Goal: Task Accomplishment & Management: Contribute content

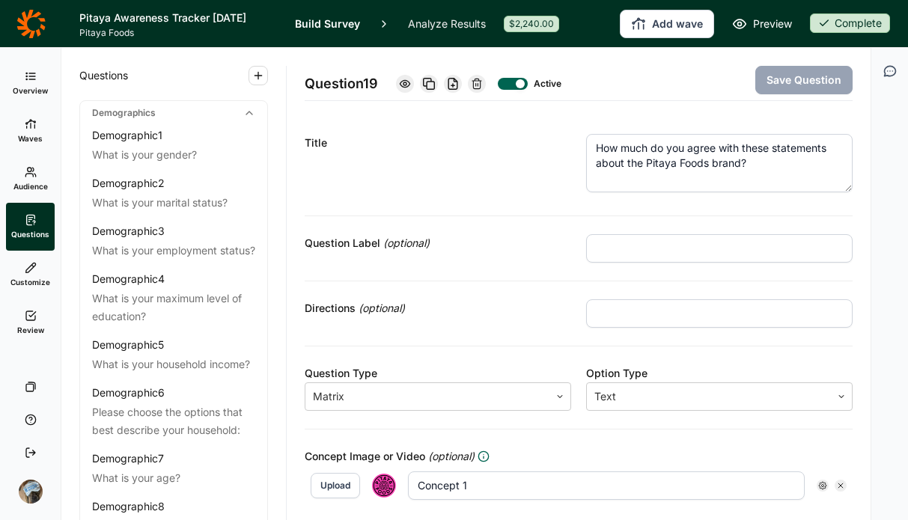
scroll to position [361, 0]
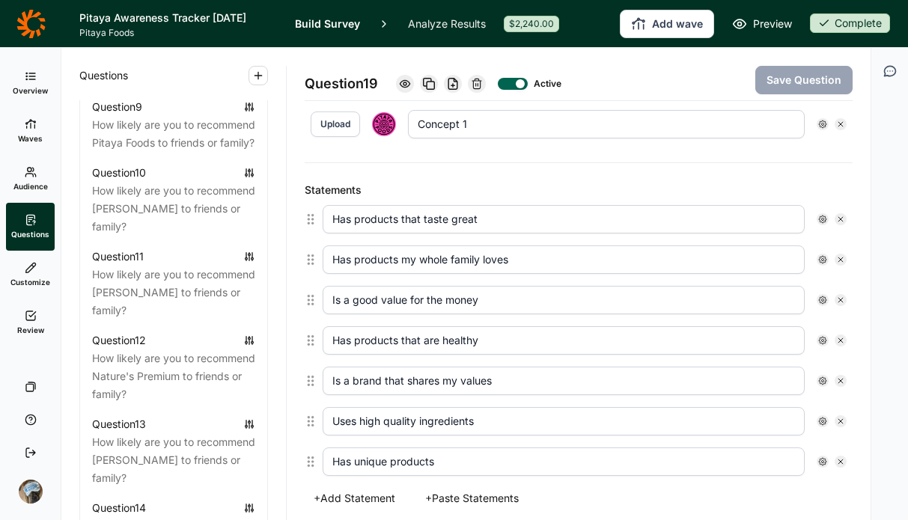
click at [14, 25] on link at bounding box center [30, 24] width 61 height 42
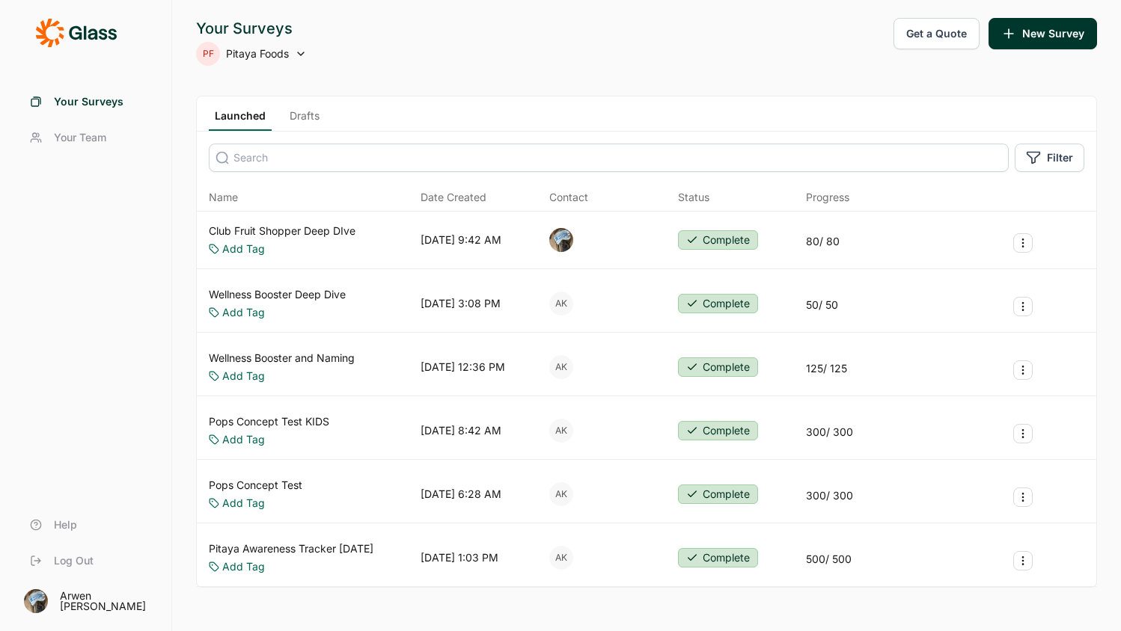
click at [299, 52] on icon at bounding box center [301, 54] width 12 height 12
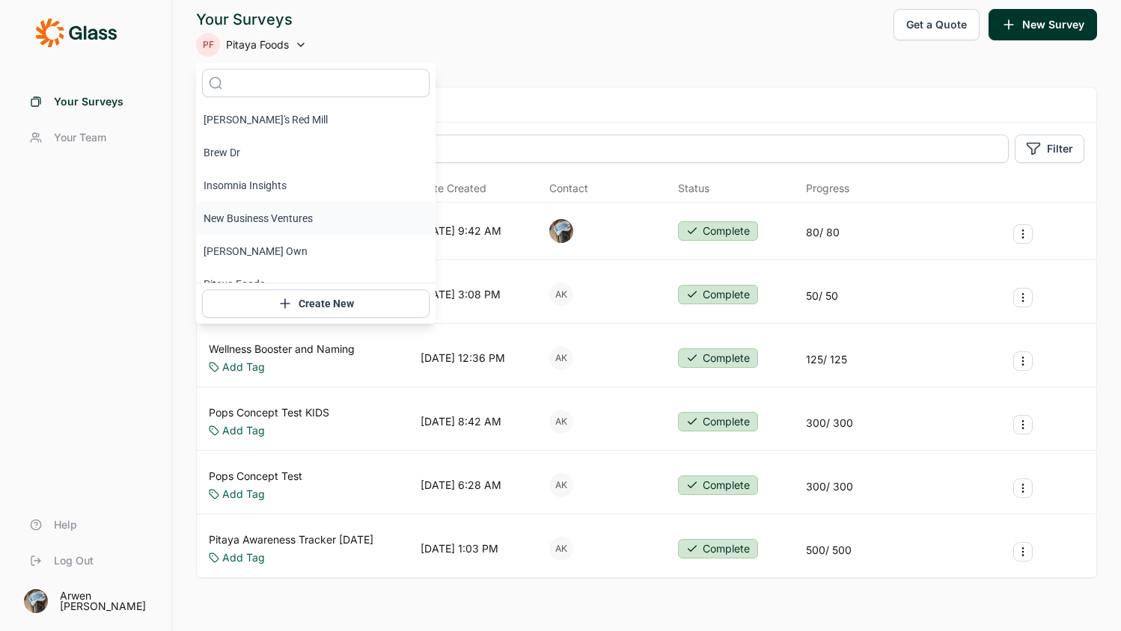
scroll to position [3, 0]
click at [265, 179] on li "Insomnia Insights" at bounding box center [315, 182] width 239 height 33
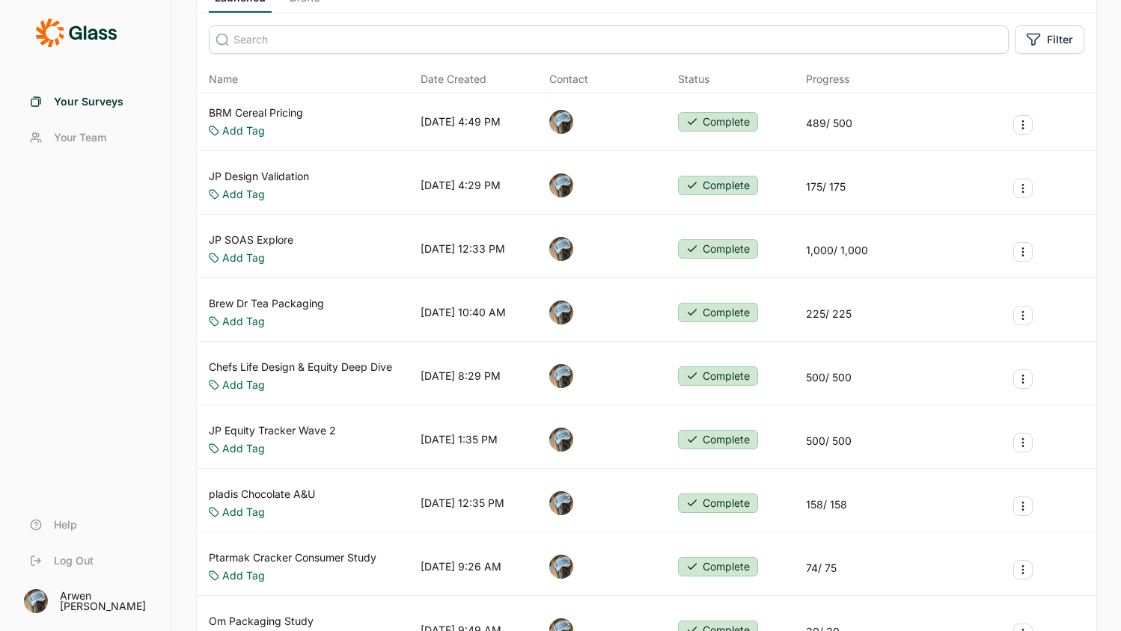
scroll to position [0, 0]
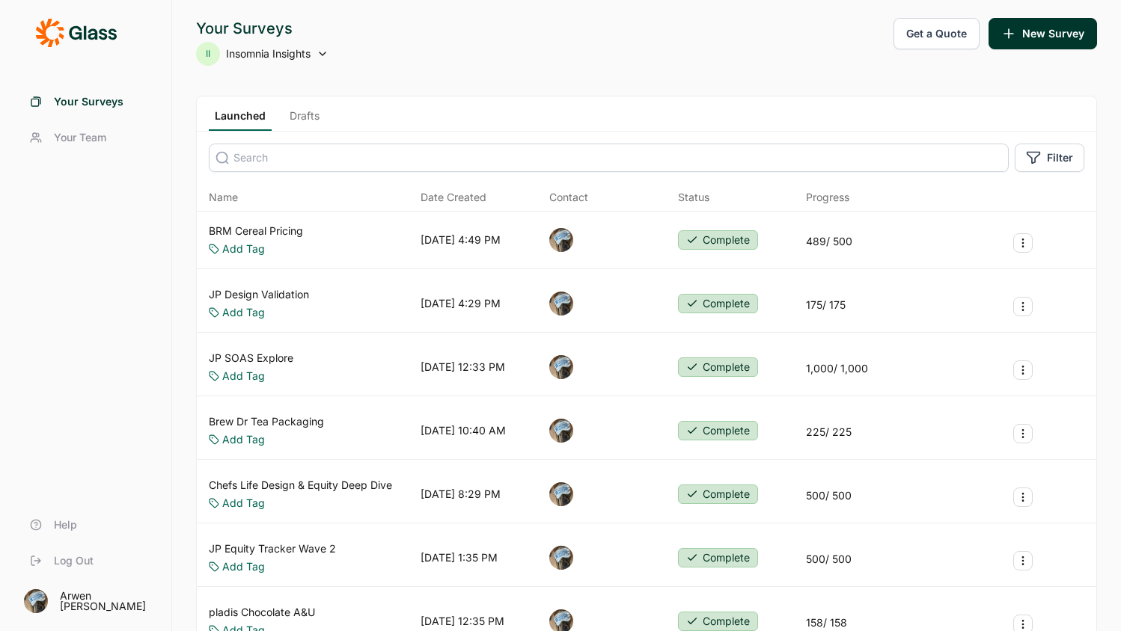
click at [261, 55] on span "Insomnia Insights" at bounding box center [268, 53] width 85 height 15
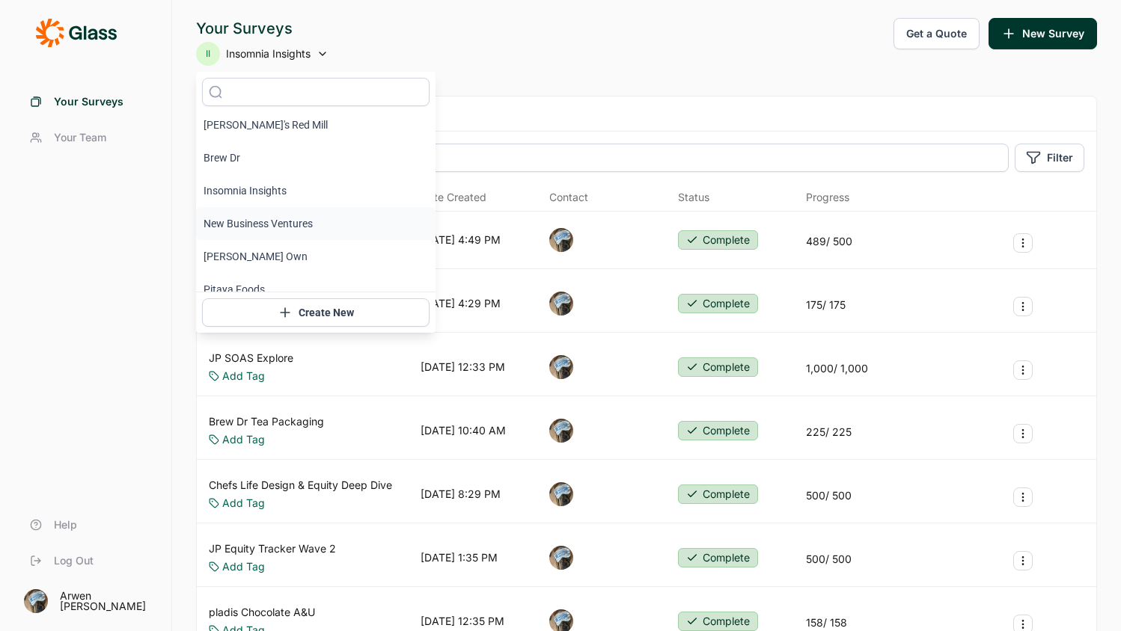
scroll to position [18, 0]
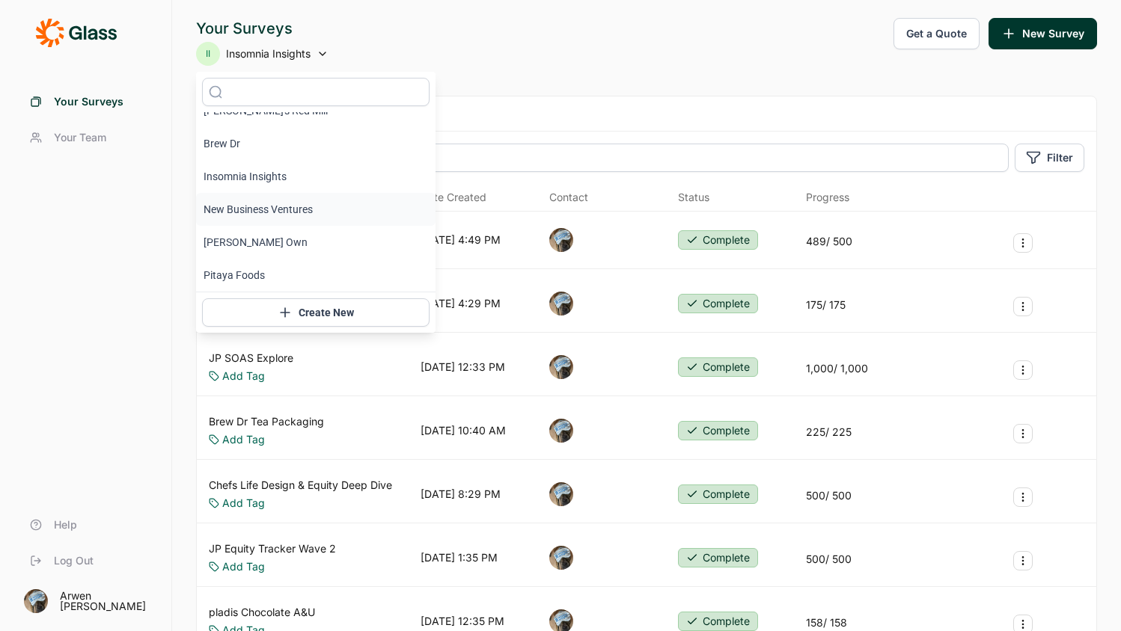
click at [284, 205] on li "New Business Ventures" at bounding box center [315, 209] width 239 height 33
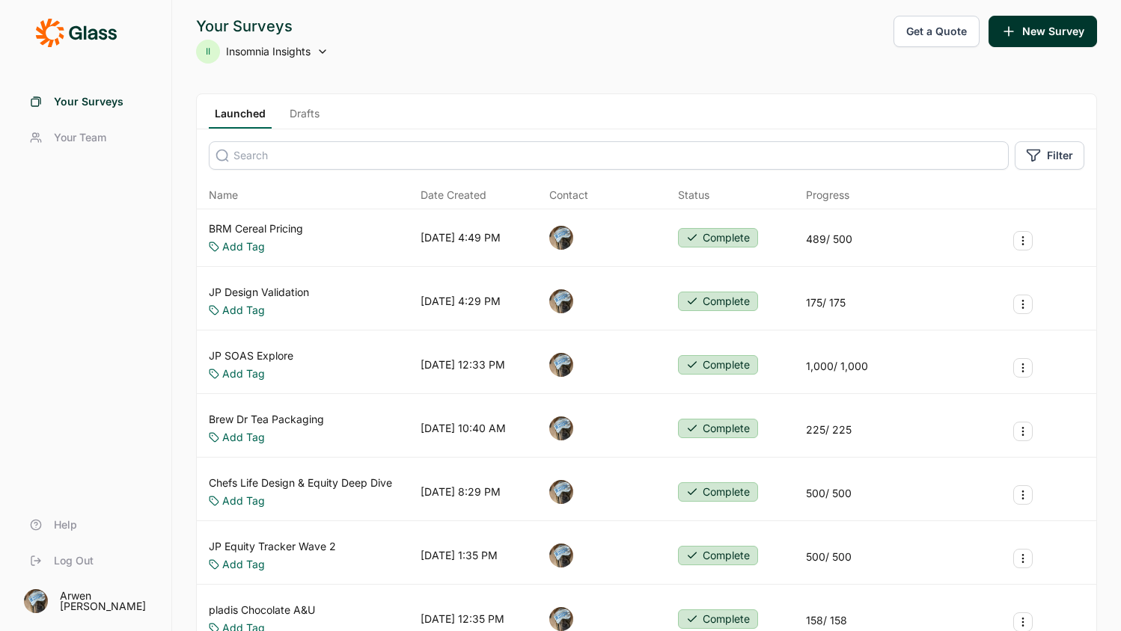
scroll to position [0, 0]
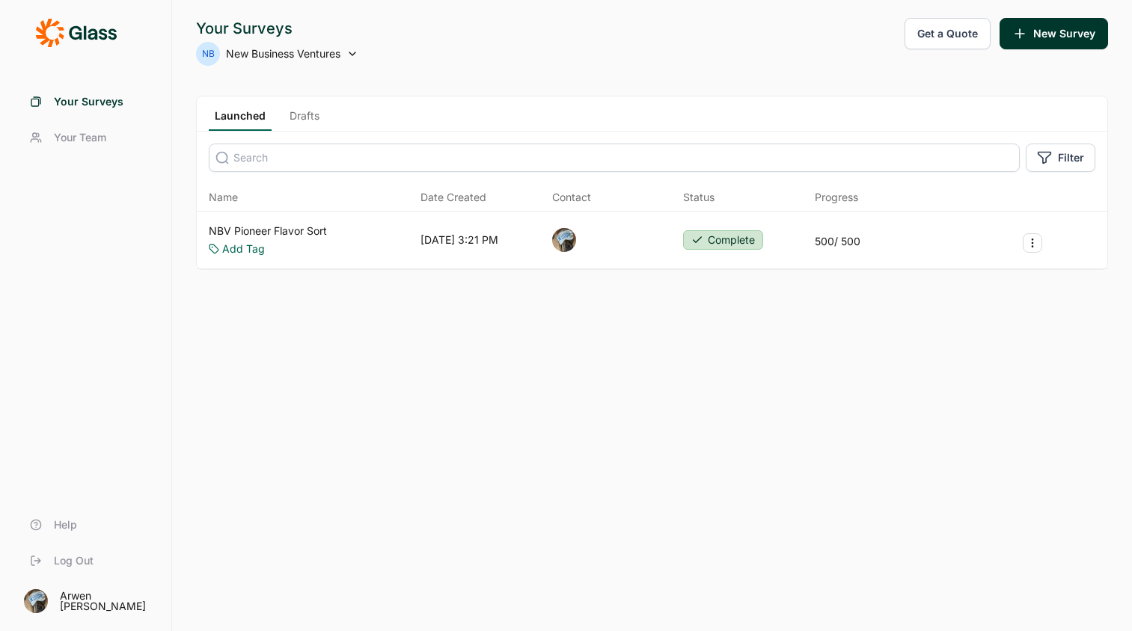
click at [73, 137] on span "Your Team" at bounding box center [80, 137] width 52 height 15
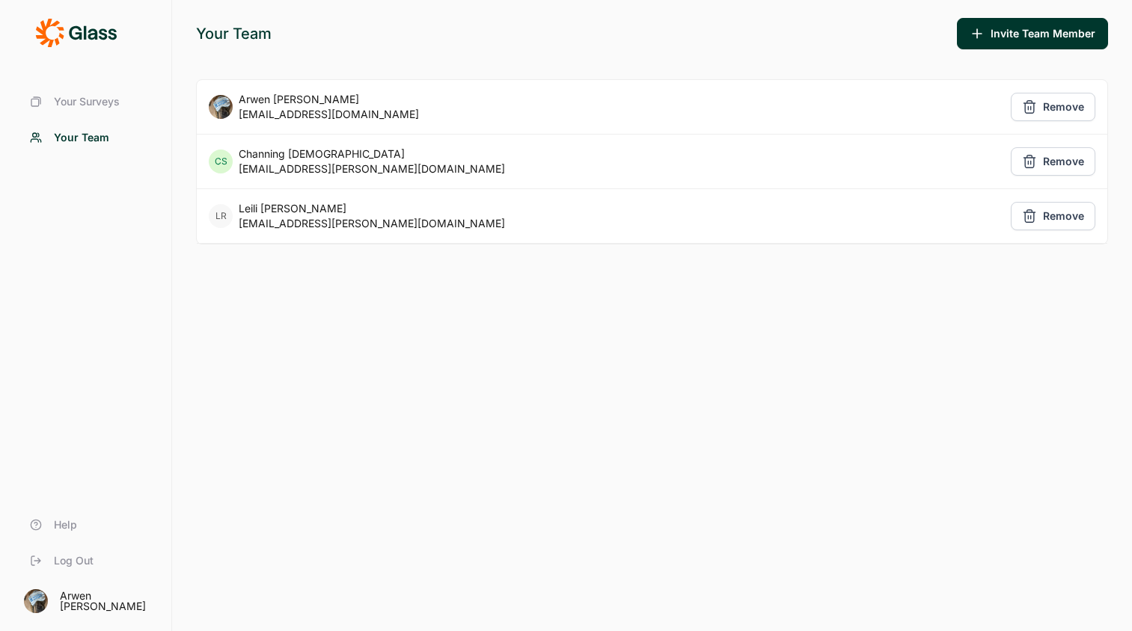
click at [88, 99] on span "Your Surveys" at bounding box center [87, 101] width 66 height 15
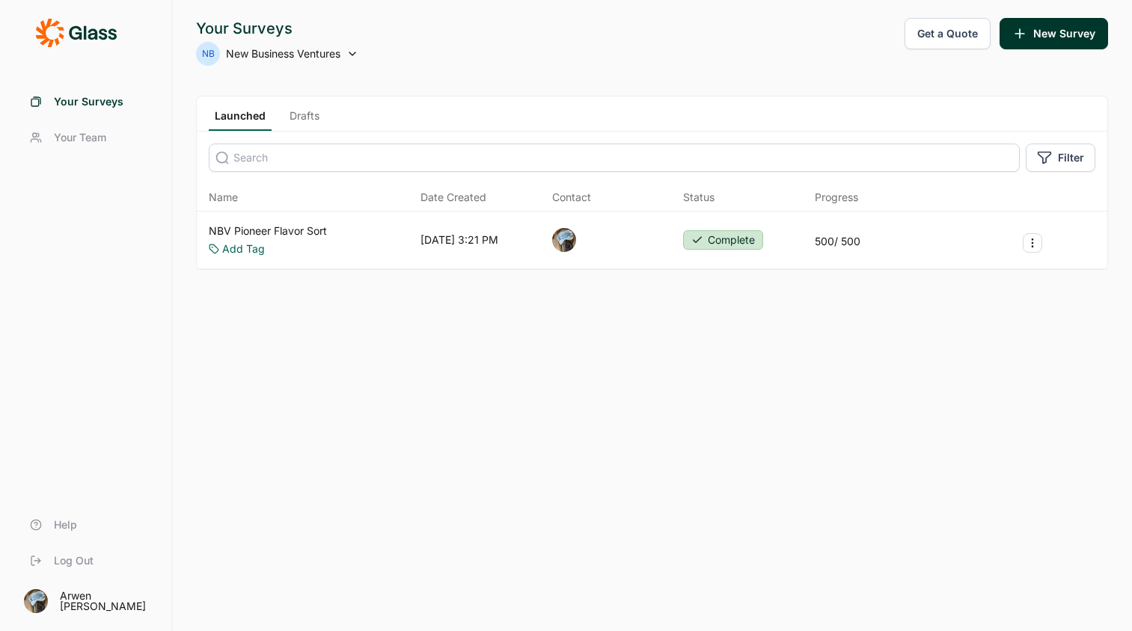
click at [82, 133] on span "Your Team" at bounding box center [80, 137] width 52 height 15
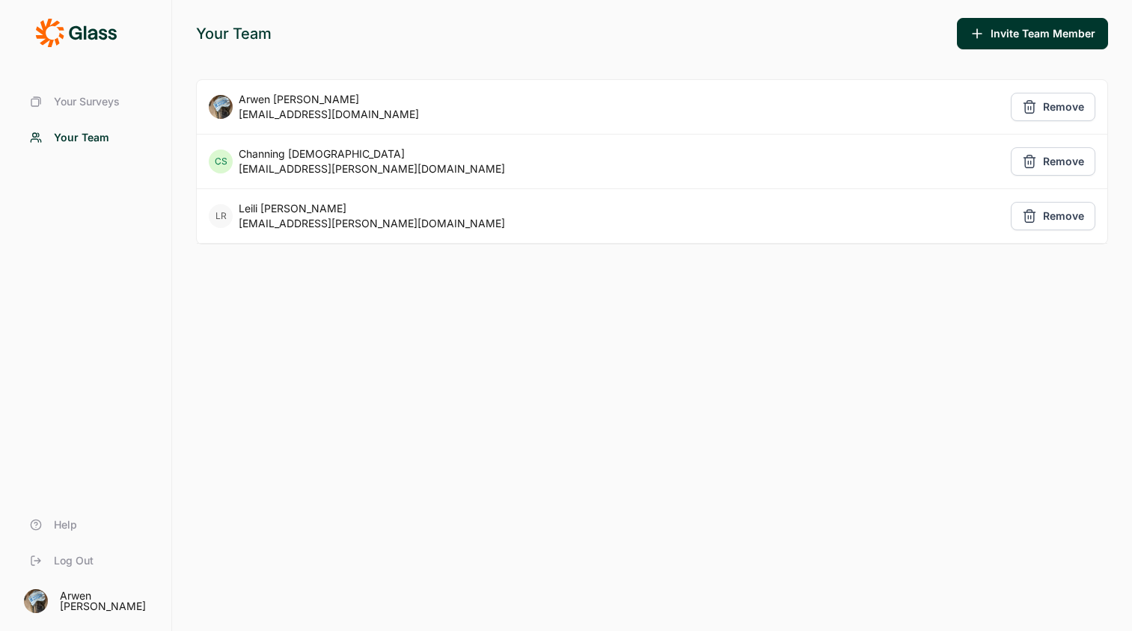
click at [907, 167] on button "Remove" at bounding box center [1053, 161] width 85 height 28
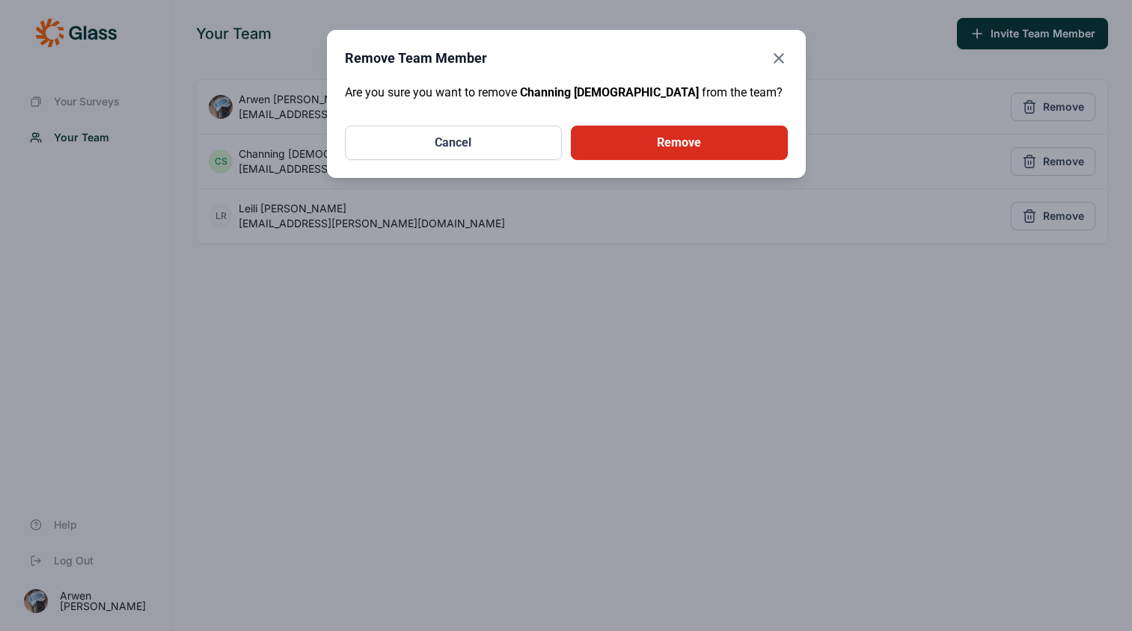
click at [629, 147] on button "Remove" at bounding box center [679, 143] width 217 height 34
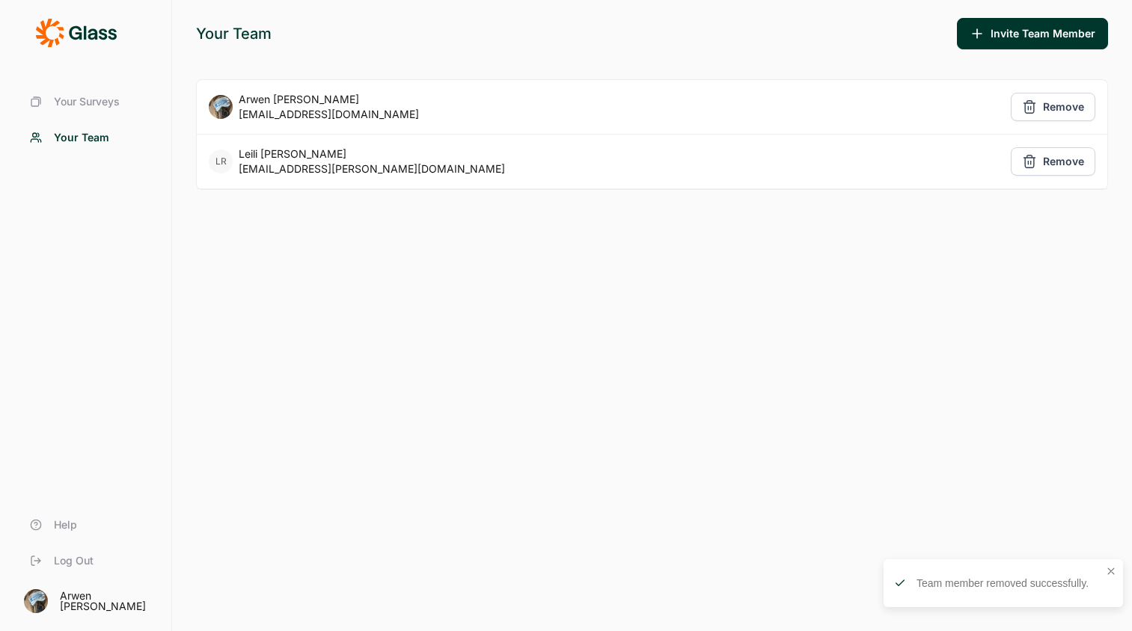
click at [907, 168] on button "Remove" at bounding box center [1053, 161] width 85 height 28
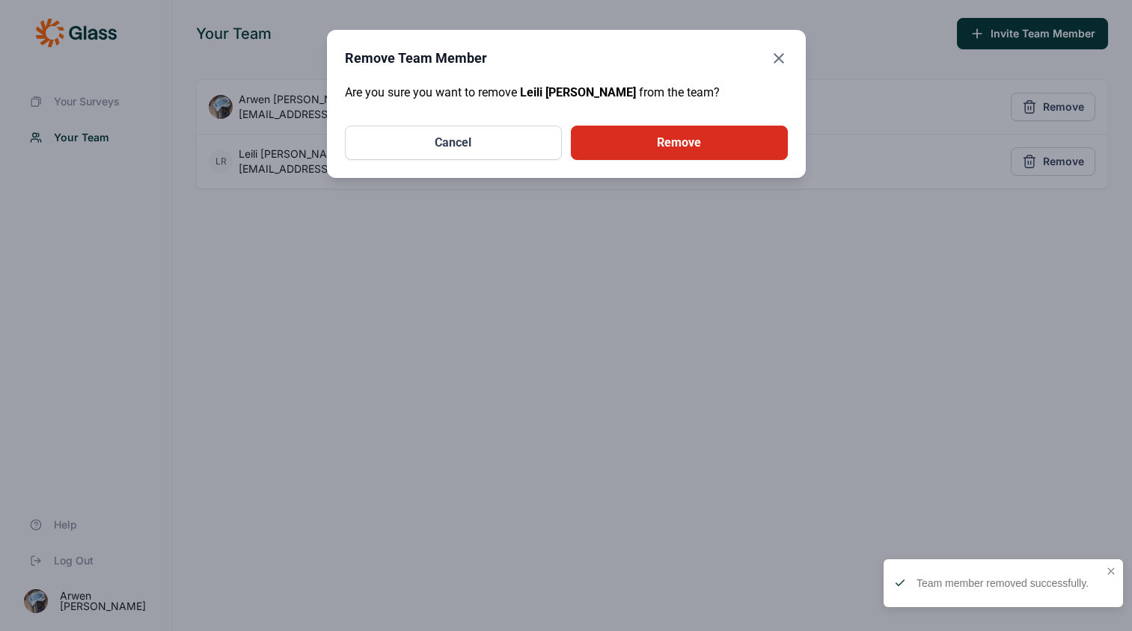
click at [716, 157] on button "Remove" at bounding box center [679, 143] width 217 height 34
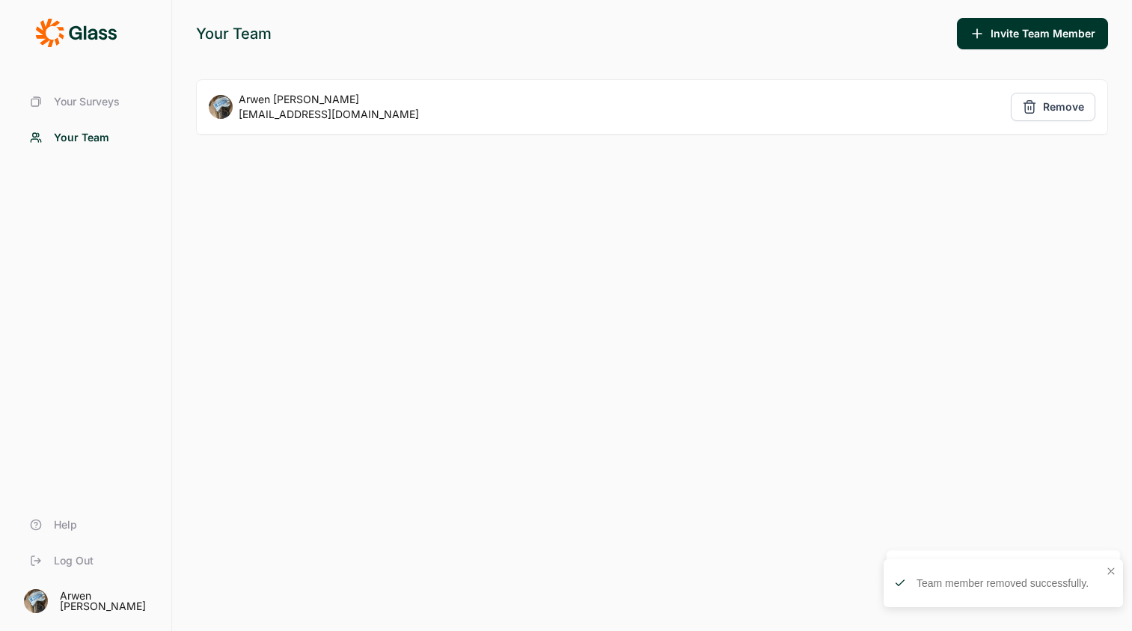
click at [64, 103] on span "Your Surveys" at bounding box center [87, 101] width 66 height 15
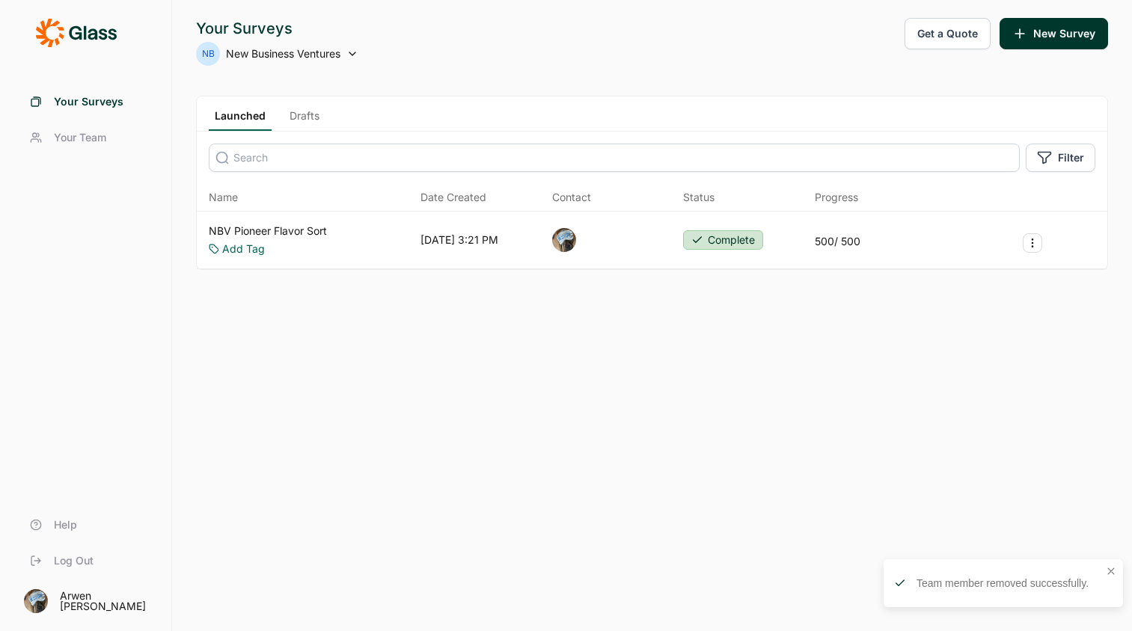
click at [340, 53] on span "New Business Ventures" at bounding box center [283, 53] width 114 height 15
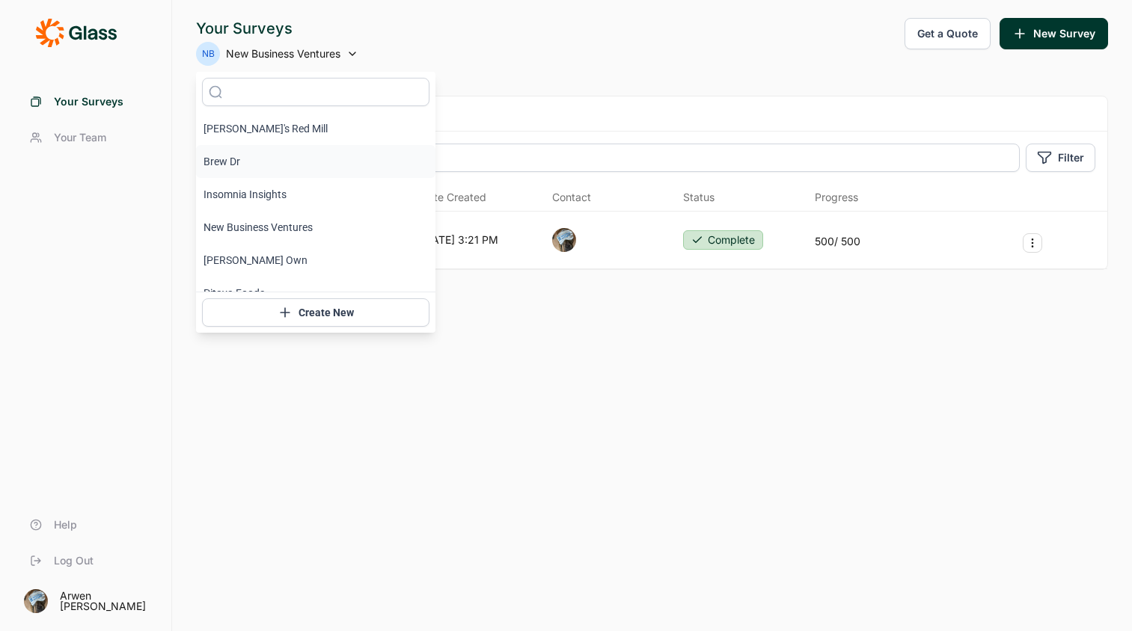
click at [207, 169] on li "Brew Dr" at bounding box center [315, 161] width 239 height 33
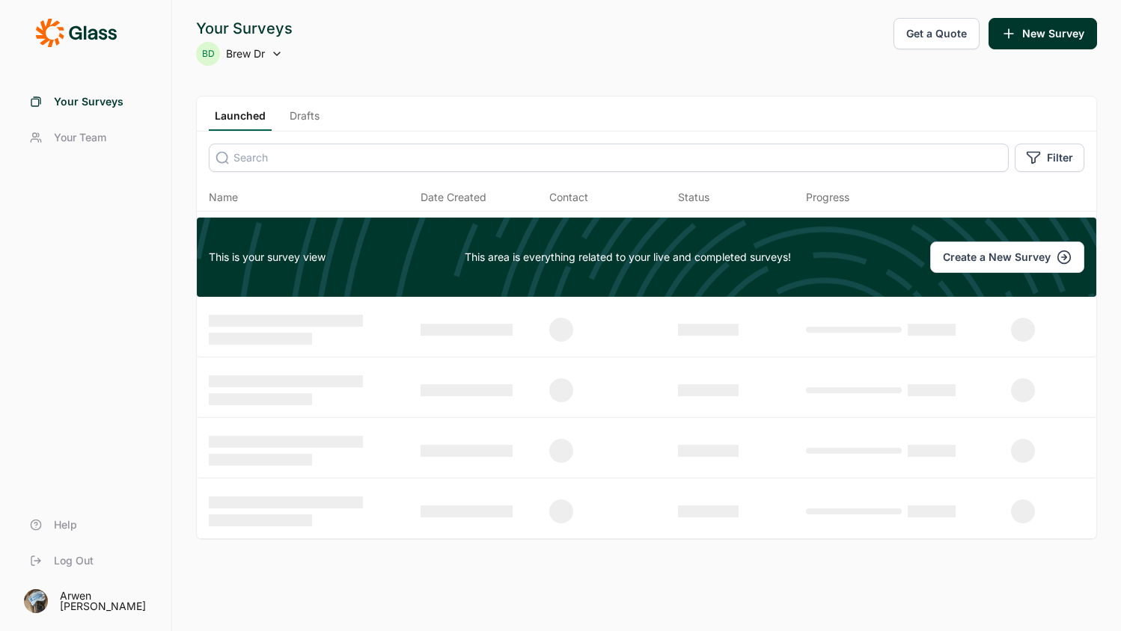
click at [87, 130] on span "Your Team" at bounding box center [80, 137] width 52 height 15
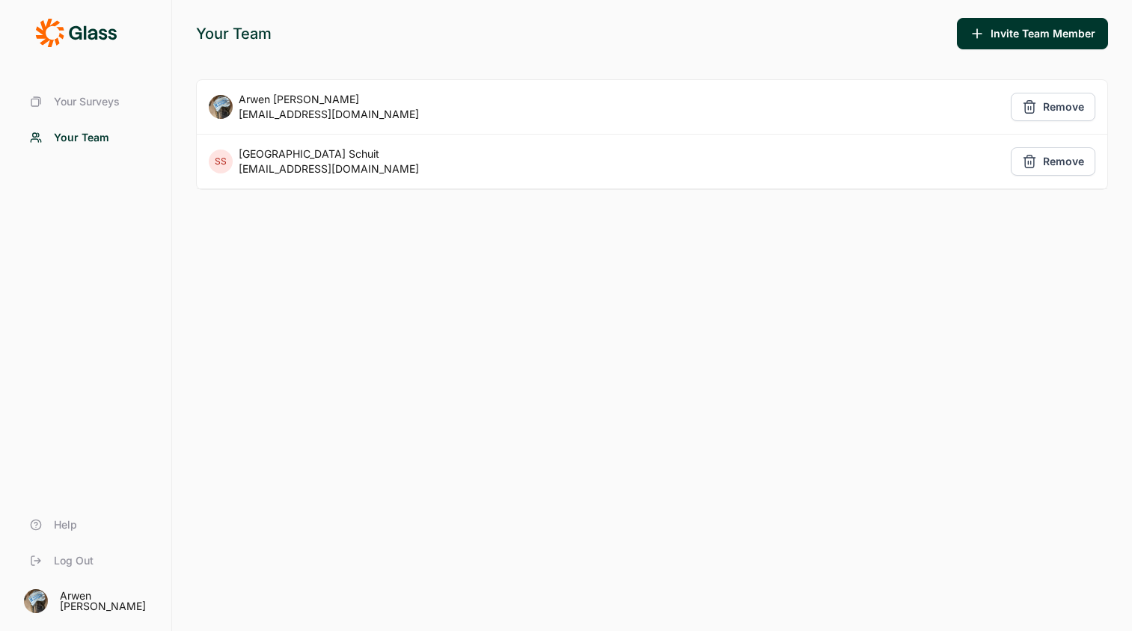
click at [90, 102] on span "Your Surveys" at bounding box center [87, 101] width 66 height 15
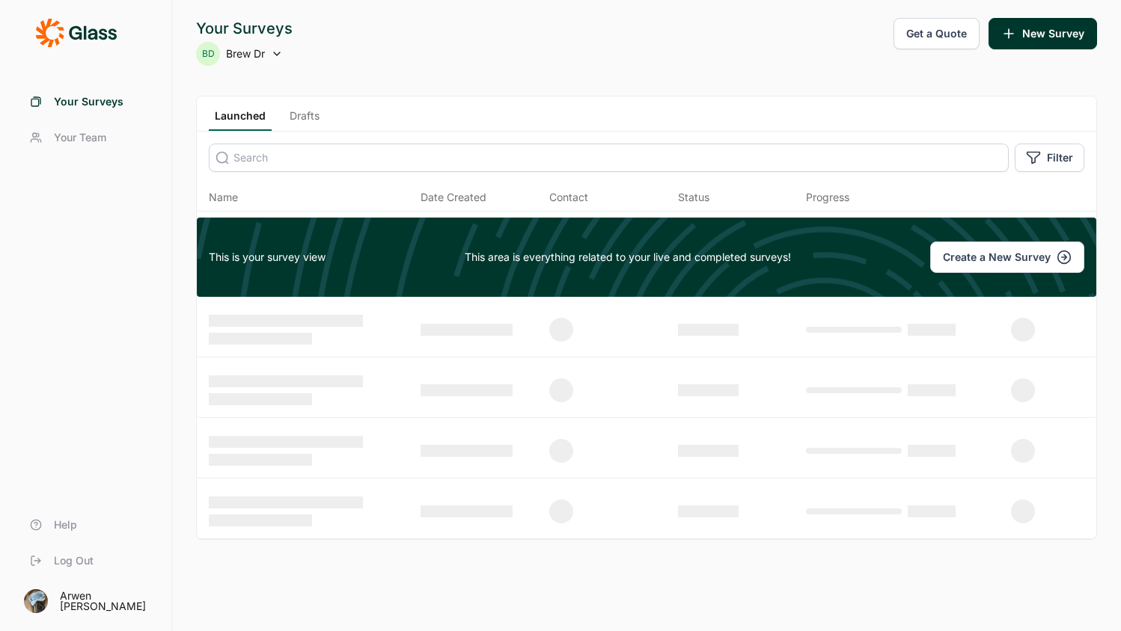
click at [275, 50] on icon at bounding box center [277, 54] width 12 height 12
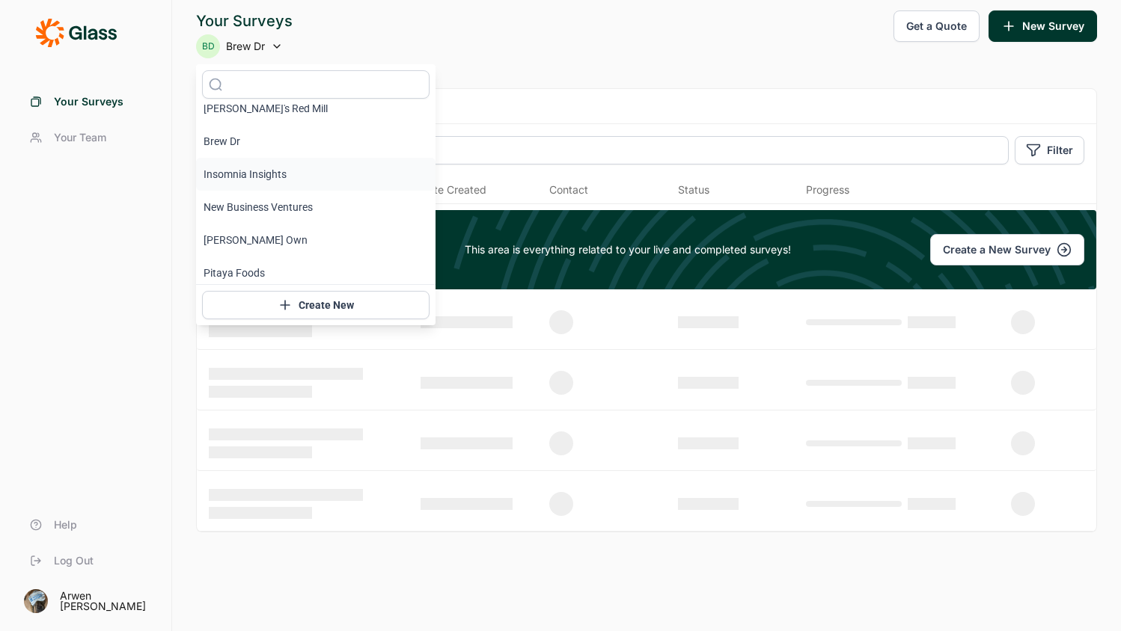
scroll to position [18, 0]
click at [250, 164] on li "Insomnia Insights" at bounding box center [315, 169] width 239 height 33
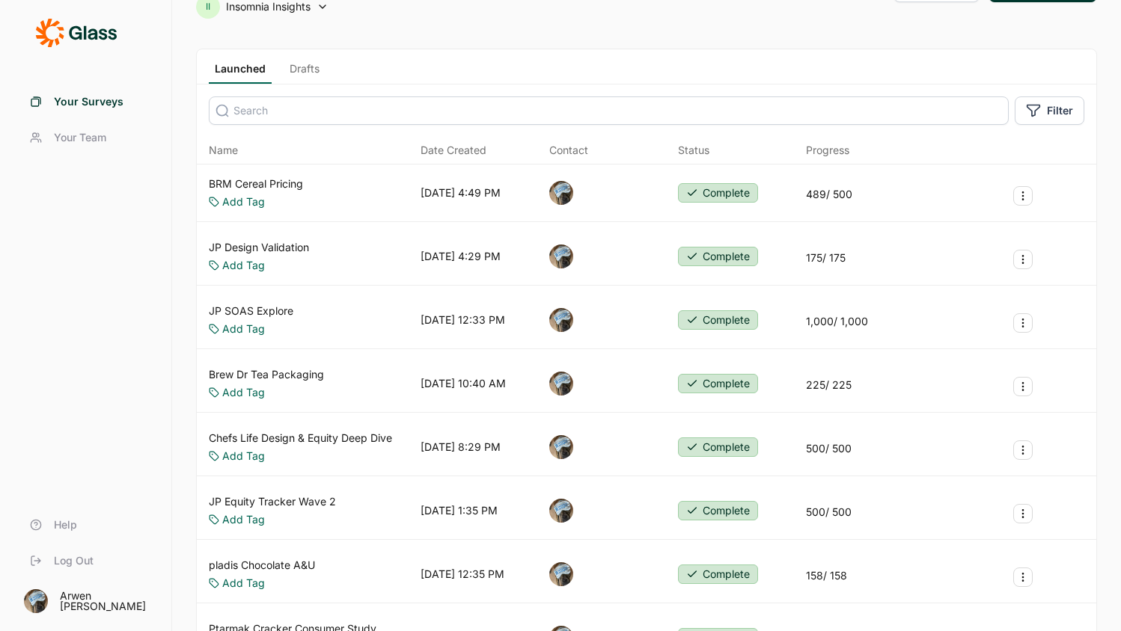
scroll to position [0, 0]
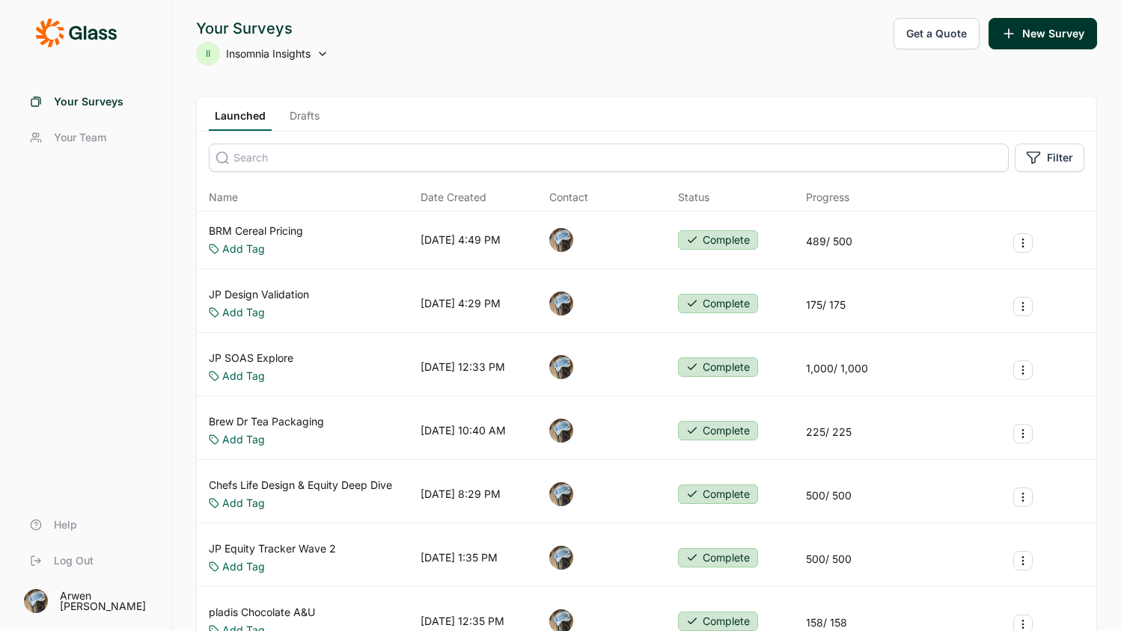
click at [258, 56] on span "Insomnia Insights" at bounding box center [268, 53] width 85 height 15
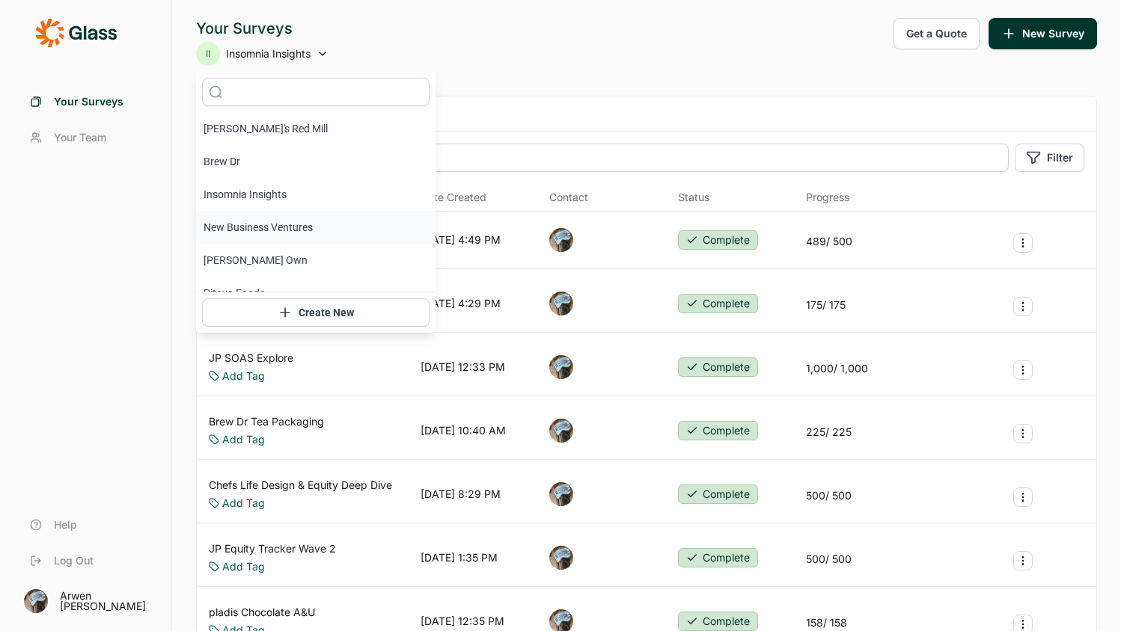
scroll to position [18, 0]
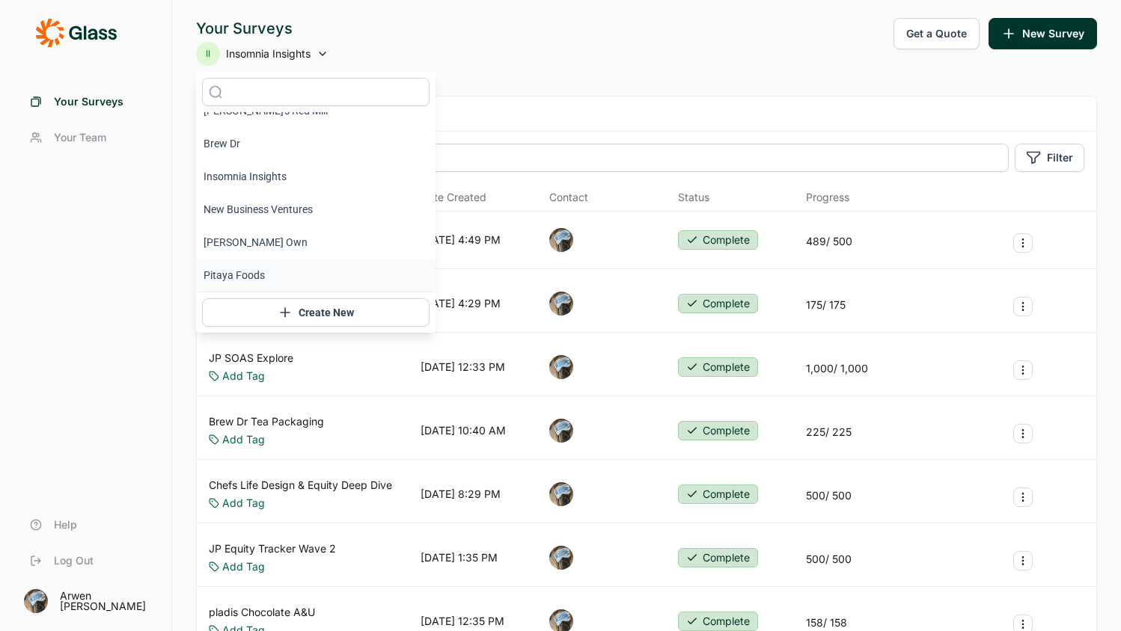
click at [264, 273] on li "Pitaya Foods" at bounding box center [315, 275] width 239 height 33
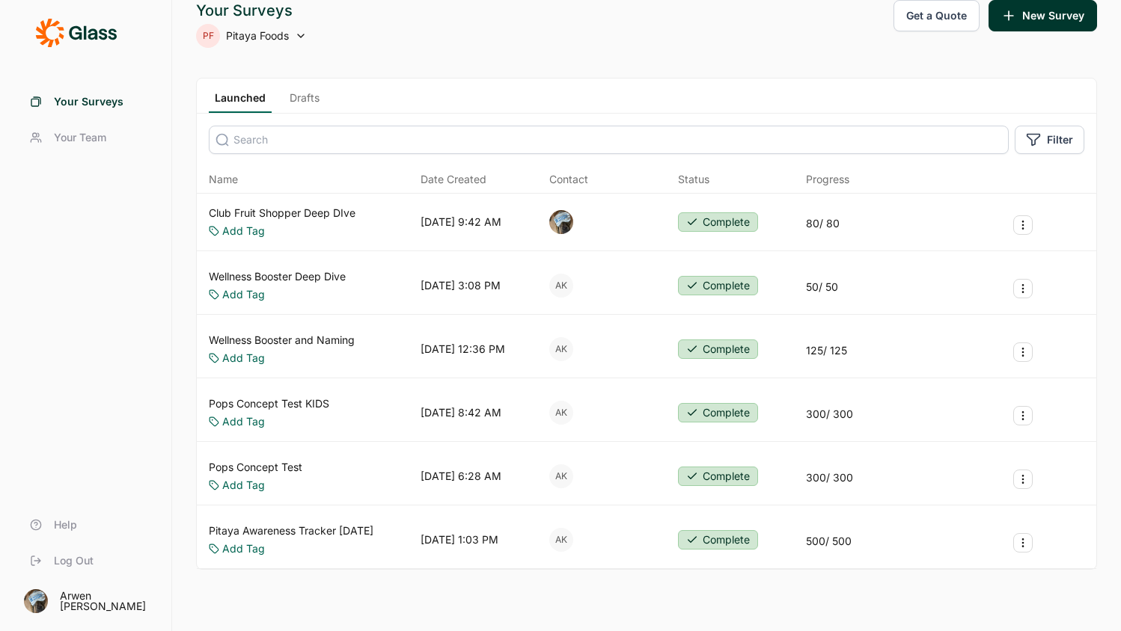
scroll to position [0, 0]
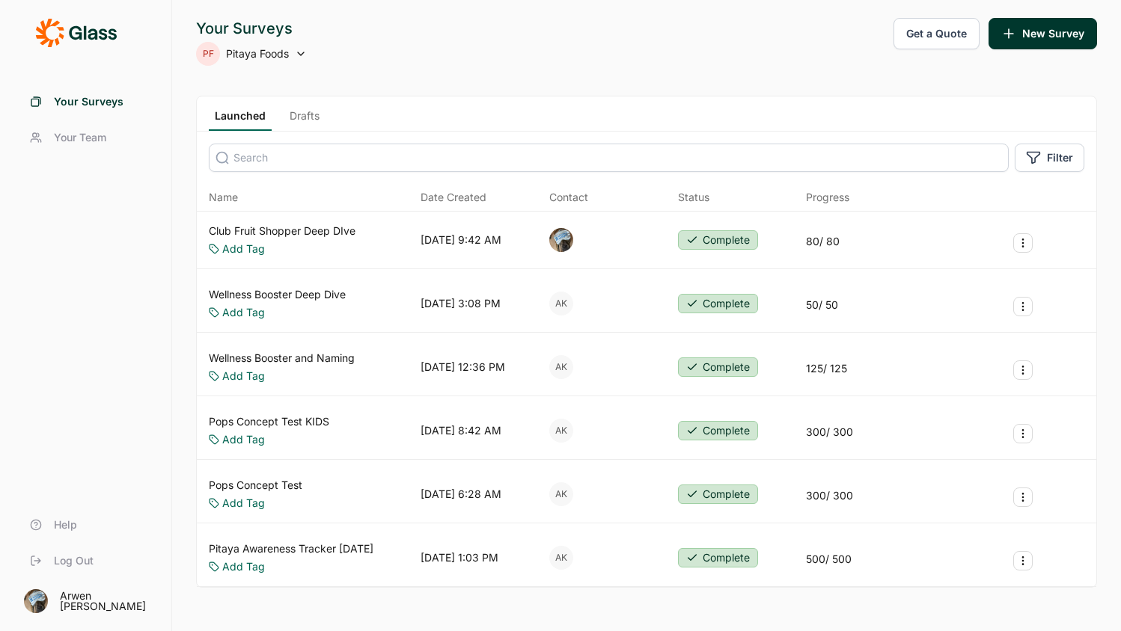
click at [314, 117] on link "Drafts" at bounding box center [305, 119] width 42 height 22
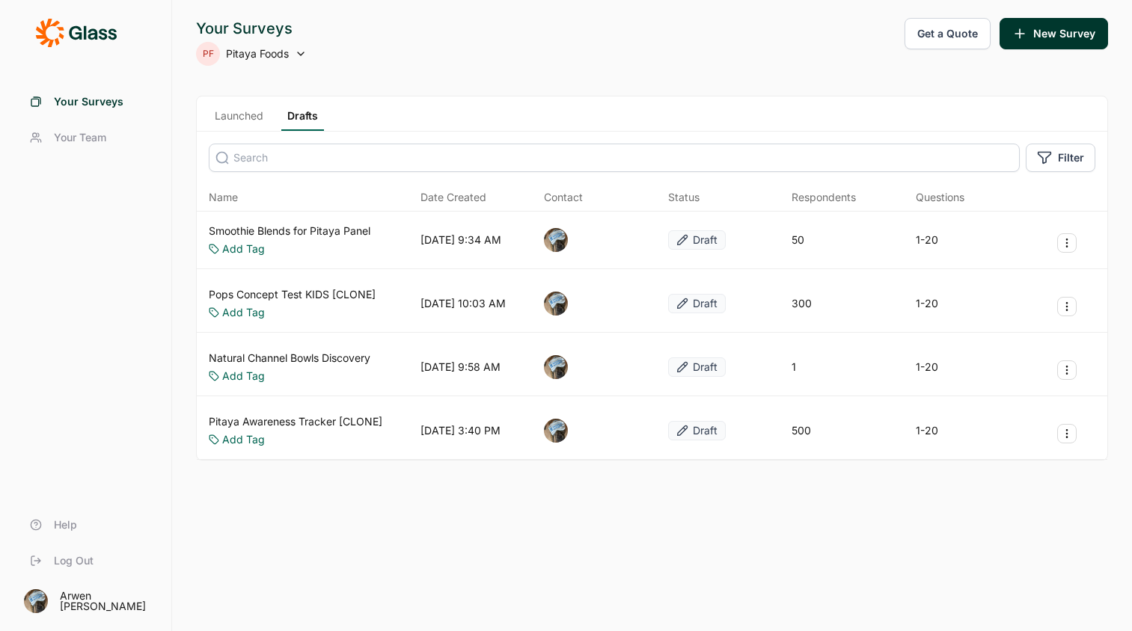
click at [220, 115] on link "Launched" at bounding box center [239, 119] width 61 height 22
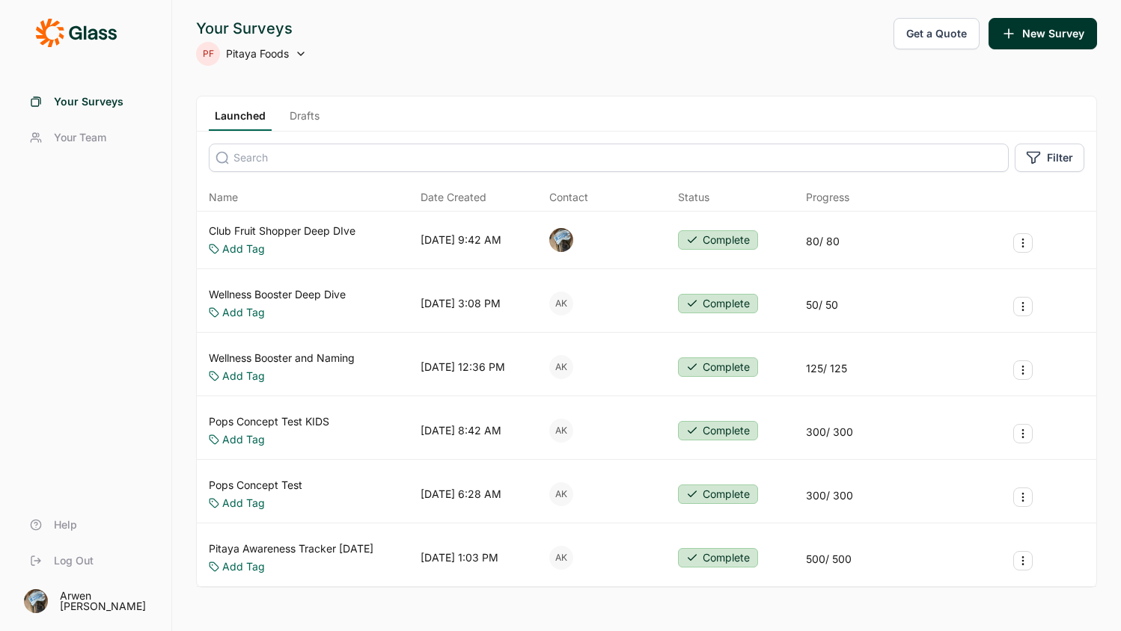
click at [303, 122] on link "Drafts" at bounding box center [305, 119] width 42 height 22
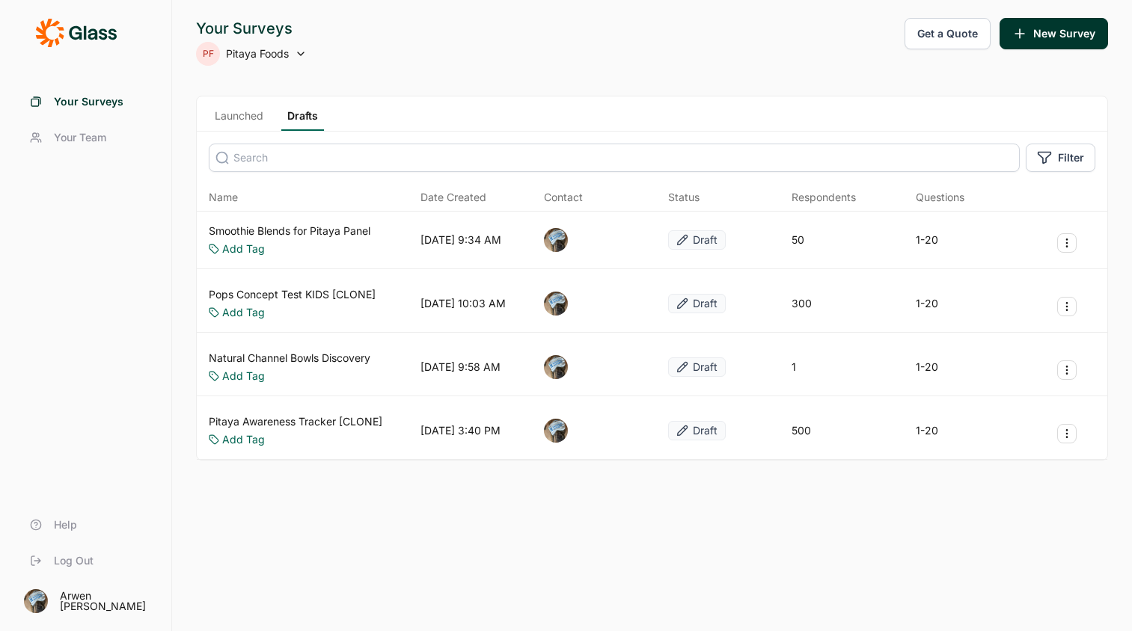
click at [241, 117] on link "Launched" at bounding box center [239, 119] width 61 height 22
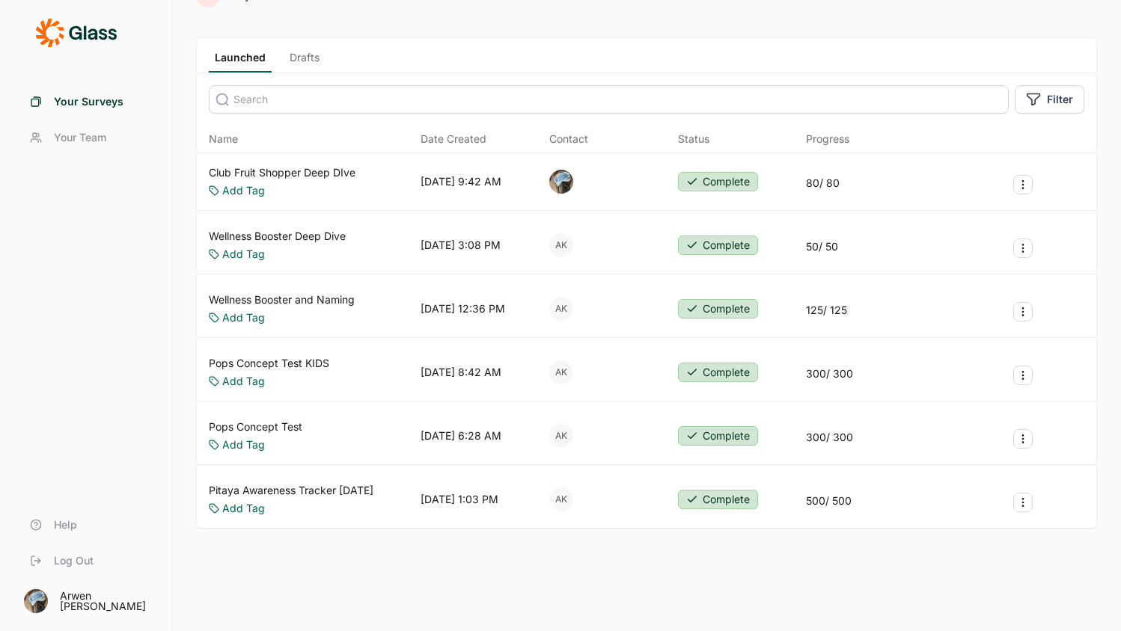
scroll to position [73, 0]
click at [300, 483] on link "Pitaya Awareness Tracker [DATE]" at bounding box center [291, 490] width 165 height 15
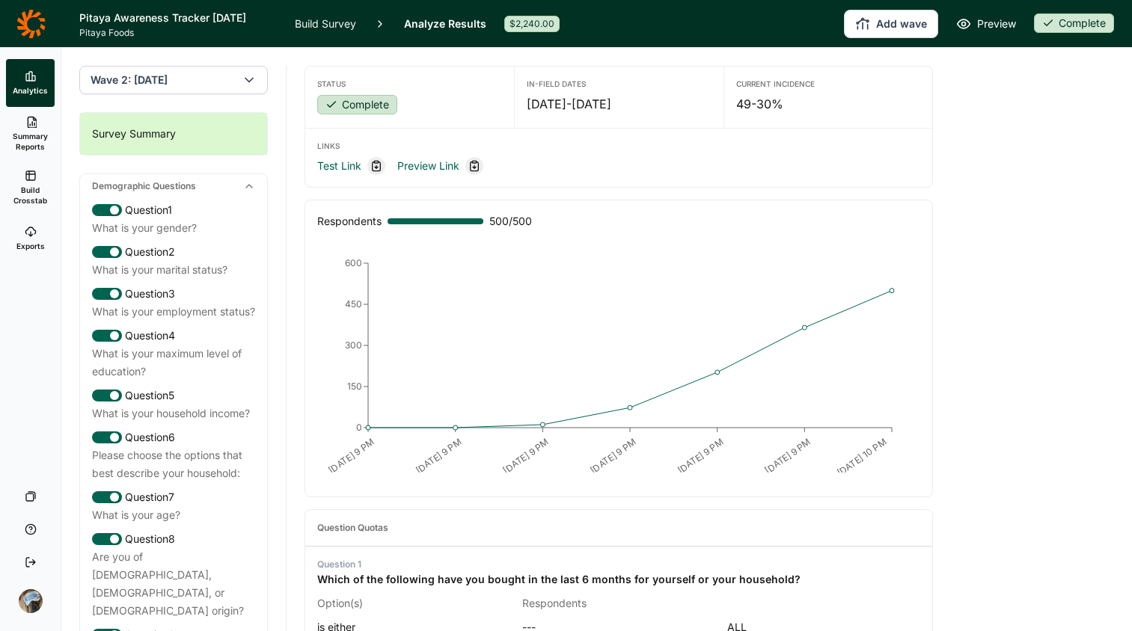
click at [168, 85] on span "Wave 2: [DATE]" at bounding box center [129, 80] width 77 height 15
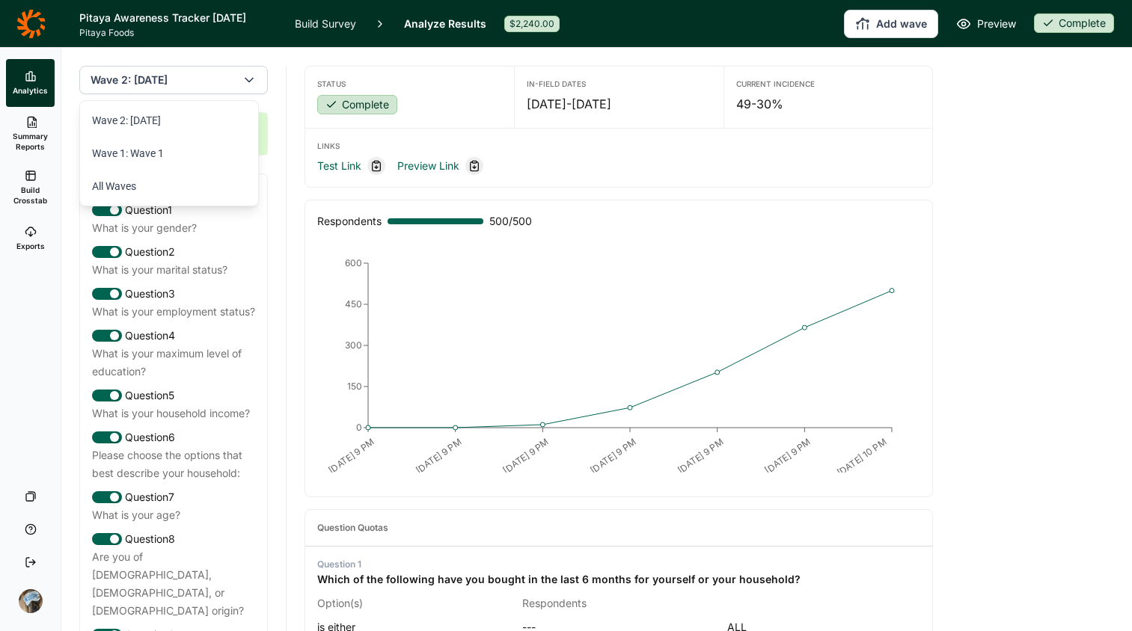
click at [444, 57] on div "Status Complete In-Field Dates [DATE] - [DATE] Current Incidence 49-30% Links T…" at bounding box center [619, 375] width 629 height 655
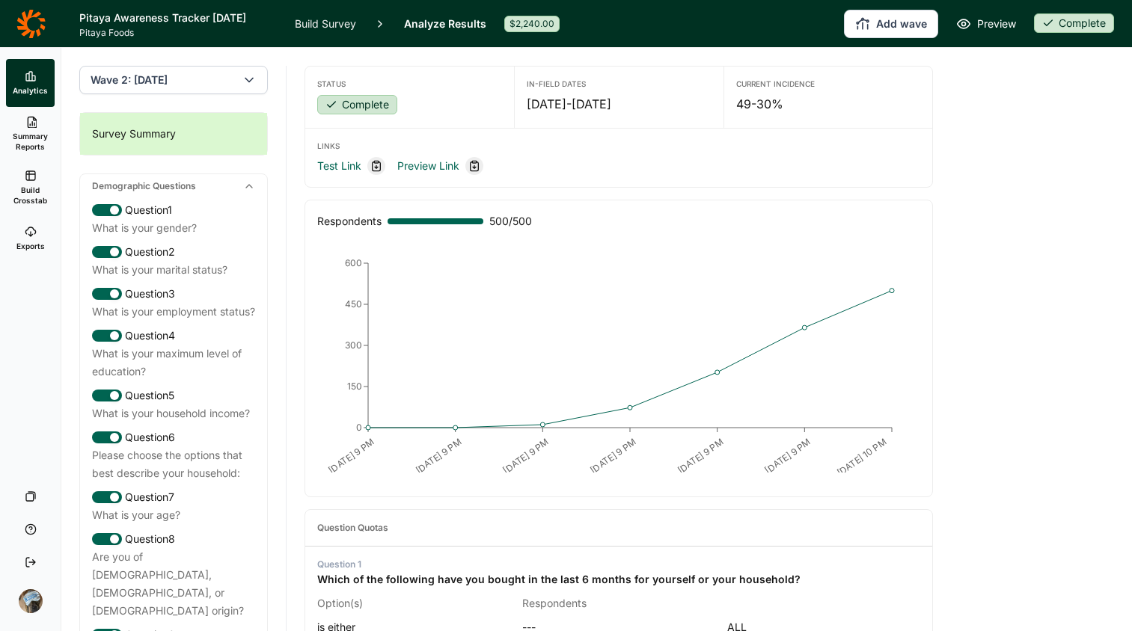
click at [899, 21] on button "Add wave" at bounding box center [891, 24] width 94 height 28
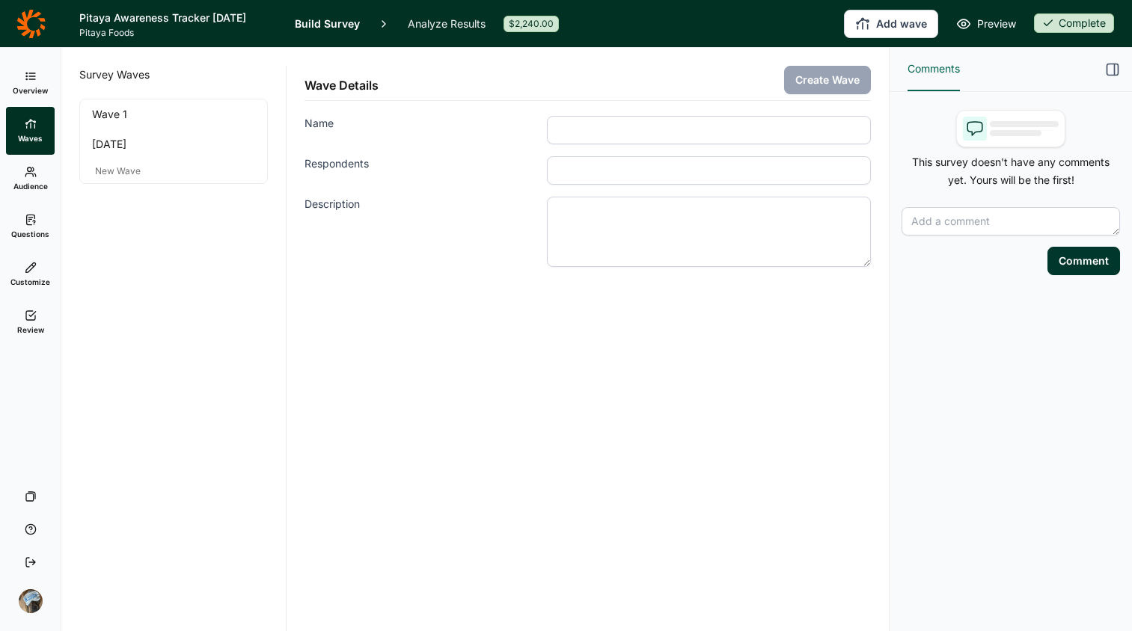
click at [587, 131] on input "Name" at bounding box center [709, 130] width 324 height 28
type input "[DATE]"
click at [647, 170] on input "Respondents" at bounding box center [709, 170] width 324 height 28
type input "500"
click at [734, 386] on div "Wave Details Create Wave Name [DATE] Respondents 500 Description" at bounding box center [588, 340] width 602 height 584
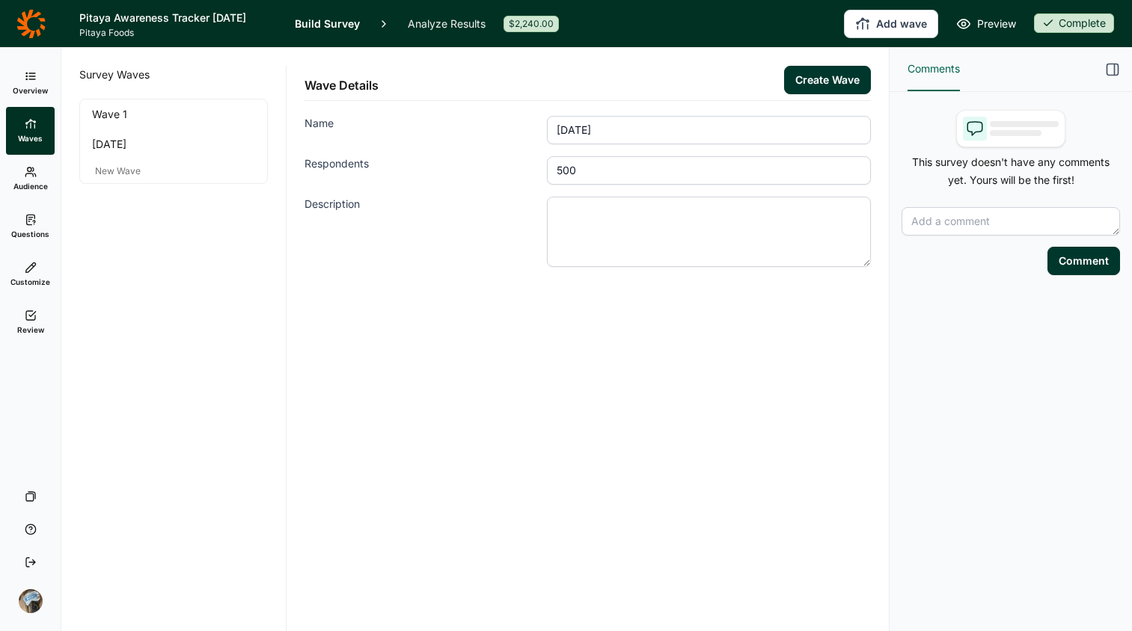
click at [817, 73] on button "Create Wave" at bounding box center [827, 80] width 87 height 28
type input "[DATE]"
type input "500"
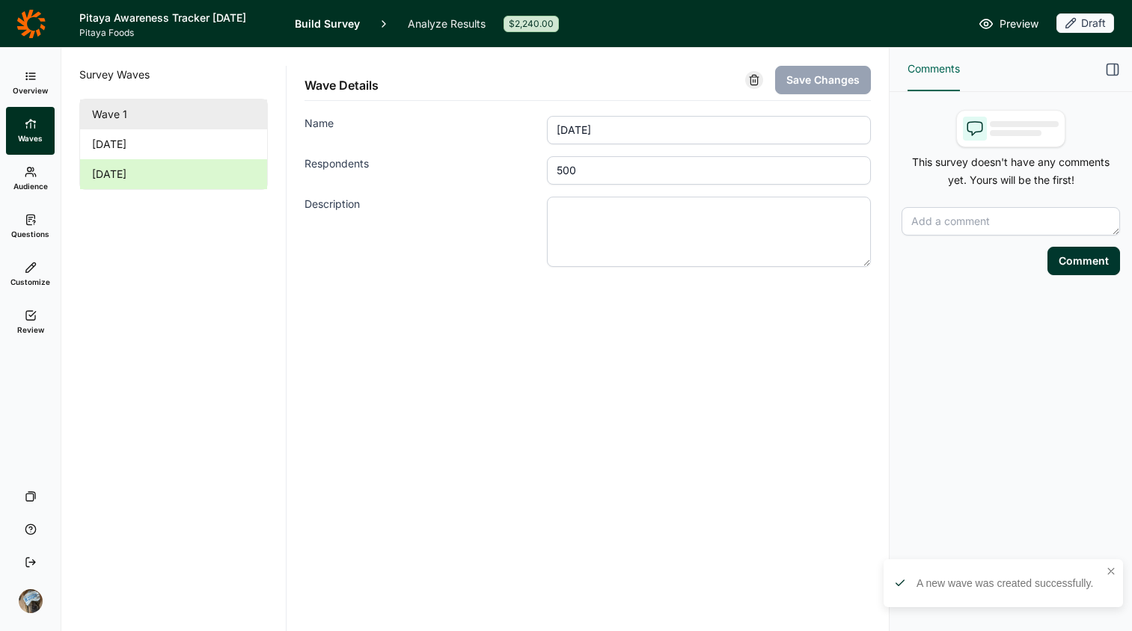
click at [120, 113] on link "Wave 1" at bounding box center [173, 115] width 187 height 30
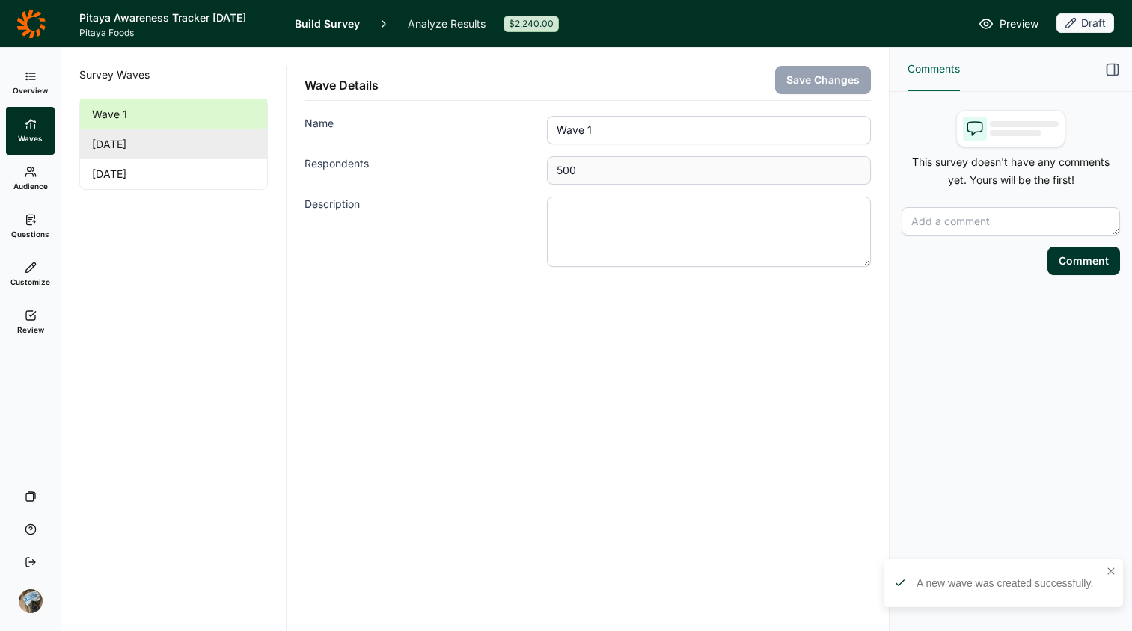
click at [129, 142] on link "[DATE]" at bounding box center [173, 144] width 187 height 30
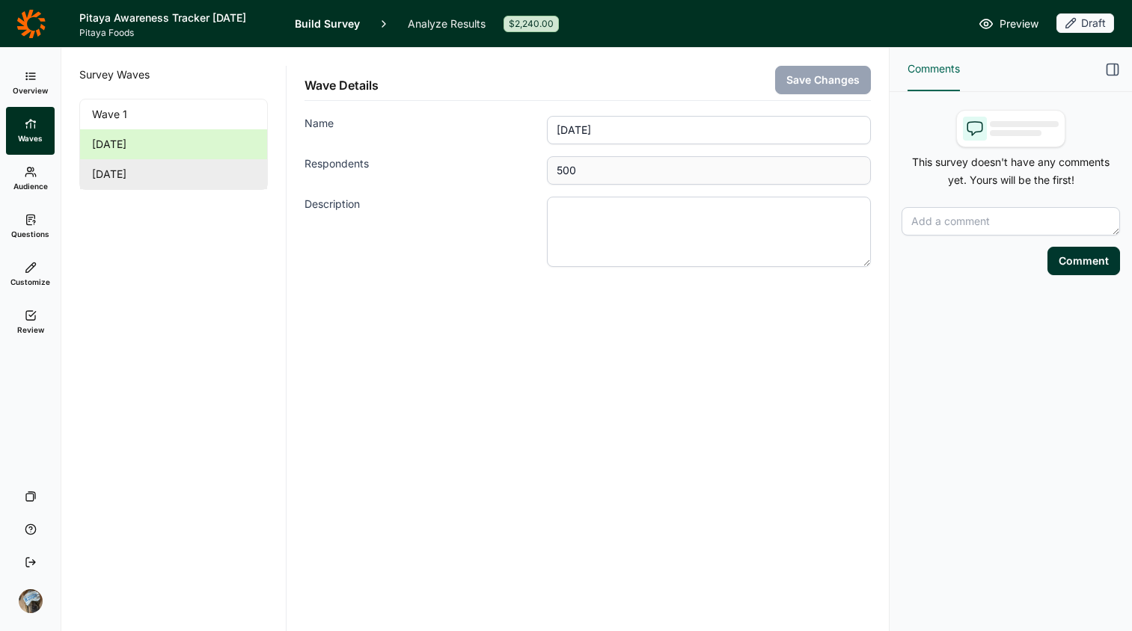
click at [142, 176] on link "[DATE]" at bounding box center [173, 174] width 187 height 30
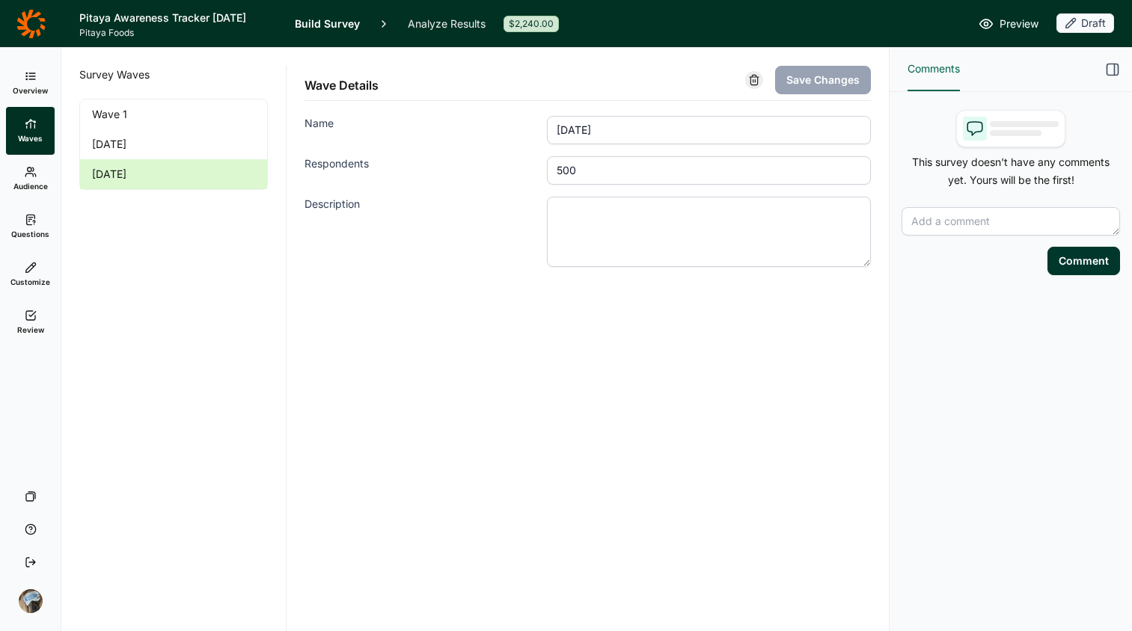
click at [741, 128] on input "[DATE]" at bounding box center [709, 130] width 324 height 28
type input "[DATE]"
click at [840, 76] on button "Save Changes" at bounding box center [823, 80] width 96 height 28
click at [789, 370] on div "Wave Details Save Changes Name [DATE] Respondents 500 Description" at bounding box center [588, 340] width 602 height 584
click at [564, 380] on div "Wave Details Save Changes Name [DATE] Respondents 500 Description" at bounding box center [588, 340] width 602 height 584
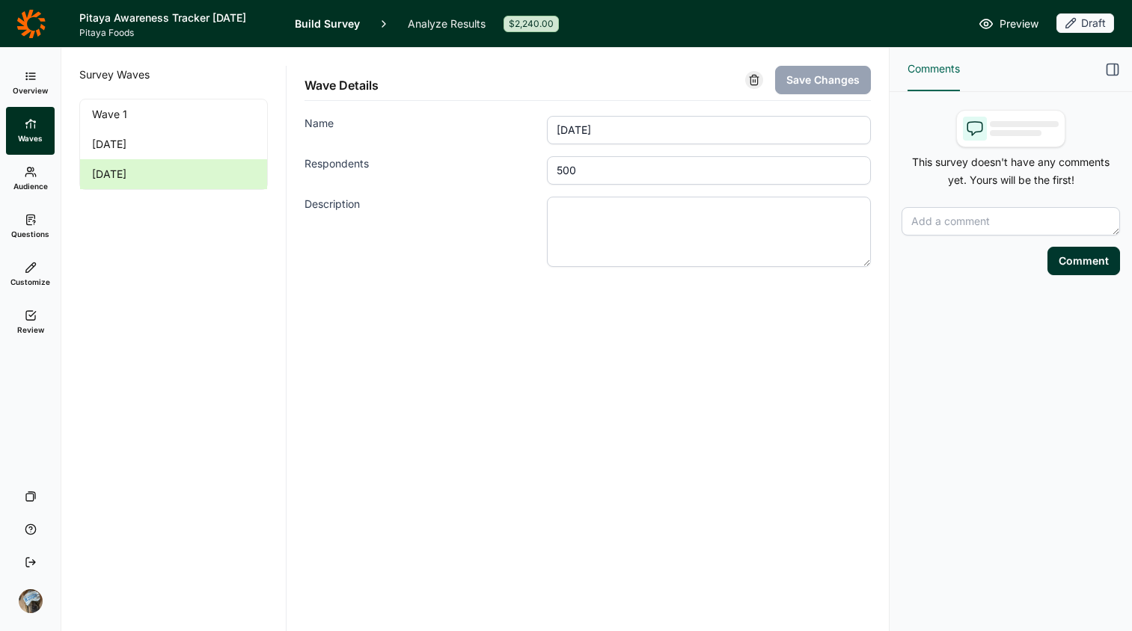
click at [35, 22] on icon at bounding box center [30, 24] width 29 height 30
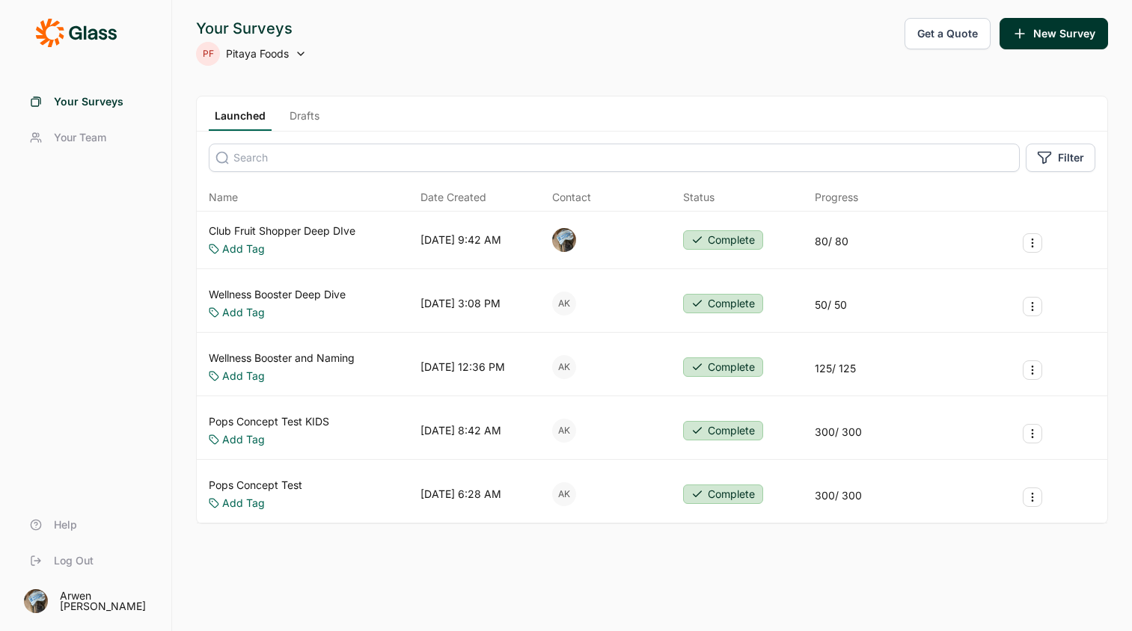
click at [298, 131] on div "Launched Drafts" at bounding box center [652, 114] width 911 height 35
click at [309, 114] on link "Drafts" at bounding box center [305, 119] width 42 height 22
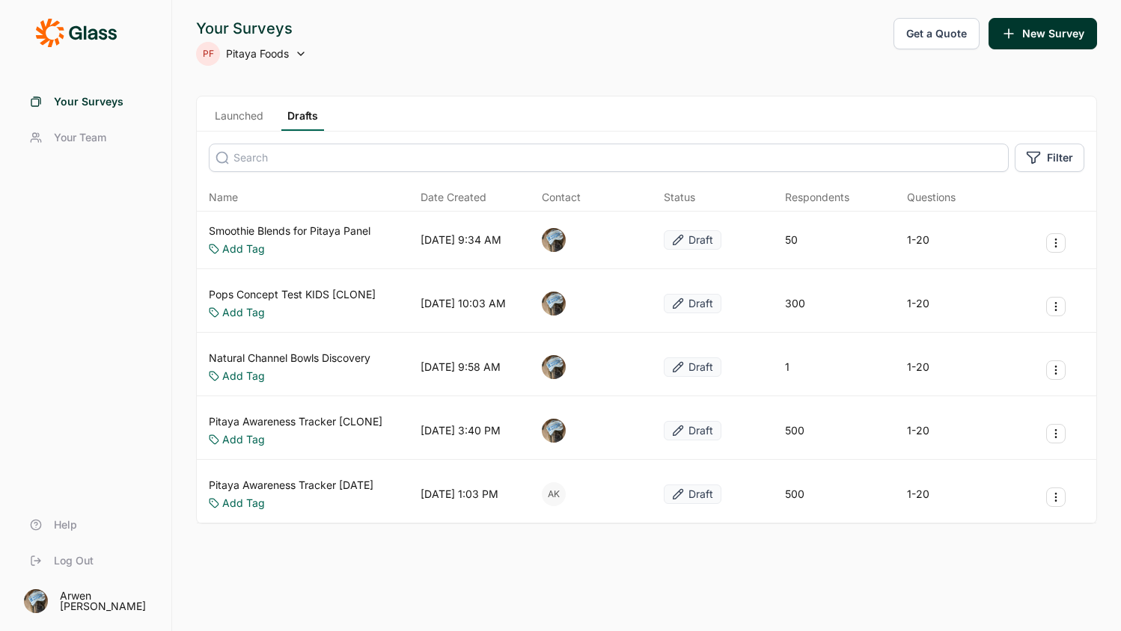
click at [223, 116] on link "Launched" at bounding box center [239, 119] width 61 height 22
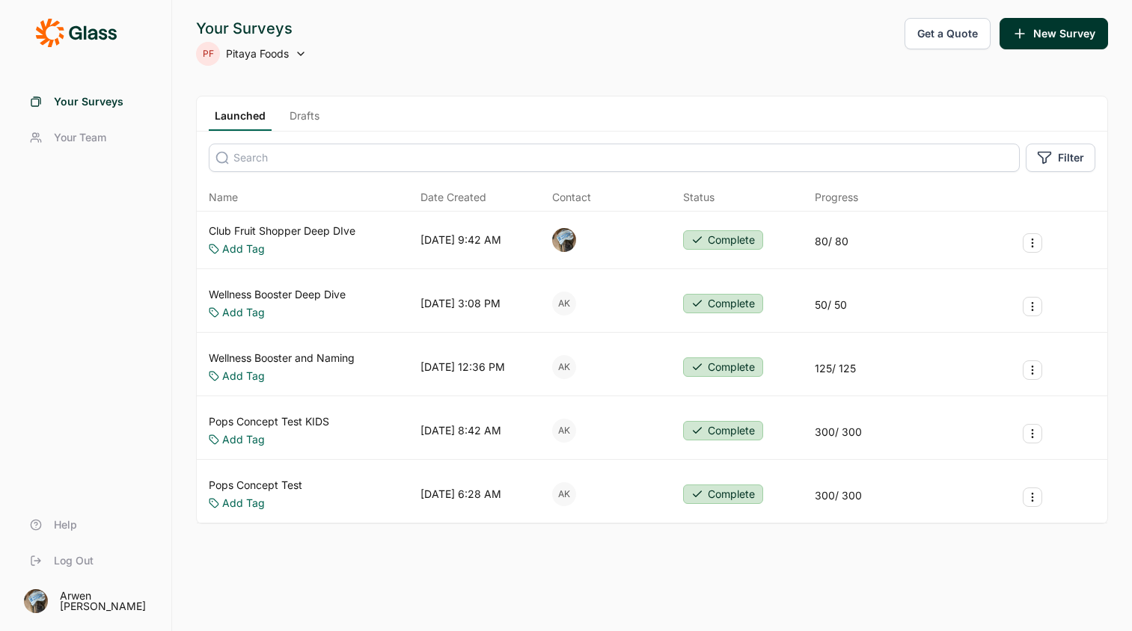
click at [325, 117] on div "Launched Drafts" at bounding box center [652, 114] width 911 height 35
click at [302, 115] on link "Drafts" at bounding box center [305, 119] width 42 height 22
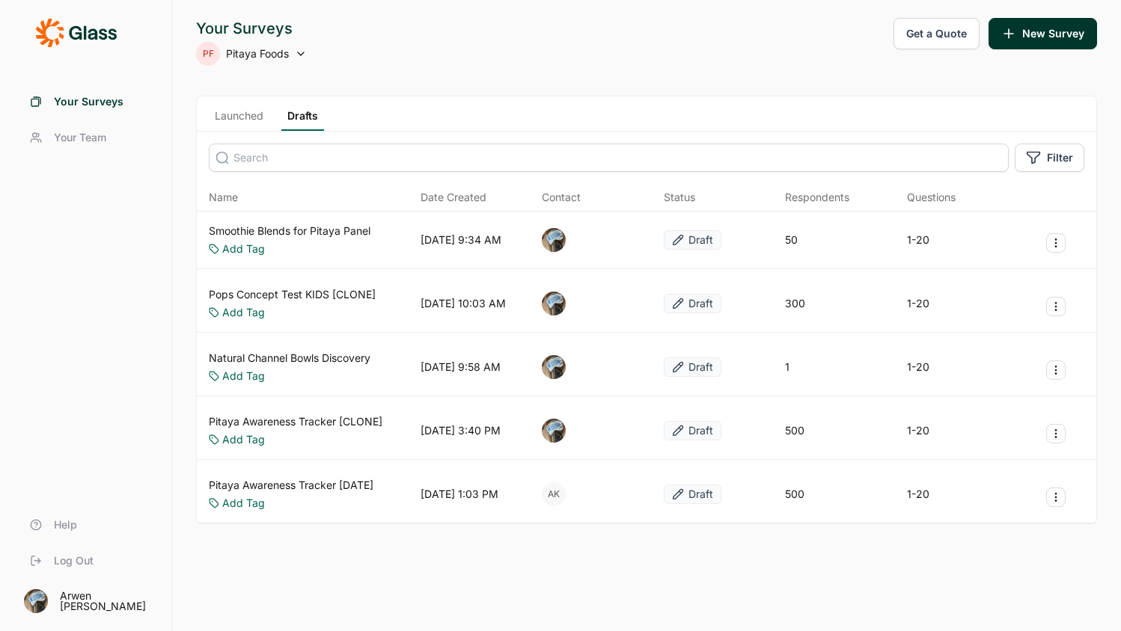
click at [336, 483] on link "Pitaya Awareness Tracker [DATE]" at bounding box center [291, 485] width 165 height 15
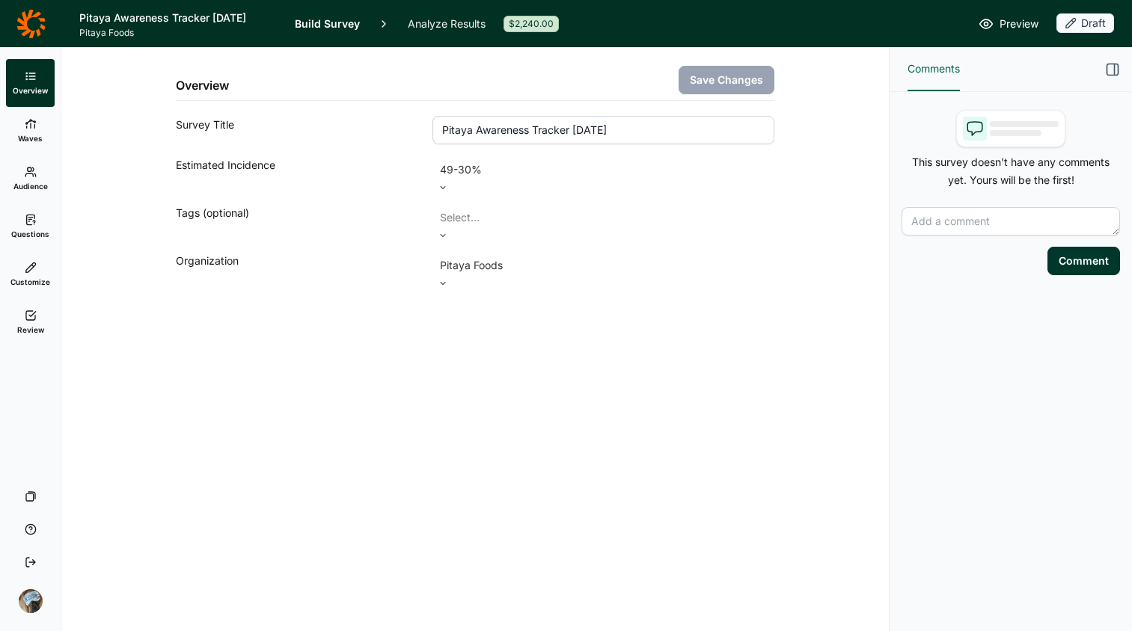
click at [25, 120] on icon at bounding box center [31, 124] width 12 height 12
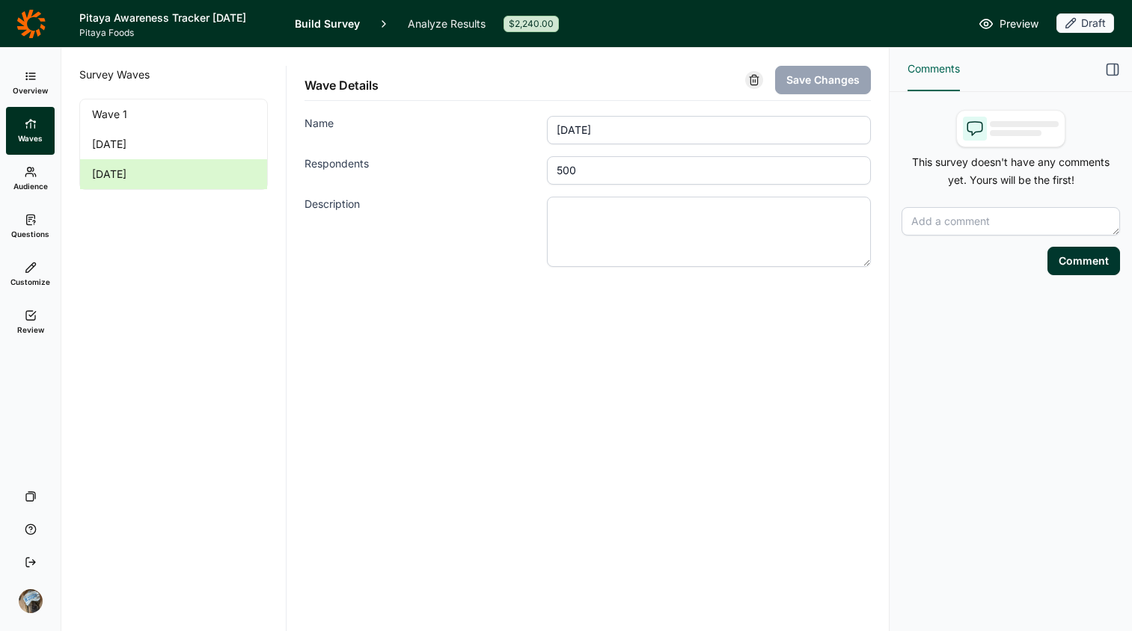
click at [41, 25] on icon at bounding box center [30, 23] width 28 height 28
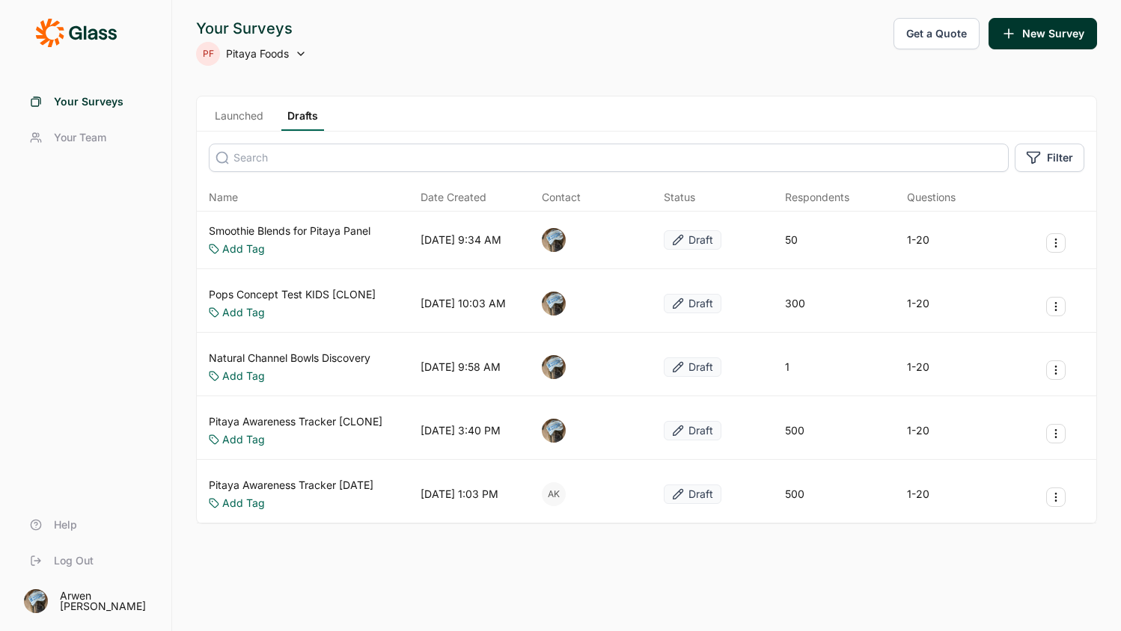
click at [907, 498] on icon "Survey Actions" at bounding box center [1056, 498] width 12 height 12
click at [907, 519] on button "Duplicate Survey" at bounding box center [975, 541] width 169 height 33
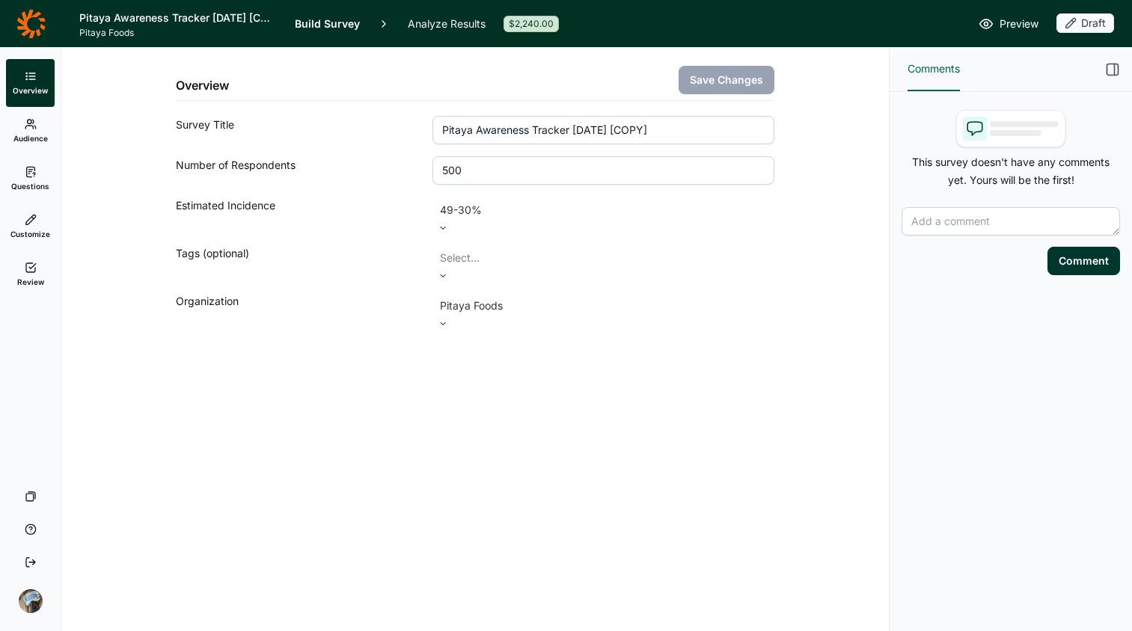
click at [676, 134] on input "Pitaya Awareness Tracker [DATE] [COPY]" at bounding box center [603, 130] width 342 height 28
drag, startPoint x: 712, startPoint y: 125, endPoint x: 591, endPoint y: 129, distance: 121.3
click at [571, 126] on input "Pitaya Awareness Tracker [DATE] [COPY]" at bounding box center [603, 130] width 342 height 28
type input "Pitaya Awareness TrackerSeptember 2025"
click at [696, 469] on div "Overview Save Changes Survey Title Pitaya Awareness TrackerSeptember 2025 Numbe…" at bounding box center [475, 340] width 828 height 584
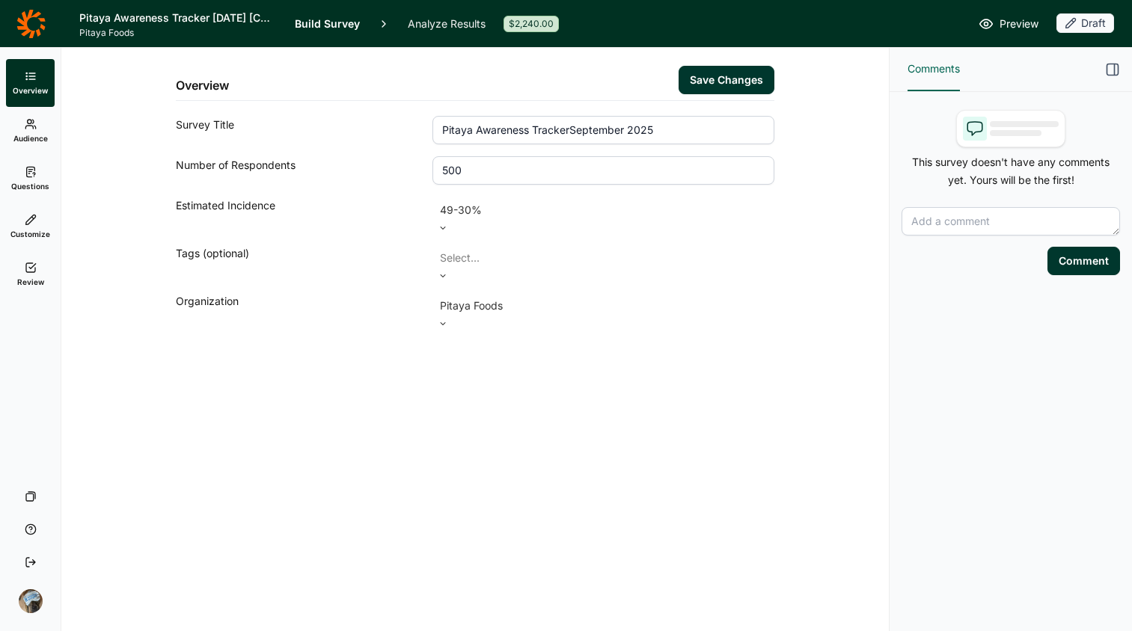
click at [718, 76] on button "Save Changes" at bounding box center [727, 80] width 96 height 28
click at [264, 385] on div "Overview Save Changes Survey Title Pitaya Awareness TrackerSeptember 2025 Numbe…" at bounding box center [475, 340] width 828 height 584
click at [565, 180] on input "500" at bounding box center [603, 170] width 342 height 28
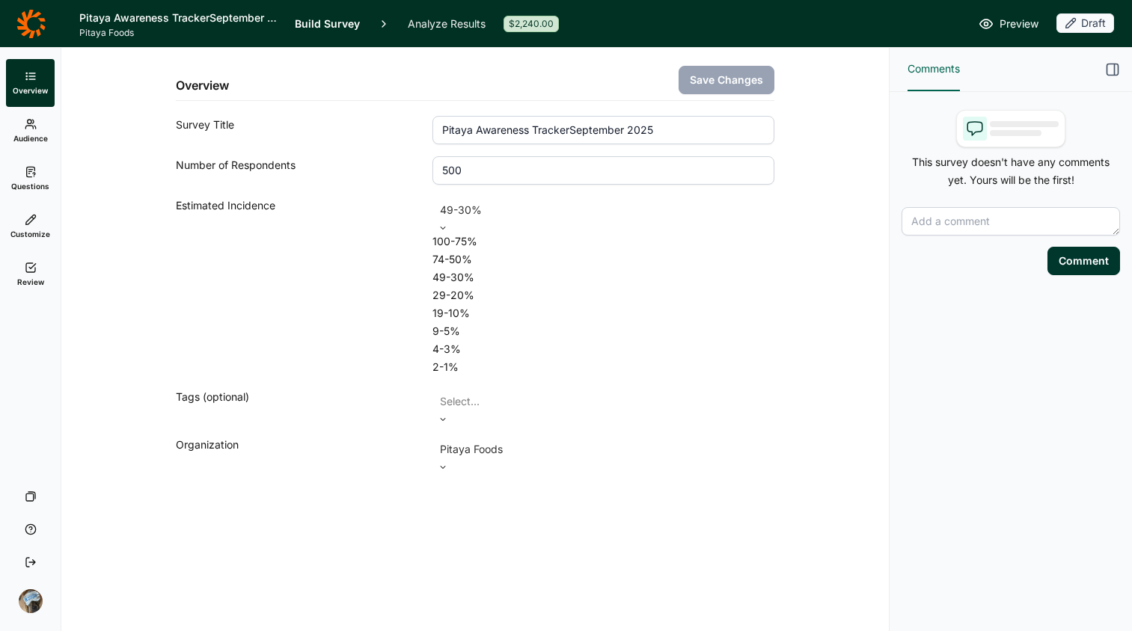
click at [624, 207] on div at bounding box center [603, 210] width 327 height 21
click at [495, 245] on div "100-75%" at bounding box center [603, 242] width 342 height 18
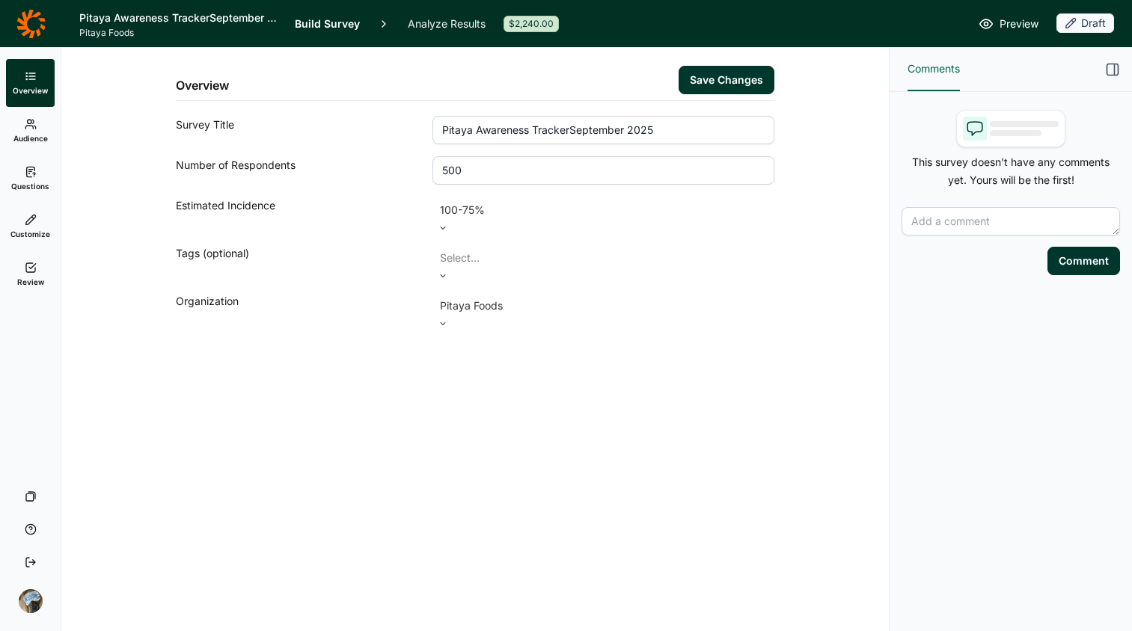
click at [693, 385] on div "Overview Save Changes Survey Title Pitaya Awareness TrackerSeptember 2025 Numbe…" at bounding box center [475, 340] width 828 height 584
click at [718, 82] on button "Save Changes" at bounding box center [727, 80] width 96 height 28
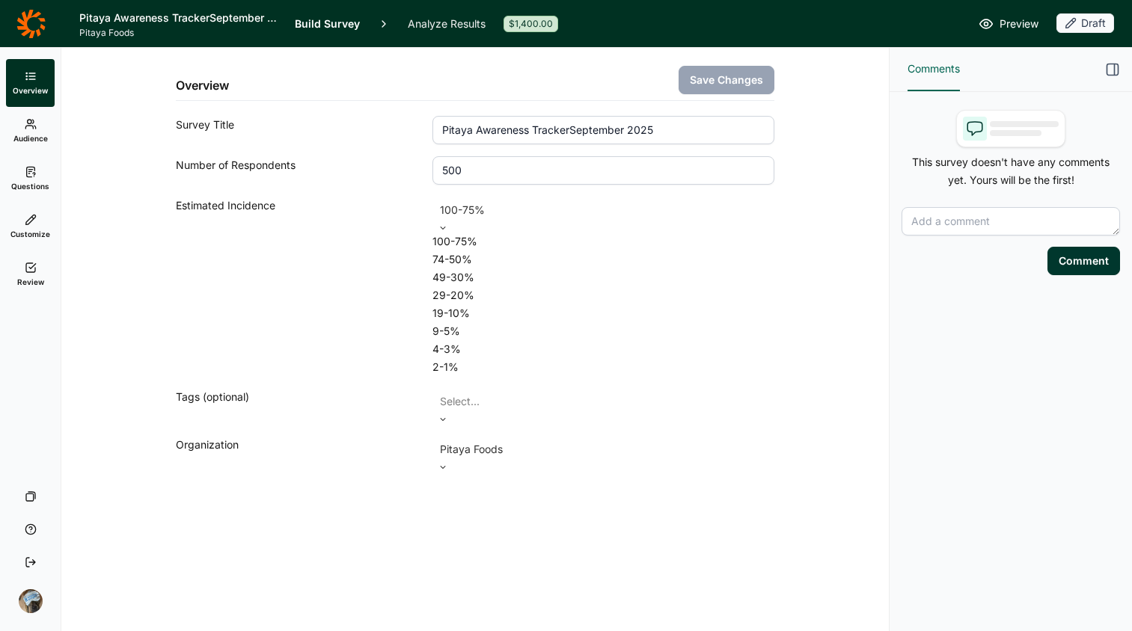
click at [534, 211] on div at bounding box center [603, 210] width 327 height 21
click at [545, 305] on div "29-20%" at bounding box center [603, 296] width 342 height 18
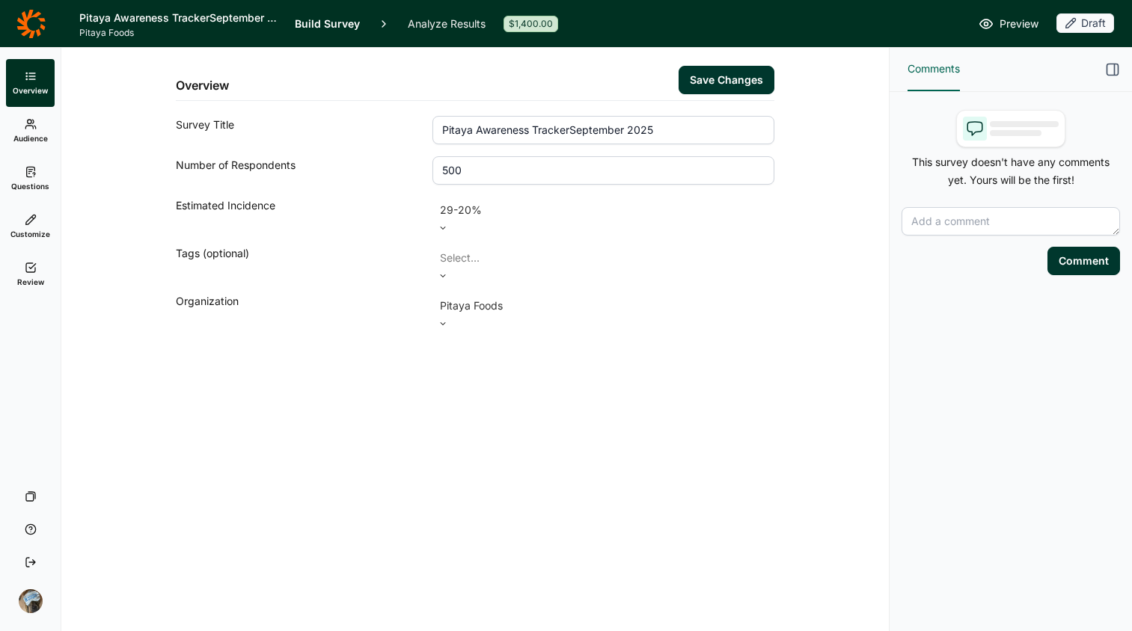
click at [538, 198] on div "29-20%" at bounding box center [603, 210] width 342 height 27
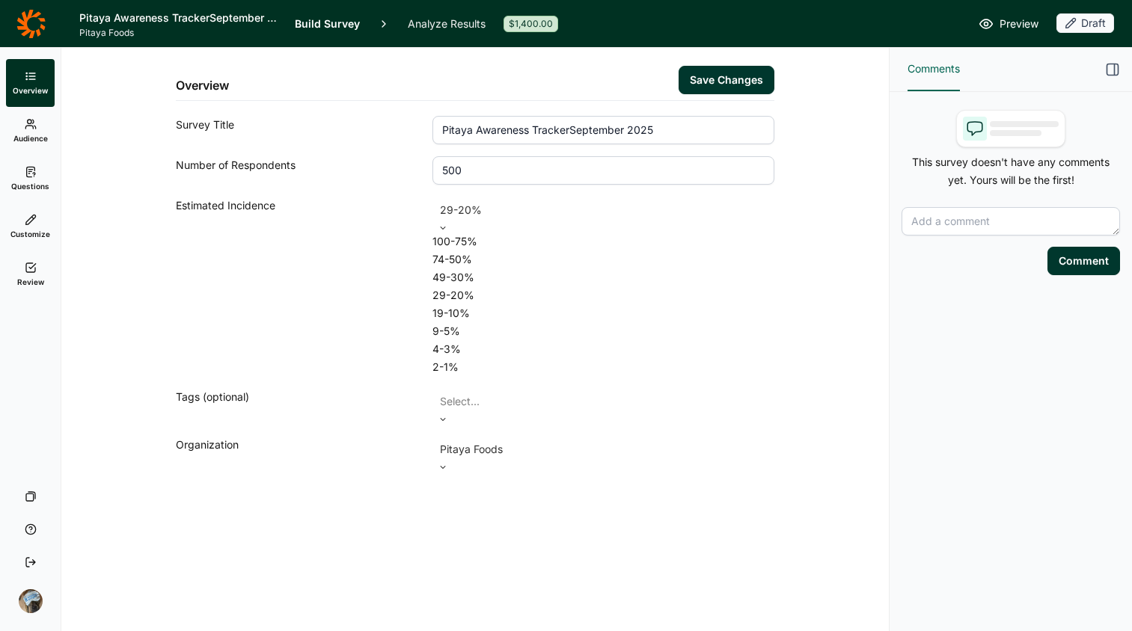
click at [539, 287] on div "49-30%" at bounding box center [603, 278] width 342 height 18
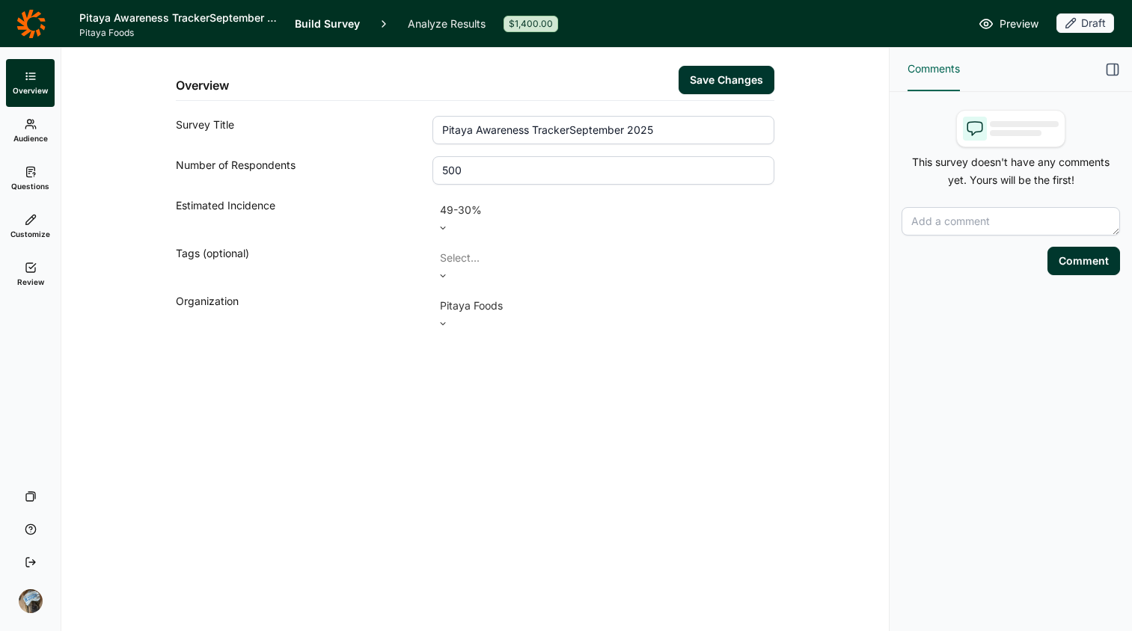
click at [703, 381] on div "Overview Save Changes Survey Title Pitaya Awareness TrackerSeptember 2025 Numbe…" at bounding box center [475, 340] width 828 height 584
click at [724, 61] on div "Overview Save Changes" at bounding box center [475, 74] width 599 height 53
click at [728, 75] on button "Save Changes" at bounding box center [727, 80] width 96 height 28
click at [28, 19] on icon at bounding box center [30, 24] width 29 height 30
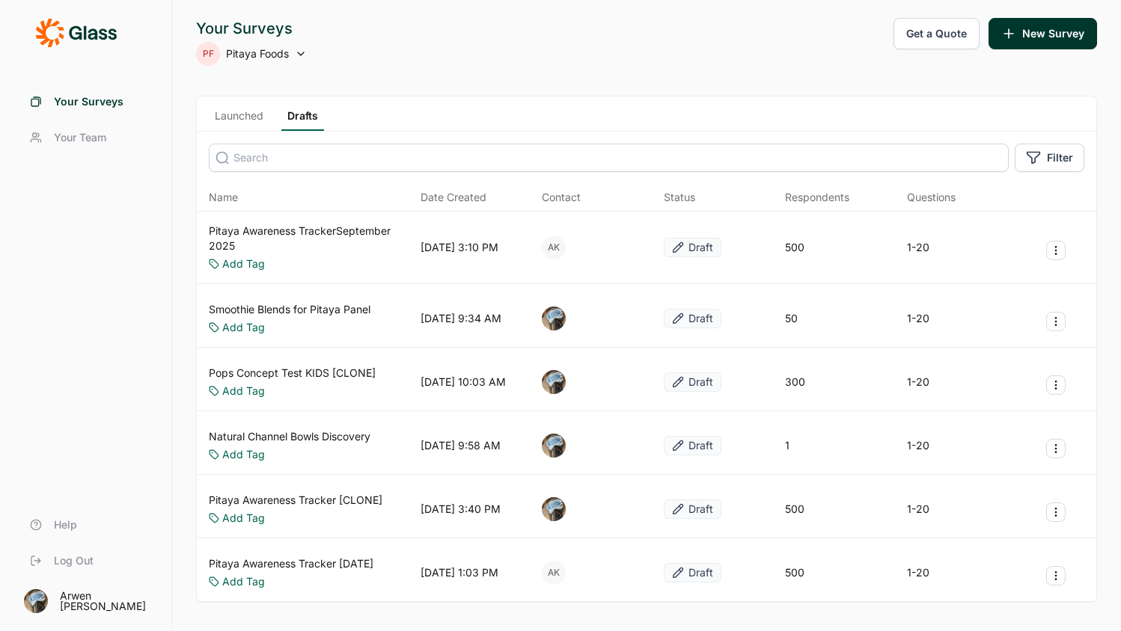
click at [907, 28] on button "Get a Quote" at bounding box center [936, 33] width 86 height 31
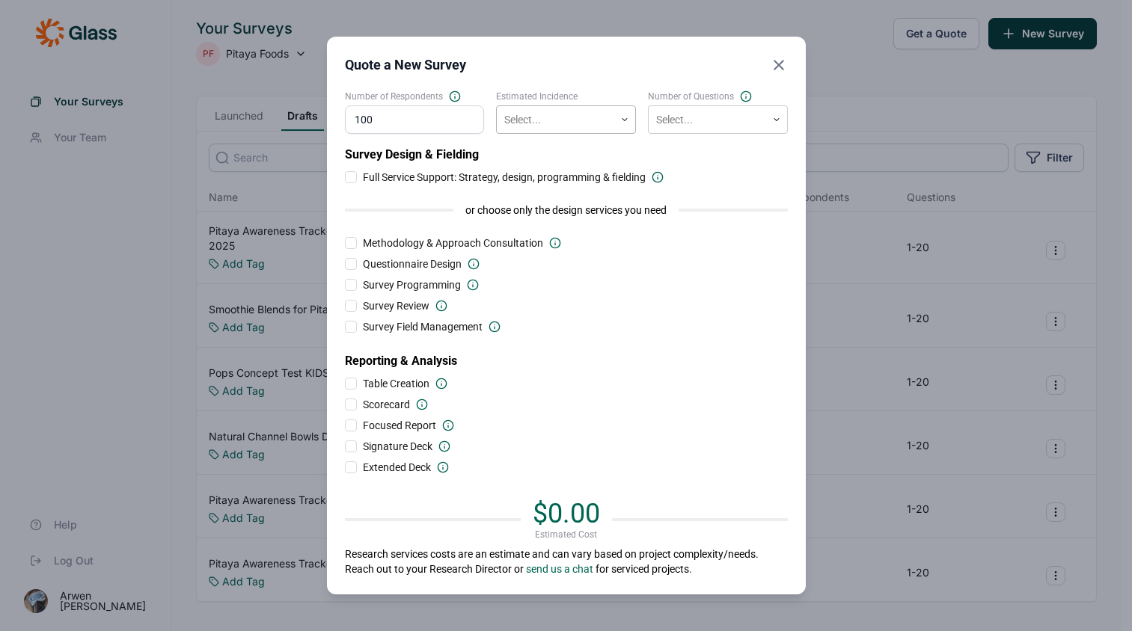
type input "100"
click at [556, 123] on div at bounding box center [555, 120] width 103 height 19
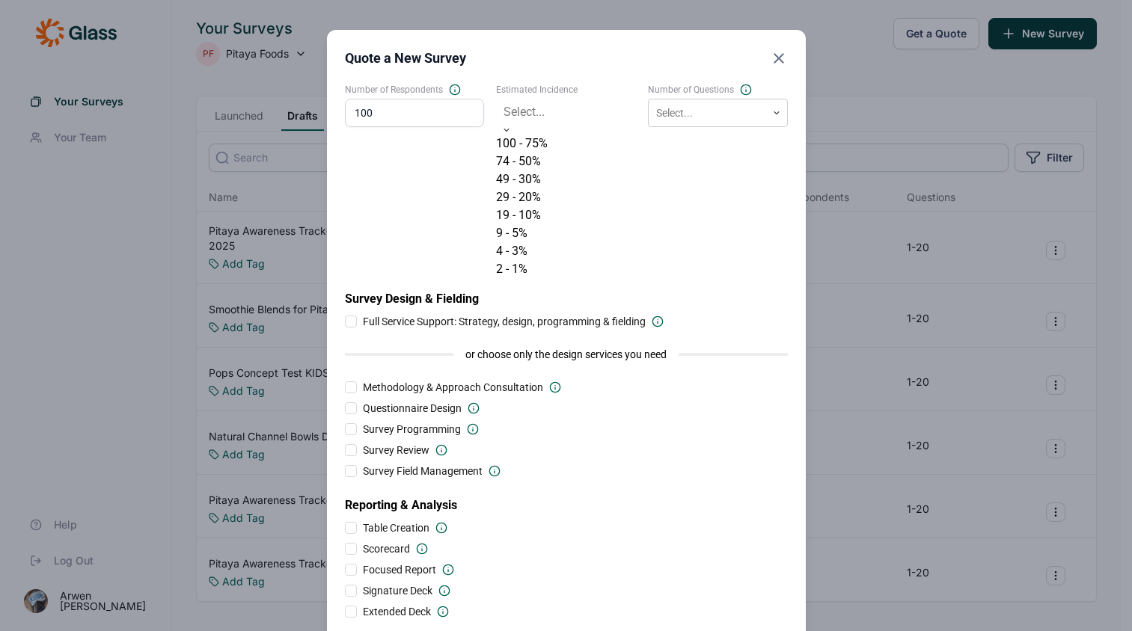
scroll to position [21, 0]
click at [531, 278] on div "2 - 1%" at bounding box center [566, 269] width 140 height 18
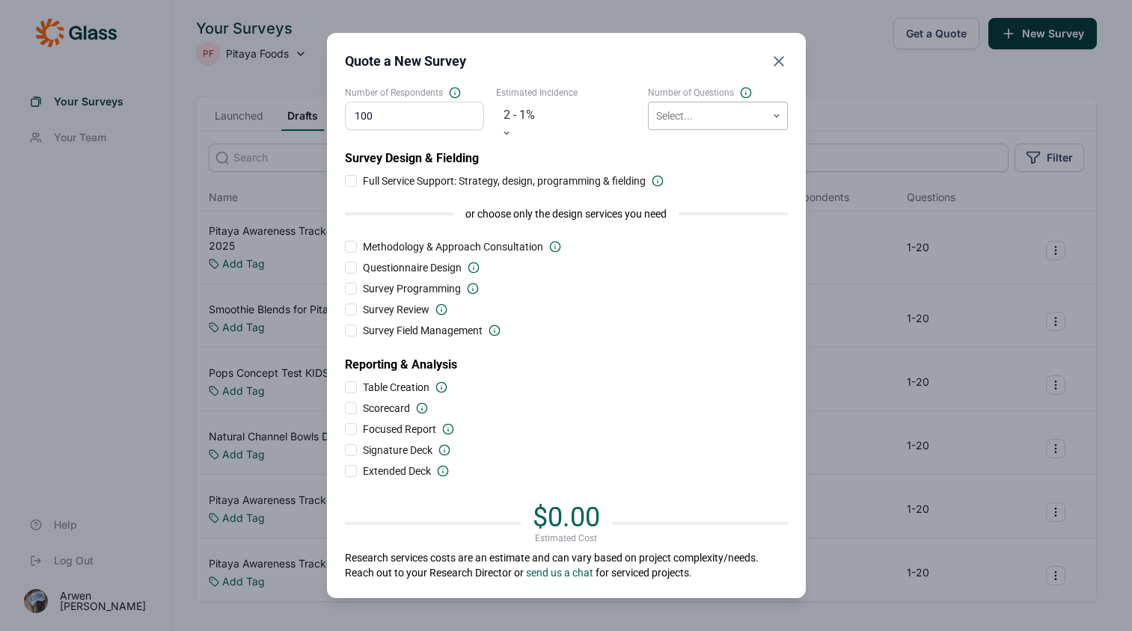
click at [675, 120] on div at bounding box center [707, 116] width 103 height 19
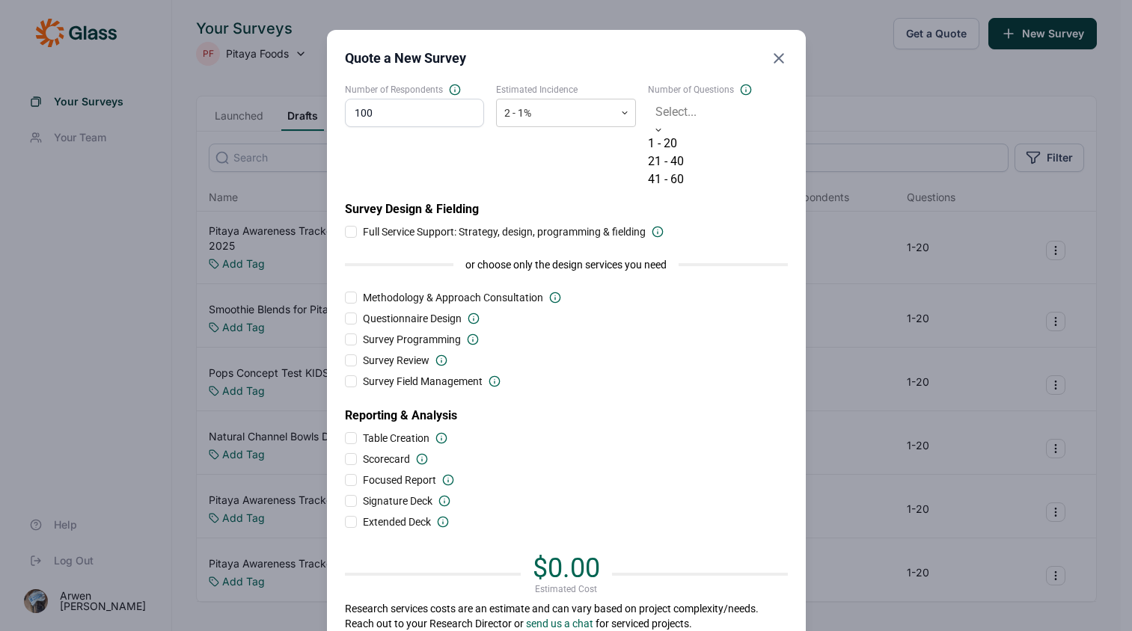
click at [683, 171] on div "21 - 40" at bounding box center [718, 162] width 140 height 18
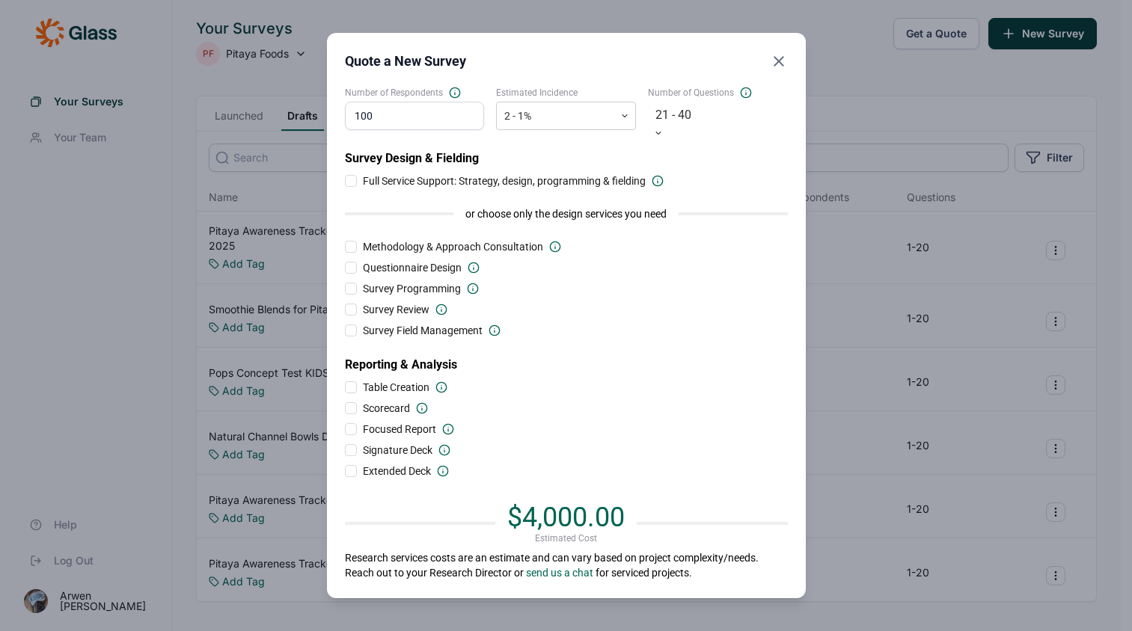
click at [726, 401] on div "Scorecard" at bounding box center [566, 408] width 443 height 15
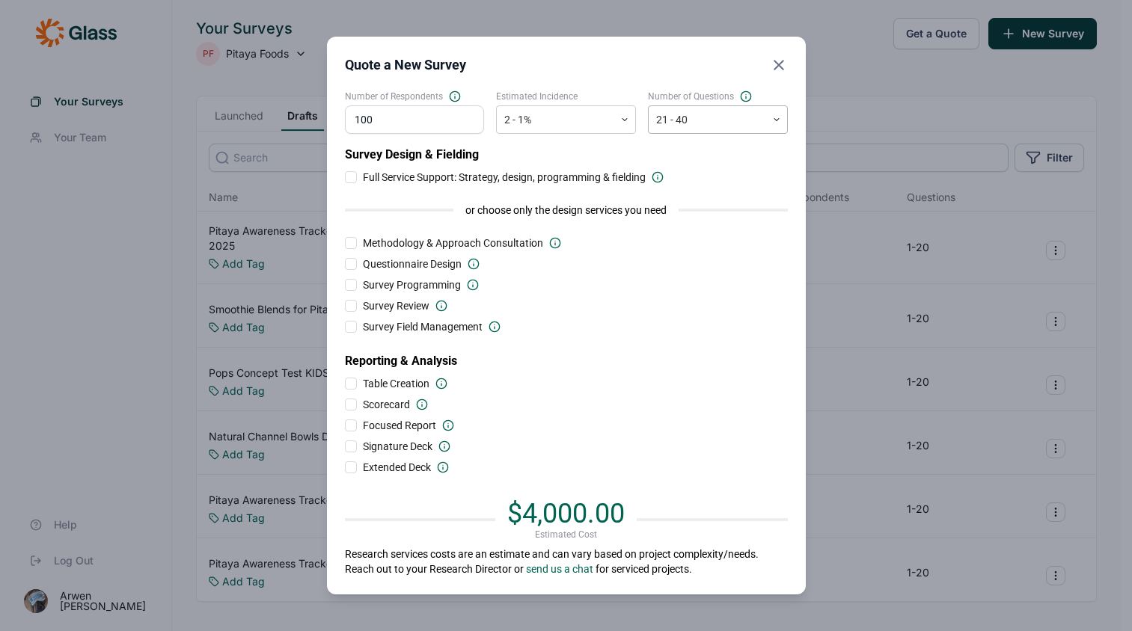
click at [684, 117] on div at bounding box center [707, 120] width 103 height 19
click at [661, 77] on div "Quote a New Survey Number of Respondents 100 Estimated Incidence 2 - 1% Number …" at bounding box center [566, 316] width 479 height 558
click at [578, 111] on div at bounding box center [555, 120] width 103 height 19
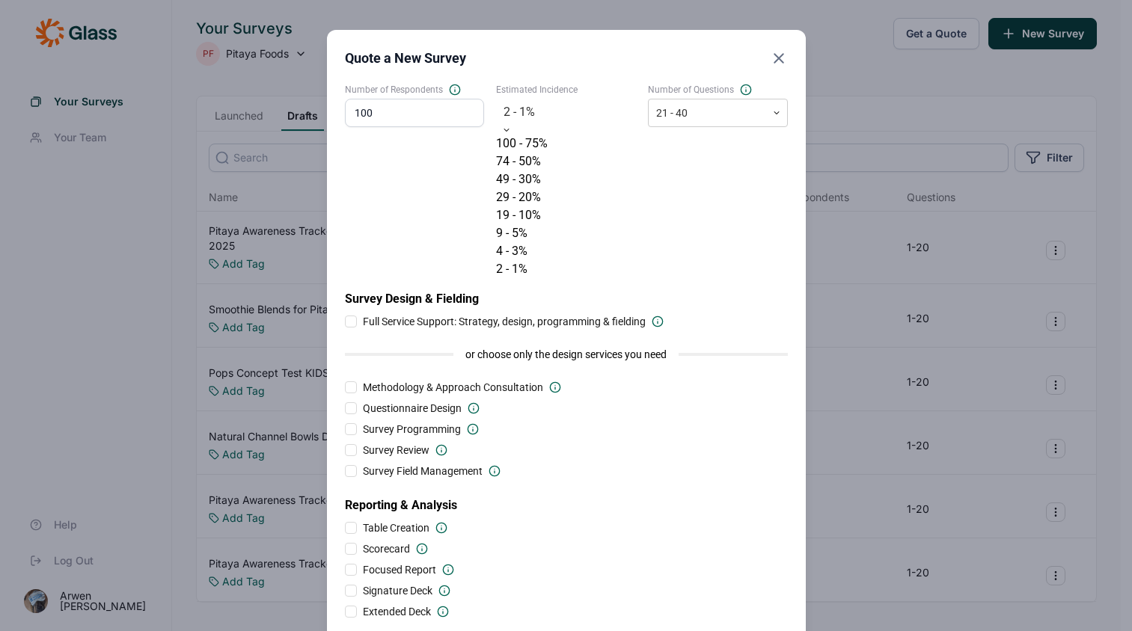
click at [559, 224] on div "19 - 10%" at bounding box center [566, 216] width 140 height 18
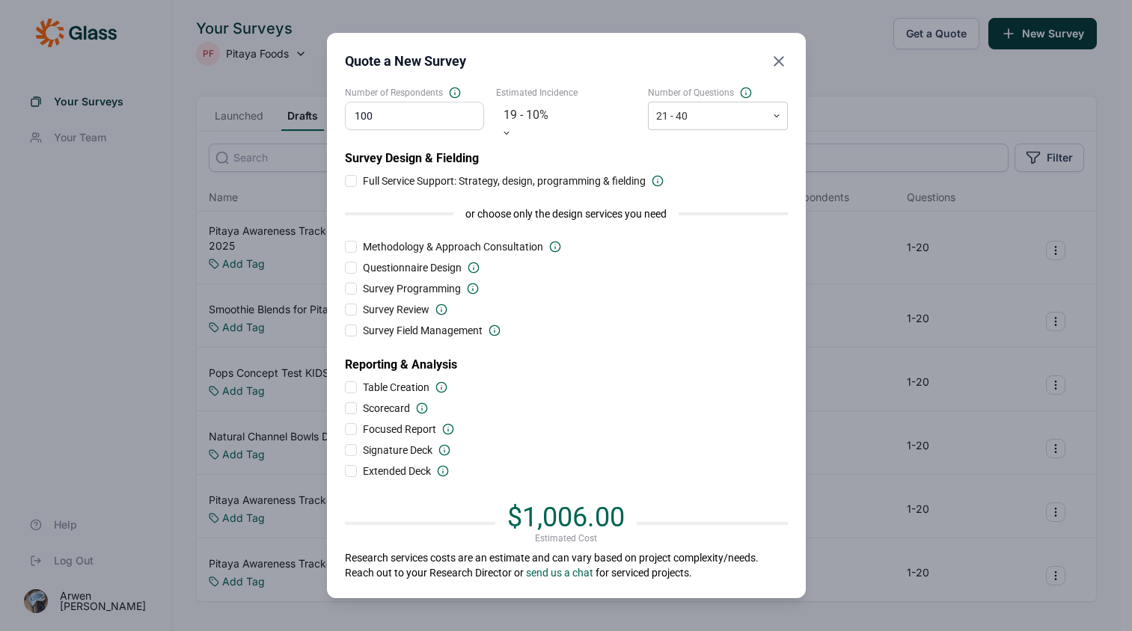
click at [530, 117] on div at bounding box center [566, 115] width 125 height 21
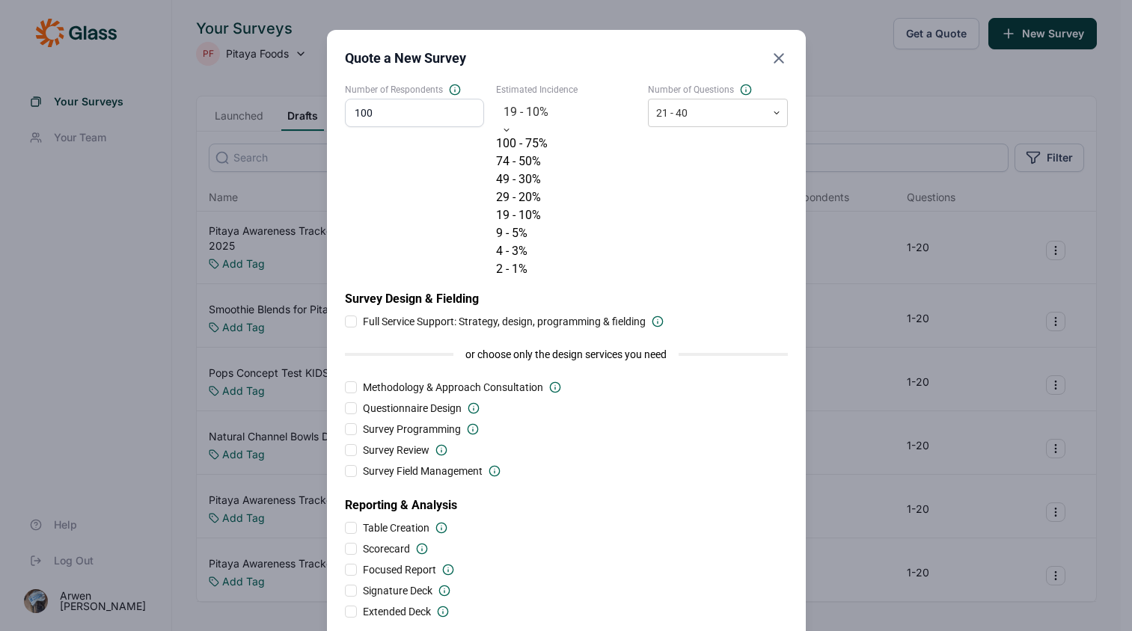
click at [525, 171] on div "74 - 50%" at bounding box center [566, 162] width 140 height 18
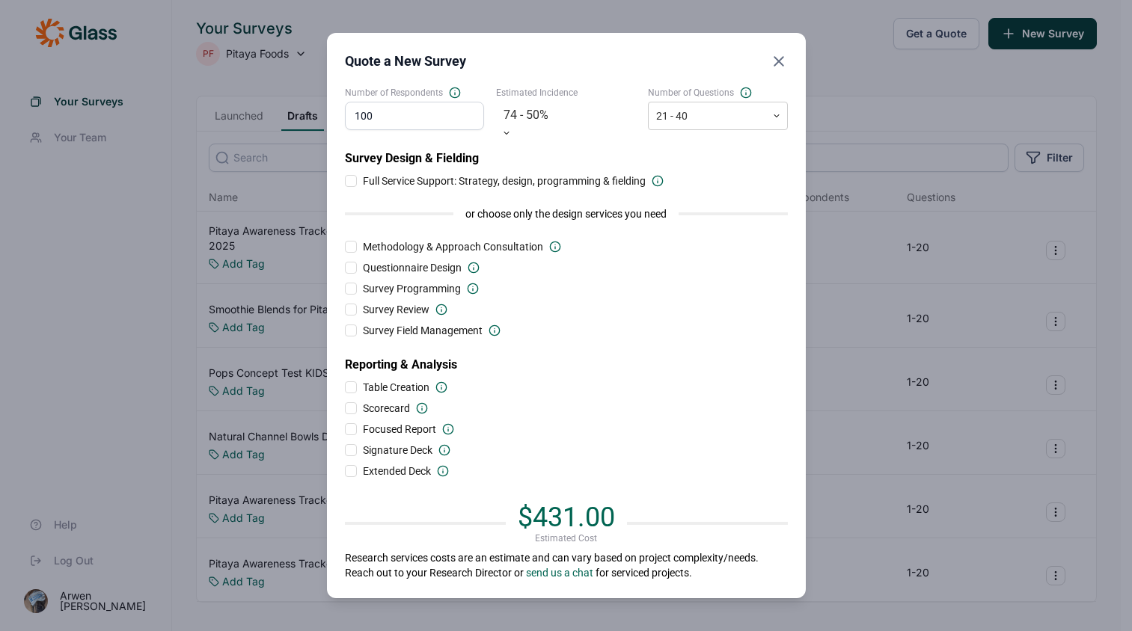
click at [777, 65] on use "Close" at bounding box center [778, 61] width 9 height 9
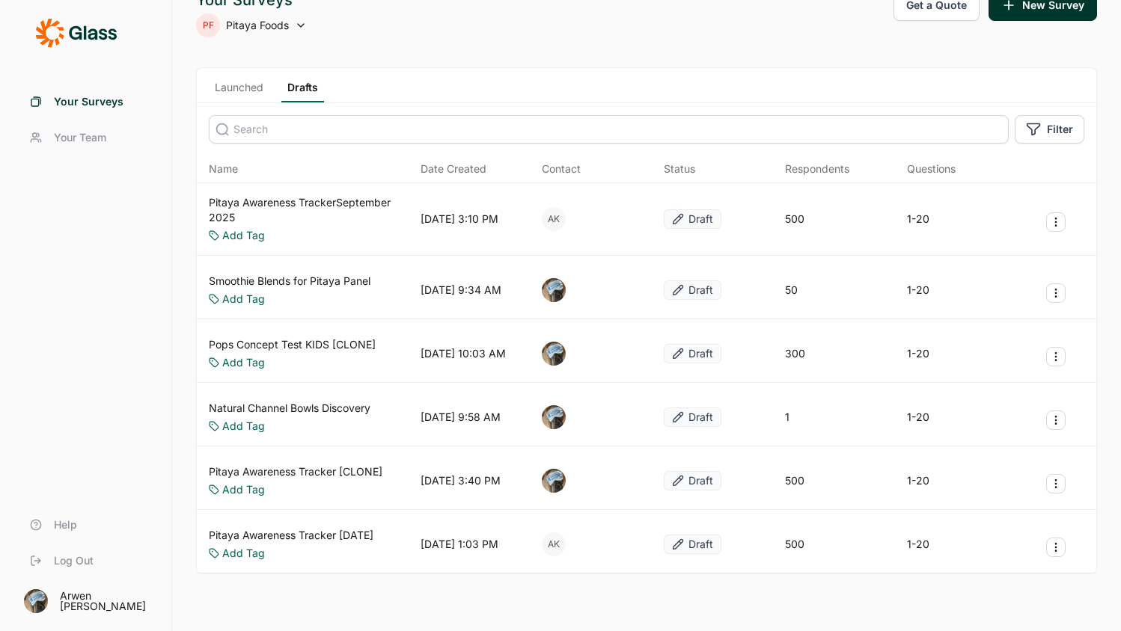
scroll to position [31, 0]
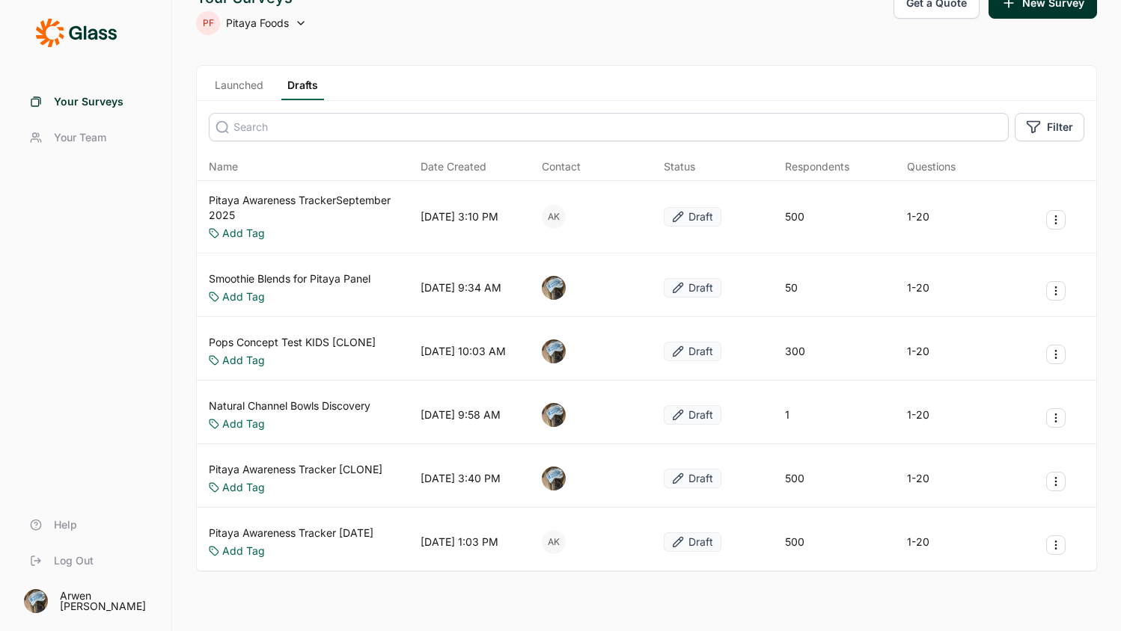
click at [342, 210] on link "Pitaya Awareness TrackerSeptember 2025" at bounding box center [312, 208] width 206 height 30
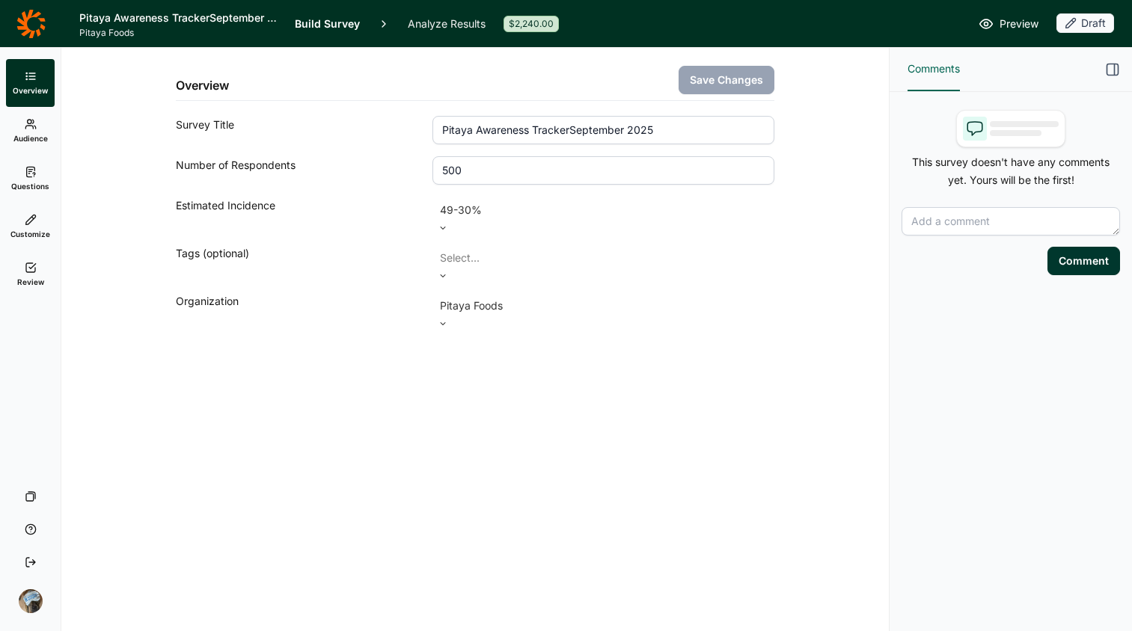
click at [569, 136] on input "Pitaya Awareness TrackerSeptember 2025" at bounding box center [603, 130] width 342 height 28
type input "Pitaya Awareness Tracker [DATE]"
click at [720, 83] on button "Save Changes" at bounding box center [727, 80] width 96 height 28
drag, startPoint x: 637, startPoint y: 446, endPoint x: 634, endPoint y: 438, distance: 8.5
click at [634, 438] on div "Overview Save Changes Survey Title Pitaya Awareness Tracker [DATE] Number of Re…" at bounding box center [475, 340] width 828 height 584
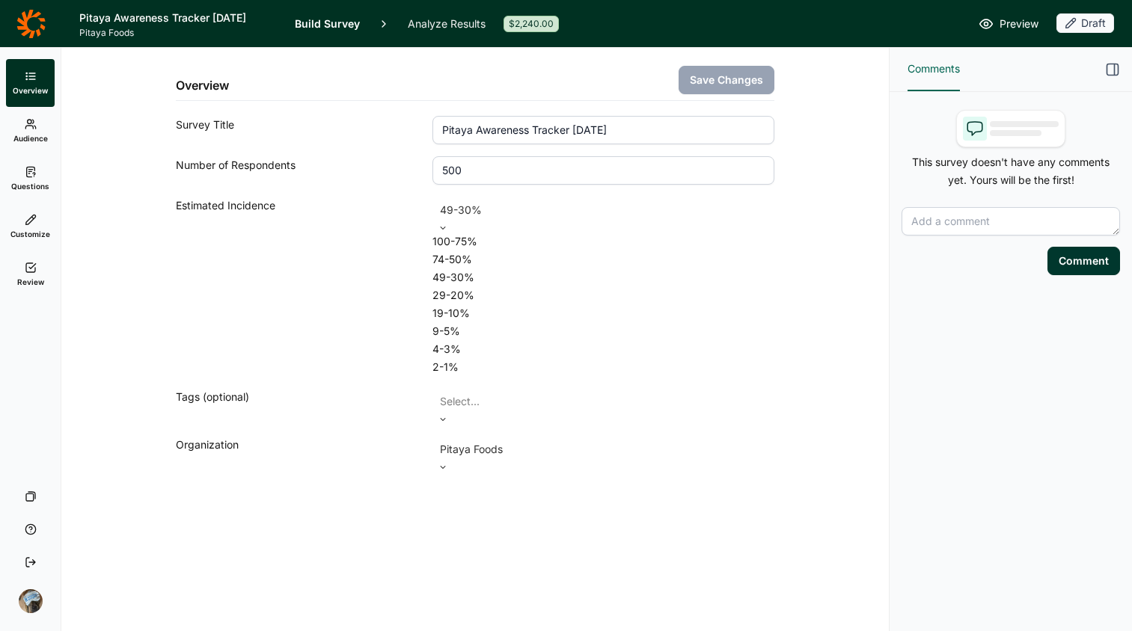
click at [527, 219] on div at bounding box center [603, 210] width 327 height 21
click at [370, 420] on div "Overview Save Changes Survey Title Pitaya Awareness Tracker [DATE] Number of Re…" at bounding box center [475, 340] width 828 height 584
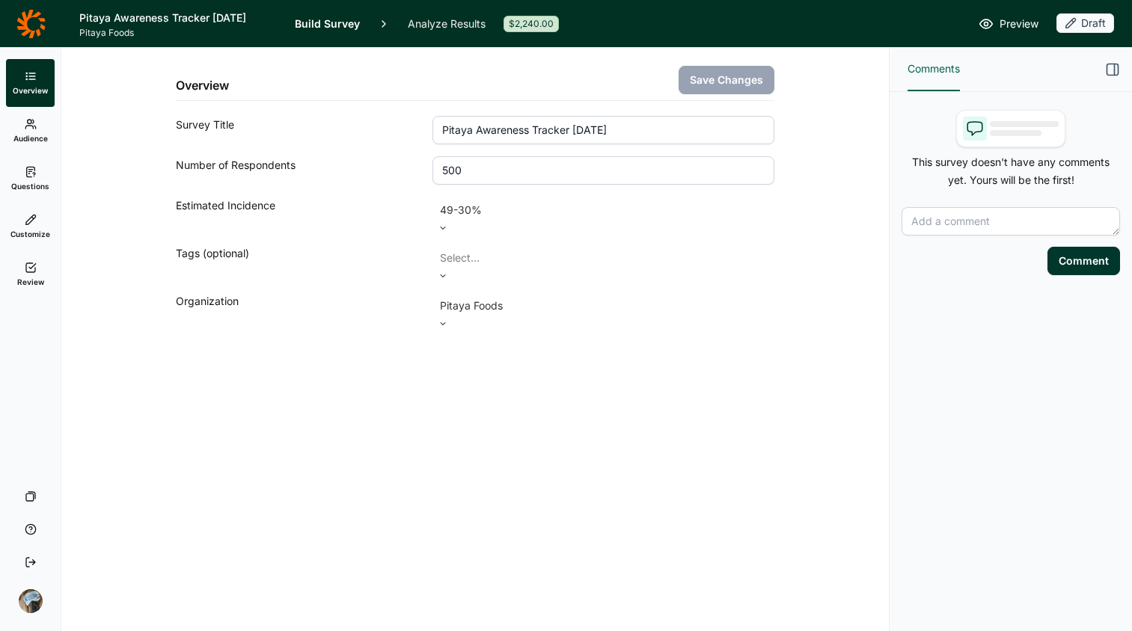
click at [370, 385] on div "Overview Save Changes Survey Title Pitaya Awareness Tracker [DATE] Number of Re…" at bounding box center [475, 340] width 828 height 584
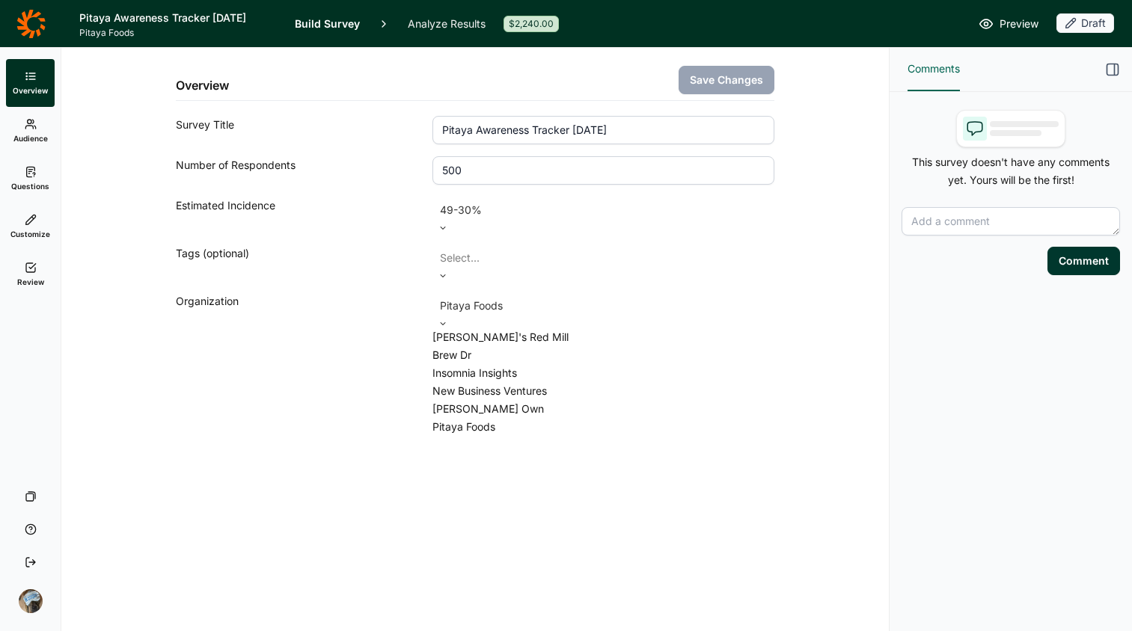
click at [531, 296] on div at bounding box center [603, 306] width 327 height 21
click at [366, 441] on div "Overview Save Changes Survey Title Pitaya Awareness Tracker [DATE] Number of Re…" at bounding box center [475, 340] width 828 height 584
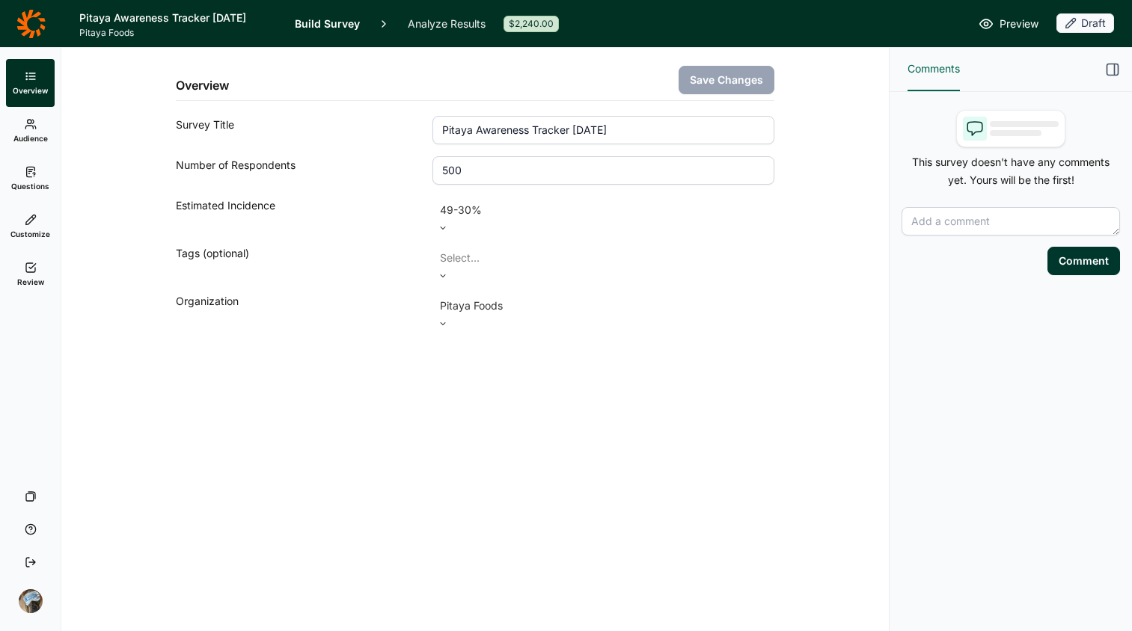
click at [400, 339] on div "Overview Save Changes Survey Title Pitaya Awareness Tracker [DATE] Number of Re…" at bounding box center [475, 224] width 792 height 352
click at [33, 129] on icon at bounding box center [31, 124] width 12 height 12
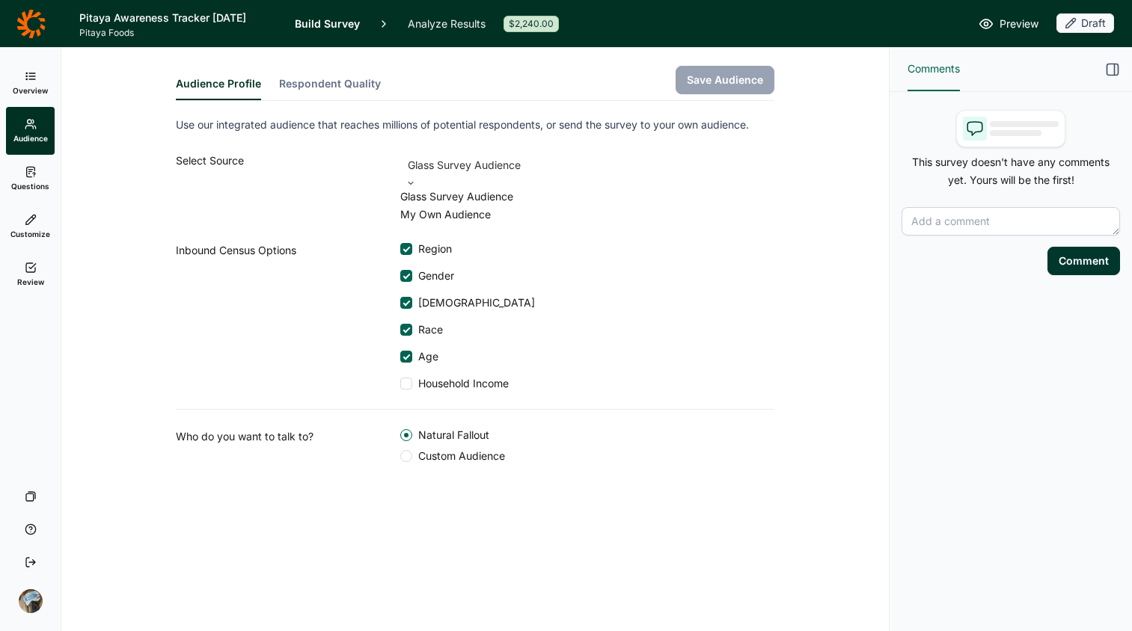
click at [702, 171] on div at bounding box center [587, 165] width 359 height 21
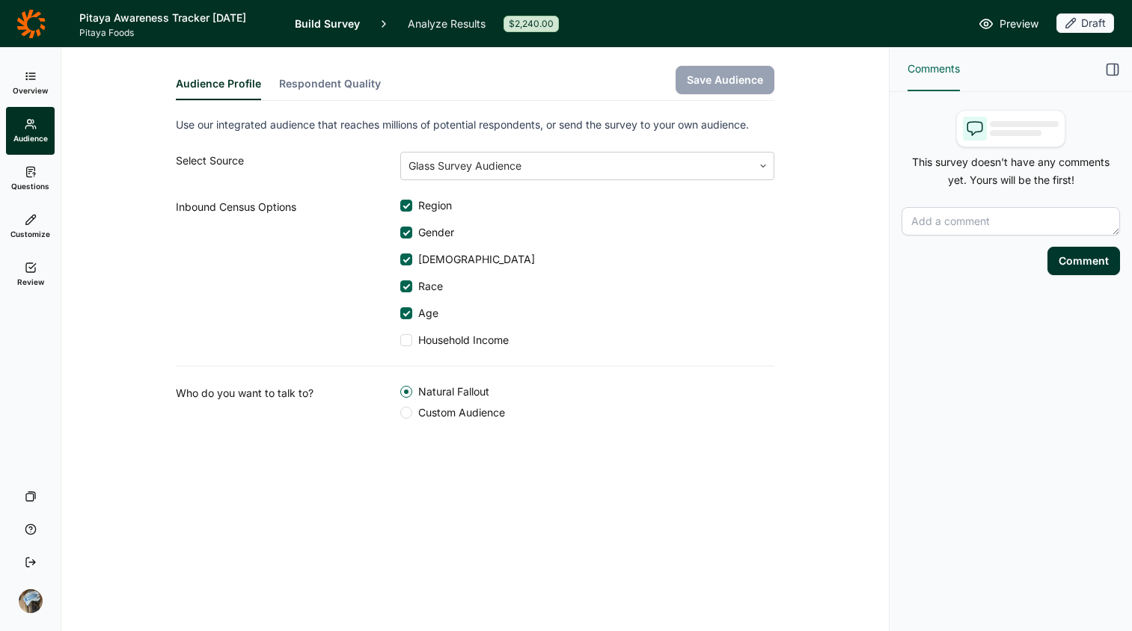
click at [680, 270] on div "Region Gender Hispanic Race Age Household Income" at bounding box center [587, 273] width 374 height 150
click at [405, 415] on div at bounding box center [406, 413] width 12 height 12
click at [400, 413] on input "Custom Audience" at bounding box center [400, 413] width 0 height 0
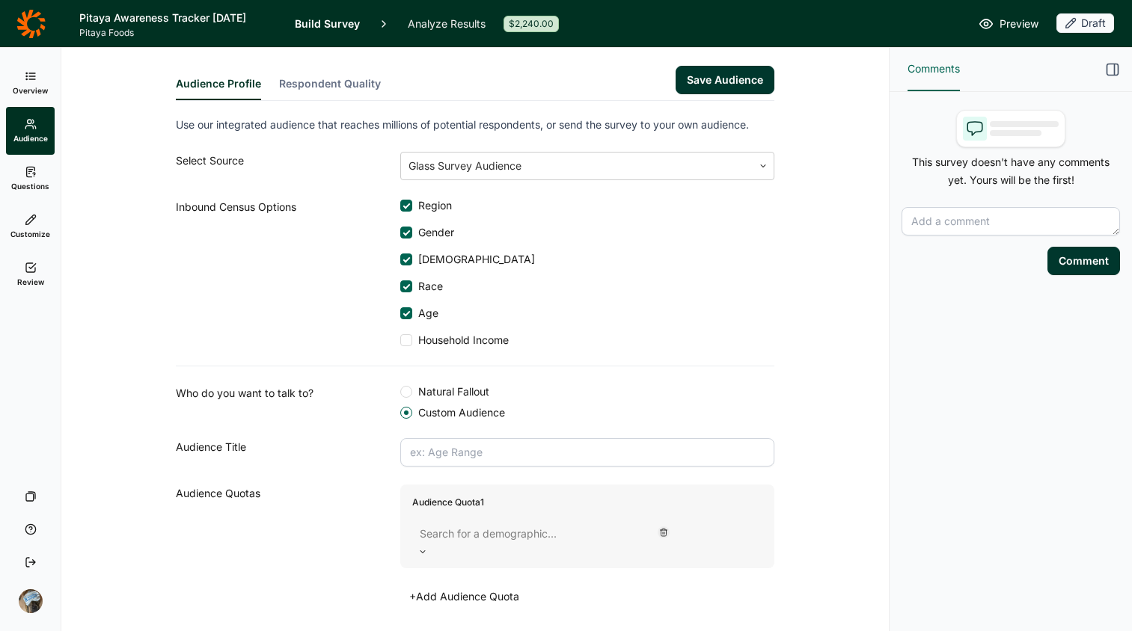
click at [405, 397] on label "Natural Fallout" at bounding box center [444, 392] width 89 height 15
click at [400, 392] on input "Natural Fallout" at bounding box center [400, 392] width 0 height 0
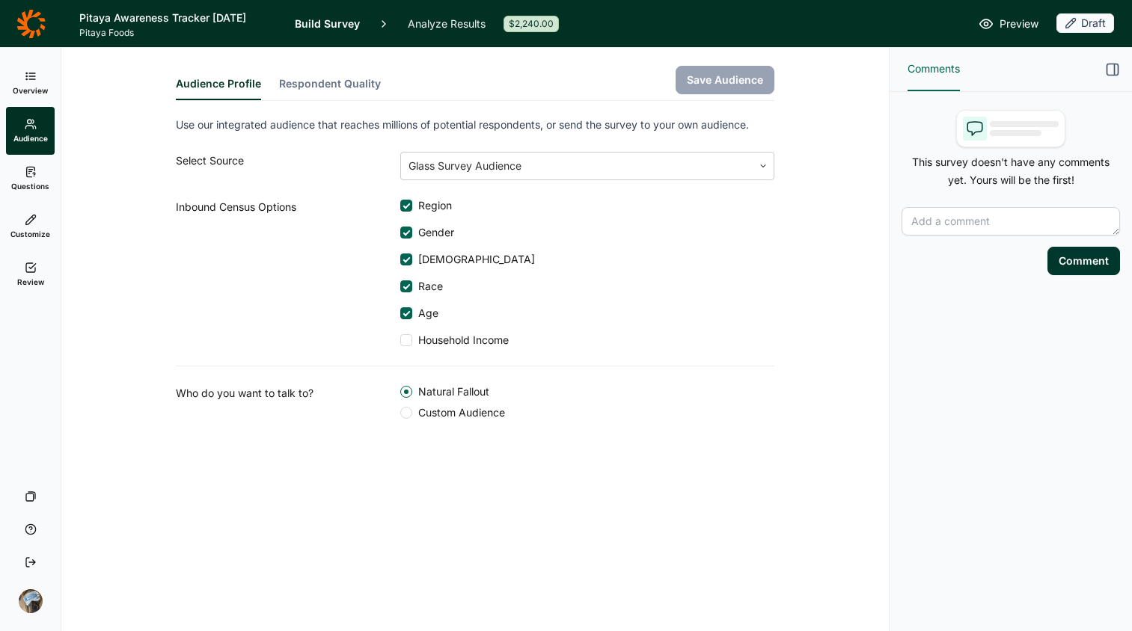
click at [408, 409] on div at bounding box center [406, 413] width 12 height 12
click at [400, 413] on input "Custom Audience" at bounding box center [400, 413] width 0 height 0
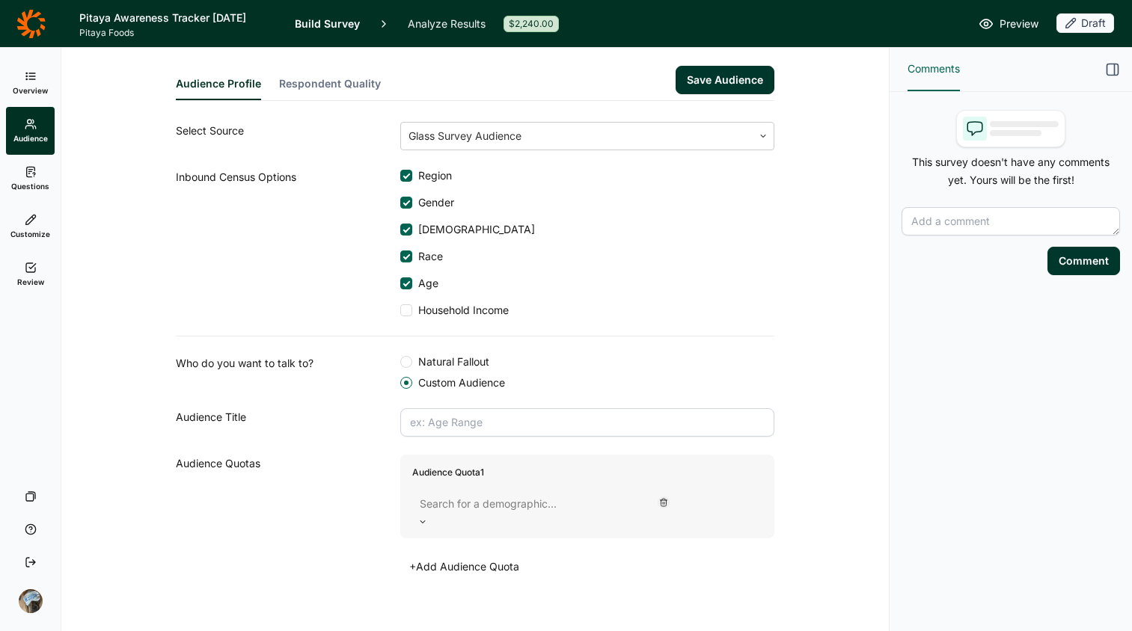
scroll to position [40, 0]
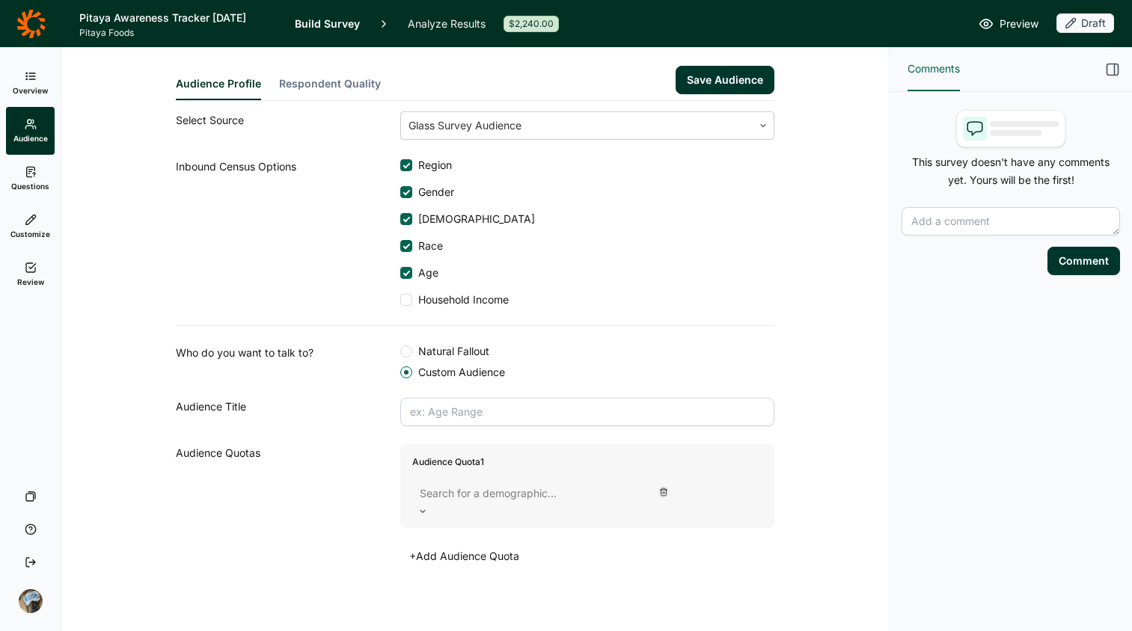
click at [450, 343] on div "Who do you want to talk to? Natural Fallout Custom Audience Audience Title Audi…" at bounding box center [475, 446] width 599 height 242
click at [450, 354] on span "Natural Fallout" at bounding box center [450, 351] width 77 height 15
click at [400, 352] on input "Natural Fallout" at bounding box center [400, 352] width 0 height 0
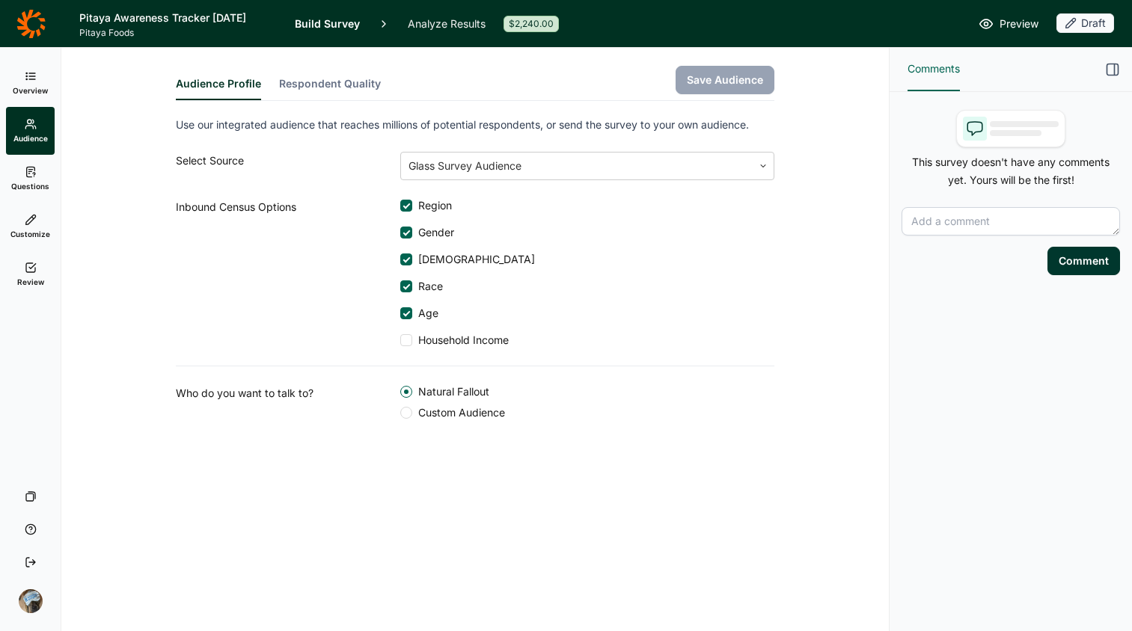
scroll to position [0, 0]
click at [730, 507] on div "Audience Profile Respondent Quality Save Audience Use our integrated audience t…" at bounding box center [475, 340] width 828 height 584
click at [414, 344] on span "Household Income" at bounding box center [460, 340] width 97 height 15
click at [400, 340] on input "Household Income" at bounding box center [400, 340] width 0 height 0
click at [410, 343] on div at bounding box center [406, 340] width 12 height 12
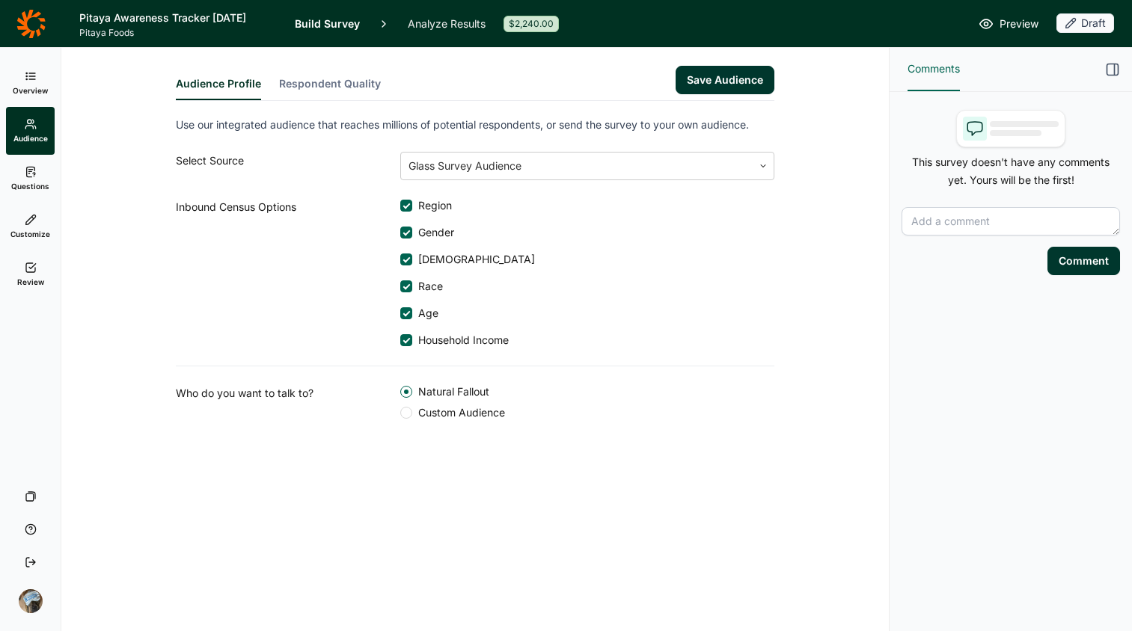
click at [400, 340] on input "Household Income" at bounding box center [400, 340] width 0 height 0
click at [777, 519] on div "Audience Profile Respondent Quality Save Audience Use our integrated audience t…" at bounding box center [475, 340] width 828 height 584
click at [28, 76] on use at bounding box center [30, 76] width 9 height 7
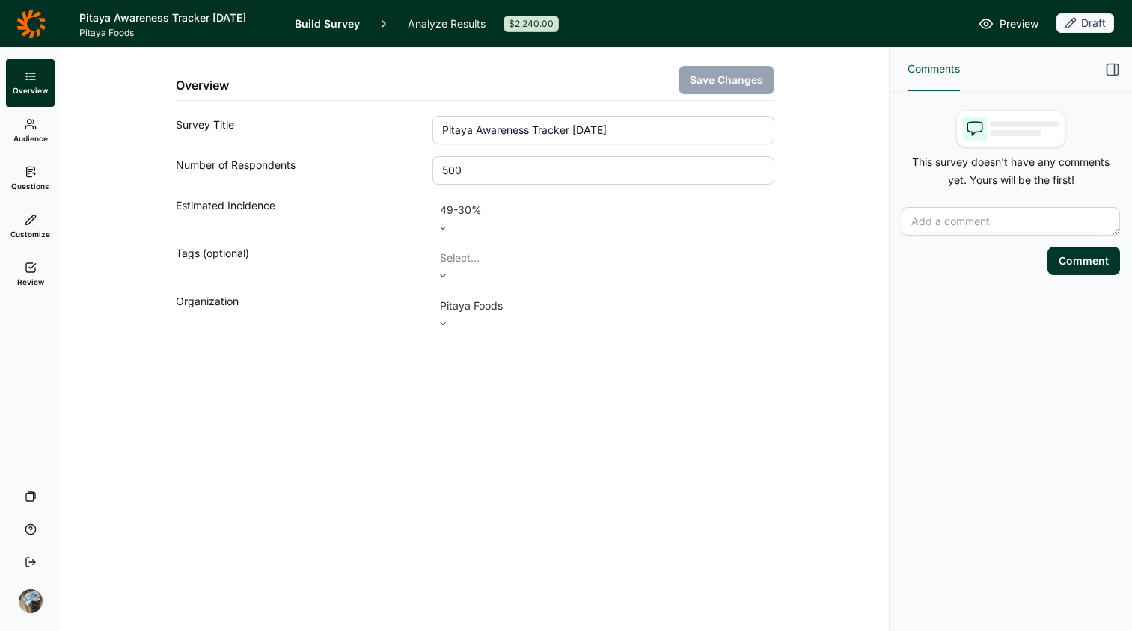
click at [25, 129] on link "Audience" at bounding box center [30, 131] width 49 height 48
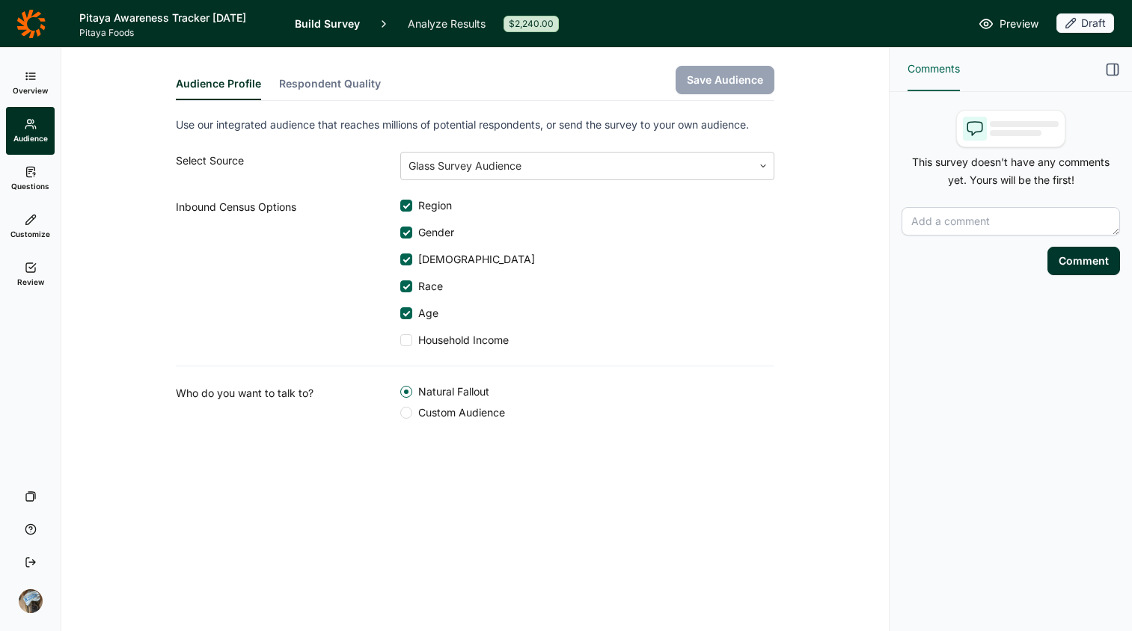
click at [41, 174] on link "Questions" at bounding box center [30, 179] width 49 height 48
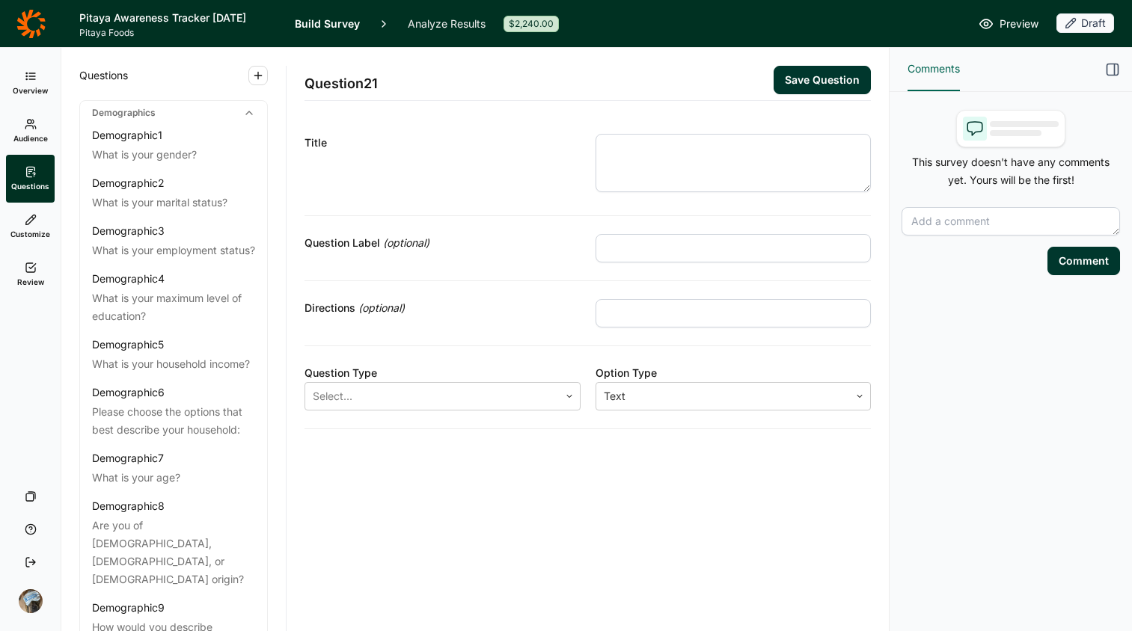
click at [34, 107] on link "Audience" at bounding box center [30, 131] width 49 height 48
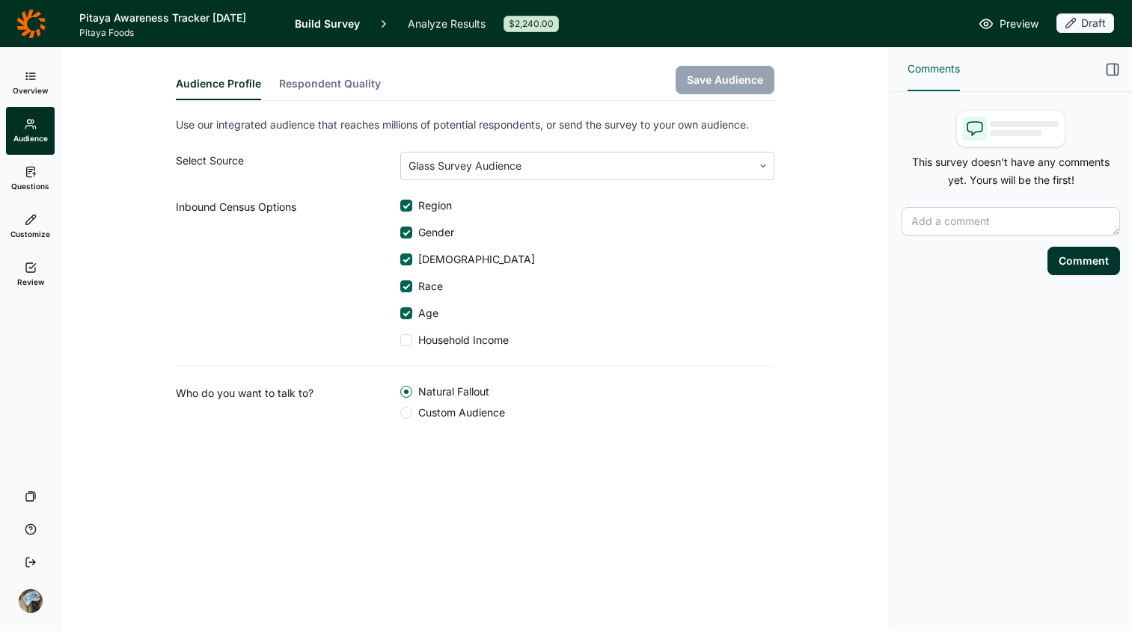
click at [28, 181] on span "Questions" at bounding box center [30, 186] width 38 height 10
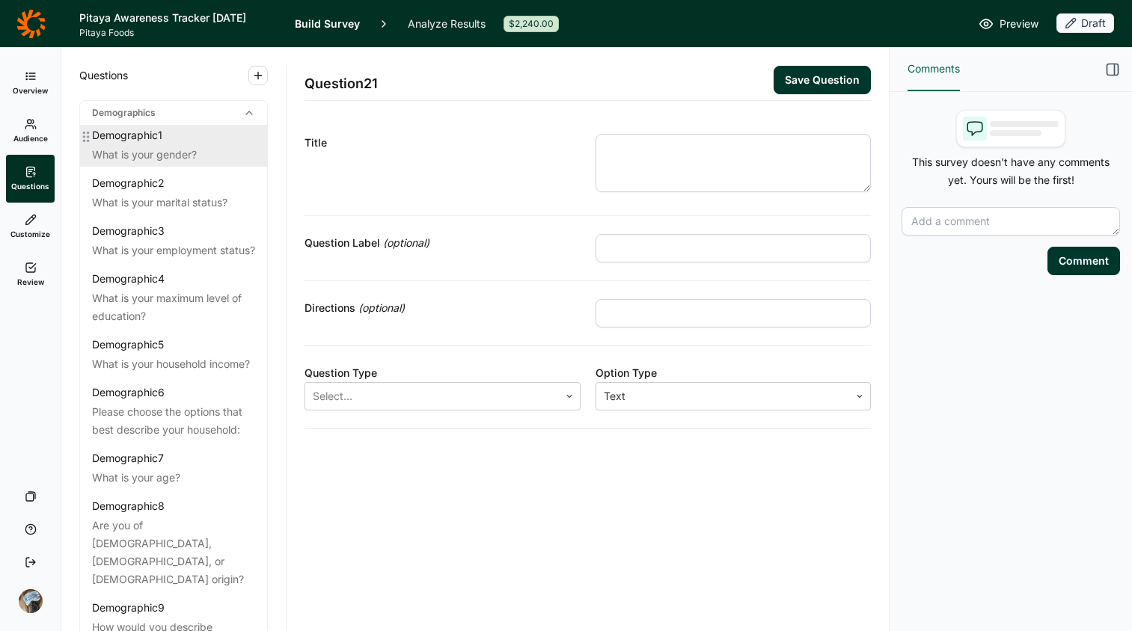
click at [158, 151] on div "What is your gender?" at bounding box center [173, 155] width 163 height 18
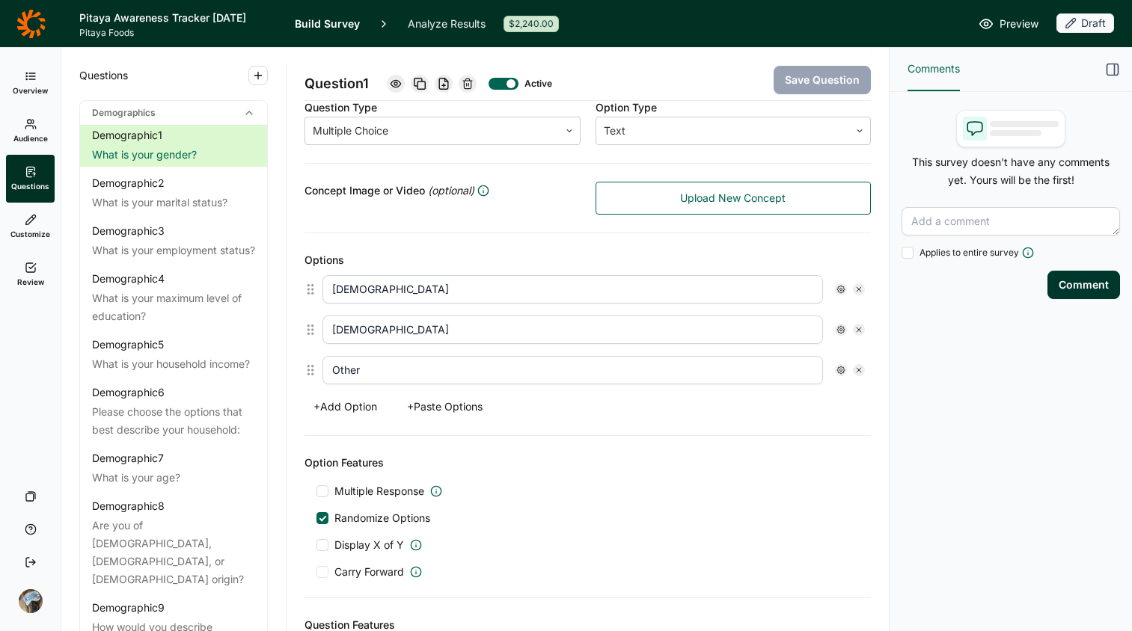
scroll to position [280, 0]
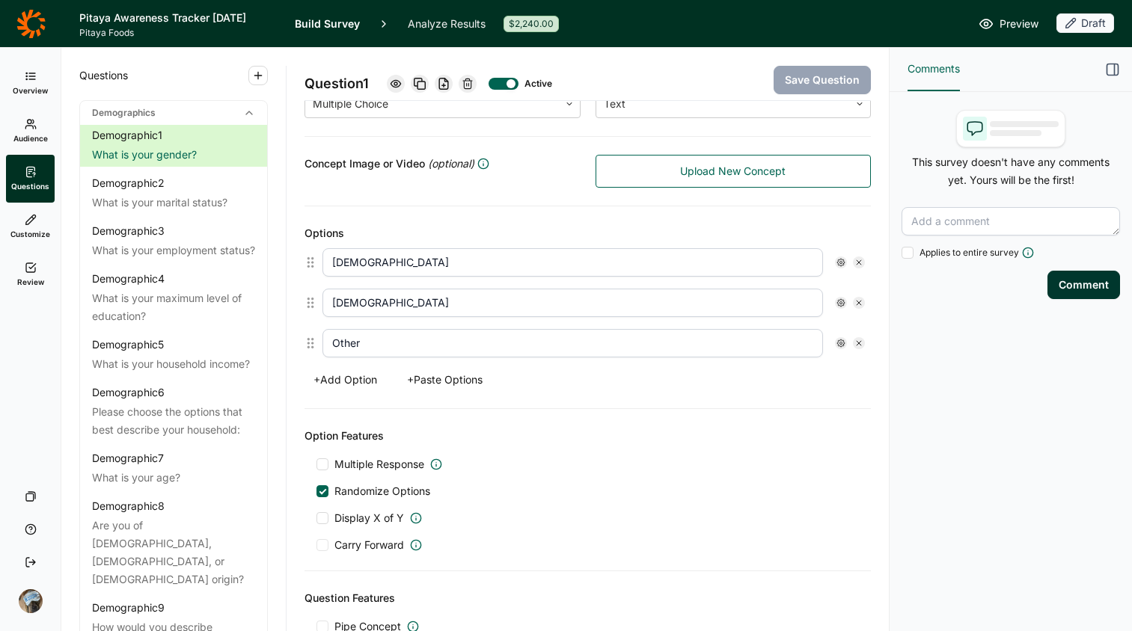
click at [503, 84] on div at bounding box center [504, 84] width 30 height 12
click at [514, 82] on div at bounding box center [504, 84] width 30 height 12
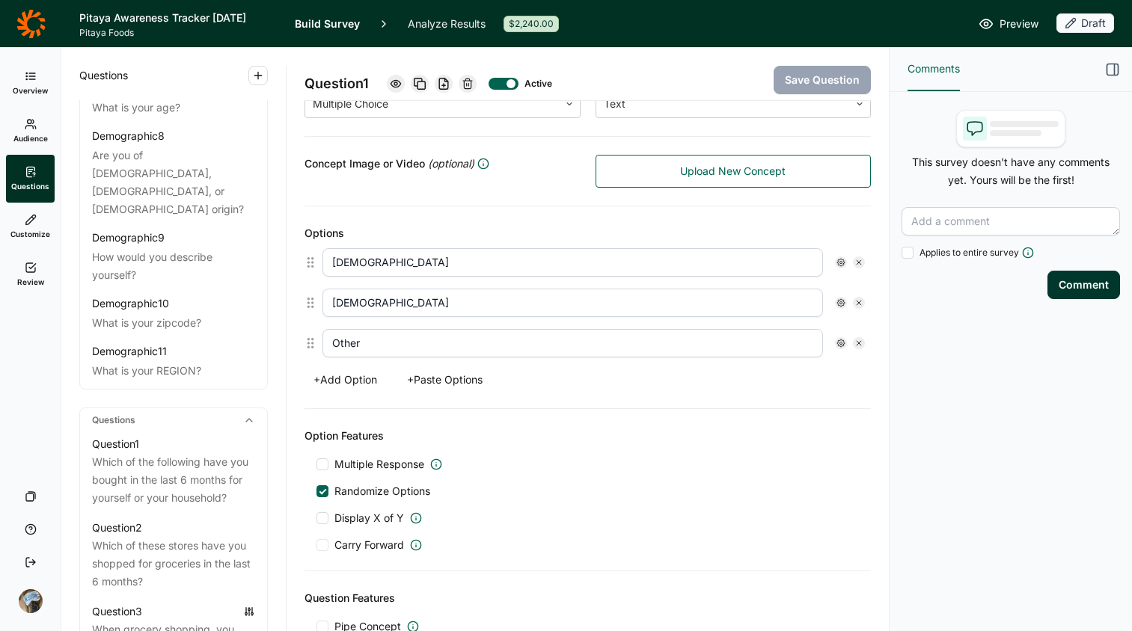
scroll to position [372, 0]
click at [160, 310] on div "Demographic 10" at bounding box center [130, 302] width 77 height 15
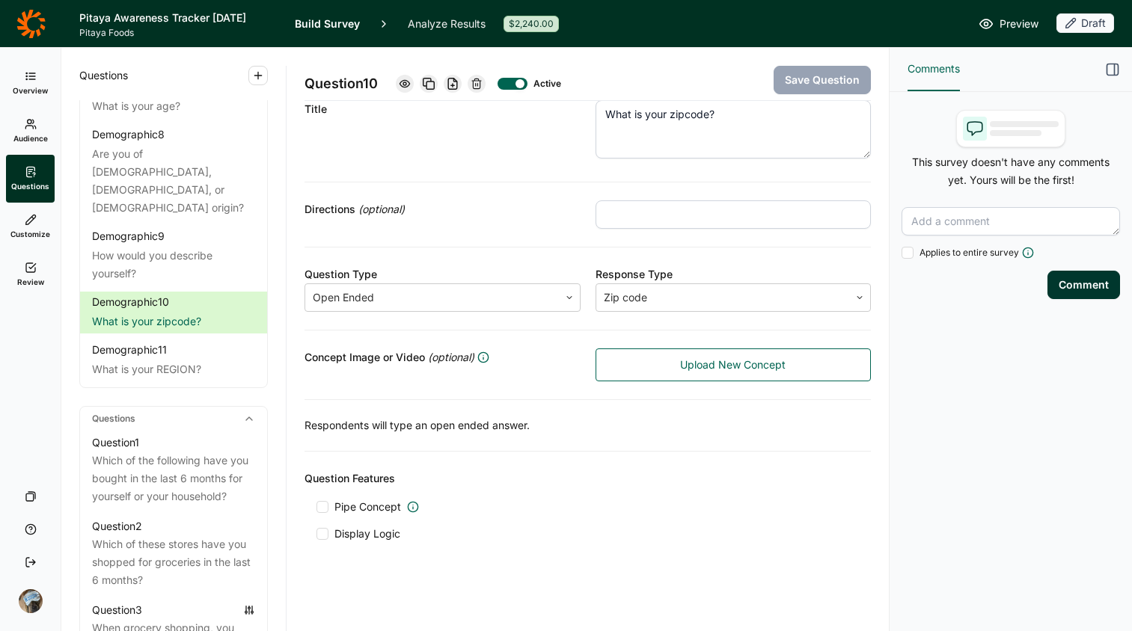
click at [513, 88] on div at bounding box center [513, 84] width 30 height 12
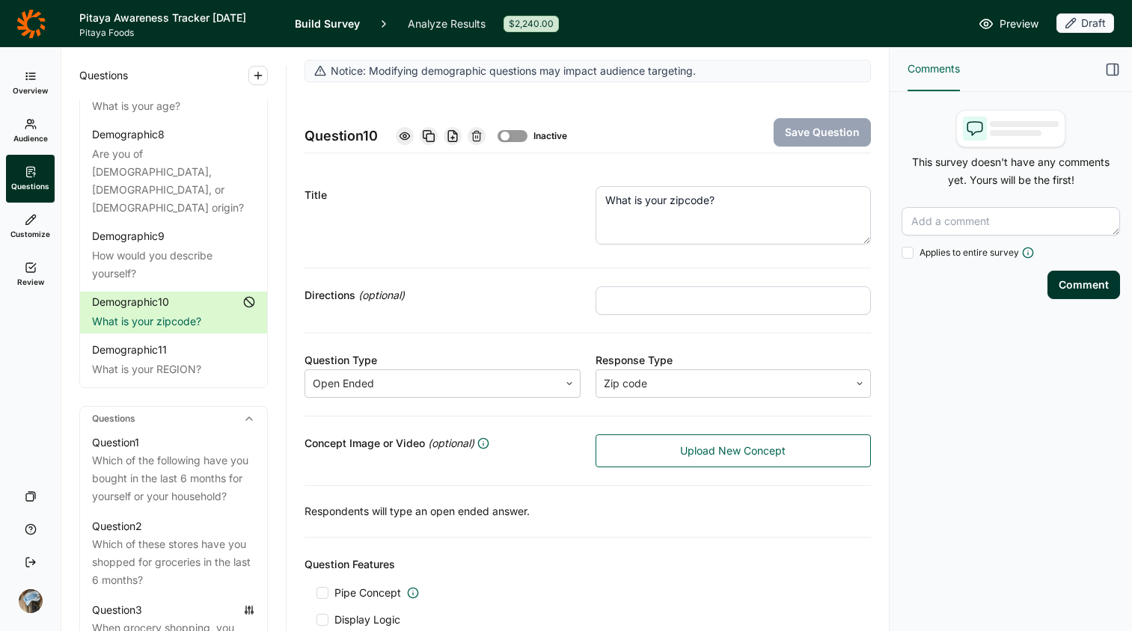
scroll to position [0, 0]
click at [198, 388] on div "Demographic 1 What is your gender? Demographic 2 What is your marital status? D…" at bounding box center [173, 70] width 187 height 634
click at [186, 379] on div "What is your REGION?" at bounding box center [173, 370] width 163 height 18
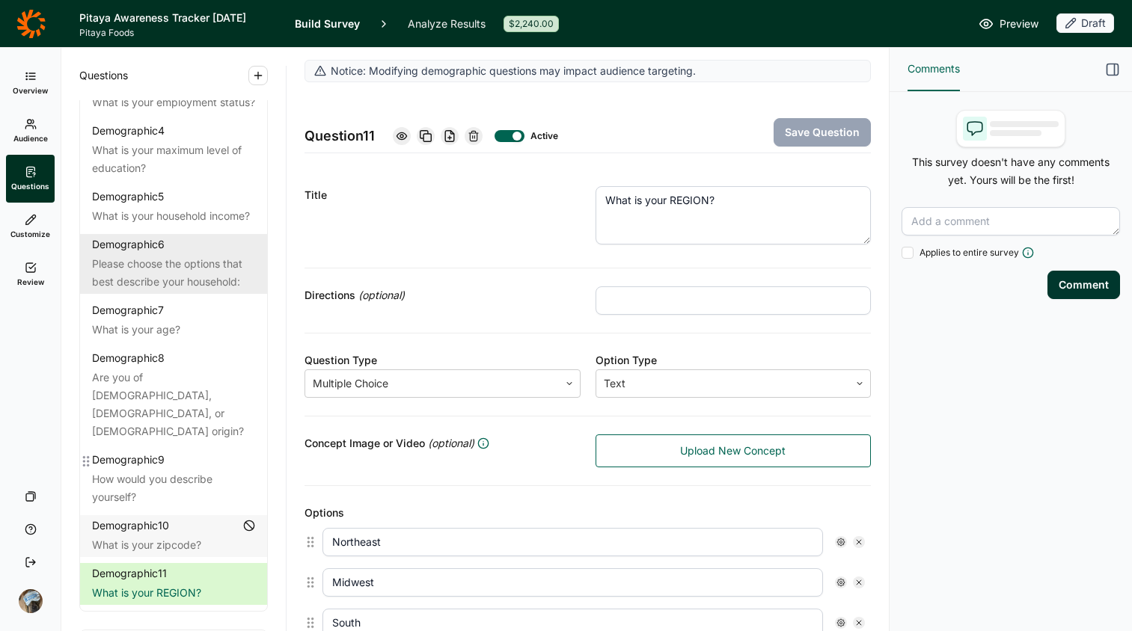
scroll to position [144, 0]
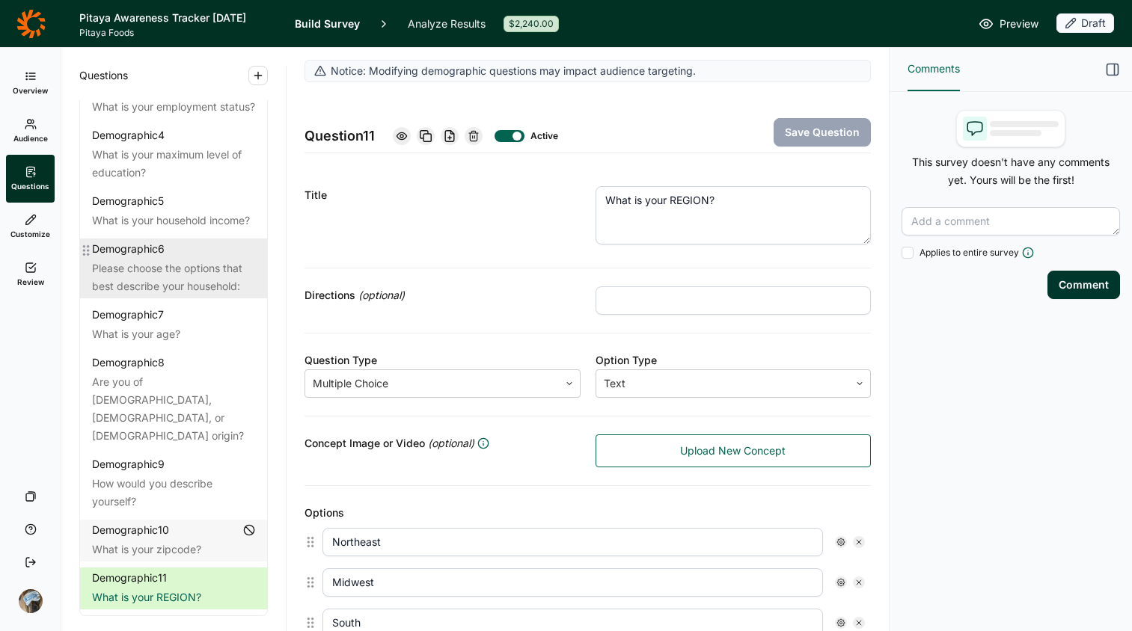
click at [149, 296] on div "Please choose the options that best describe your household:" at bounding box center [173, 278] width 163 height 36
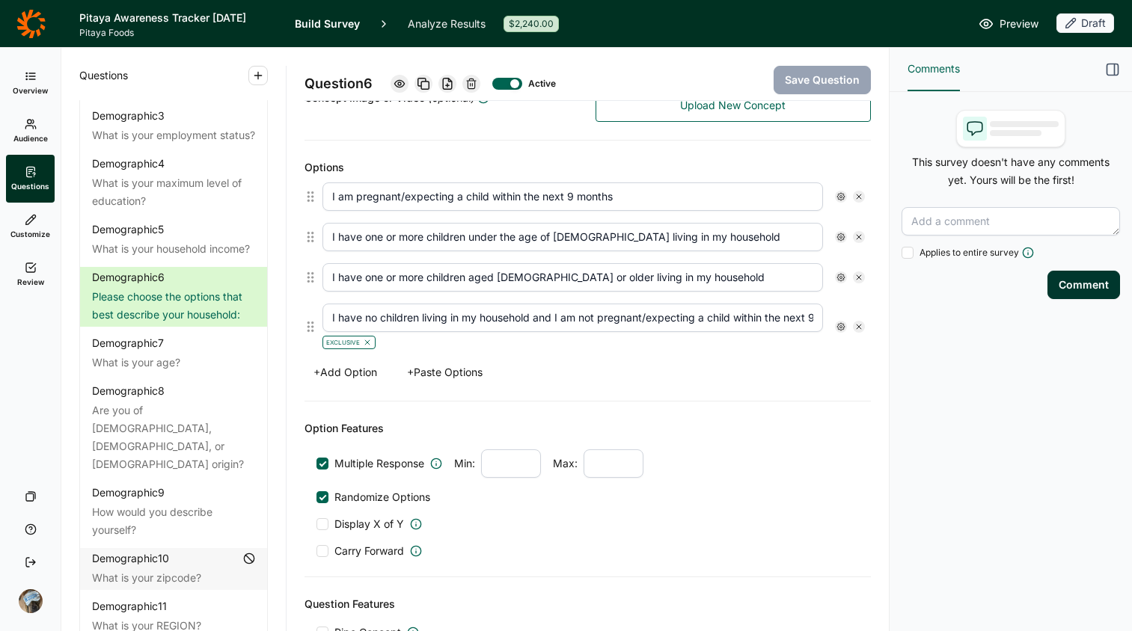
scroll to position [345, 0]
click at [854, 195] on icon at bounding box center [858, 197] width 9 height 9
type input "I have one or more children under the age of [DEMOGRAPHIC_DATA] living in my ho…"
type input "I have one or more children aged [DEMOGRAPHIC_DATA] or older living in my house…"
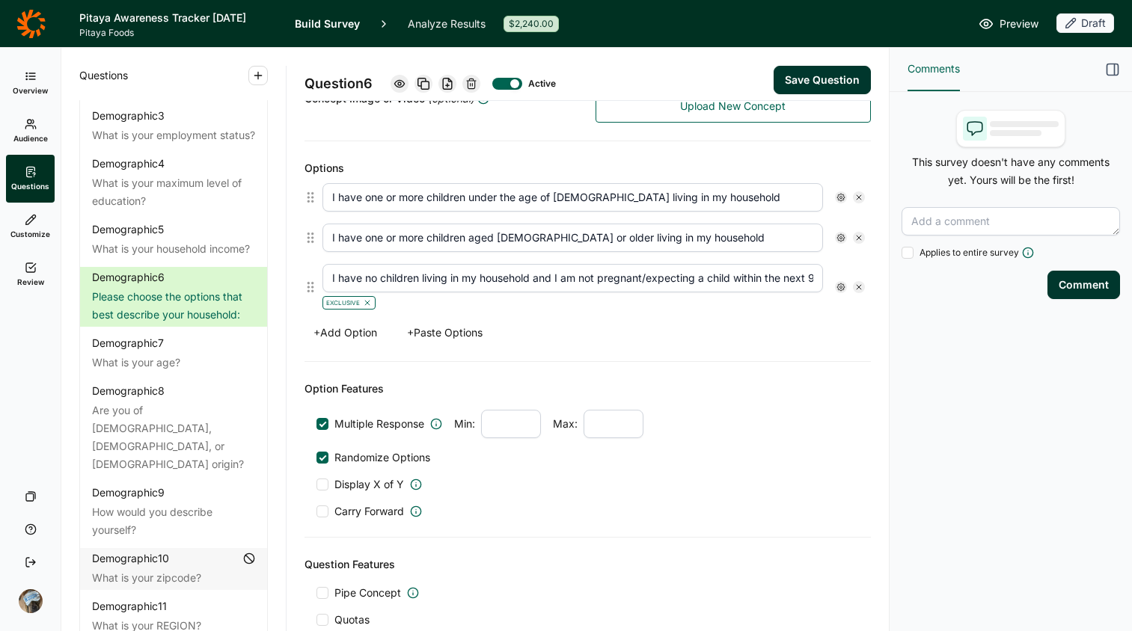
click at [662, 287] on input "I have no children living in my household and I am not pregnant/expecting a chi…" at bounding box center [572, 278] width 501 height 28
click at [558, 277] on input "I have no children living in my household and I am not pregnant/expecting a chi…" at bounding box center [572, 278] width 501 height 28
drag, startPoint x: 536, startPoint y: 275, endPoint x: 958, endPoint y: 275, distance: 421.2
click at [907, 275] on div "Overview Audience Questions Customize Review Your Surveys Help Log Out Question…" at bounding box center [566, 340] width 1132 height 584
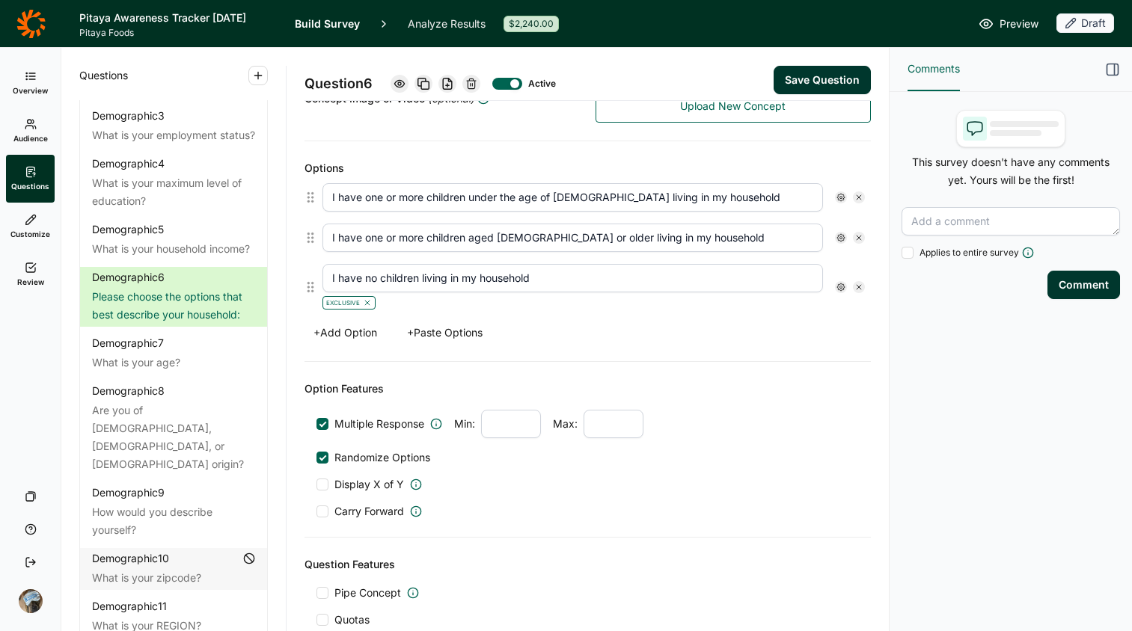
scroll to position [0, 0]
type input "I have no children living in my household"
click at [664, 378] on div "Option Features Multiple Response Min: Max: Randomize Options Display X of Y Ca…" at bounding box center [588, 450] width 566 height 176
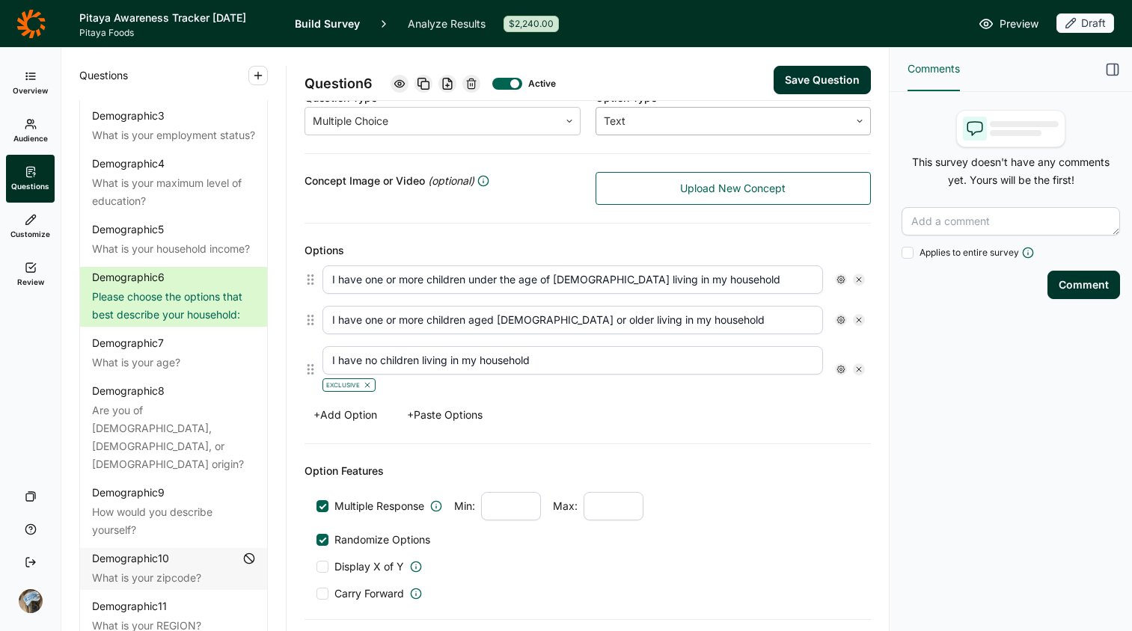
scroll to position [253, 0]
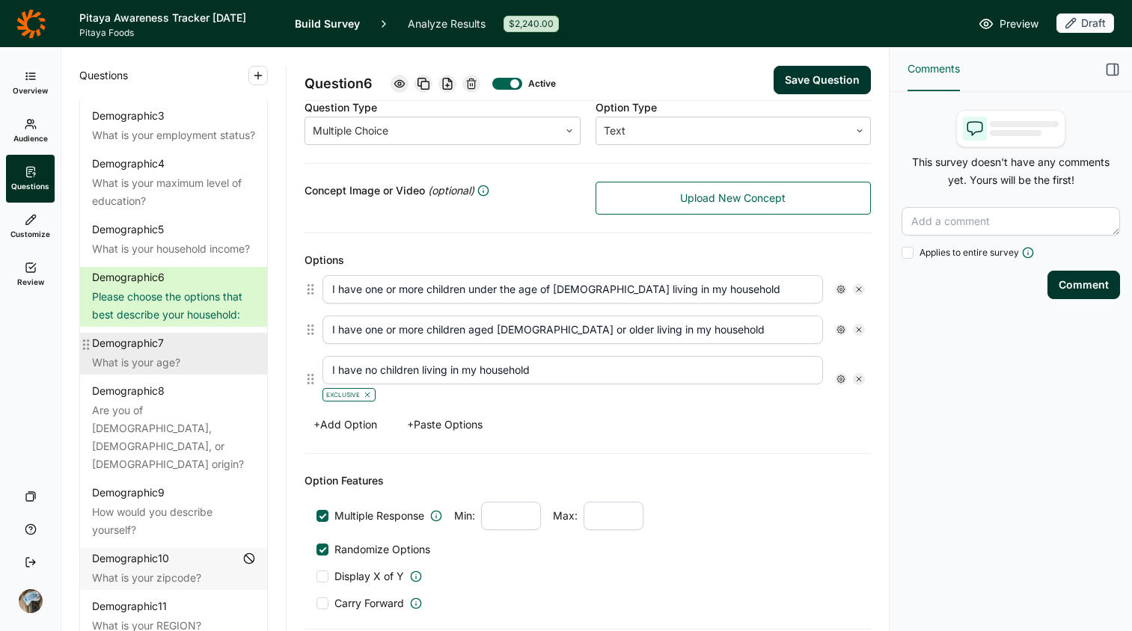
click at [132, 372] on div "What is your age?" at bounding box center [173, 363] width 163 height 18
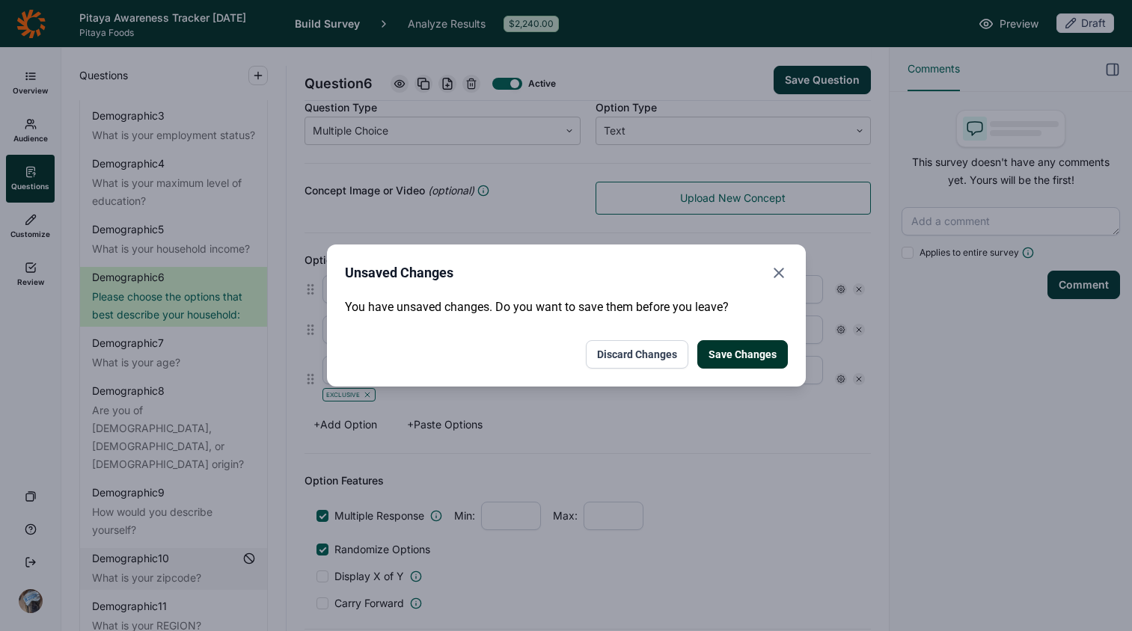
click at [744, 360] on button "Save Changes" at bounding box center [742, 354] width 91 height 28
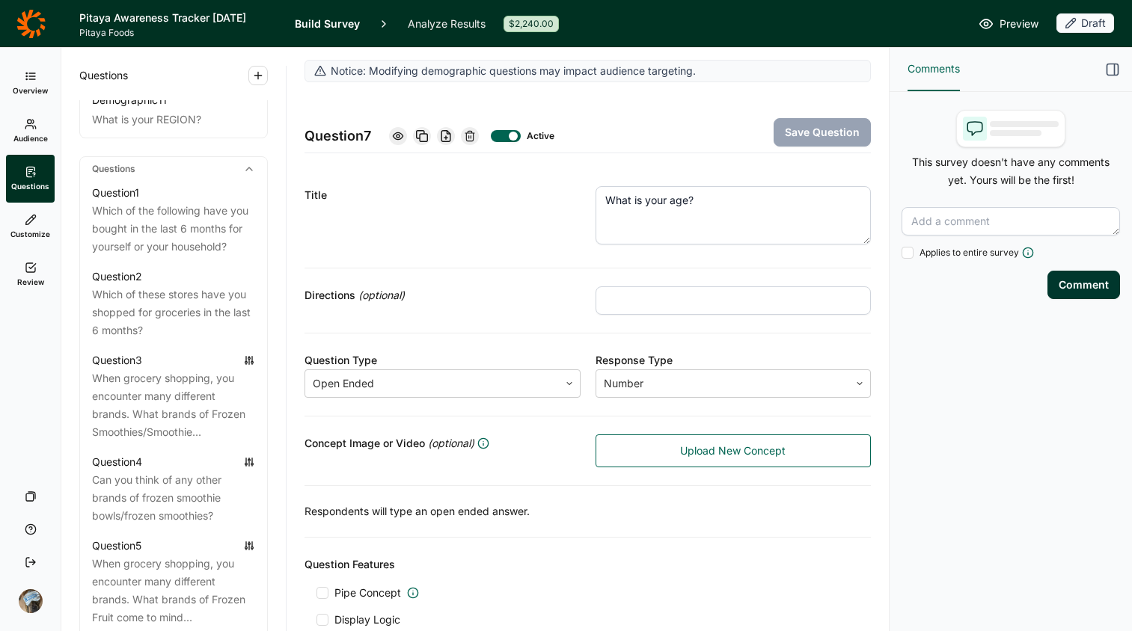
scroll to position [623, 0]
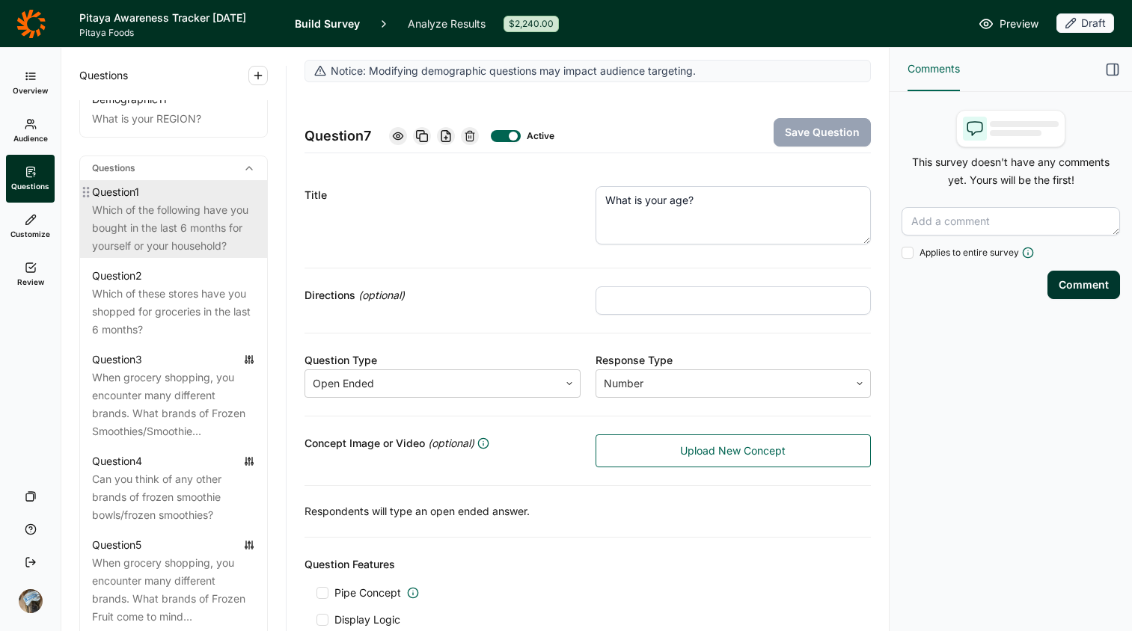
click at [172, 231] on div "Which of the following have you bought in the last 6 months for yourself or you…" at bounding box center [173, 228] width 163 height 54
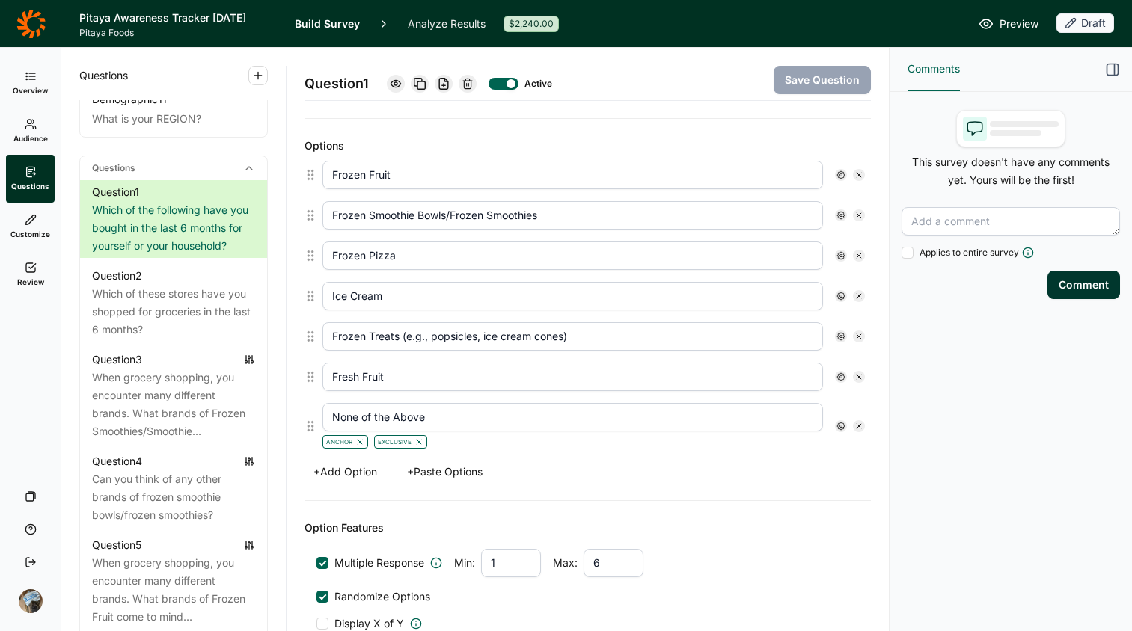
scroll to position [379, 0]
click at [346, 166] on input "Frozen Fruit" at bounding box center [572, 176] width 501 height 28
click at [423, 215] on input "Frozen Smoothie Bowls/Frozen Smoothies" at bounding box center [572, 217] width 501 height 28
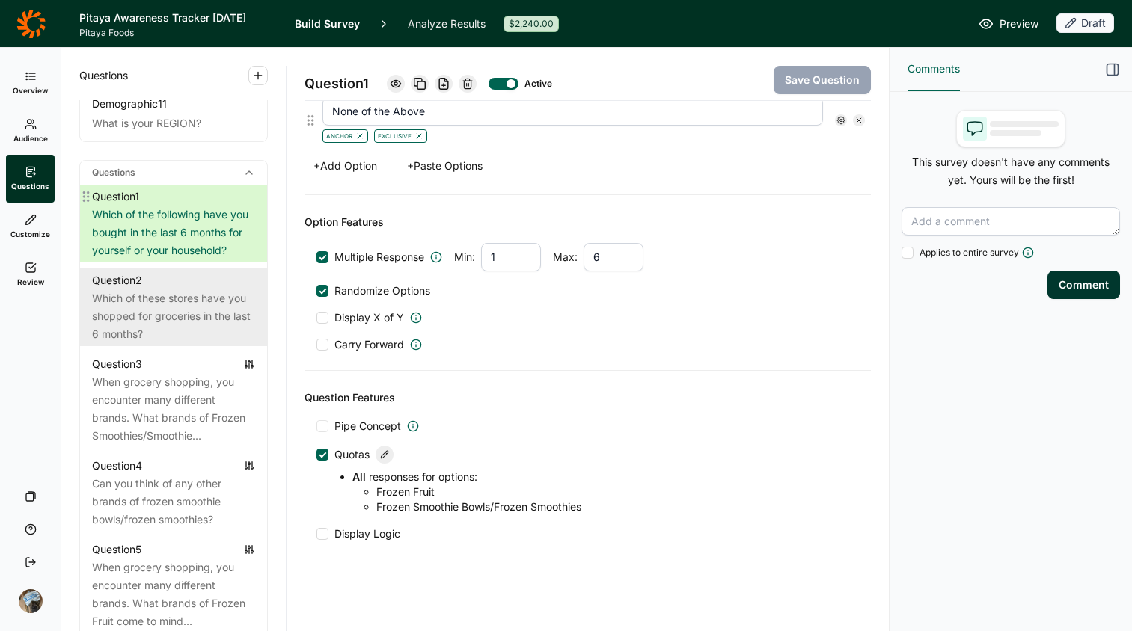
scroll to position [620, 0]
click at [148, 340] on div "Which of these stores have you shopped for groceries in the last 6 months?" at bounding box center [173, 314] width 163 height 54
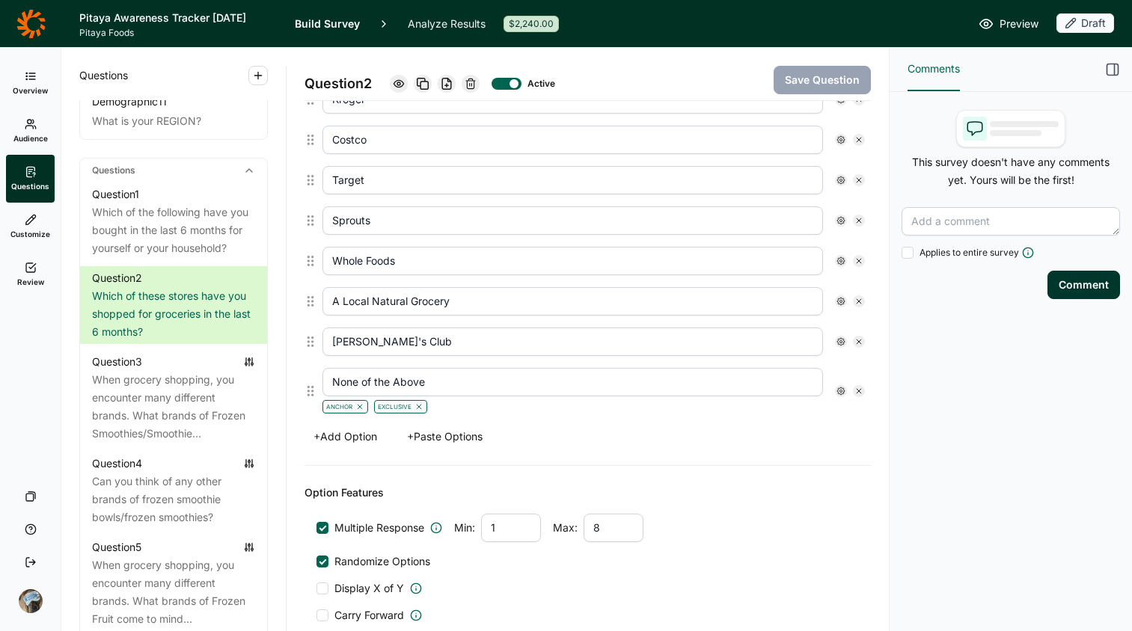
scroll to position [469, 0]
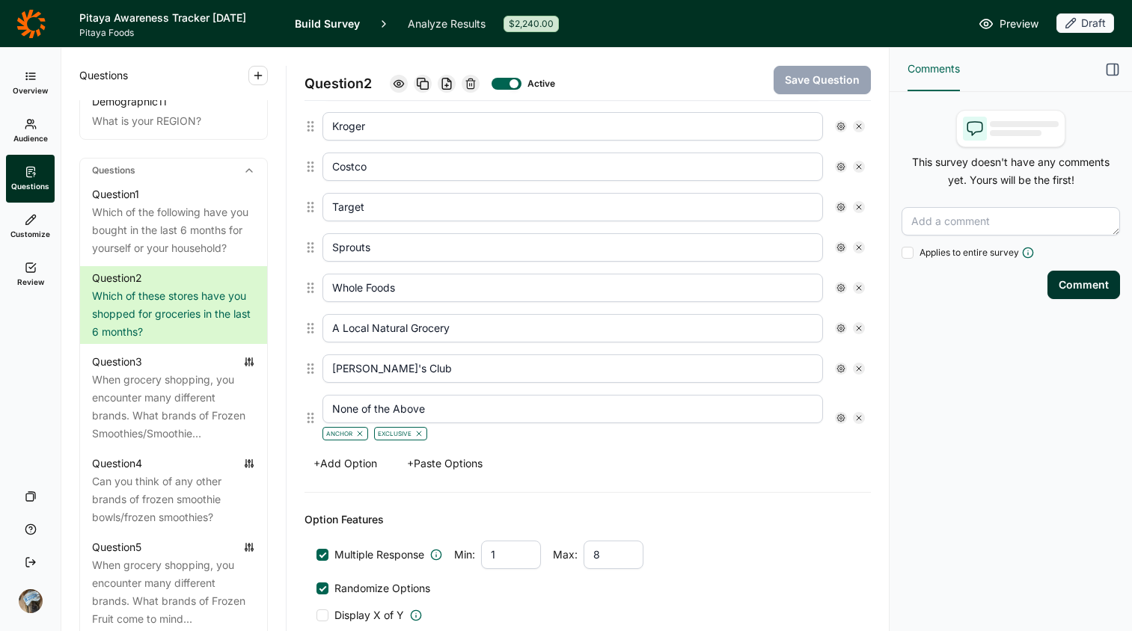
click at [470, 462] on button "+ Paste Options" at bounding box center [445, 463] width 94 height 21
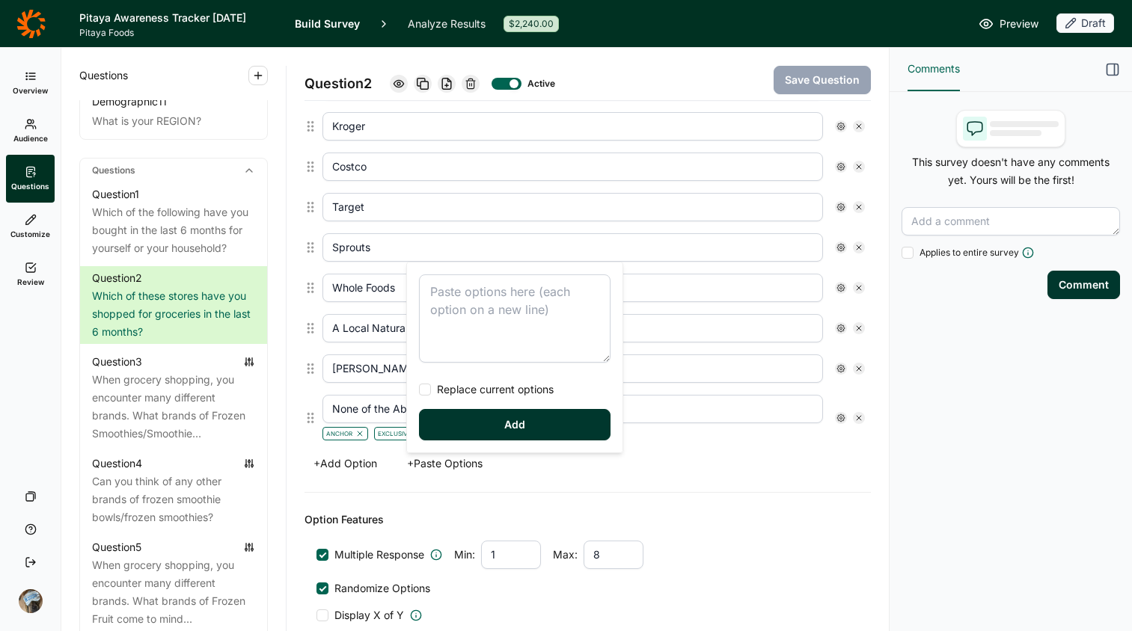
click at [474, 303] on textarea at bounding box center [515, 319] width 192 height 88
type textarea "[PERSON_NAME] Publix"
click at [502, 432] on button "Add" at bounding box center [515, 424] width 192 height 31
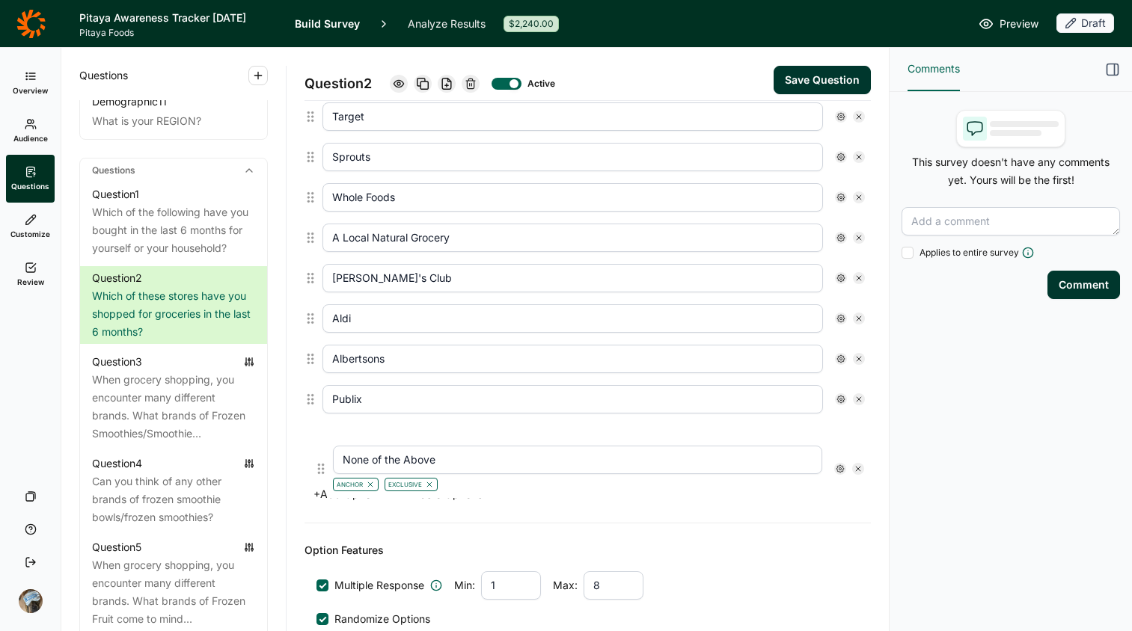
scroll to position [565, 0]
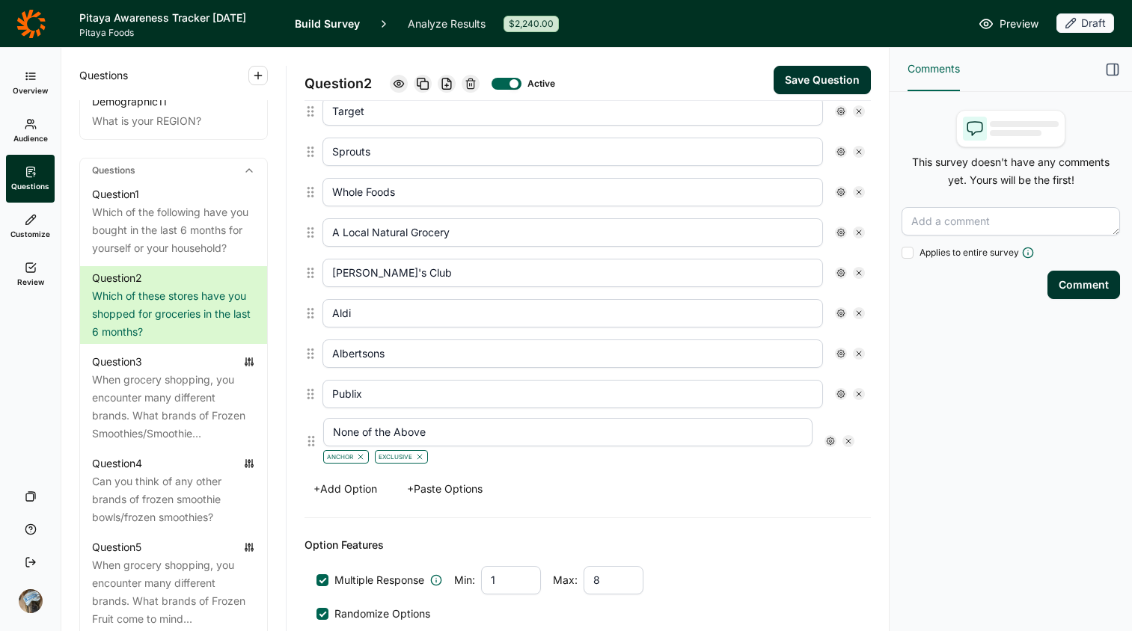
drag, startPoint x: 308, startPoint y: 418, endPoint x: 312, endPoint y: 447, distance: 28.8
click at [312, 447] on div "Walmart Kroger Costco Target Sprouts Whole Foods A Local Natural Grocery Sam's …" at bounding box center [588, 221] width 566 height 503
type input "Aldi"
type input "Albertsons"
type input "Publix"
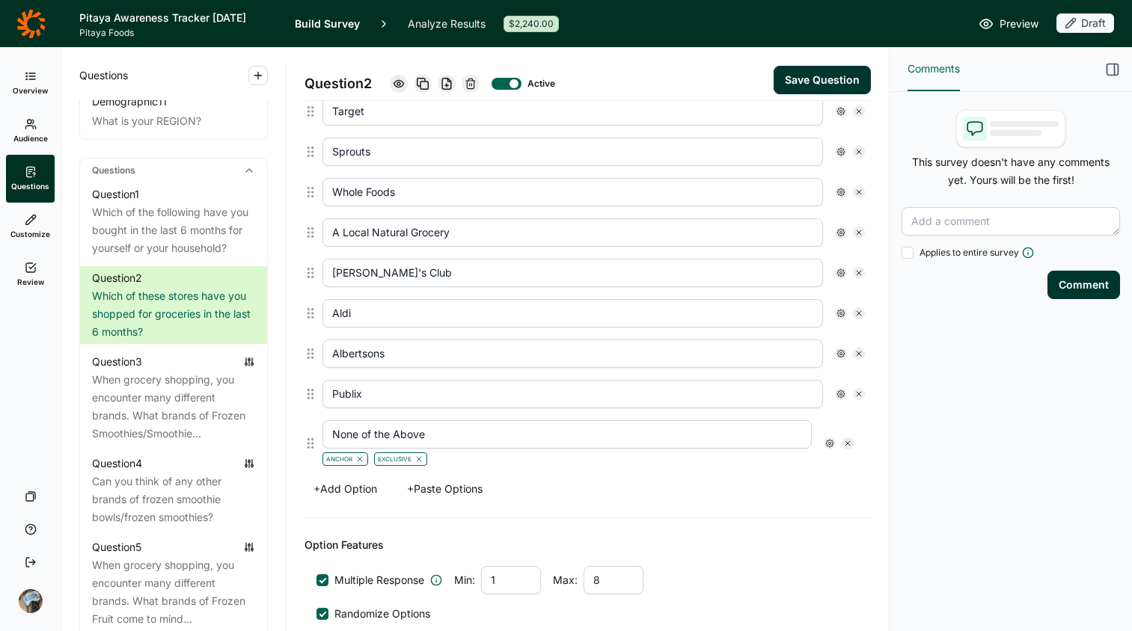
type input "None of the Above"
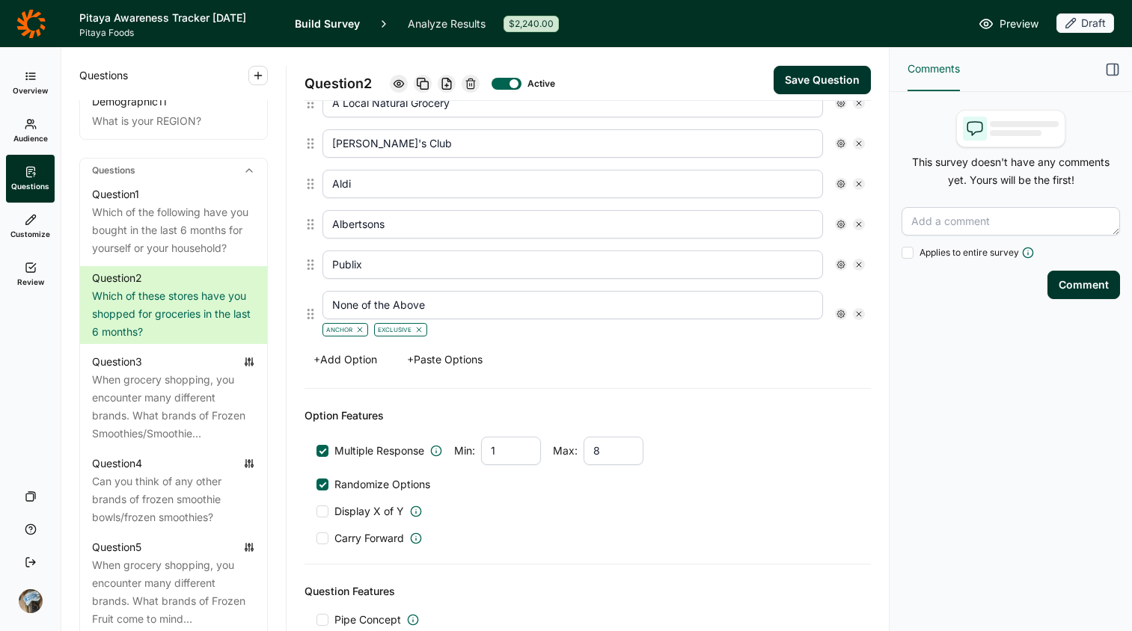
scroll to position [700, 0]
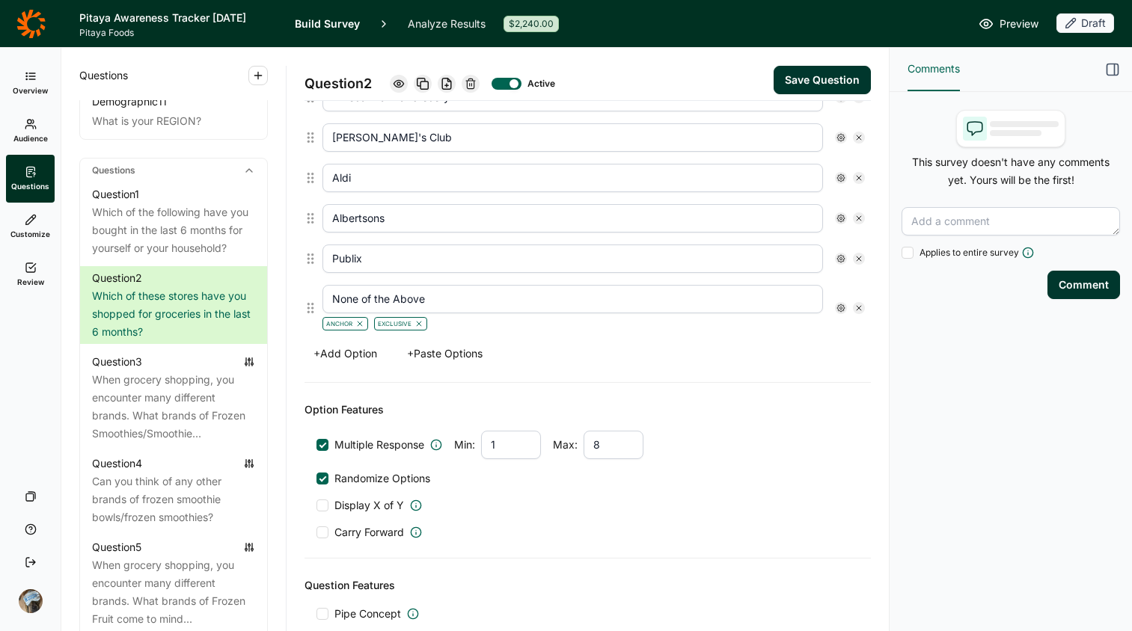
drag, startPoint x: 620, startPoint y: 441, endPoint x: 525, endPoint y: 432, distance: 95.4
click at [525, 432] on div "Min: 1 Max: 8" at bounding box center [548, 445] width 189 height 28
click at [695, 489] on div "Multiple Response Min: 1 Max: Randomize Options Display X of Y Carry Forward" at bounding box center [587, 485] width 542 height 109
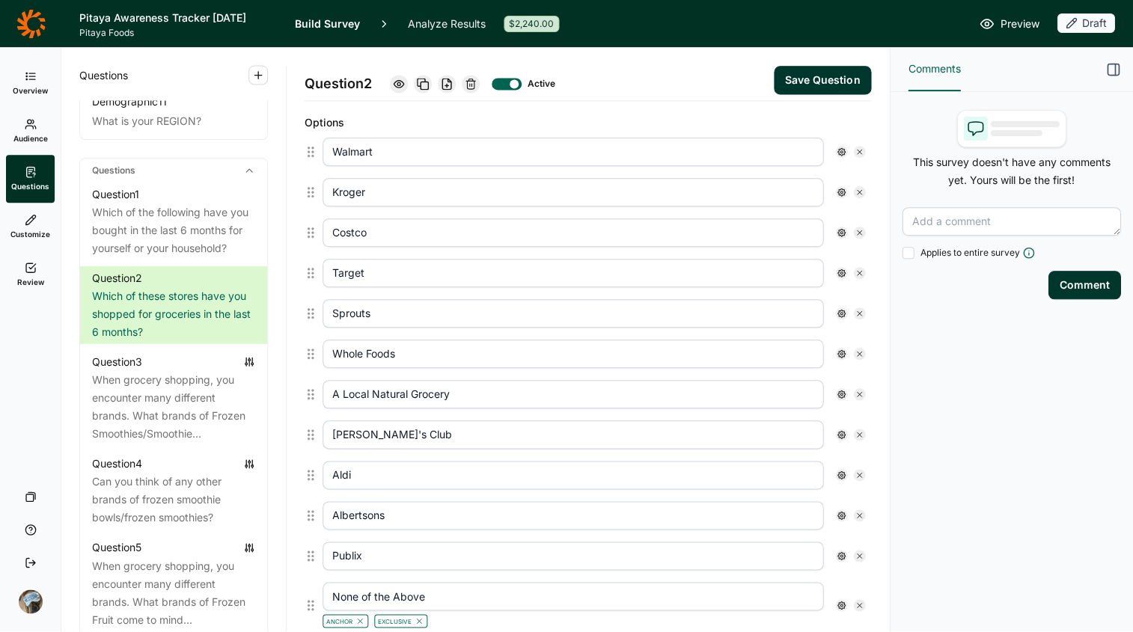
scroll to position [248, 0]
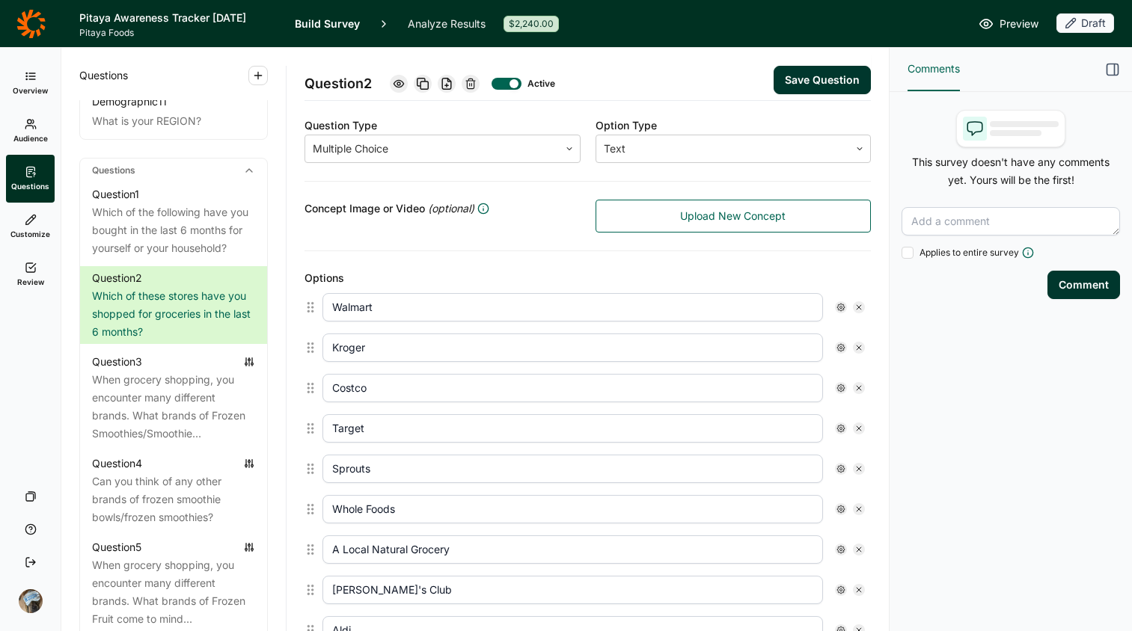
click at [822, 76] on button "Save Question" at bounding box center [822, 80] width 97 height 28
click at [907, 68] on icon "button" at bounding box center [1112, 69] width 15 height 15
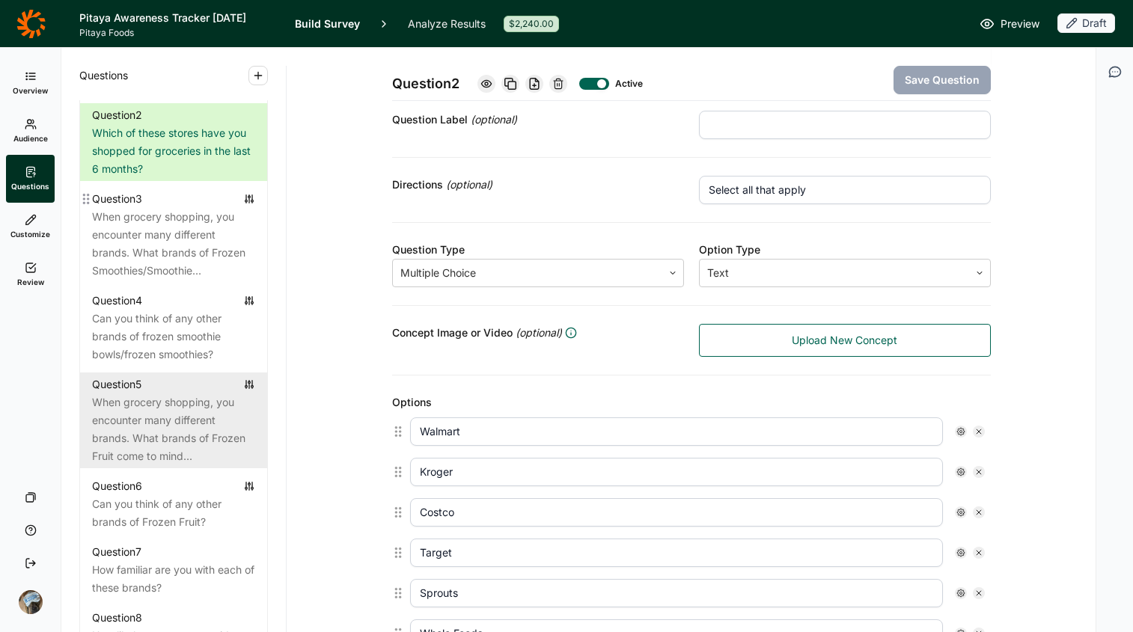
scroll to position [806, 0]
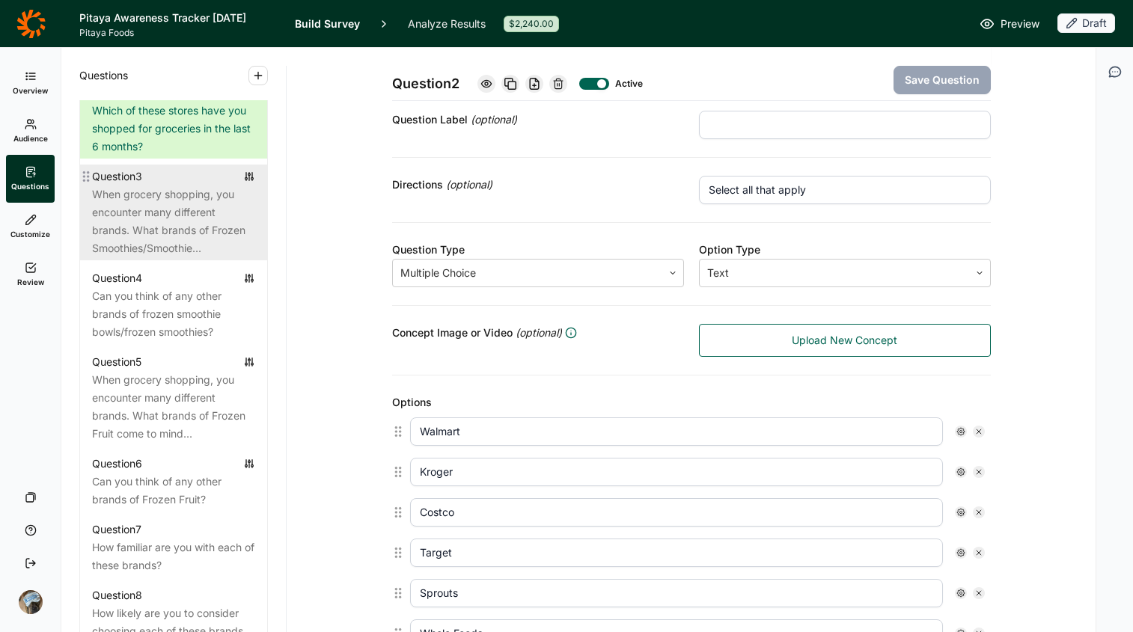
click at [138, 236] on div "When grocery shopping, you encounter many different brands. What brands of Froz…" at bounding box center [173, 222] width 163 height 72
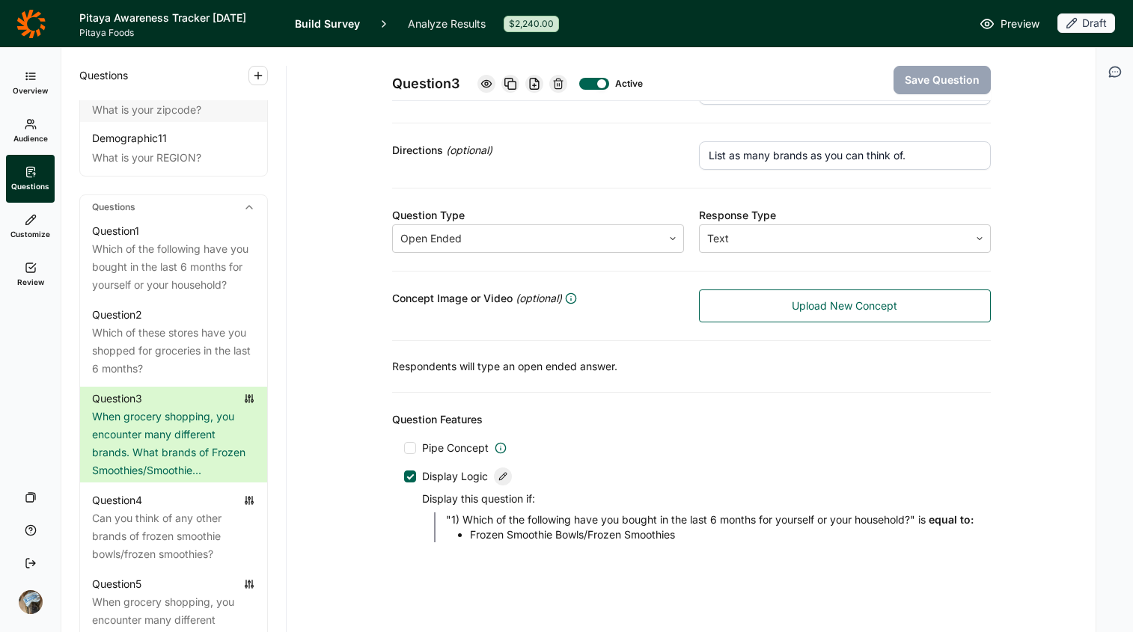
scroll to position [173, 0]
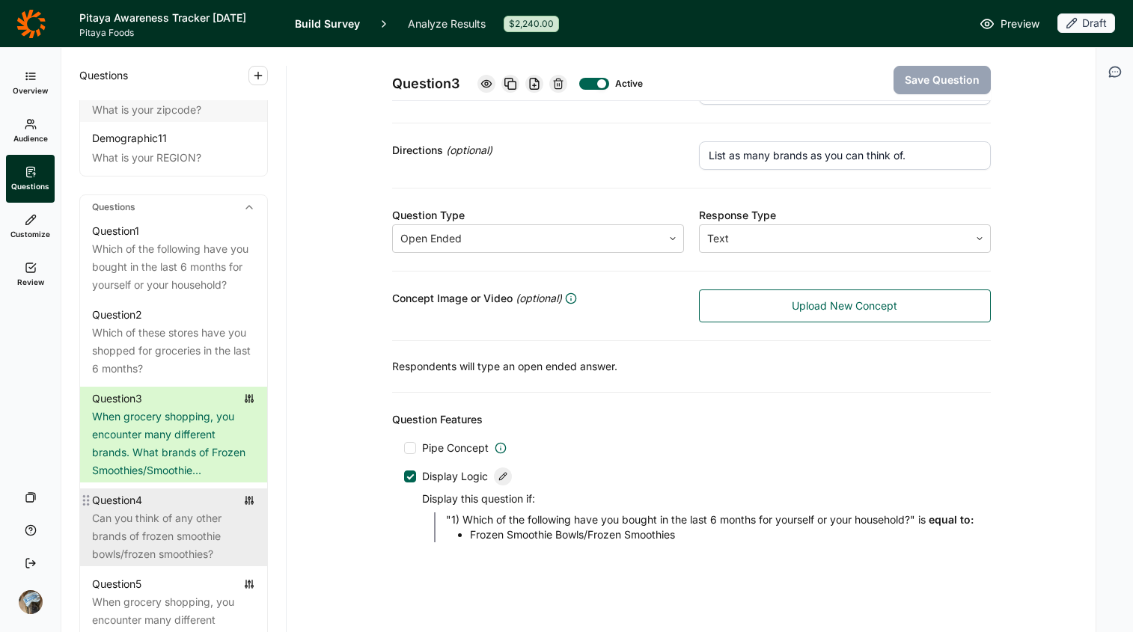
click at [131, 519] on div "Can you think of any other brands of frozen smoothie bowls/frozen smoothies?" at bounding box center [173, 537] width 163 height 54
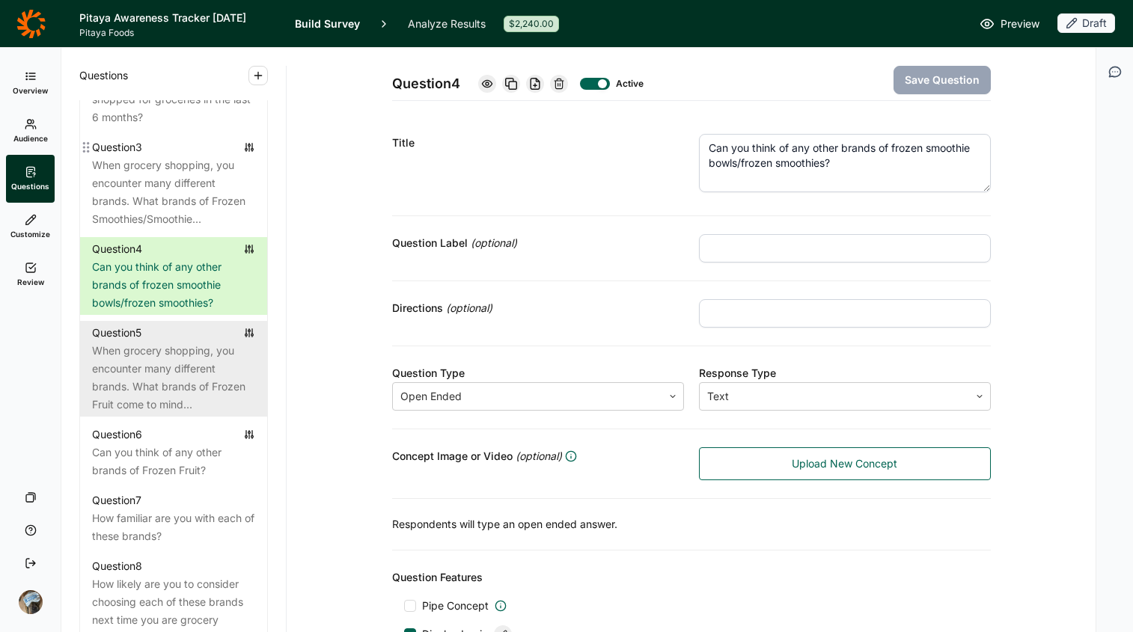
scroll to position [842, 0]
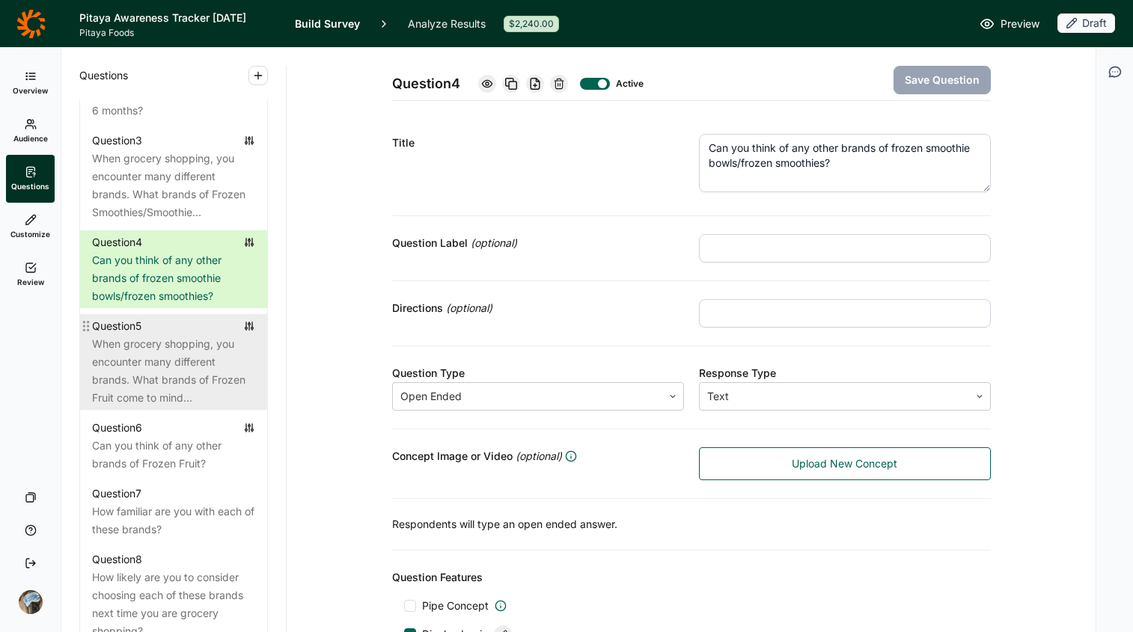
click at [144, 382] on div "When grocery shopping, you encounter many different brands. What brands of Froz…" at bounding box center [173, 371] width 163 height 72
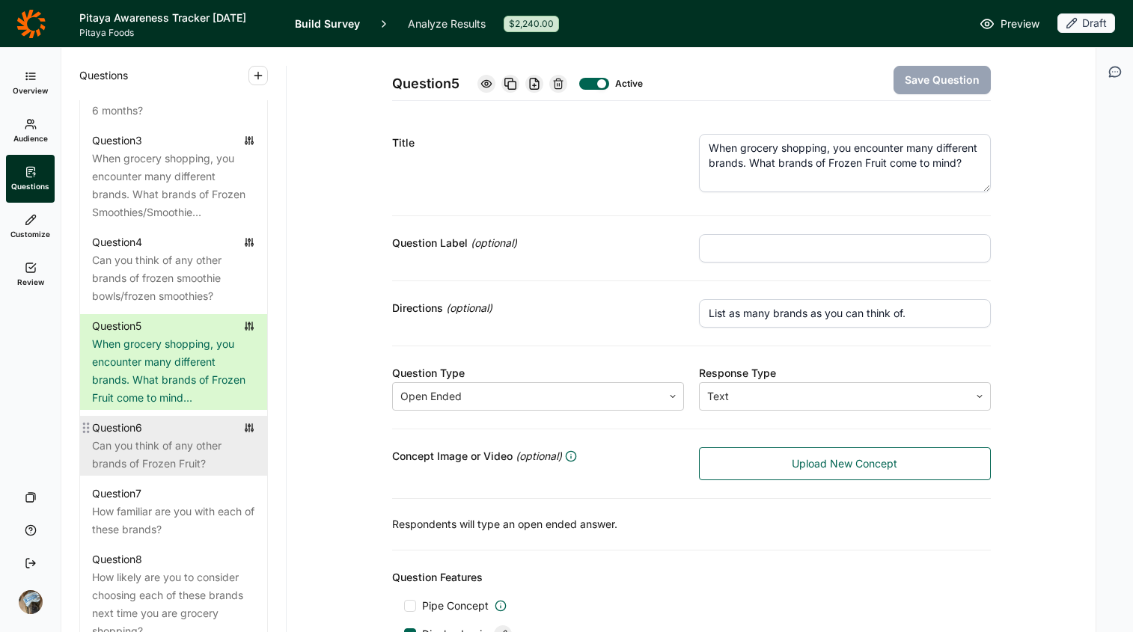
click at [165, 473] on div "Can you think of any other brands of Frozen Fruit?" at bounding box center [173, 455] width 163 height 36
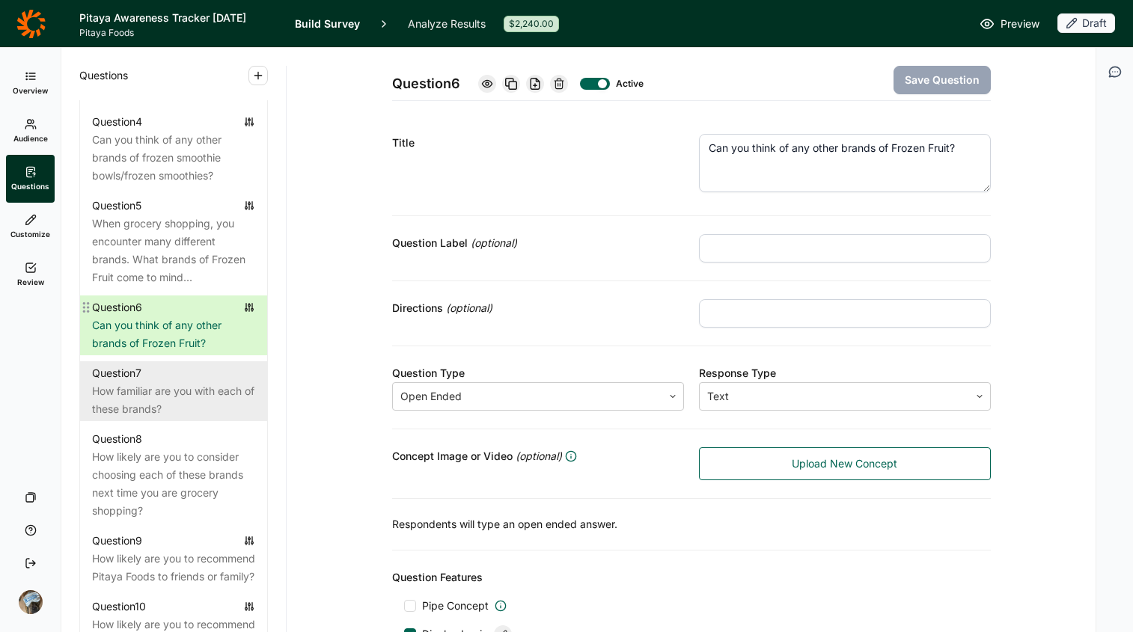
scroll to position [967, 0]
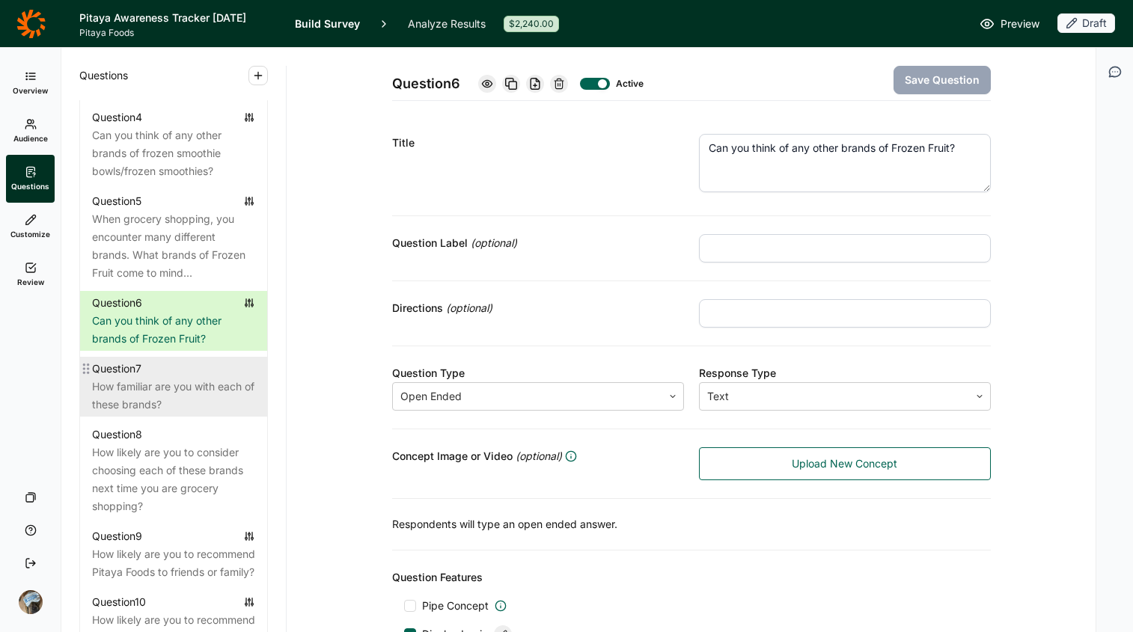
click at [148, 414] on div "How familiar are you with each of these brands?" at bounding box center [173, 396] width 163 height 36
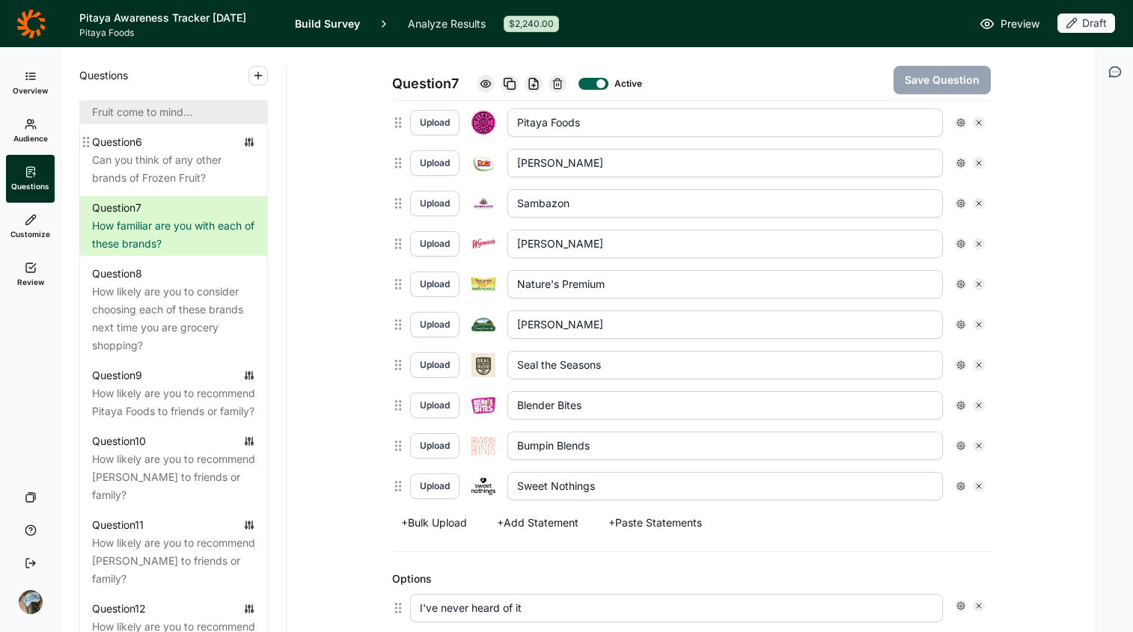
scroll to position [1129, 0]
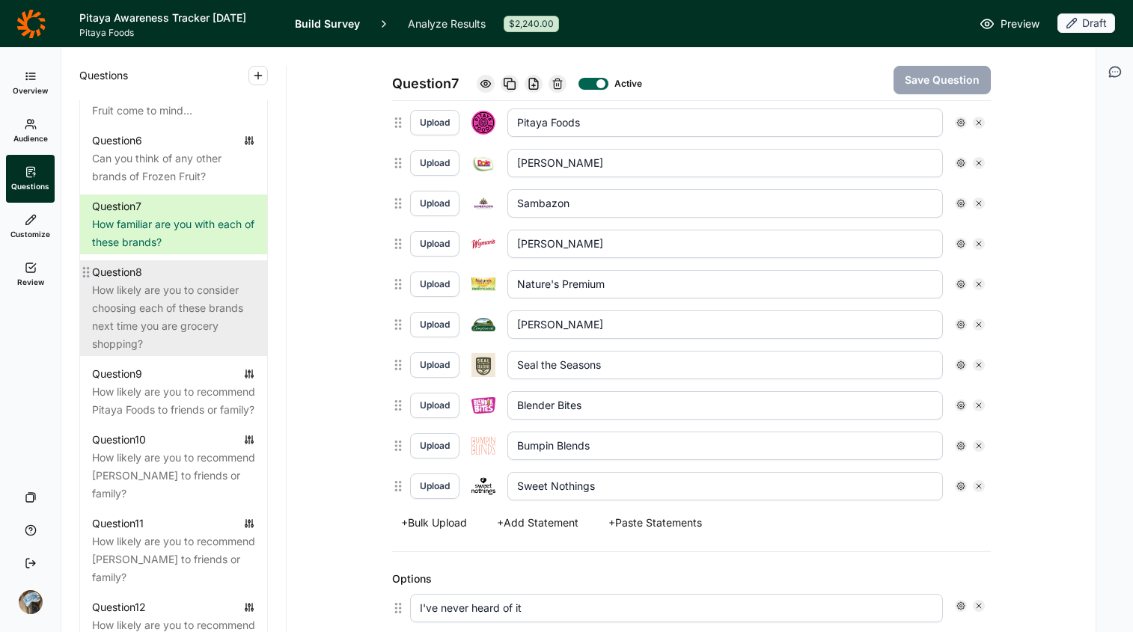
click at [150, 333] on div "How likely are you to consider choosing each of these brands next time you are …" at bounding box center [173, 317] width 163 height 72
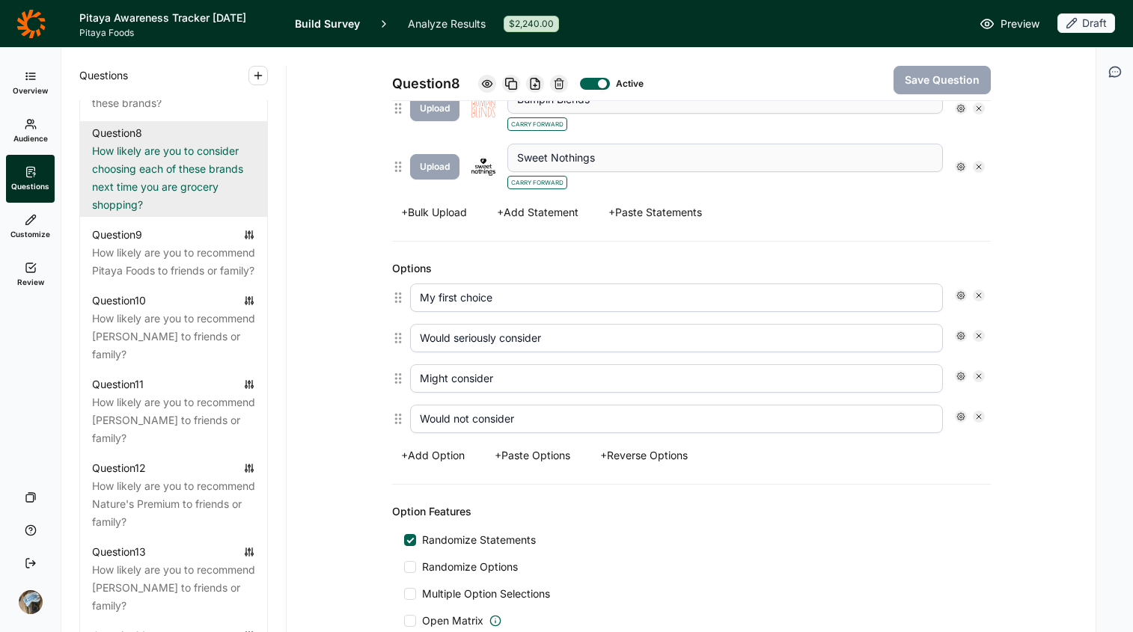
scroll to position [1270, 0]
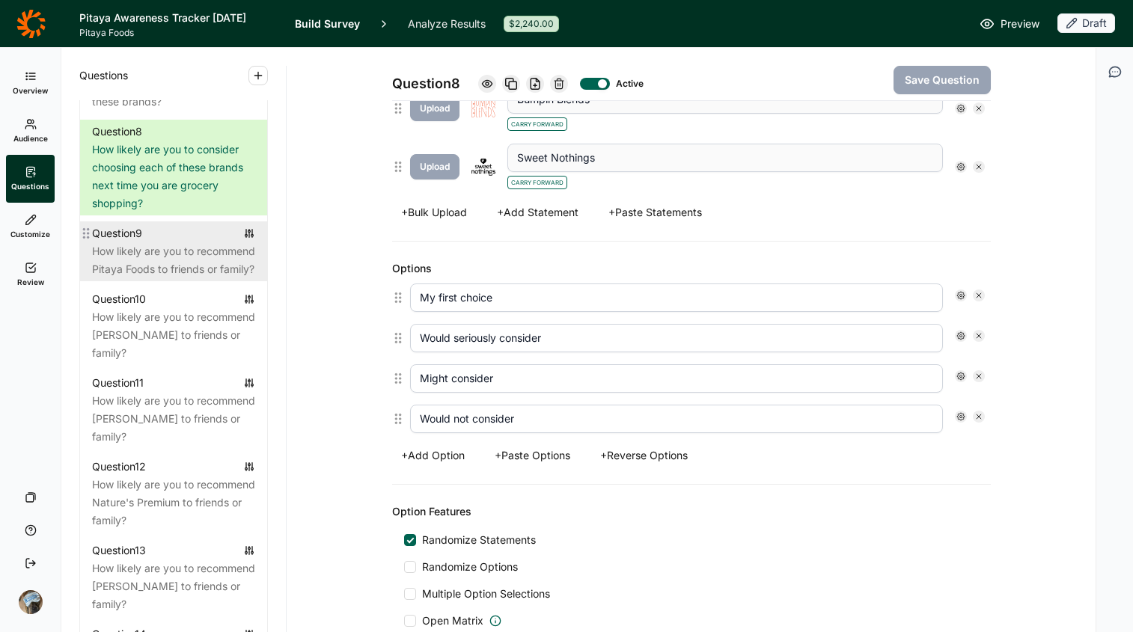
click at [156, 278] on div "How likely are you to recommend Pitaya Foods to friends or family?" at bounding box center [173, 260] width 163 height 36
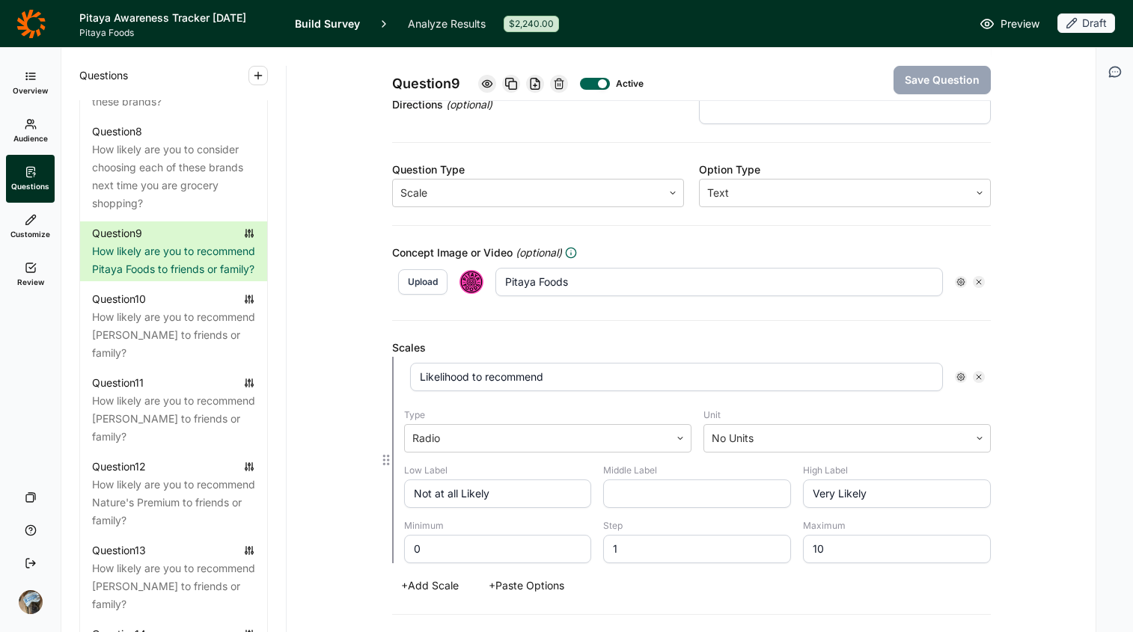
scroll to position [201, 0]
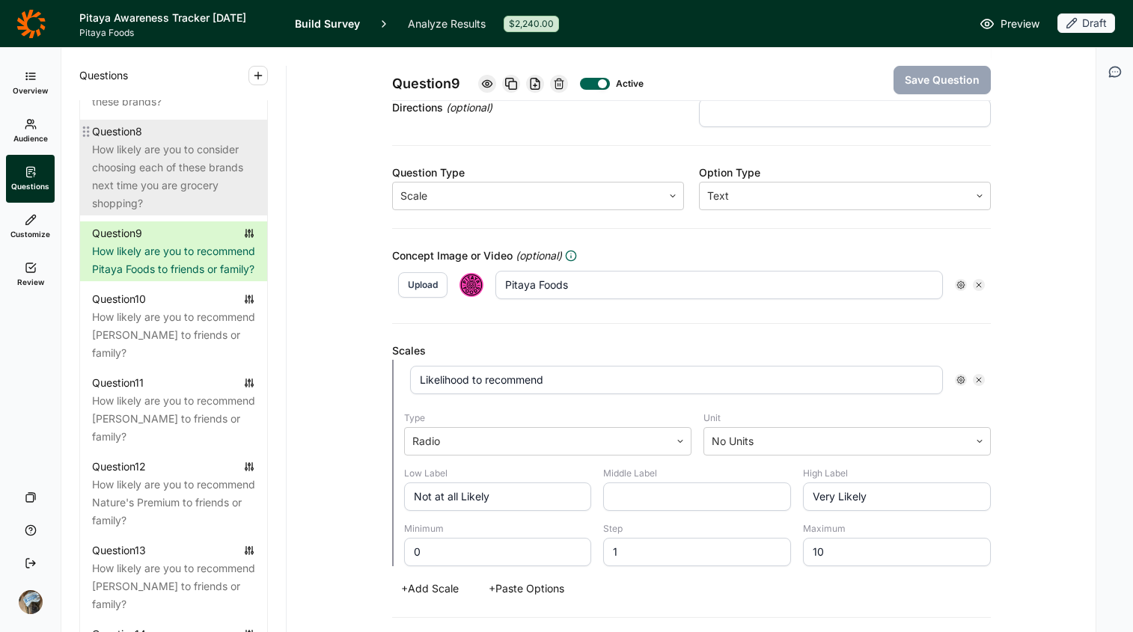
click at [143, 196] on div "How likely are you to consider choosing each of these brands next time you are …" at bounding box center [173, 177] width 163 height 72
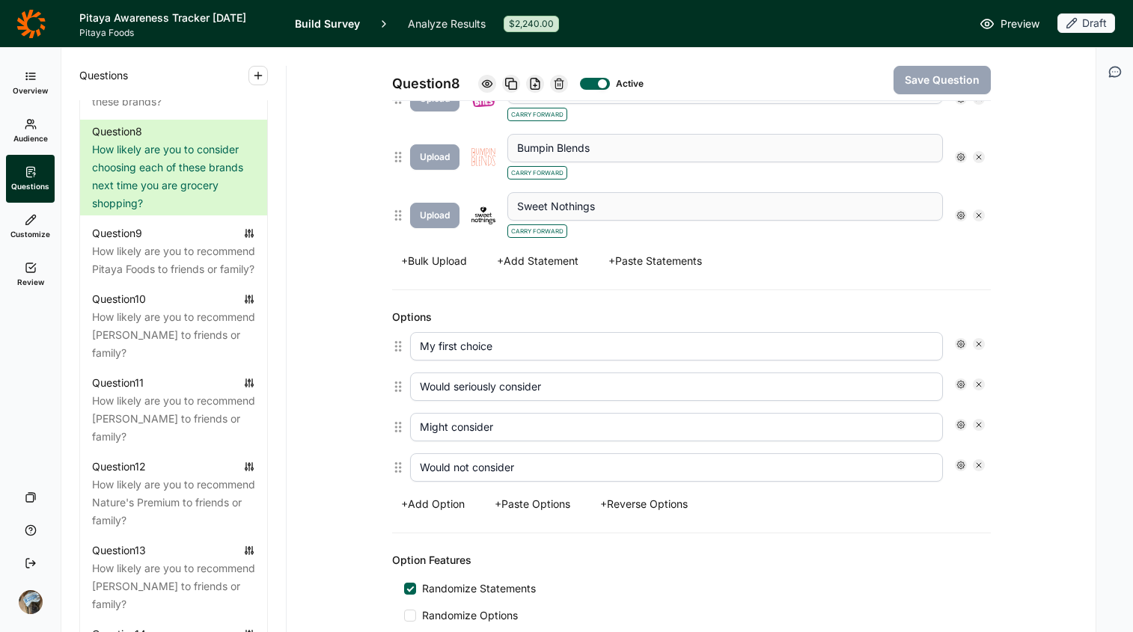
scroll to position [894, 0]
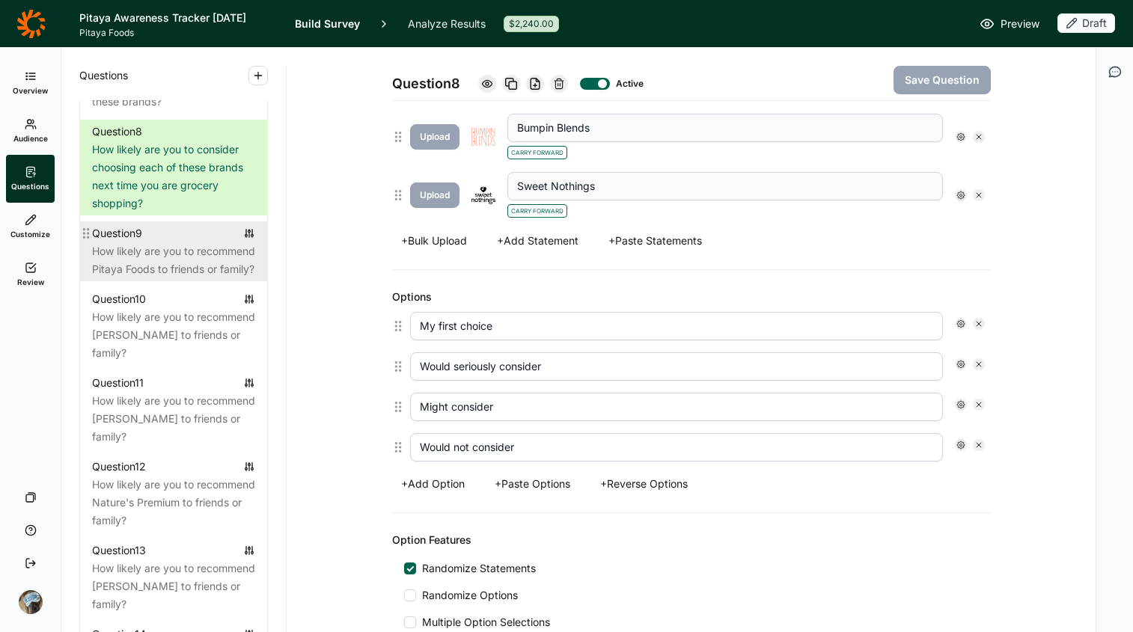
click at [138, 278] on div "How likely are you to recommend Pitaya Foods to friends or family?" at bounding box center [173, 260] width 163 height 36
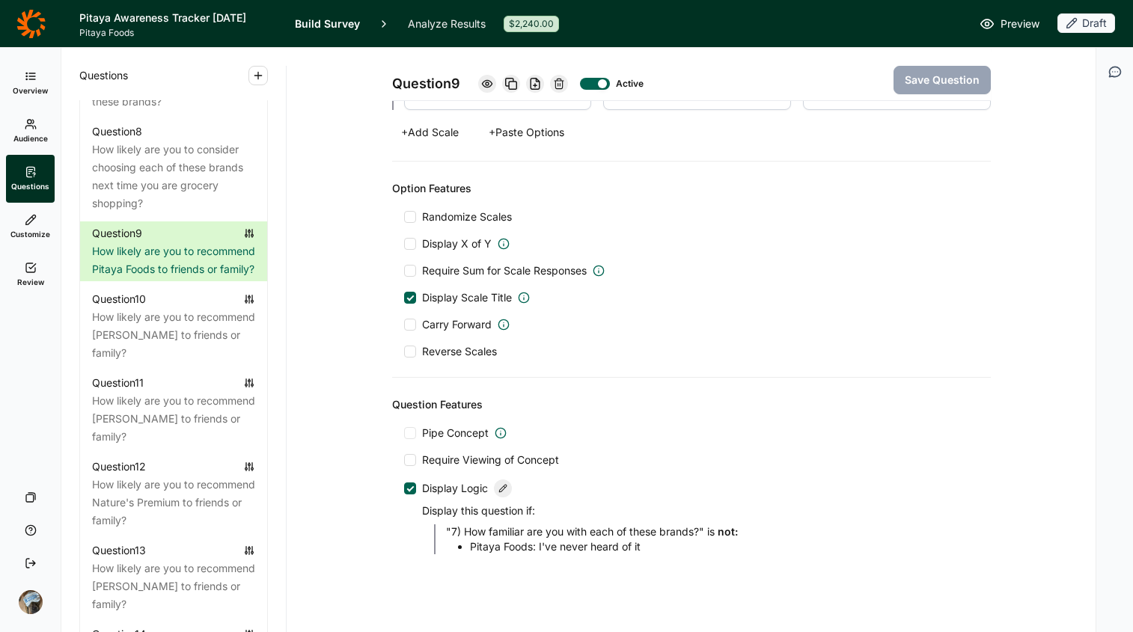
scroll to position [669, 0]
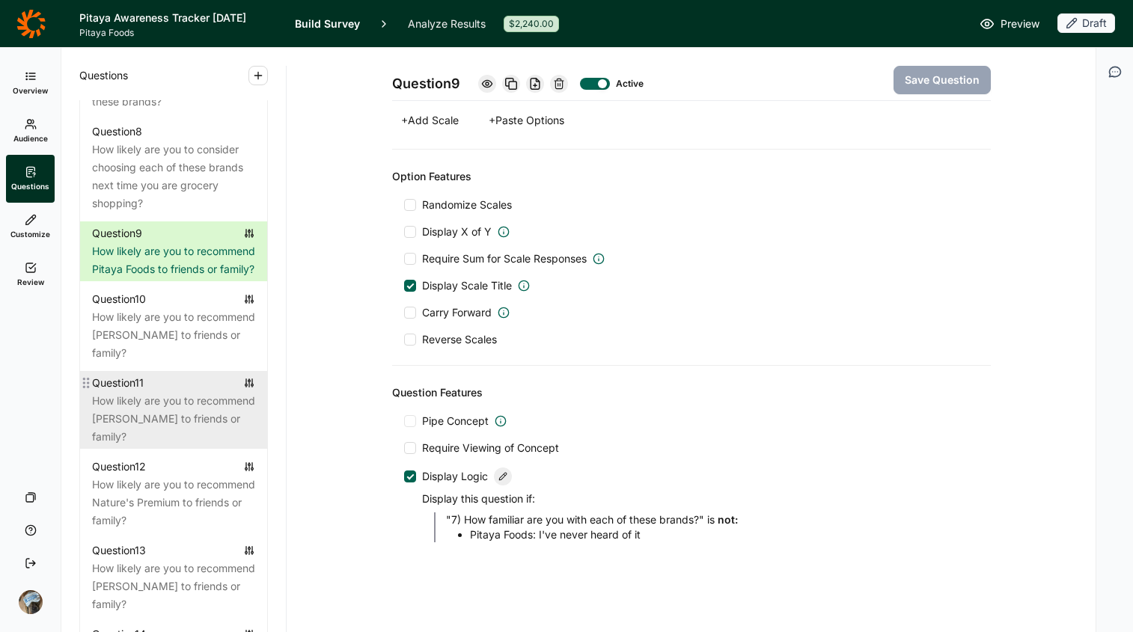
click at [147, 446] on div "How likely are you to recommend [PERSON_NAME] to friends or family?" at bounding box center [173, 419] width 163 height 54
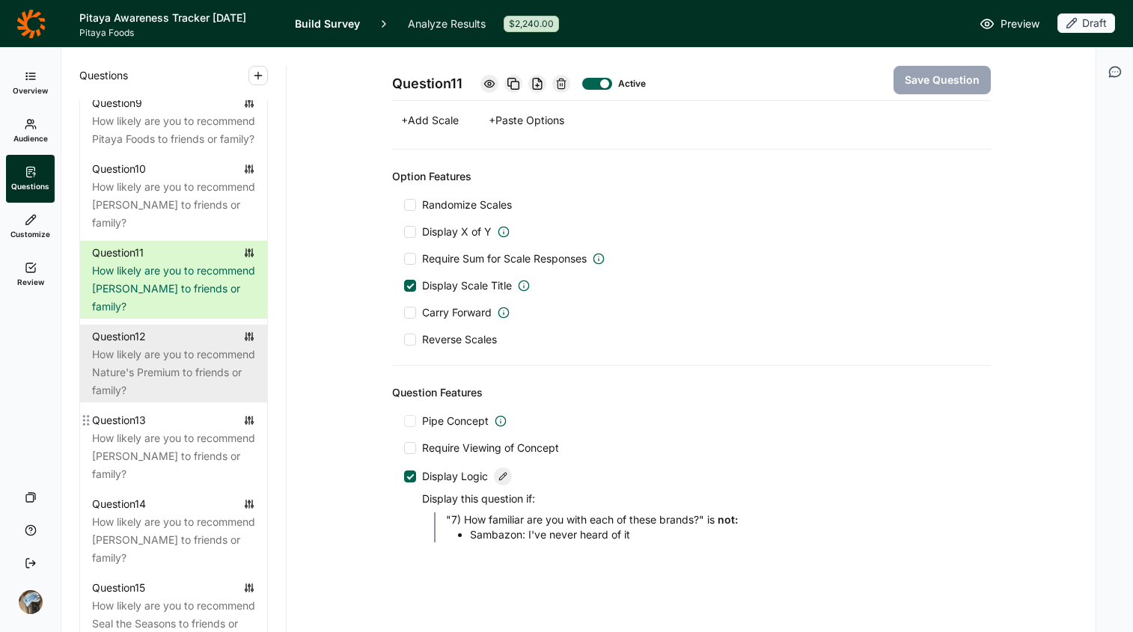
scroll to position [1402, 0]
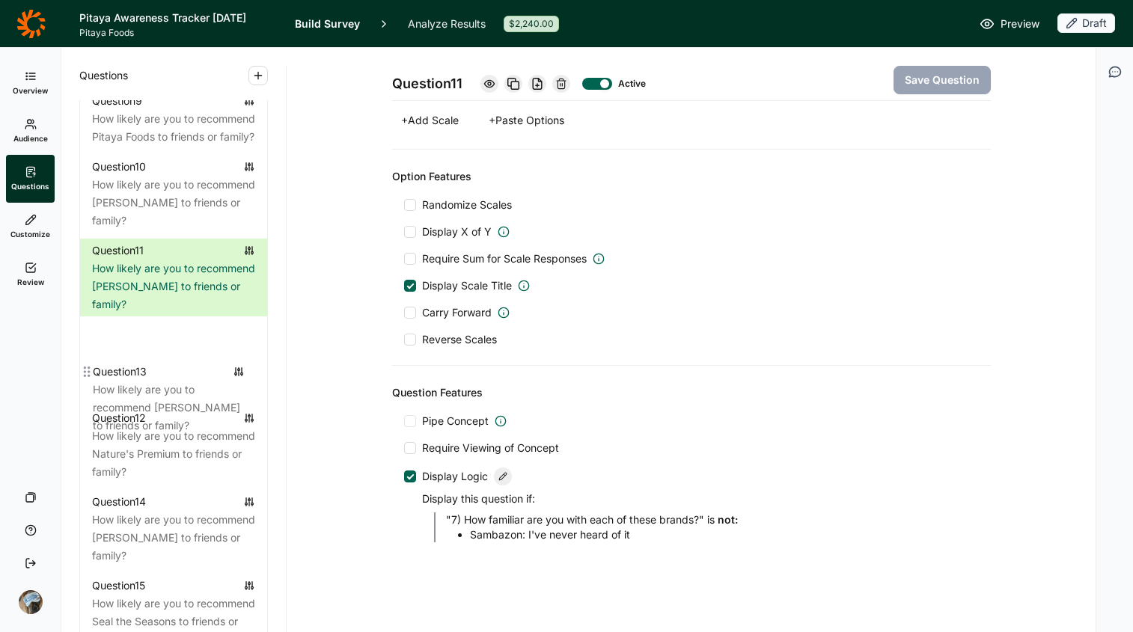
drag, startPoint x: 91, startPoint y: 480, endPoint x: 91, endPoint y: 374, distance: 106.2
click at [91, 374] on div "Question 1 Which of the following have you bought in the last 6 months for your…" at bounding box center [173, 236] width 187 height 1670
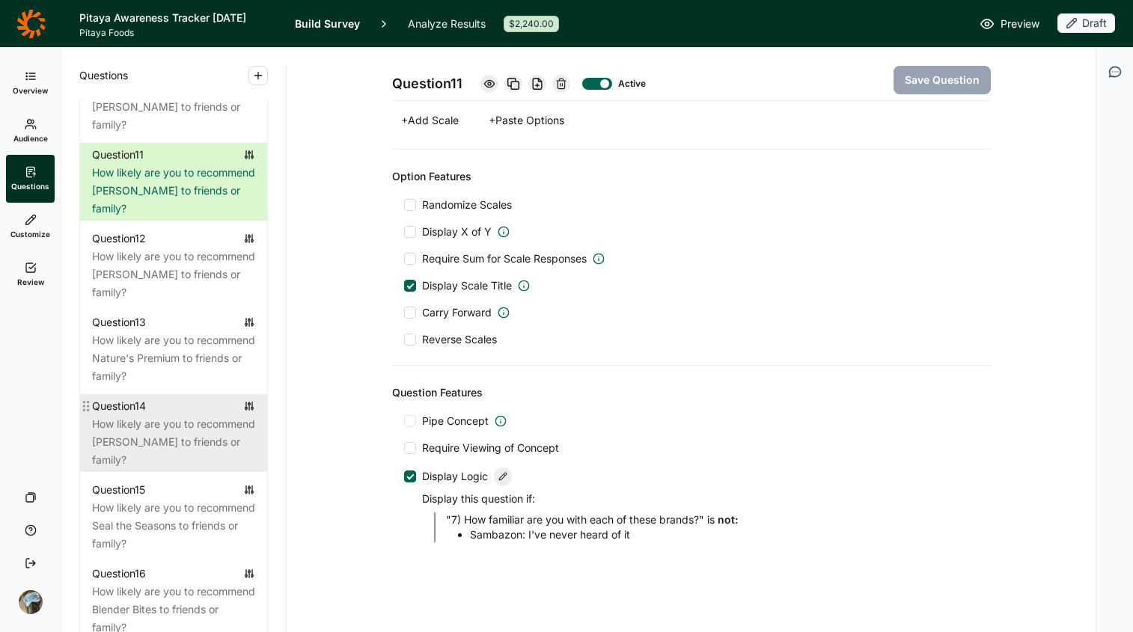
scroll to position [1526, 0]
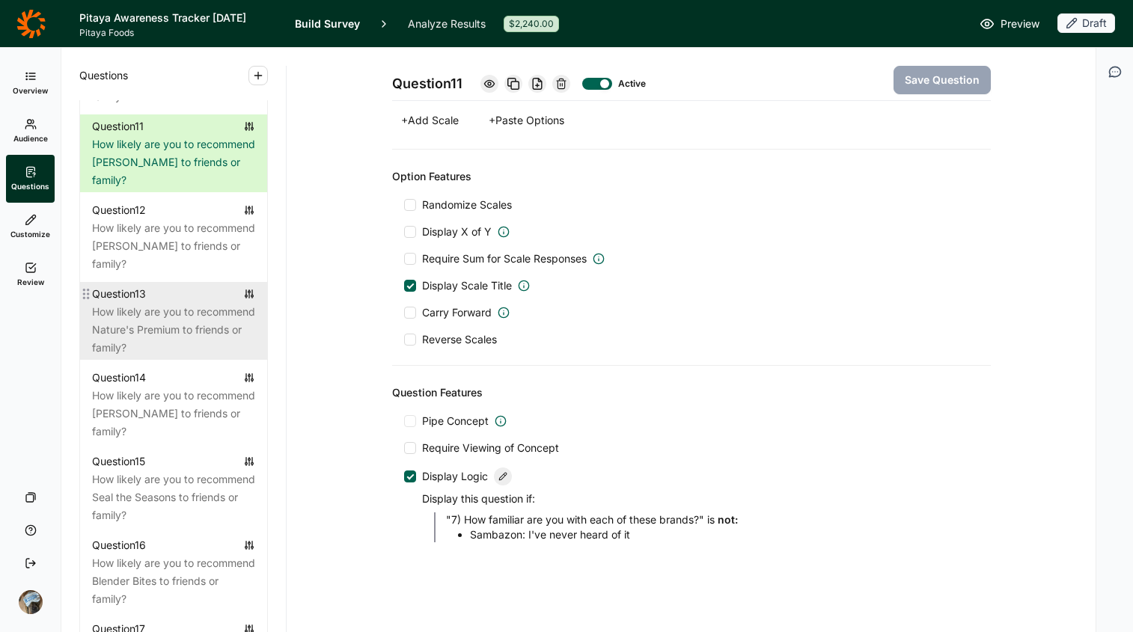
click at [141, 357] on div "How likely are you to recommend Nature's Premium to friends or family?" at bounding box center [173, 330] width 163 height 54
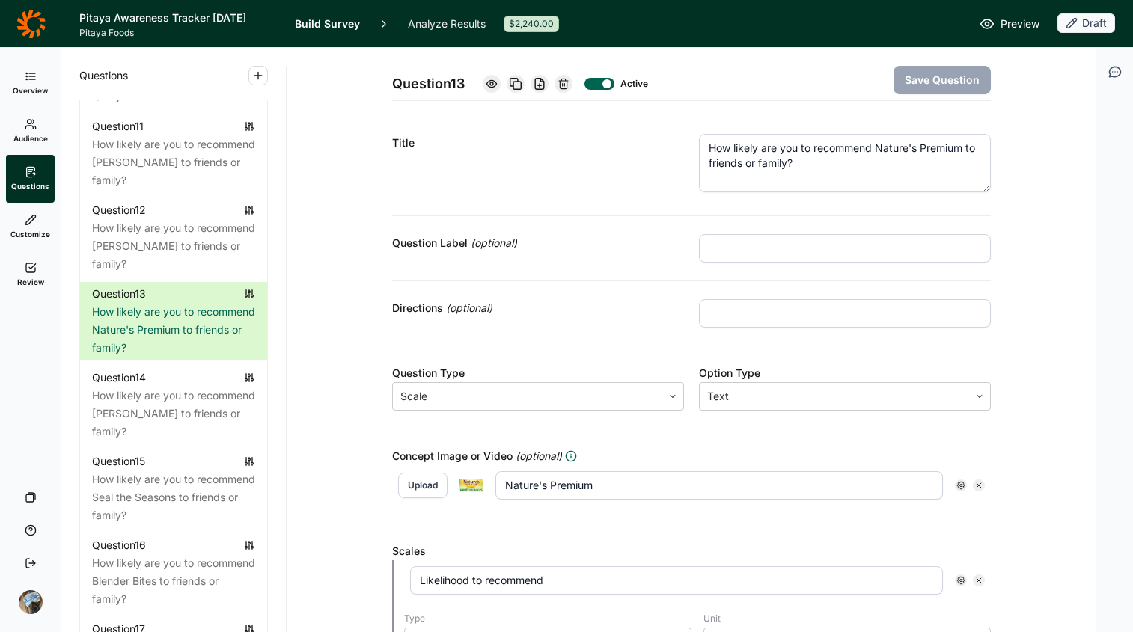
click at [562, 86] on icon at bounding box center [563, 84] width 12 height 12
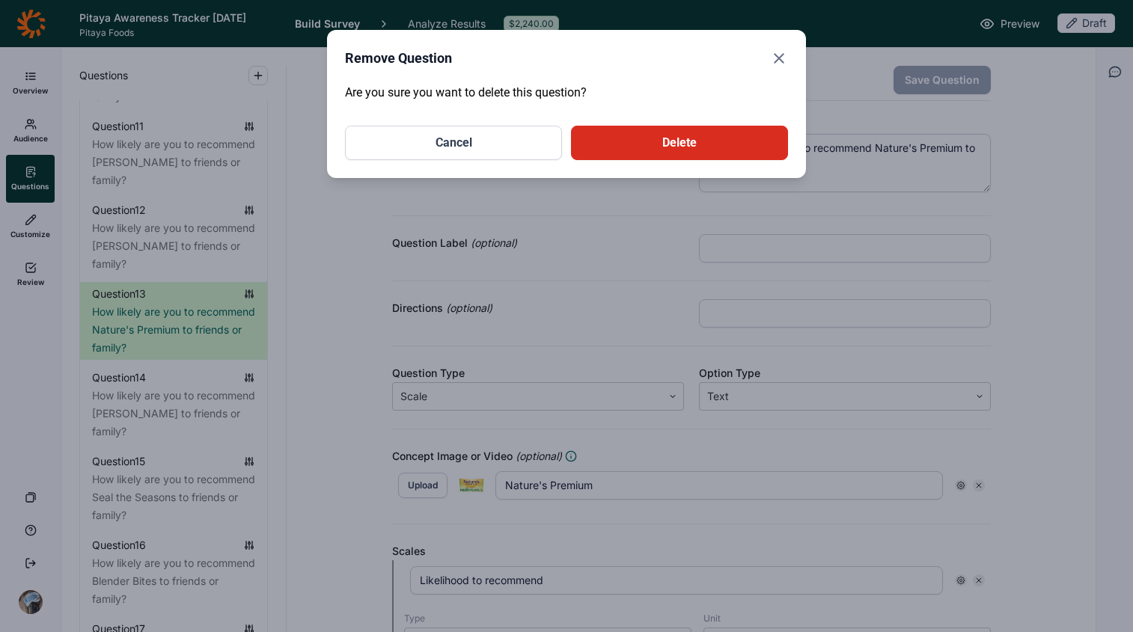
click at [709, 139] on button "Delete" at bounding box center [679, 143] width 217 height 34
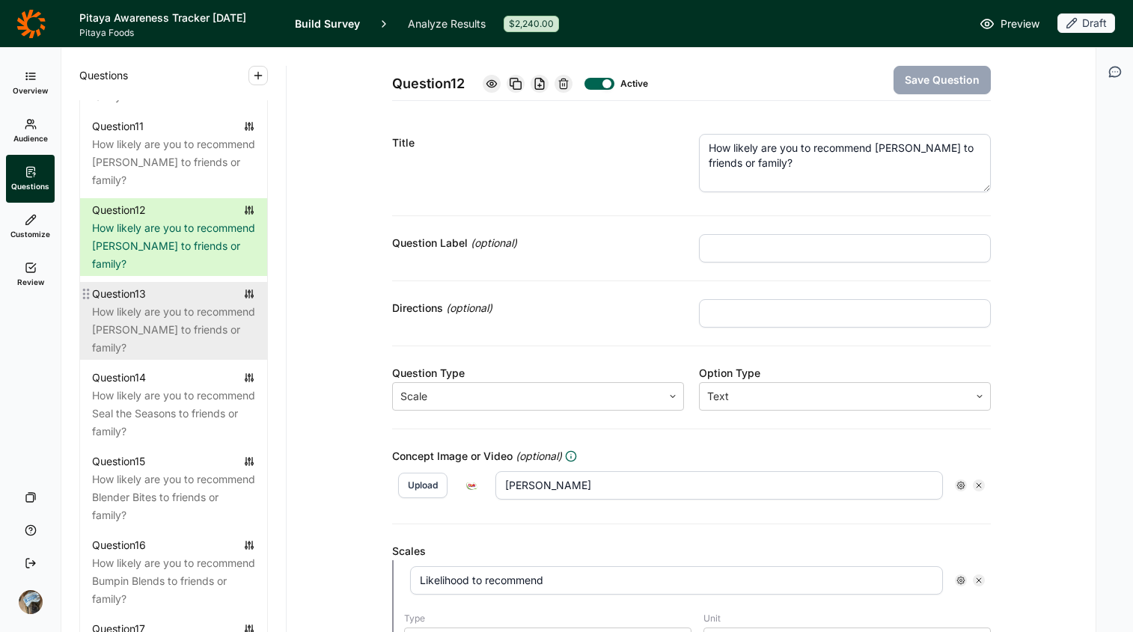
click at [146, 357] on div "How likely are you to recommend [PERSON_NAME] to friends or family?" at bounding box center [173, 330] width 163 height 54
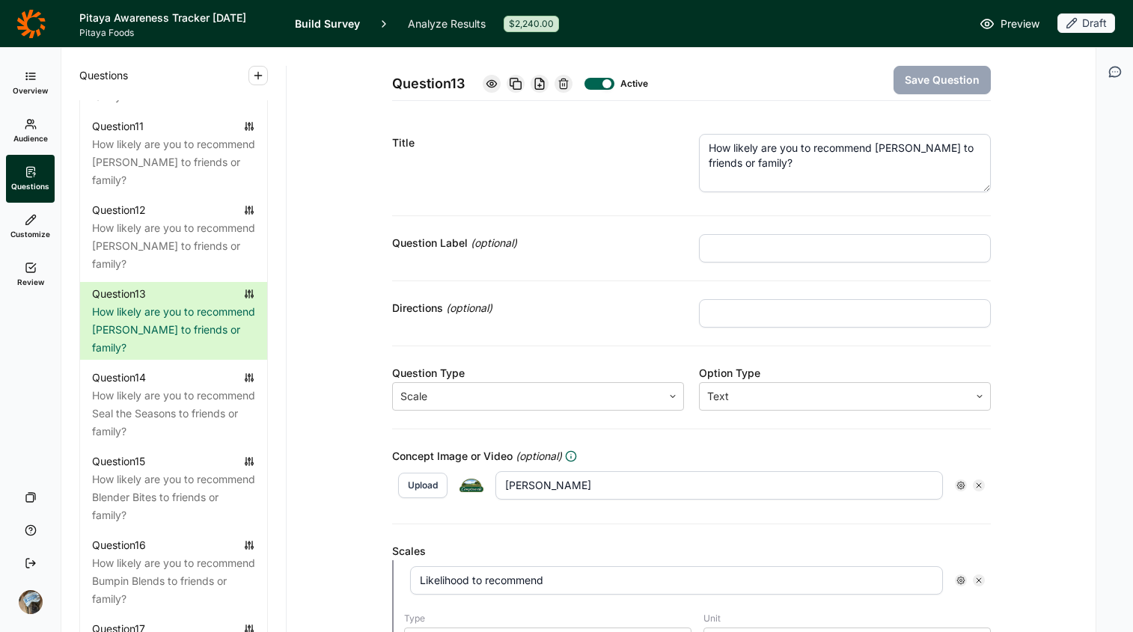
click at [563, 80] on icon at bounding box center [563, 84] width 12 height 12
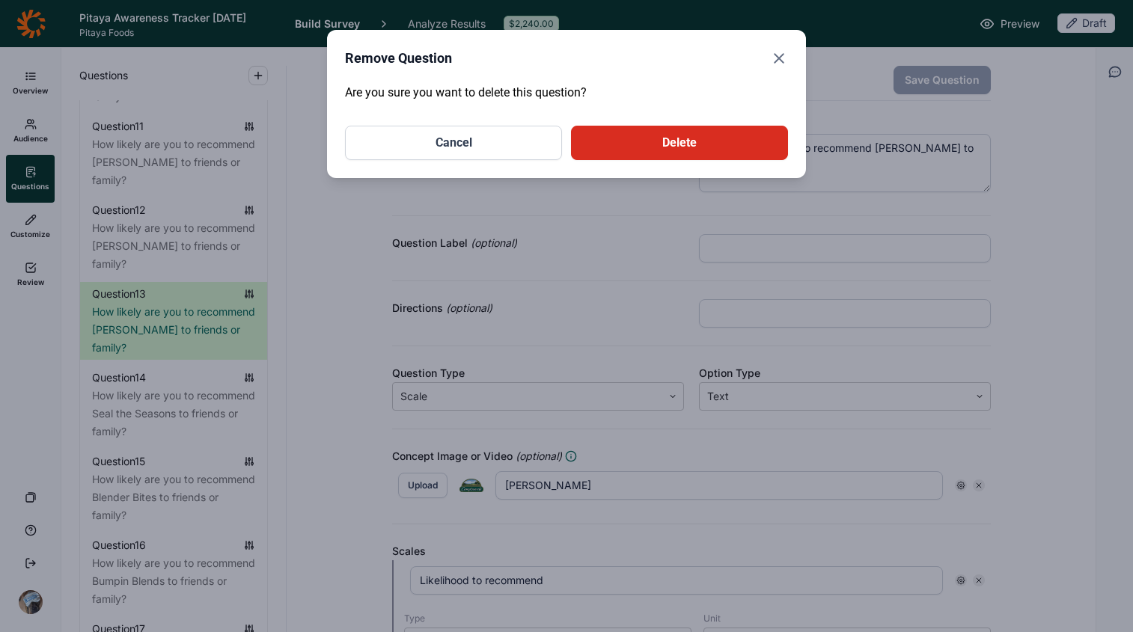
click at [762, 148] on button "Delete" at bounding box center [679, 143] width 217 height 34
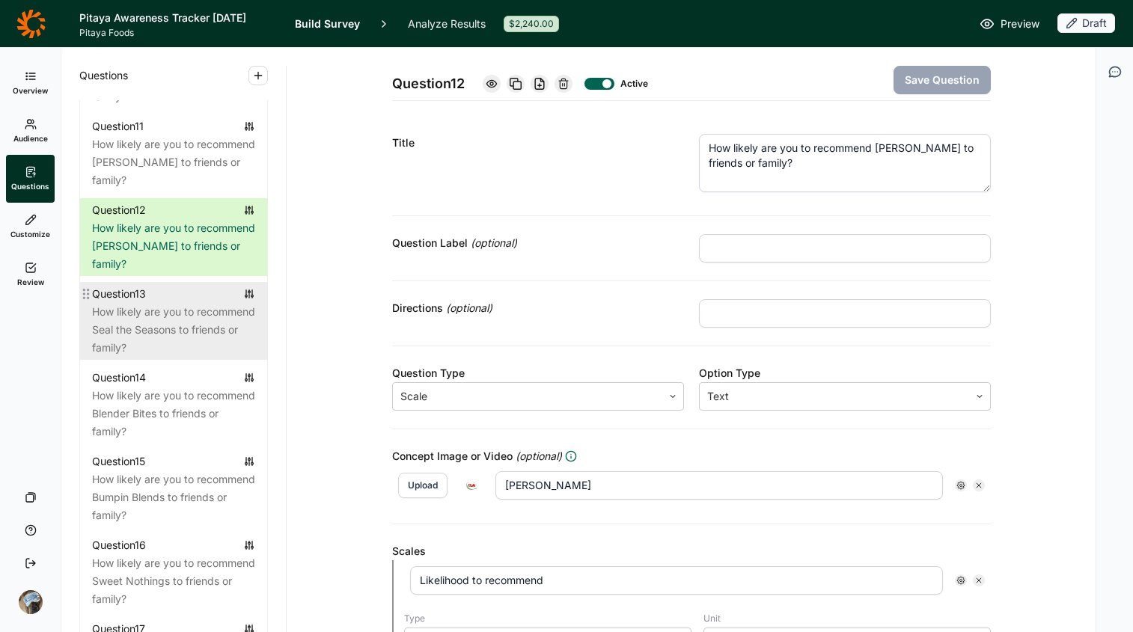
click at [169, 357] on div "How likely are you to recommend Seal the Seasons to friends or family?" at bounding box center [173, 330] width 163 height 54
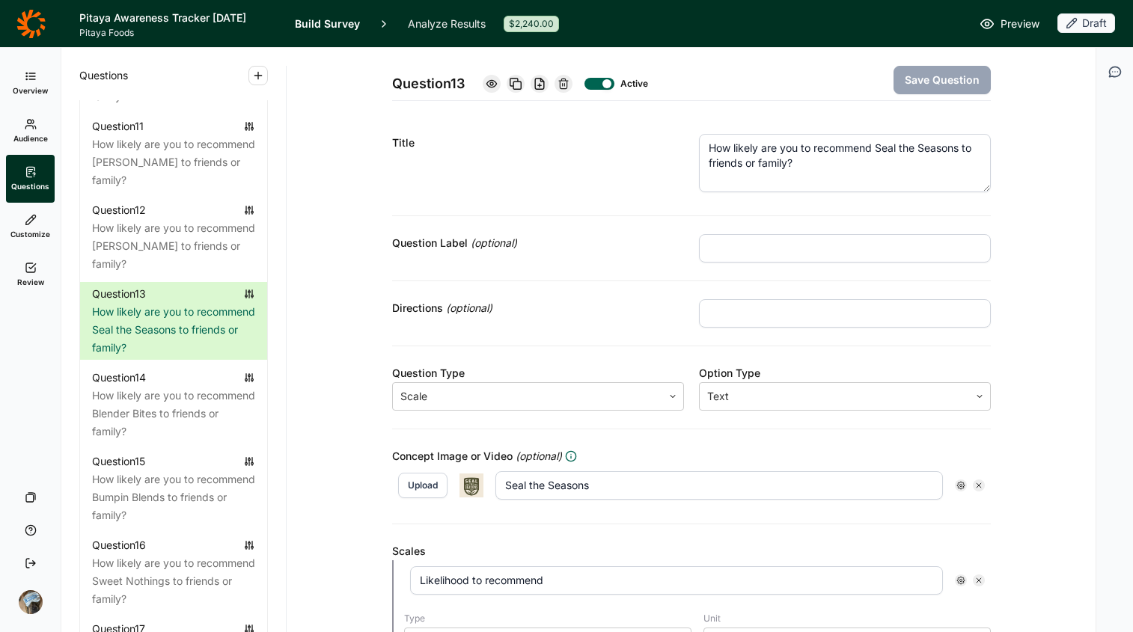
click at [564, 85] on use at bounding box center [563, 84] width 9 height 10
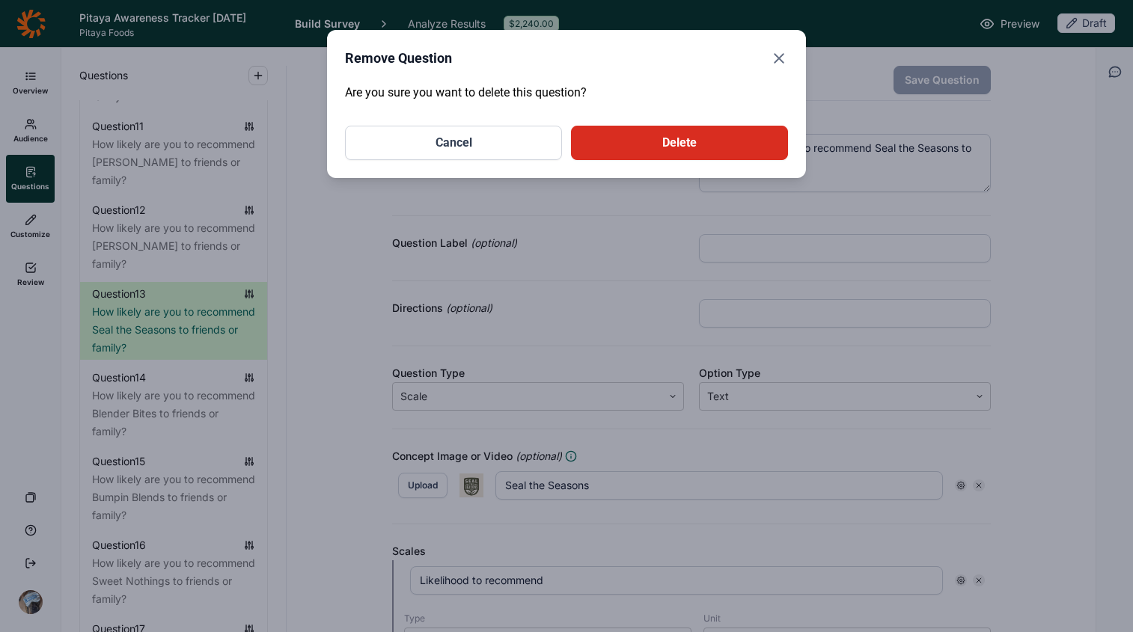
click at [679, 147] on button "Delete" at bounding box center [679, 143] width 217 height 34
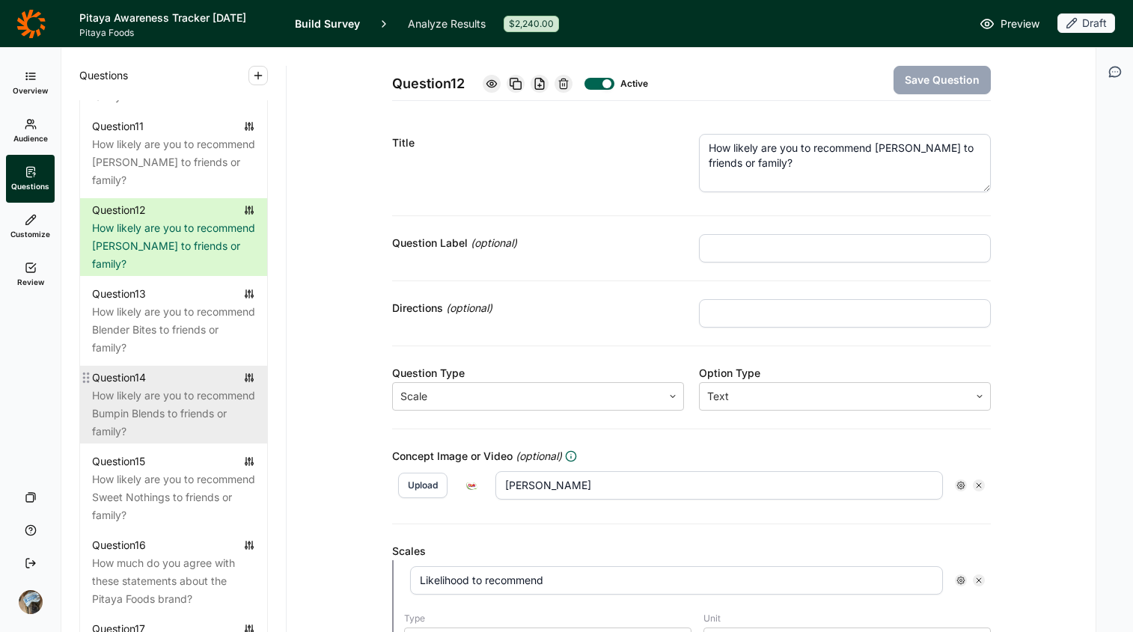
click at [179, 441] on div "How likely are you to recommend Bumpin Blends to friends or family?" at bounding box center [173, 414] width 163 height 54
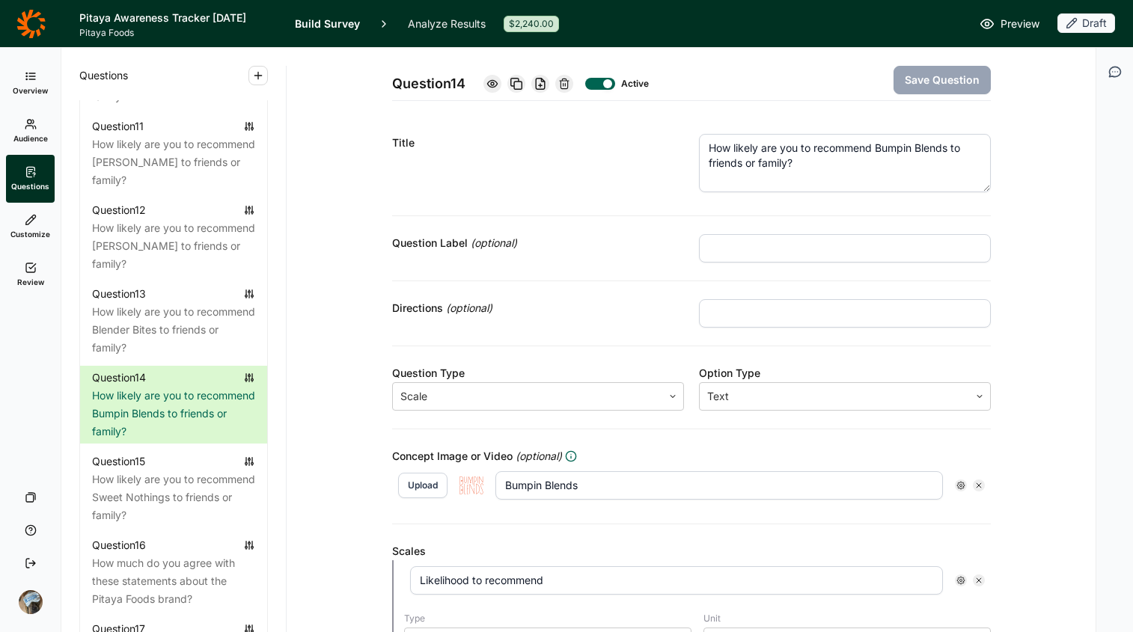
click at [567, 87] on div at bounding box center [564, 84] width 18 height 18
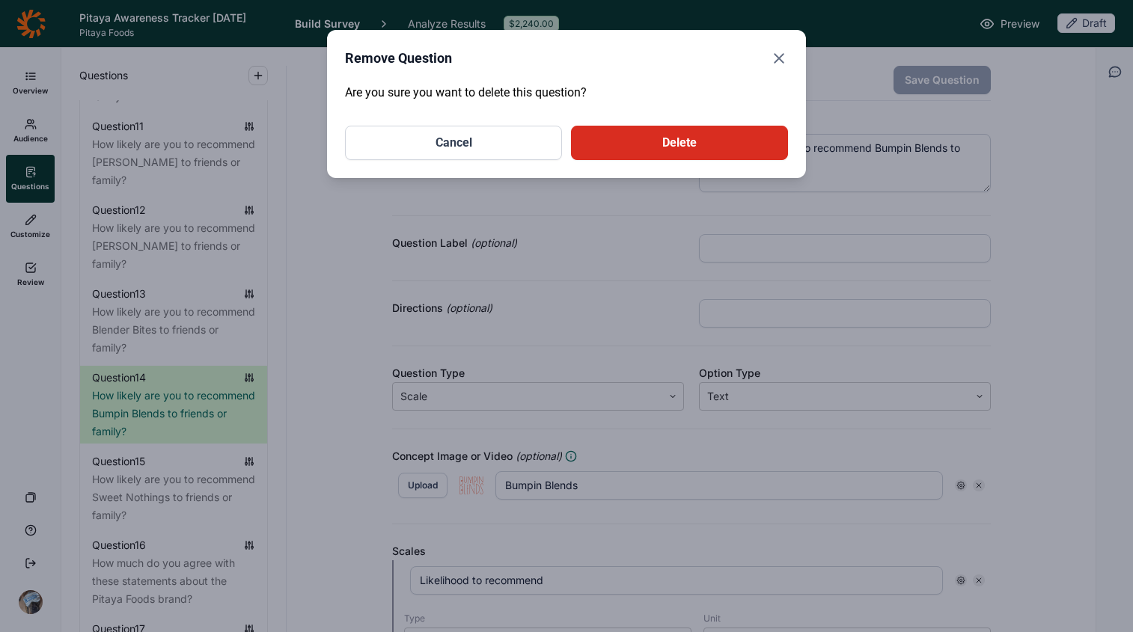
click at [665, 141] on button "Delete" at bounding box center [679, 143] width 217 height 34
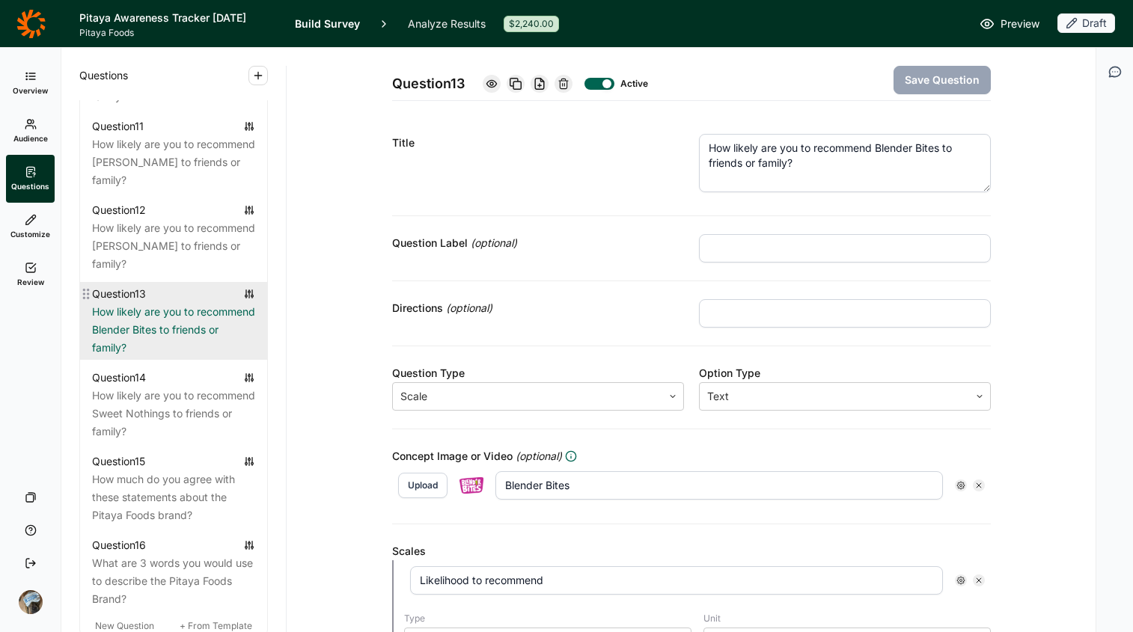
click at [156, 357] on div "How likely are you to recommend Blender Bites to friends or family?" at bounding box center [173, 330] width 163 height 54
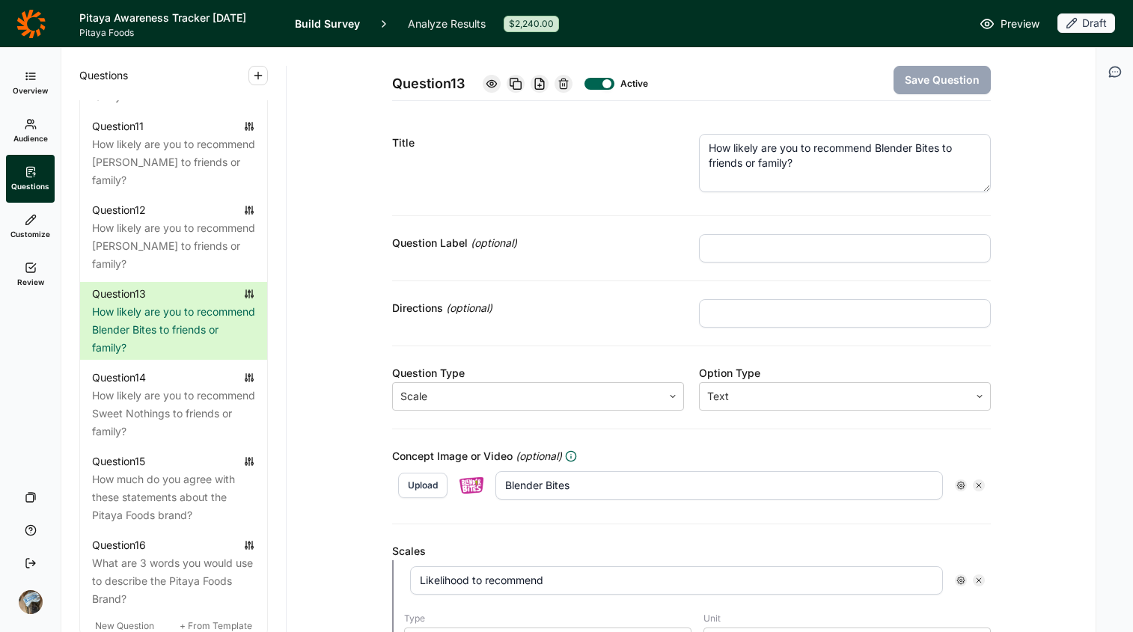
click at [563, 79] on use at bounding box center [563, 84] width 9 height 10
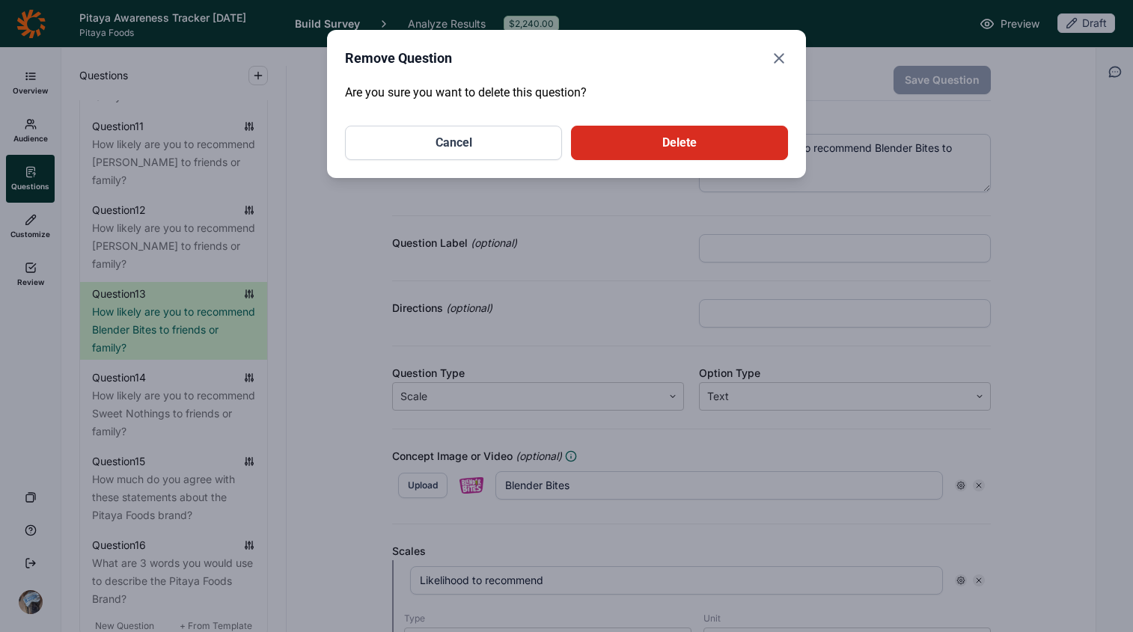
click at [711, 150] on button "Delete" at bounding box center [679, 143] width 217 height 34
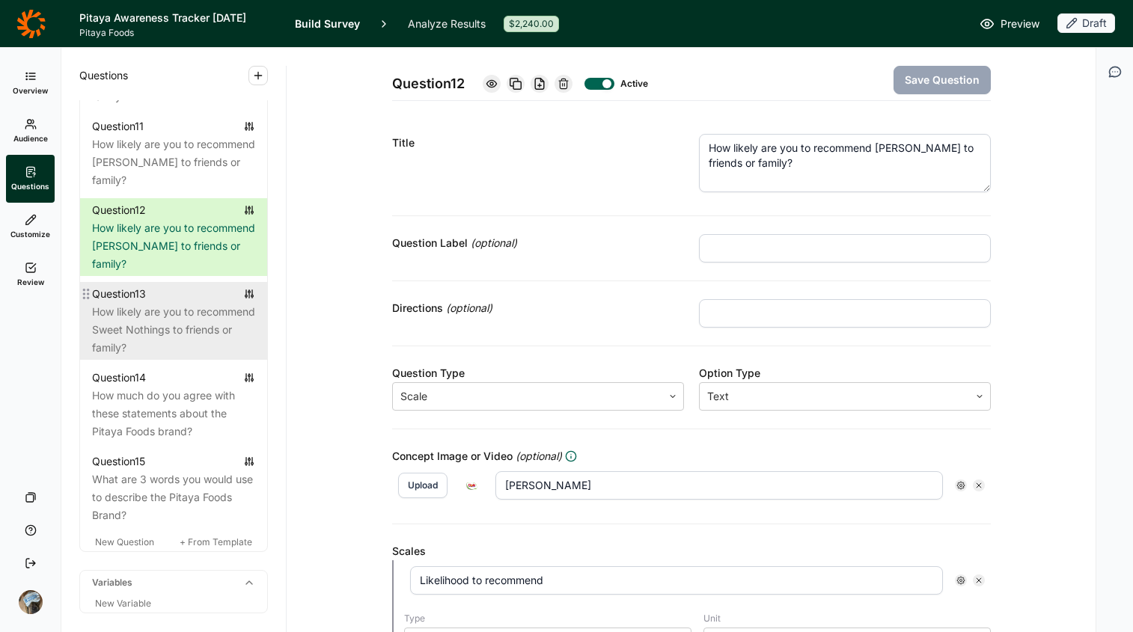
click at [128, 357] on div "How likely are you to recommend Sweet Nothings to friends or family?" at bounding box center [173, 330] width 163 height 54
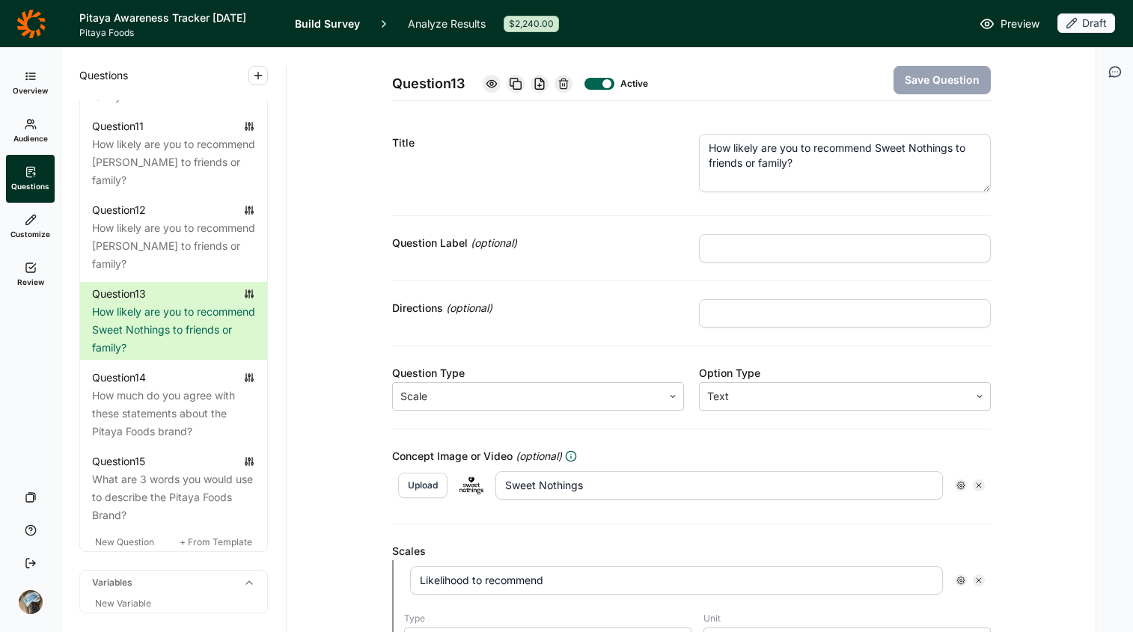
click at [557, 83] on icon at bounding box center [563, 84] width 12 height 12
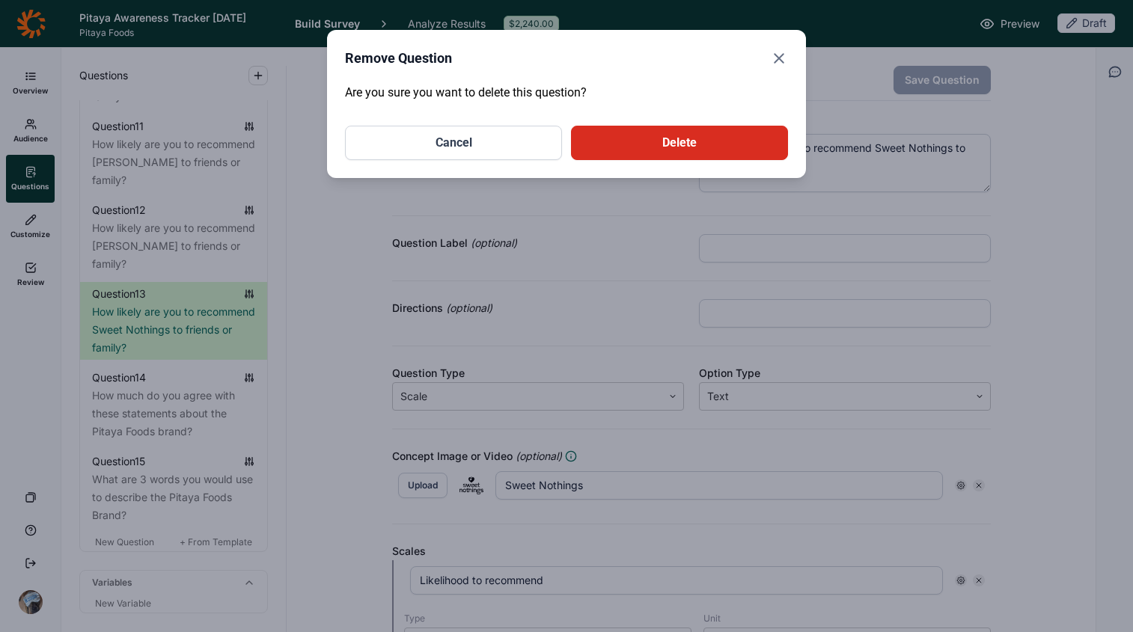
click at [728, 134] on button "Delete" at bounding box center [679, 143] width 217 height 34
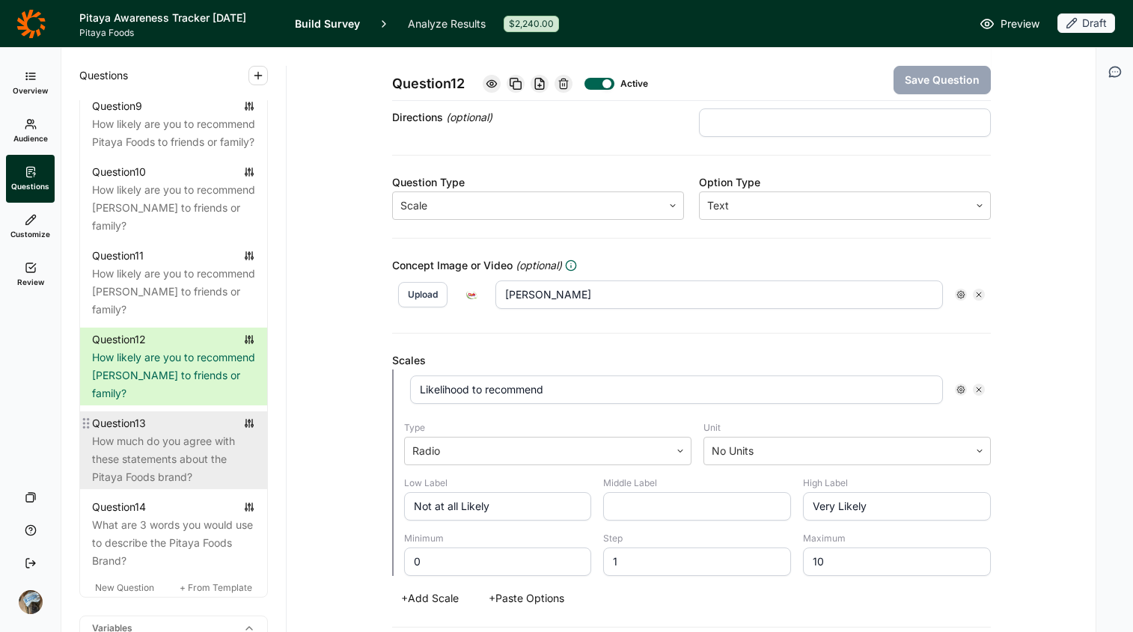
scroll to position [1560, 0]
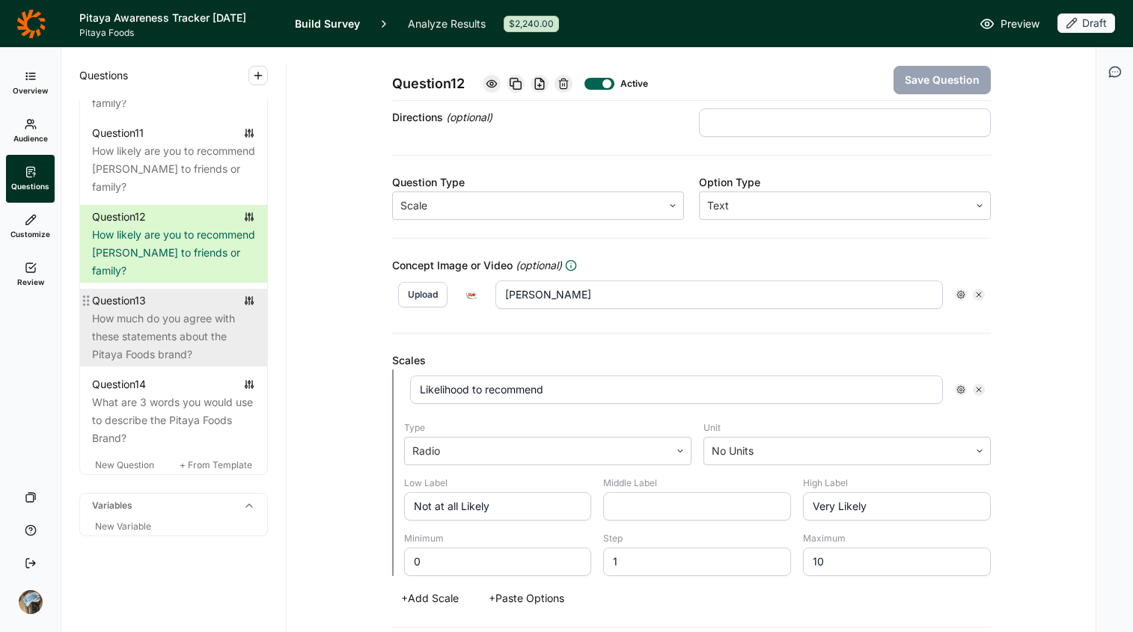
click at [124, 347] on div "How much do you agree with these statements about the Pitaya Foods brand?" at bounding box center [173, 337] width 163 height 54
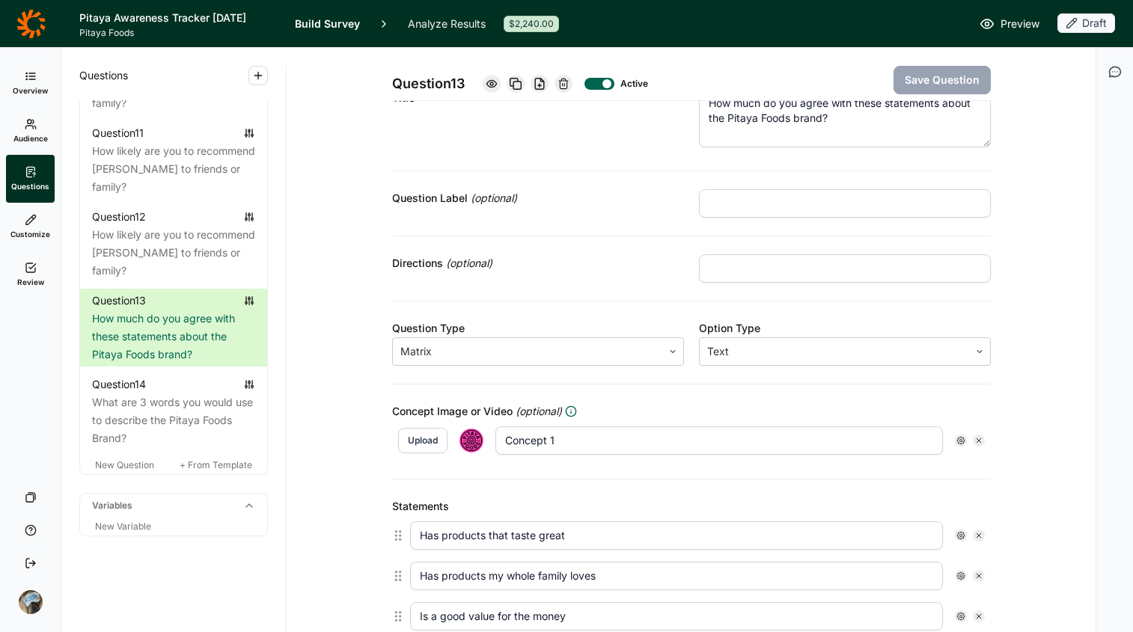
scroll to position [44, 0]
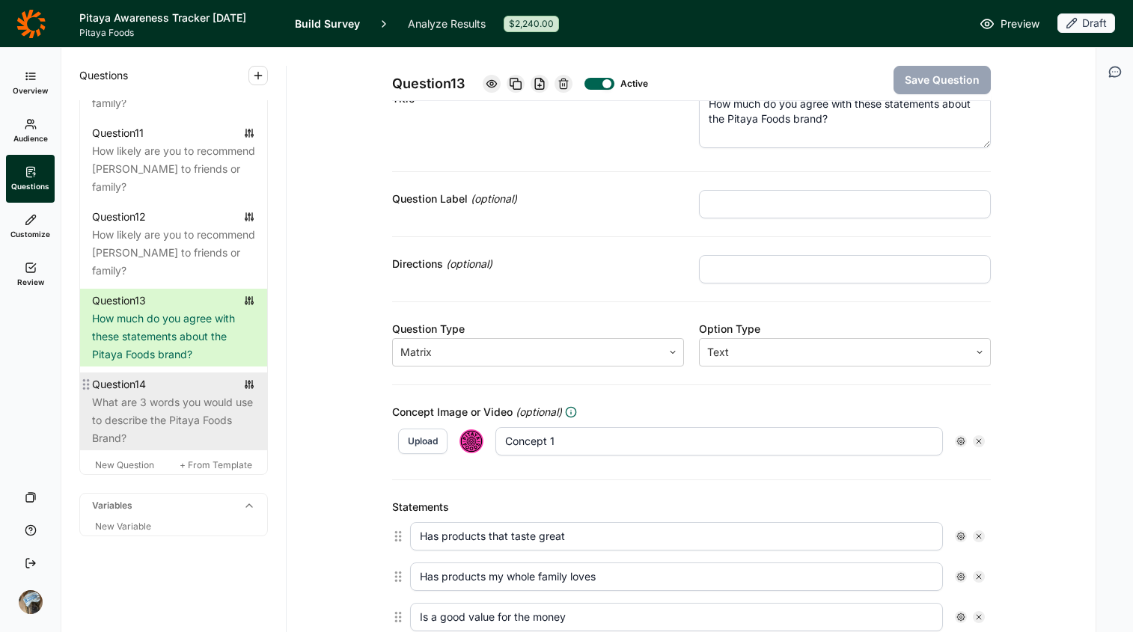
click at [158, 415] on div "What are 3 words you would use to describe the Pitaya Foods Brand?" at bounding box center [173, 421] width 163 height 54
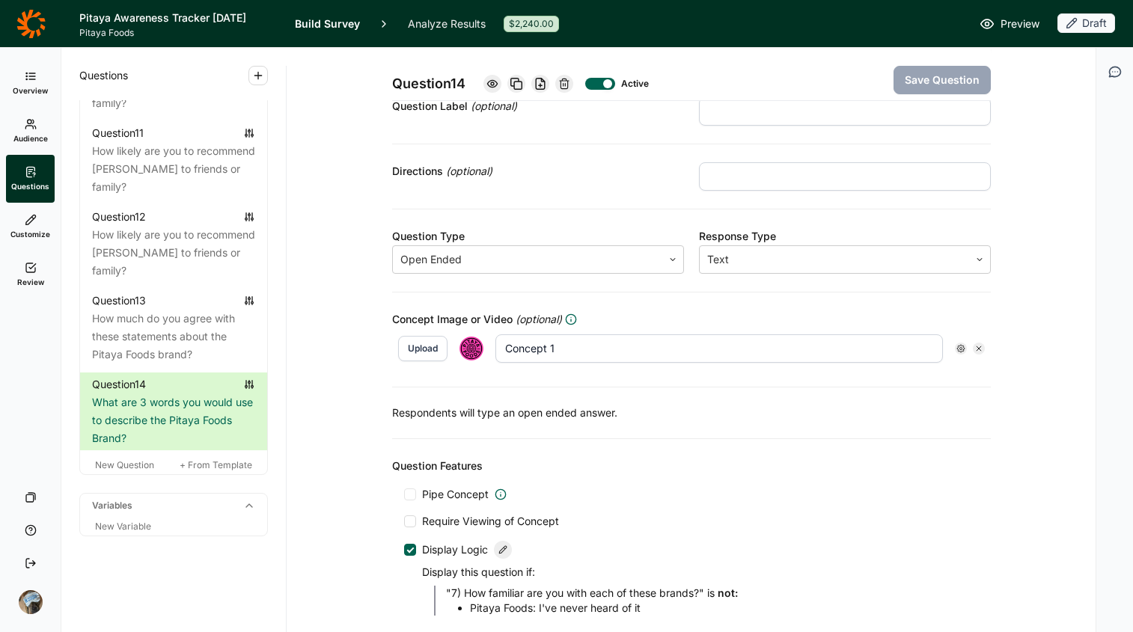
scroll to position [210, 0]
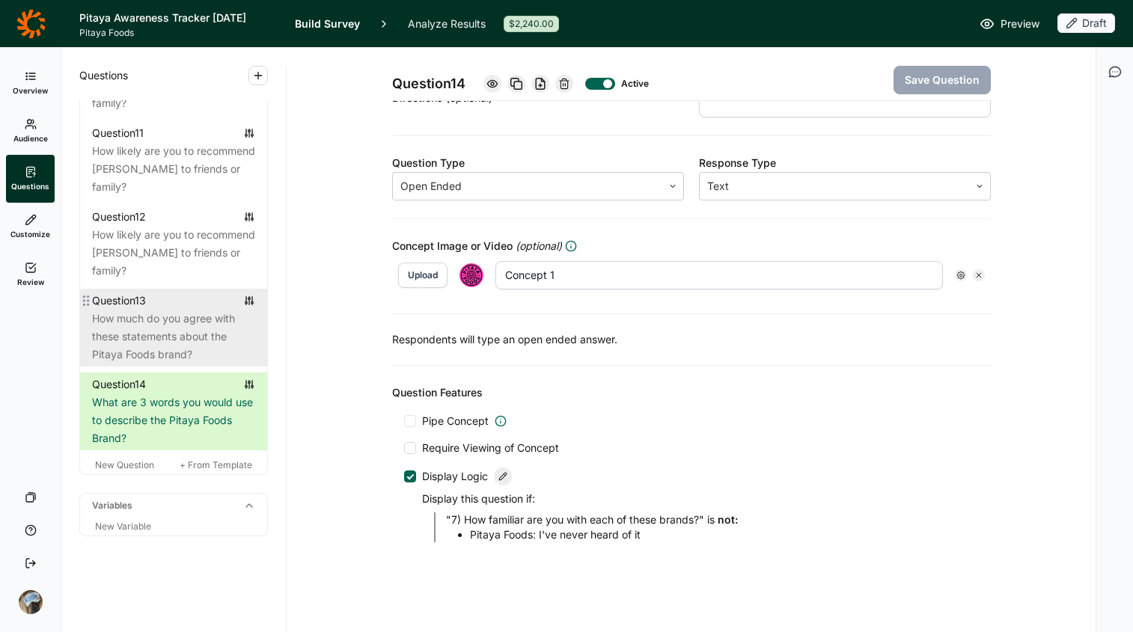
click at [122, 340] on div "How much do you agree with these statements about the Pitaya Foods brand?" at bounding box center [173, 337] width 163 height 54
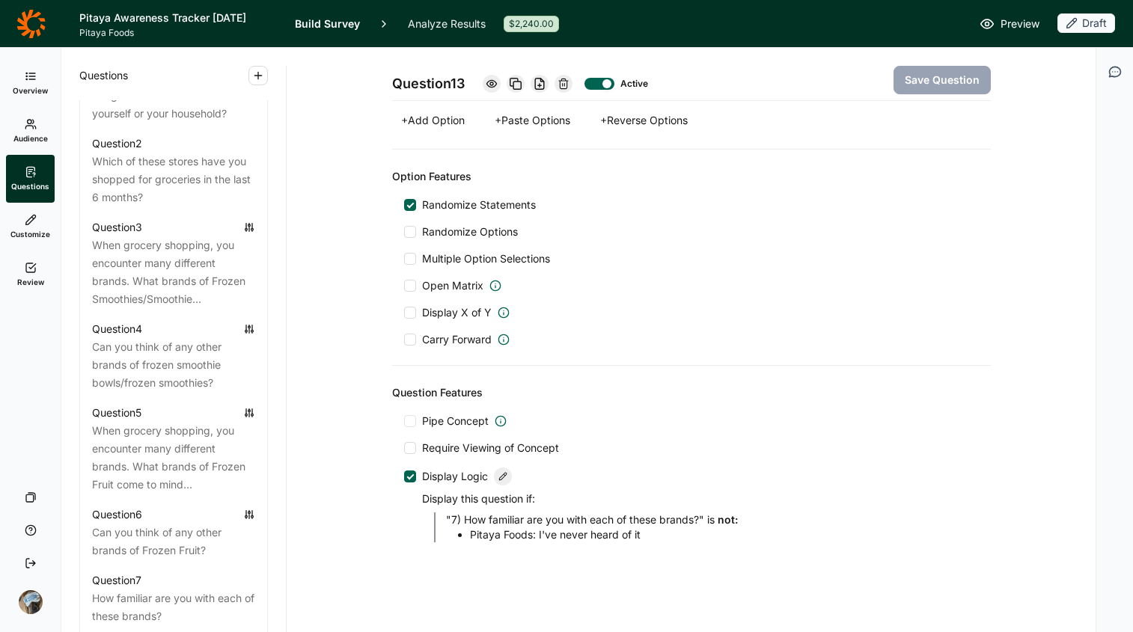
scroll to position [1574, 0]
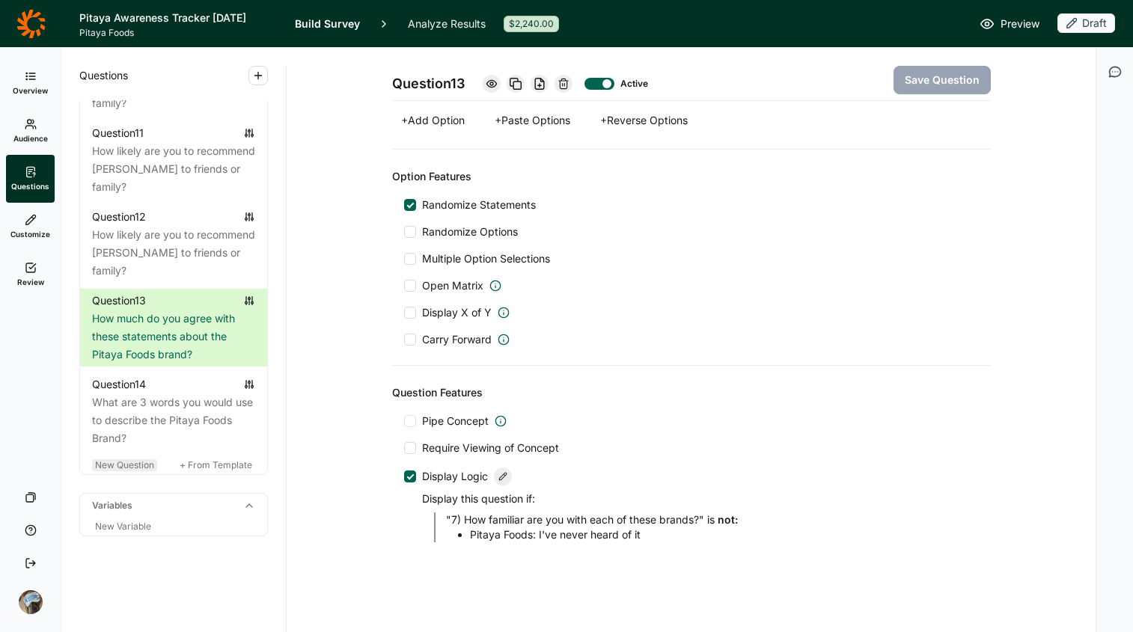
click at [115, 460] on span "New Question" at bounding box center [124, 464] width 59 height 11
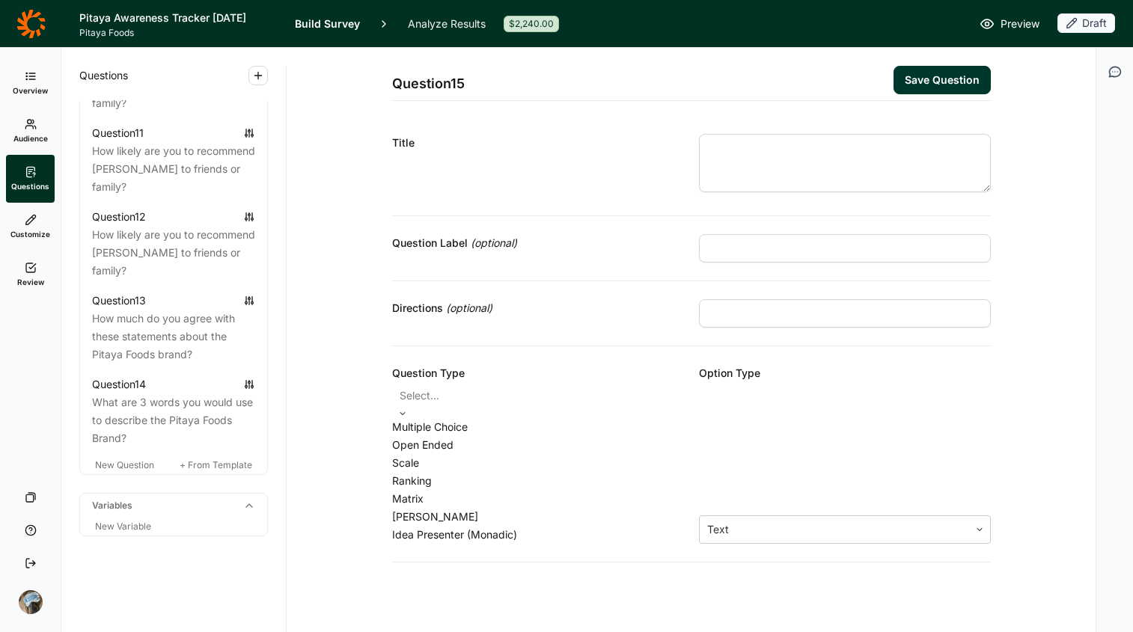
click at [614, 399] on div at bounding box center [538, 395] width 277 height 21
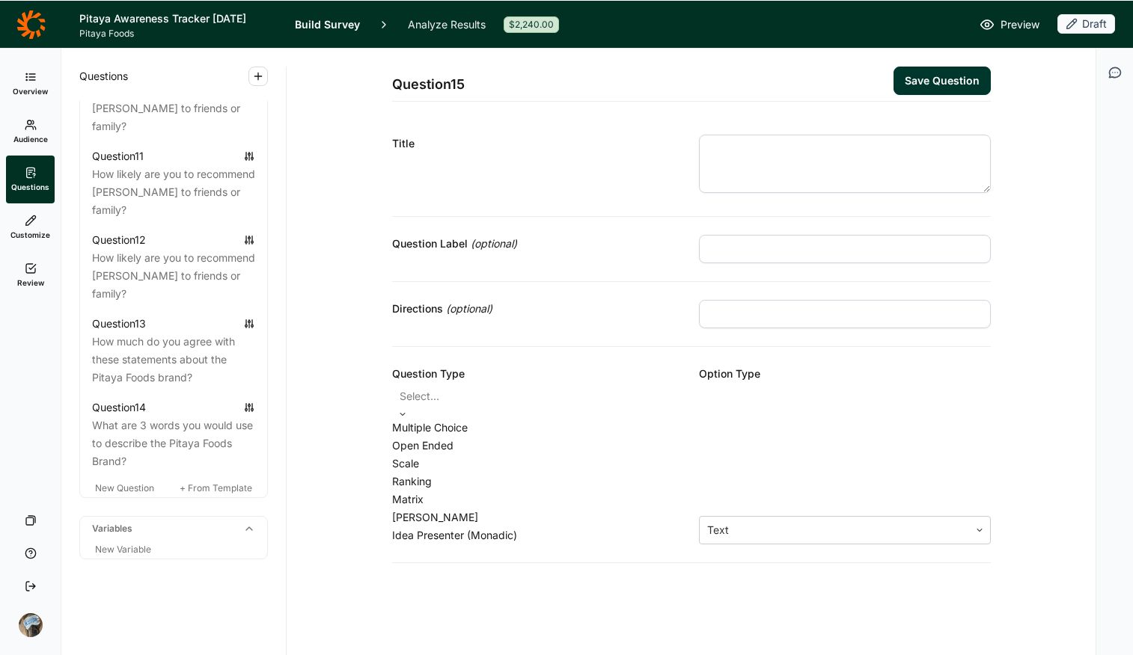
scroll to position [1550, 0]
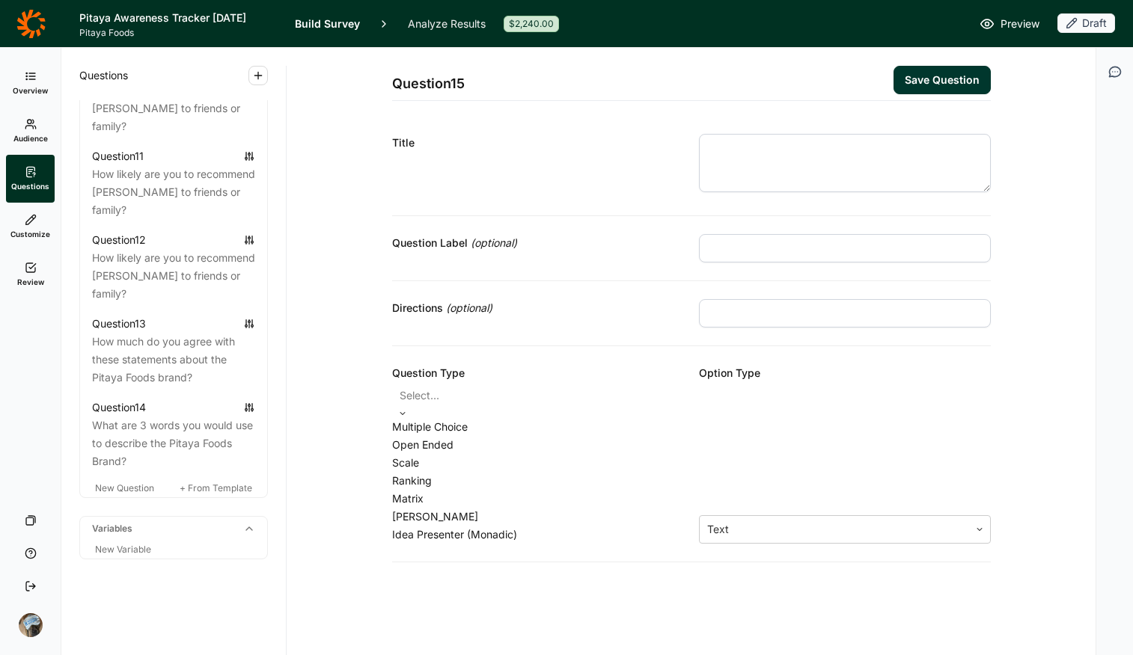
click at [486, 519] on div "[PERSON_NAME]" at bounding box center [538, 517] width 292 height 18
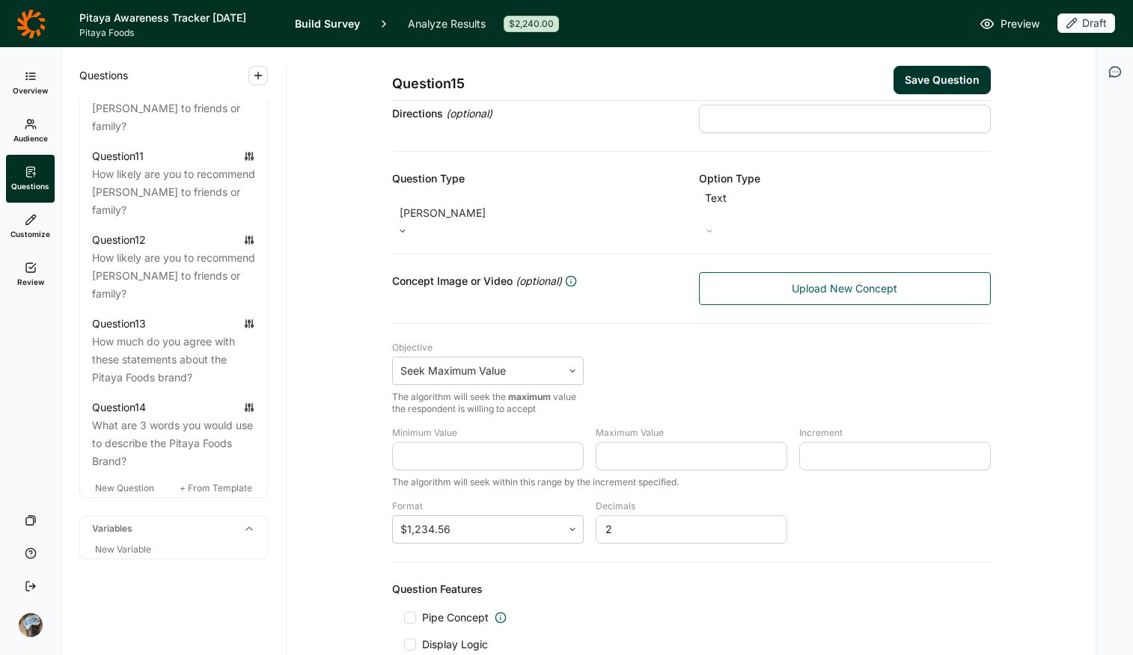
scroll to position [210, 0]
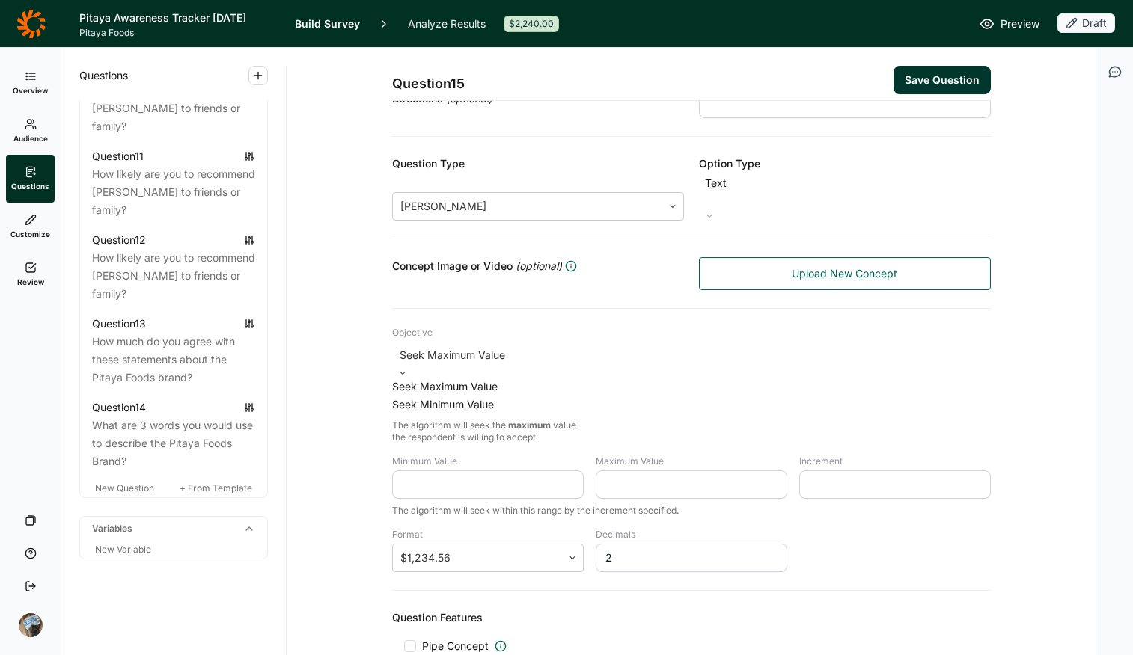
click at [540, 345] on div at bounding box center [488, 355] width 177 height 21
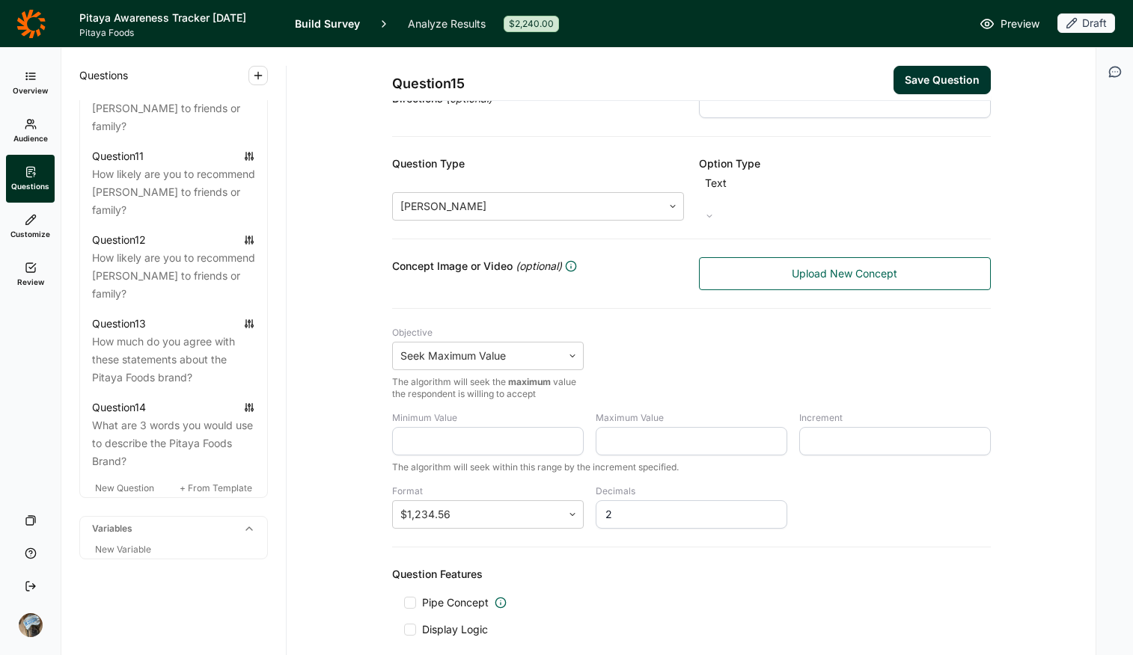
click at [662, 337] on div "Objective Seek Maximum Value The algorithm will seek the maximum value the resp…" at bounding box center [691, 363] width 599 height 73
click at [581, 196] on div at bounding box center [527, 206] width 254 height 21
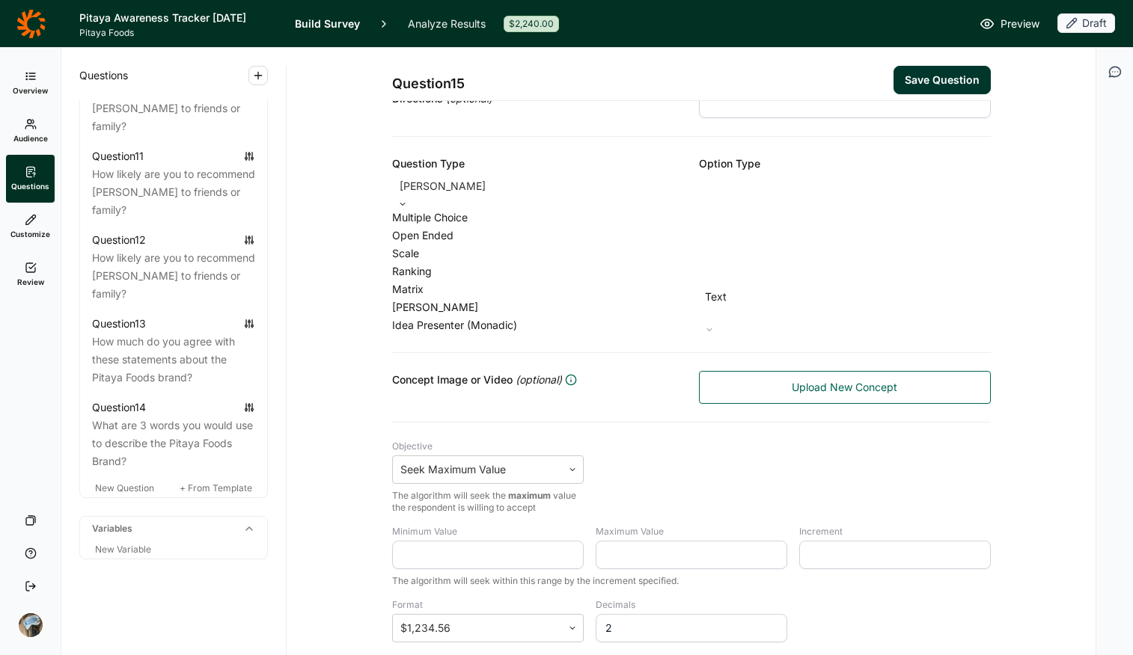
click at [486, 334] on div "Idea Presenter (Monadic)" at bounding box center [538, 325] width 292 height 18
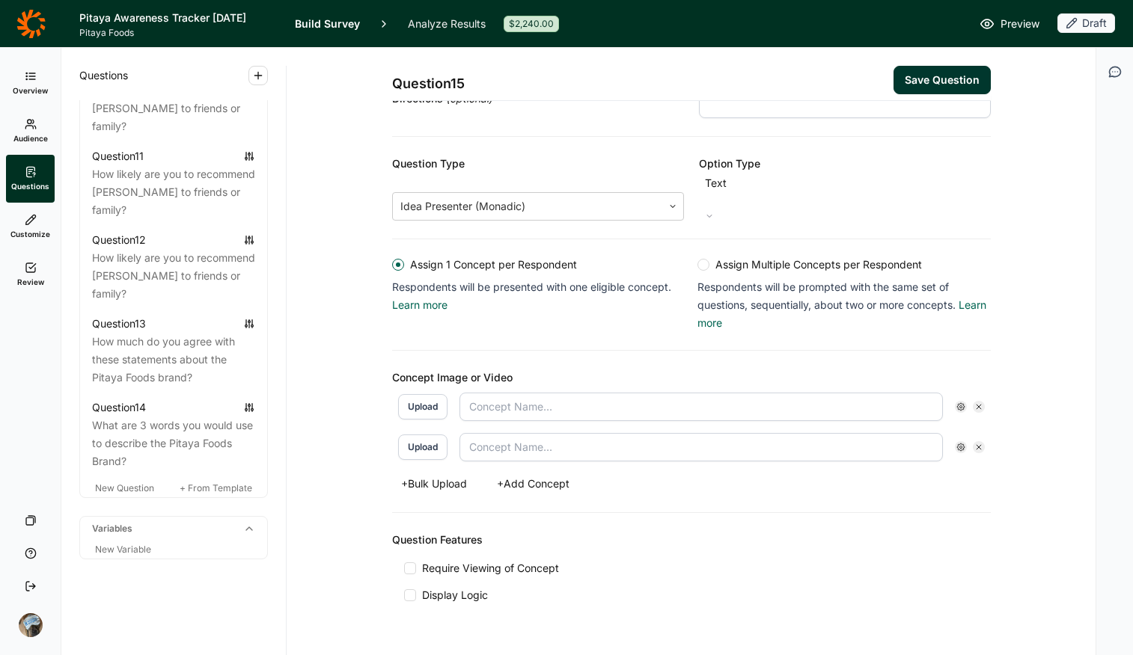
click at [698, 259] on div at bounding box center [703, 265] width 12 height 12
click at [697, 265] on input "Assign Multiple Concepts per Respondent Respondents will be prompted with the s…" at bounding box center [697, 265] width 0 height 0
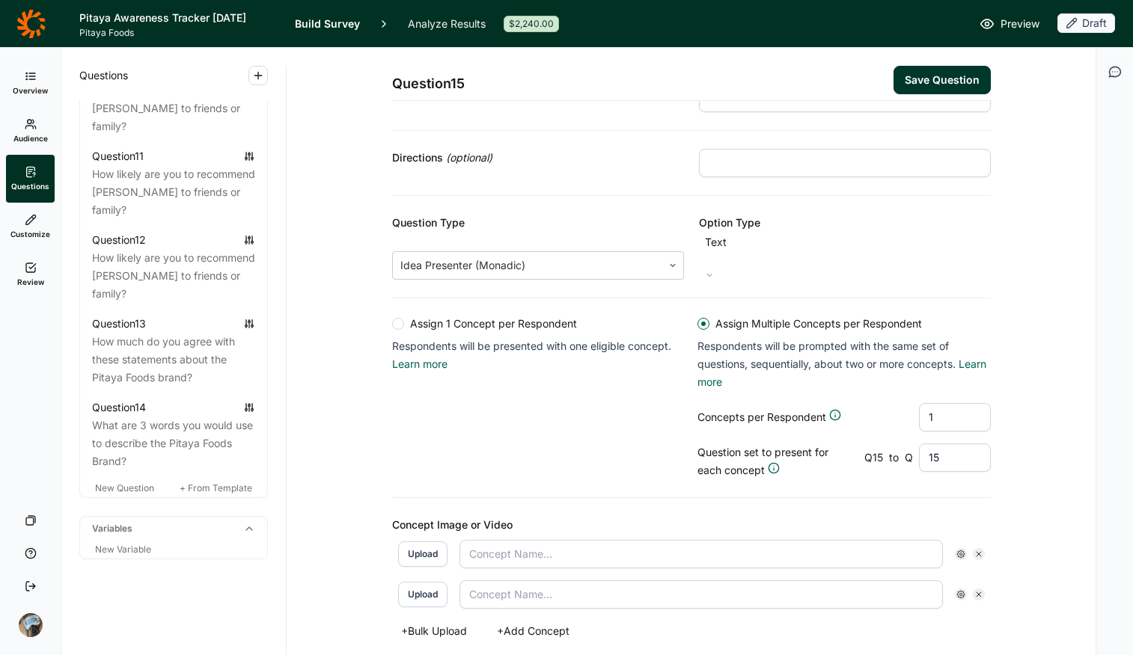
scroll to position [0, 0]
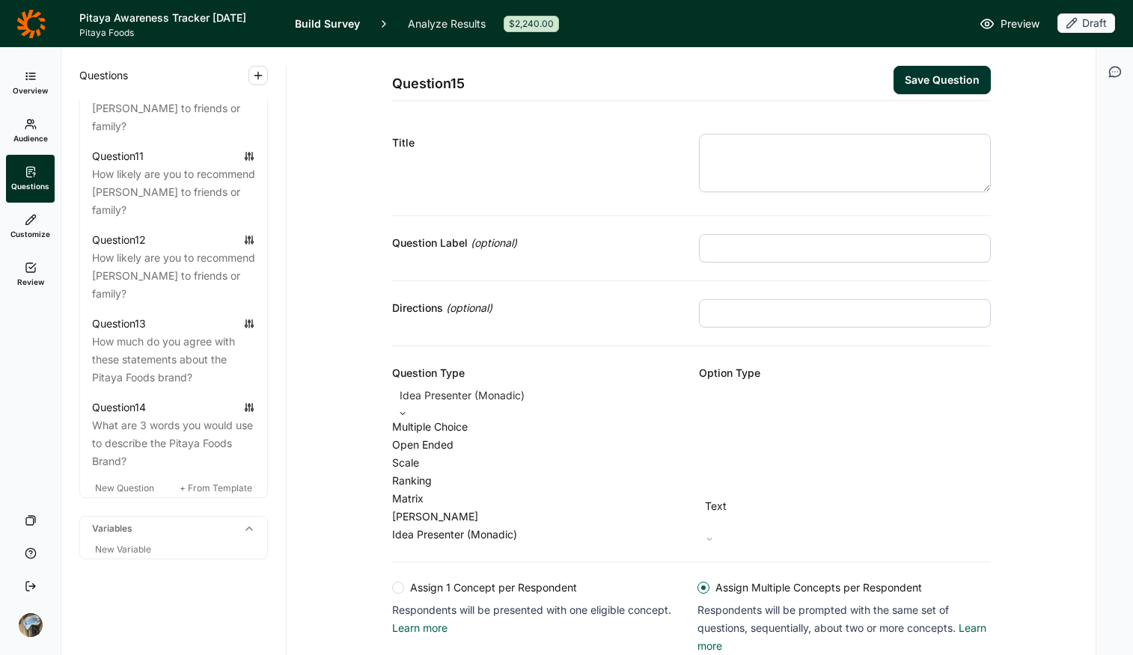
click at [581, 390] on div at bounding box center [538, 395] width 277 height 21
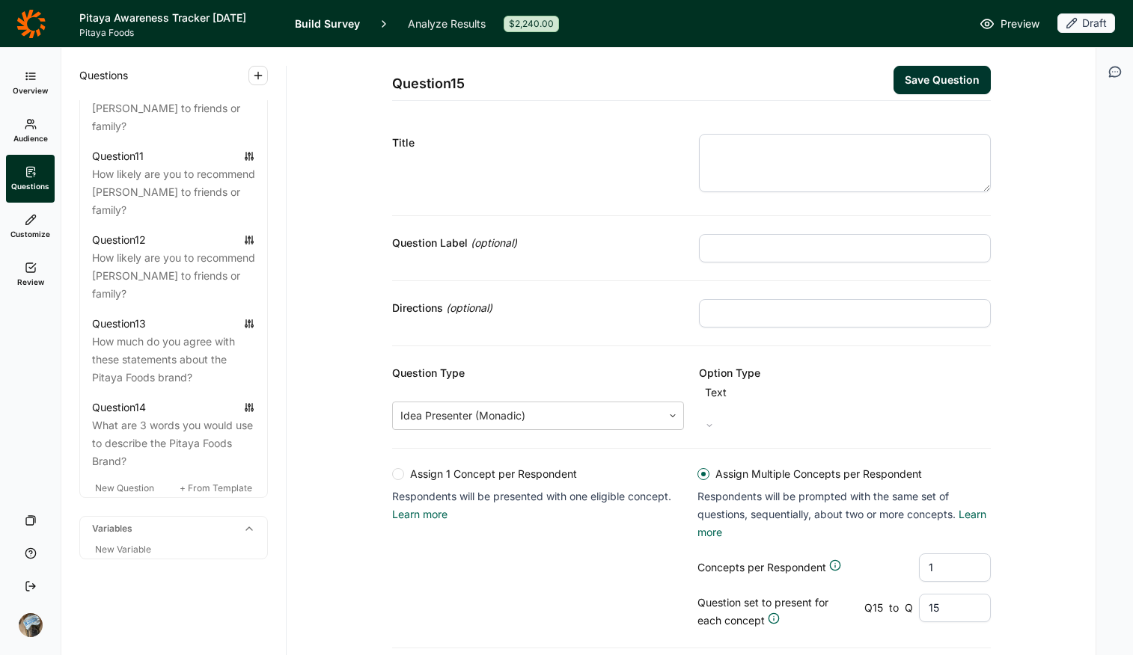
click at [371, 343] on div "Question 15 Save Question Title Question Label (optional) Directions (optional)…" at bounding box center [691, 519] width 773 height 943
click at [210, 488] on span "+ From Template" at bounding box center [216, 488] width 73 height 11
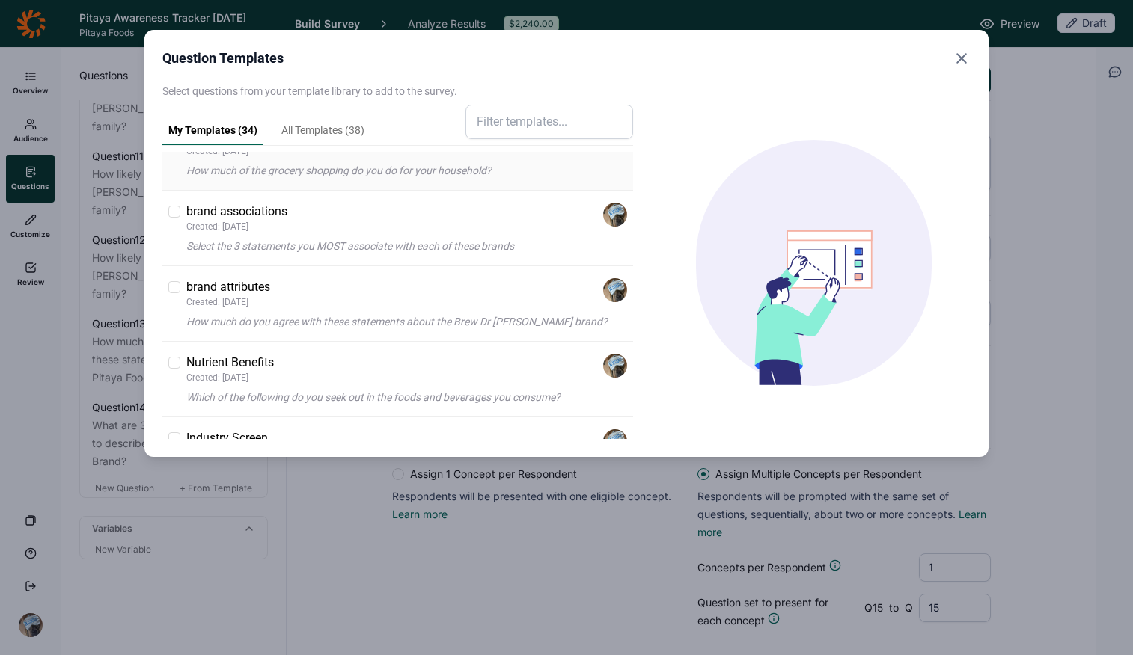
scroll to position [1076, 0]
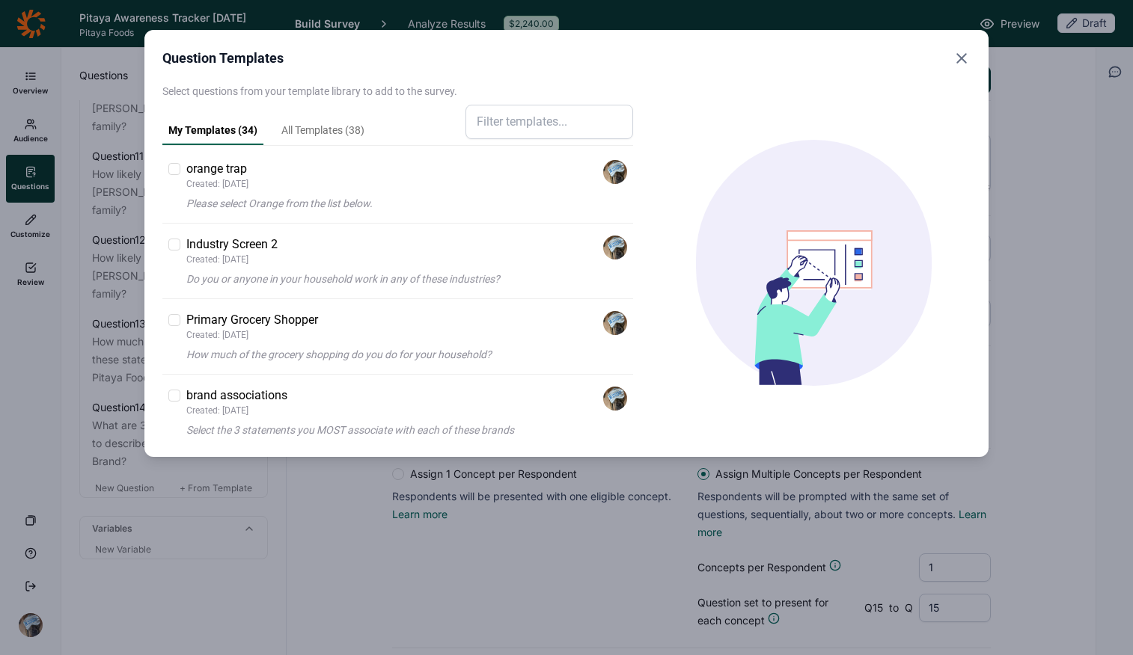
click at [338, 127] on link "All Templates ( 38 )" at bounding box center [322, 134] width 95 height 22
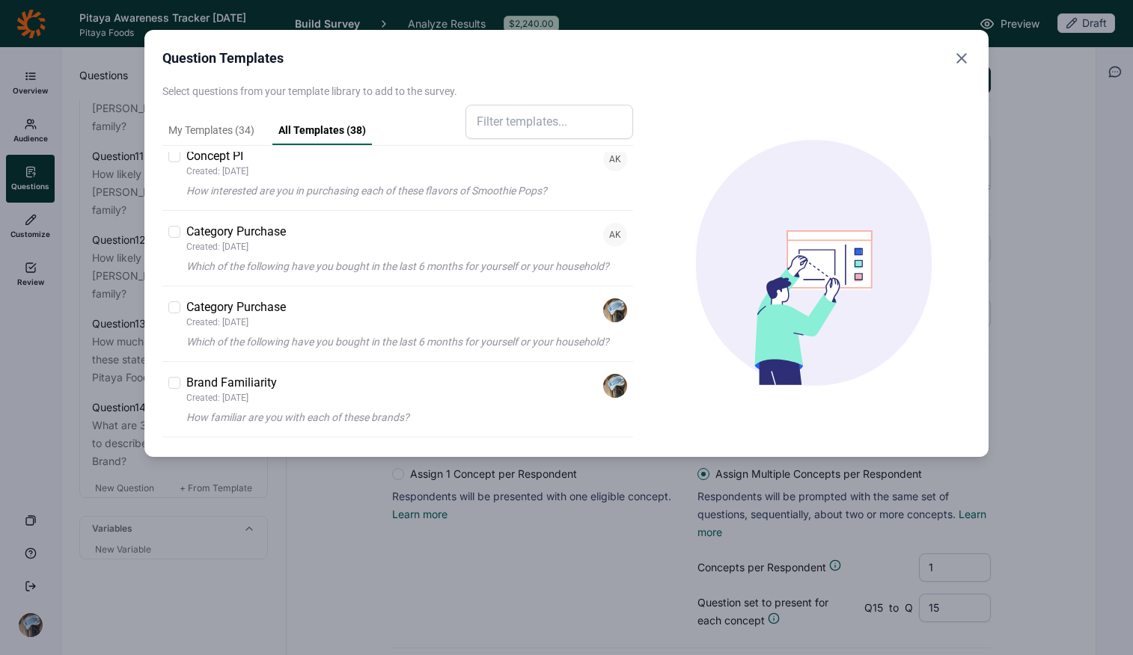
scroll to position [2718, 0]
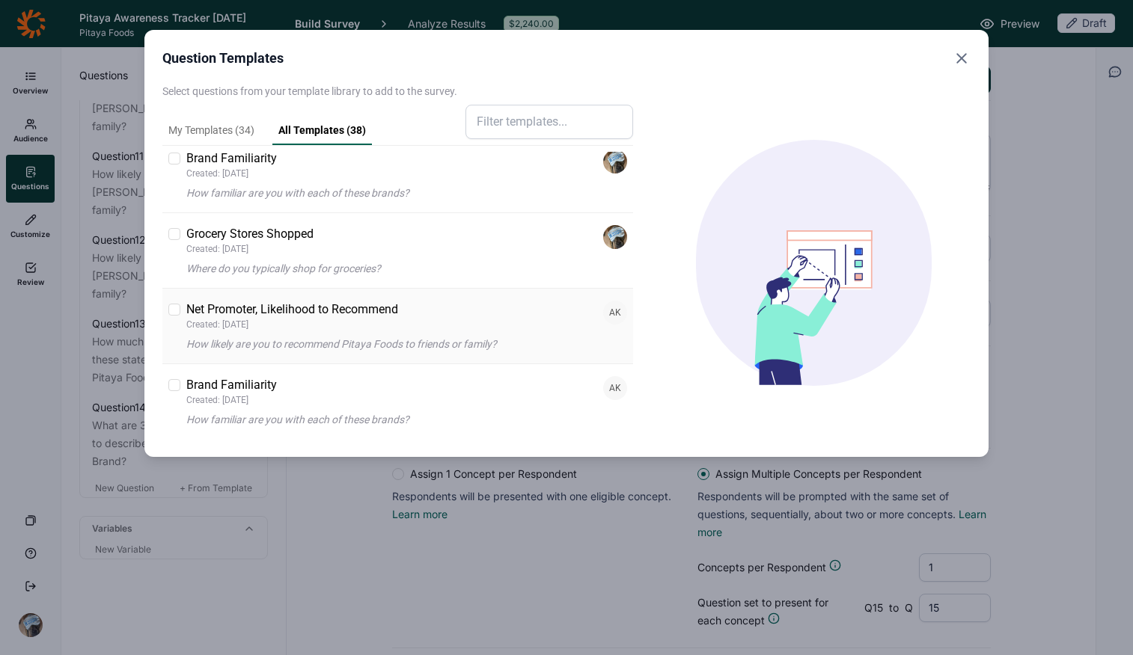
click at [222, 308] on p "Net Promoter, Likelihood to Recommend" at bounding box center [292, 310] width 212 height 18
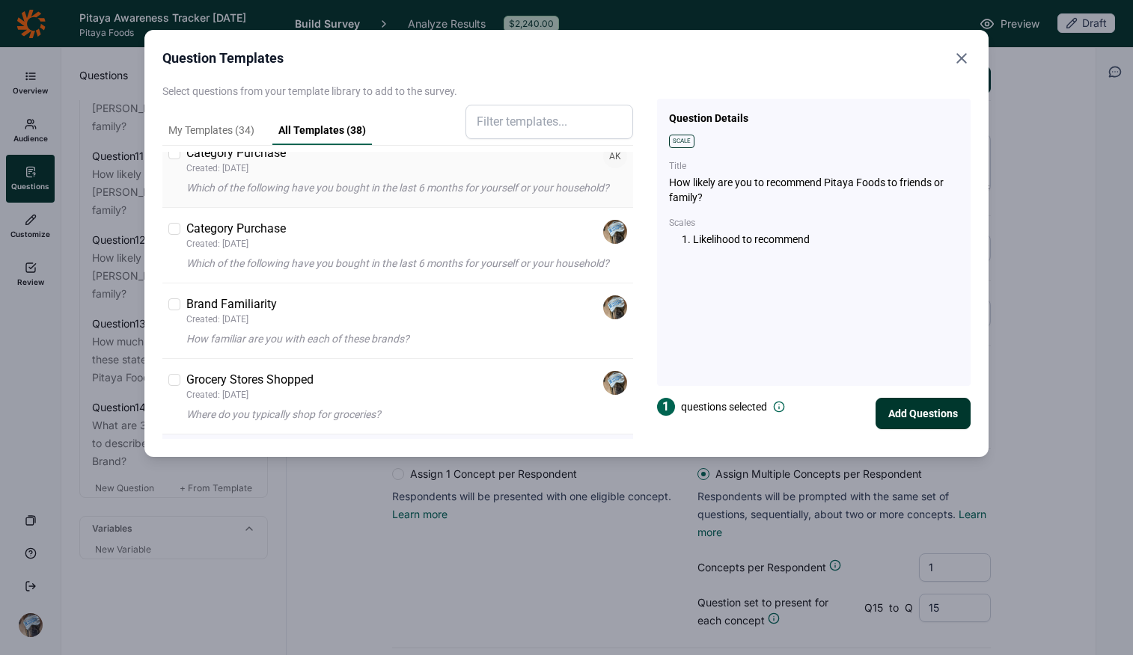
scroll to position [2476, 0]
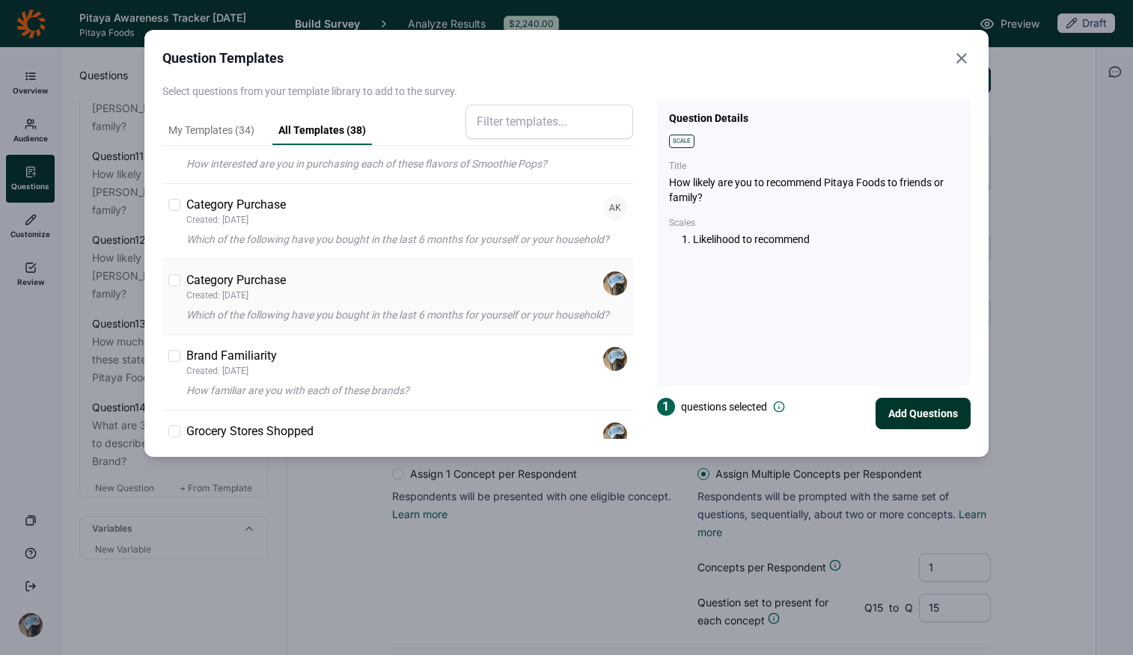
click at [303, 302] on div "Category Purchase Created: [DATE]" at bounding box center [406, 287] width 441 height 30
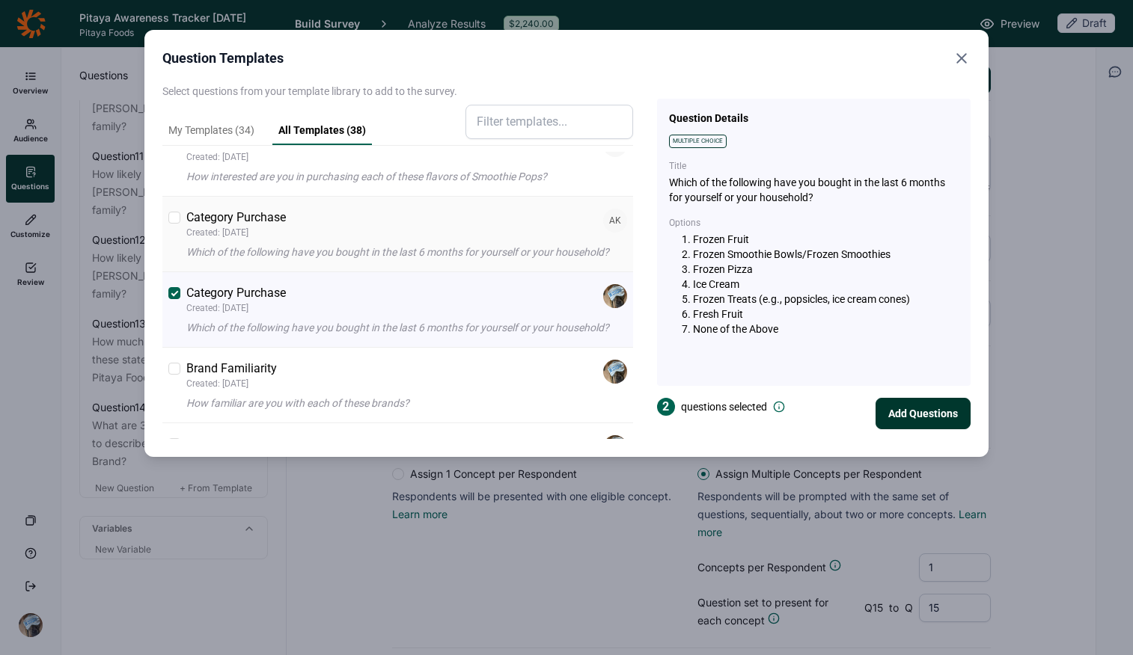
scroll to position [2462, 0]
click at [291, 239] on div "Category Purchase Created: [DATE]" at bounding box center [238, 225] width 105 height 30
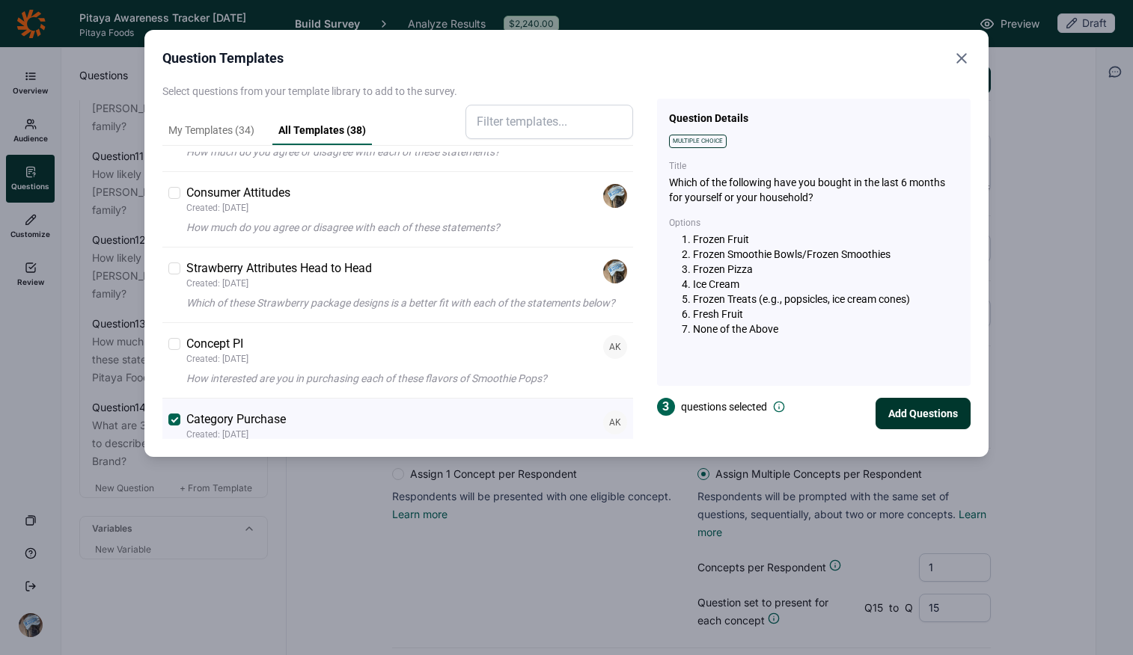
scroll to position [2321, 0]
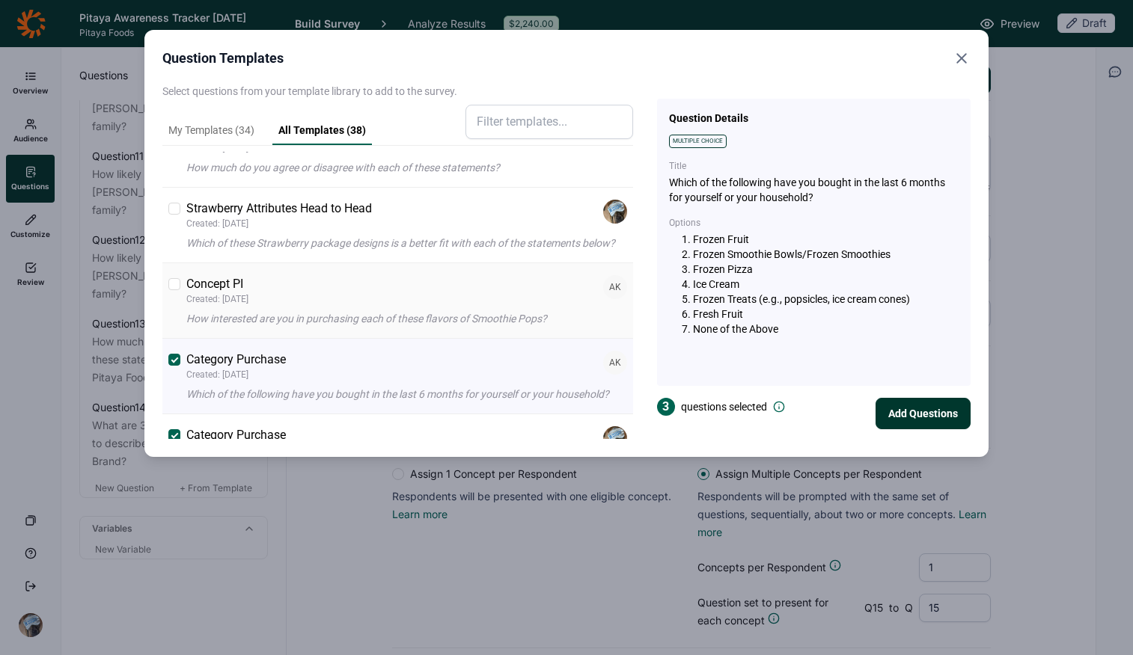
click at [248, 305] on p "Created: [DATE]" at bounding box center [217, 299] width 62 height 12
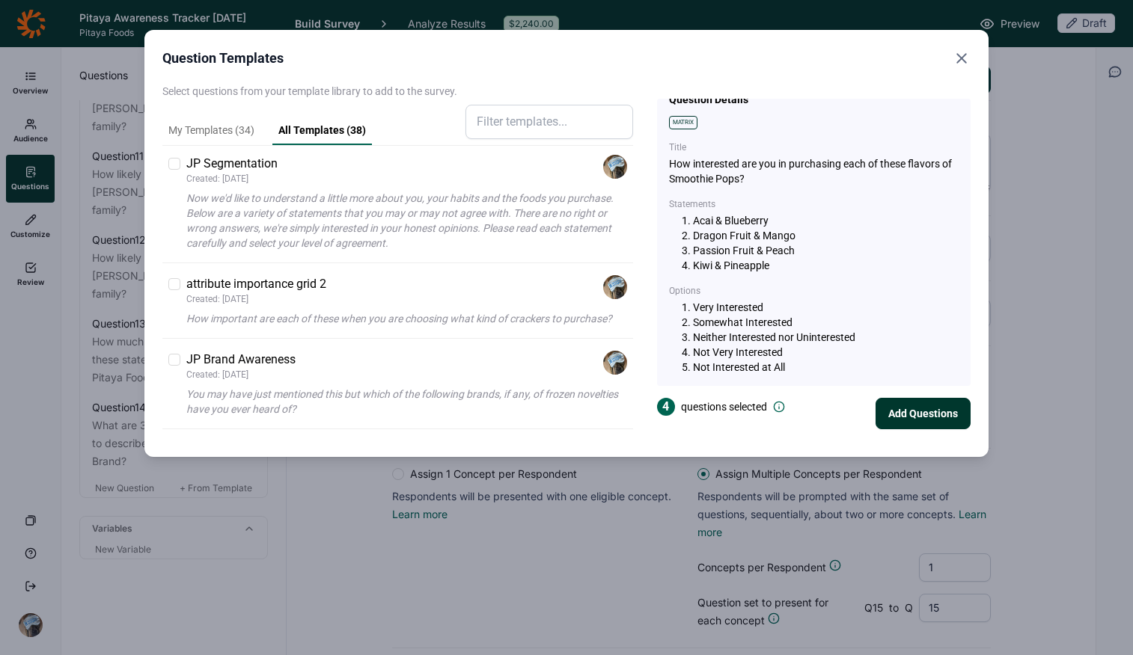
scroll to position [0, 0]
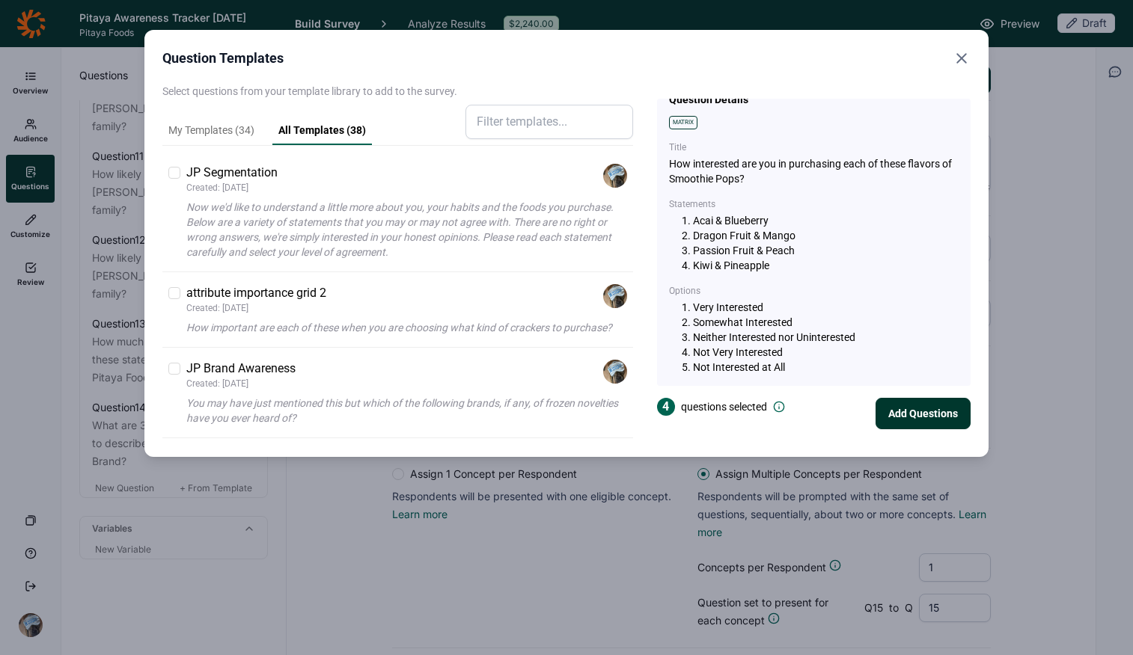
click at [907, 58] on icon "Close" at bounding box center [961, 58] width 18 height 18
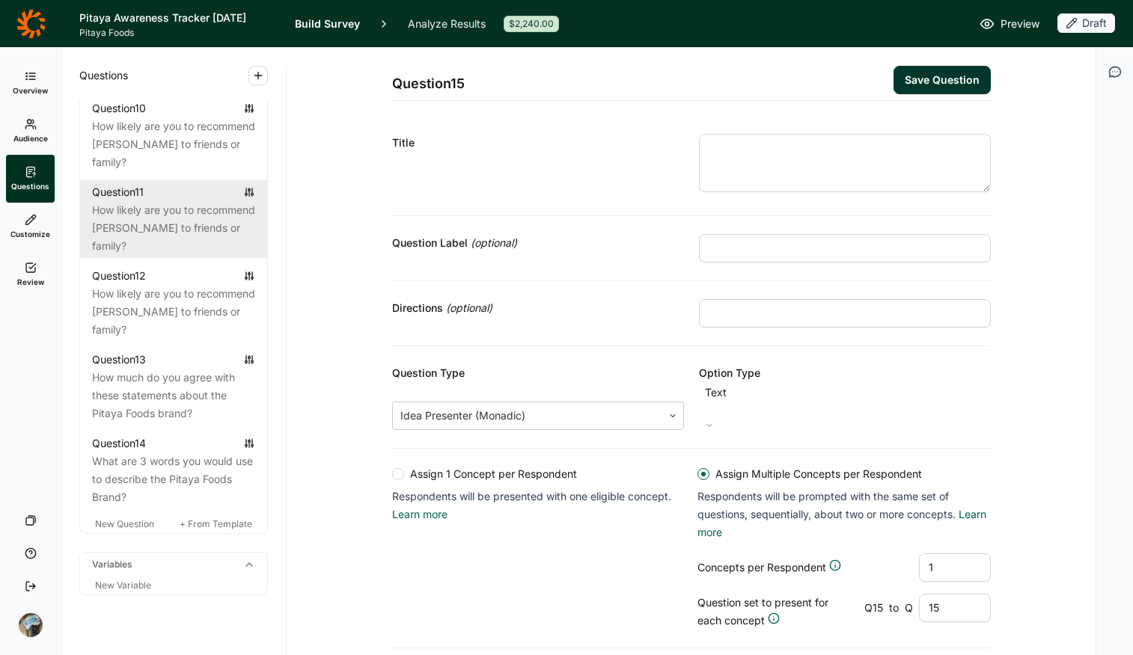
scroll to position [1293, 0]
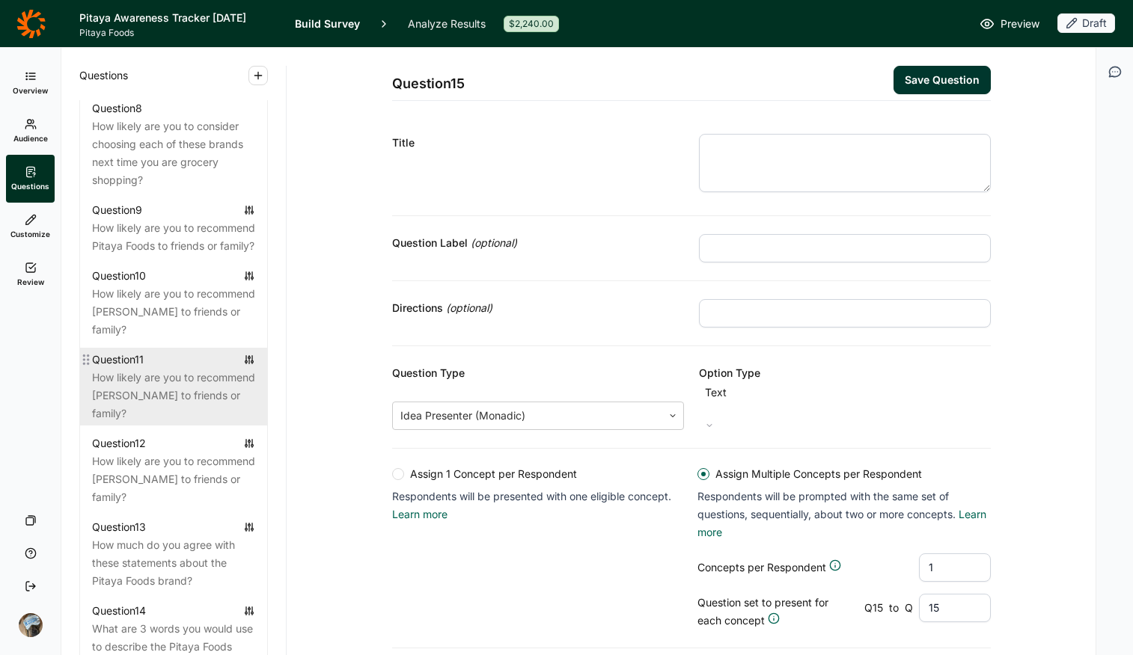
click at [144, 423] on div "How likely are you to recommend [PERSON_NAME] to friends or family?" at bounding box center [173, 396] width 163 height 54
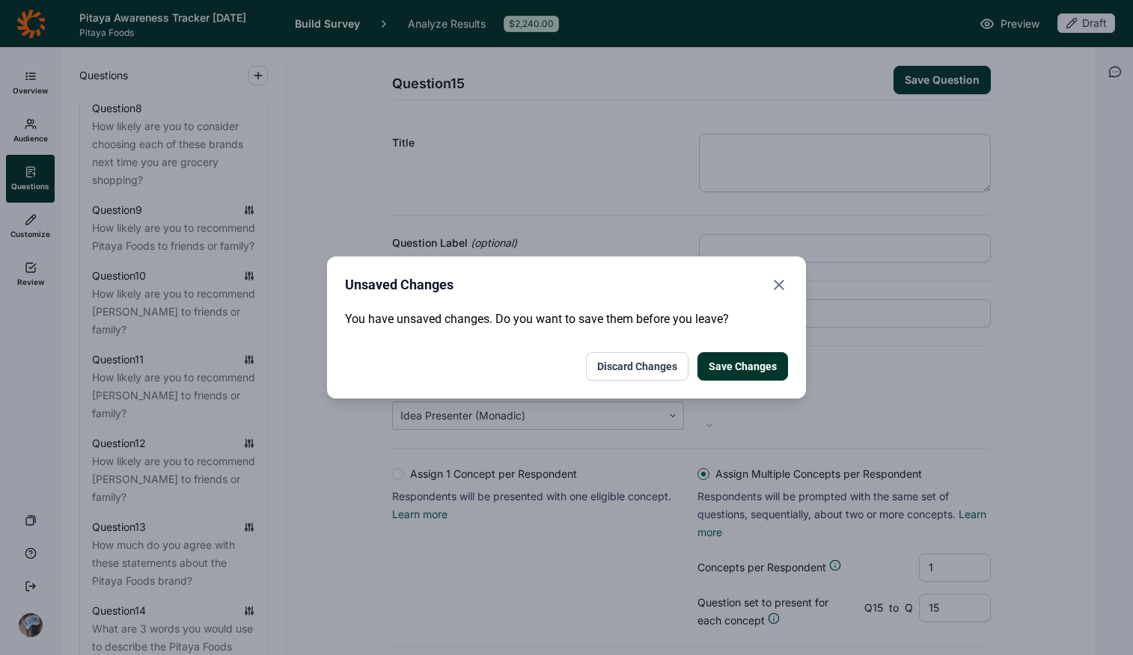
click at [608, 364] on button "Discard Changes" at bounding box center [637, 366] width 103 height 28
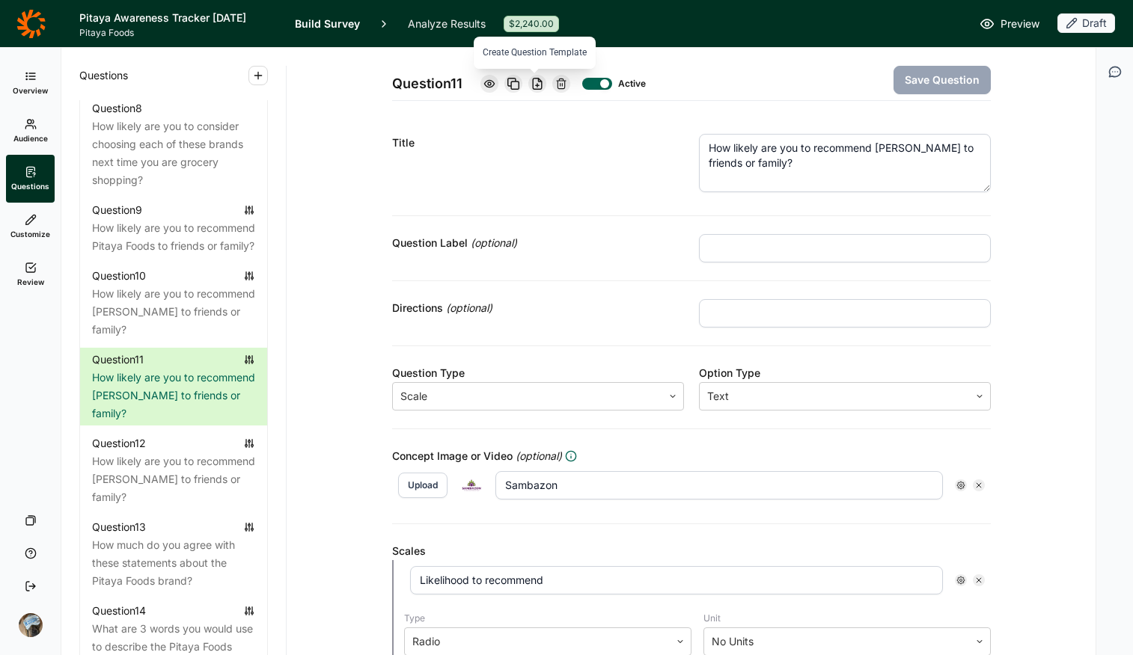
click at [534, 87] on use at bounding box center [537, 84] width 9 height 11
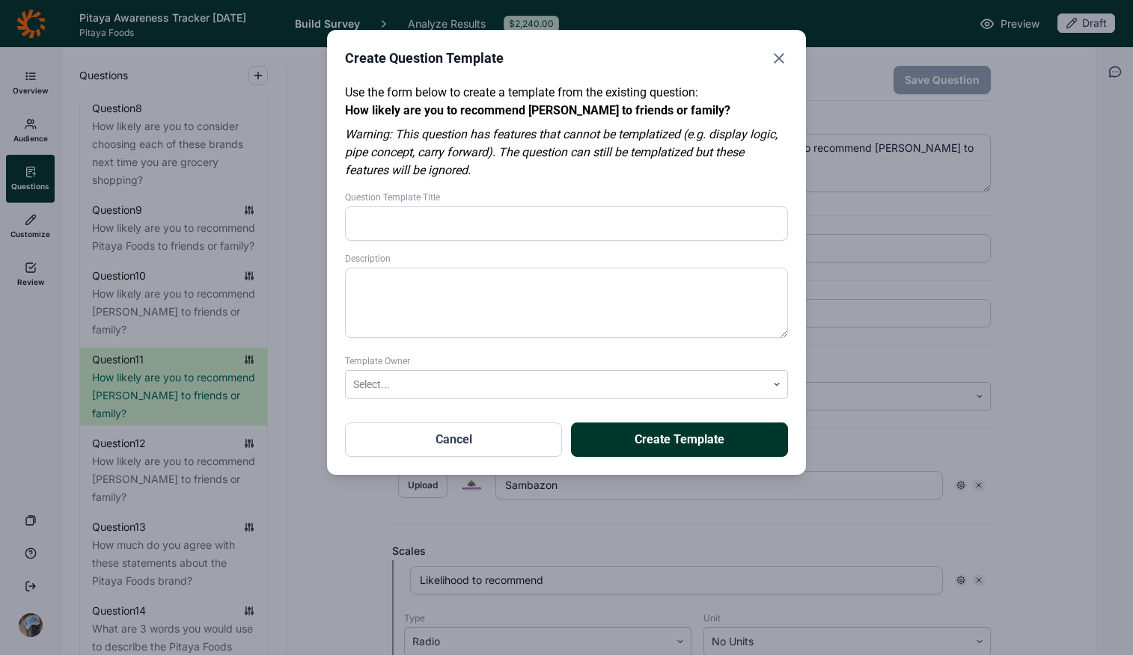
click at [468, 438] on button "Cancel" at bounding box center [453, 440] width 217 height 34
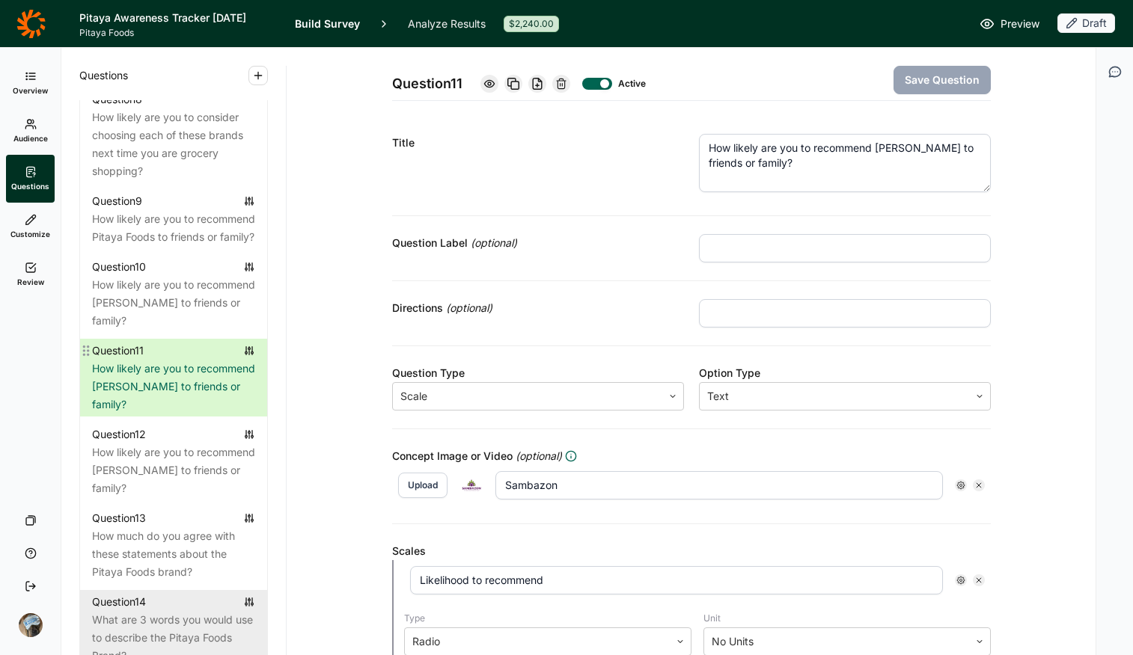
scroll to position [1550, 0]
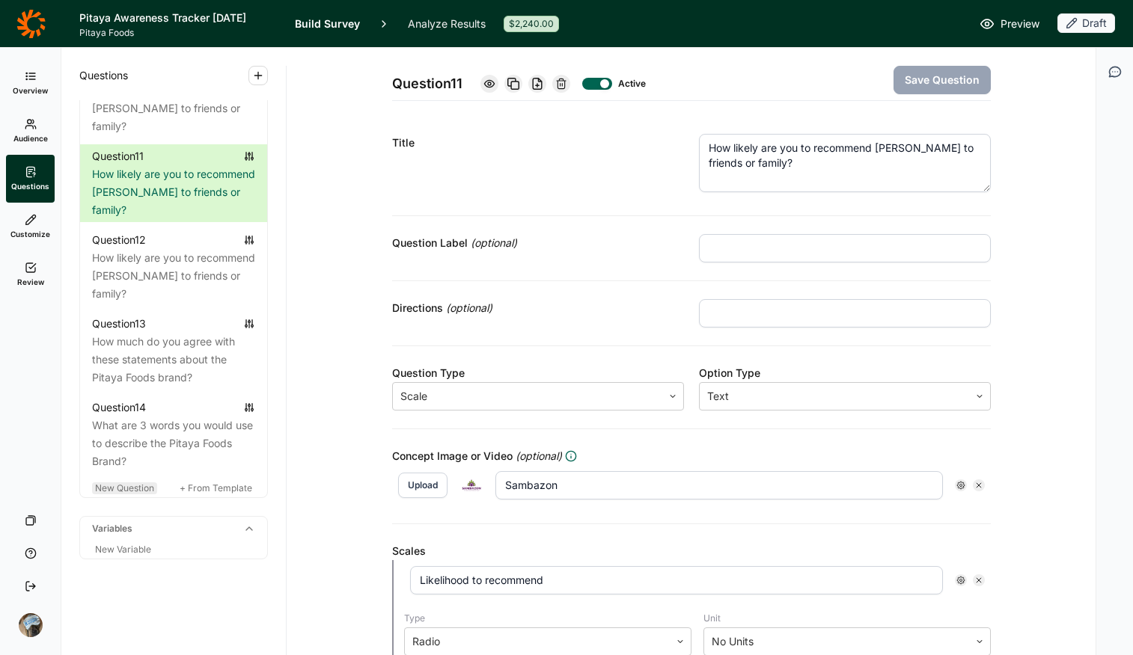
click at [123, 486] on span "New Question" at bounding box center [124, 488] width 59 height 11
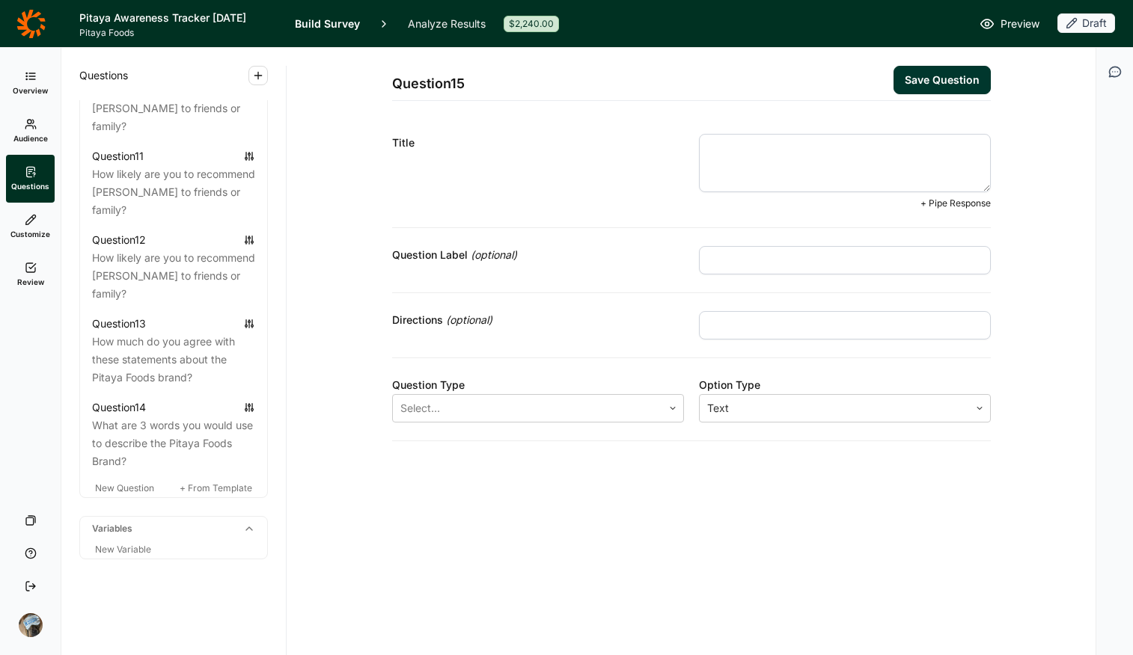
click at [757, 156] on textarea at bounding box center [845, 163] width 292 height 58
paste textarea "2) Why do you buy frozen fruit?"
type textarea "2) Why do you buy frozen fruit?"
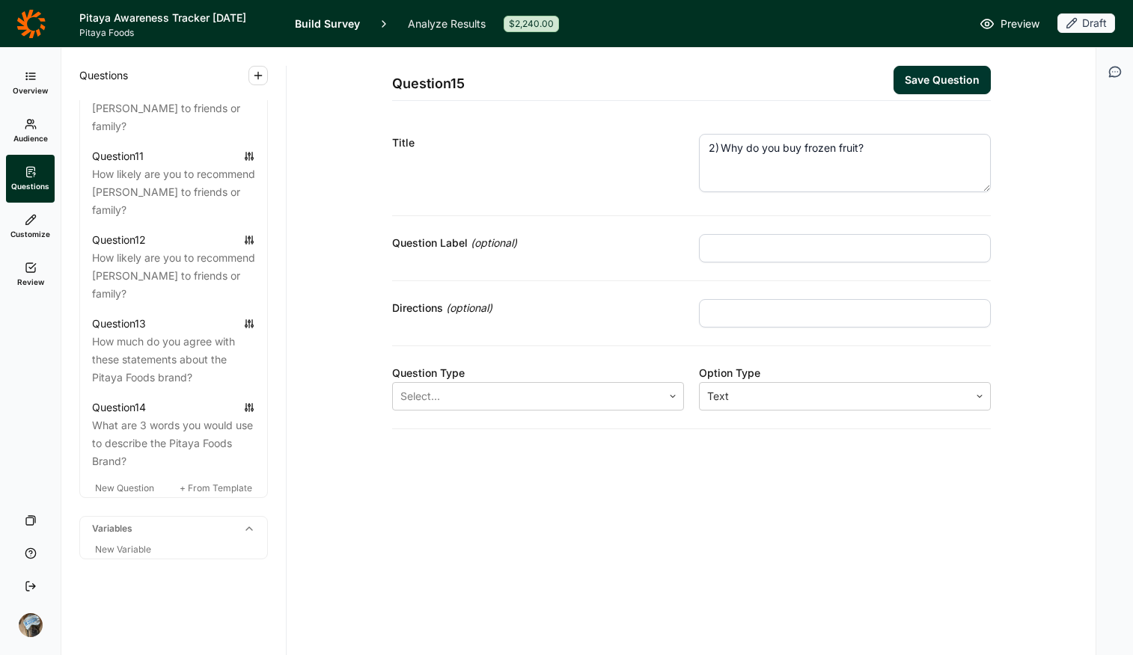
click at [747, 319] on input "text" at bounding box center [845, 313] width 292 height 28
type input "Select all that apply"
click at [853, 365] on div "Option Type" at bounding box center [845, 373] width 292 height 18
click at [834, 309] on input "Select all that apply" at bounding box center [845, 313] width 292 height 28
click at [834, 311] on input "Select all that apply" at bounding box center [845, 313] width 292 height 28
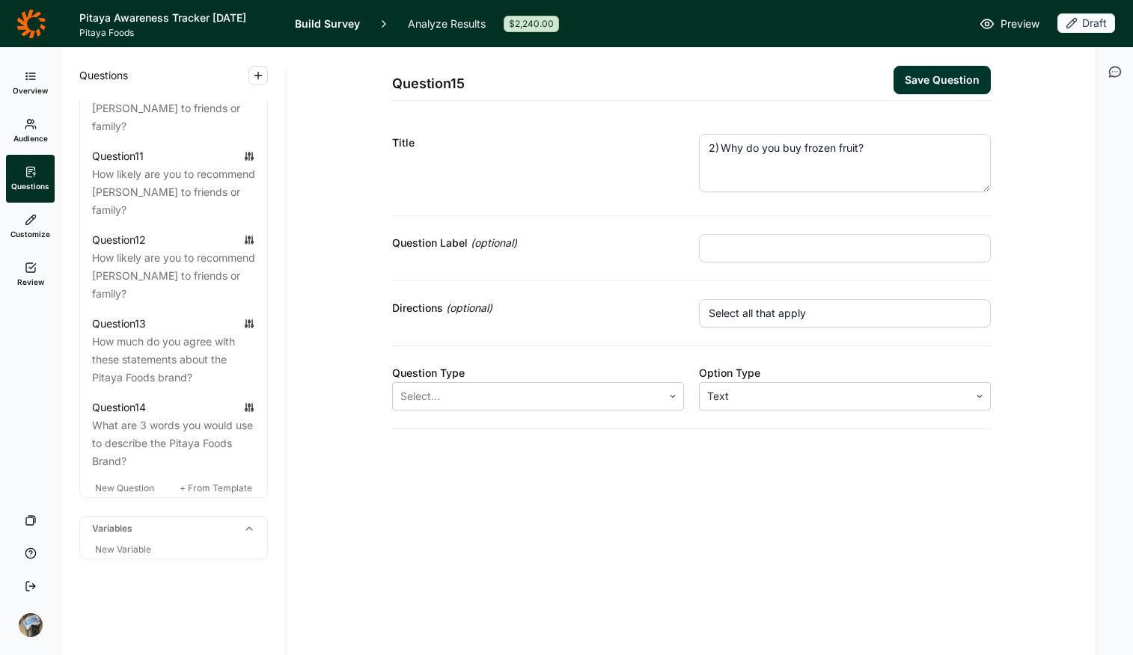
click at [761, 244] on input "text" at bounding box center [845, 248] width 292 height 28
click at [887, 320] on input "Select all that apply" at bounding box center [845, 313] width 292 height 28
click at [464, 399] on div at bounding box center [527, 396] width 254 height 21
click at [478, 436] on div "Multiple Choice" at bounding box center [538, 427] width 292 height 18
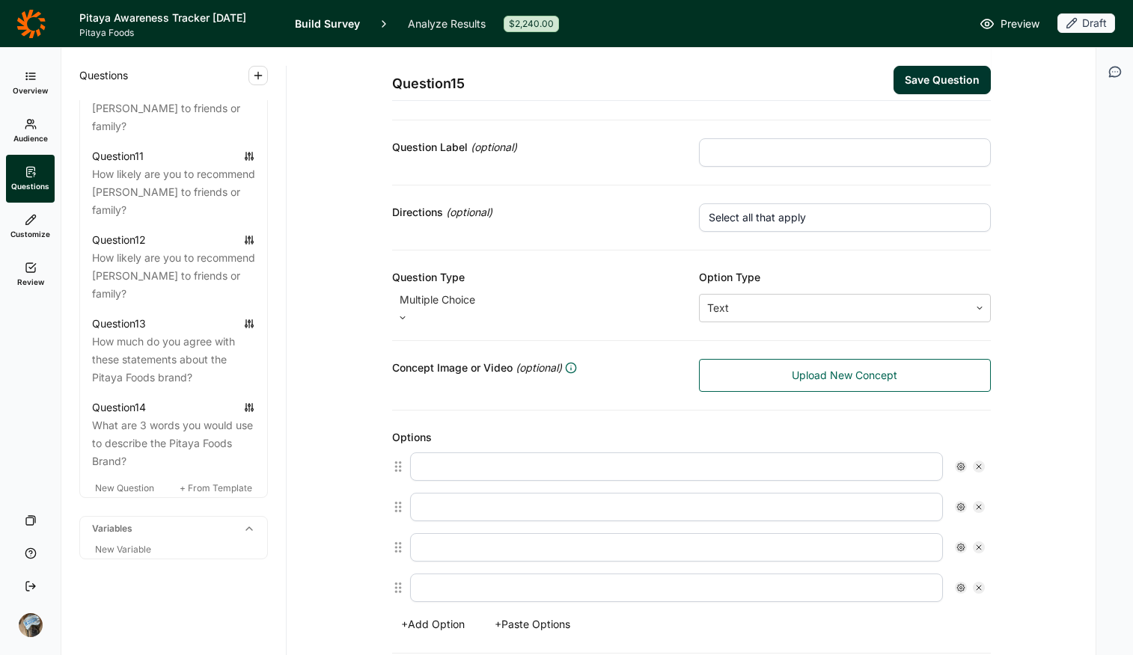
scroll to position [252, 0]
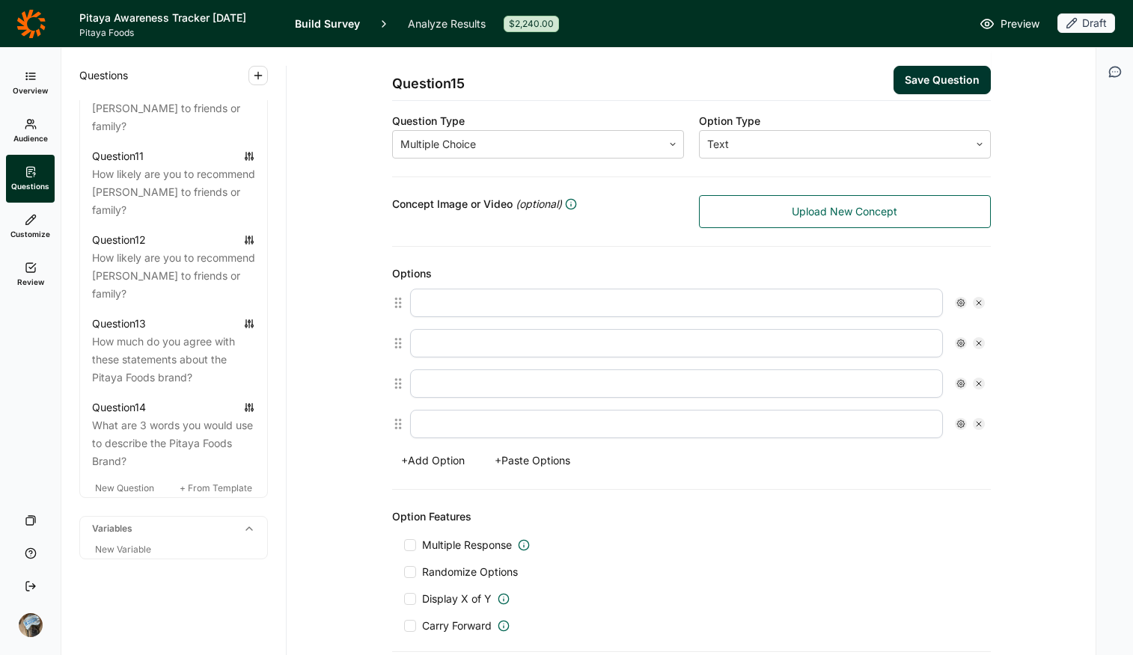
click at [530, 455] on button "+ Paste Options" at bounding box center [533, 460] width 94 height 21
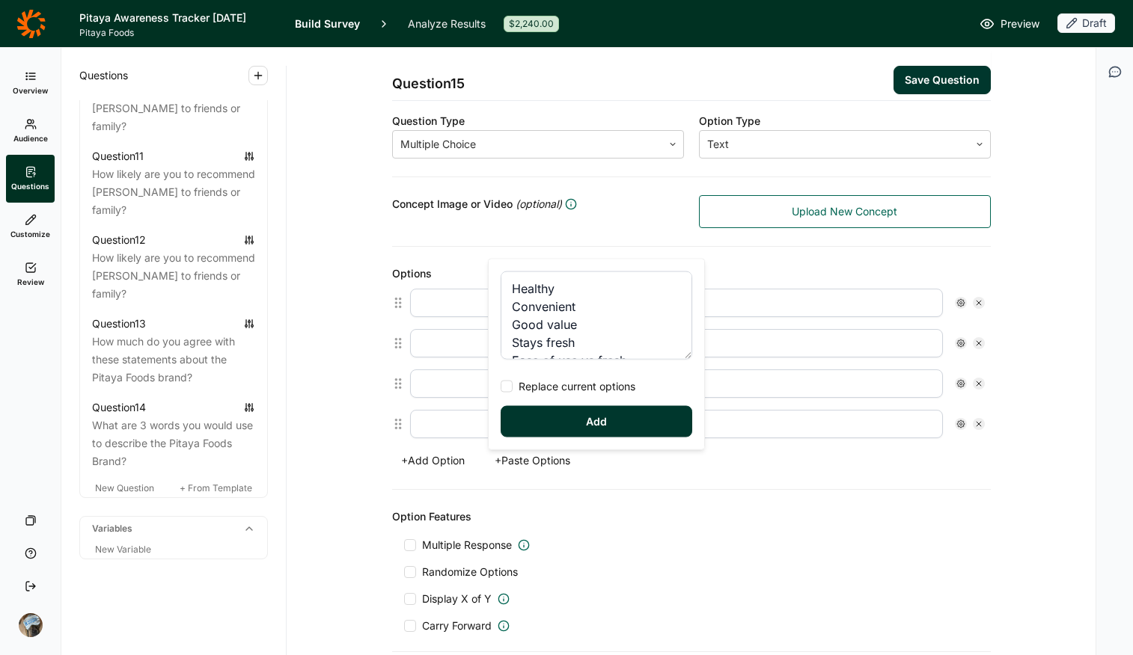
click at [552, 387] on span "Replace current options" at bounding box center [574, 386] width 123 height 15
click at [501, 387] on input "Replace current options" at bounding box center [501, 387] width 0 height 0
type textarea "Healthy Convenient Good value Stays fresh Ease of use vs fresh Taste Minimal wa…"
click at [583, 418] on button "Add" at bounding box center [597, 421] width 192 height 31
type input "Healthy"
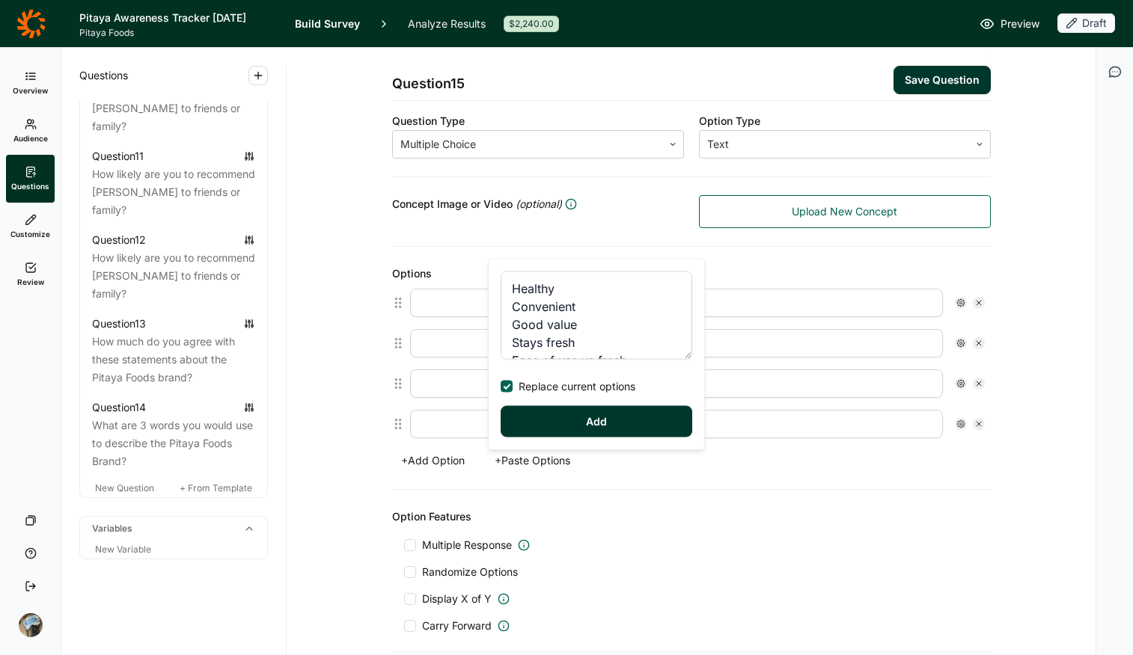
type input "Convenient"
type input "Good value"
type input "Stays fresh"
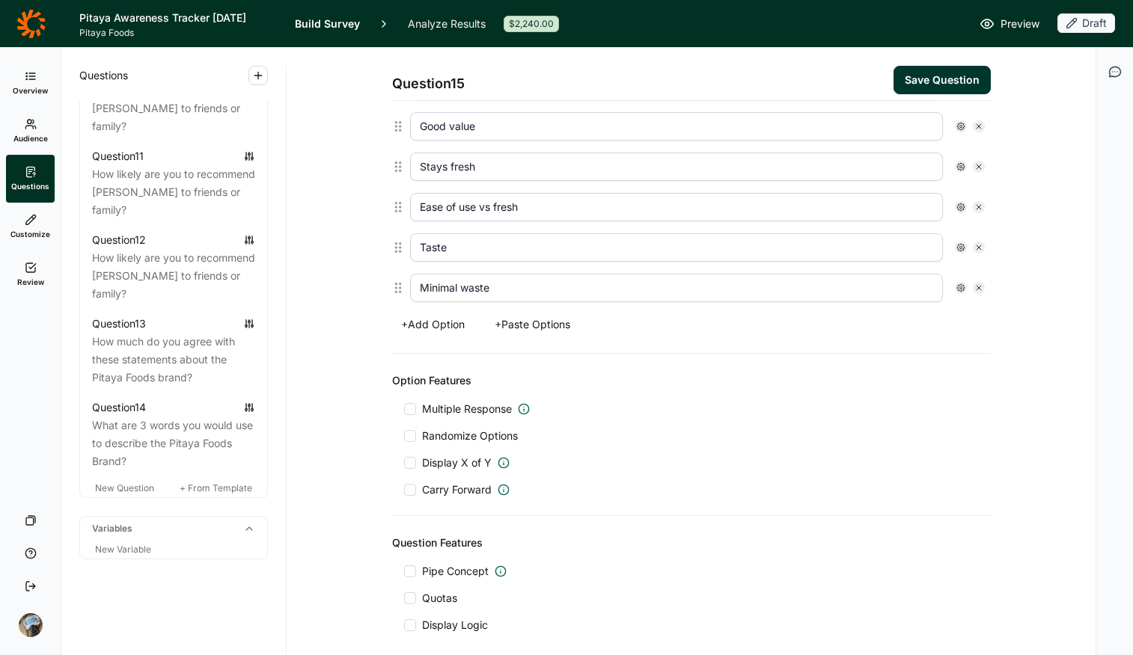
scroll to position [511, 0]
click at [426, 429] on span "Randomize Options" at bounding box center [467, 434] width 102 height 15
click at [404, 435] on input "Randomize Options" at bounding box center [404, 435] width 0 height 0
click at [446, 403] on span "Multiple Response" at bounding box center [467, 407] width 90 height 15
click at [404, 408] on input "Multiple Response" at bounding box center [404, 408] width 0 height 0
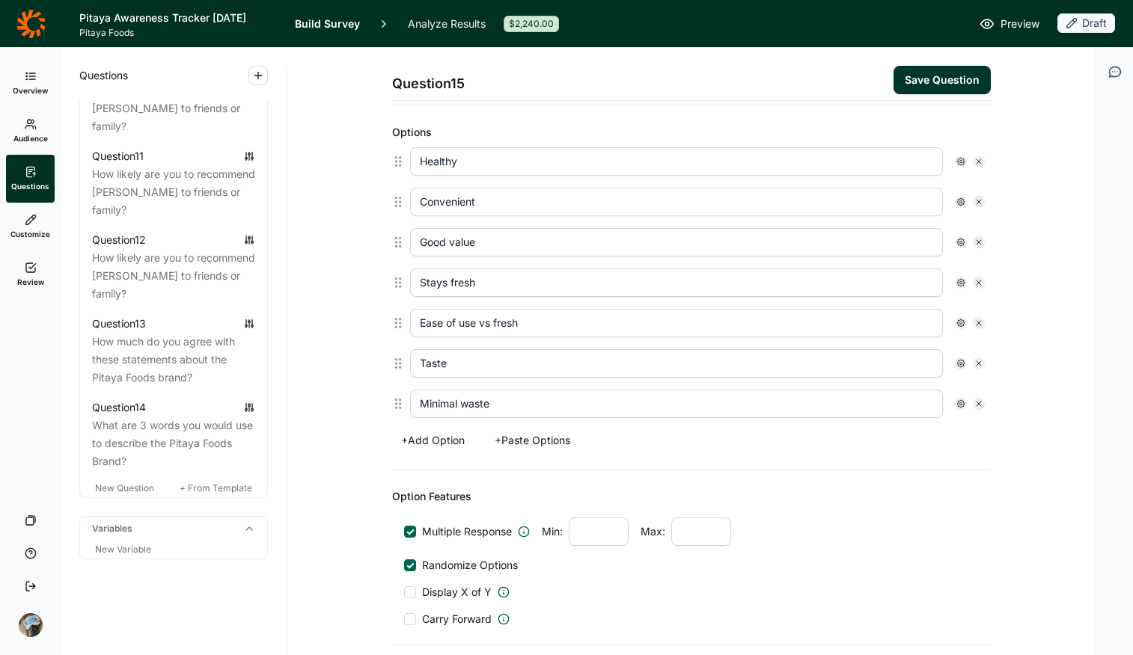
scroll to position [397, 0]
click at [426, 432] on button "+ Add Option" at bounding box center [433, 437] width 82 height 21
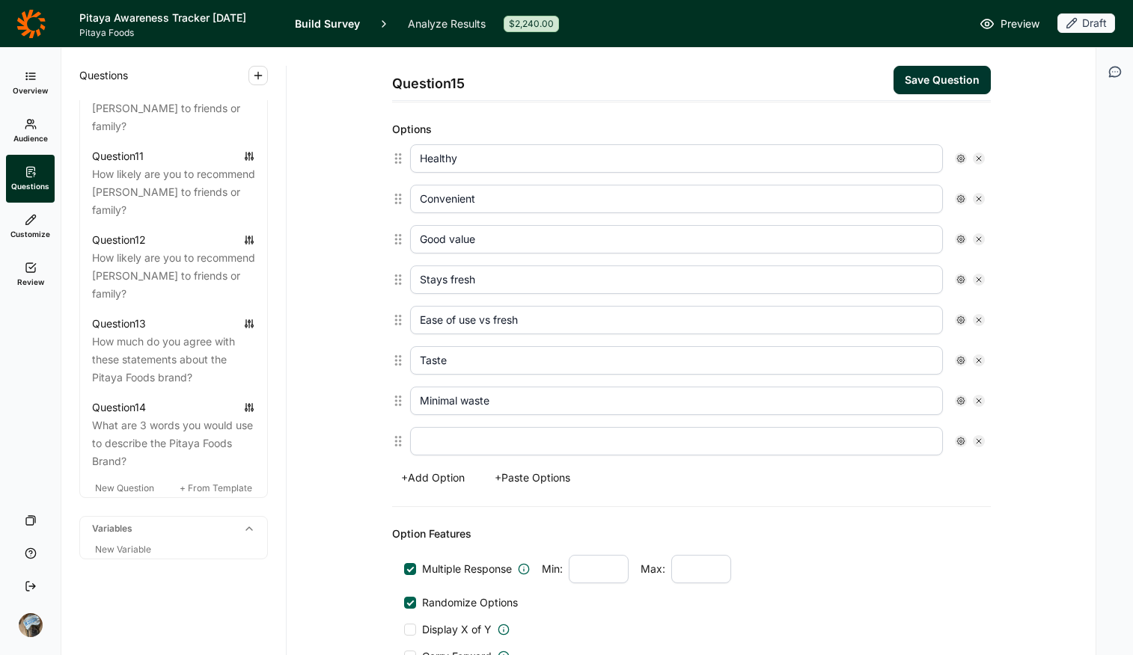
click at [429, 440] on input "text" at bounding box center [676, 441] width 533 height 28
click at [412, 438] on input "text" at bounding box center [676, 441] width 533 height 28
type input "Other (please specify)"
click at [907, 443] on use at bounding box center [960, 441] width 7 height 7
click at [907, 510] on div at bounding box center [967, 510] width 12 height 12
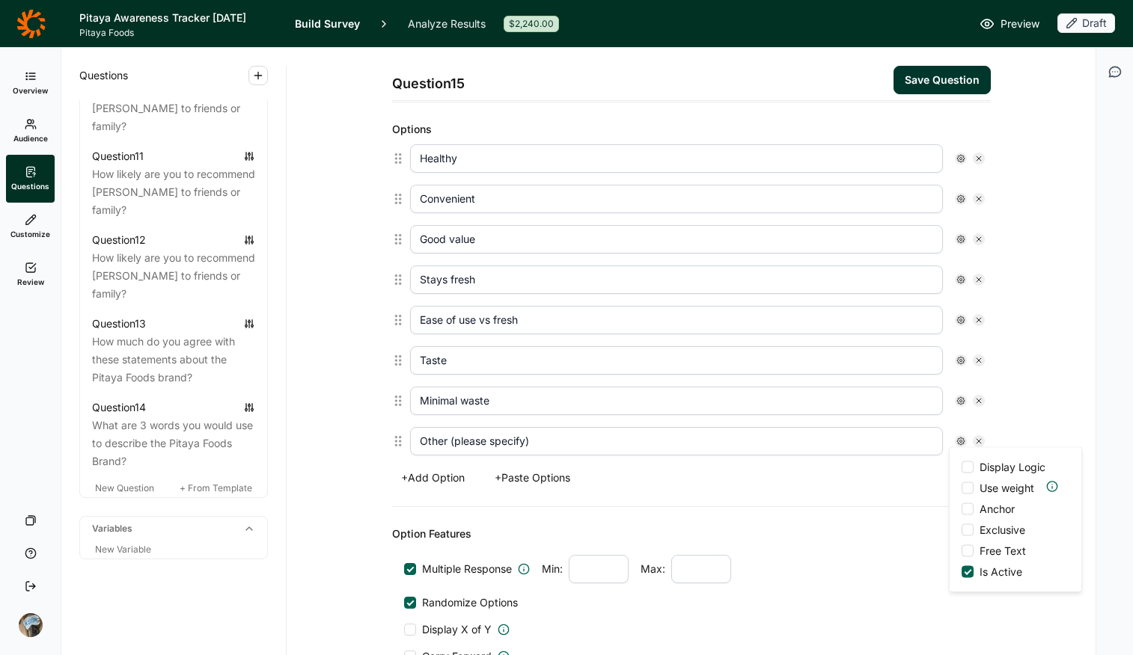
click at [907, 510] on input "Anchor" at bounding box center [961, 510] width 0 height 0
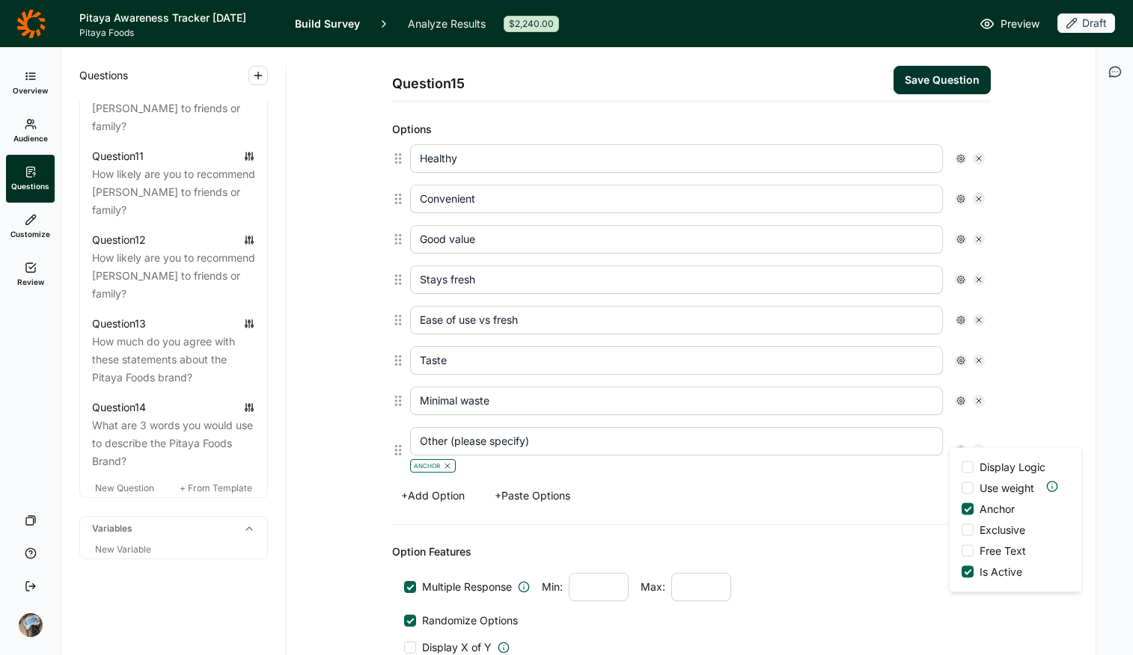
click at [907, 519] on div at bounding box center [967, 551] width 12 height 12
click at [907, 519] on input "Free Text" at bounding box center [961, 551] width 0 height 0
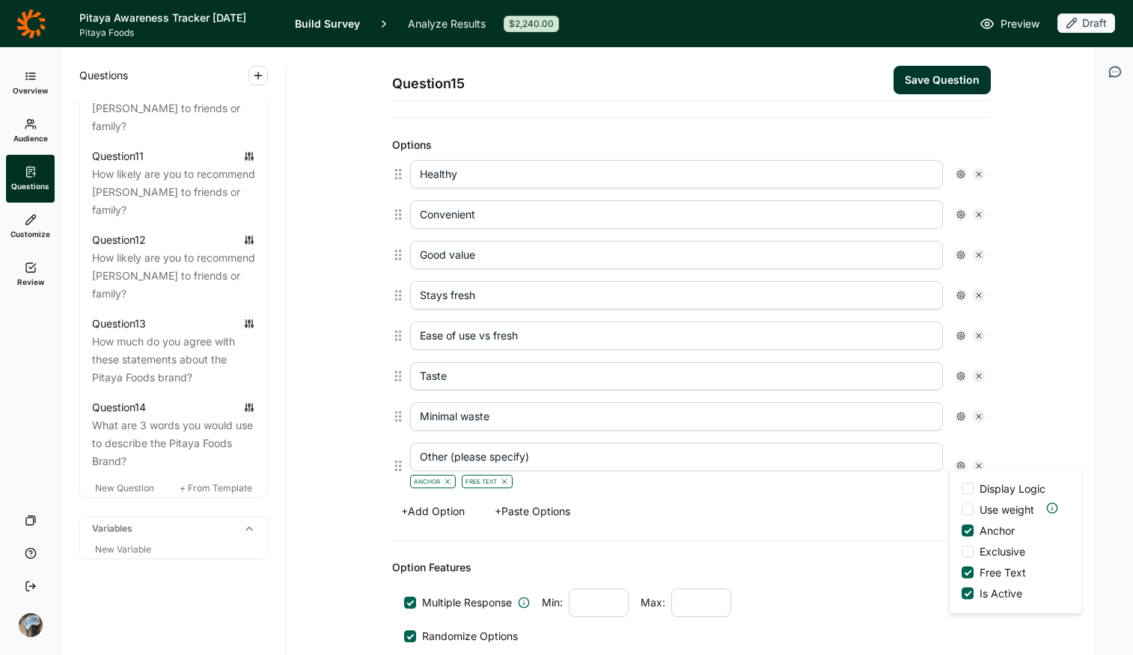
scroll to position [379, 0]
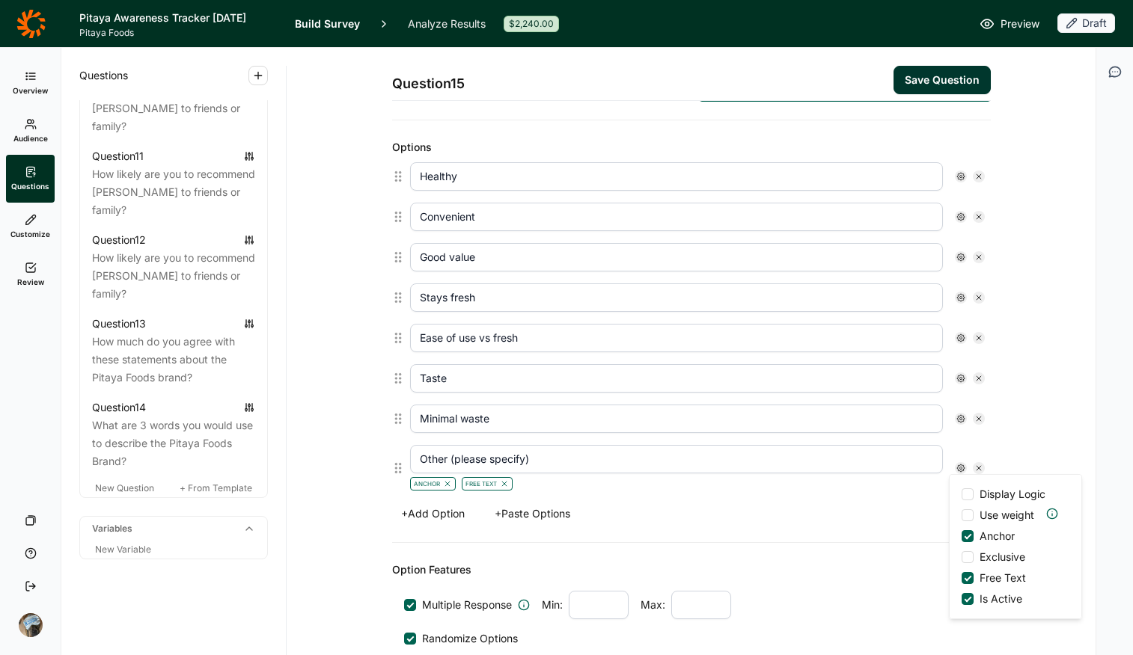
click at [581, 342] on input "Ease of use vs fresh" at bounding box center [676, 338] width 533 height 28
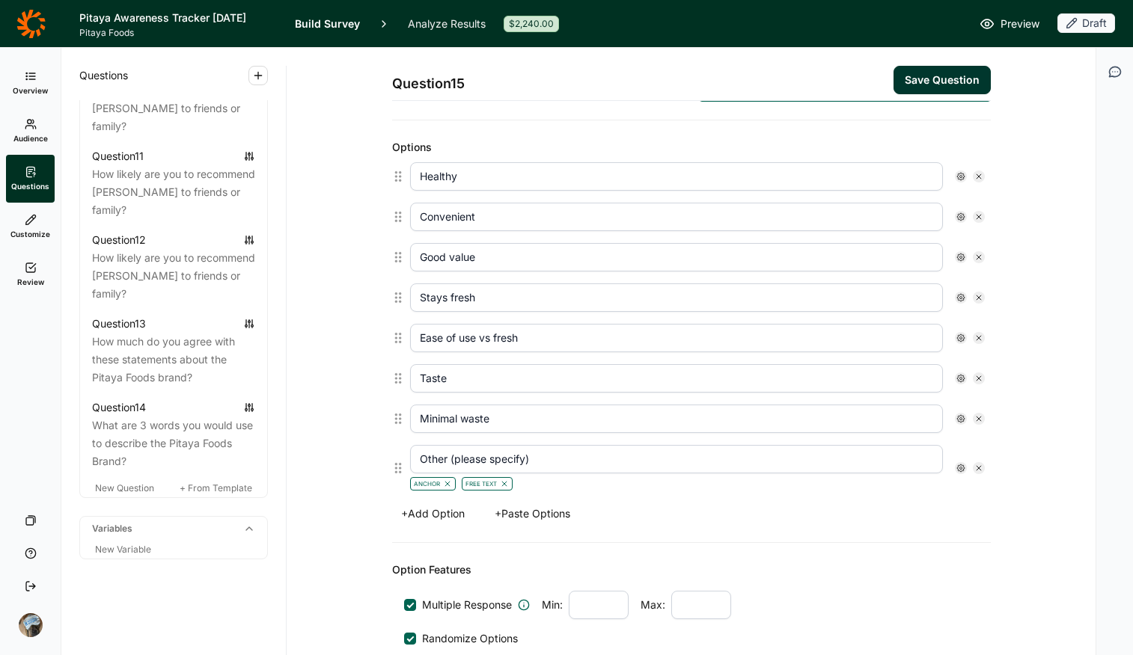
click at [581, 342] on input "Ease of use vs fresh" at bounding box center [676, 338] width 533 height 28
click at [582, 340] on input "Ease of use vs fresh" at bounding box center [676, 338] width 533 height 28
drag, startPoint x: 582, startPoint y: 340, endPoint x: 406, endPoint y: 331, distance: 176.1
click at [410, 331] on input "Ease of use vs fresh" at bounding box center [676, 338] width 533 height 28
type input "R"
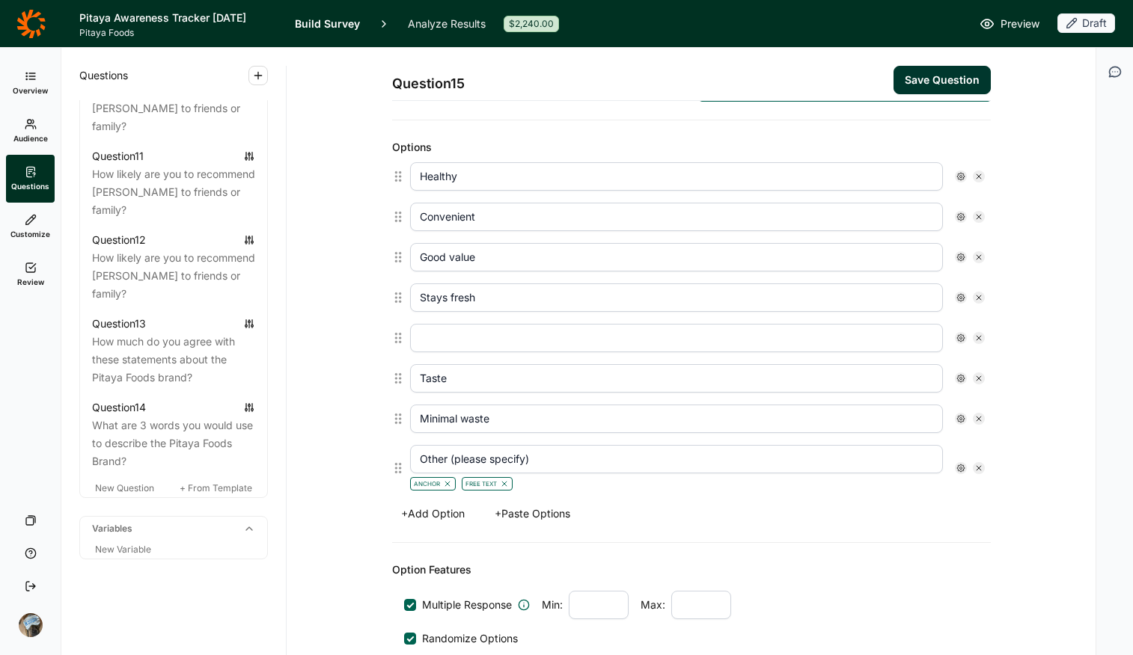
type input "R"
type input "Easier to use than fresh fruit"
click at [907, 519] on div "Question 15 Save Question Title 2) Why do you buy frozen fruit? Question Label …" at bounding box center [691, 310] width 773 height 1283
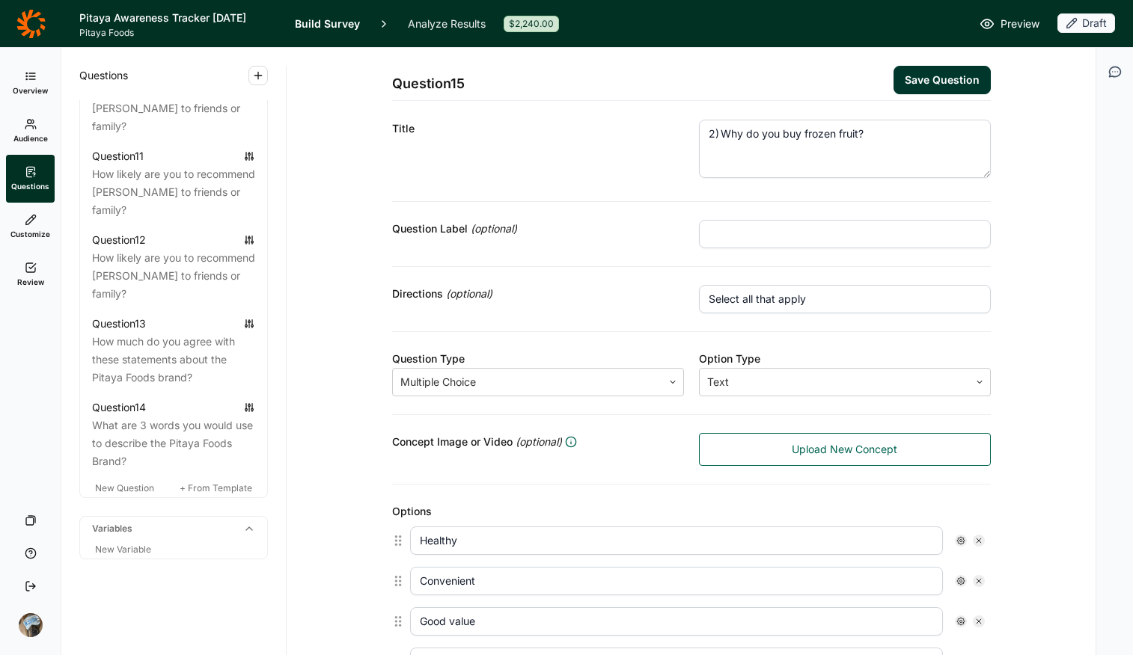
scroll to position [0, 0]
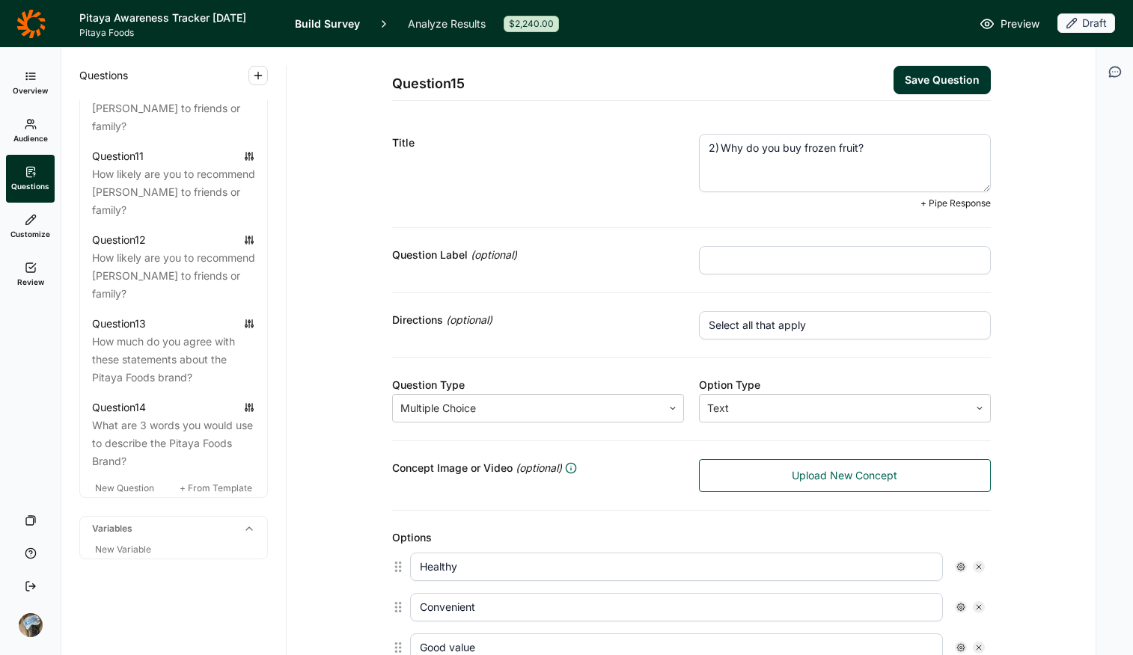
click at [714, 147] on textarea "2) Why do you buy frozen fruit?" at bounding box center [845, 163] width 292 height 58
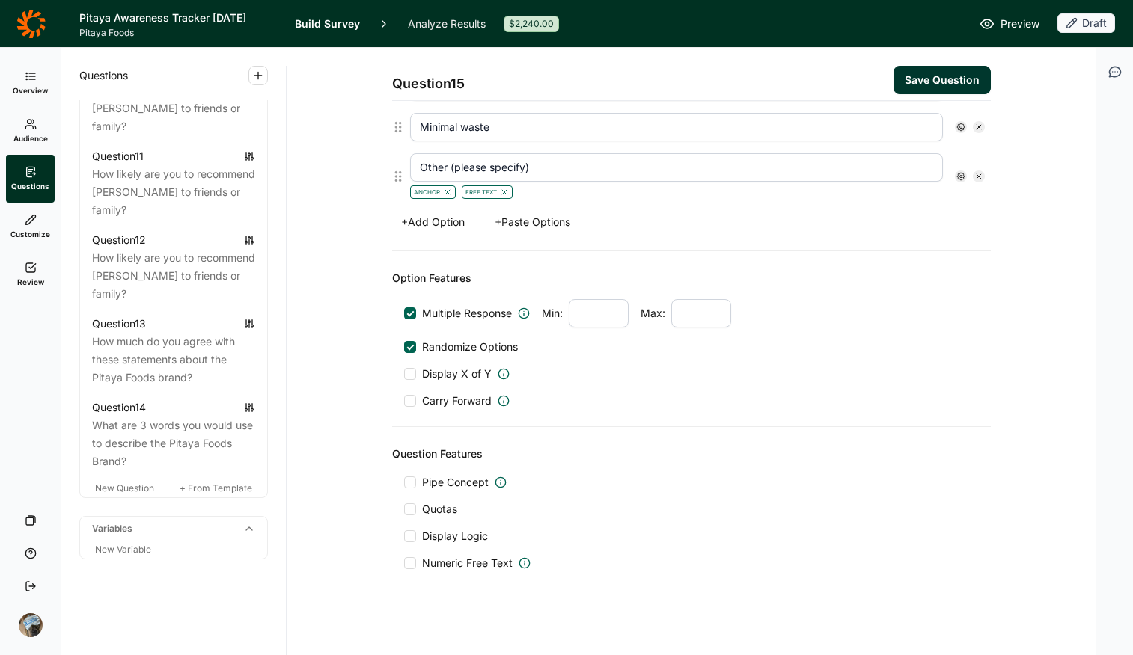
scroll to position [688, 0]
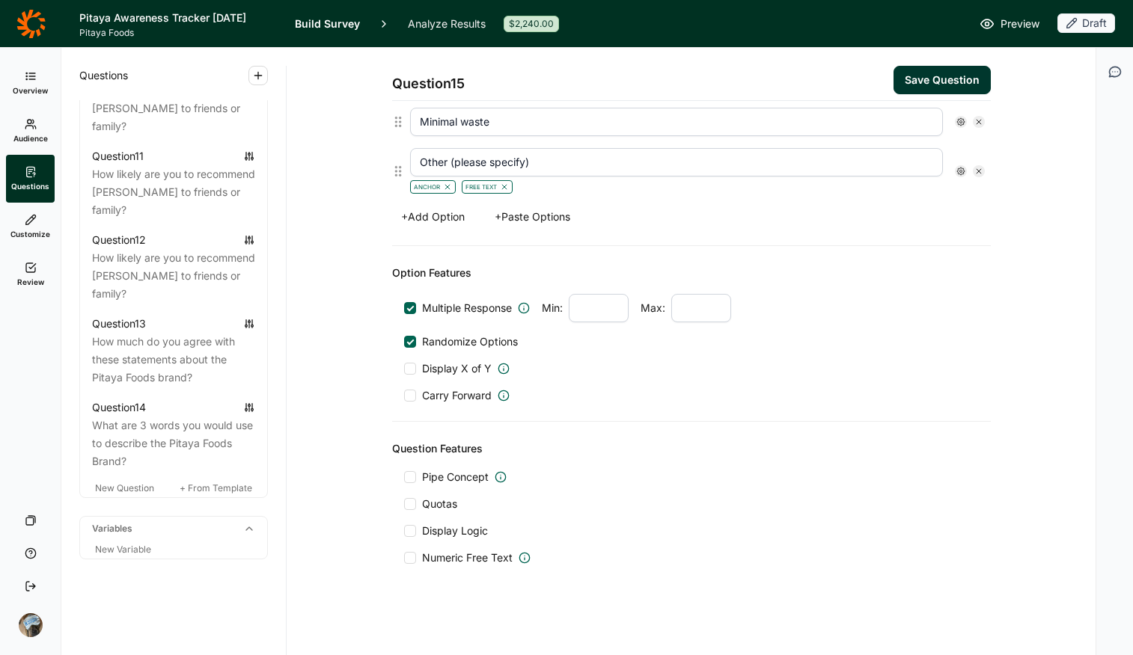
type textarea "Why do you buy frozen fruit?"
click at [407, 519] on div at bounding box center [410, 531] width 12 height 12
click at [404, 519] on input "Display Logic" at bounding box center [404, 531] width 0 height 0
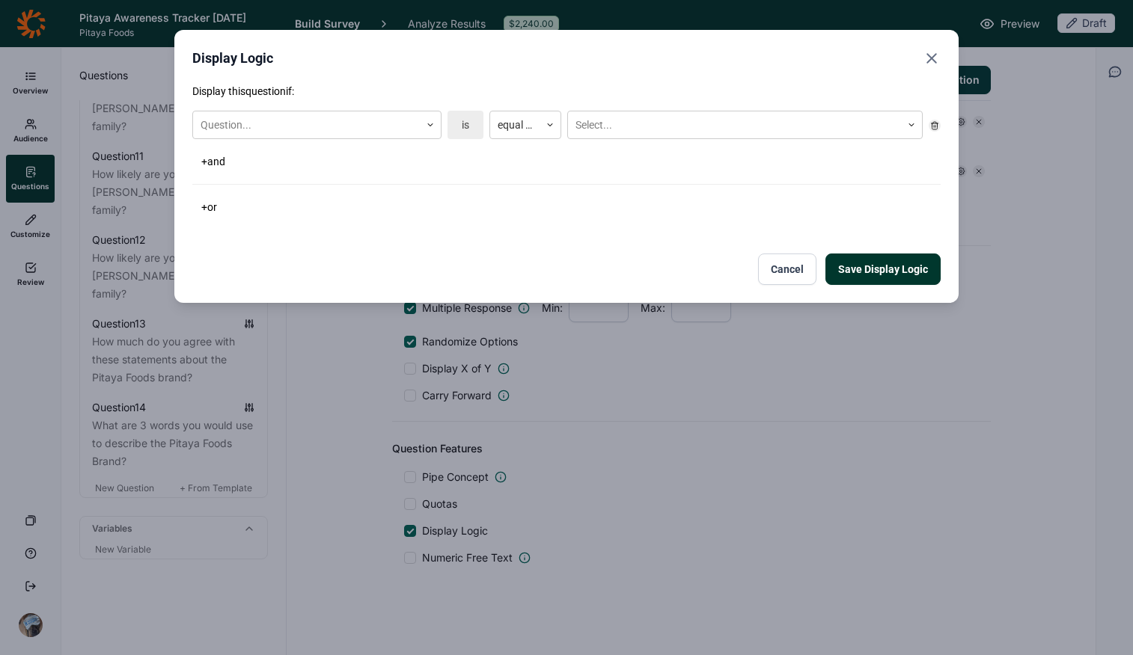
scroll to position [676, 0]
click at [295, 125] on div at bounding box center [307, 125] width 212 height 19
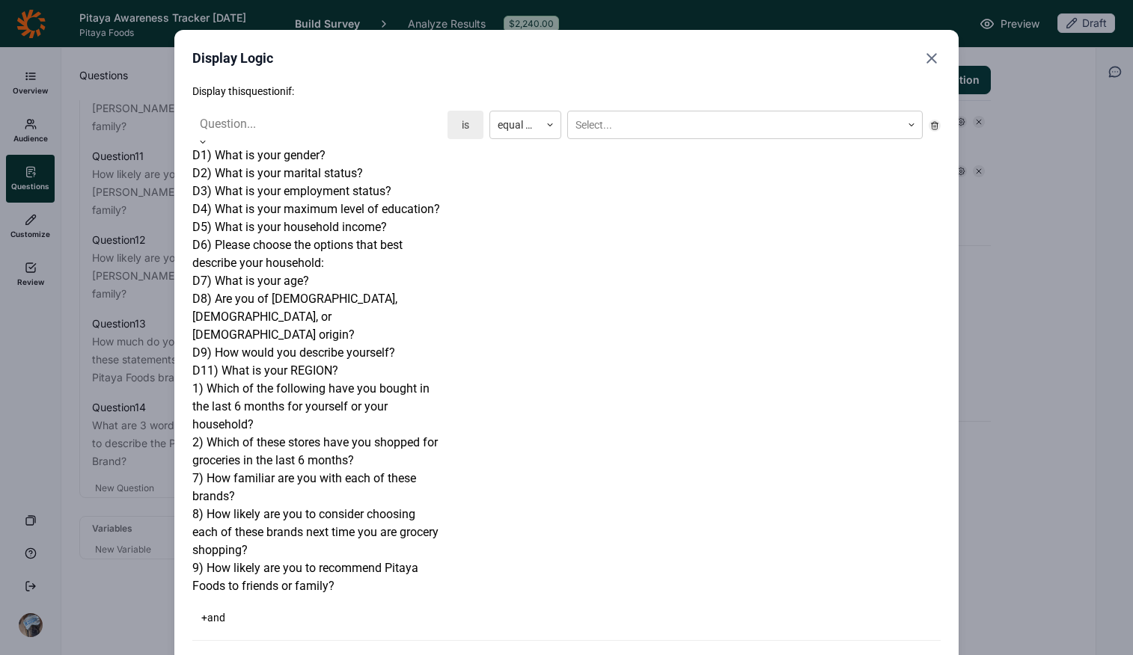
scroll to position [296, 0]
click at [299, 380] on div "1) Which of the following have you bought in the last 6 months for yourself or …" at bounding box center [316, 407] width 249 height 54
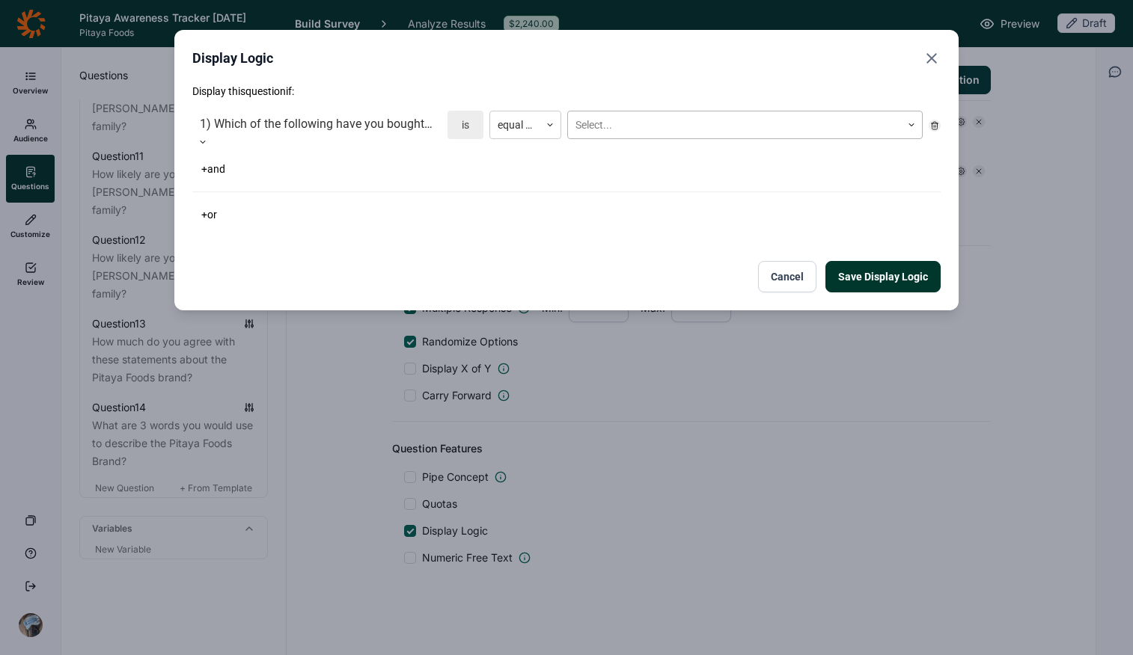
click at [627, 123] on div at bounding box center [734, 125] width 318 height 19
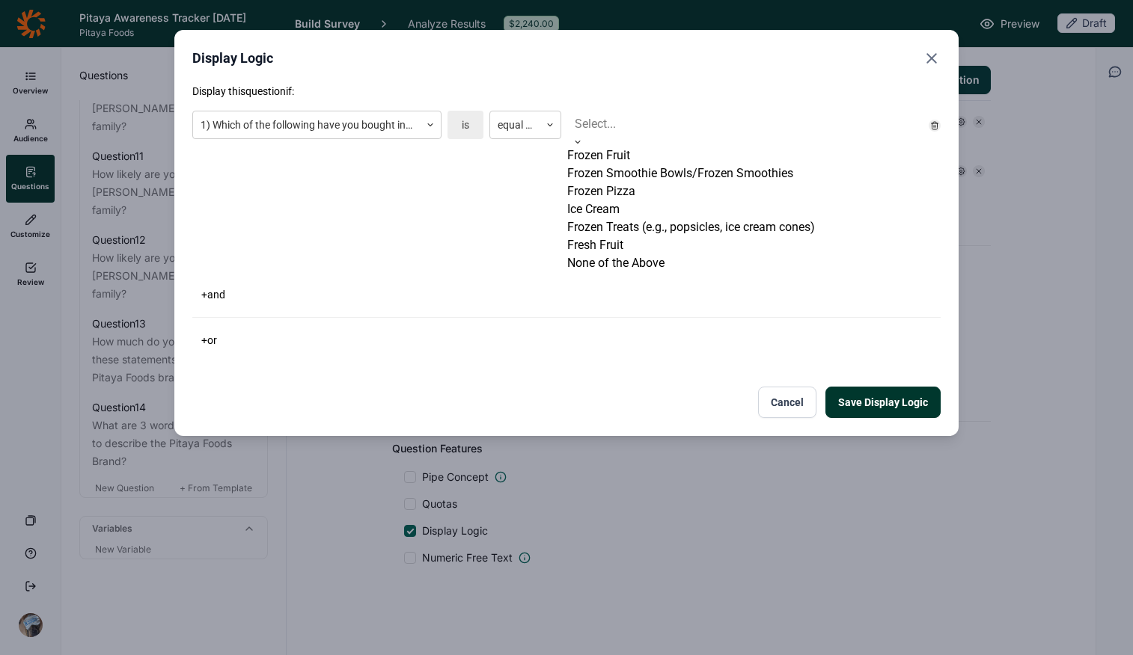
click at [653, 165] on div "Frozen Fruit" at bounding box center [744, 156] width 355 height 18
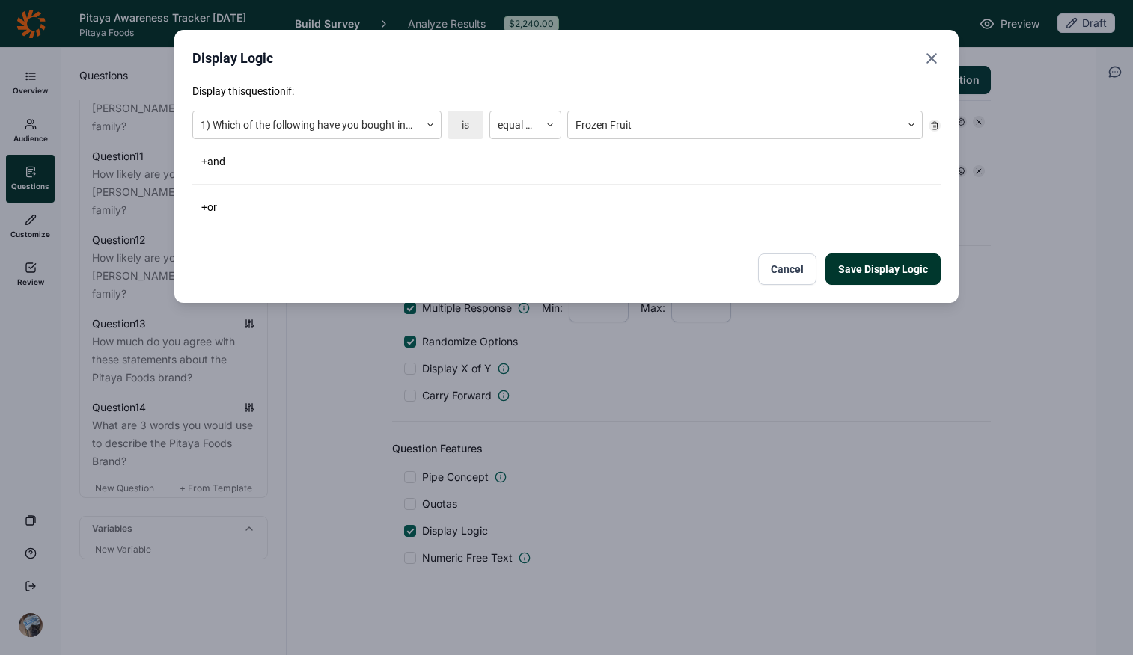
click at [872, 268] on button "Save Display Logic" at bounding box center [882, 269] width 115 height 31
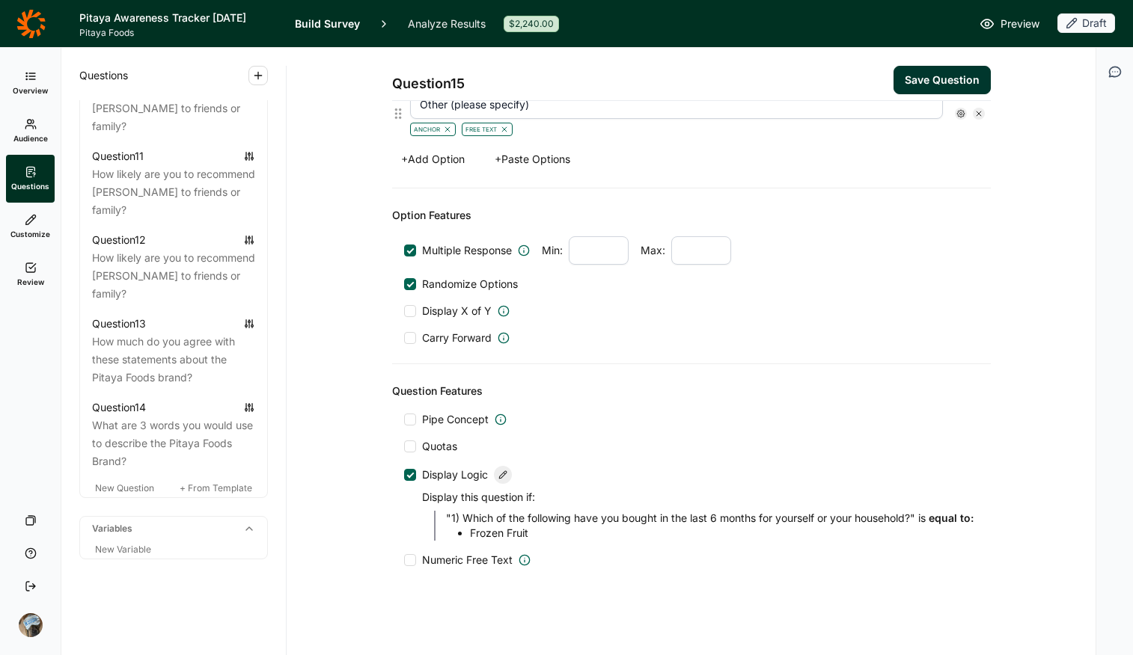
scroll to position [750, 0]
click at [907, 72] on button "Save Question" at bounding box center [941, 80] width 97 height 28
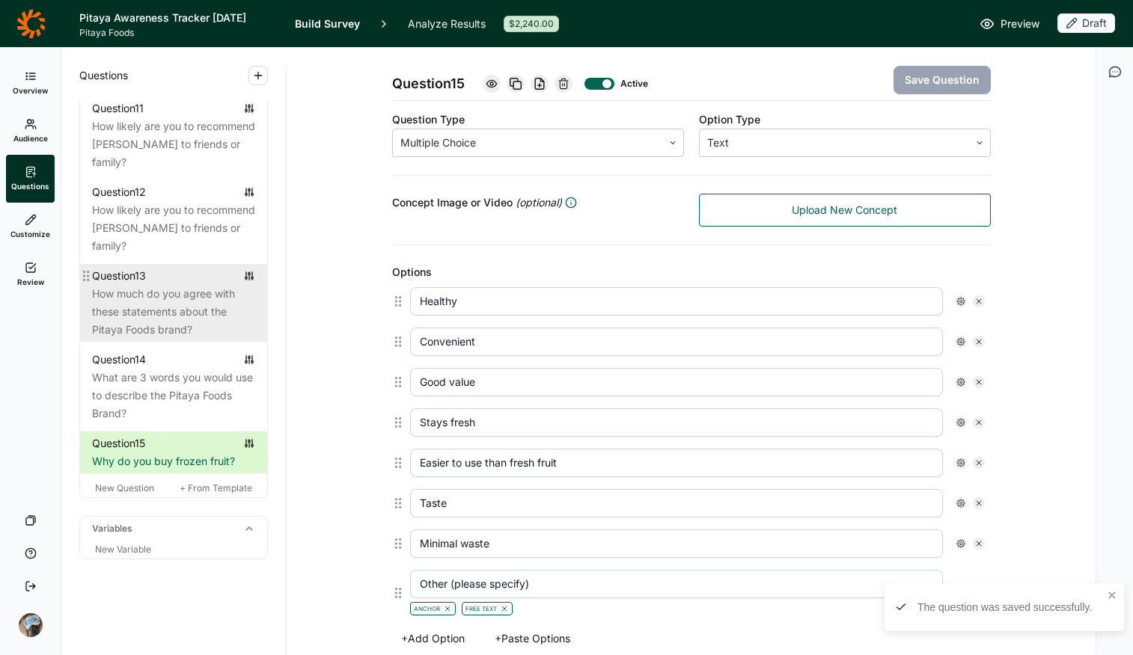
scroll to position [1598, 0]
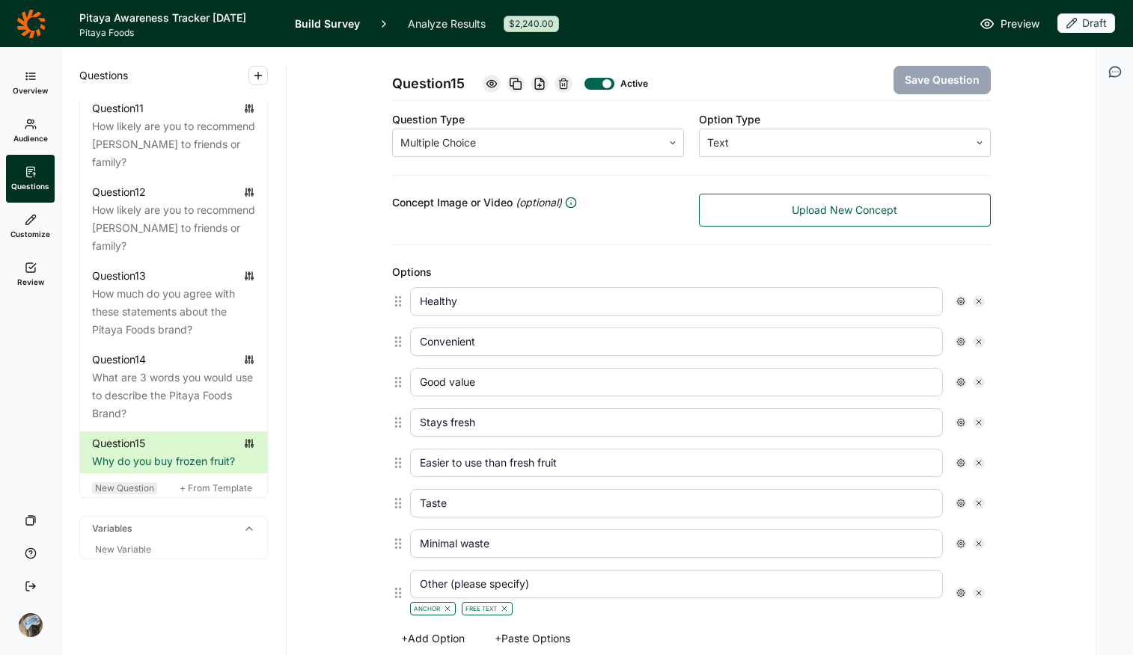
click at [123, 487] on span "New Question" at bounding box center [124, 488] width 59 height 11
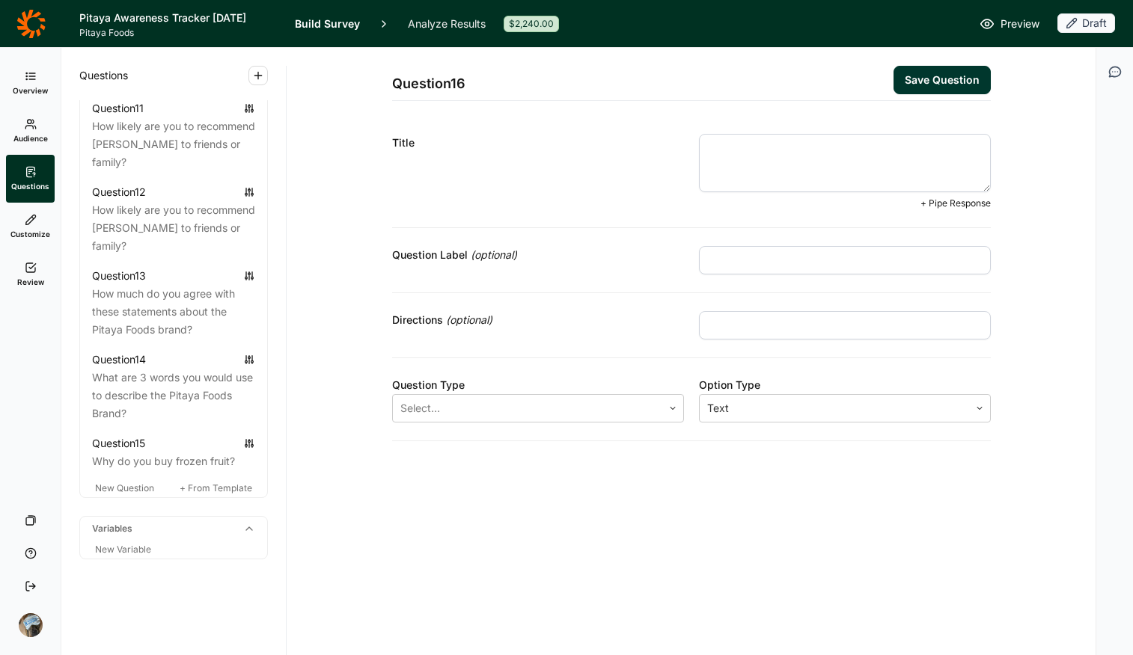
click at [771, 150] on textarea at bounding box center [845, 163] width 292 height 58
paste textarea "3) How often do you purchase frozen fruit?"
click at [723, 149] on textarea "3) How often do you purchase frozen fruit?" at bounding box center [845, 163] width 292 height 58
type textarea "How often do you purchase frozen fruit?"
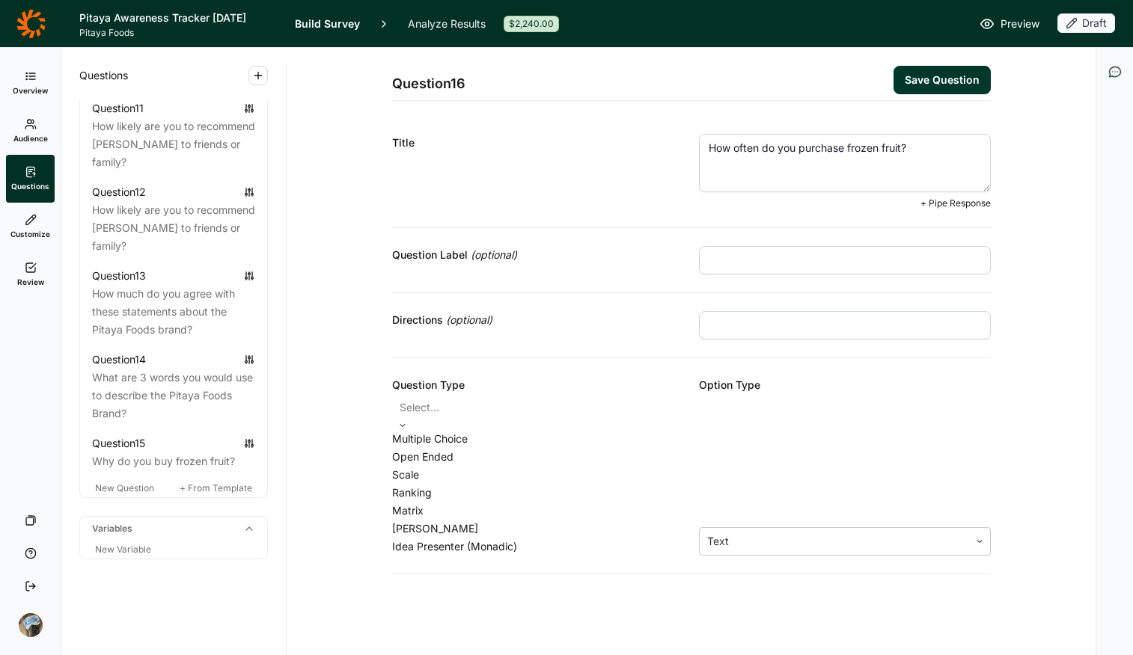
click at [546, 408] on div at bounding box center [538, 407] width 277 height 21
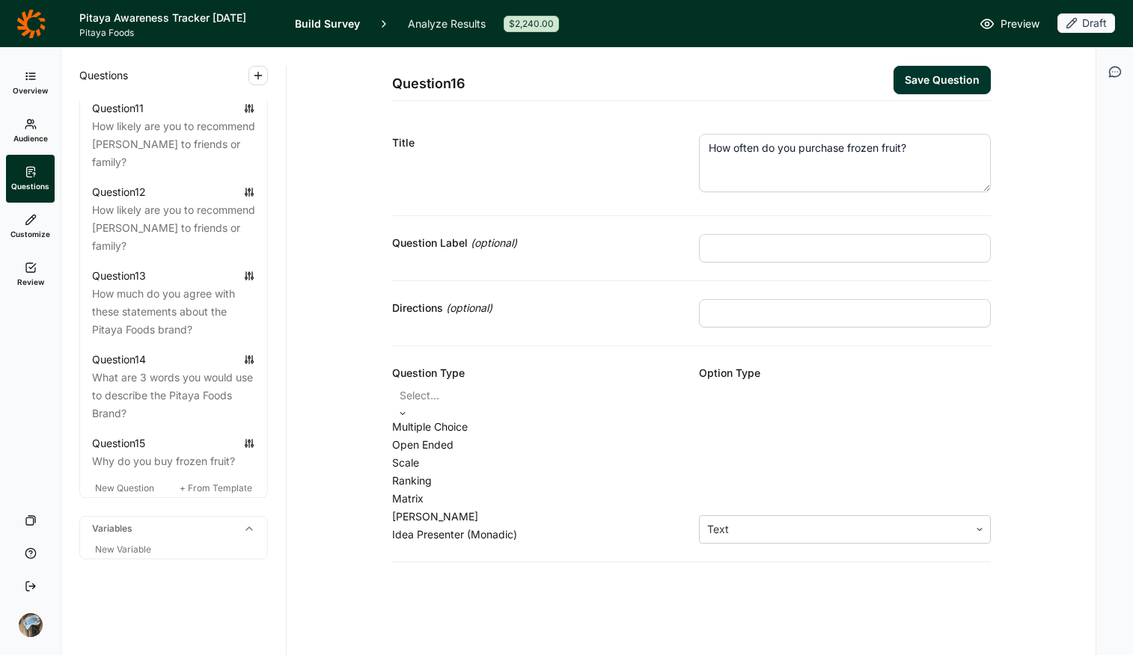
click at [541, 431] on div "Multiple Choice" at bounding box center [538, 427] width 292 height 18
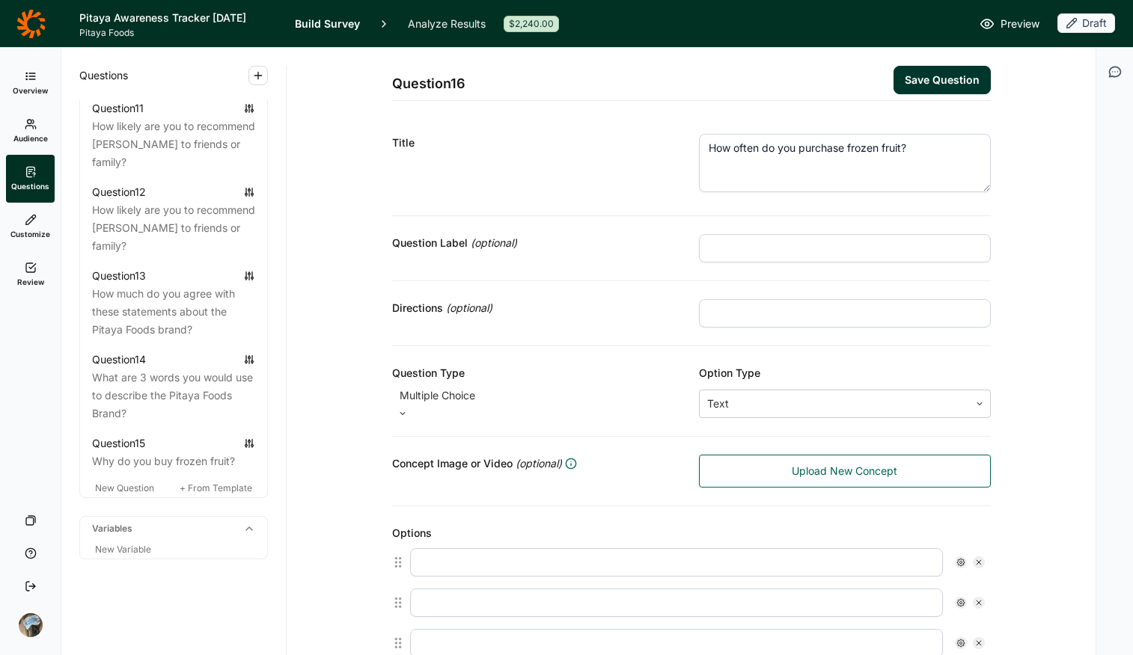
click at [437, 519] on input "text" at bounding box center [676, 562] width 533 height 28
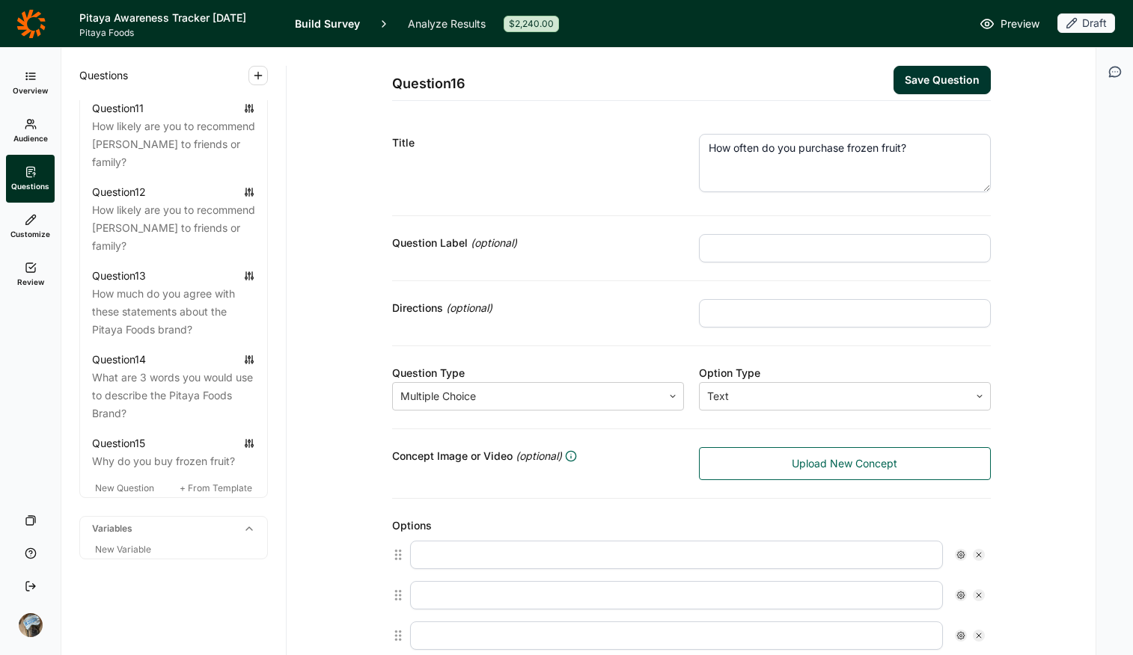
paste input "Every other month Monthly Every other week Weekly"
type input "Every other month Monthly Every other week Weekly"
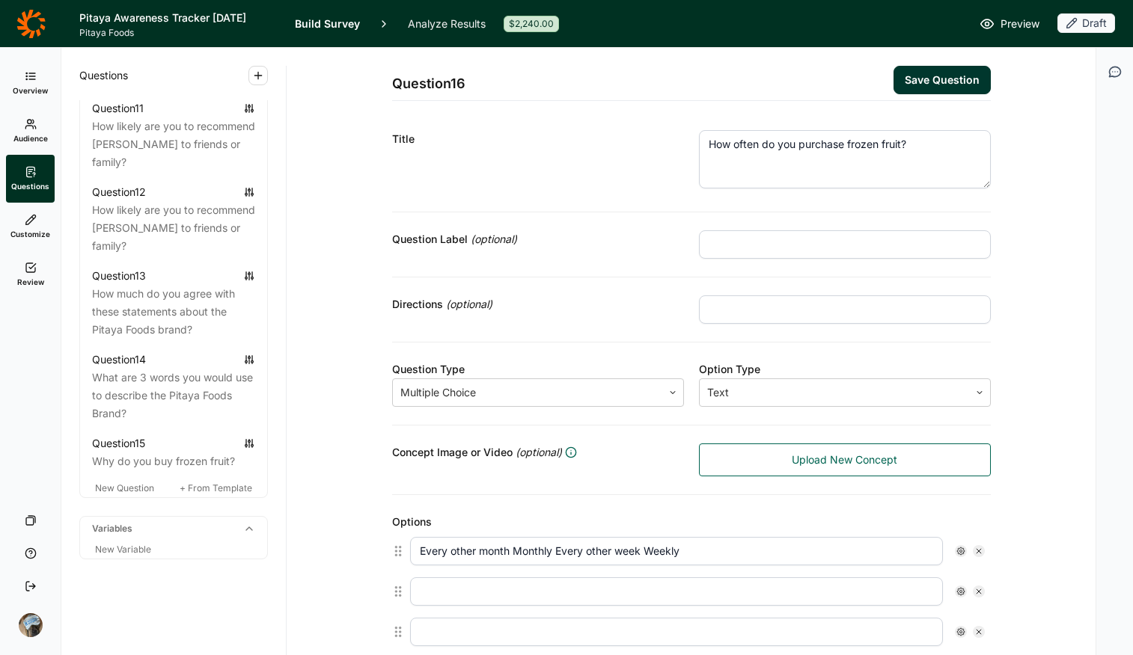
scroll to position [6, 0]
click at [587, 519] on input "Every other month Monthly Every other week Weekly" at bounding box center [676, 549] width 533 height 28
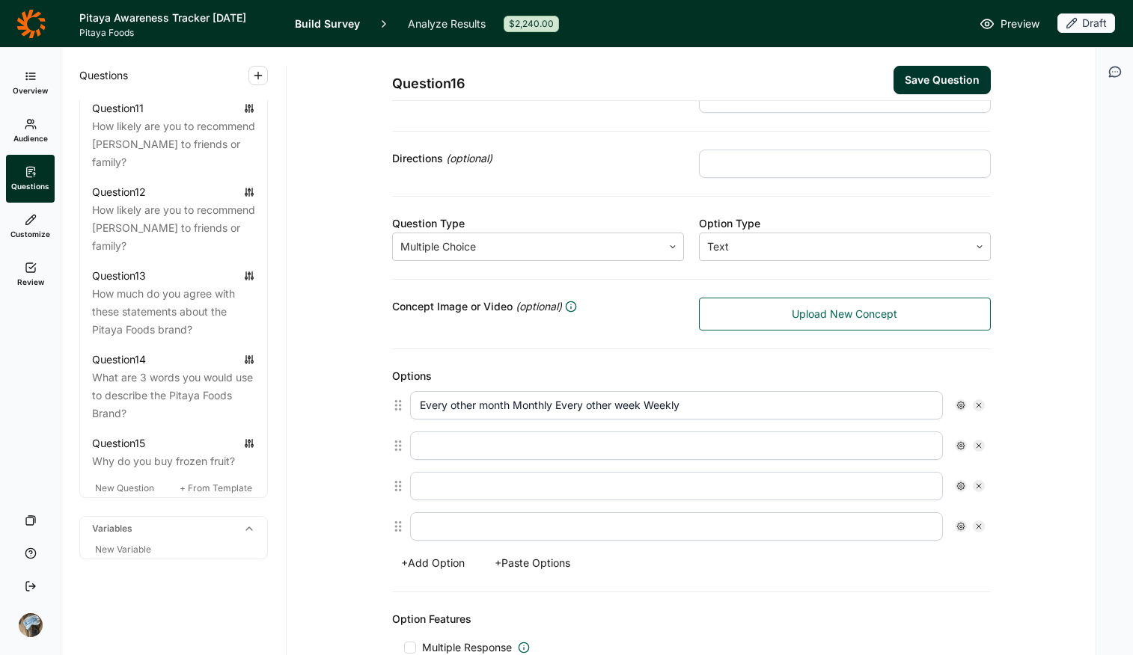
scroll to position [195, 0]
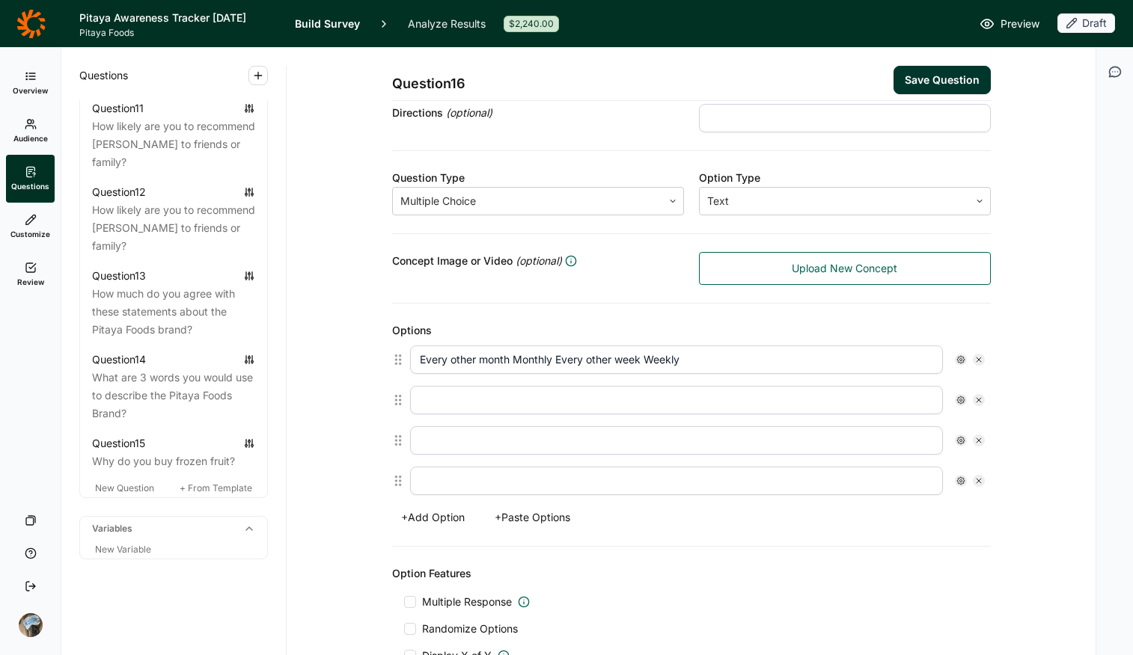
click at [530, 346] on input "Every other month Monthly Every other week Weekly" at bounding box center [676, 360] width 533 height 28
click at [530, 347] on input "Every other month Monthly Every other week Weekly" at bounding box center [676, 360] width 533 height 28
click at [530, 348] on input "Every other month Monthly Every other week Weekly" at bounding box center [676, 360] width 533 height 28
click at [531, 348] on input "Every other month Monthly Every other week Weekly" at bounding box center [676, 360] width 533 height 28
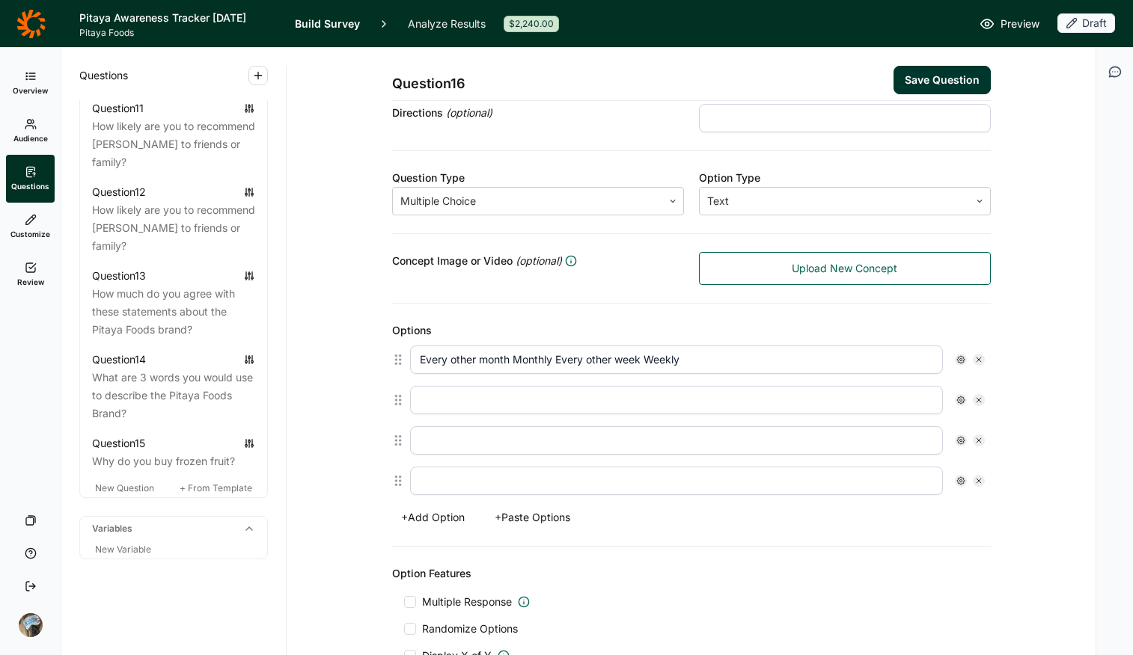
click at [547, 366] on input "Every other month Monthly Every other week Weekly" at bounding box center [676, 360] width 533 height 28
click at [557, 519] on button "+ Paste Options" at bounding box center [533, 517] width 94 height 21
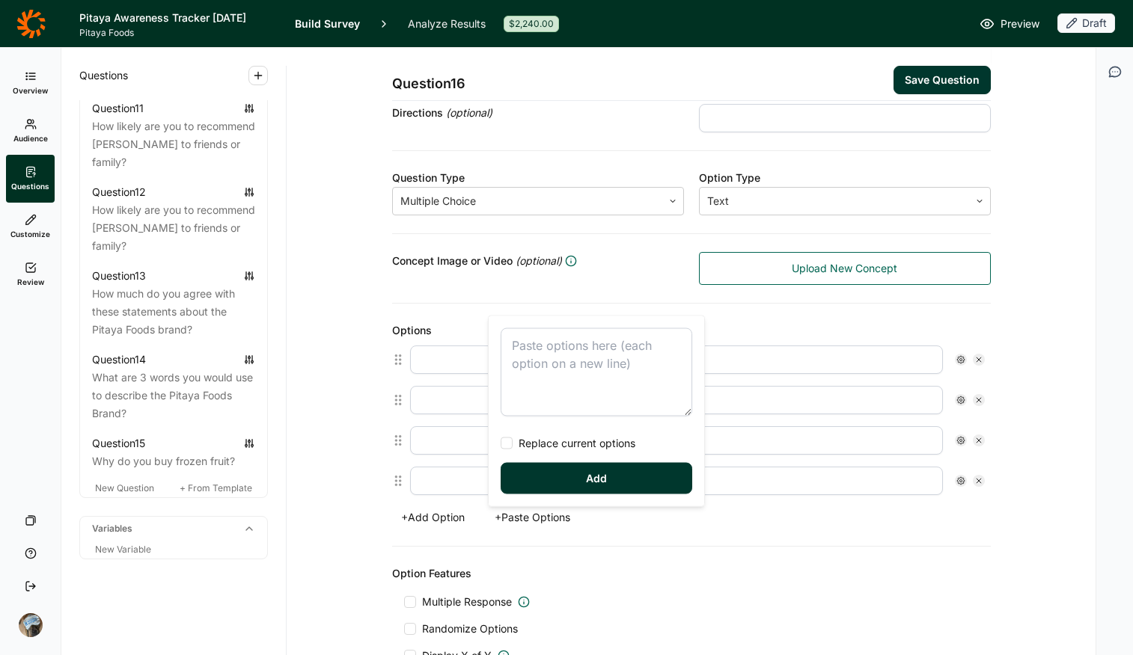
click at [551, 358] on textarea at bounding box center [597, 372] width 192 height 88
type textarea "Every other month Monthly Every other week Weekly"
click at [511, 446] on div at bounding box center [507, 444] width 12 height 12
click at [501, 444] on input "Replace current options" at bounding box center [501, 444] width 0 height 0
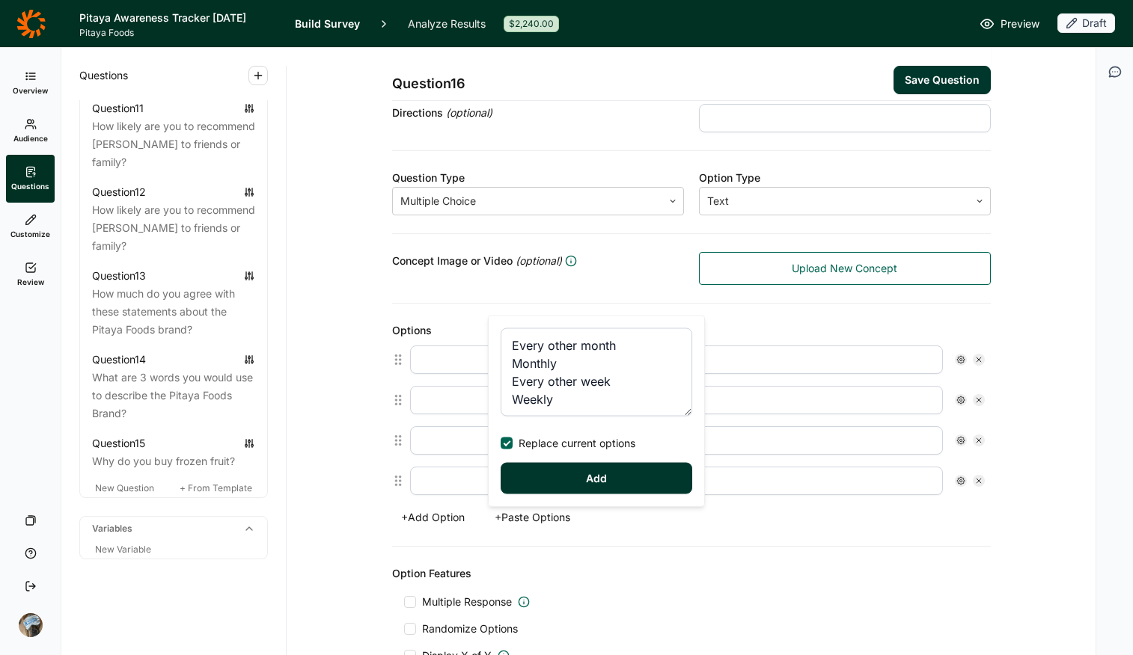
click at [566, 475] on button "Add" at bounding box center [597, 478] width 192 height 31
type input "Every other month"
type input "Monthly"
type input "Every other week"
type input "Weekly"
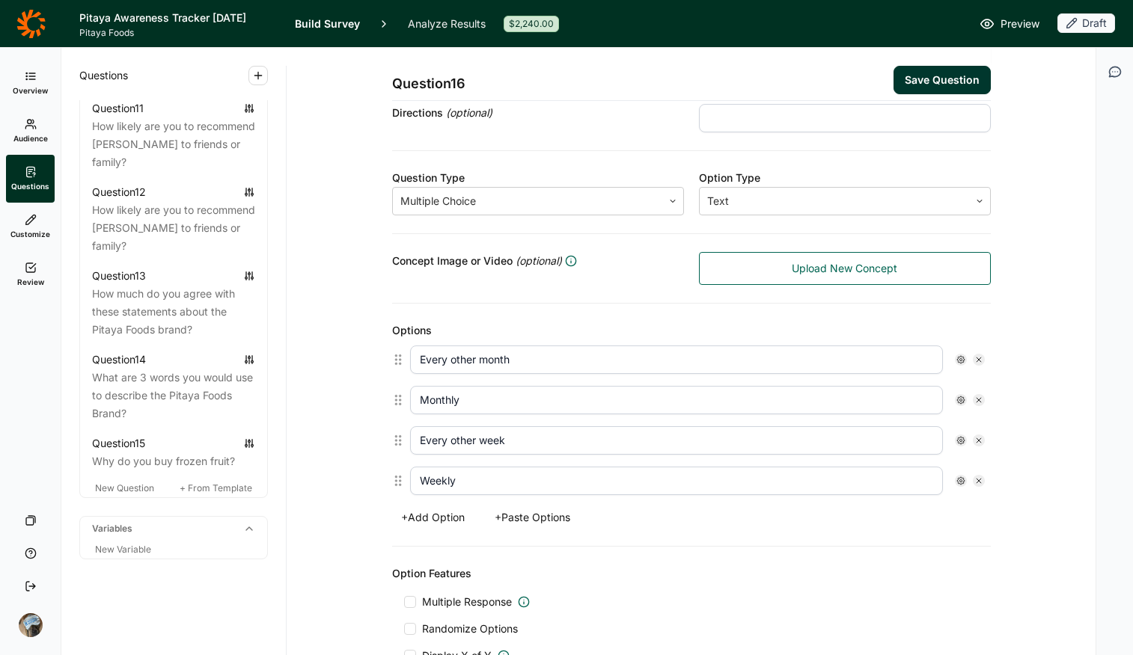
click at [440, 505] on div "Options Every other month Monthly Every other week Weekly + Add Option + Paste …" at bounding box center [691, 425] width 599 height 243
click at [420, 516] on button "+ Add Option" at bounding box center [433, 517] width 82 height 21
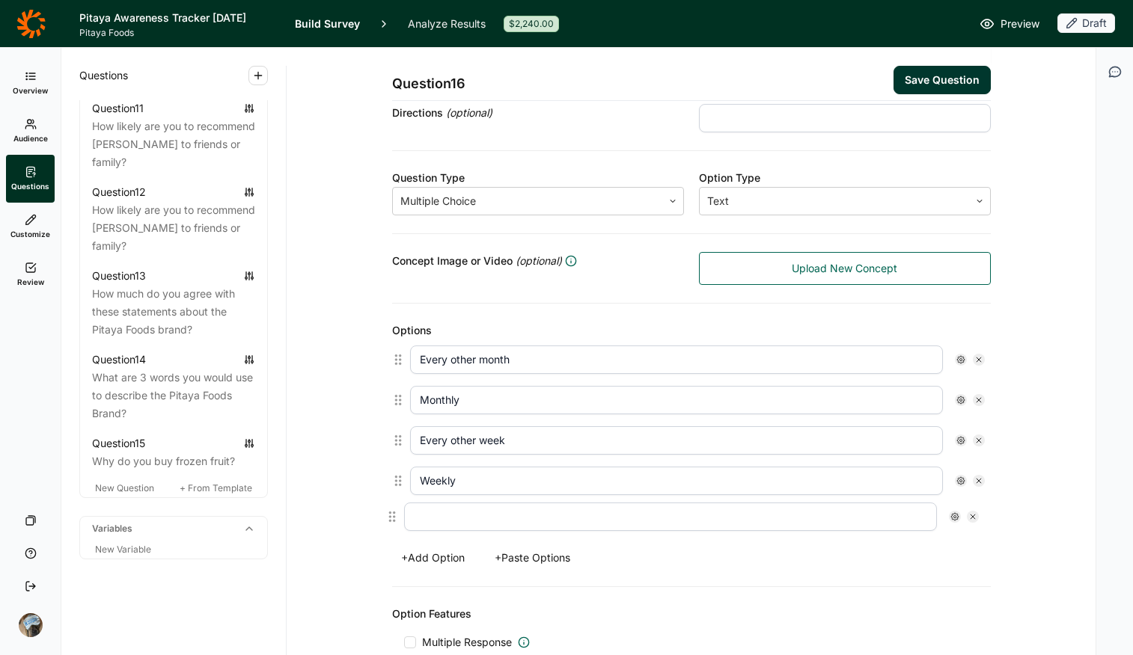
scroll to position [198, 0]
drag, startPoint x: 387, startPoint y: 522, endPoint x: 382, endPoint y: 352, distance: 169.2
click at [382, 352] on div "Question 16 Save Question Title How often do you purchase frozen fruit? Questio…" at bounding box center [691, 402] width 773 height 1104
type input "Every other month"
type input "Monthly"
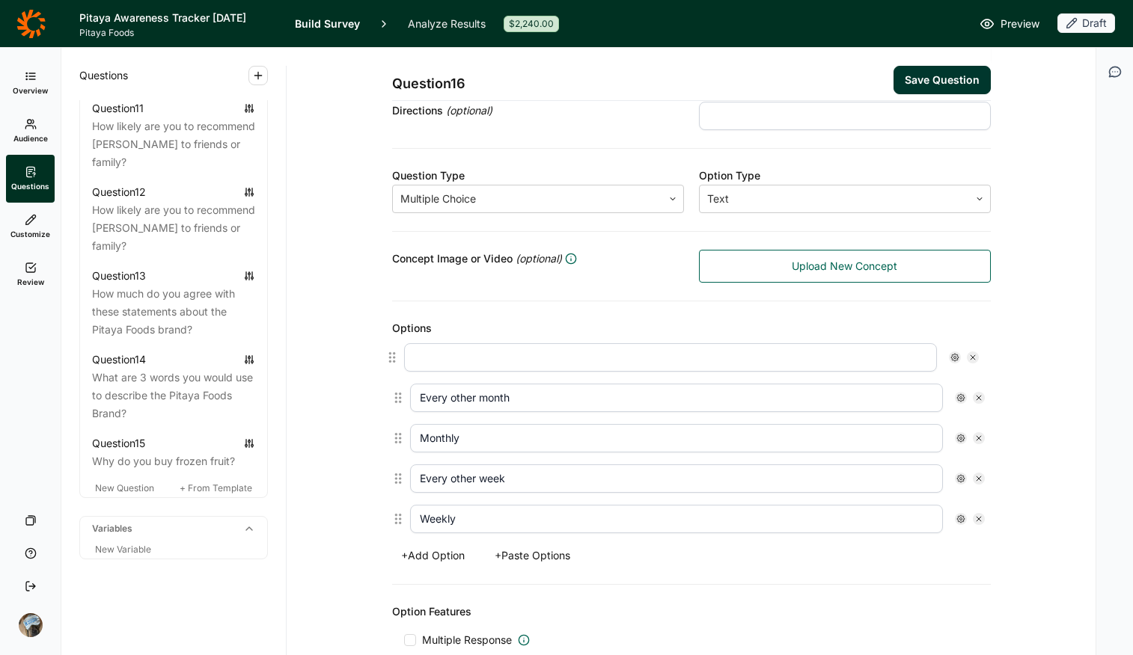
type input "Every other week"
type input "Weekly"
click at [539, 369] on input "text" at bounding box center [676, 357] width 533 height 28
click at [491, 354] on input "Less than everybtwo months" at bounding box center [676, 357] width 533 height 28
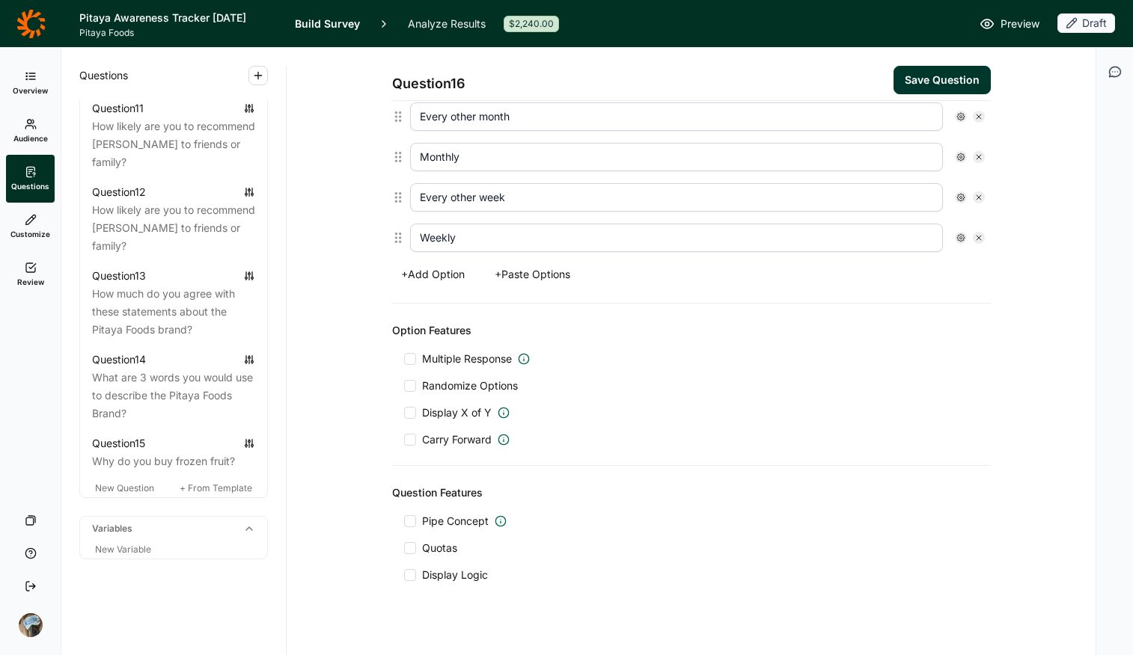
scroll to position [496, 0]
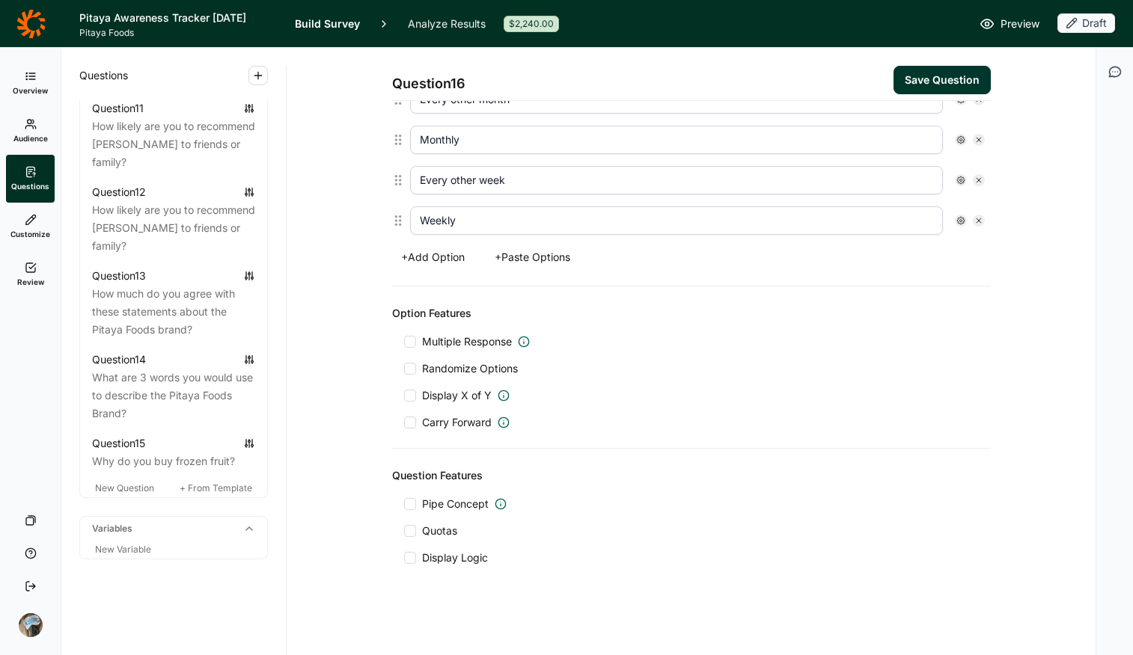
type input "Less than every two months"
click at [442, 519] on span "Display Logic" at bounding box center [455, 558] width 66 height 15
click at [404, 519] on input "Display Logic" at bounding box center [404, 558] width 0 height 0
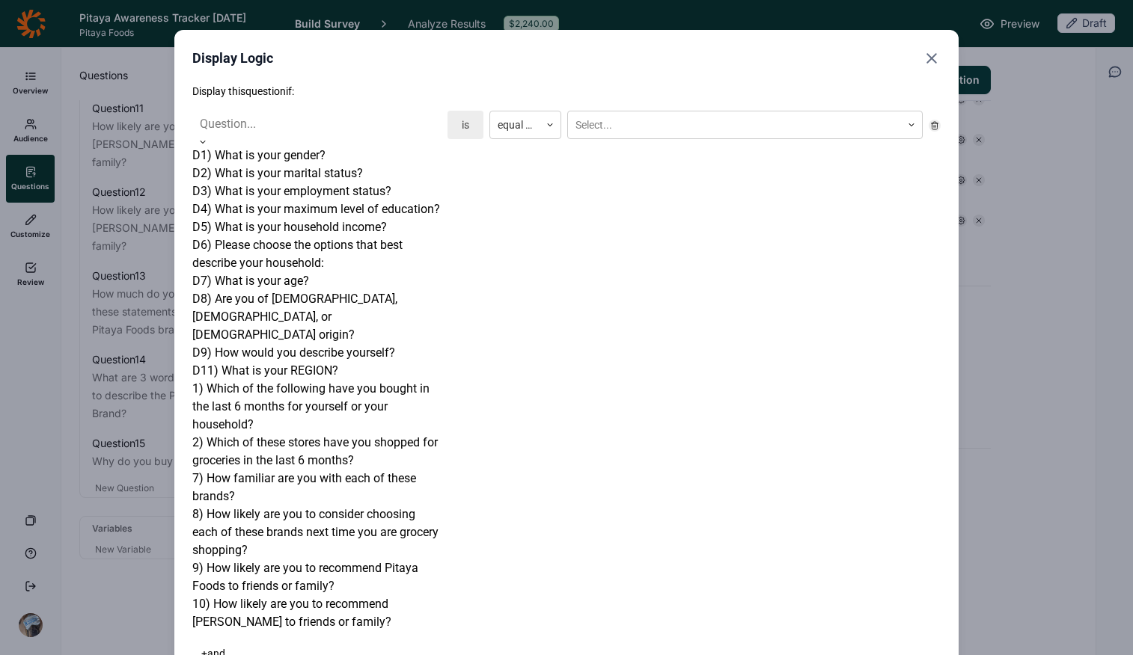
click at [297, 117] on div at bounding box center [317, 124] width 234 height 21
click at [297, 380] on div "1) Which of the following have you bought in the last 6 months for yourself or …" at bounding box center [316, 407] width 249 height 54
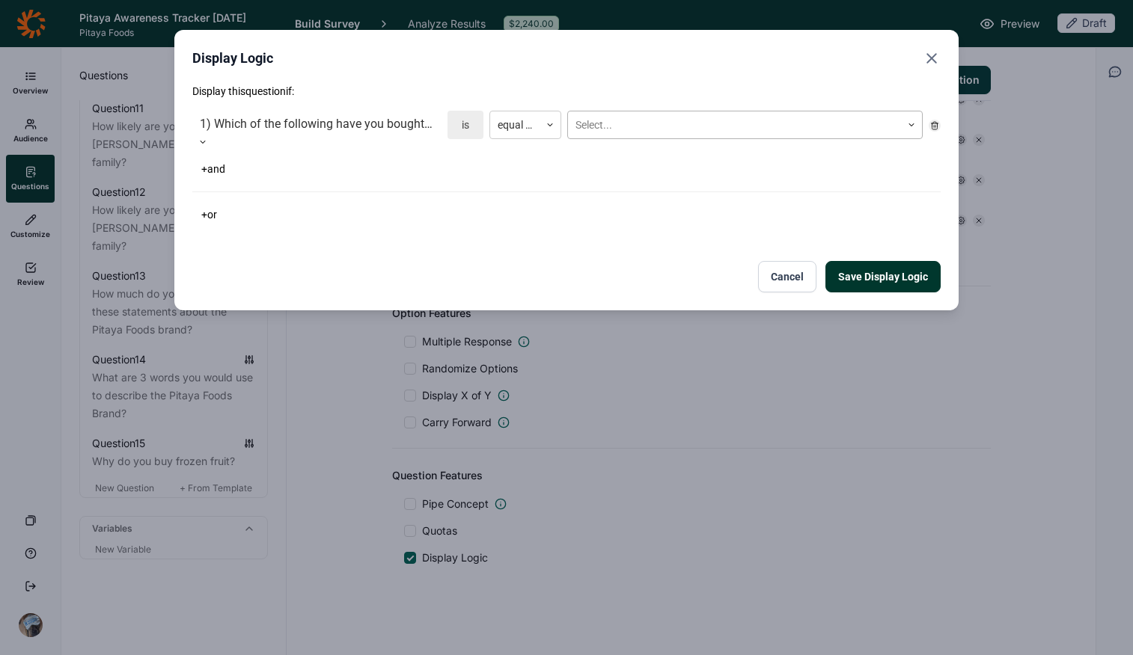
click at [655, 123] on div at bounding box center [734, 125] width 318 height 19
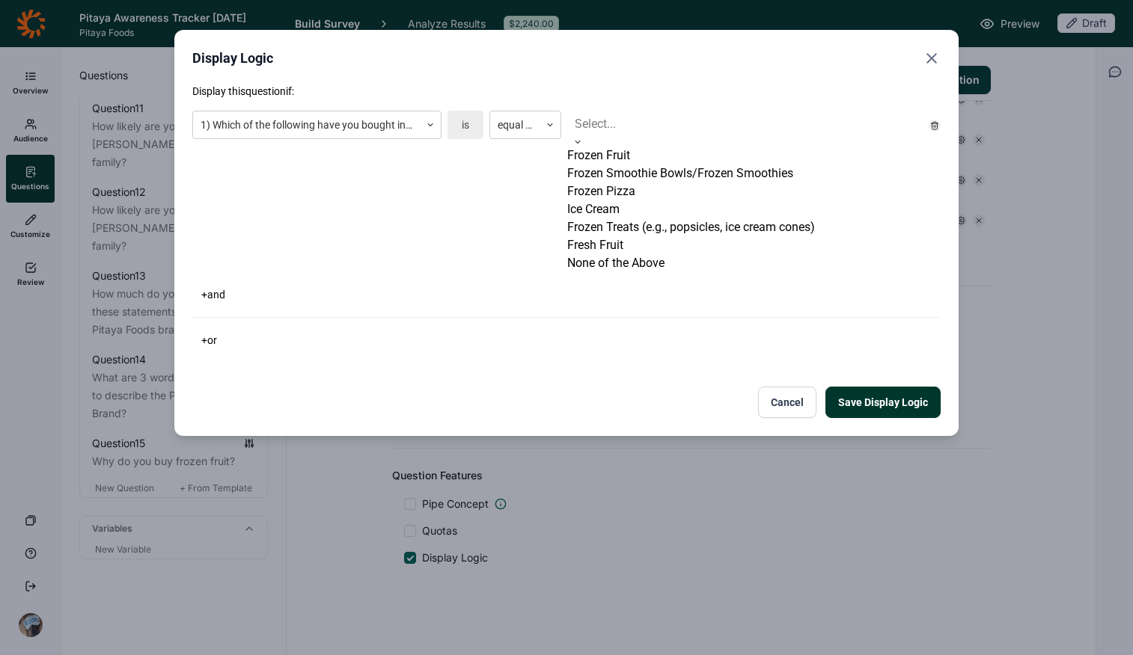
click at [642, 165] on div "Frozen Fruit" at bounding box center [744, 156] width 355 height 18
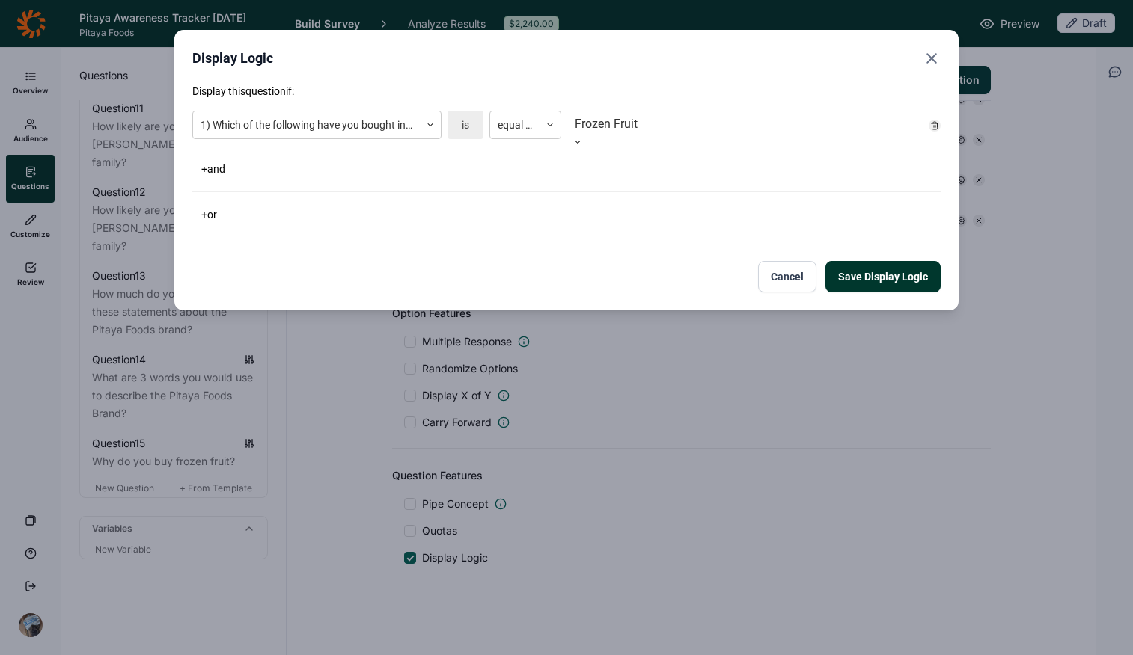
click at [896, 269] on button "Save Display Logic" at bounding box center [882, 276] width 115 height 31
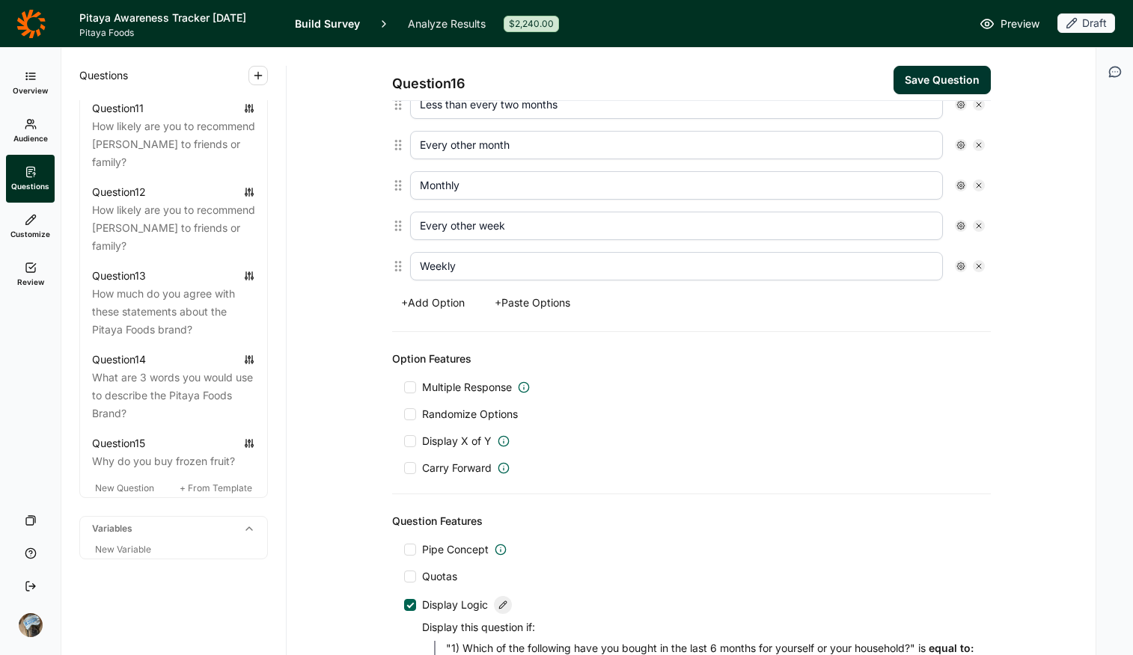
scroll to position [504, 0]
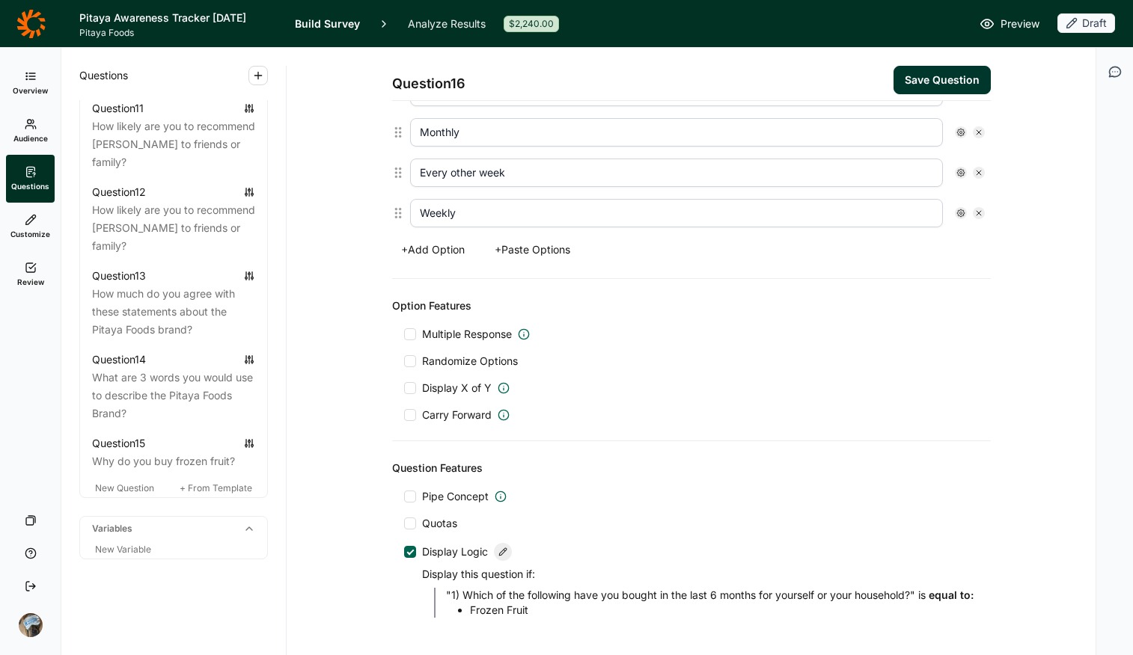
click at [907, 76] on button "Save Question" at bounding box center [941, 80] width 97 height 28
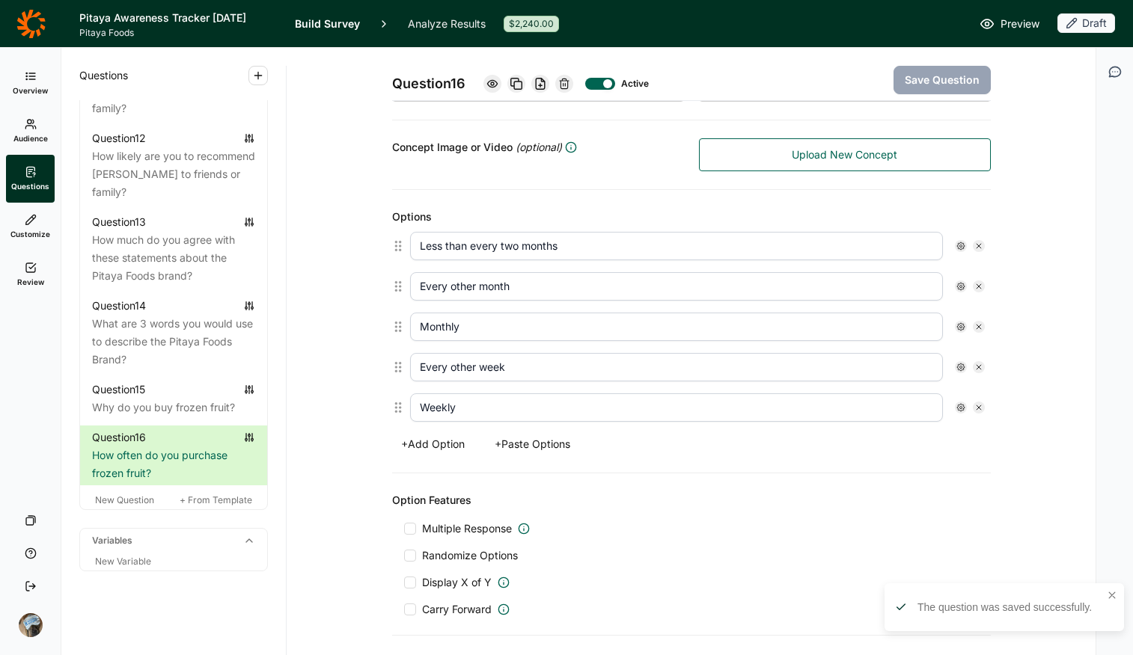
scroll to position [328, 0]
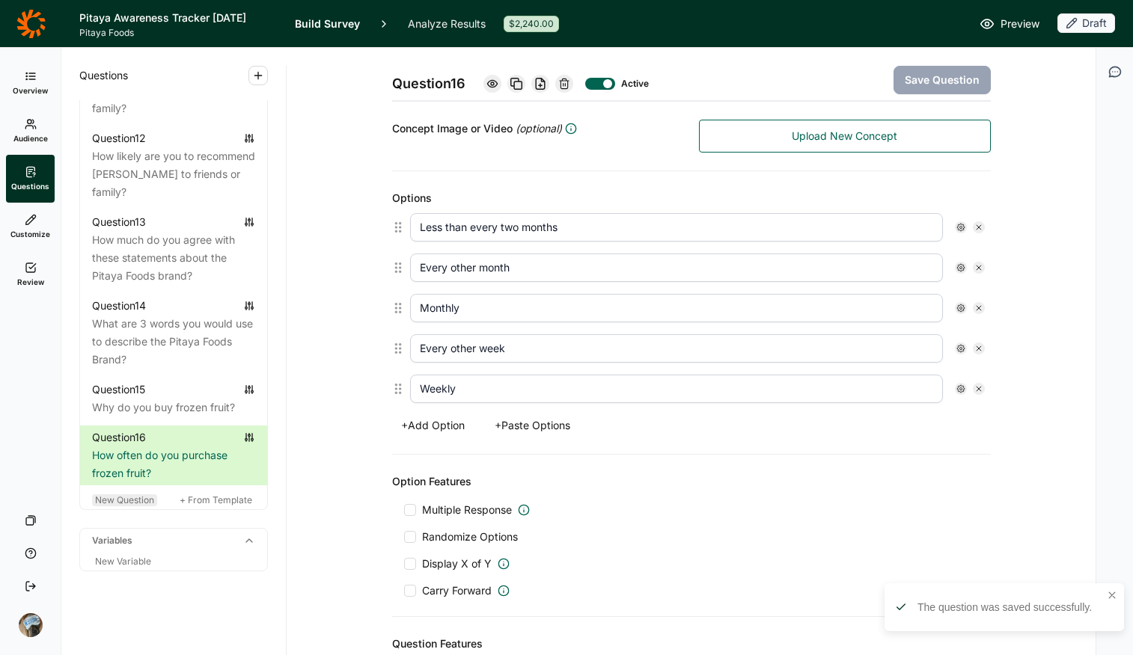
click at [123, 506] on span "New Question" at bounding box center [124, 500] width 59 height 11
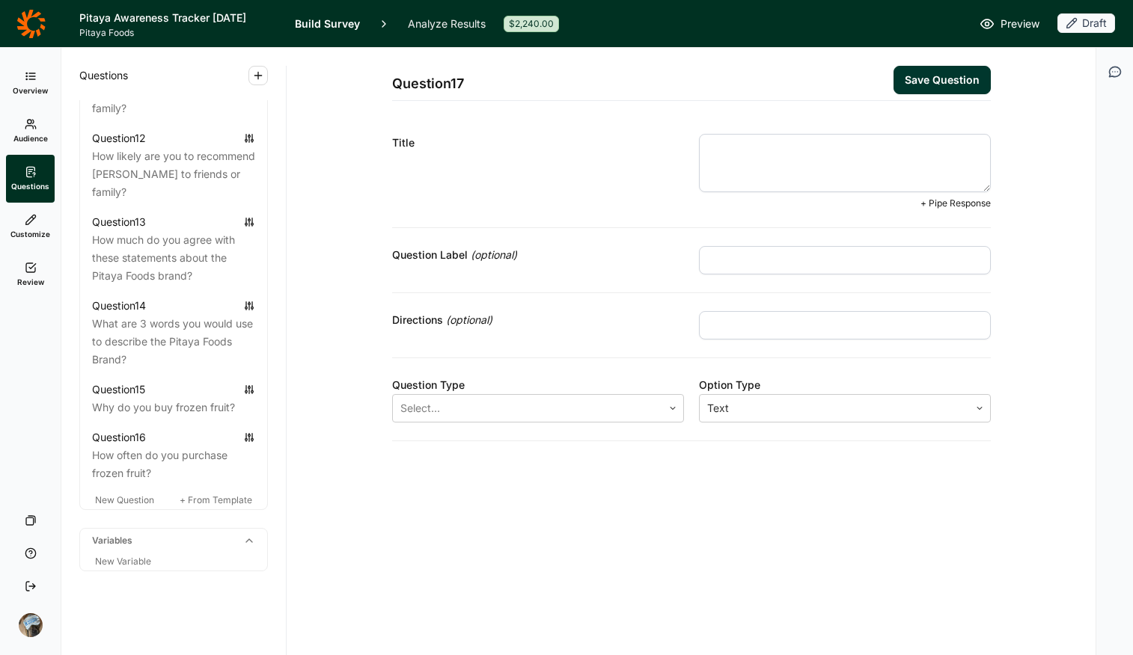
click at [717, 150] on textarea at bounding box center [845, 163] width 292 height 58
paste textarea "4) What are the top 3 most important factors when buying your preferred frozen …"
click at [730, 145] on textarea "4) What are the top 3 most important factors when buying your preferred frozen …" at bounding box center [845, 163] width 292 height 58
click at [797, 147] on textarea "What are the top 3 most important factors when buying your preferred frozen fru…" at bounding box center [845, 163] width 292 height 58
type textarea "What are the most important factors when buying your preferred frozen fruit?"
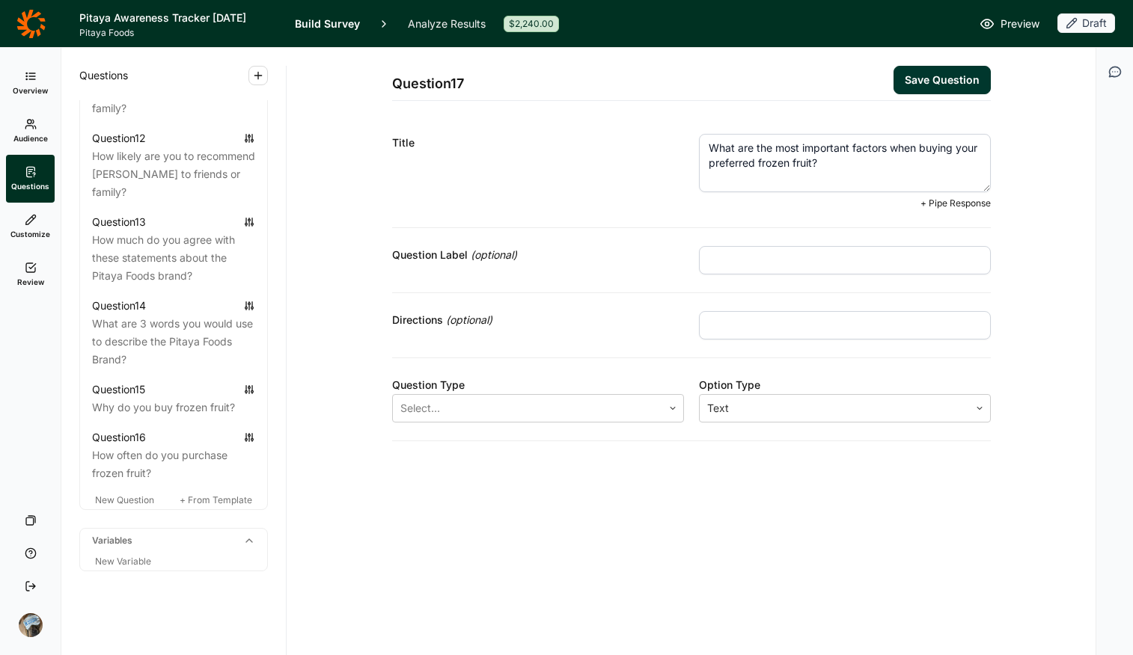
click at [730, 331] on input "text" at bounding box center [845, 325] width 292 height 28
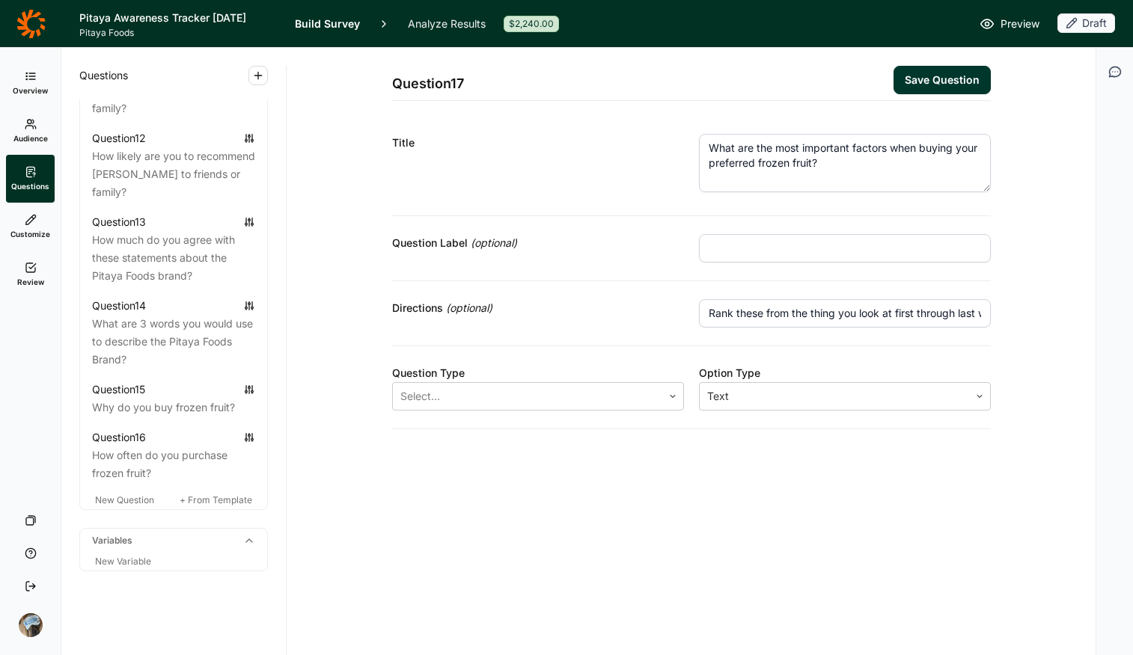
scroll to position [0, 162]
drag, startPoint x: 813, startPoint y: 313, endPoint x: 1088, endPoint y: 317, distance: 275.4
click at [907, 334] on div "Question 17 Save Question Title What are the most important factors when buying…" at bounding box center [691, 352] width 809 height 608
click at [907, 313] on input "Rank these from the most important to lwast important" at bounding box center [845, 313] width 292 height 28
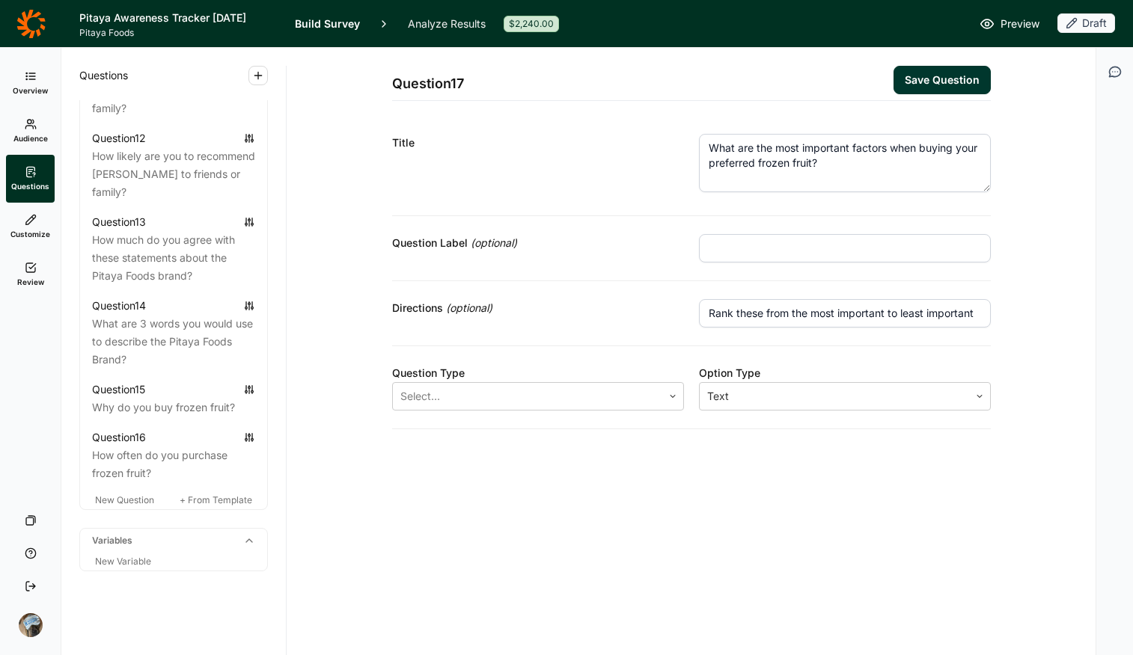
type input "Rank these from the most important to least important"
click at [907, 325] on div "Question 17 Save Question Title What are the most important factors when buying…" at bounding box center [691, 274] width 773 height 453
click at [523, 400] on div at bounding box center [538, 395] width 277 height 21
click at [495, 490] on div "Ranking" at bounding box center [538, 481] width 292 height 18
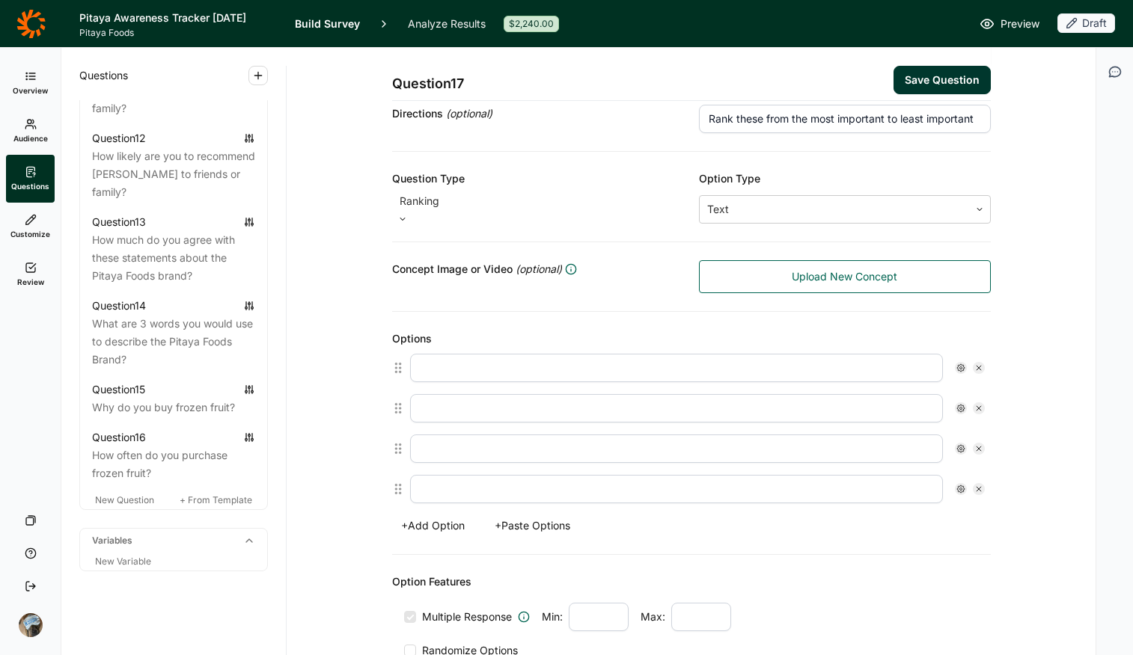
scroll to position [201, 0]
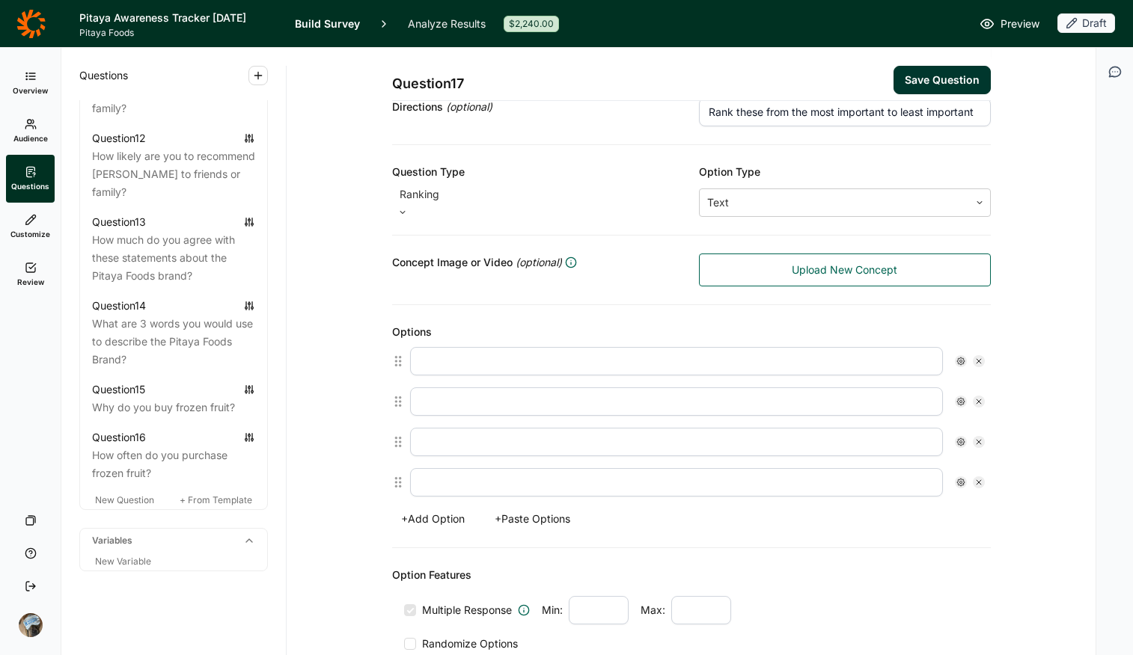
click at [542, 513] on button "+ Paste Options" at bounding box center [533, 519] width 94 height 21
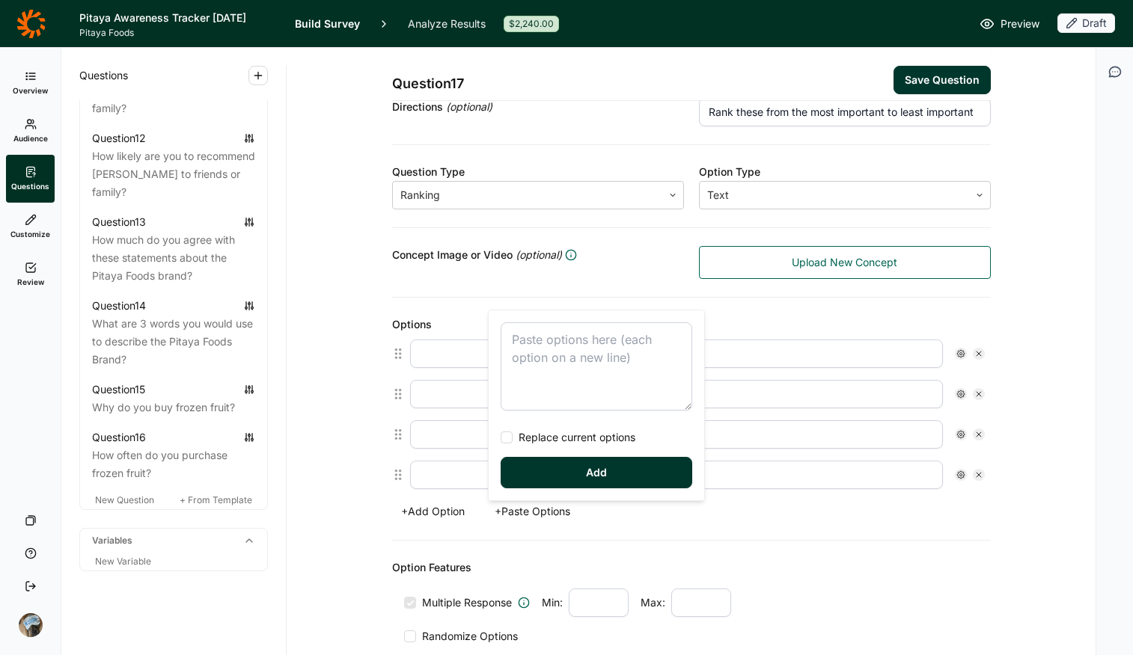
click at [510, 355] on textarea at bounding box center [597, 366] width 192 height 88
click at [534, 439] on span "Replace current options" at bounding box center [574, 437] width 123 height 15
click at [501, 438] on input "Replace current options" at bounding box center [501, 438] width 0 height 0
type textarea "Taste Nutrition Value – price per ounce Value – lowest absolute price Brand Org…"
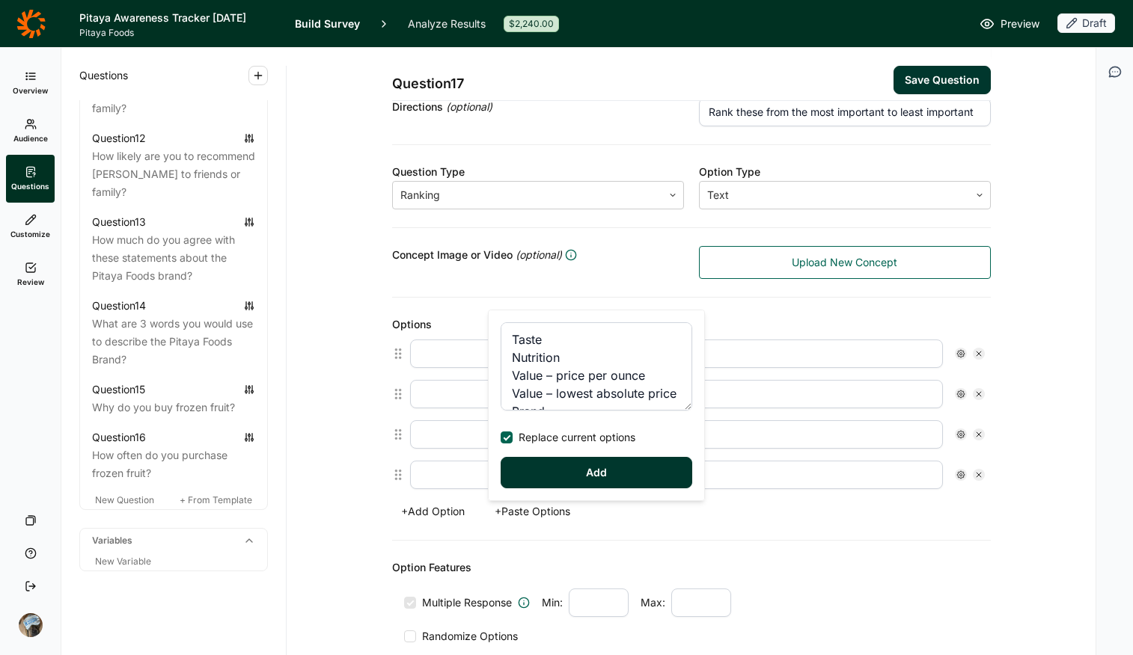
click at [584, 473] on button "Add" at bounding box center [597, 472] width 192 height 31
type input "Taste"
type input "Nutrition"
type input "Value – price per ounce"
type input "Value – lowest absolute price"
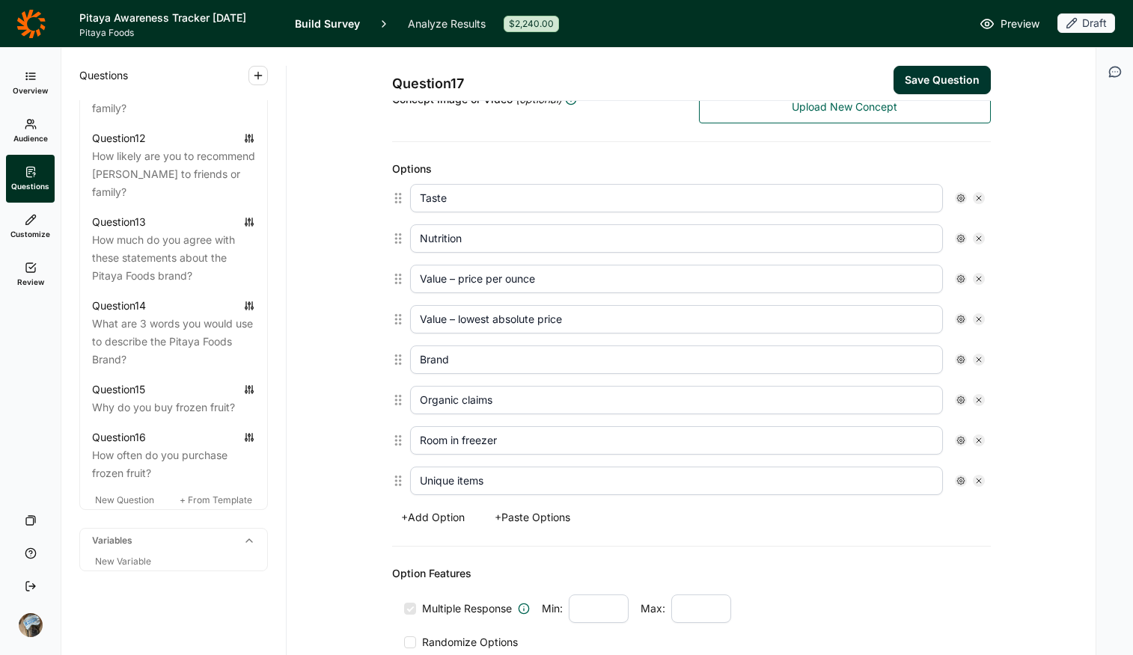
scroll to position [357, 0]
drag, startPoint x: 457, startPoint y: 279, endPoint x: 326, endPoint y: 267, distance: 131.5
click at [326, 267] on div "Question 17 Save Question Title What are the most important factors when buying…" at bounding box center [691, 310] width 773 height 1238
type input "Price per ounce"
drag, startPoint x: 572, startPoint y: 325, endPoint x: 329, endPoint y: 313, distance: 243.5
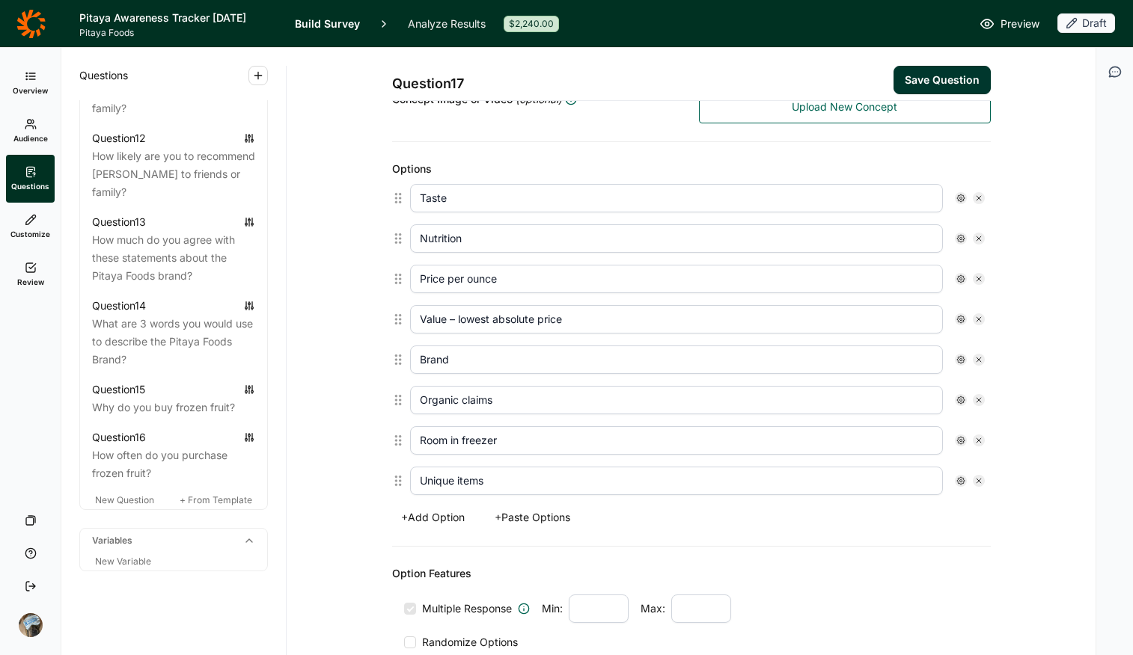
click at [329, 313] on div "Question 17 Save Question Title What are the most important factors when buying…" at bounding box center [691, 310] width 773 height 1238
type input "Lowest total price"
click at [907, 519] on div "Question 17 Save Question Title What are the most important factors when buying…" at bounding box center [691, 310] width 773 height 1238
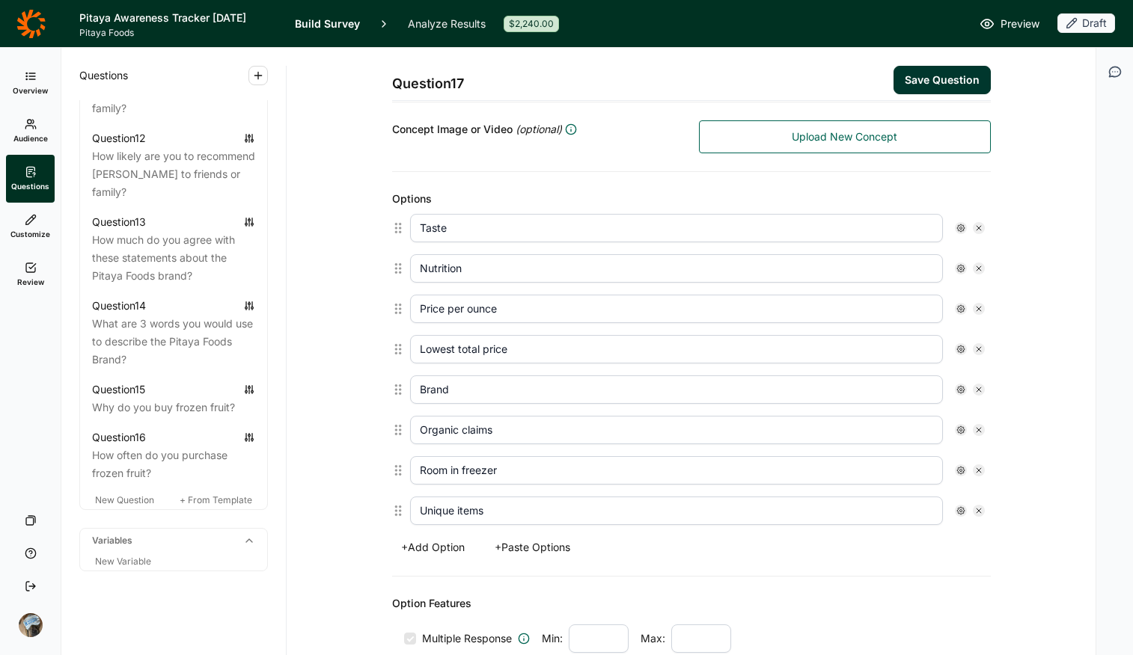
scroll to position [369, 0]
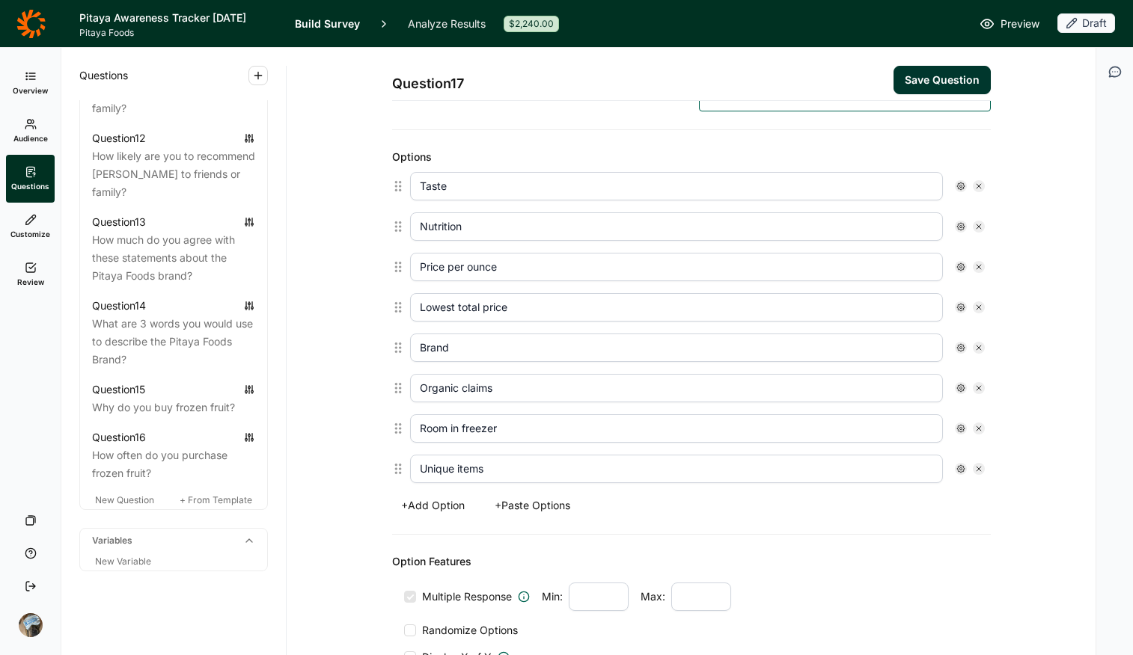
click at [520, 432] on input "Room in freezer" at bounding box center [676, 429] width 533 height 28
drag, startPoint x: 527, startPoint y: 425, endPoint x: 340, endPoint y: 423, distance: 187.8
click at [340, 423] on div "Question 17 Save Question Title What are the most important factors when buying…" at bounding box center [691, 298] width 773 height 1238
type input "Right size for your freezer"
click at [907, 519] on div "Question 17 Save Question Title What are the most important factors when buying…" at bounding box center [691, 298] width 773 height 1238
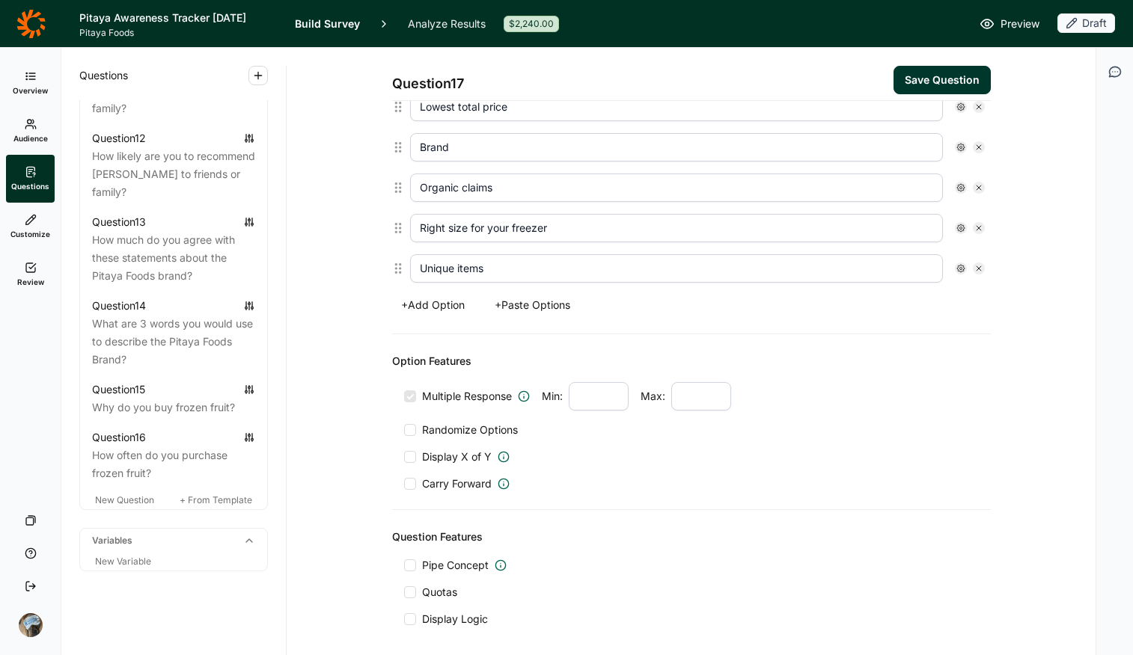
scroll to position [560, 0]
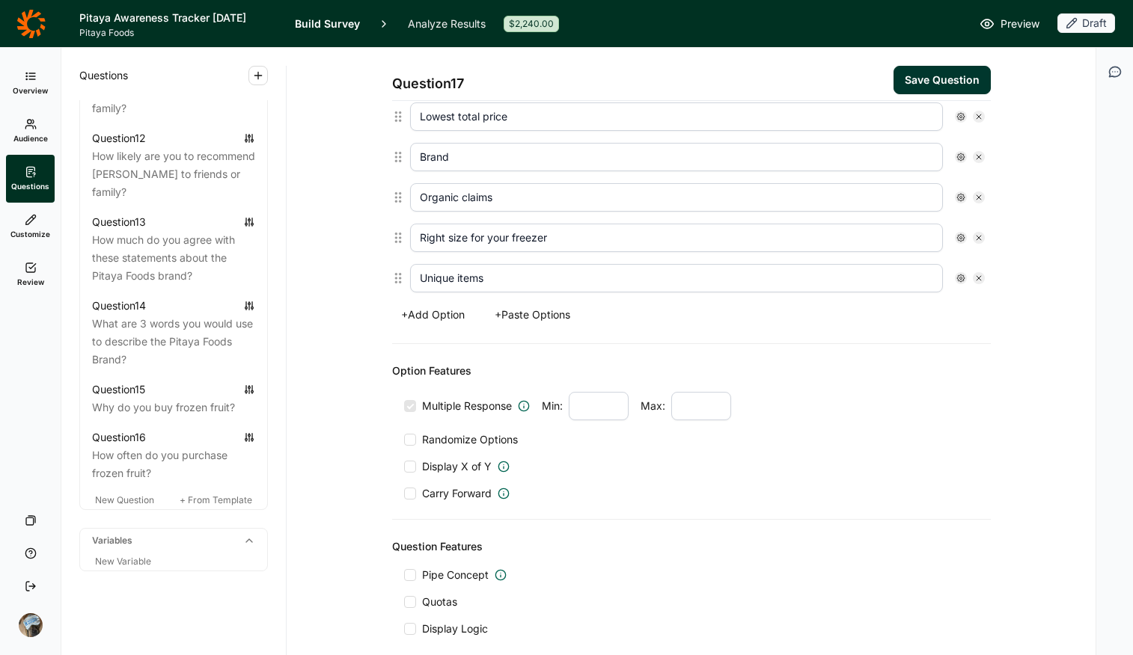
click at [587, 394] on input "number" at bounding box center [599, 406] width 60 height 28
click at [711, 410] on input "number" at bounding box center [701, 406] width 60 height 28
click at [597, 405] on input "number" at bounding box center [599, 406] width 60 height 28
click at [705, 409] on input "number" at bounding box center [701, 406] width 60 height 28
type input "3"
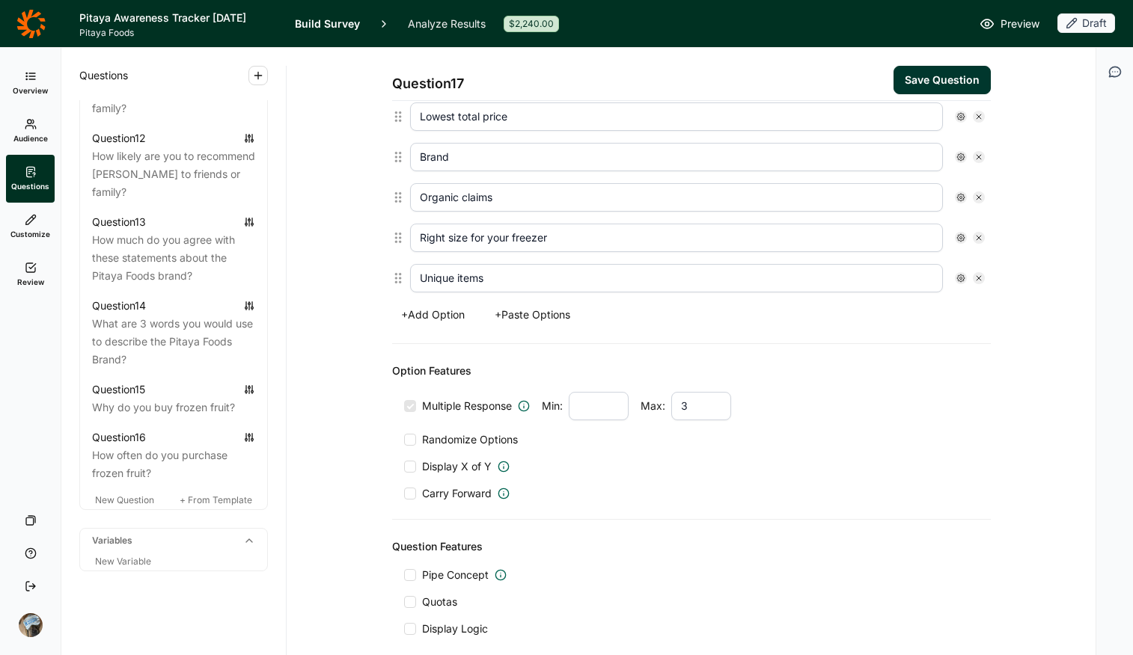
click at [646, 479] on div "Multiple Response Min: Max: 3 Randomize Options Display X of Y Carry Forward" at bounding box center [691, 446] width 575 height 109
click at [588, 400] on input "number" at bounding box center [599, 406] width 60 height 28
click at [656, 490] on div "Carry Forward" at bounding box center [691, 493] width 575 height 15
drag, startPoint x: 597, startPoint y: 416, endPoint x: 518, endPoint y: 400, distance: 80.9
click at [518, 400] on div "Multiple Response Min: 1 Max: 3" at bounding box center [691, 406] width 575 height 28
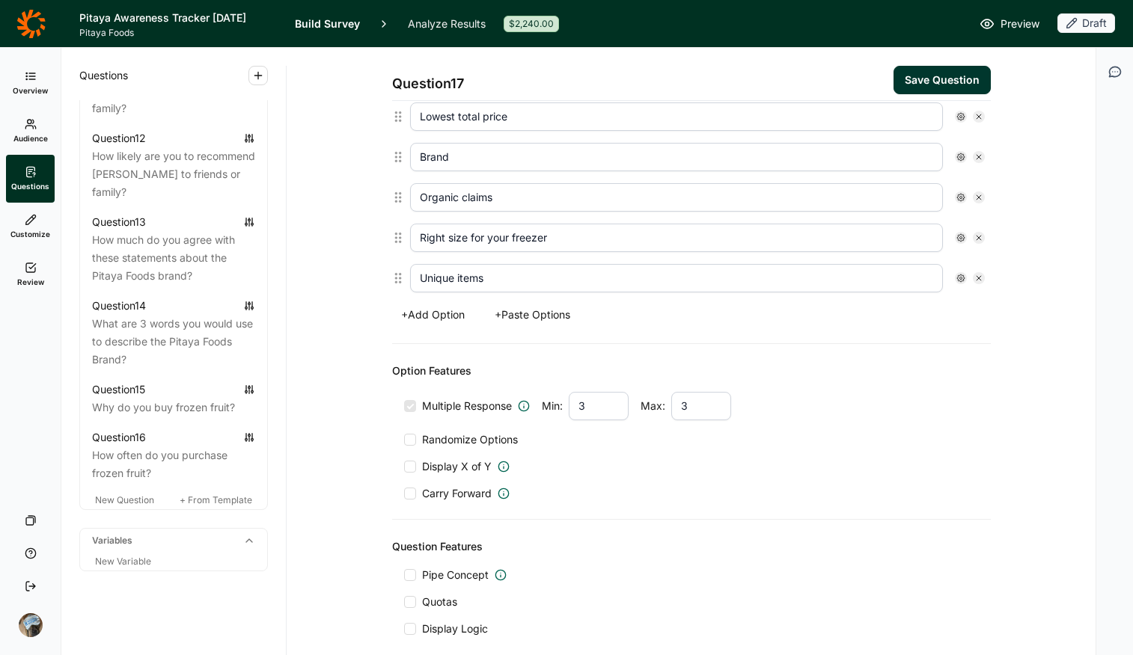
type input "3"
click at [648, 504] on div "Option Features Multiple Response Min: 3 Max: 3 Randomize Options Display X of …" at bounding box center [691, 432] width 599 height 176
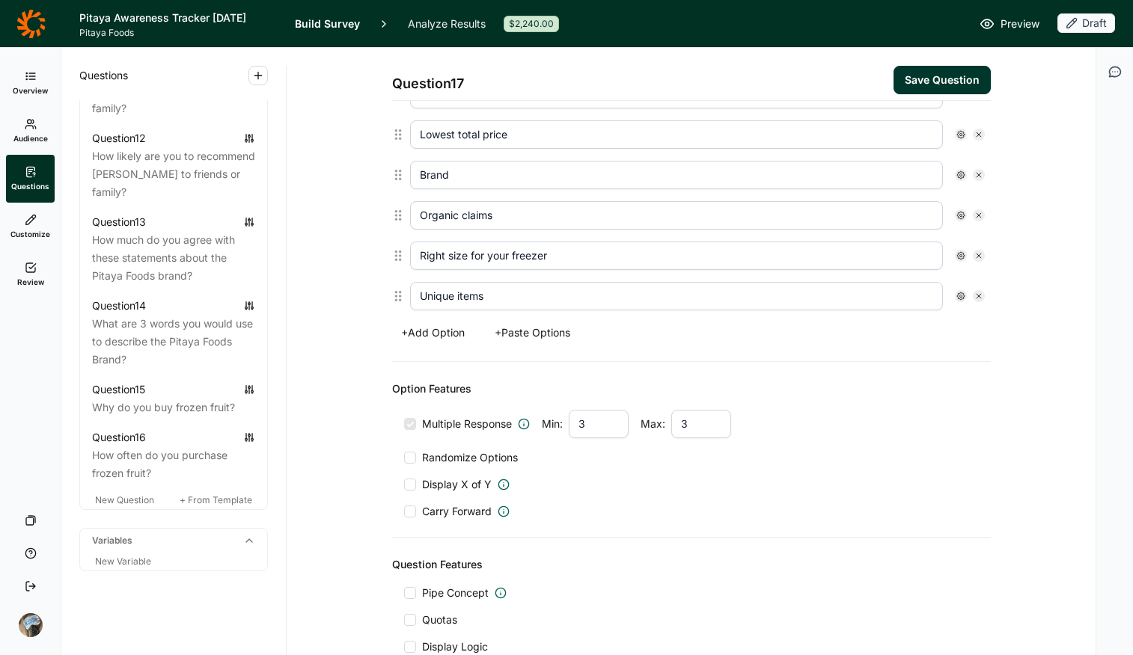
scroll to position [539, 0]
click at [695, 423] on input "3" at bounding box center [701, 427] width 60 height 28
click at [590, 426] on input "3" at bounding box center [599, 427] width 60 height 28
click at [703, 518] on div "Carry Forward" at bounding box center [691, 514] width 575 height 15
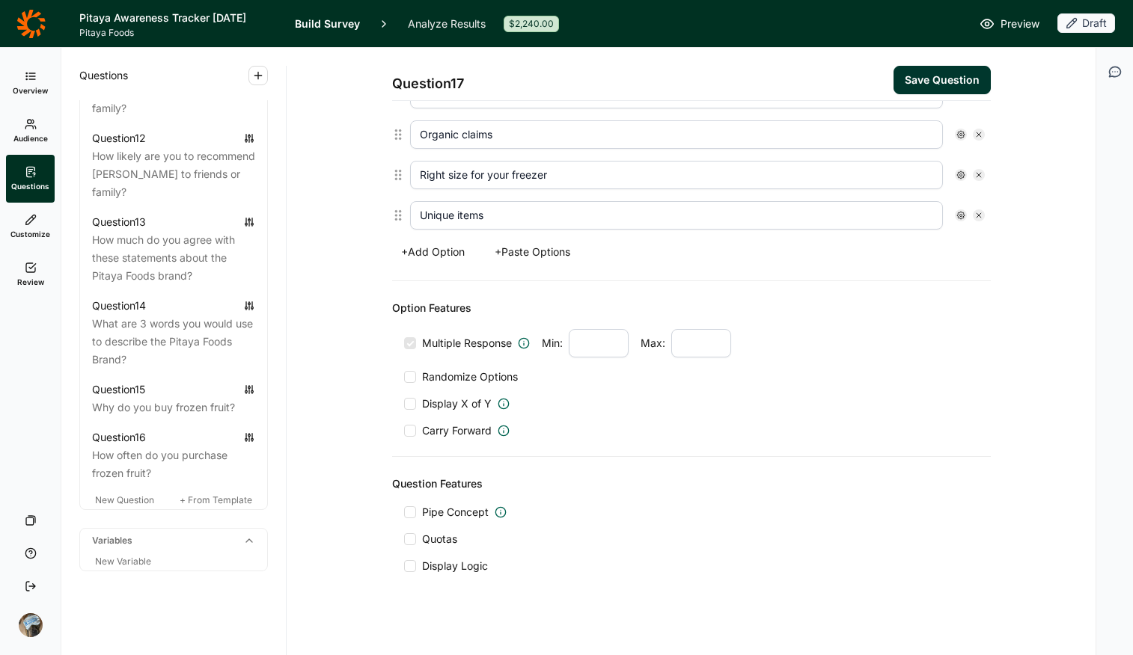
scroll to position [631, 0]
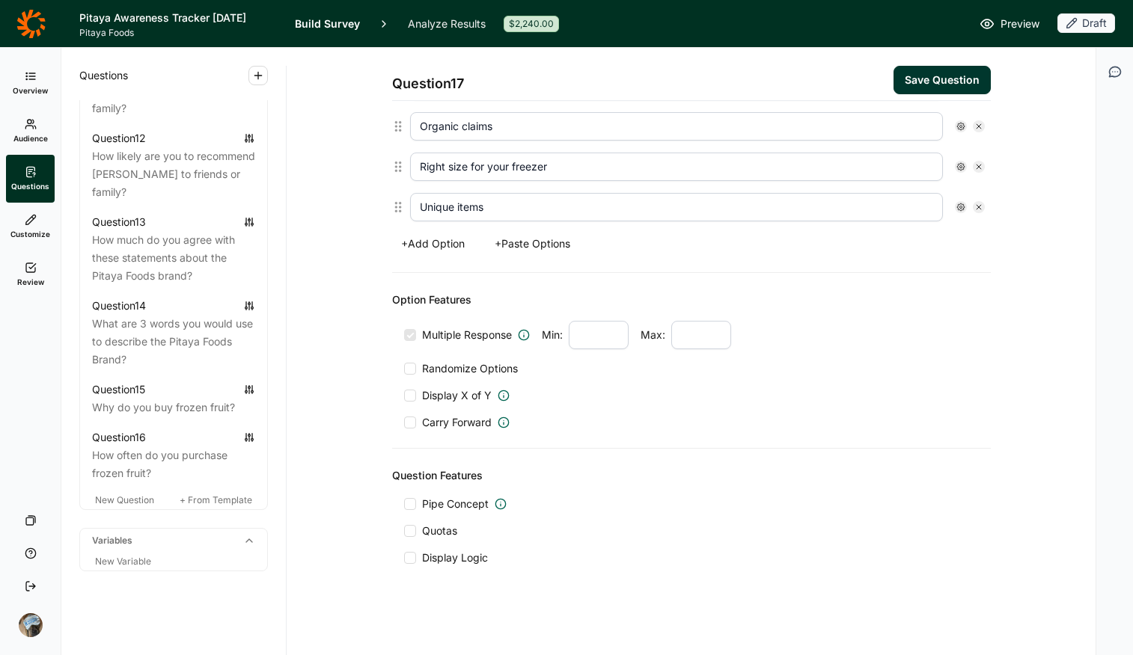
click at [437, 519] on div "Question Features Pipe Concept Quotas Display Logic" at bounding box center [691, 516] width 599 height 135
click at [440, 519] on div "Pipe Concept Quotas Display Logic" at bounding box center [691, 531] width 575 height 69
click at [439, 519] on span "Display Logic" at bounding box center [455, 558] width 66 height 15
click at [404, 519] on input "Display Logic" at bounding box center [404, 558] width 0 height 0
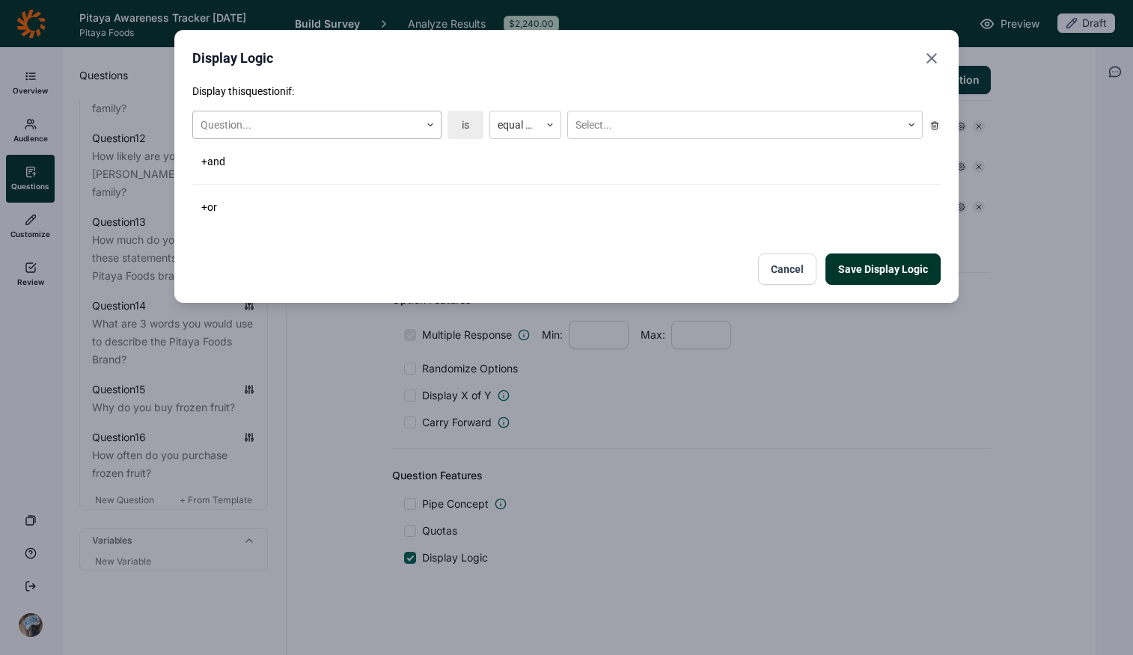
click at [361, 125] on div at bounding box center [307, 125] width 212 height 19
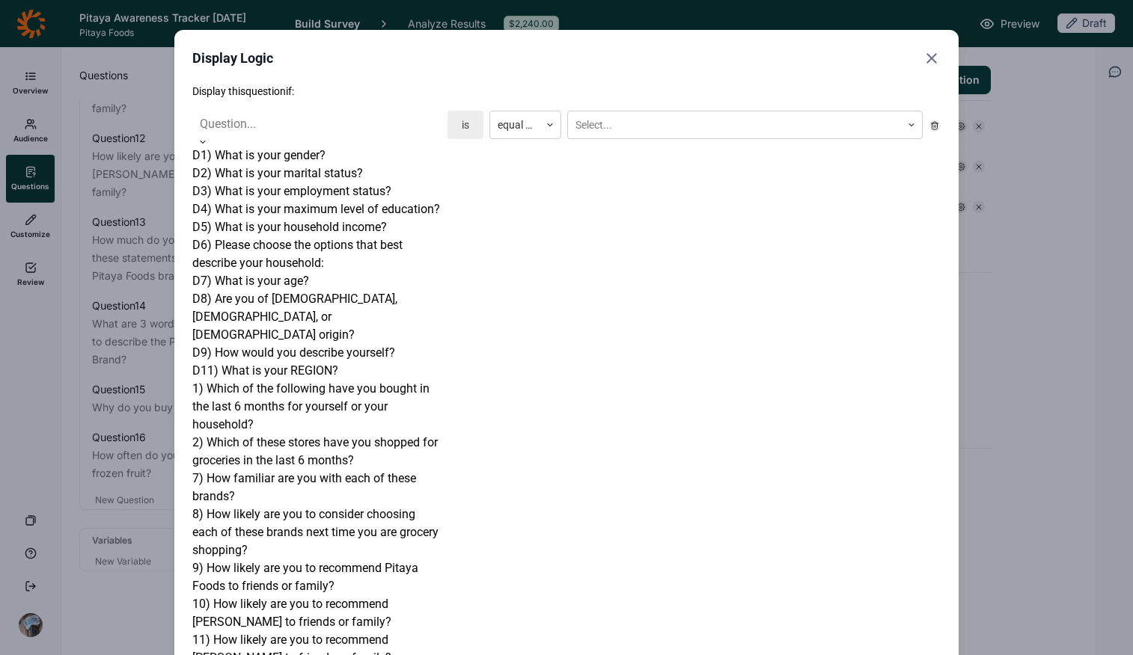
scroll to position [312, 0]
click at [335, 380] on div "1) Which of the following have you bought in the last 6 months for yourself or …" at bounding box center [316, 407] width 249 height 54
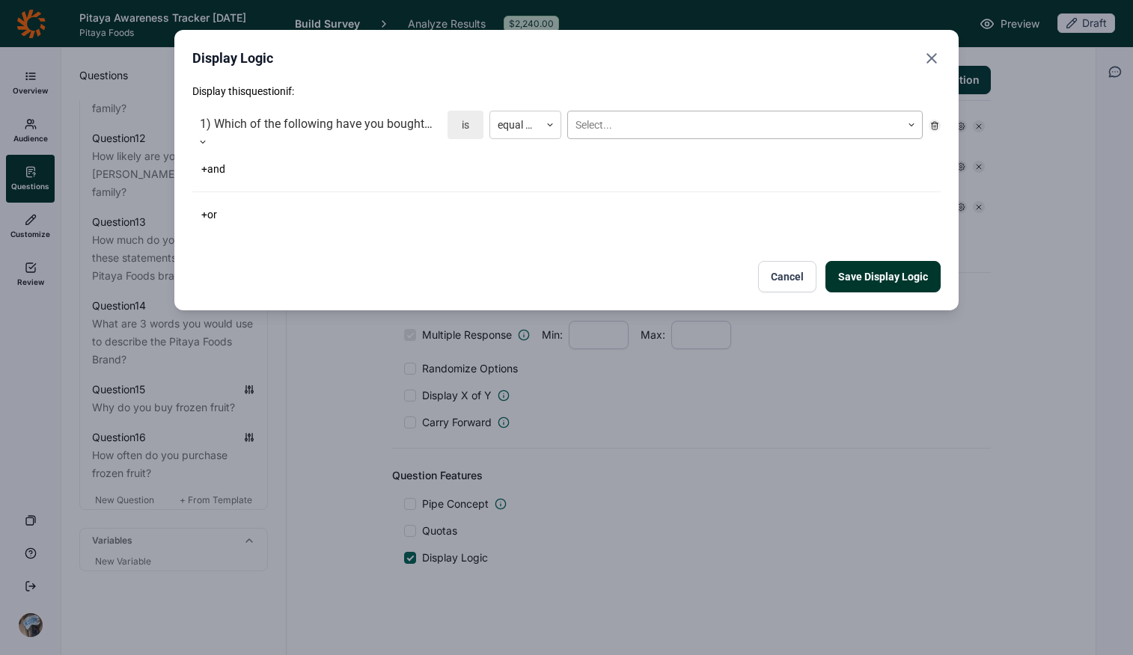
click at [677, 125] on div at bounding box center [734, 125] width 318 height 19
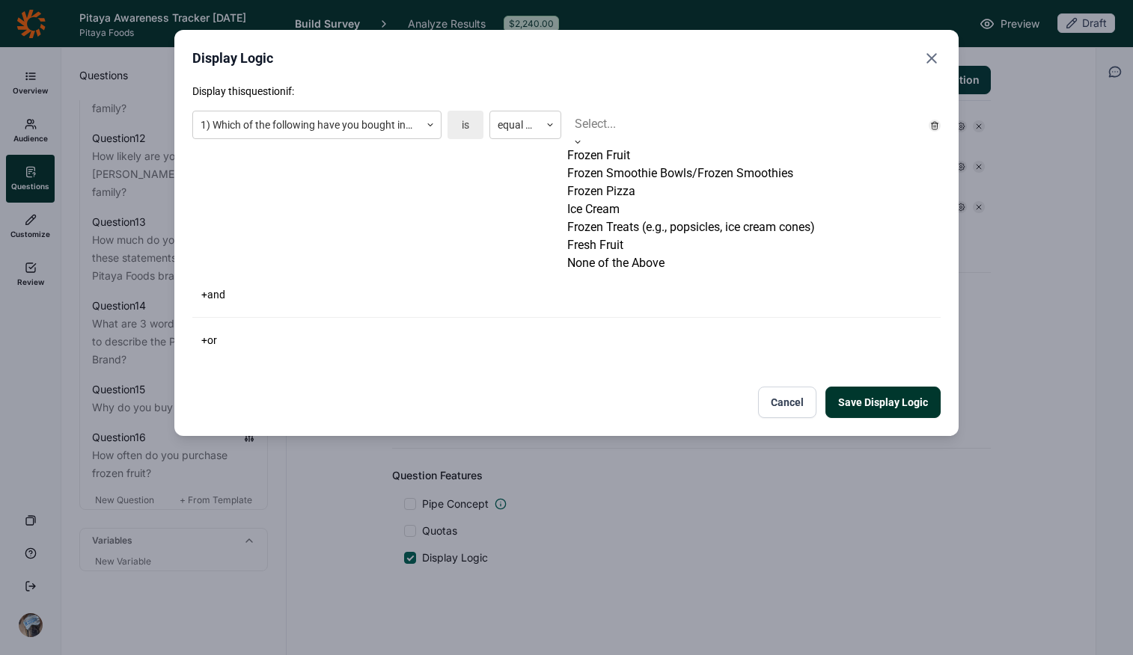
click at [658, 165] on div "Frozen Fruit" at bounding box center [744, 156] width 355 height 18
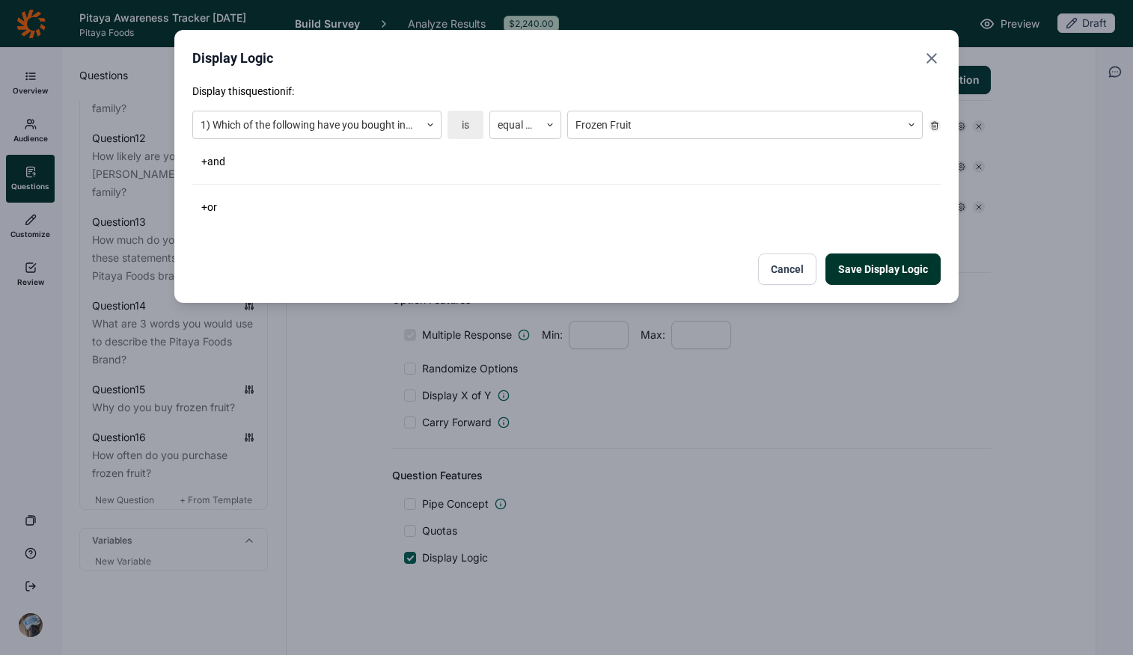
click at [626, 205] on div "+ or" at bounding box center [566, 207] width 748 height 21
click at [901, 278] on button "Save Display Logic" at bounding box center [882, 269] width 115 height 31
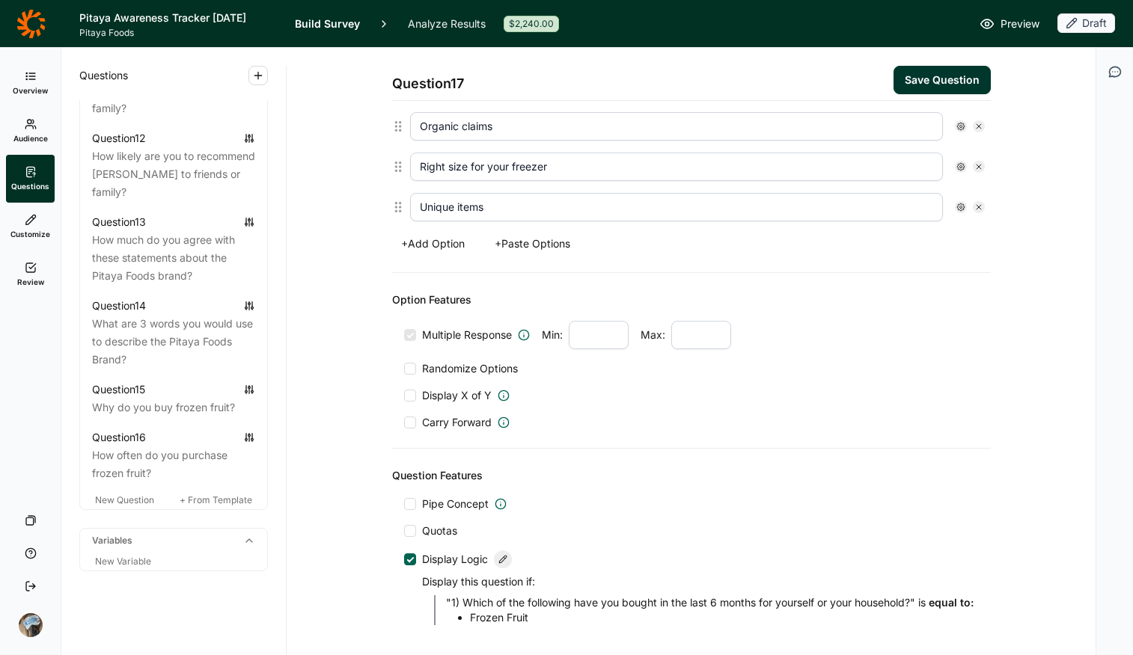
click at [907, 68] on button "Save Question" at bounding box center [941, 80] width 97 height 28
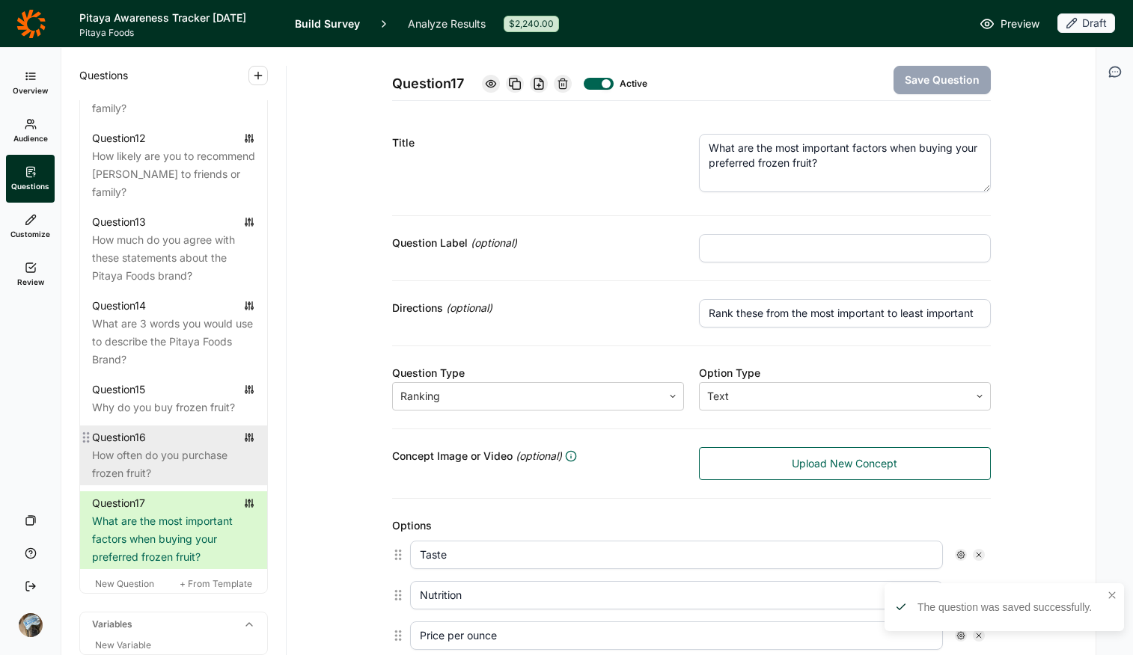
scroll to position [1748, 0]
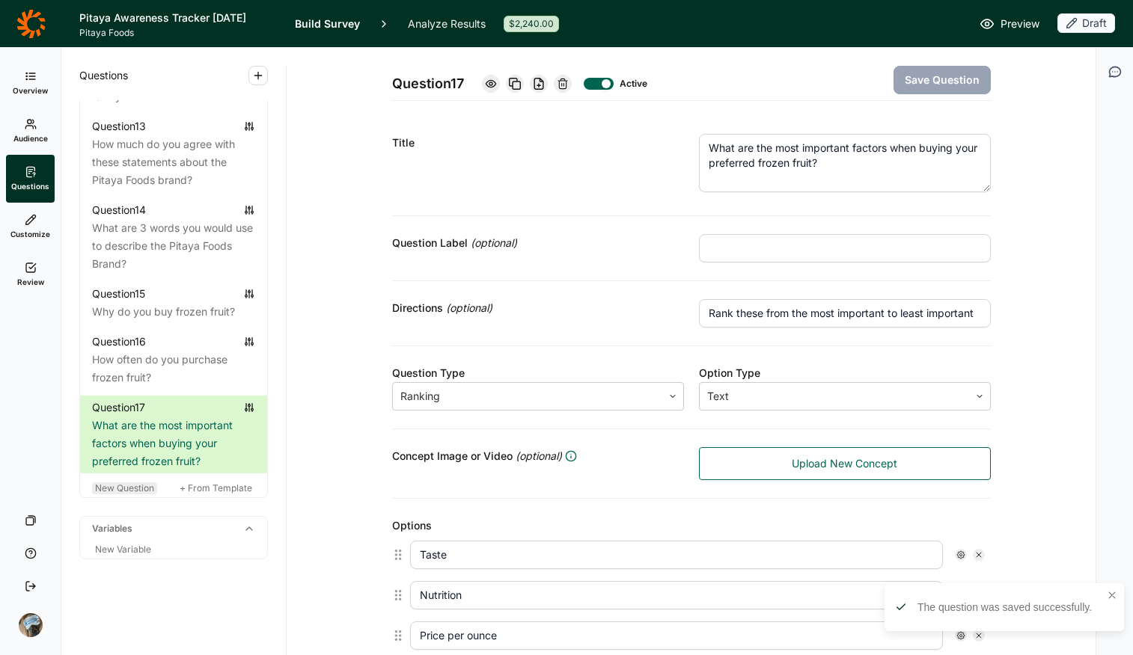
click at [112, 486] on span "New Question" at bounding box center [124, 488] width 59 height 11
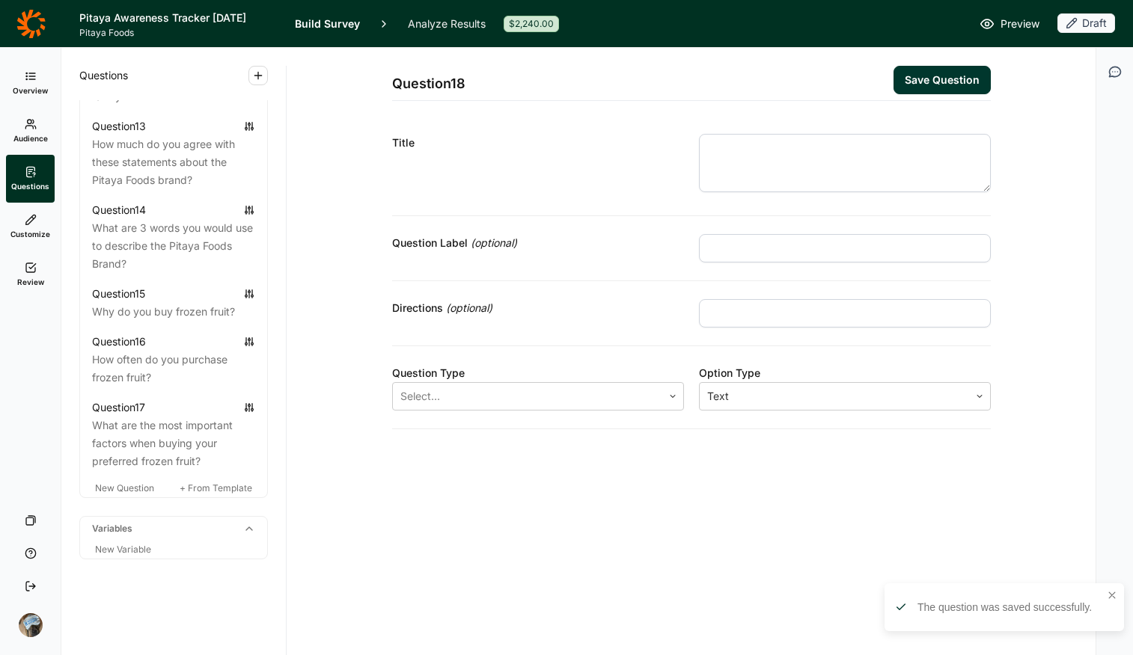
click at [735, 162] on textarea at bounding box center [845, 163] width 292 height 58
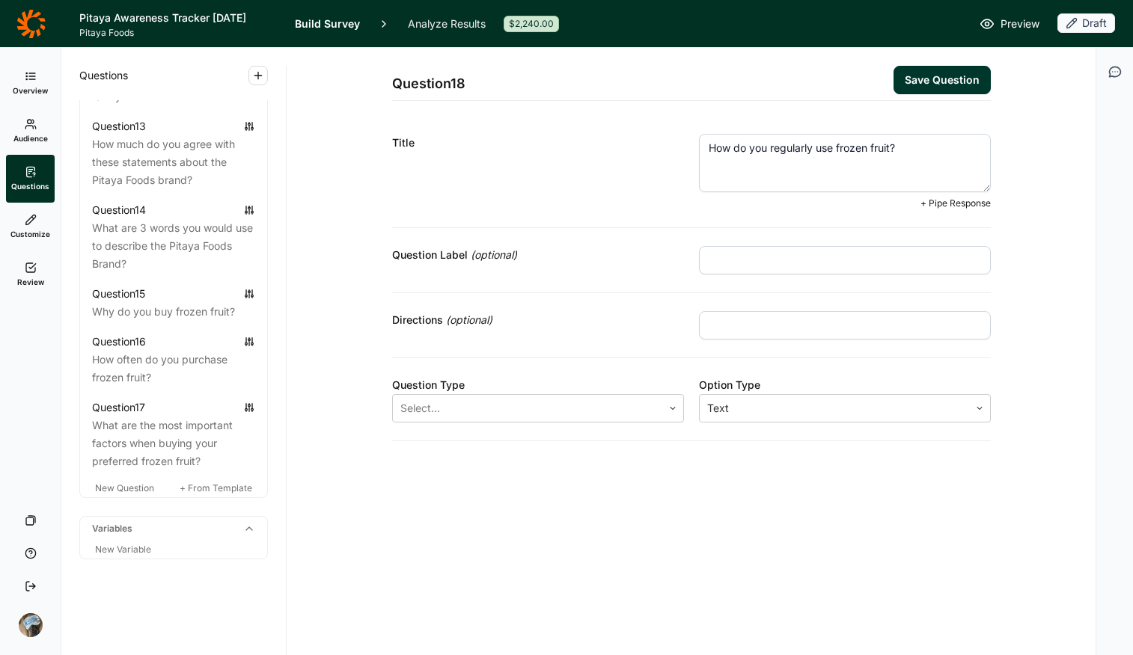
type textarea "How do you regularly use frozen fruit?"
click at [807, 327] on input "text" at bounding box center [845, 325] width 292 height 28
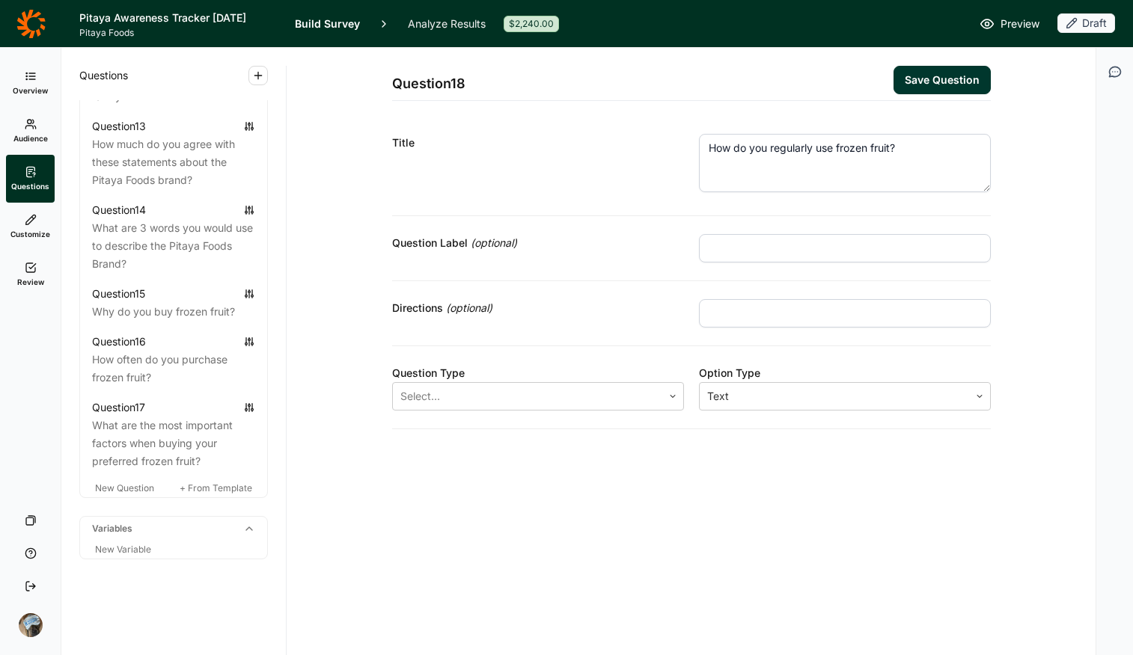
type input "Select all that apply"
click at [607, 519] on div "Question 18 Save Question Title How do you regularly use frozen fruit? Question…" at bounding box center [691, 352] width 809 height 608
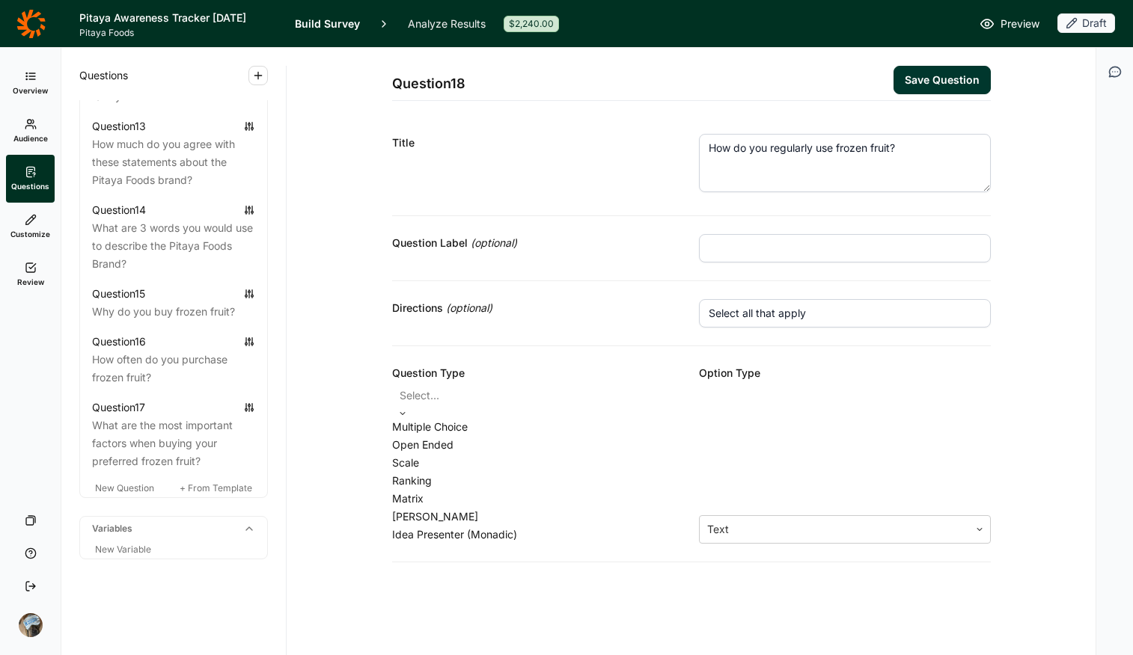
click at [545, 383] on div "Select..." at bounding box center [538, 395] width 292 height 27
click at [463, 436] on div "Multiple Choice" at bounding box center [538, 427] width 292 height 18
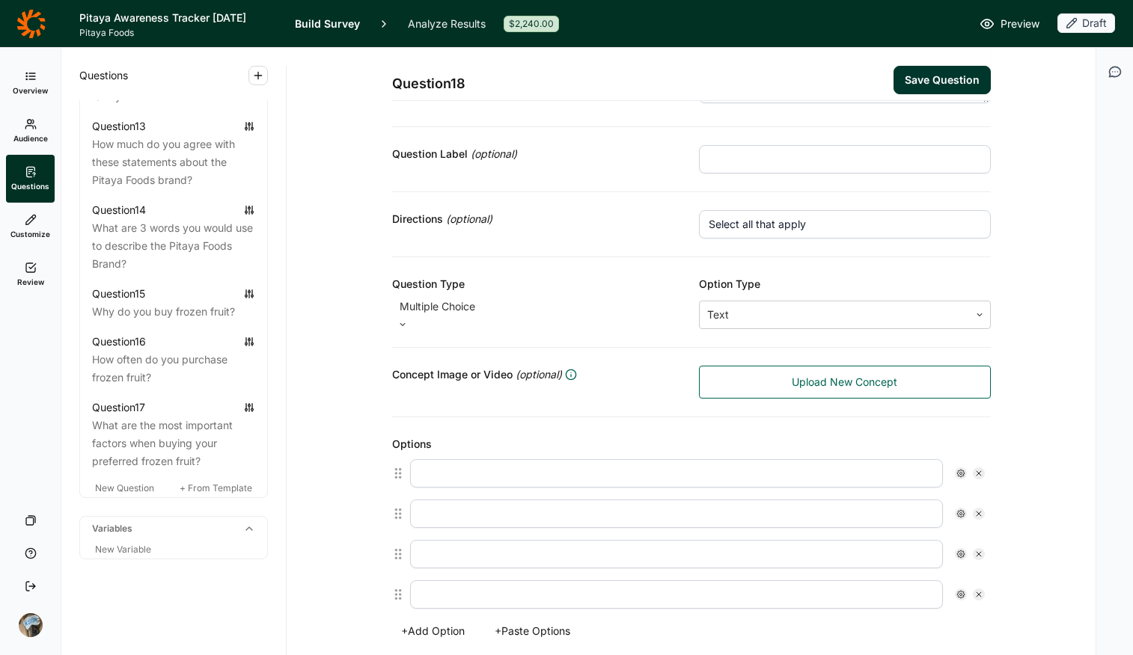
scroll to position [195, 0]
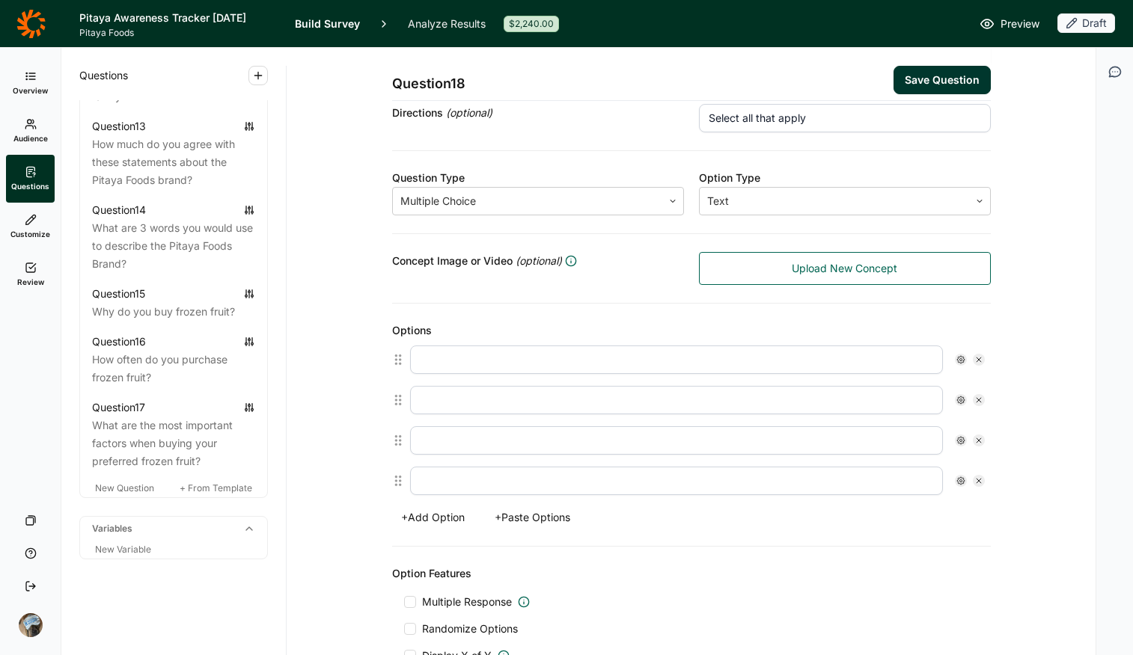
click at [533, 512] on button "+ Paste Options" at bounding box center [533, 517] width 94 height 21
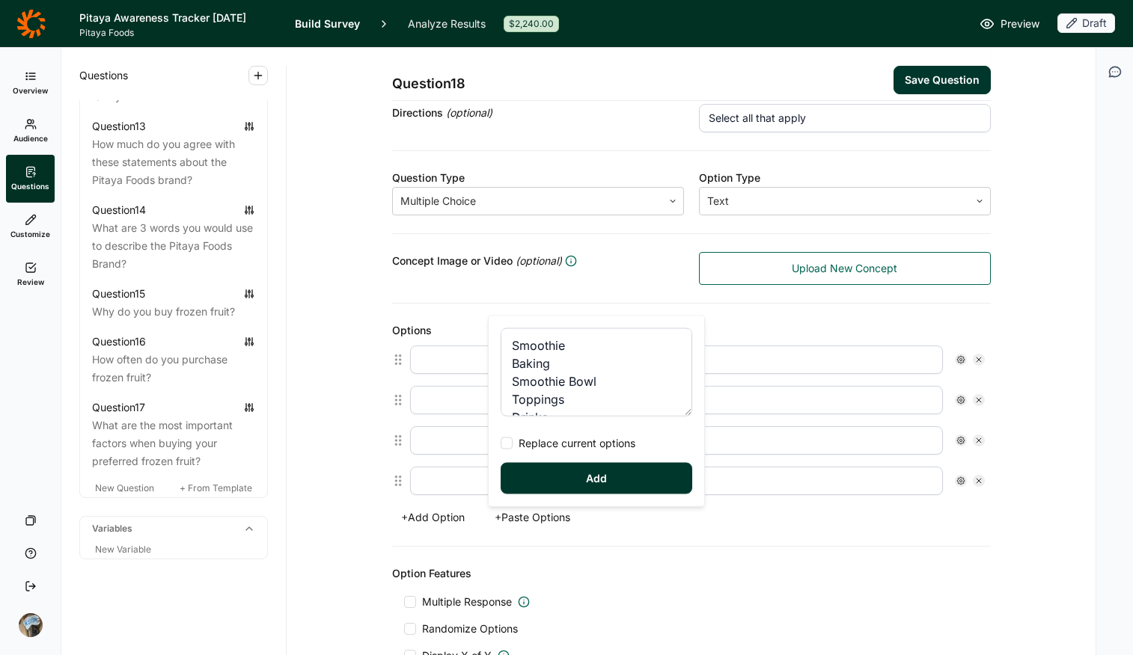
drag, startPoint x: 577, startPoint y: 444, endPoint x: 580, endPoint y: 456, distance: 13.1
click at [577, 441] on span "Replace current options" at bounding box center [574, 443] width 123 height 15
click at [501, 444] on input "Replace current options" at bounding box center [501, 444] width 0 height 0
type textarea "Smoothie Baking Smoothie Bowl Toppings Drinks Snacking Other"
click at [584, 474] on button "Add" at bounding box center [597, 478] width 192 height 31
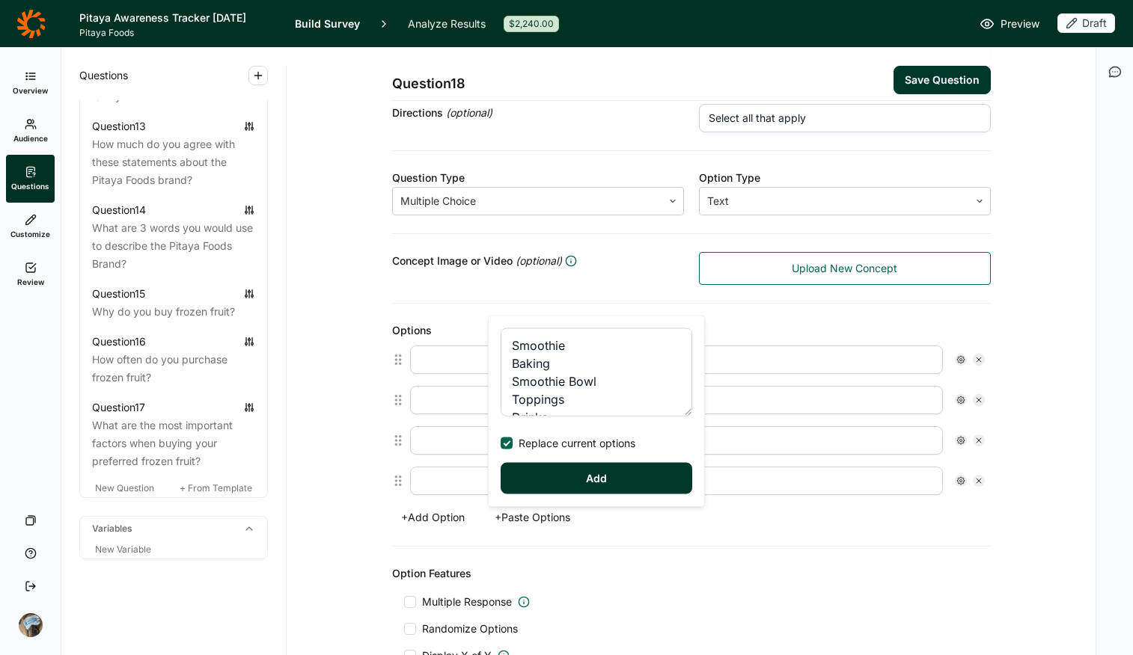
type input "Smoothie"
type input "Baking"
type input "Smoothie Bowl"
type input "Toppings"
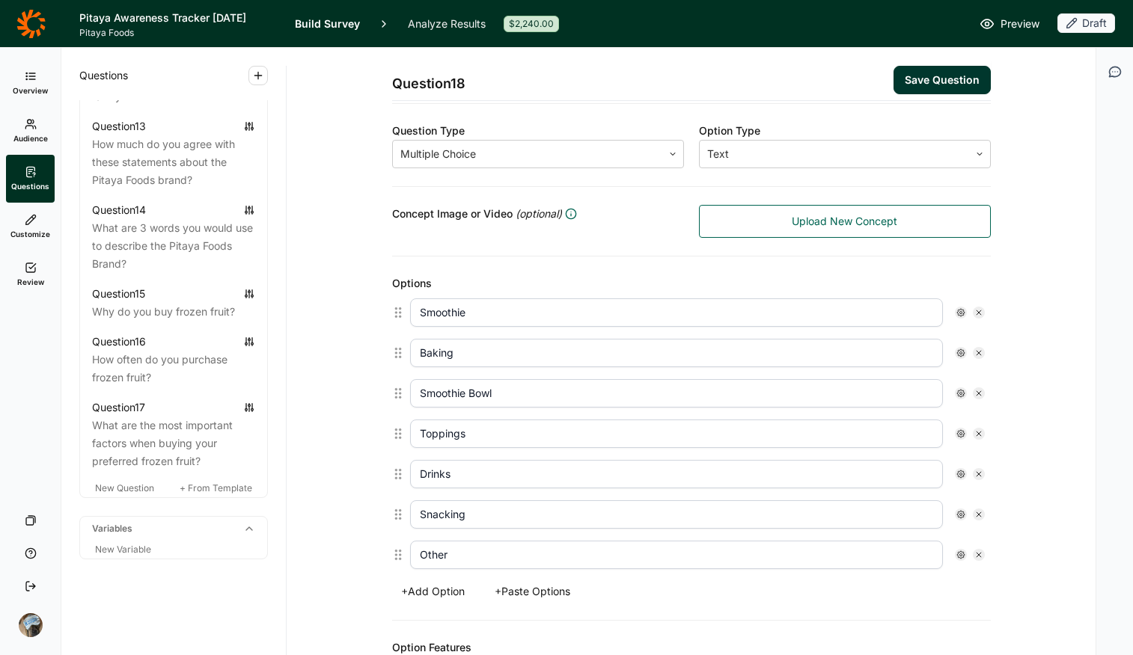
scroll to position [263, 0]
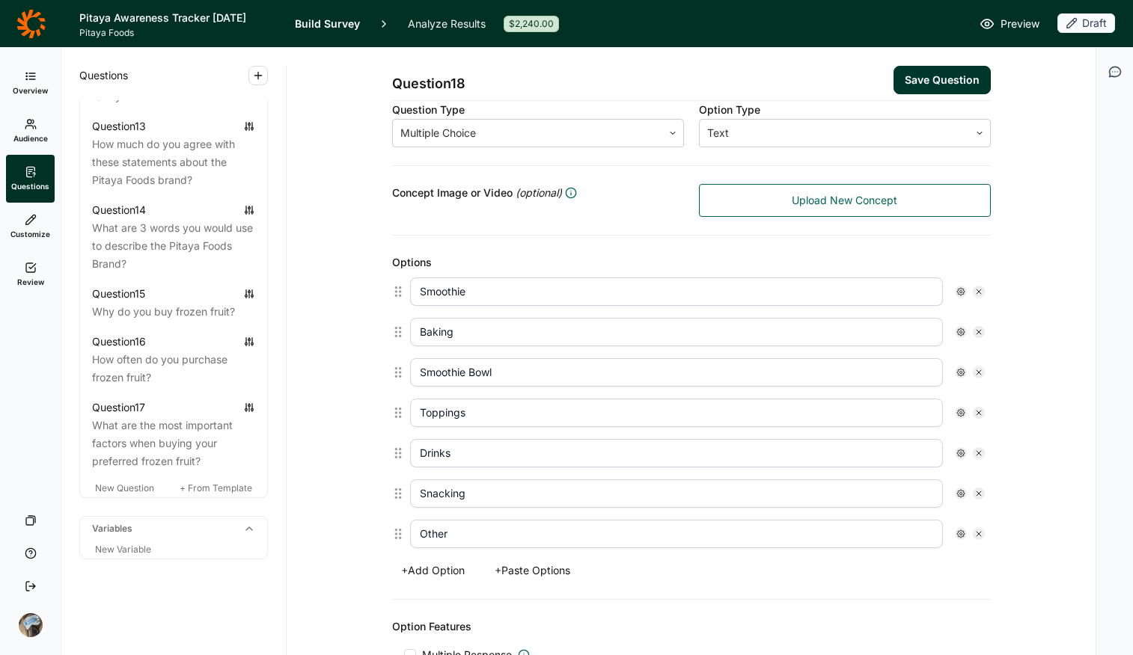
click at [907, 519] on icon at bounding box center [960, 534] width 9 height 9
click at [907, 519] on span "Free Text" at bounding box center [999, 602] width 52 height 15
click at [907, 519] on input "Free Text" at bounding box center [961, 602] width 0 height 0
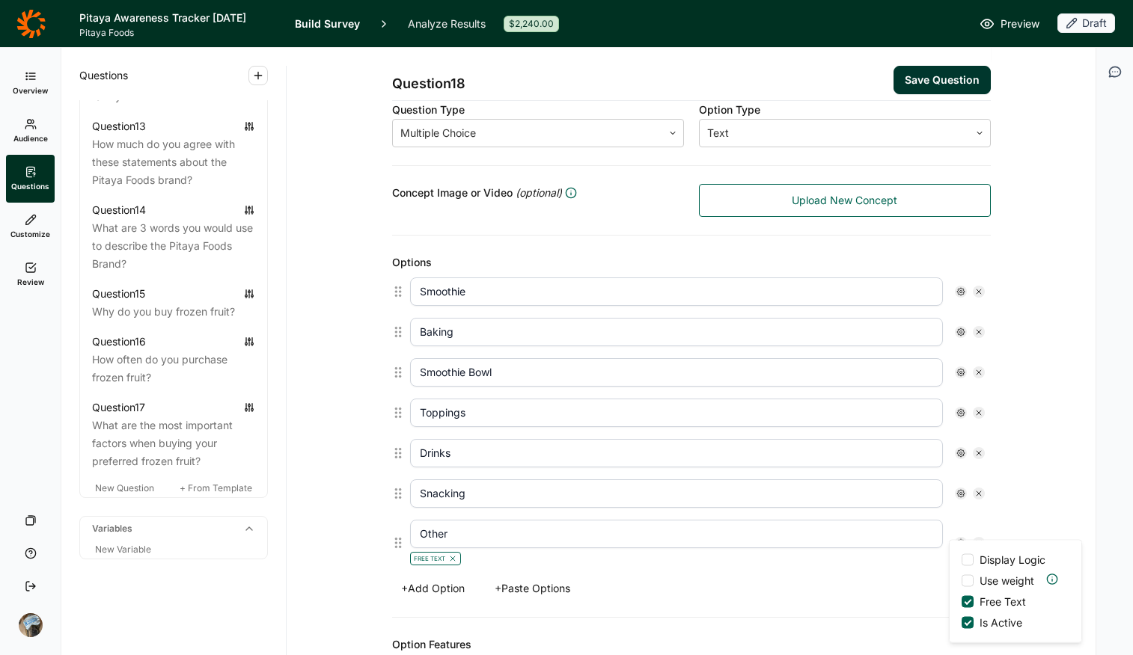
click at [907, 388] on div "Question 18 Save Question Title How do you regularly use frozen fruit? Question…" at bounding box center [691, 399] width 773 height 1229
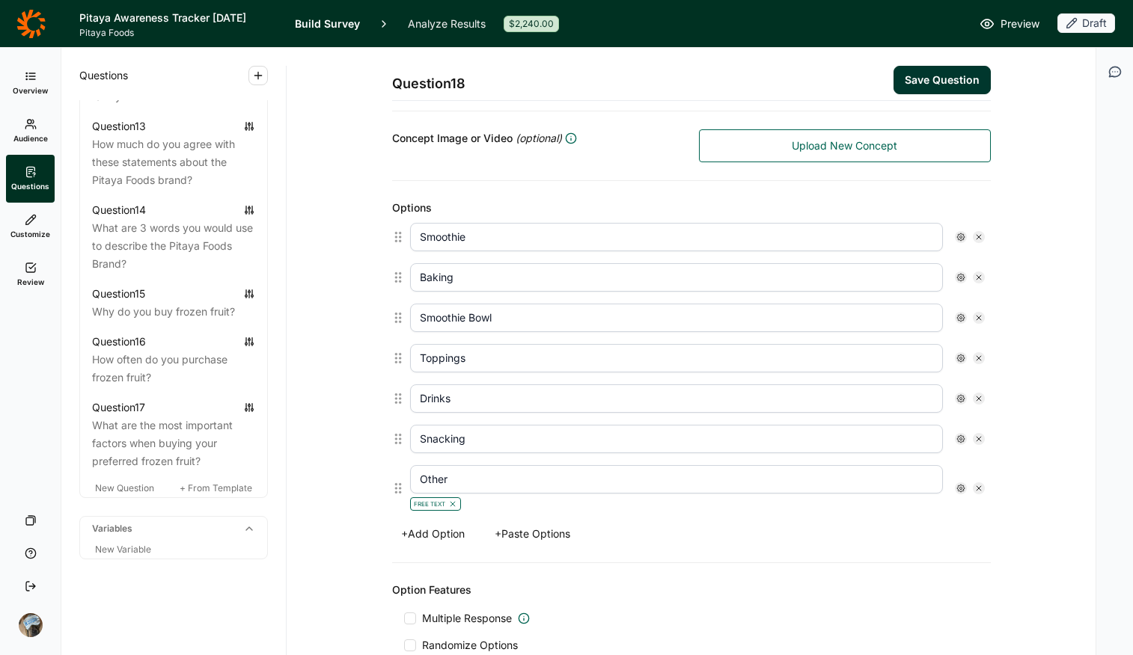
scroll to position [486, 0]
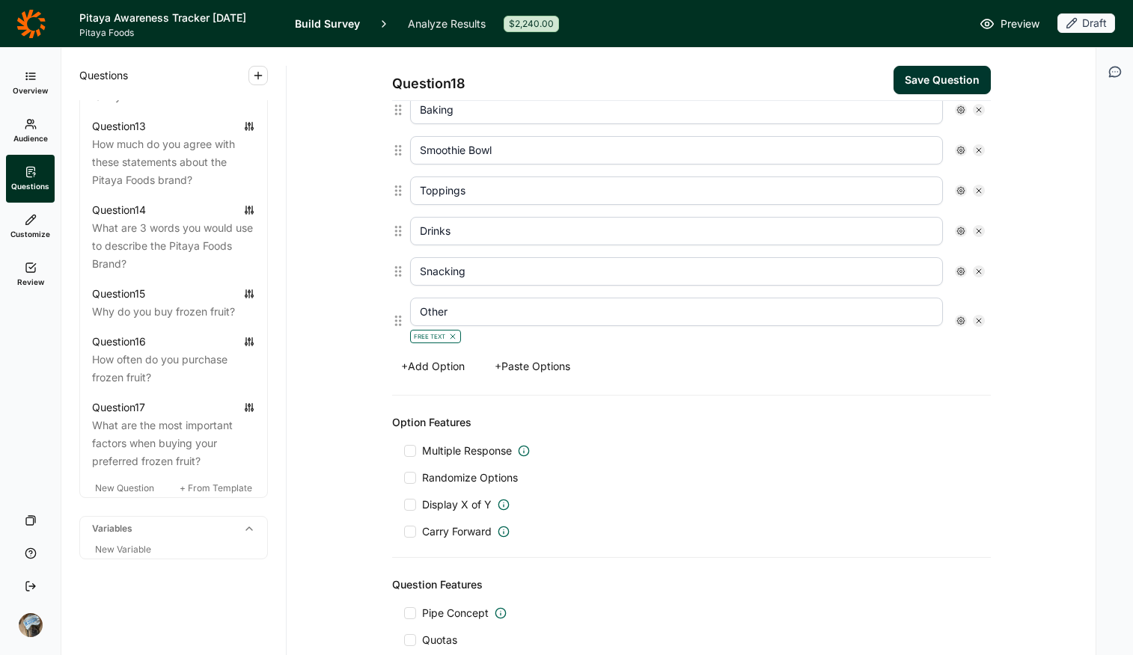
click at [432, 451] on span "Multiple Response" at bounding box center [467, 451] width 90 height 15
click at [404, 451] on input "Multiple Response" at bounding box center [404, 451] width 0 height 0
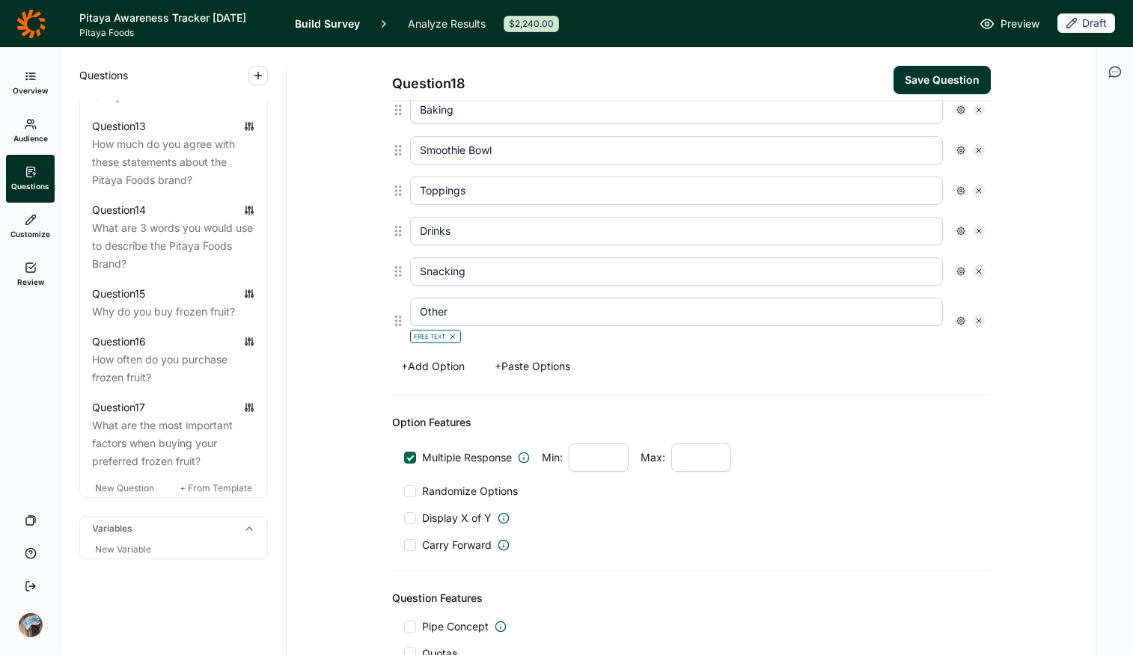
click at [448, 495] on span "Randomize Options" at bounding box center [467, 491] width 102 height 15
click at [404, 492] on input "Randomize Options" at bounding box center [404, 492] width 0 height 0
click at [786, 519] on div "Carry Forward" at bounding box center [691, 545] width 575 height 15
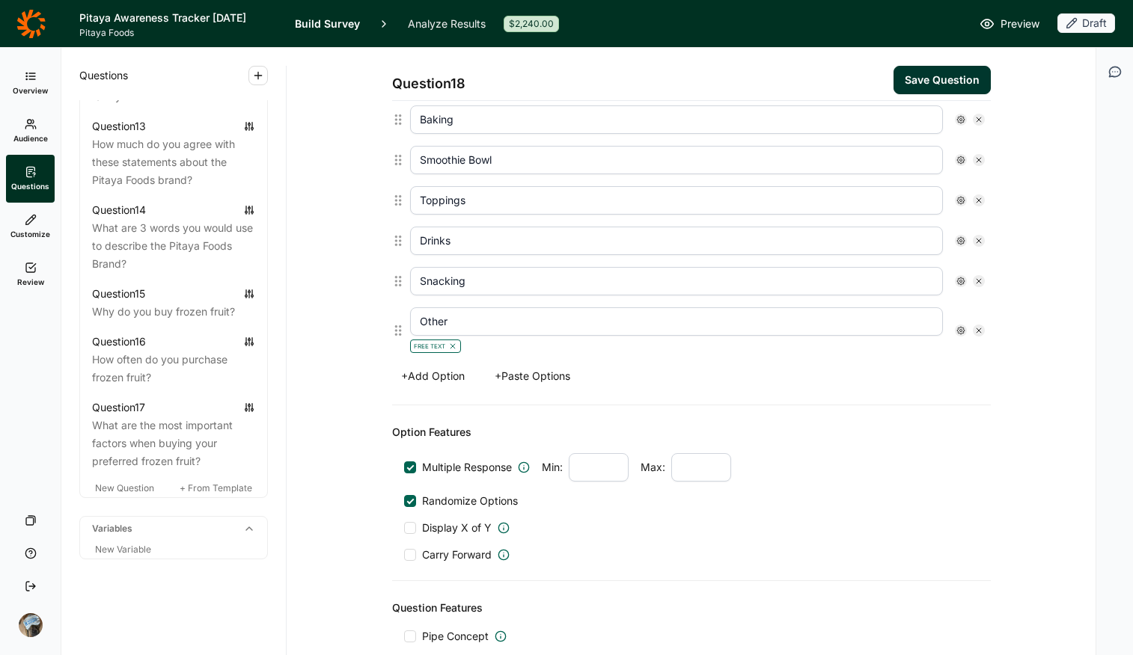
scroll to position [410, 0]
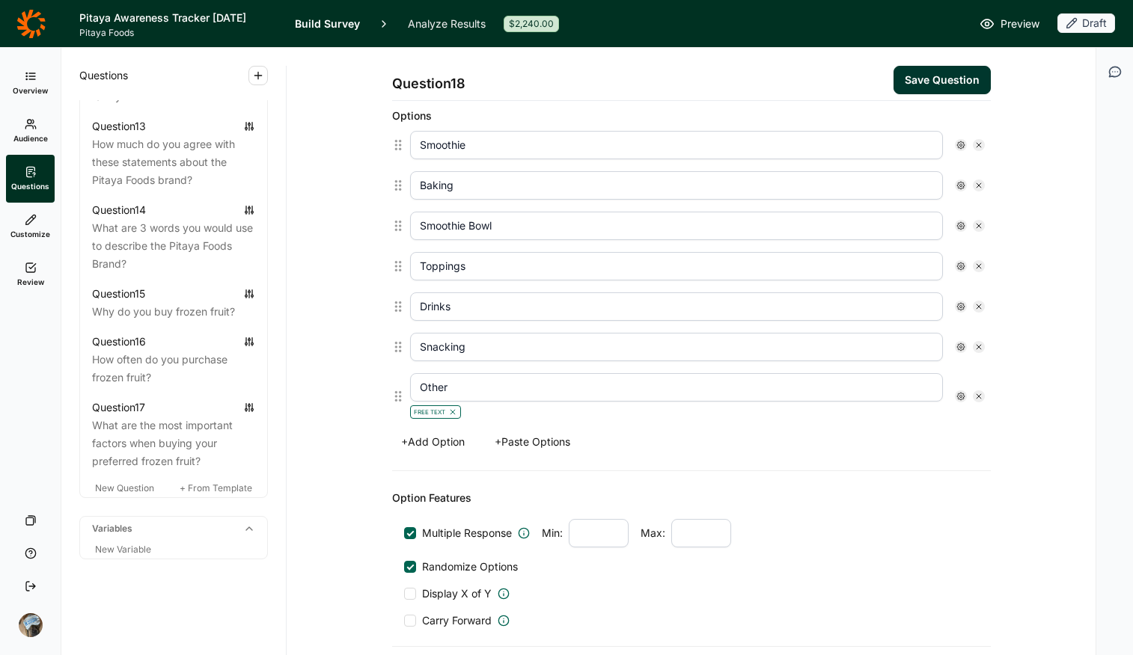
click at [907, 397] on use at bounding box center [960, 396] width 7 height 7
click at [907, 467] on span "Anchor" at bounding box center [993, 464] width 41 height 15
click at [907, 465] on input "Anchor" at bounding box center [961, 465] width 0 height 0
click at [468, 519] on span "Randomize Options" at bounding box center [467, 567] width 102 height 15
click at [404, 519] on input "Randomize Options" at bounding box center [404, 567] width 0 height 0
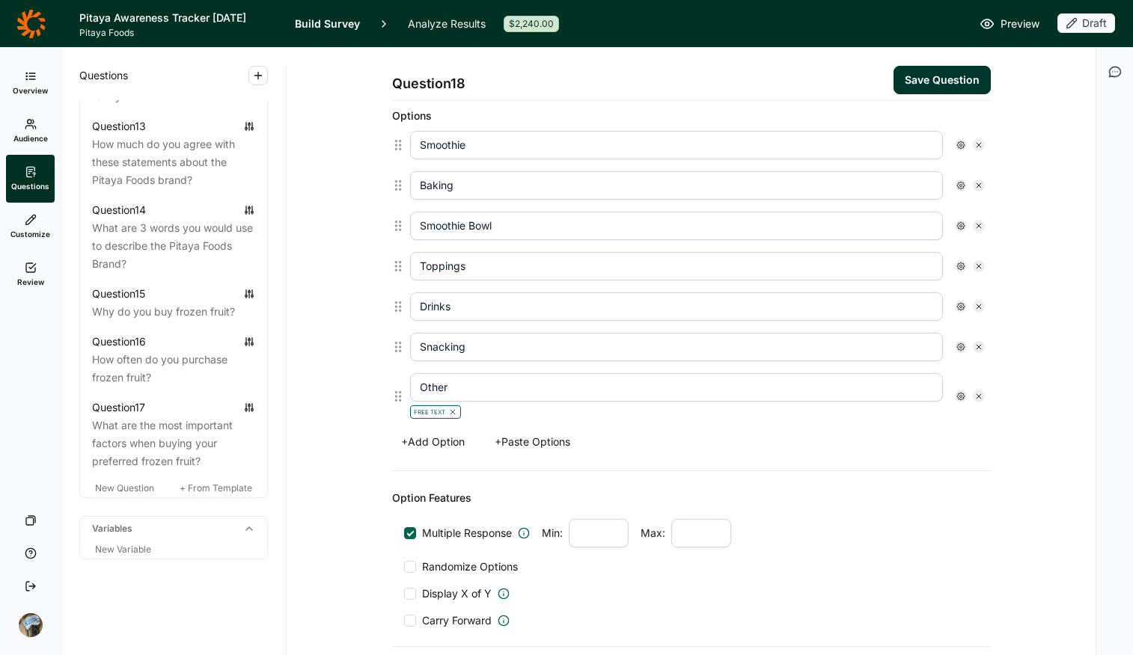
click at [907, 400] on icon at bounding box center [960, 396] width 9 height 9
click at [409, 519] on div at bounding box center [410, 567] width 12 height 12
click at [404, 519] on input "Randomize Options" at bounding box center [404, 567] width 0 height 0
click at [907, 397] on icon at bounding box center [960, 396] width 9 height 9
click at [848, 503] on div "Option Features" at bounding box center [691, 498] width 599 height 18
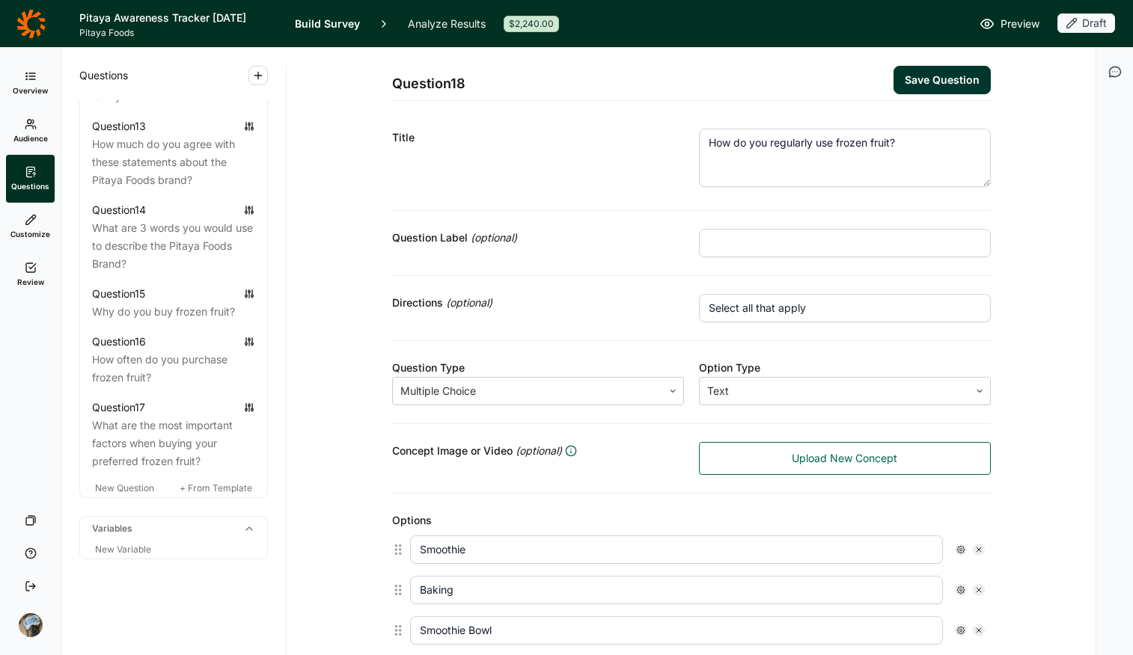
scroll to position [46, 0]
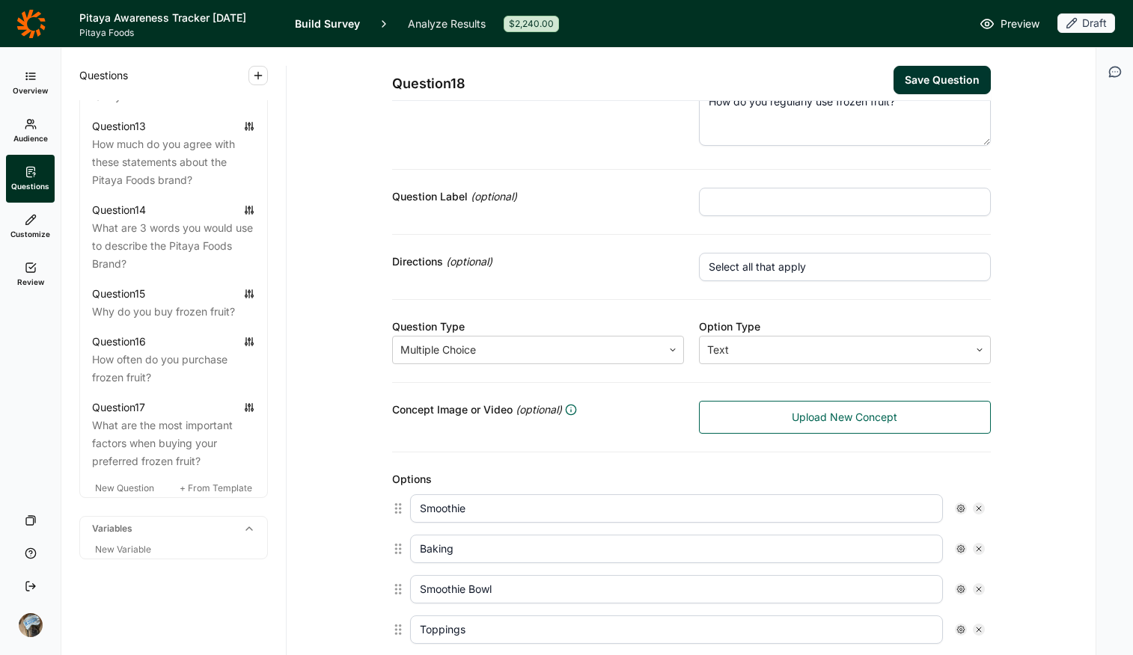
click at [907, 88] on button "Save Question" at bounding box center [941, 80] width 97 height 28
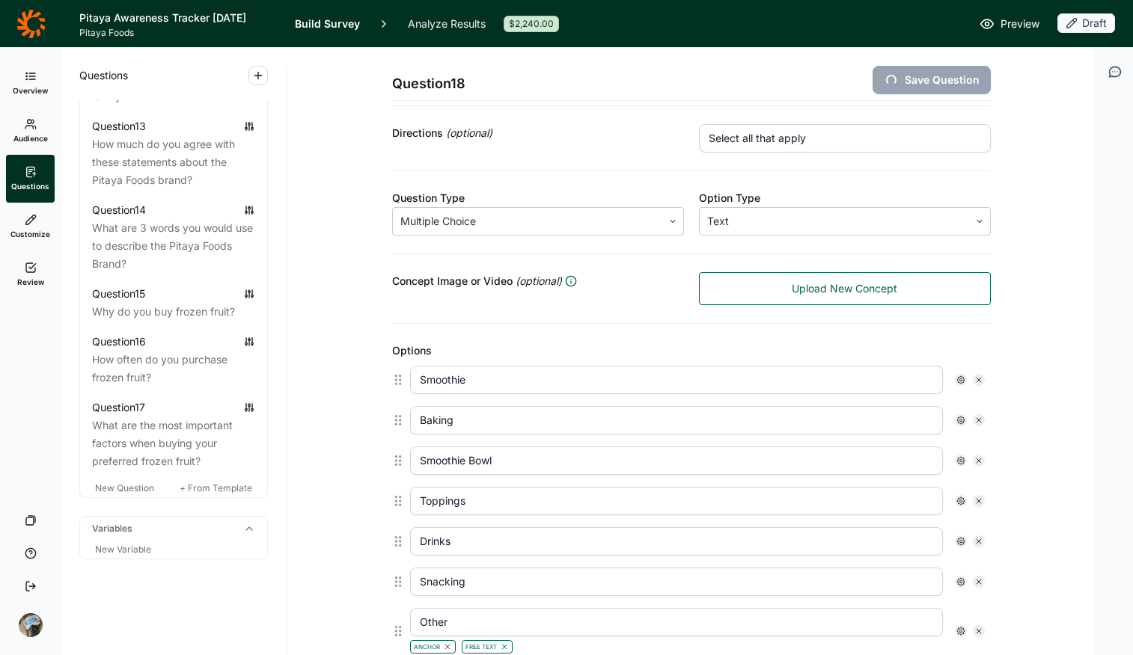
scroll to position [242, 0]
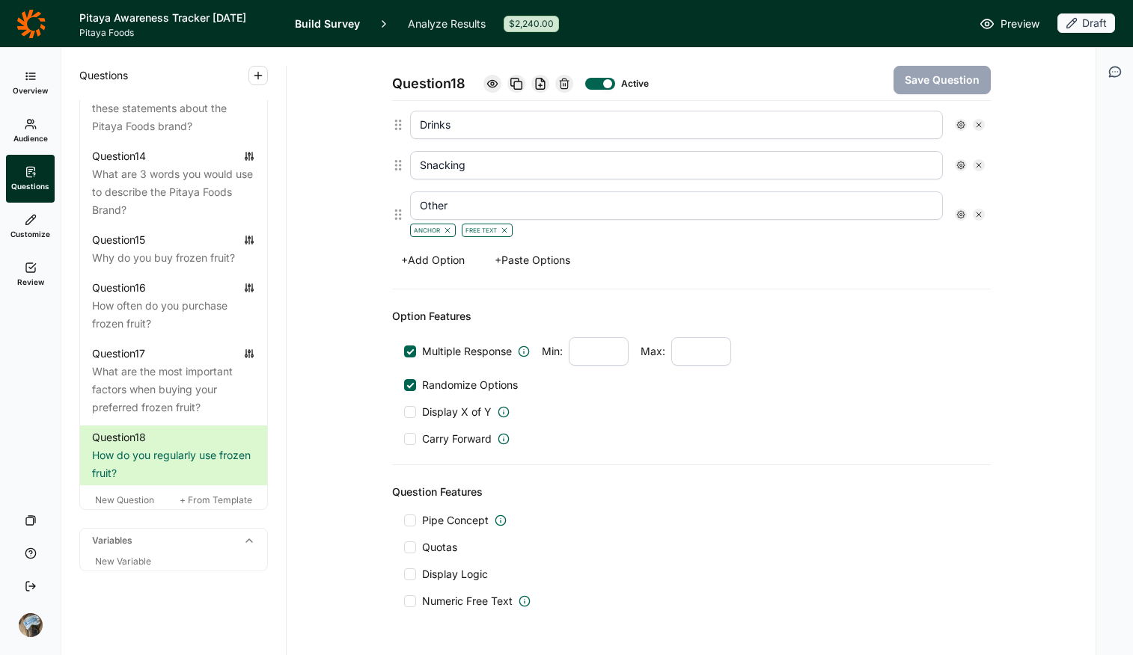
scroll to position [635, 0]
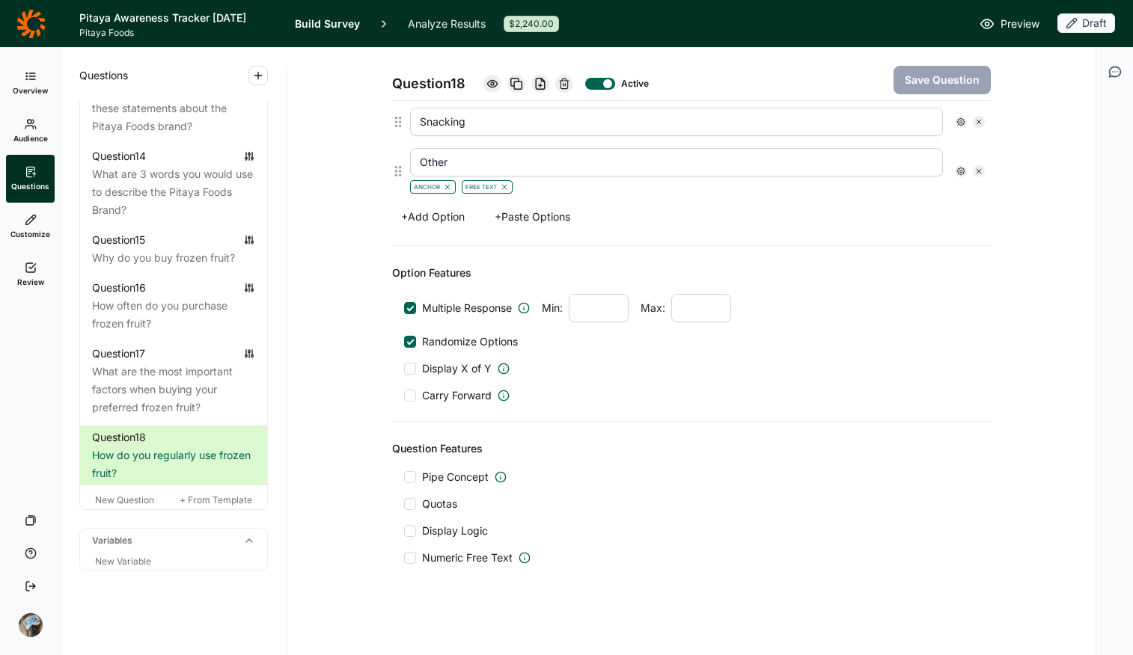
click at [441, 519] on span "Display Logic" at bounding box center [455, 531] width 66 height 15
click at [404, 519] on input "Display Logic" at bounding box center [404, 531] width 0 height 0
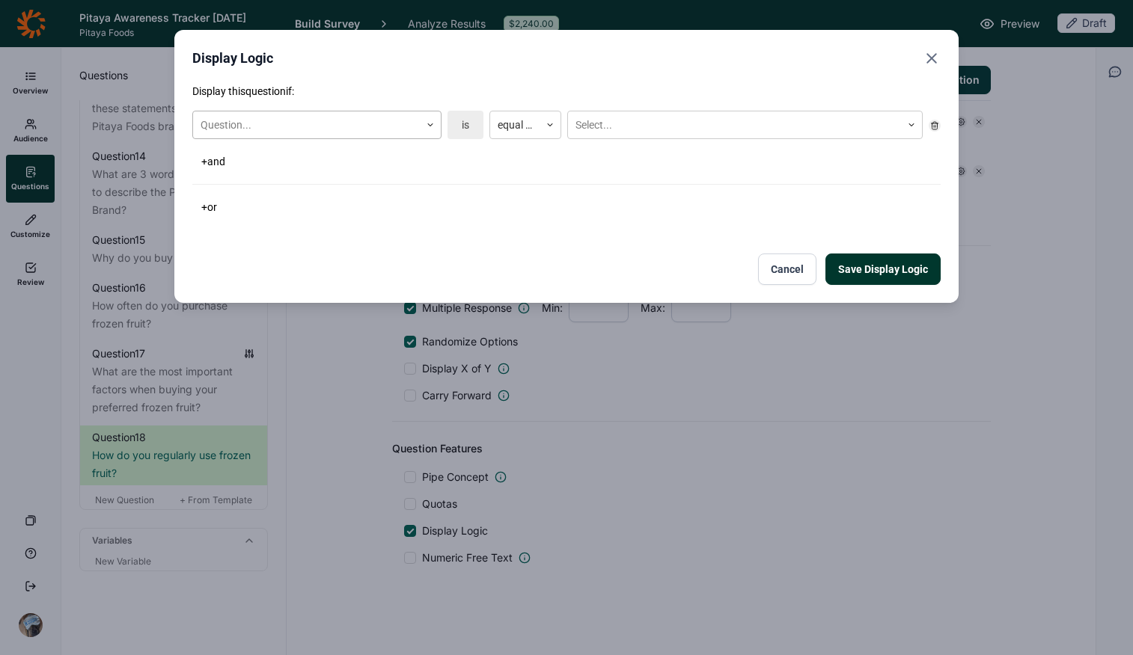
click at [325, 120] on div at bounding box center [307, 125] width 212 height 19
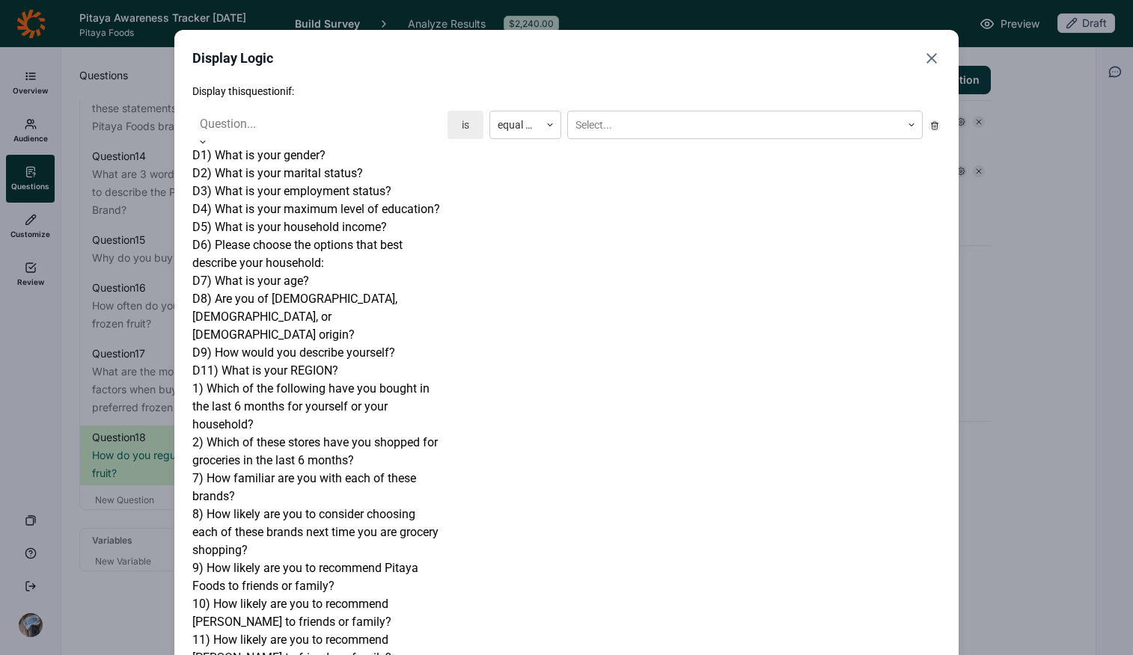
scroll to position [261, 0]
click at [327, 380] on div "1) Which of the following have you bought in the last 6 months for yourself or …" at bounding box center [316, 407] width 249 height 54
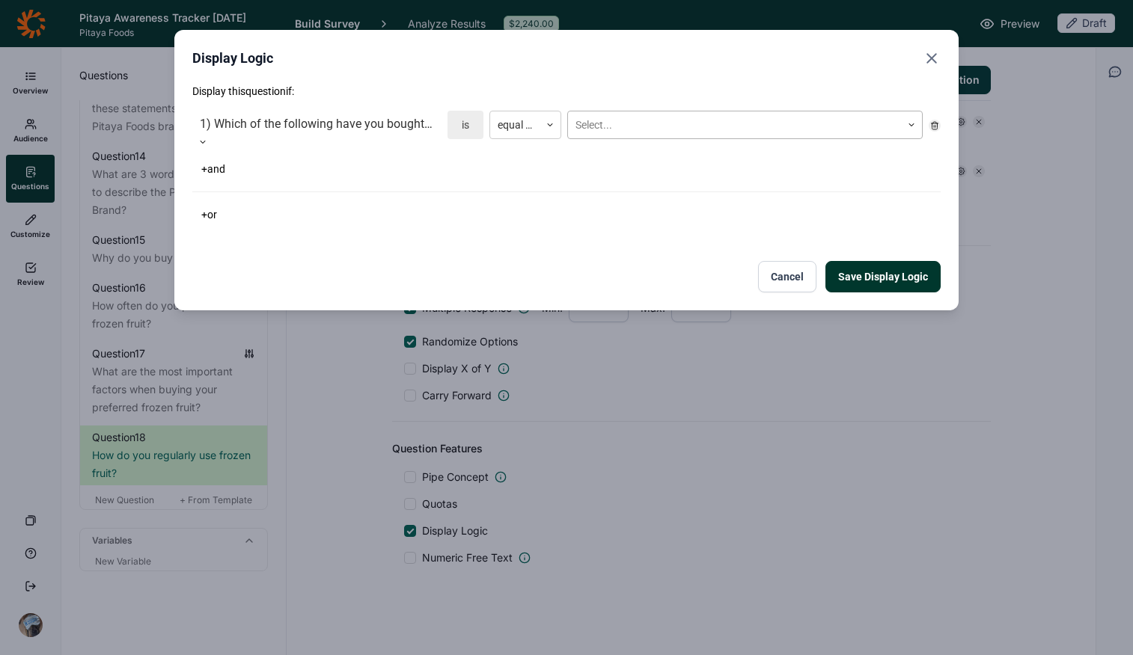
click at [626, 123] on div at bounding box center [734, 125] width 318 height 19
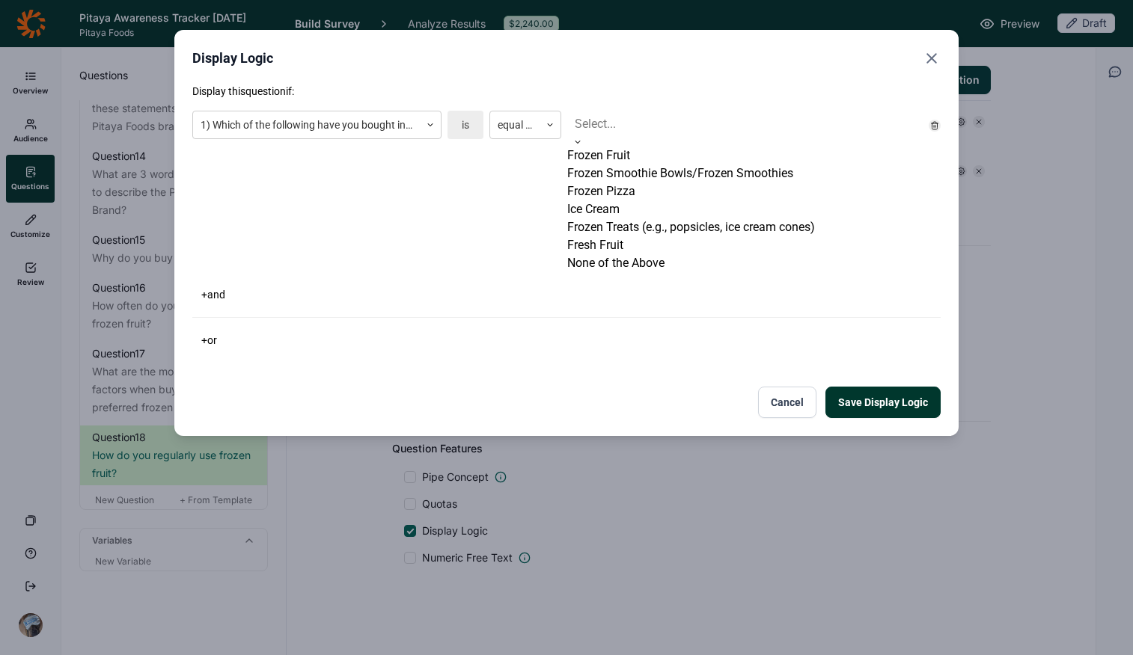
click at [632, 160] on div "Frozen Fruit" at bounding box center [744, 156] width 355 height 18
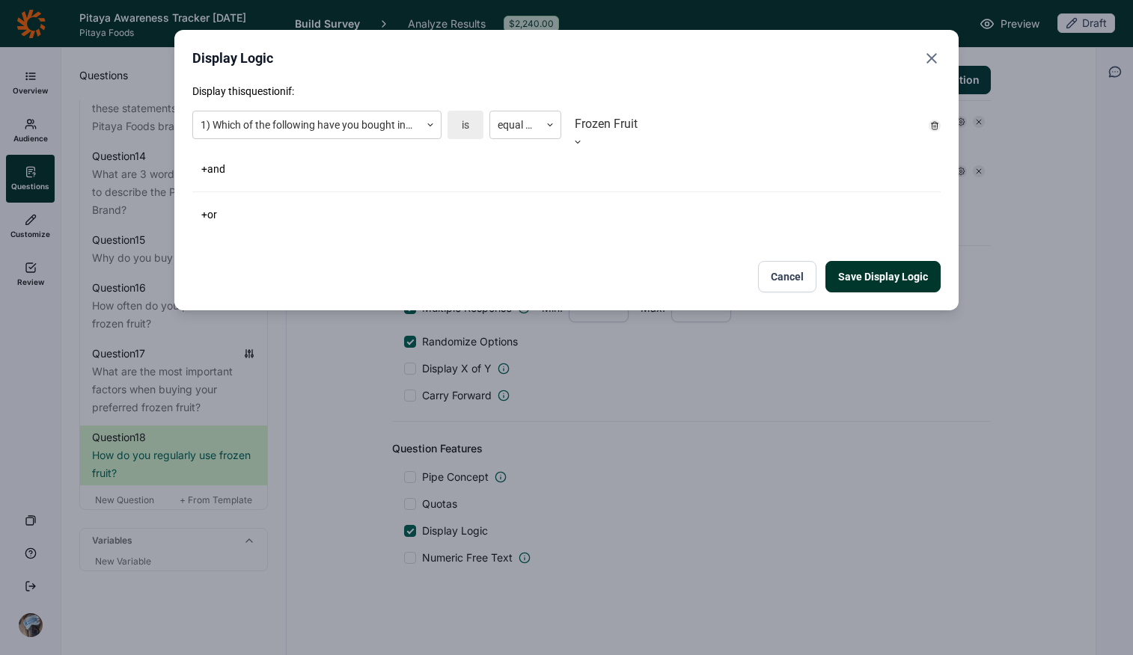
click at [646, 192] on div "Display this question if: 1) Which of the following have you bought in the last…" at bounding box center [566, 154] width 748 height 141
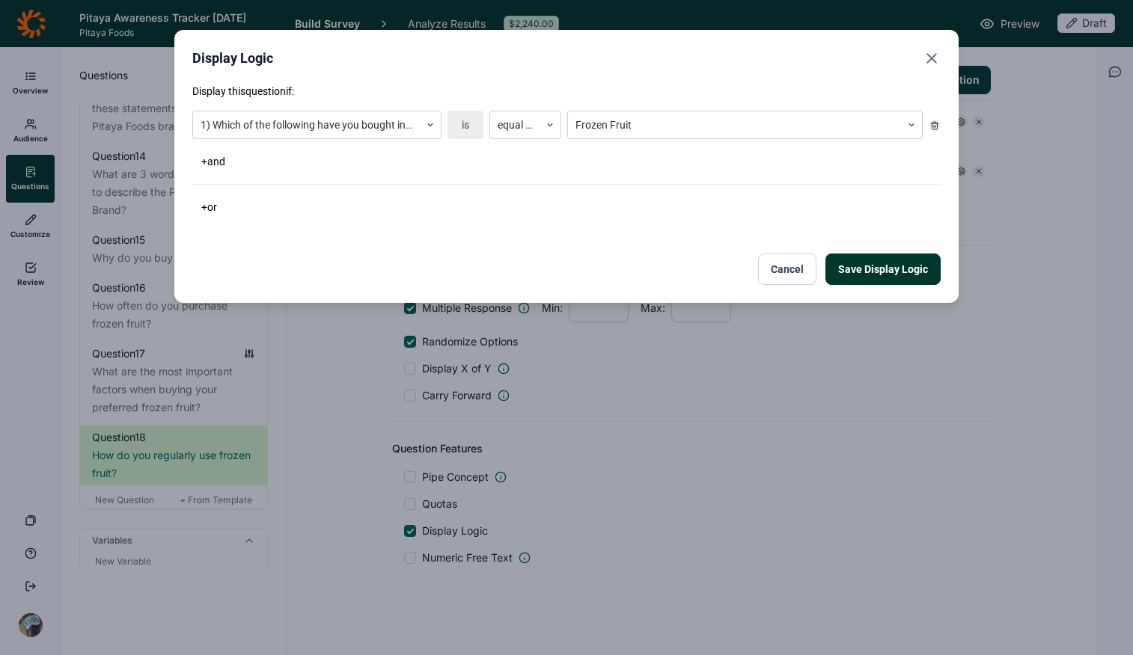
click at [902, 266] on button "Save Display Logic" at bounding box center [882, 269] width 115 height 31
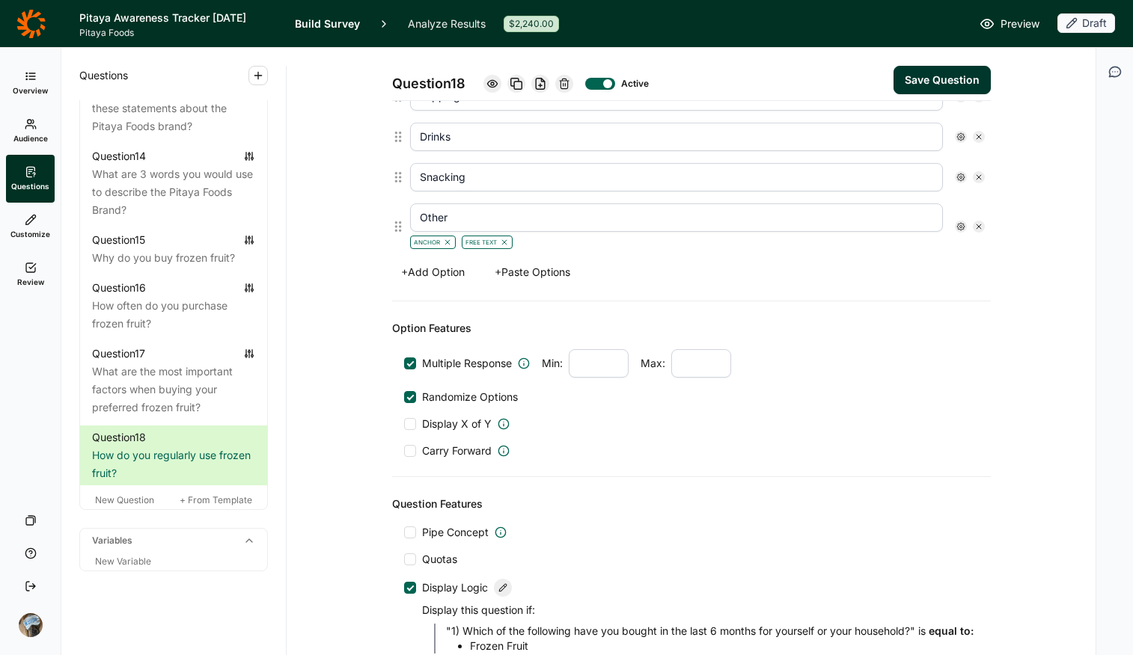
scroll to position [605, 0]
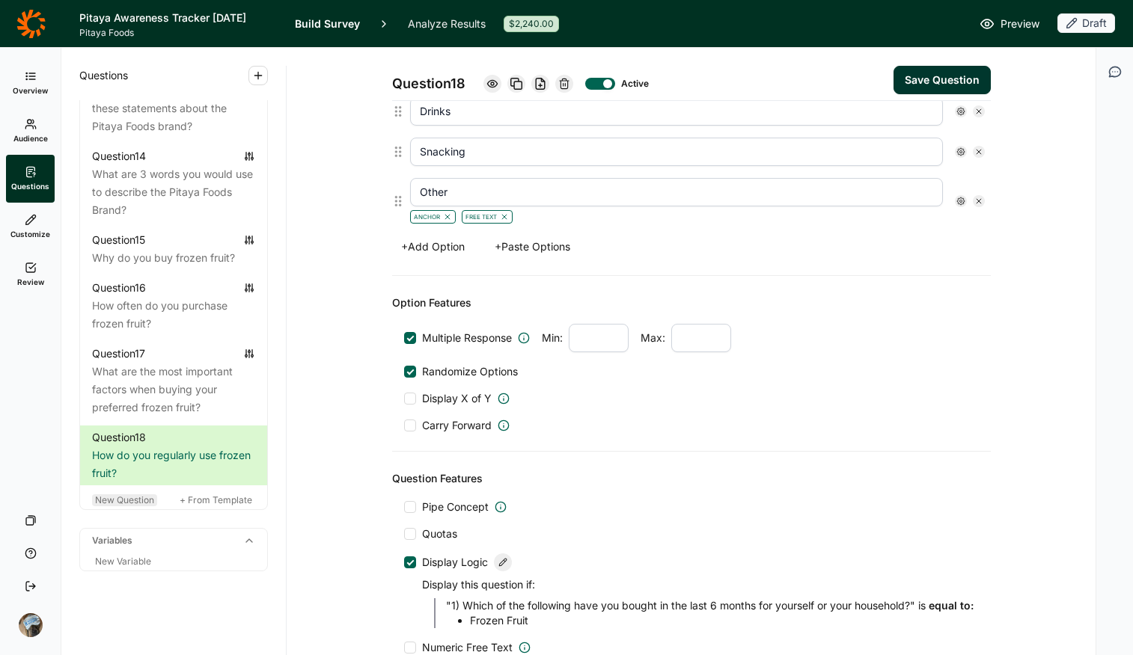
click at [137, 506] on span "New Question" at bounding box center [124, 500] width 59 height 11
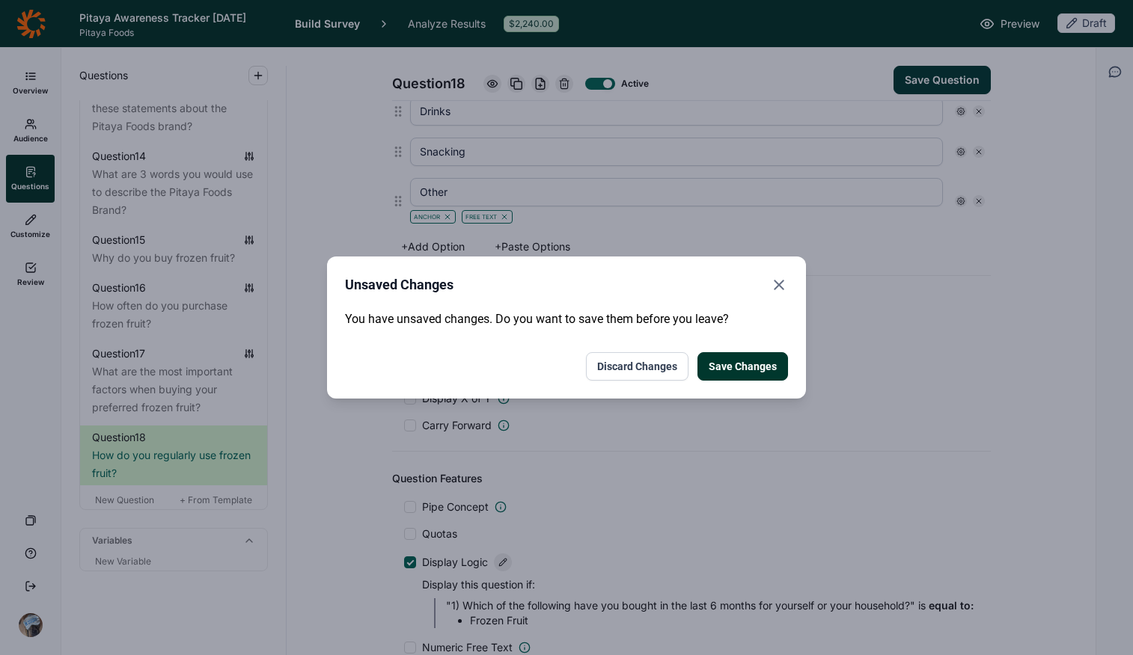
click at [760, 369] on button "Save Changes" at bounding box center [742, 366] width 91 height 28
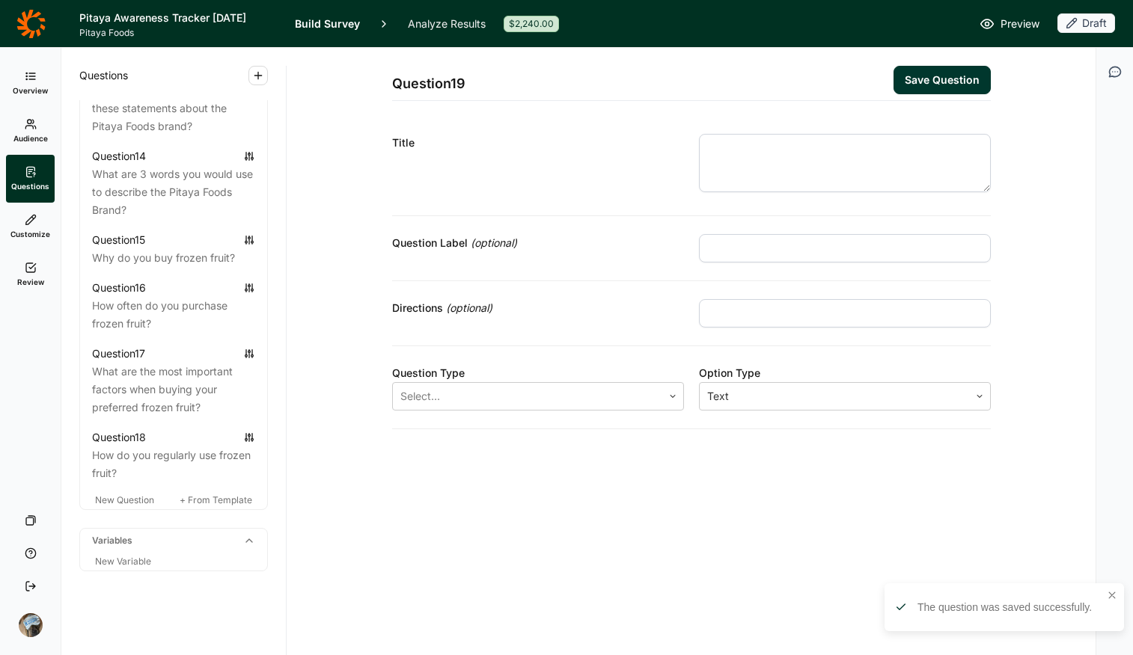
click at [754, 156] on textarea at bounding box center [845, 163] width 292 height 58
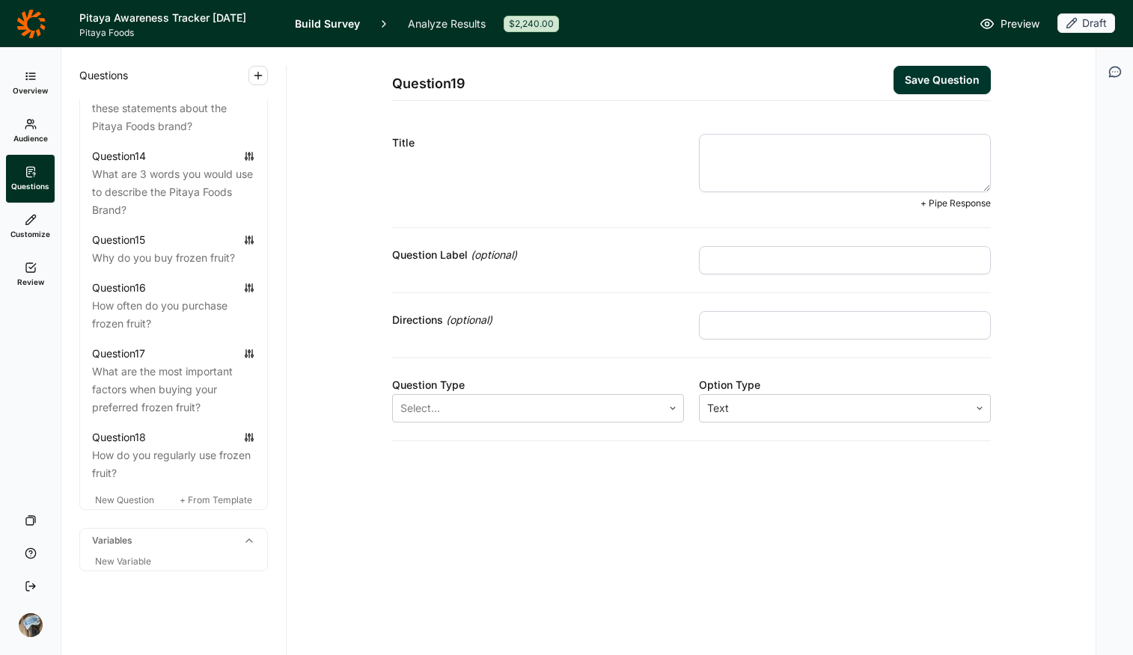
paste textarea "how do you feel after eating a smoothie?"
drag, startPoint x: 718, startPoint y: 144, endPoint x: 697, endPoint y: 149, distance: 21.4
click at [697, 149] on div "Title how do you feel after eating a smoothie? + Pipe Response" at bounding box center [691, 172] width 599 height 112
click at [841, 150] on textarea "Howw do you feel after eating a smoothie?" at bounding box center [845, 163] width 292 height 58
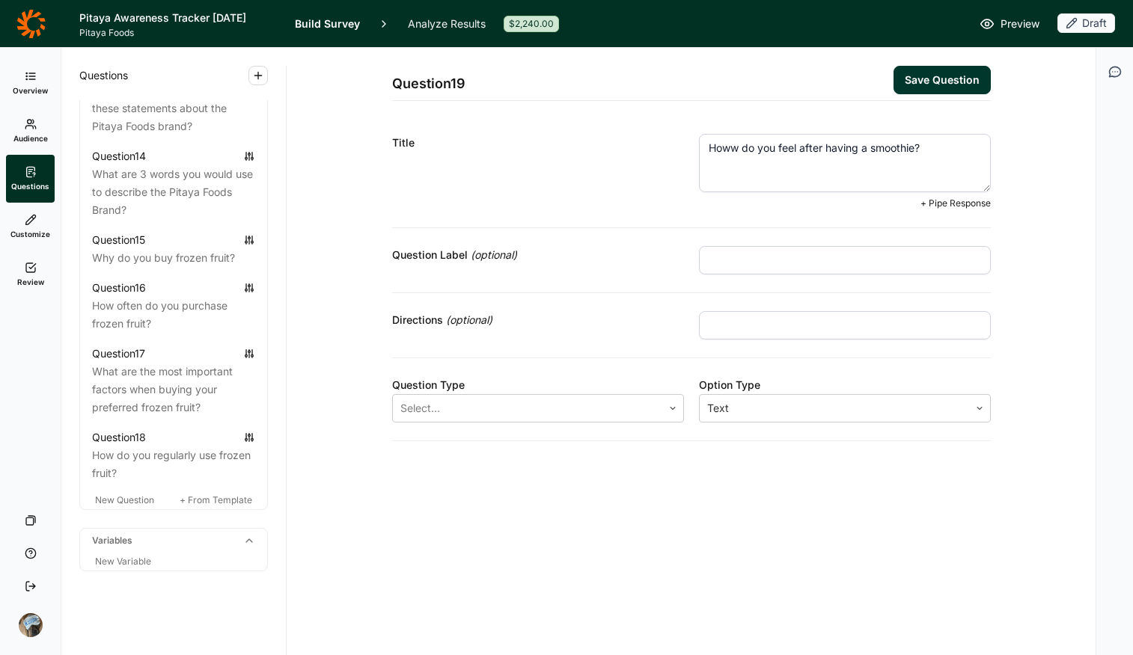
click at [735, 141] on textarea "Howw do you feel after having a smoothie?" at bounding box center [845, 163] width 292 height 58
type textarea "How do you feel after having a smoothie?"
click at [616, 209] on div "Title" at bounding box center [538, 172] width 292 height 76
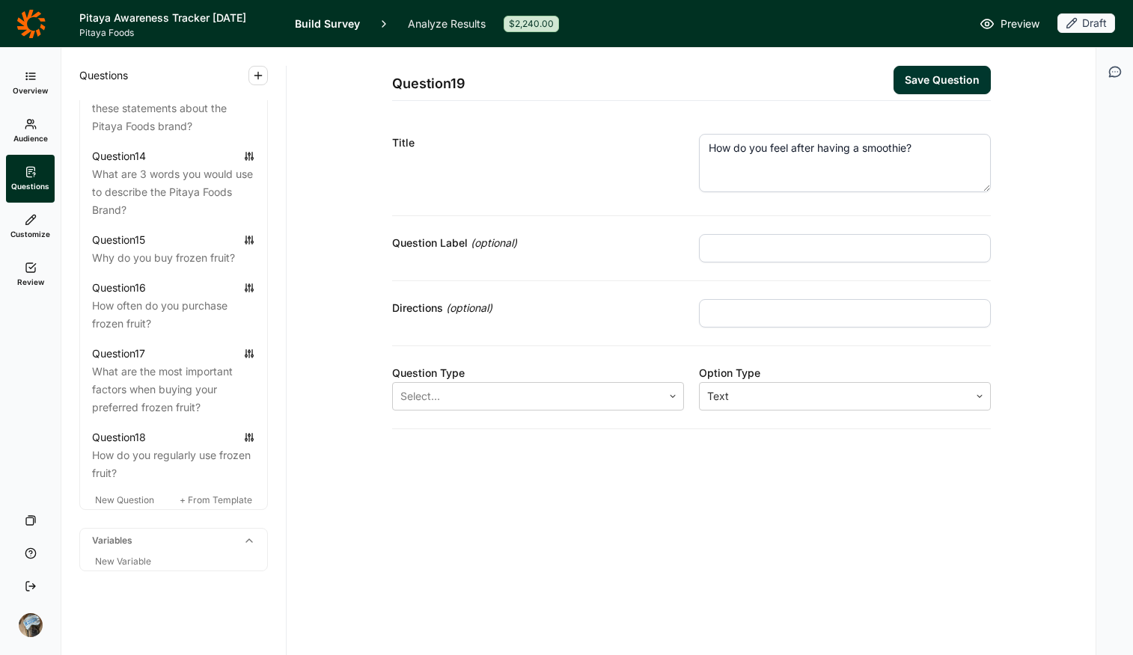
click at [780, 333] on div "Directions (optional)" at bounding box center [691, 313] width 599 height 65
click at [750, 300] on input "text" at bounding box center [845, 313] width 292 height 28
type input "Select all that apply"
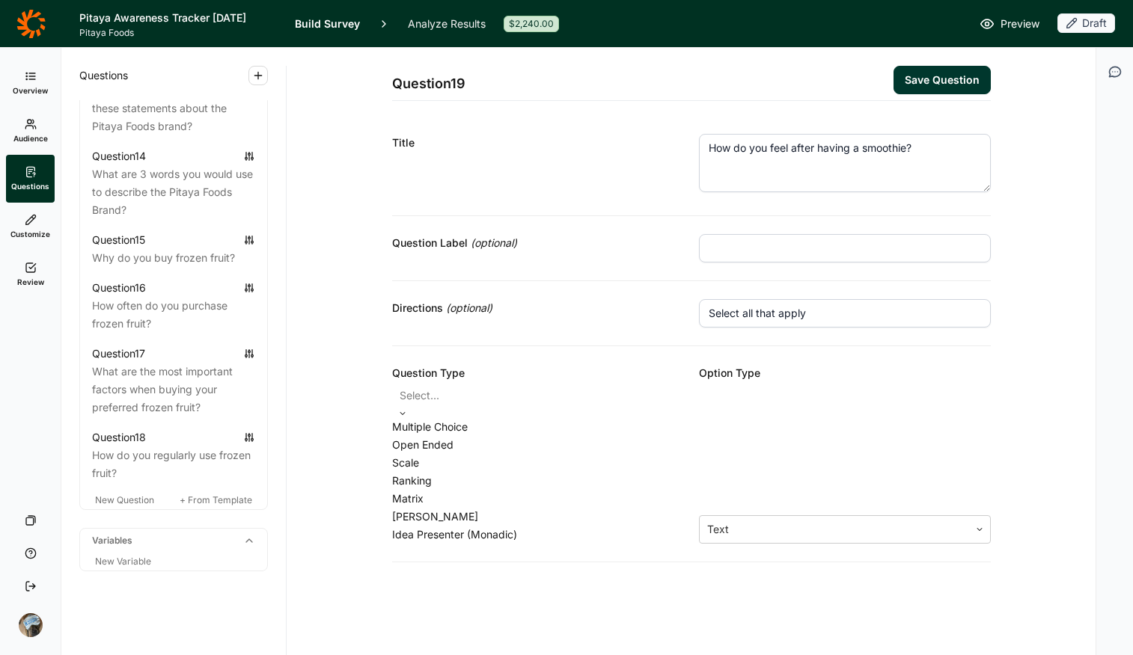
drag, startPoint x: 418, startPoint y: 390, endPoint x: 433, endPoint y: 400, distance: 18.5
click at [418, 391] on div at bounding box center [538, 395] width 277 height 21
click at [459, 436] on div "Multiple Choice" at bounding box center [538, 427] width 292 height 18
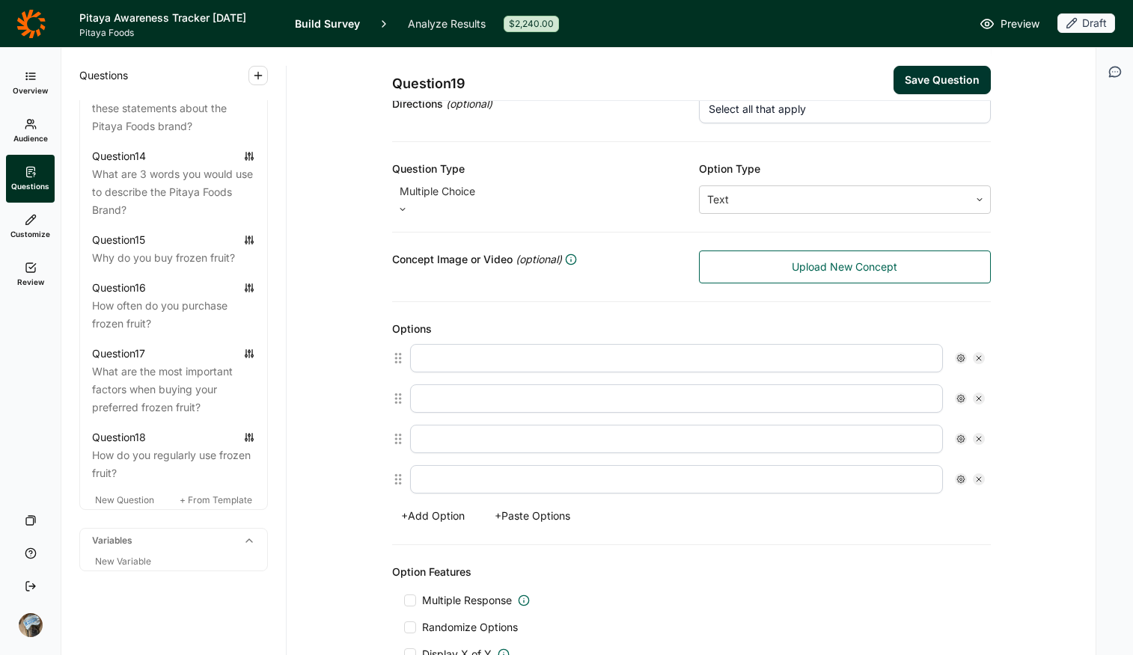
scroll to position [223, 0]
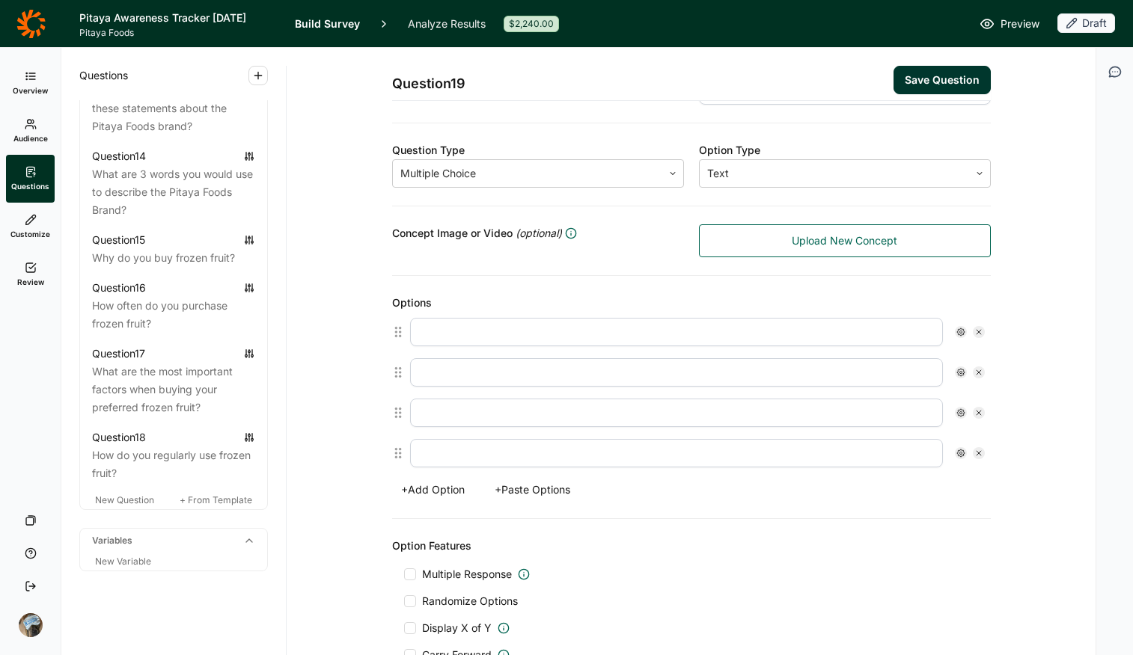
click at [522, 483] on button "+ Paste Options" at bounding box center [533, 490] width 94 height 21
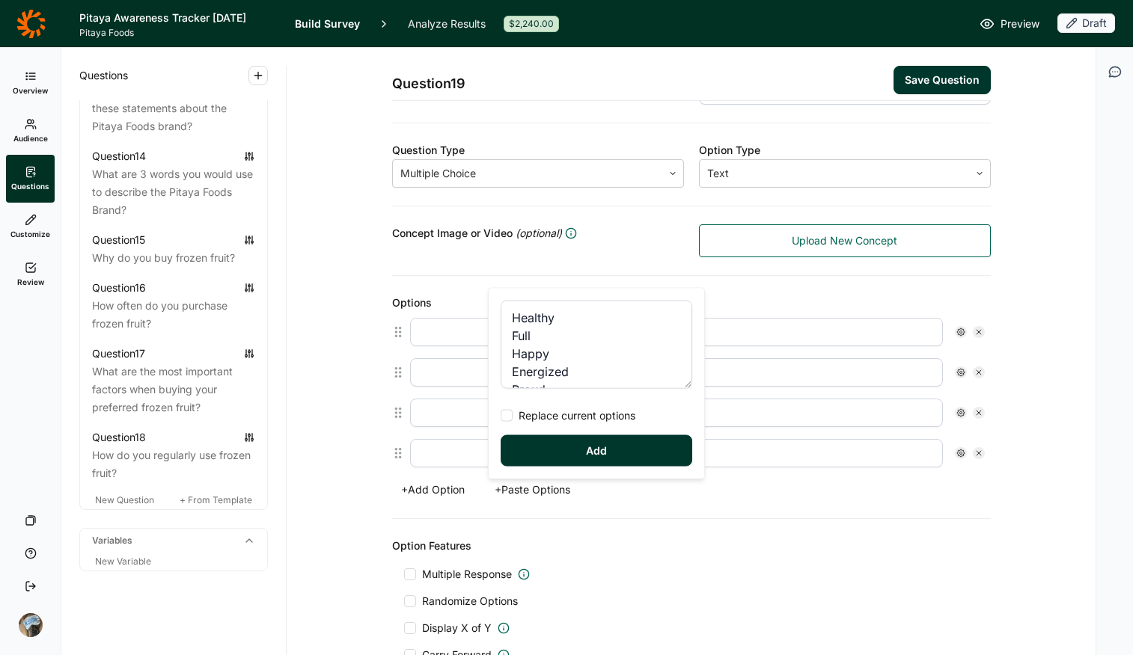
click at [513, 411] on span "Replace current options" at bounding box center [574, 416] width 123 height 15
click at [501, 416] on input "Replace current options" at bounding box center [501, 416] width 0 height 0
type textarea "Healthy Full Happy Energized Proud Hungry Focused"
click at [563, 452] on button "Add" at bounding box center [597, 450] width 192 height 31
type input "Healthy"
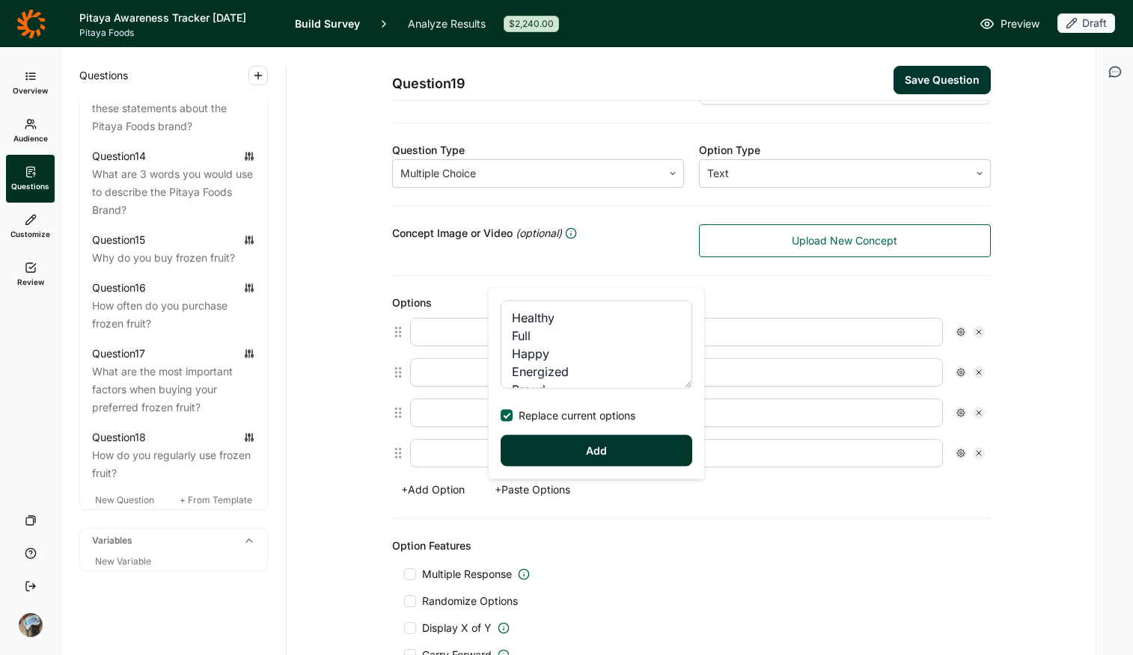
type input "Full"
type input "Happy"
type input "Energized"
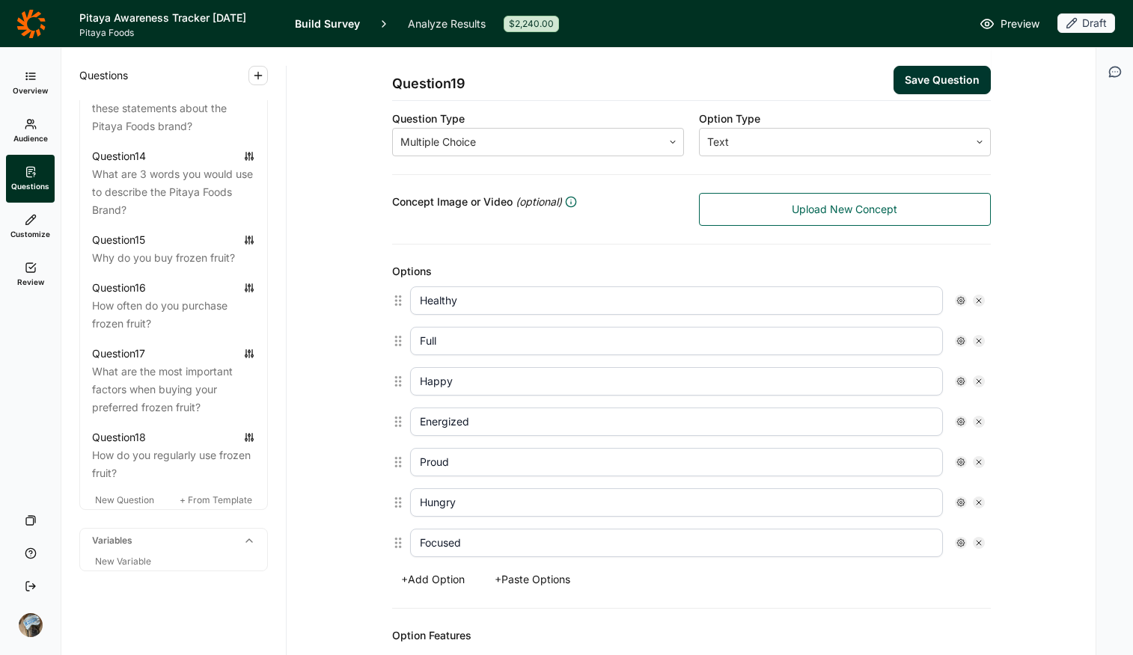
scroll to position [435, 0]
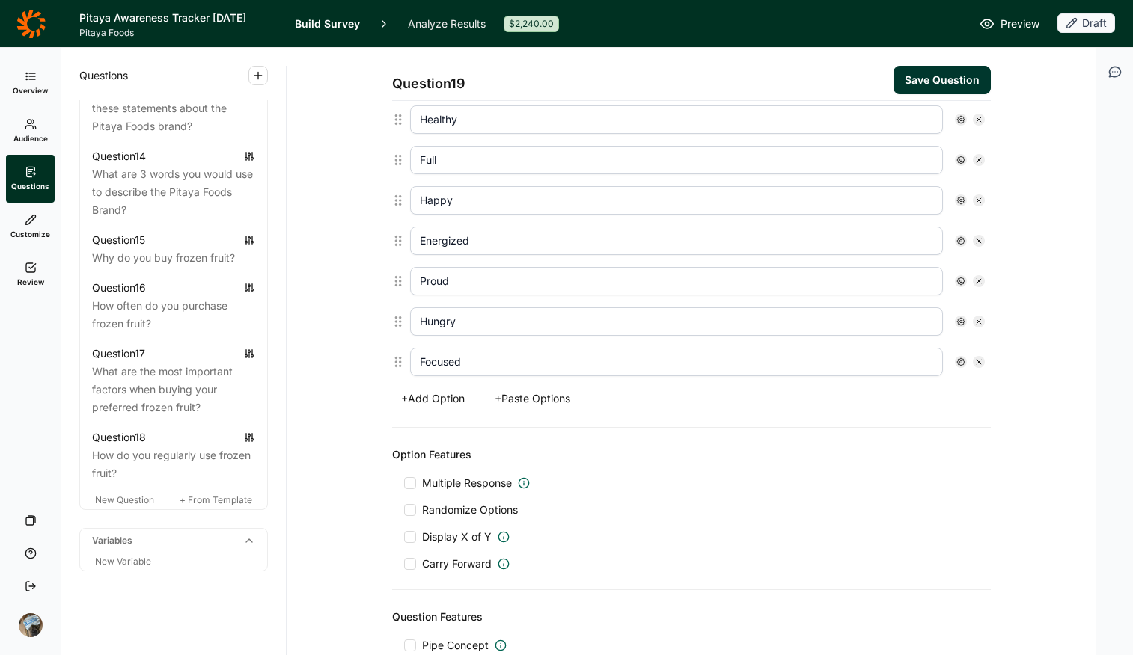
click at [427, 391] on button "+ Add Option" at bounding box center [433, 398] width 82 height 21
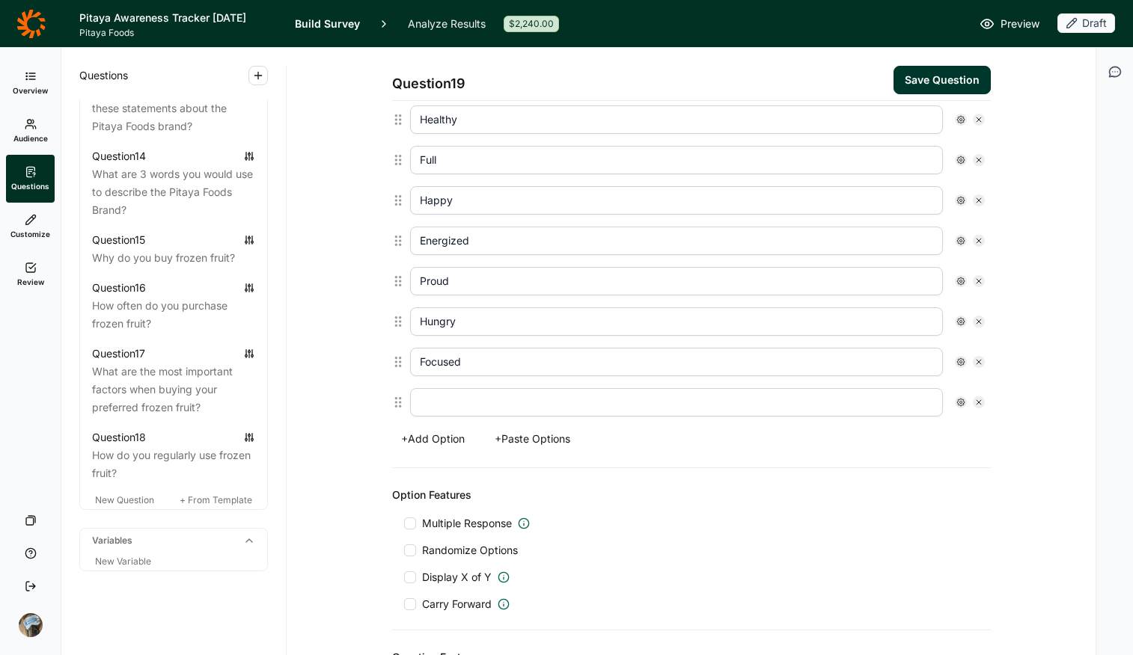
click at [456, 519] on span "Multiple Response" at bounding box center [467, 523] width 90 height 15
click at [404, 519] on input "Multiple Response" at bounding box center [404, 524] width 0 height 0
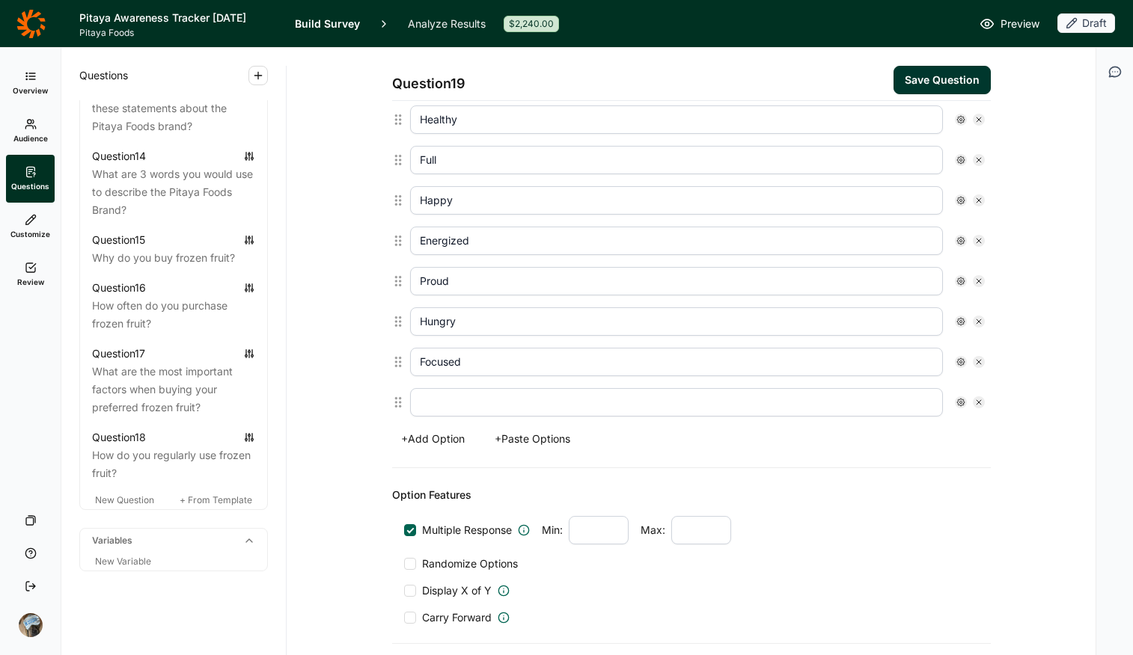
click at [459, 519] on span "Randomize Options" at bounding box center [467, 564] width 102 height 15
click at [404, 519] on input "Randomize Options" at bounding box center [404, 564] width 0 height 0
click at [715, 395] on input "text" at bounding box center [676, 402] width 533 height 28
type input "None of the Above"
click at [426, 434] on button "+ Add Option" at bounding box center [433, 439] width 82 height 21
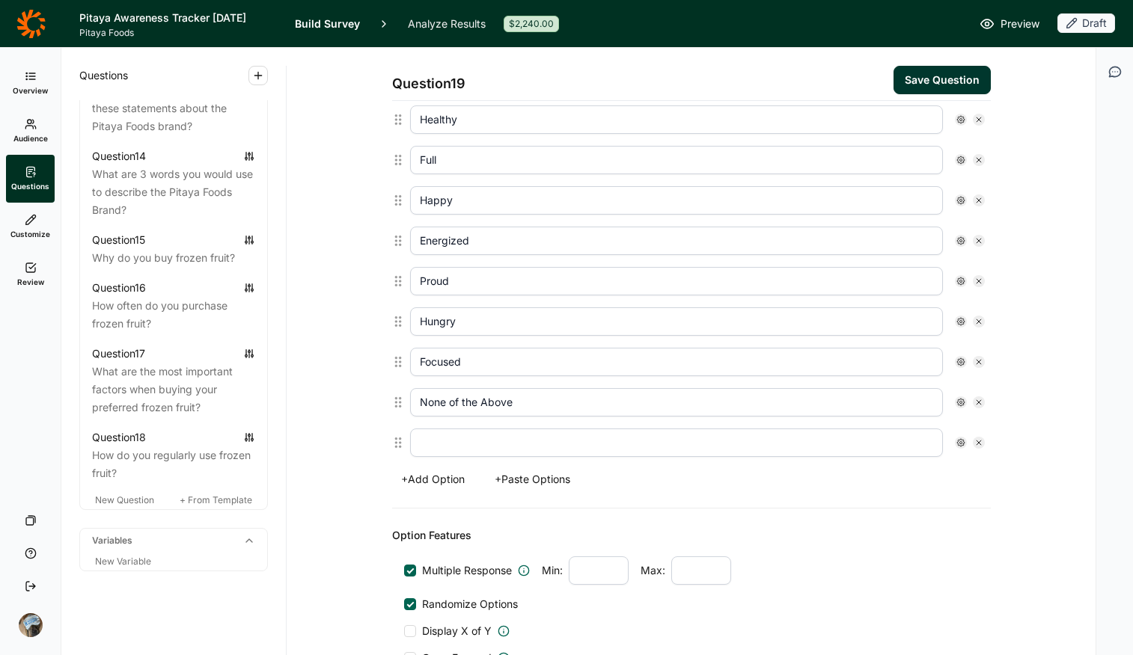
click at [480, 440] on input "text" at bounding box center [676, 443] width 533 height 28
type input "Other (please specify)"
drag, startPoint x: 391, startPoint y: 437, endPoint x: 391, endPoint y: 394, distance: 42.6
click at [392, 394] on div "Healthy Full Happy Energized Proud Hungry Focused None of the Above Other (plea…" at bounding box center [691, 282] width 599 height 364
type input "Other (please specify)"
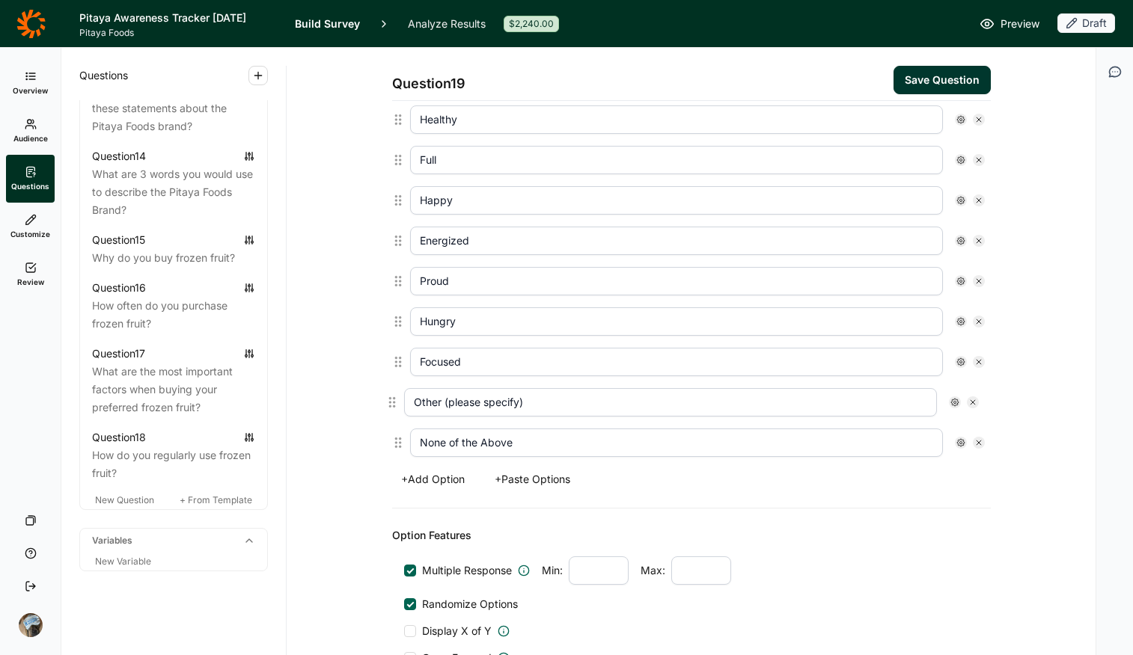
type input "None of the Above"
click at [907, 441] on icon at bounding box center [978, 442] width 9 height 9
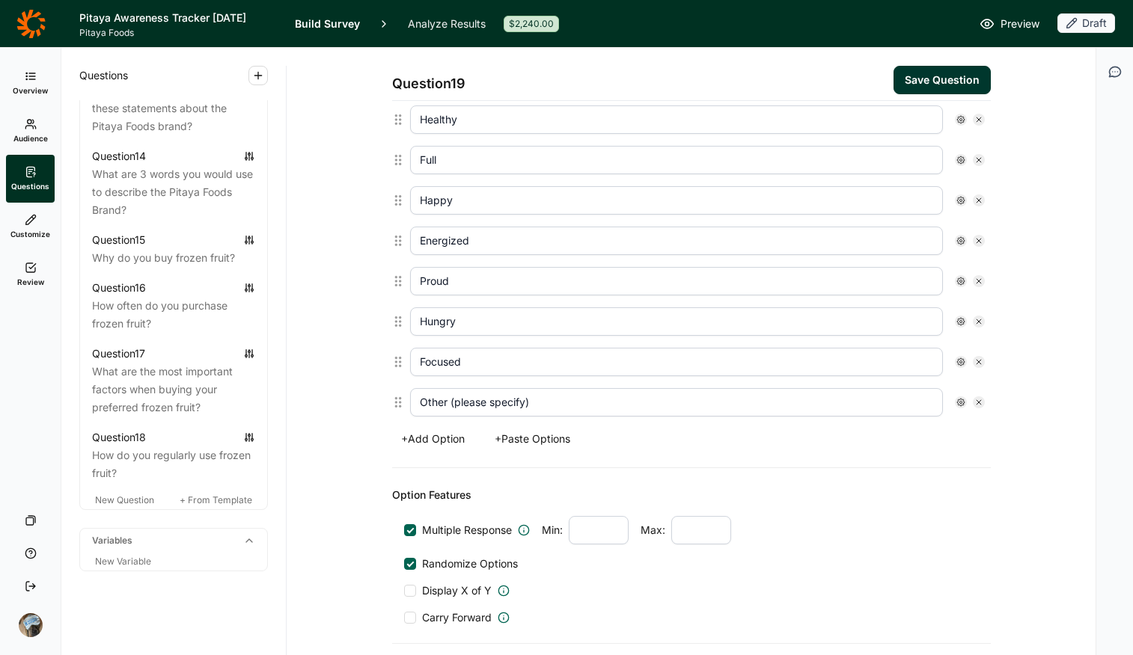
click at [907, 401] on icon at bounding box center [960, 402] width 9 height 9
click at [907, 494] on span "Exclusive" at bounding box center [999, 491] width 52 height 15
click at [907, 492] on input "Exclusive" at bounding box center [961, 492] width 0 height 0
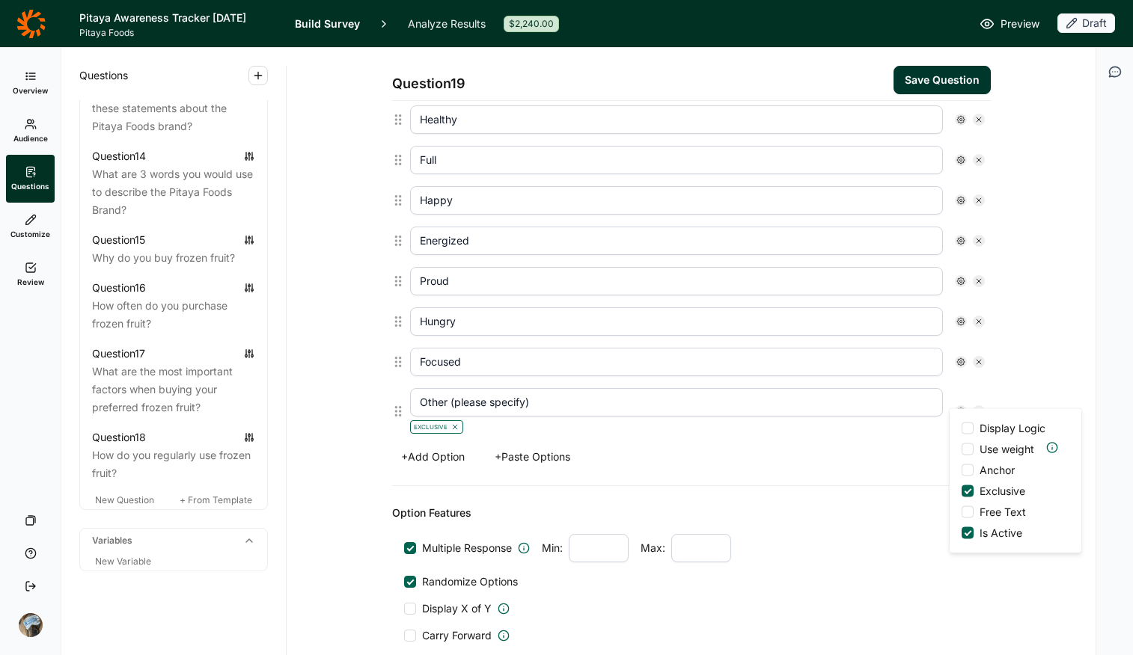
click at [907, 485] on span "Exclusive" at bounding box center [999, 491] width 52 height 15
click at [907, 492] on input "Exclusive" at bounding box center [961, 492] width 0 height 0
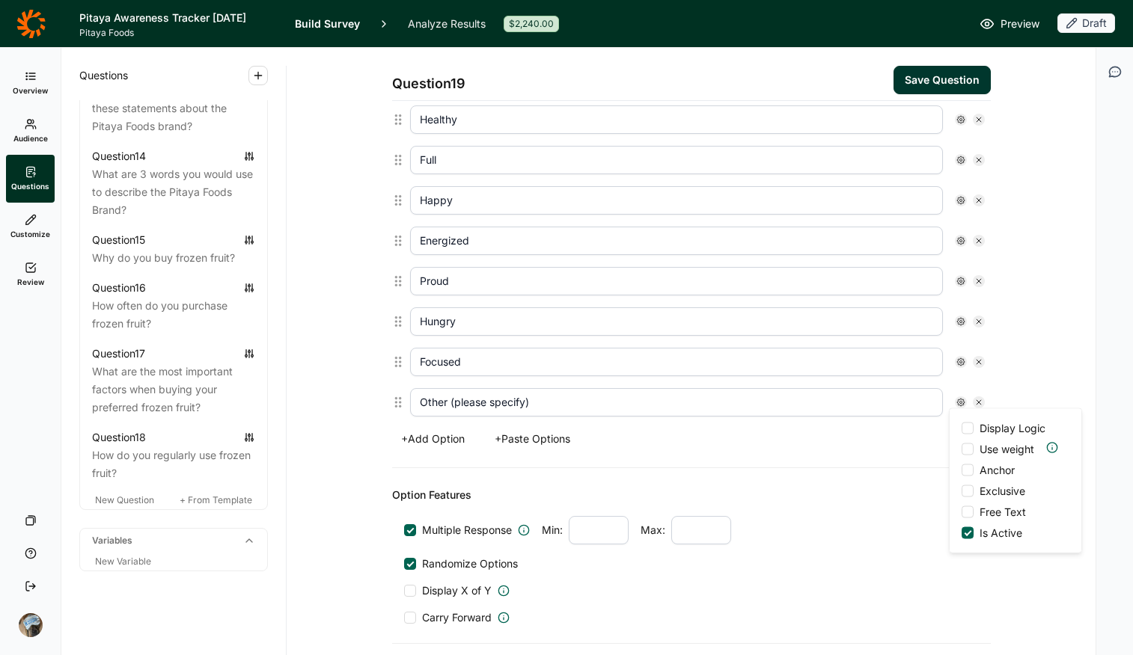
click at [907, 507] on span "Free Text" at bounding box center [999, 512] width 52 height 15
click at [907, 513] on input "Free Text" at bounding box center [961, 513] width 0 height 0
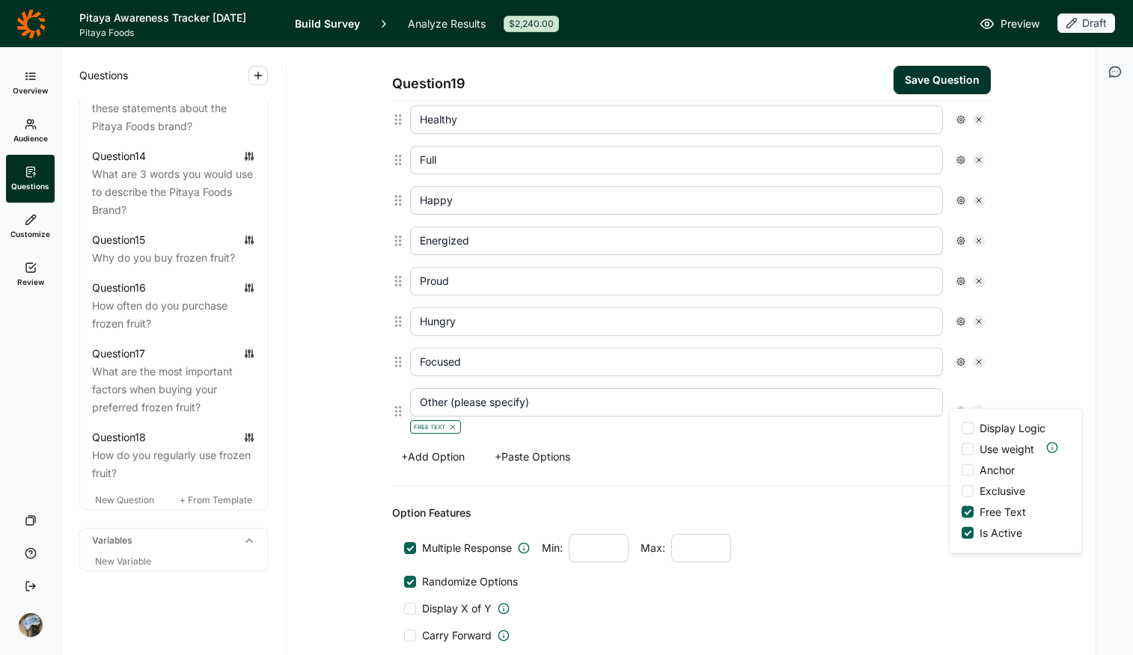
click at [763, 477] on div "Options Healthy Full Happy Energized Proud Hungry Focused Other (please specify…" at bounding box center [691, 275] width 599 height 423
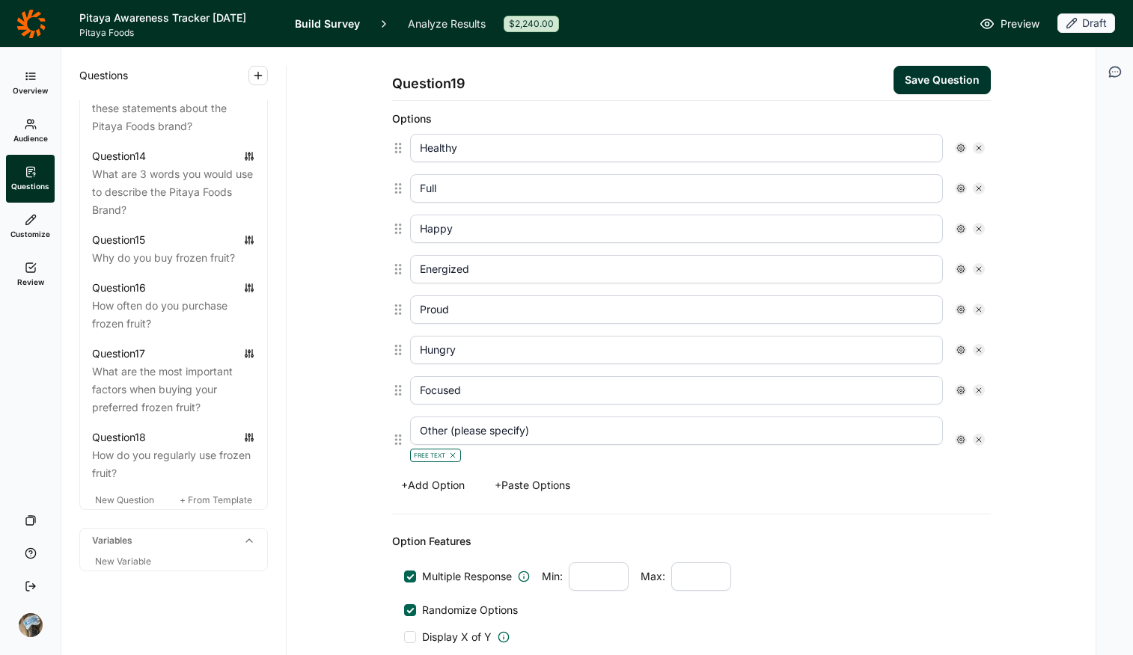
scroll to position [410, 0]
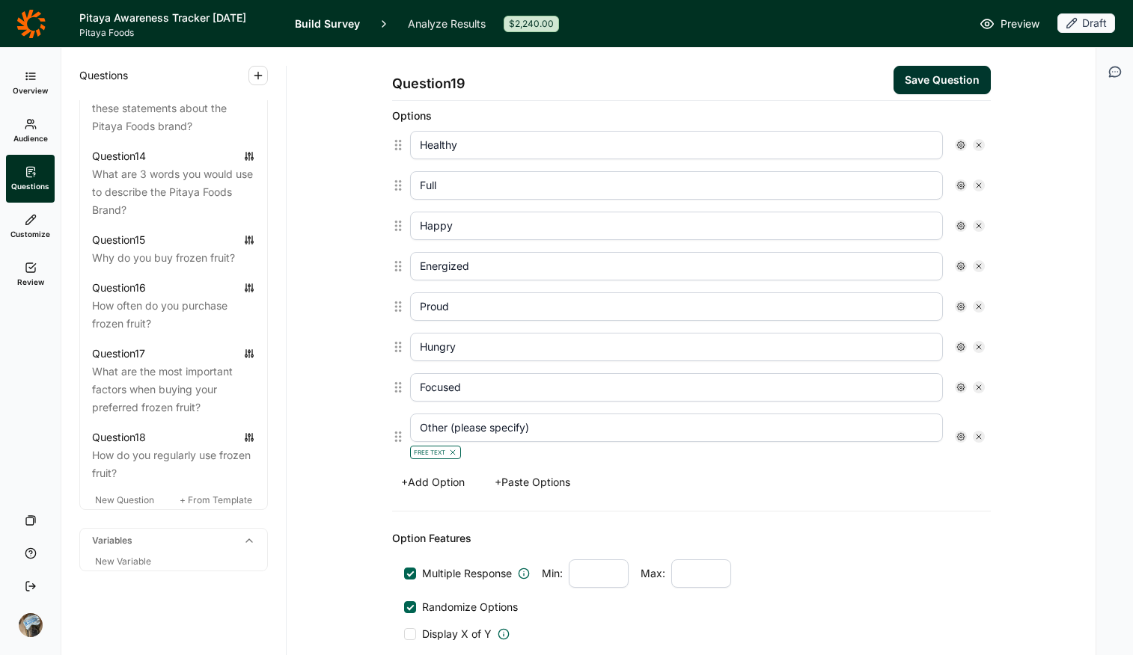
click at [907, 435] on icon at bounding box center [960, 436] width 9 height 9
click at [907, 501] on span "Anchor" at bounding box center [993, 505] width 41 height 15
click at [907, 505] on input "Anchor" at bounding box center [961, 505] width 0 height 0
click at [750, 481] on div "+ Add Option + Paste Options" at bounding box center [691, 482] width 599 height 21
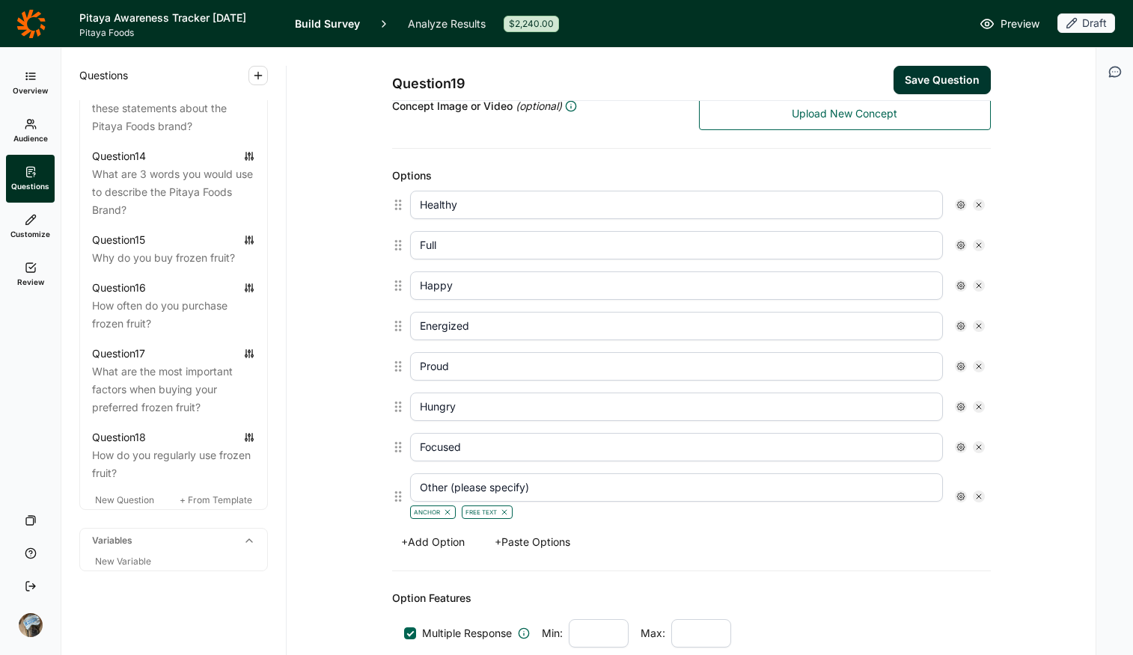
scroll to position [348, 0]
click at [907, 83] on button "Save Question" at bounding box center [941, 80] width 97 height 28
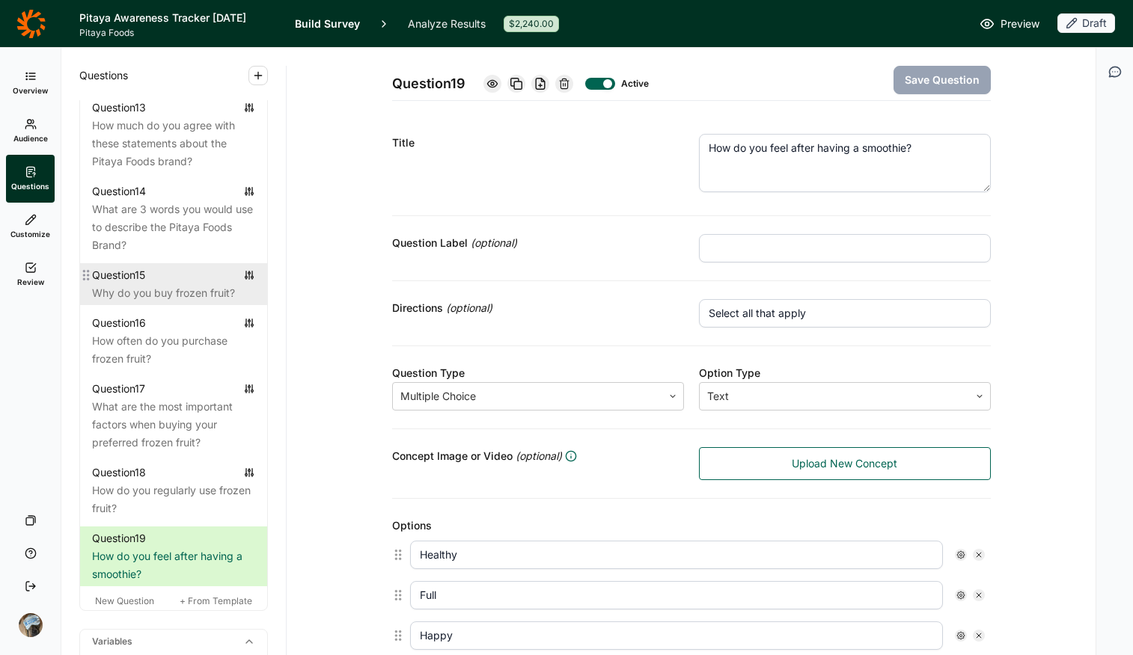
scroll to position [1710, 0]
click at [175, 287] on div "Question 15" at bounding box center [173, 278] width 163 height 18
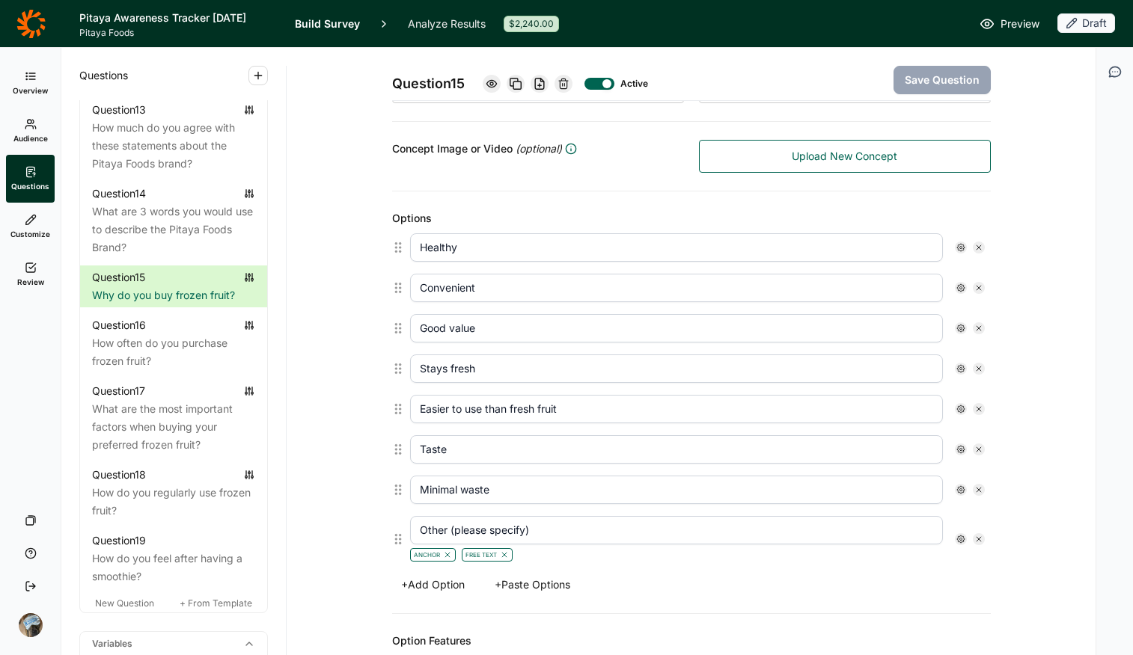
scroll to position [307, 0]
click at [513, 79] on icon at bounding box center [516, 84] width 12 height 12
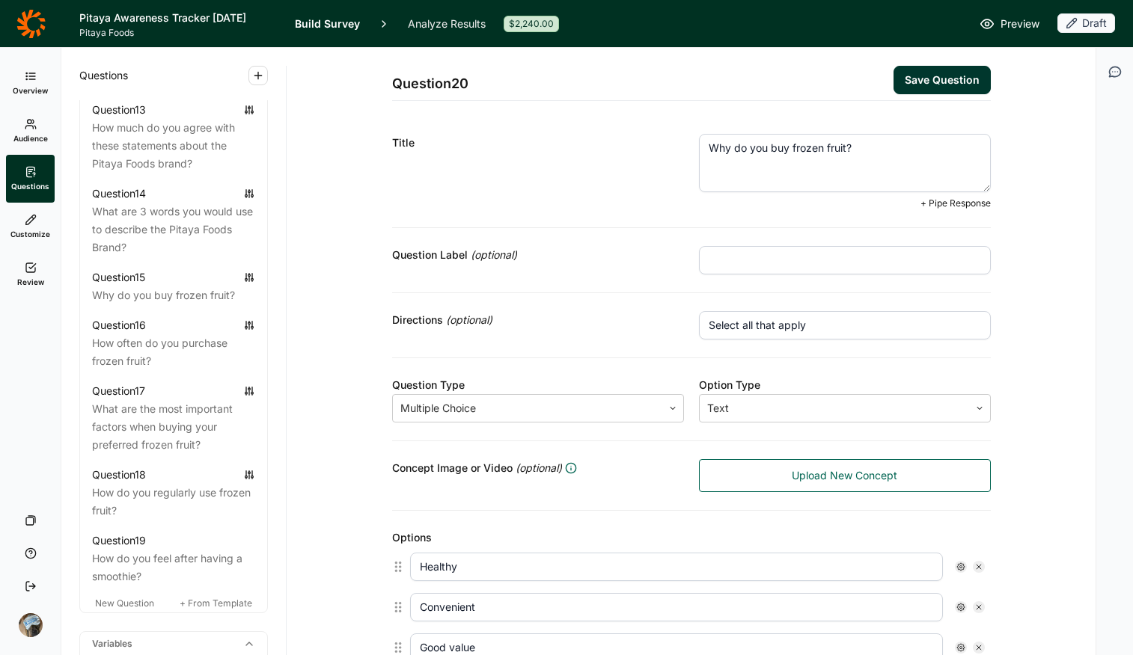
drag, startPoint x: 872, startPoint y: 147, endPoint x: 765, endPoint y: 149, distance: 106.3
click at [765, 149] on textarea "Why do you buy frozen fruit?" at bounding box center [845, 163] width 292 height 58
click at [786, 147] on textarea "Why do you eat/drink smoothies?" at bounding box center [845, 163] width 292 height 58
type textarea "Why do you drink smoothies?"
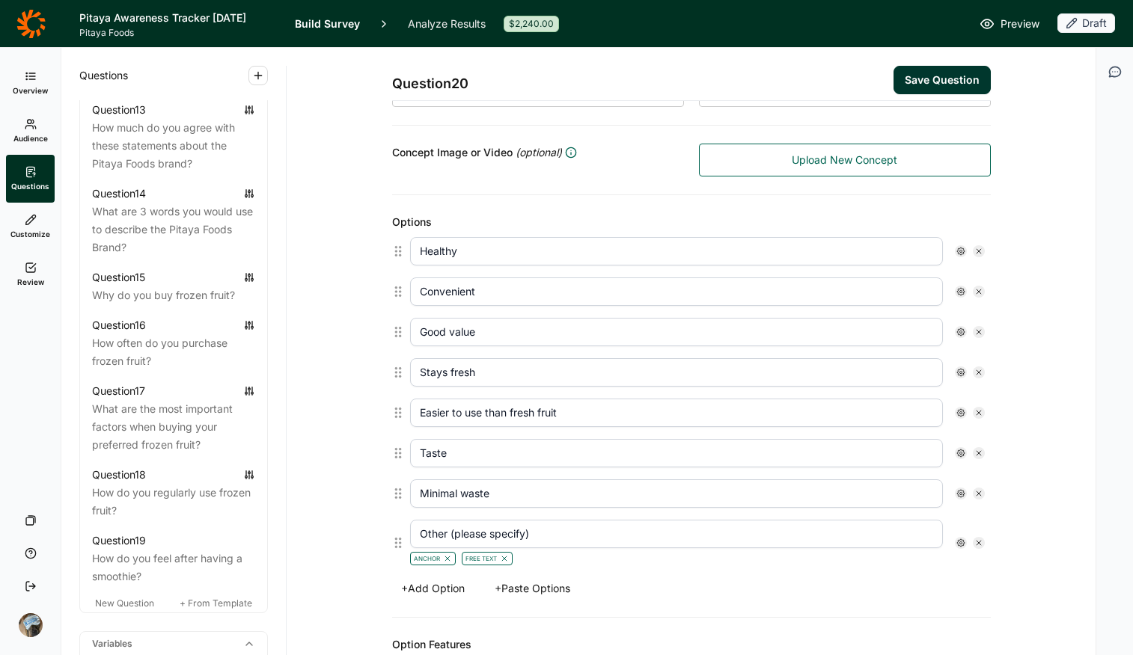
scroll to position [316, 0]
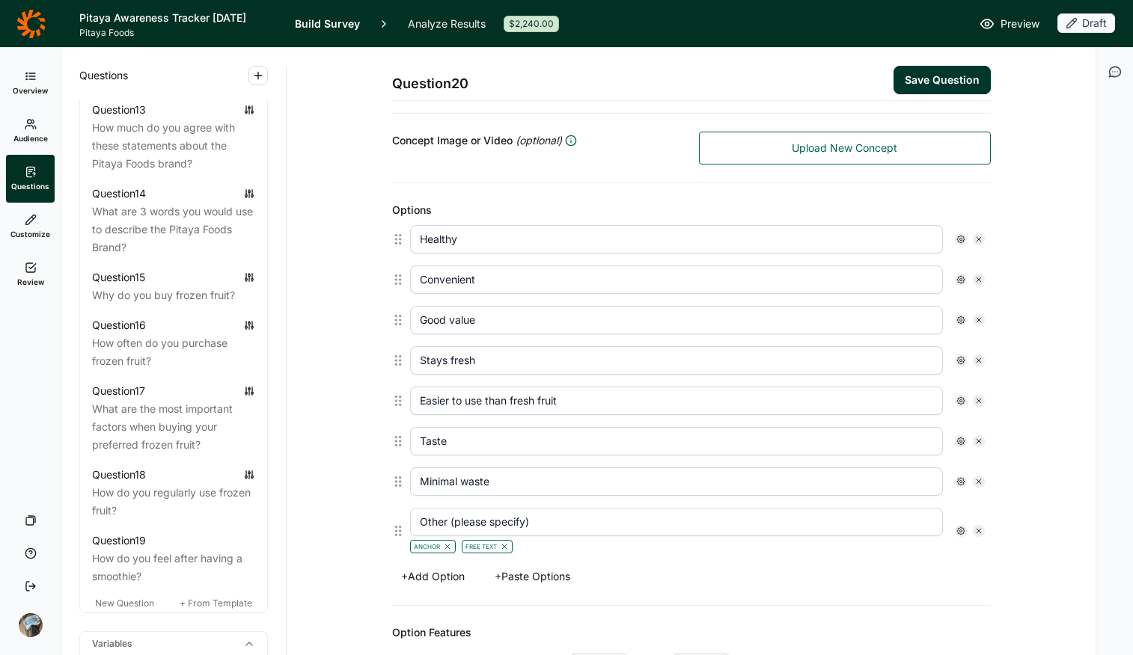
click at [907, 361] on div at bounding box center [979, 361] width 12 height 12
type input "Easier to use than fresh fruit"
type input "Taste"
type input "Minimal waste"
type input "Other (please specify)"
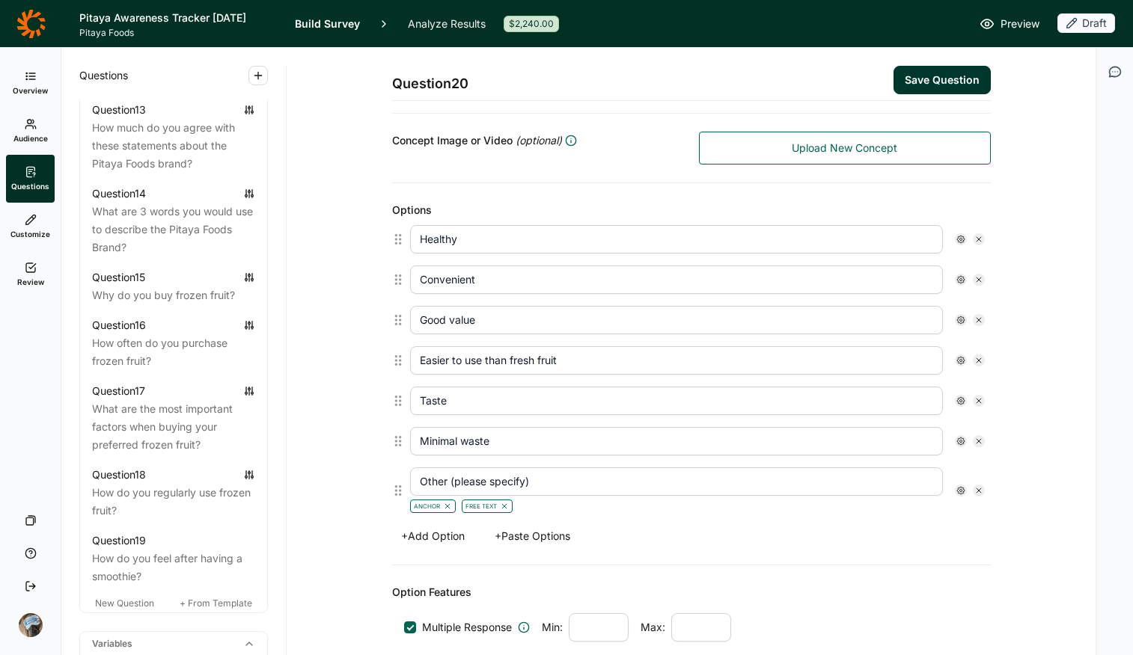
click at [907, 364] on icon at bounding box center [978, 360] width 9 height 9
type input "Taste"
type input "Minimal waste"
type input "Other (please specify)"
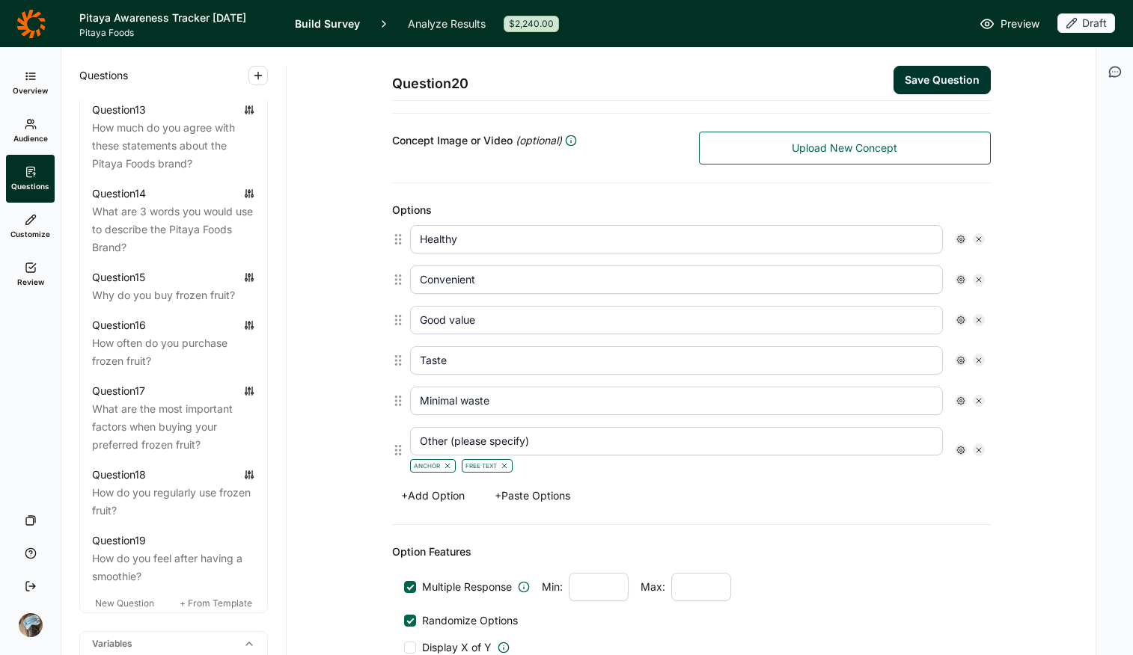
click at [907, 364] on div at bounding box center [970, 361] width 30 height 12
click at [744, 317] on input "Good value" at bounding box center [676, 320] width 533 height 28
type input "Fills me up"
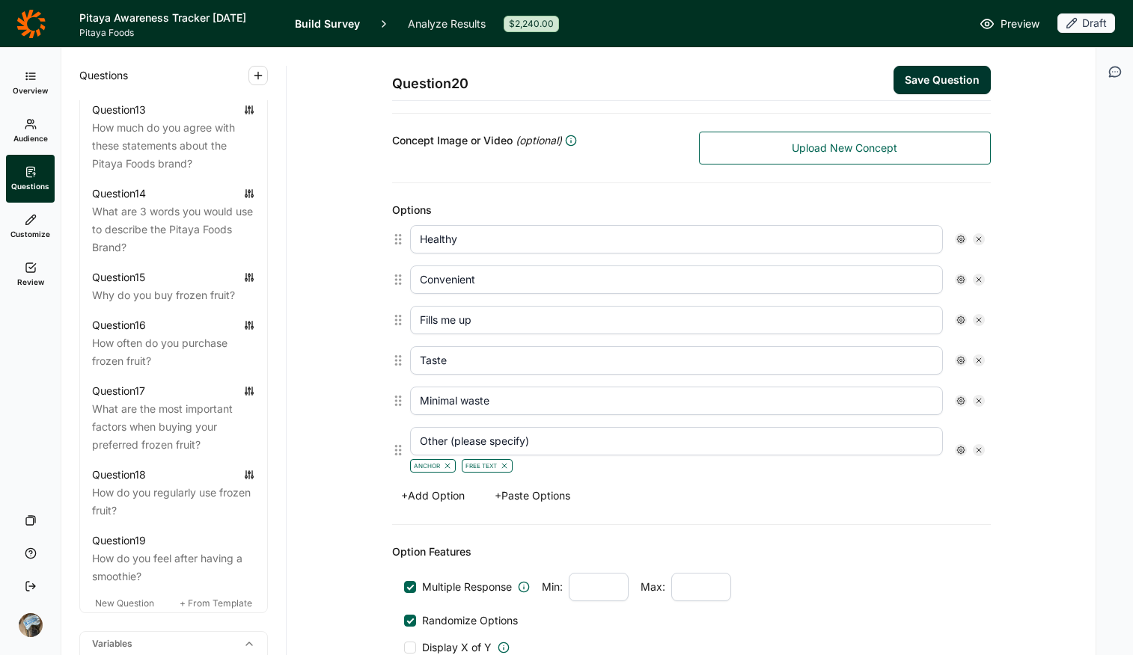
click at [616, 366] on input "Taste" at bounding box center [676, 360] width 533 height 28
type input "Tastes [PERSON_NAME]"
click at [549, 407] on input "Minimal waste" at bounding box center [676, 401] width 533 height 28
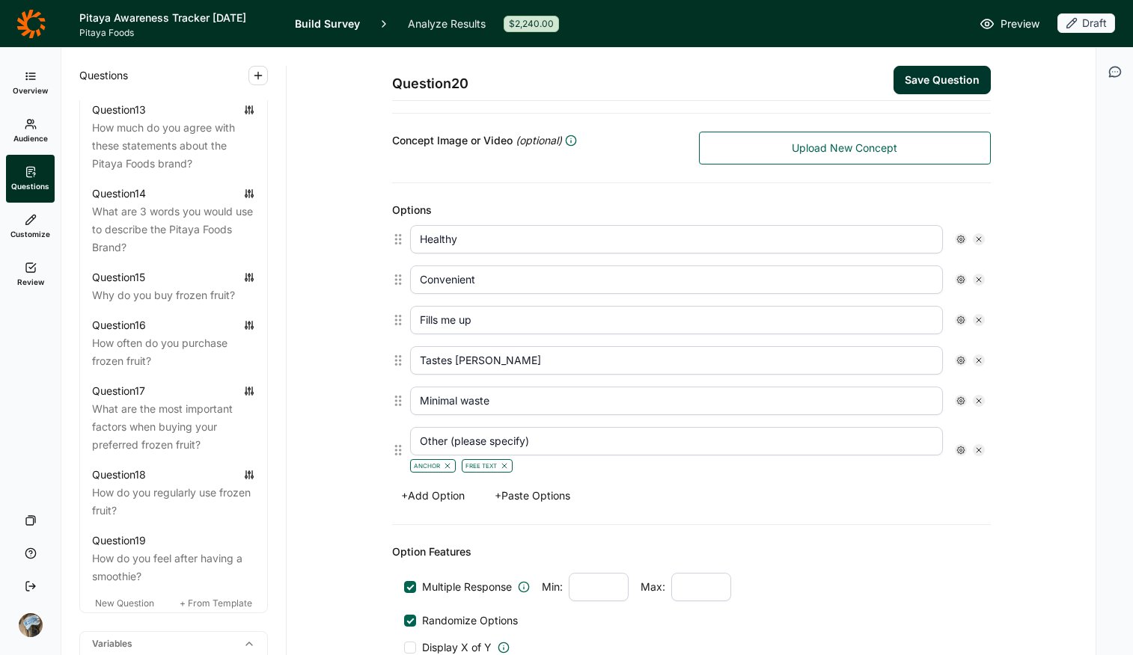
click at [549, 407] on input "Minimal waste" at bounding box center [676, 401] width 533 height 28
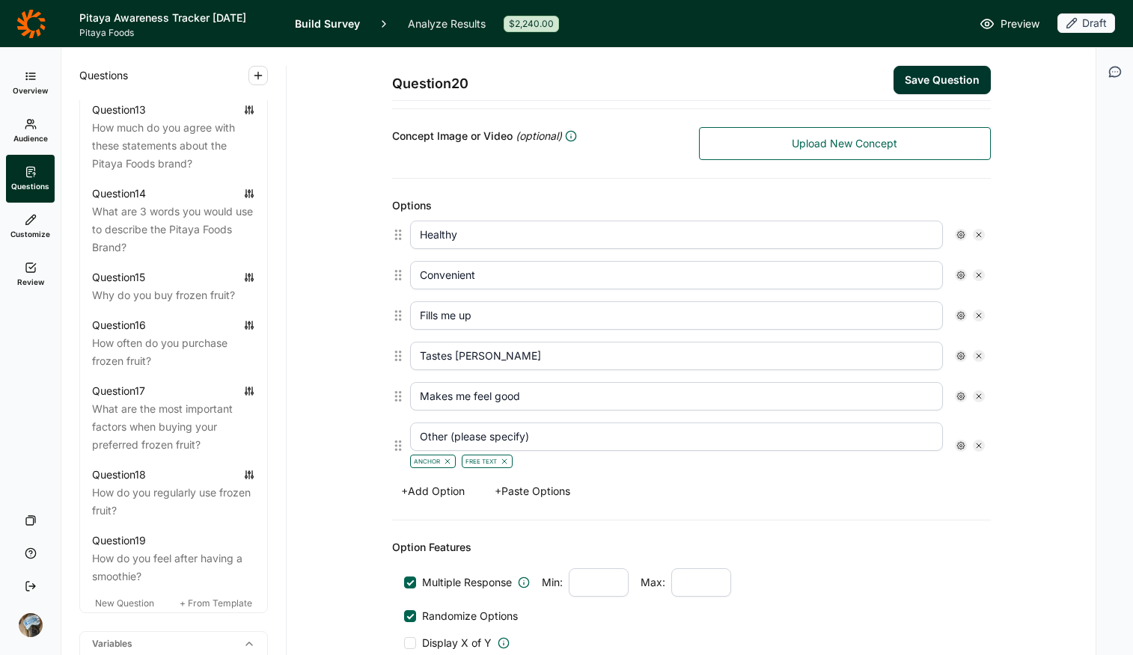
scroll to position [319, 0]
type input "Makes me feel good"
click at [677, 486] on div "+ Add Option + Paste Options" at bounding box center [691, 492] width 599 height 21
click at [509, 357] on input "Tastes [PERSON_NAME]" at bounding box center [676, 357] width 533 height 28
type input "Tastes great"
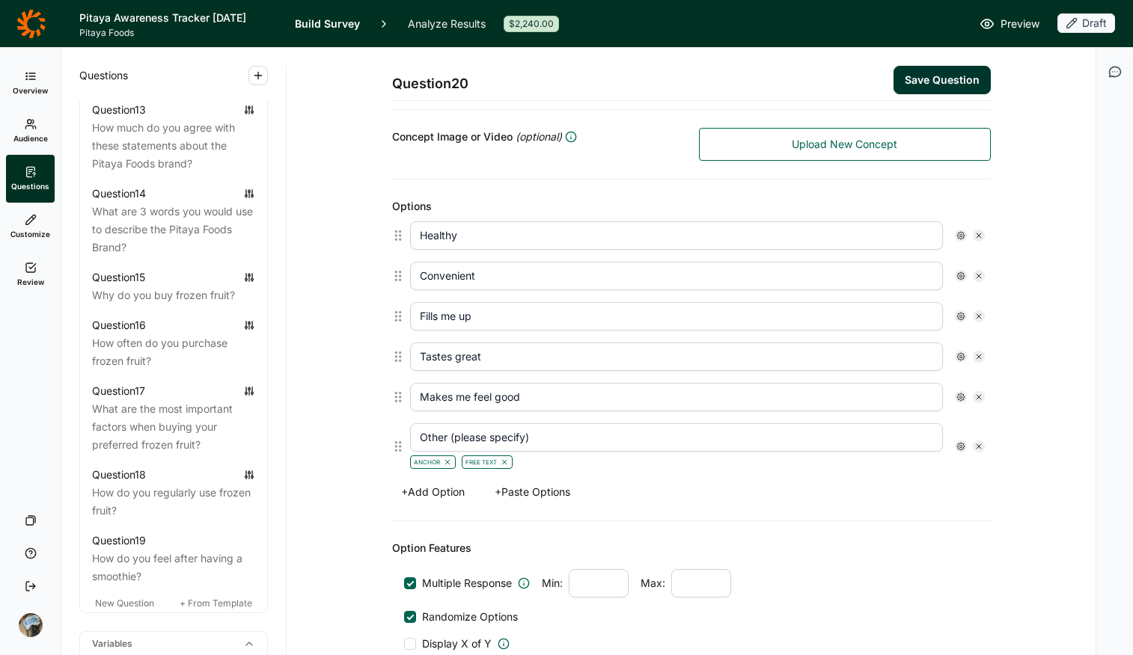
click at [901, 519] on div "Multiple Response Min: Max: Randomize Options Display X of Y Carry Forward" at bounding box center [691, 623] width 575 height 109
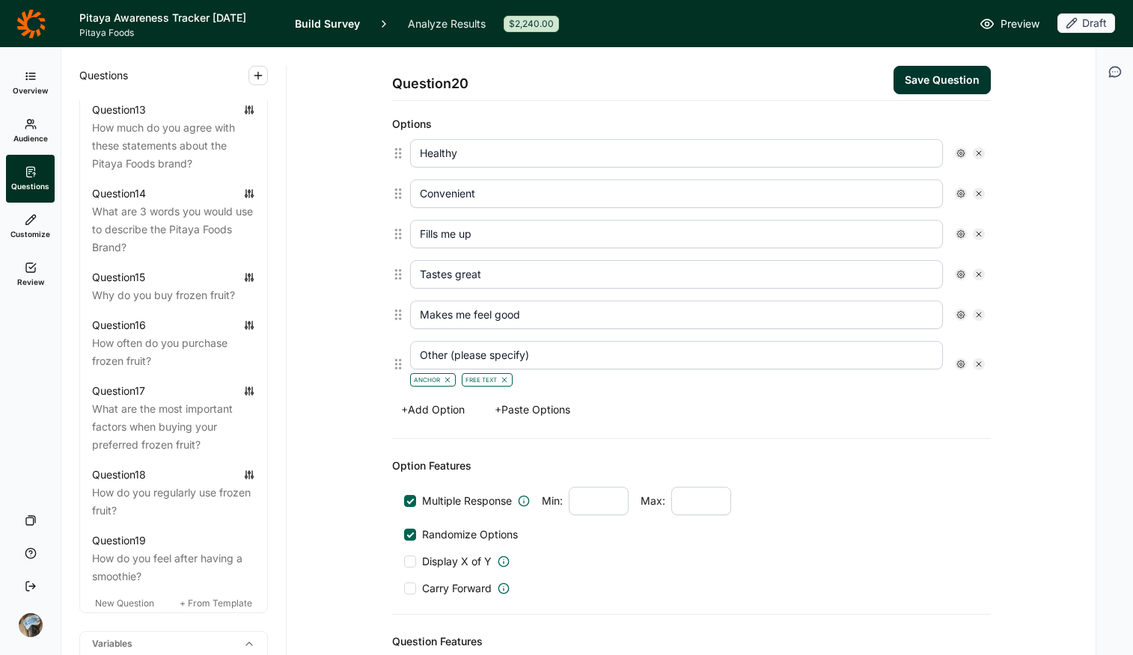
scroll to position [670, 0]
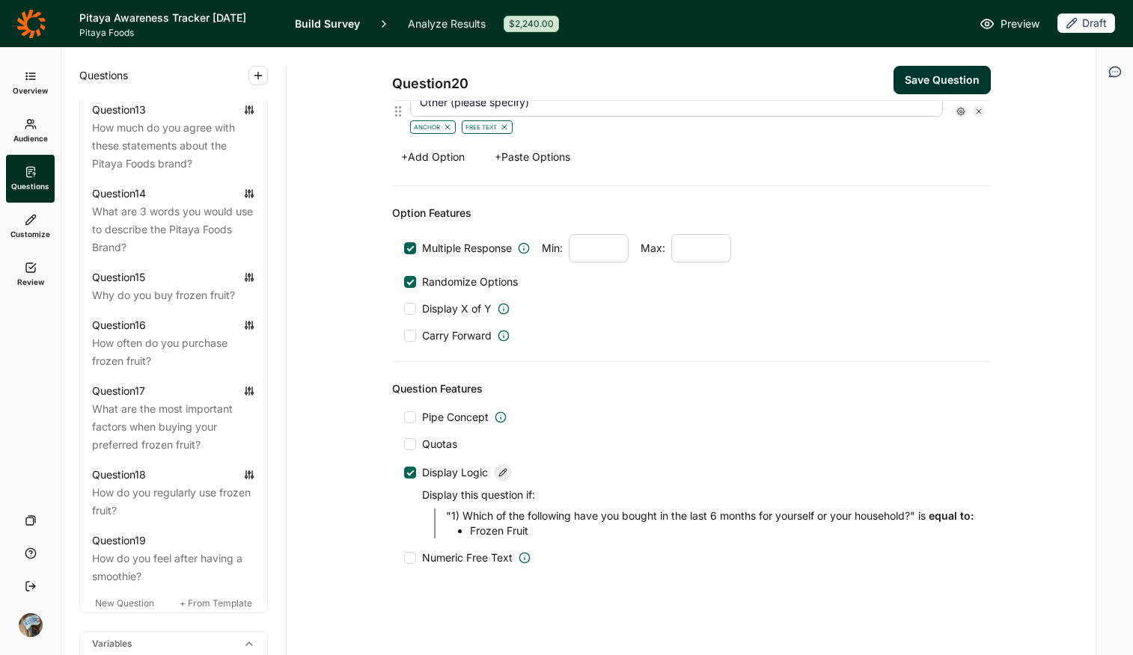
click at [494, 464] on div at bounding box center [503, 473] width 18 height 18
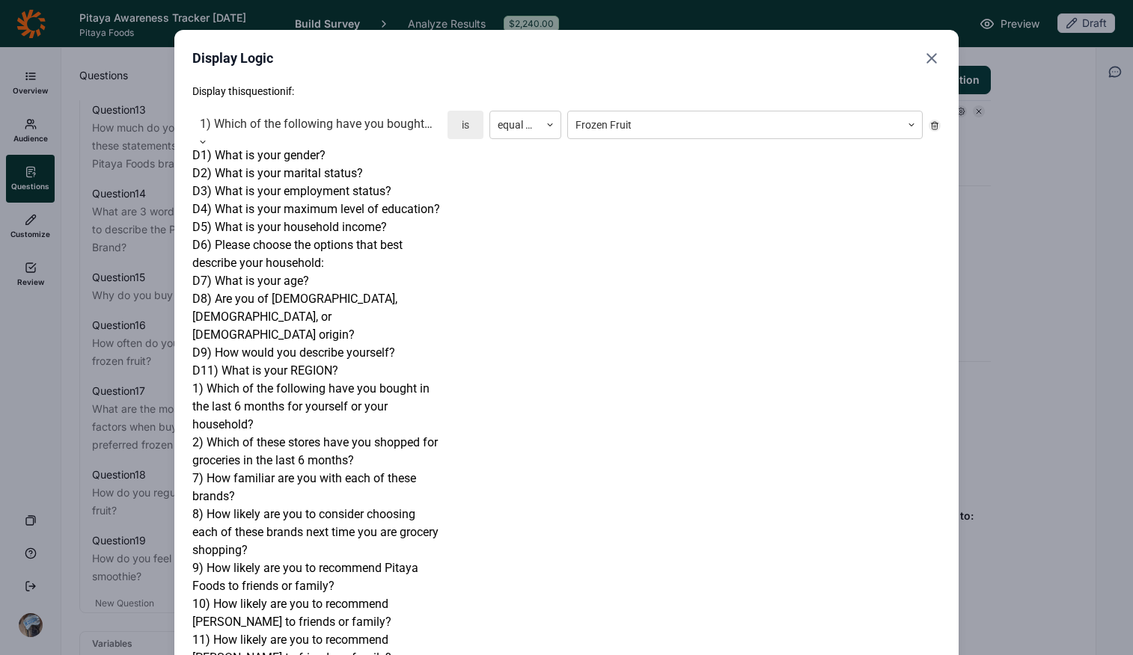
click at [383, 135] on div "1) Which of the following have you bought in the last 6 months for yourself or …" at bounding box center [316, 124] width 249 height 27
click at [679, 227] on div "Display this question if: 12) How likely are you to recommend [PERSON_NAME] to …" at bounding box center [566, 484] width 748 height 801
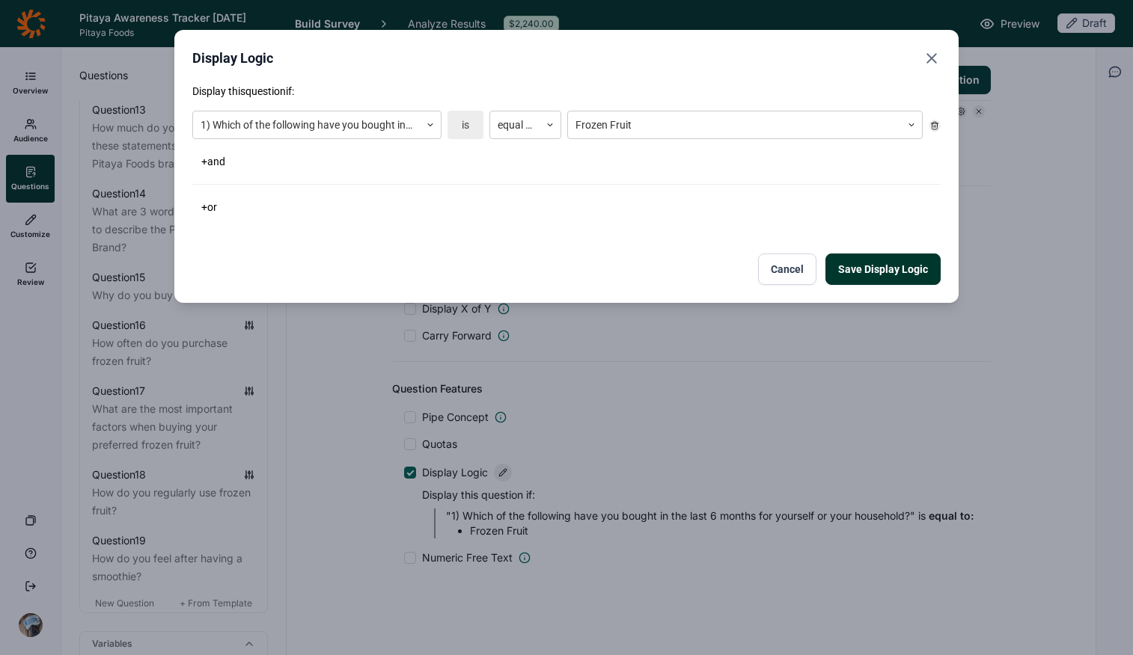
click at [787, 266] on button "Cancel" at bounding box center [787, 269] width 58 height 31
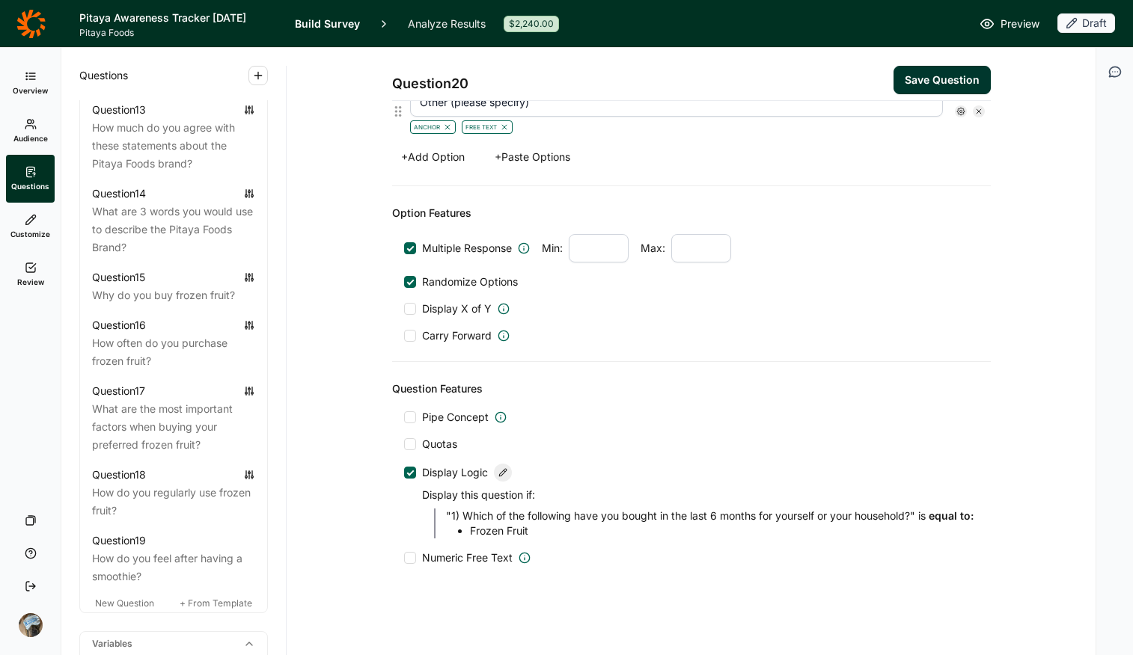
click at [499, 469] on use at bounding box center [502, 472] width 7 height 7
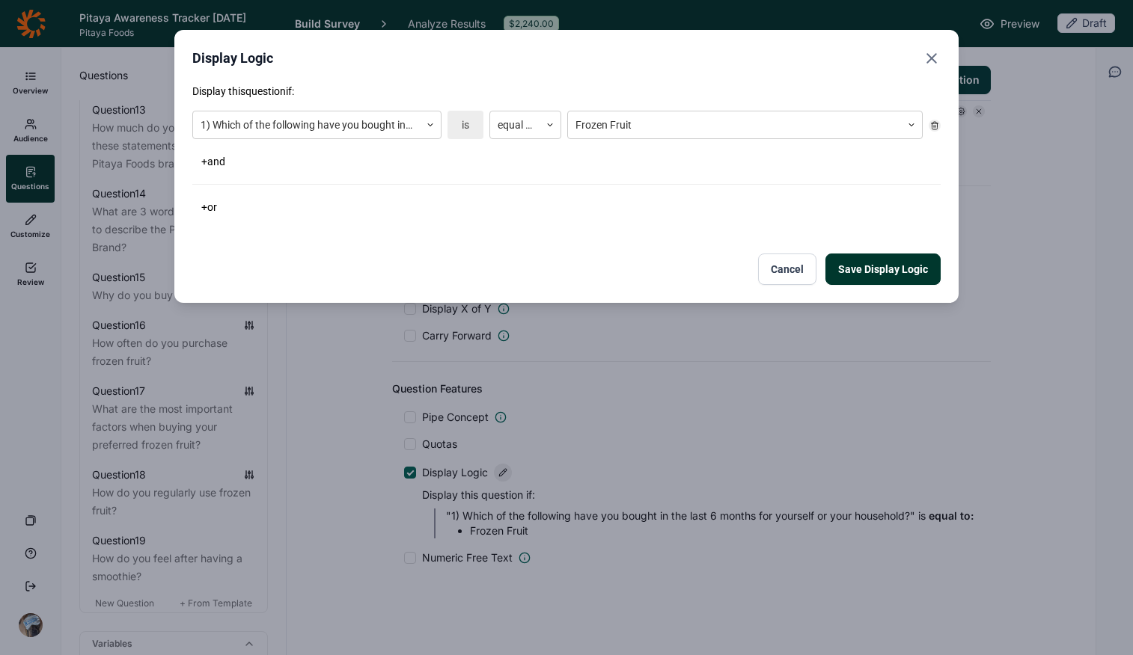
click at [907, 123] on icon at bounding box center [934, 125] width 9 height 9
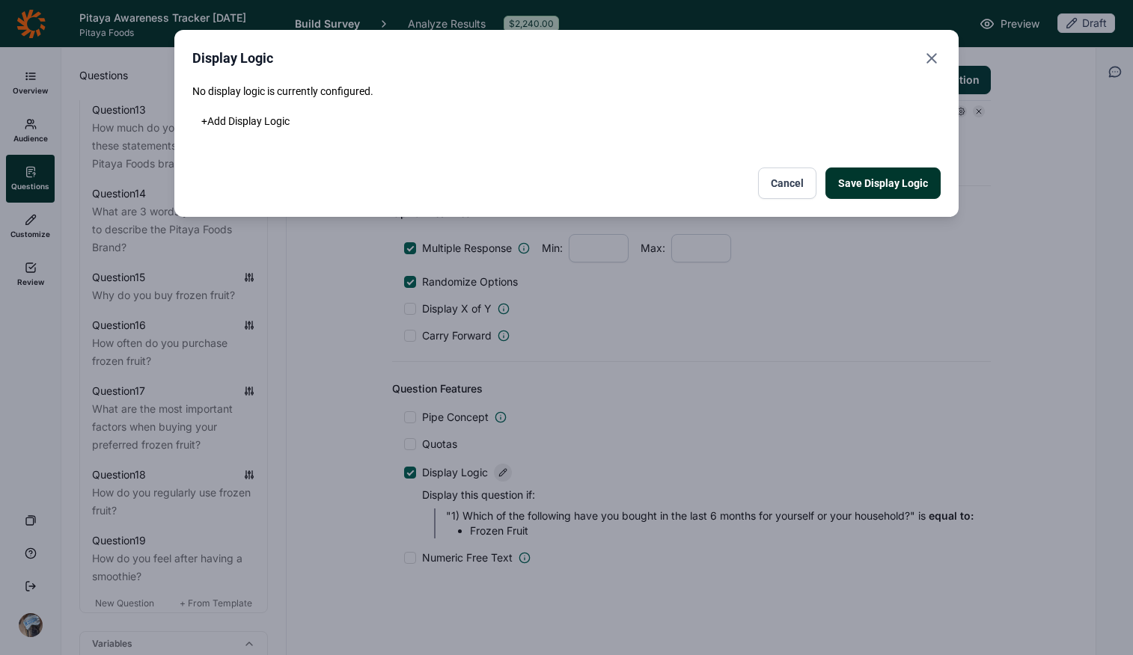
click at [866, 176] on button "Save Display Logic" at bounding box center [882, 183] width 115 height 31
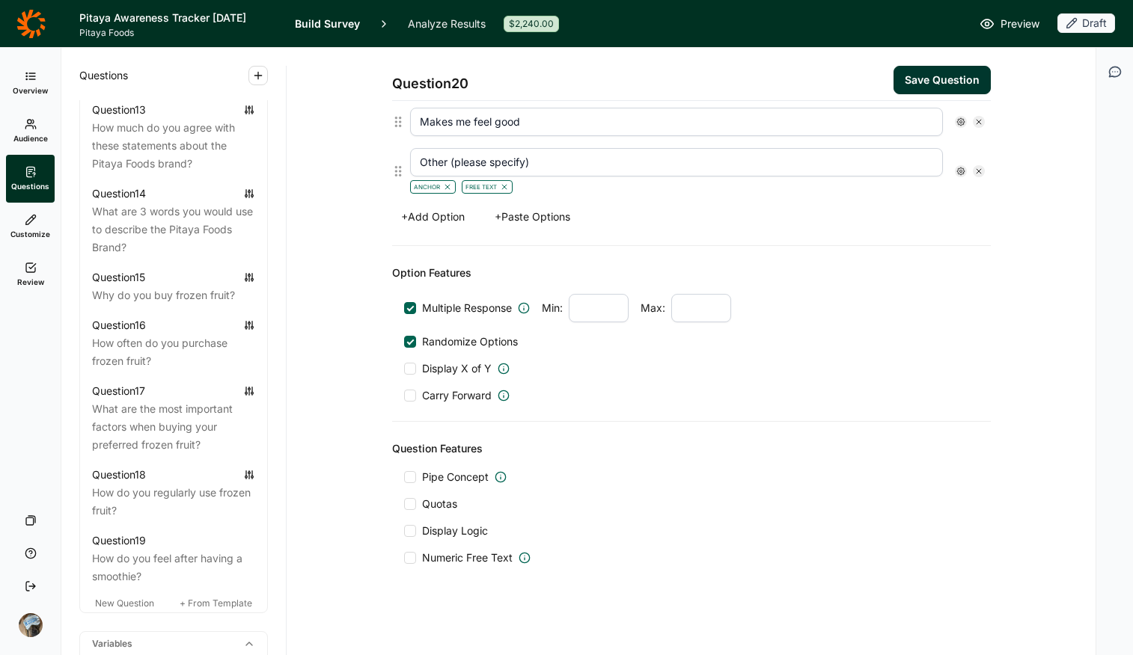
click at [907, 399] on div "Carry Forward" at bounding box center [691, 395] width 575 height 15
click at [907, 87] on button "Save Question" at bounding box center [941, 80] width 97 height 28
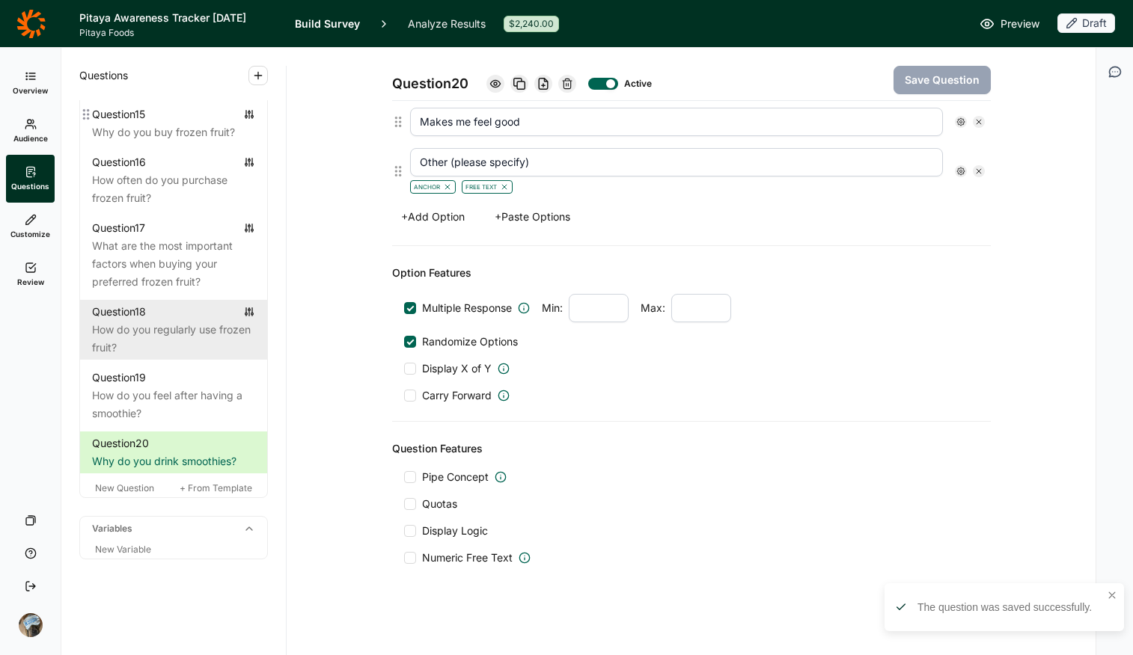
scroll to position [1927, 0]
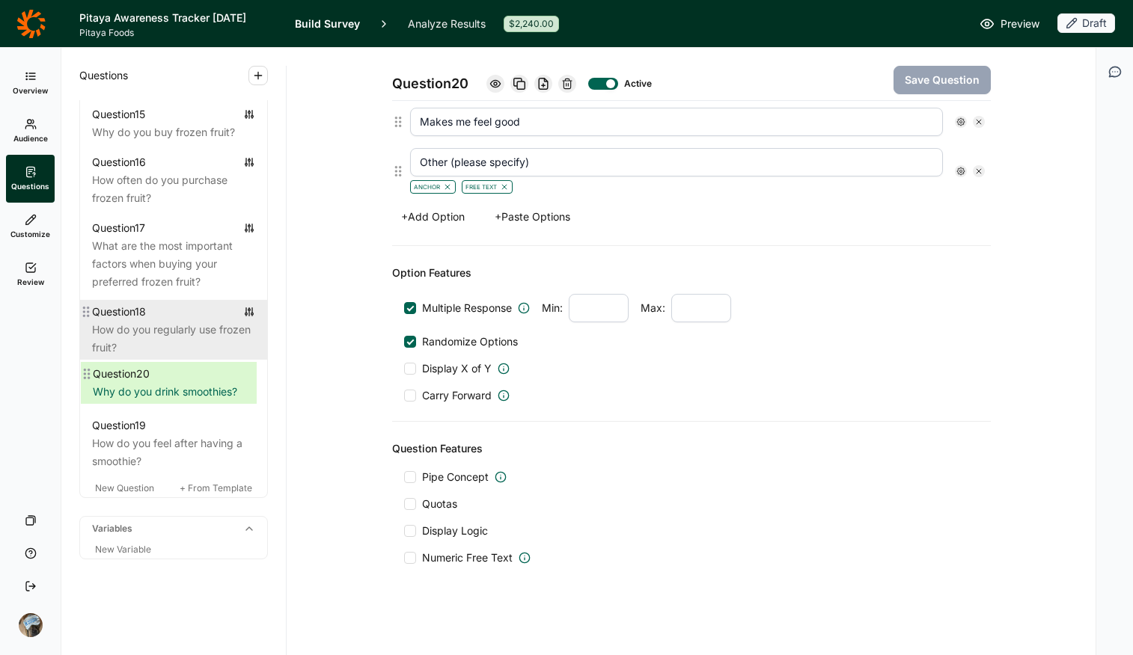
drag, startPoint x: 91, startPoint y: 432, endPoint x: 90, endPoint y: 359, distance: 73.3
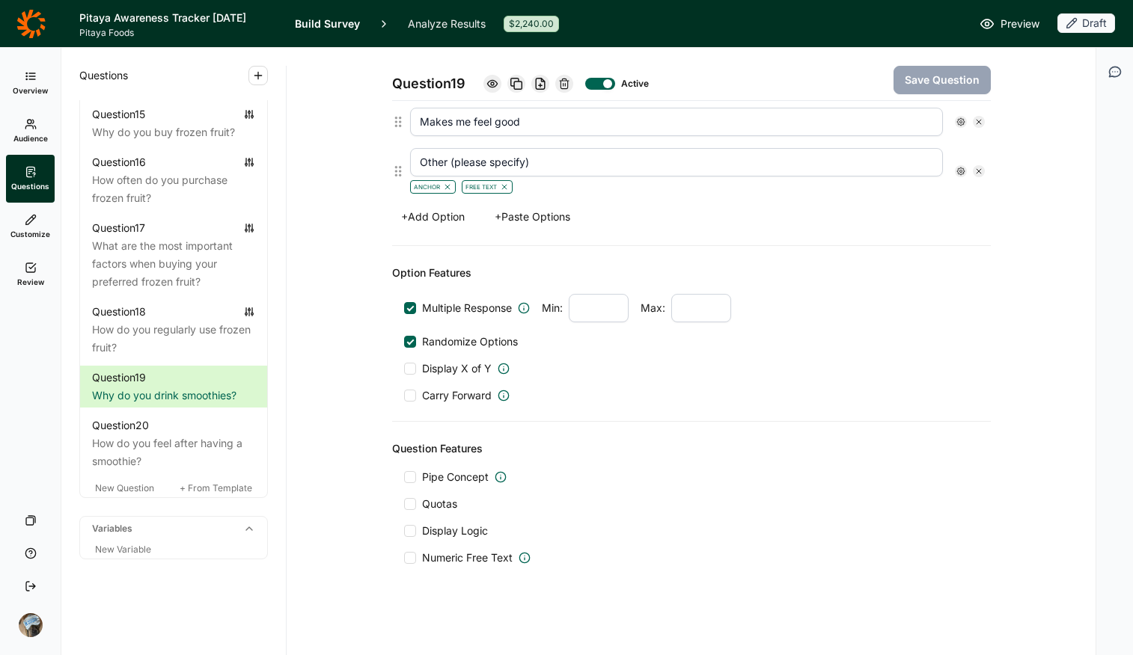
click at [404, 519] on div at bounding box center [410, 531] width 12 height 12
click at [404, 519] on input "Display Logic" at bounding box center [404, 531] width 0 height 0
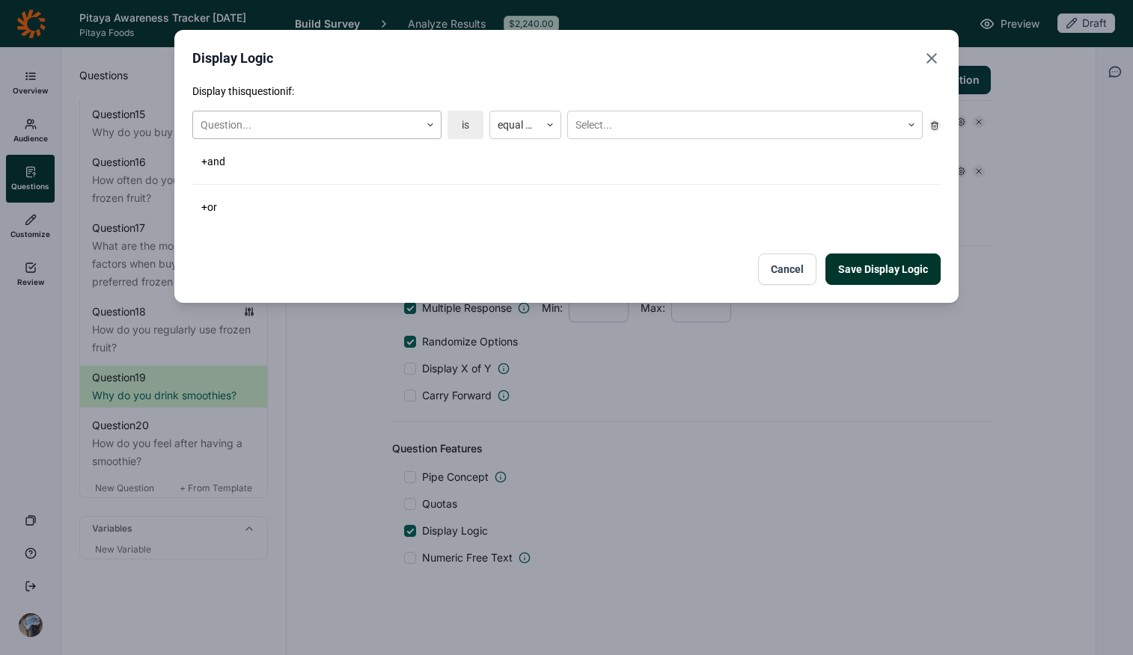
click at [319, 125] on div at bounding box center [307, 125] width 212 height 19
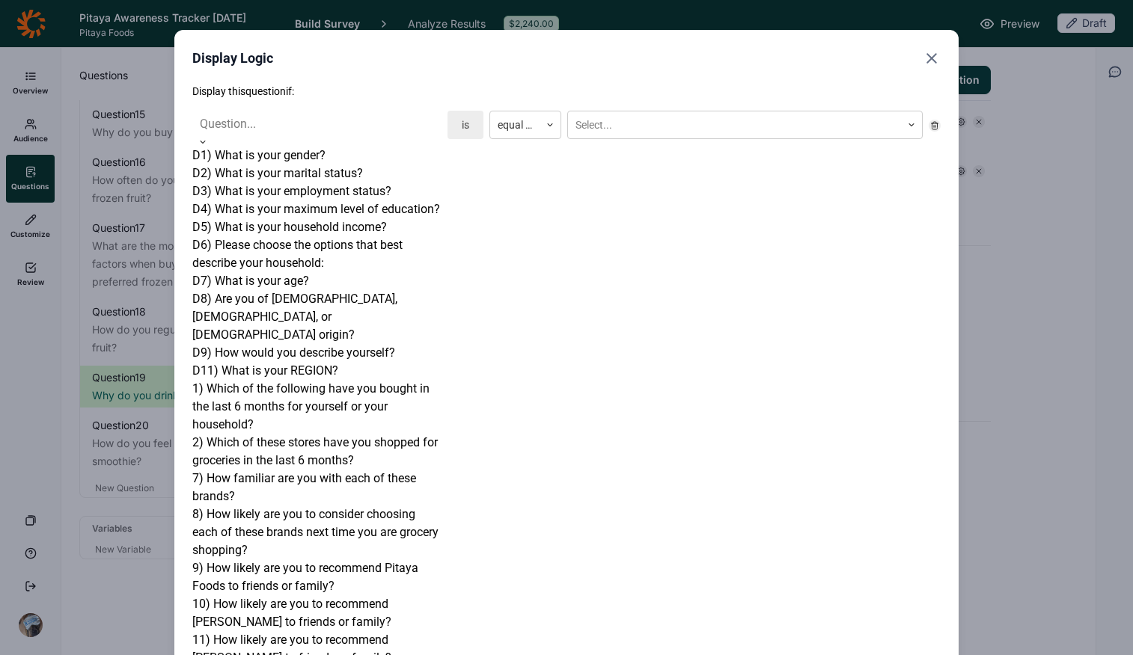
scroll to position [811, 0]
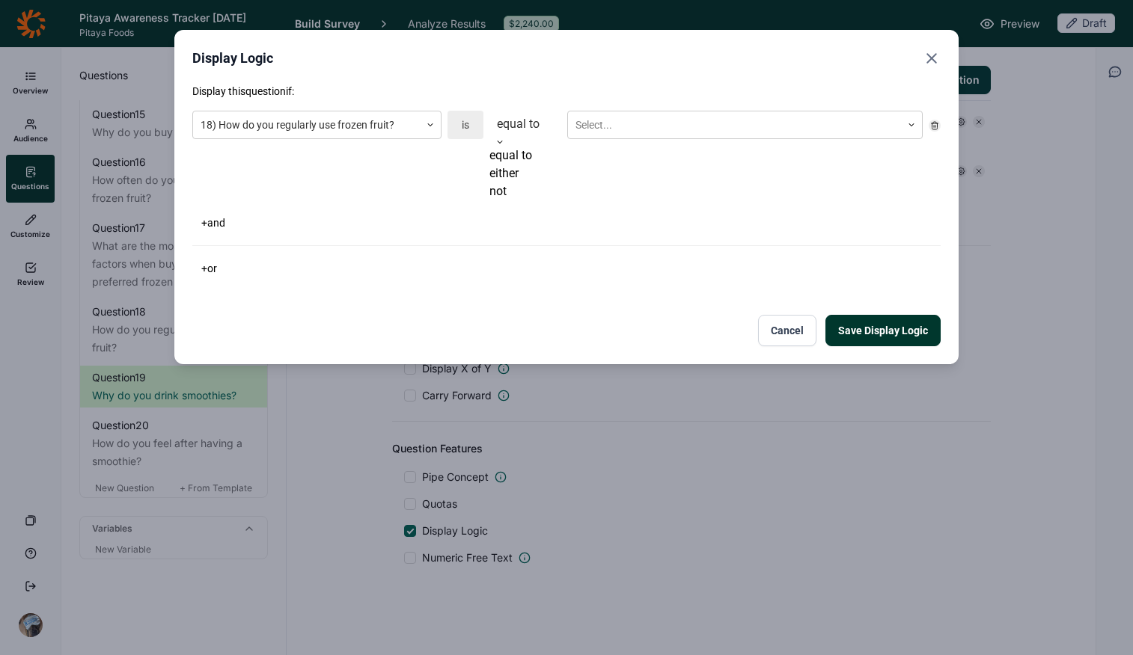
click at [506, 132] on div at bounding box center [525, 124] width 57 height 21
click at [542, 165] on div "equal to" at bounding box center [525, 156] width 72 height 18
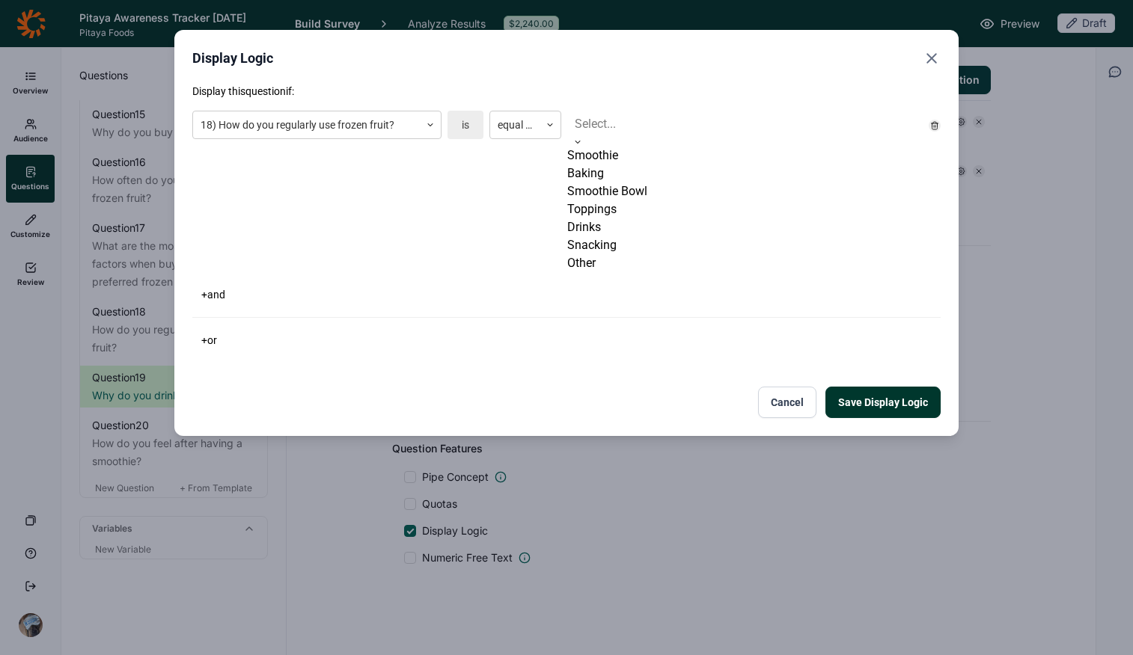
click at [591, 129] on div at bounding box center [745, 124] width 340 height 21
click at [602, 162] on div "Smoothie" at bounding box center [744, 156] width 355 height 18
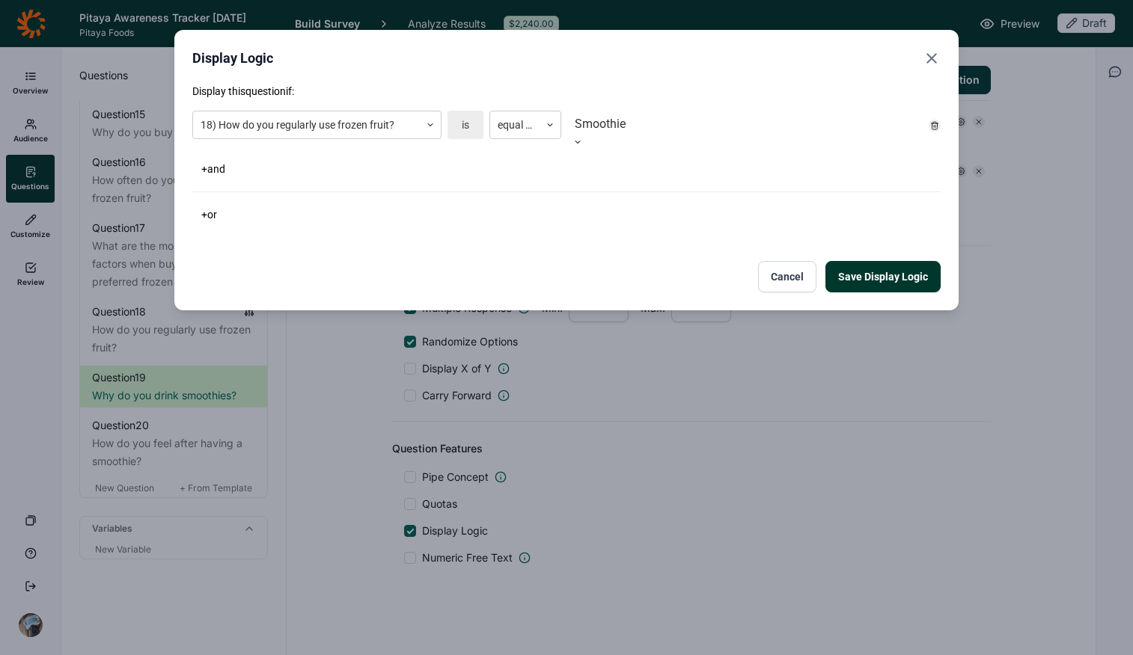
click at [876, 274] on button "Save Display Logic" at bounding box center [882, 276] width 115 height 31
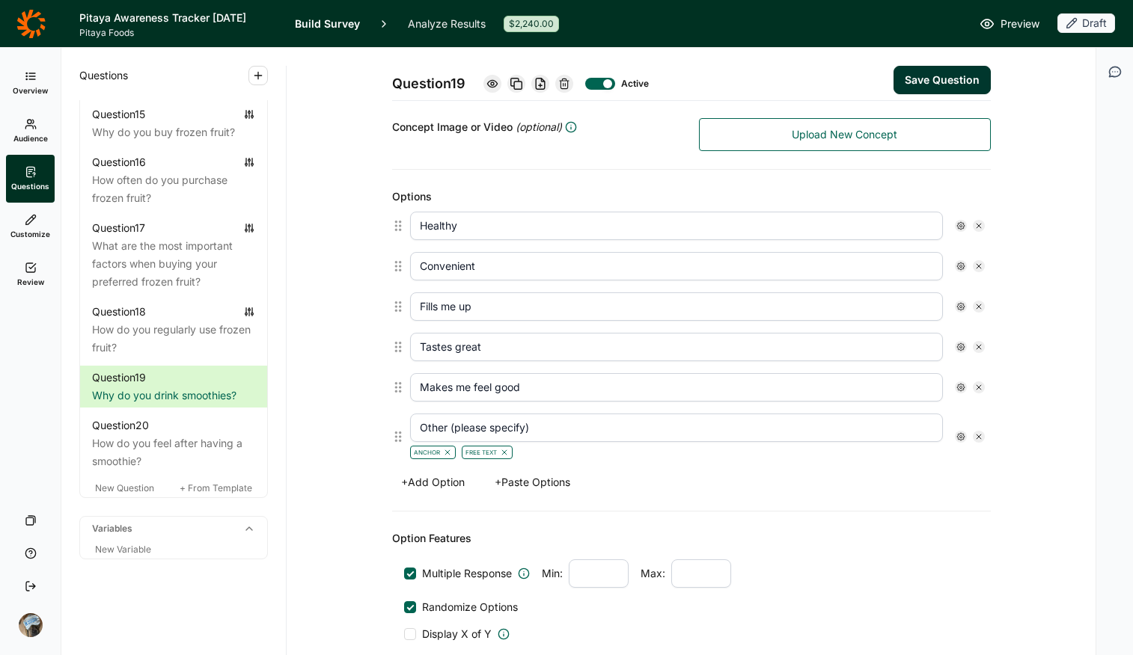
scroll to position [512, 0]
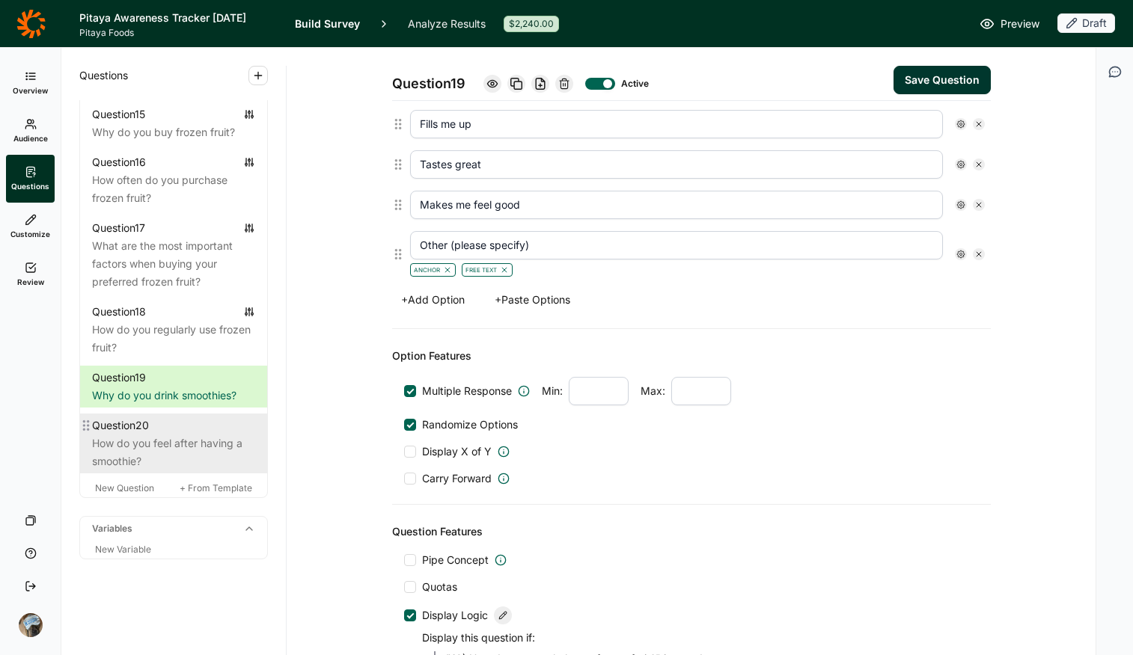
click at [145, 442] on div "How do you feel after having a smoothie?" at bounding box center [173, 453] width 163 height 36
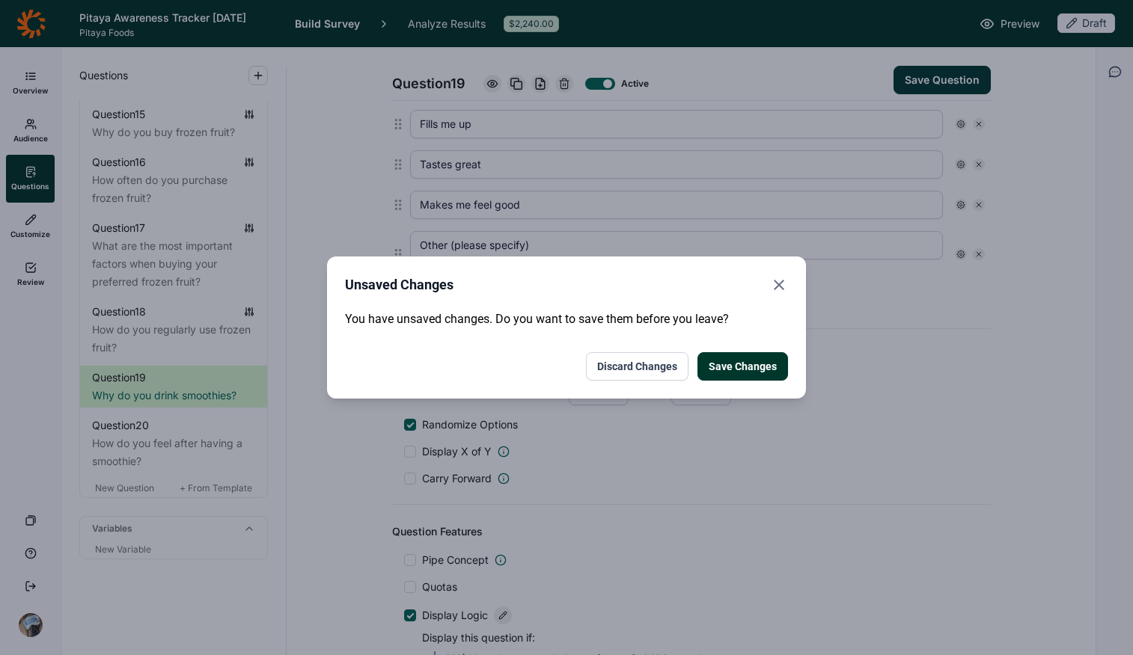
click at [757, 362] on button "Save Changes" at bounding box center [742, 366] width 91 height 28
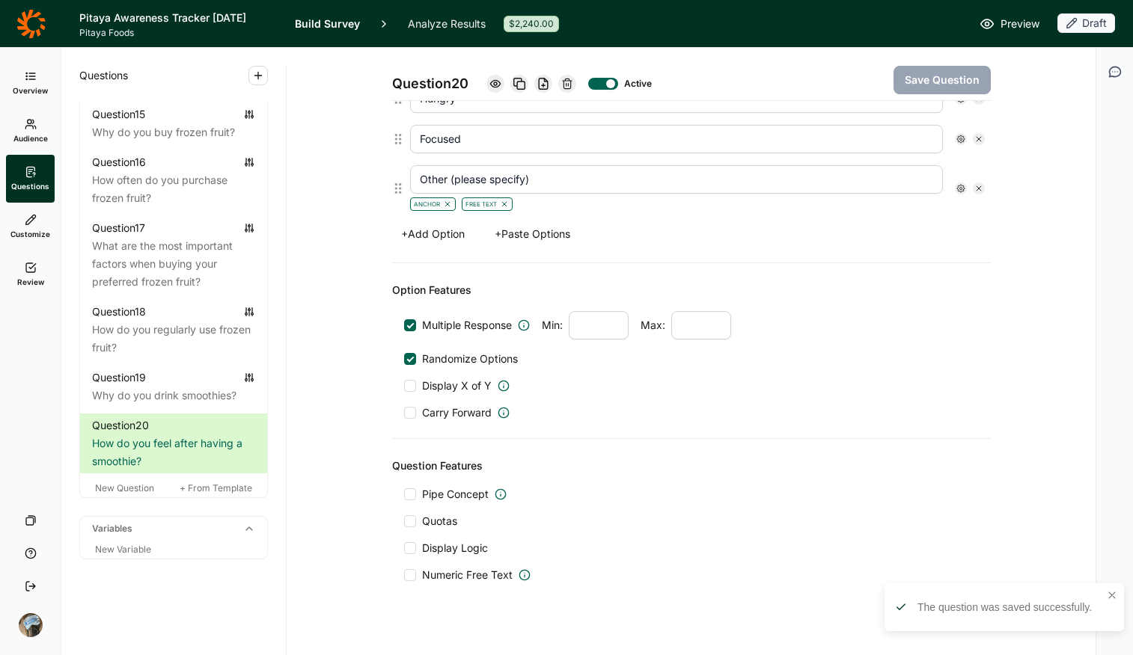
scroll to position [676, 0]
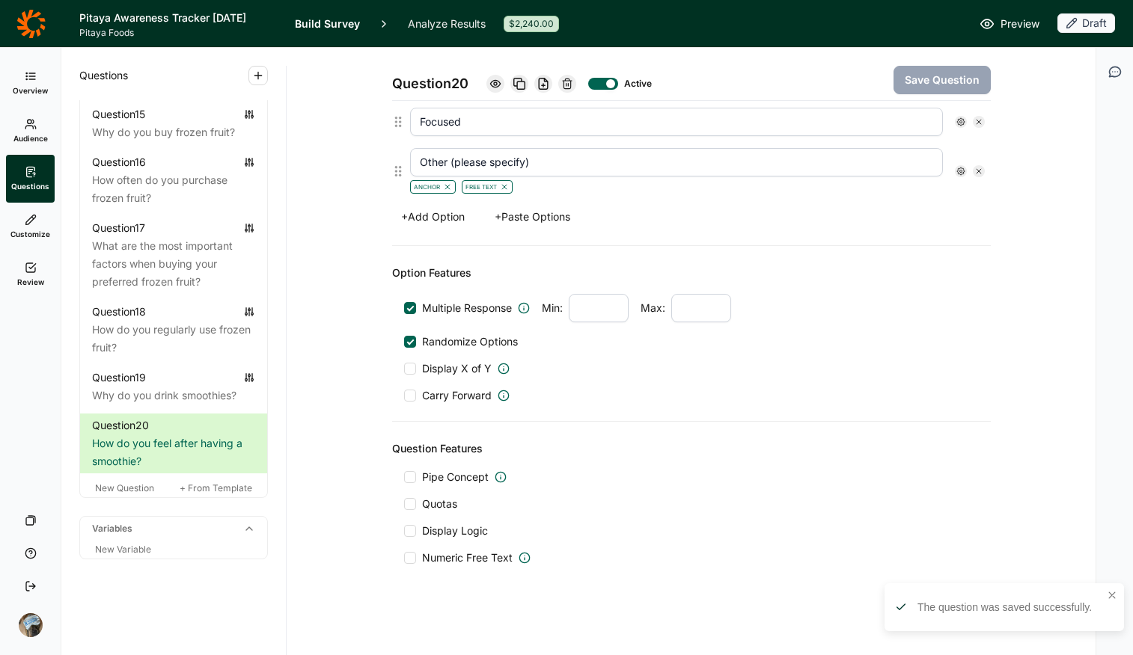
drag, startPoint x: 407, startPoint y: 501, endPoint x: 418, endPoint y: 524, distance: 25.8
click at [646, 519] on div "Pipe Concept Quotas Display Logic Numeric Free Text" at bounding box center [691, 518] width 575 height 96
click at [404, 519] on label "Display Logic" at bounding box center [446, 531] width 84 height 15
click at [404, 519] on input "Display Logic" at bounding box center [404, 531] width 0 height 0
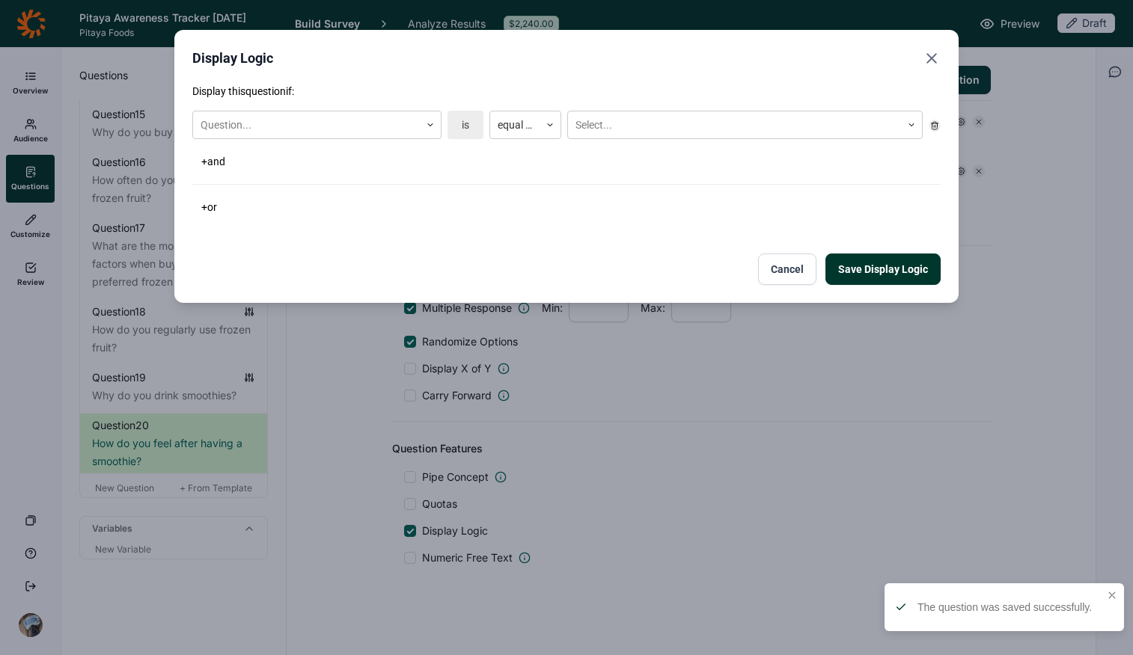
click at [296, 104] on div "Display this question if: Question... is equal to Select... + and + or" at bounding box center [566, 151] width 748 height 134
click at [297, 124] on div at bounding box center [307, 125] width 212 height 19
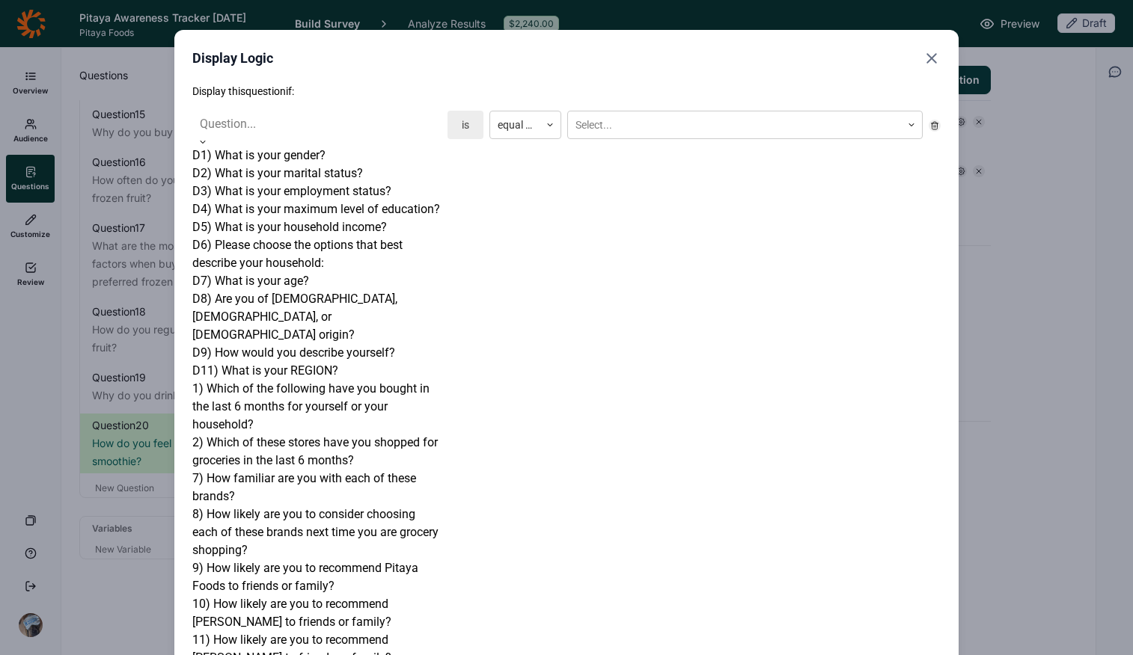
scroll to position [838, 0]
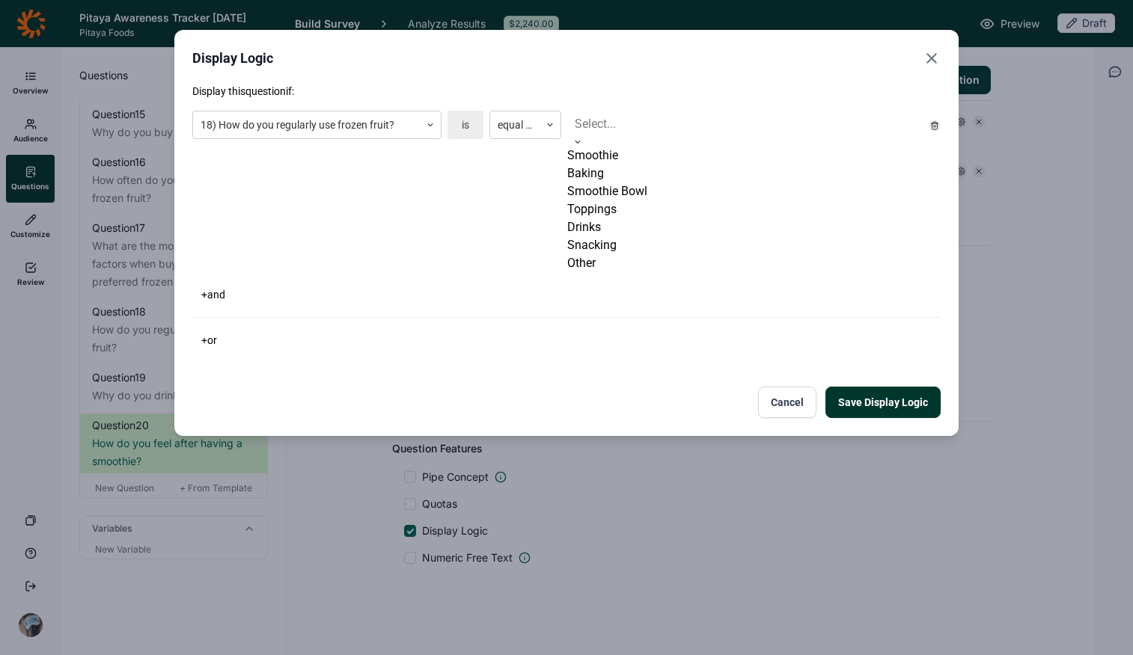
click at [621, 117] on div at bounding box center [745, 124] width 340 height 21
click at [626, 159] on div "Smoothie" at bounding box center [744, 156] width 355 height 18
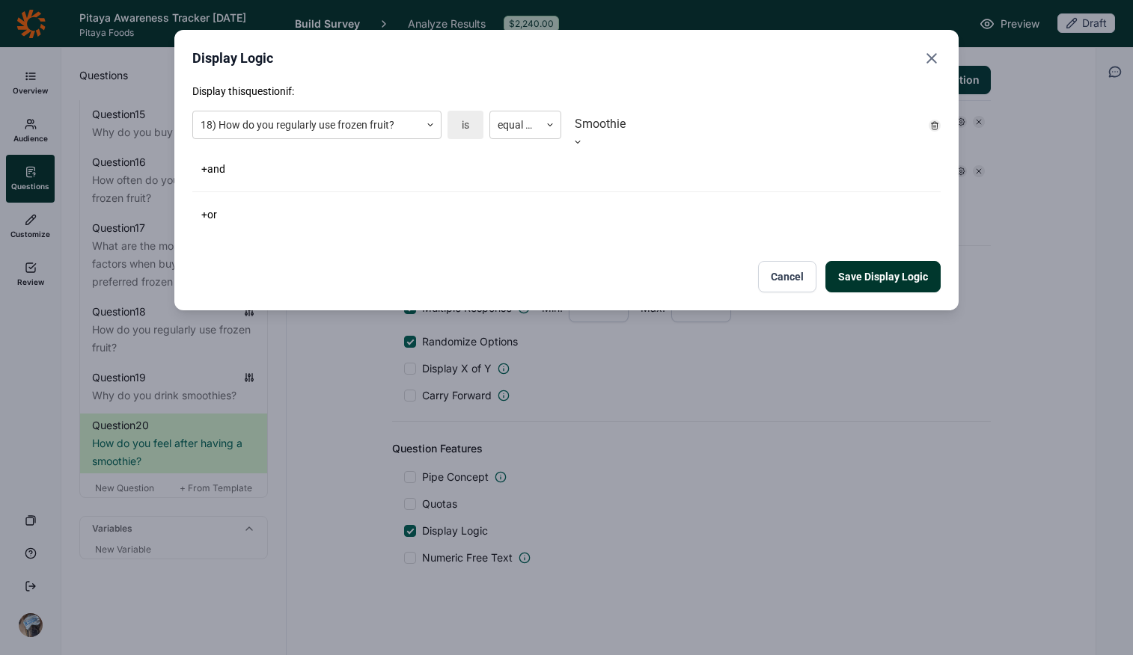
click at [696, 194] on div "Display this question if: 18) How do you regularly use frozen fruit? is equal t…" at bounding box center [566, 154] width 748 height 141
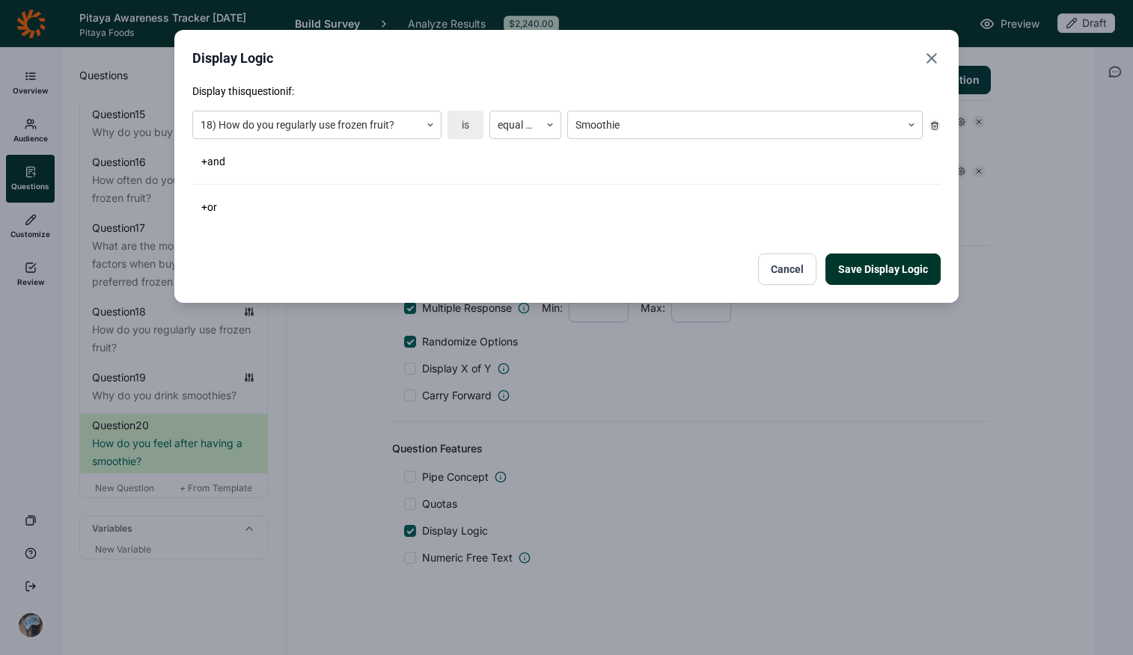
click at [886, 276] on button "Save Display Logic" at bounding box center [882, 269] width 115 height 31
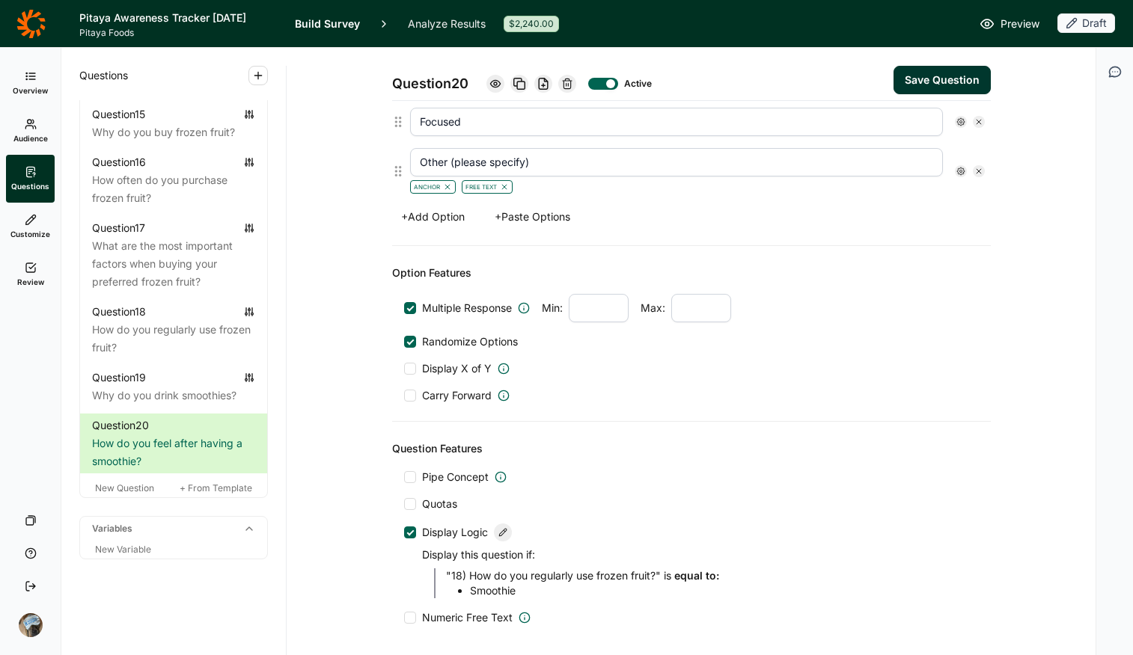
click at [907, 76] on button "Save Question" at bounding box center [941, 80] width 97 height 28
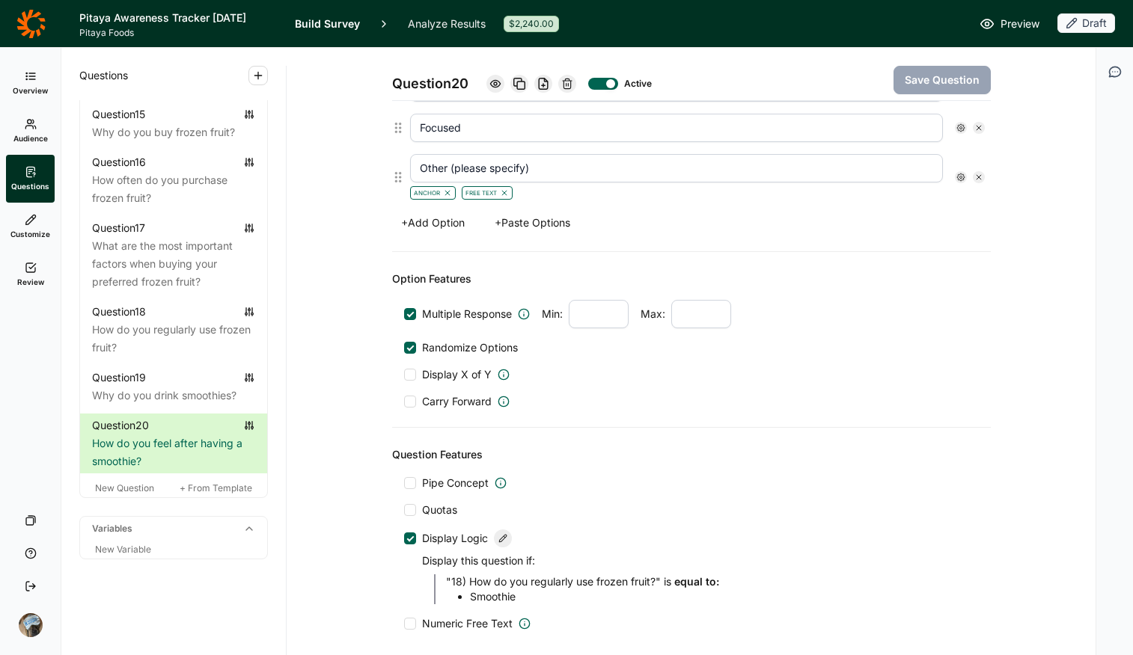
scroll to position [669, 0]
click at [177, 390] on div "Why do you drink smoothies?" at bounding box center [173, 396] width 163 height 18
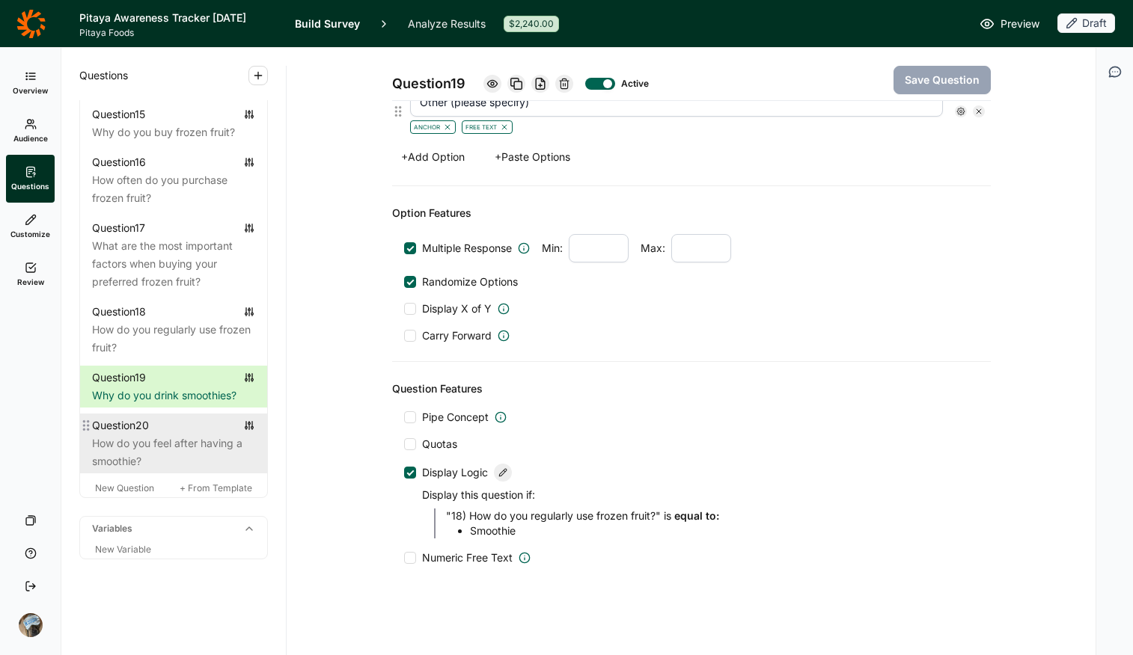
click at [171, 451] on div "How do you feel after having a smoothie?" at bounding box center [173, 453] width 163 height 36
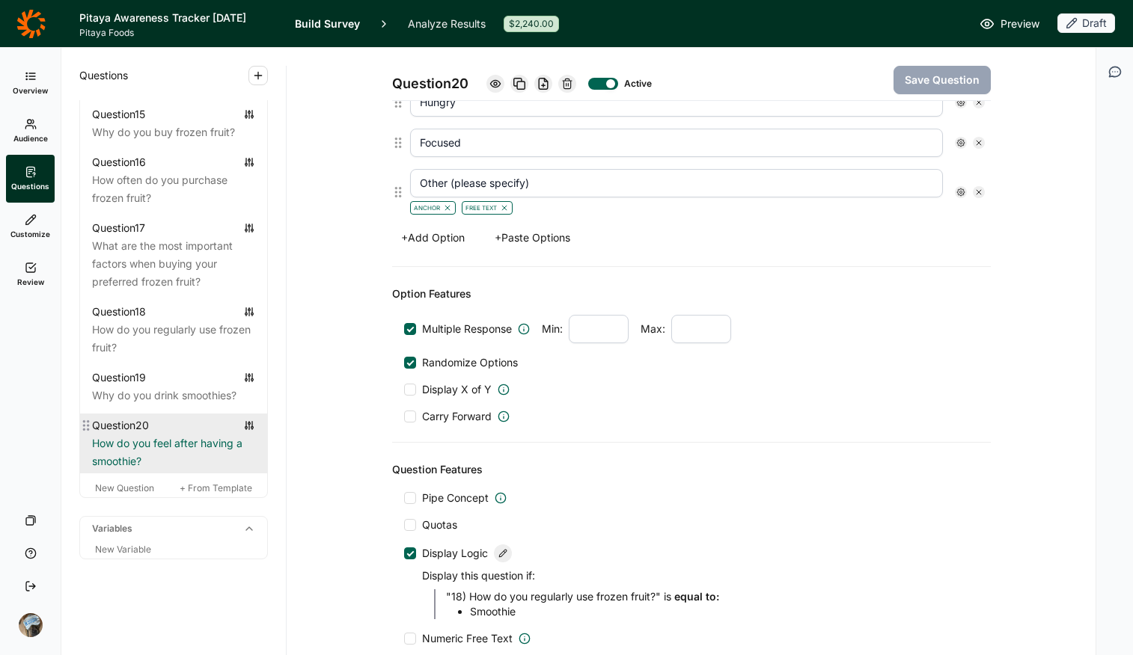
scroll to position [669, 0]
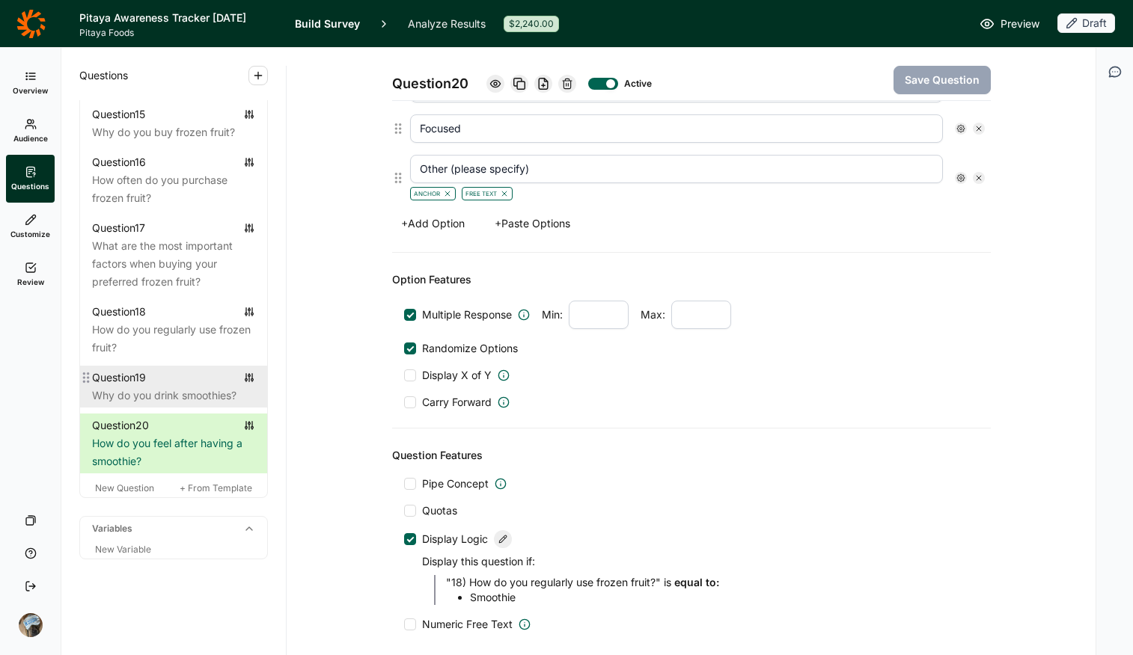
click at [160, 378] on div "Question 19" at bounding box center [173, 378] width 163 height 18
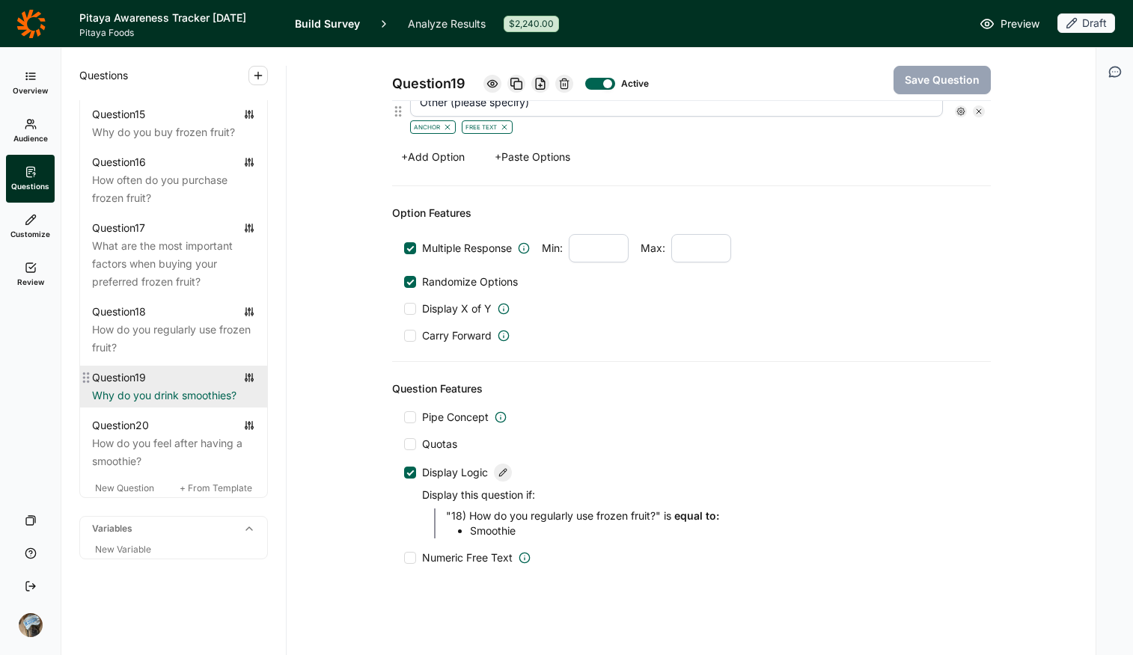
scroll to position [655, 0]
click at [494, 473] on div at bounding box center [503, 473] width 18 height 18
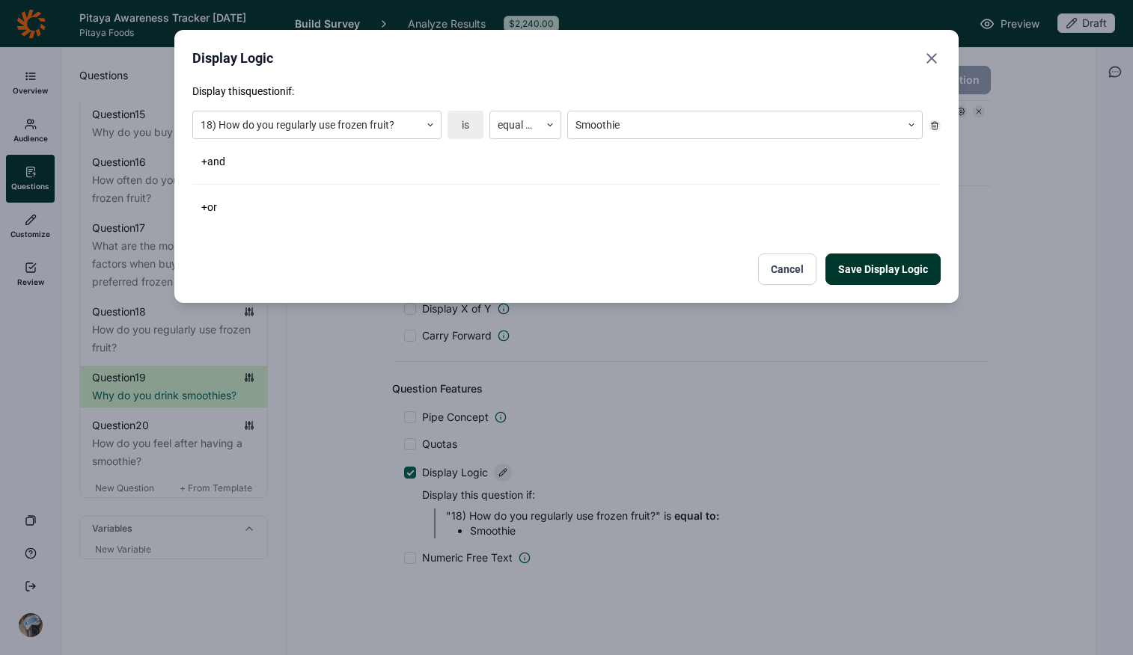
click at [211, 158] on button "+ and" at bounding box center [213, 161] width 42 height 21
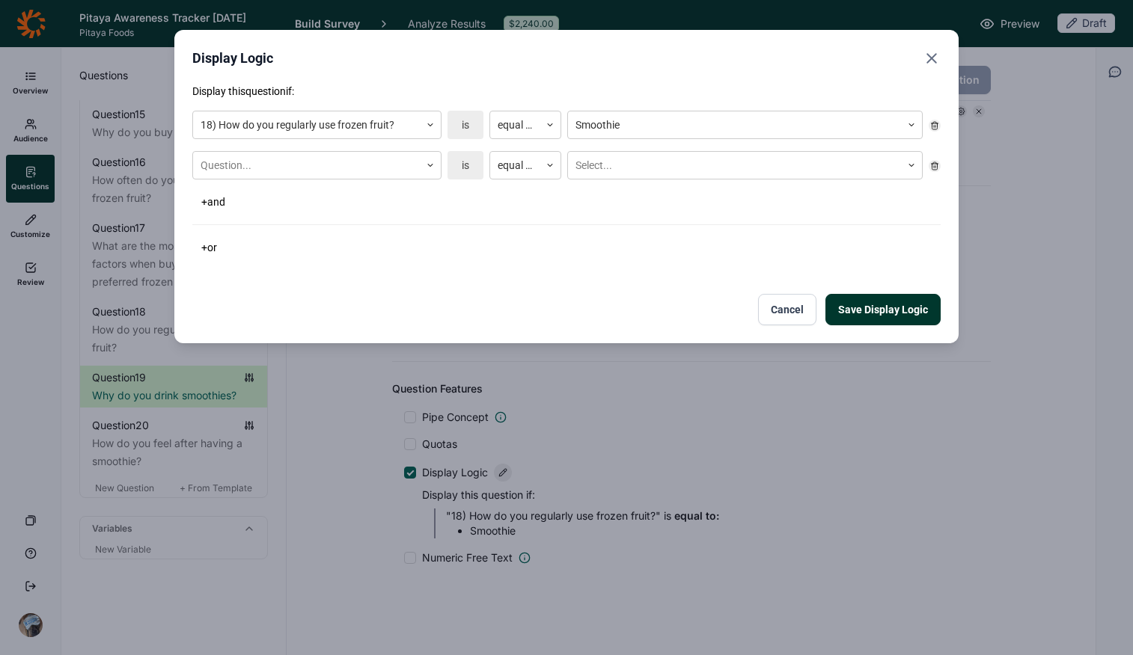
click at [907, 156] on div "Question... is equal to Select..." at bounding box center [566, 165] width 748 height 40
click at [907, 164] on icon at bounding box center [934, 166] width 9 height 9
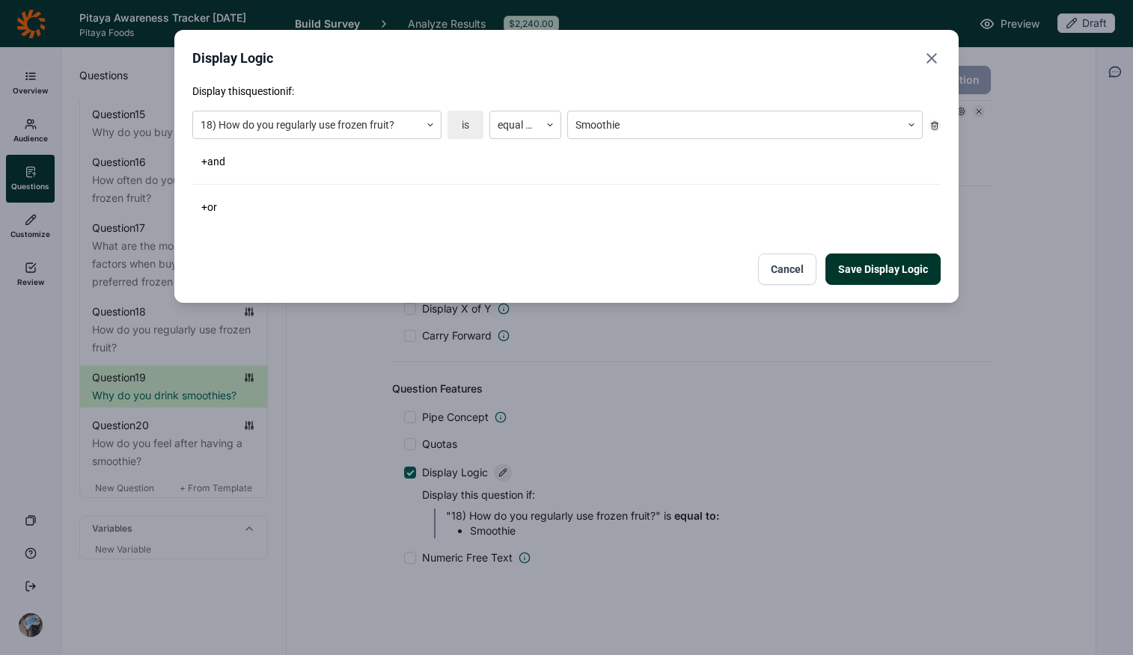
click at [208, 203] on button "+ or" at bounding box center [209, 207] width 34 height 21
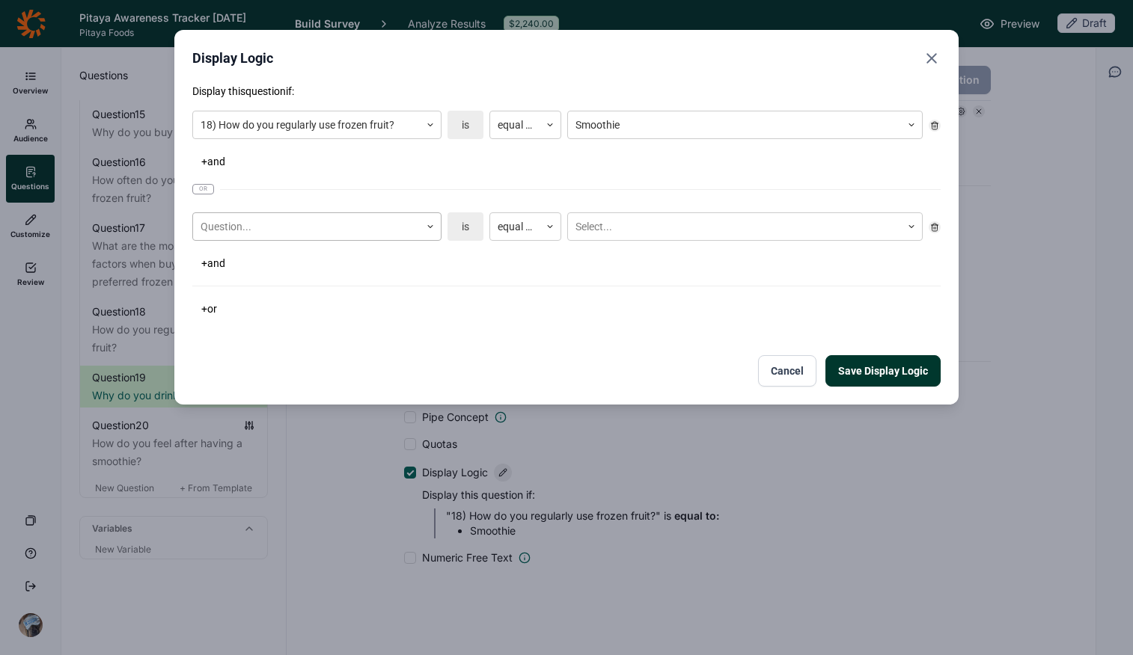
click at [278, 221] on div at bounding box center [307, 227] width 212 height 19
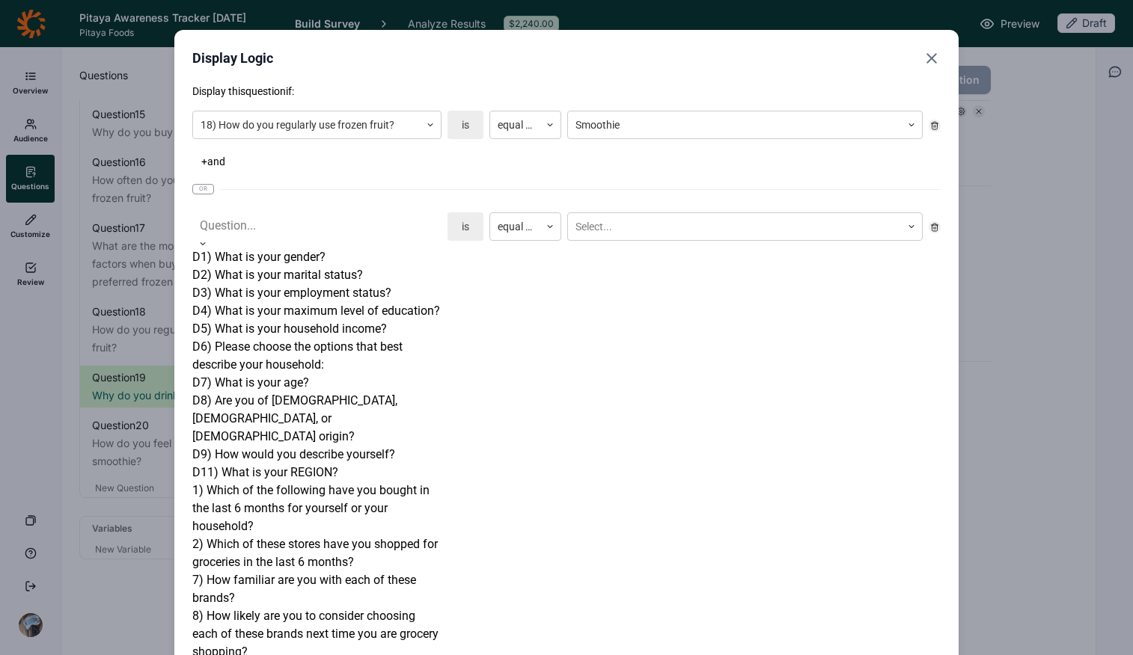
scroll to position [325, 0]
click at [311, 482] on div "1) Which of the following have you bought in the last 6 months for yourself or …" at bounding box center [316, 509] width 249 height 54
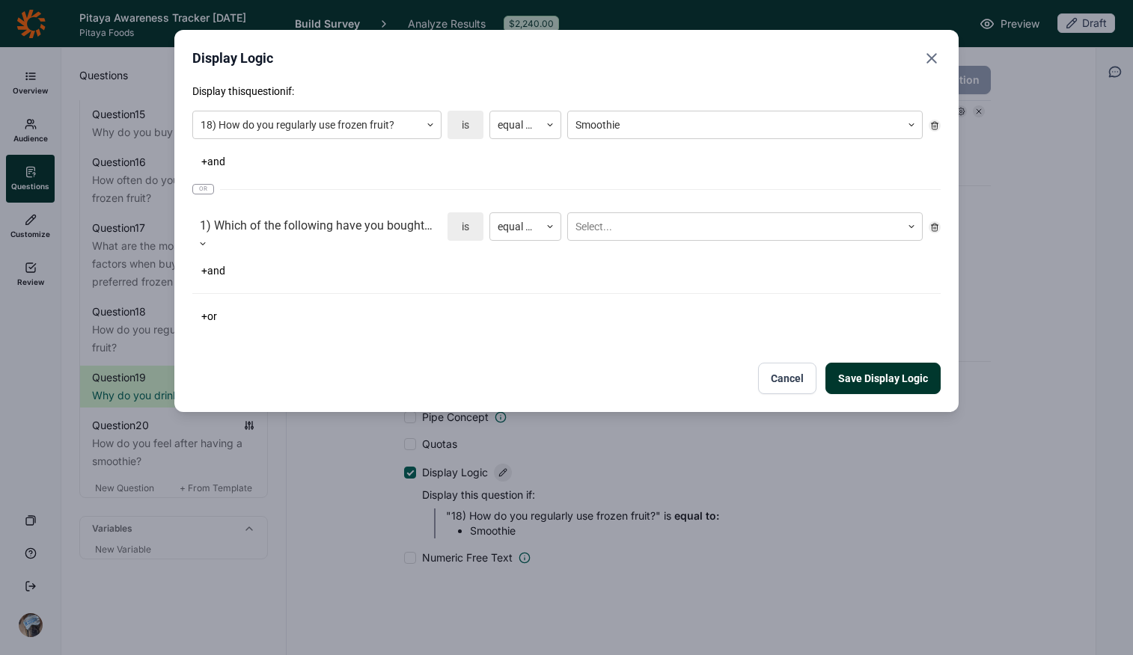
click at [693, 206] on div "Display this question if: 18) How do you regularly use frozen fruit? is equal t…" at bounding box center [566, 205] width 748 height 243
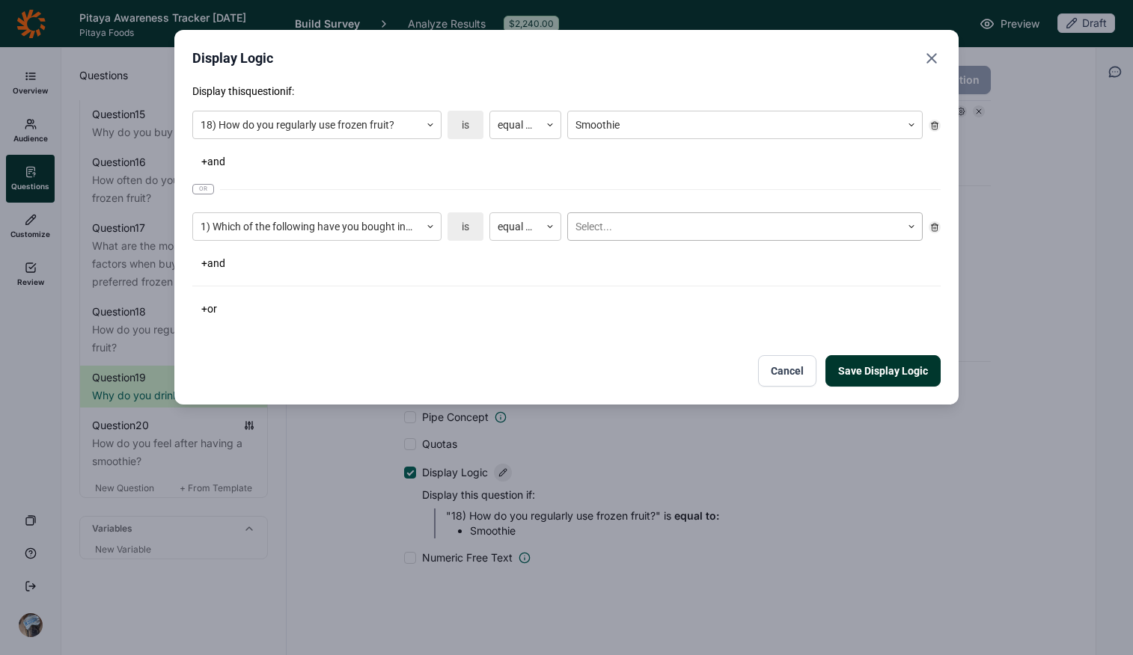
click at [685, 224] on div at bounding box center [734, 227] width 318 height 19
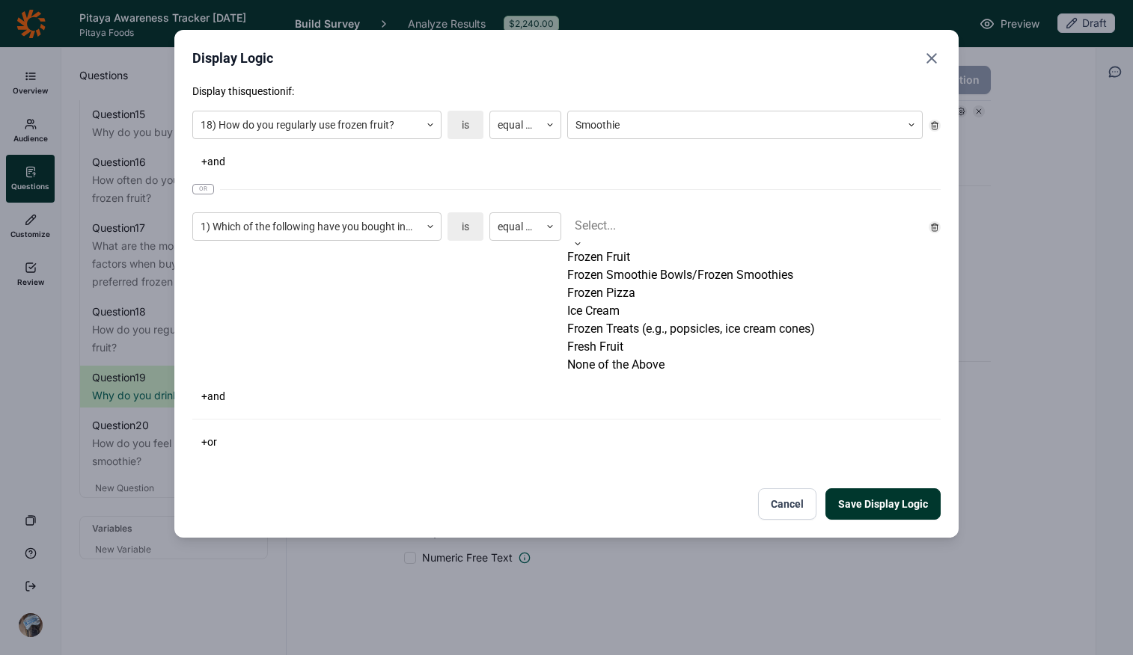
click at [687, 284] on div "Frozen Smoothie Bowls/Frozen Smoothies" at bounding box center [744, 275] width 355 height 18
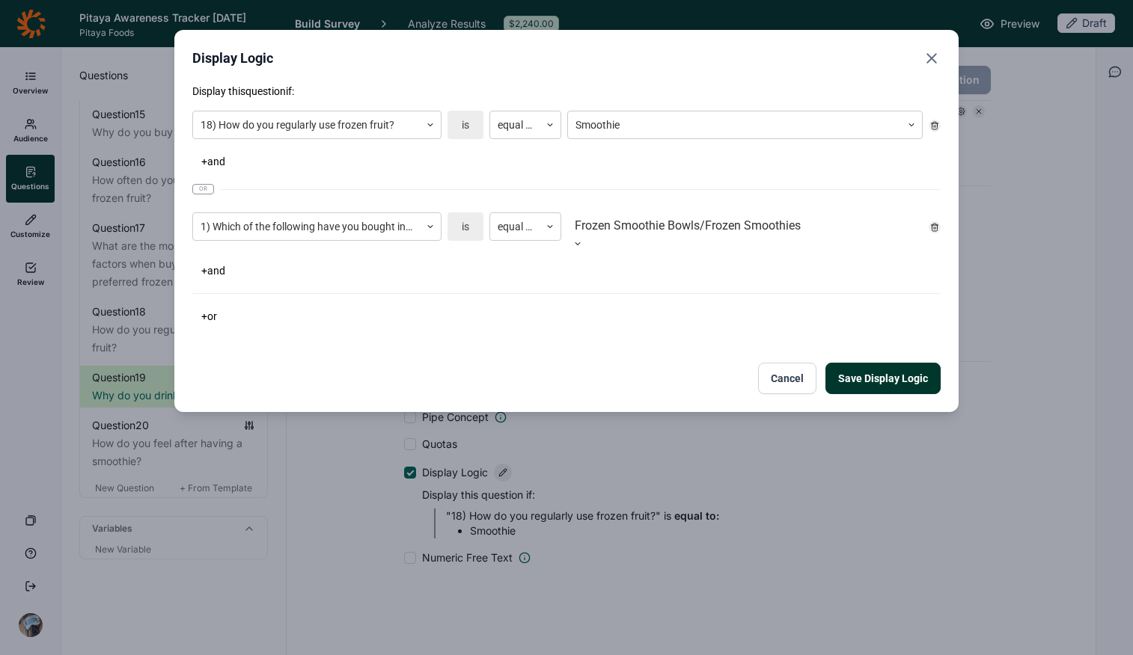
click at [687, 306] on div "+ or" at bounding box center [566, 316] width 748 height 21
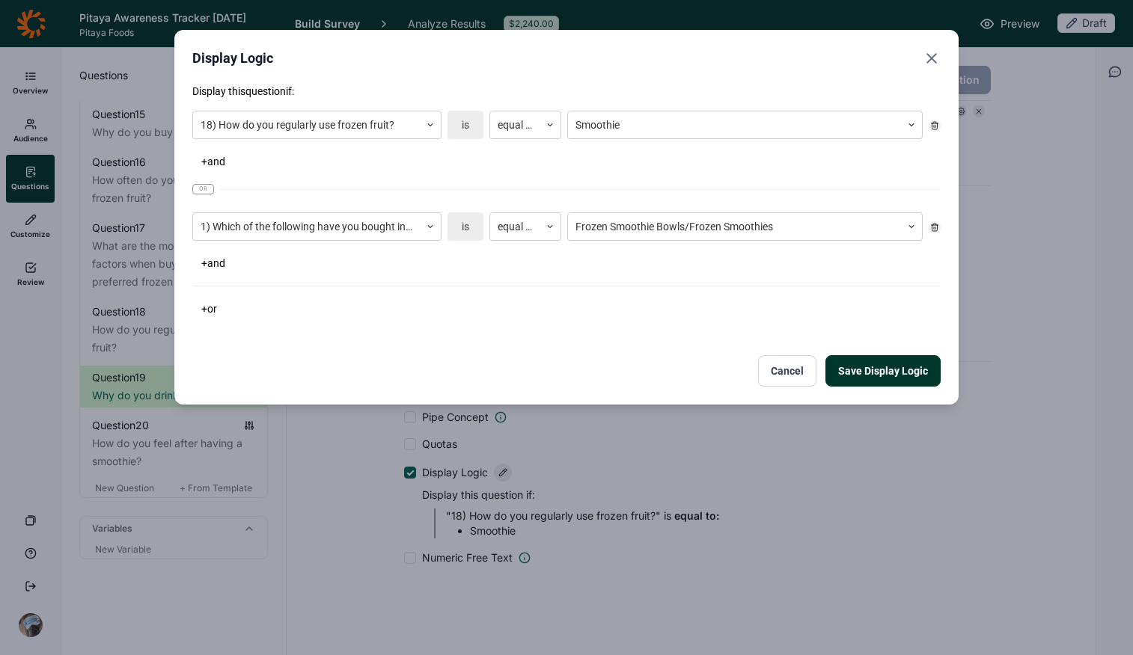
click at [907, 369] on button "Save Display Logic" at bounding box center [882, 370] width 115 height 31
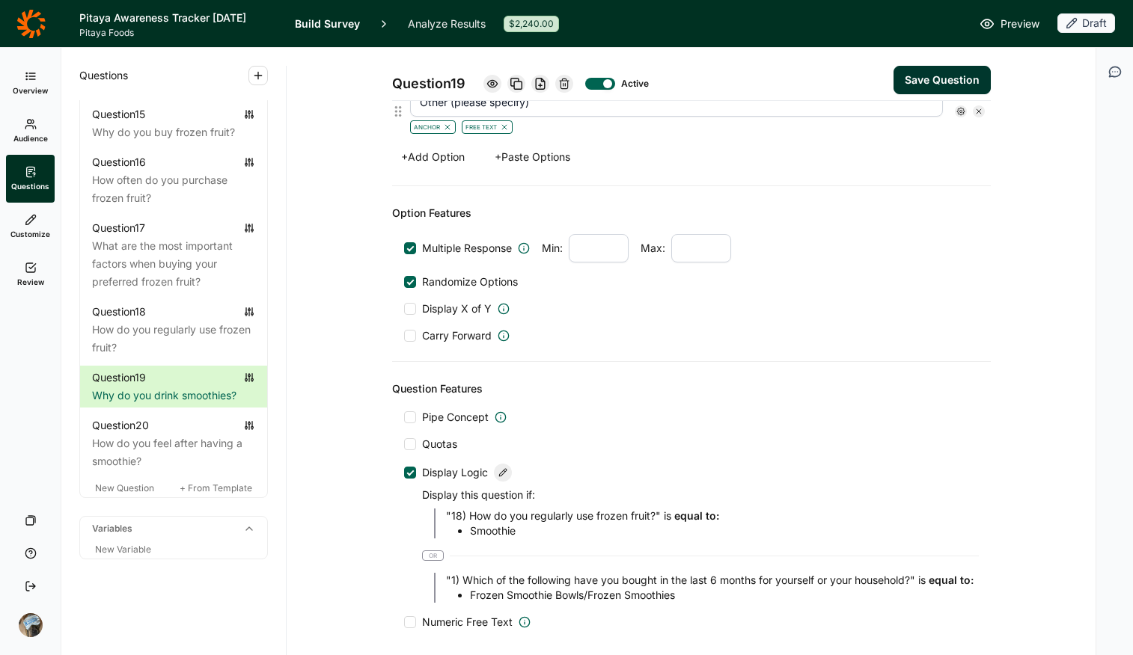
scroll to position [669, 0]
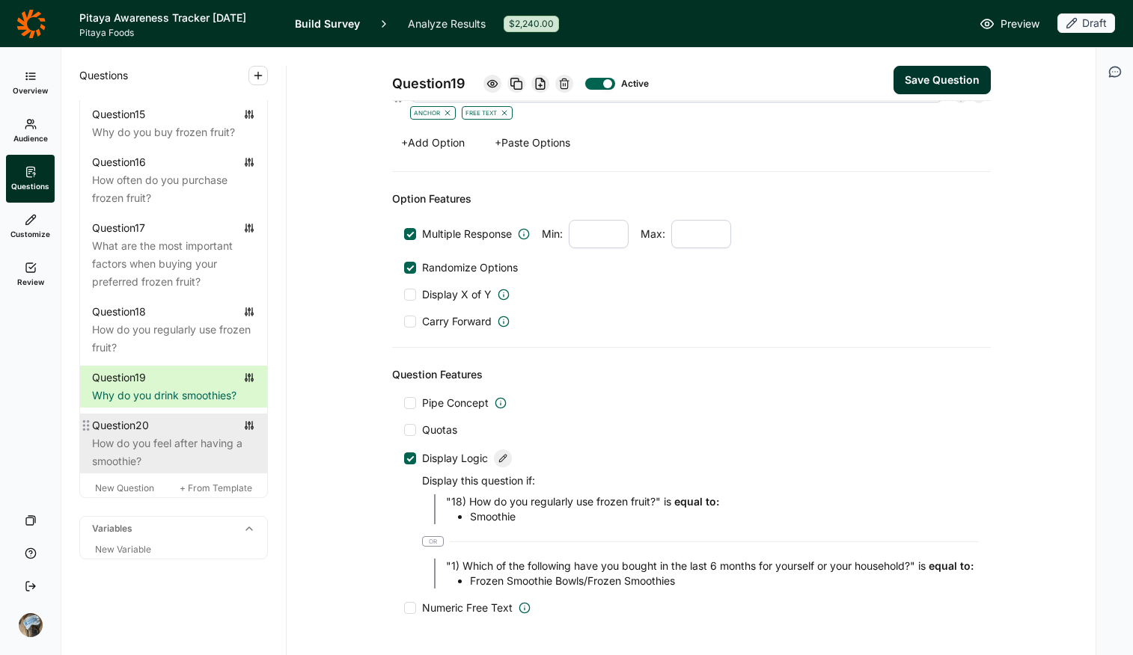
click at [143, 432] on div "Question 20" at bounding box center [120, 426] width 57 height 18
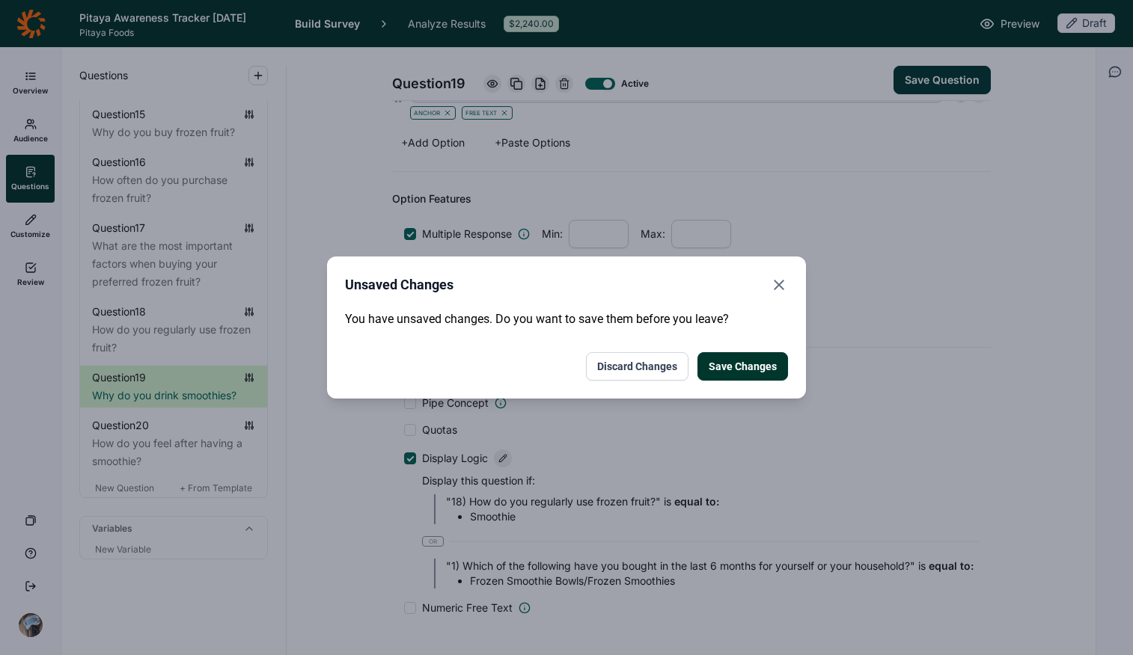
click at [764, 369] on button "Save Changes" at bounding box center [742, 366] width 91 height 28
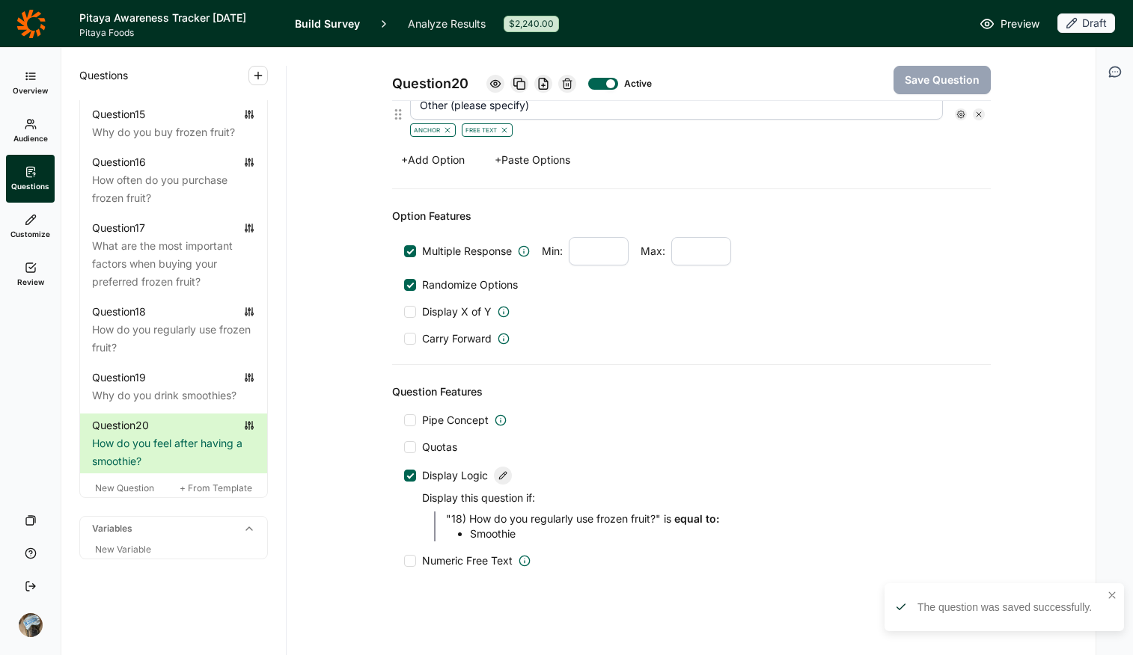
scroll to position [735, 0]
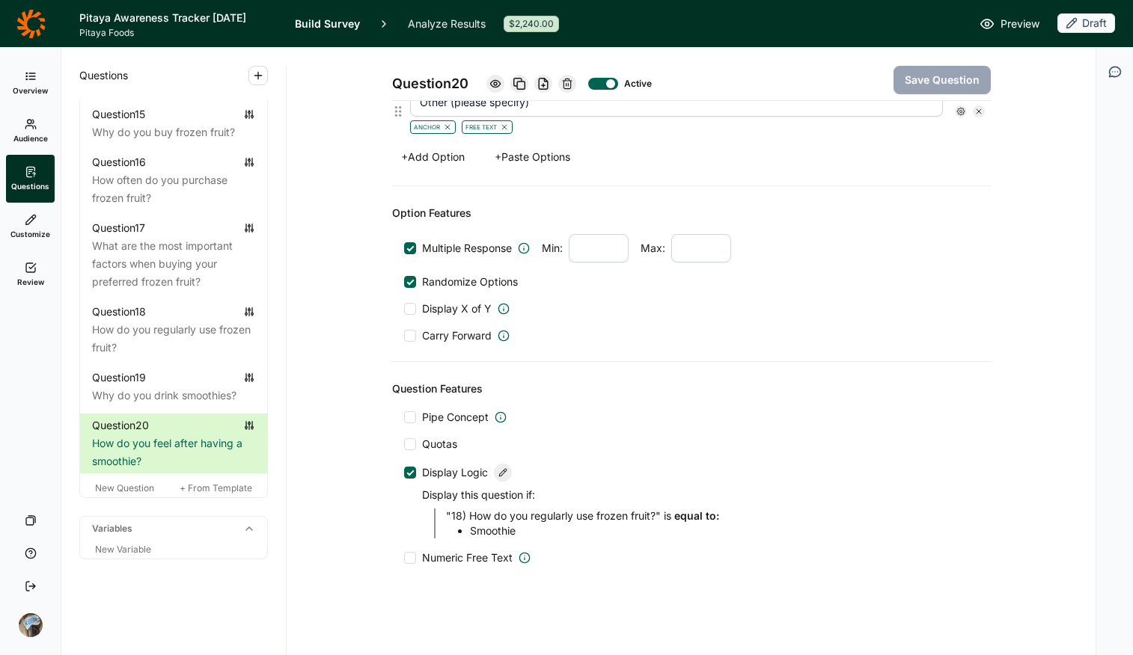
click at [499, 473] on use at bounding box center [502, 472] width 7 height 7
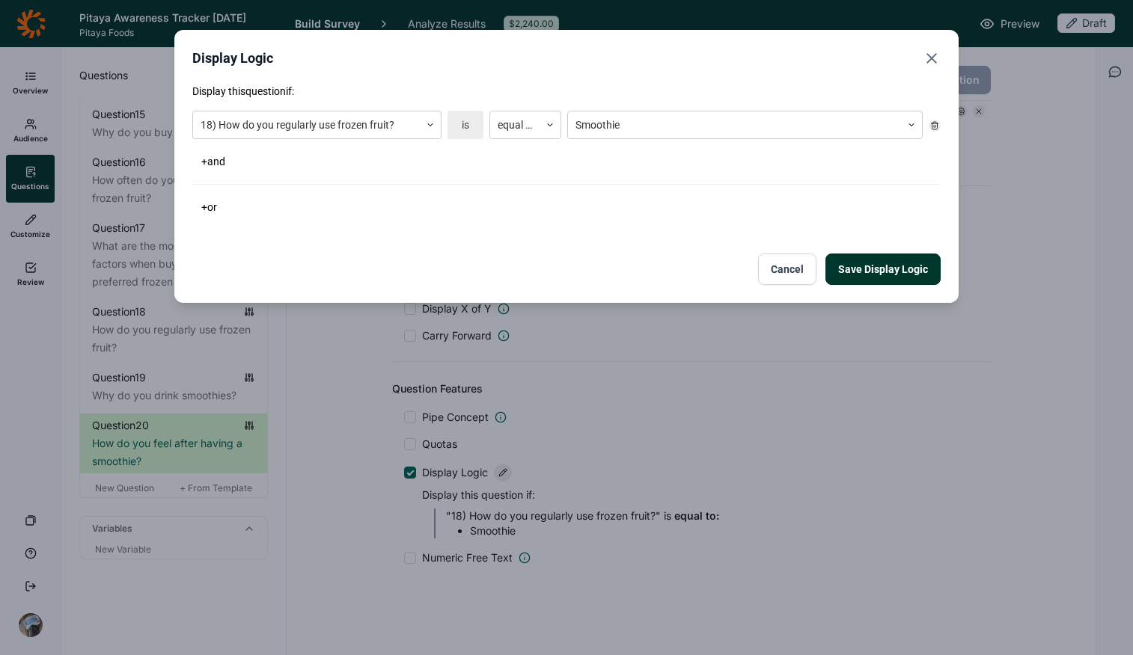
click at [219, 195] on div "Display this question if: 18) How do you regularly use frozen fruit? is equal t…" at bounding box center [566, 151] width 748 height 134
click at [220, 207] on button "+ or" at bounding box center [209, 207] width 34 height 21
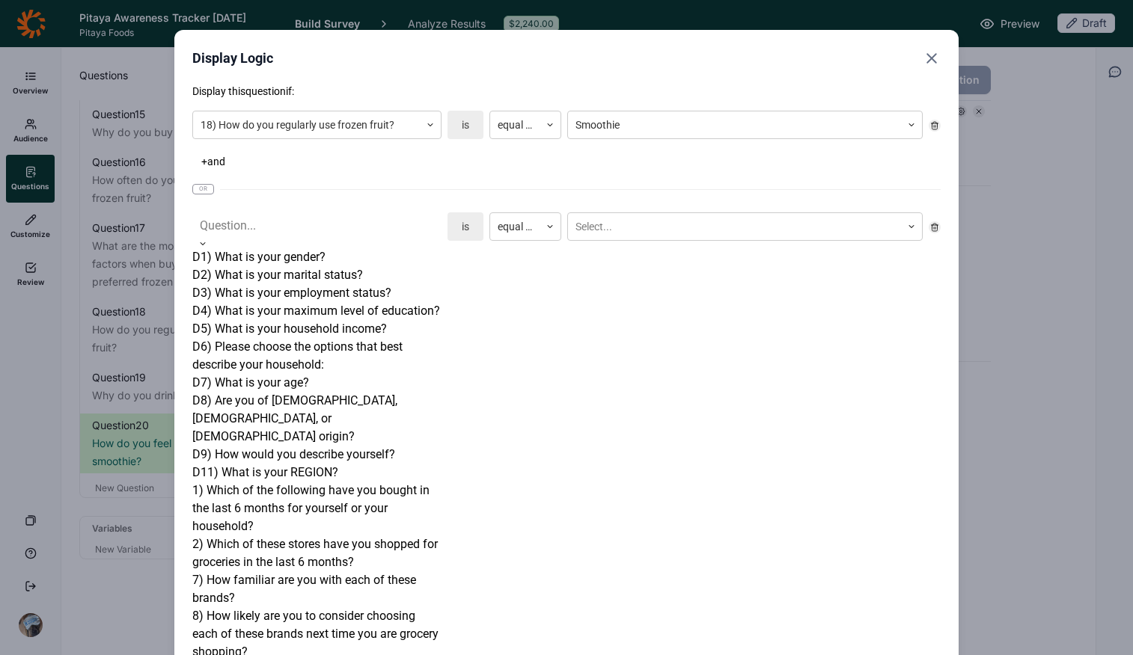
click at [302, 236] on div "Question..." at bounding box center [316, 225] width 249 height 27
click at [334, 482] on div "1) Which of the following have you bought in the last 6 months for yourself or …" at bounding box center [316, 509] width 249 height 54
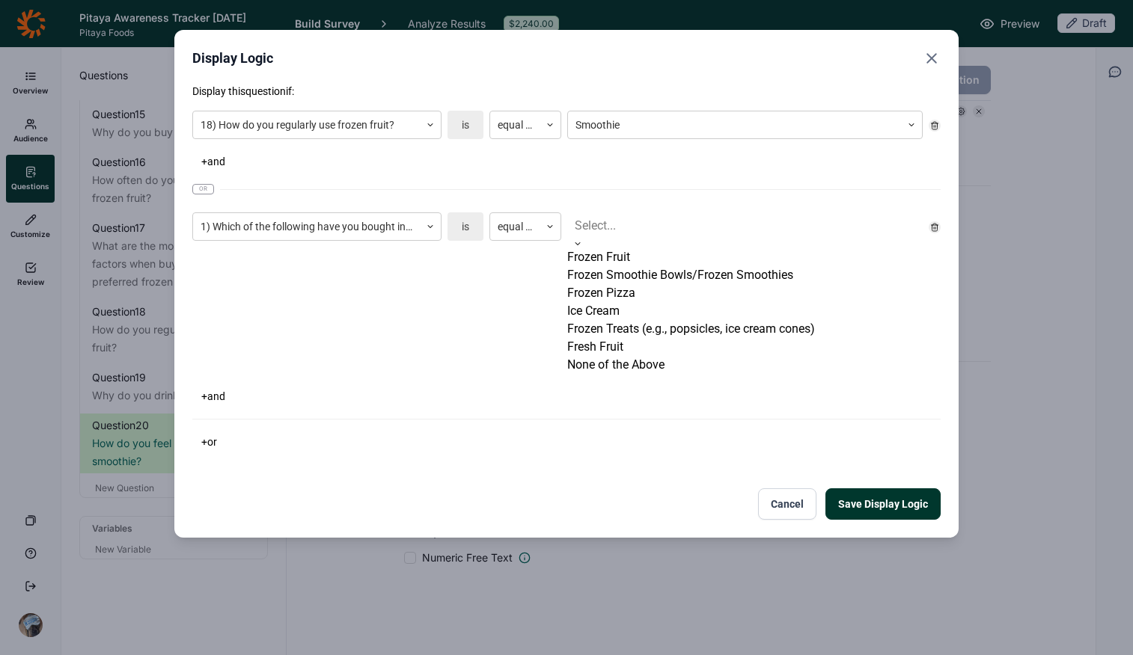
click at [648, 232] on div at bounding box center [745, 225] width 340 height 21
click at [662, 284] on div "Frozen Smoothie Bowls/Frozen Smoothies" at bounding box center [744, 275] width 355 height 18
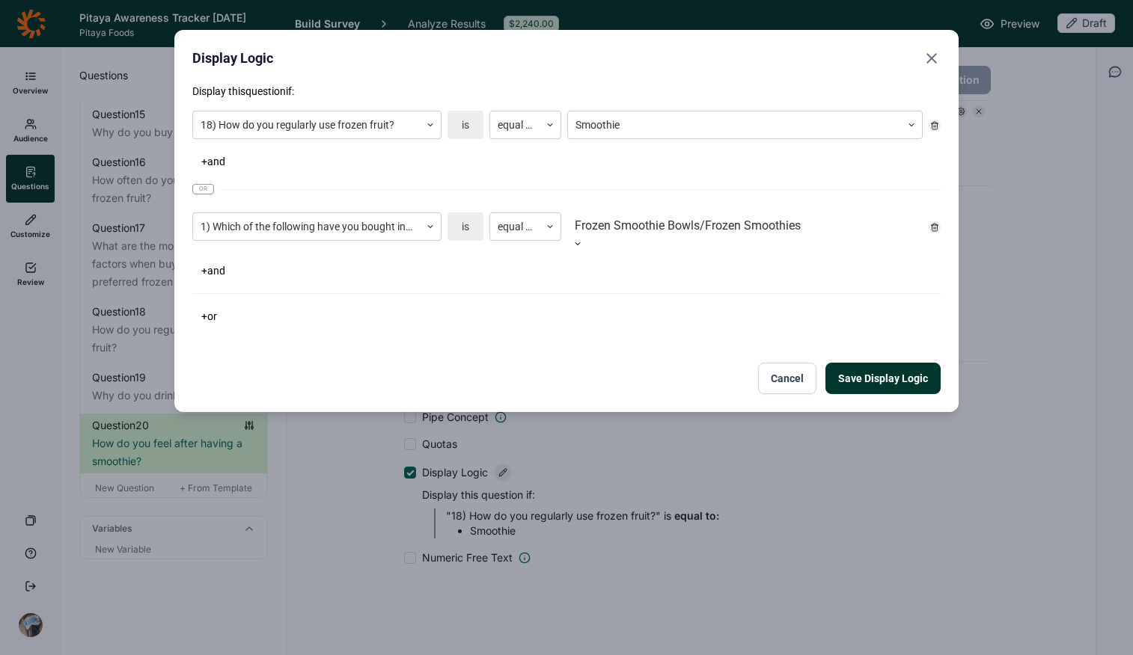
click at [519, 339] on div "Display this question if: 18) How do you regularly use frozen fruit? is equal t…" at bounding box center [566, 239] width 748 height 311
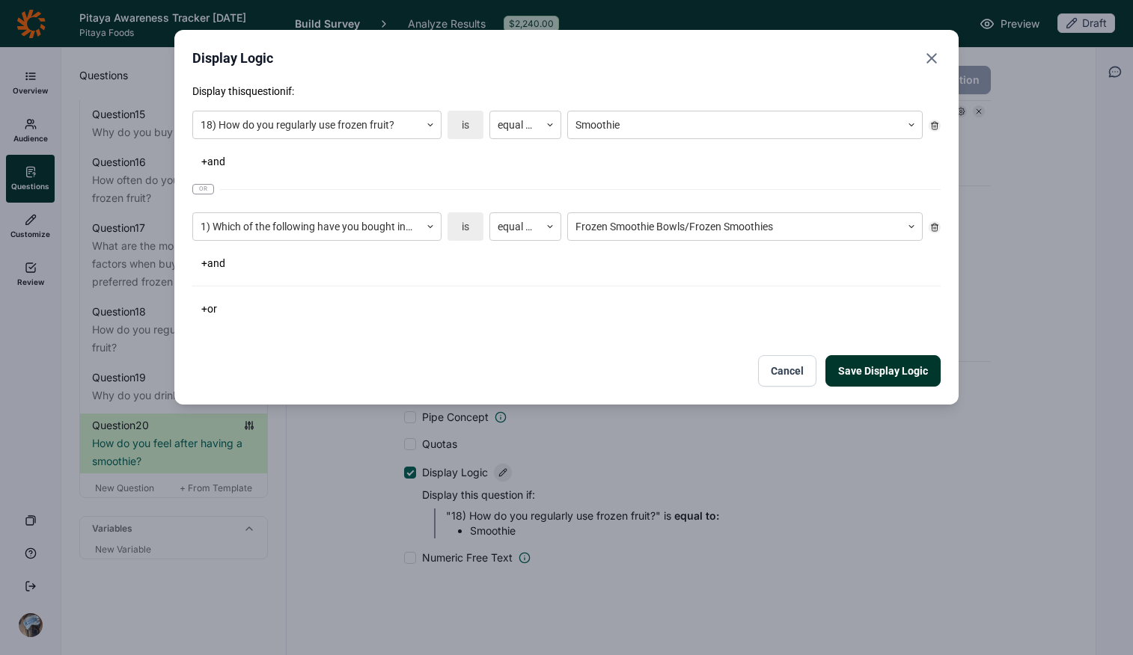
click at [907, 372] on button "Save Display Logic" at bounding box center [882, 370] width 115 height 31
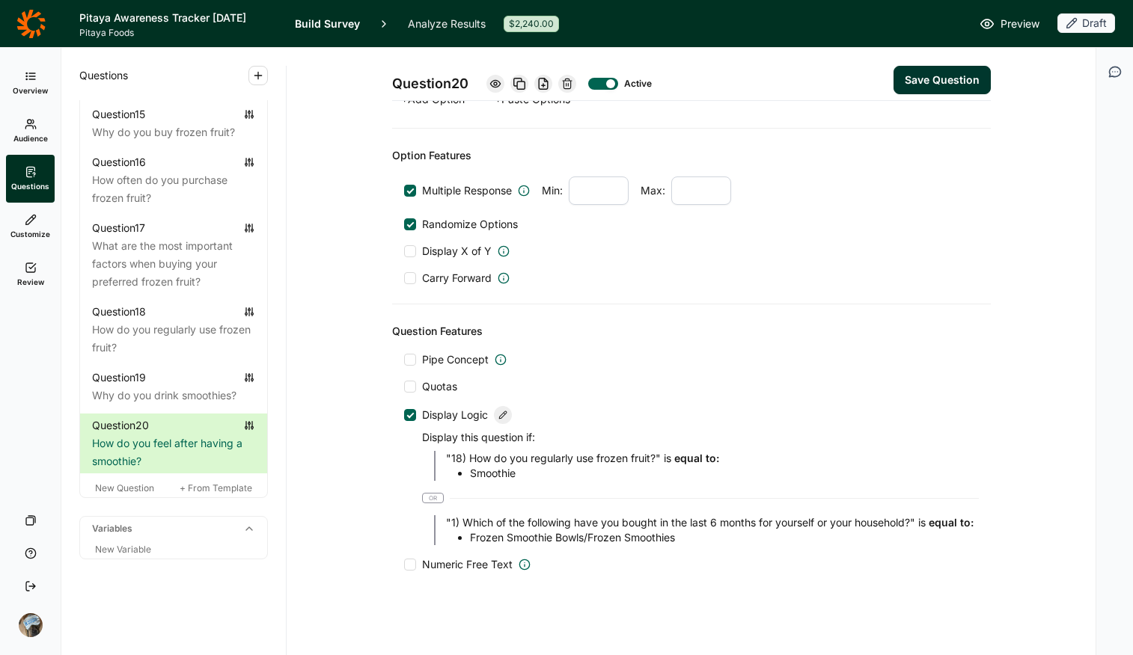
scroll to position [815, 0]
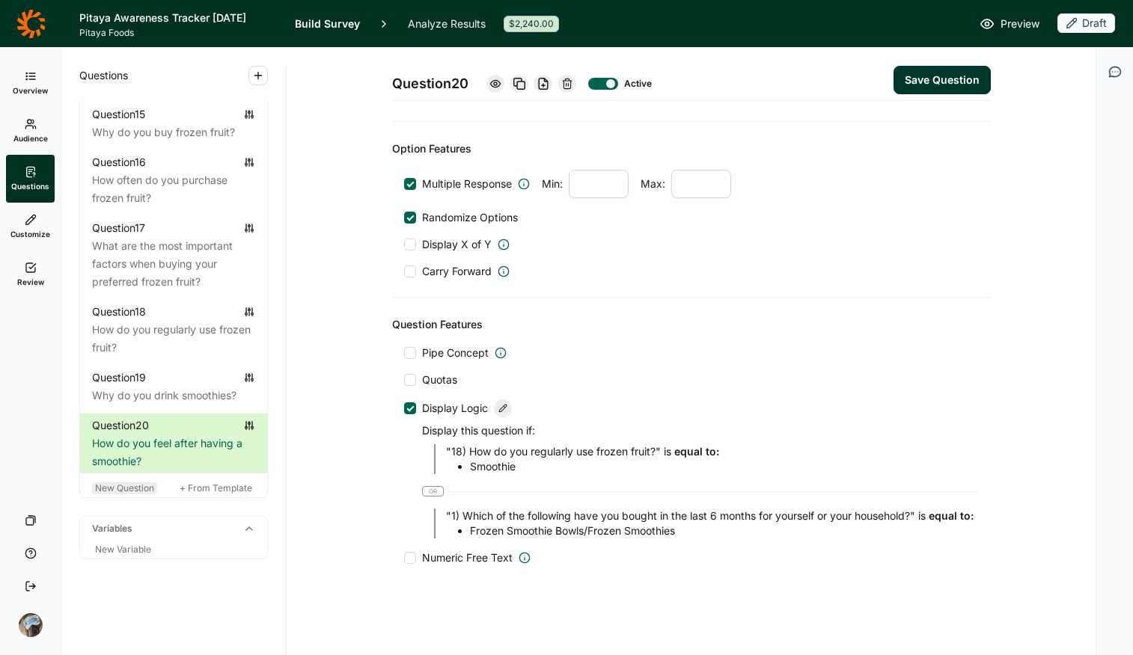
click at [122, 486] on span "New Question" at bounding box center [124, 488] width 59 height 11
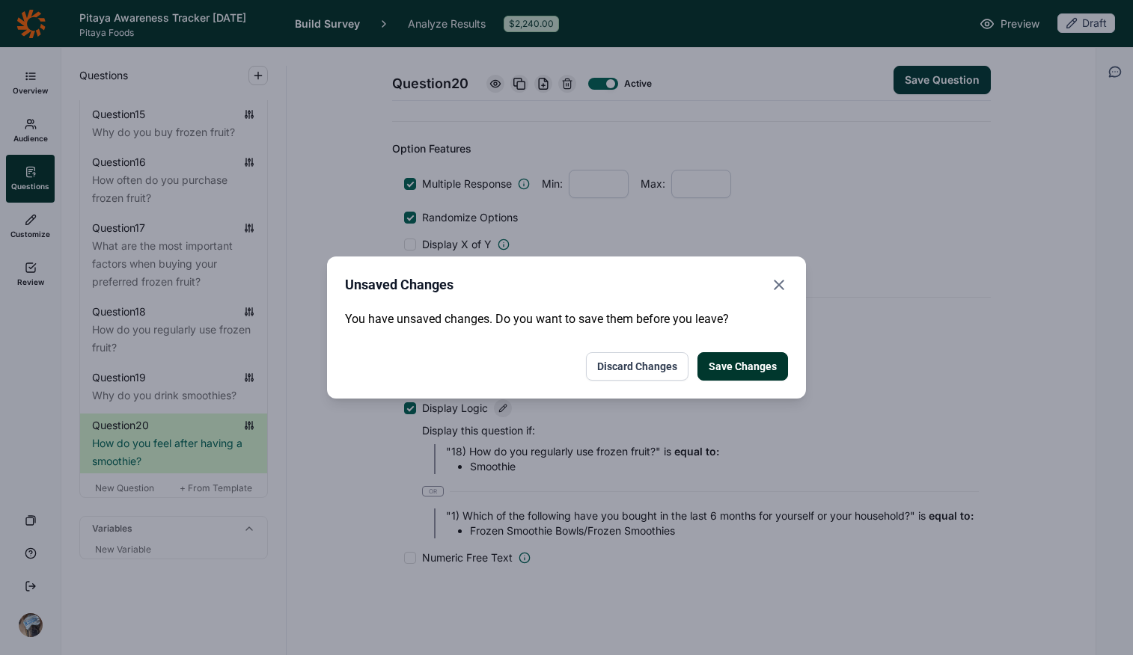
click at [727, 370] on button "Save Changes" at bounding box center [742, 366] width 91 height 28
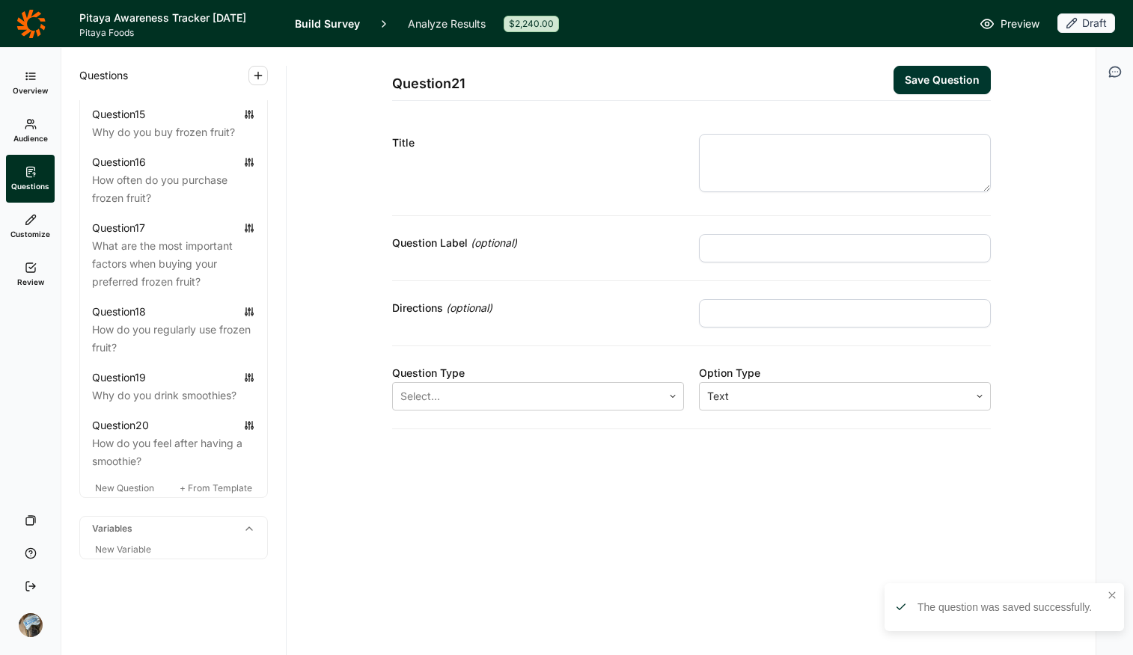
click at [795, 177] on textarea at bounding box center [845, 163] width 292 height 58
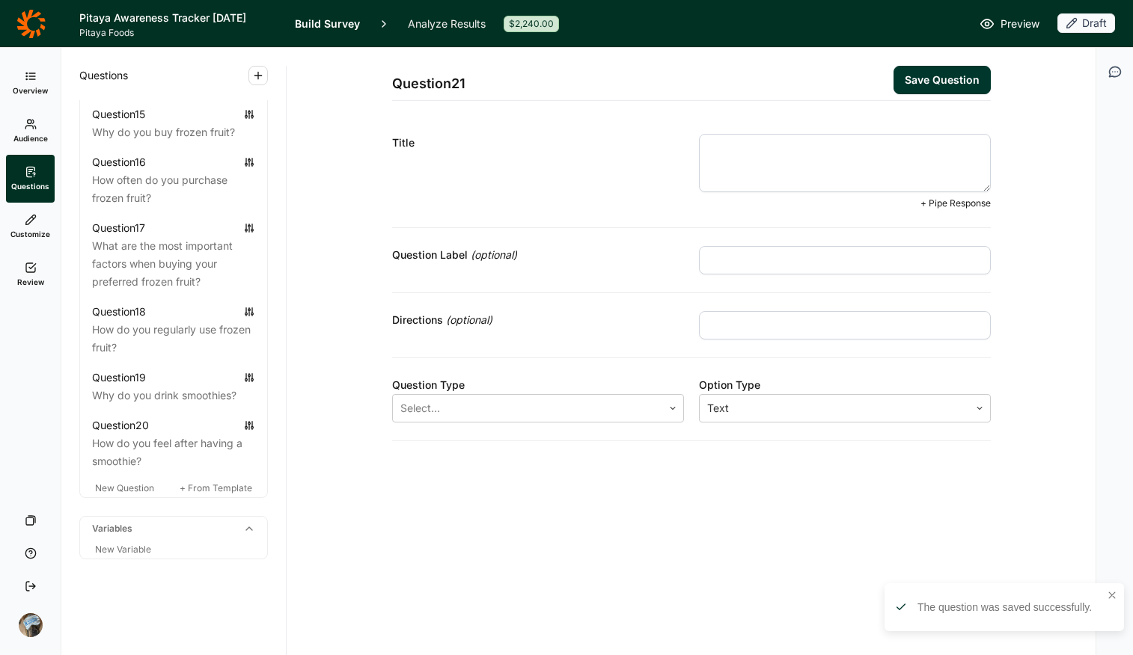
paste textarea "do you primarily make smoothies"
click at [706, 147] on textarea "do you primarily make smoothies" at bounding box center [845, 163] width 292 height 58
click at [907, 141] on textarea "When do you primarily make smoothies" at bounding box center [845, 163] width 292 height 58
type textarea "When do you primarily make smoothies?"
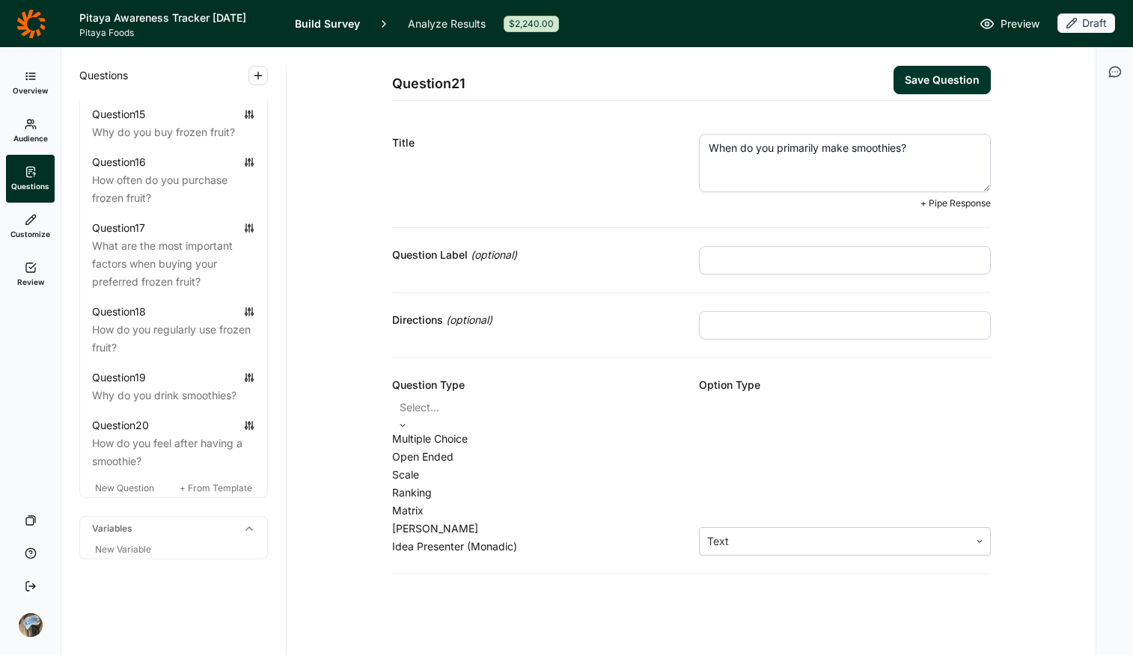
click at [443, 411] on div at bounding box center [538, 407] width 277 height 21
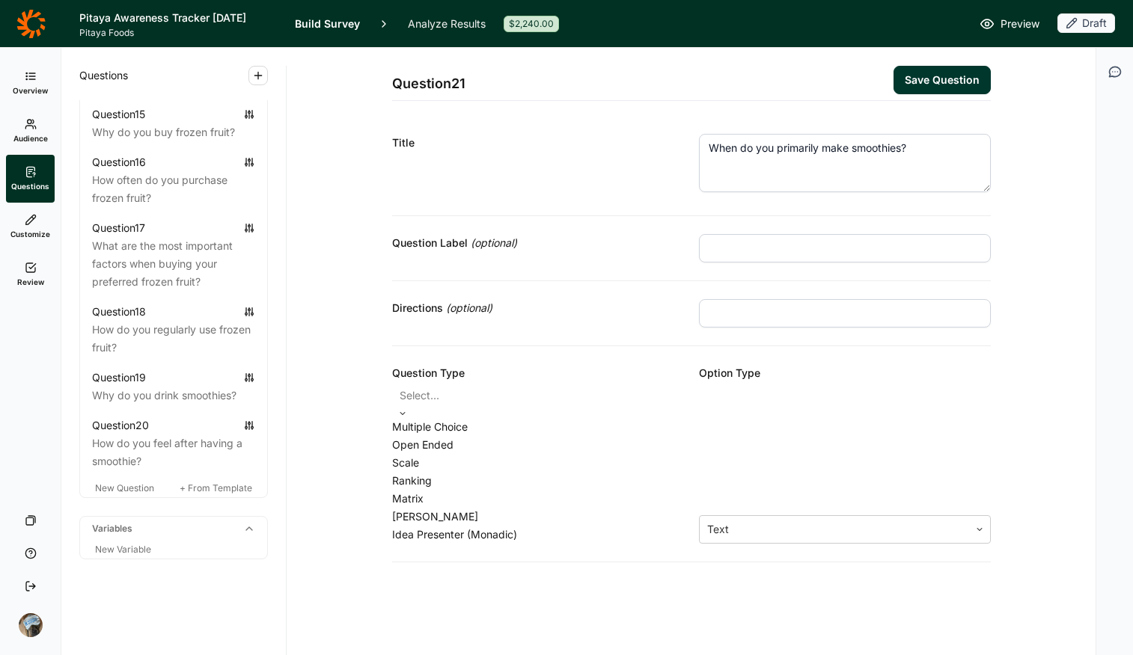
click at [465, 449] on div "Multiple Choice Open Ended Scale Ranking Matrix [PERSON_NAME] Idea Presenter (M…" at bounding box center [538, 481] width 292 height 126
click at [447, 434] on div "Multiple Choice" at bounding box center [538, 427] width 292 height 18
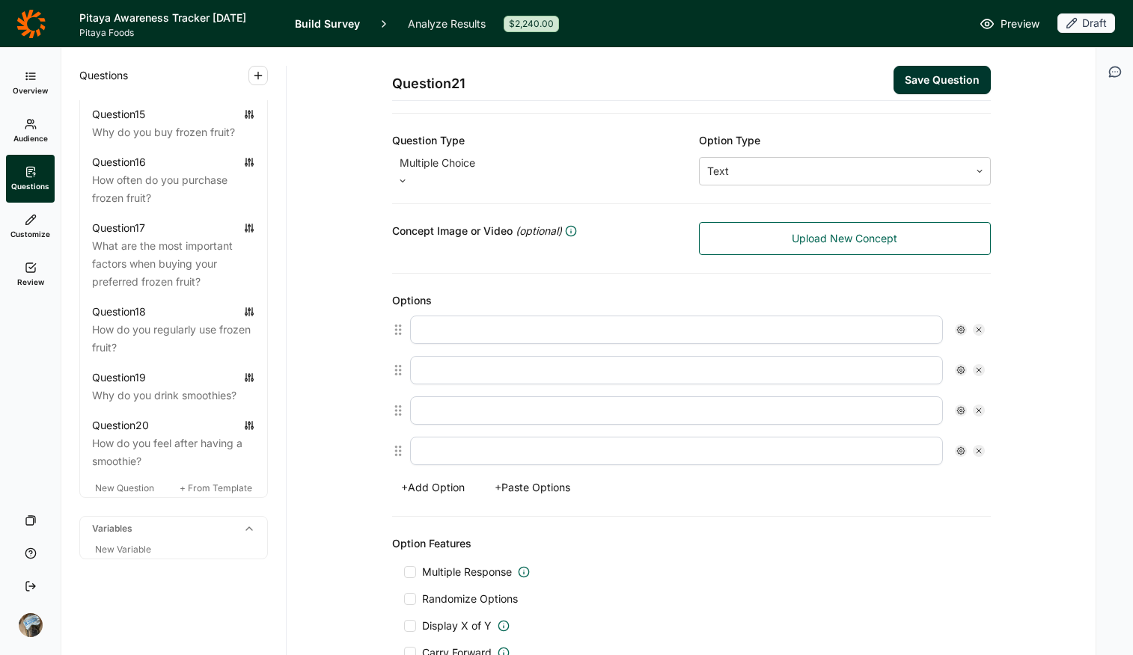
scroll to position [373, 0]
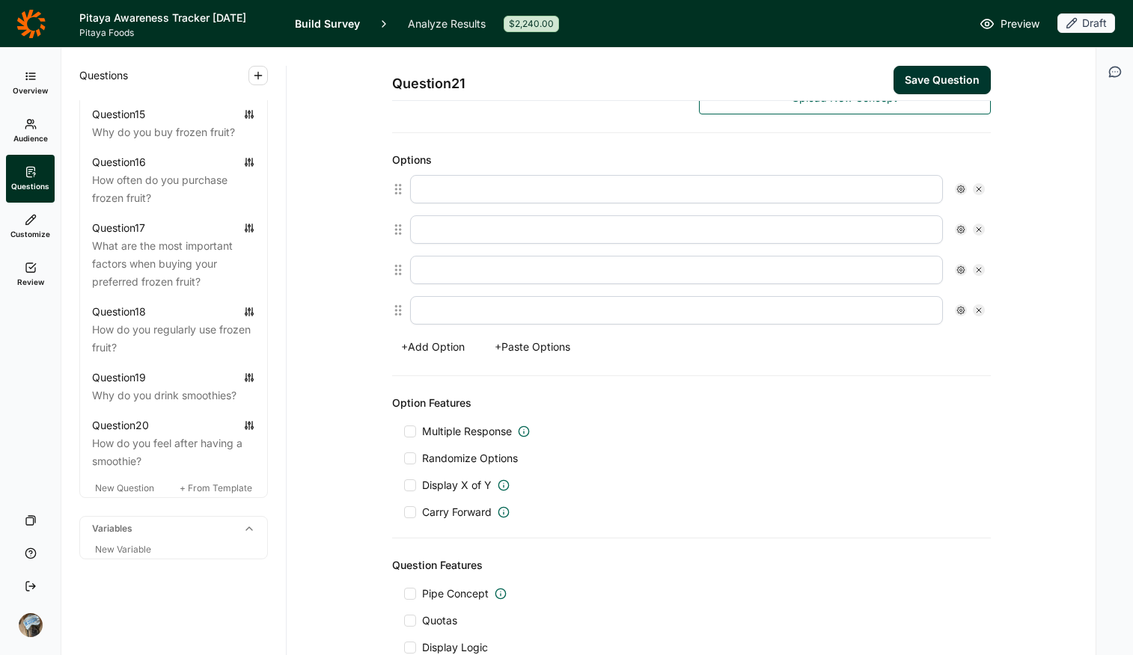
click at [550, 337] on button "+ Paste Options" at bounding box center [533, 347] width 94 height 21
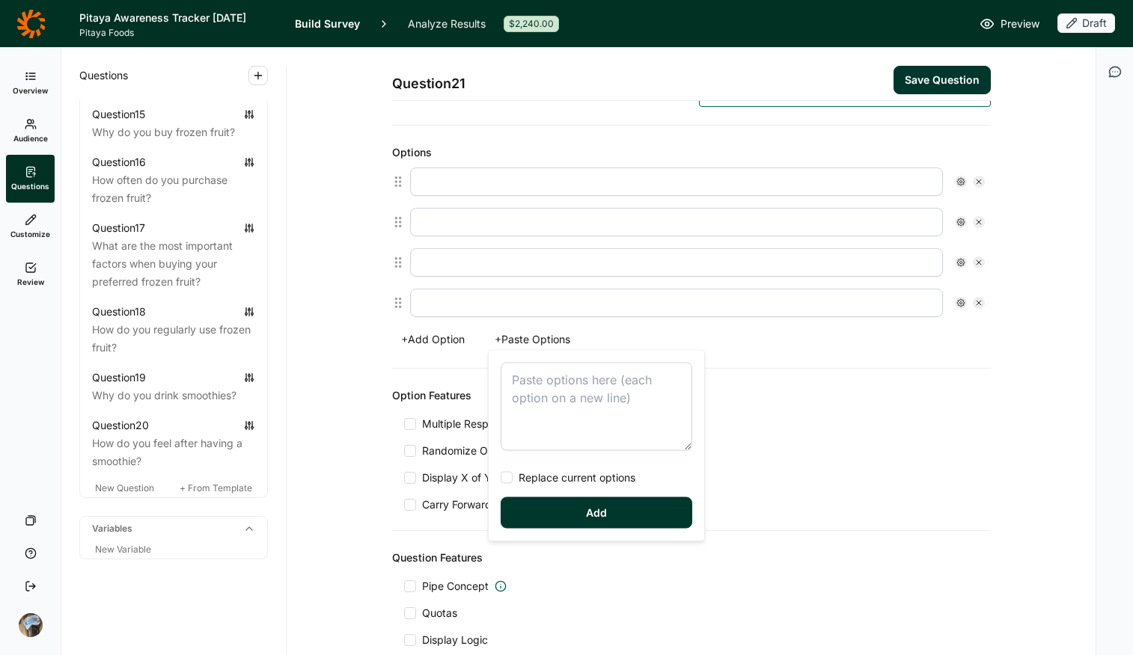
click at [564, 438] on textarea at bounding box center [597, 407] width 192 height 88
type textarea "Breakfast Lunch Dinner Dessert Snack Post workout meal"
click at [530, 477] on span "Replace current options" at bounding box center [574, 478] width 123 height 15
click at [501, 478] on input "Replace current options" at bounding box center [501, 478] width 0 height 0
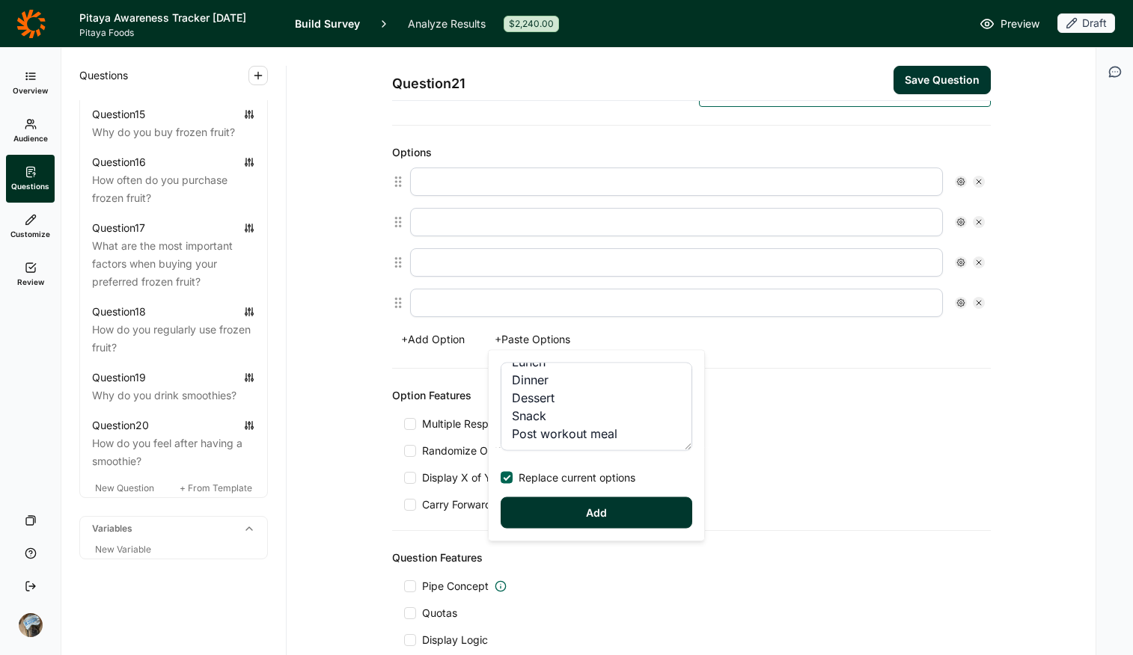
click at [569, 501] on button "Add" at bounding box center [597, 513] width 192 height 31
type input "Breakfast"
type input "Lunch"
type input "Dinner"
type input "Dessert"
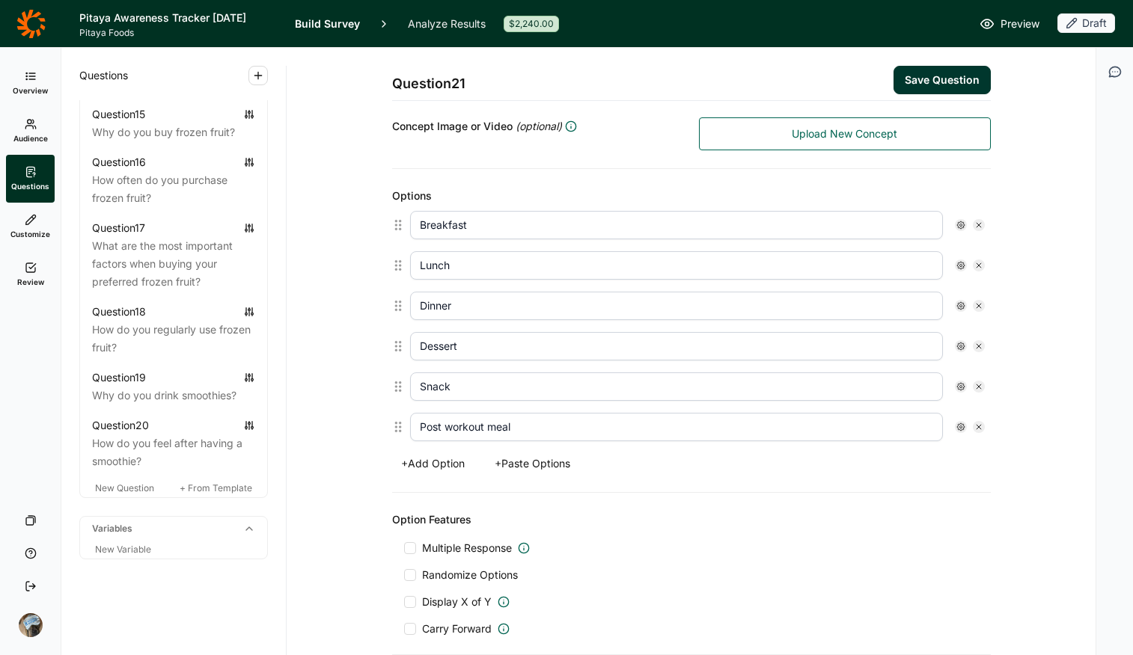
scroll to position [347, 0]
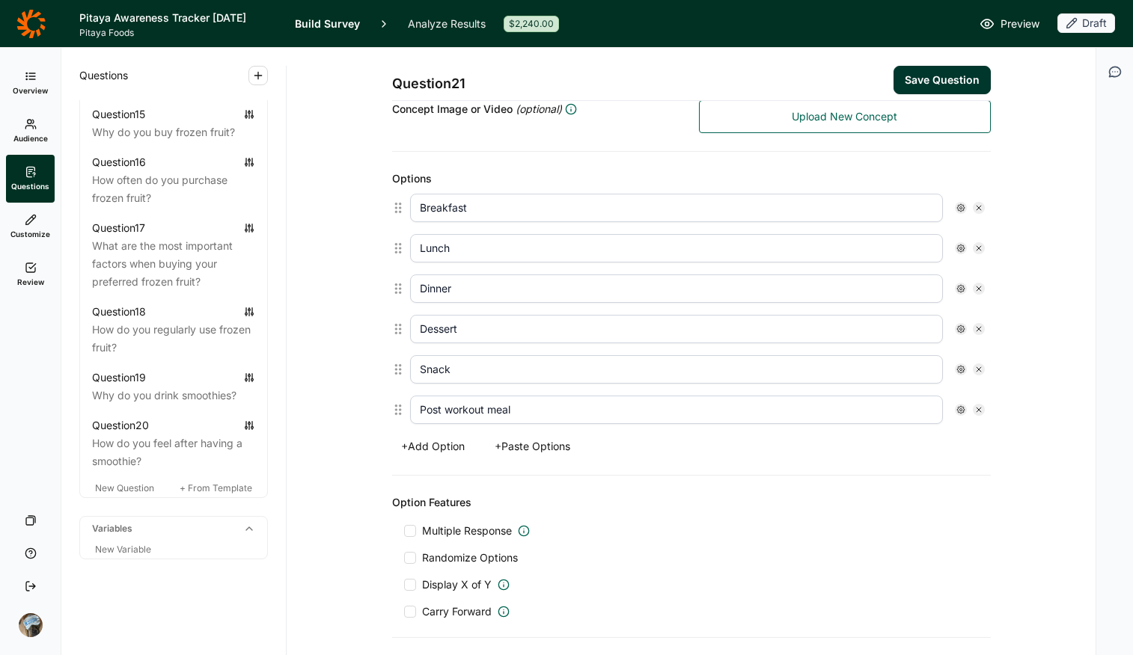
click at [465, 519] on span "Multiple Response" at bounding box center [467, 531] width 90 height 15
click at [404, 519] on input "Multiple Response" at bounding box center [404, 531] width 0 height 0
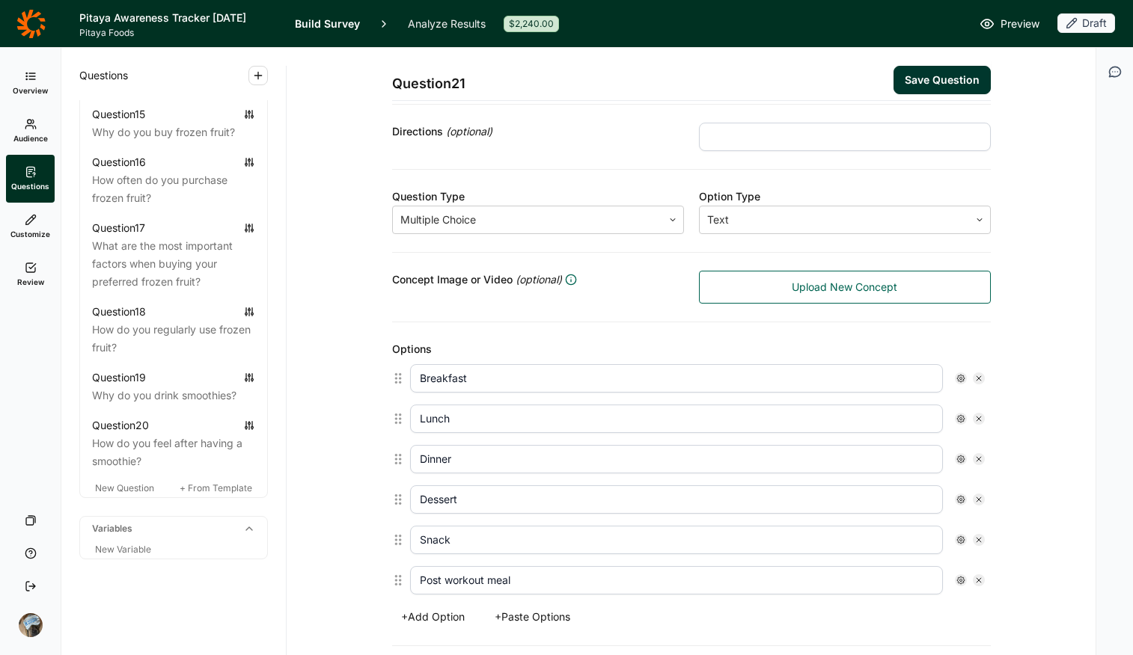
scroll to position [104, 0]
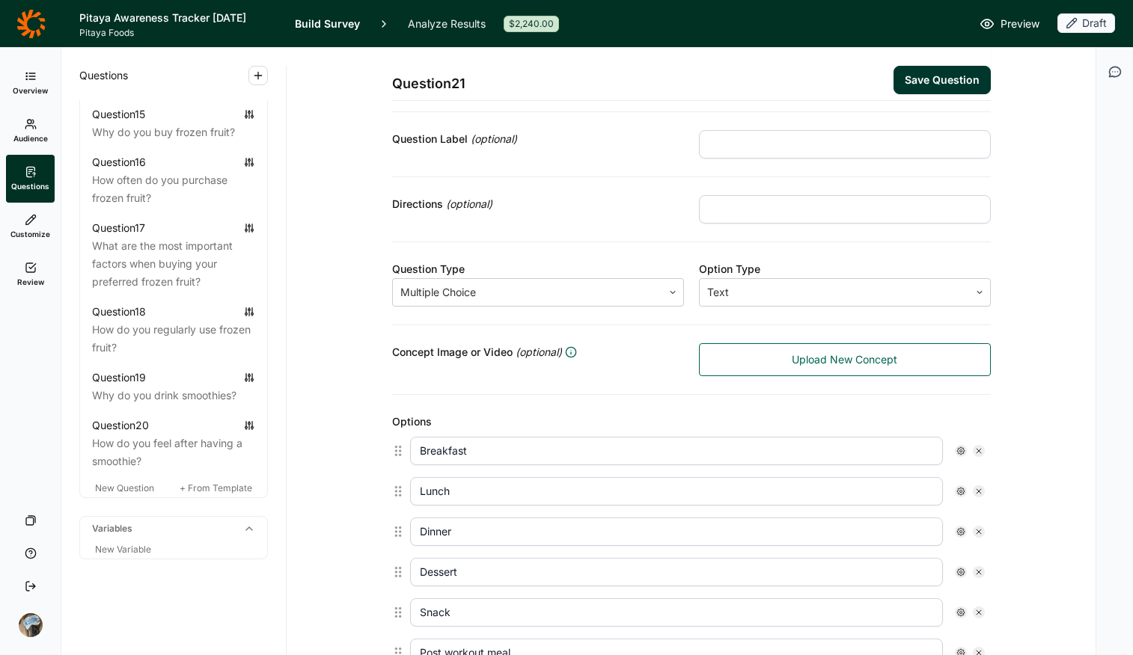
click at [825, 190] on div "Directions (optional)" at bounding box center [691, 209] width 599 height 65
click at [824, 210] on input "text" at bounding box center [845, 209] width 292 height 28
type input "Select all that apply"
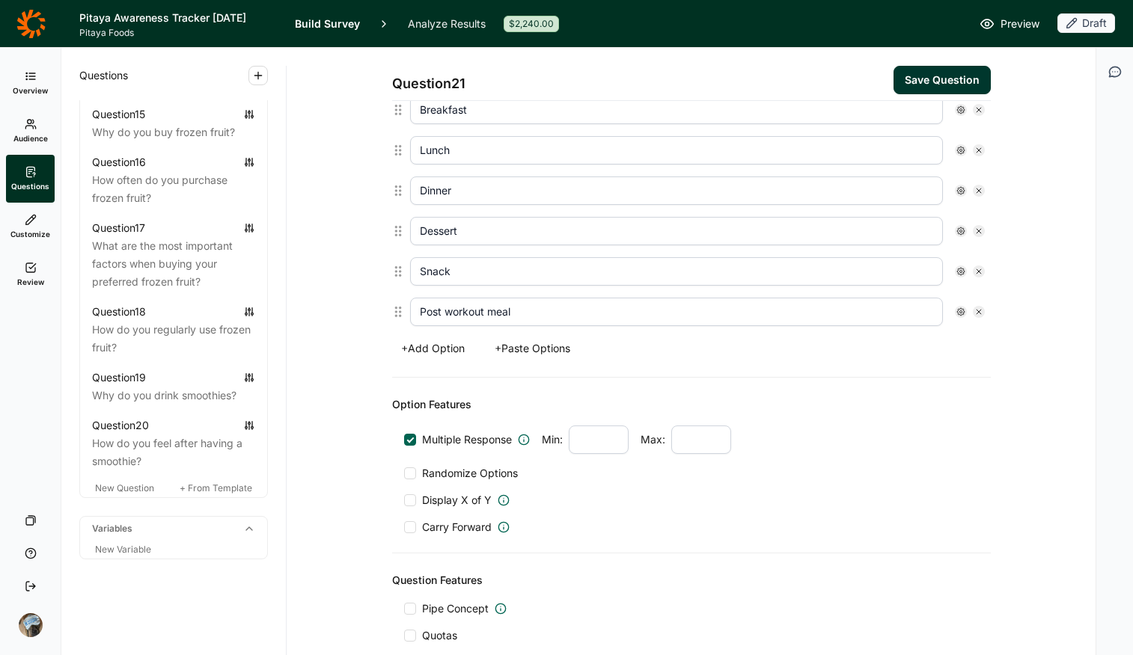
scroll to position [453, 0]
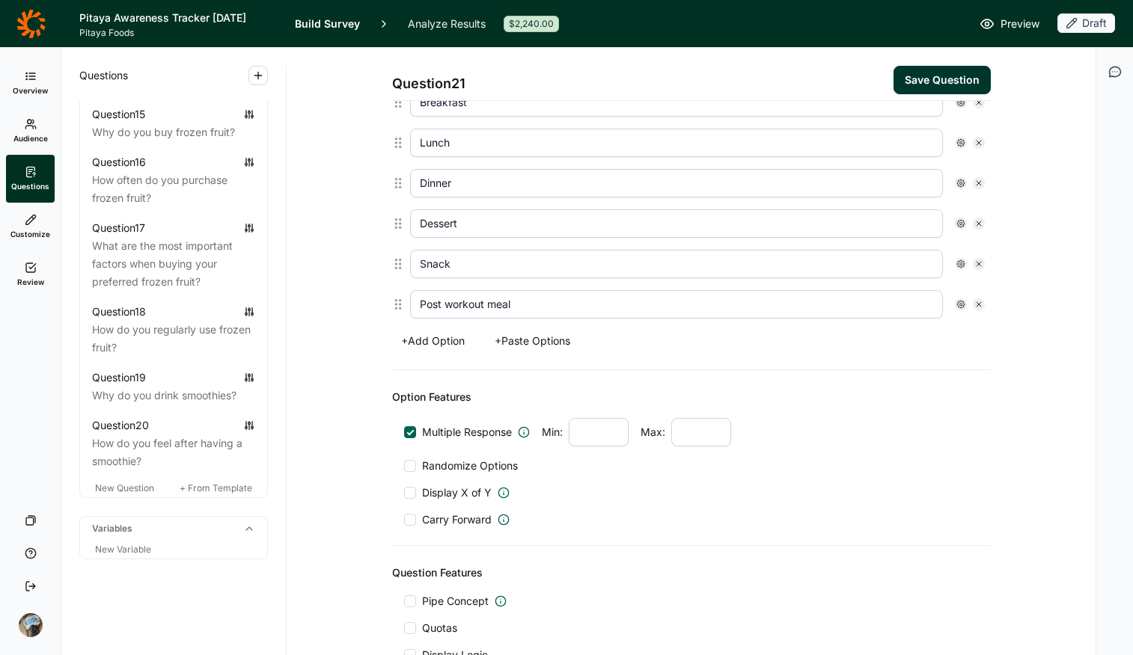
click at [473, 465] on span "Randomize Options" at bounding box center [467, 466] width 102 height 15
click at [404, 466] on input "Randomize Options" at bounding box center [404, 466] width 0 height 0
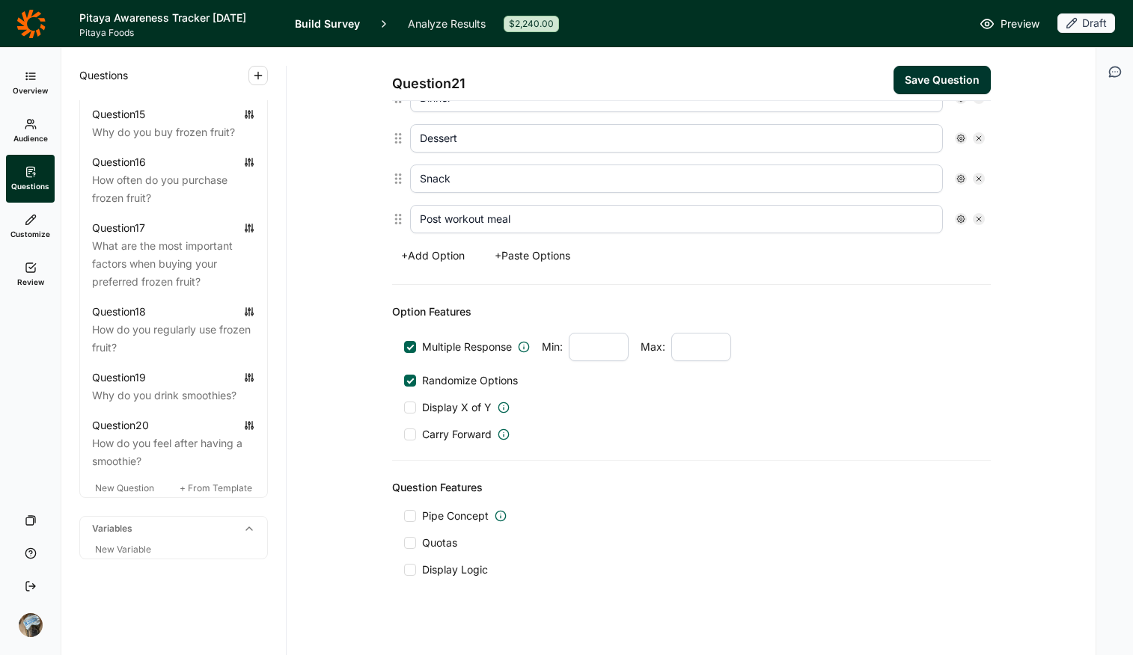
scroll to position [550, 0]
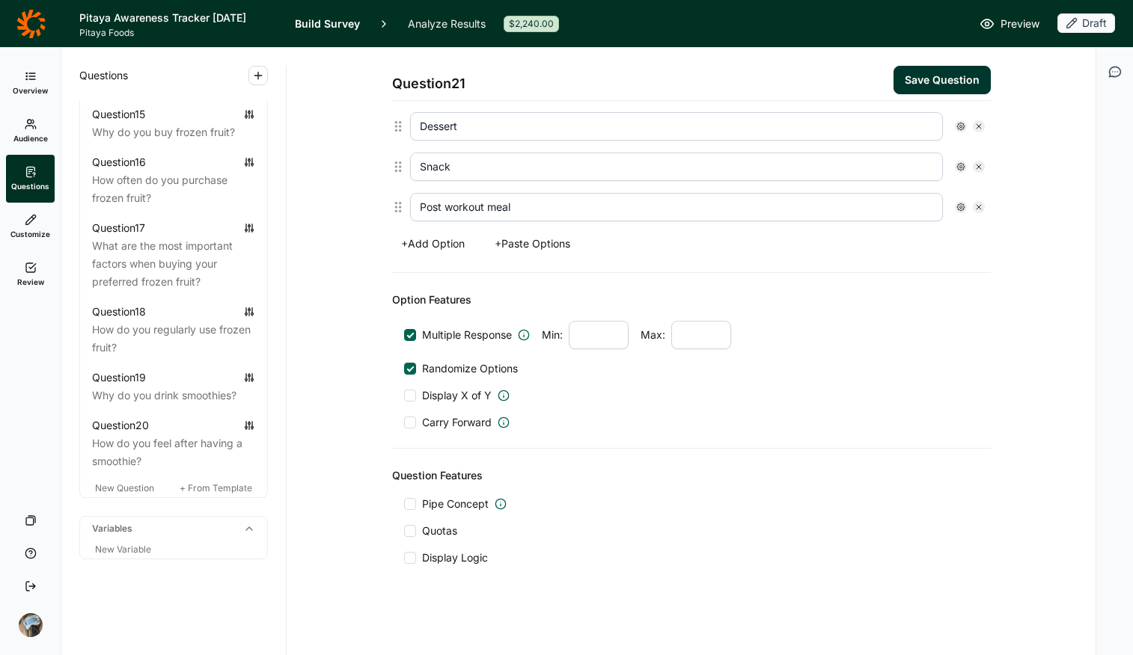
click at [404, 519] on div at bounding box center [410, 558] width 12 height 12
click at [404, 519] on input "Display Logic" at bounding box center [404, 558] width 0 height 0
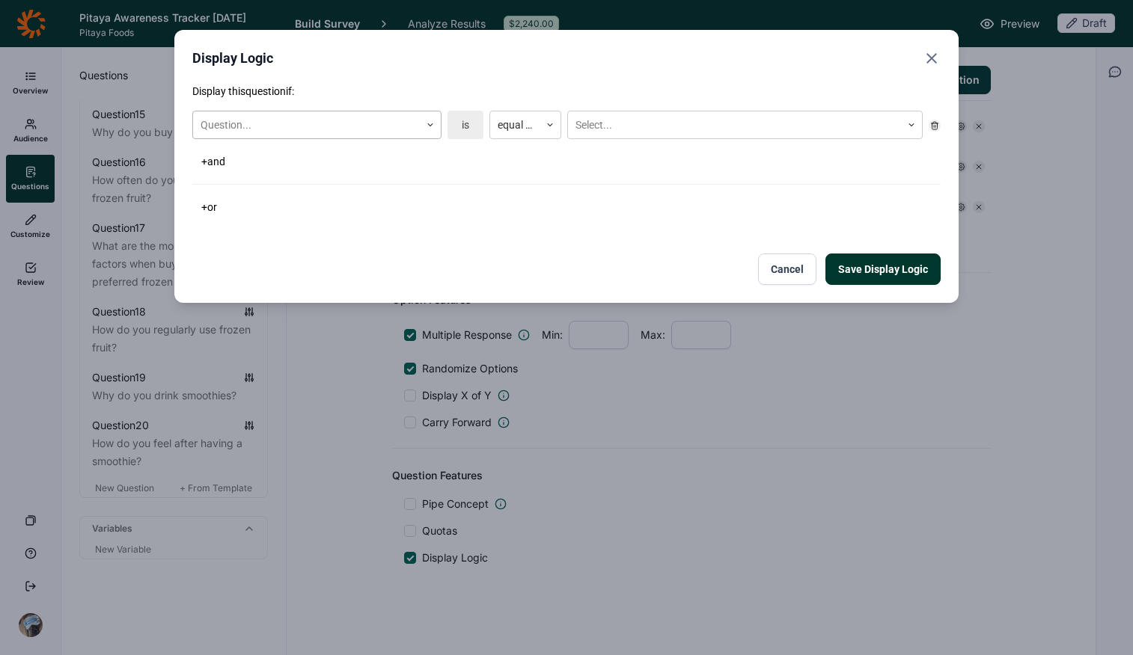
click at [311, 119] on div at bounding box center [307, 125] width 212 height 19
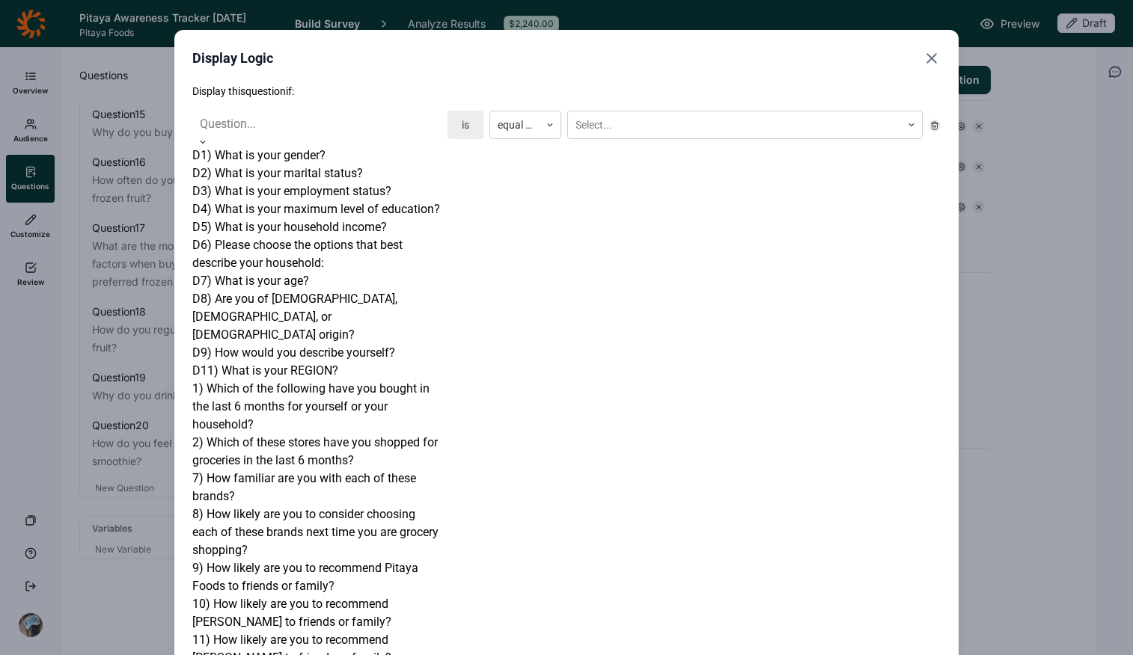
scroll to position [667, 0]
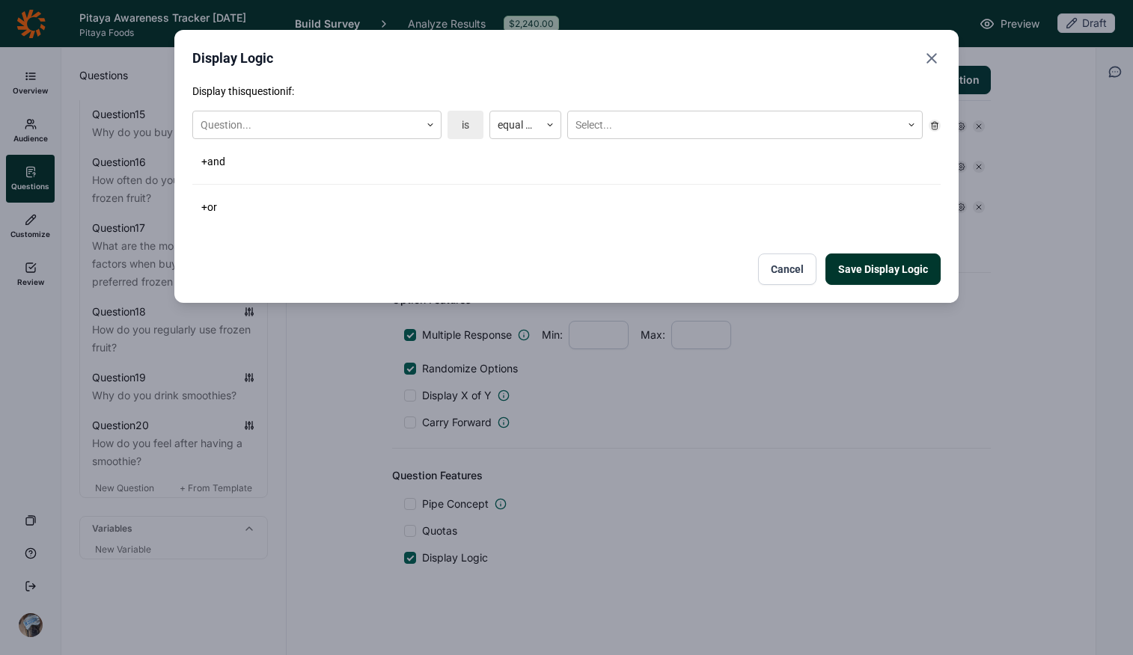
click at [742, 269] on div "Save Display Logic Cancel" at bounding box center [566, 269] width 748 height 31
click at [781, 266] on button "Cancel" at bounding box center [787, 269] width 58 height 31
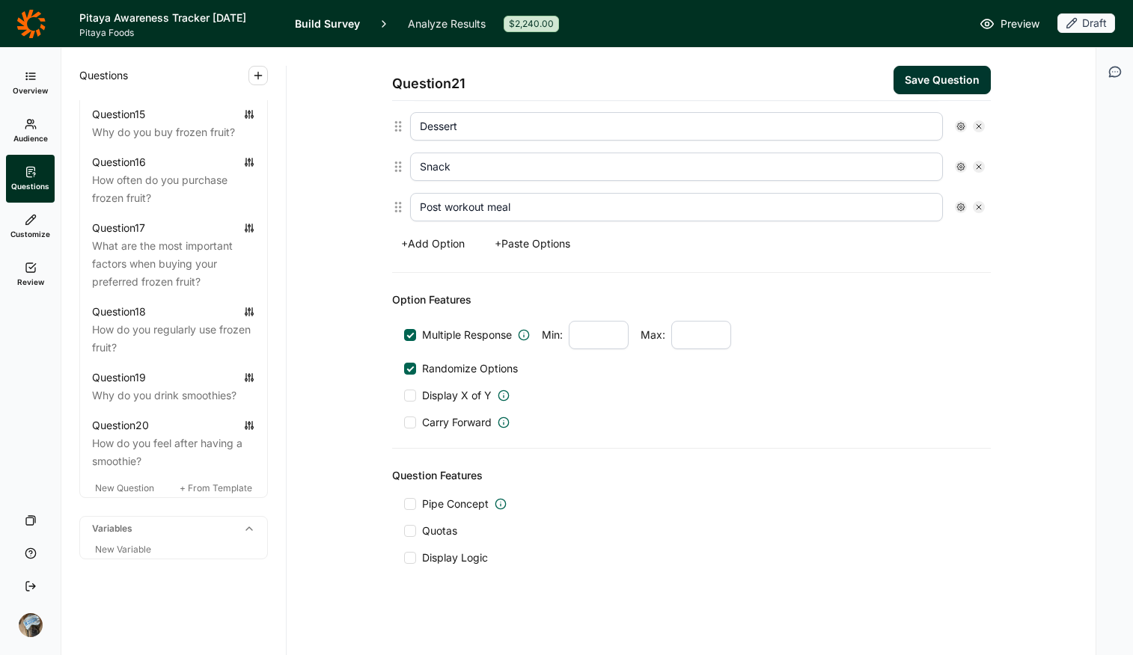
click at [771, 494] on div "Question Features Pipe Concept Quotas Display Logic" at bounding box center [691, 516] width 599 height 135
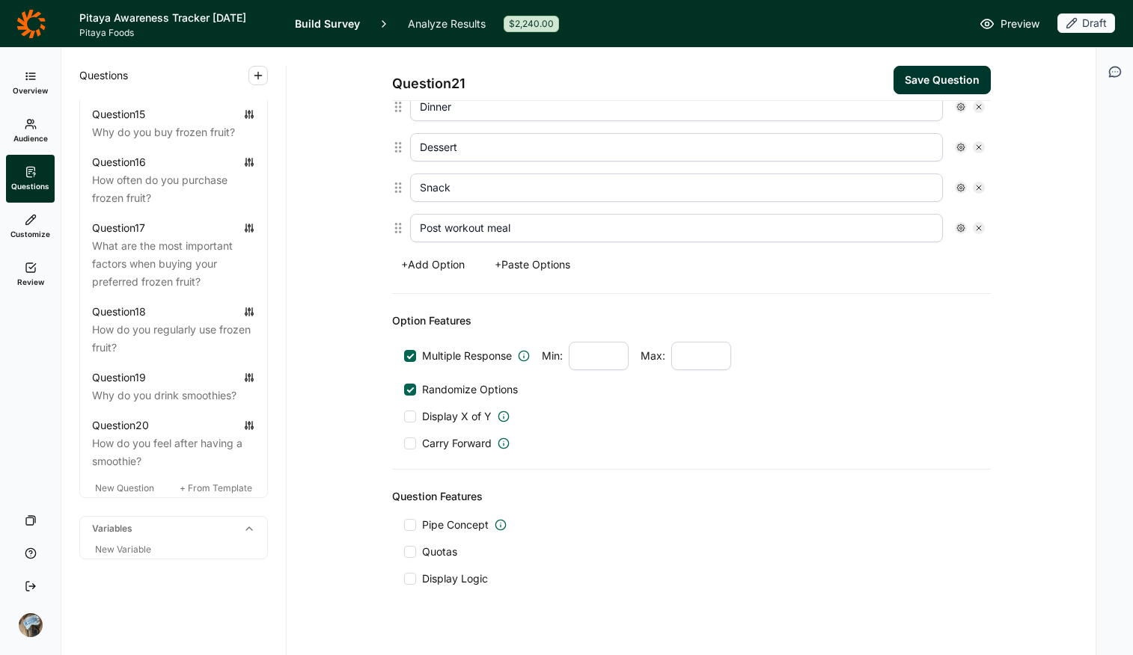
scroll to position [530, 0]
click at [434, 519] on span "Display Logic" at bounding box center [455, 578] width 66 height 15
click at [404, 519] on input "Display Logic" at bounding box center [404, 578] width 0 height 0
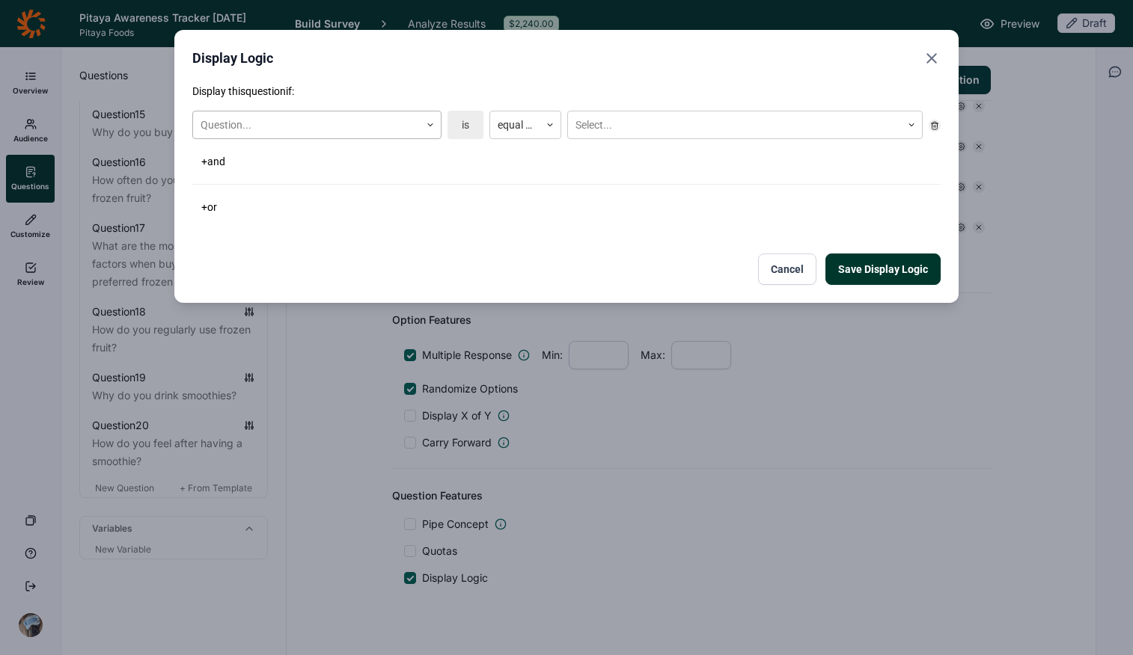
click at [337, 134] on div "Question..." at bounding box center [306, 125] width 227 height 25
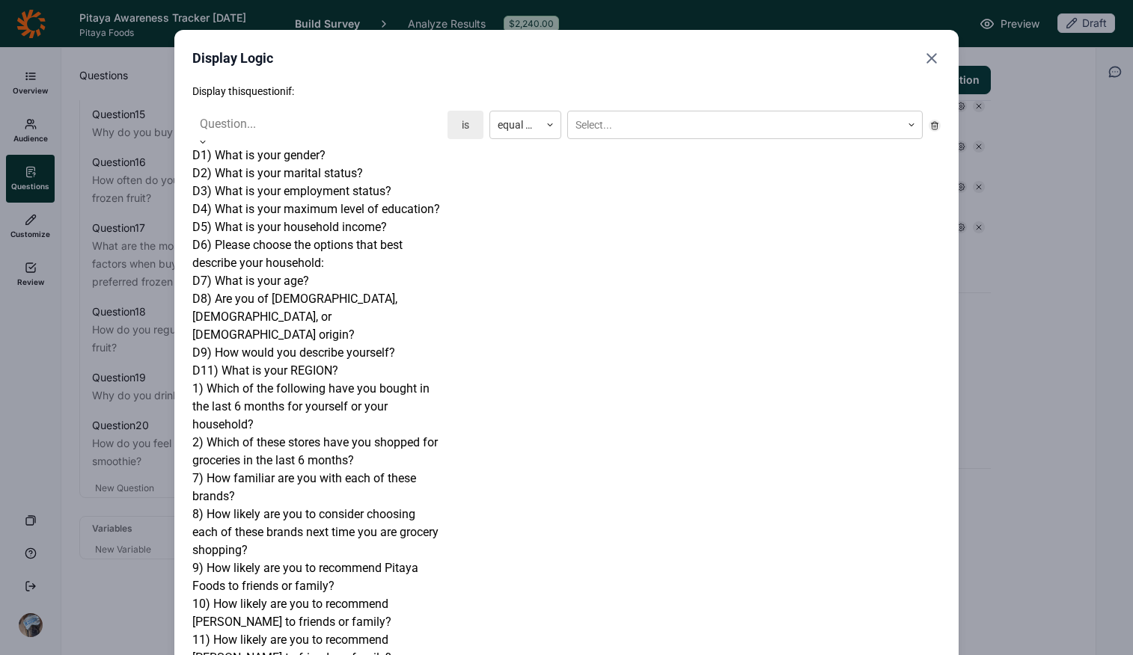
scroll to position [667, 0]
drag, startPoint x: 618, startPoint y: 274, endPoint x: 765, endPoint y: 273, distance: 147.4
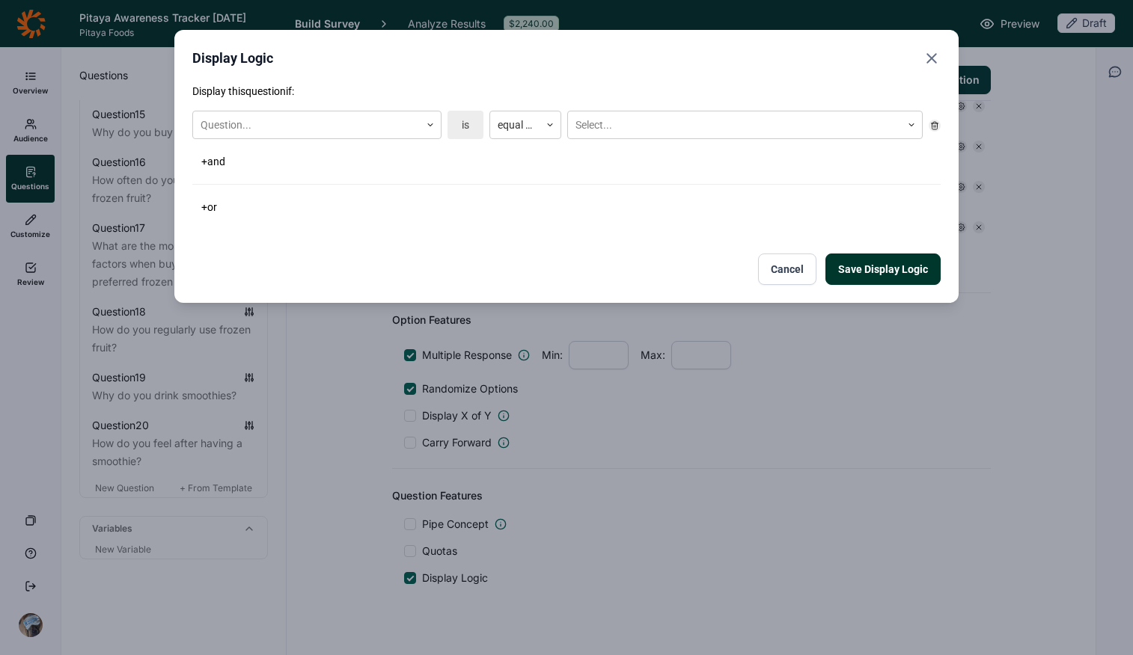
click at [792, 272] on button "Cancel" at bounding box center [787, 269] width 58 height 31
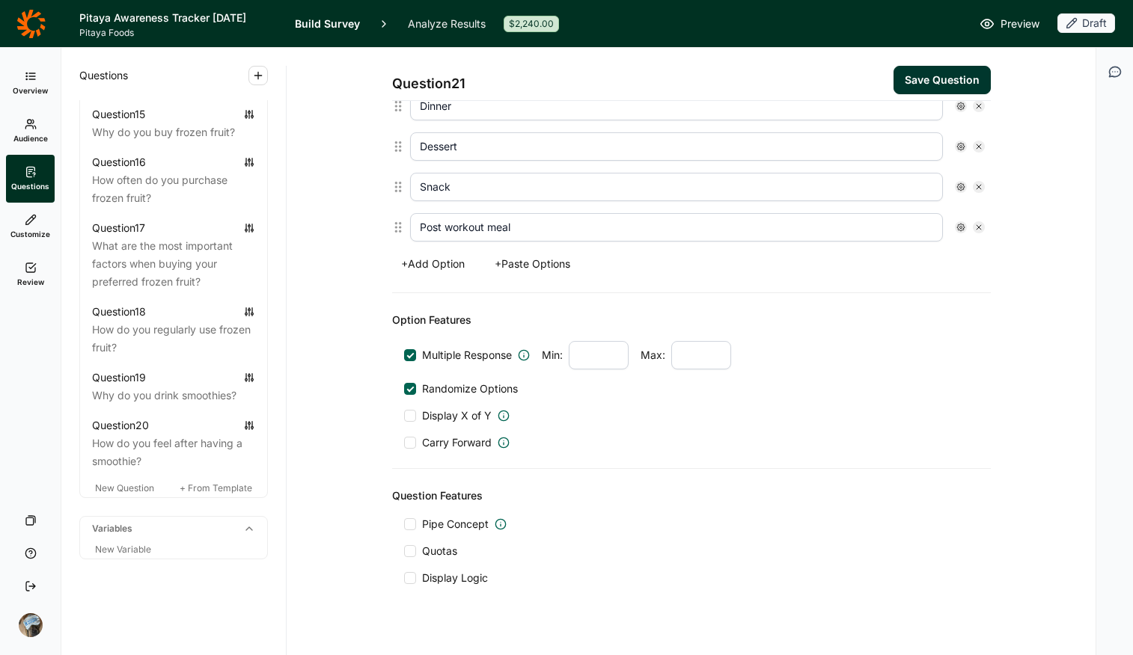
click at [907, 519] on div "Pipe Concept" at bounding box center [691, 524] width 575 height 15
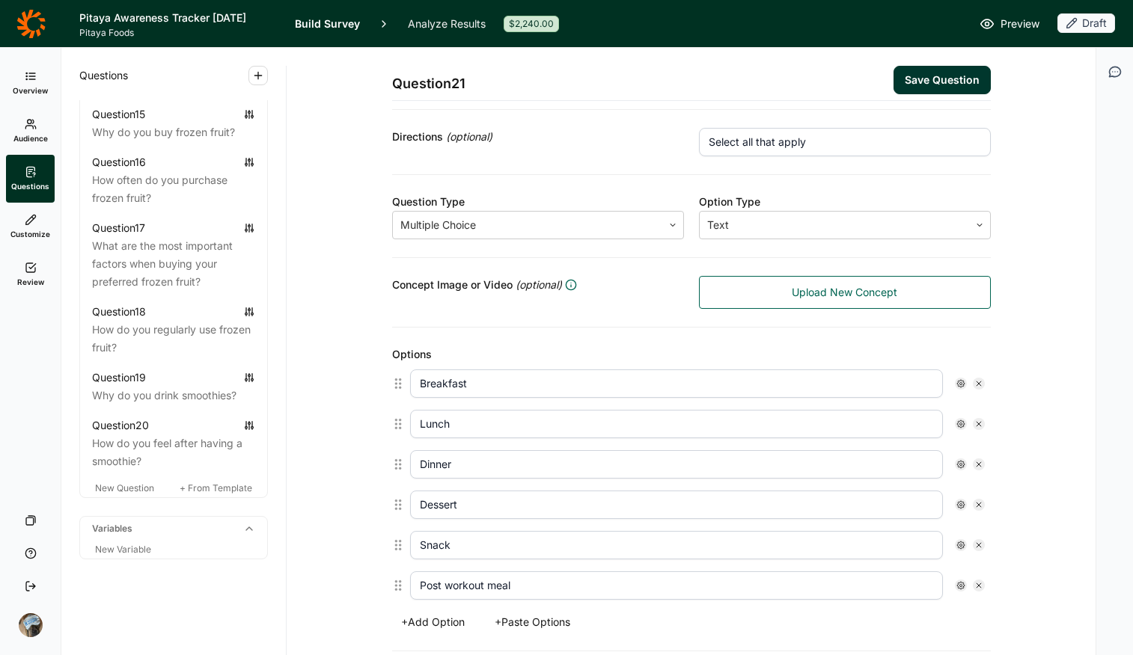
scroll to position [356, 0]
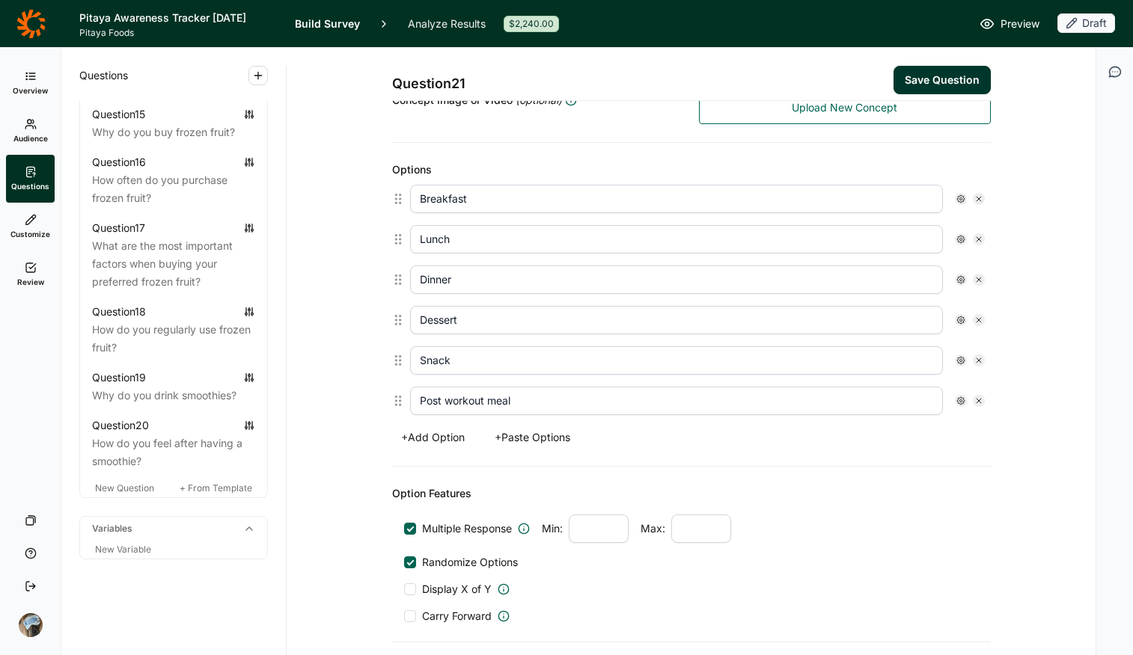
click at [907, 73] on button "Save Question" at bounding box center [941, 80] width 97 height 28
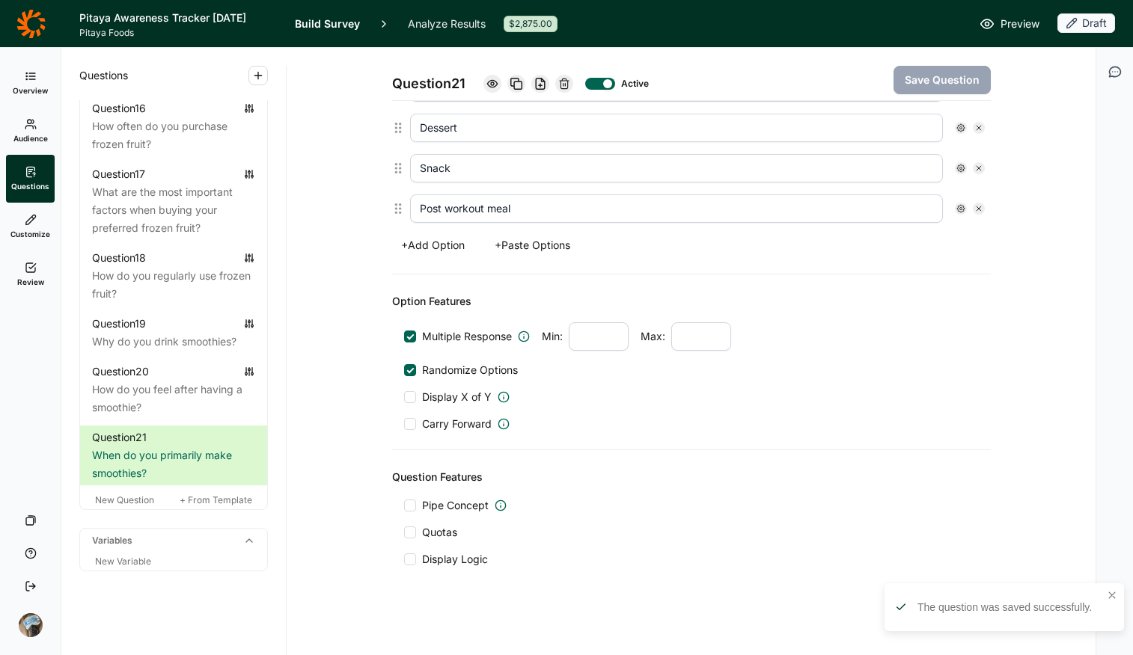
scroll to position [550, 0]
click at [432, 519] on span "Display Logic" at bounding box center [455, 558] width 66 height 15
click at [404, 519] on input "Display Logic" at bounding box center [404, 558] width 0 height 0
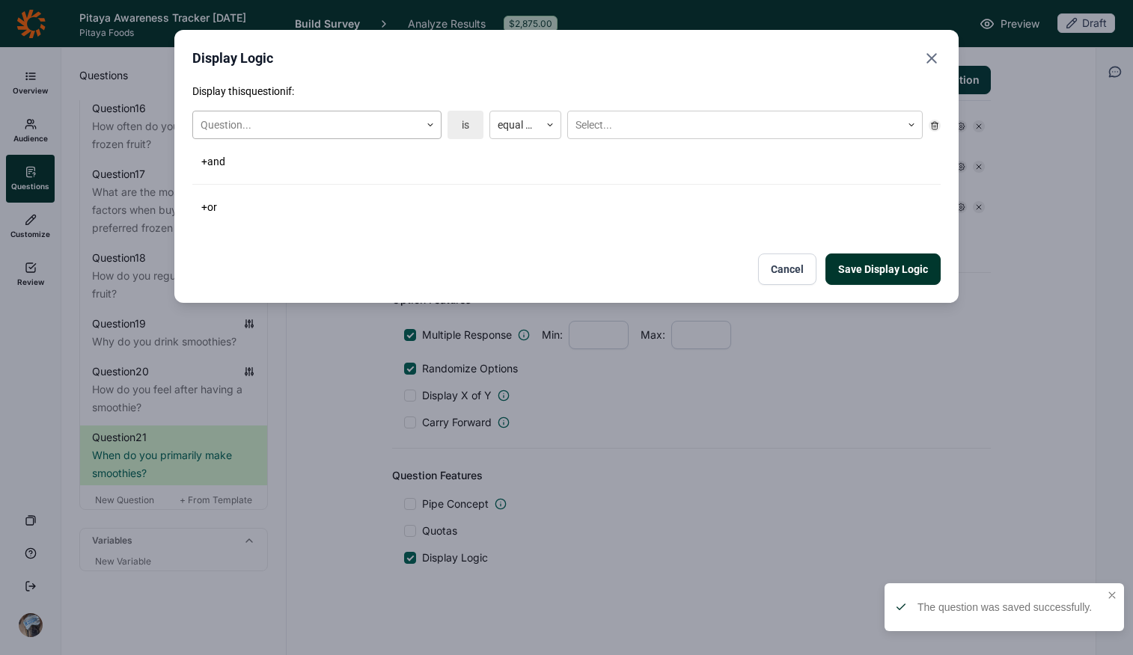
click at [284, 118] on div at bounding box center [307, 125] width 212 height 19
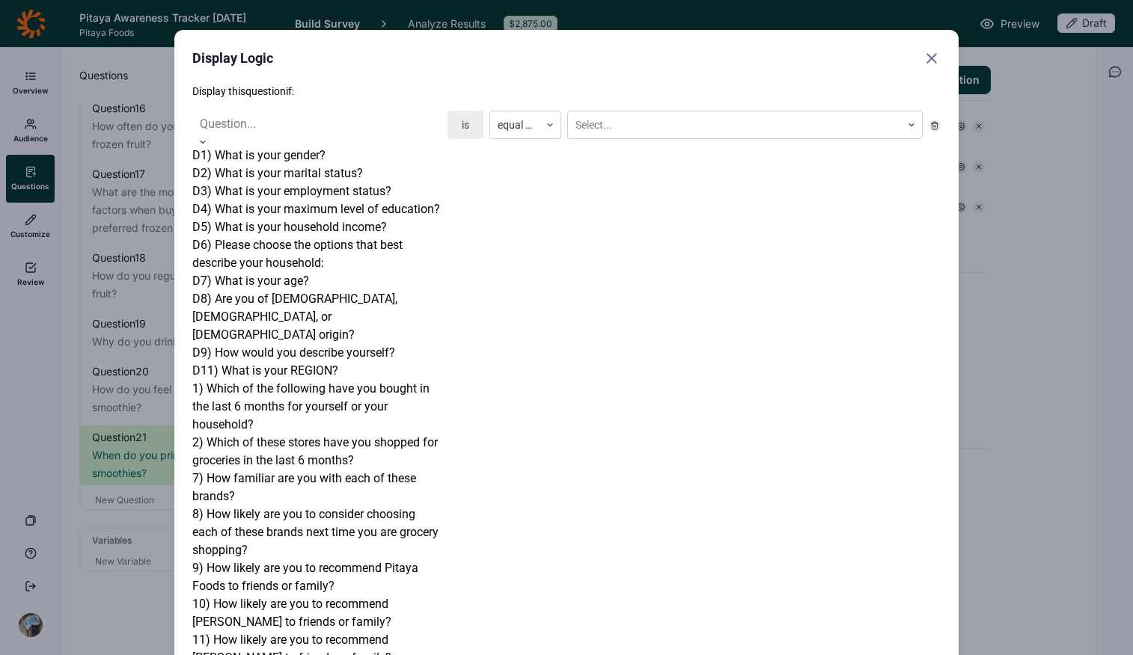
scroll to position [886, 0]
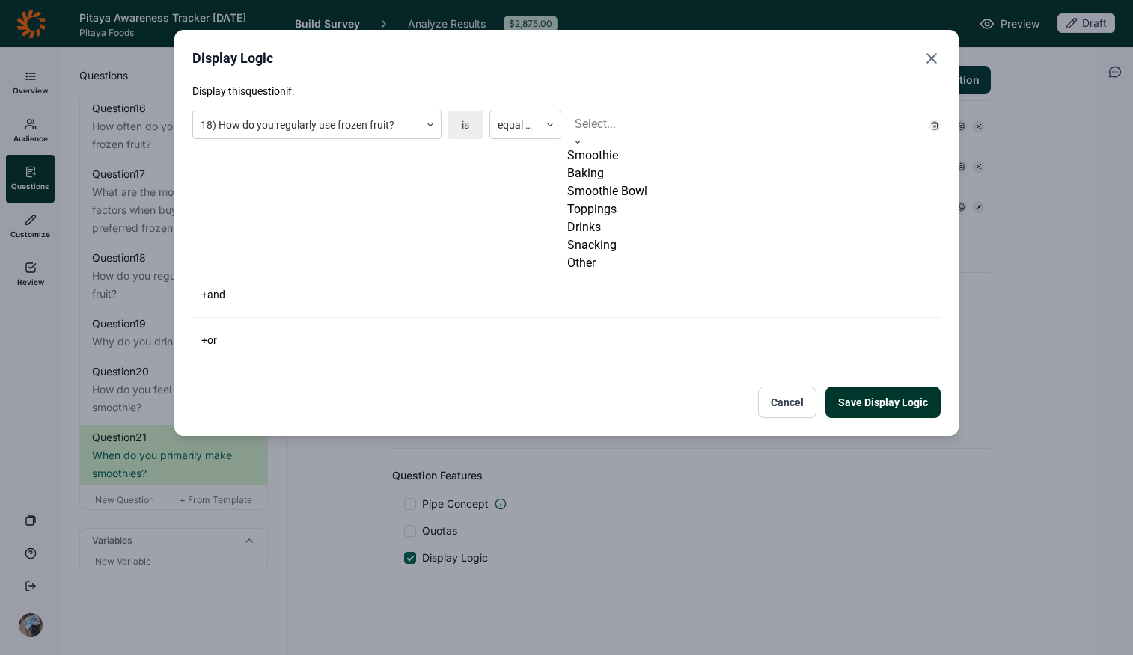
click at [683, 123] on div at bounding box center [745, 124] width 340 height 21
click at [650, 161] on div "Smoothie" at bounding box center [744, 156] width 355 height 18
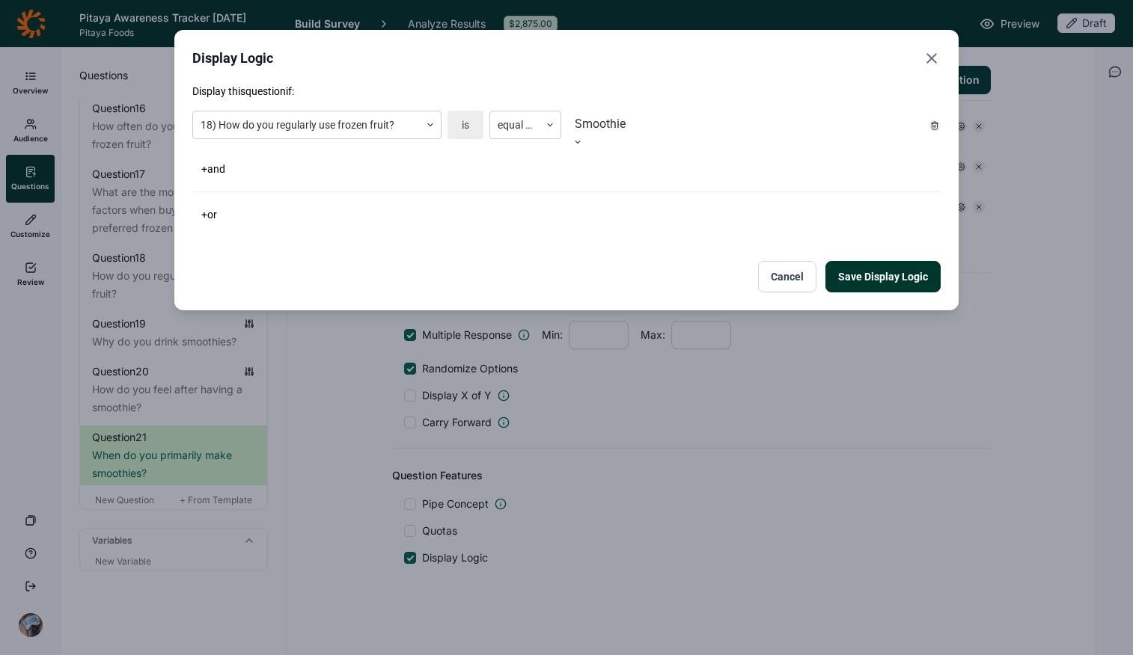
click at [508, 221] on div "Display this question if: 18) How do you regularly use frozen fruit? is equal t…" at bounding box center [566, 188] width 748 height 209
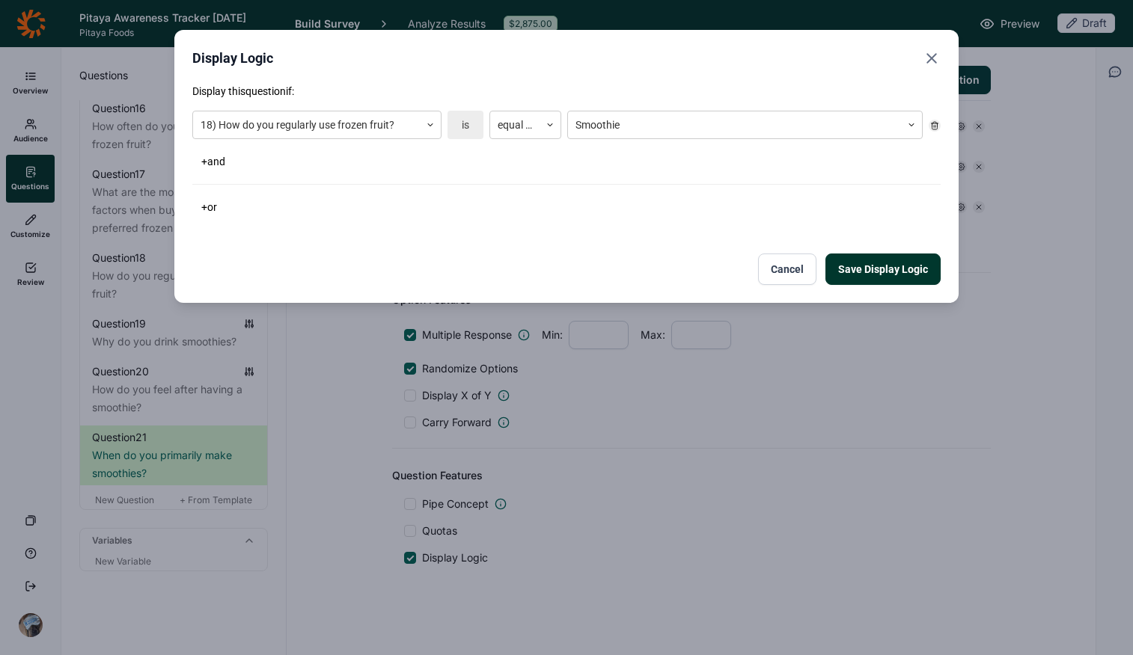
click at [220, 204] on button "+ or" at bounding box center [209, 207] width 34 height 21
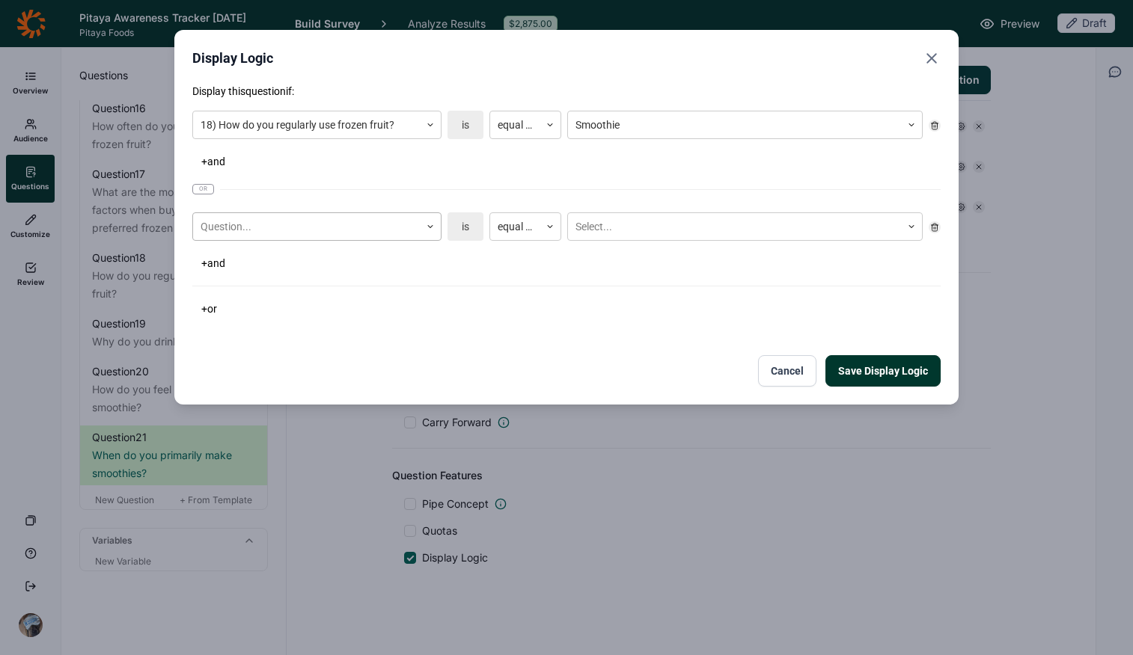
click at [298, 230] on div at bounding box center [307, 227] width 212 height 19
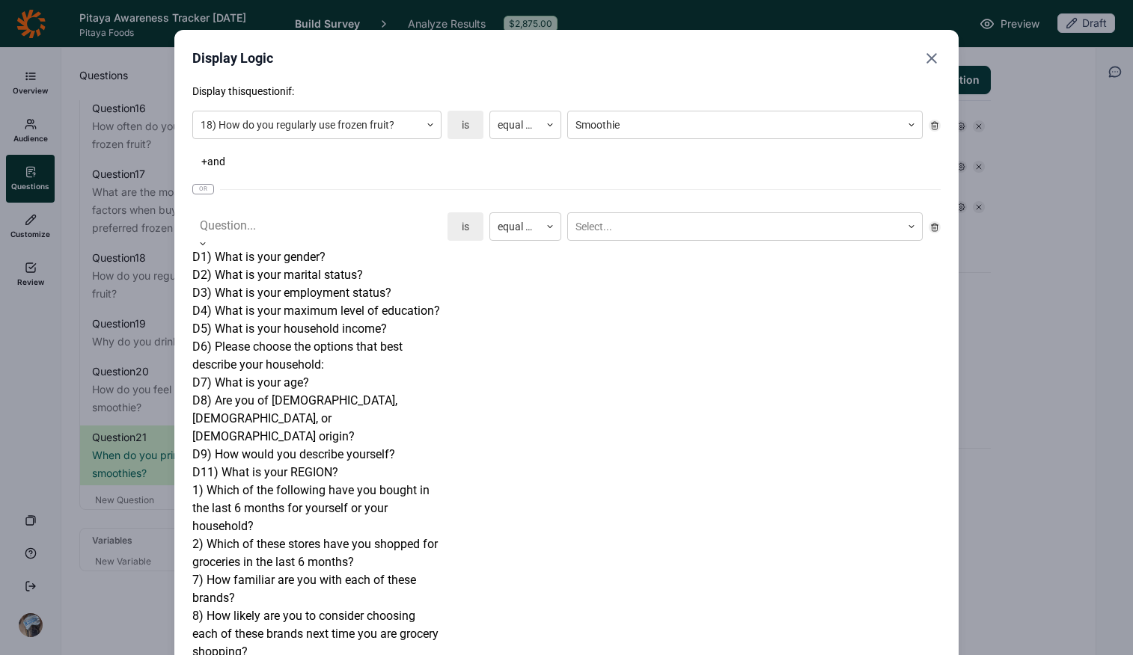
scroll to position [303, 0]
click at [340, 482] on div "1) Which of the following have you bought in the last 6 months for yourself or …" at bounding box center [316, 509] width 249 height 54
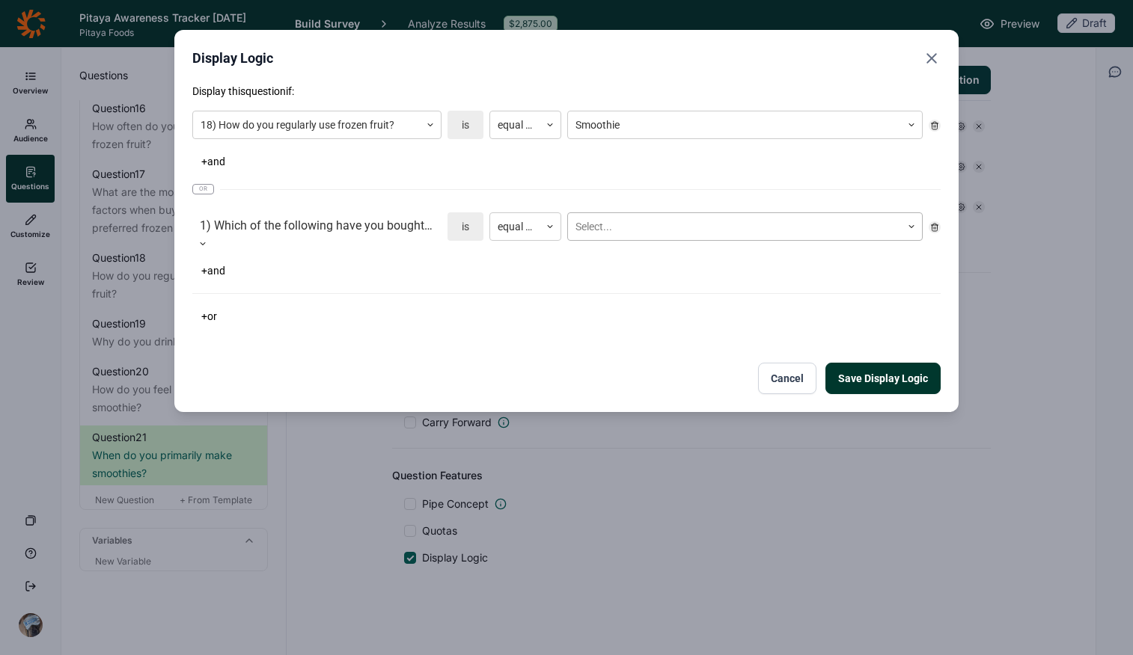
click at [669, 220] on div at bounding box center [734, 227] width 318 height 19
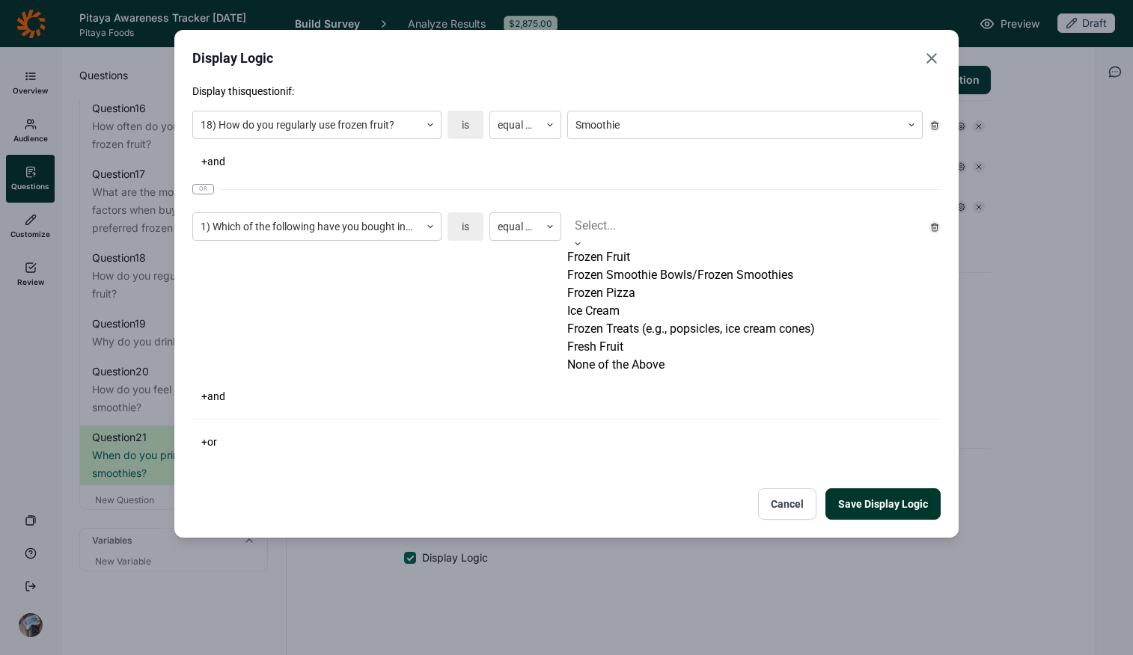
drag, startPoint x: 667, startPoint y: 269, endPoint x: 667, endPoint y: 287, distance: 18.7
click at [667, 287] on div "Frozen Fruit Frozen Smoothie Bowls/Frozen Smoothies Frozen Pizza Ice Cream Froz…" at bounding box center [744, 311] width 355 height 126
click at [666, 284] on div "Frozen Smoothie Bowls/Frozen Smoothies" at bounding box center [744, 275] width 355 height 18
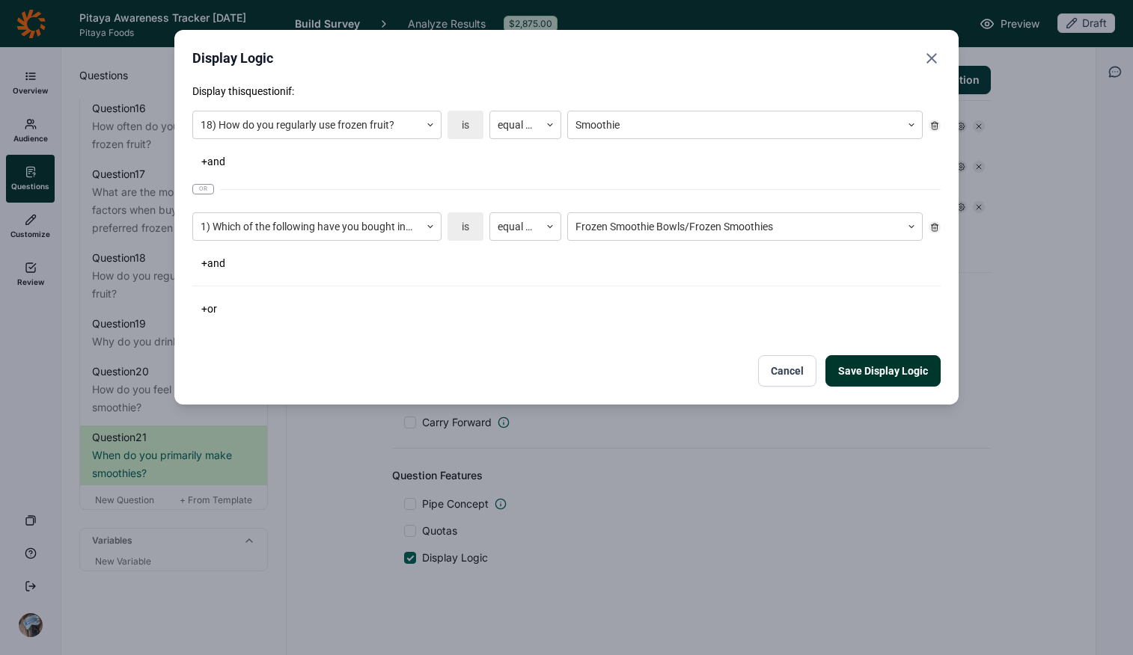
click at [705, 308] on div "+ or" at bounding box center [566, 309] width 748 height 21
click at [907, 376] on button "Save Display Logic" at bounding box center [882, 370] width 115 height 31
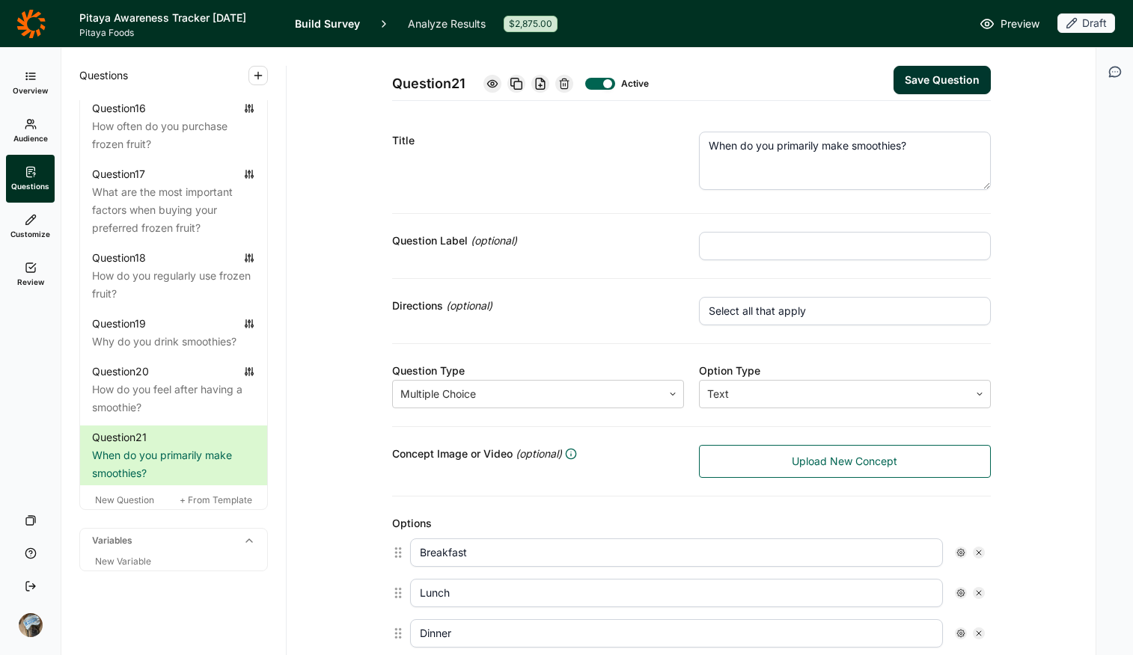
scroll to position [3, 0]
click at [834, 147] on textarea "When do you primarily make smoothies?" at bounding box center [845, 160] width 292 height 58
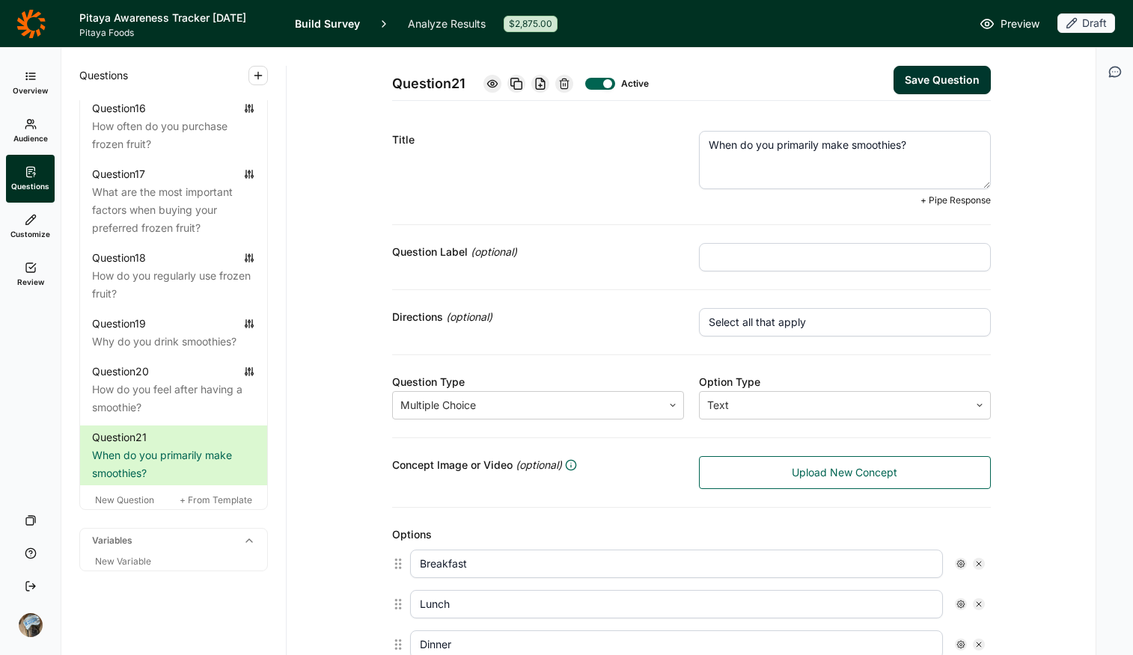
click at [834, 147] on textarea "When do you primarily make smoothies?" at bounding box center [845, 160] width 292 height 58
type textarea "When do you primarily have smoothies?"
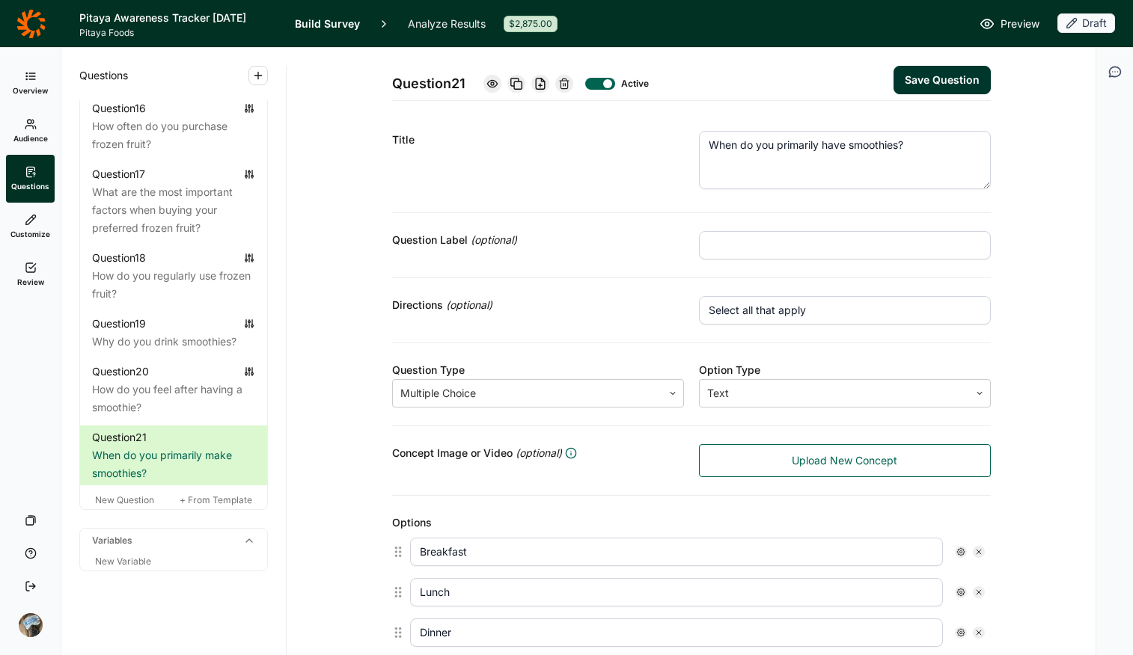
click at [907, 70] on button "Save Question" at bounding box center [941, 80] width 97 height 28
click at [113, 506] on span "New Question" at bounding box center [124, 500] width 59 height 11
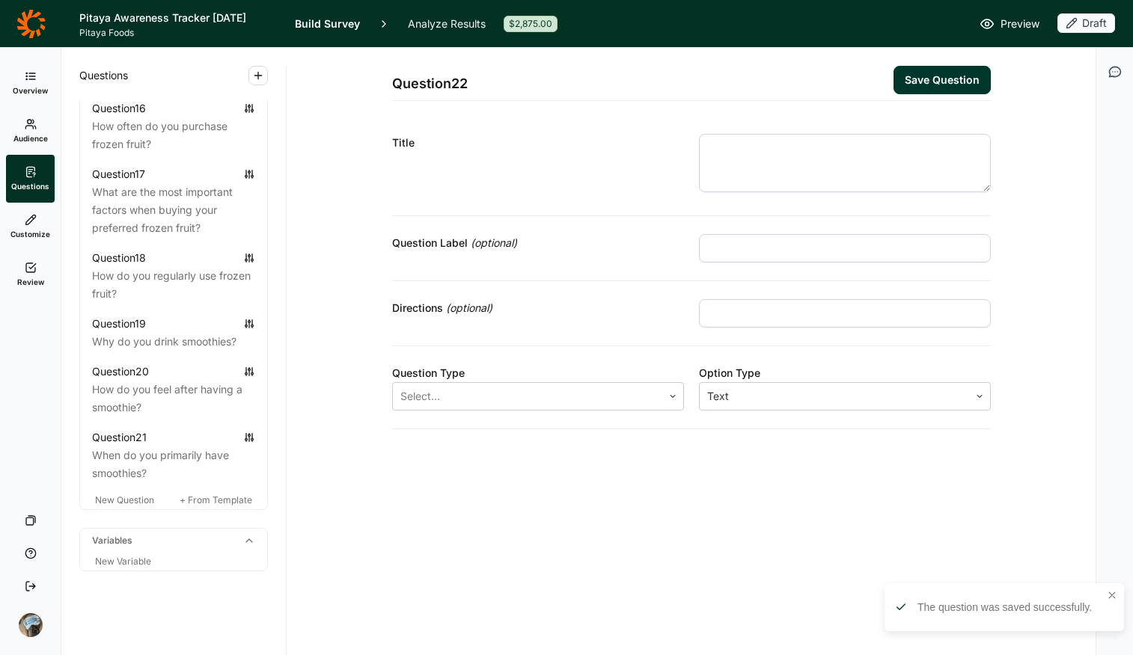
click at [767, 160] on textarea at bounding box center [845, 163] width 292 height 58
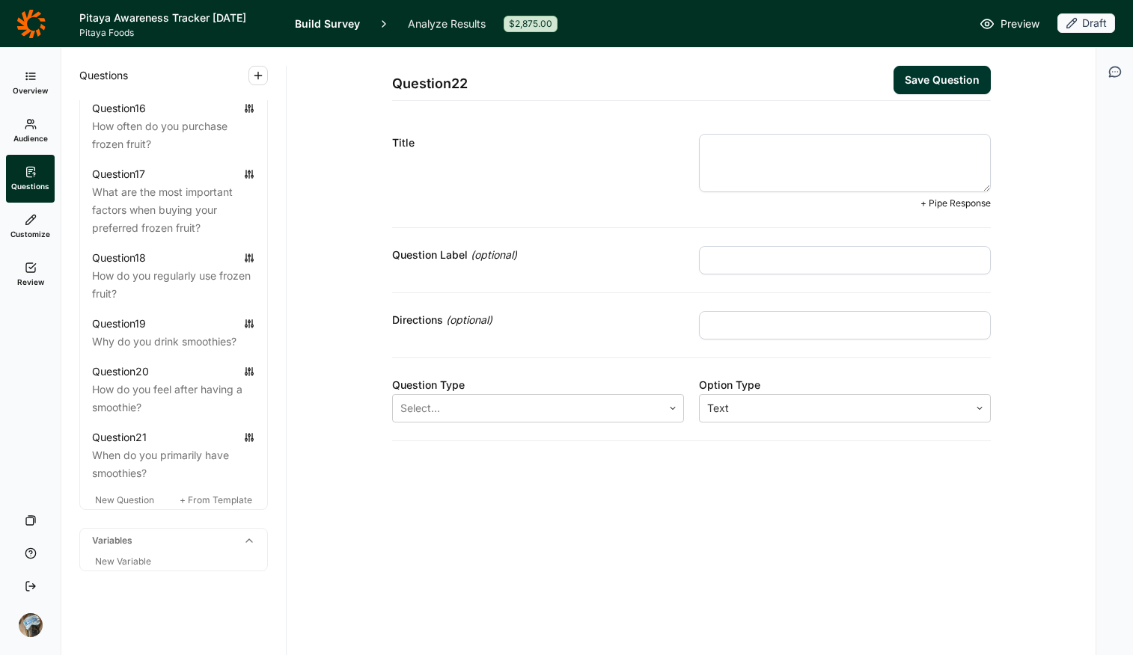
paste textarea "what are your most common smoothie ingredients"
click at [711, 147] on textarea "what are your most common smoothie ingredients" at bounding box center [845, 163] width 292 height 58
click at [907, 146] on textarea "What are your most common smoothie ingredients" at bounding box center [845, 163] width 292 height 58
type textarea "What are your most common smoothie ingredients?"
click at [530, 396] on div "Select..." at bounding box center [527, 408] width 269 height 27
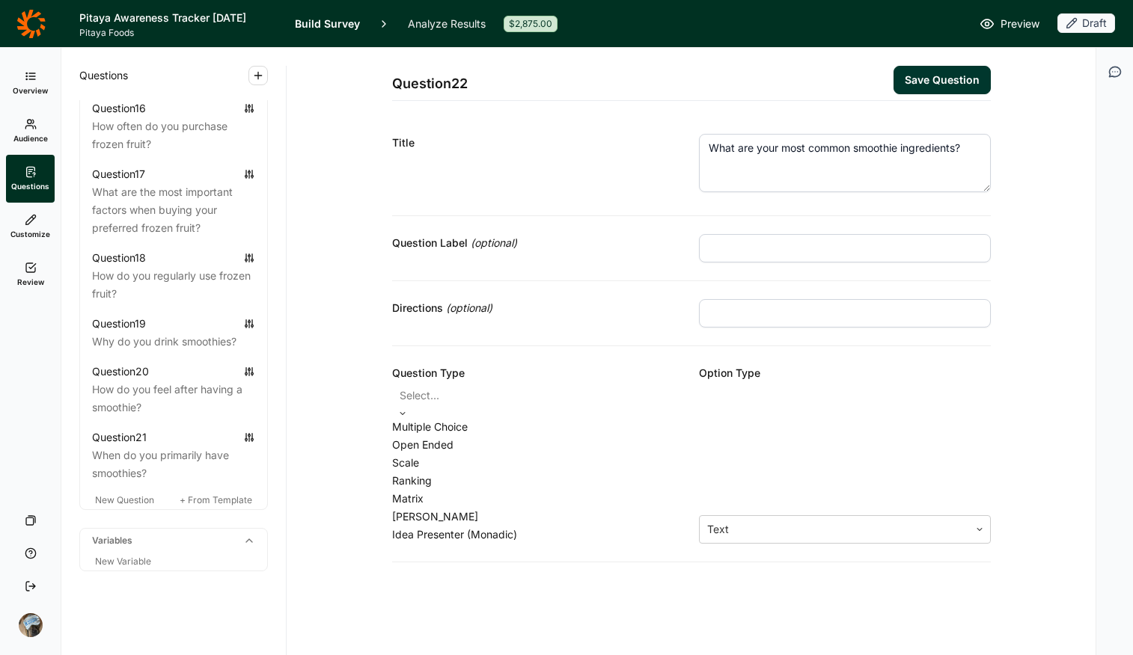
click at [519, 433] on div "Multiple Choice" at bounding box center [538, 427] width 292 height 18
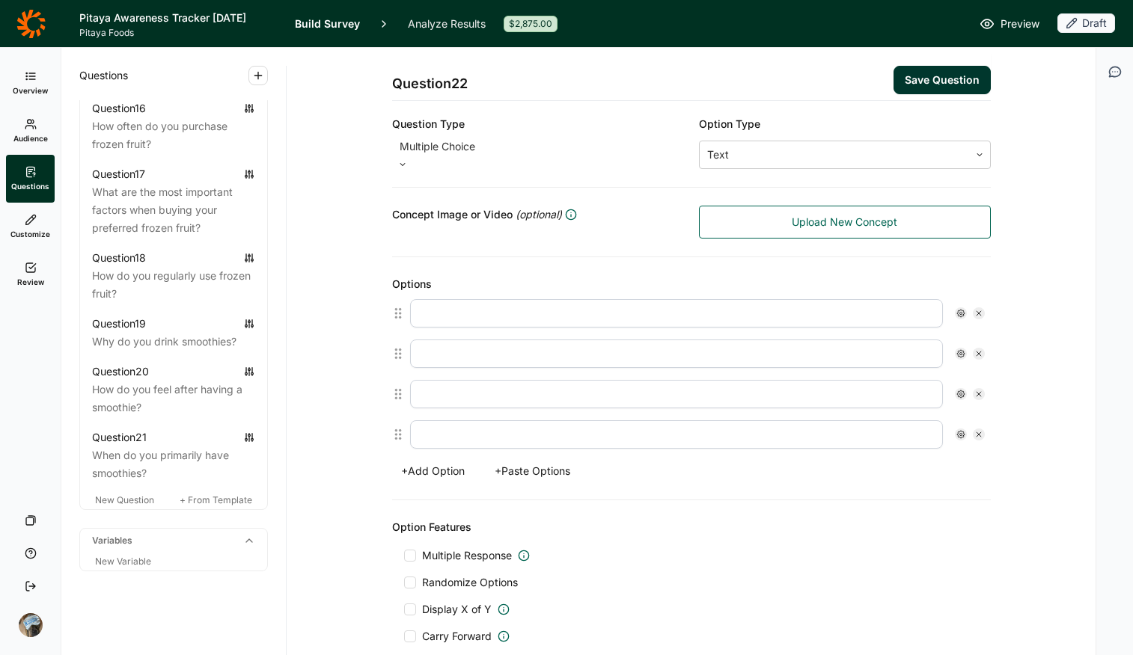
scroll to position [258, 0]
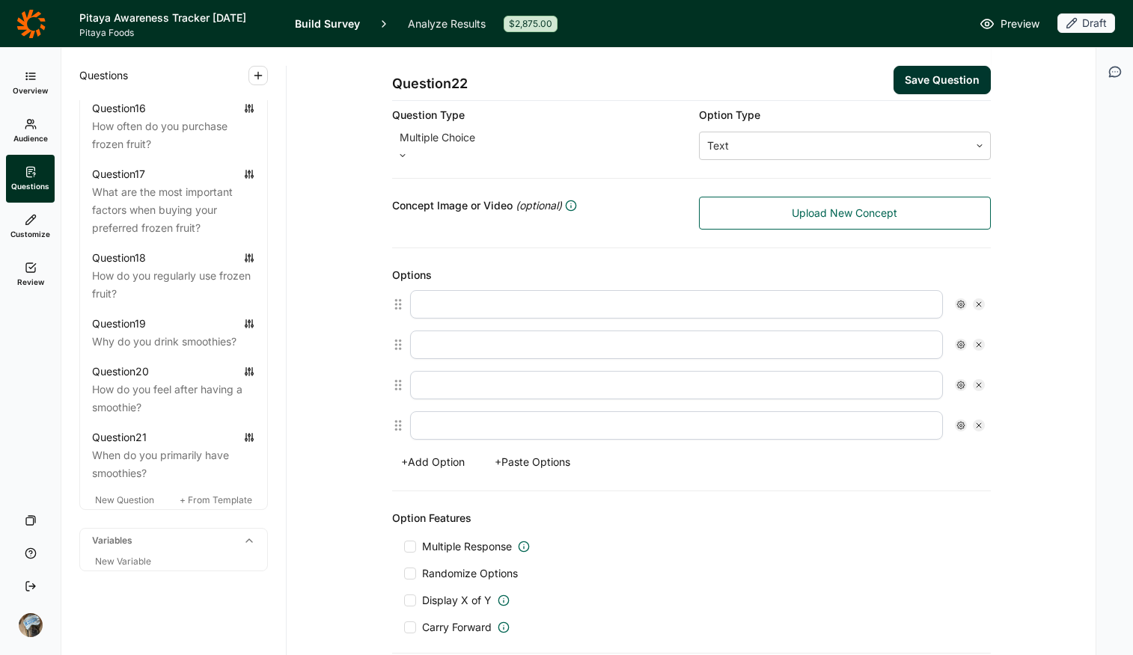
click at [546, 455] on button "+ Paste Options" at bounding box center [533, 462] width 94 height 21
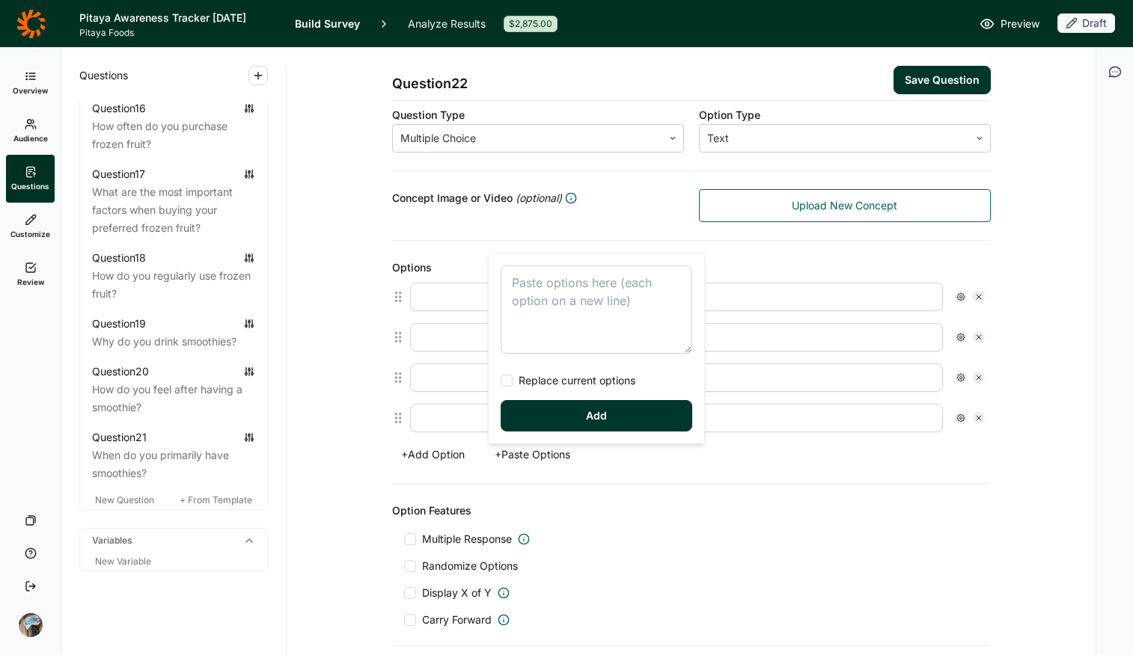
click at [561, 342] on textarea at bounding box center [597, 310] width 192 height 88
click at [554, 383] on span "Replace current options" at bounding box center [574, 380] width 123 height 15
click at [501, 381] on input "Replace current options" at bounding box center [501, 381] width 0 height 0
type textarea "Strawberry Blueberry Mango Pineapple Banana Peaches Raspberries Blackberries Dr…"
click at [576, 415] on button "Add" at bounding box center [597, 415] width 192 height 31
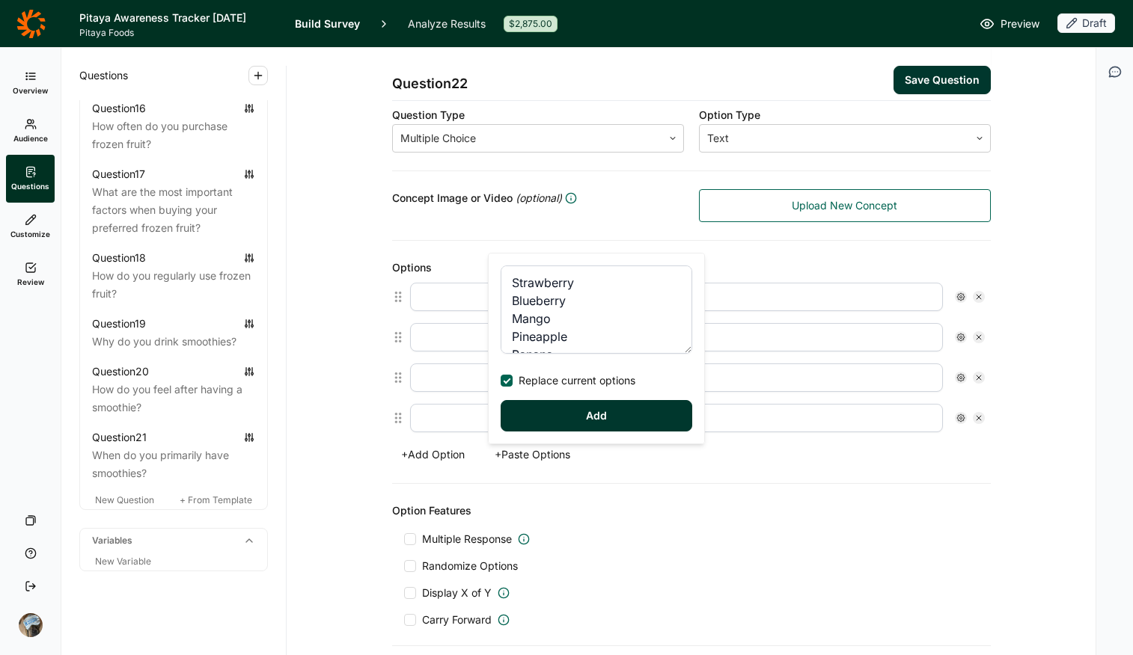
type input "Strawberry"
type input "Blueberry"
type input "Mango"
type input "Pineapple"
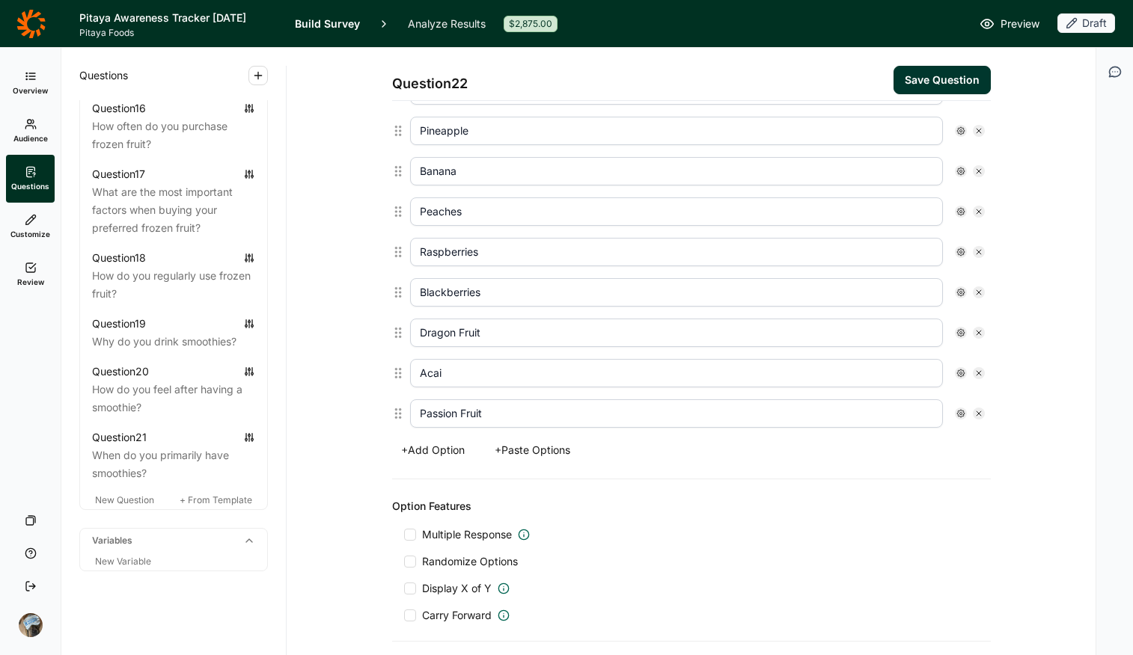
scroll to position [546, 0]
click at [459, 519] on span "Multiple Response" at bounding box center [467, 534] width 90 height 15
click at [404, 519] on input "Multiple Response" at bounding box center [404, 534] width 0 height 0
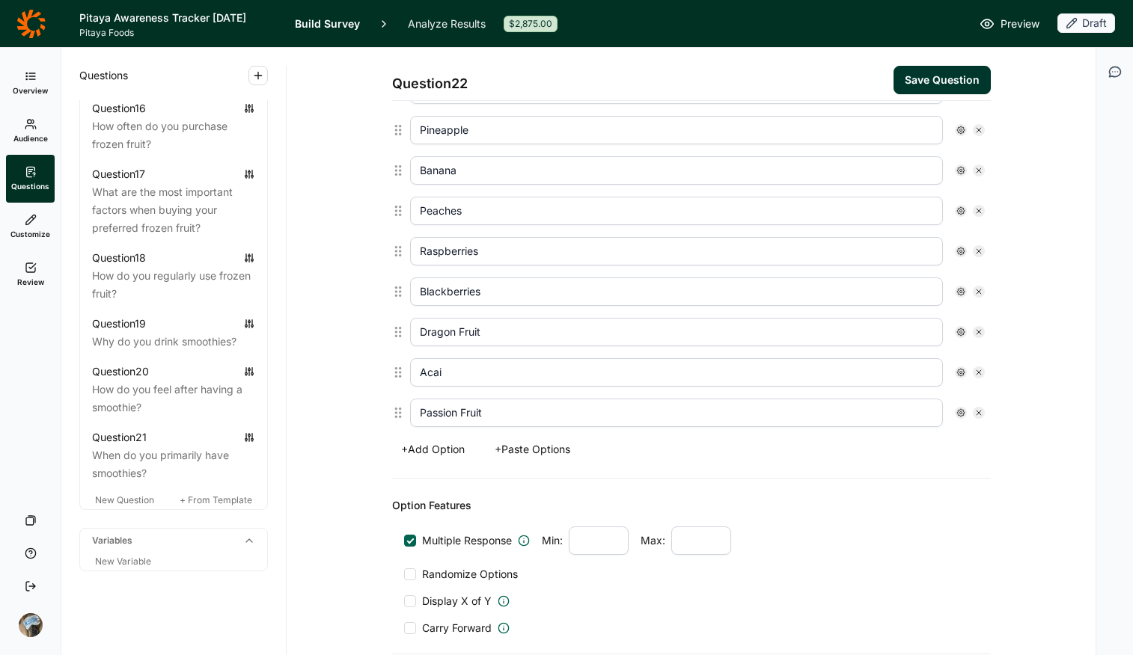
click at [464, 519] on span "Randomize Options" at bounding box center [467, 574] width 102 height 15
click at [404, 519] on input "Randomize Options" at bounding box center [404, 575] width 0 height 0
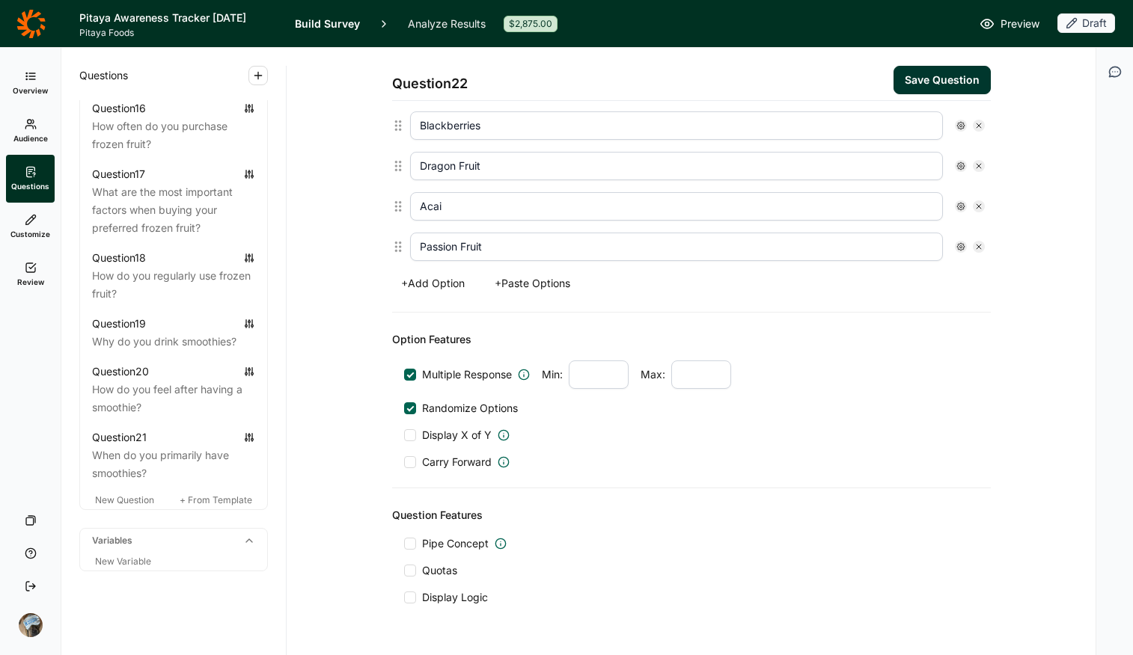
scroll to position [752, 0]
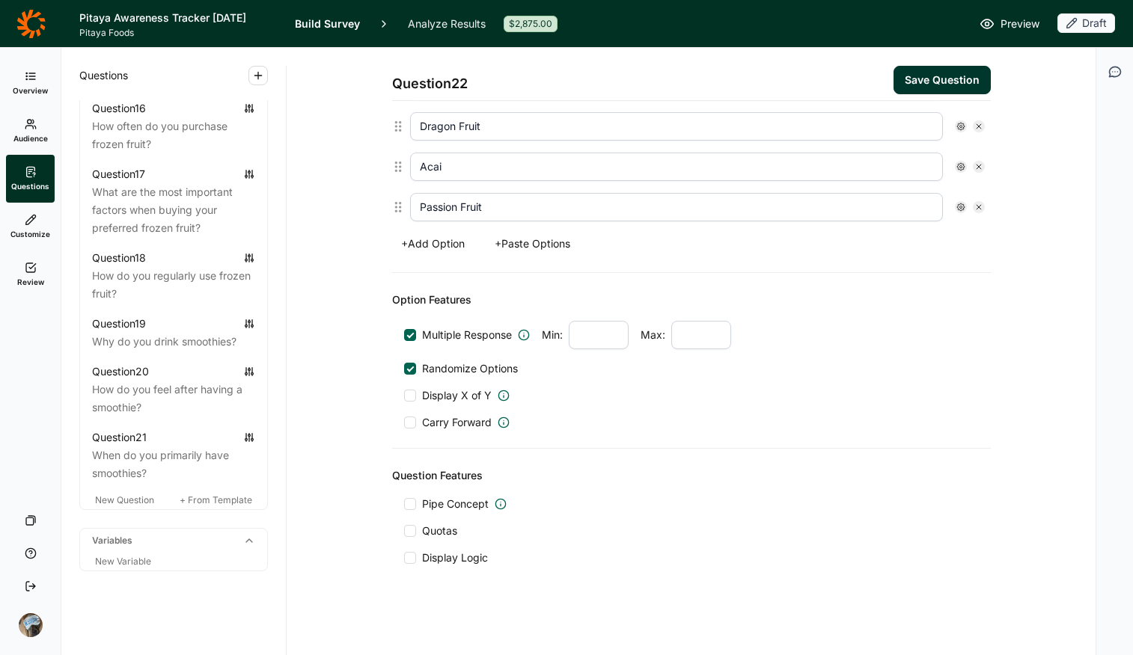
click at [409, 519] on div at bounding box center [410, 558] width 12 height 12
click at [404, 519] on input "Display Logic" at bounding box center [404, 558] width 0 height 0
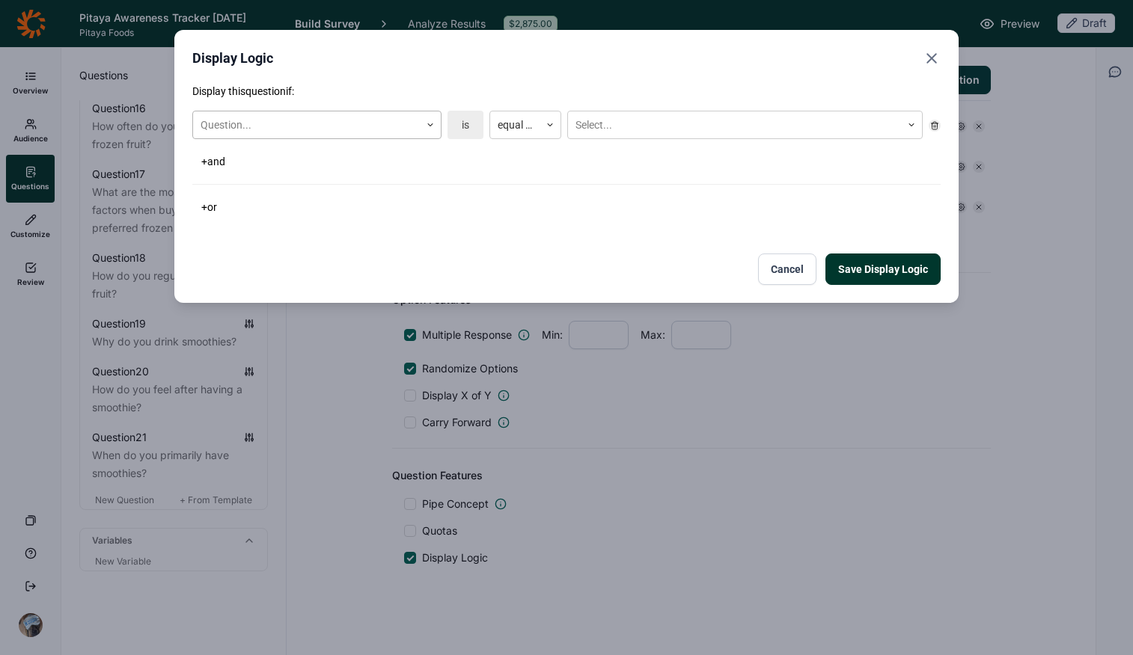
click at [357, 121] on div at bounding box center [307, 125] width 212 height 19
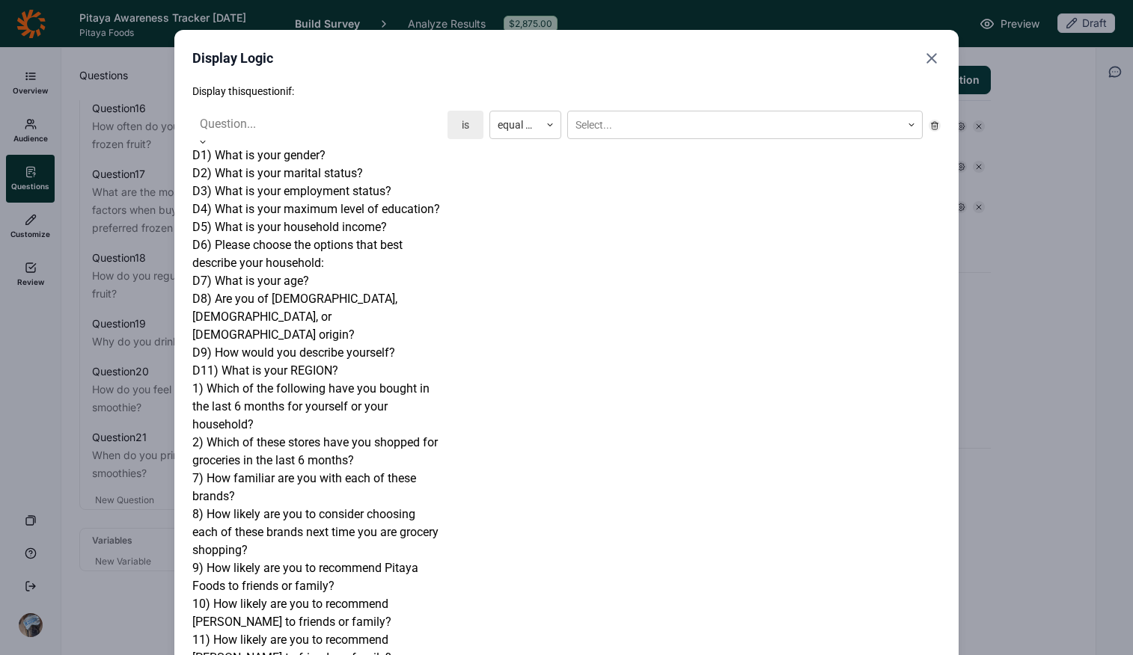
scroll to position [707, 0]
click at [570, 238] on div "Display this question if: 13) How much do you agree with these statements about…" at bounding box center [566, 502] width 748 height 837
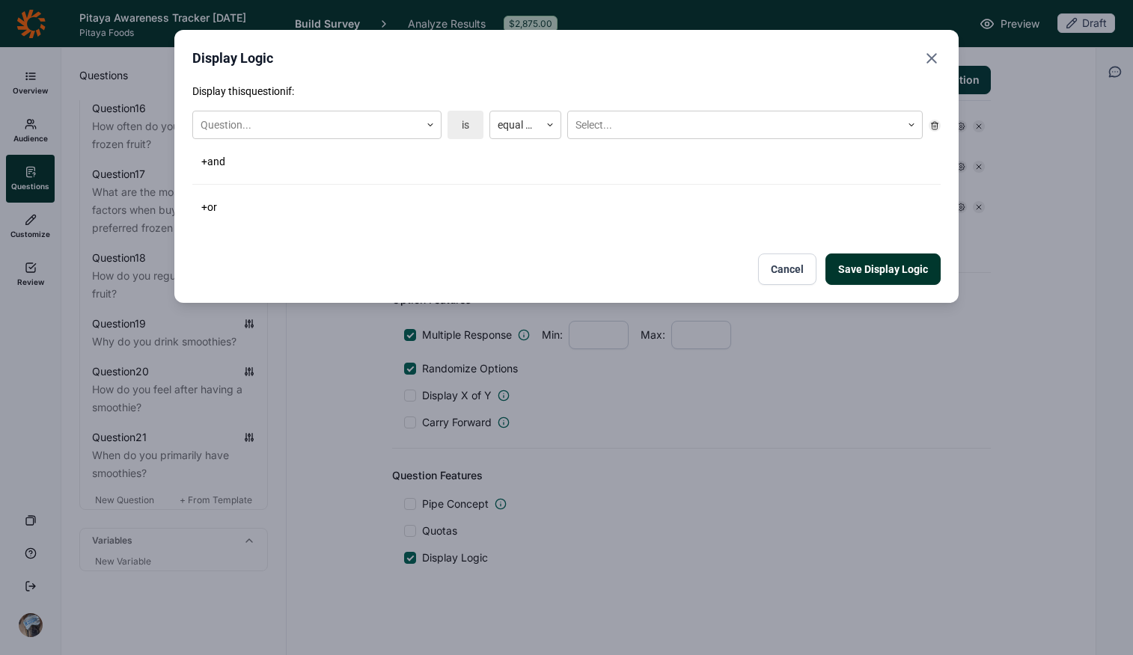
click at [777, 270] on button "Cancel" at bounding box center [787, 269] width 58 height 31
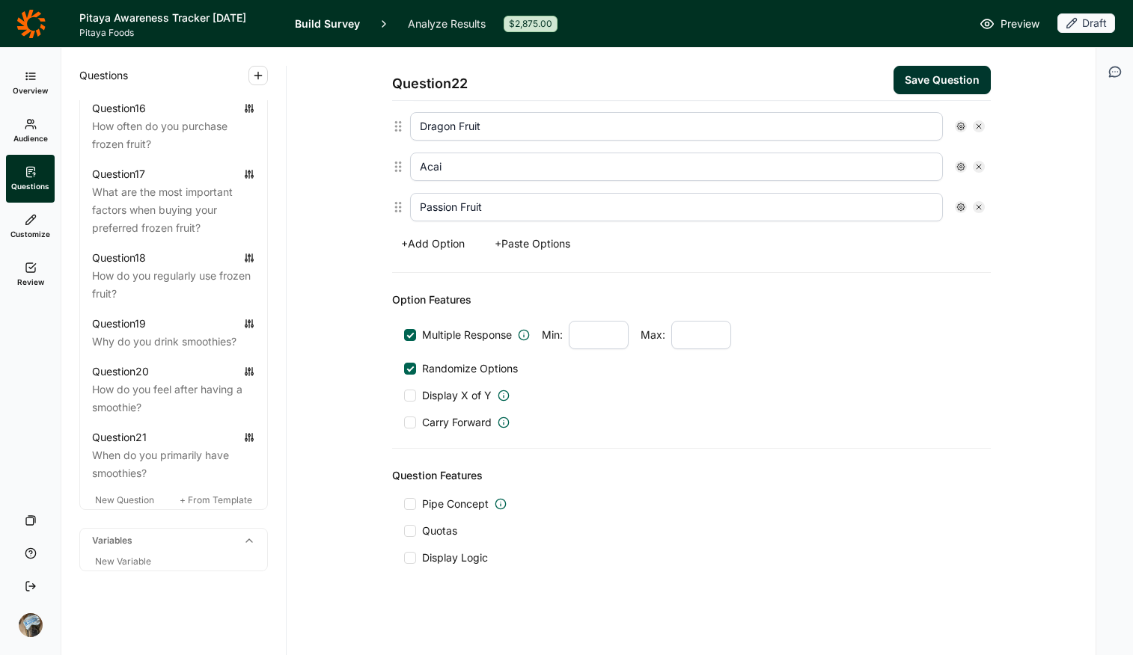
click at [907, 83] on button "Save Question" at bounding box center [941, 80] width 97 height 28
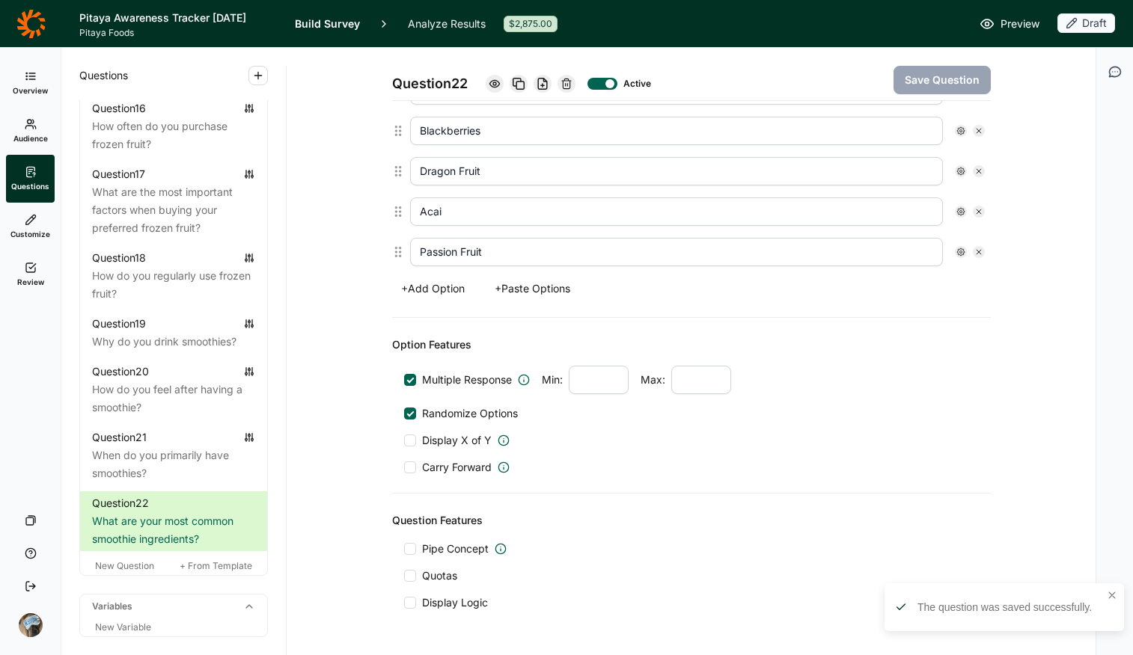
scroll to position [752, 0]
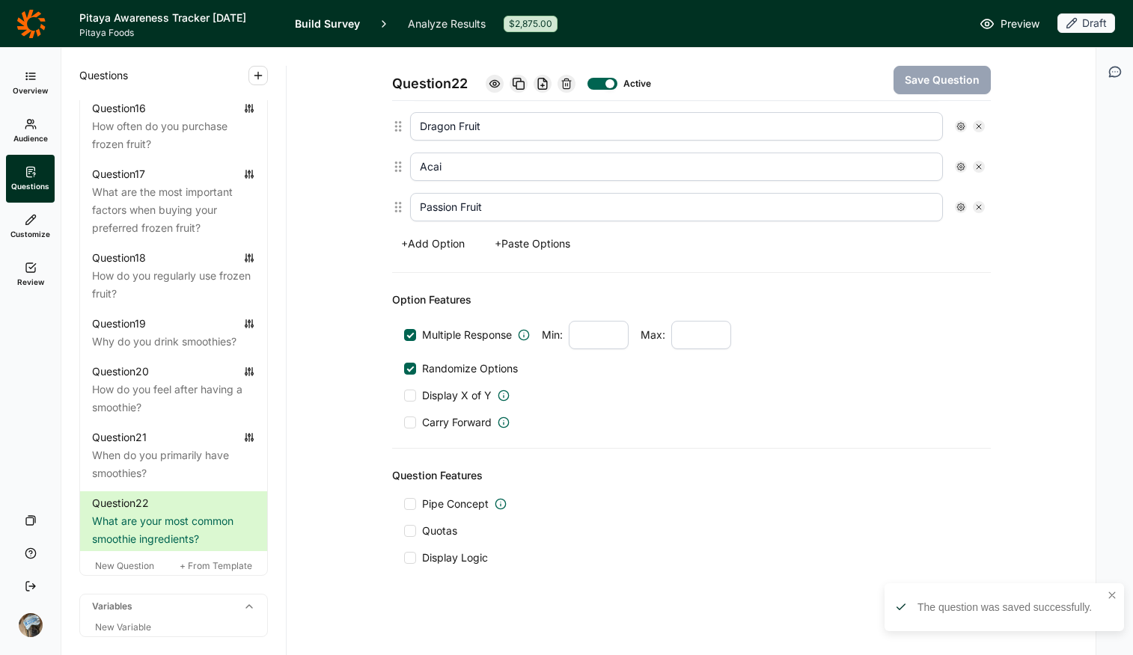
click at [440, 509] on span "Pipe Concept" at bounding box center [455, 504] width 67 height 15
click at [404, 504] on input "Pipe Concept" at bounding box center [404, 504] width 0 height 0
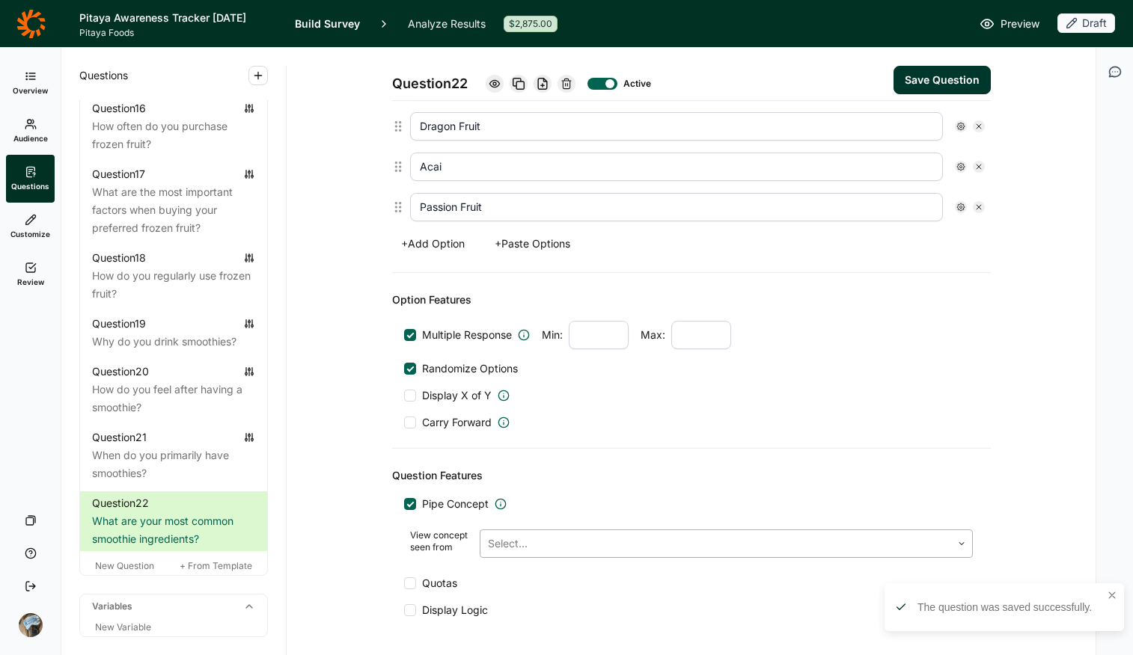
click at [532, 519] on div "Select..." at bounding box center [726, 544] width 493 height 28
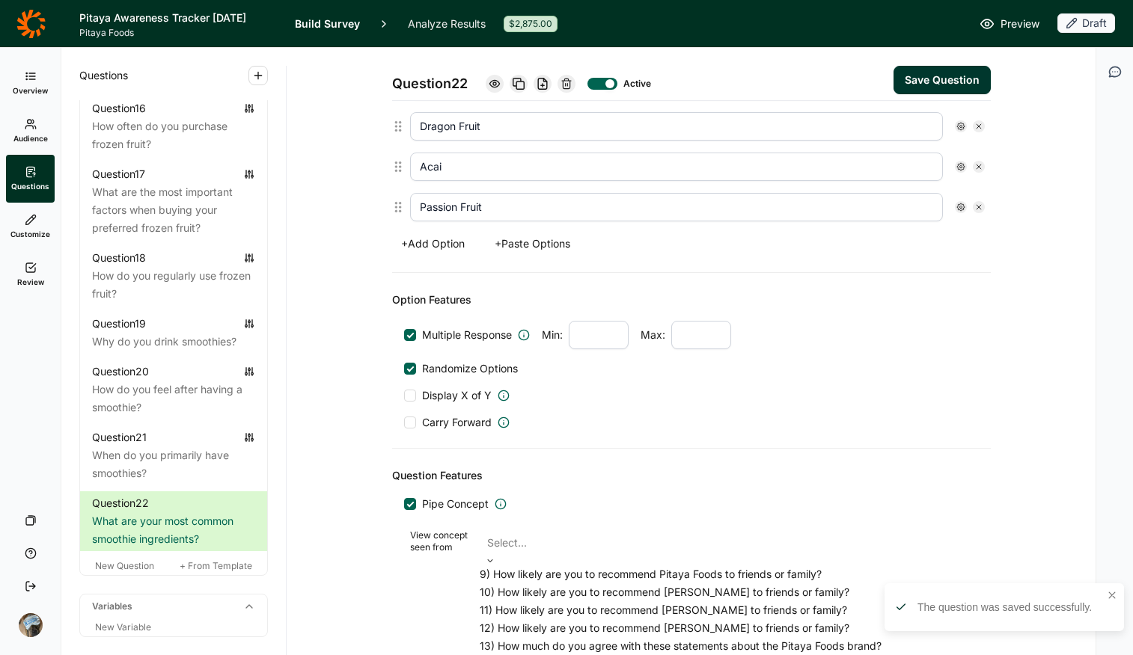
scroll to position [845, 0]
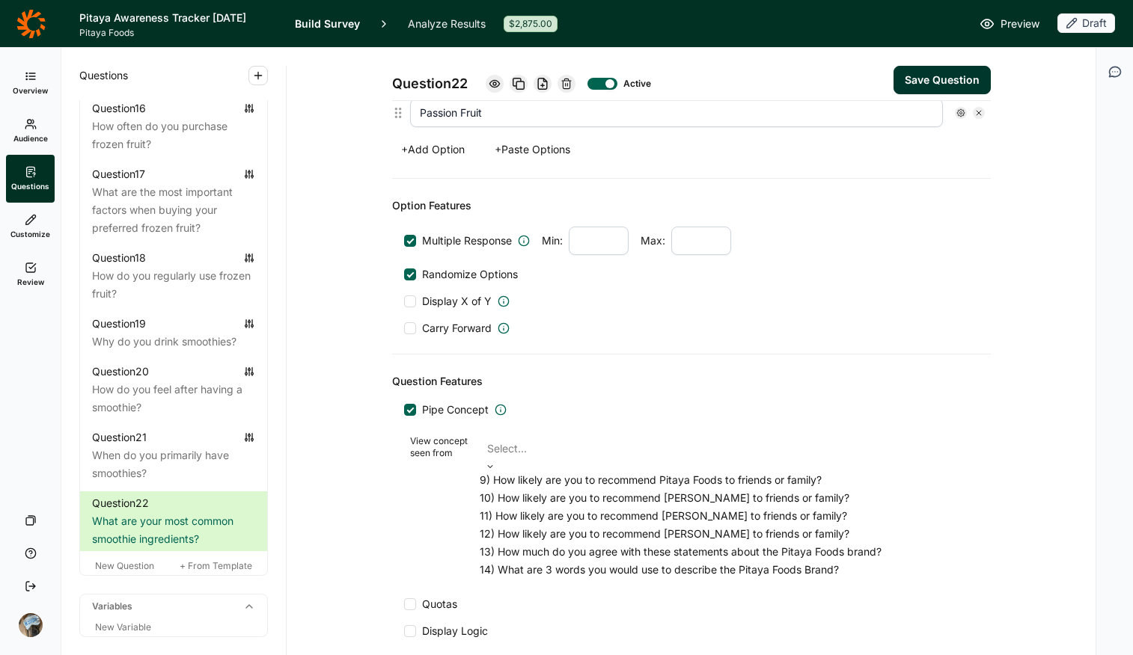
click at [400, 407] on div "Question Features Pipe Concept View concept seen from 9) How likely are you to …" at bounding box center [691, 506] width 599 height 302
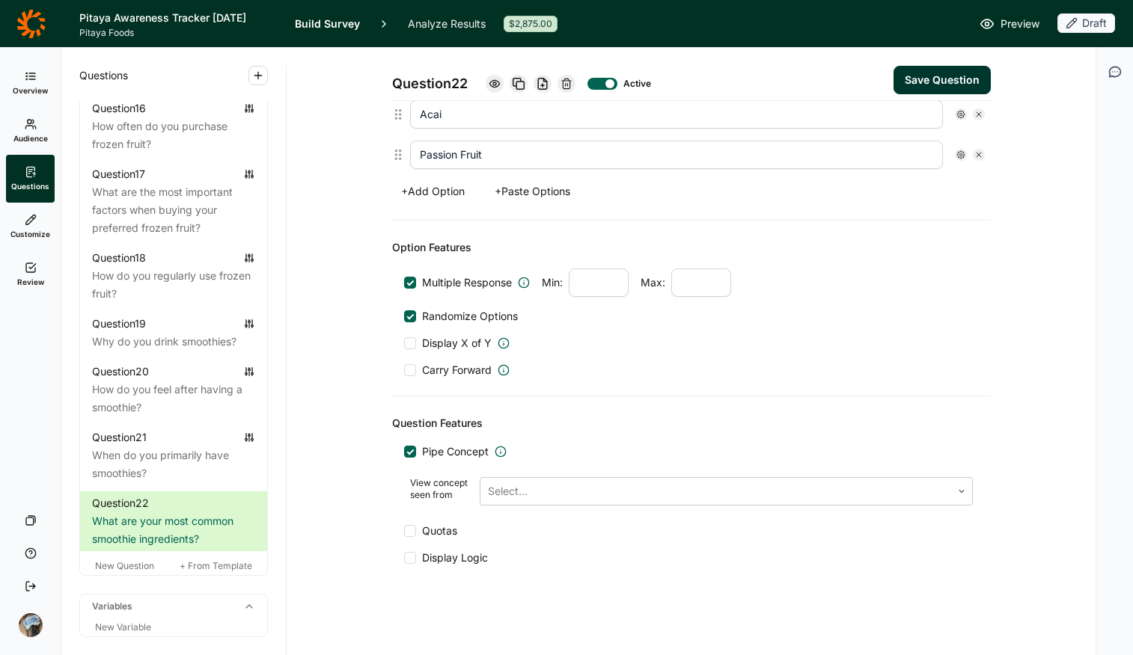
scroll to position [803, 0]
click at [406, 451] on div at bounding box center [409, 451] width 7 height 7
click at [404, 452] on input "Pipe Concept" at bounding box center [404, 452] width 0 height 0
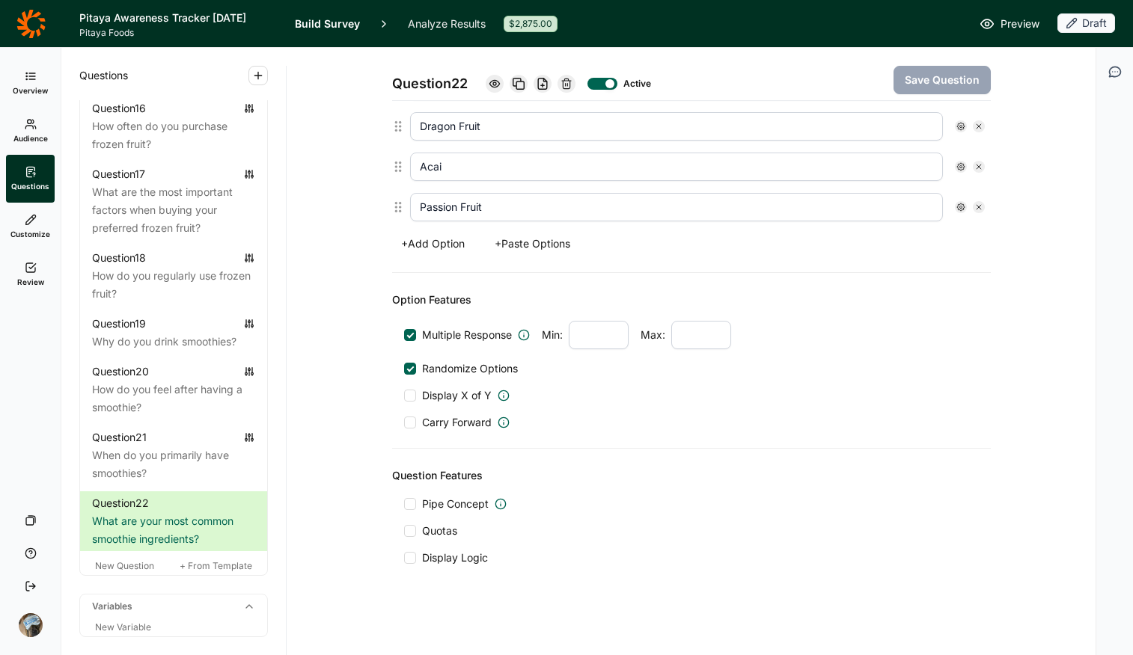
click at [449, 519] on span "Display Logic" at bounding box center [455, 558] width 66 height 15
click at [404, 519] on input "Display Logic" at bounding box center [404, 558] width 0 height 0
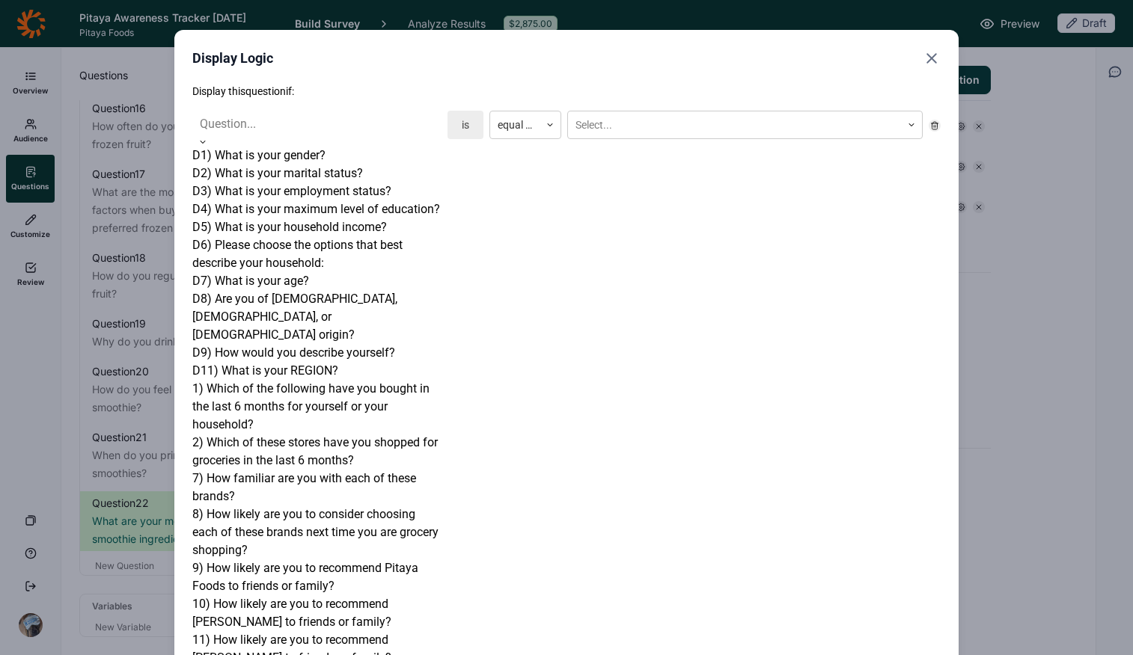
click at [299, 120] on div at bounding box center [317, 124] width 234 height 21
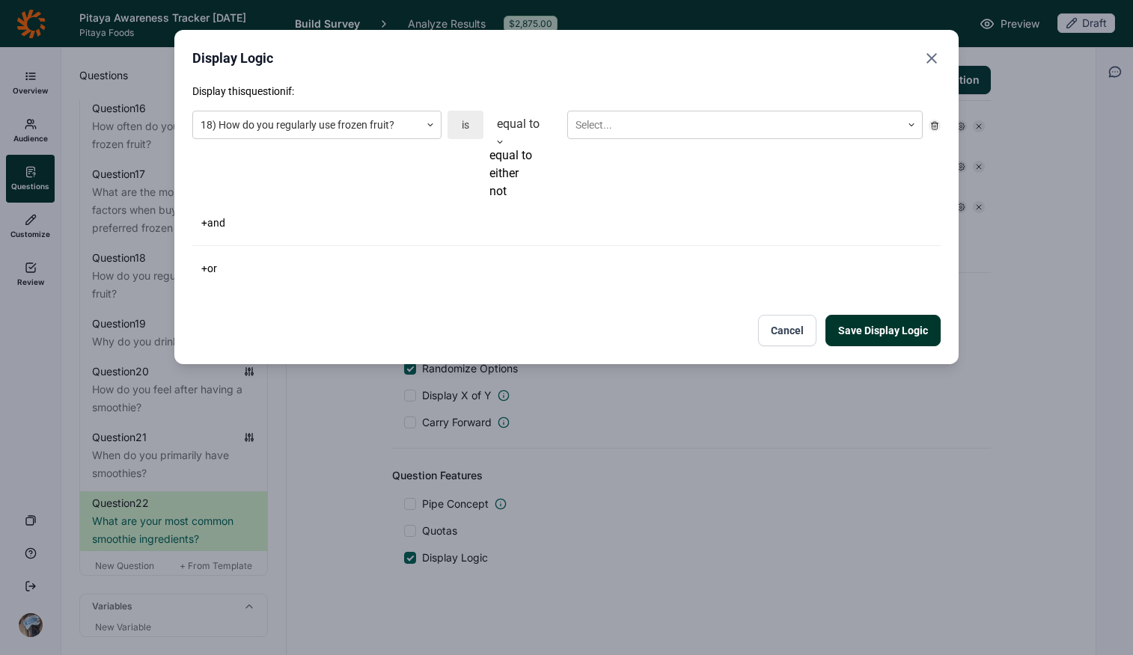
click at [519, 127] on div at bounding box center [525, 124] width 57 height 21
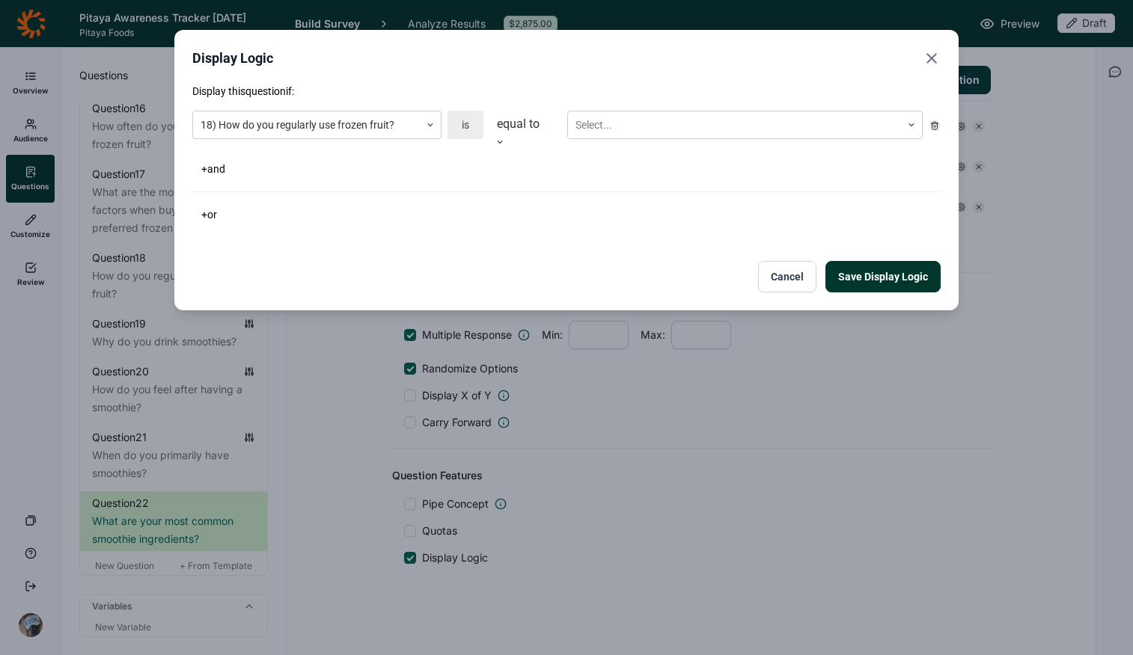
click at [519, 127] on div at bounding box center [525, 124] width 57 height 21
click at [661, 129] on div at bounding box center [734, 125] width 318 height 19
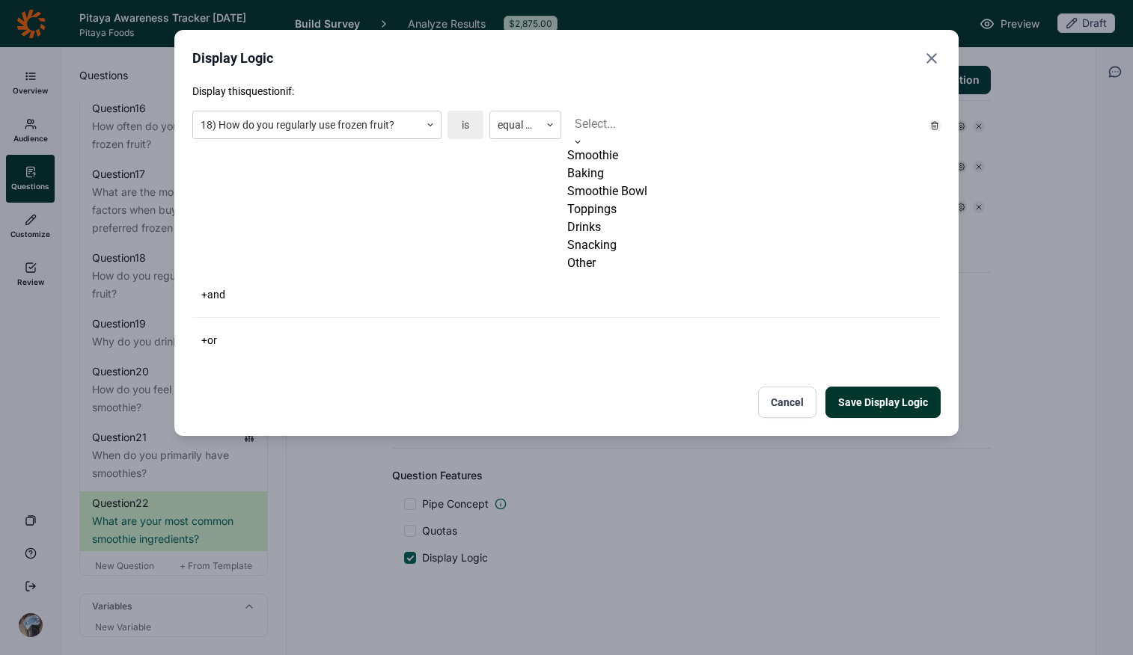
click at [650, 165] on div "Smoothie" at bounding box center [744, 156] width 355 height 18
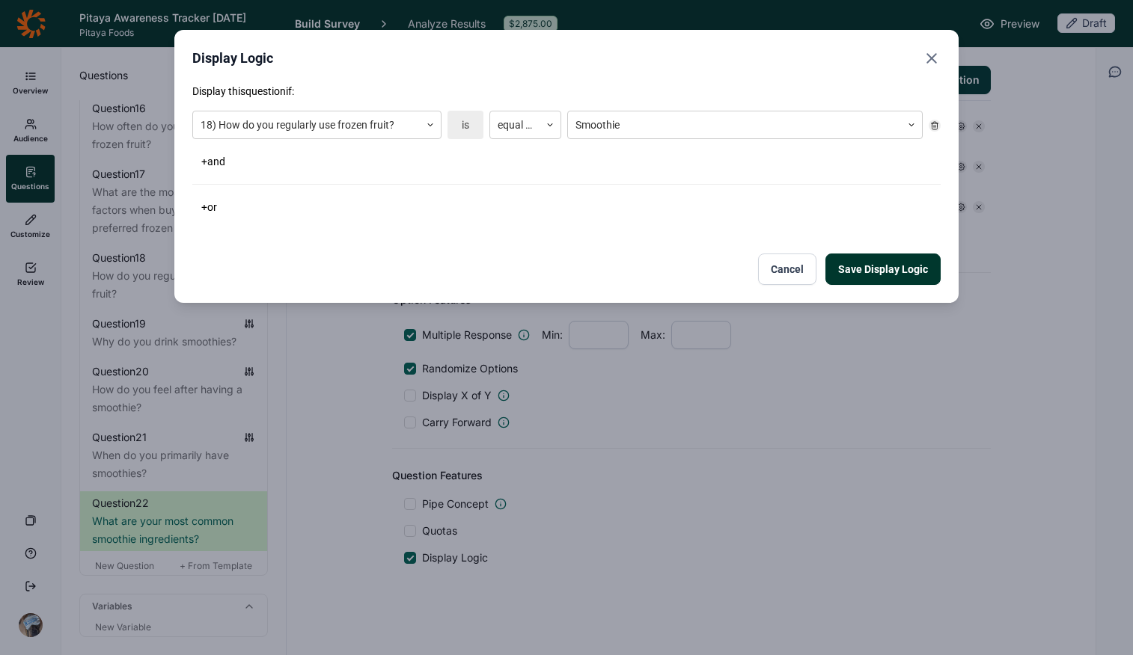
drag, startPoint x: 433, startPoint y: 206, endPoint x: 451, endPoint y: 211, distance: 18.7
click at [434, 207] on div "+ or" at bounding box center [566, 207] width 748 height 21
drag, startPoint x: 886, startPoint y: 266, endPoint x: 837, endPoint y: 141, distance: 134.1
click at [878, 146] on div "Display this question if: 18) How do you regularly use frozen fruit? is equal t…" at bounding box center [566, 184] width 748 height 201
click at [216, 202] on button "+ or" at bounding box center [209, 207] width 34 height 21
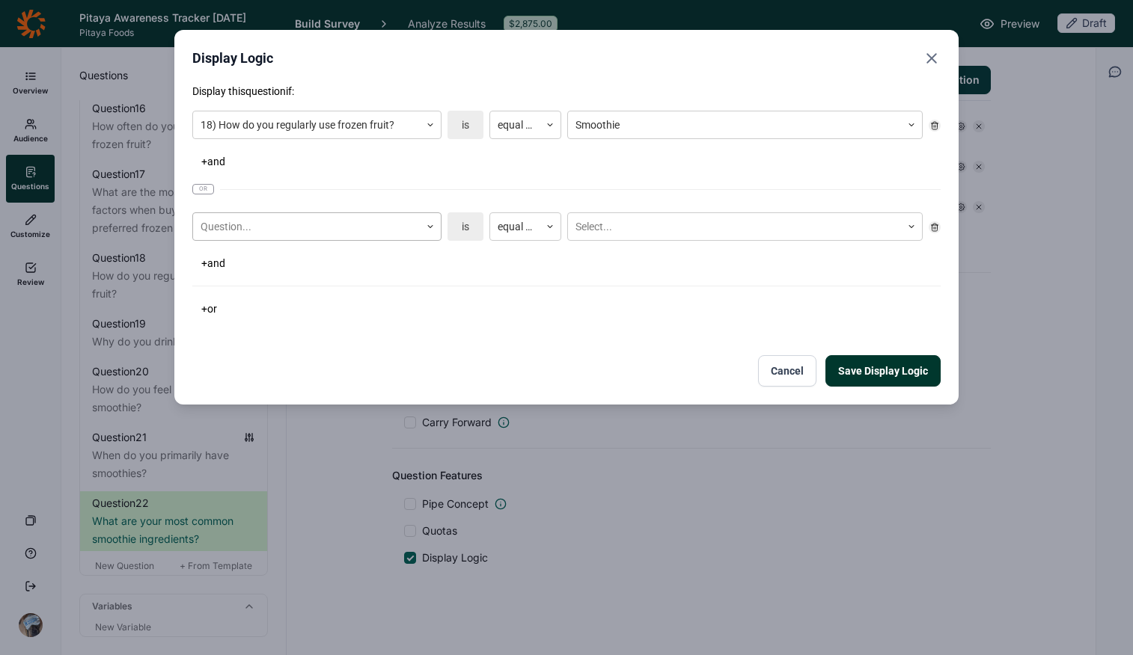
click at [331, 221] on div at bounding box center [307, 227] width 212 height 19
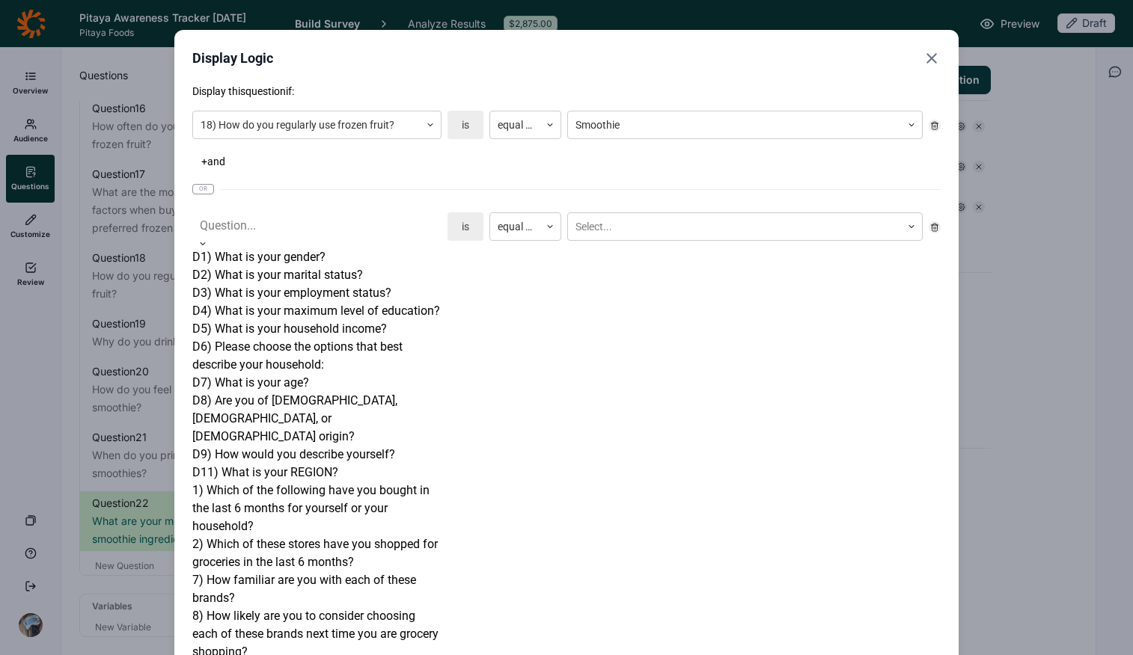
scroll to position [257, 0]
click at [310, 482] on div "1) Which of the following have you bought in the last 6 months for yourself or …" at bounding box center [316, 509] width 249 height 54
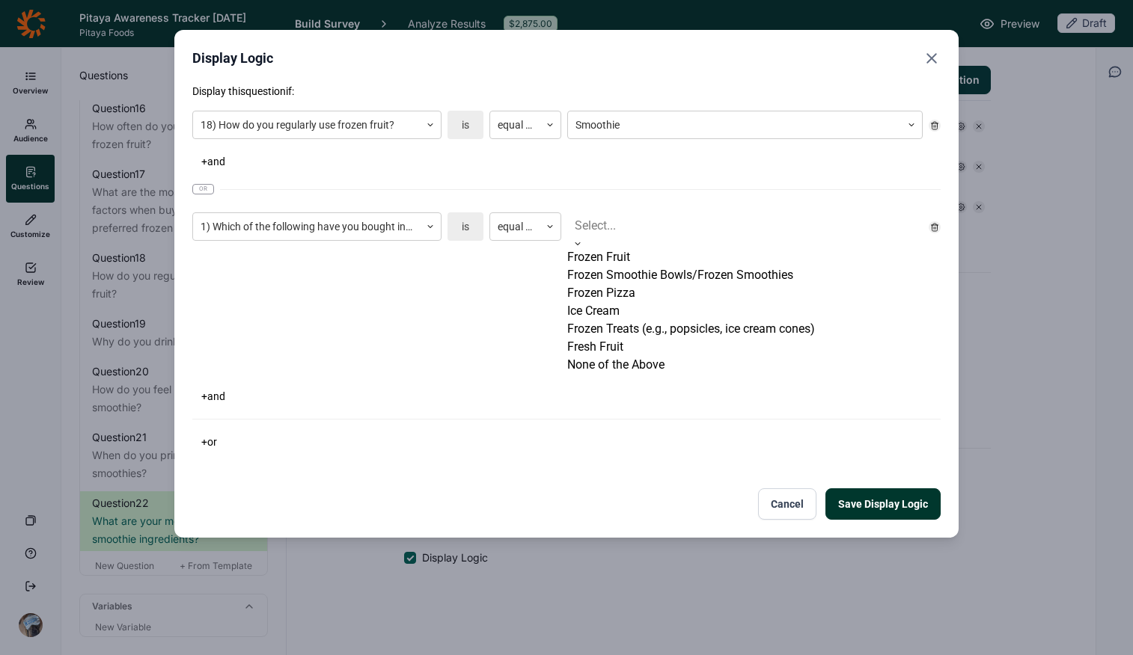
click at [613, 227] on div at bounding box center [745, 225] width 340 height 21
click at [644, 284] on div "Frozen Smoothie Bowls/Frozen Smoothies" at bounding box center [744, 275] width 355 height 18
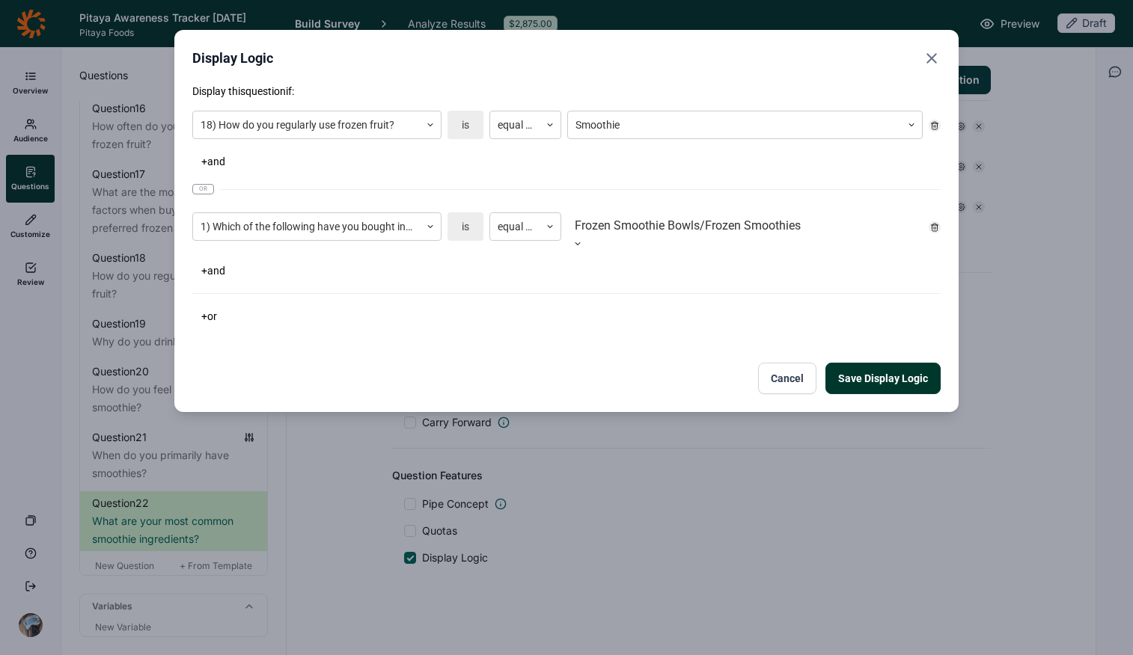
drag, startPoint x: 489, startPoint y: 316, endPoint x: 610, endPoint y: 323, distance: 120.7
click at [488, 316] on div "+ or" at bounding box center [566, 316] width 748 height 21
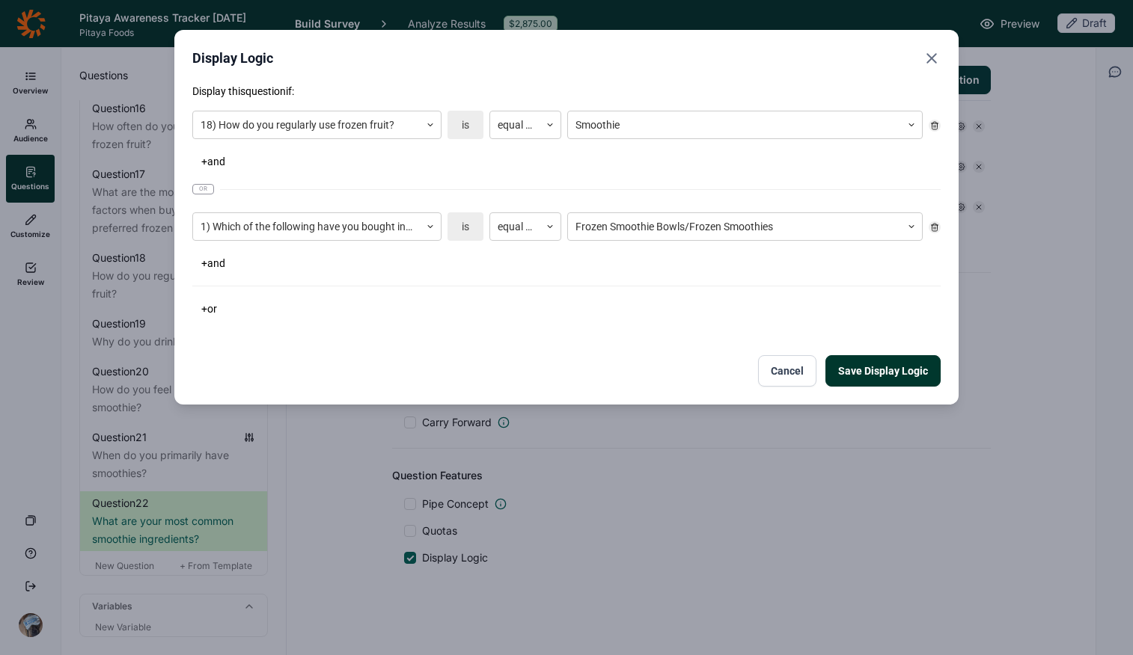
drag, startPoint x: 879, startPoint y: 370, endPoint x: 891, endPoint y: 387, distance: 21.0
click at [878, 370] on button "Save Display Logic" at bounding box center [882, 370] width 115 height 31
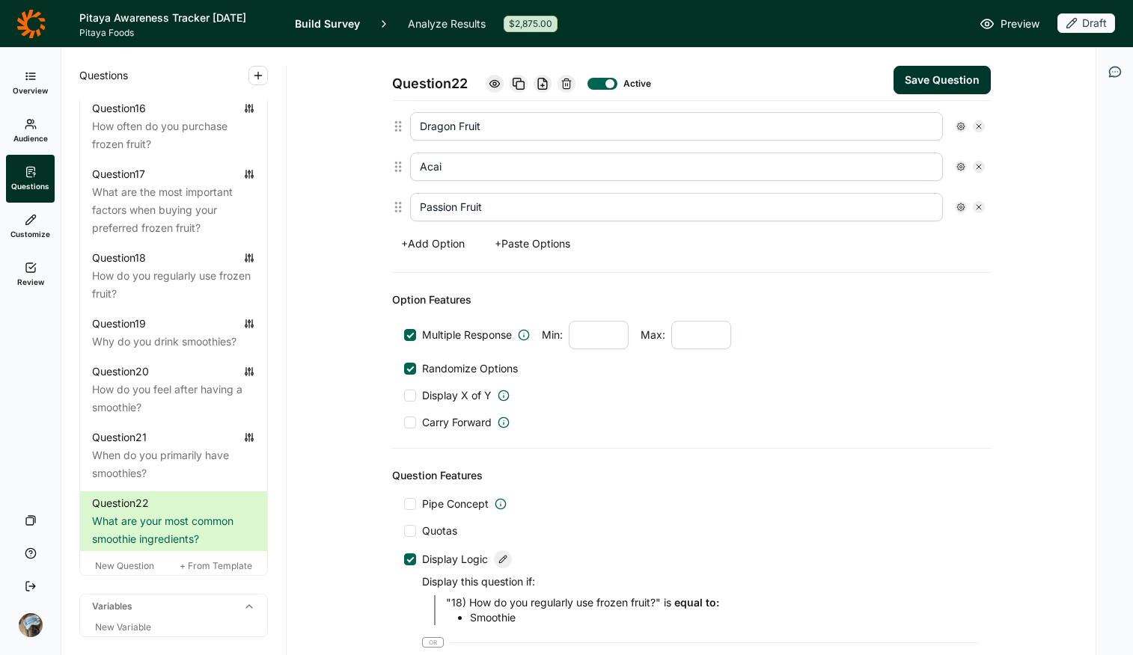
click at [900, 421] on div "Carry Forward" at bounding box center [691, 422] width 575 height 15
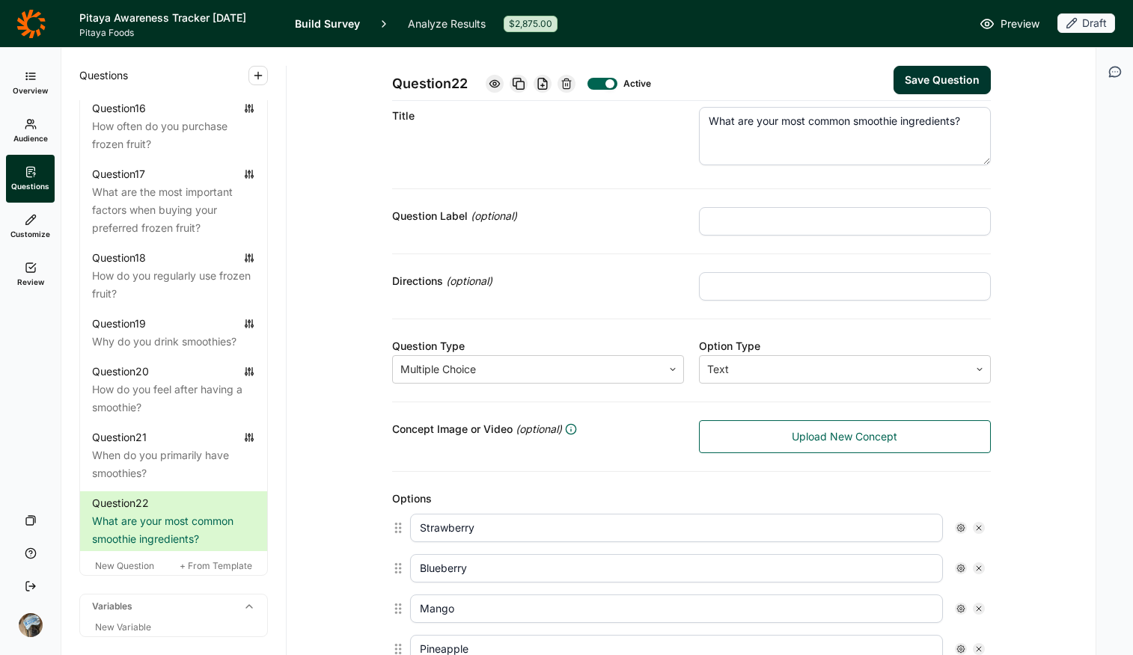
scroll to position [0, 0]
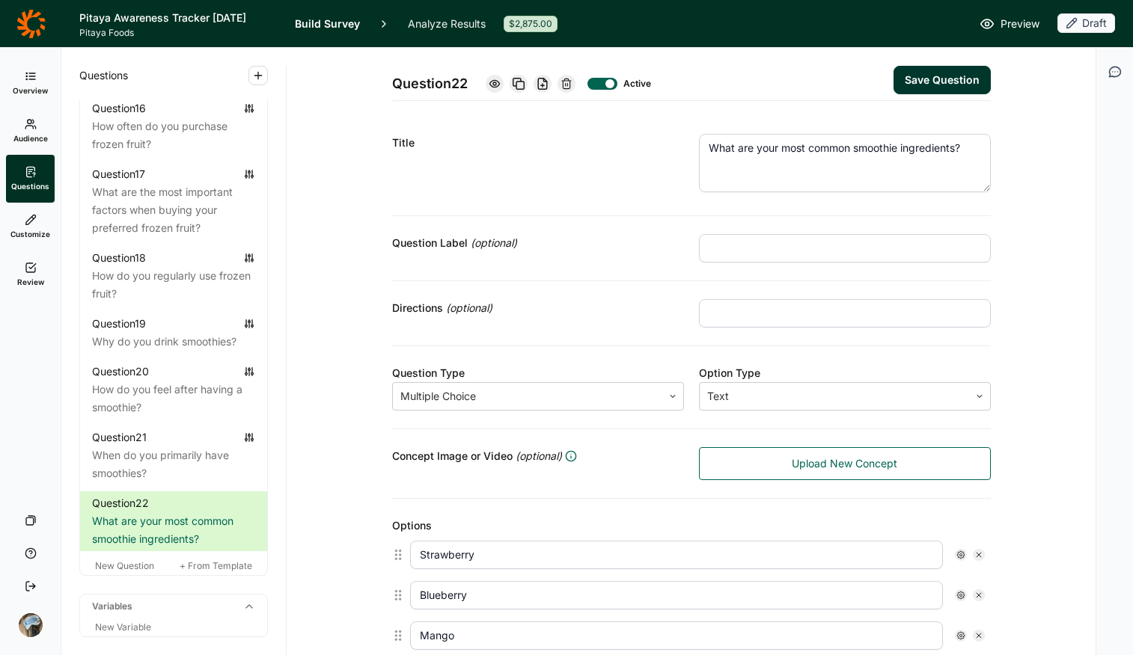
click at [848, 146] on textarea "What are your most common smoothie ingredients?" at bounding box center [845, 163] width 292 height 58
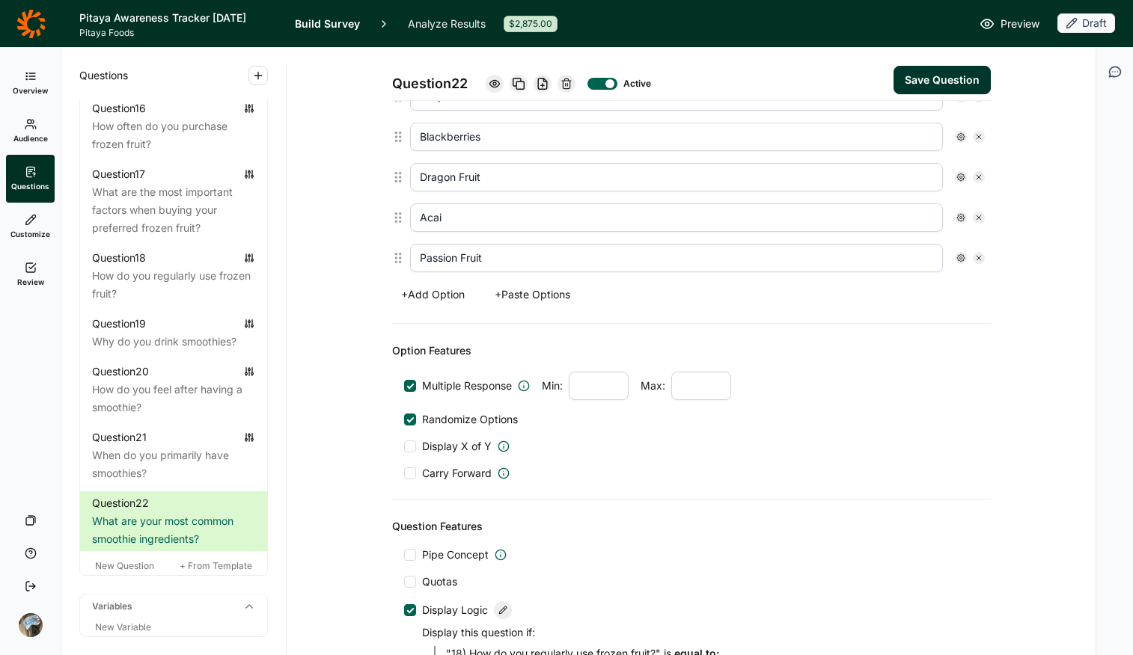
scroll to position [389, 0]
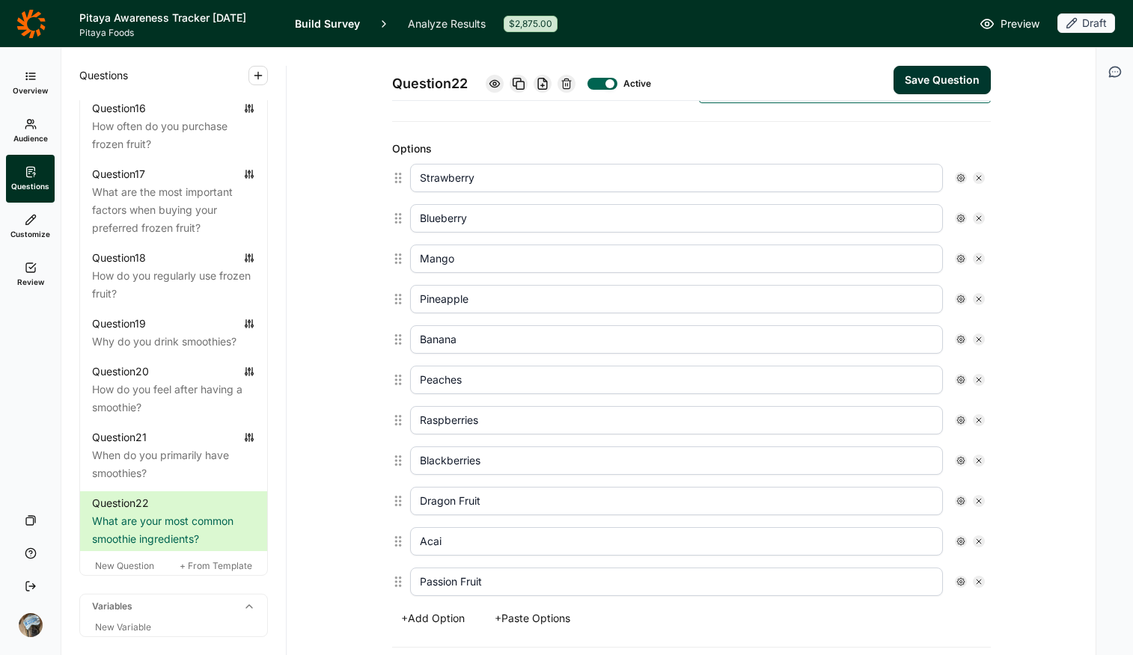
type textarea "What are your most common fruit smoothie ingredients?"
click at [907, 77] on button "Save Question" at bounding box center [941, 80] width 97 height 28
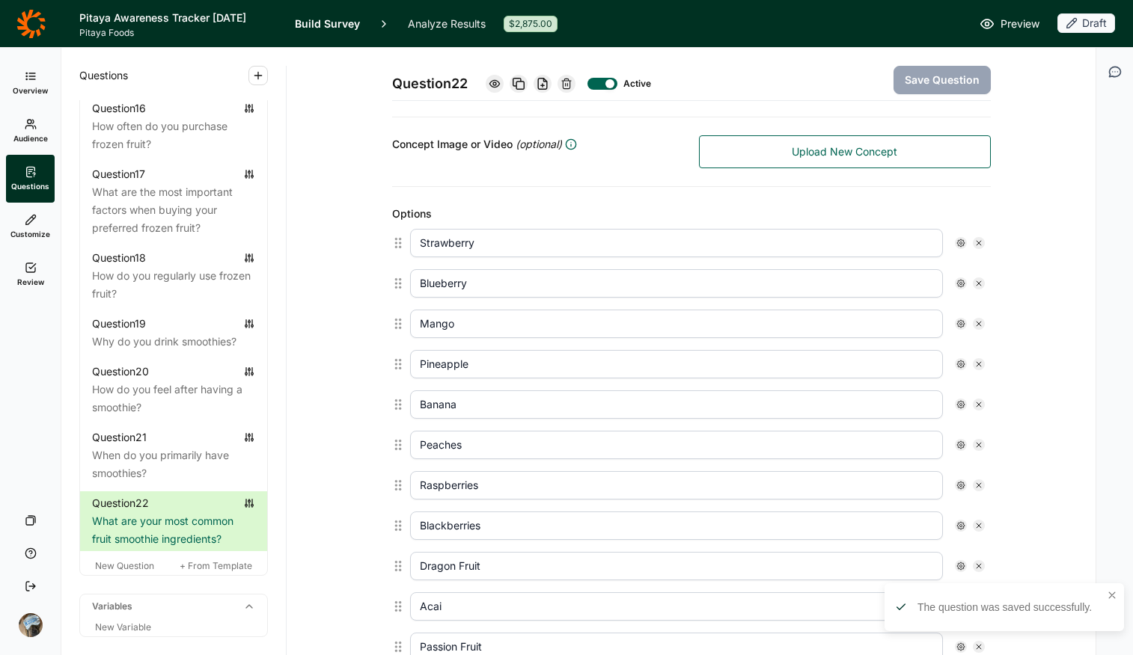
scroll to position [19, 0]
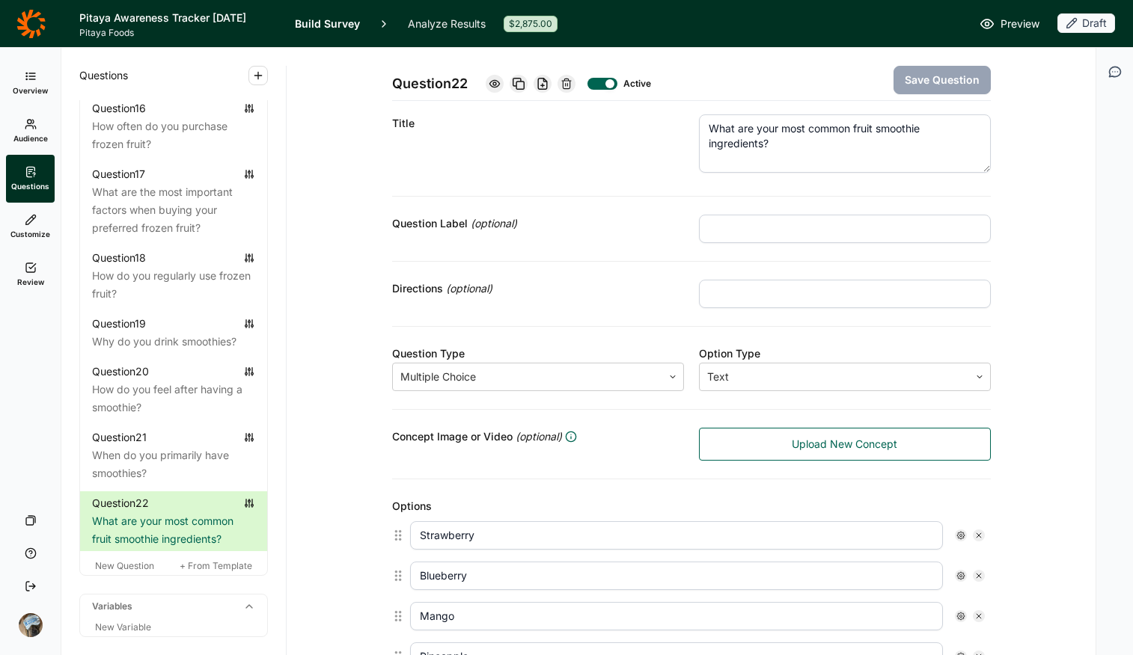
click at [816, 299] on input "text" at bounding box center [845, 294] width 292 height 28
type input "Select all that apply"
click at [907, 77] on button "Save Question" at bounding box center [941, 80] width 97 height 28
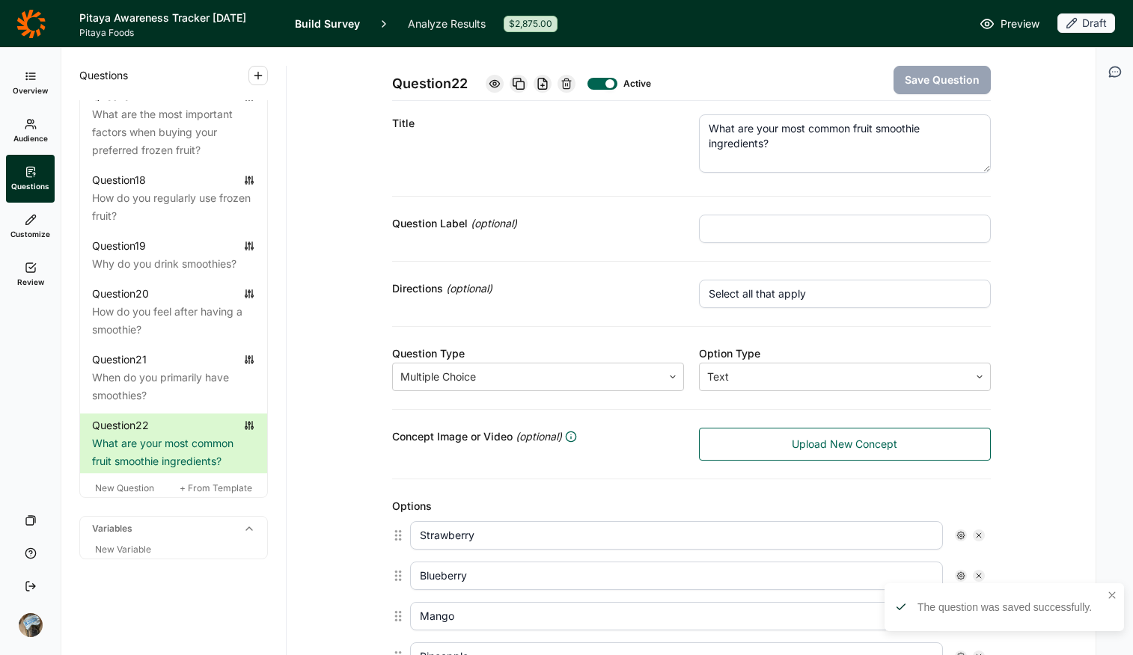
scroll to position [2029, 0]
click at [124, 494] on span "New Question" at bounding box center [124, 488] width 59 height 11
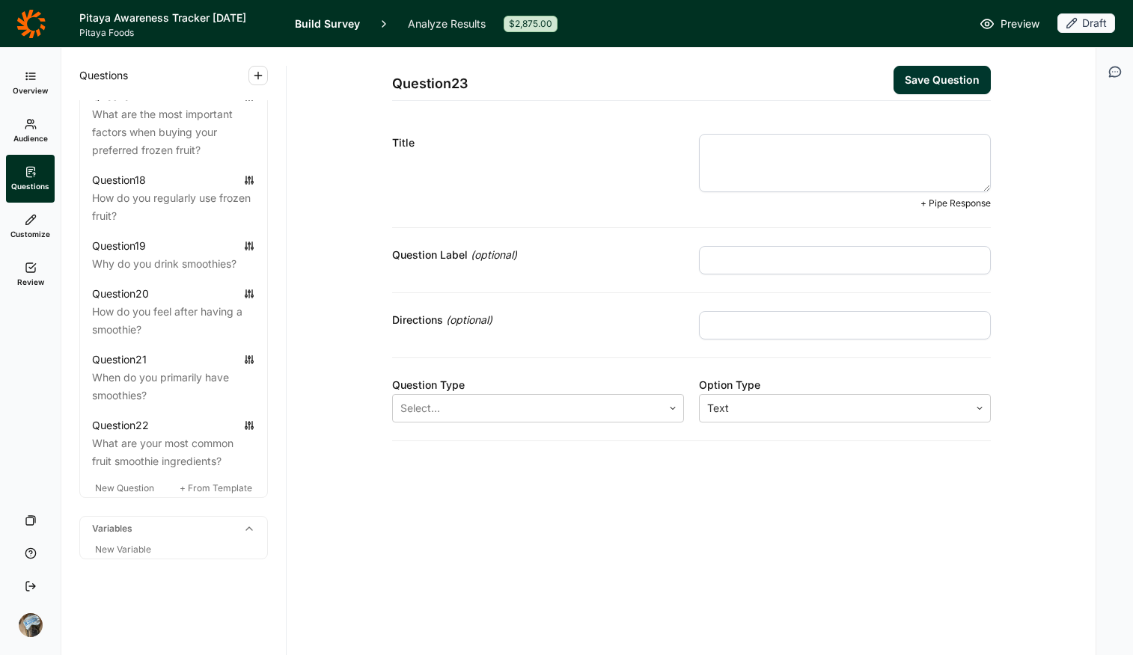
click at [726, 160] on textarea at bounding box center [845, 163] width 292 height 58
paste textarea "which frozen fruit packaging formats do you"
click at [718, 147] on textarea "which frozen fruit packaging formats do you" at bounding box center [845, 163] width 292 height 58
click at [907, 148] on textarea "Which frozen fruit packaging formats do you" at bounding box center [845, 163] width 292 height 58
type textarea "Which frozen fruit packaging formats for smoothies are you interested in?"
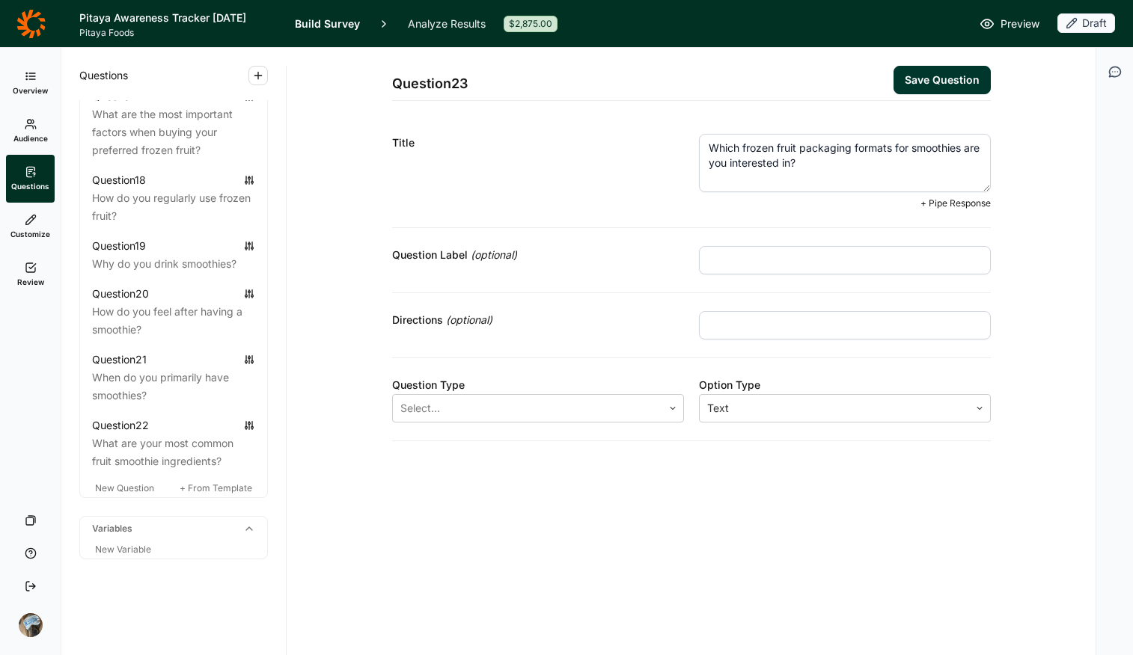
click at [758, 328] on input "text" at bounding box center [845, 325] width 292 height 28
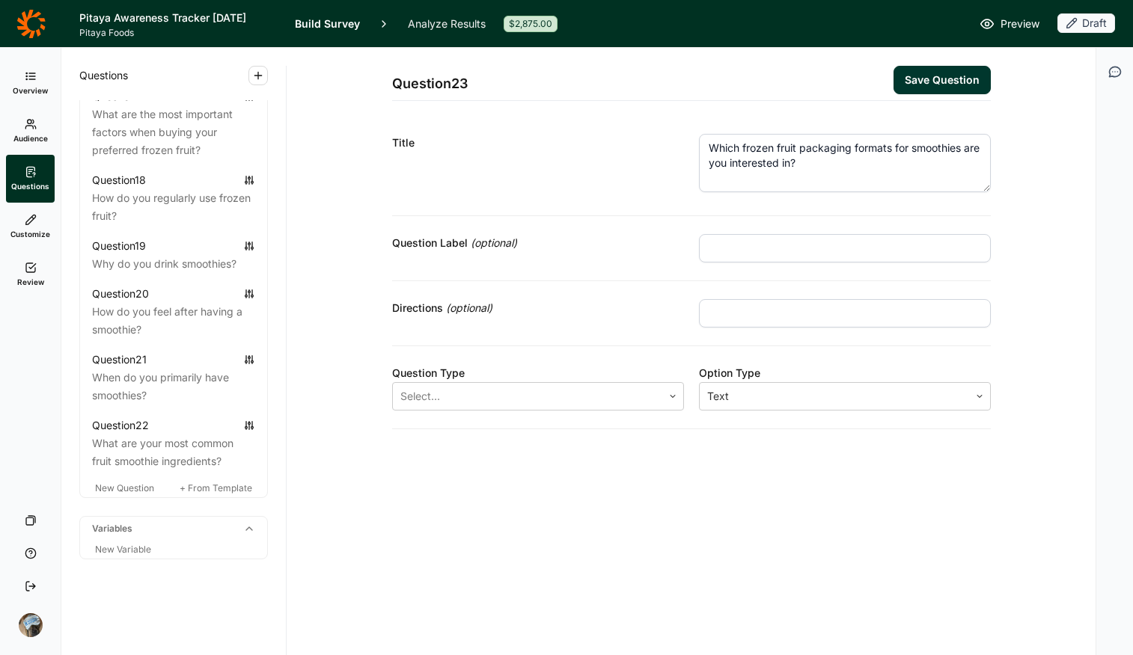
type input "Select all that apply"
click at [604, 391] on div at bounding box center [527, 396] width 254 height 21
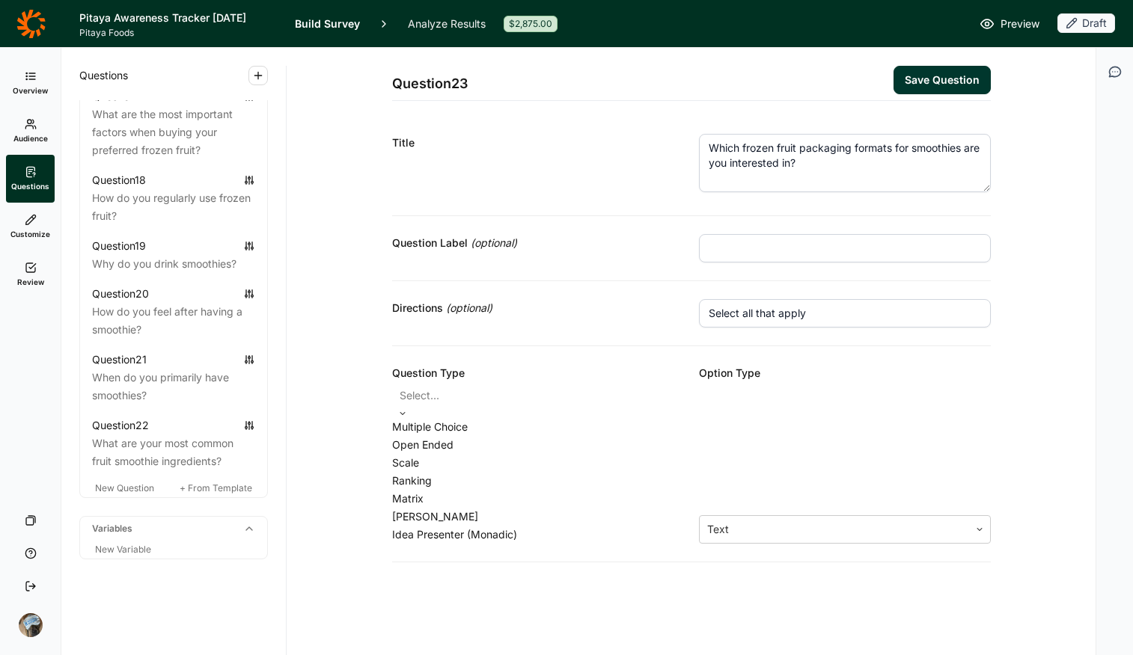
click at [557, 435] on div "Multiple Choice" at bounding box center [538, 427] width 292 height 18
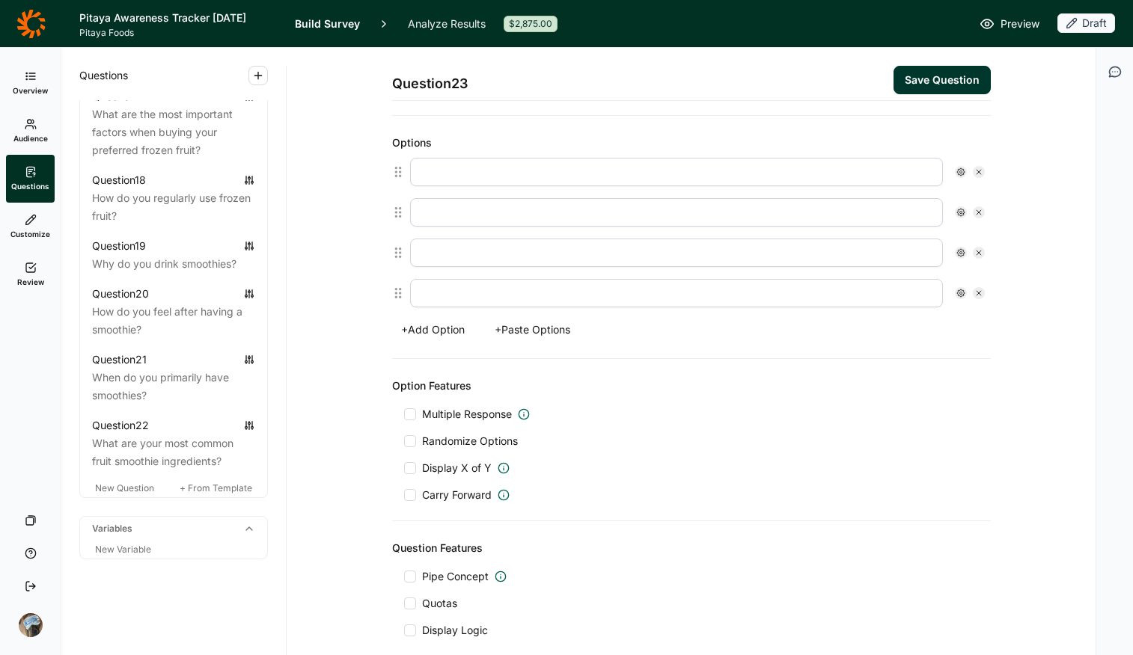
scroll to position [406, 0]
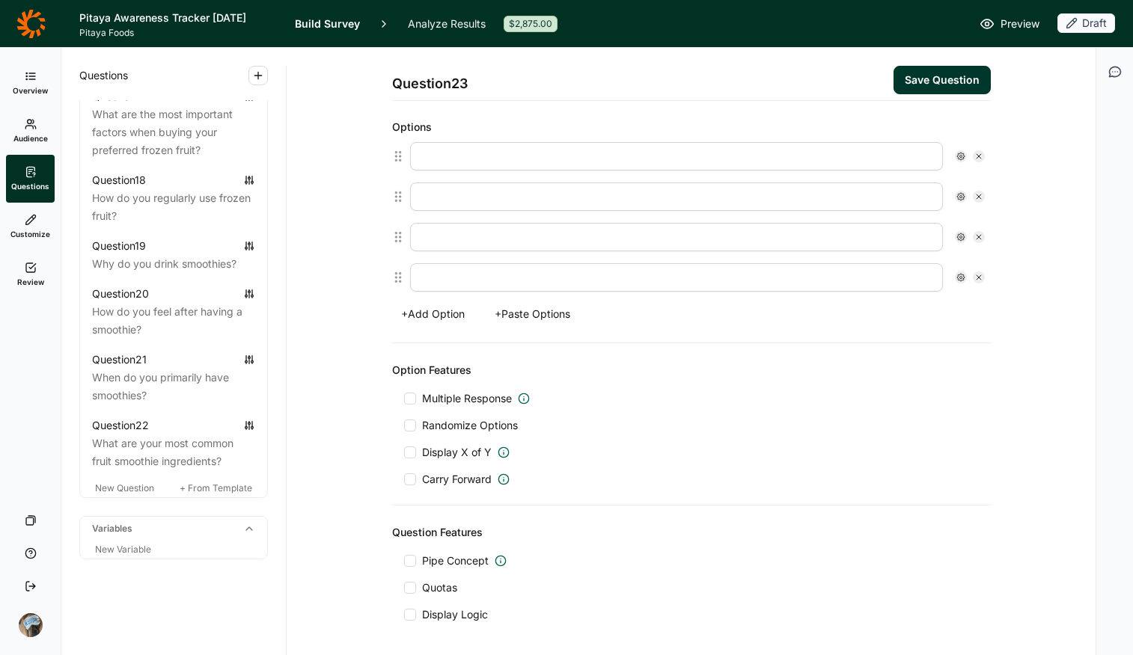
click at [536, 304] on button "+ Paste Options" at bounding box center [533, 314] width 94 height 21
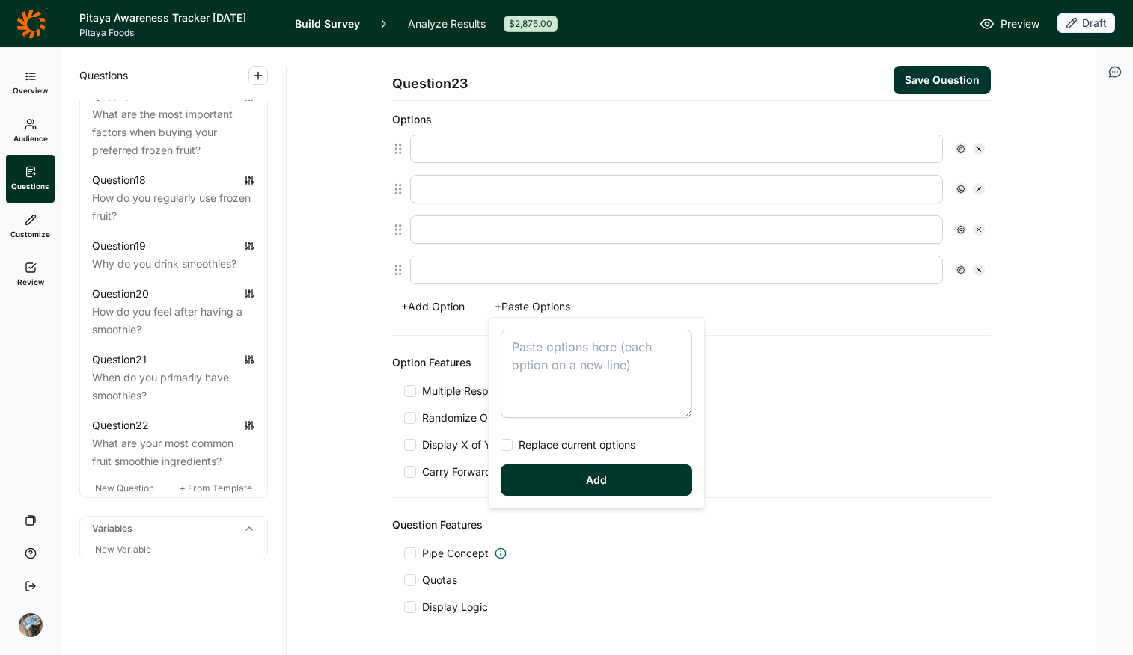
click at [560, 353] on textarea at bounding box center [597, 374] width 192 height 88
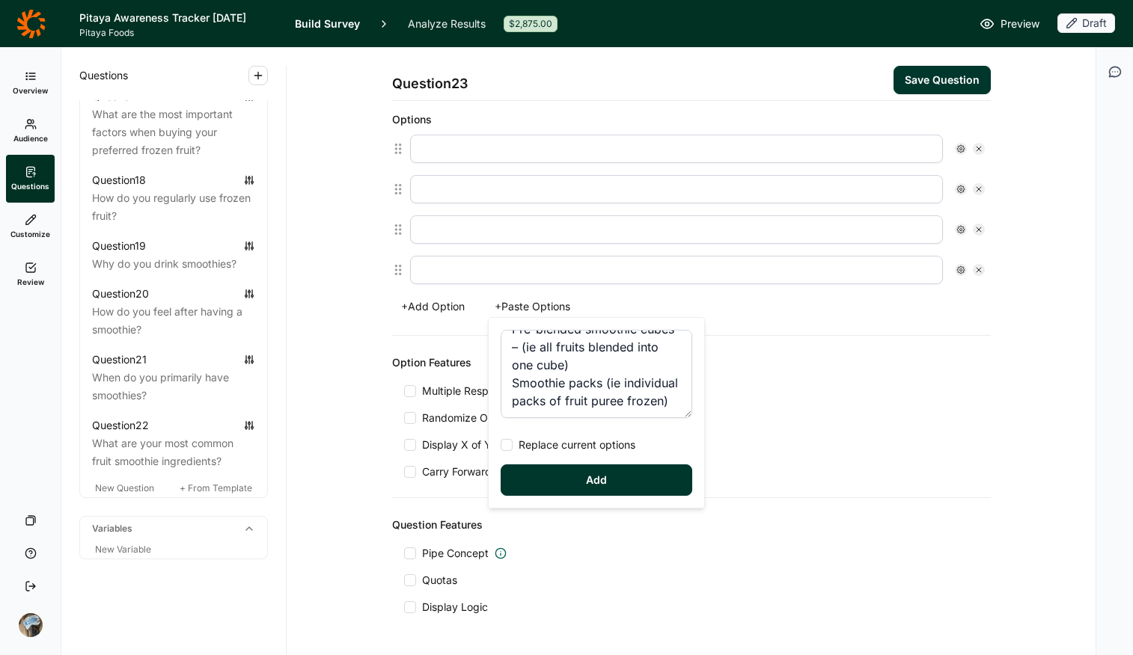
scroll to position [140, 0]
click at [526, 404] on textarea "Individual bags of single fruits (ie strawberries only) Bags of mixed fruit (ie…" at bounding box center [597, 374] width 192 height 88
type textarea "Individual bags of single fruits (ie strawberries only) Bags of mixed fruit (ie…"
click at [560, 450] on span "Replace current options" at bounding box center [574, 445] width 123 height 15
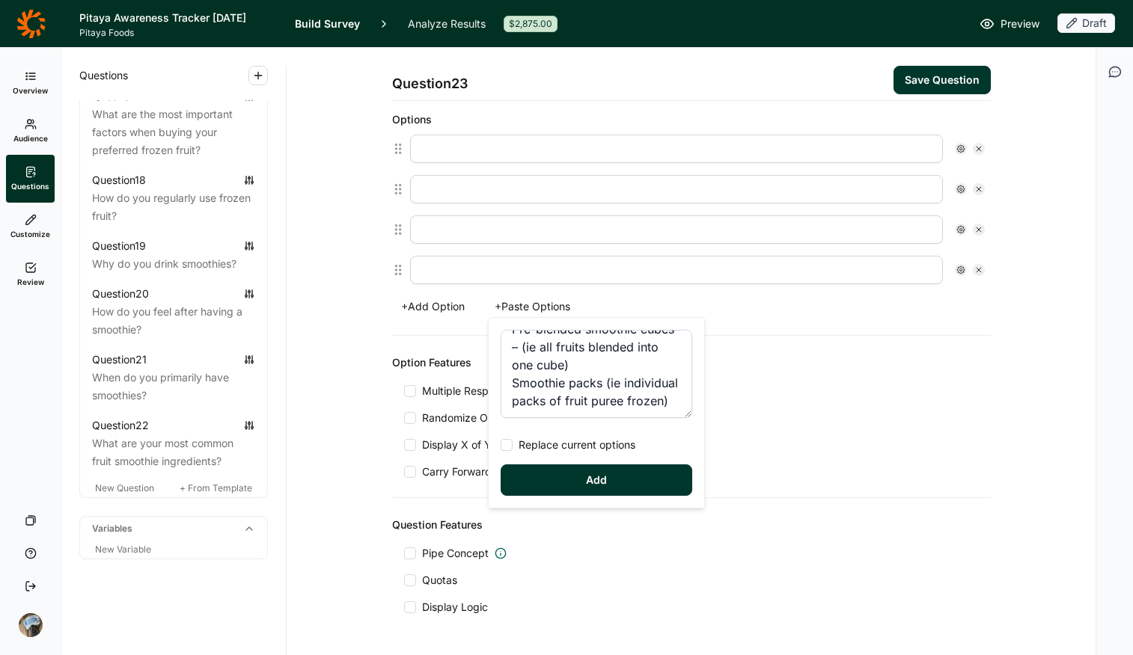
click at [501, 445] on input "Replace current options" at bounding box center [501, 445] width 0 height 0
click at [572, 492] on button "Add" at bounding box center [597, 480] width 192 height 31
type input "Individual bags of single fruits (ie strawberries only)"
type input "Bags of mixed fruit (ie strawberry, banana, blueberry)"
type input "Pre-blended smoothie cubes – (ie all fruits blended into one cube)"
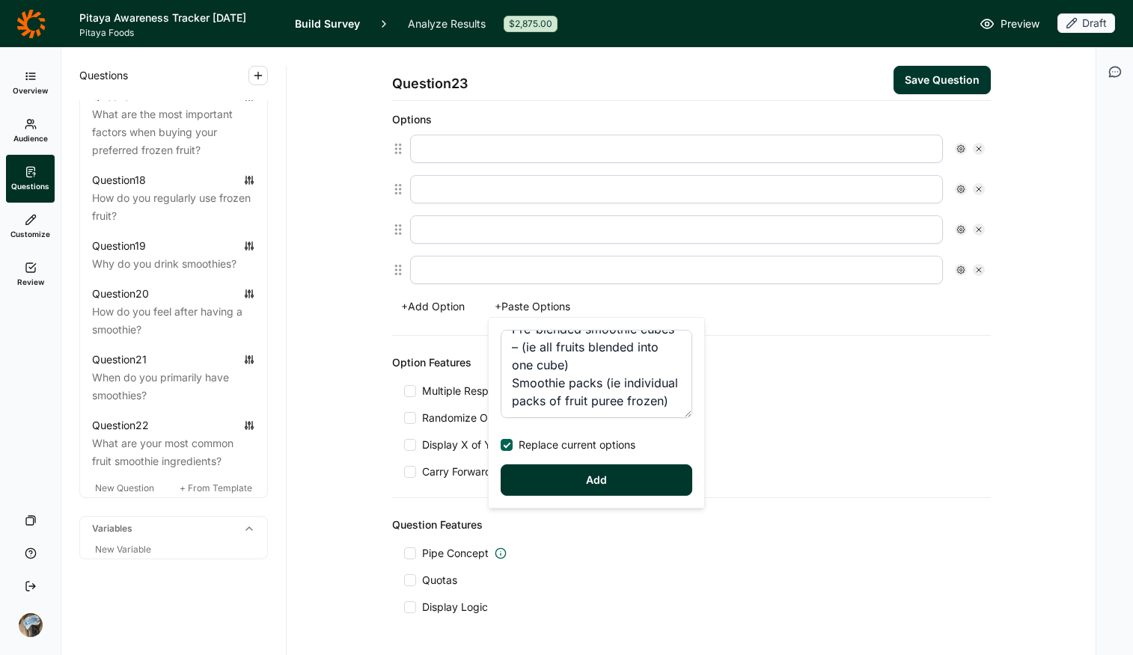
type input "Smoothie packs (ie individual packs of fruit puree frozen)"
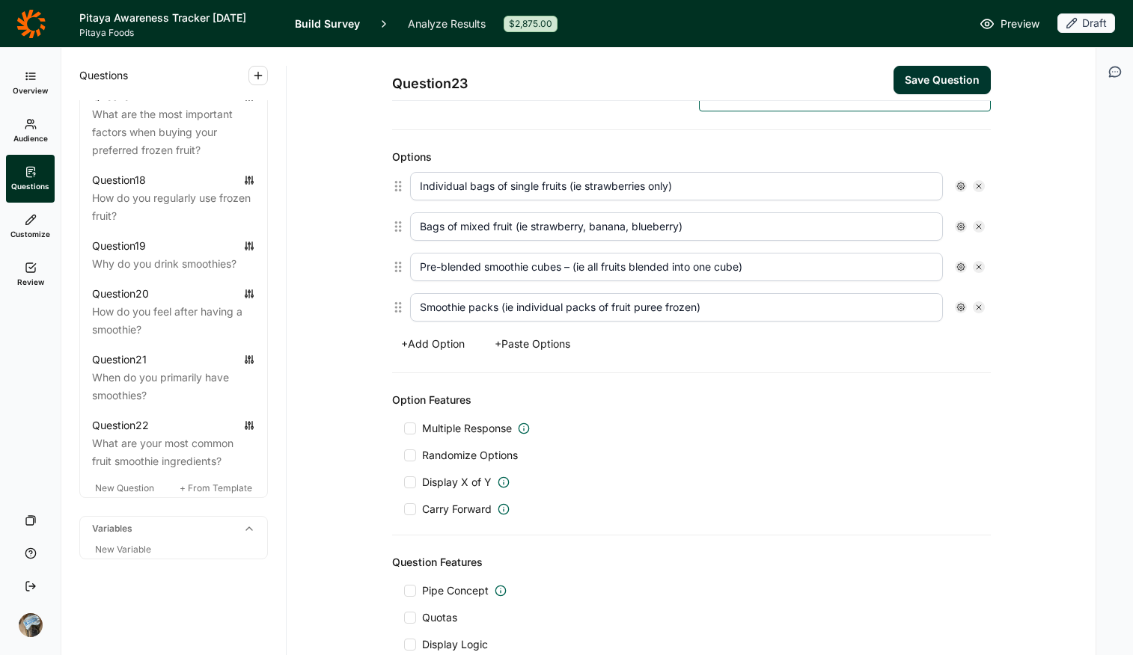
scroll to position [366, 0]
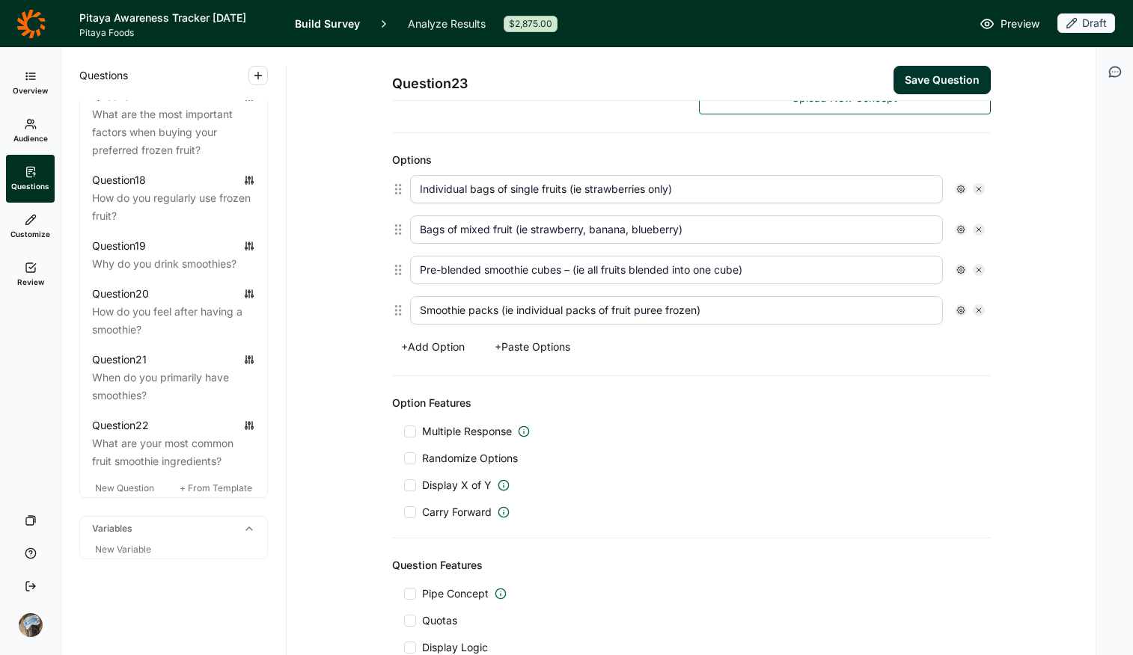
click at [449, 438] on span "Multiple Response" at bounding box center [467, 431] width 90 height 15
click at [404, 432] on input "Multiple Response" at bounding box center [404, 432] width 0 height 0
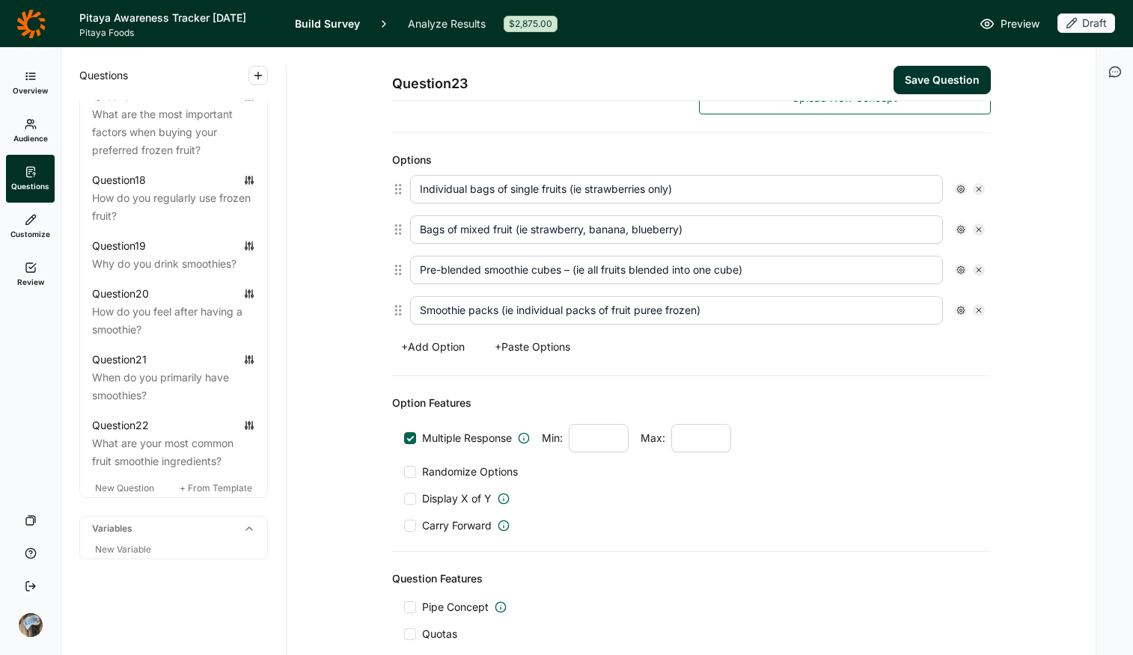
click at [450, 468] on span "Randomize Options" at bounding box center [467, 472] width 102 height 15
click at [404, 472] on input "Randomize Options" at bounding box center [404, 472] width 0 height 0
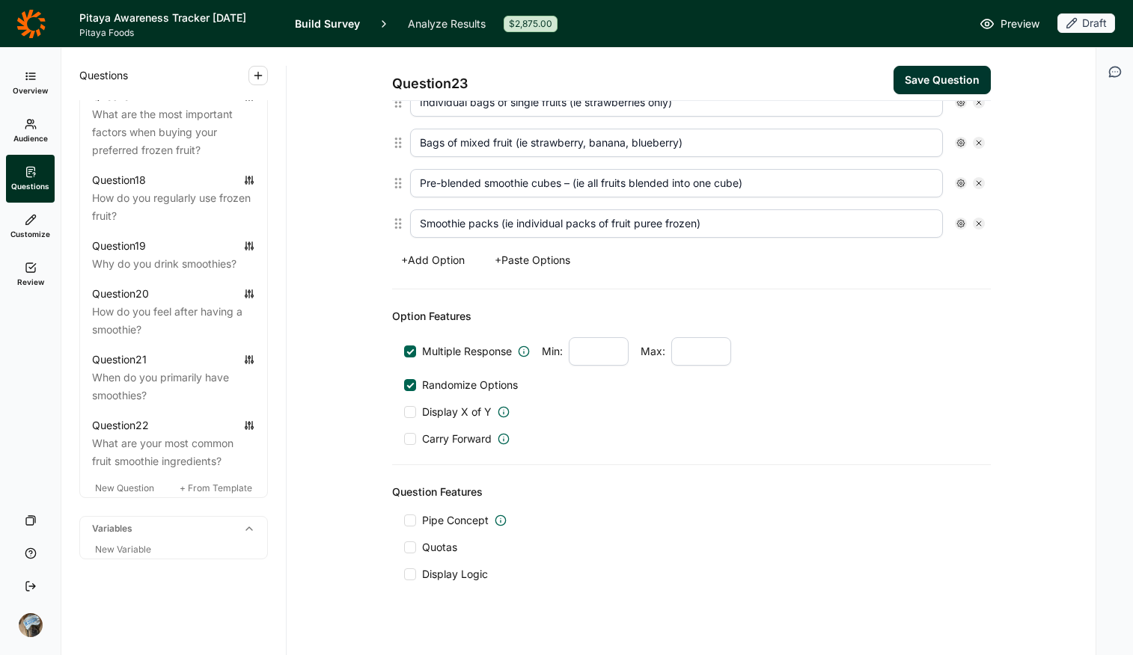
scroll to position [469, 0]
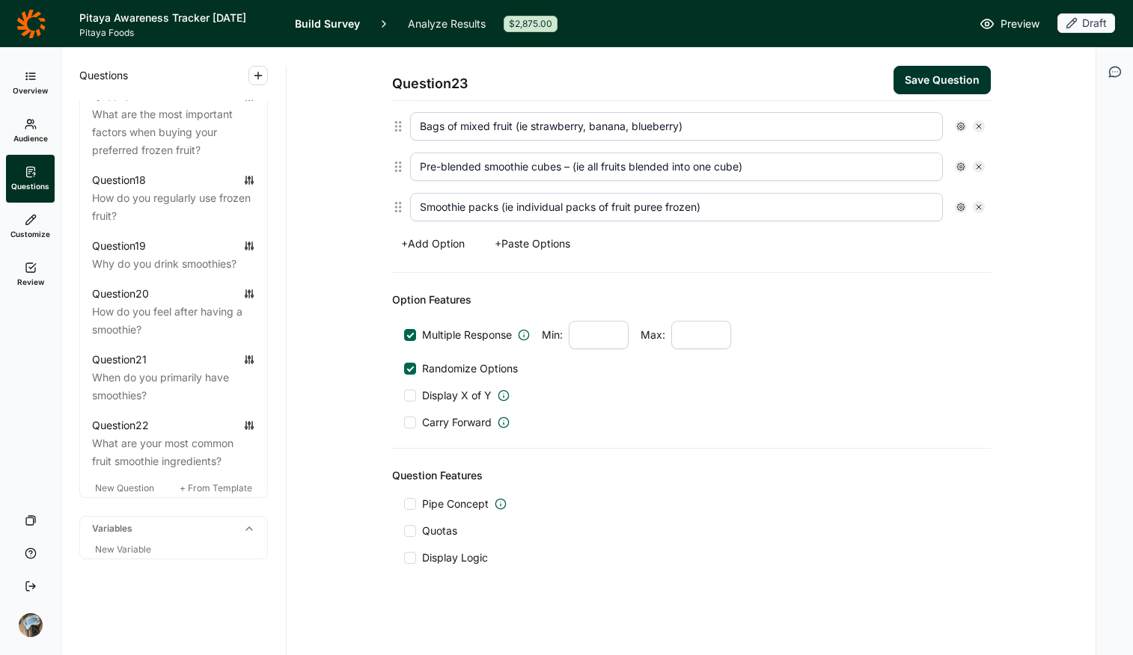
click at [441, 519] on span "Display Logic" at bounding box center [455, 558] width 66 height 15
click at [404, 519] on input "Display Logic" at bounding box center [404, 558] width 0 height 0
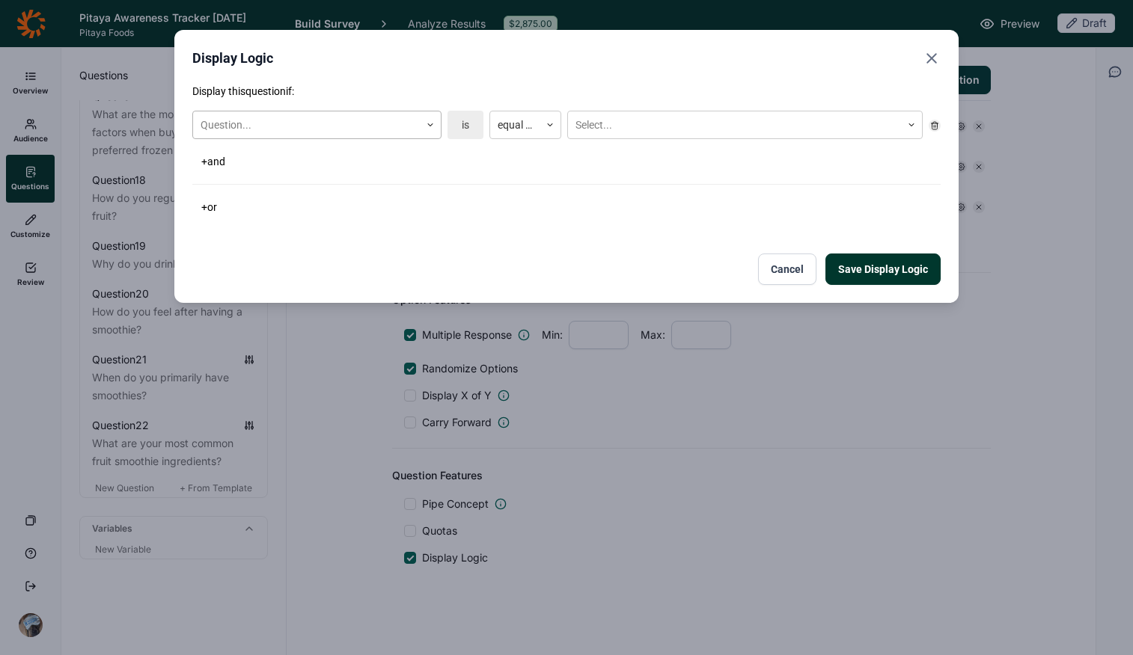
click at [348, 131] on div at bounding box center [307, 125] width 212 height 19
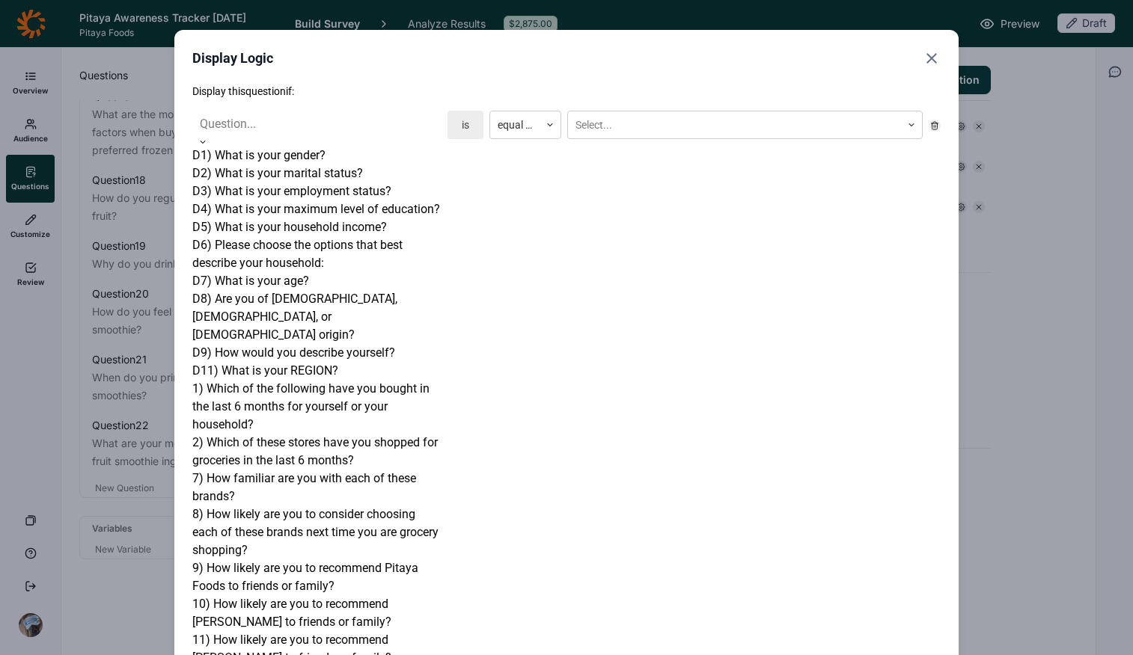
scroll to position [753, 0]
click at [569, 232] on div "Display this question if: 13) How much do you agree with these statements about…" at bounding box center [566, 520] width 748 height 873
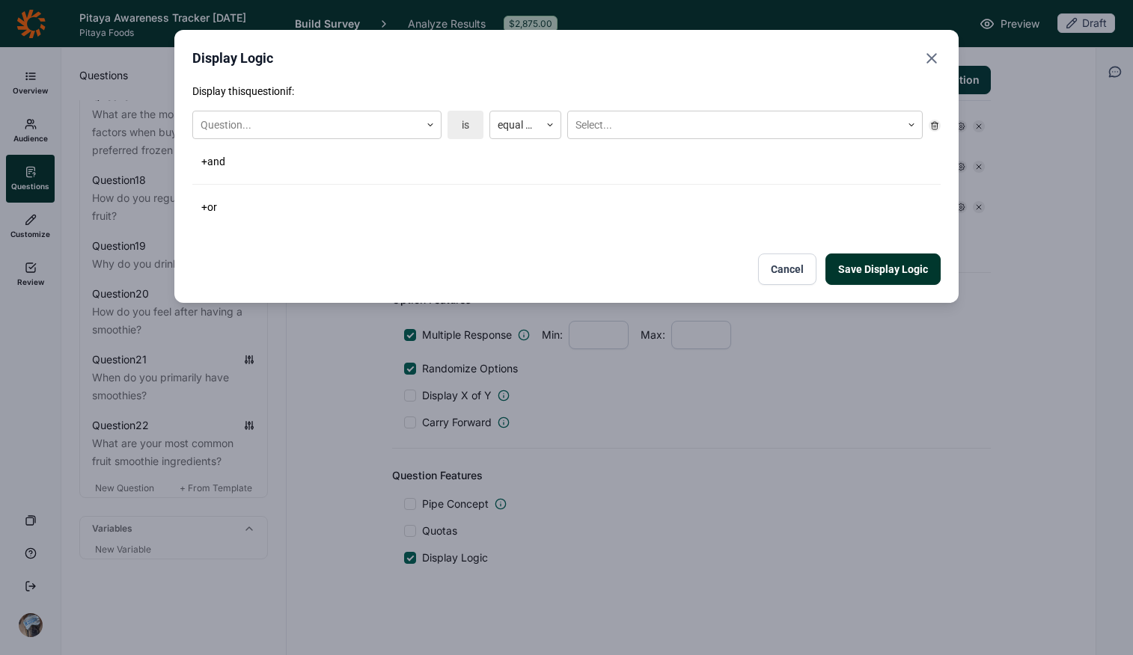
click at [779, 273] on button "Cancel" at bounding box center [787, 269] width 58 height 31
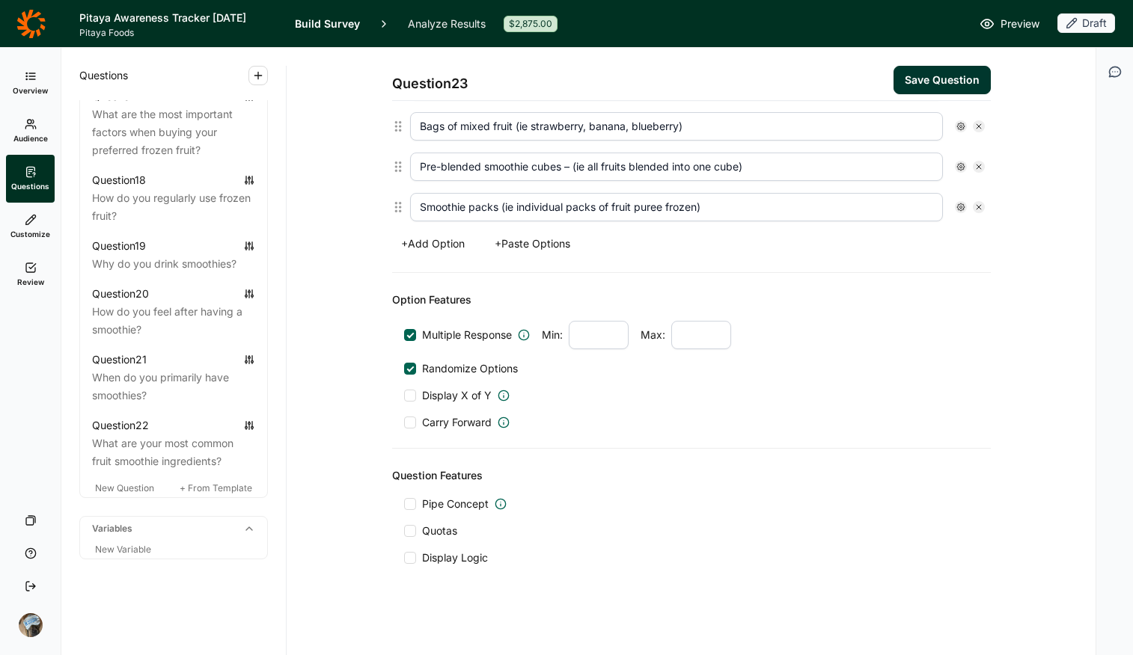
click at [907, 84] on button "Save Question" at bounding box center [941, 80] width 97 height 28
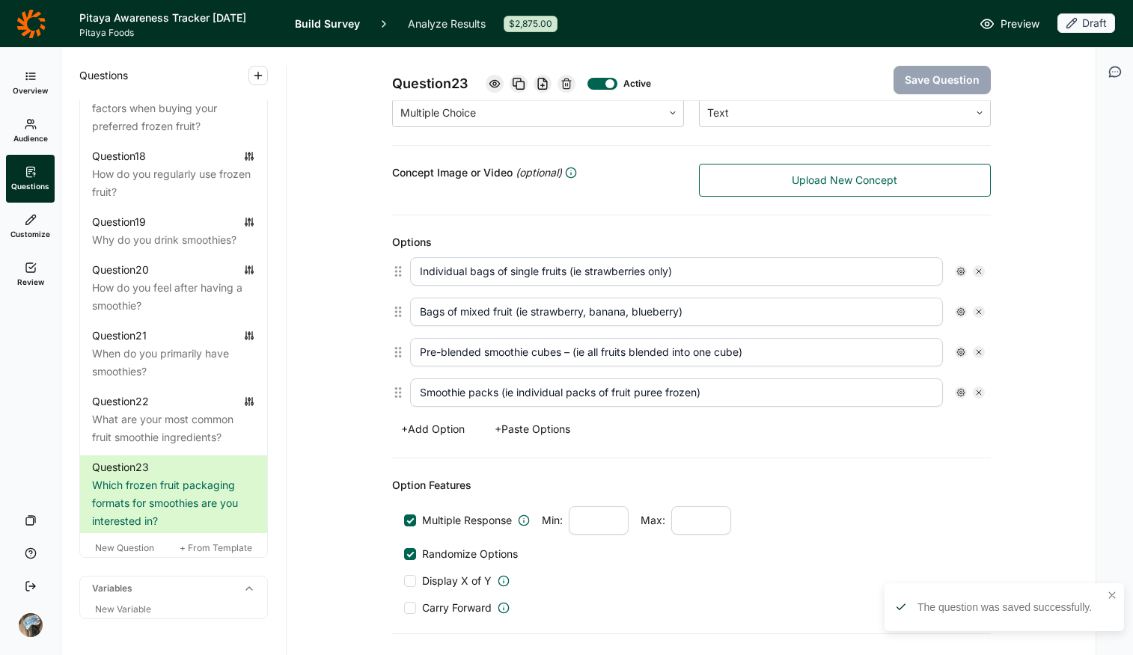
scroll to position [469, 0]
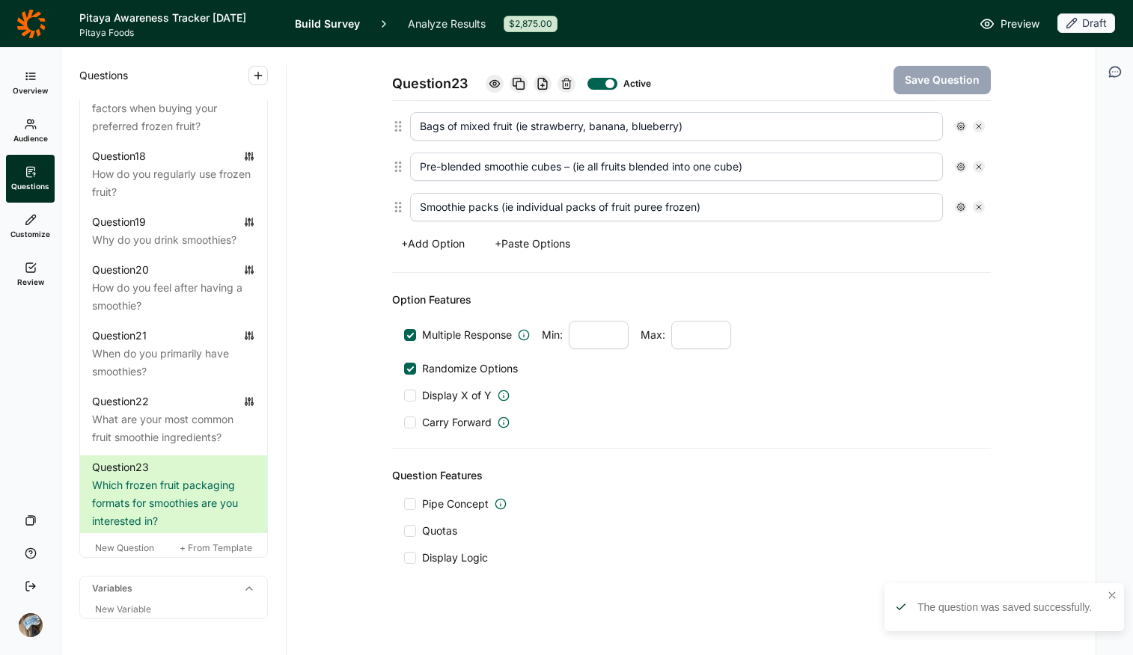
click at [422, 519] on span "Display Logic" at bounding box center [455, 558] width 66 height 15
click at [404, 519] on input "Display Logic" at bounding box center [404, 558] width 0 height 0
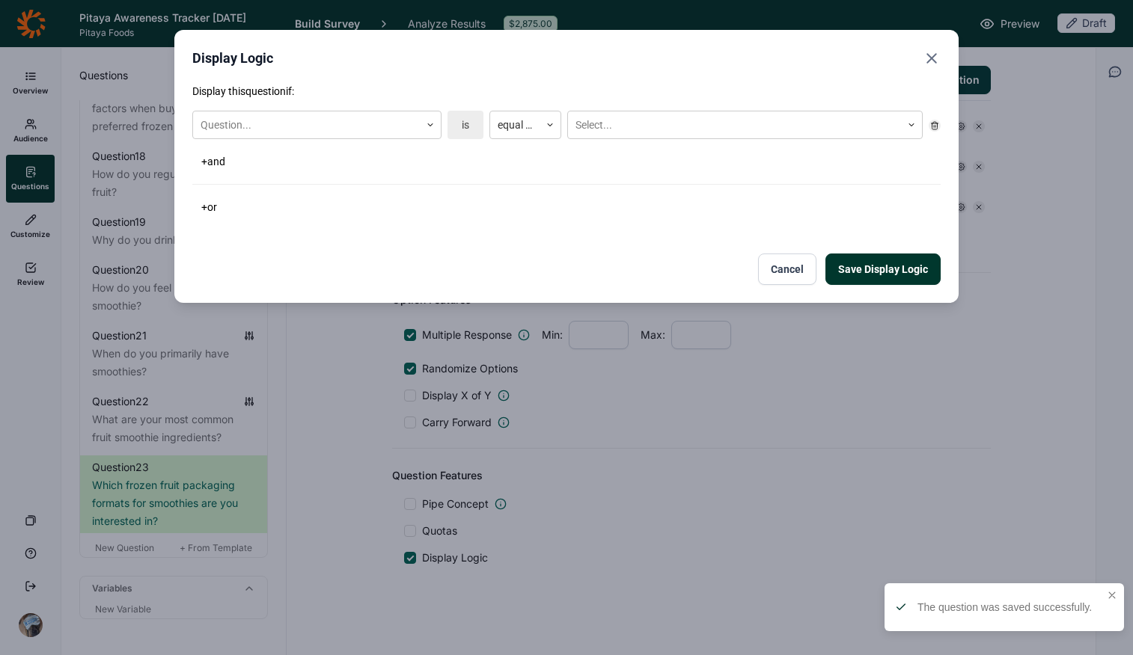
click at [342, 109] on div "Question... is equal to Select..." at bounding box center [566, 125] width 748 height 40
click at [334, 128] on div at bounding box center [307, 125] width 212 height 19
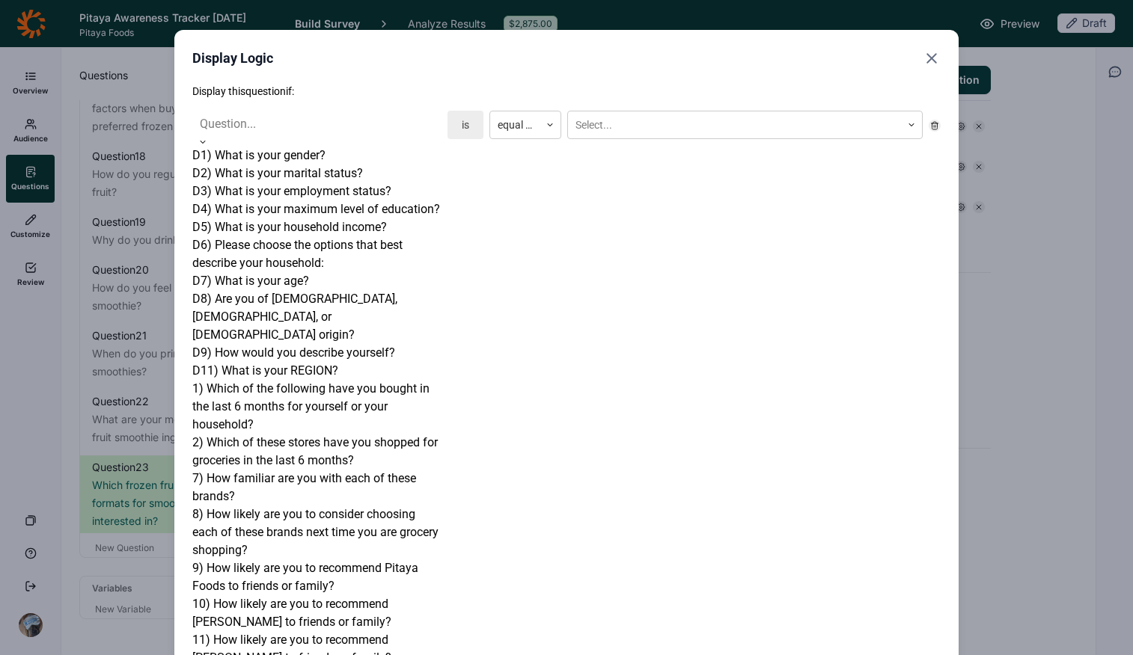
scroll to position [909, 0]
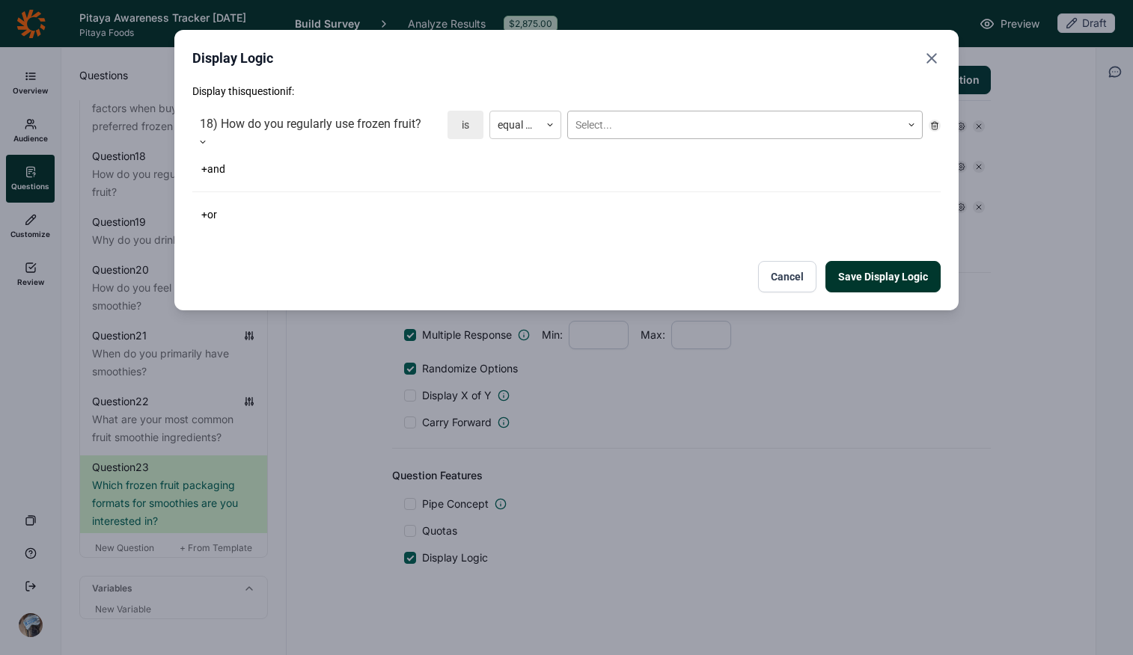
click at [615, 126] on div at bounding box center [734, 125] width 318 height 19
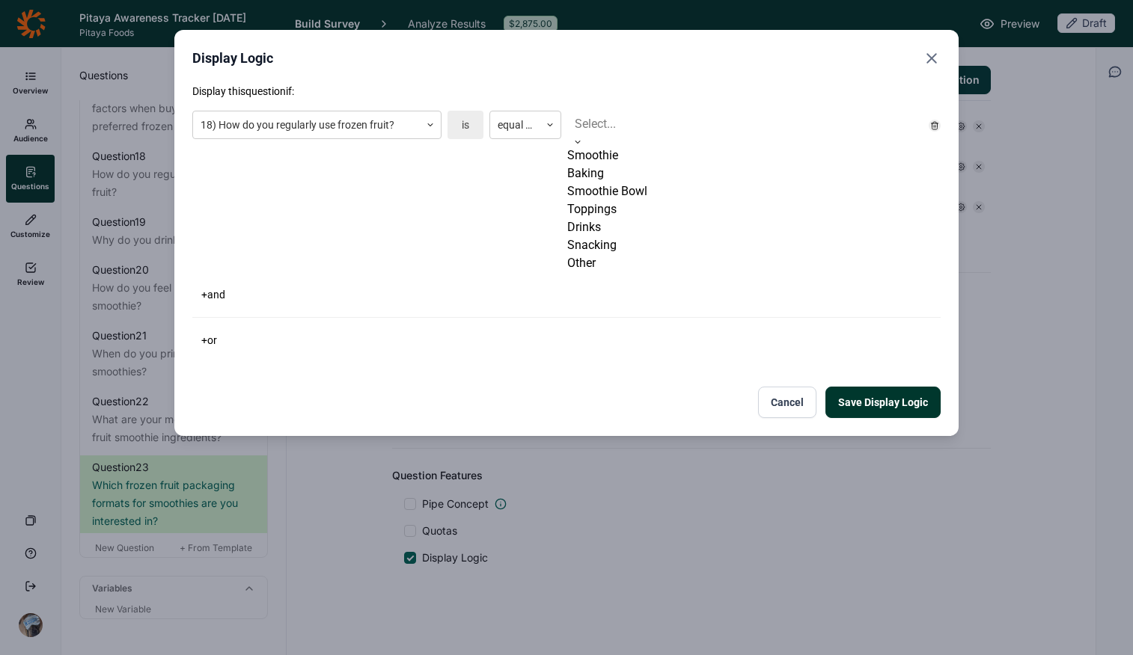
click at [624, 160] on div "Smoothie" at bounding box center [744, 156] width 355 height 18
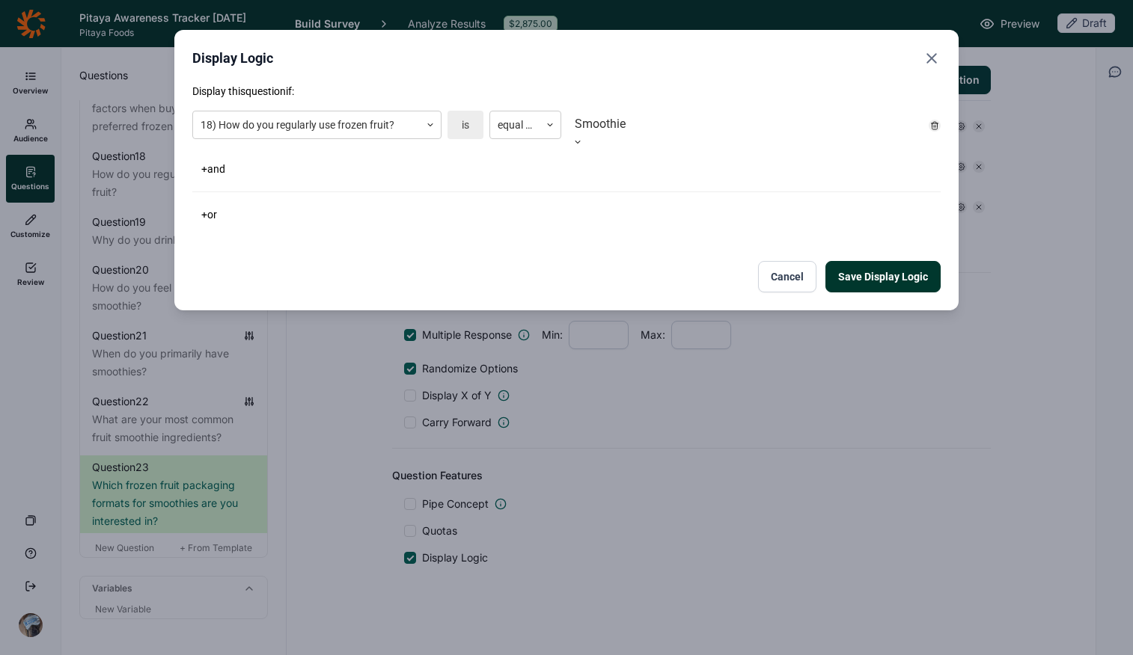
click at [650, 231] on div "Display this question if: 18) How do you regularly use frozen fruit? is equal t…" at bounding box center [566, 188] width 748 height 209
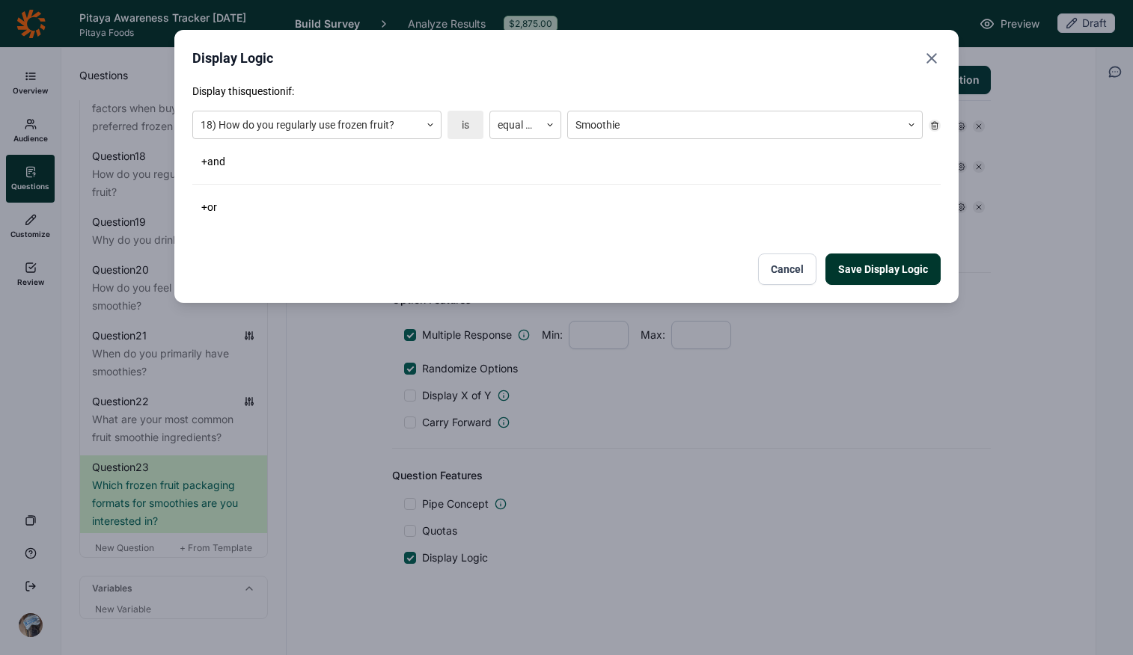
click at [849, 264] on button "Save Display Logic" at bounding box center [882, 269] width 115 height 31
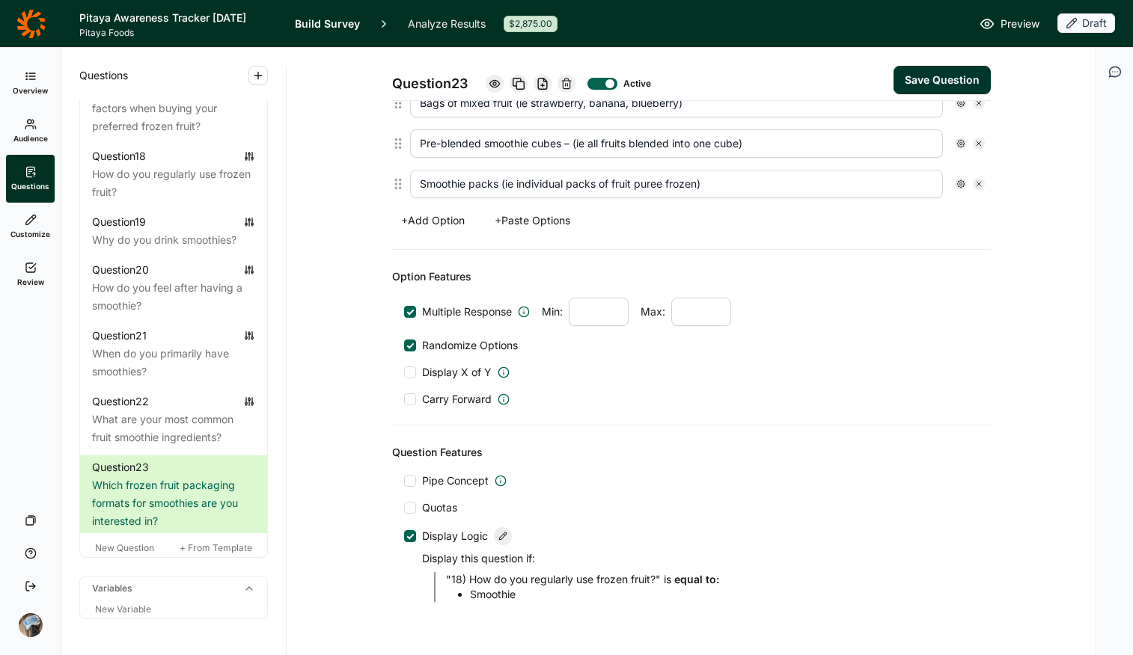
scroll to position [529, 0]
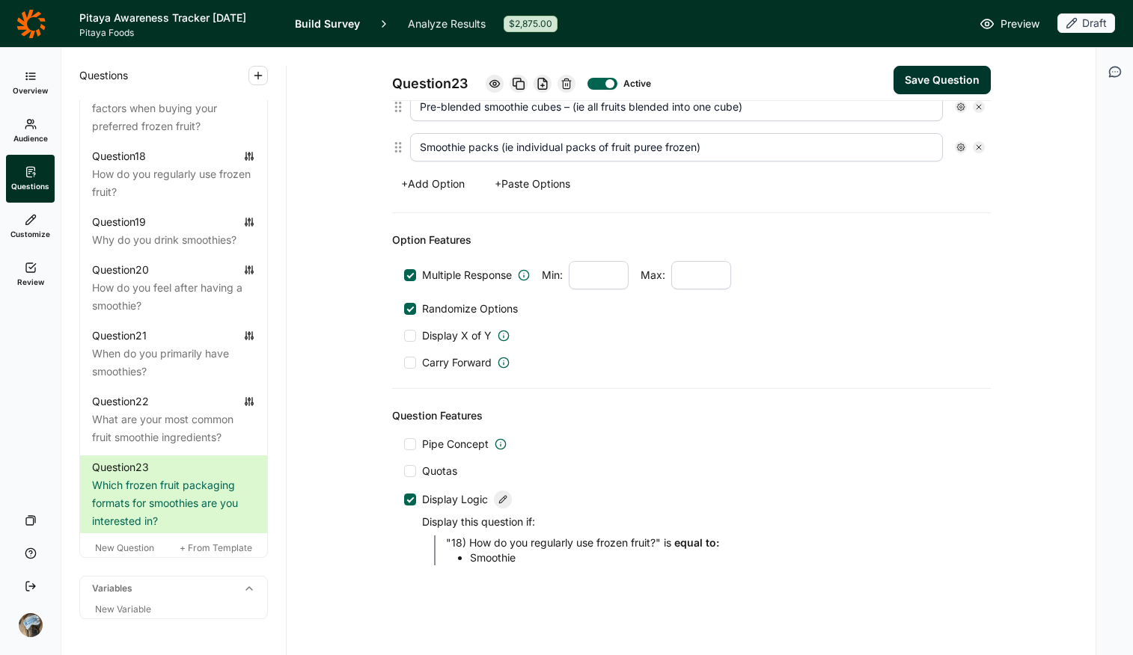
click at [499, 498] on use at bounding box center [502, 499] width 7 height 7
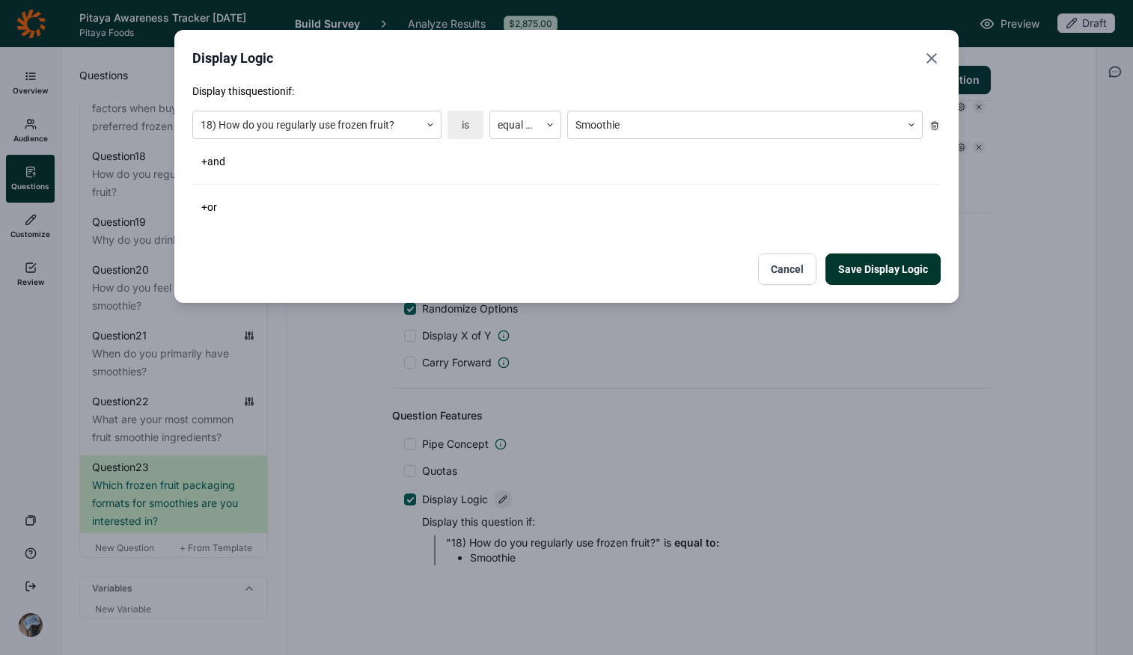
click at [214, 208] on button "+ or" at bounding box center [209, 207] width 34 height 21
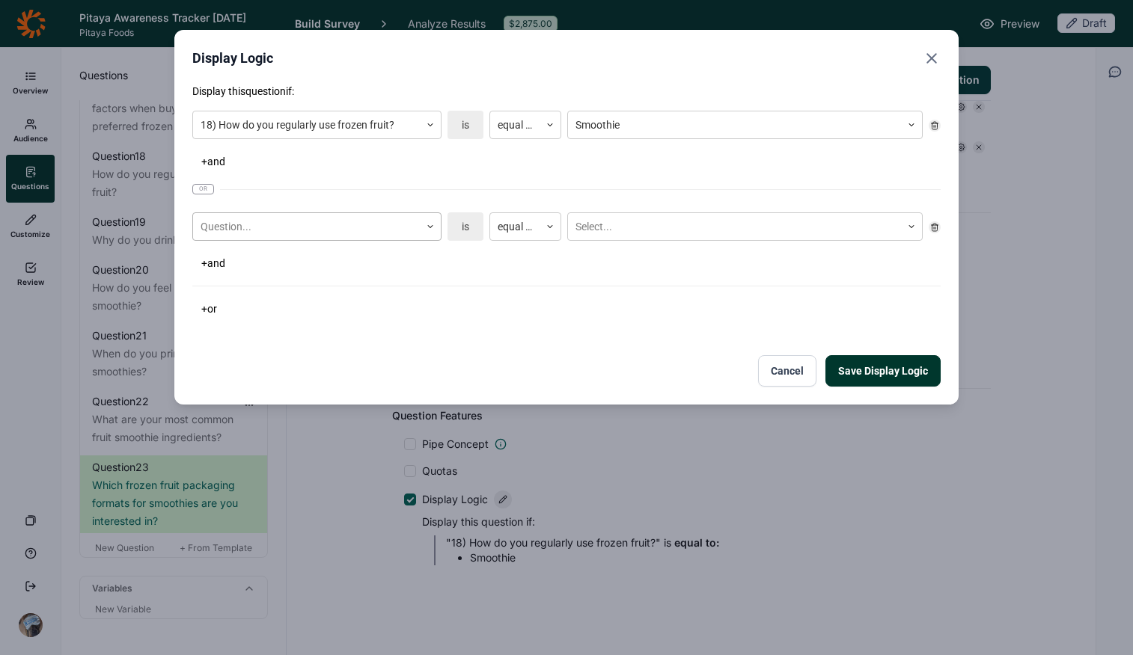
click at [316, 233] on div at bounding box center [307, 227] width 212 height 19
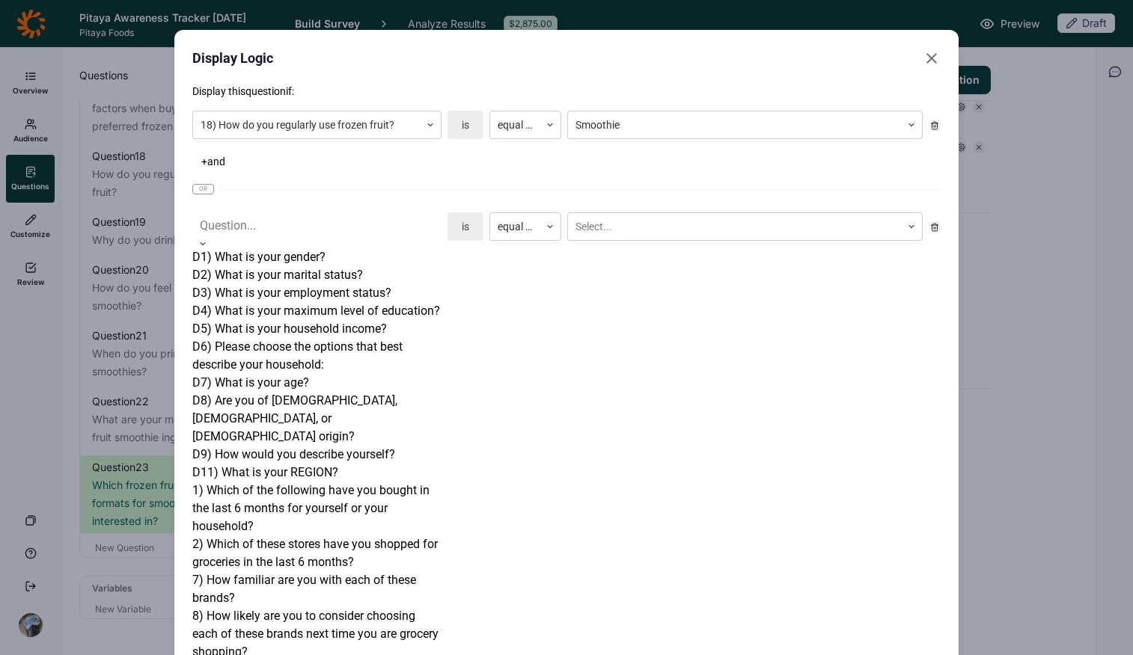
scroll to position [305, 0]
click at [315, 482] on div "1) Which of the following have you bought in the last 6 months for yourself or …" at bounding box center [316, 509] width 249 height 54
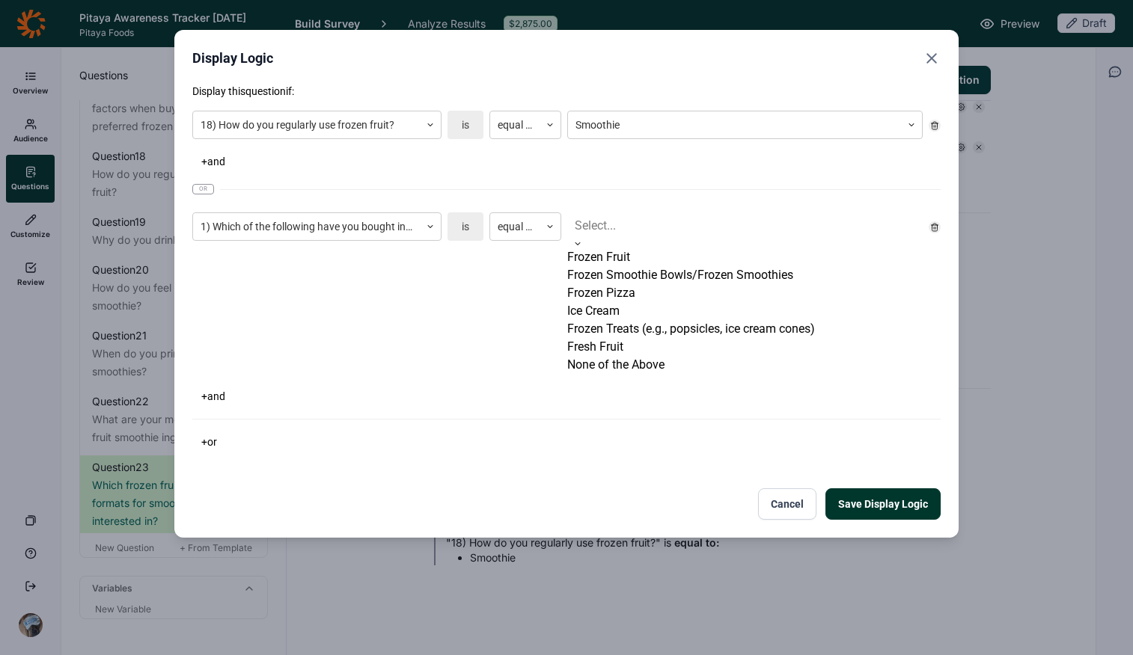
click at [672, 221] on div at bounding box center [745, 225] width 340 height 21
click at [667, 260] on div "Frozen Fruit" at bounding box center [744, 257] width 355 height 18
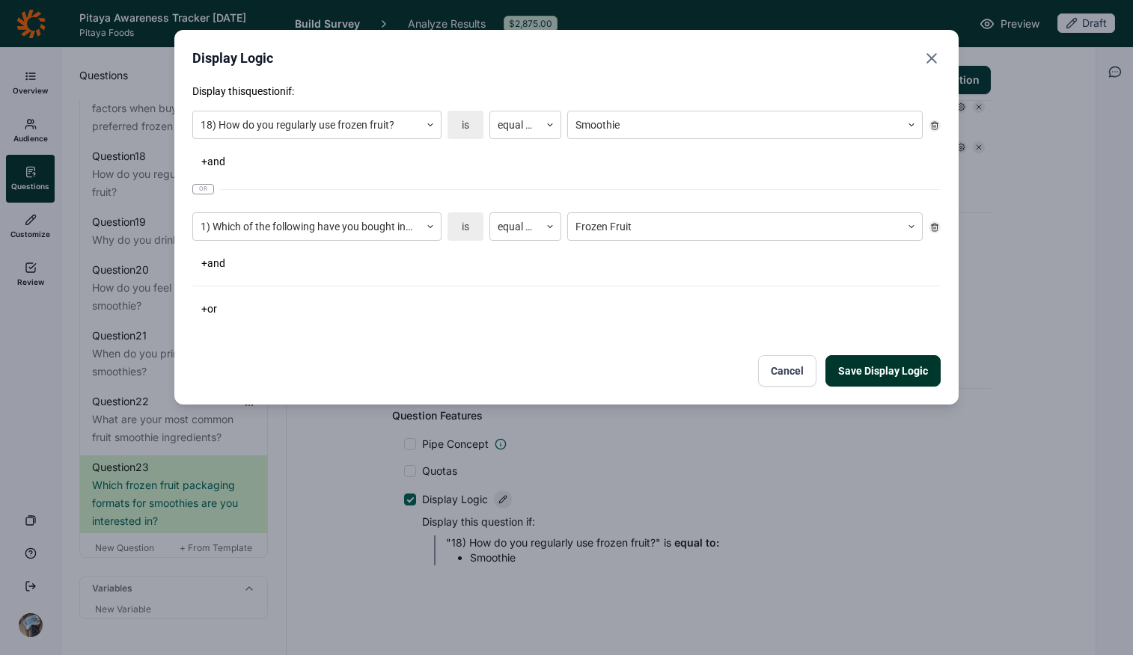
click at [507, 340] on div "Display this question if: 18) How do you regularly use frozen fruit? is equal t…" at bounding box center [566, 235] width 748 height 303
click at [887, 363] on button "Save Display Logic" at bounding box center [882, 370] width 115 height 31
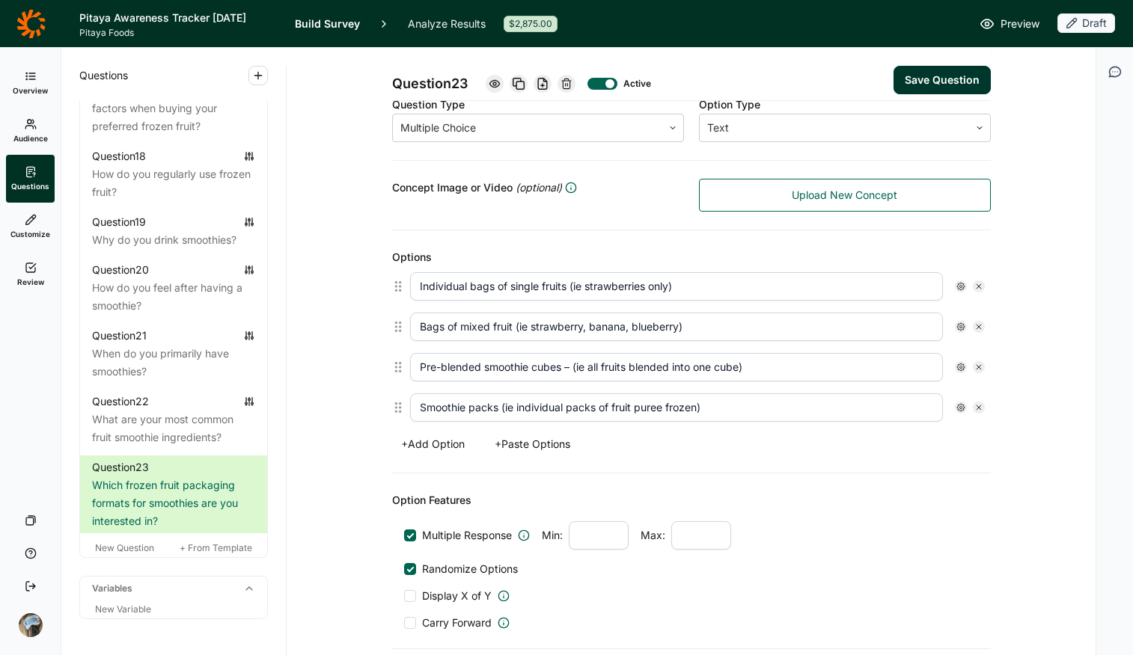
scroll to position [198, 0]
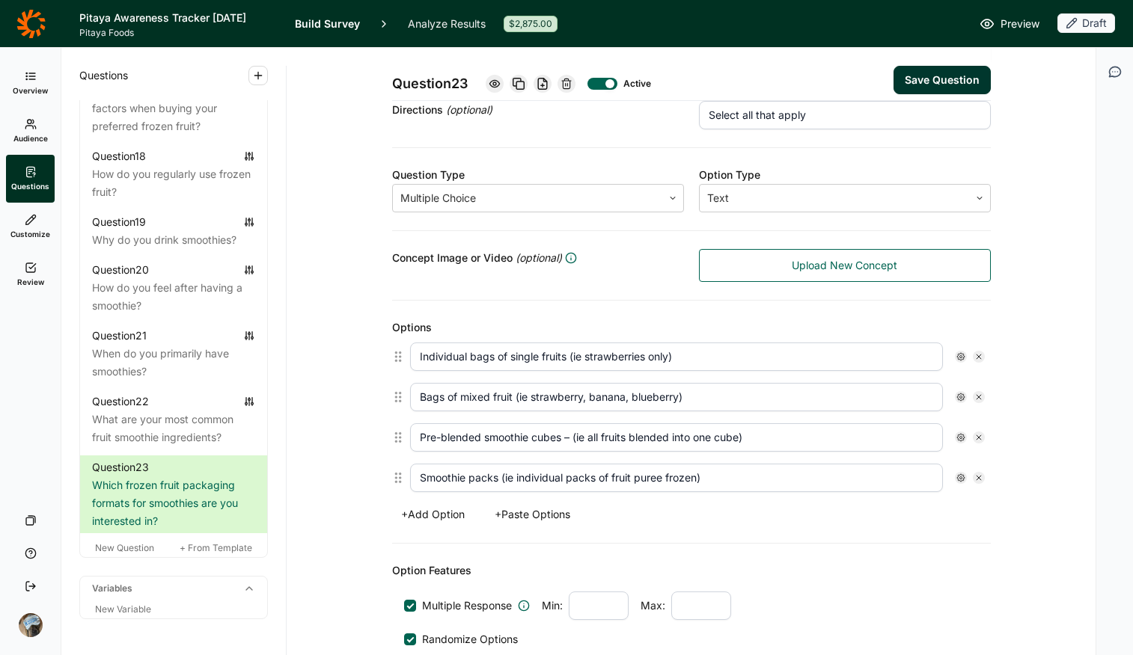
click at [907, 68] on button "Save Question" at bounding box center [941, 80] width 97 height 28
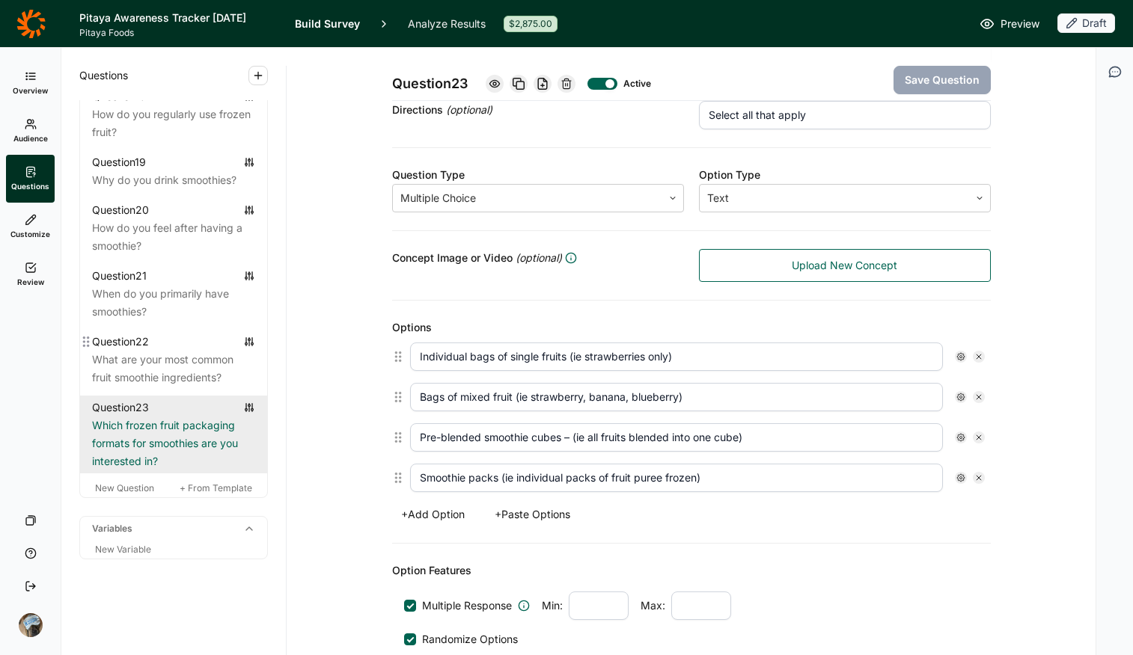
scroll to position [2143, 0]
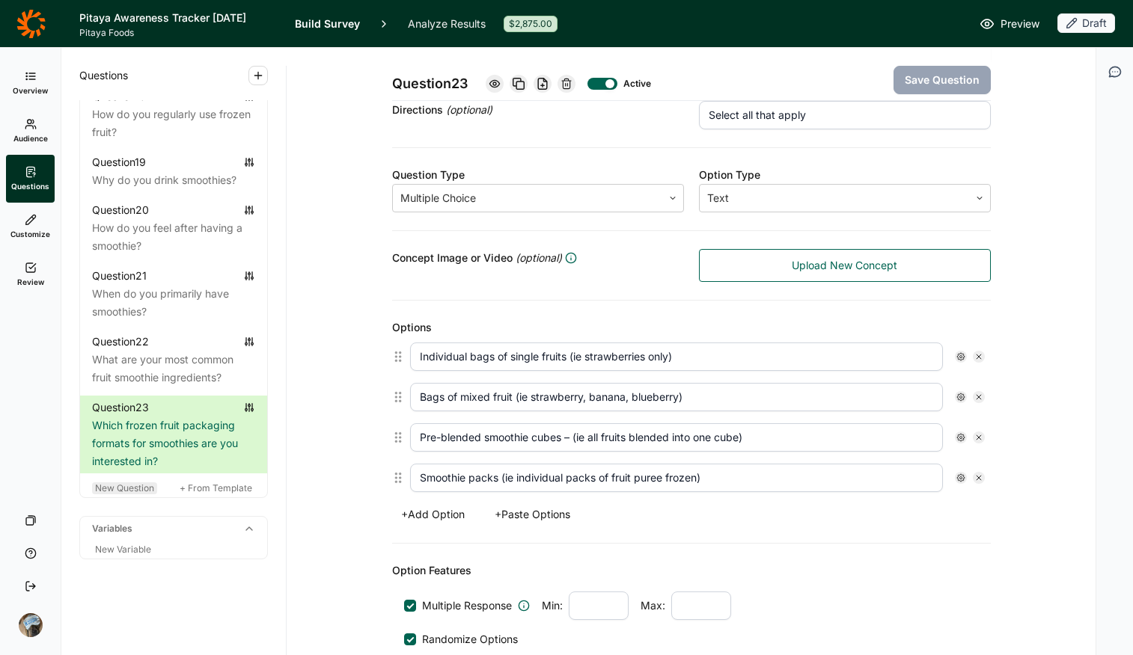
click at [121, 492] on span "New Question" at bounding box center [124, 488] width 59 height 11
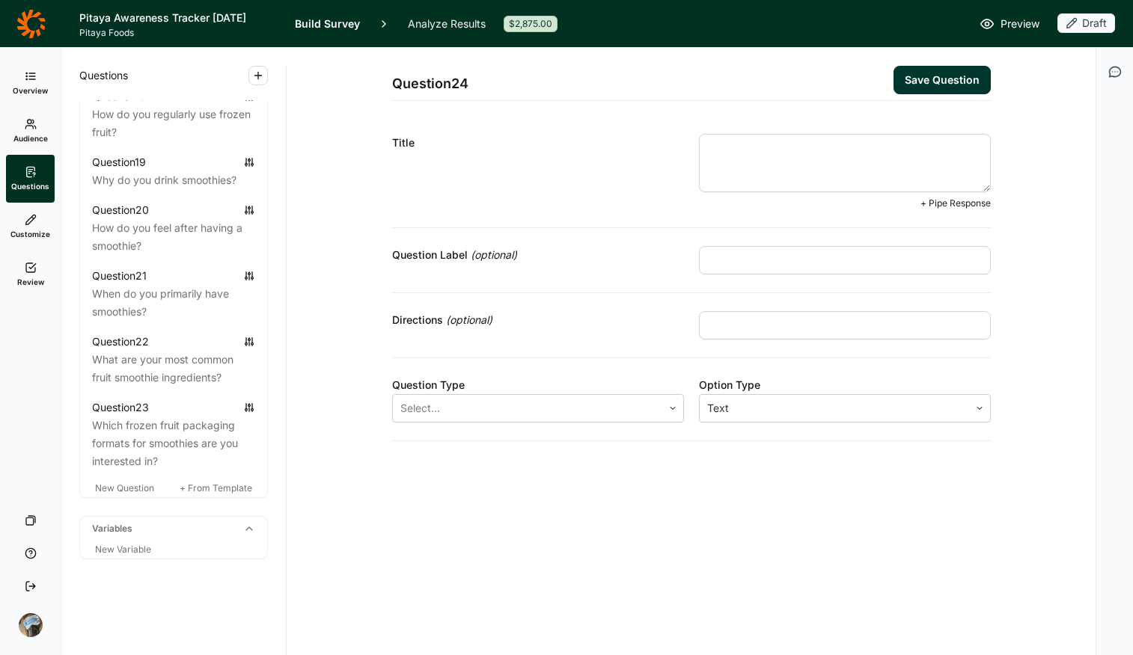
click at [721, 154] on textarea at bounding box center [845, 163] width 292 height 58
paste textarea "what are your favorite liquids to mix with your smoothie?"
drag, startPoint x: 715, startPoint y: 153, endPoint x: 674, endPoint y: 132, distance: 45.9
click at [674, 132] on div "Title what are your favorite liquids to mix with your smoothie? + Pipe Response" at bounding box center [691, 172] width 599 height 112
type textarea "What are your favorite liquids to mix with your smoothie?"
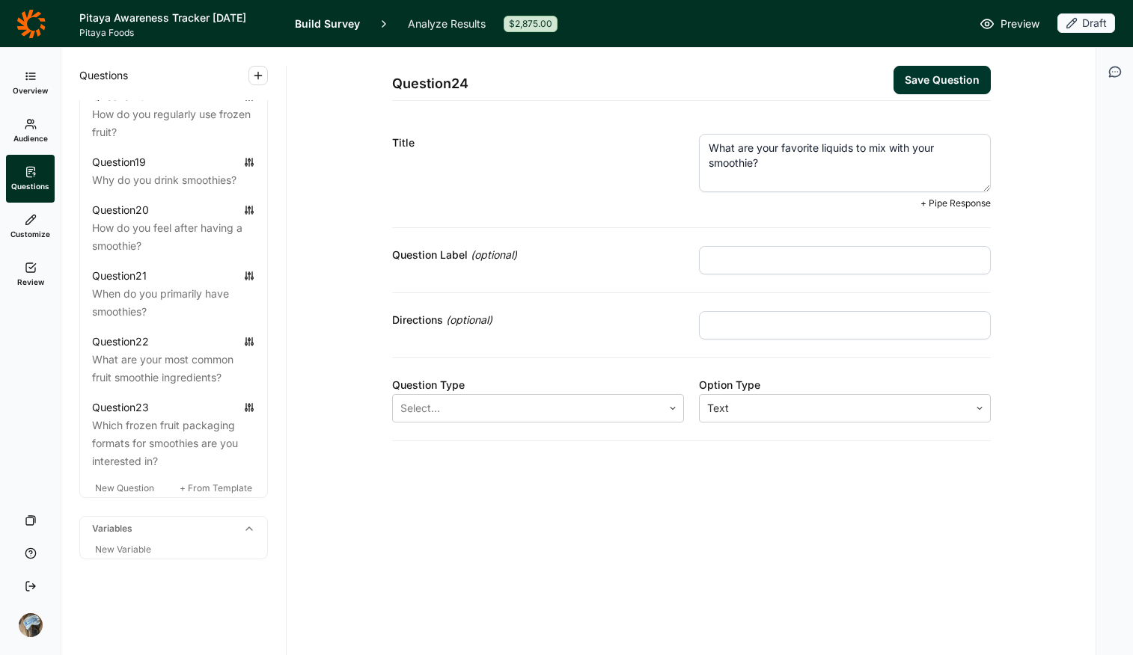
click at [765, 329] on input "text" at bounding box center [845, 325] width 292 height 28
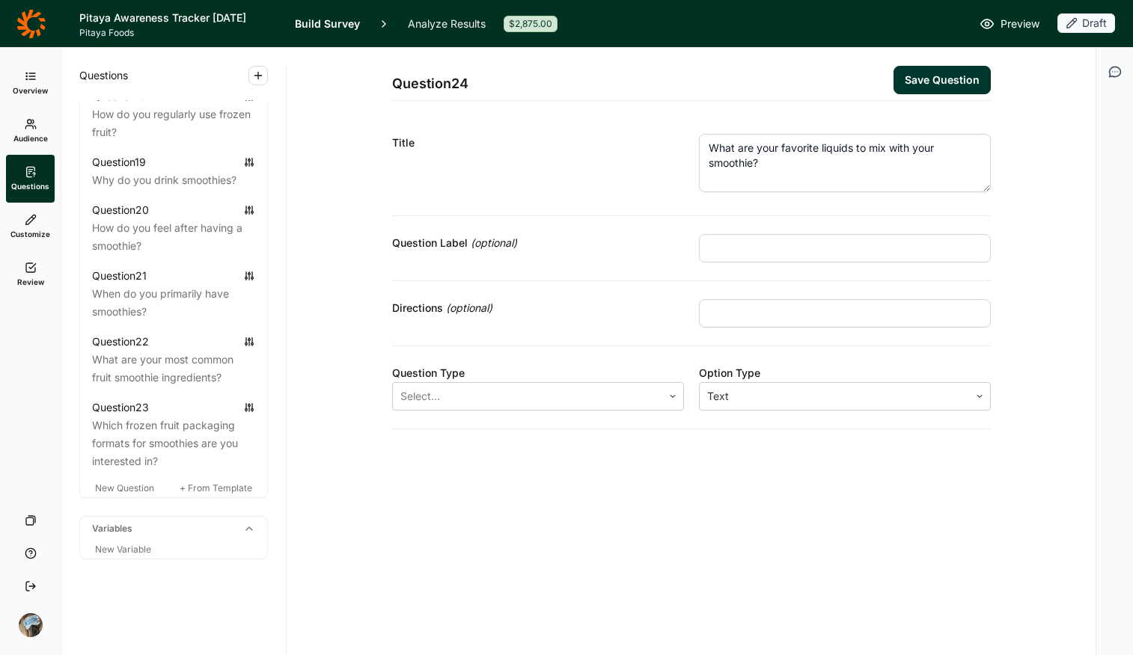
type input "Select all that apply"
click at [550, 394] on div at bounding box center [527, 396] width 254 height 21
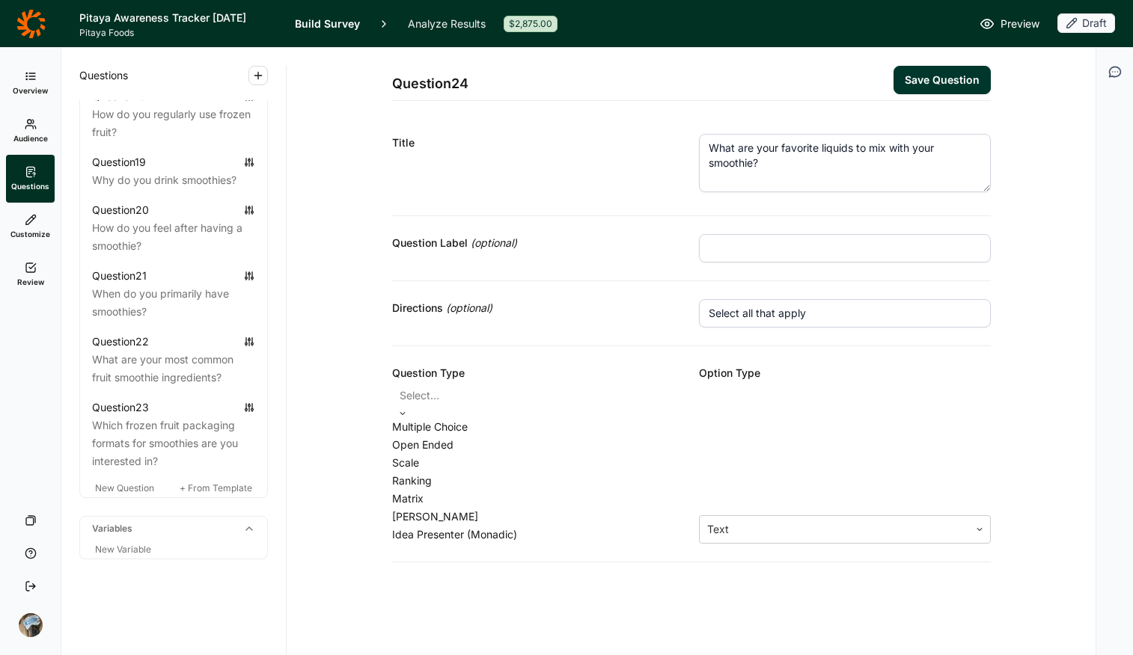
click at [539, 428] on div "Multiple Choice" at bounding box center [538, 427] width 292 height 18
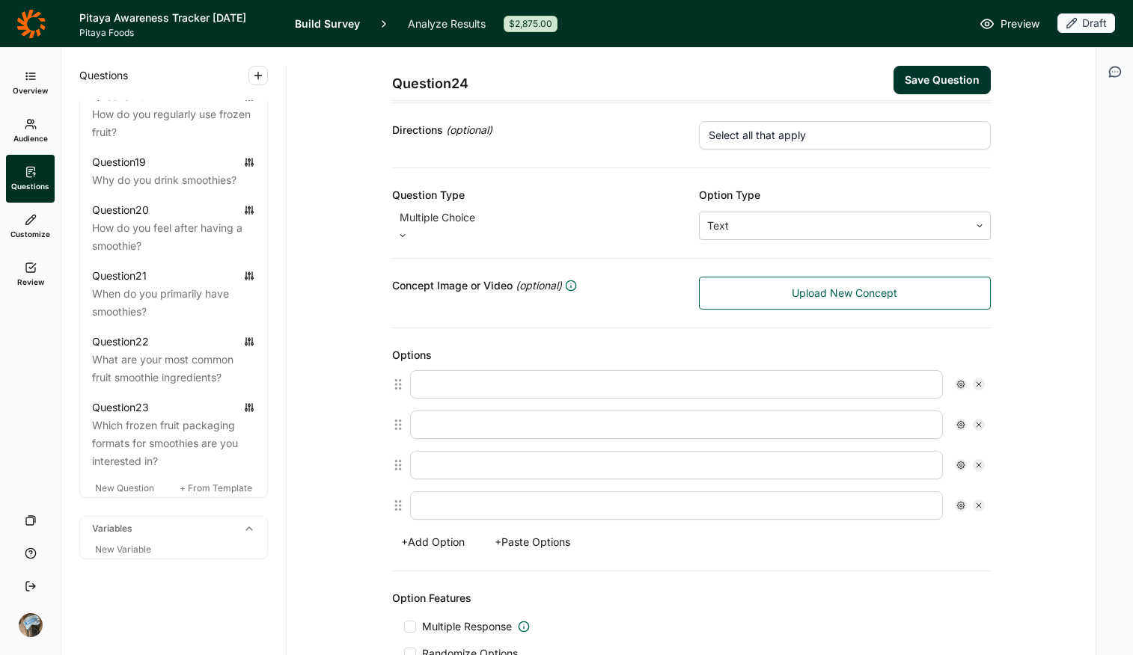
scroll to position [236, 0]
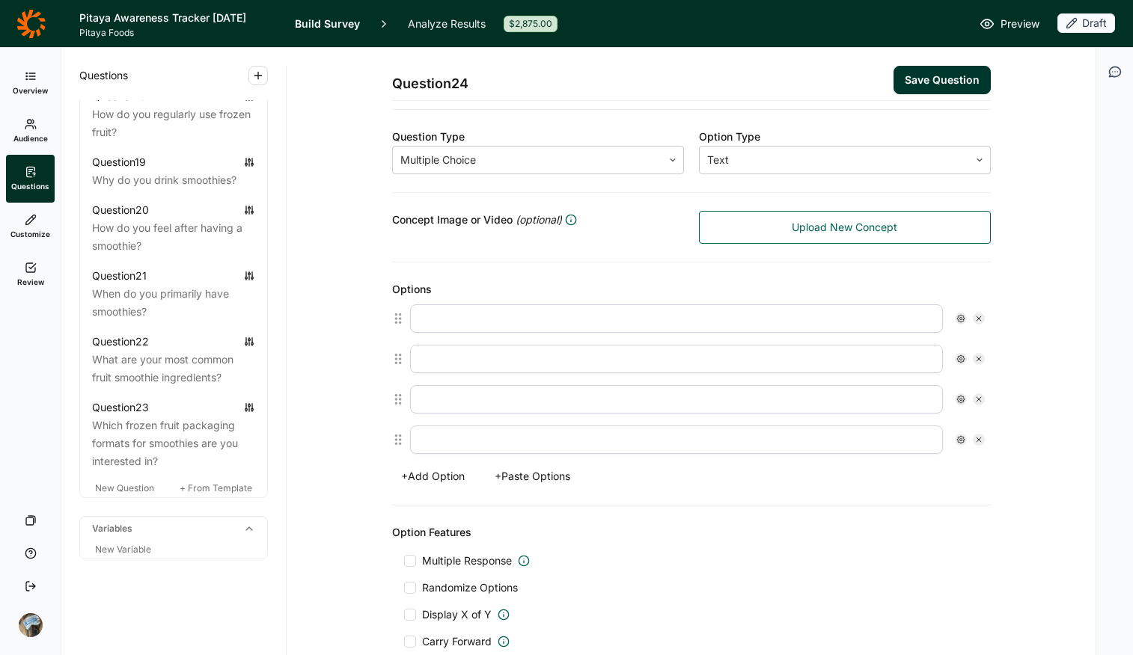
click at [533, 474] on button "+ Paste Options" at bounding box center [533, 476] width 94 height 21
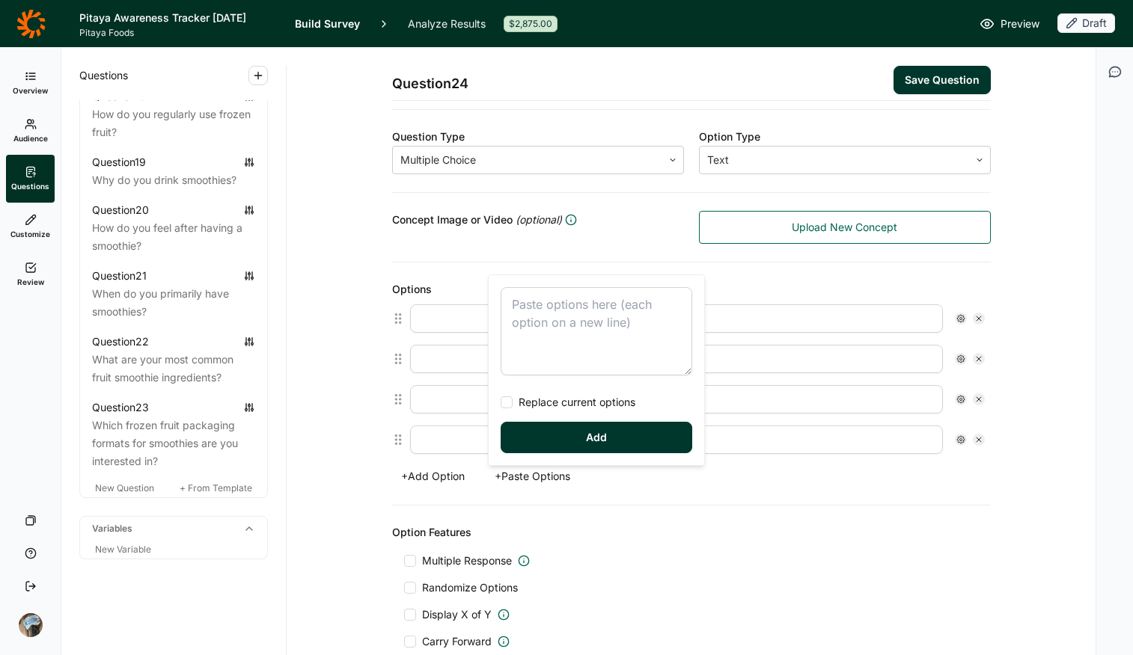
click at [536, 311] on textarea at bounding box center [597, 331] width 192 height 88
type textarea "Dairy Milk Alternative Milk (Almond Milk, Oat, Coconut, Cashew) Apple Juice Ora…"
click at [507, 404] on div at bounding box center [507, 403] width 12 height 12
click at [501, 403] on input "Replace current options" at bounding box center [501, 403] width 0 height 0
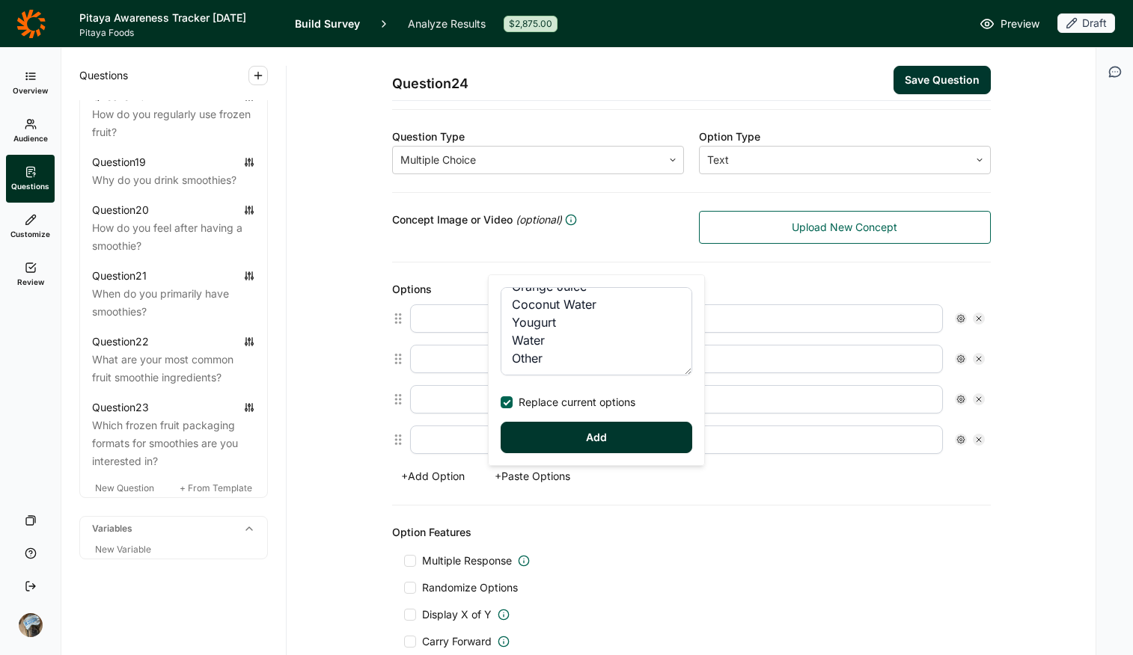
click at [544, 443] on button "Add" at bounding box center [597, 437] width 192 height 31
type input "Dairy Milk"
type input "Alternative Milk (Almond Milk, Oat, Coconut, Cashew)"
type input "Apple Juice"
type input "Orange Juice"
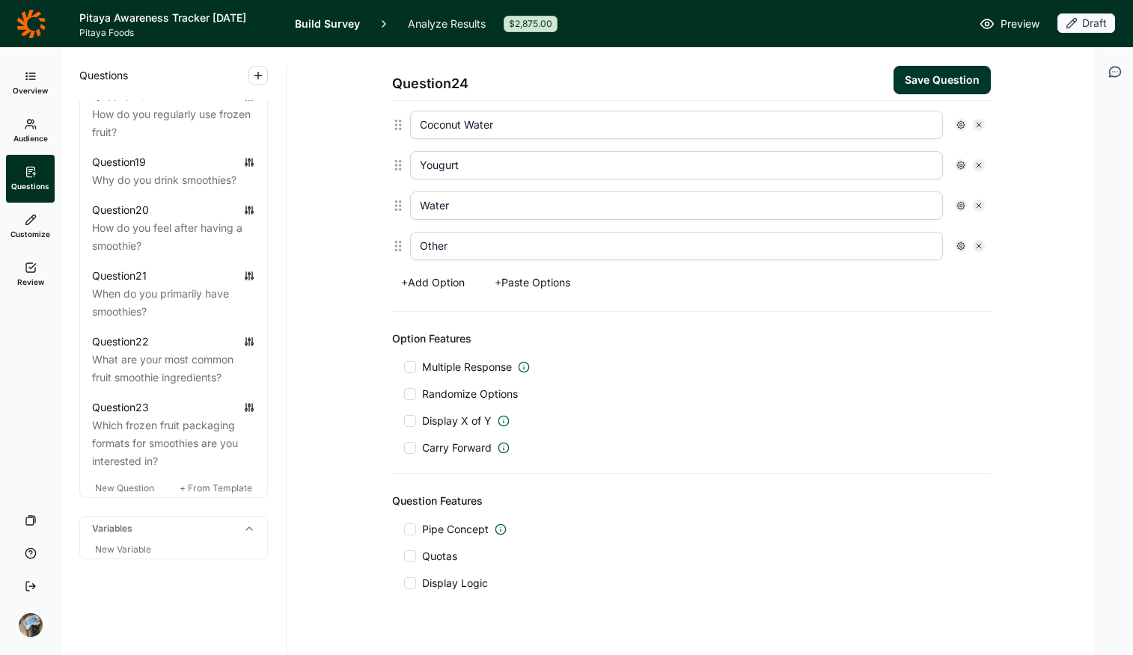
scroll to position [617, 0]
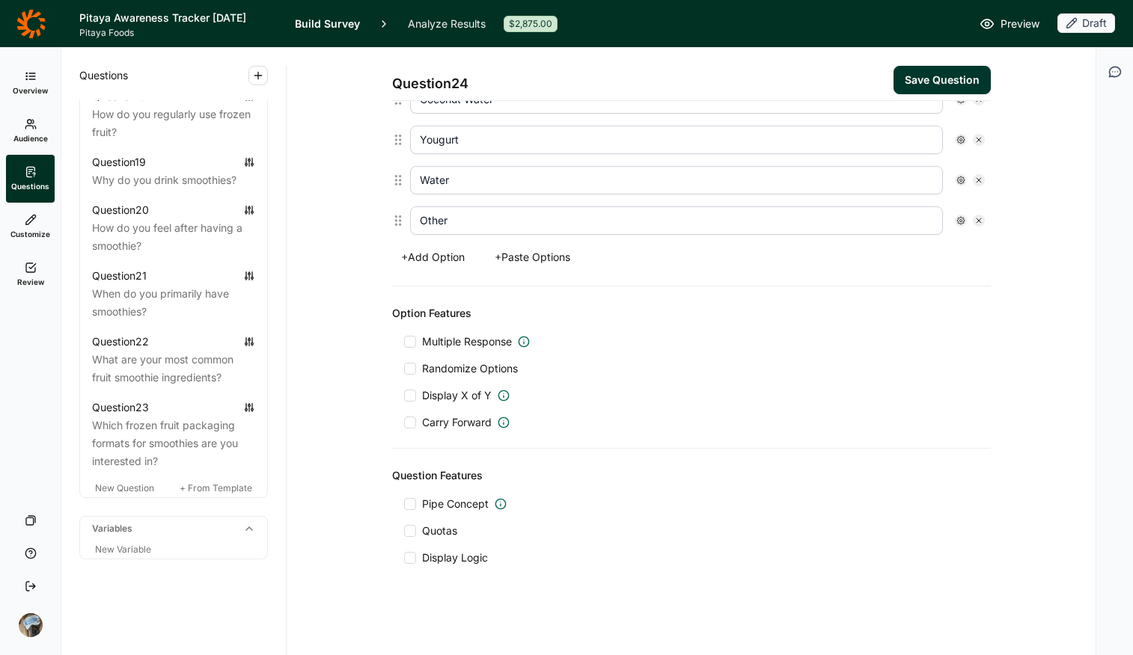
click at [423, 348] on span "Multiple Response" at bounding box center [467, 341] width 90 height 15
click at [404, 342] on input "Multiple Response" at bounding box center [404, 342] width 0 height 0
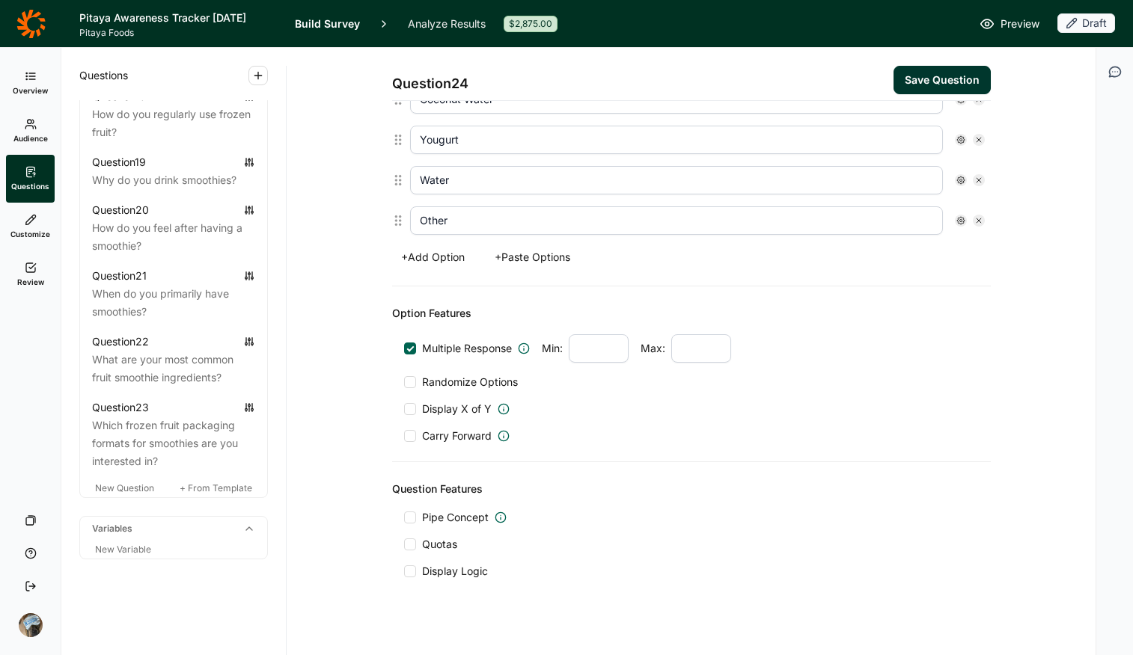
click at [427, 370] on div "Multiple Response Min: Max: Randomize Options Display X of Y Carry Forward" at bounding box center [691, 388] width 575 height 109
click at [429, 375] on span "Randomize Options" at bounding box center [467, 382] width 102 height 15
click at [404, 382] on input "Randomize Options" at bounding box center [404, 382] width 0 height 0
click at [907, 222] on icon at bounding box center [960, 220] width 9 height 9
click at [907, 284] on span "Anchor" at bounding box center [993, 288] width 41 height 15
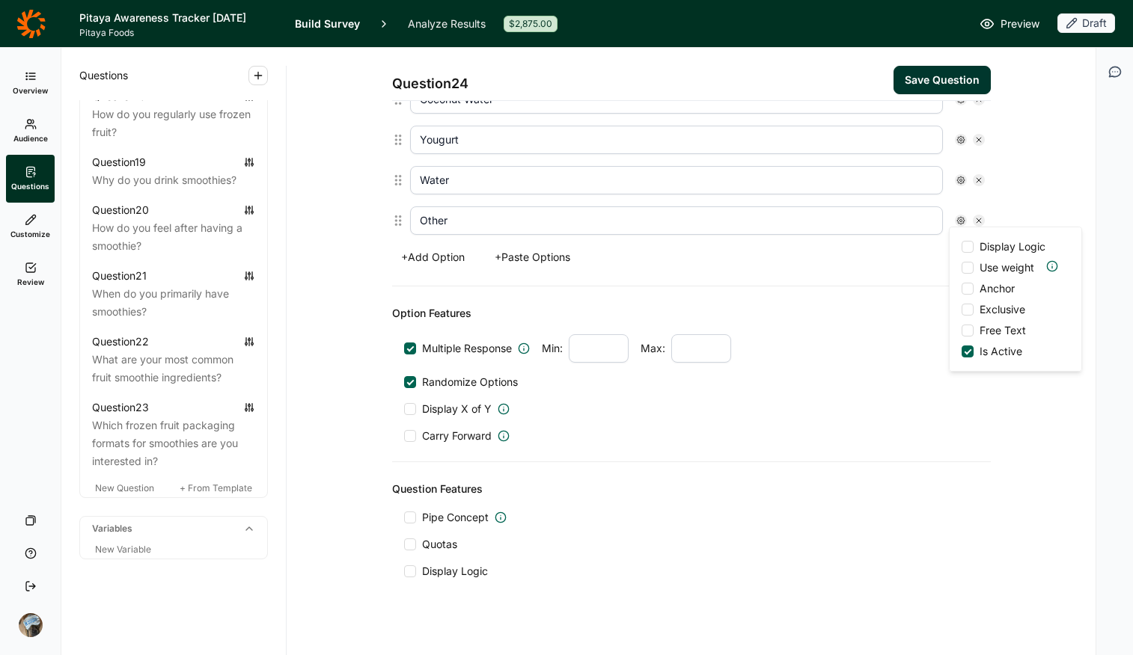
click at [907, 289] on input "Anchor" at bounding box center [961, 289] width 0 height 0
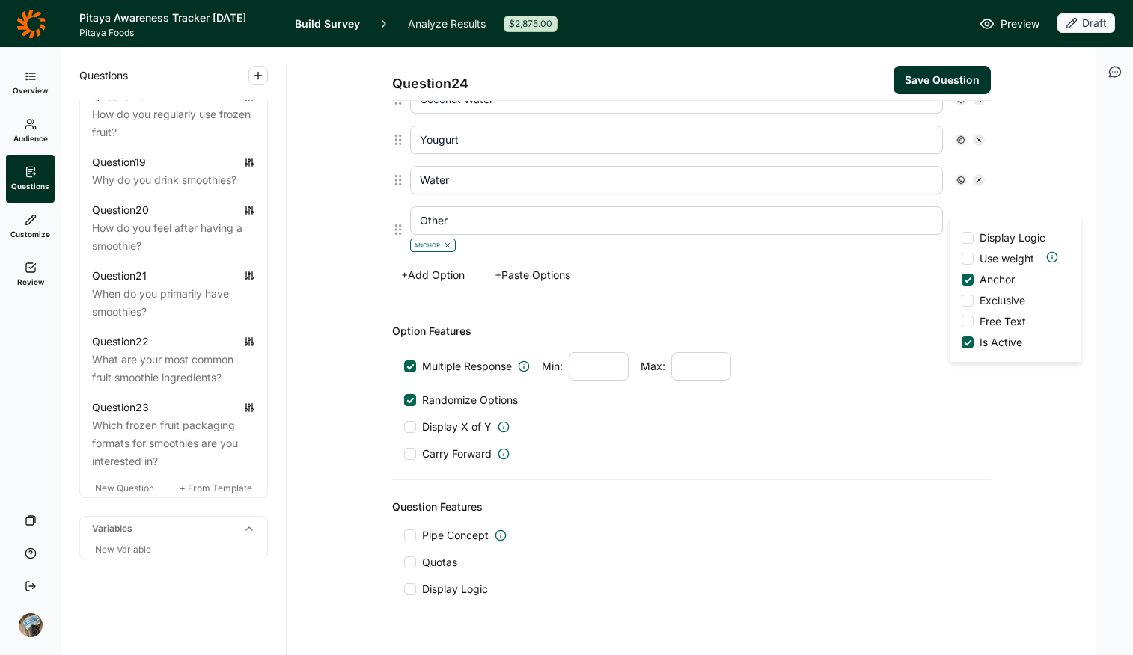
scroll to position [635, 0]
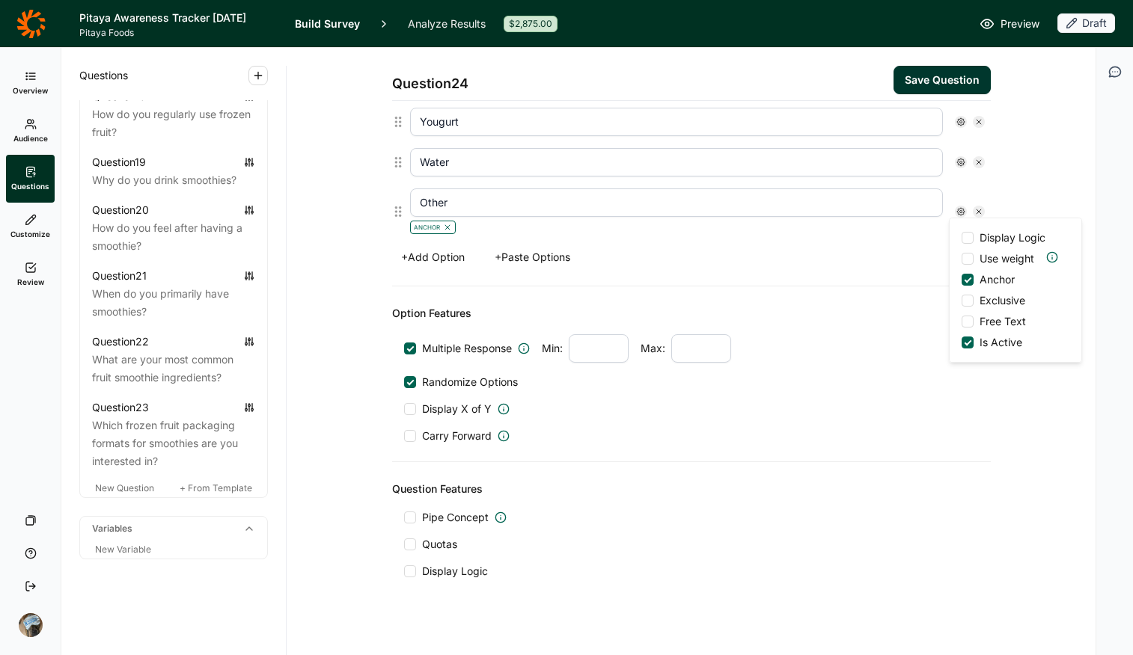
click at [907, 318] on div at bounding box center [967, 322] width 12 height 12
click at [907, 322] on input "Free Text" at bounding box center [961, 322] width 0 height 0
click at [858, 401] on div "Multiple Response Min: Max: Randomize Options Display X of Y Carry Forward" at bounding box center [691, 388] width 575 height 109
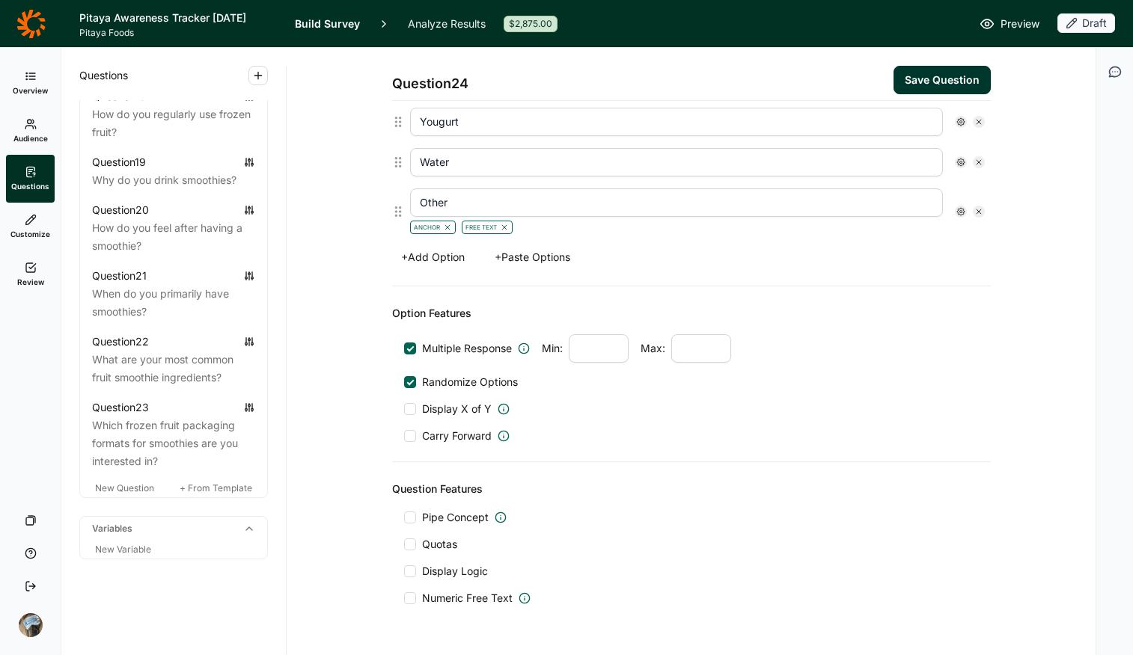
click at [437, 519] on span "Display Logic" at bounding box center [455, 571] width 66 height 15
click at [404, 519] on input "Display Logic" at bounding box center [404, 572] width 0 height 0
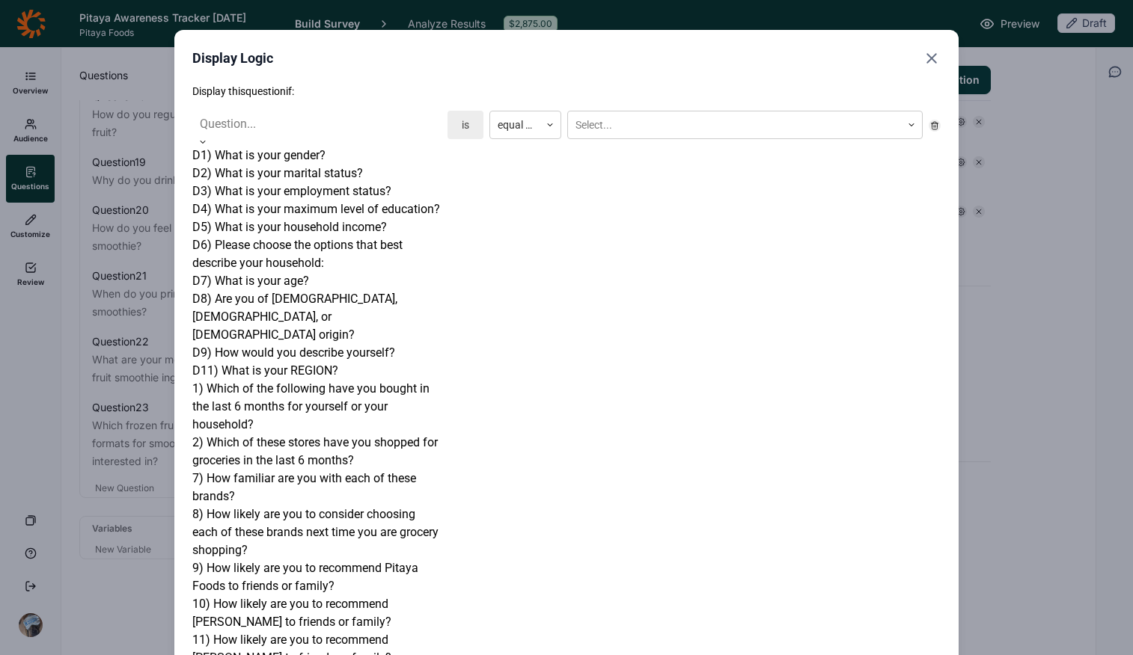
click at [278, 124] on div at bounding box center [317, 124] width 234 height 21
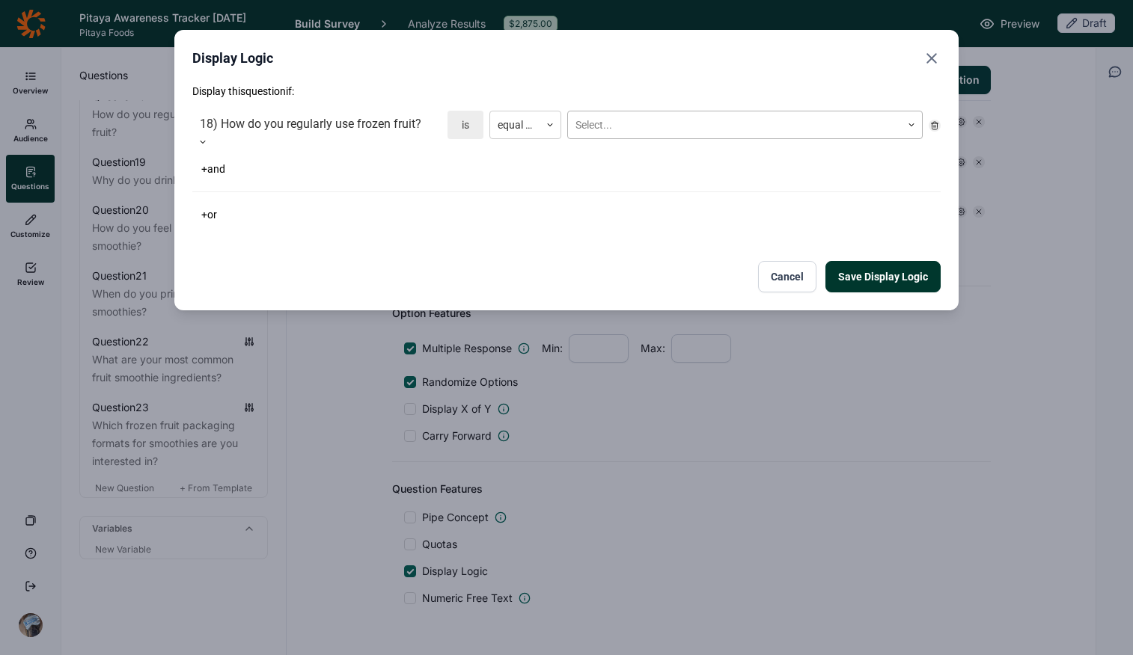
click at [614, 117] on div at bounding box center [734, 125] width 318 height 19
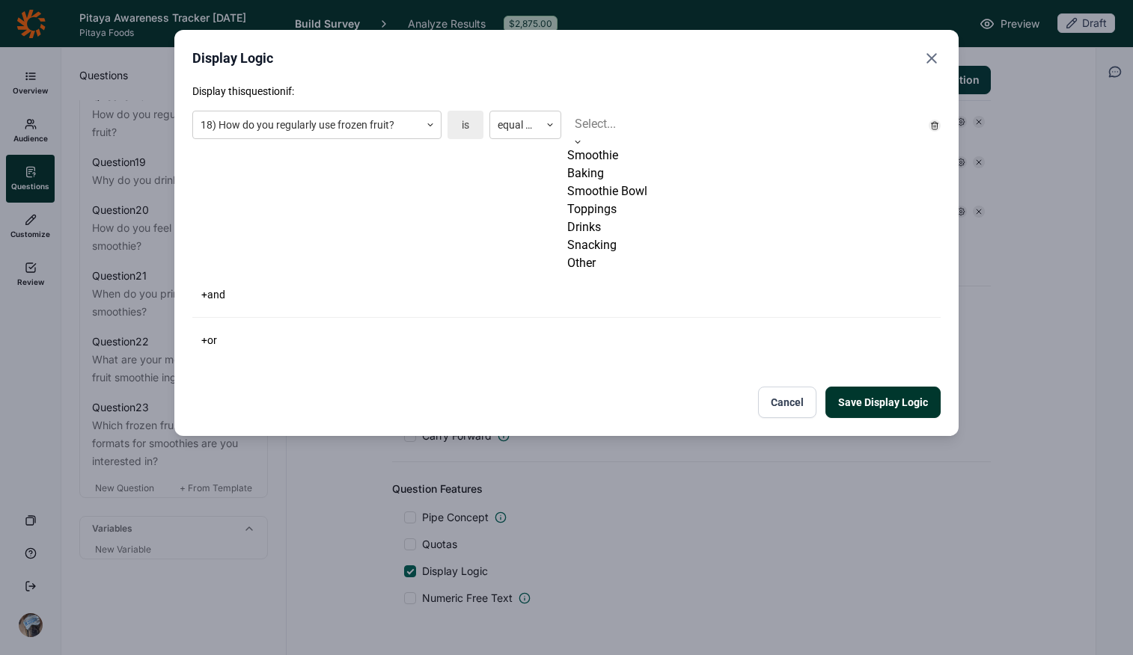
click at [613, 160] on div "Smoothie" at bounding box center [744, 156] width 355 height 18
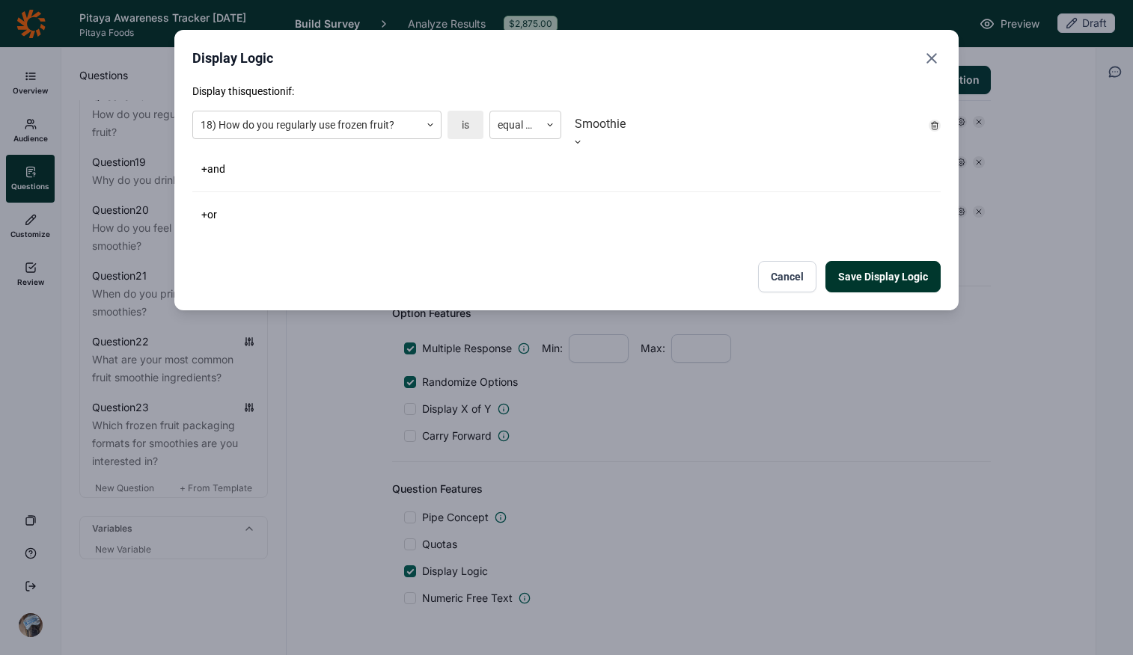
click at [206, 207] on button "+ or" at bounding box center [209, 214] width 34 height 21
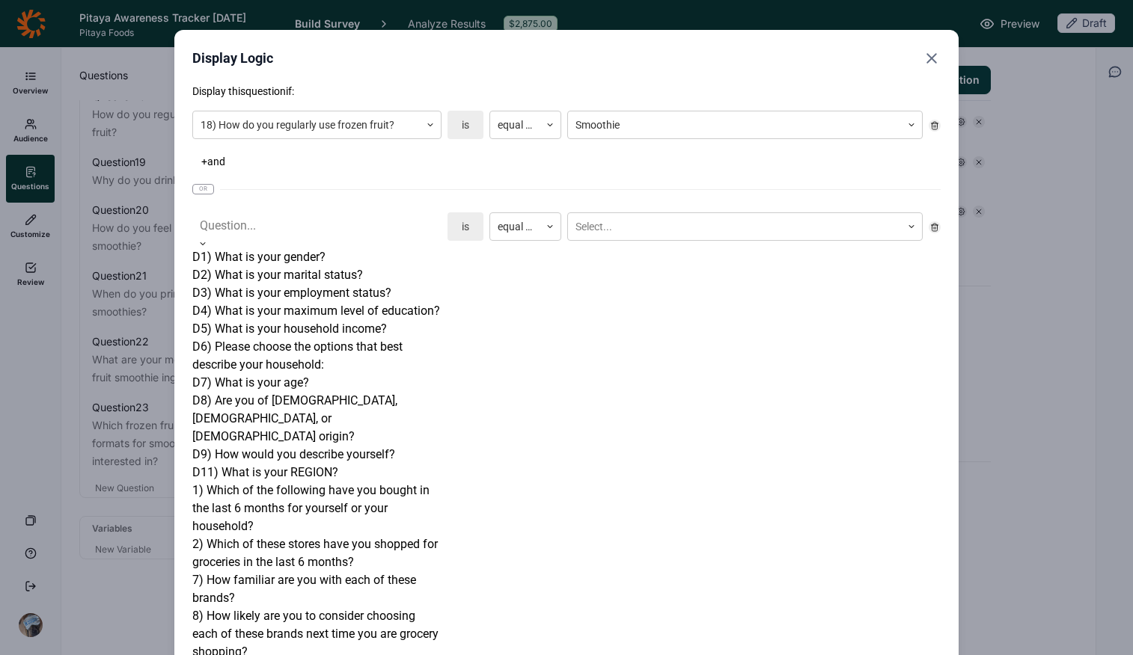
click at [278, 225] on div at bounding box center [317, 225] width 234 height 21
click at [289, 482] on div "1) Which of the following have you bought in the last 6 months for yourself or …" at bounding box center [316, 509] width 249 height 54
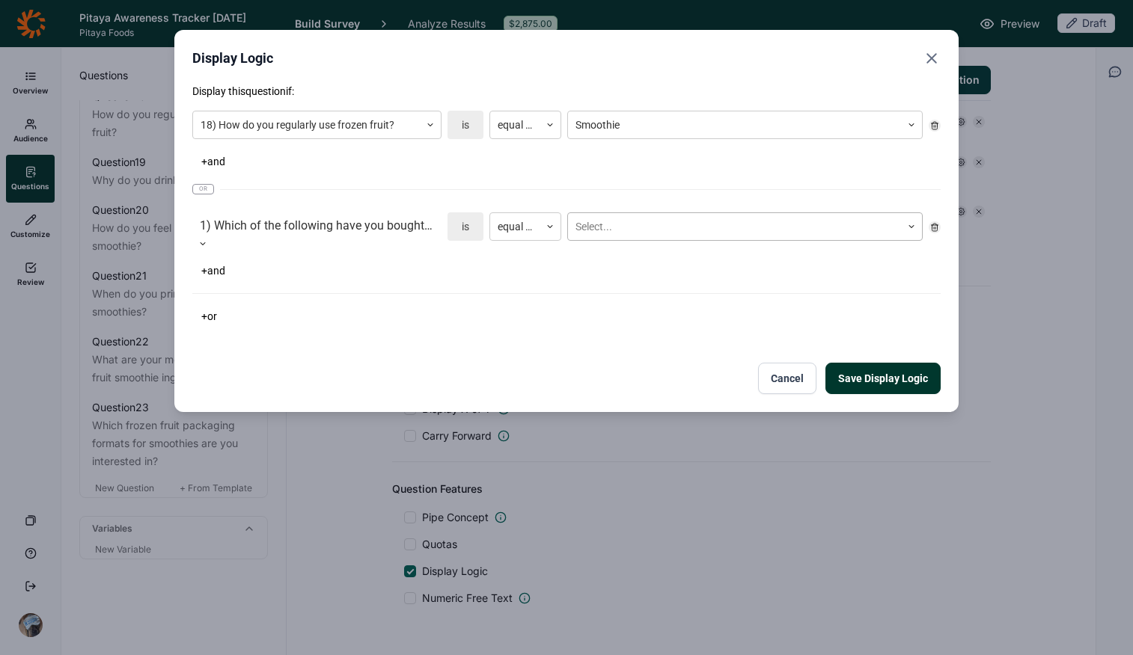
click at [639, 230] on div at bounding box center [734, 227] width 318 height 19
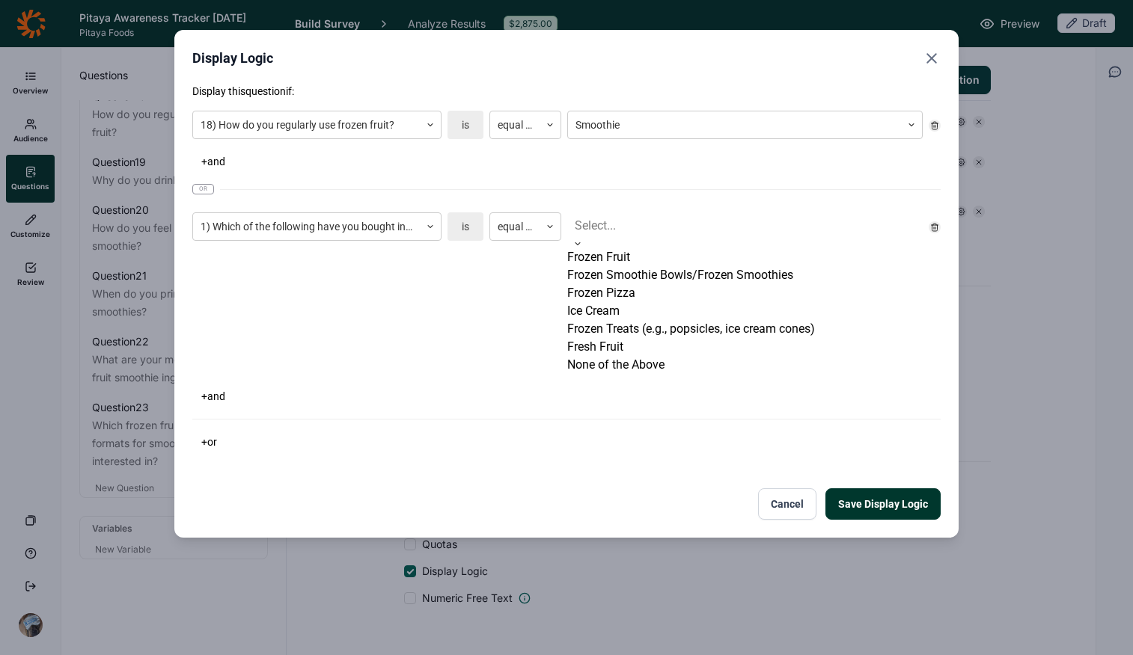
click at [660, 284] on div "Frozen Smoothie Bowls/Frozen Smoothies" at bounding box center [744, 275] width 355 height 18
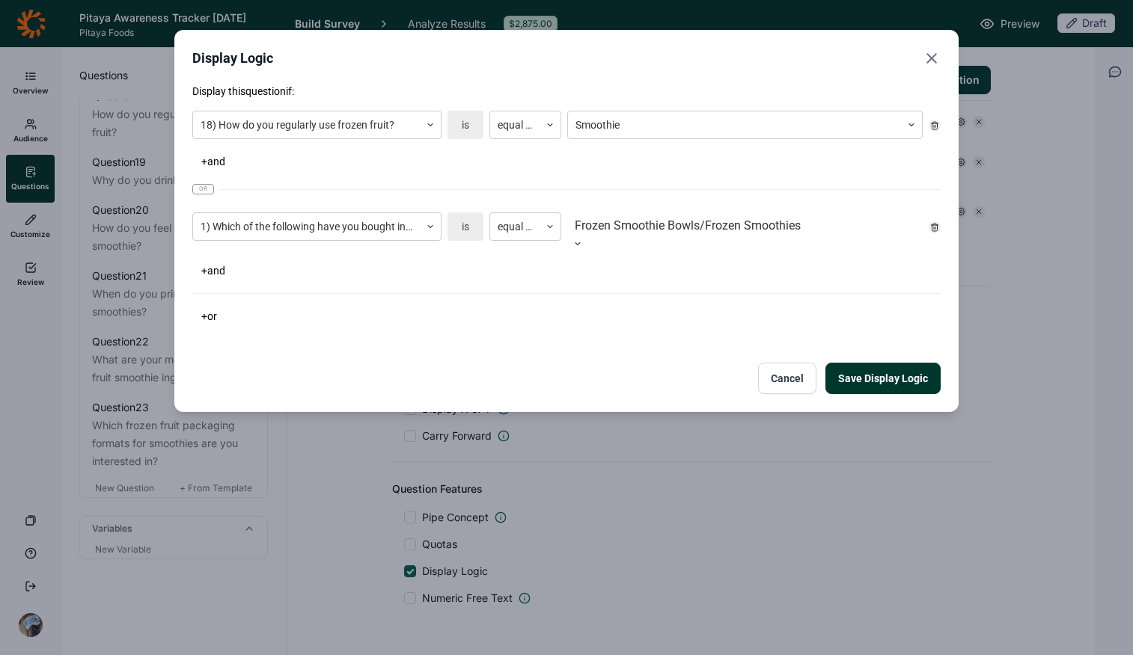
click at [441, 343] on div "Display this question if: 18) How do you regularly use frozen fruit? is equal t…" at bounding box center [566, 239] width 748 height 311
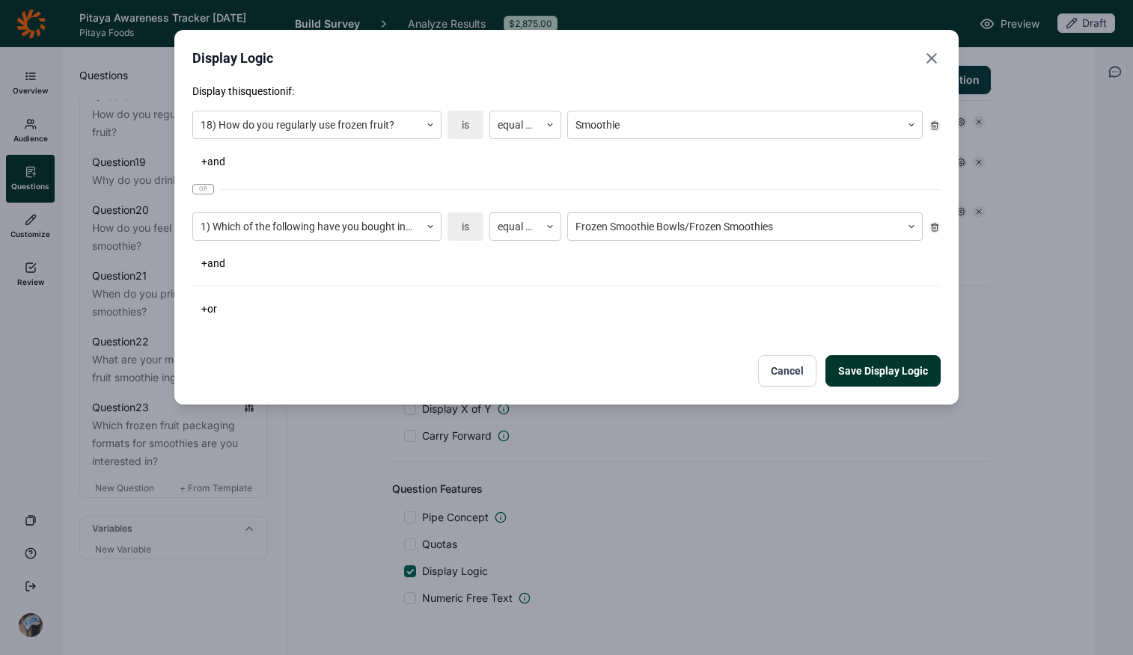
click at [884, 364] on button "Save Display Logic" at bounding box center [882, 370] width 115 height 31
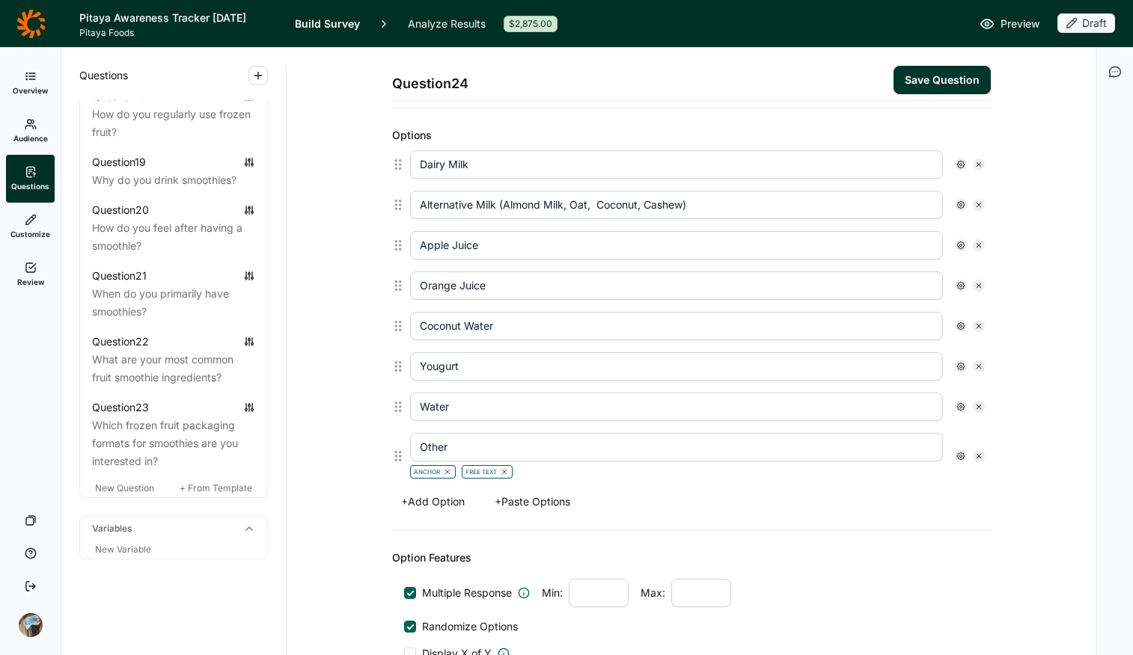
scroll to position [373, 0]
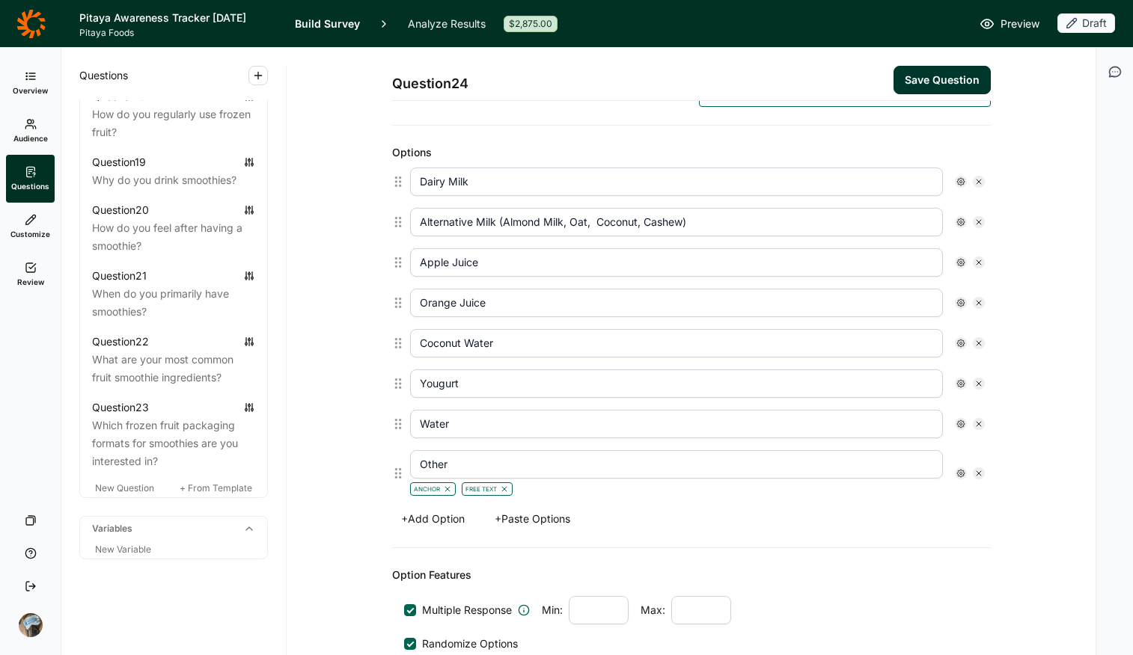
click at [907, 71] on button "Save Question" at bounding box center [941, 80] width 97 height 28
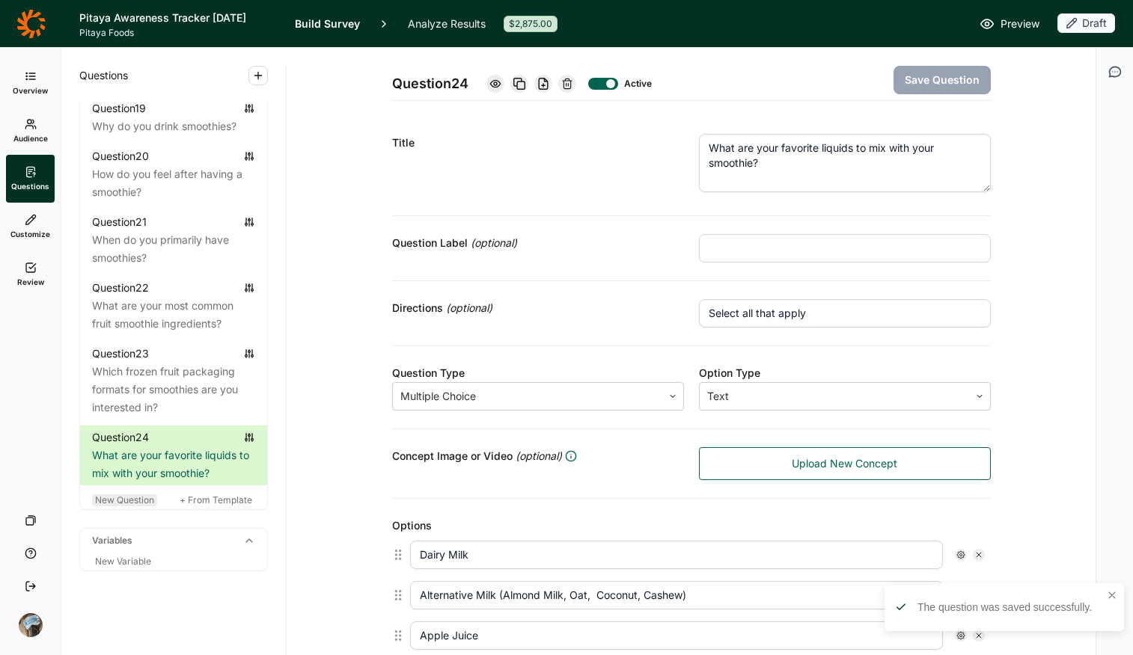
click at [138, 506] on span "New Question" at bounding box center [124, 500] width 59 height 11
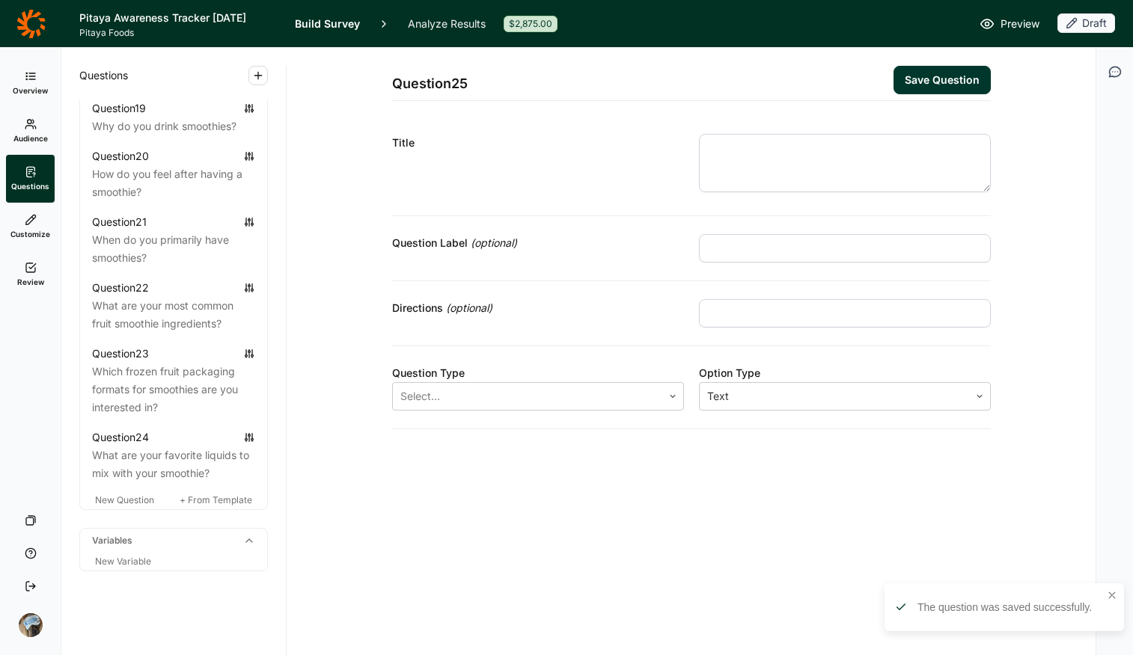
click at [774, 140] on textarea at bounding box center [845, 163] width 292 height 58
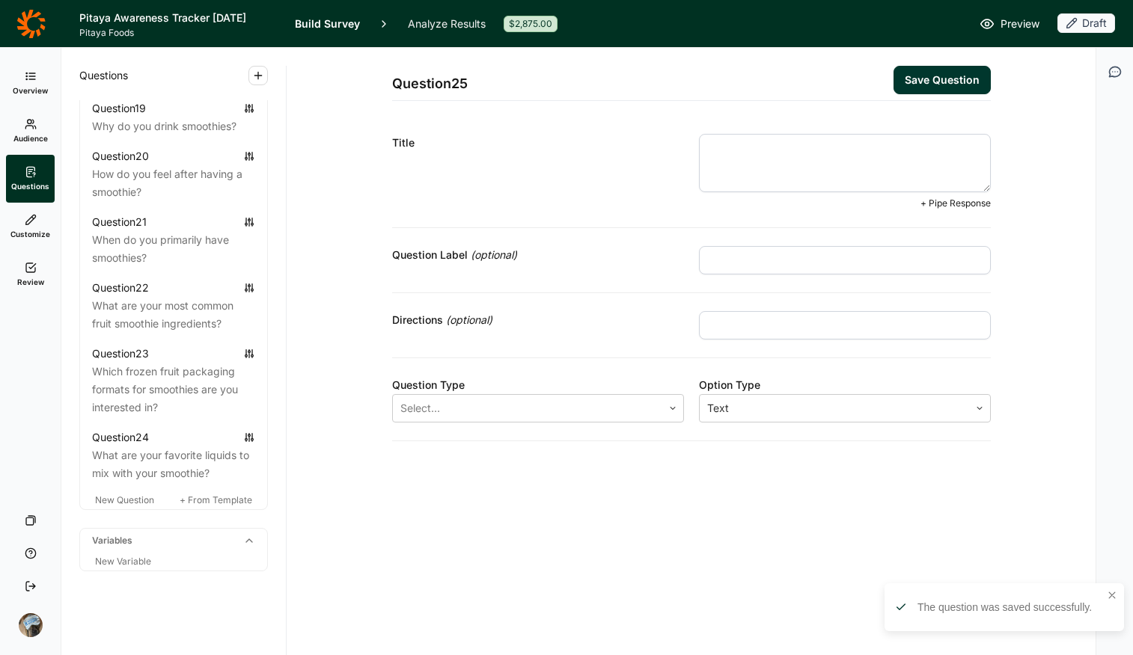
paste textarea "what are your favorite items to add in"
click at [715, 150] on textarea "what are your favorite items to add in" at bounding box center [845, 163] width 292 height 58
drag, startPoint x: 821, startPoint y: 147, endPoint x: 861, endPoint y: 149, distance: 40.5
click at [861, 149] on textarea "What are your favorite items to add in" at bounding box center [845, 163] width 292 height 58
type textarea "What are your favorite smoothie add ons?"
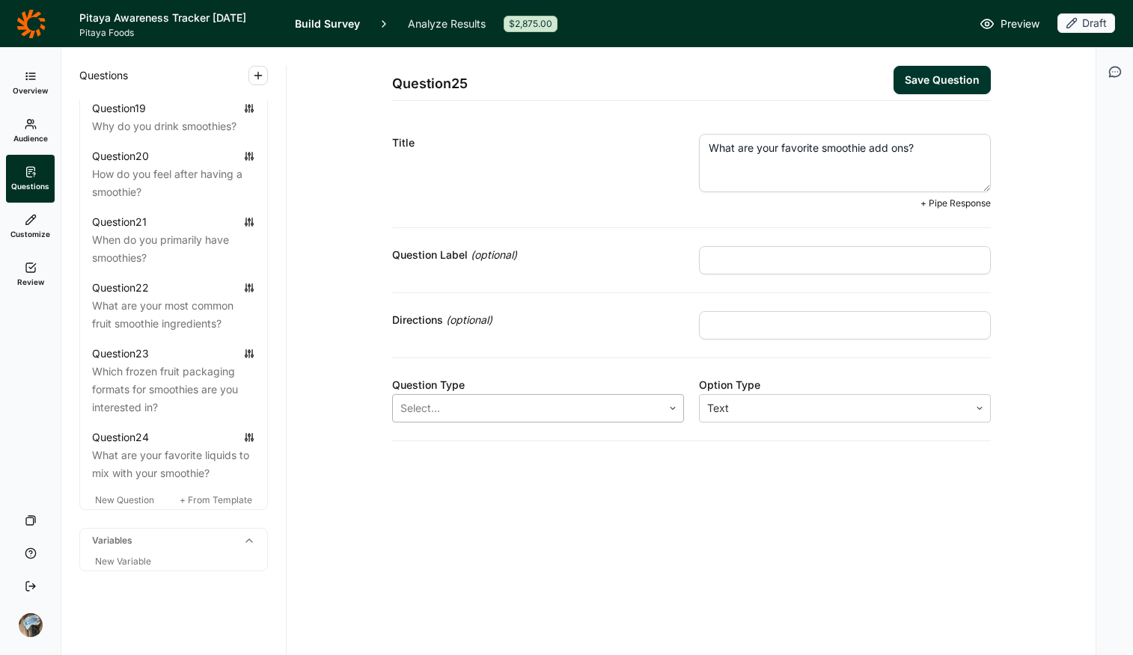
click at [489, 399] on div at bounding box center [527, 408] width 254 height 21
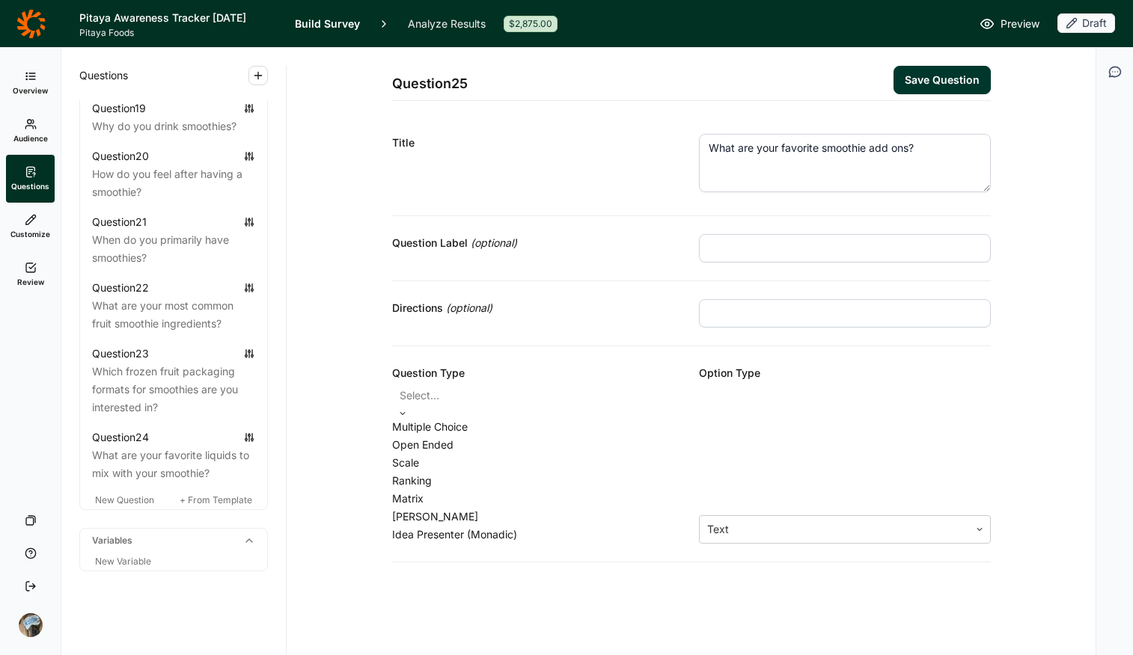
click at [488, 436] on div "Multiple Choice" at bounding box center [538, 427] width 292 height 18
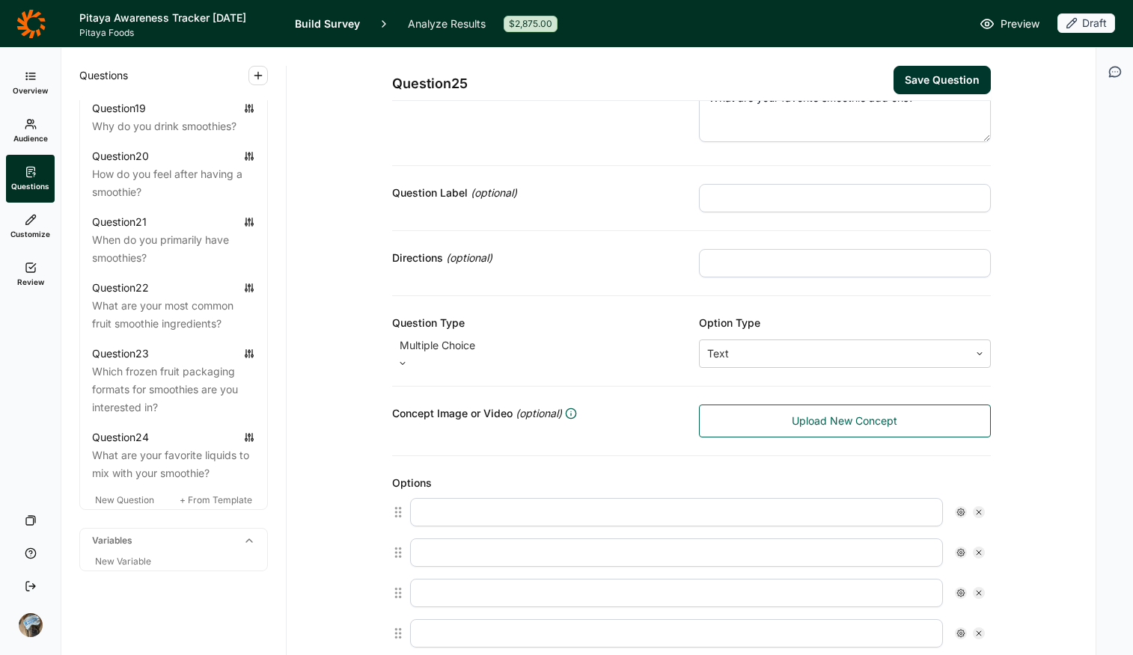
scroll to position [222, 0]
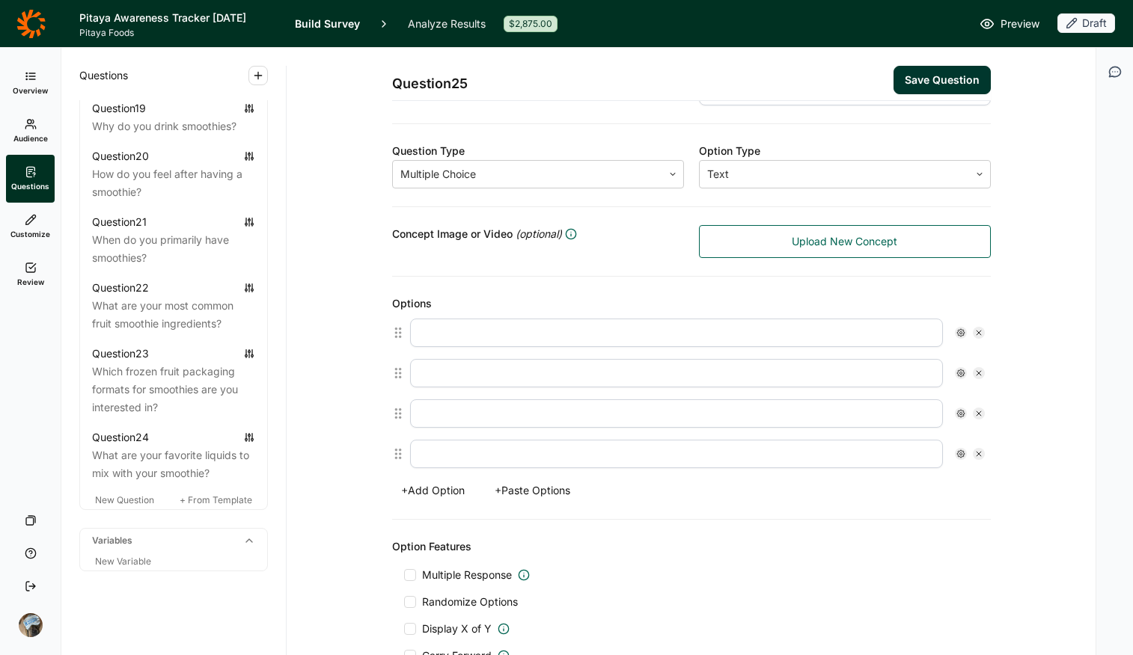
click at [525, 490] on button "+ Paste Options" at bounding box center [533, 490] width 94 height 21
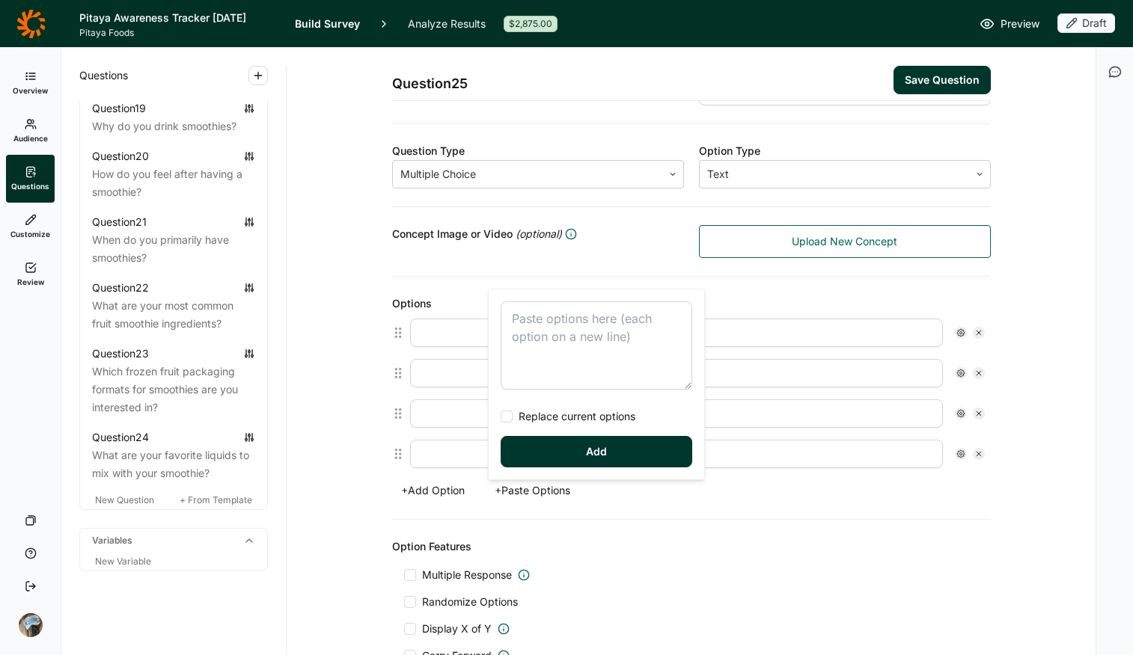
click at [611, 322] on textarea at bounding box center [597, 346] width 192 height 88
drag, startPoint x: 620, startPoint y: 350, endPoint x: 610, endPoint y: 349, distance: 9.8
click at [610, 349] on textarea "Protein Creatine Collagen Colostrum Nut Butter - Peanut Butter / Almond Butter …" at bounding box center [597, 346] width 192 height 88
drag, startPoint x: 596, startPoint y: 374, endPoint x: 550, endPoint y: 358, distance: 48.5
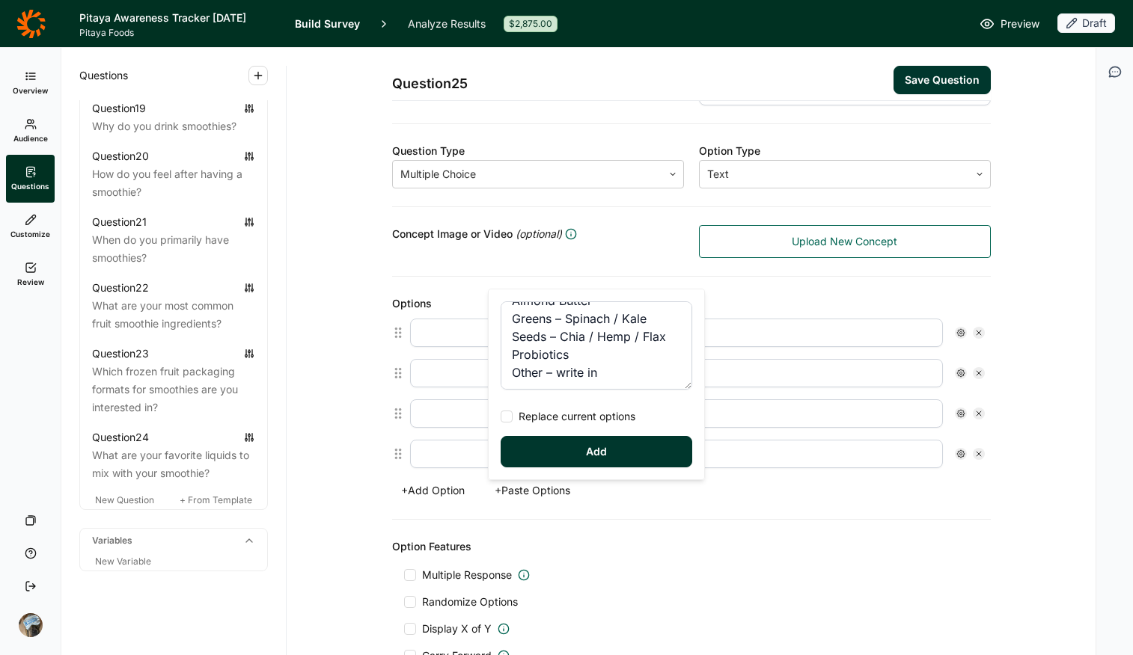
click at [550, 358] on textarea "Protein Creatine Collagen Colostrum Nut Butter - Peanut Butter / Almond Butter …" at bounding box center [597, 346] width 192 height 88
type textarea "Protein Creatine Collagen Colostrum Nut Butter - Peanut Butter / Almond Butter …"
drag, startPoint x: 623, startPoint y: 409, endPoint x: 623, endPoint y: 420, distance: 10.5
click at [623, 409] on span "Replace current options" at bounding box center [574, 416] width 123 height 15
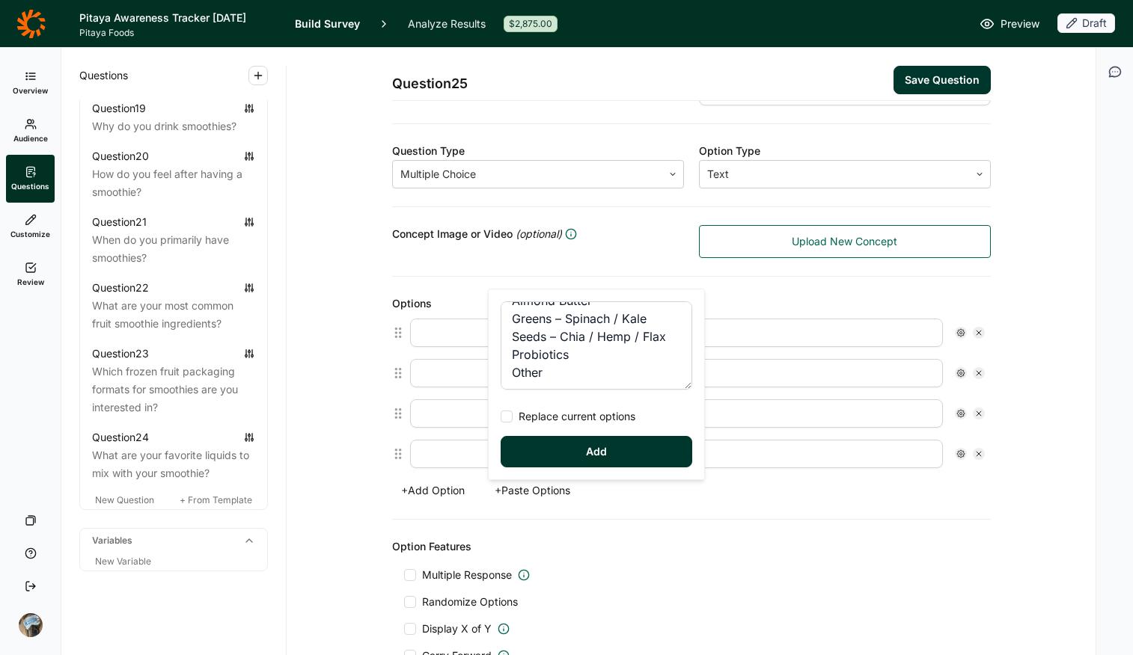
click at [501, 417] on input "Replace current options" at bounding box center [501, 417] width 0 height 0
click at [622, 446] on button "Add" at bounding box center [597, 451] width 192 height 31
type input "Protein"
type input "Creatine"
type input "Collagen"
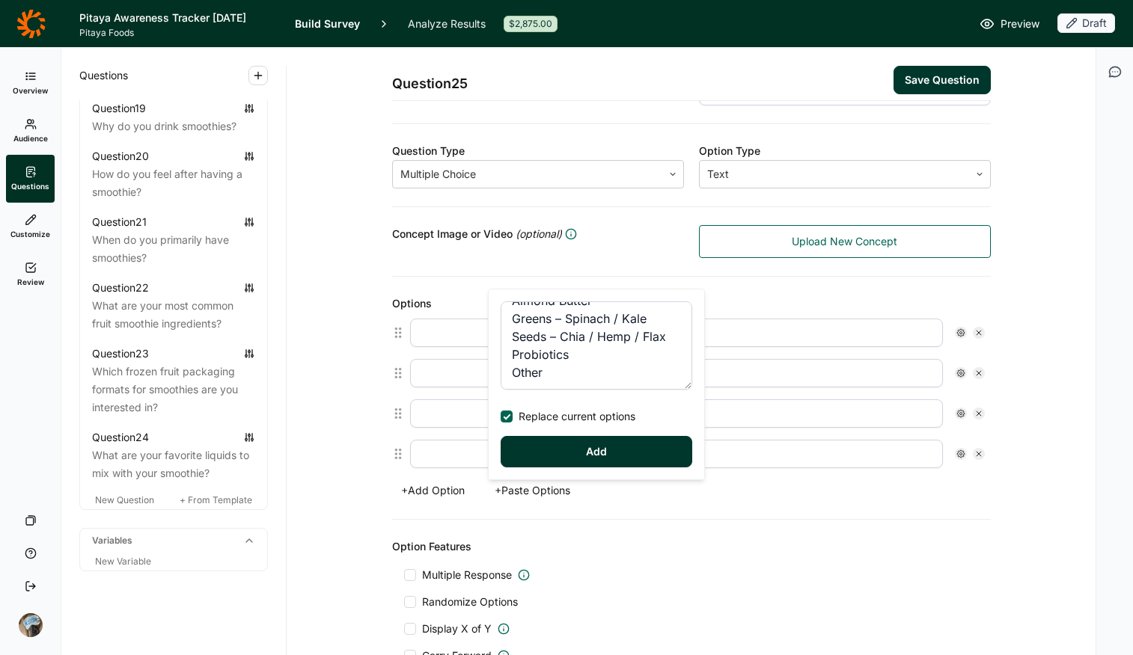
type input "Colostrum"
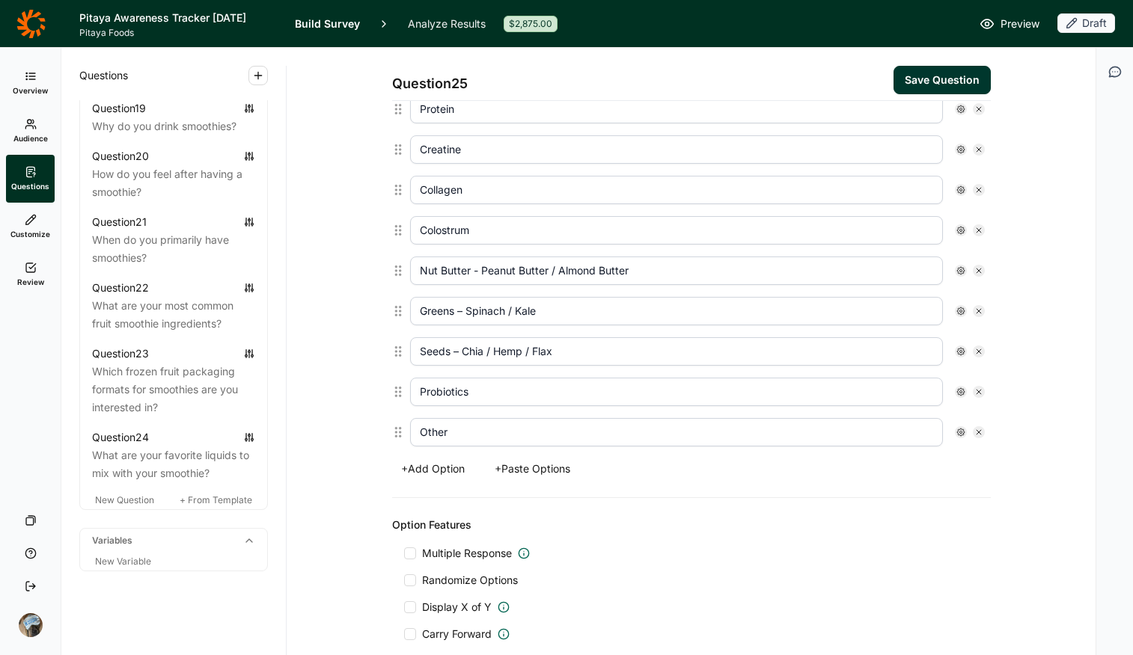
scroll to position [658, 0]
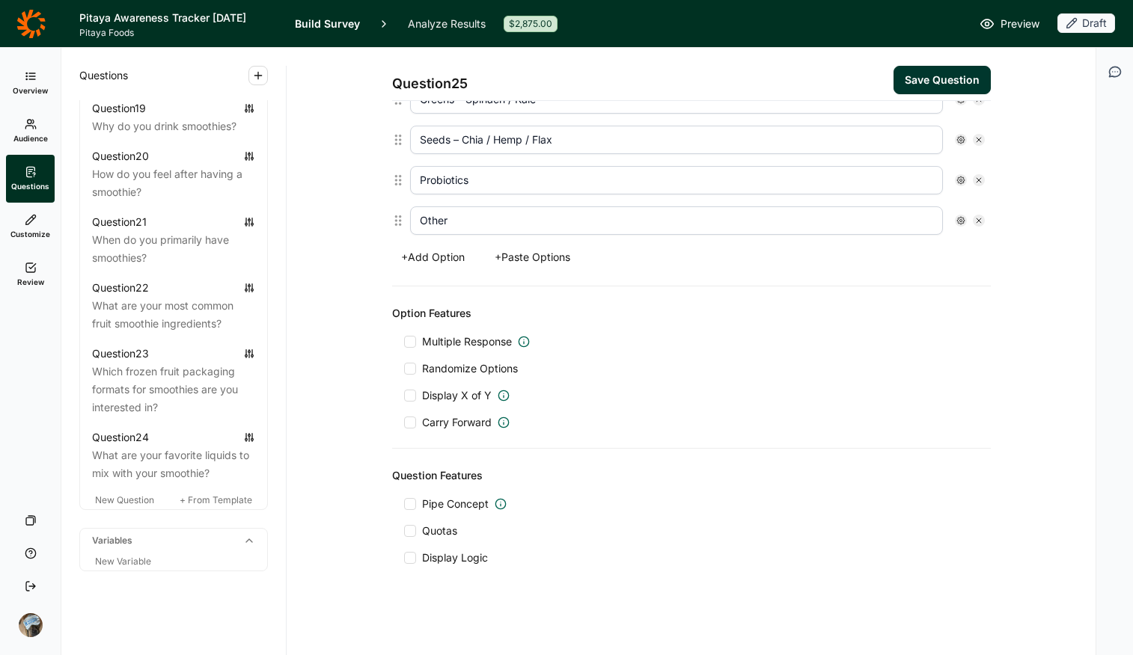
click at [441, 343] on span "Multiple Response" at bounding box center [467, 341] width 90 height 15
click at [404, 342] on input "Multiple Response" at bounding box center [404, 342] width 0 height 0
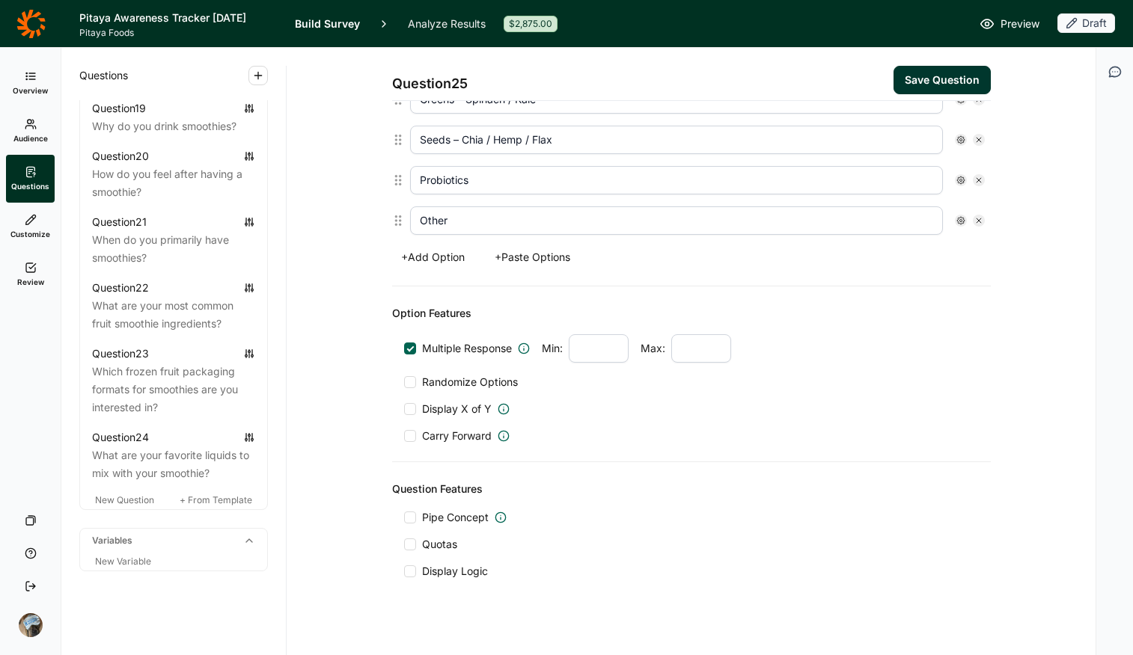
click at [443, 380] on span "Randomize Options" at bounding box center [467, 382] width 102 height 15
click at [404, 382] on input "Randomize Options" at bounding box center [404, 382] width 0 height 0
click at [907, 219] on div "Other" at bounding box center [697, 221] width 575 height 28
click at [907, 220] on icon at bounding box center [960, 220] width 9 height 9
click at [907, 311] on span "Exclusive" at bounding box center [999, 309] width 52 height 15
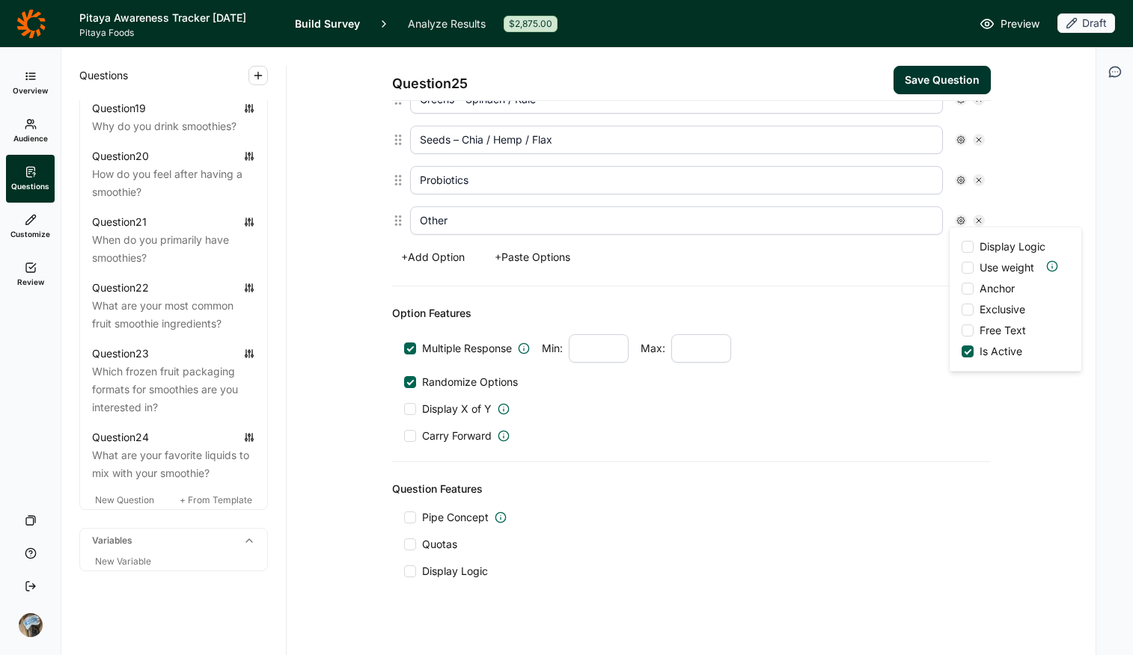
click at [907, 310] on input "Exclusive" at bounding box center [961, 310] width 0 height 0
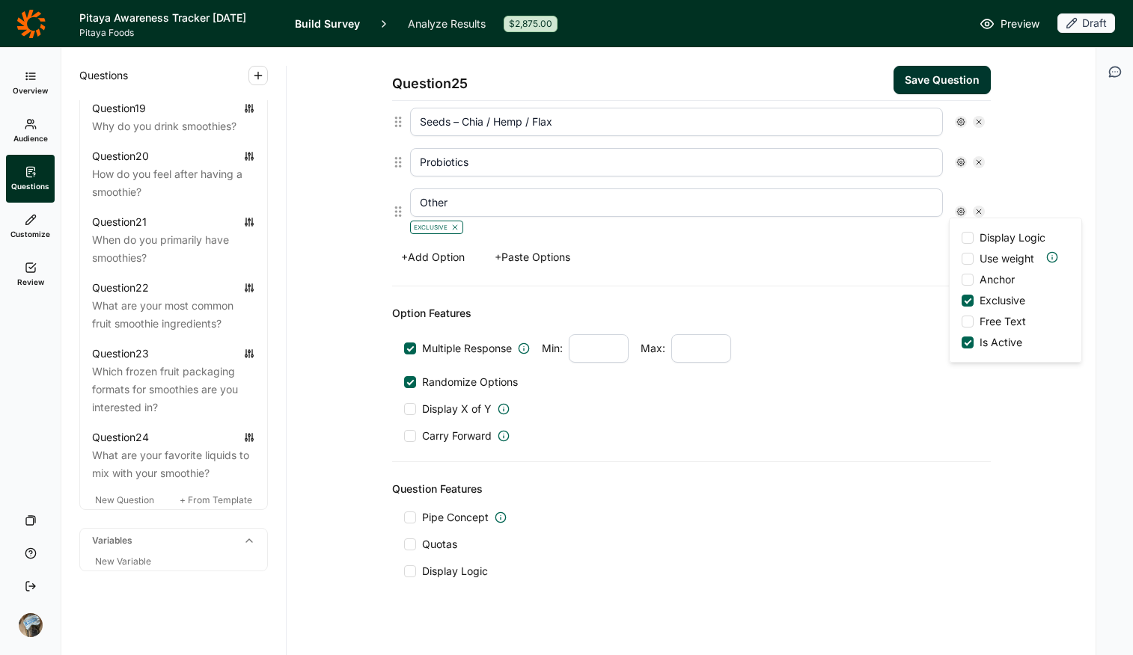
click at [907, 308] on div "Display Logic Use weight Anchor Exclusive Free Text Is Active" at bounding box center [1015, 290] width 132 height 144
click at [907, 296] on span "Exclusive" at bounding box center [999, 300] width 52 height 15
click at [907, 301] on input "Exclusive" at bounding box center [961, 301] width 0 height 0
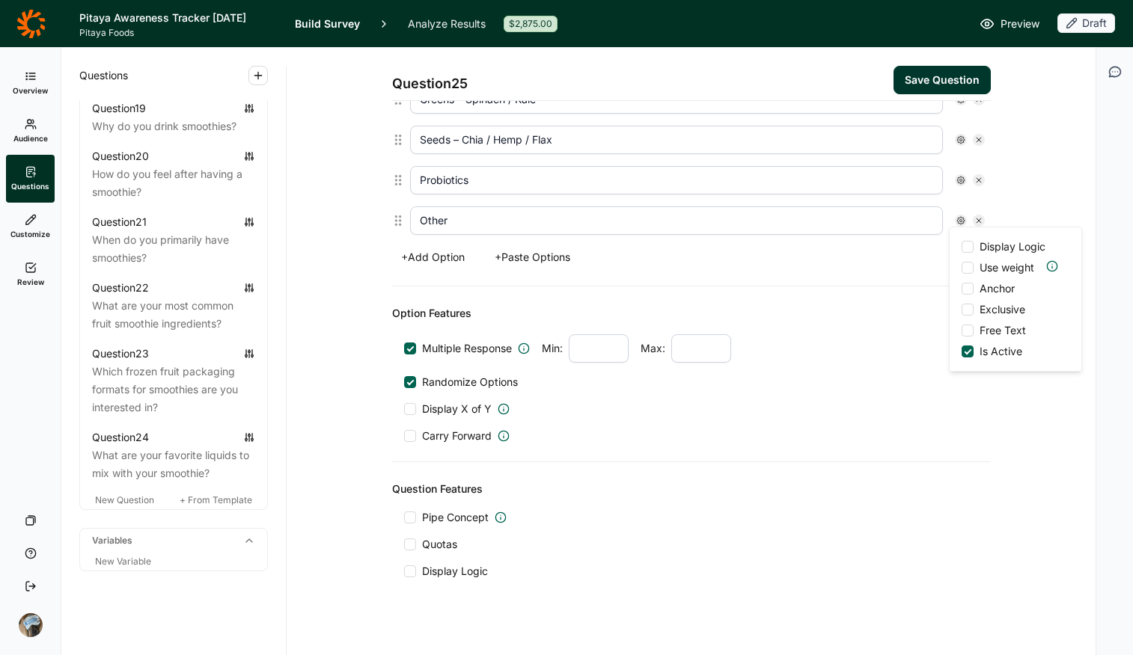
click at [907, 329] on span "Free Text" at bounding box center [999, 330] width 52 height 15
click at [907, 331] on input "Free Text" at bounding box center [961, 331] width 0 height 0
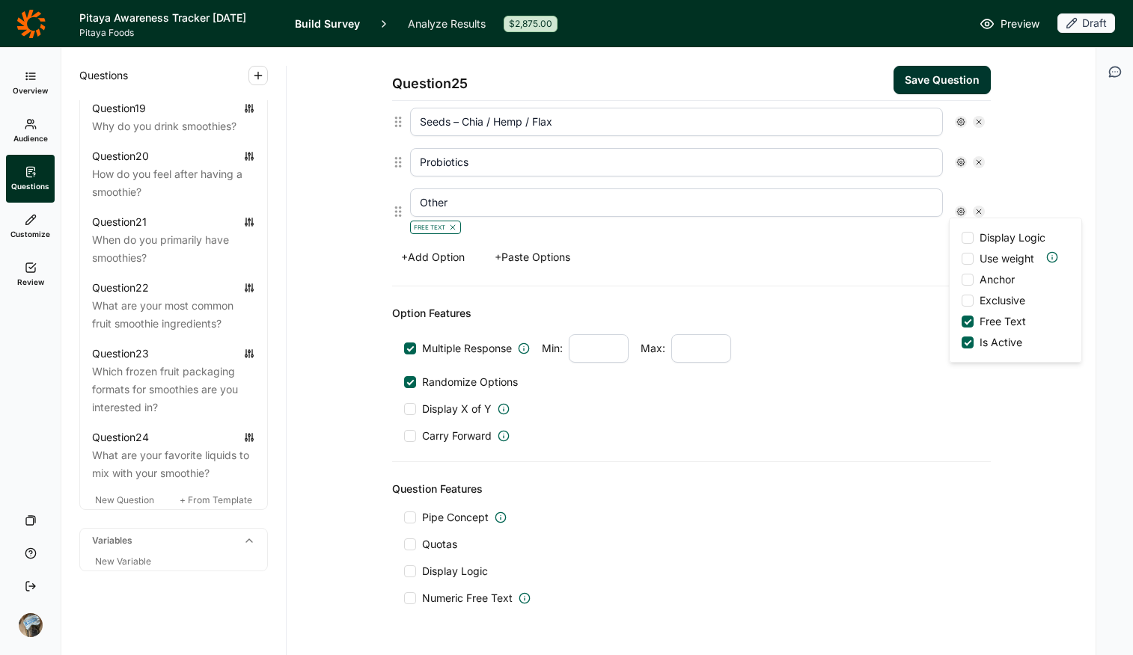
click at [907, 282] on span "Anchor" at bounding box center [993, 279] width 41 height 15
click at [907, 280] on input "Anchor" at bounding box center [961, 280] width 0 height 0
click at [459, 516] on span "Pipe Concept" at bounding box center [455, 517] width 67 height 15
click at [404, 518] on input "Pipe Concept" at bounding box center [404, 518] width 0 height 0
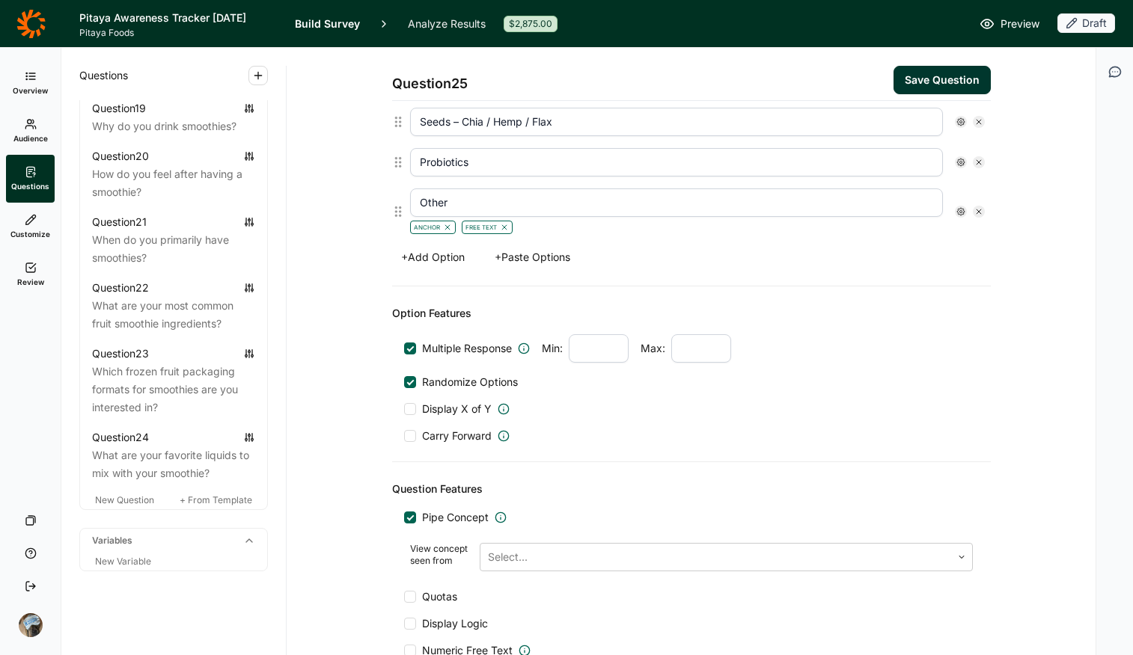
click at [459, 516] on span "Pipe Concept" at bounding box center [455, 517] width 67 height 15
click at [404, 518] on input "Pipe Concept" at bounding box center [404, 518] width 0 height 0
click at [453, 519] on span "Display Logic" at bounding box center [455, 571] width 66 height 15
click at [404, 519] on input "Display Logic" at bounding box center [404, 572] width 0 height 0
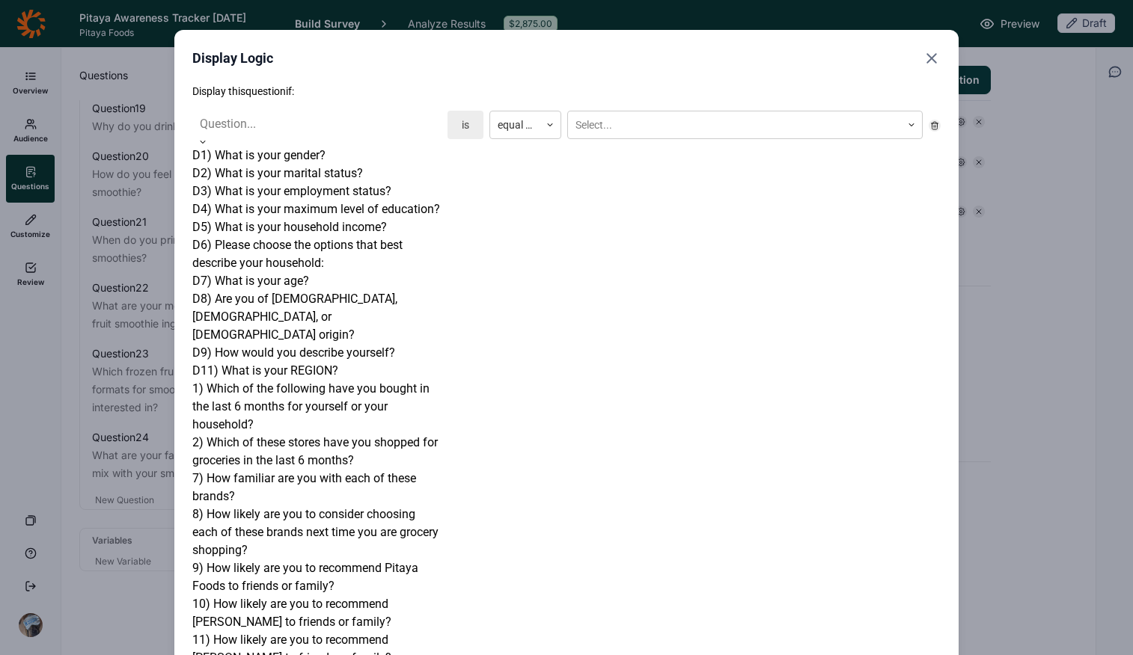
click at [278, 123] on div at bounding box center [317, 124] width 234 height 21
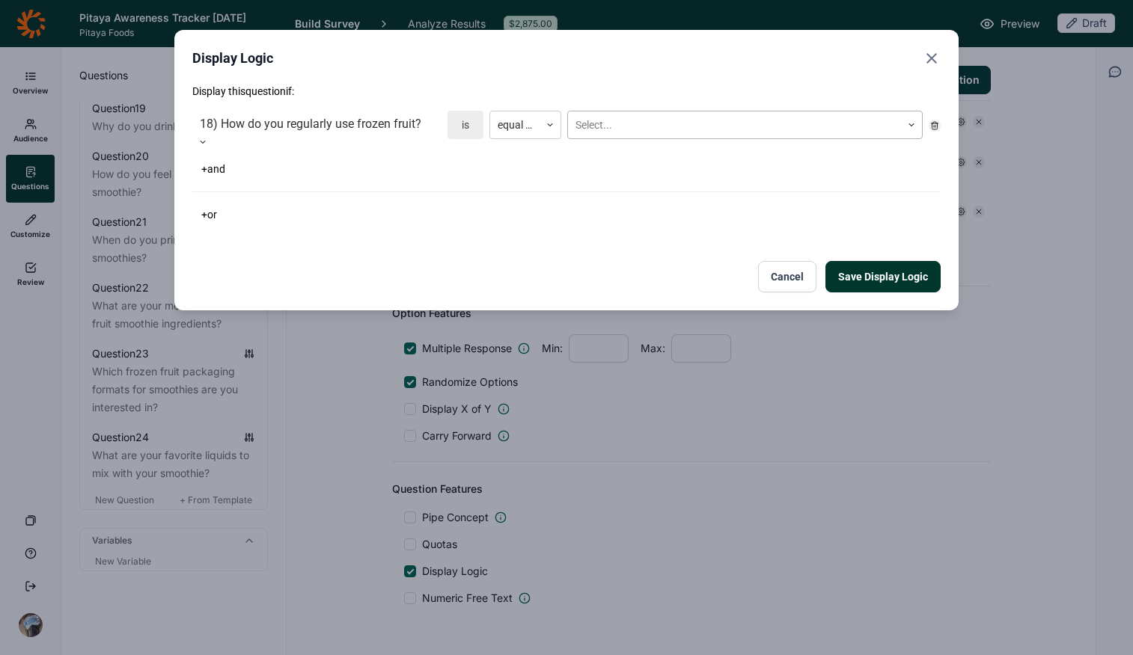
click at [664, 137] on div "Select..." at bounding box center [744, 125] width 355 height 28
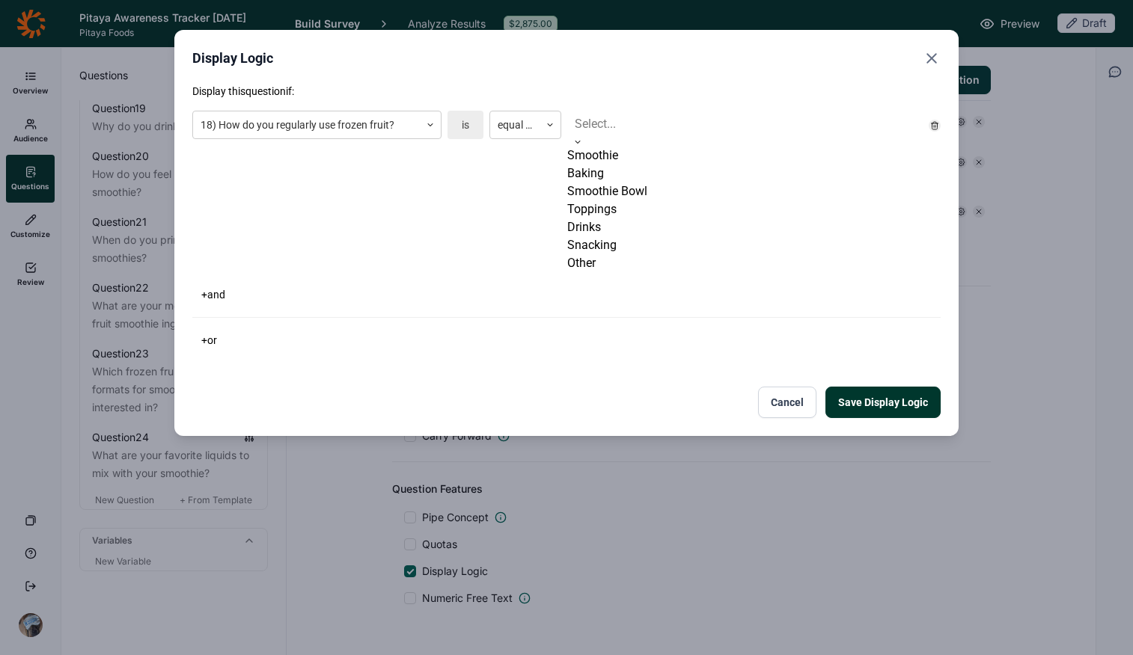
click at [657, 164] on div "Smoothie" at bounding box center [744, 156] width 355 height 18
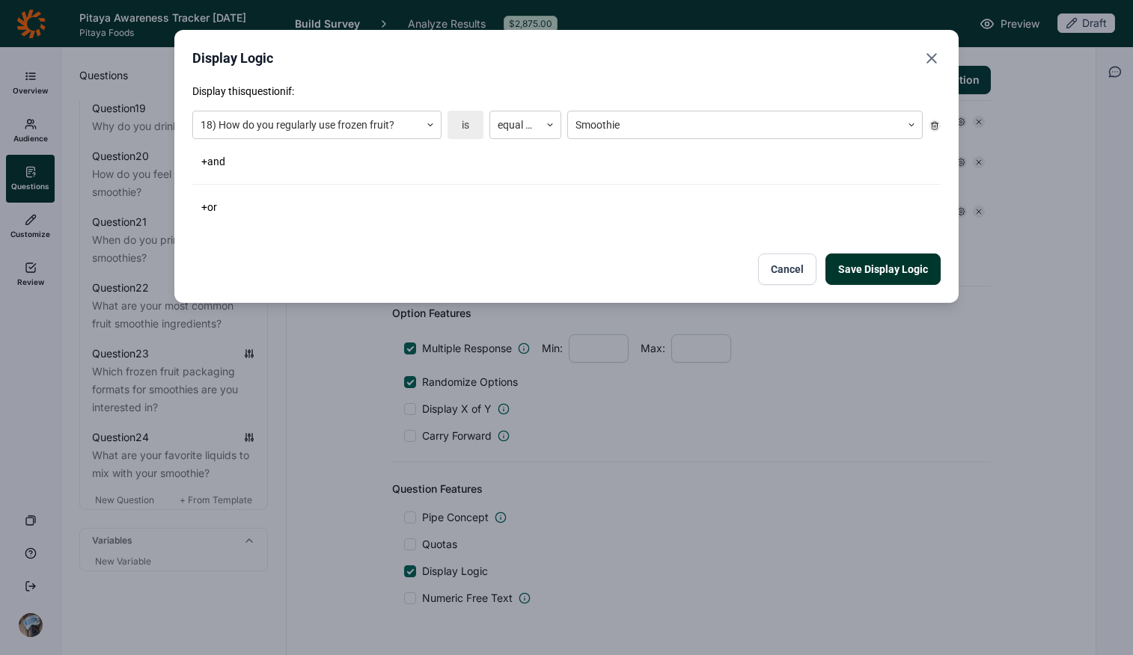
click at [218, 204] on button "+ or" at bounding box center [209, 207] width 34 height 21
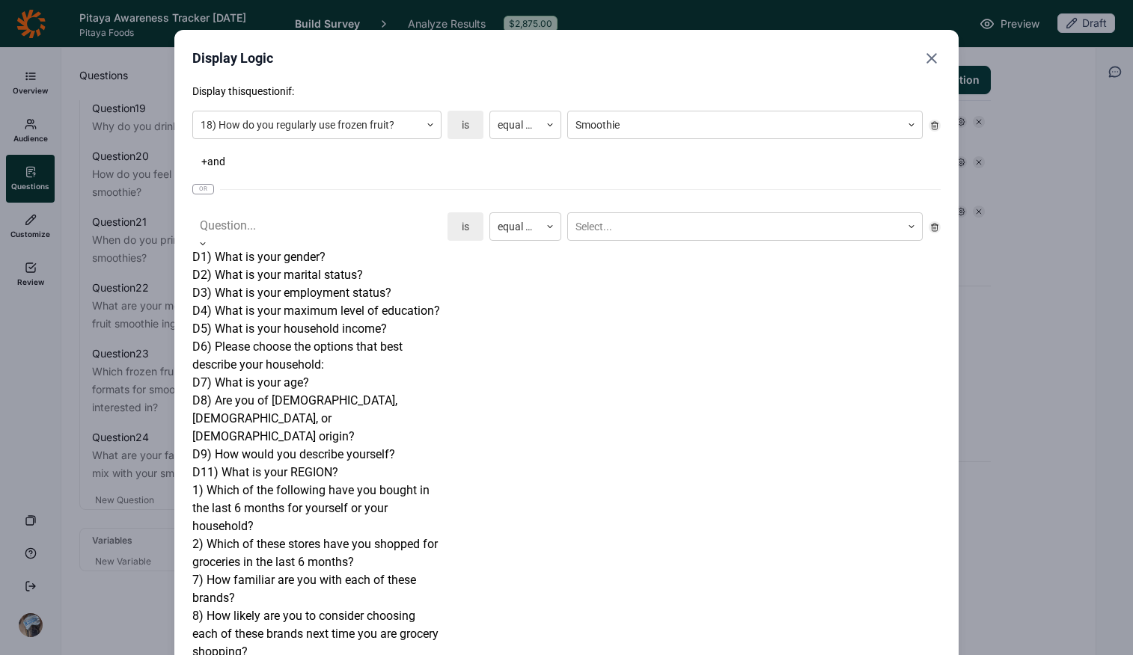
click at [272, 234] on div at bounding box center [317, 225] width 234 height 21
click at [312, 482] on div "1) Which of the following have you bought in the last 6 months for yourself or …" at bounding box center [316, 509] width 249 height 54
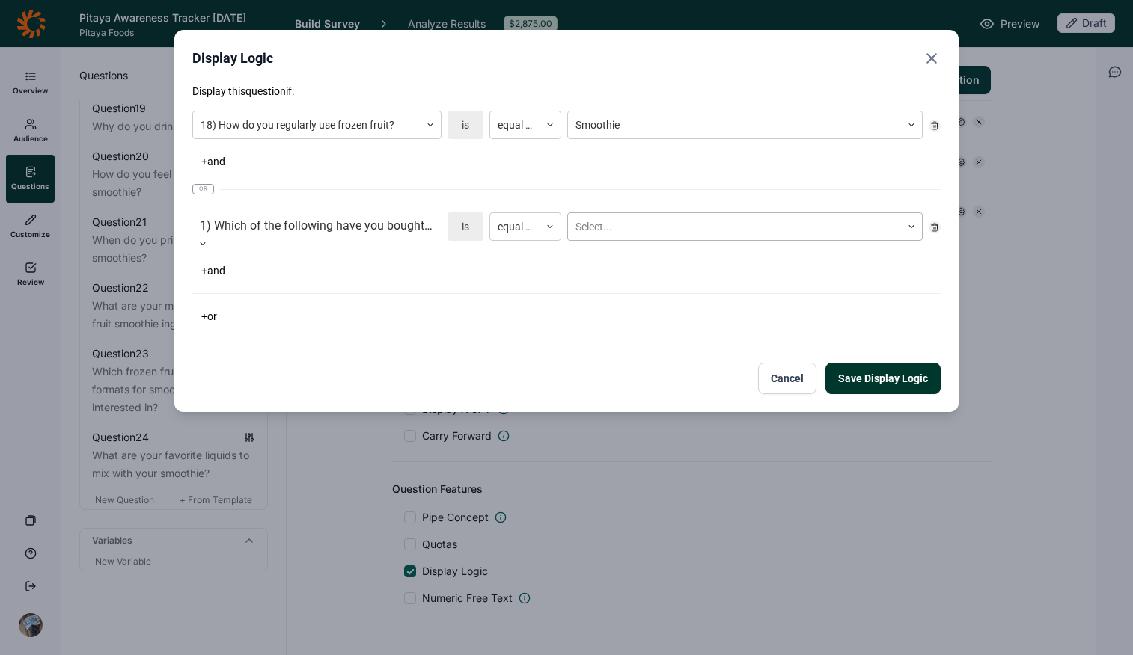
click at [641, 224] on div at bounding box center [734, 227] width 318 height 19
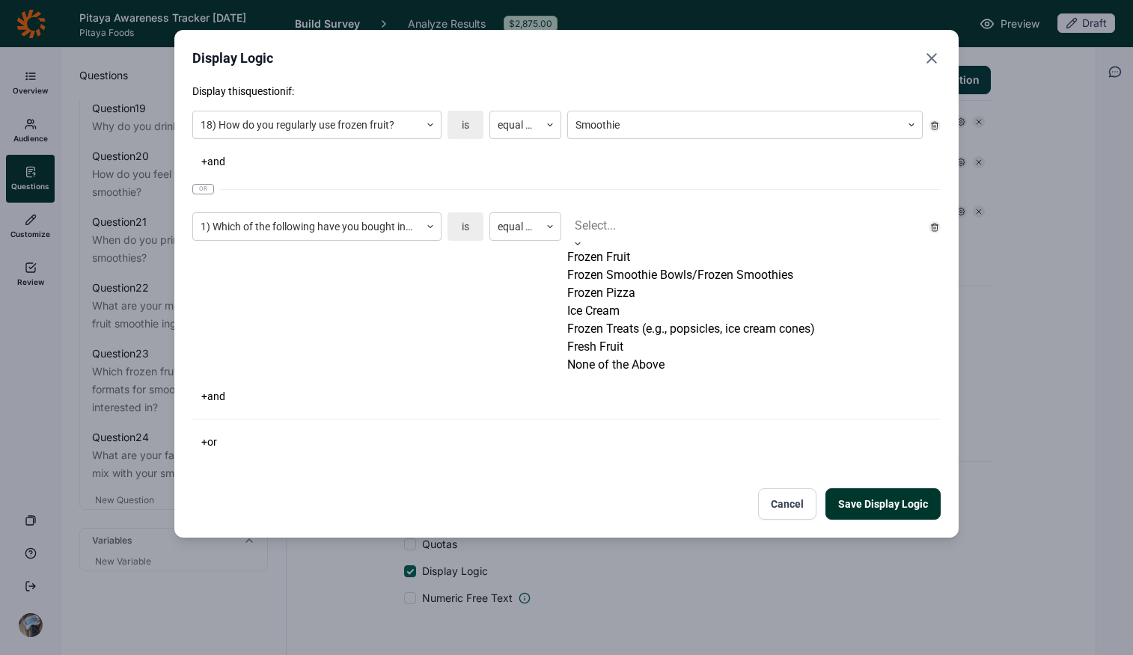
click at [633, 284] on div "Frozen Smoothie Bowls/Frozen Smoothies" at bounding box center [744, 275] width 355 height 18
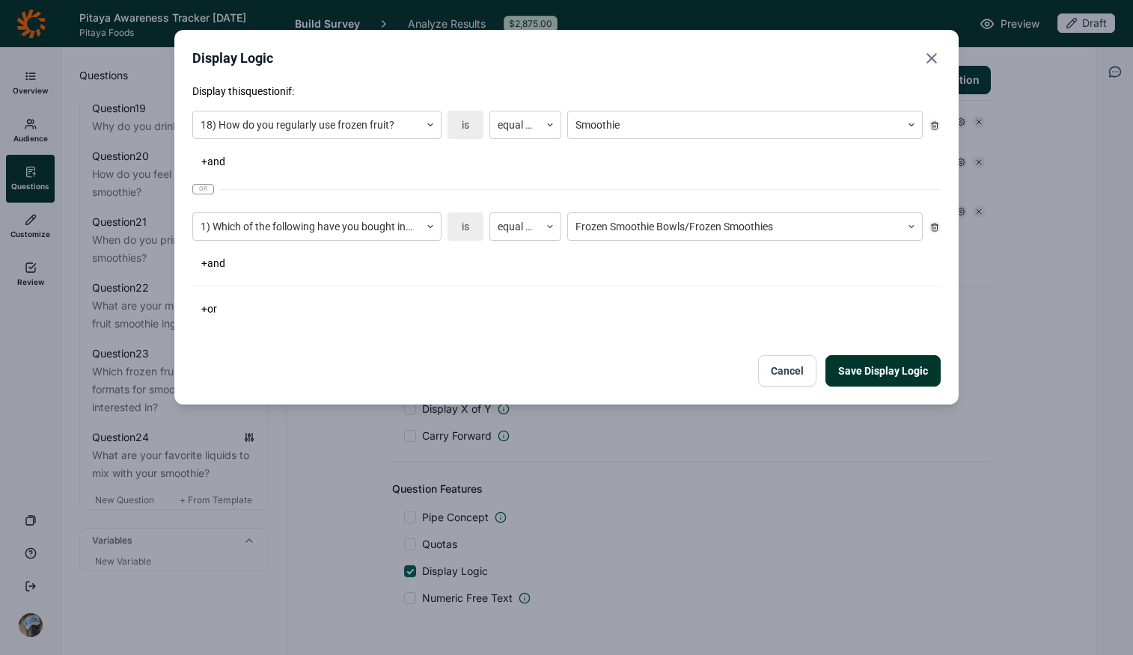
click at [647, 304] on div "+ or" at bounding box center [566, 309] width 748 height 21
click at [863, 367] on button "Save Display Logic" at bounding box center [882, 370] width 115 height 31
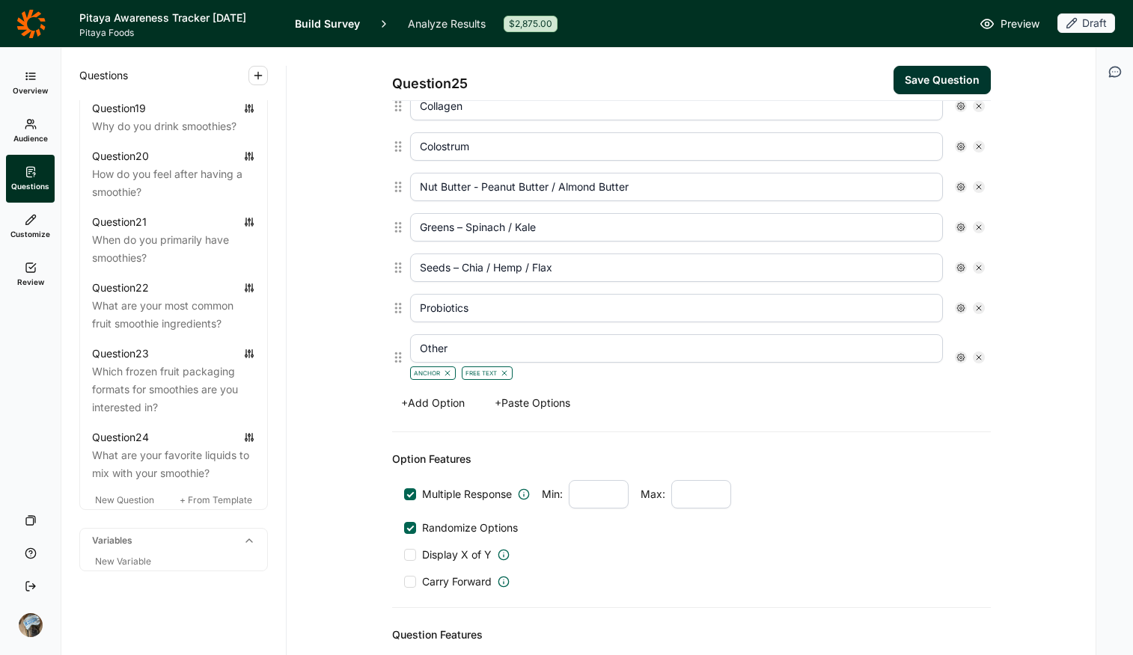
scroll to position [530, 0]
click at [907, 68] on button "Save Question" at bounding box center [941, 80] width 97 height 28
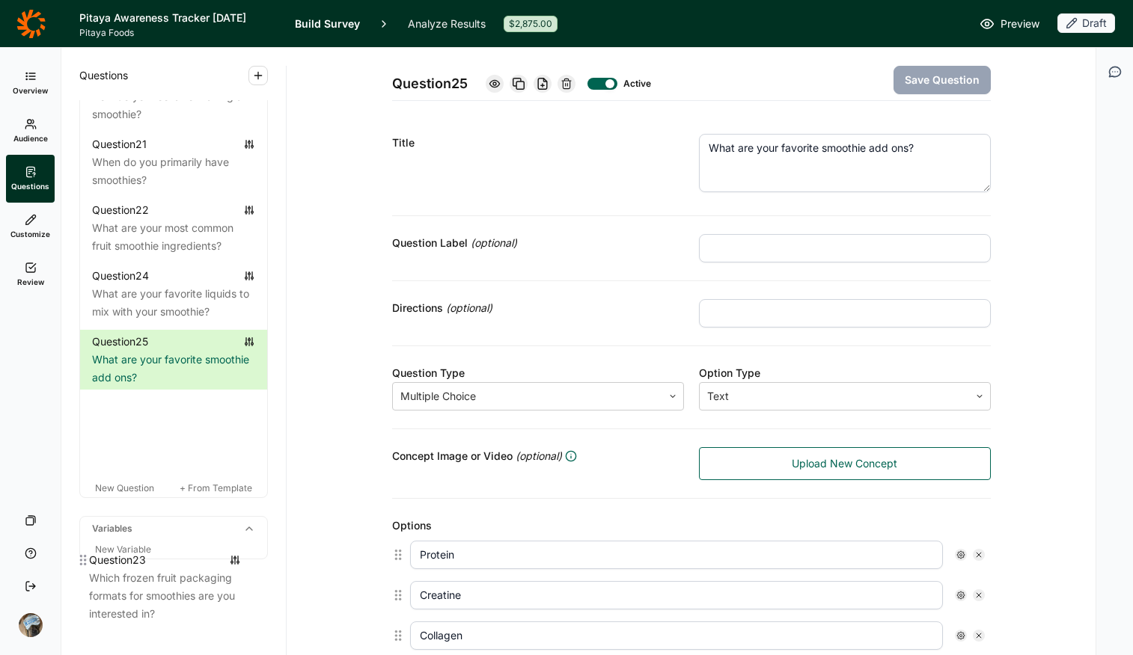
scroll to position [2275, 0]
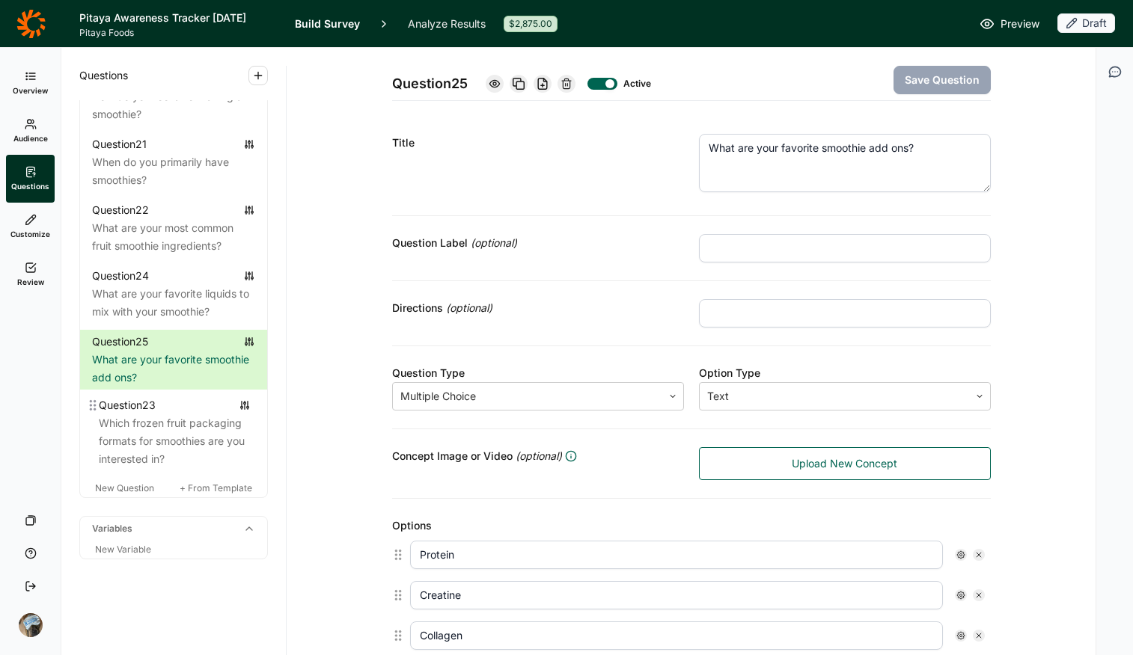
click at [126, 489] on span "New Question" at bounding box center [124, 488] width 59 height 11
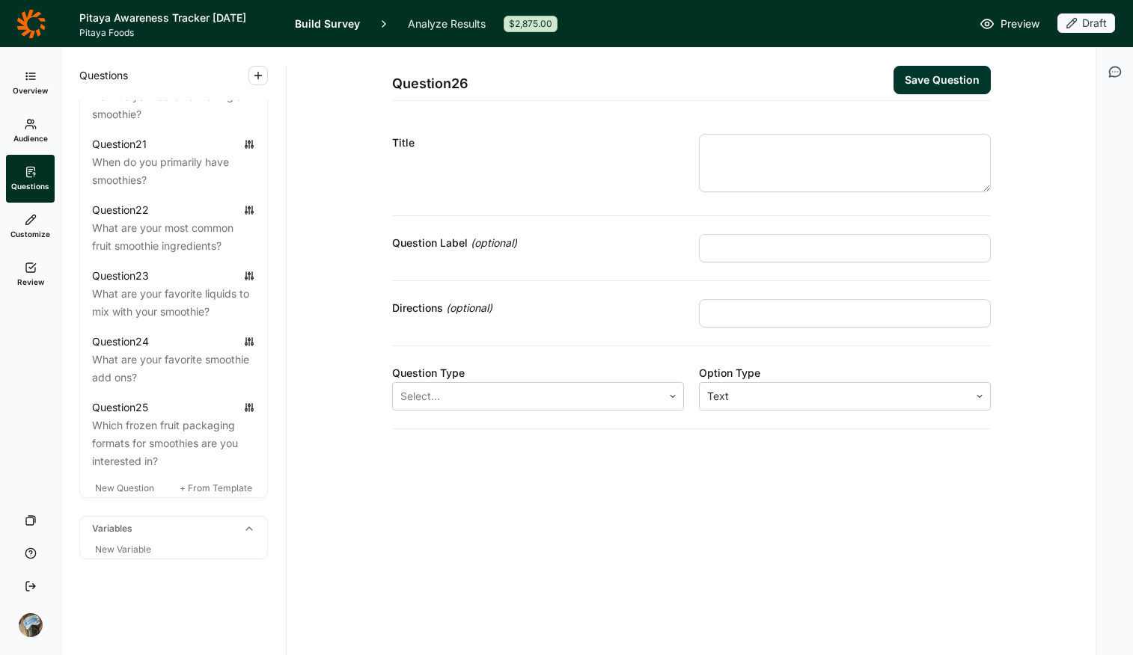
click at [846, 155] on textarea at bounding box center [845, 163] width 292 height 58
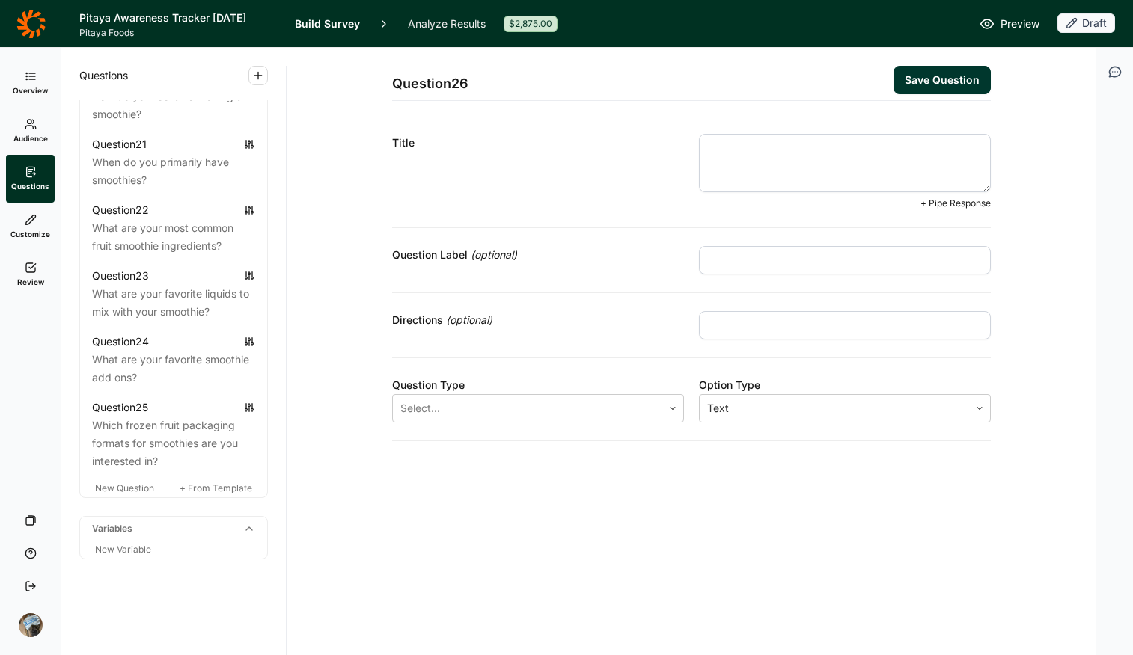
paste textarea "what type of blender do you use?"
click at [718, 148] on textarea "what type of blender do you use?" at bounding box center [845, 163] width 292 height 58
click at [873, 145] on textarea "What type of blender do you use?" at bounding box center [845, 163] width 292 height 58
type textarea "What type of blender do you use for smoothies?"
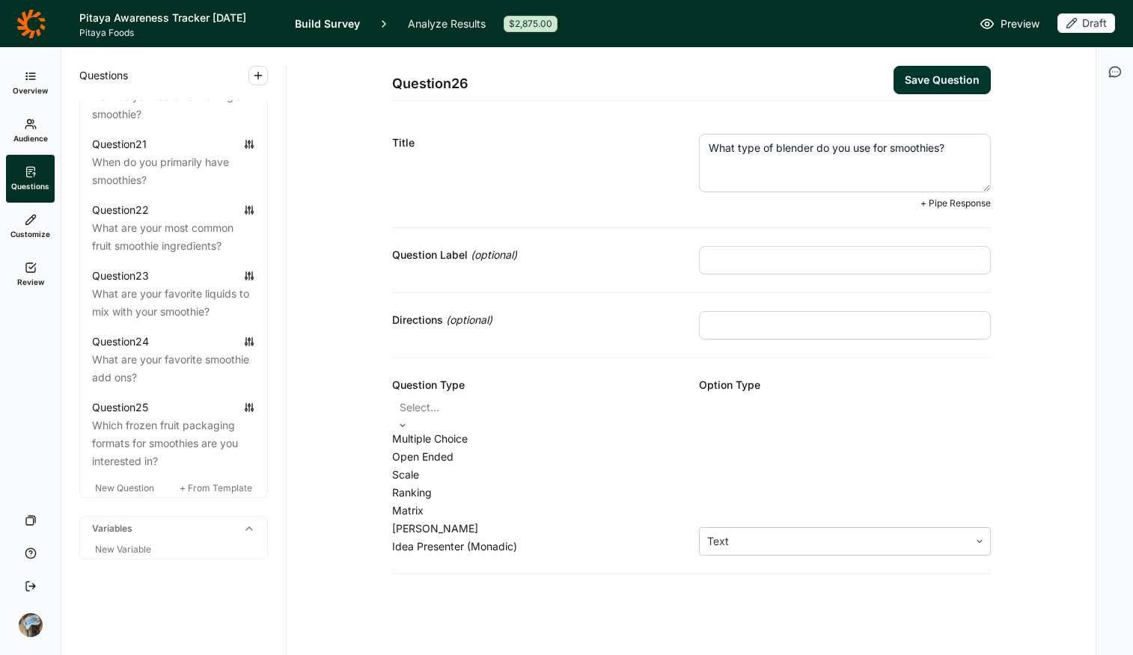
click at [442, 411] on div at bounding box center [538, 407] width 277 height 21
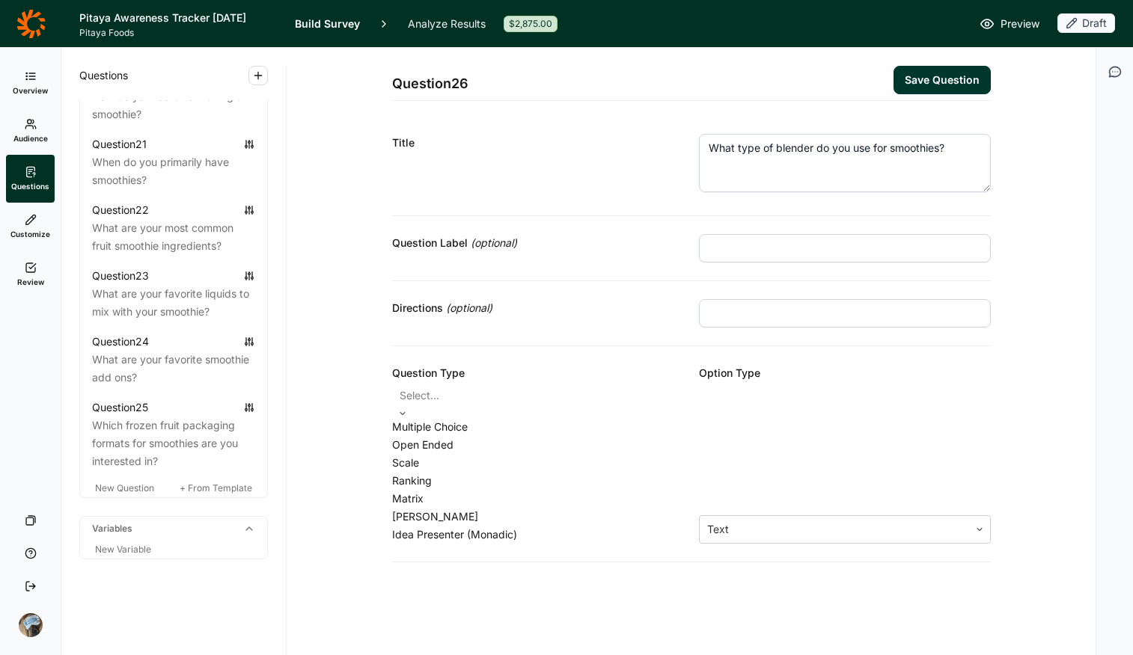
click at [504, 430] on div "Multiple Choice" at bounding box center [538, 427] width 292 height 18
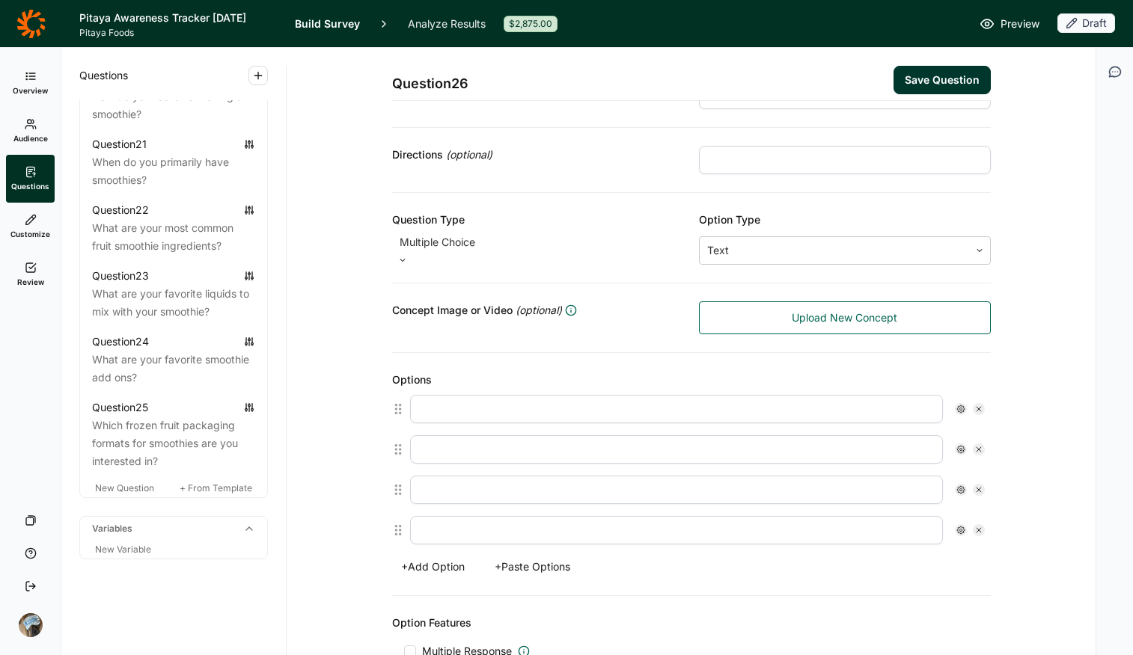
scroll to position [354, 0]
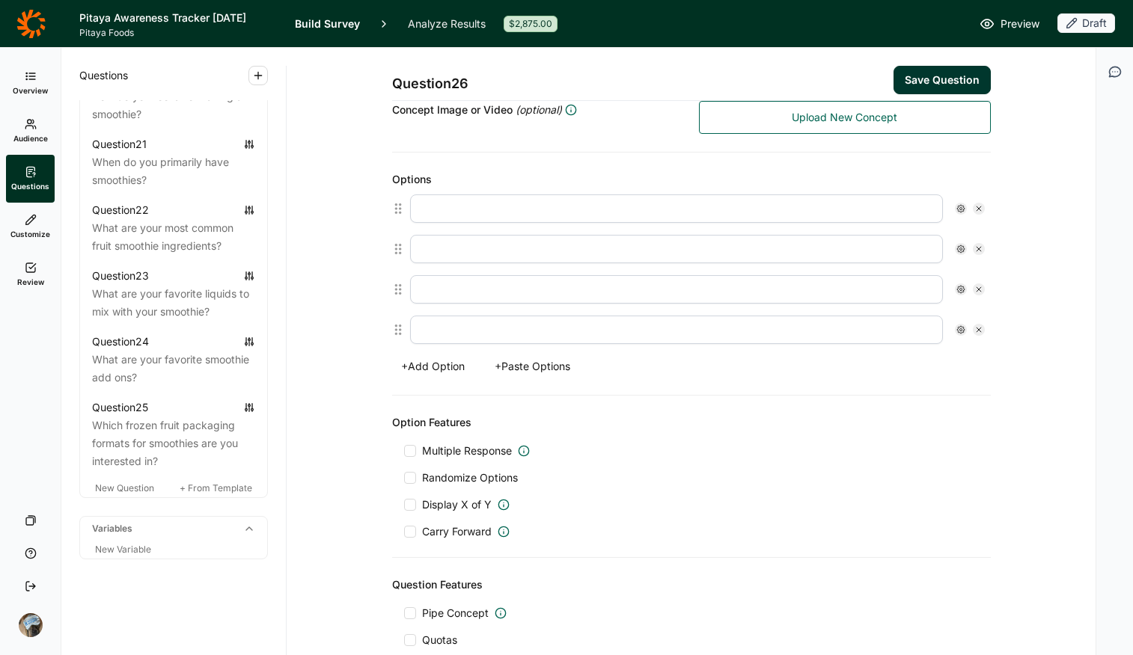
click at [550, 356] on button "+ Paste Options" at bounding box center [533, 366] width 94 height 21
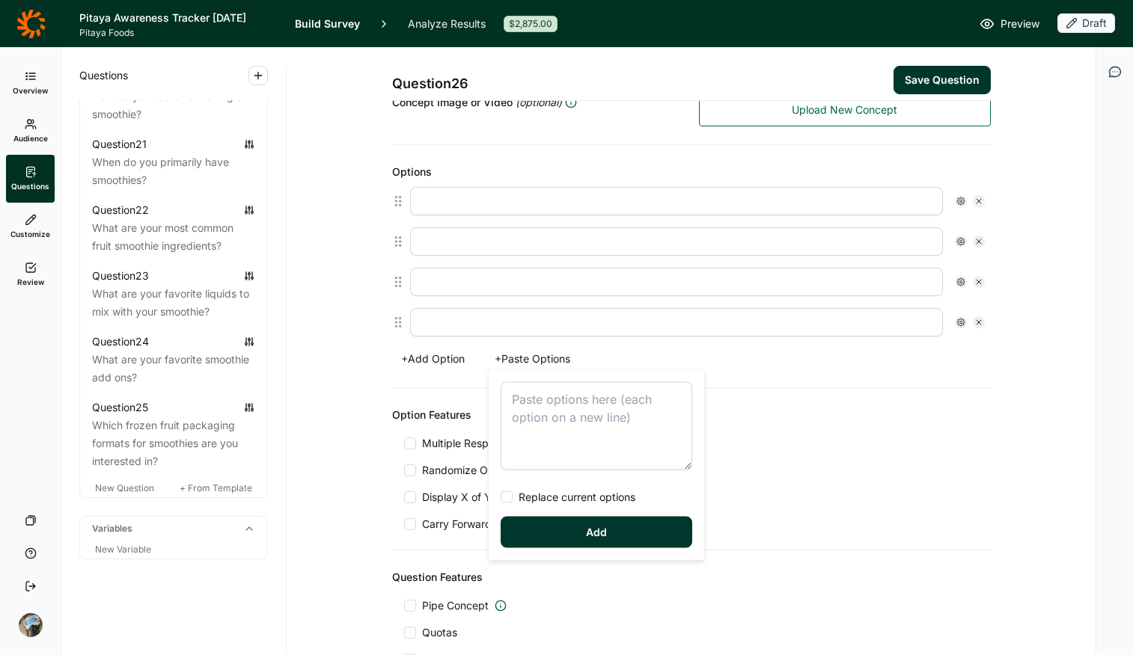
click at [575, 404] on textarea at bounding box center [597, 426] width 192 height 88
type textarea "Vitamix Ninja Nutrabullet [PERSON_NAME] Beach Breville Kitchen Aid Other"
click at [621, 492] on span "Replace current options" at bounding box center [574, 497] width 123 height 15
click at [501, 498] on input "Replace current options" at bounding box center [501, 498] width 0 height 0
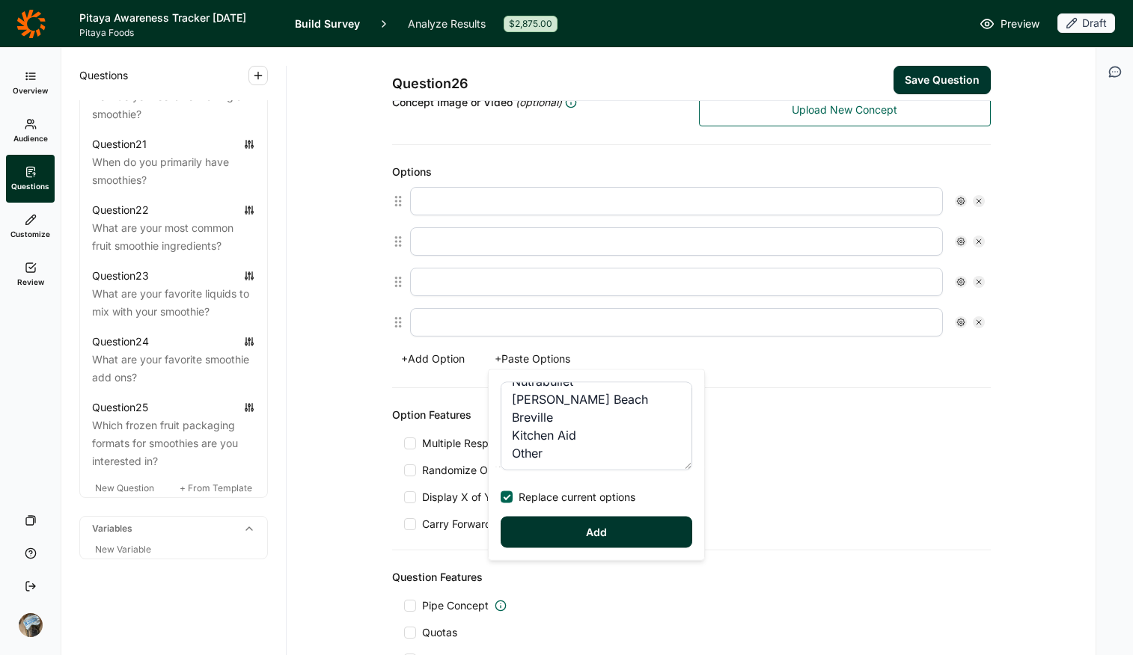
click at [634, 519] on button "Add" at bounding box center [597, 532] width 192 height 31
type input "Vitamix"
type input "Ninja"
type input "Nutrabullet"
type input "[PERSON_NAME][GEOGRAPHIC_DATA]"
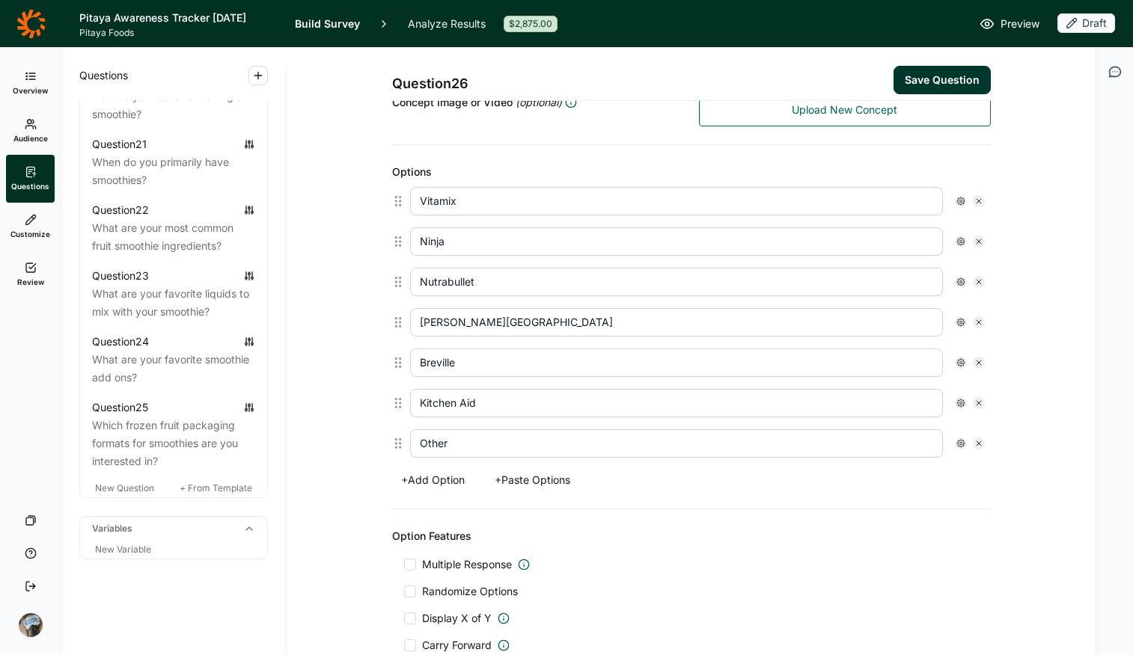
click at [468, 519] on span "Multiple Response" at bounding box center [467, 564] width 90 height 15
click at [404, 519] on input "Multiple Response" at bounding box center [404, 565] width 0 height 0
click at [907, 446] on use at bounding box center [960, 443] width 7 height 7
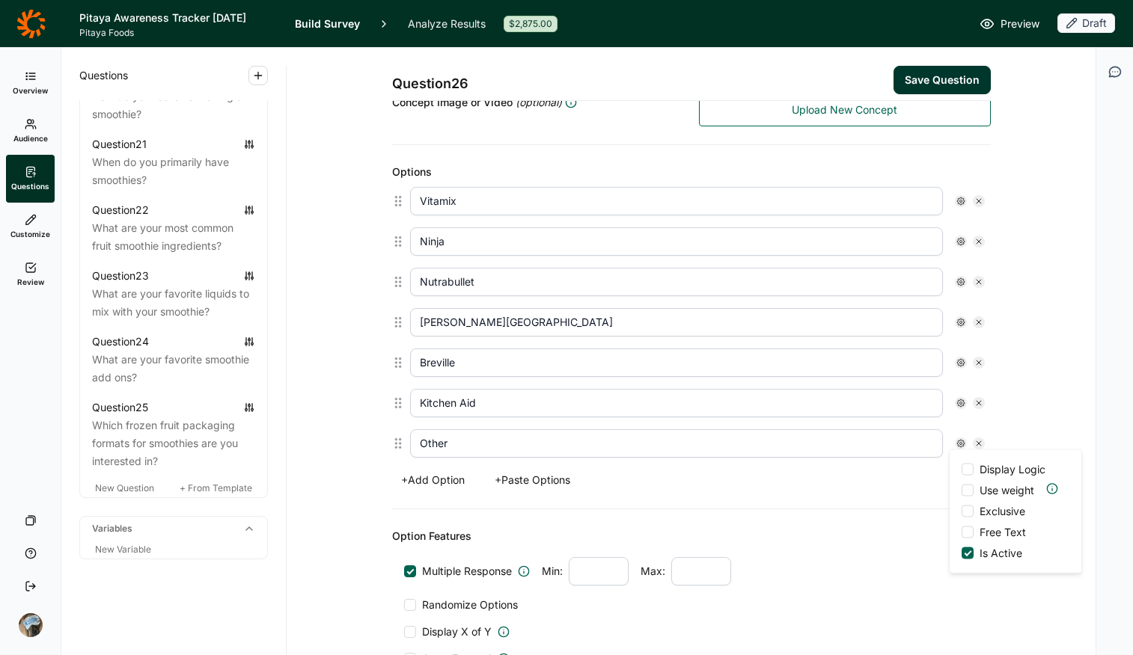
click at [907, 508] on span "Exclusive" at bounding box center [999, 511] width 52 height 15
click at [907, 512] on input "Exclusive" at bounding box center [961, 512] width 0 height 0
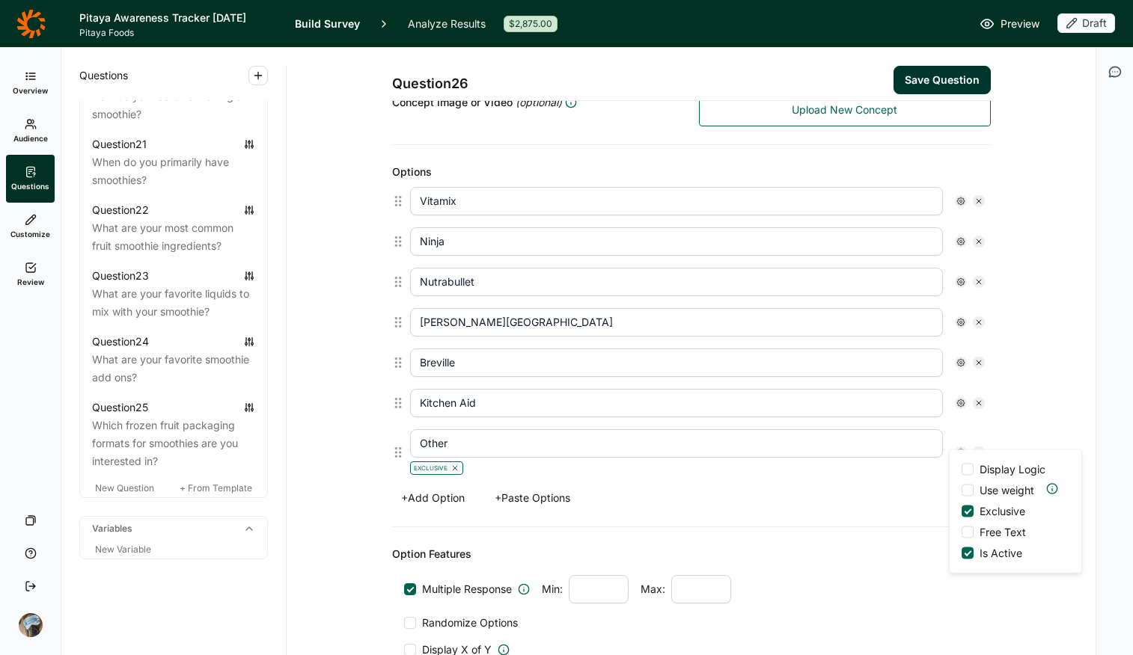
click at [907, 519] on span "Free Text" at bounding box center [999, 532] width 52 height 15
click at [907, 519] on input "Free Text" at bounding box center [961, 533] width 0 height 0
click at [468, 519] on span "Randomize Options" at bounding box center [467, 623] width 102 height 15
click at [404, 519] on input "Randomize Options" at bounding box center [404, 623] width 0 height 0
click at [907, 453] on icon at bounding box center [960, 452] width 9 height 9
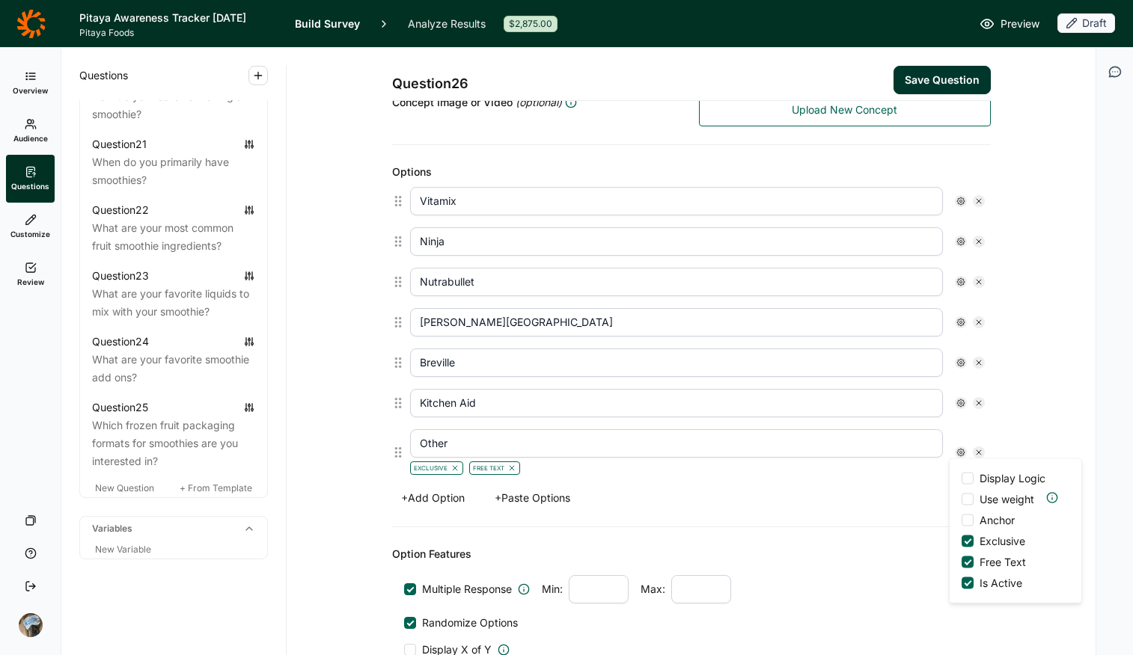
click at [907, 519] on span "Anchor" at bounding box center [993, 520] width 41 height 15
click at [907, 519] on input "Anchor" at bounding box center [961, 521] width 0 height 0
click at [852, 519] on div "Option Features" at bounding box center [691, 554] width 599 height 18
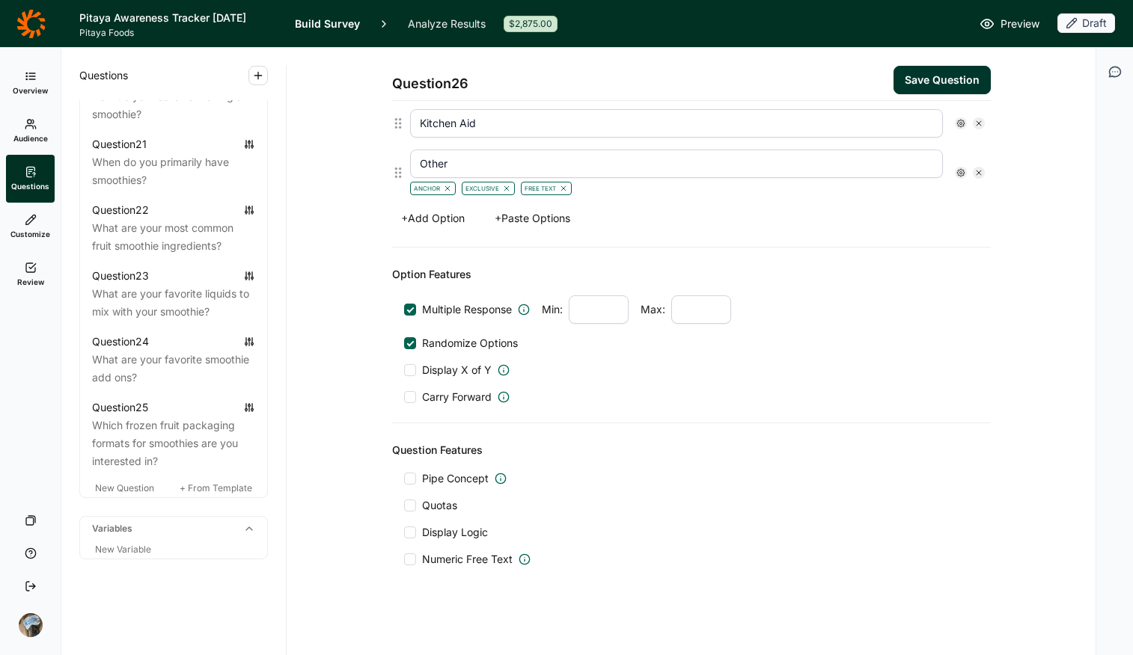
scroll to position [635, 0]
click at [430, 519] on span "Display Logic" at bounding box center [455, 531] width 66 height 15
click at [404, 519] on input "Display Logic" at bounding box center [404, 531] width 0 height 0
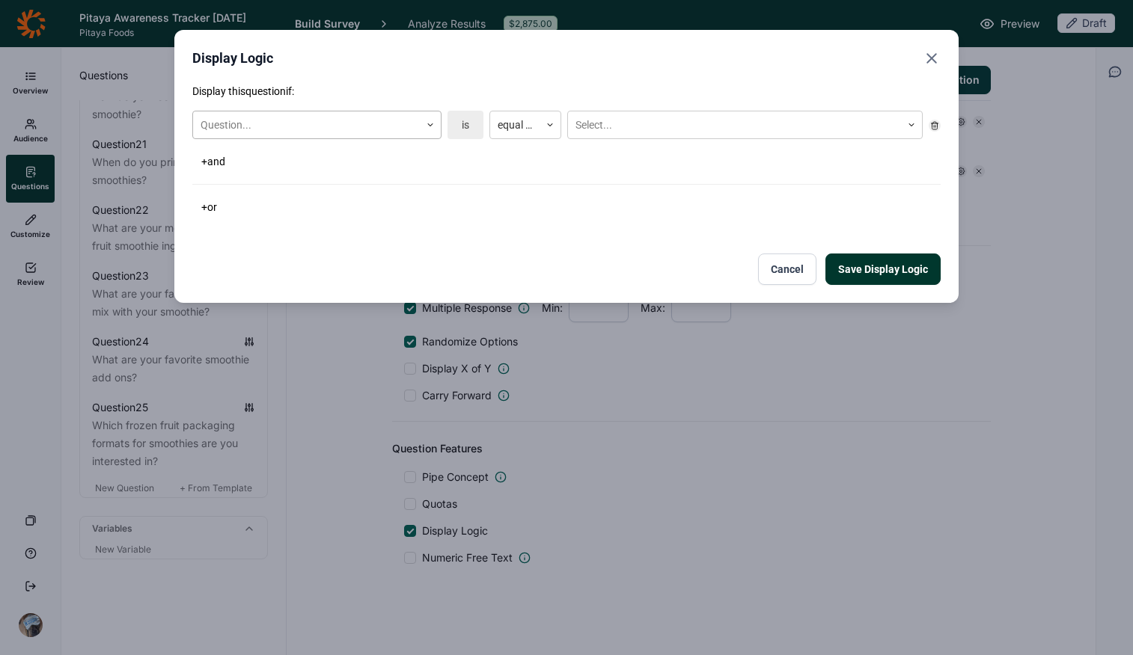
click at [337, 131] on div at bounding box center [307, 125] width 212 height 19
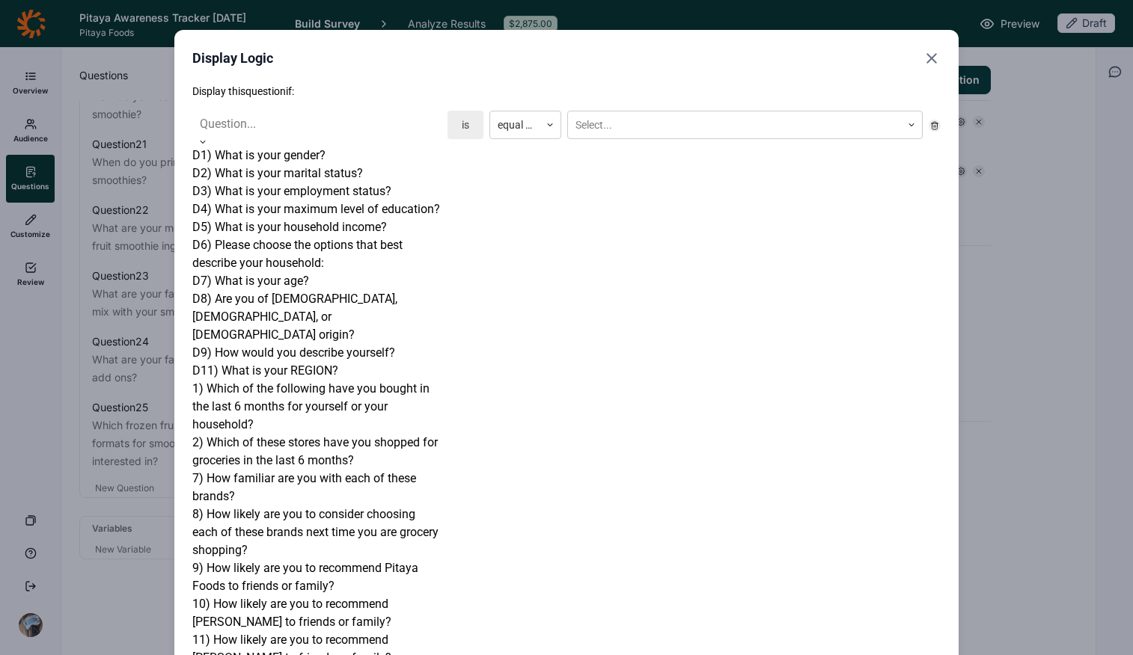
scroll to position [889, 0]
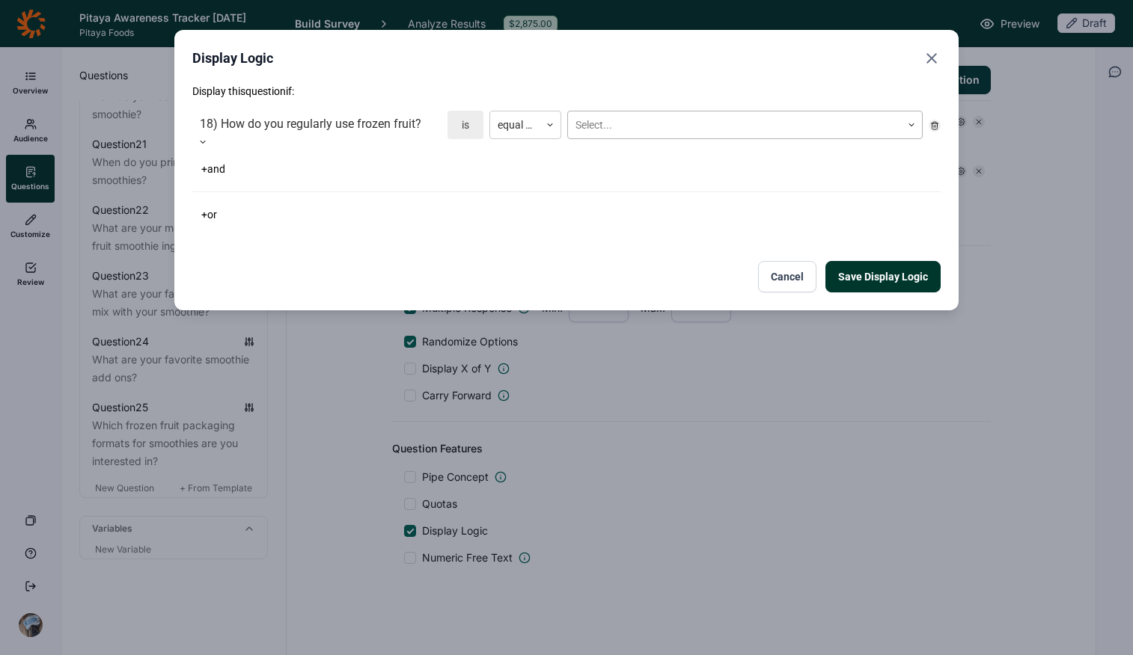
click at [673, 132] on div at bounding box center [734, 125] width 318 height 19
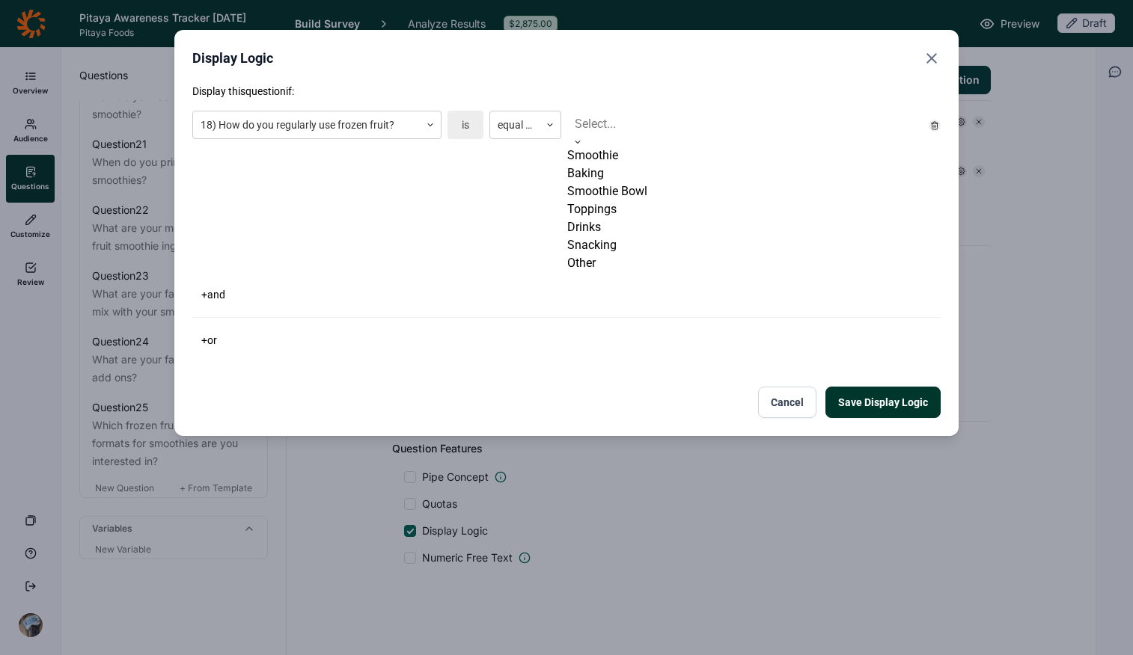
click at [674, 165] on div "Smoothie" at bounding box center [744, 156] width 355 height 18
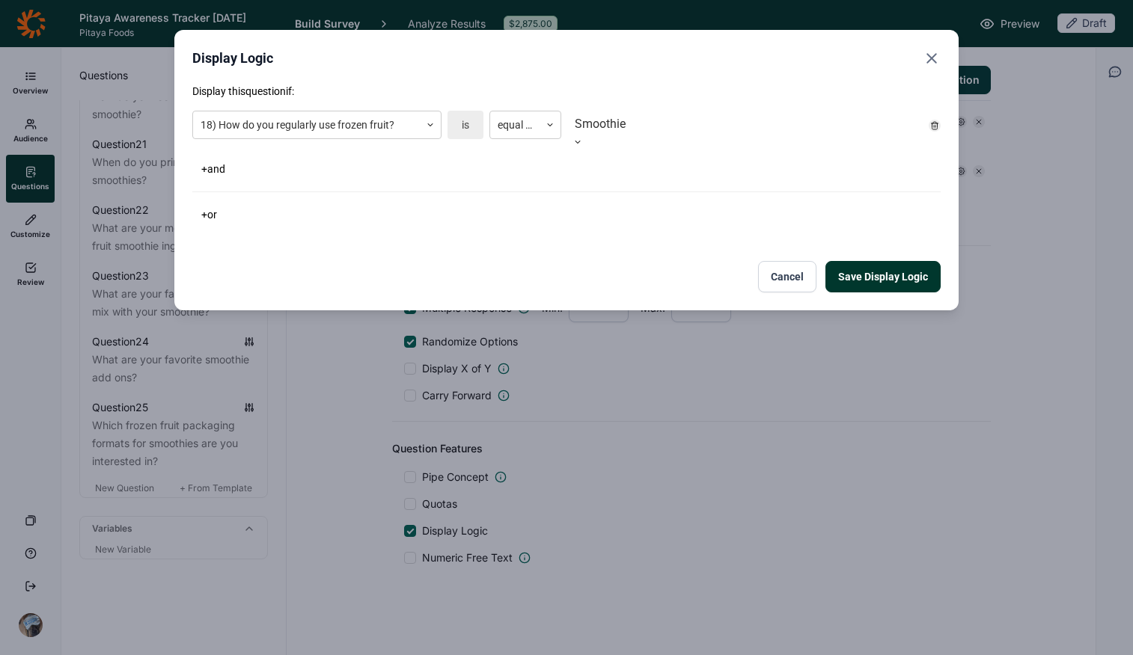
click at [696, 187] on div "Display this question if: 18) How do you regularly use frozen fruit? is equal t…" at bounding box center [566, 154] width 748 height 141
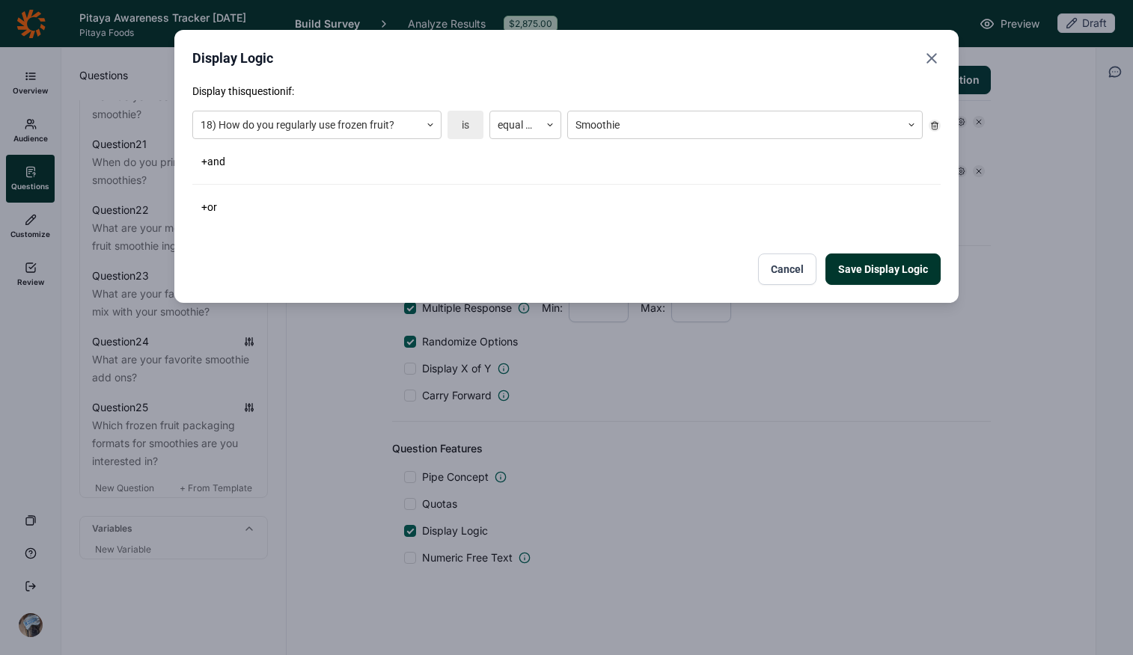
click at [907, 278] on button "Save Display Logic" at bounding box center [882, 269] width 115 height 31
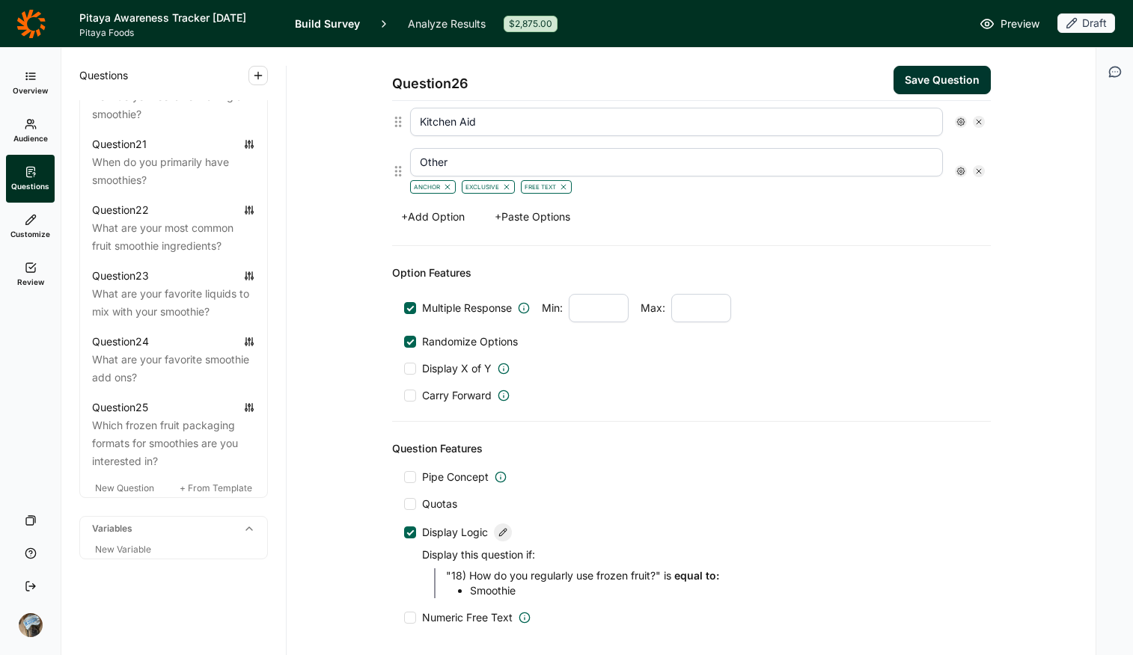
click at [907, 430] on div "Question Features Pipe Concept Quotas Display Logic Display this question if: "…" at bounding box center [691, 532] width 599 height 221
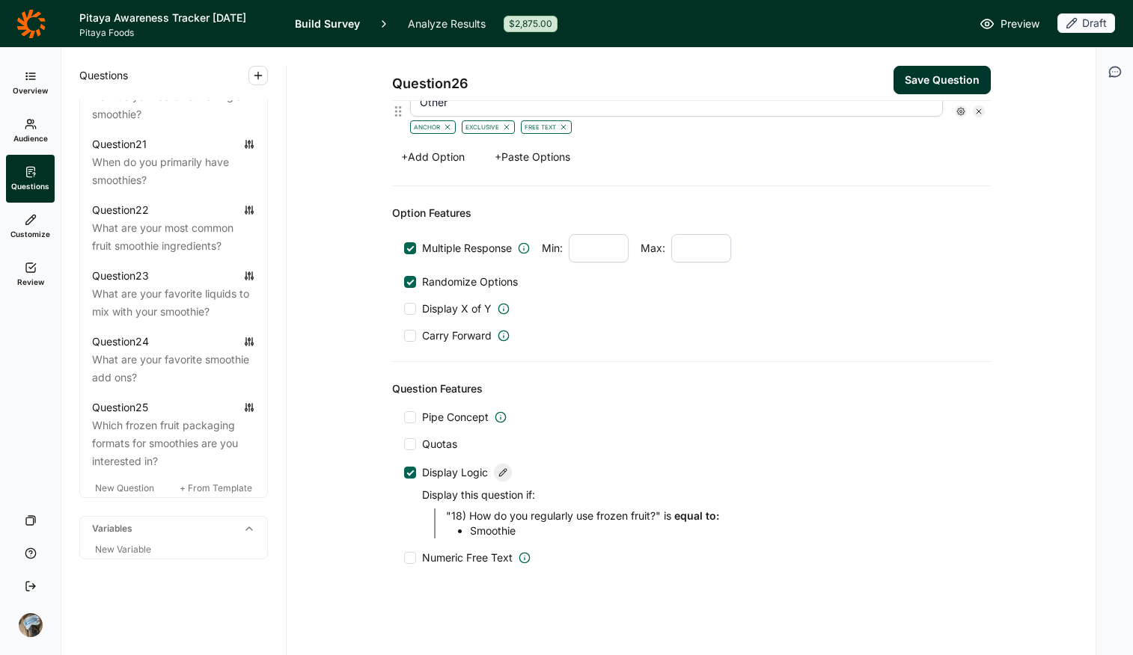
scroll to position [593, 0]
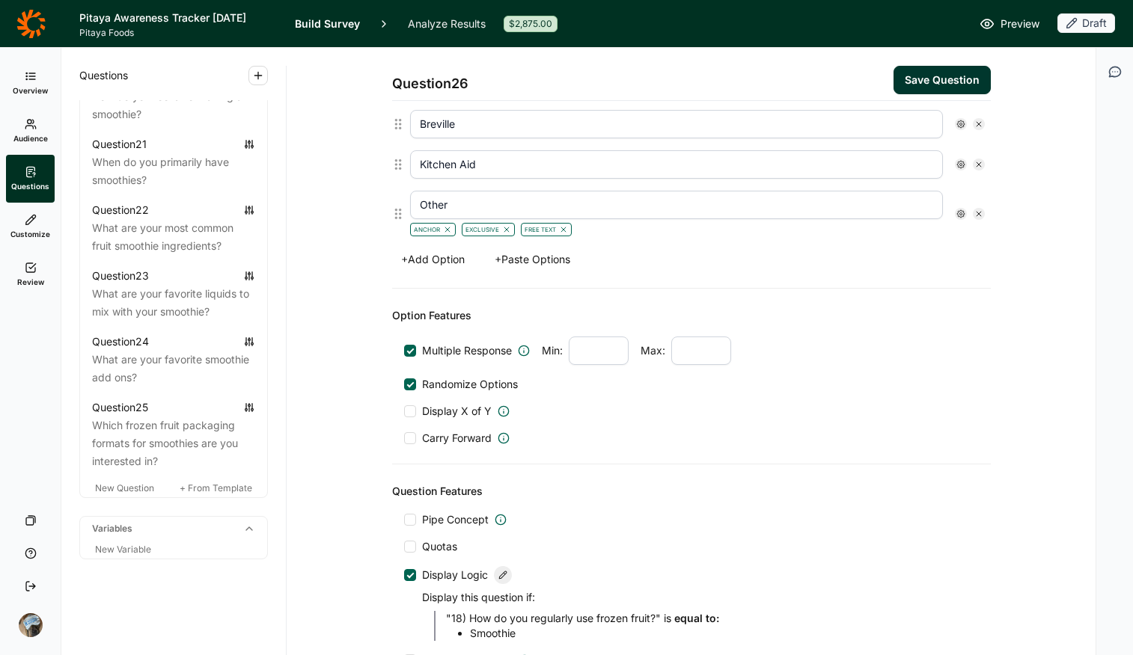
click at [907, 76] on button "Save Question" at bounding box center [941, 80] width 97 height 28
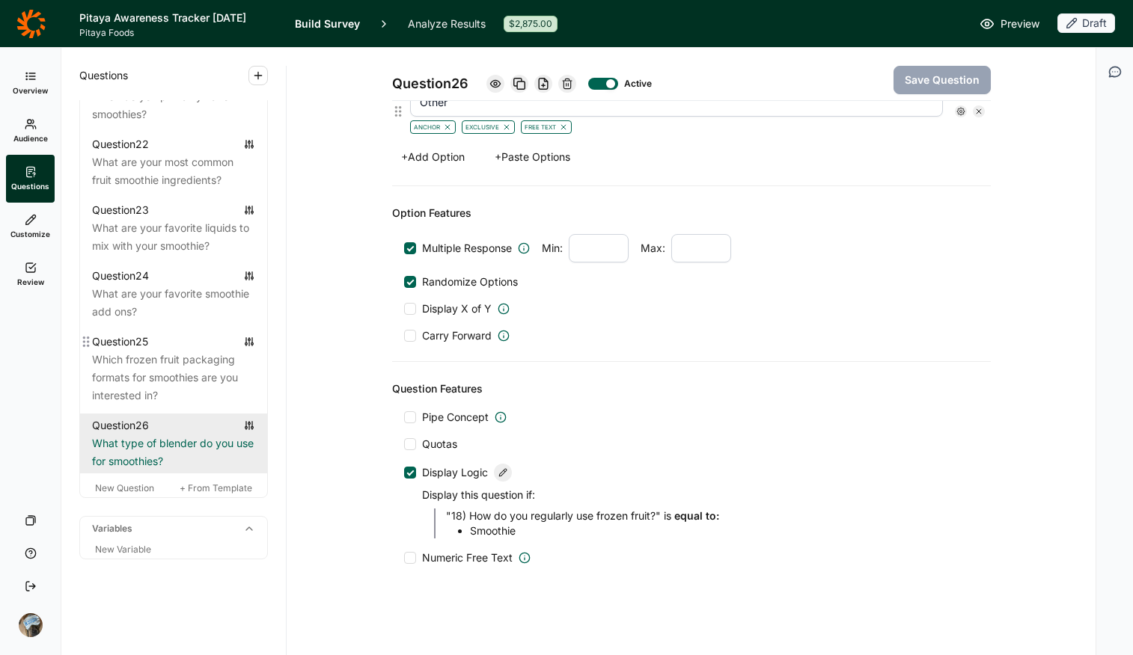
scroll to position [2340, 0]
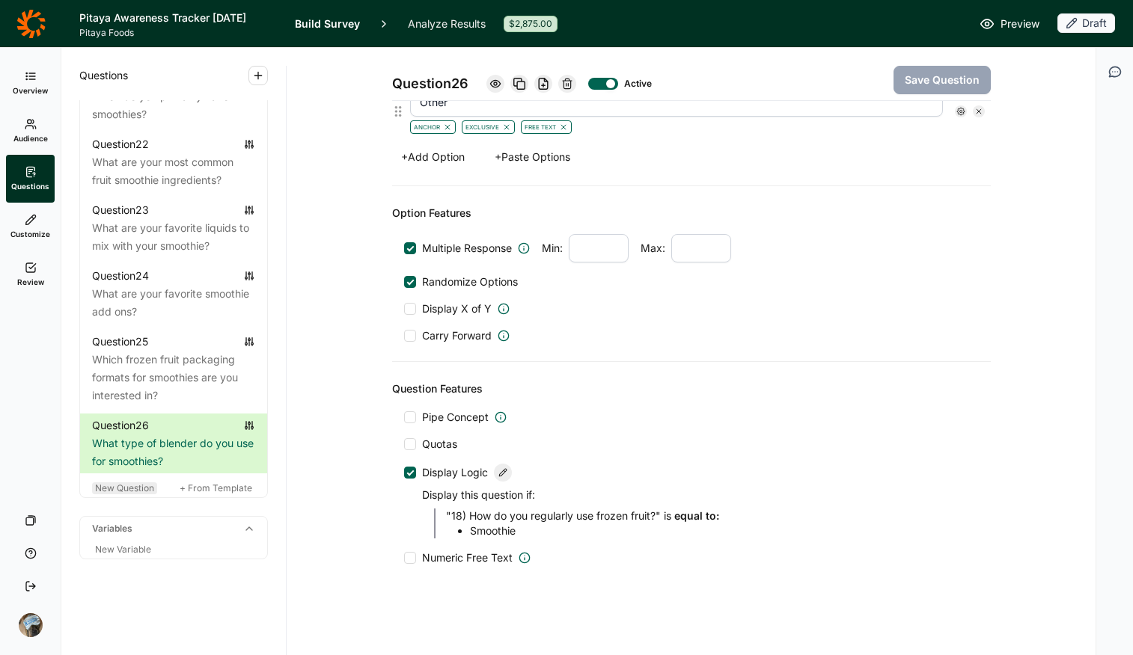
click at [124, 489] on span "New Question" at bounding box center [124, 488] width 59 height 11
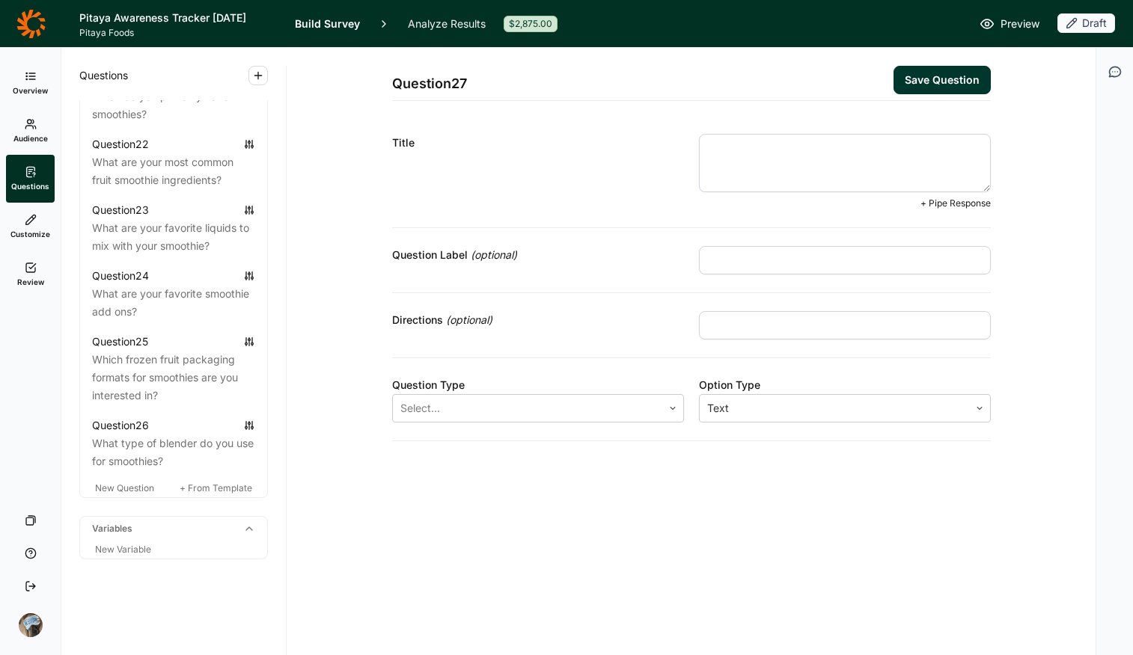
paste textarea "what is your favorite type of protein"
click at [718, 149] on textarea "what is your favorite type of protein" at bounding box center [845, 163] width 292 height 58
click at [907, 156] on textarea "What is your favorite type of protein" at bounding box center [845, 163] width 292 height 58
type textarea "What is your favorite type of protein?"
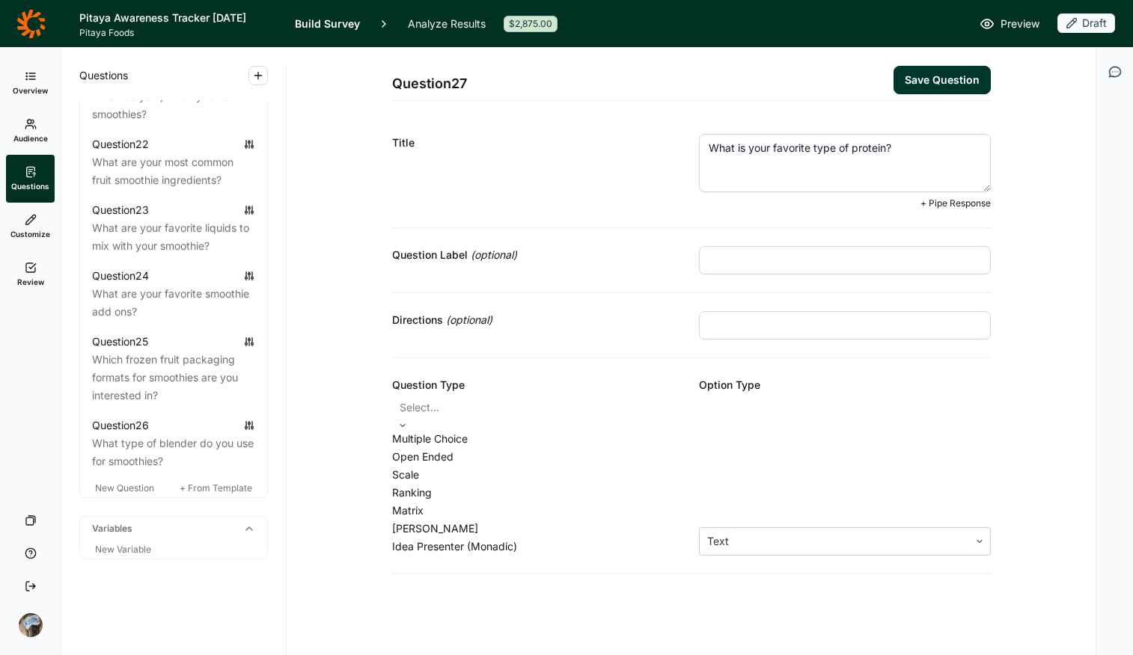
click at [563, 406] on div at bounding box center [538, 407] width 277 height 21
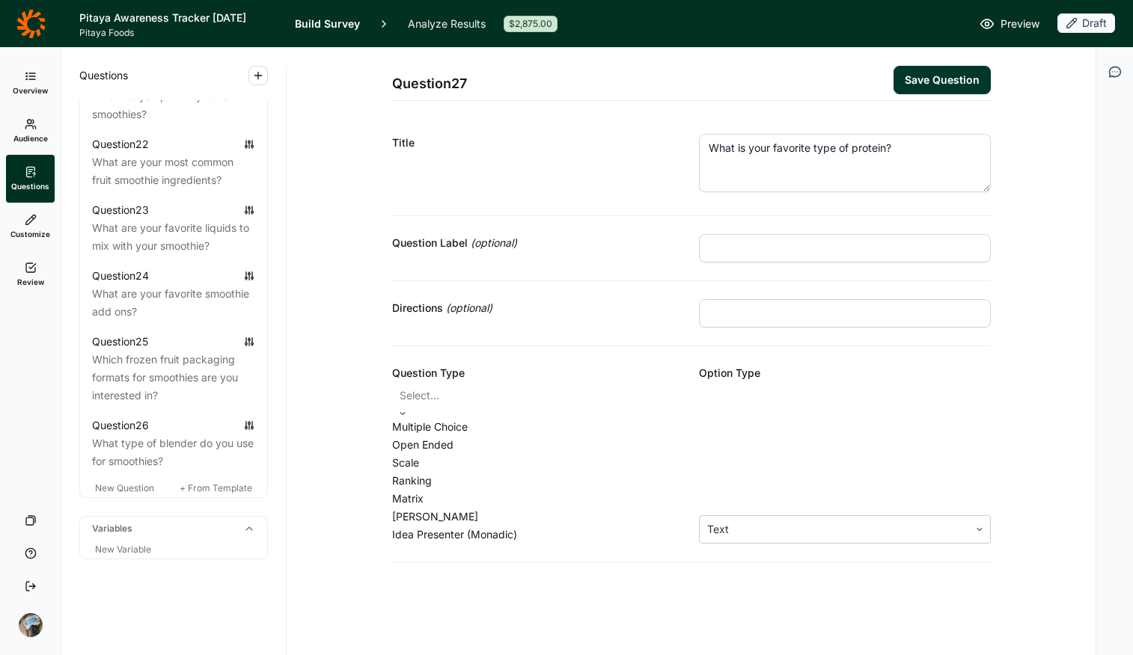
click at [551, 436] on div "Multiple Choice" at bounding box center [538, 427] width 292 height 18
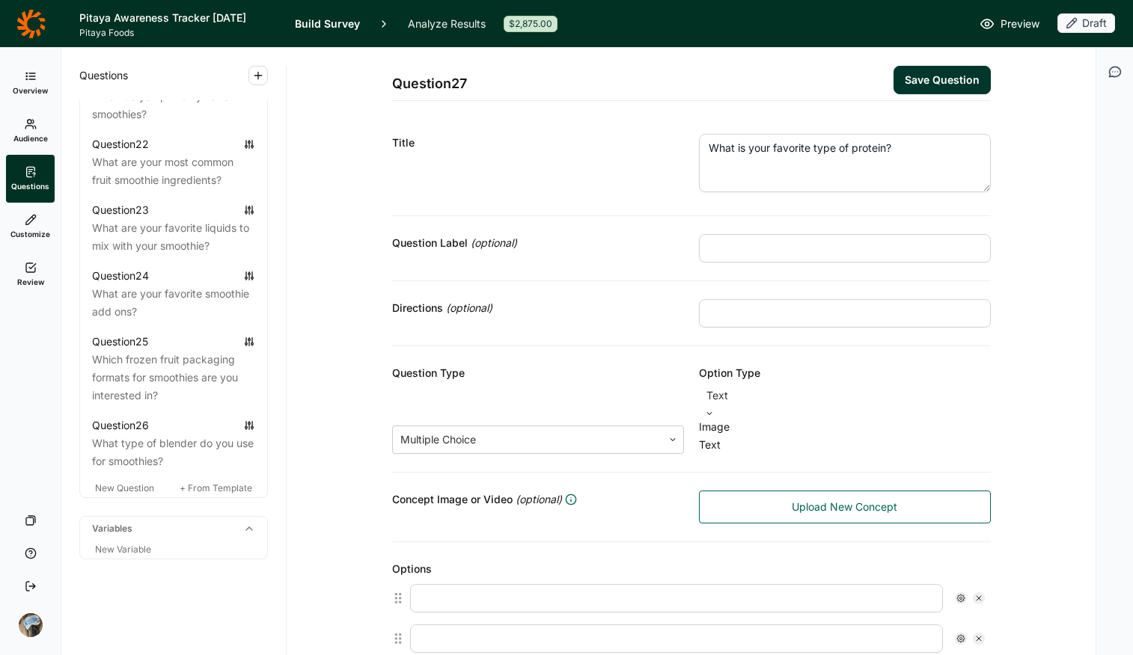
click at [733, 395] on div at bounding box center [844, 395] width 277 height 21
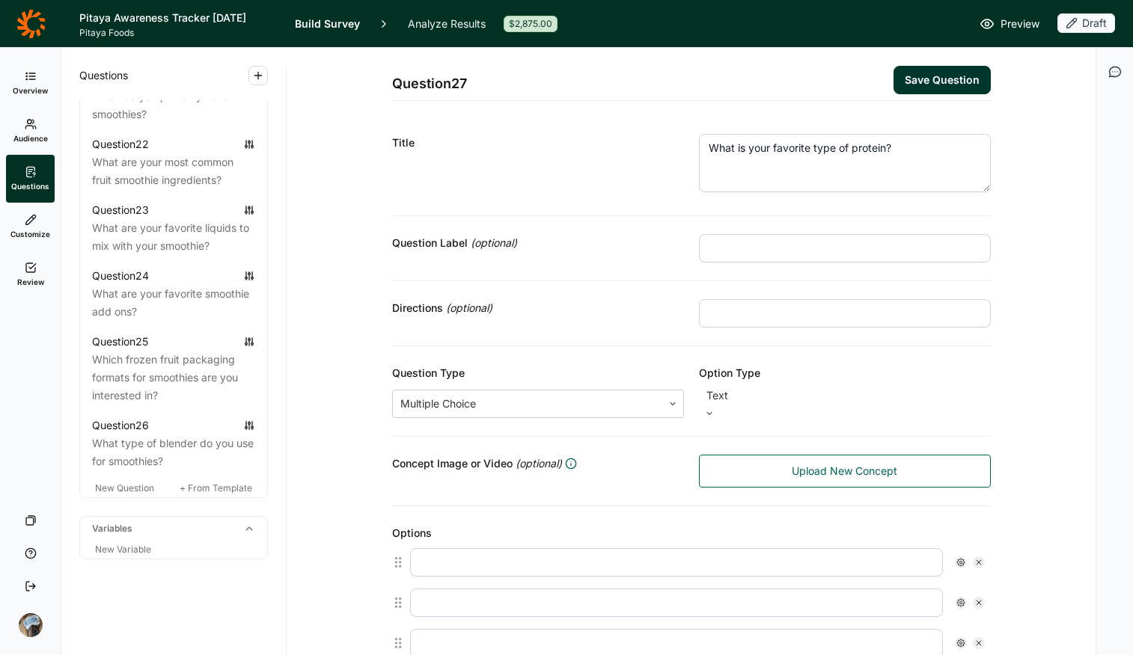
click at [733, 395] on div at bounding box center [844, 395] width 277 height 21
click at [645, 303] on div "Directions (optional)" at bounding box center [538, 308] width 292 height 18
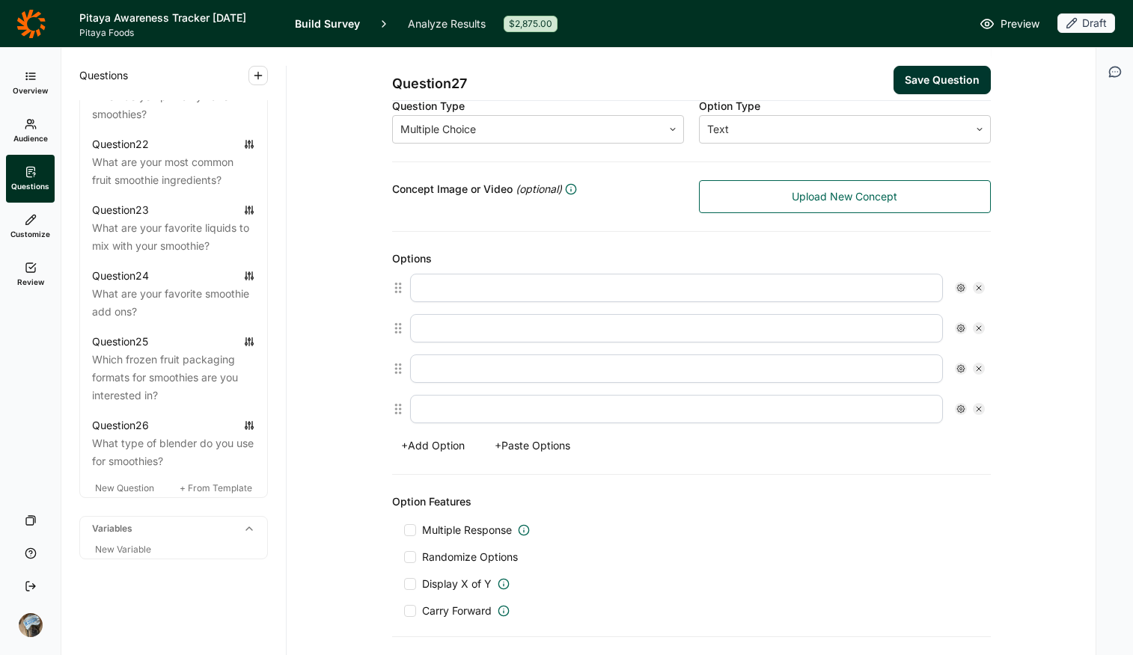
scroll to position [272, 0]
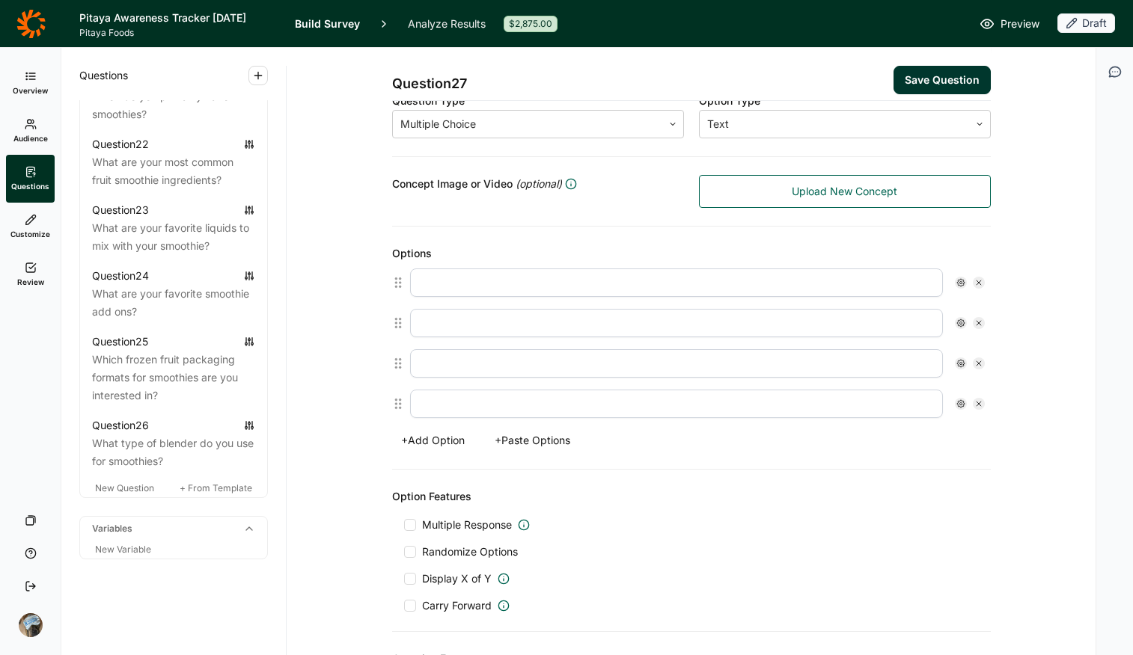
click at [520, 438] on button "+ Paste Options" at bounding box center [533, 440] width 94 height 21
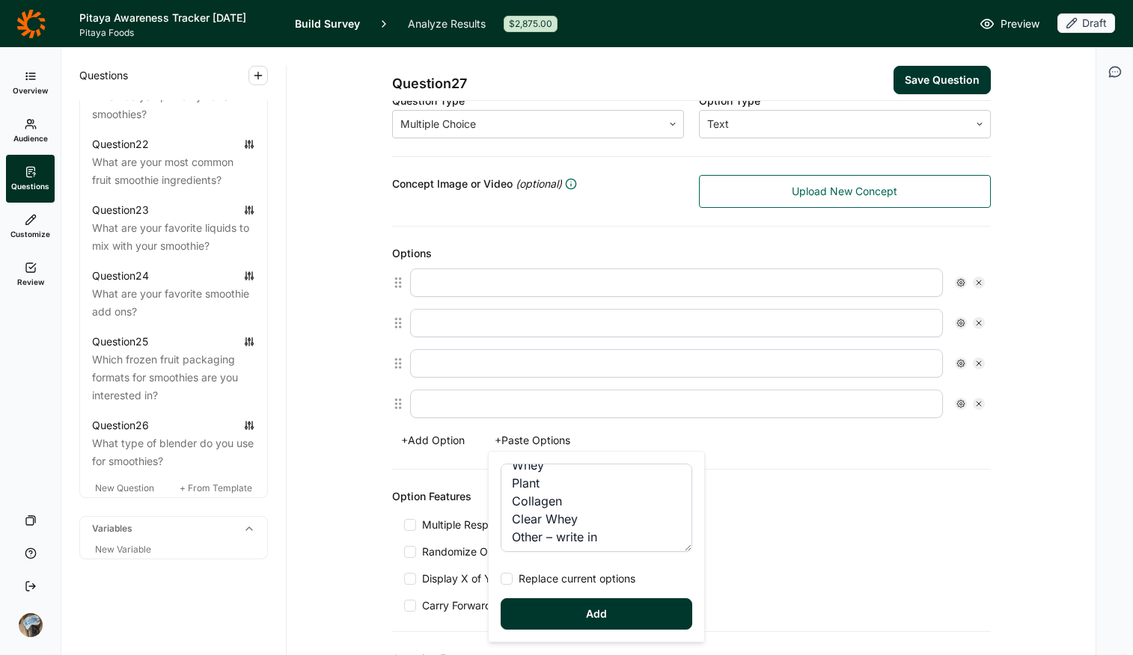
scroll to position [36, 0]
click at [622, 513] on textarea "Whey Plant Collagen Clear Whey Other – write in" at bounding box center [597, 508] width 192 height 88
drag, startPoint x: 602, startPoint y: 533, endPoint x: 544, endPoint y: 524, distance: 59.2
click at [544, 519] on textarea "Whey Plant Collagen Clear Whey Other – write in" at bounding box center [597, 508] width 192 height 88
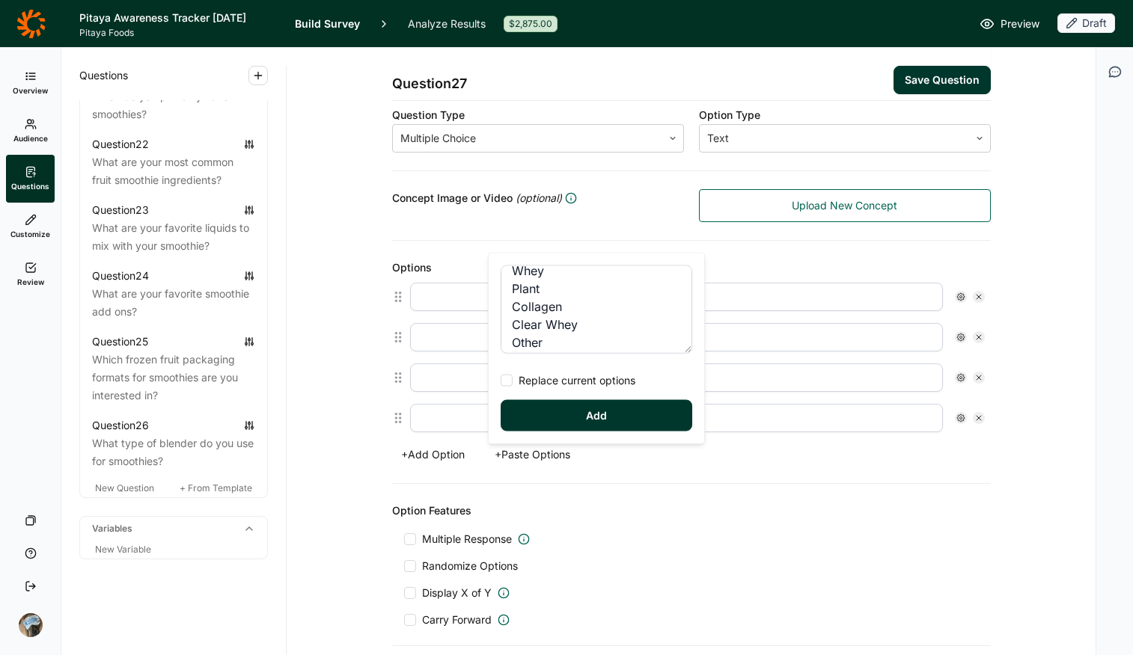
scroll to position [18, 0]
type textarea "Whey Plant Collagen Clear Whey Other"
click at [596, 369] on div "Whey Plant Collagen Clear Whey Other Replace current options Add" at bounding box center [596, 349] width 215 height 190
click at [598, 388] on div "Whey Plant Collagen Clear Whey Other Replace current options Add" at bounding box center [596, 349] width 215 height 190
drag, startPoint x: 501, startPoint y: 384, endPoint x: 514, endPoint y: 387, distance: 13.1
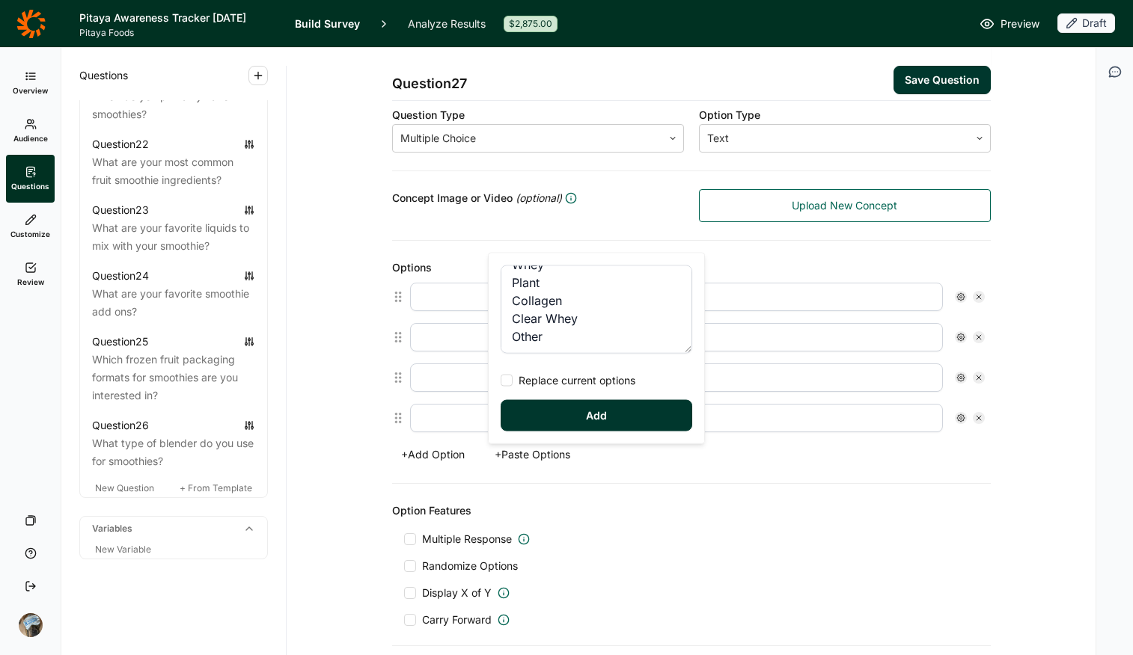
click at [501, 384] on div at bounding box center [507, 381] width 12 height 12
click at [501, 381] on input "Replace current options" at bounding box center [501, 381] width 0 height 0
click at [585, 424] on button "Add" at bounding box center [597, 415] width 192 height 31
type input "Whey"
type input "Plant"
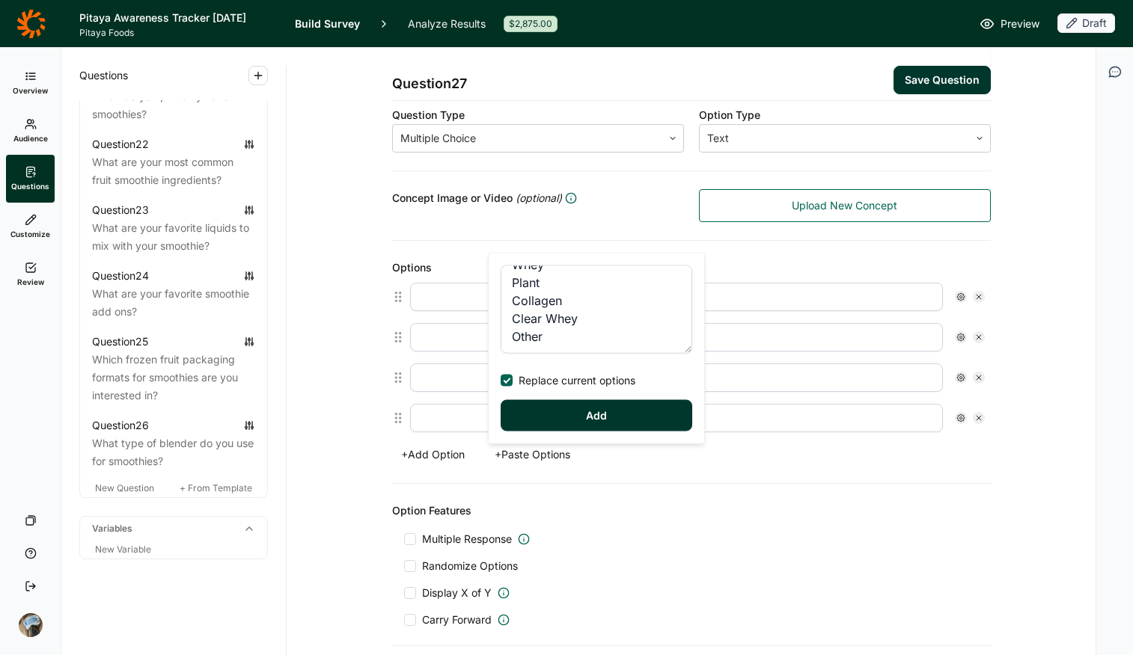
type input "Collagen"
type input "Clear Whey"
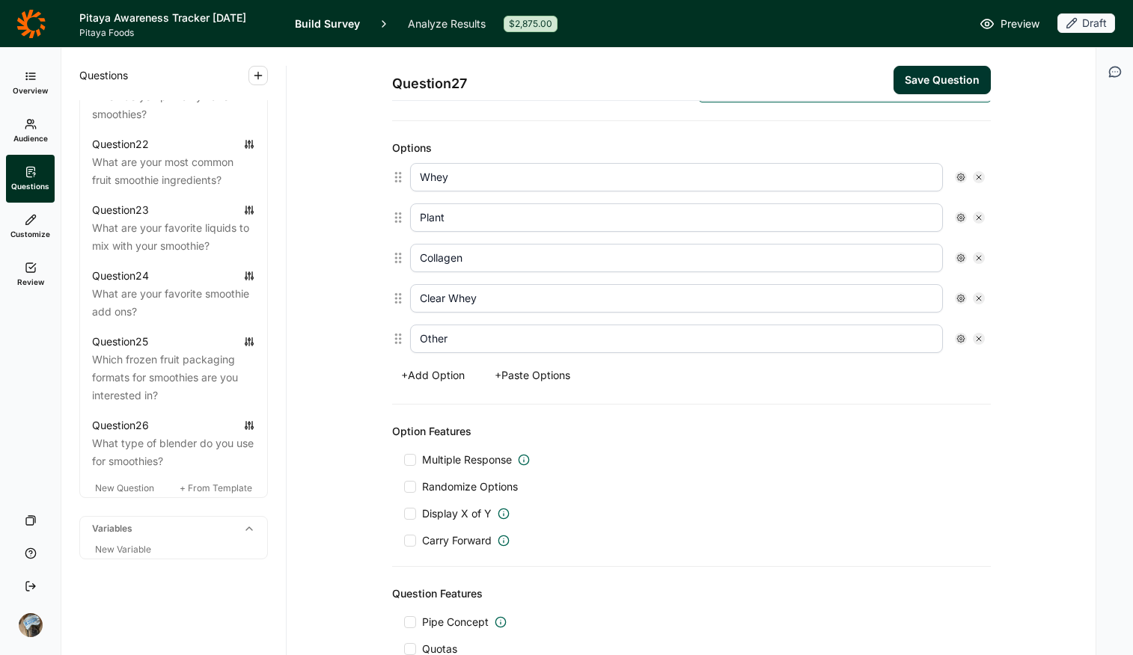
scroll to position [379, 0]
click at [453, 491] on span "Randomize Options" at bounding box center [467, 486] width 102 height 15
click at [404, 486] on input "Randomize Options" at bounding box center [404, 486] width 0 height 0
click at [907, 343] on div "Other" at bounding box center [697, 338] width 575 height 28
click at [907, 339] on use at bounding box center [960, 337] width 7 height 7
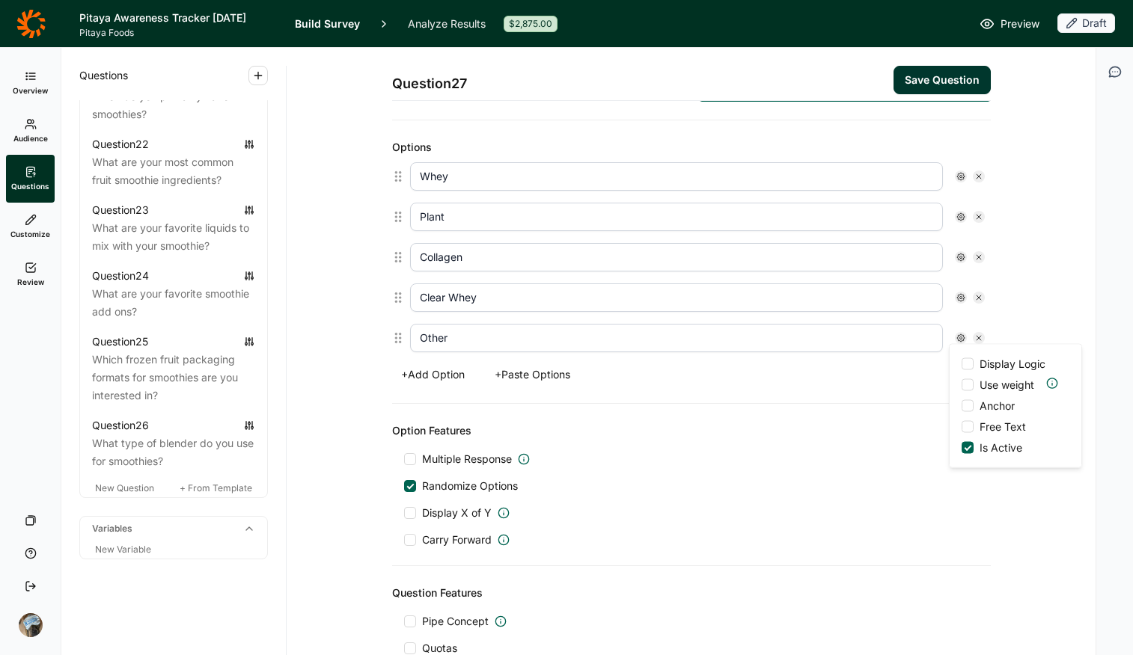
click at [907, 406] on span "Anchor" at bounding box center [993, 406] width 41 height 15
click at [907, 406] on input "Anchor" at bounding box center [961, 406] width 0 height 0
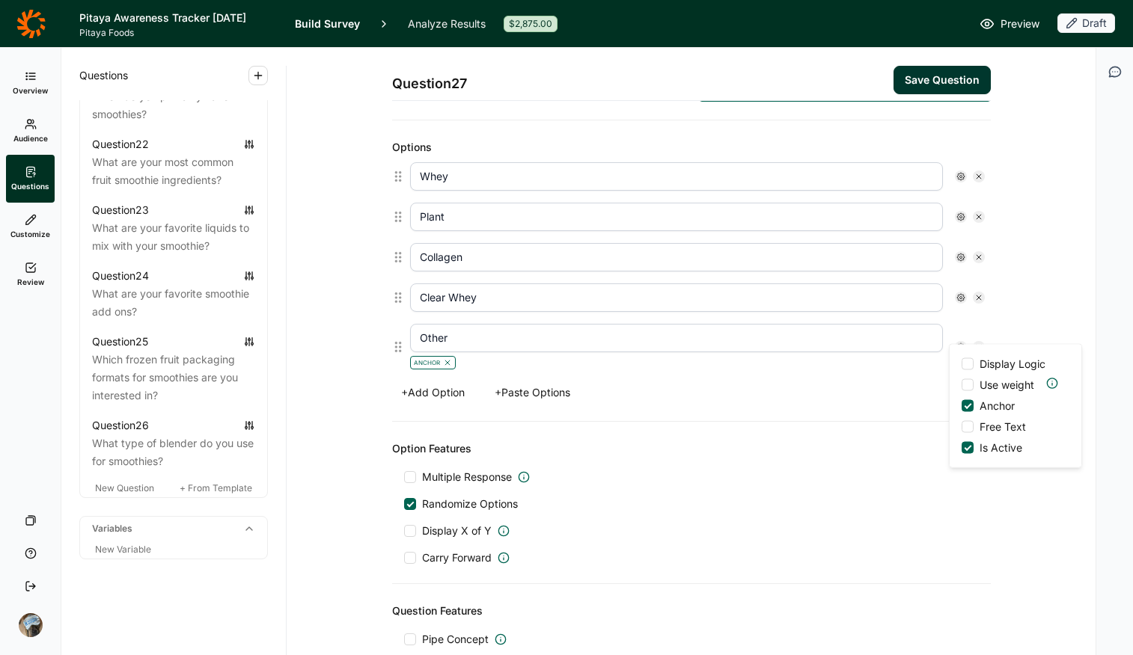
click at [907, 436] on div "Display Logic Use weight Anchor Free Text Is Active" at bounding box center [1015, 406] width 132 height 123
click at [907, 421] on div at bounding box center [967, 427] width 12 height 12
click at [907, 427] on input "Free Text" at bounding box center [961, 427] width 0 height 0
click at [875, 510] on div "Randomize Options" at bounding box center [691, 504] width 575 height 15
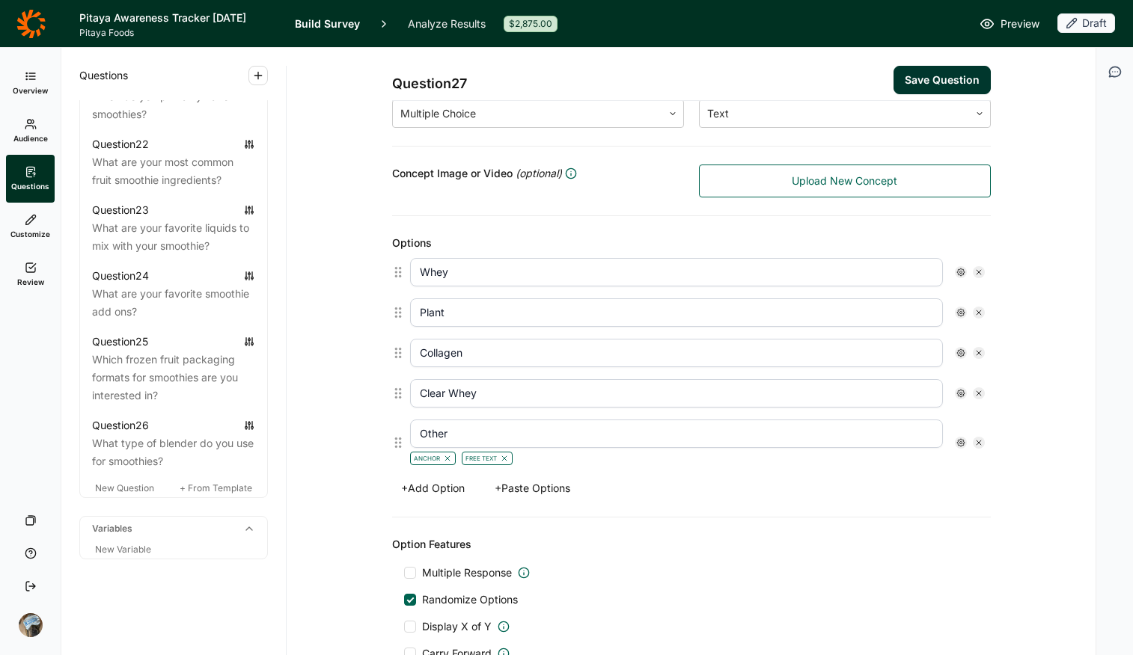
scroll to position [541, 0]
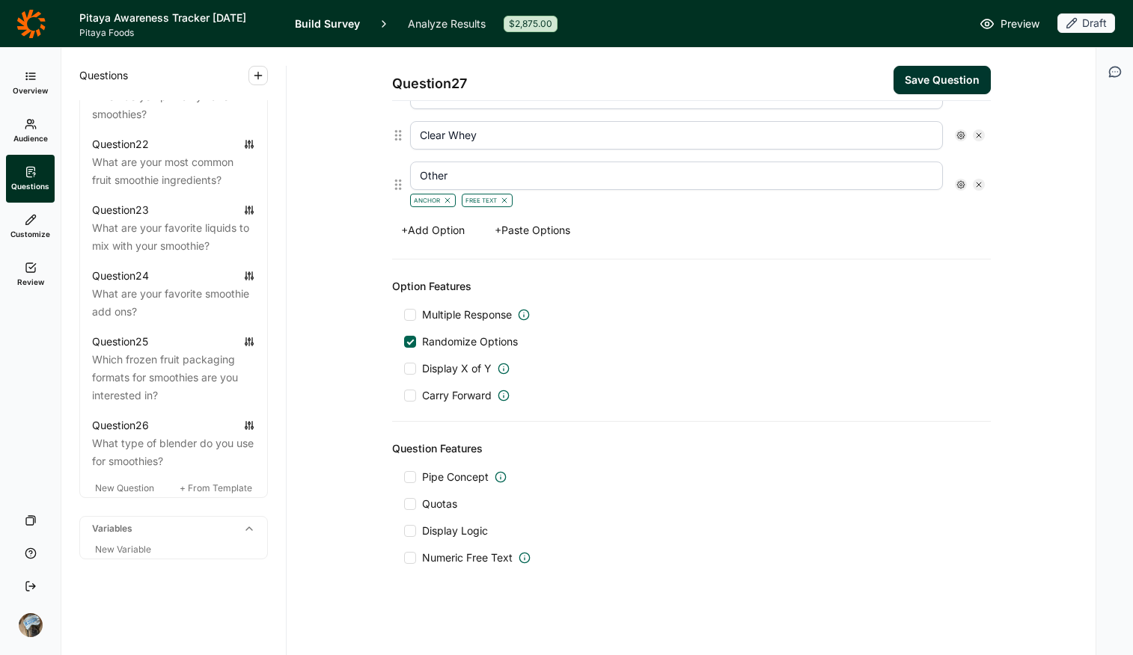
click at [428, 519] on span "Display Logic" at bounding box center [455, 531] width 66 height 15
click at [404, 519] on input "Display Logic" at bounding box center [404, 531] width 0 height 0
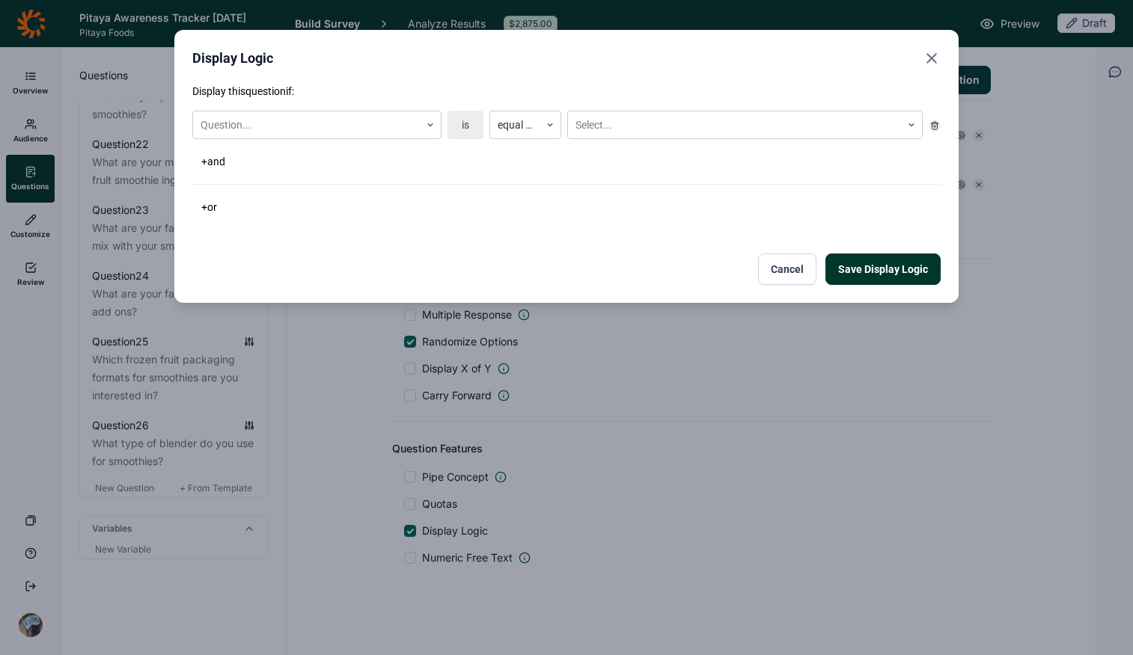
click at [280, 108] on div "Question... is equal to Select..." at bounding box center [566, 125] width 748 height 40
click at [283, 126] on div at bounding box center [307, 125] width 212 height 19
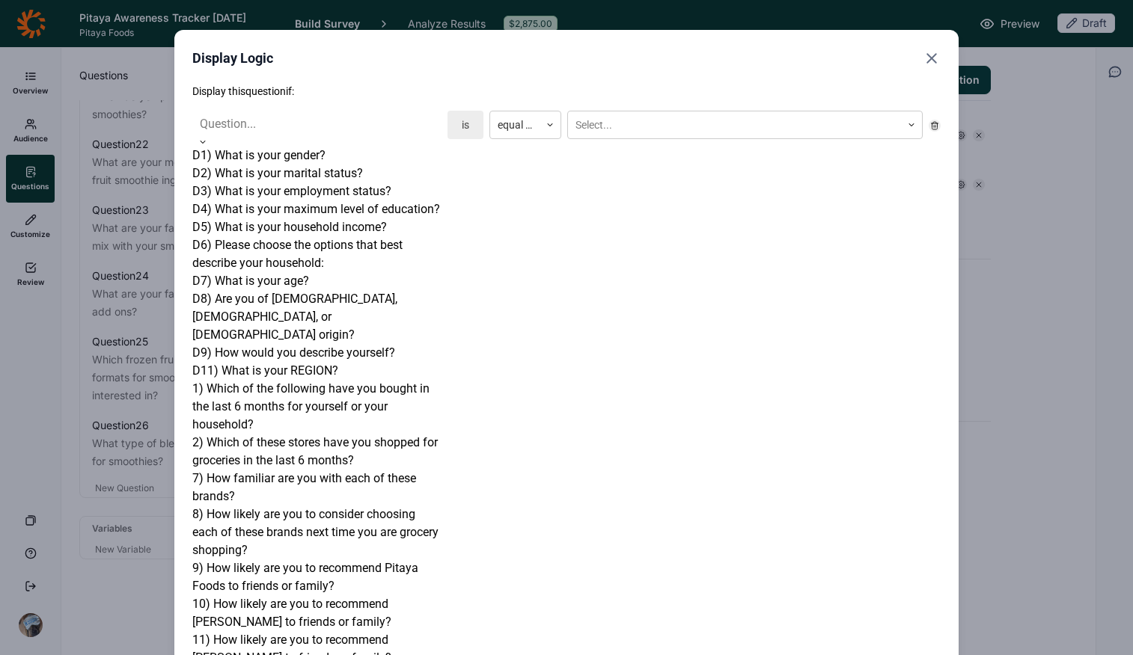
scroll to position [937, 0]
drag, startPoint x: 329, startPoint y: 338, endPoint x: 327, endPoint y: 310, distance: 28.5
click at [327, 310] on div "D1) What is your gender? D2) What is your marital status? D3) What is your empl…" at bounding box center [316, 515] width 249 height 736
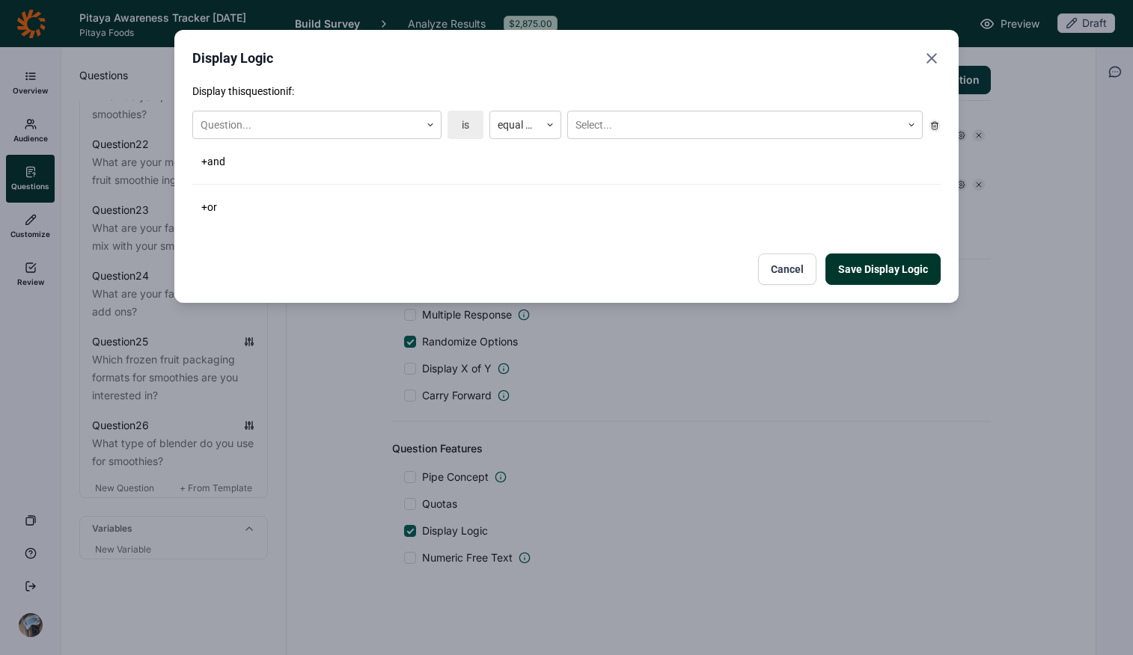
click at [581, 275] on div "Save Display Logic Cancel" at bounding box center [566, 269] width 748 height 31
click at [907, 271] on button "Save Display Logic" at bounding box center [882, 269] width 115 height 31
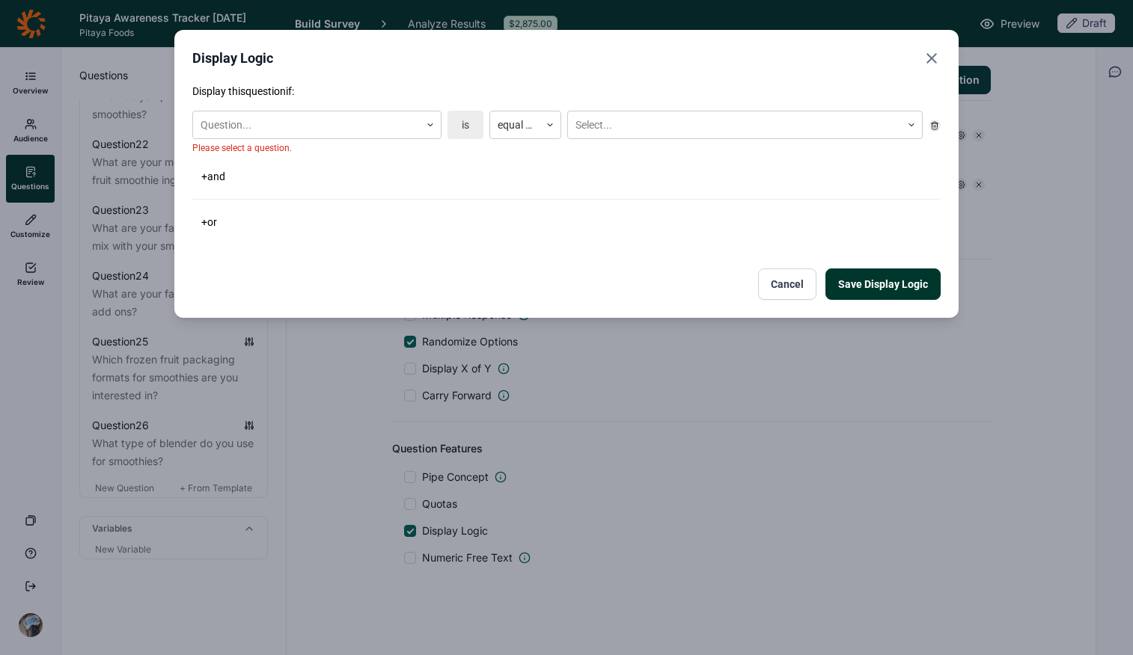
click at [789, 275] on button "Cancel" at bounding box center [787, 284] width 58 height 31
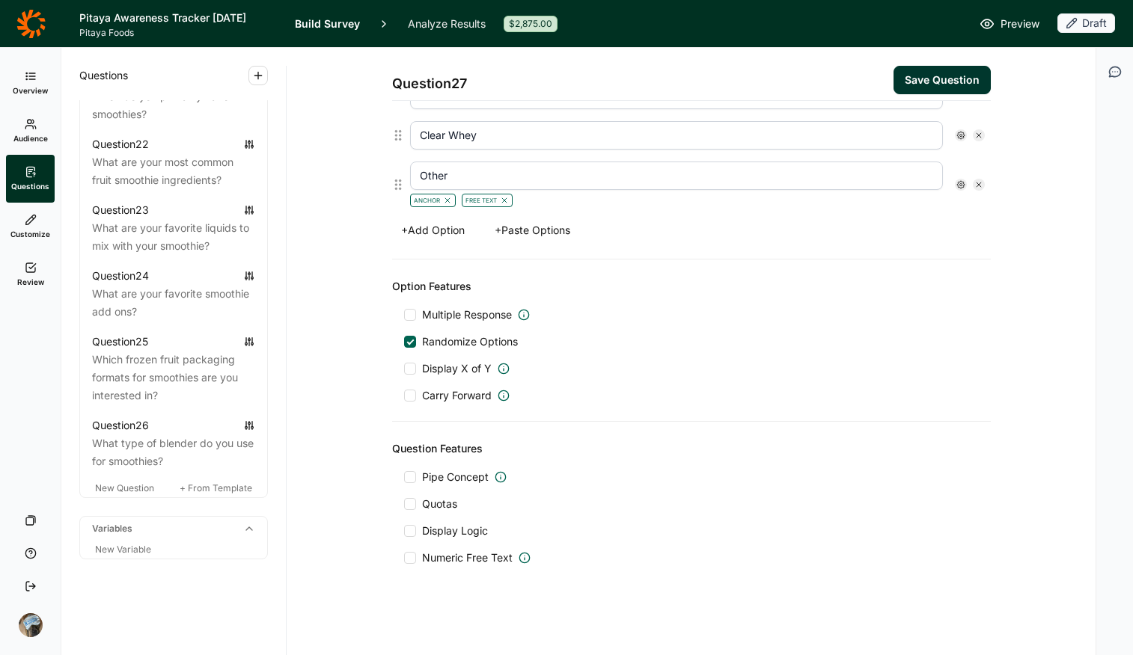
click at [907, 85] on button "Save Question" at bounding box center [941, 80] width 97 height 28
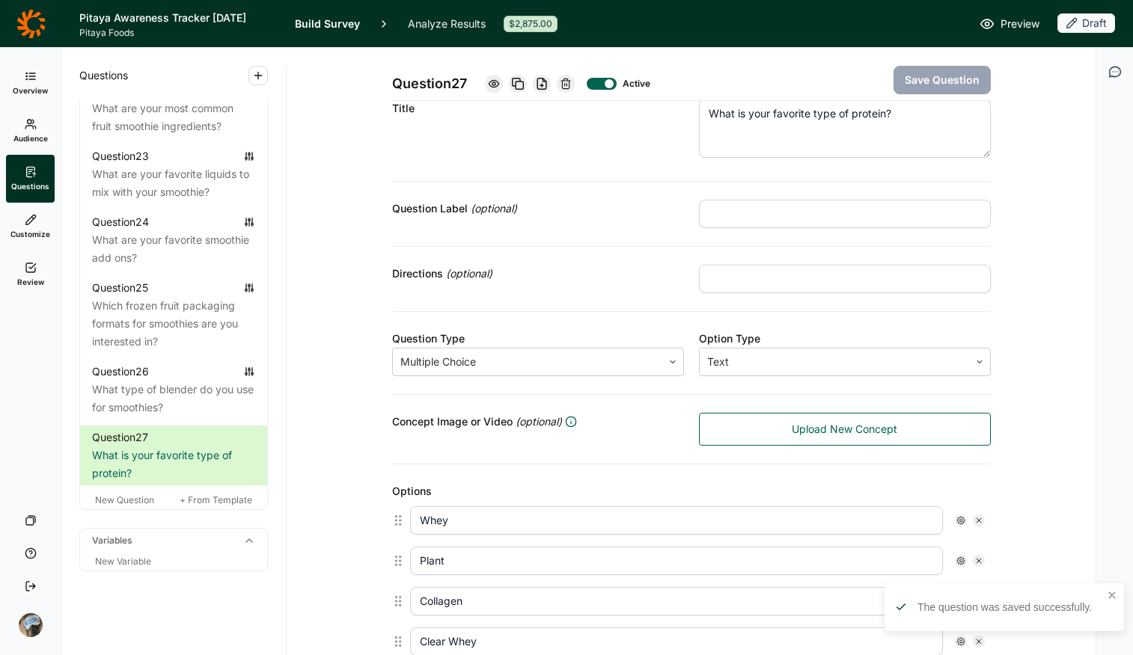
scroll to position [541, 0]
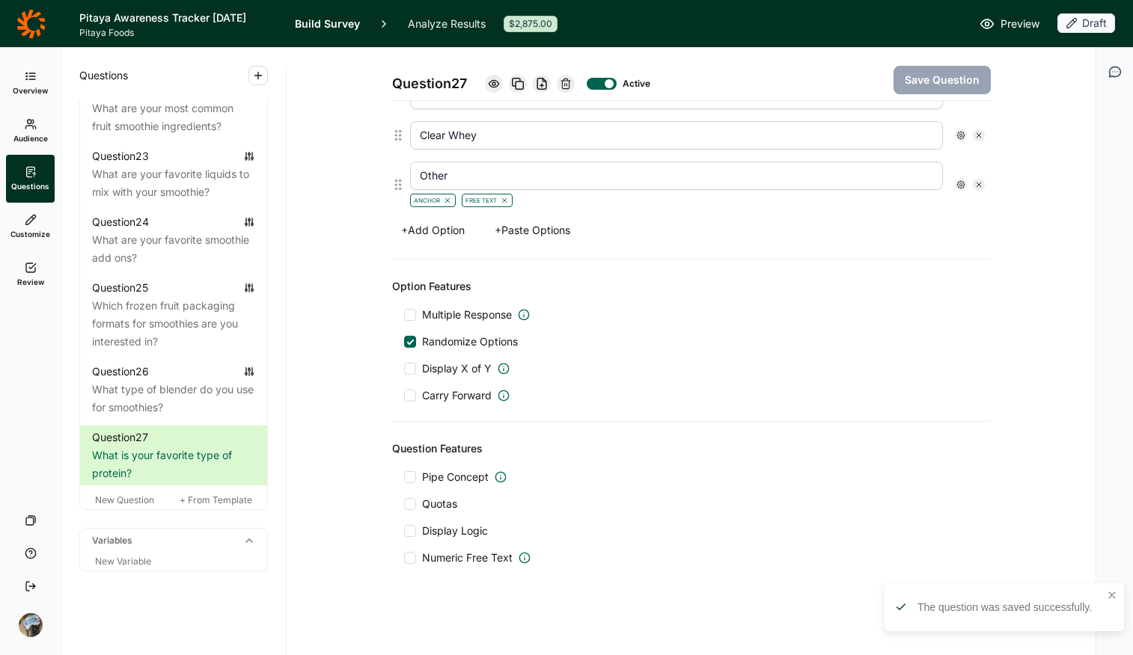
click at [422, 519] on span "Display Logic" at bounding box center [455, 531] width 66 height 15
click at [404, 519] on input "Display Logic" at bounding box center [404, 531] width 0 height 0
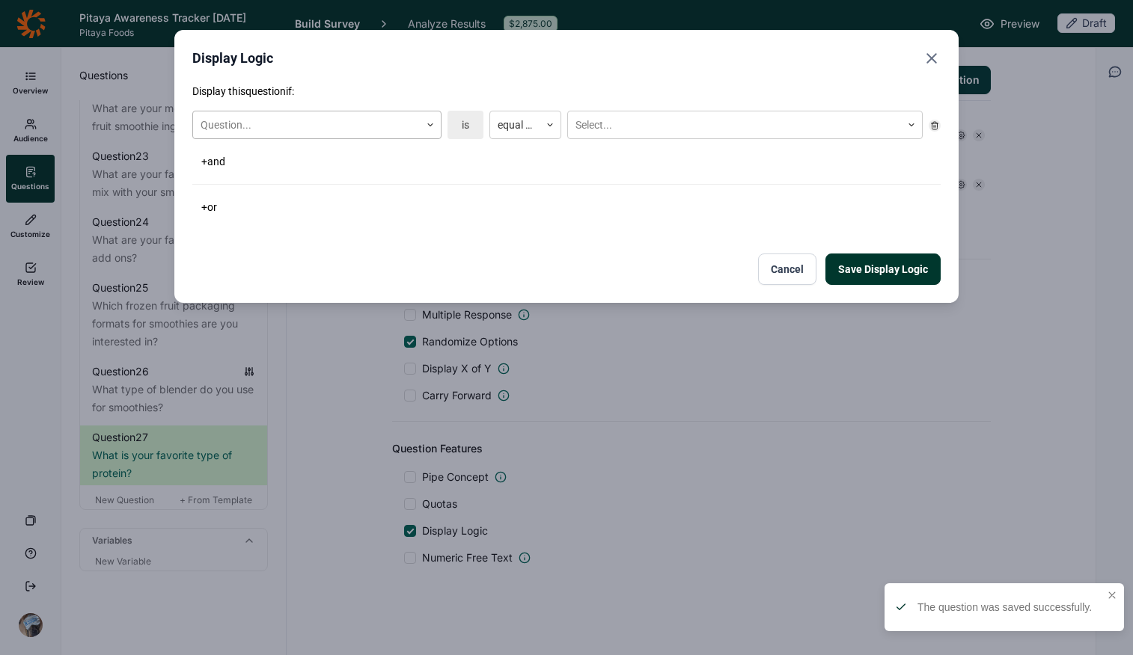
click at [349, 124] on div at bounding box center [307, 125] width 212 height 19
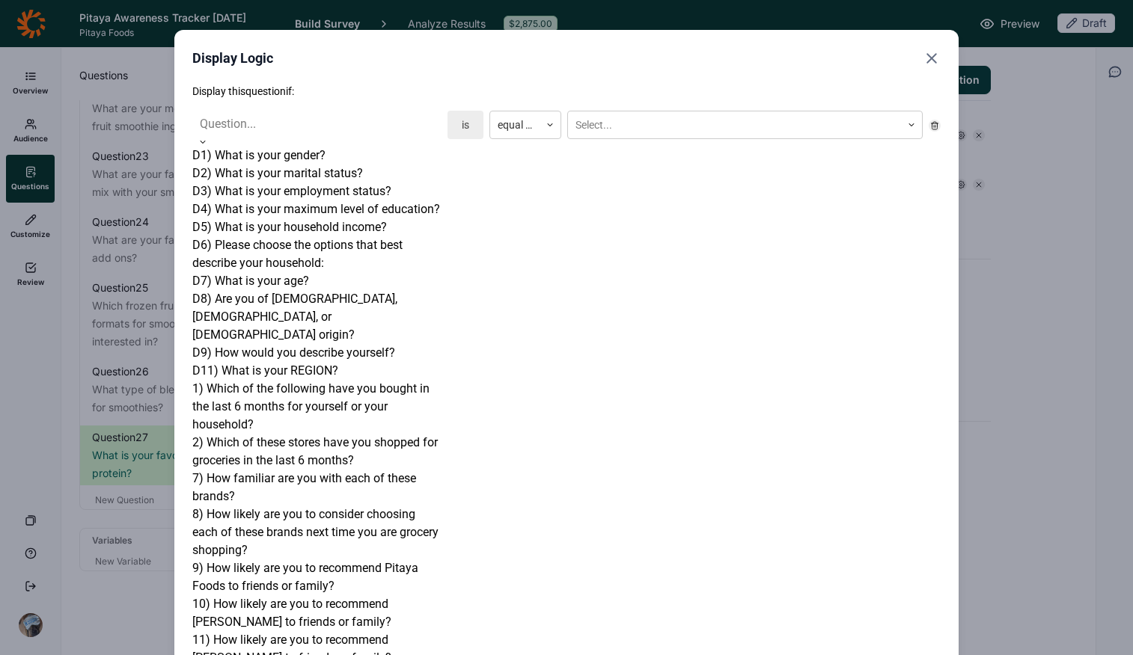
scroll to position [1173, 0]
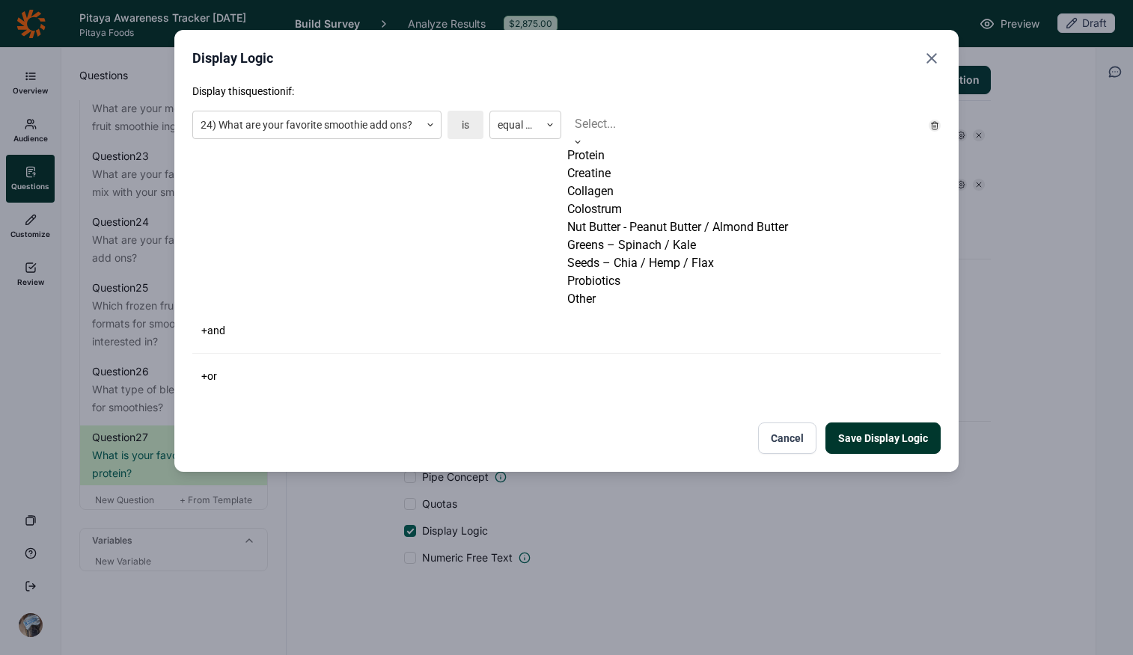
click at [660, 130] on div at bounding box center [745, 124] width 340 height 21
click at [658, 165] on div "Protein" at bounding box center [744, 156] width 355 height 18
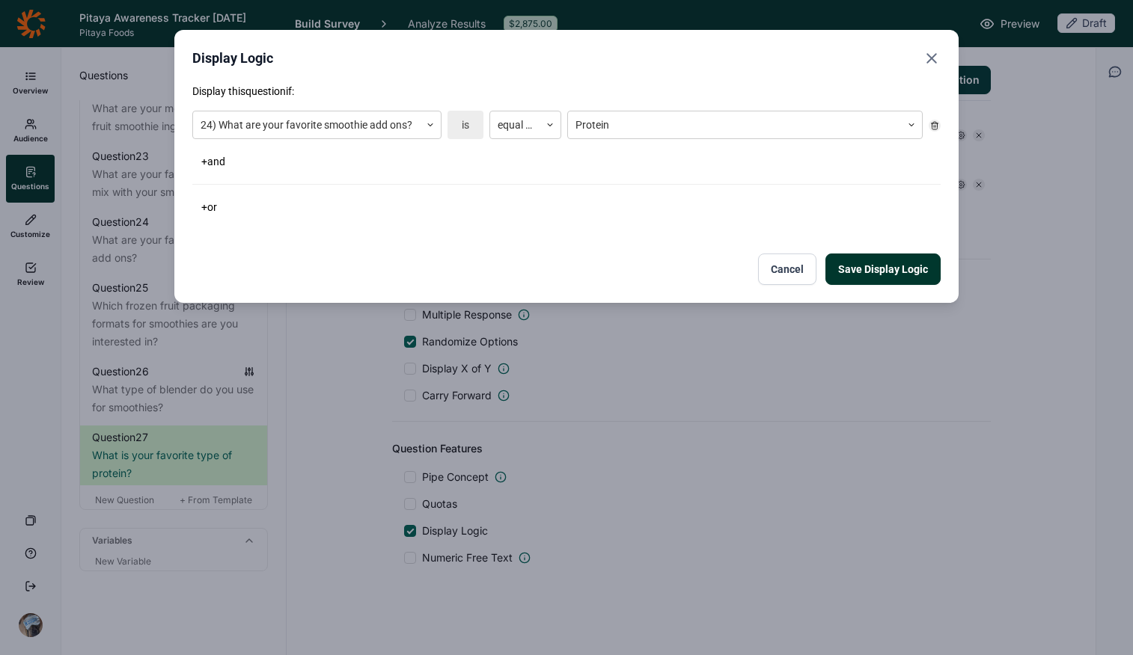
click at [528, 263] on div "Save Display Logic Cancel" at bounding box center [566, 269] width 748 height 31
click at [872, 260] on button "Save Display Logic" at bounding box center [882, 269] width 115 height 31
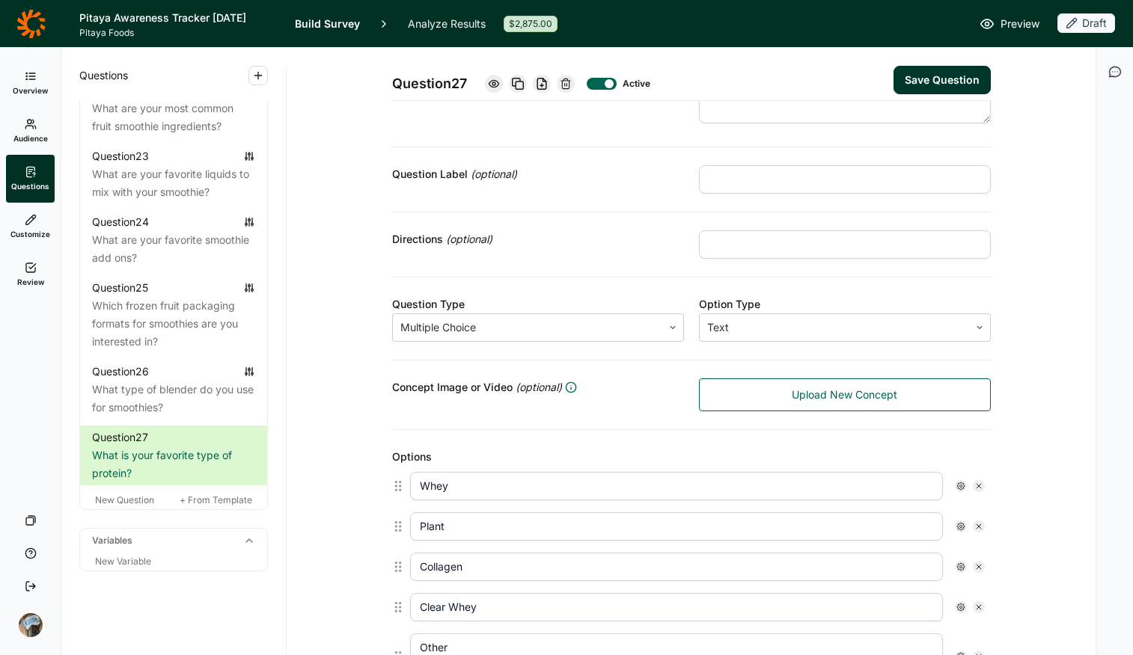
scroll to position [0, 0]
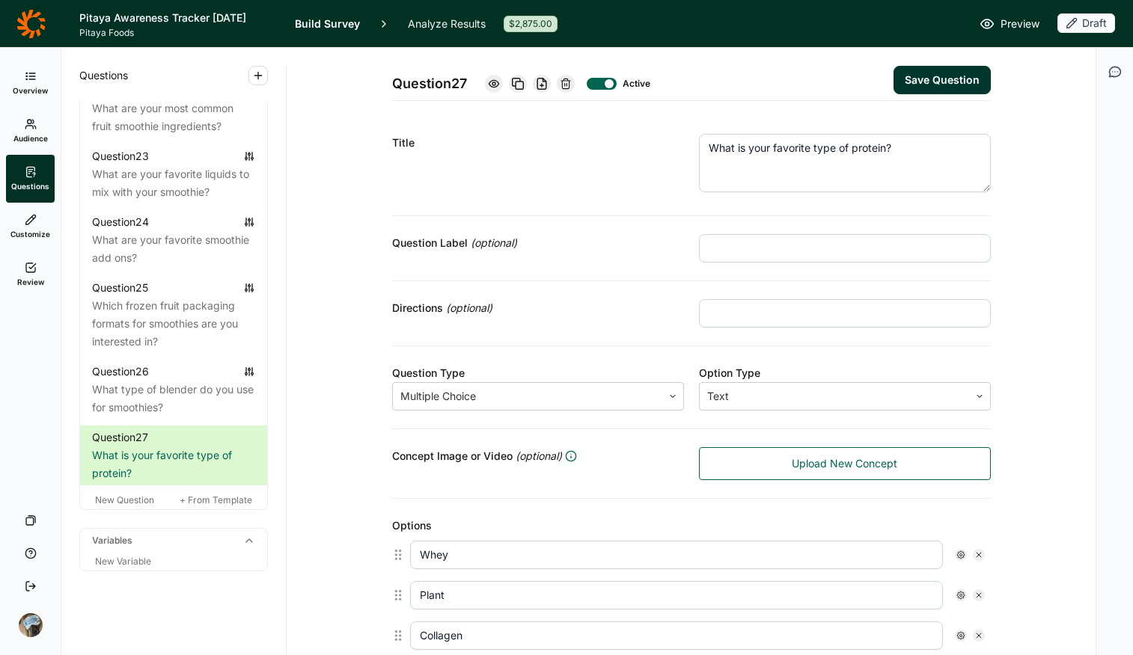
click at [907, 71] on button "Save Question" at bounding box center [941, 80] width 97 height 28
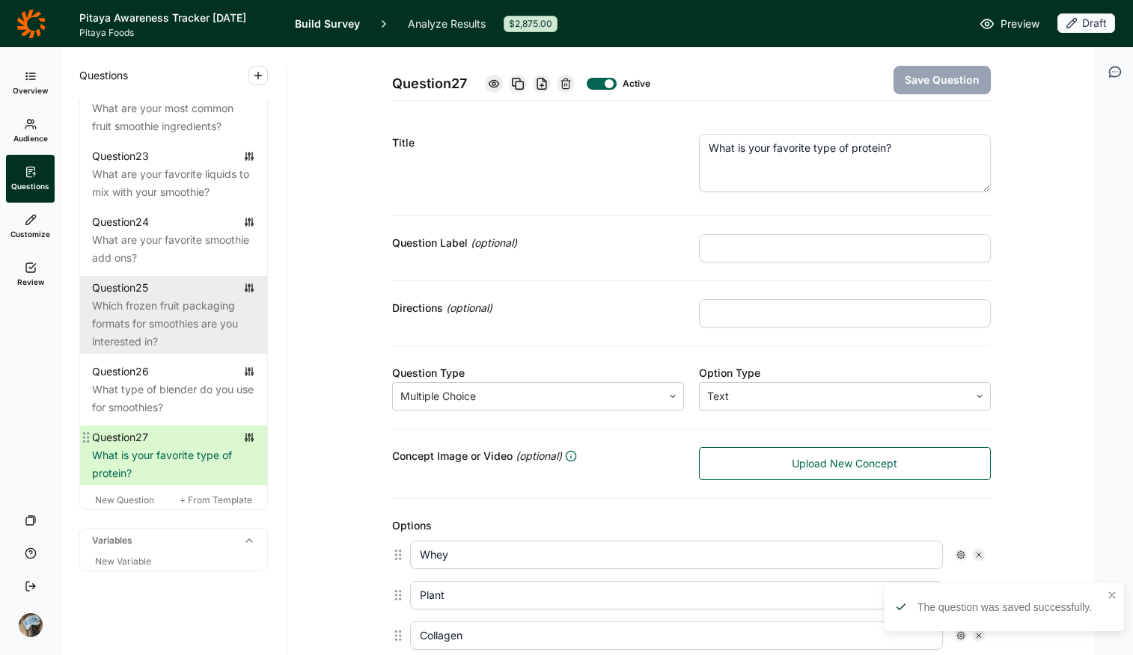
scroll to position [2341, 0]
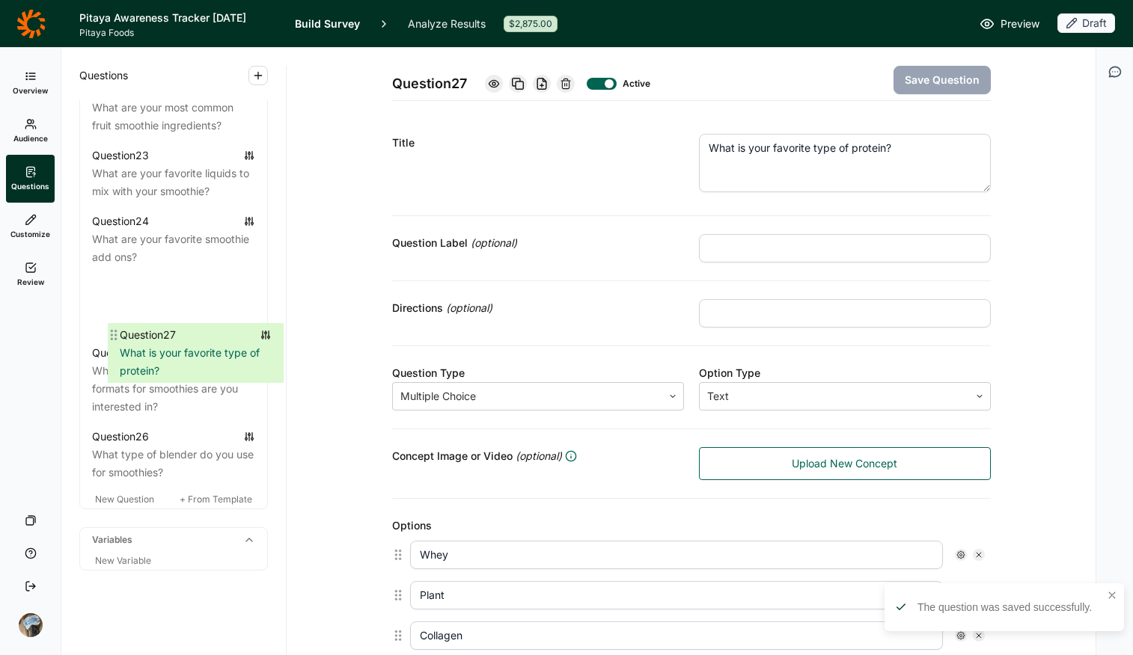
drag, startPoint x: 83, startPoint y: 494, endPoint x: 111, endPoint y: 331, distance: 165.4
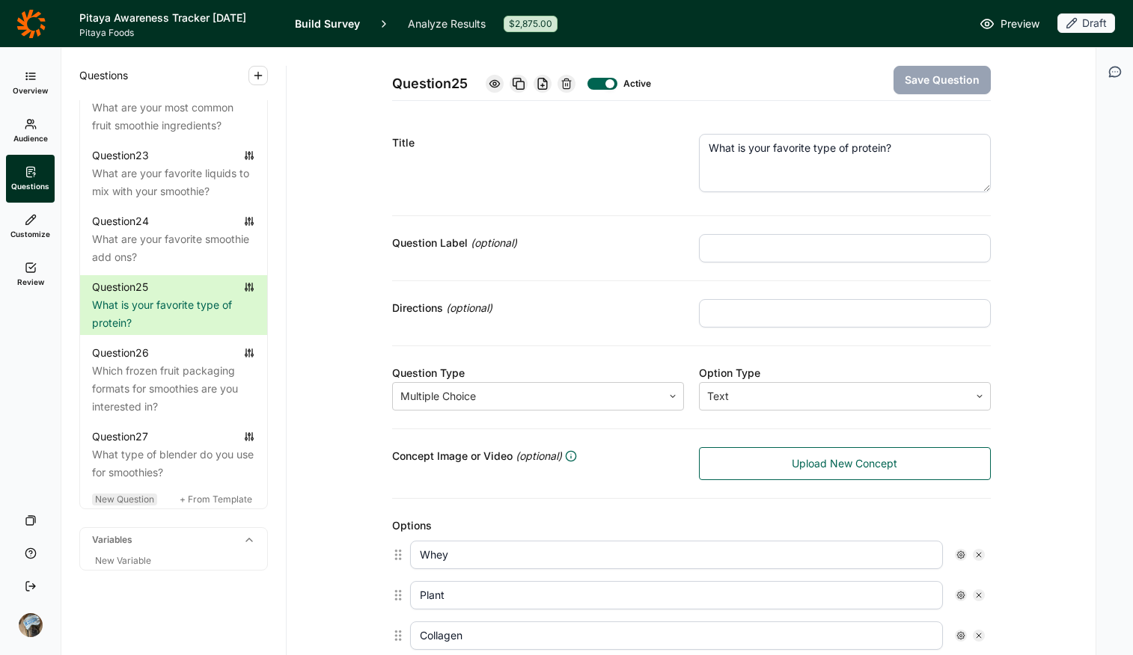
click at [120, 505] on span "New Question" at bounding box center [124, 499] width 59 height 11
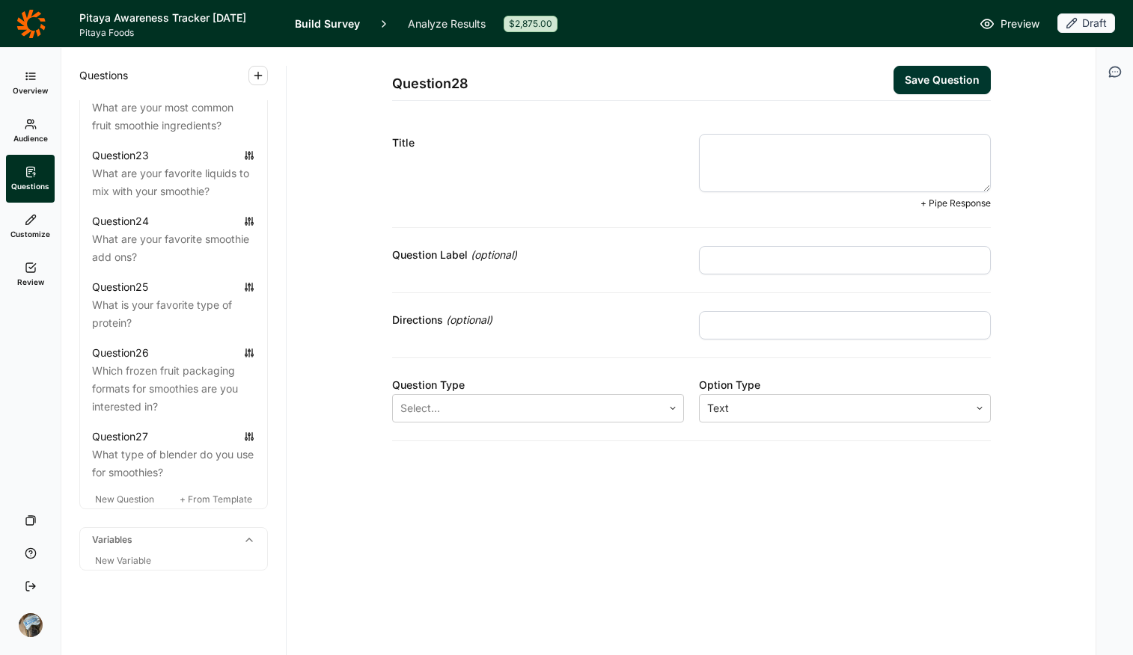
click at [777, 168] on textarea at bounding box center [845, 163] width 292 height 58
type textarea "What flavors of protein do you enjoy?"
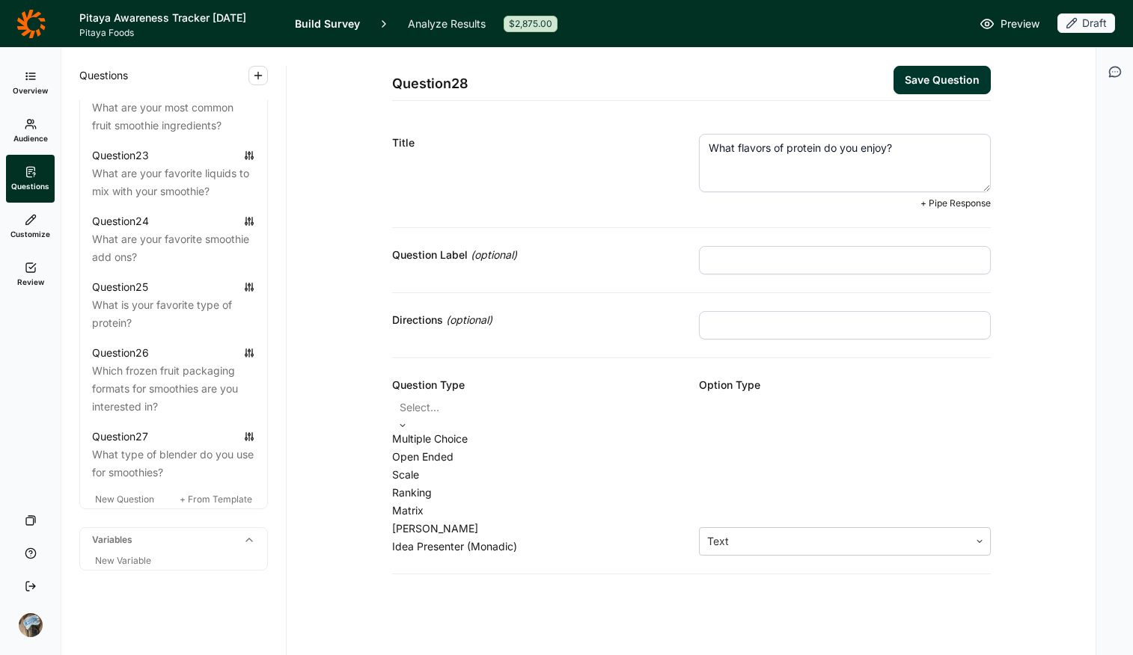
click at [487, 422] on div "Select..." at bounding box center [538, 412] width 292 height 36
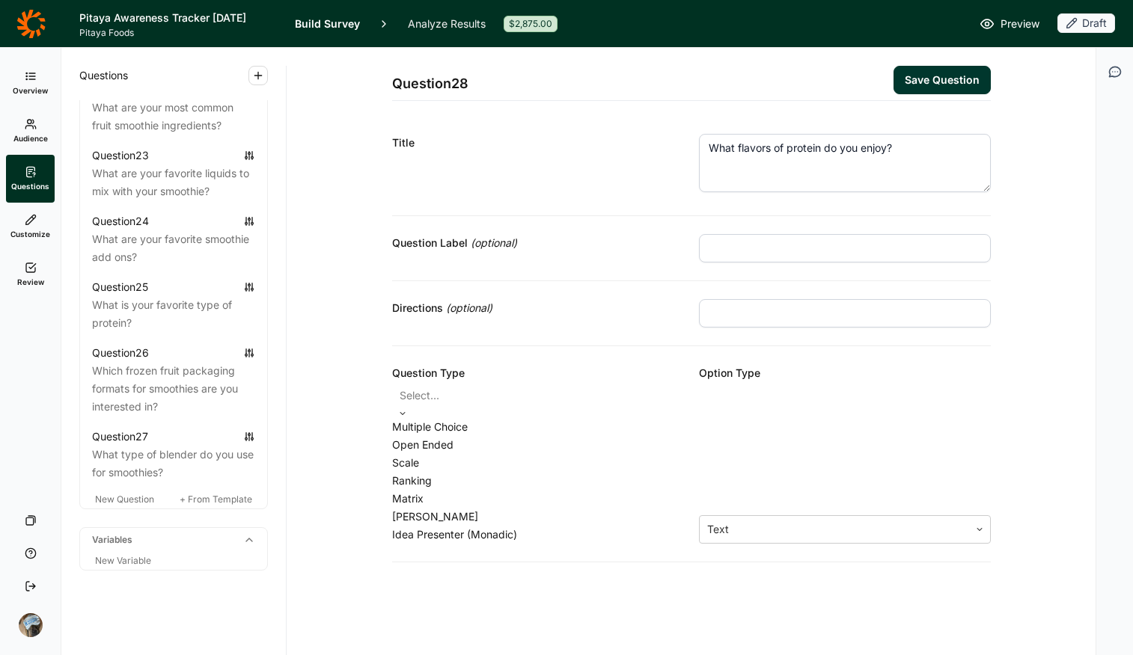
click at [470, 436] on div "Multiple Choice" at bounding box center [538, 427] width 292 height 18
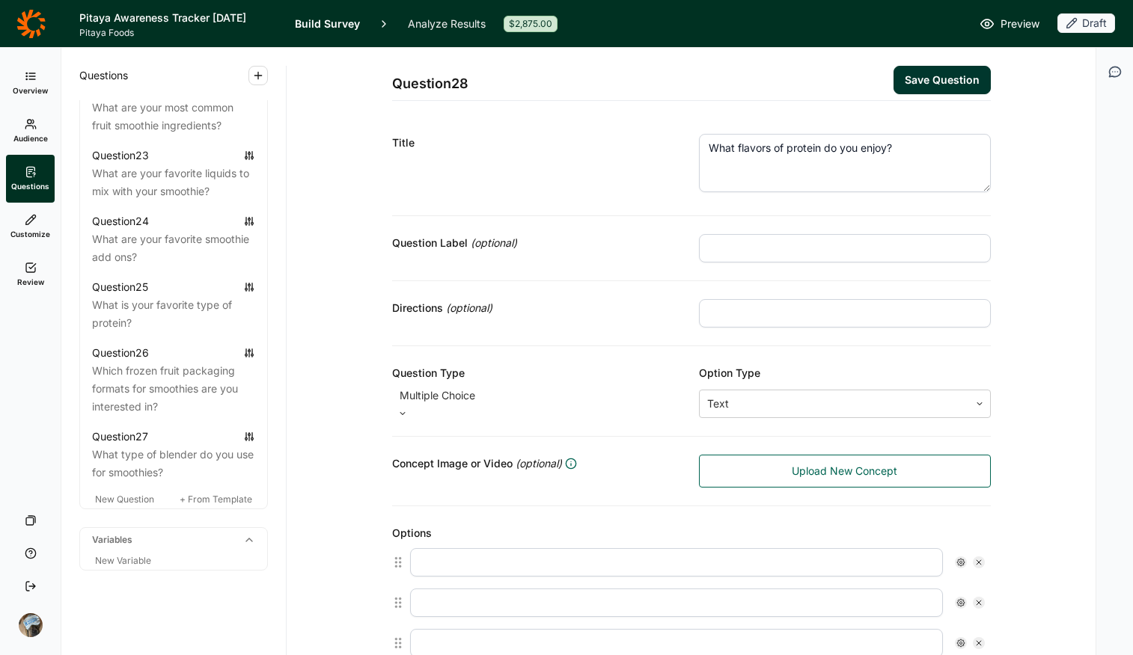
click at [764, 323] on input "text" at bounding box center [845, 313] width 292 height 28
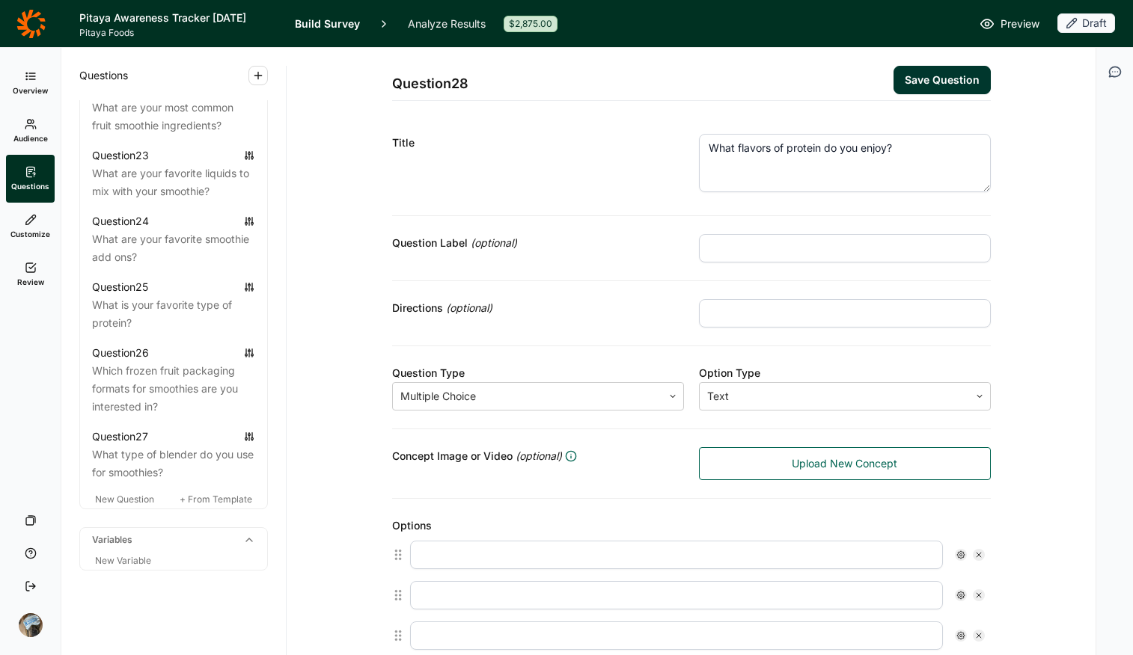
type input "Select all that apply"
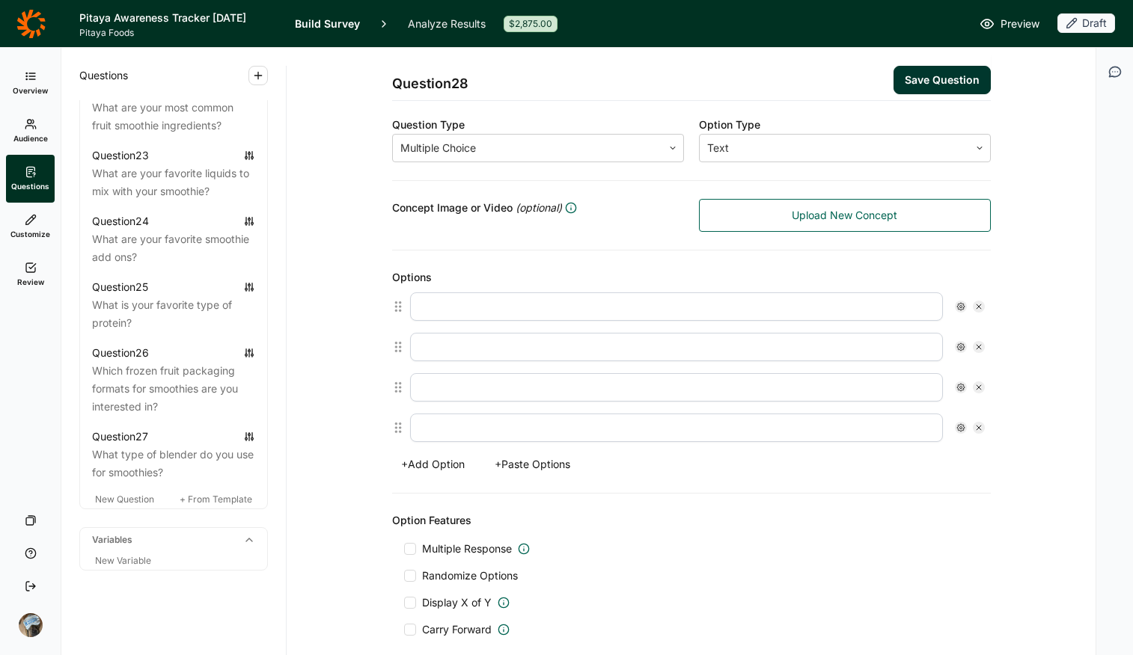
scroll to position [307, 0]
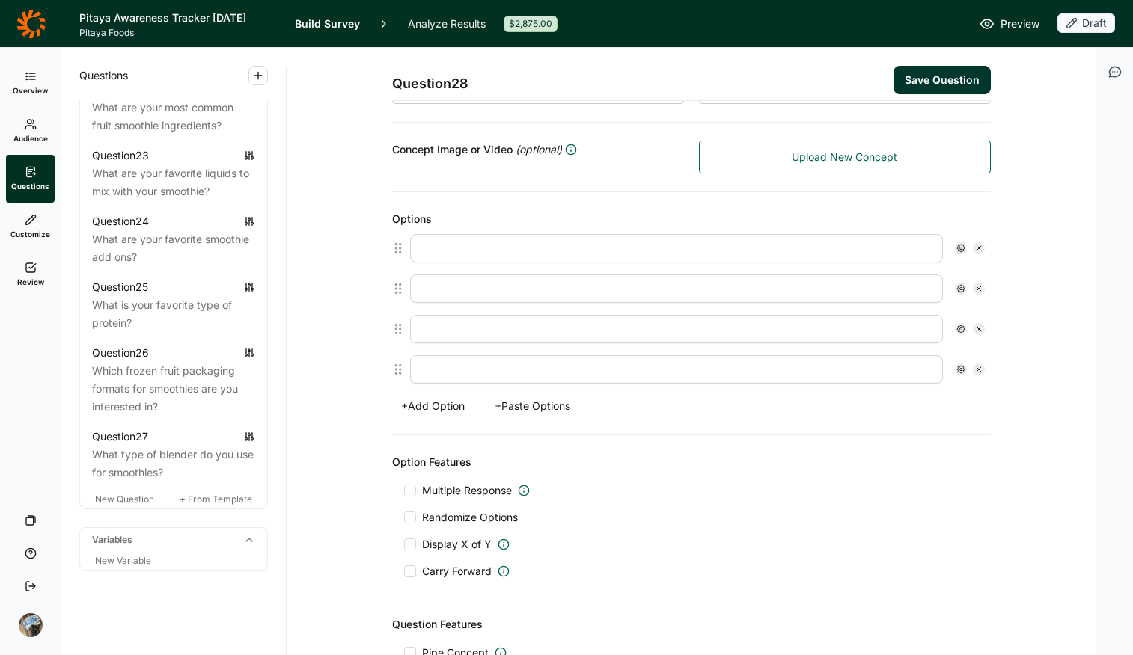
click at [523, 390] on div "Options + Add Option + Paste Options" at bounding box center [691, 313] width 599 height 243
click at [523, 409] on button "+ Paste Options" at bounding box center [533, 406] width 94 height 21
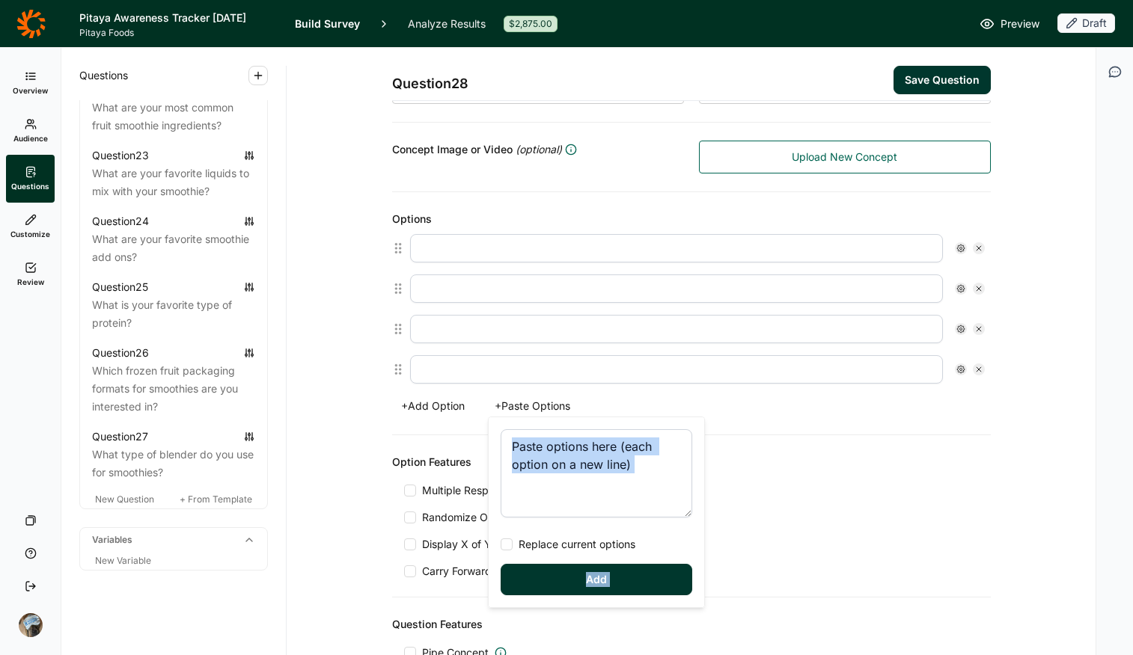
paste textarea "Vanilla Chocolate Plain Other"
click at [548, 475] on textarea at bounding box center [597, 473] width 192 height 88
type textarea "Vanilla Chocolate Plain Other"
click at [548, 519] on span "Replace current options" at bounding box center [574, 544] width 123 height 15
click at [501, 519] on input "Replace current options" at bounding box center [501, 545] width 0 height 0
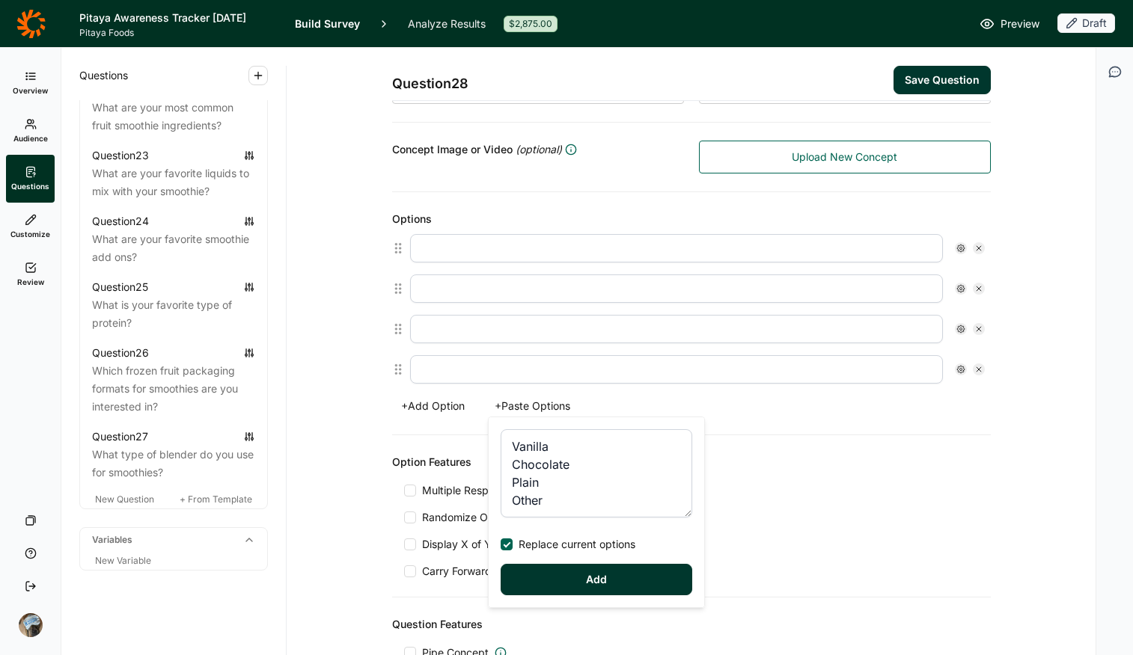
click at [566, 519] on button "Add" at bounding box center [597, 579] width 192 height 31
type input "Vanilla"
type input "Chocolate"
type input "Plain"
type input "Other"
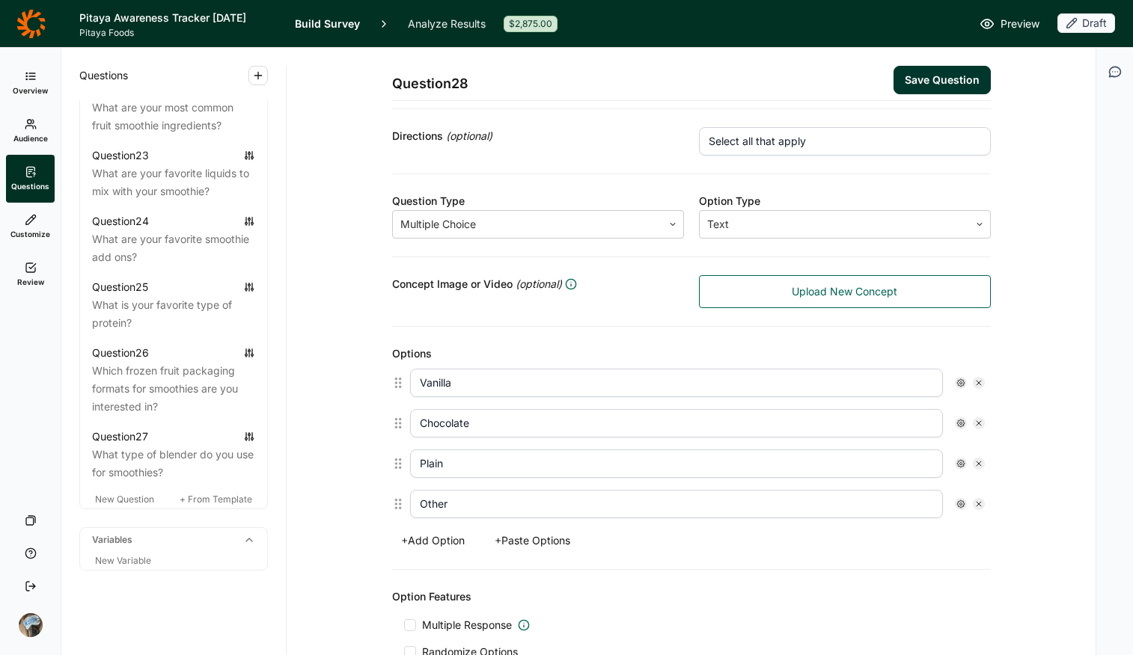
scroll to position [227, 0]
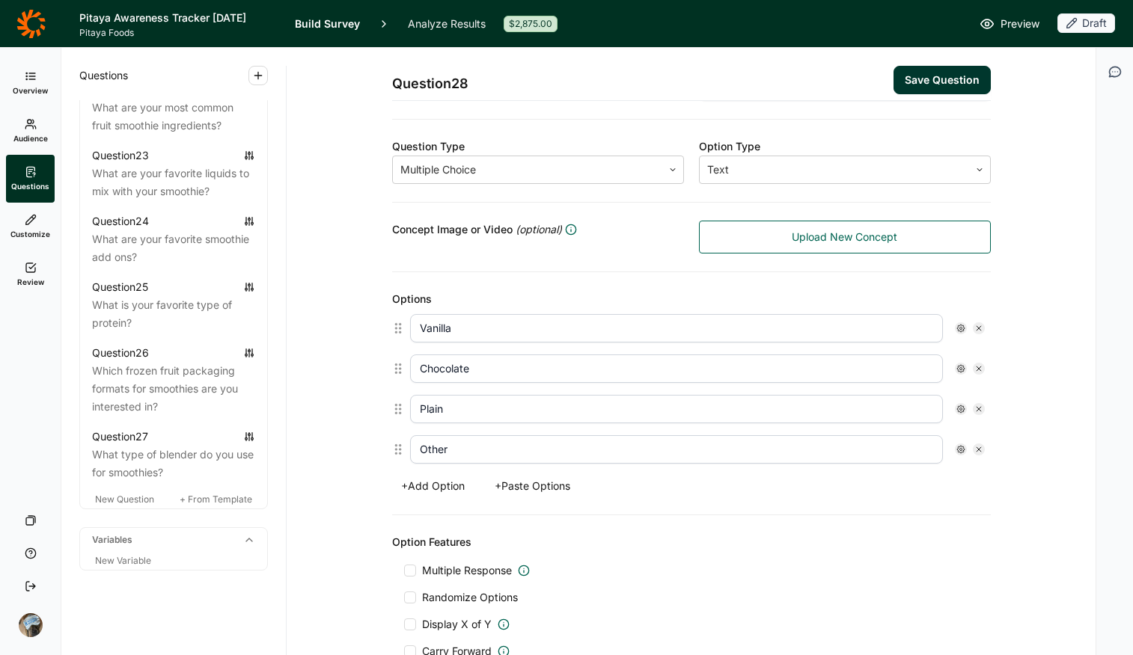
drag, startPoint x: 477, startPoint y: 565, endPoint x: 477, endPoint y: 577, distance: 12.0
click at [477, 519] on span "Multiple Response" at bounding box center [467, 570] width 90 height 15
click at [404, 519] on input "Multiple Response" at bounding box center [404, 571] width 0 height 0
click at [471, 519] on span "Randomize Options" at bounding box center [467, 611] width 102 height 15
click at [404, 519] on input "Randomize Options" at bounding box center [404, 611] width 0 height 0
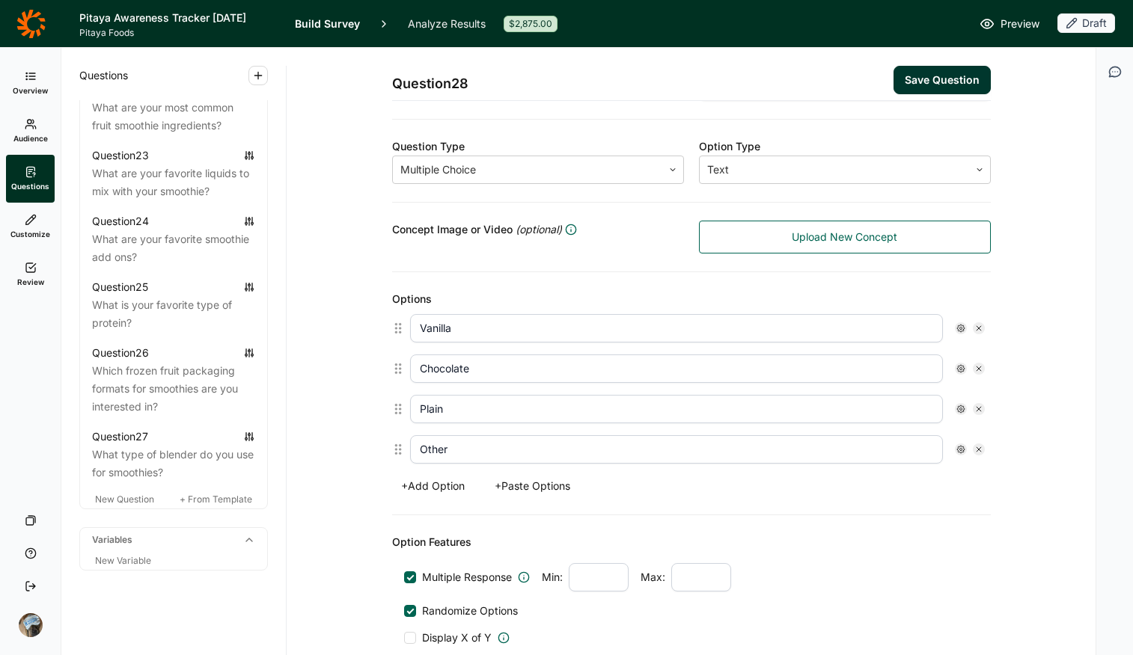
scroll to position [328, 0]
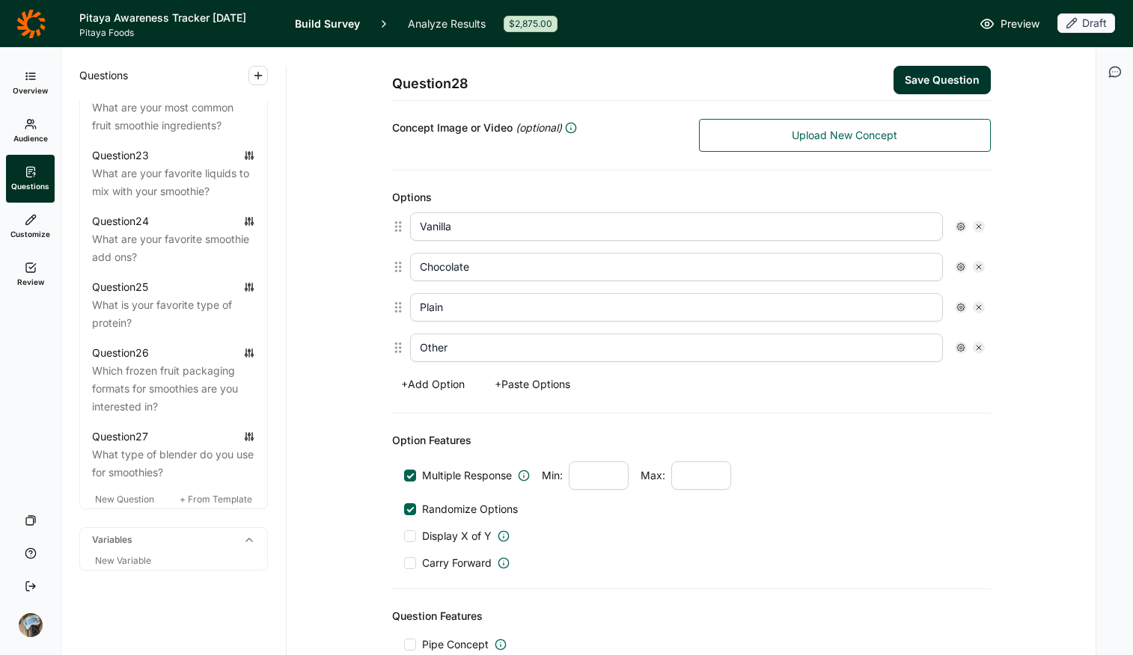
click at [907, 348] on use at bounding box center [960, 347] width 7 height 7
click at [907, 417] on span "Anchor" at bounding box center [993, 416] width 41 height 15
click at [907, 416] on input "Anchor" at bounding box center [961, 416] width 0 height 0
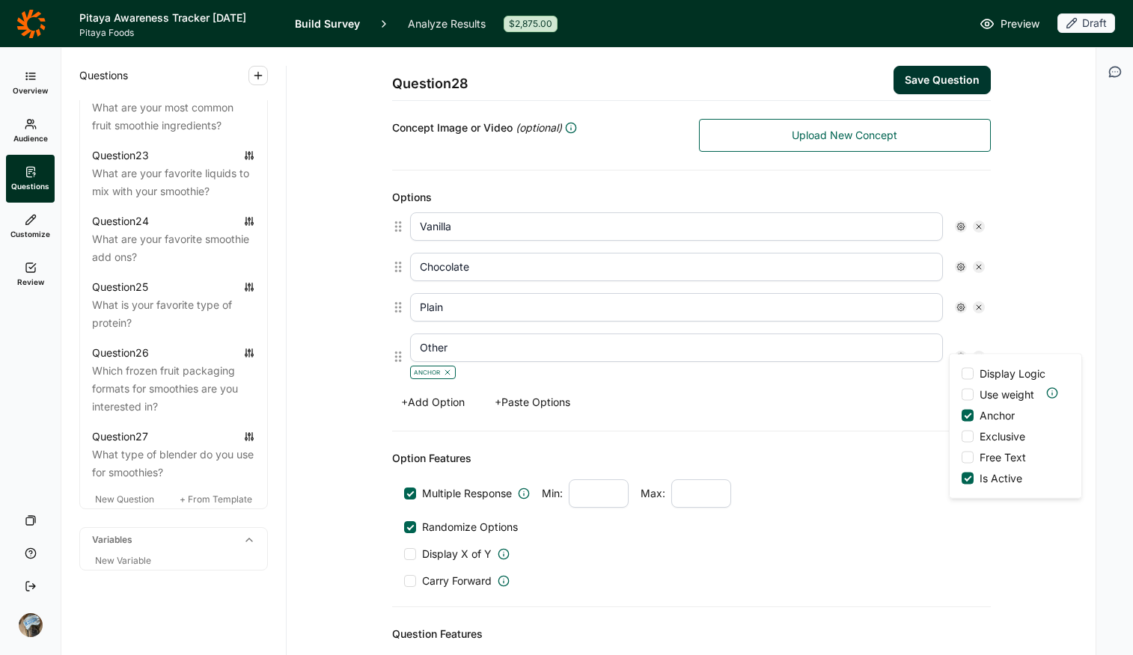
click at [907, 440] on span "Exclusive" at bounding box center [999, 436] width 52 height 15
click at [907, 437] on input "Exclusive" at bounding box center [961, 437] width 0 height 0
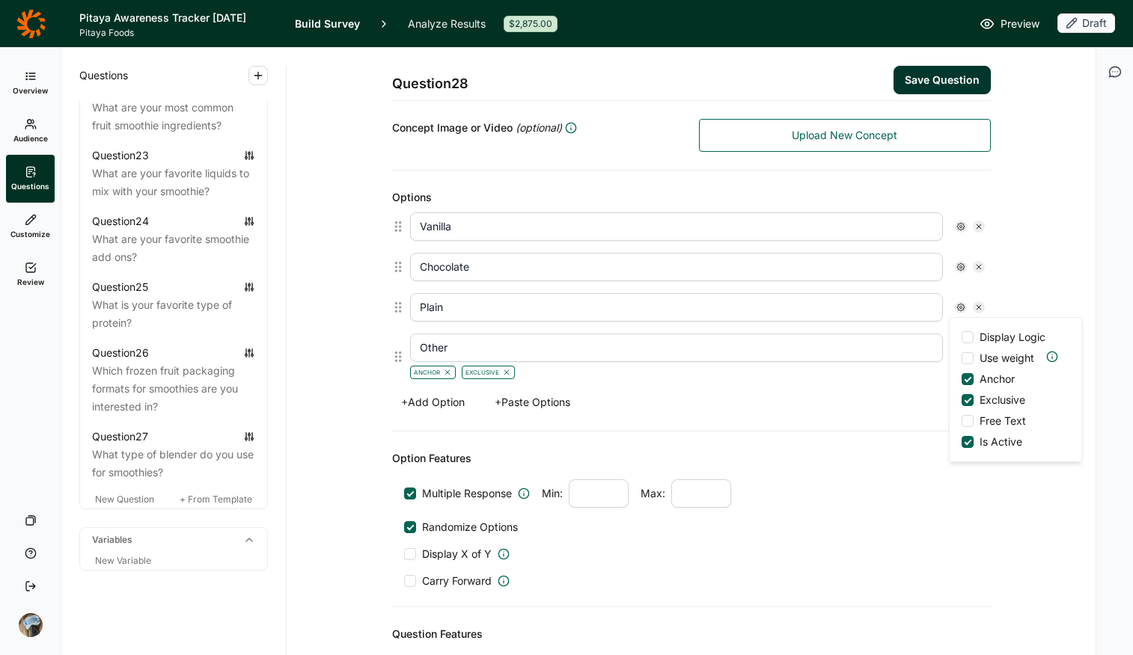
scroll to position [447, 0]
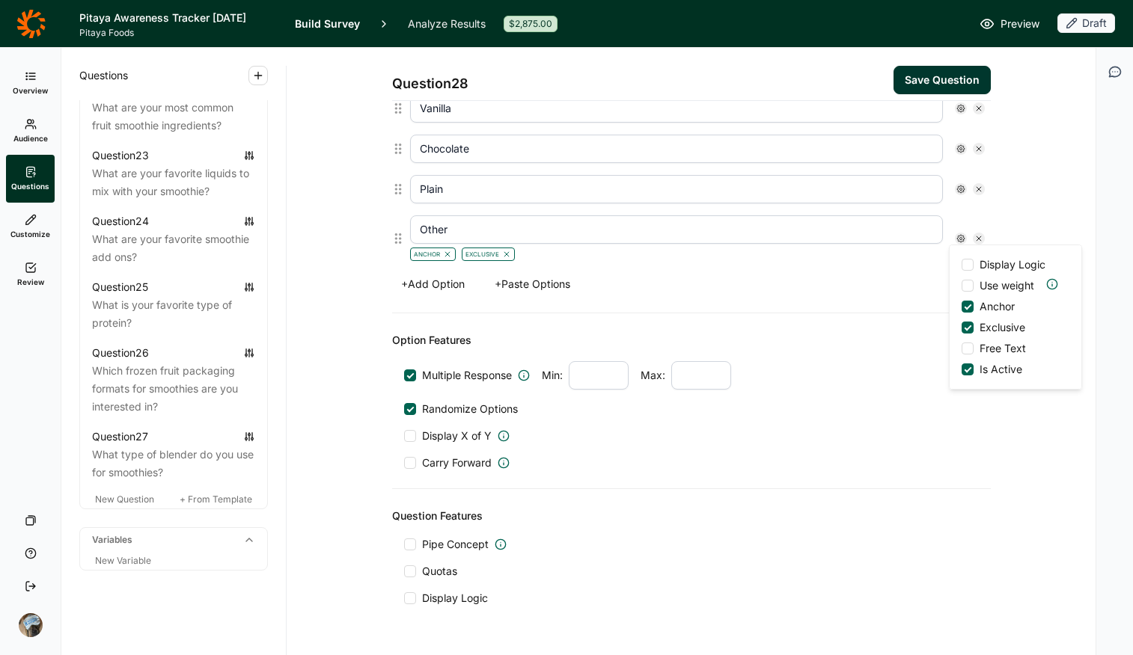
click at [907, 346] on span "Free Text" at bounding box center [999, 348] width 52 height 15
click at [907, 349] on input "Free Text" at bounding box center [961, 349] width 0 height 0
click at [907, 330] on span "Exclusive" at bounding box center [999, 327] width 52 height 15
click at [907, 328] on input "Exclusive" at bounding box center [961, 328] width 0 height 0
click at [907, 450] on div "Multiple Response Min: Max: Randomize Options Display X of Y Carry Forward" at bounding box center [691, 415] width 575 height 109
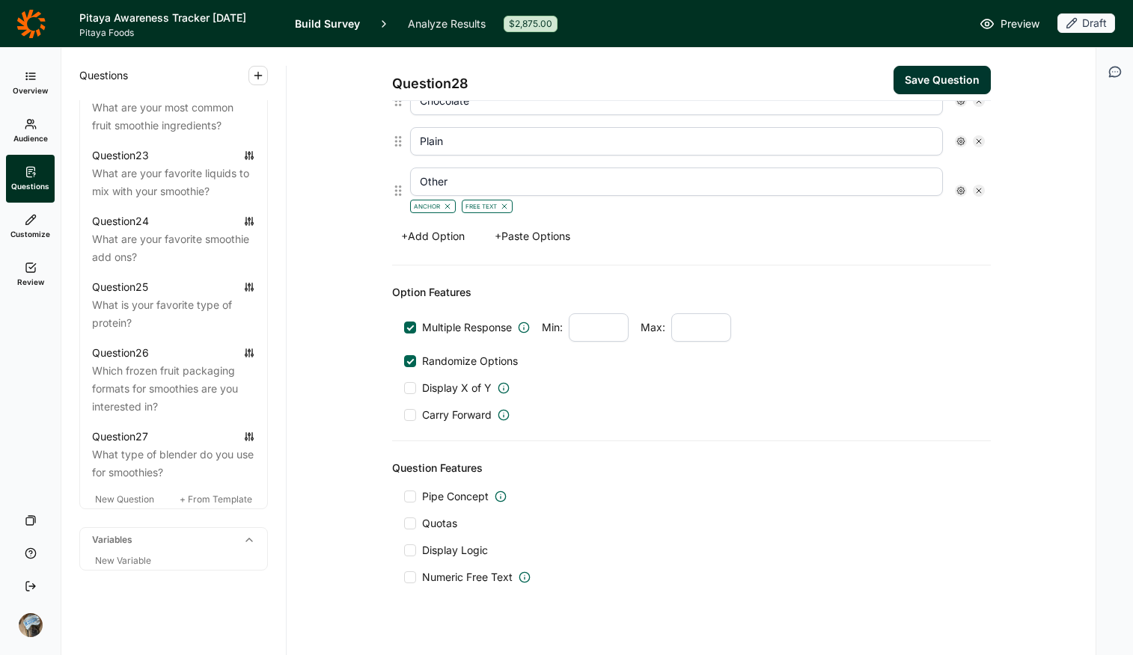
scroll to position [495, 0]
click at [462, 519] on span "Display Logic" at bounding box center [455, 549] width 66 height 15
click at [404, 519] on input "Display Logic" at bounding box center [404, 550] width 0 height 0
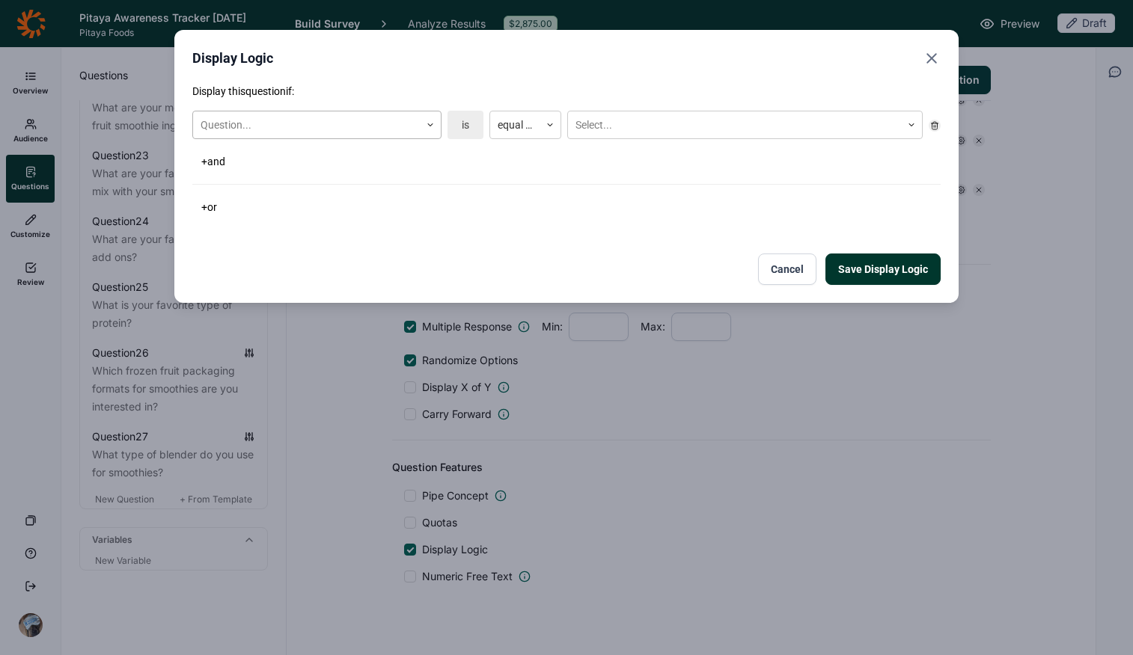
click at [397, 123] on div at bounding box center [307, 125] width 212 height 19
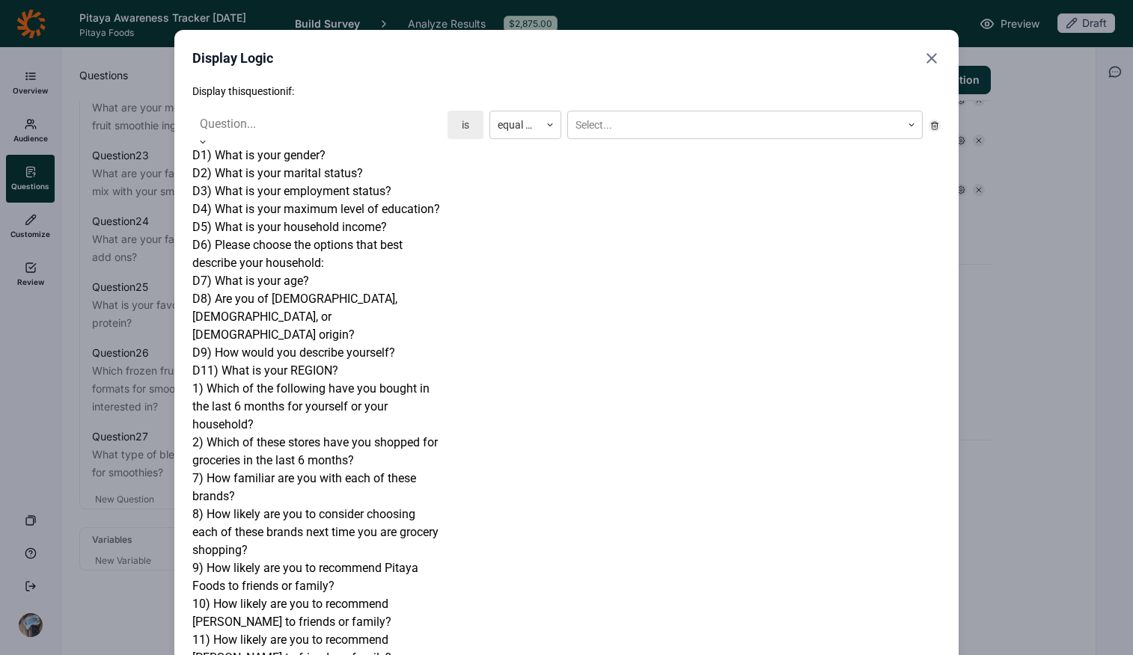
scroll to position [985, 0]
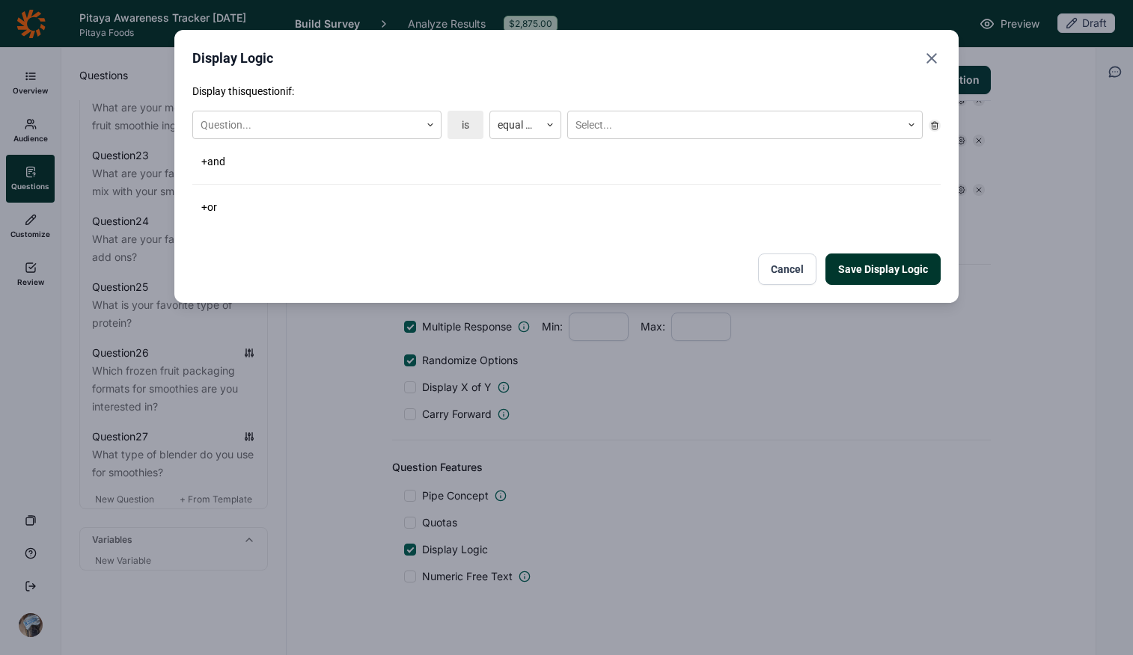
click at [907, 59] on use "Close" at bounding box center [931, 58] width 9 height 9
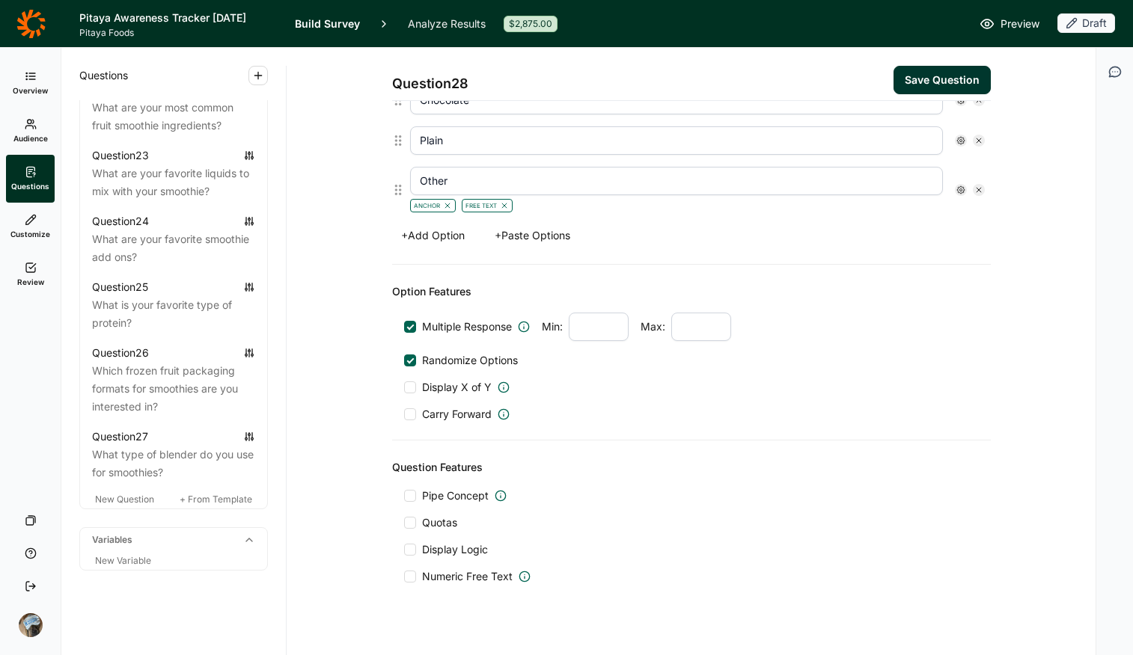
click at [878, 464] on div "Question Features" at bounding box center [691, 468] width 599 height 18
click at [907, 74] on button "Save Question" at bounding box center [941, 80] width 97 height 28
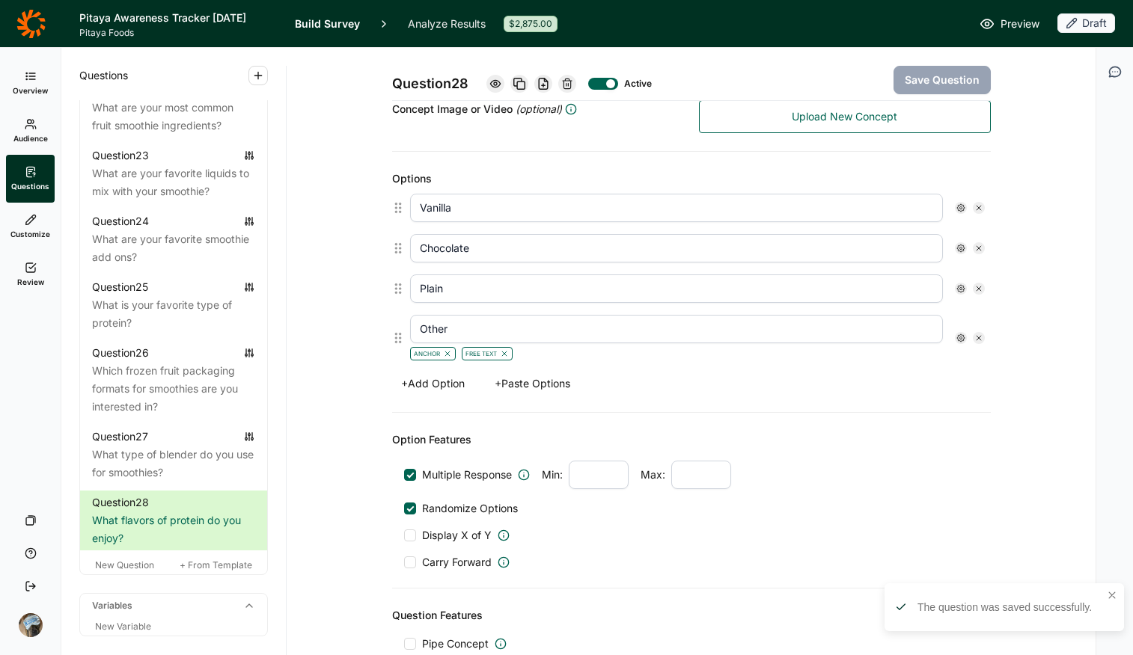
scroll to position [514, 0]
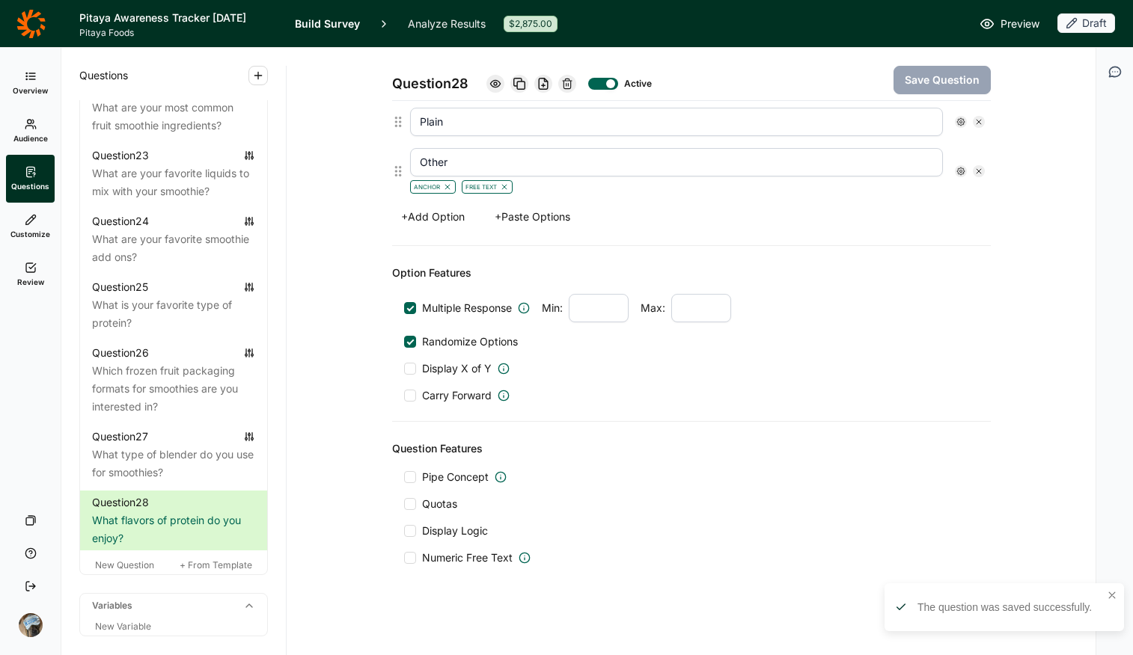
click at [423, 519] on div "Pipe Concept Quotas Display Logic Numeric Free Text" at bounding box center [691, 518] width 575 height 96
click at [432, 519] on span "Display Logic" at bounding box center [455, 531] width 66 height 15
click at [404, 519] on input "Display Logic" at bounding box center [404, 531] width 0 height 0
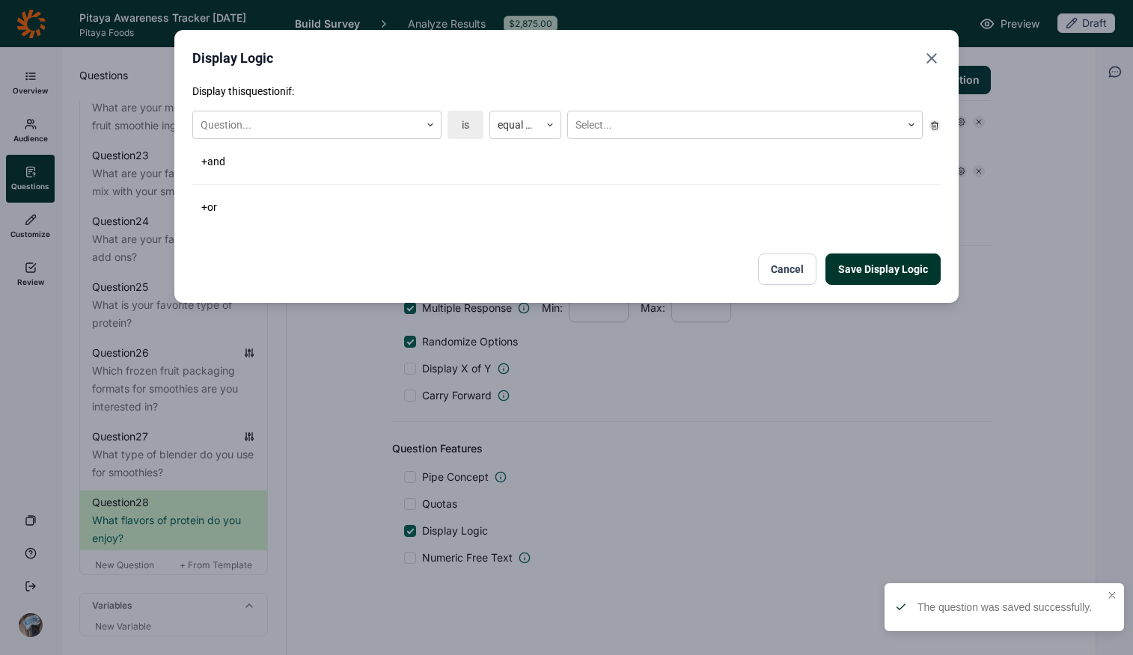
click at [307, 162] on div "+ and" at bounding box center [566, 161] width 748 height 21
click at [322, 132] on div at bounding box center [307, 125] width 212 height 19
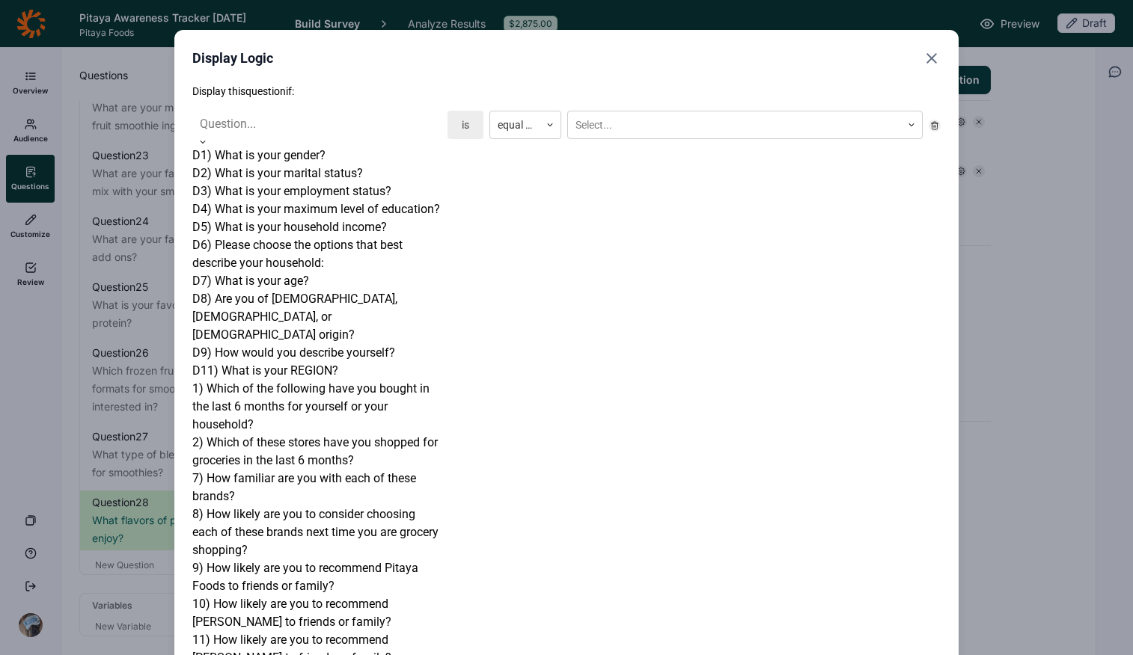
scroll to position [1192, 0]
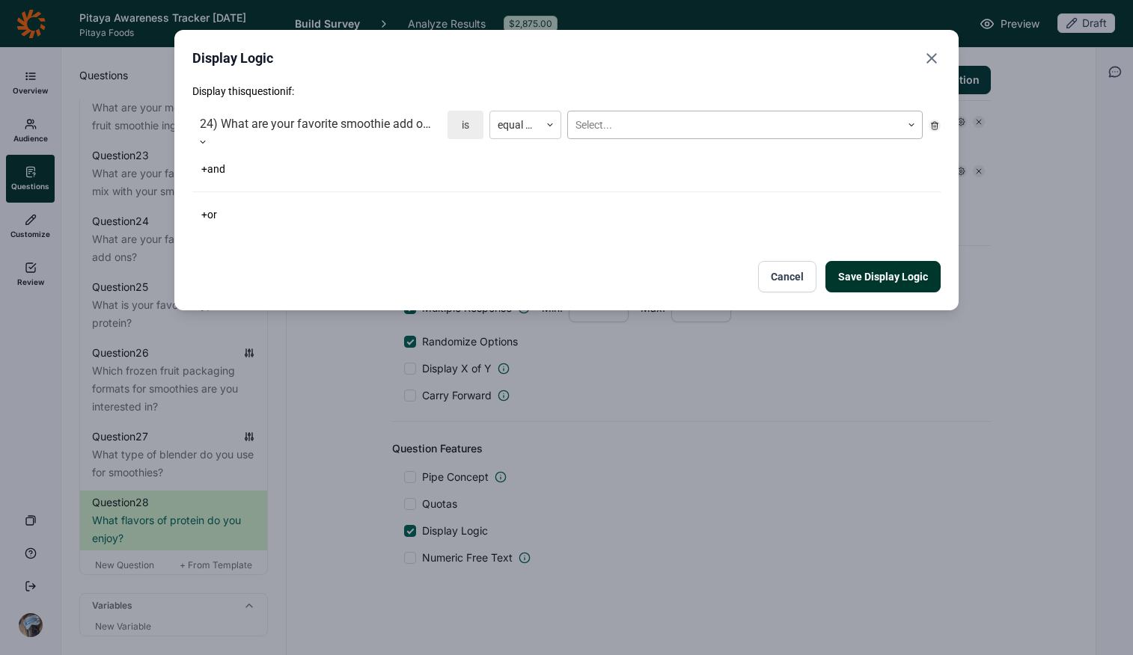
drag, startPoint x: 713, startPoint y: 120, endPoint x: 714, endPoint y: 132, distance: 12.0
click at [713, 120] on div at bounding box center [734, 125] width 318 height 19
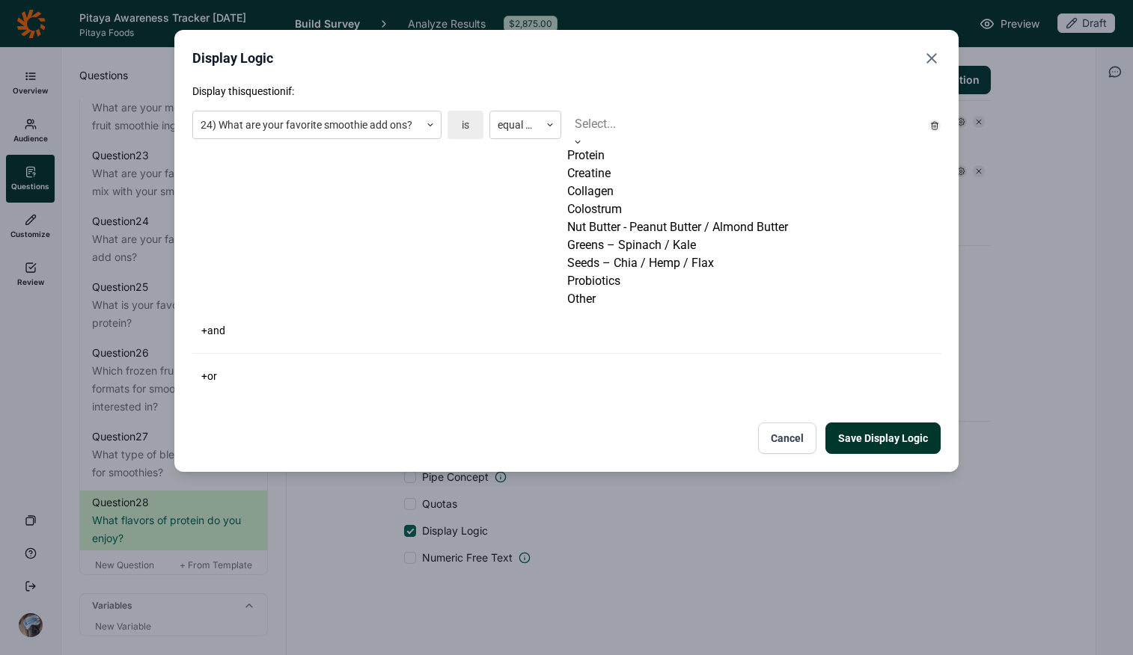
click at [708, 165] on div "Protein" at bounding box center [744, 156] width 355 height 18
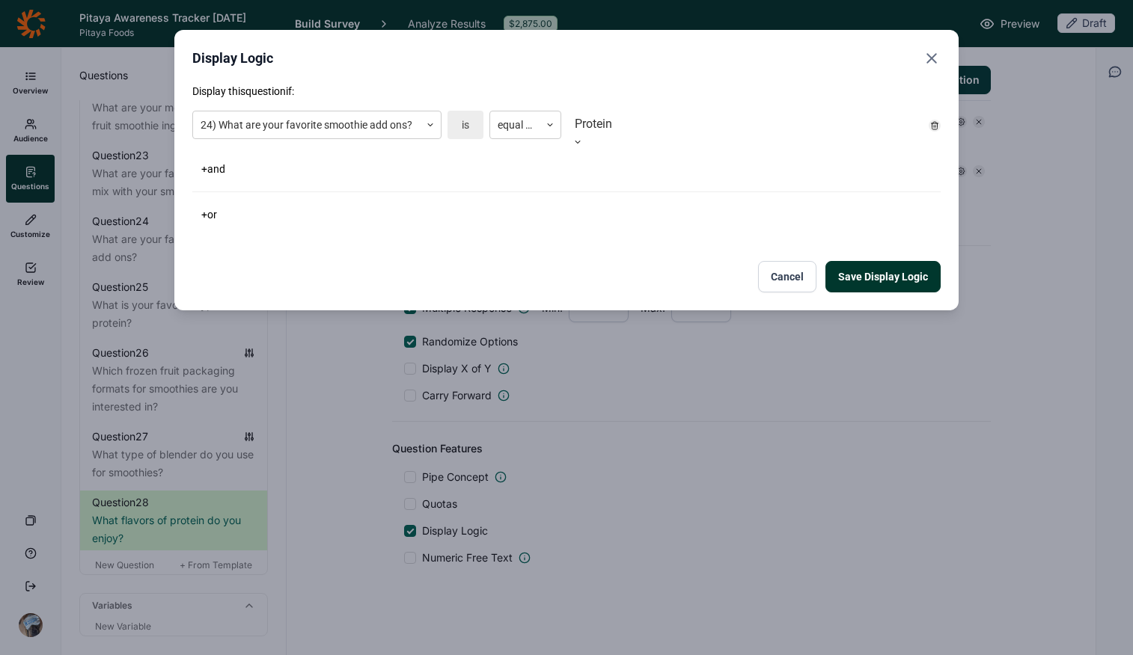
click at [715, 207] on div "+ or" at bounding box center [566, 214] width 748 height 21
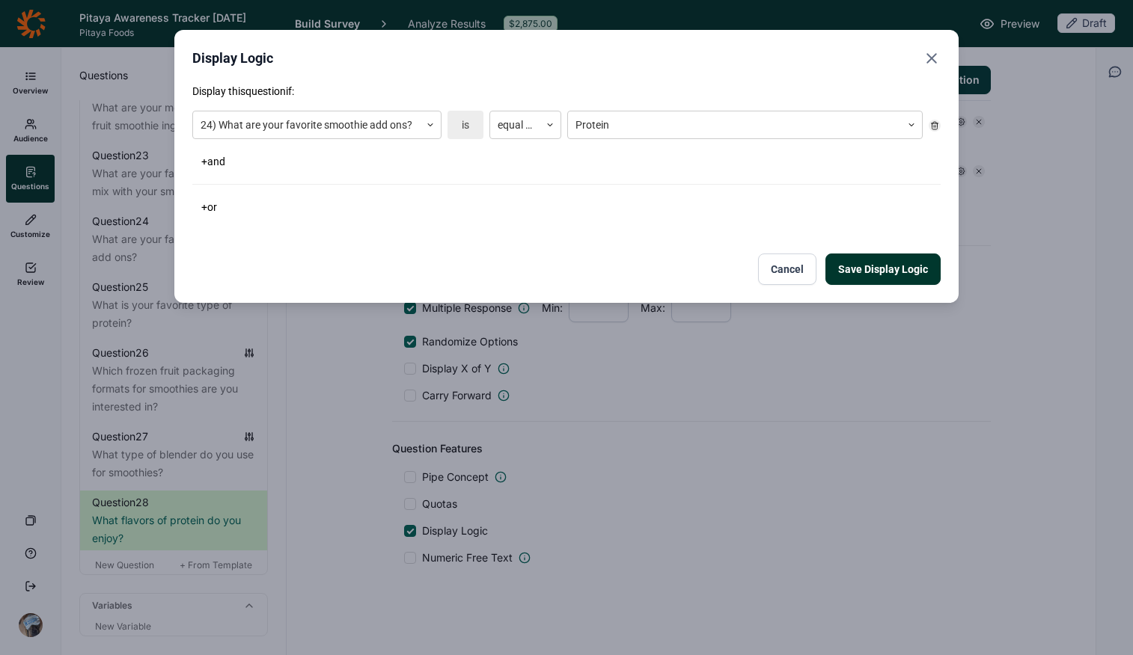
click at [880, 279] on button "Save Display Logic" at bounding box center [882, 269] width 115 height 31
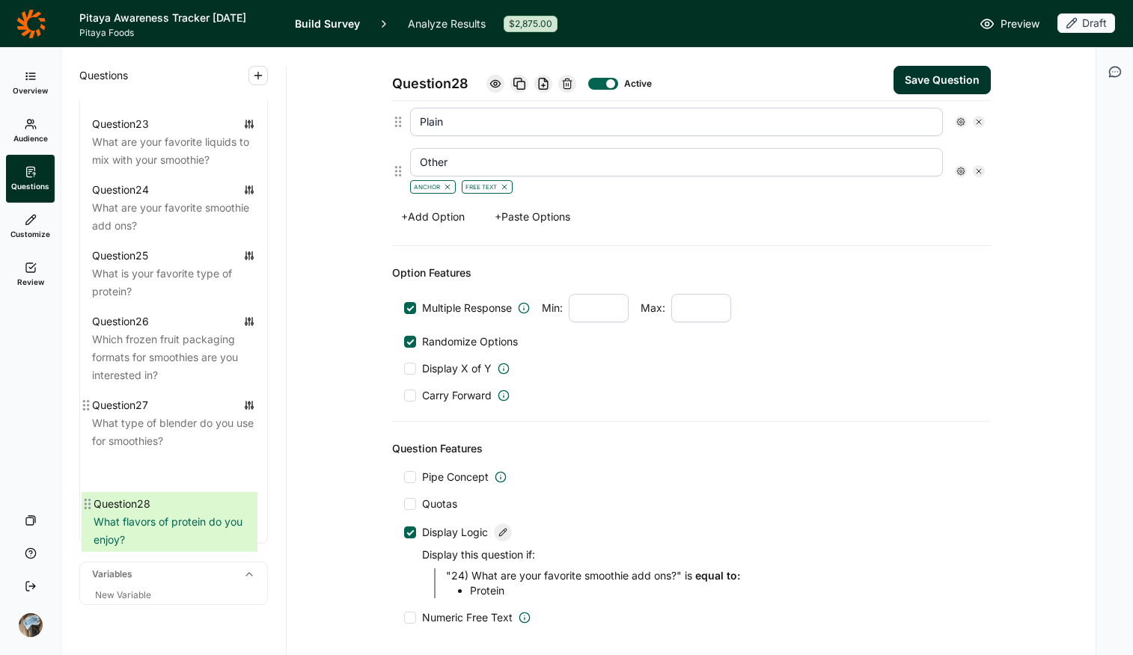
scroll to position [2374, 0]
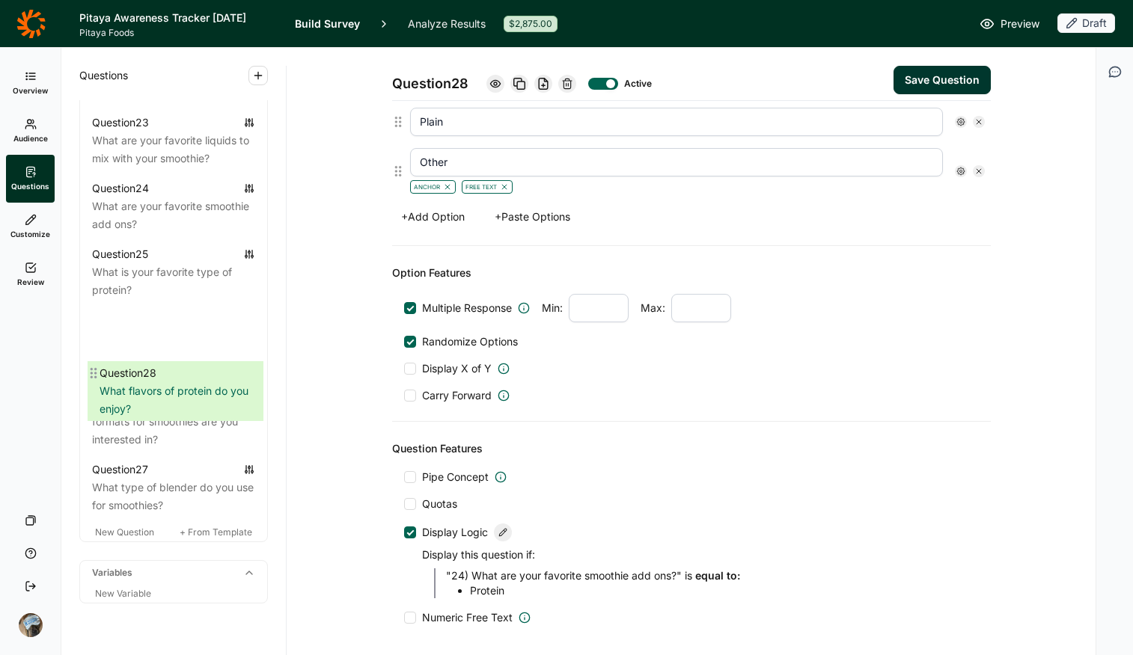
drag, startPoint x: 86, startPoint y: 556, endPoint x: 93, endPoint y: 369, distance: 187.2
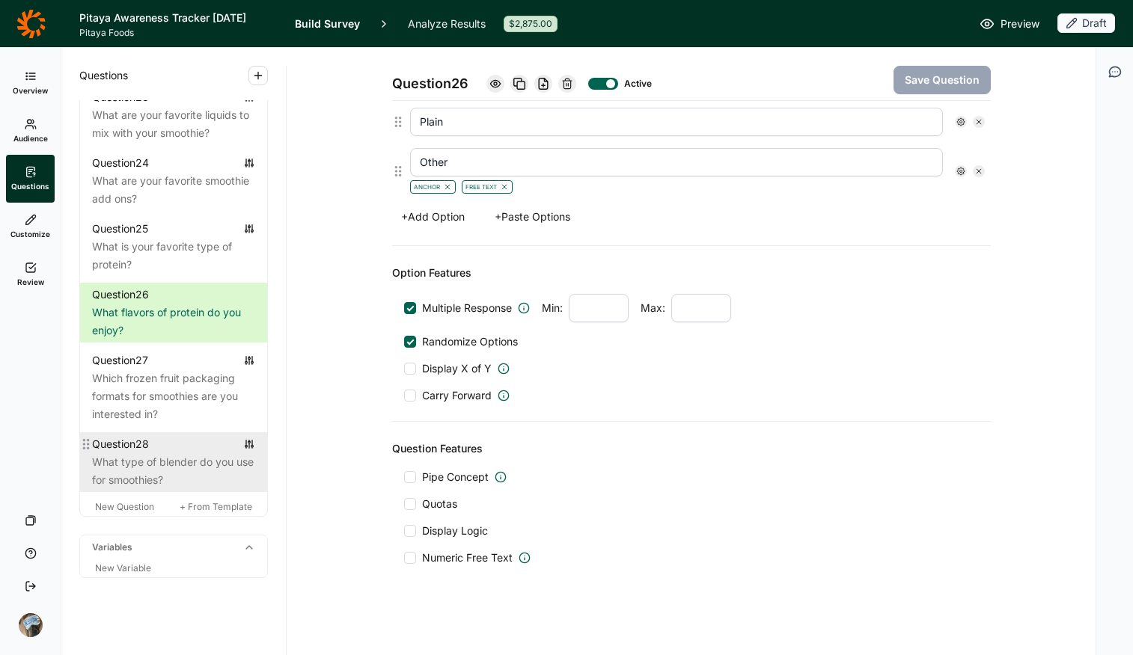
scroll to position [2471, 0]
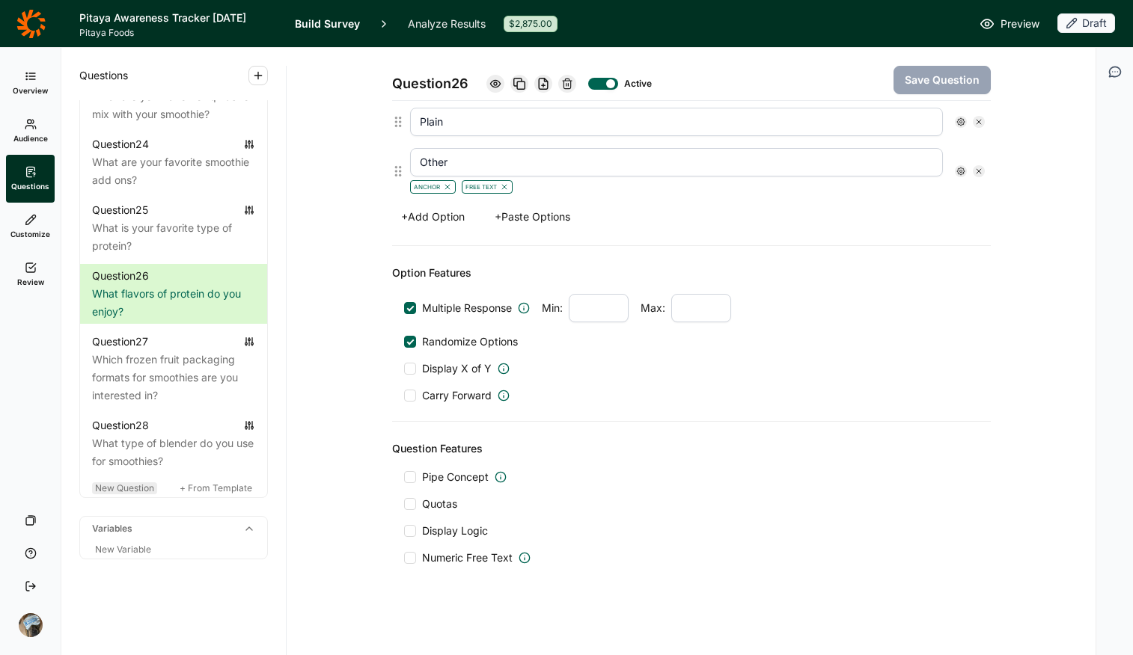
click at [120, 490] on span "New Question" at bounding box center [124, 488] width 59 height 11
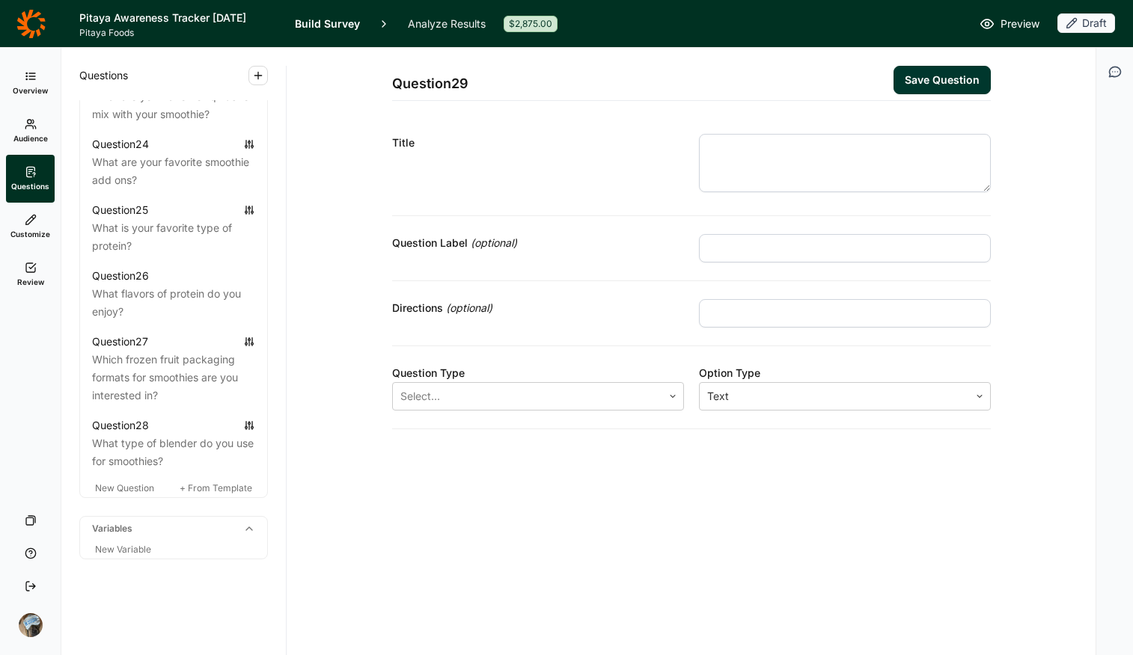
click at [746, 140] on textarea at bounding box center [845, 163] width 292 height 58
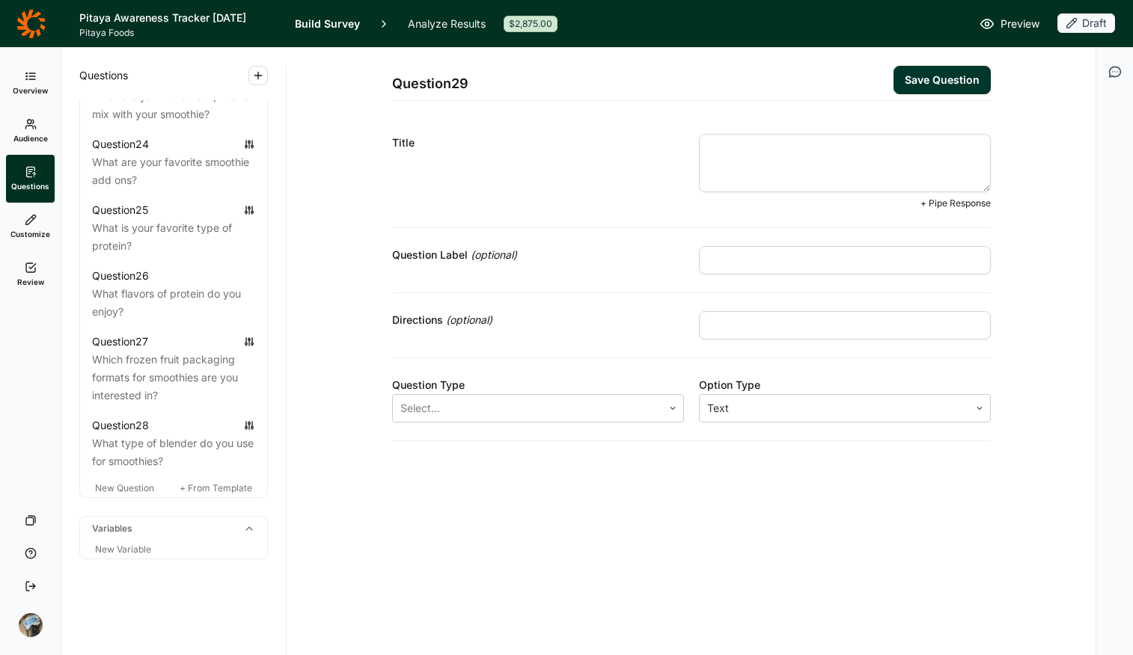
paste textarea "how likely would you be to purchase frozen fruit with protein already added int…"
drag, startPoint x: 712, startPoint y: 144, endPoint x: 690, endPoint y: 144, distance: 21.7
click at [690, 144] on div "Title how likely would you be to purchase frozen fruit with protein already add…" at bounding box center [691, 172] width 599 height 112
type textarea "How likely would you be to purchase frozen fruit with protein already added int…"
click at [535, 389] on div "Question Type" at bounding box center [538, 385] width 292 height 18
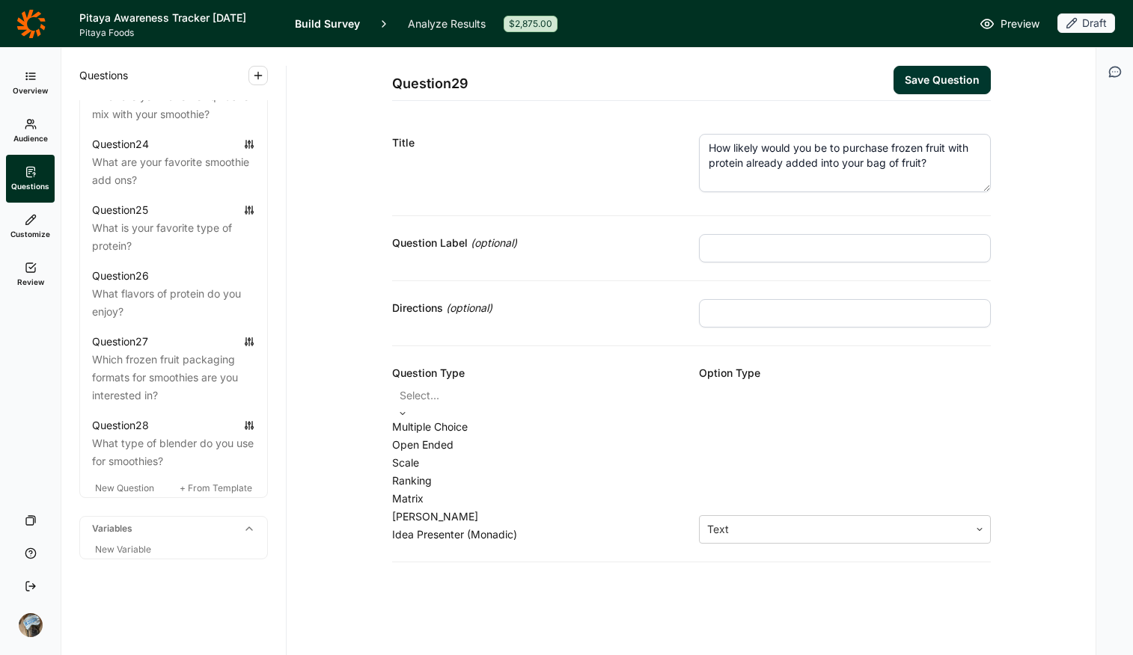
click at [536, 399] on div at bounding box center [538, 395] width 277 height 21
click at [528, 433] on div "Multiple Choice" at bounding box center [538, 427] width 292 height 18
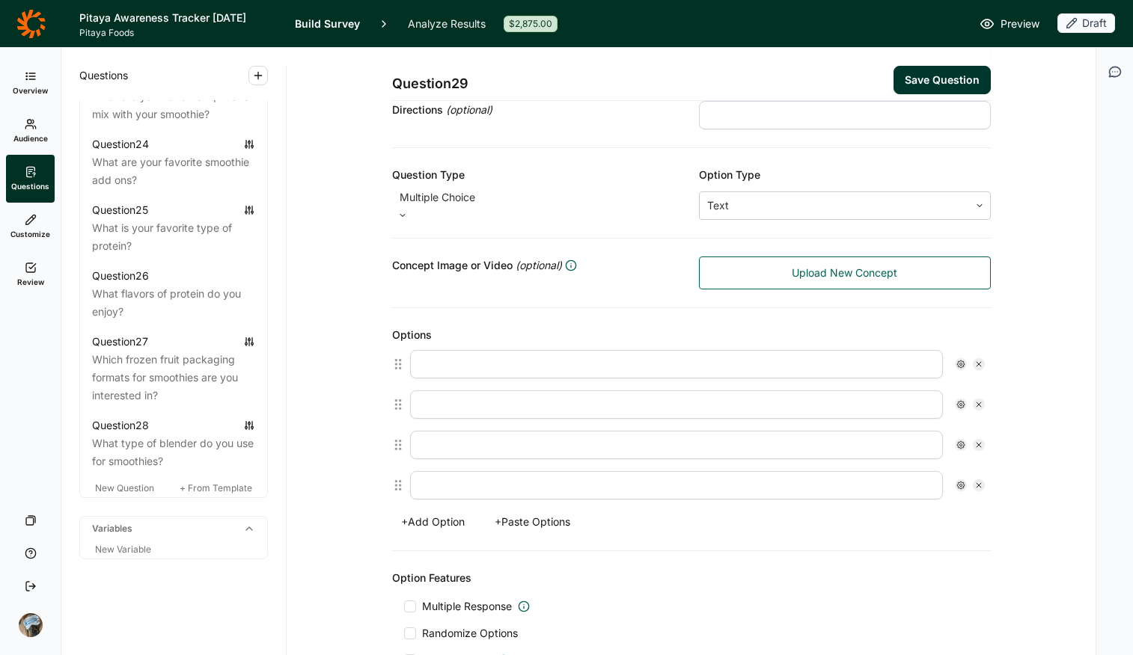
scroll to position [217, 0]
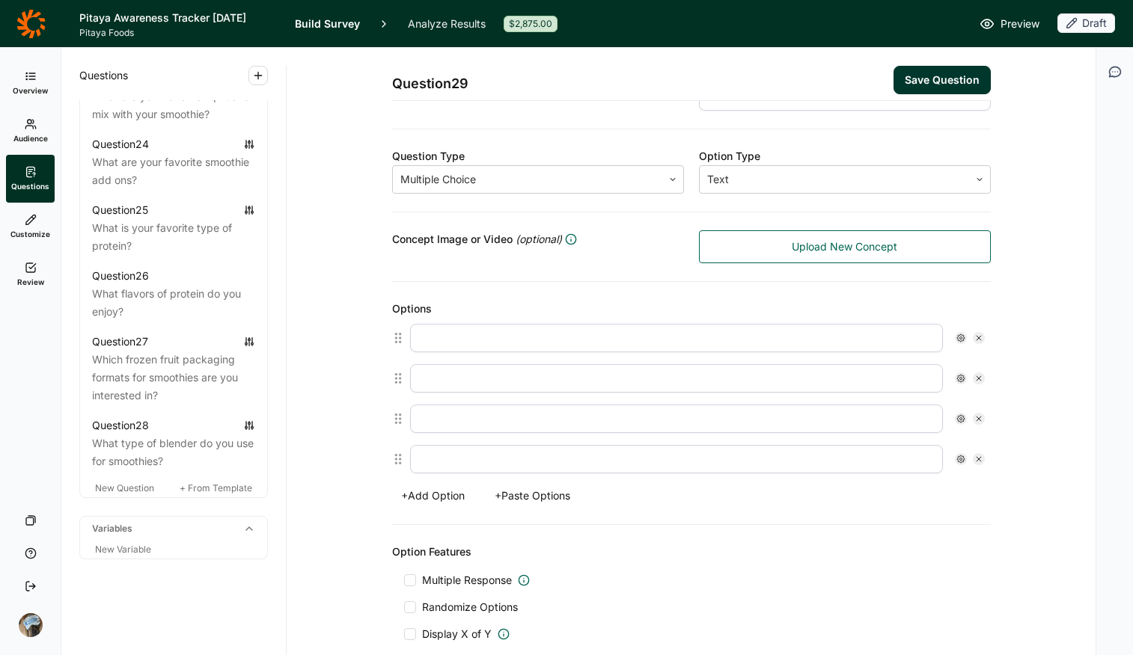
click at [542, 498] on button "+ Paste Options" at bounding box center [533, 496] width 94 height 21
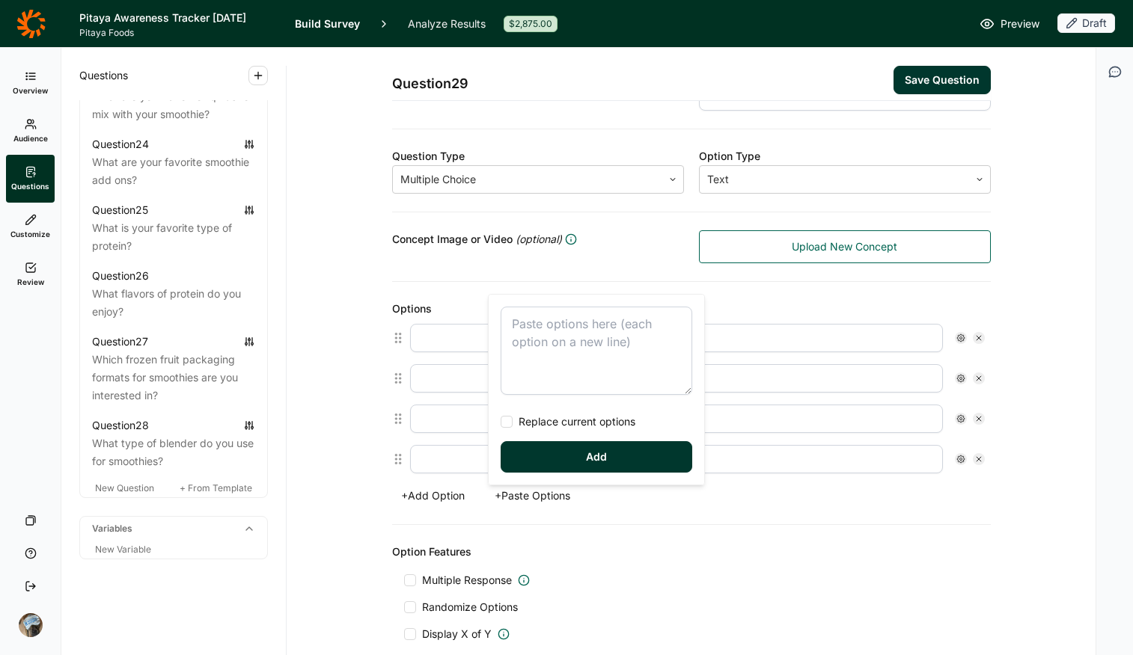
click at [554, 330] on textarea at bounding box center [597, 351] width 192 height 88
type textarea "Very likely Likely Neutral Unlikely Not at all likely"
click at [539, 421] on span "Replace current options" at bounding box center [574, 422] width 123 height 15
click at [501, 422] on input "Replace current options" at bounding box center [501, 422] width 0 height 0
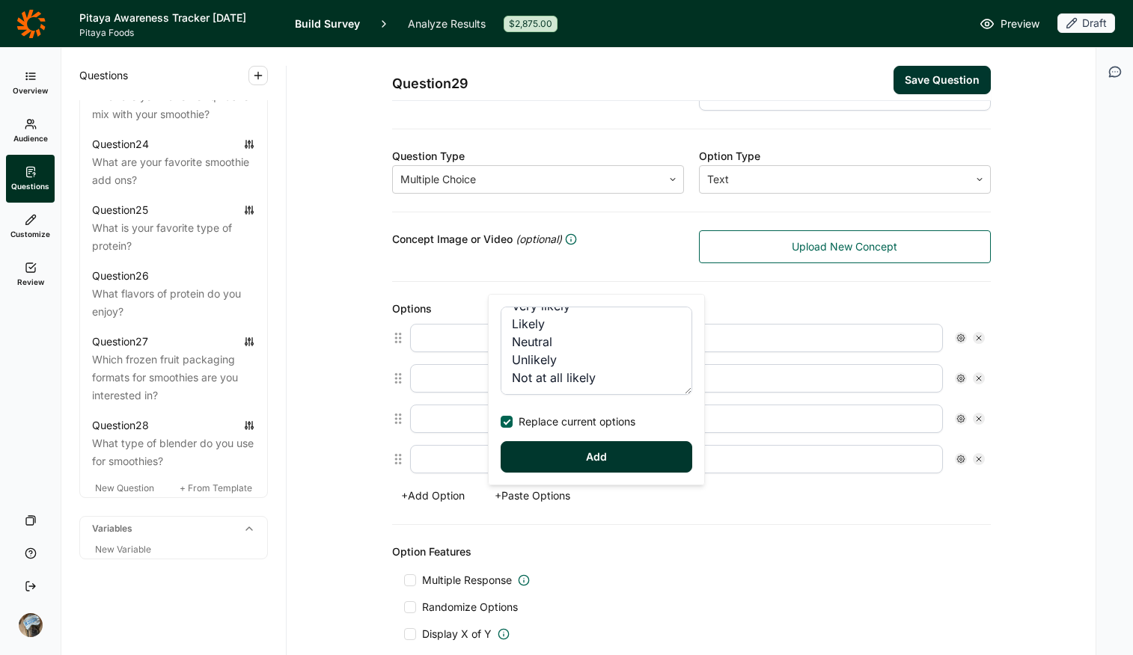
click at [551, 456] on button "Add" at bounding box center [597, 456] width 192 height 31
type input "Very likely"
type input "Likely"
type input "Neutral"
type input "Unlikely"
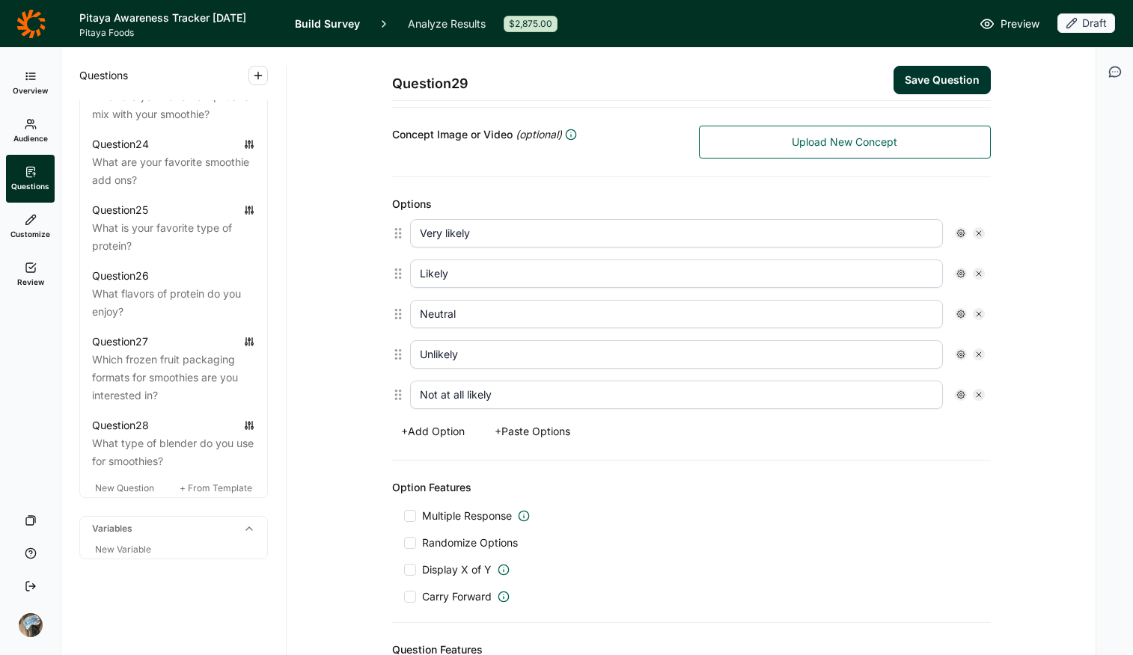
scroll to position [496, 0]
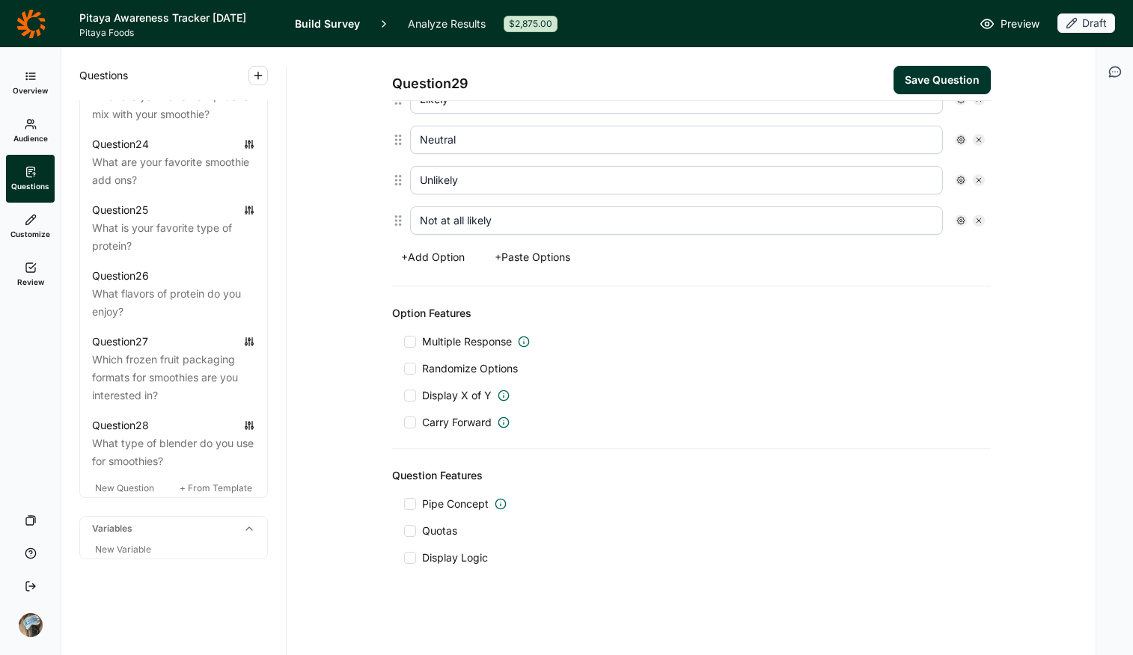
click at [437, 519] on span "Display Logic" at bounding box center [455, 558] width 66 height 15
click at [404, 519] on input "Display Logic" at bounding box center [404, 558] width 0 height 0
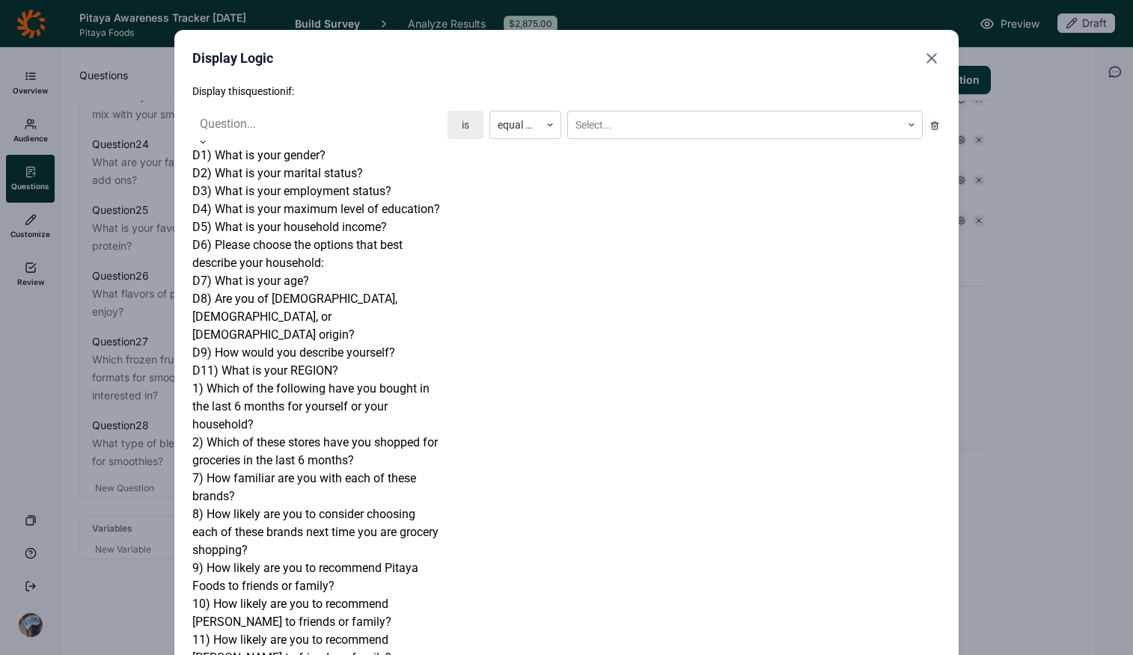
click at [335, 126] on div at bounding box center [317, 124] width 234 height 21
drag, startPoint x: 624, startPoint y: 267, endPoint x: 662, endPoint y: 266, distance: 38.2
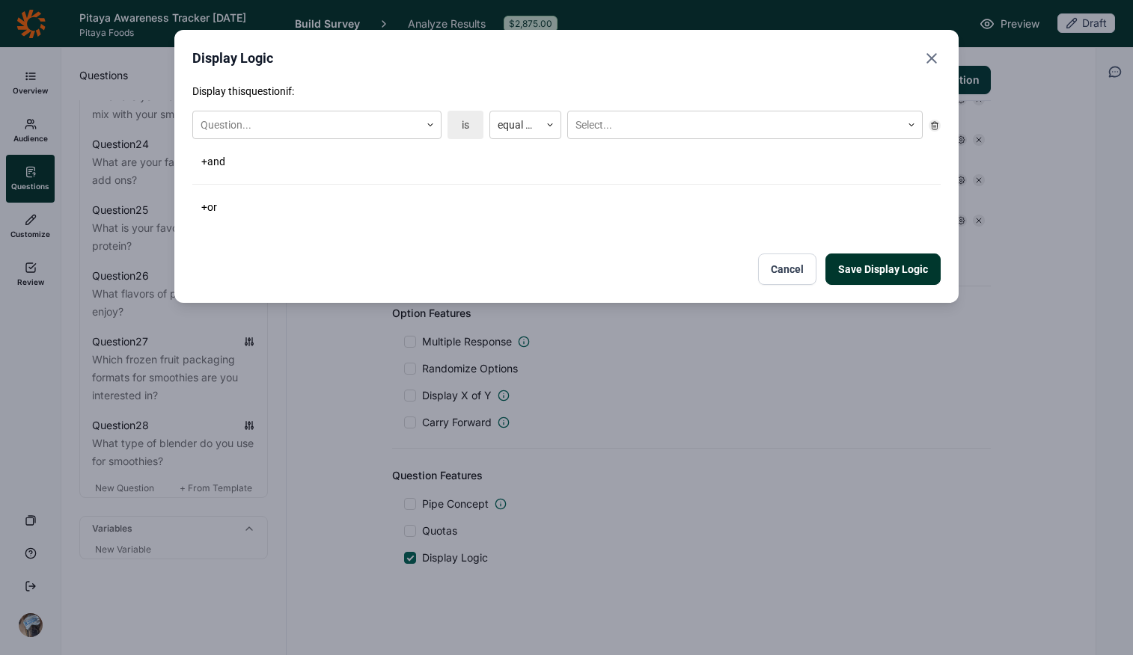
click at [786, 267] on button "Cancel" at bounding box center [787, 269] width 58 height 31
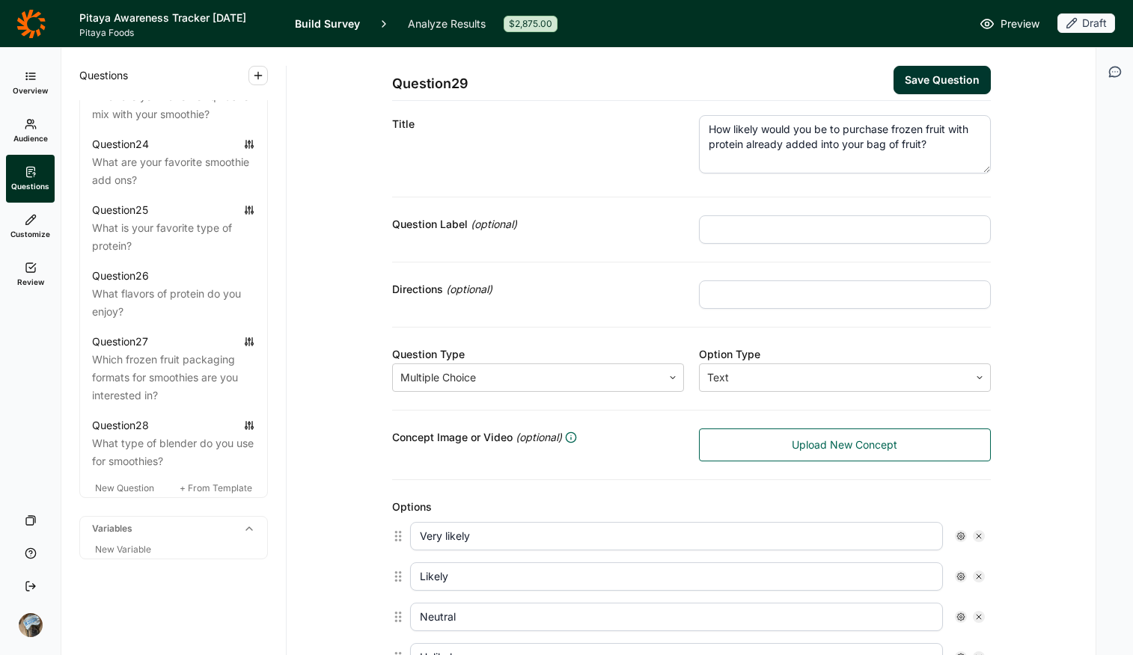
scroll to position [0, 0]
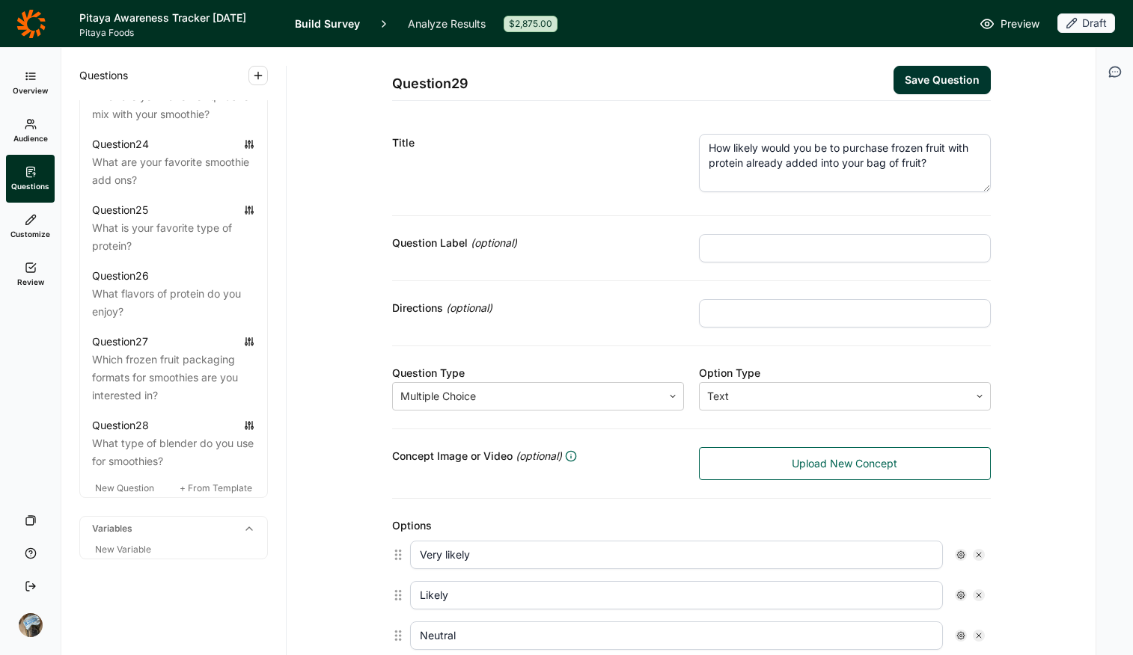
click at [907, 80] on button "Save Question" at bounding box center [941, 80] width 97 height 28
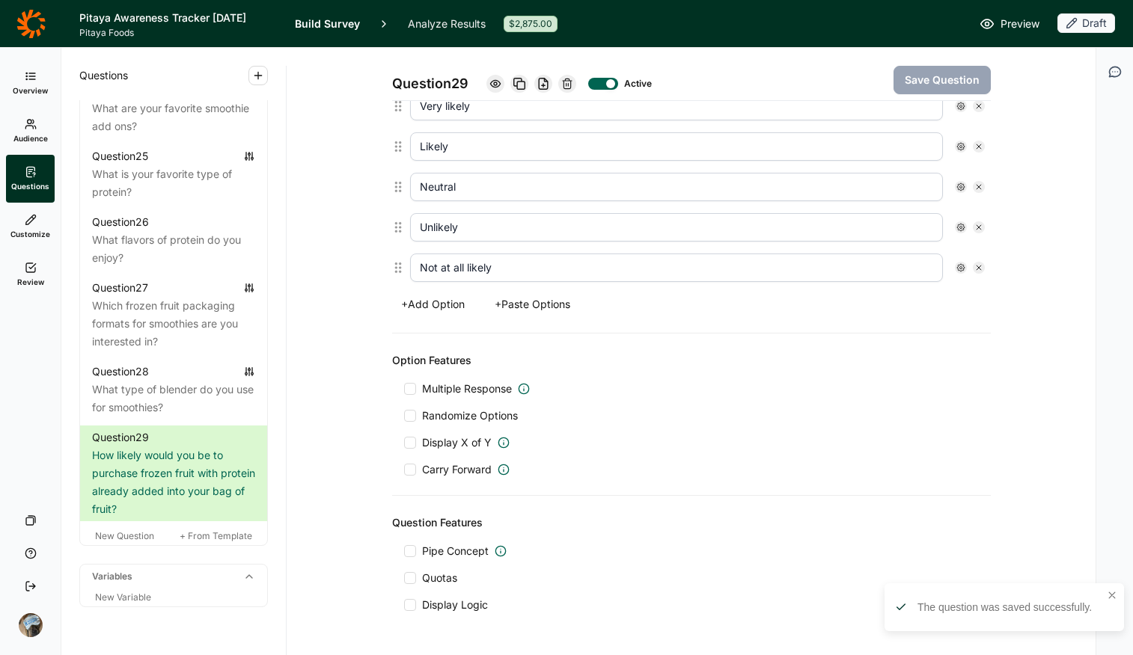
scroll to position [496, 0]
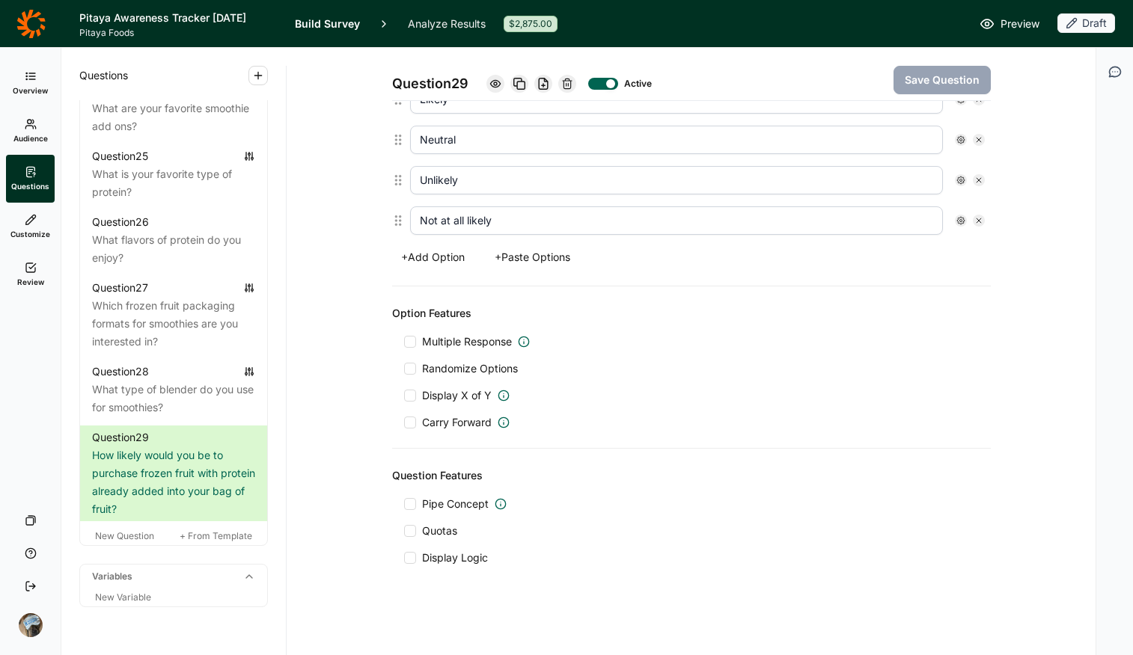
click at [437, 519] on span "Display Logic" at bounding box center [455, 558] width 66 height 15
click at [404, 519] on input "Display Logic" at bounding box center [404, 558] width 0 height 0
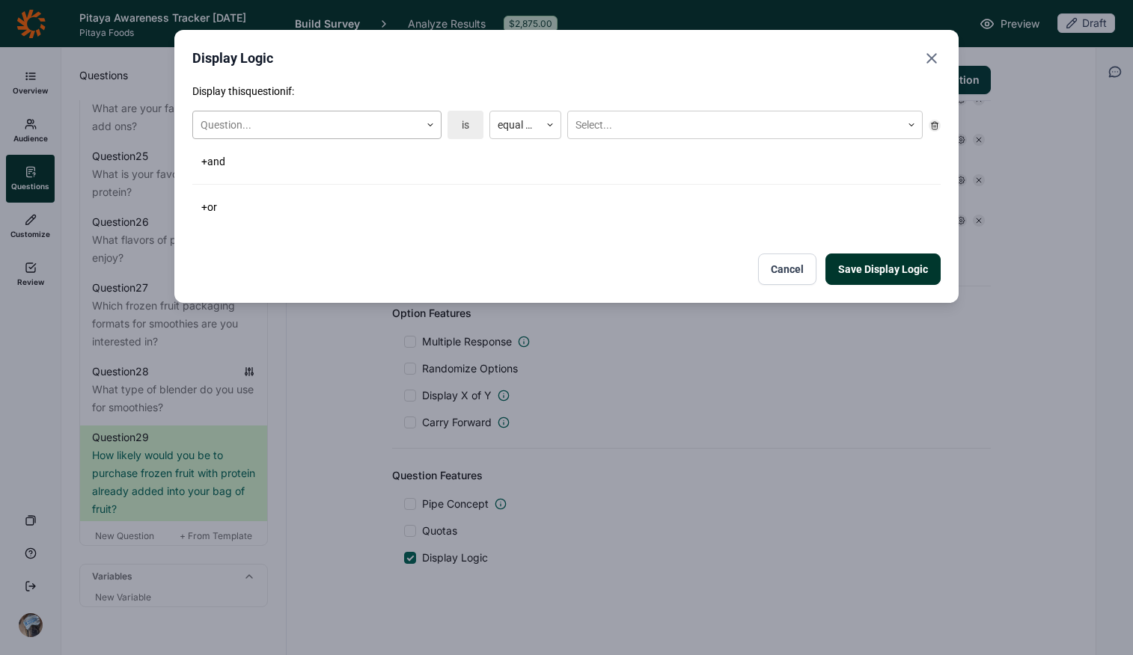
click at [289, 108] on div "Question... is equal to Select..." at bounding box center [566, 125] width 748 height 40
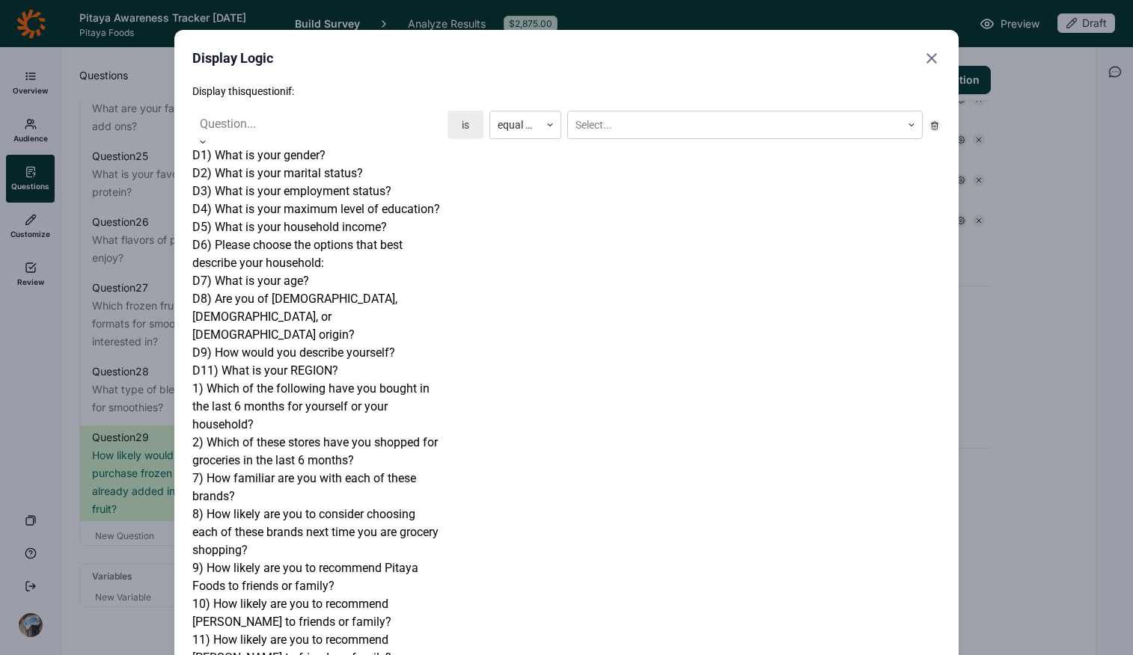
click at [293, 127] on div at bounding box center [317, 124] width 234 height 21
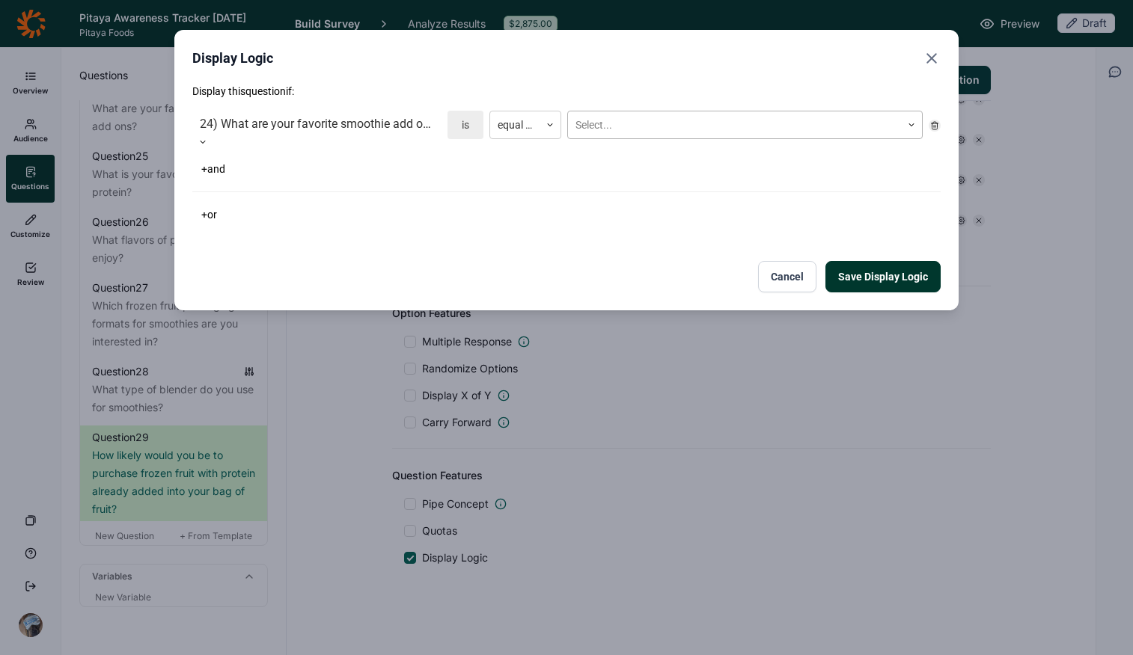
click at [655, 120] on div at bounding box center [734, 125] width 318 height 19
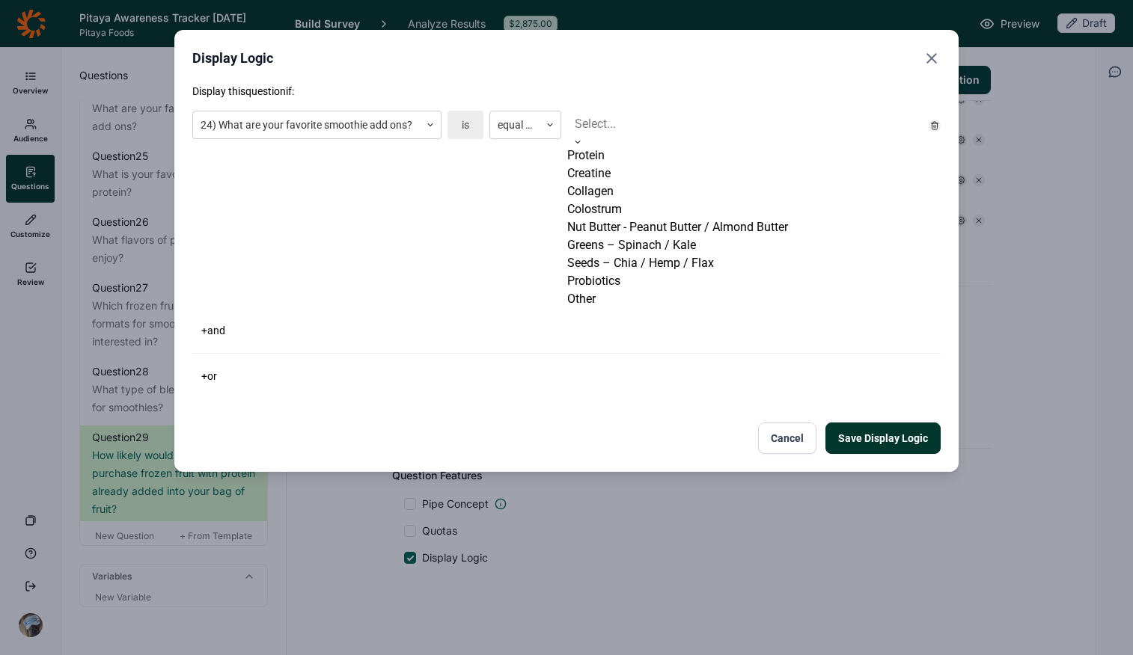
click at [660, 165] on div "Protein" at bounding box center [744, 156] width 355 height 18
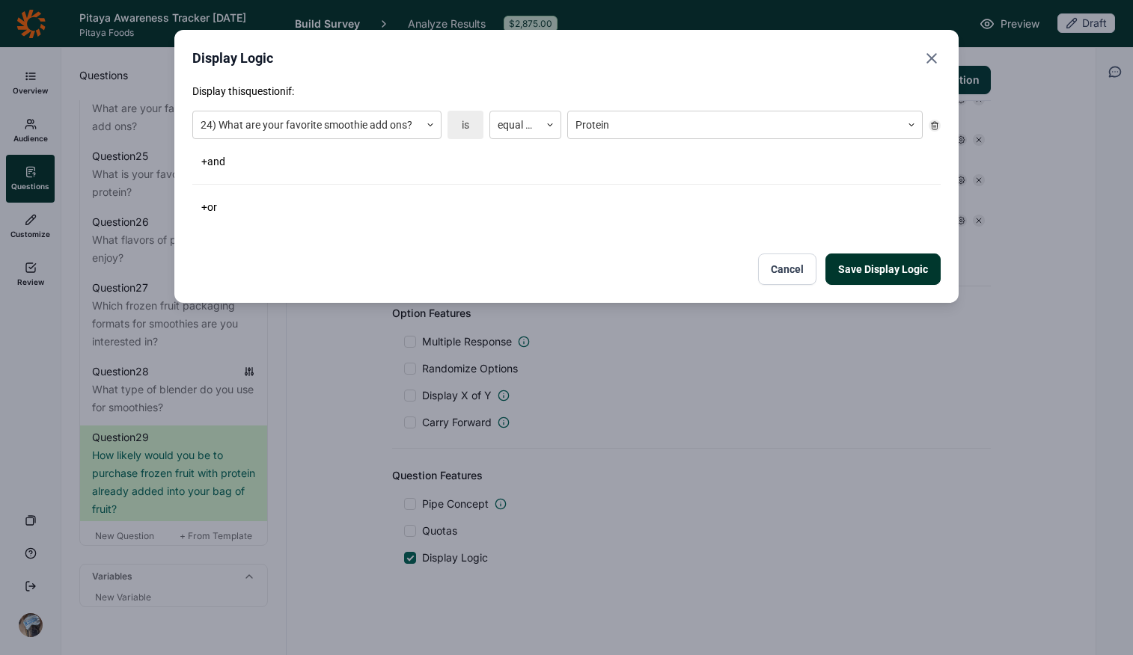
click at [863, 278] on button "Save Display Logic" at bounding box center [882, 269] width 115 height 31
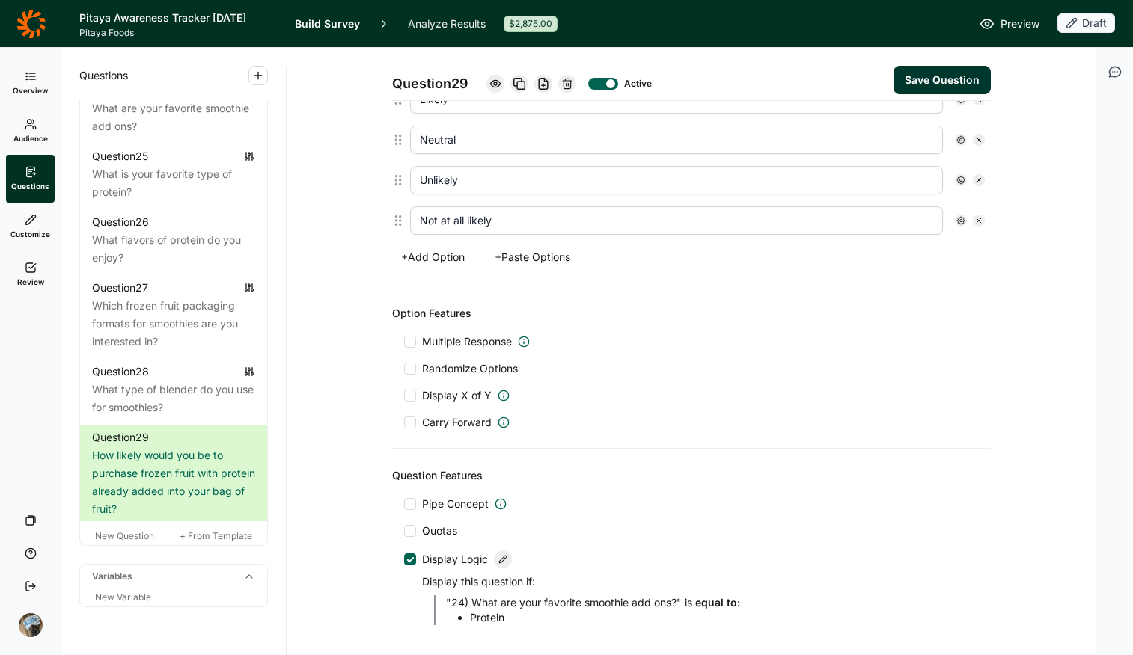
click at [907, 76] on button "Save Question" at bounding box center [941, 80] width 97 height 28
click at [127, 519] on span "New Question" at bounding box center [124, 535] width 59 height 11
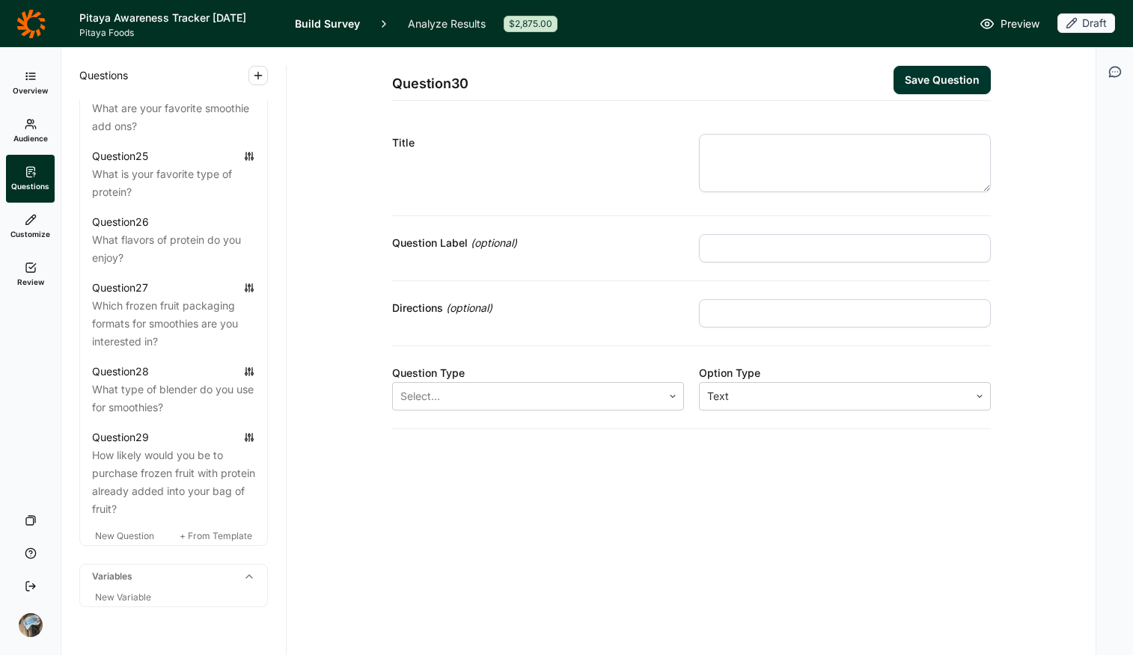
click at [812, 135] on textarea at bounding box center [845, 163] width 292 height 58
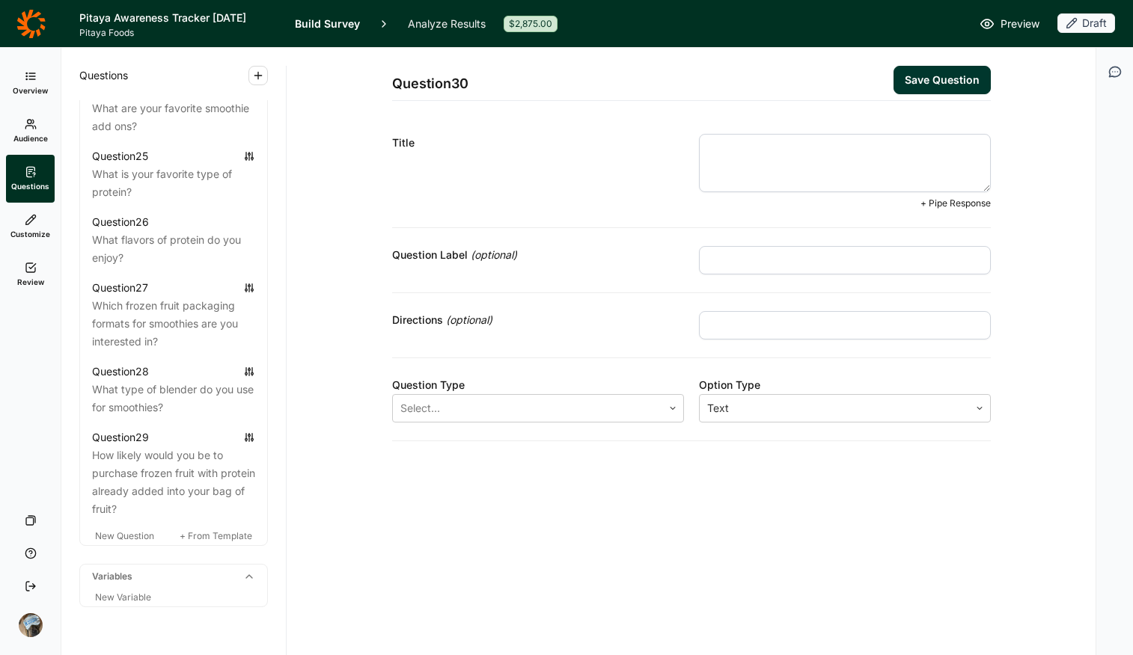
paste textarea "amount of protein added to a smoothie"
click at [708, 147] on textarea "amount of protein added to a smoothie" at bounding box center [845, 163] width 292 height 58
drag, startPoint x: 816, startPoint y: 143, endPoint x: 758, endPoint y: 149, distance: 57.9
click at [758, 149] on textarea "How much amount of protein added to a smoothie" at bounding box center [845, 163] width 292 height 58
click at [799, 147] on textarea "How much protein added to a smoothie" at bounding box center [845, 163] width 292 height 58
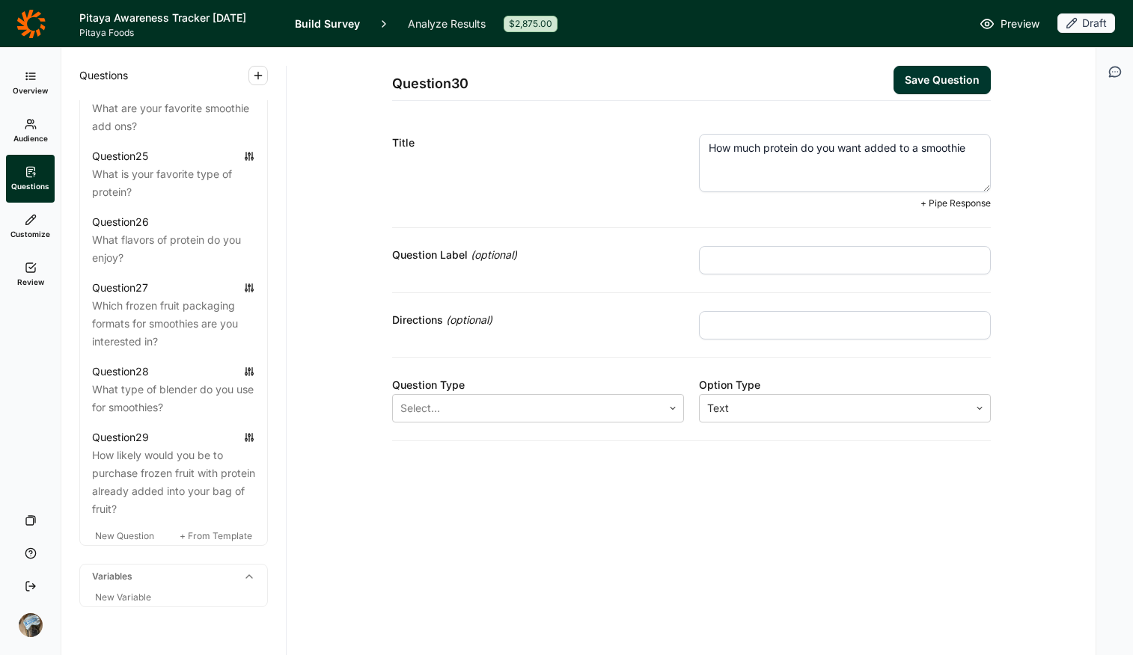
click at [907, 148] on textarea "How much protein do you want added to a smoothie" at bounding box center [845, 163] width 292 height 58
type textarea "How much protein do you want added to a smoothie?"
click at [514, 420] on div "Select..." at bounding box center [527, 408] width 269 height 27
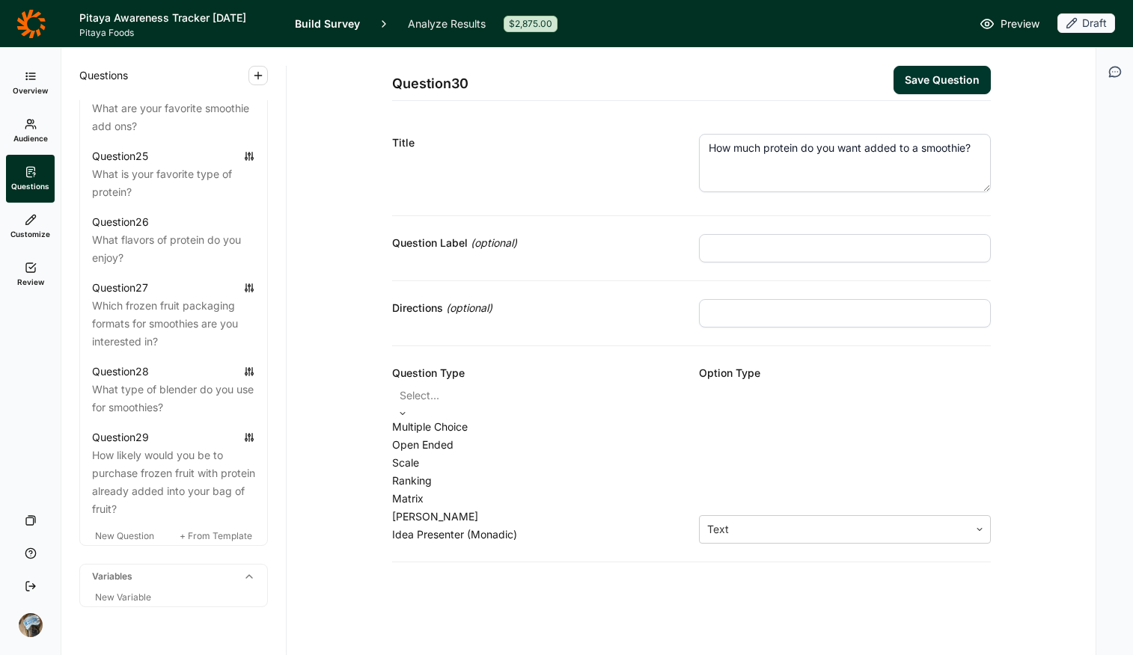
click at [517, 435] on div "Multiple Choice" at bounding box center [538, 427] width 292 height 18
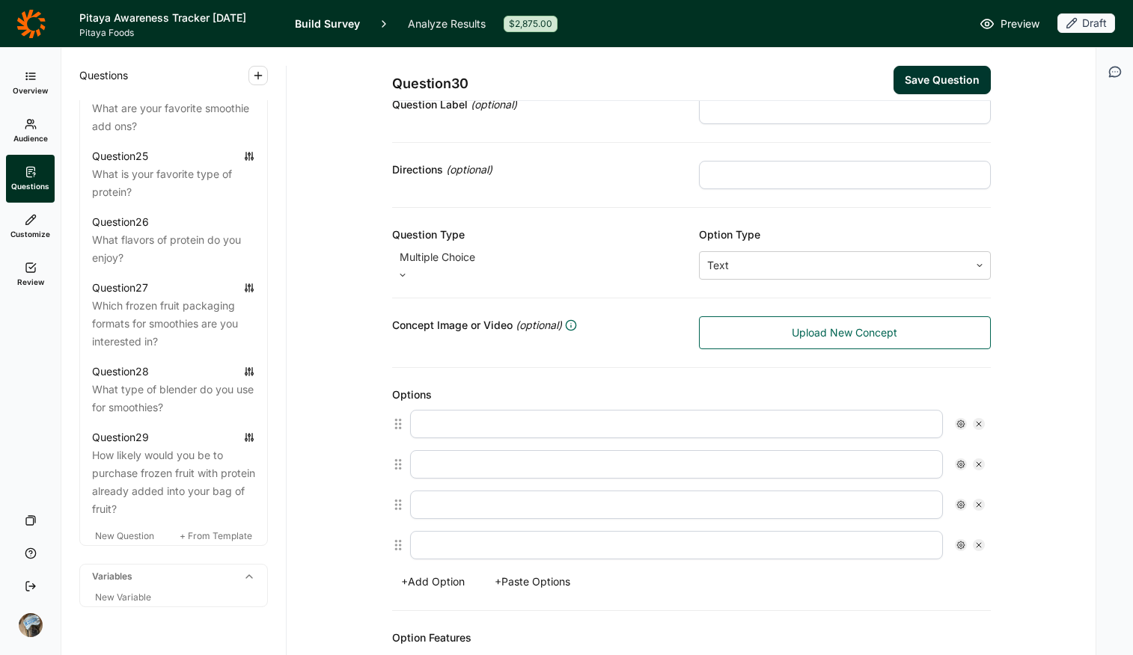
scroll to position [272, 0]
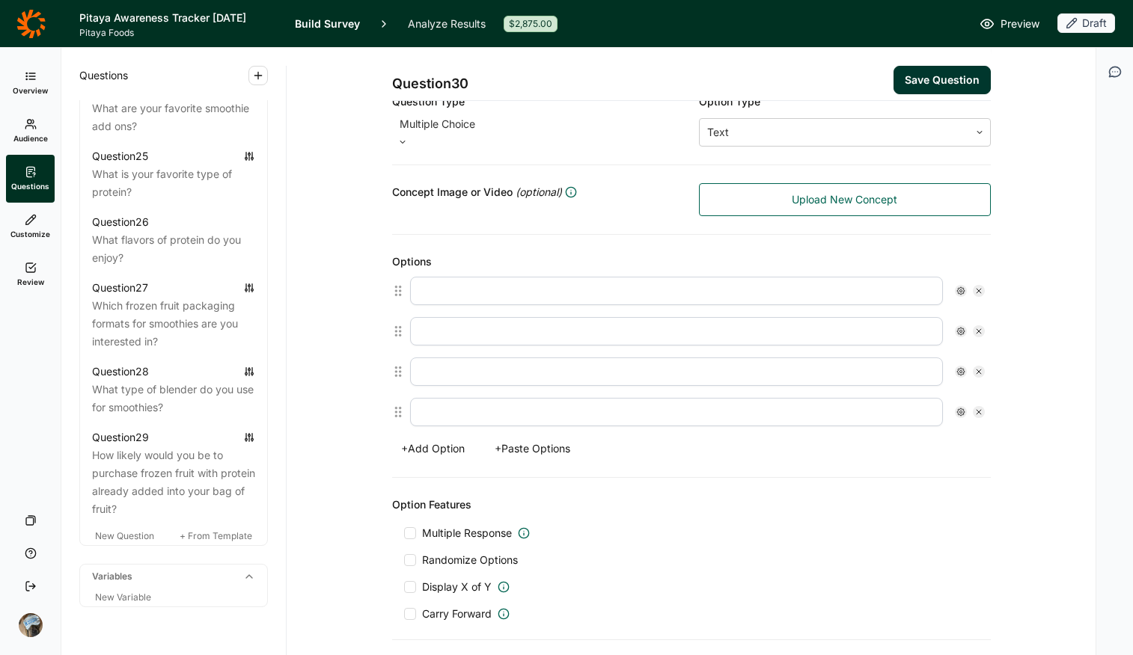
click at [545, 448] on button "+ Paste Options" at bounding box center [533, 448] width 94 height 21
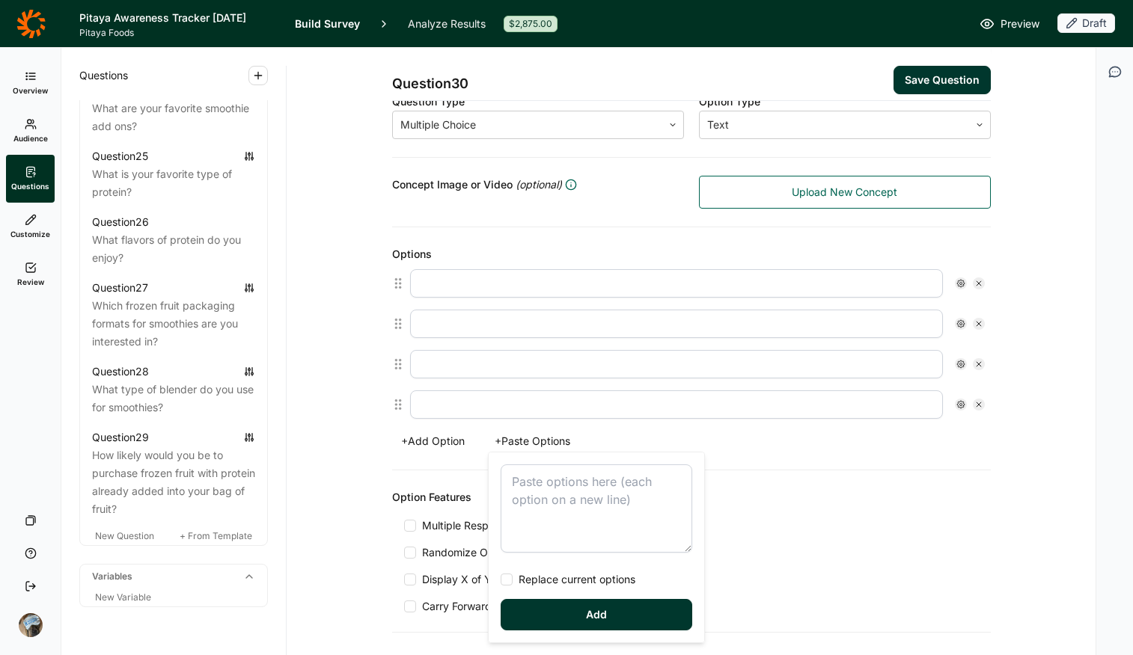
click at [565, 494] on textarea at bounding box center [597, 509] width 192 height 88
type textarea "0-10 grams 10-20 grams 20- 30 grams 30+ grams"
click at [556, 519] on span "Replace current options" at bounding box center [574, 579] width 123 height 15
click at [501, 519] on input "Replace current options" at bounding box center [501, 580] width 0 height 0
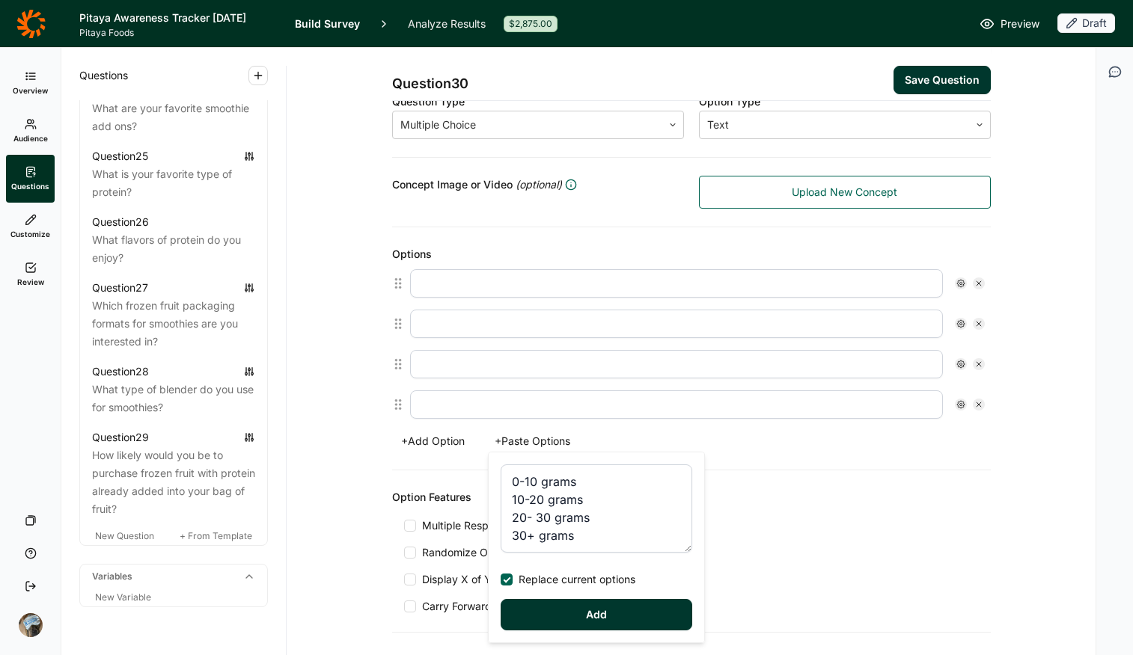
click at [570, 519] on button "Add" at bounding box center [597, 614] width 192 height 31
type input "0-10 grams"
type input "10-20 grams"
type input "20- 30 grams"
type input "30+ grams"
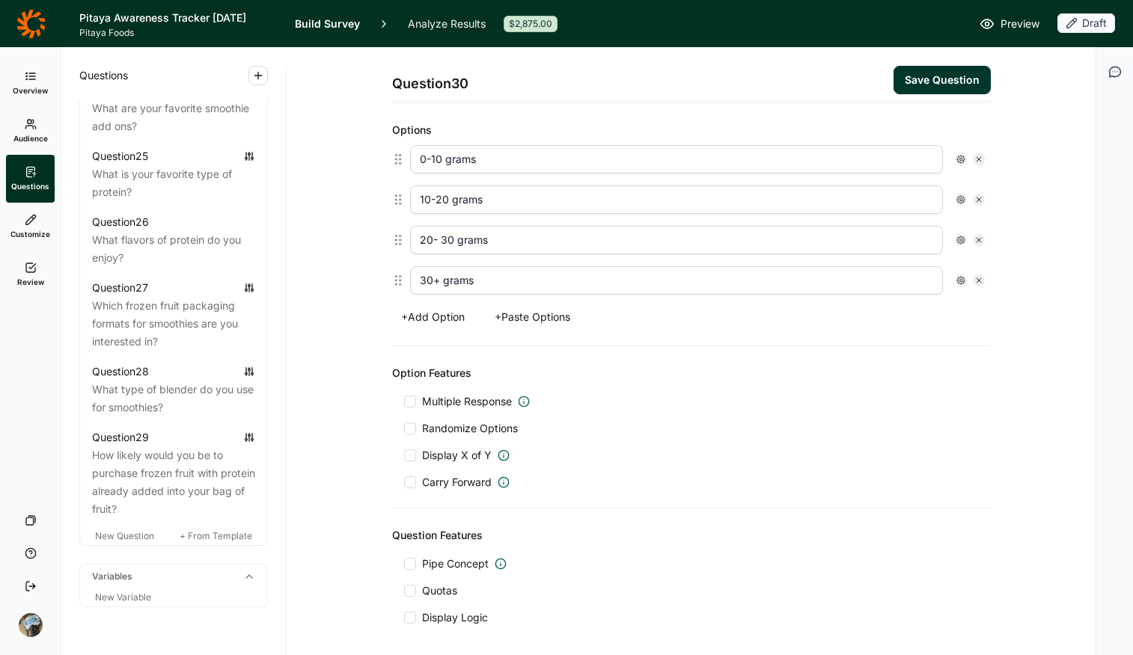
scroll to position [399, 0]
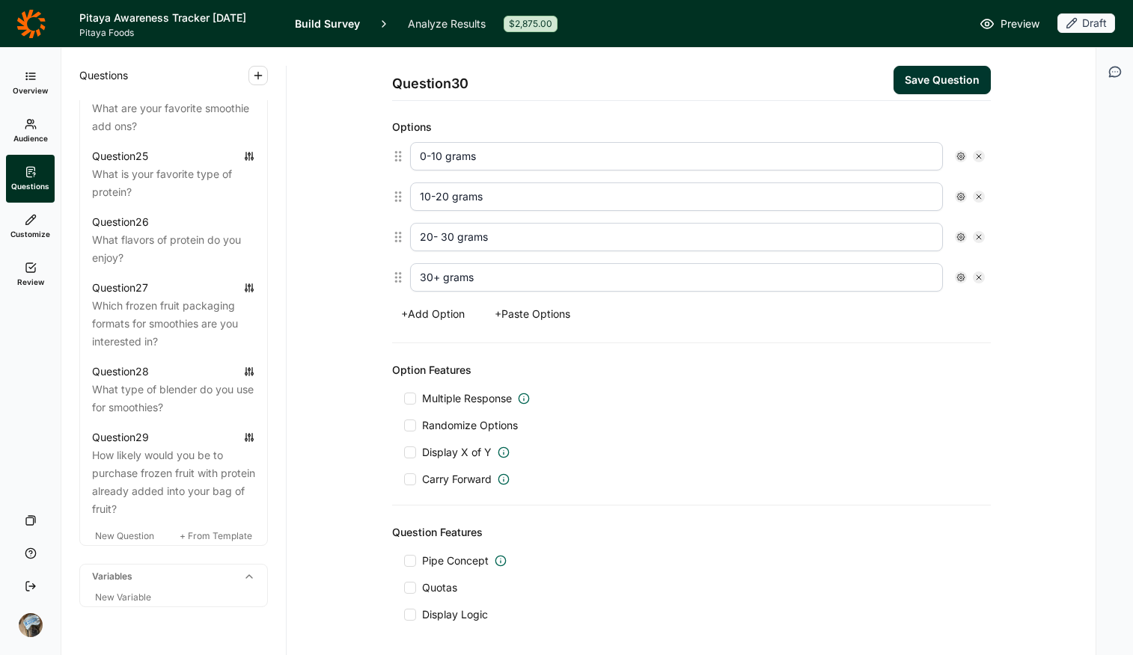
click at [450, 519] on div "Pipe Concept Quotas Display Logic" at bounding box center [691, 588] width 575 height 69
click at [456, 519] on span "Display Logic" at bounding box center [455, 615] width 66 height 15
click at [404, 519] on input "Display Logic" at bounding box center [404, 615] width 0 height 0
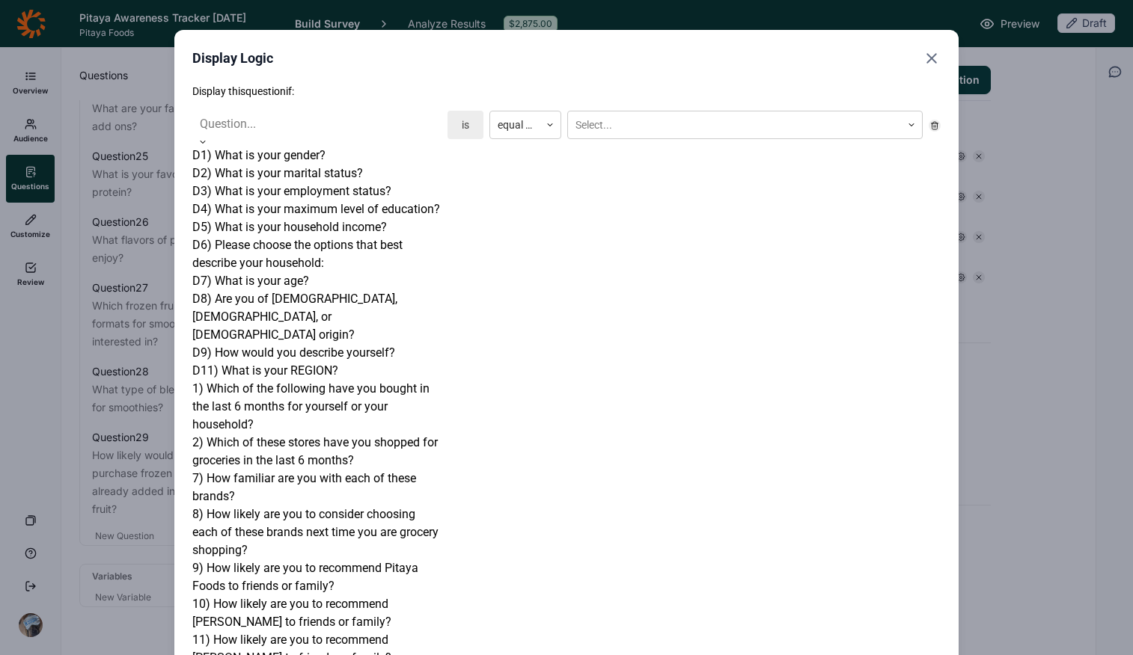
click at [326, 135] on div "Question..." at bounding box center [316, 124] width 249 height 27
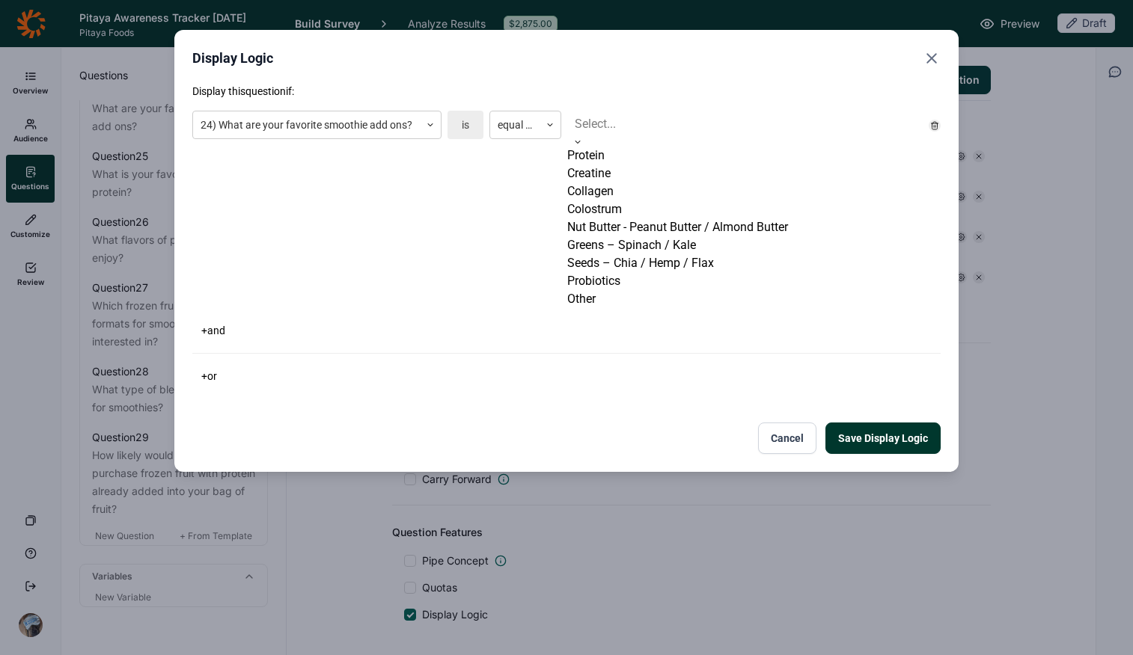
drag, startPoint x: 649, startPoint y: 121, endPoint x: 644, endPoint y: 142, distance: 21.4
click at [649, 120] on div at bounding box center [745, 124] width 340 height 21
click at [638, 160] on div "Protein" at bounding box center [744, 156] width 355 height 18
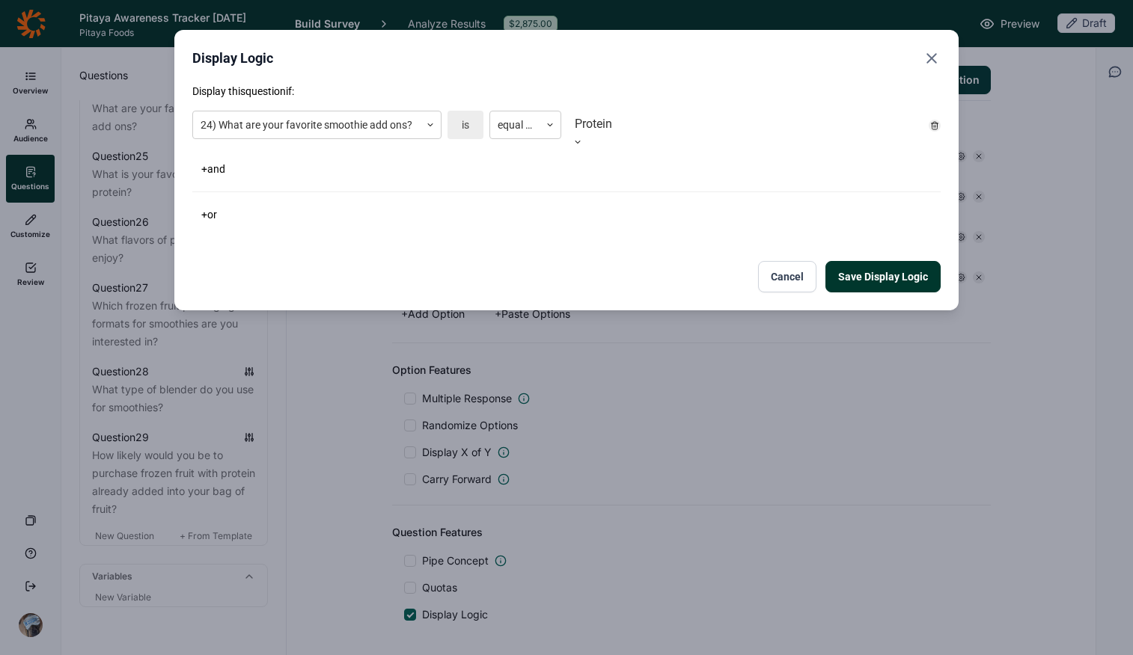
click at [874, 271] on button "Save Display Logic" at bounding box center [882, 276] width 115 height 31
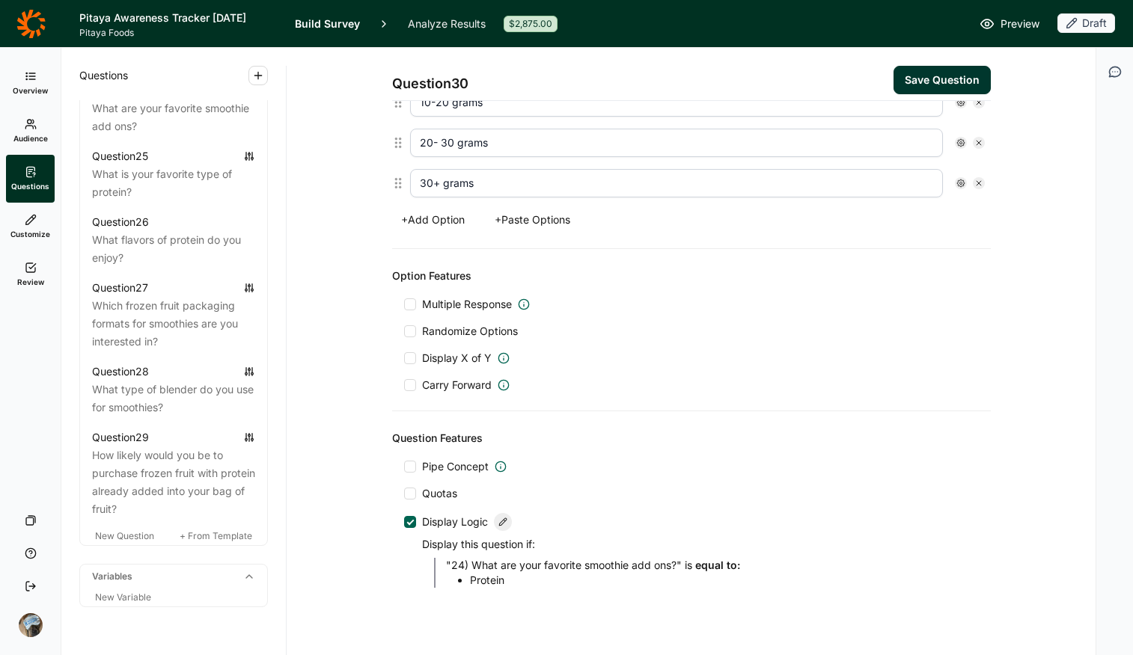
scroll to position [516, 0]
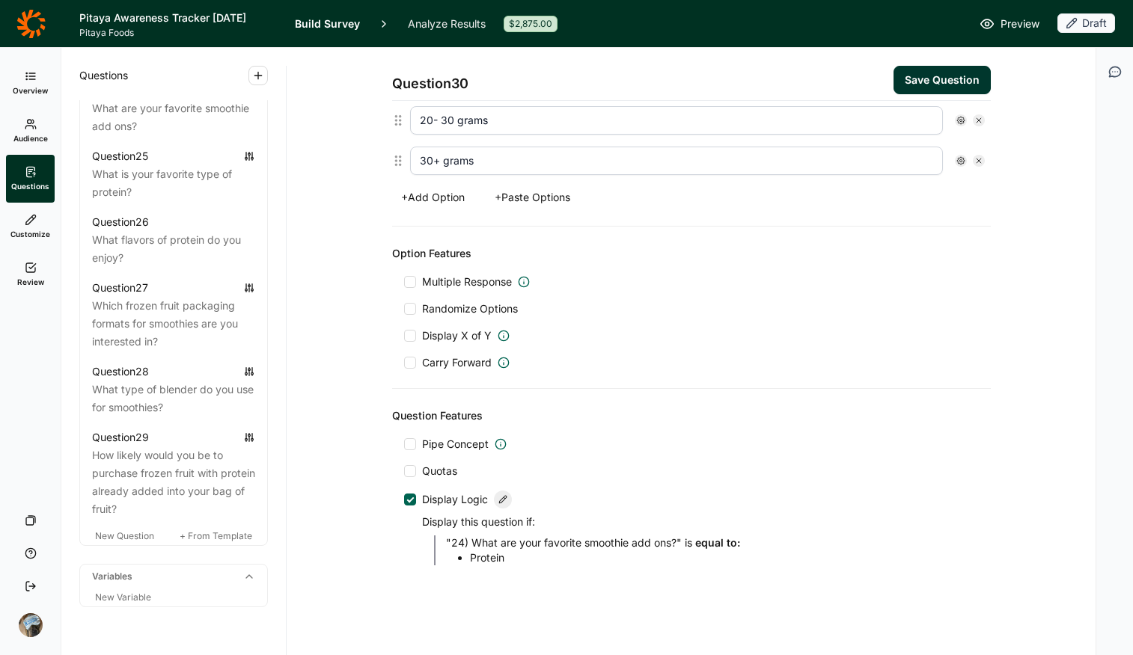
click at [907, 74] on button "Save Question" at bounding box center [941, 80] width 97 height 28
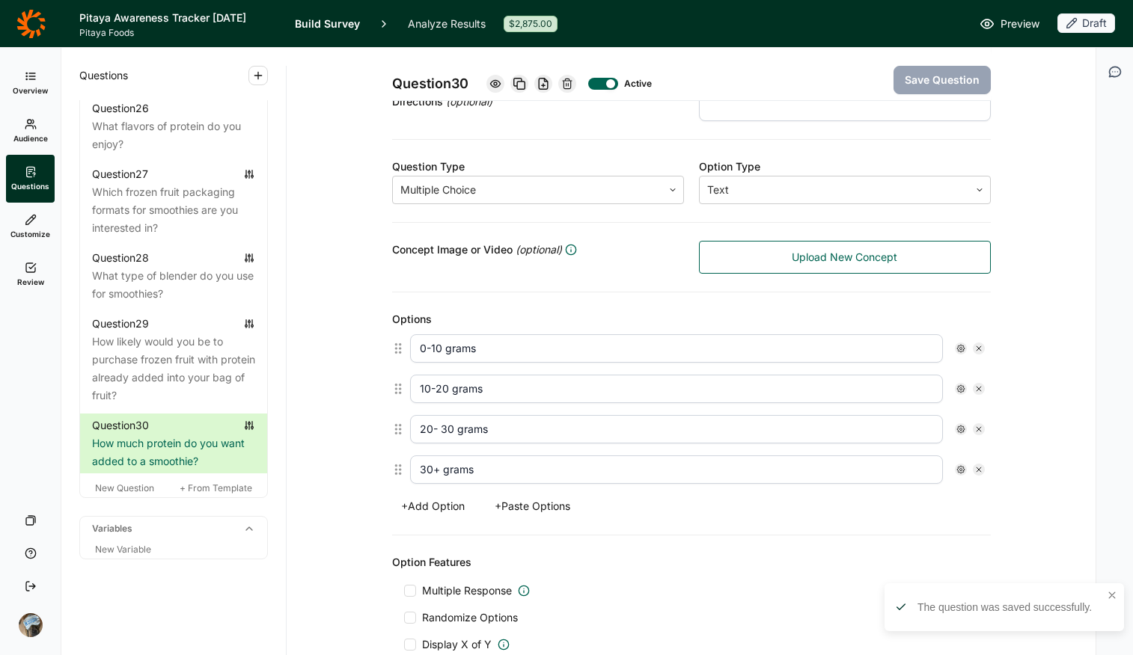
scroll to position [2640, 0]
click at [218, 489] on span "+ From Template" at bounding box center [216, 488] width 73 height 11
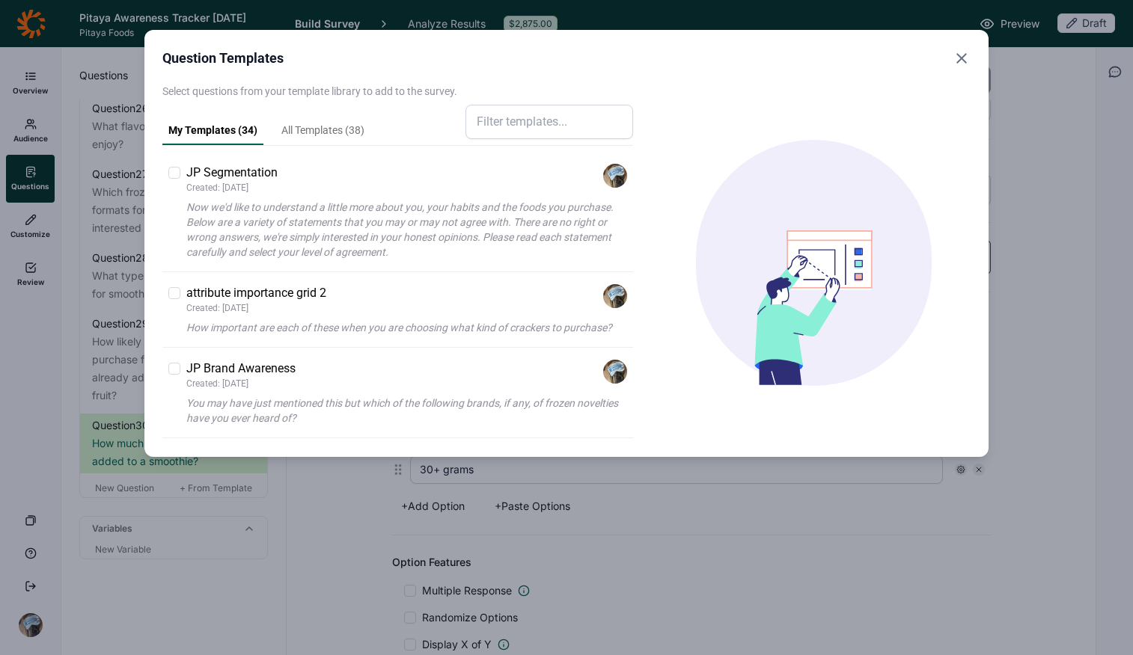
click at [907, 57] on use "Close" at bounding box center [961, 58] width 9 height 9
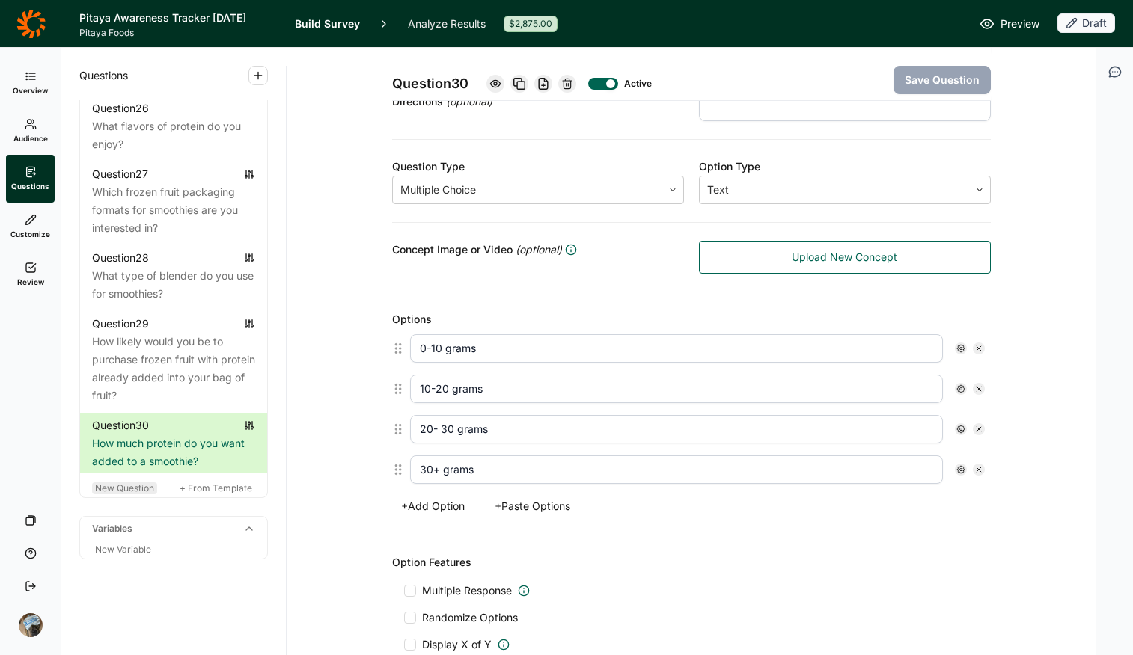
click at [128, 490] on span "New Question" at bounding box center [124, 488] width 59 height 11
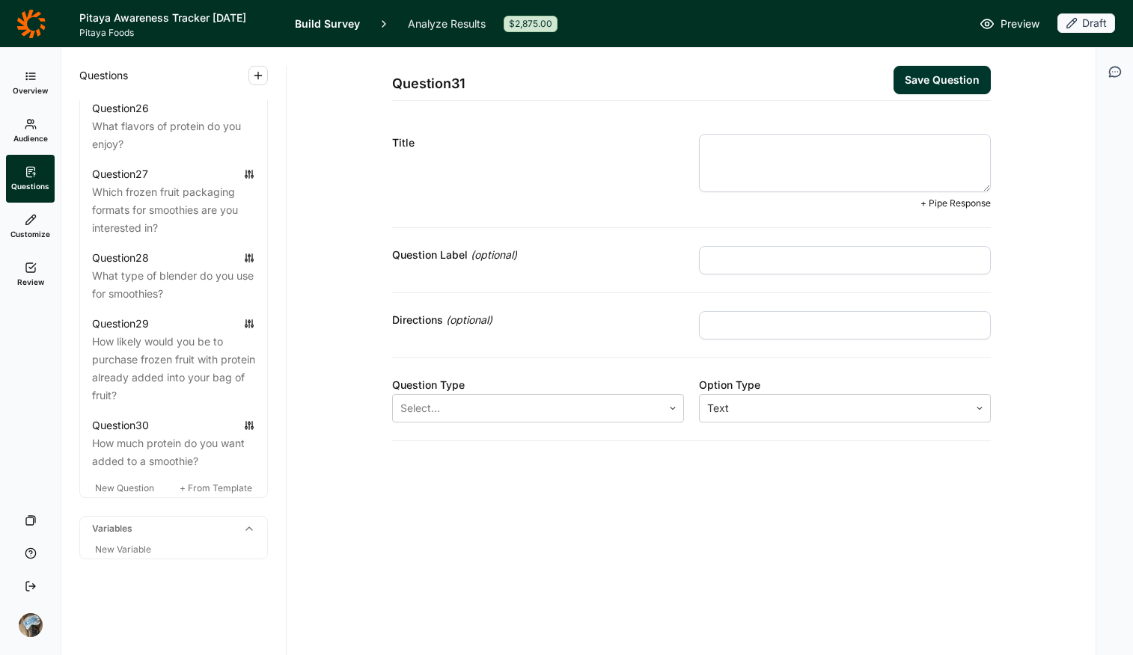
click at [748, 150] on textarea at bounding box center [845, 163] width 292 height 58
paste textarea "what is your favorite Smoothie combination? Click all ingredients in your favor…"
drag, startPoint x: 718, startPoint y: 147, endPoint x: 688, endPoint y: 144, distance: 30.1
click at [688, 144] on div "Title what is your favorite Smoothie combination? Click all ingredients in your…" at bounding box center [691, 172] width 599 height 112
type textarea "What is your favorite Smoothie combination? Click all ingredients in your favor…"
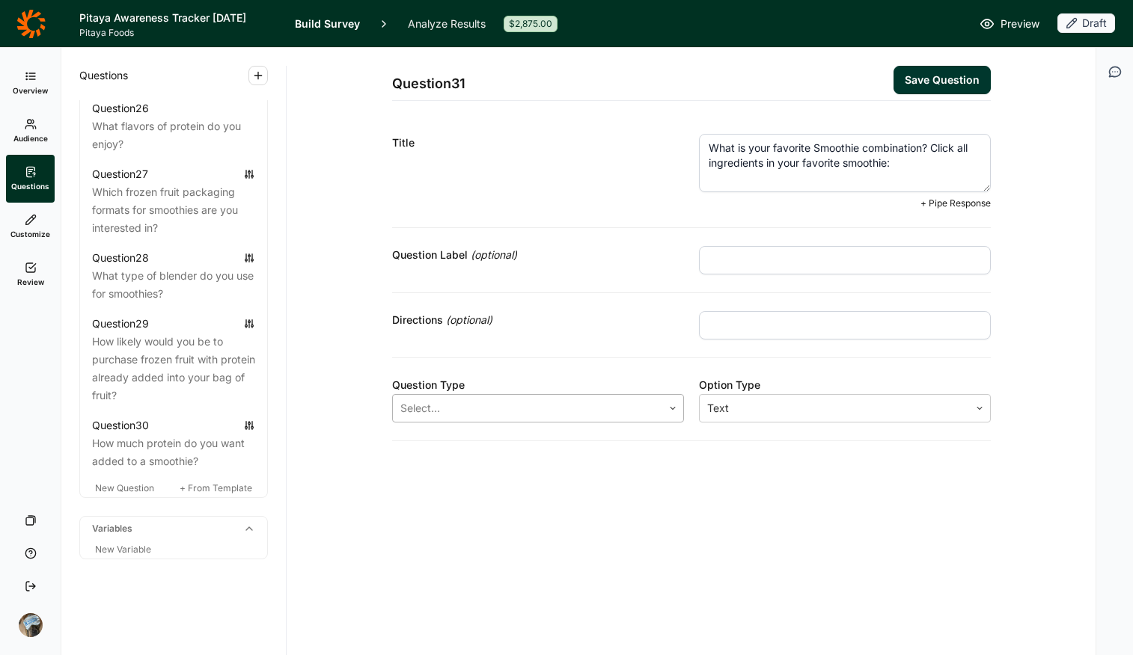
click at [563, 409] on div at bounding box center [527, 408] width 254 height 21
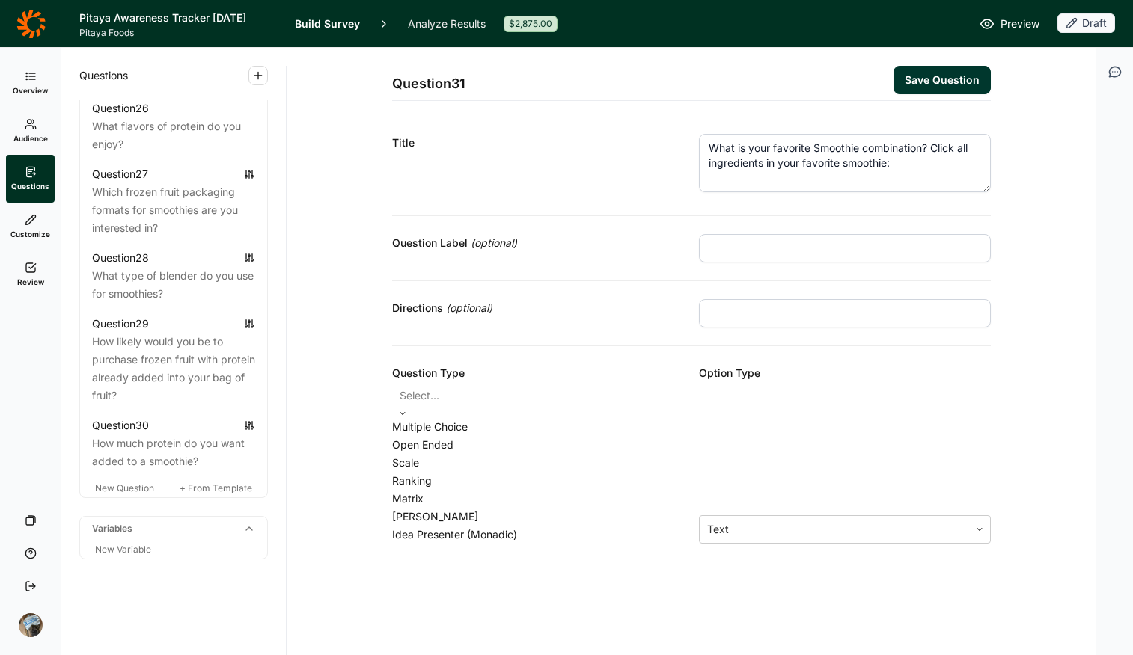
click at [522, 432] on div "Multiple Choice" at bounding box center [538, 427] width 292 height 18
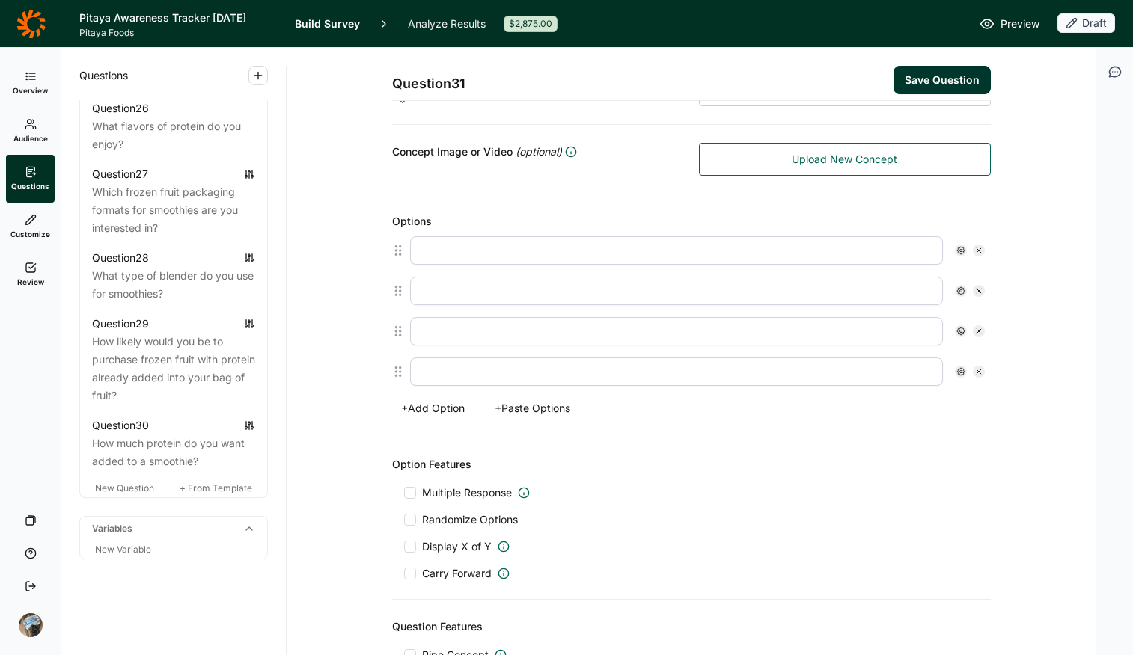
scroll to position [170, 0]
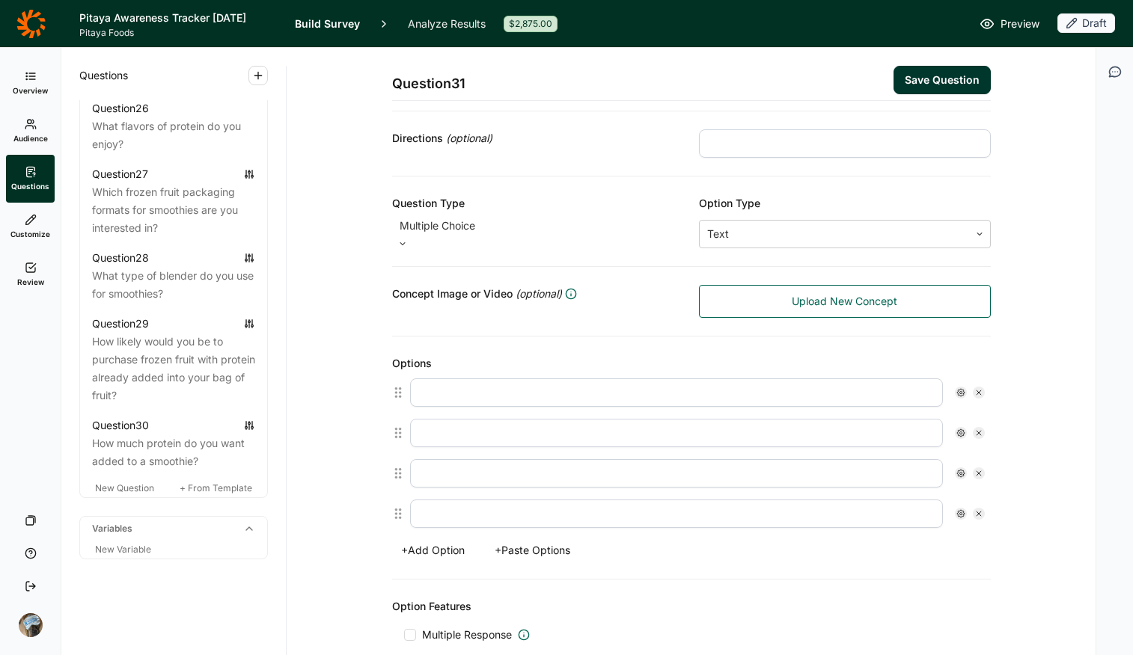
click at [543, 519] on button "+ Paste Options" at bounding box center [533, 550] width 94 height 21
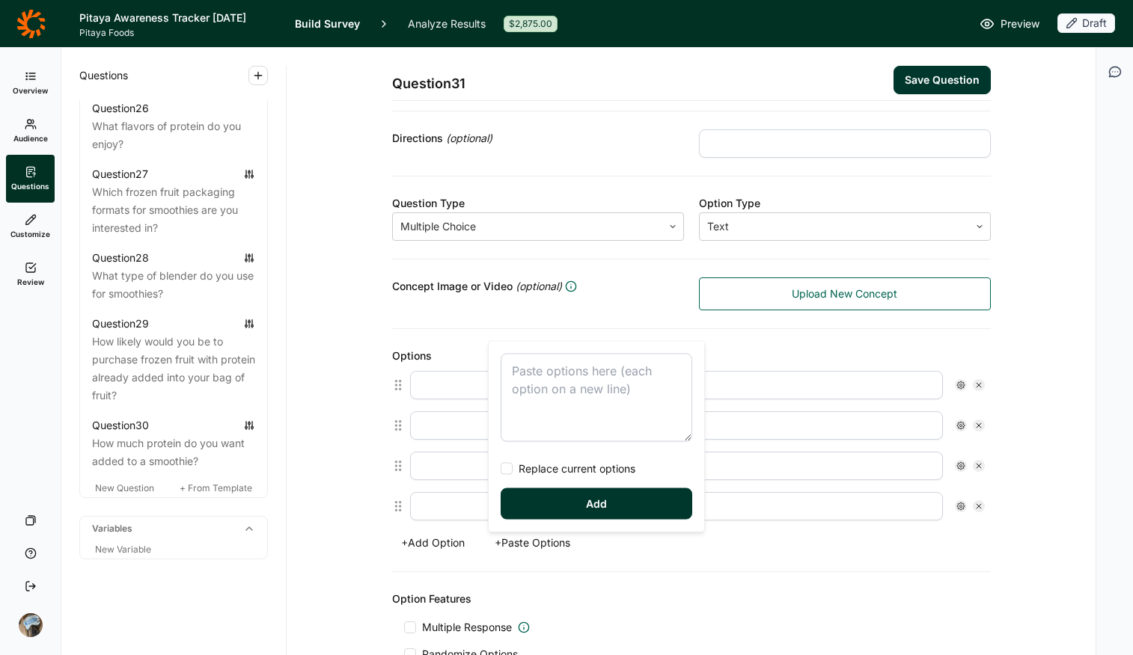
click at [587, 389] on textarea at bounding box center [597, 398] width 192 height 88
type textarea "Strawberry Blueberry Mango Pineapple Banana Peaches Raspberries Blackberries Dr…"
click at [617, 458] on div "Strawberry Blueberry Mango Pineapple Banana Peaches Raspberries Blackberries Dr…" at bounding box center [596, 437] width 215 height 190
click at [617, 468] on span "Replace current options" at bounding box center [574, 469] width 123 height 15
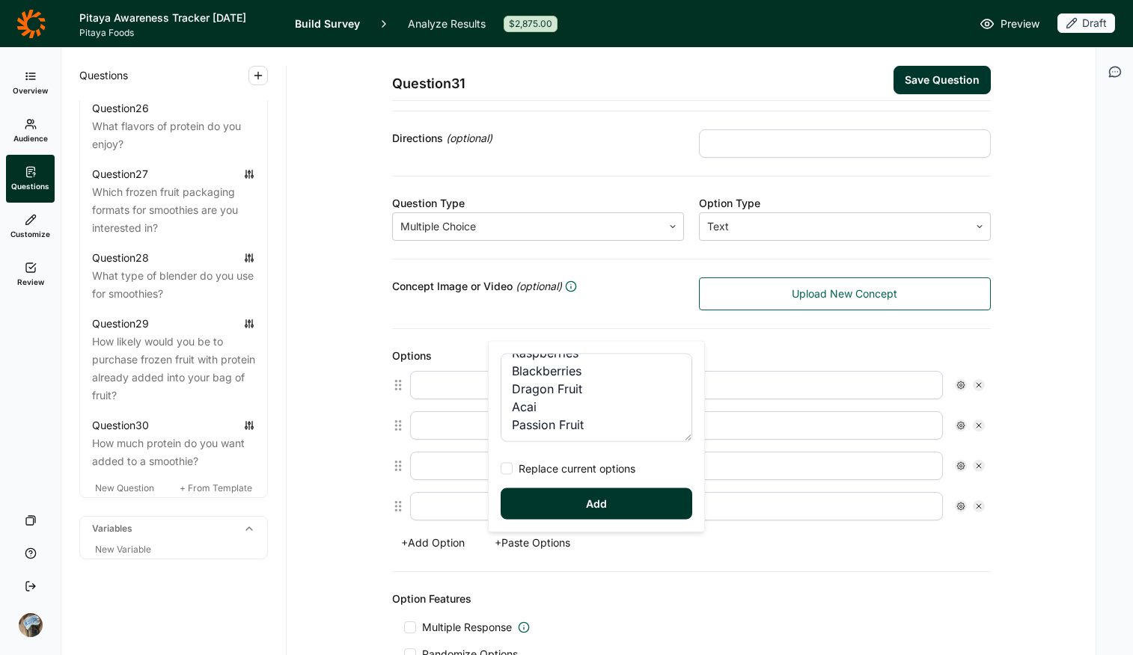
click at [501, 469] on input "Replace current options" at bounding box center [501, 469] width 0 height 0
click at [627, 510] on button "Add" at bounding box center [597, 504] width 192 height 31
type input "Strawberry"
type input "Blueberry"
type input "Mango"
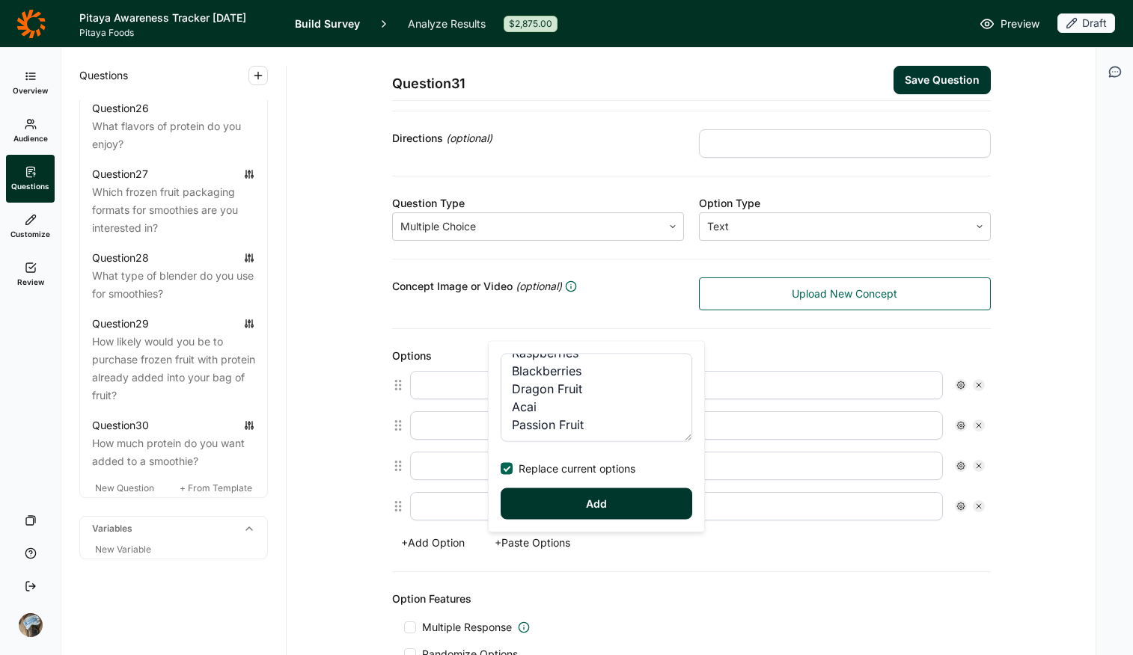
type input "Pineapple"
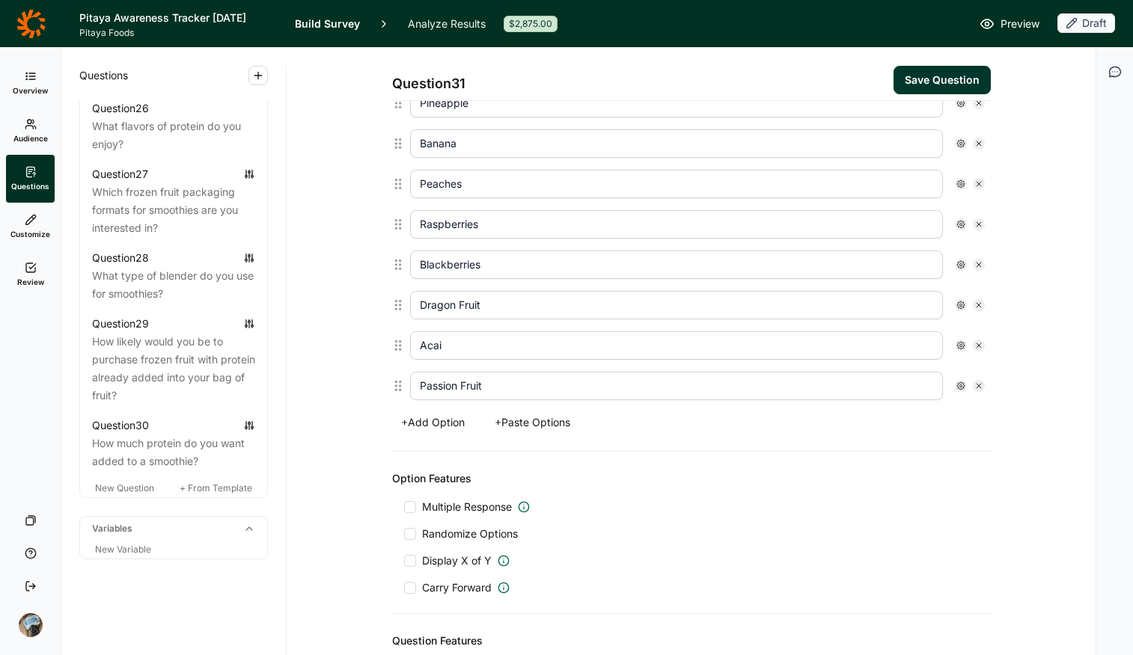
scroll to position [660, 0]
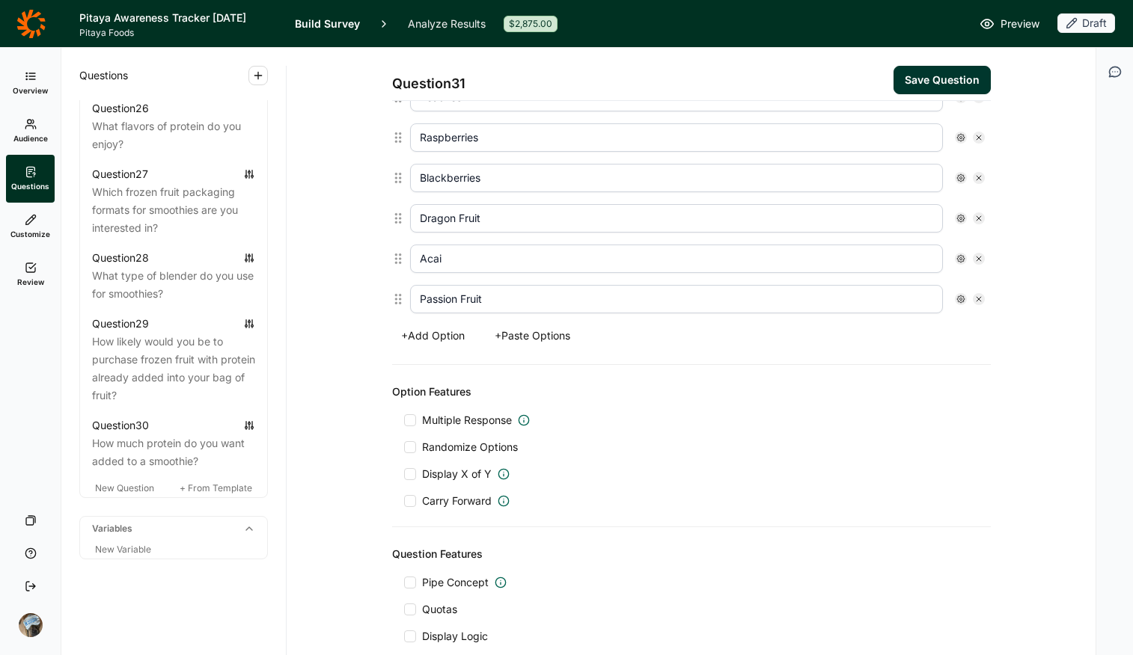
click at [465, 420] on span "Multiple Response" at bounding box center [467, 420] width 90 height 15
click at [404, 420] on input "Multiple Response" at bounding box center [404, 420] width 0 height 0
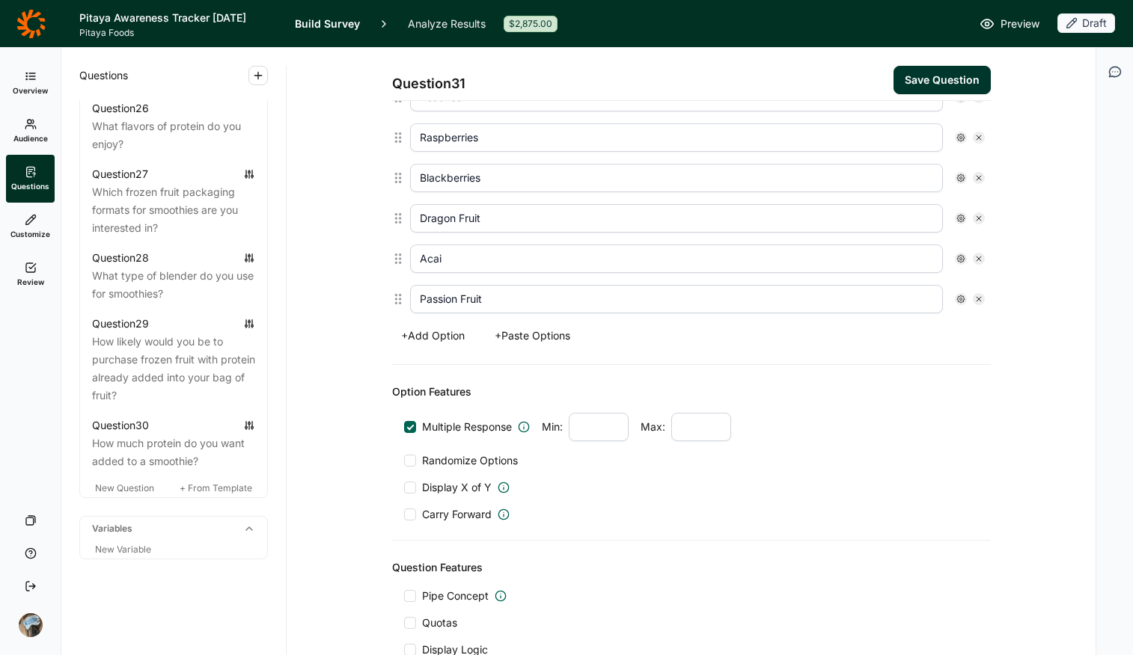
click at [462, 460] on span "Randomize Options" at bounding box center [467, 460] width 102 height 15
click at [404, 461] on input "Randomize Options" at bounding box center [404, 461] width 0 height 0
click at [801, 519] on div "Option Features Multiple Response Min: Max: Randomize Options Display X of Y Ca…" at bounding box center [691, 453] width 599 height 176
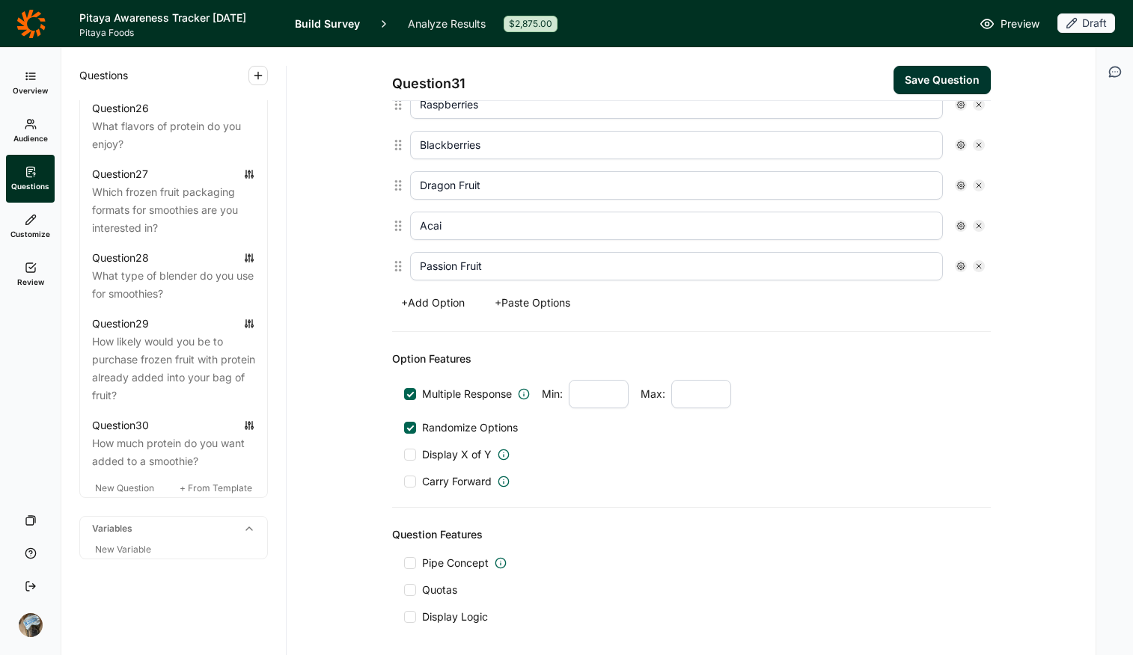
scroll to position [752, 0]
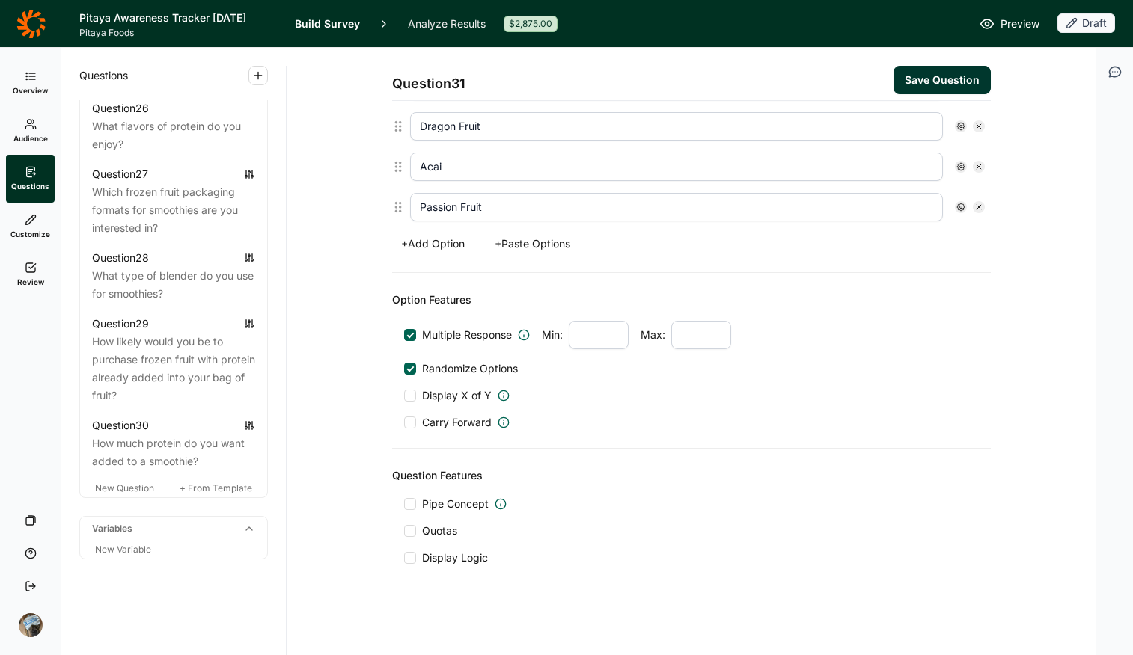
click at [456, 519] on span "Display Logic" at bounding box center [455, 558] width 66 height 15
click at [404, 519] on input "Display Logic" at bounding box center [404, 558] width 0 height 0
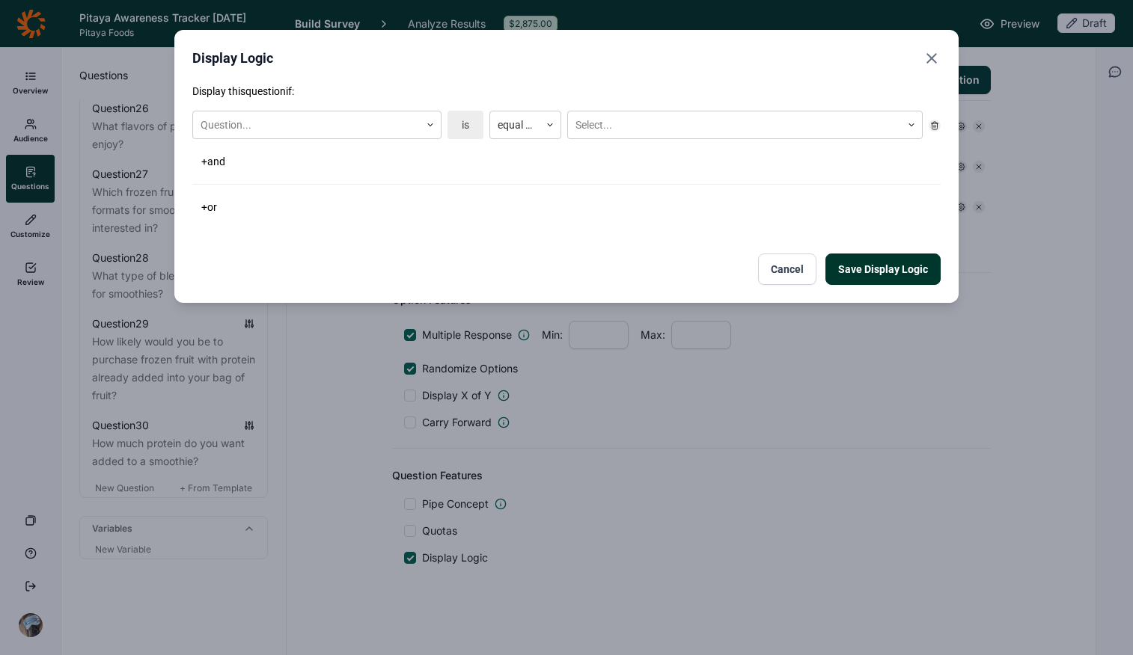
click at [337, 107] on div "Question... is equal to Select..." at bounding box center [566, 125] width 748 height 40
click at [335, 136] on div "Question..." at bounding box center [306, 125] width 227 height 25
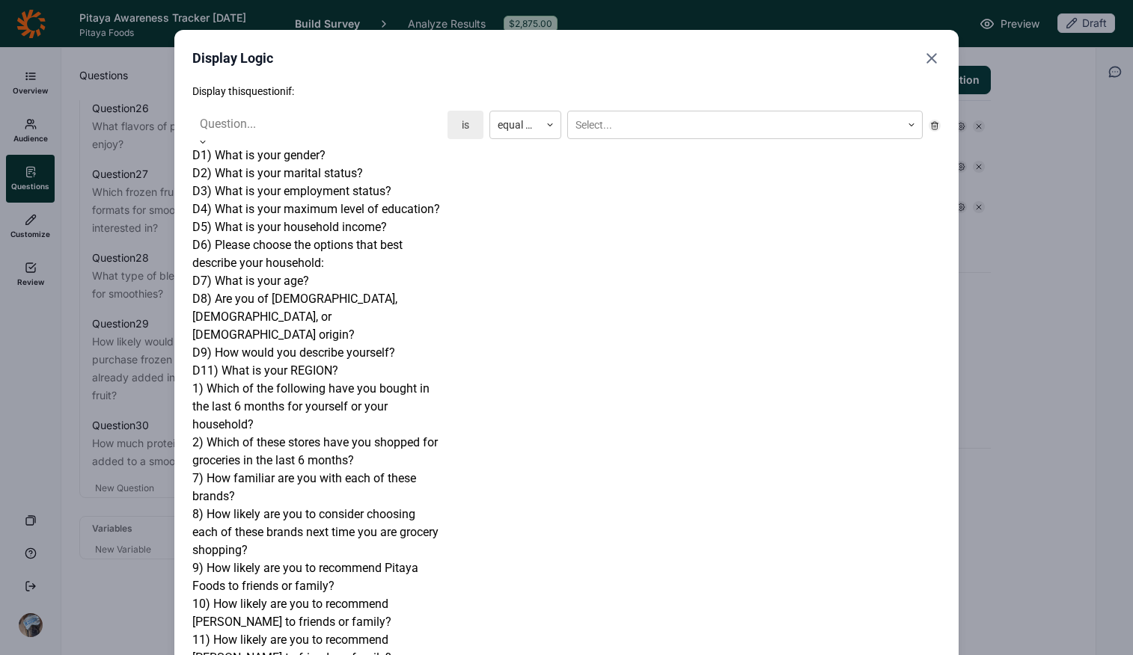
scroll to position [276, 0]
click at [331, 380] on div "1) Which of the following have you bought in the last 6 months for yourself or …" at bounding box center [316, 407] width 249 height 54
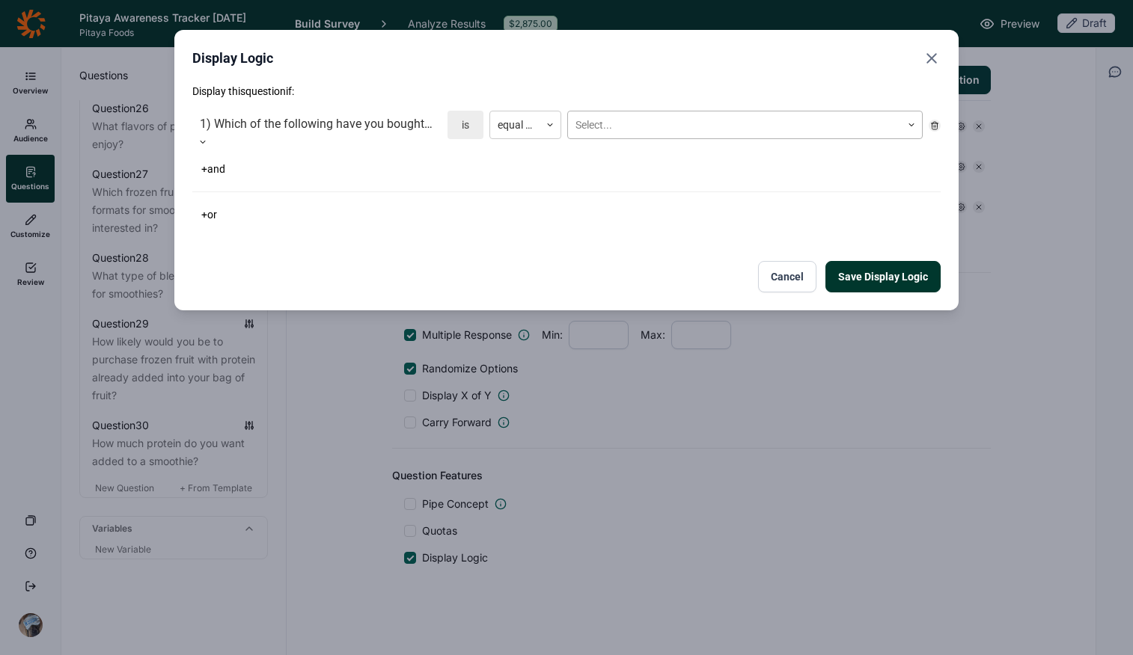
click at [593, 120] on div at bounding box center [734, 125] width 318 height 19
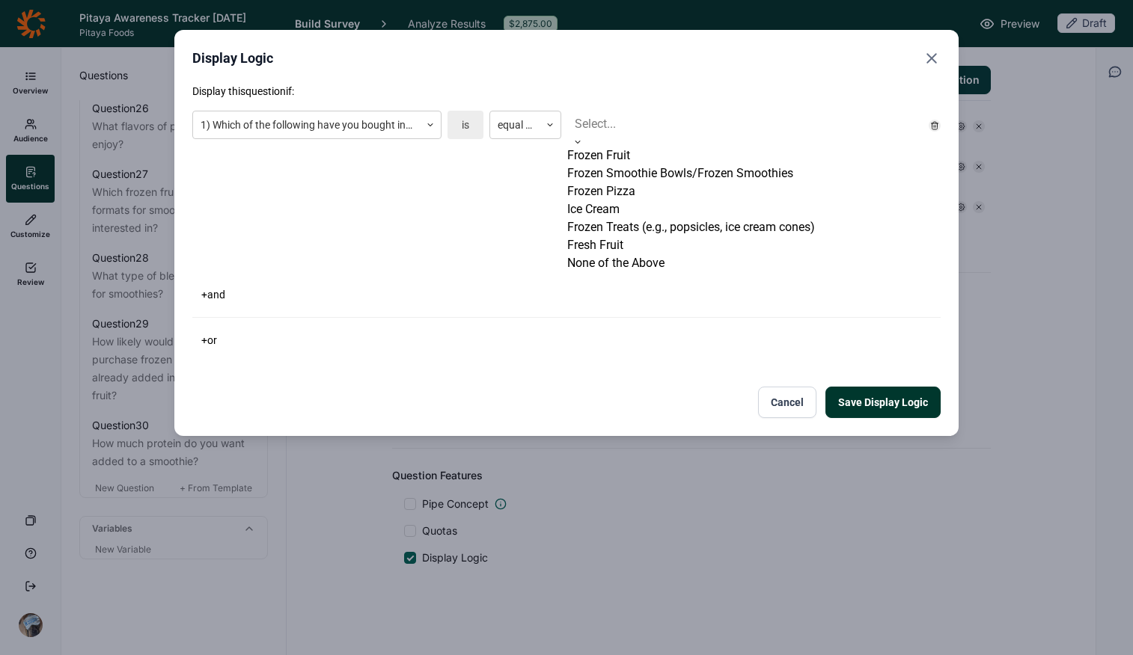
click at [616, 183] on div "Frozen Smoothie Bowls/Frozen Smoothies" at bounding box center [744, 174] width 355 height 18
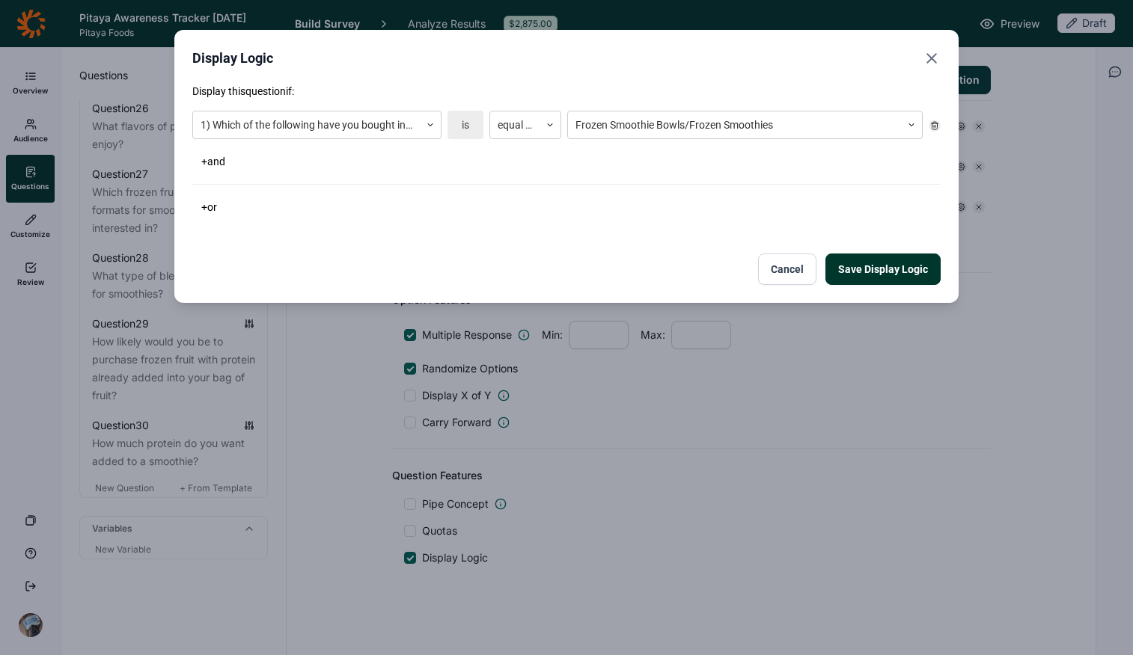
click at [212, 204] on button "+ or" at bounding box center [209, 207] width 34 height 21
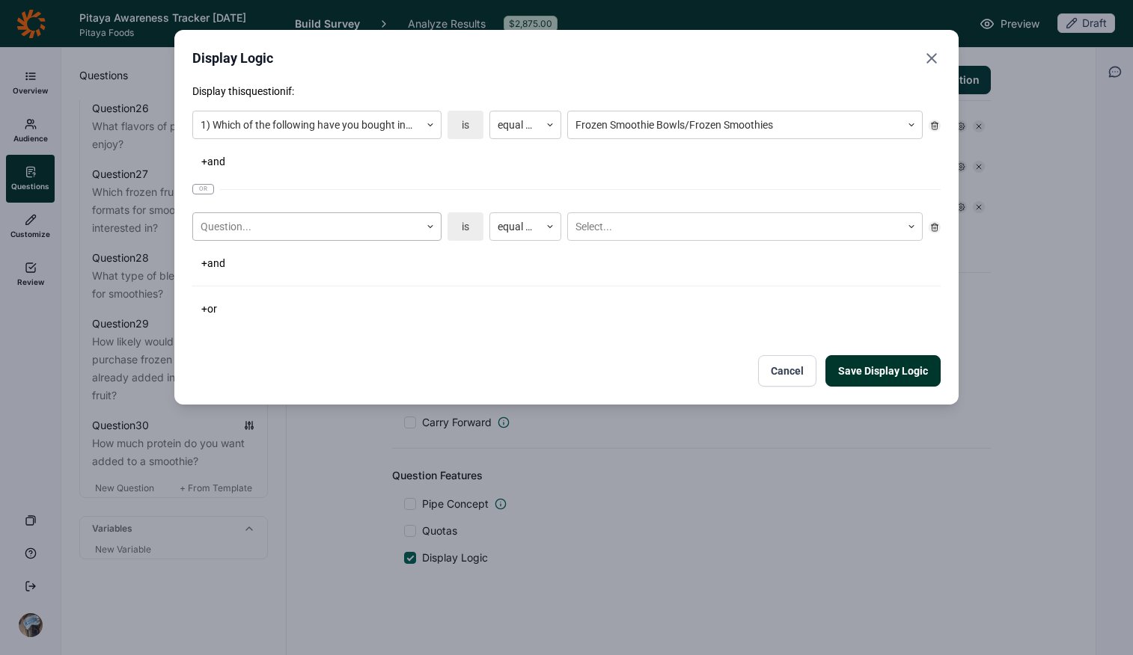
click at [250, 227] on div at bounding box center [307, 227] width 212 height 19
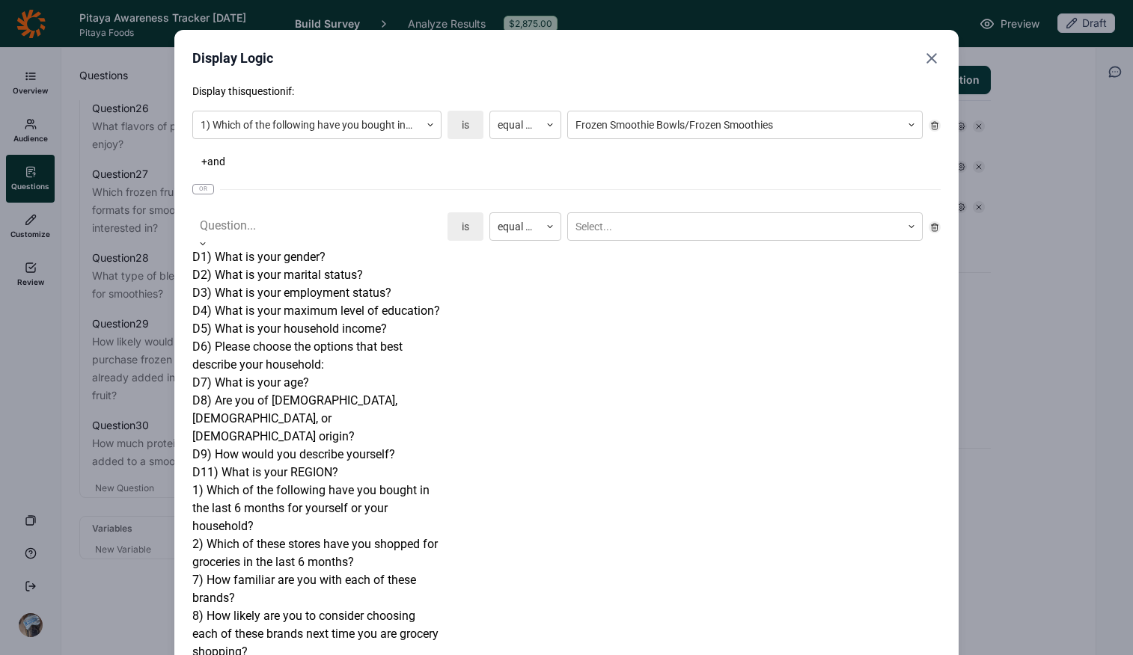
scroll to position [947, 0]
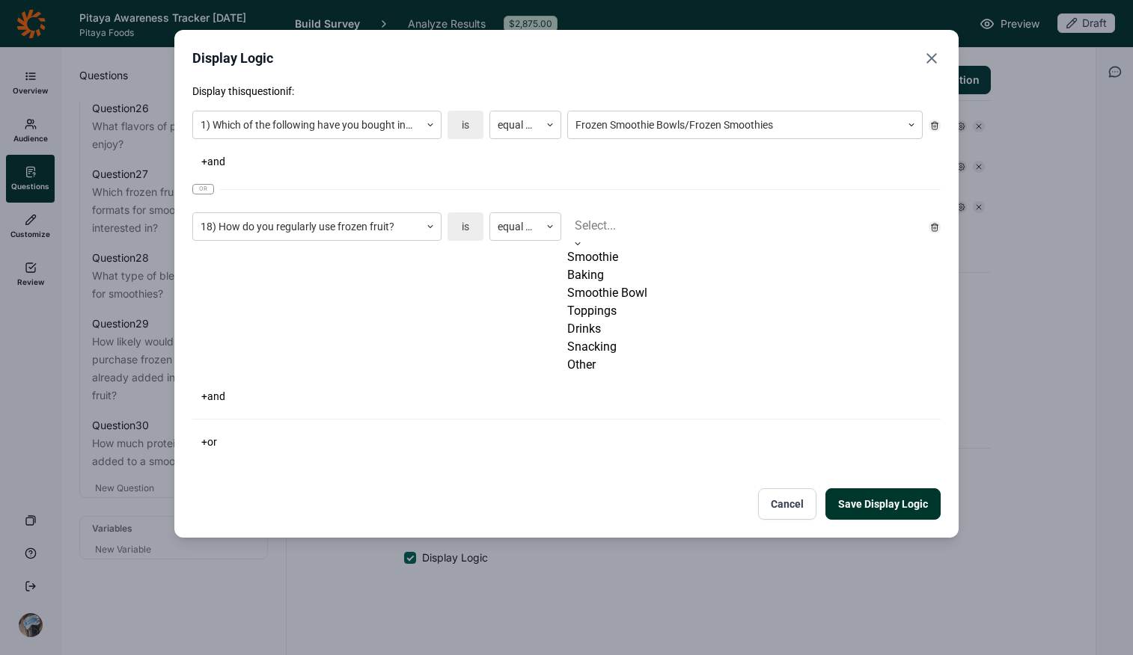
click at [614, 233] on div at bounding box center [745, 225] width 340 height 21
click at [625, 265] on div "Smoothie" at bounding box center [744, 257] width 355 height 18
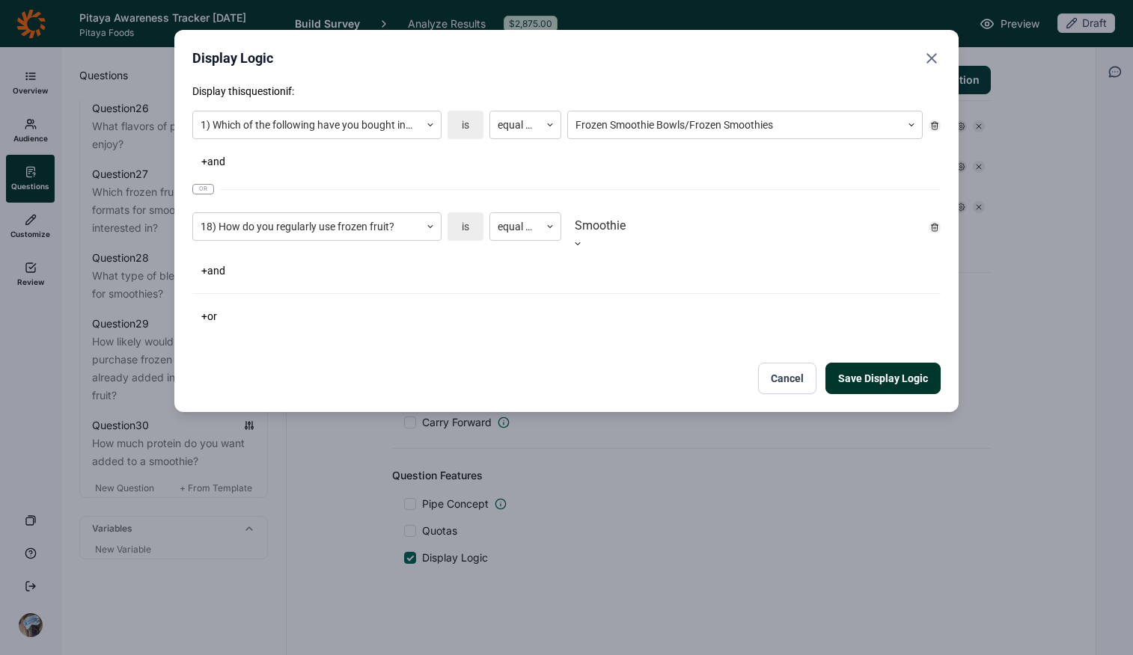
click at [555, 338] on div "Display this question if: 1) Which of the following have you bought in the last…" at bounding box center [566, 239] width 748 height 311
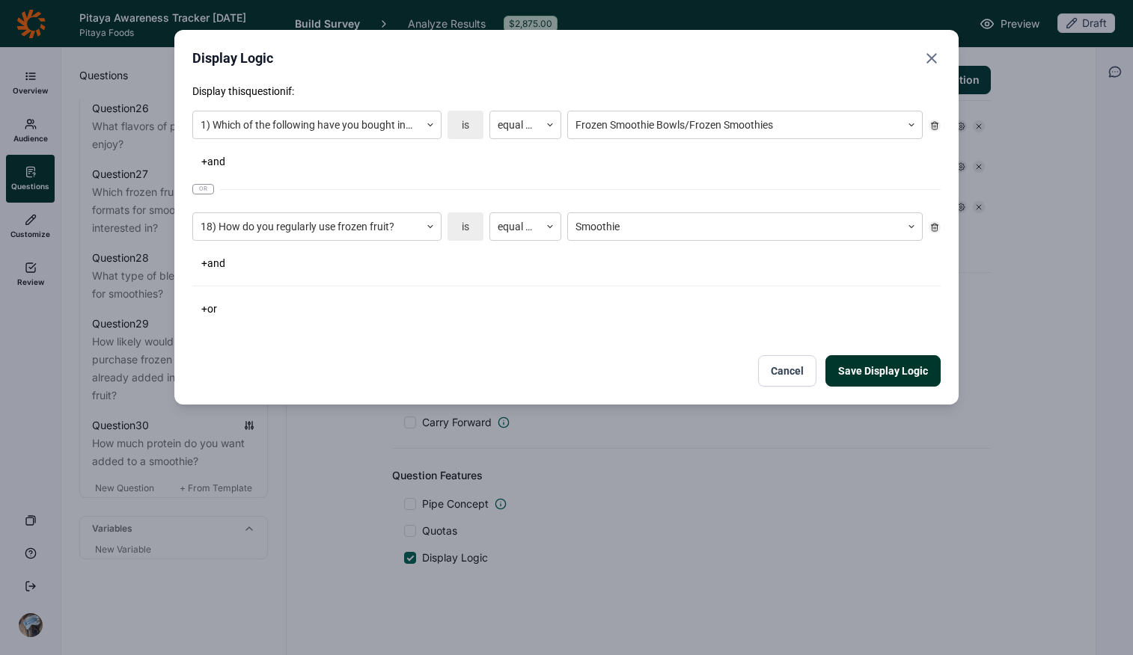
click at [898, 370] on button "Save Display Logic" at bounding box center [882, 370] width 115 height 31
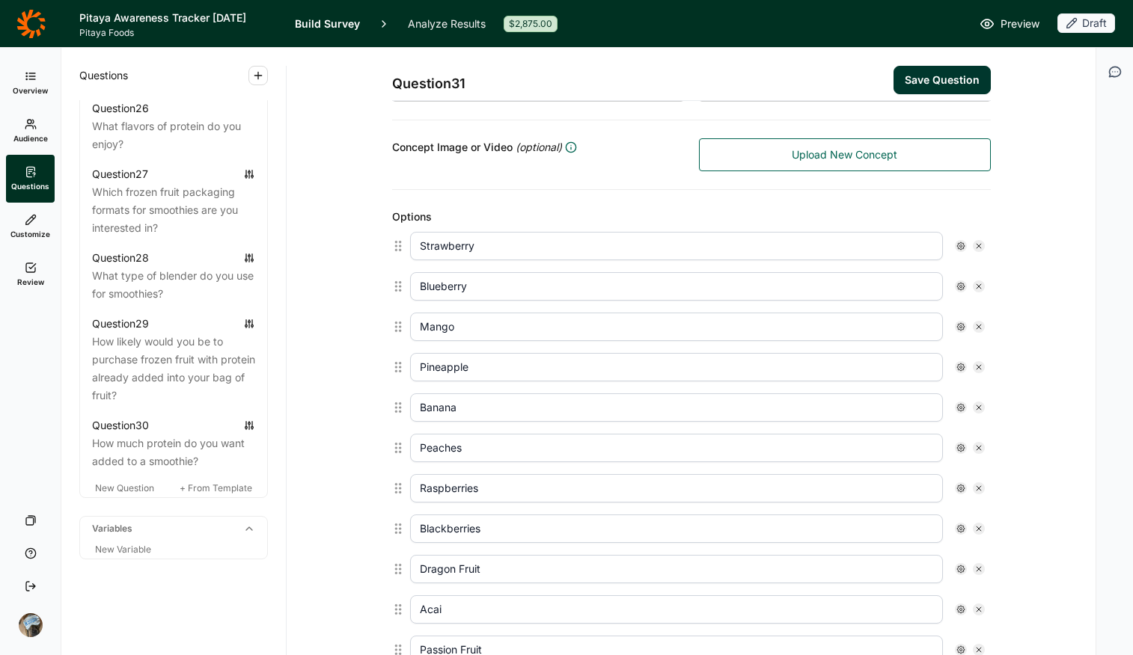
scroll to position [0, 0]
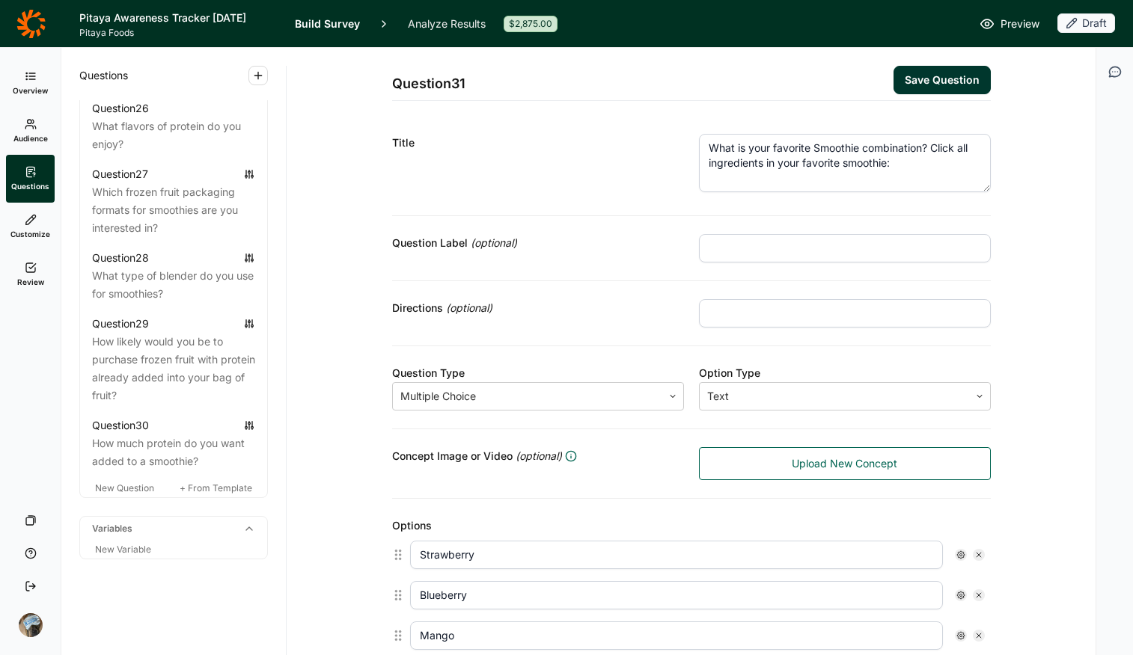
click at [907, 83] on button "Save Question" at bounding box center [941, 80] width 97 height 28
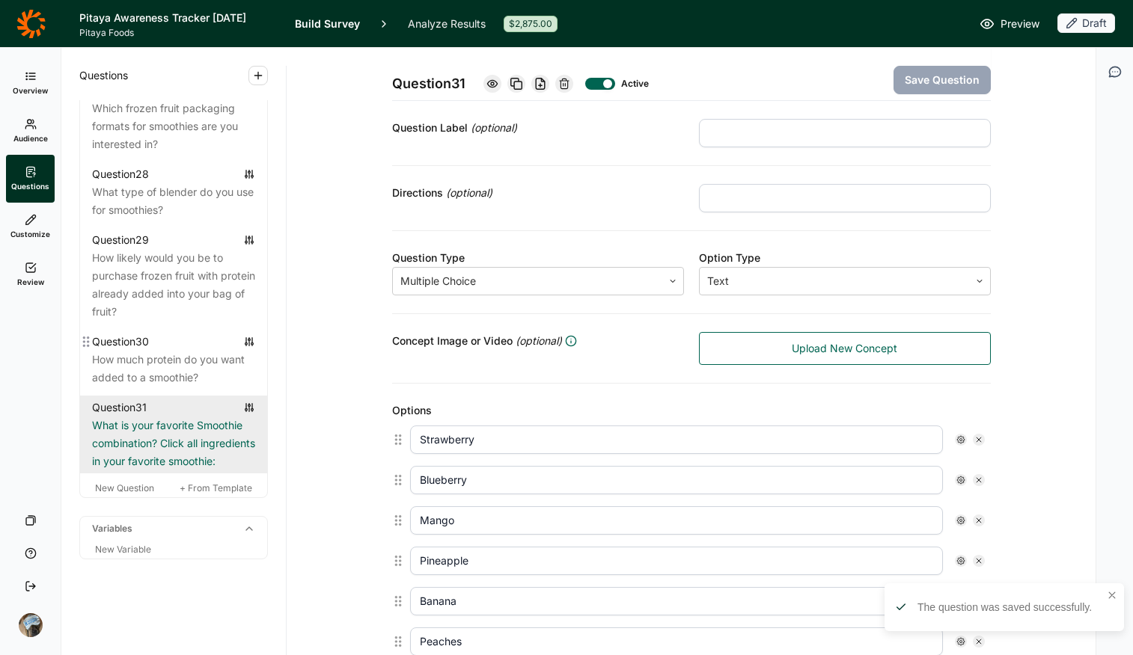
scroll to position [2741, 0]
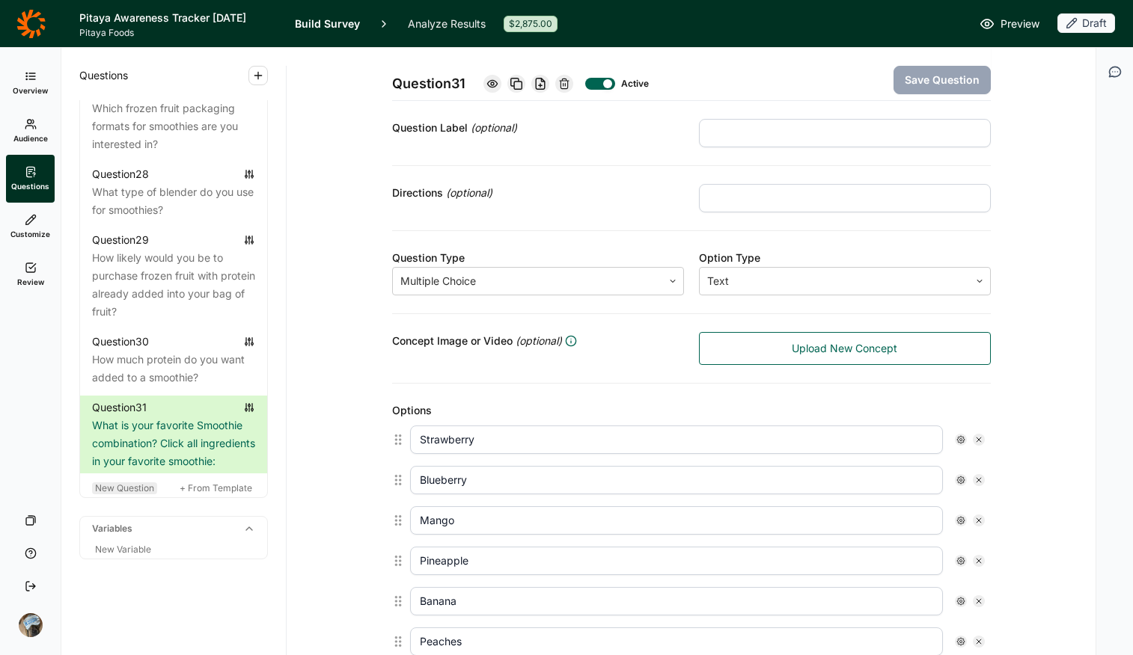
click at [128, 492] on span "New Question" at bounding box center [124, 488] width 59 height 11
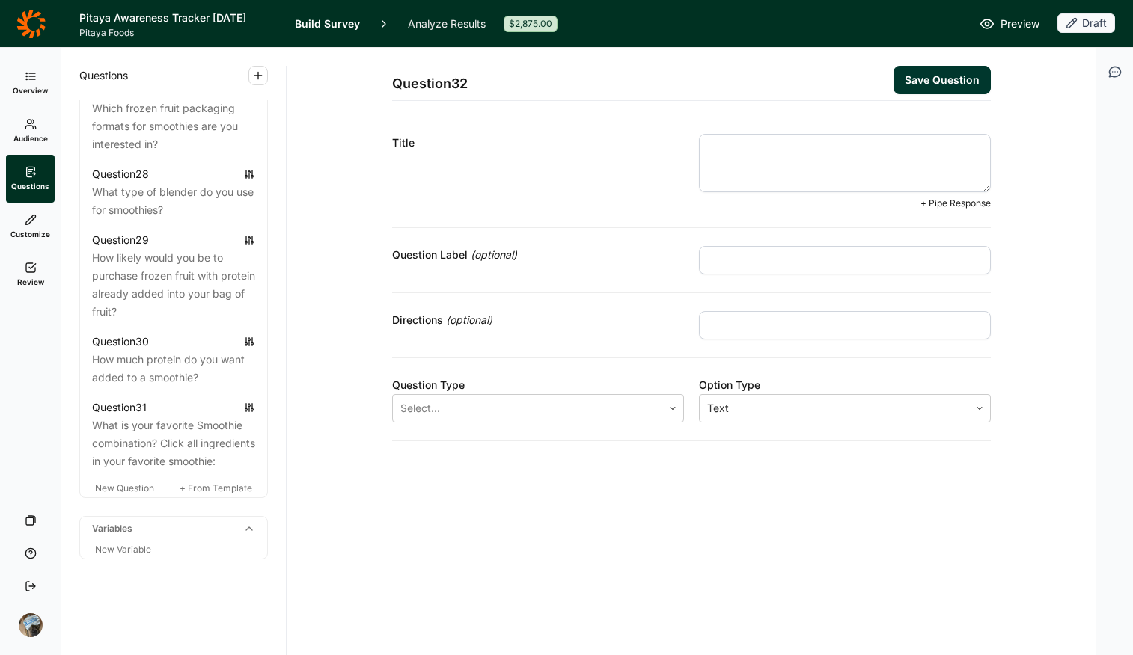
click at [811, 160] on textarea at bounding box center [845, 163] width 292 height 58
paste textarea "how likely are you to share your recipes with others?"
drag, startPoint x: 715, startPoint y: 145, endPoint x: 670, endPoint y: 142, distance: 45.0
click at [670, 142] on div "Title how likely are you to share your recipes with others? + Pipe Response" at bounding box center [691, 172] width 599 height 112
click at [871, 145] on textarea "How likely are you to share your recipes with others?" at bounding box center [845, 163] width 292 height 58
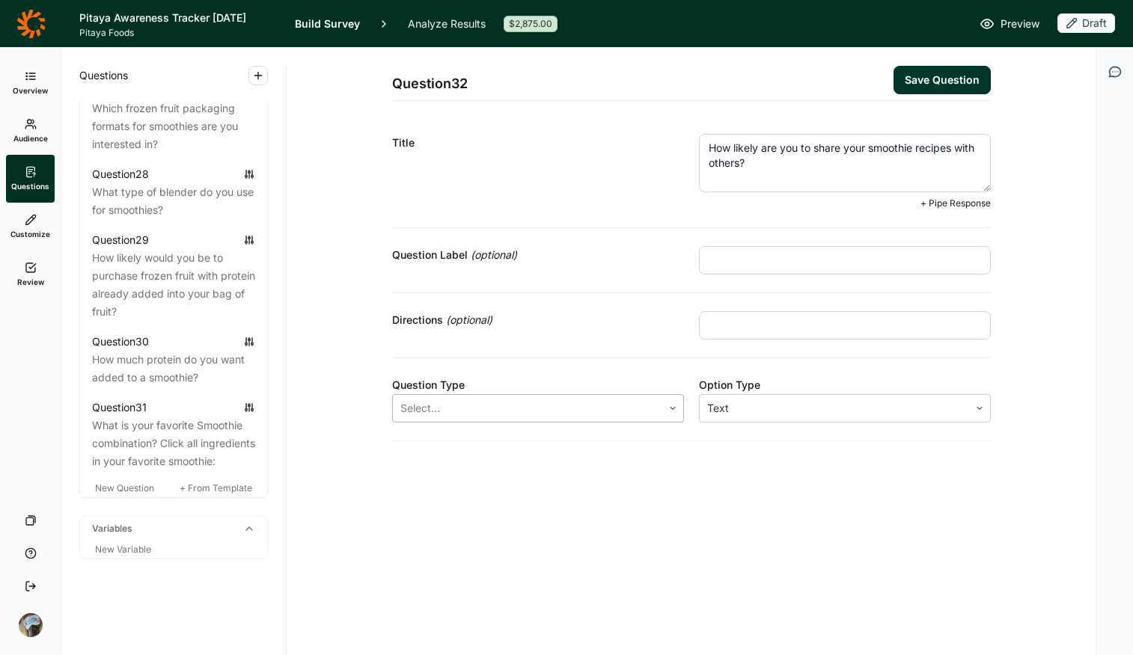
type textarea "How likely are you to share your smoothie recipes with others?"
click at [475, 410] on div at bounding box center [538, 407] width 277 height 21
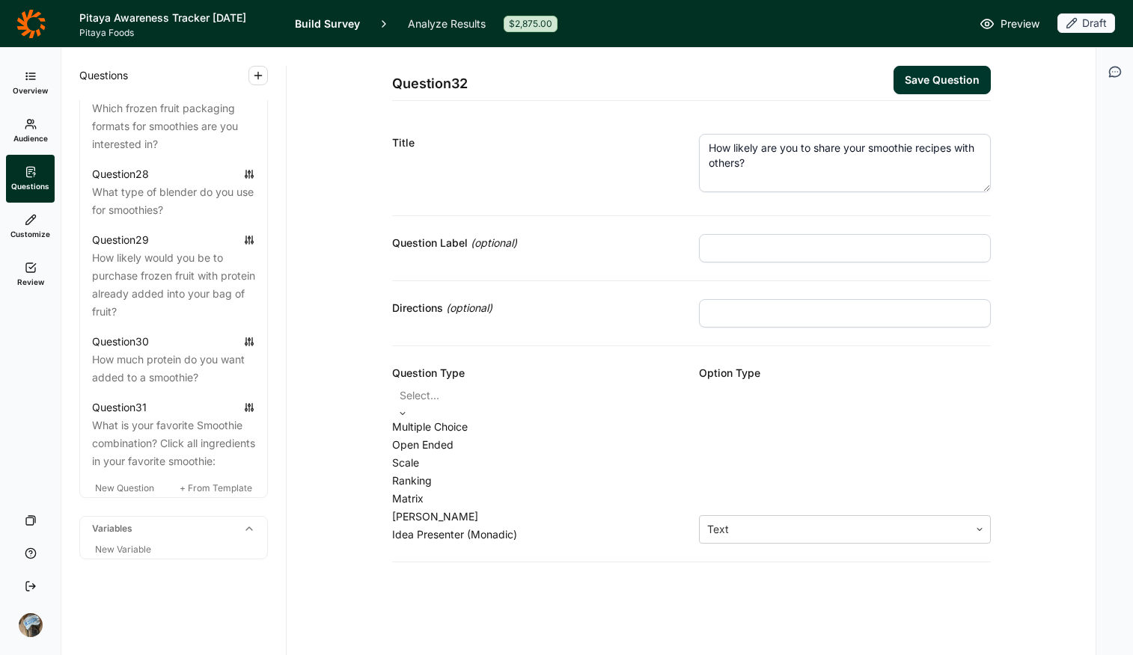
click at [475, 436] on div "Multiple Choice" at bounding box center [538, 427] width 292 height 18
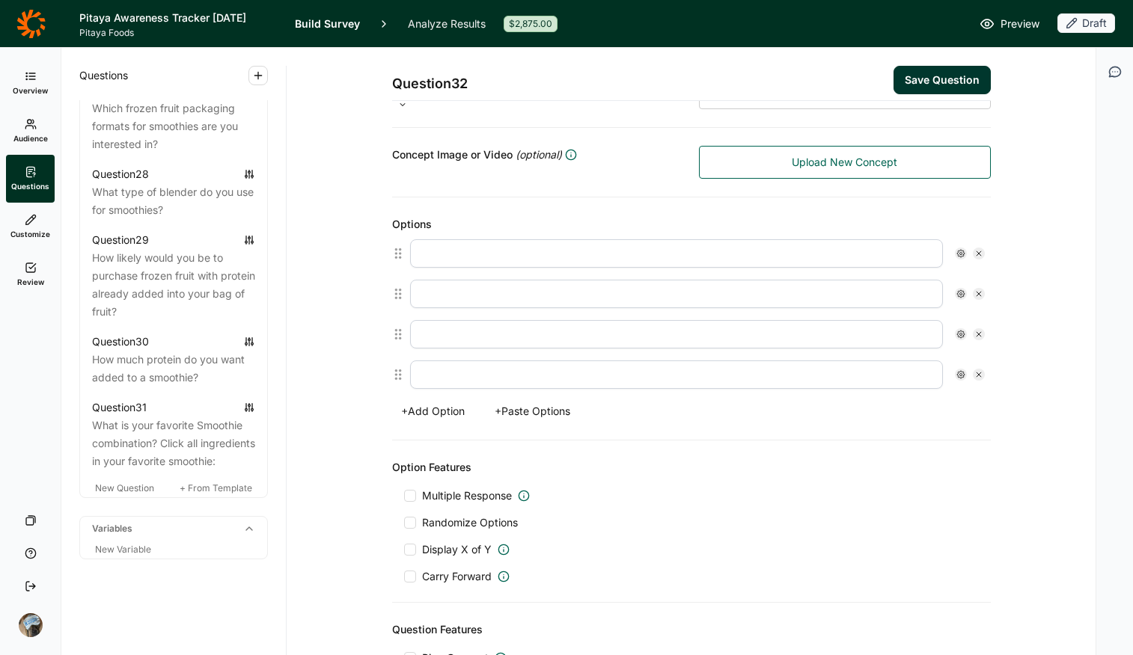
scroll to position [402, 0]
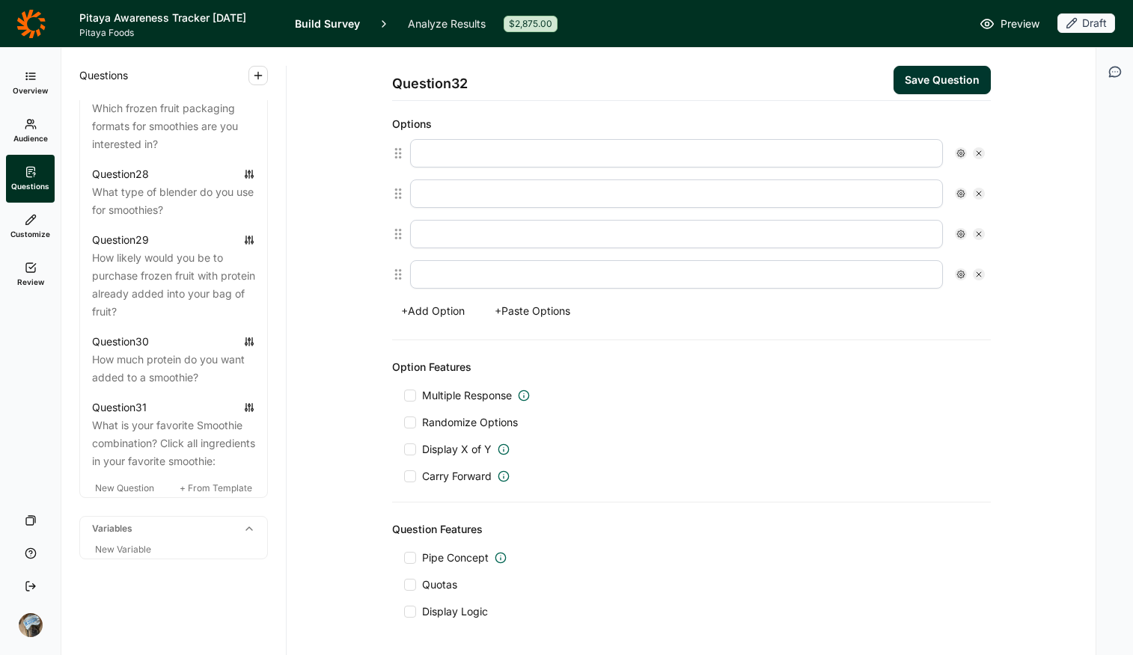
click at [521, 310] on button "+ Paste Options" at bounding box center [533, 311] width 94 height 21
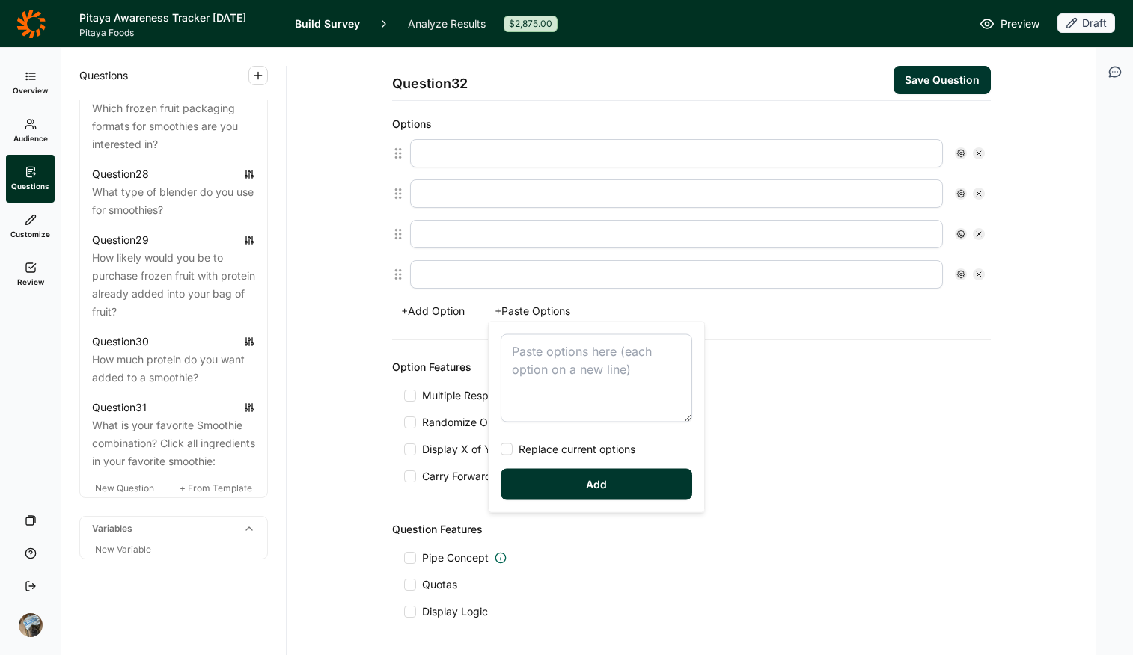
click at [573, 390] on textarea at bounding box center [597, 378] width 192 height 88
click at [586, 438] on div "Very likely Likely Neutral Unlikely Not at all likely Replace current options A…" at bounding box center [596, 417] width 215 height 190
click at [587, 444] on span "Replace current options" at bounding box center [574, 449] width 123 height 15
click at [501, 450] on input "Replace current options" at bounding box center [501, 450] width 0 height 0
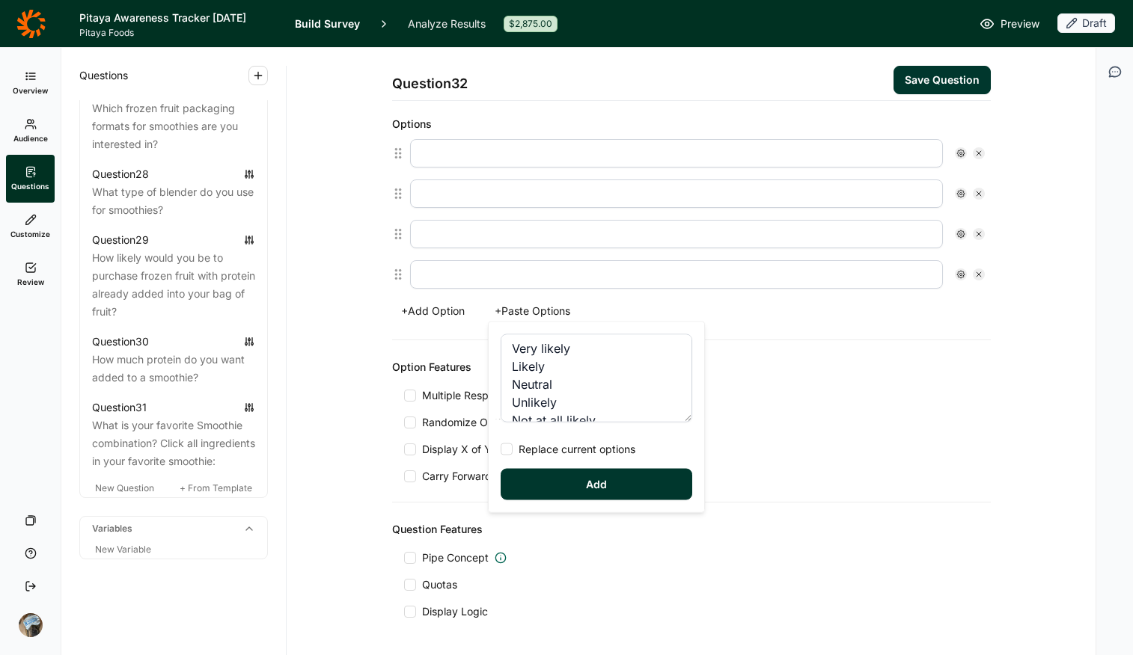
type textarea "Very likely Likely Neutral Unlikely Not at all likely"
click at [594, 480] on button "Add" at bounding box center [597, 484] width 192 height 31
type input "Very likely"
type input "Likely"
type input "Neutral"
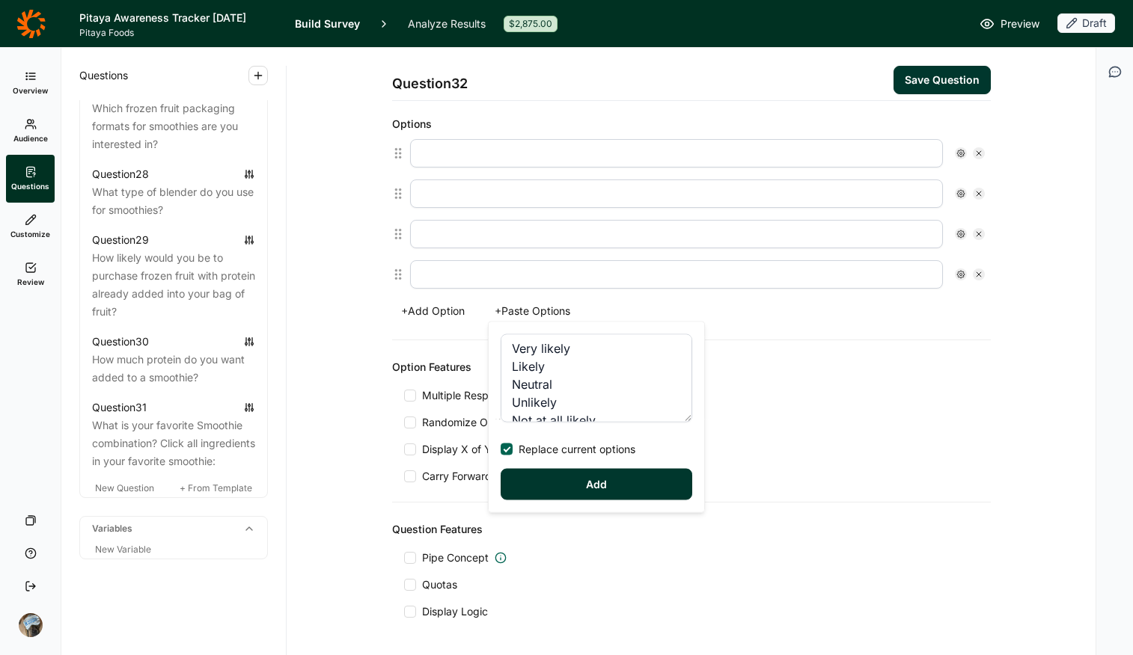
type input "Unlikely"
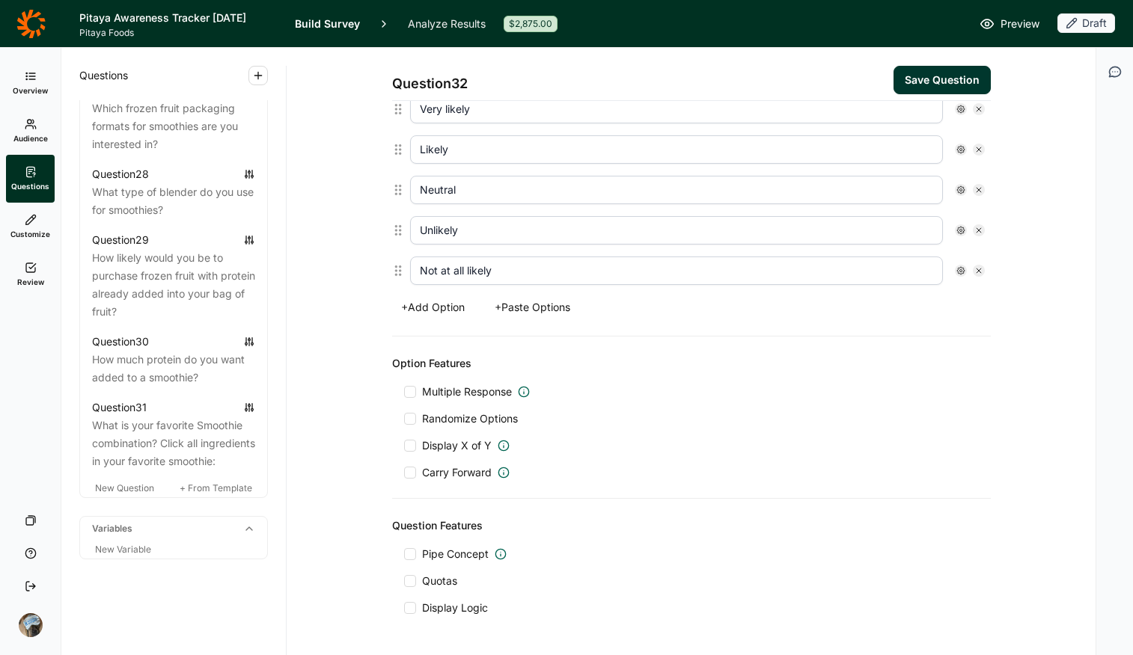
scroll to position [447, 0]
click at [439, 519] on div "Question Features Pipe Concept Quotas Display Logic" at bounding box center [691, 565] width 599 height 135
click at [443, 519] on span "Display Logic" at bounding box center [455, 607] width 66 height 15
click at [404, 519] on input "Display Logic" at bounding box center [404, 608] width 0 height 0
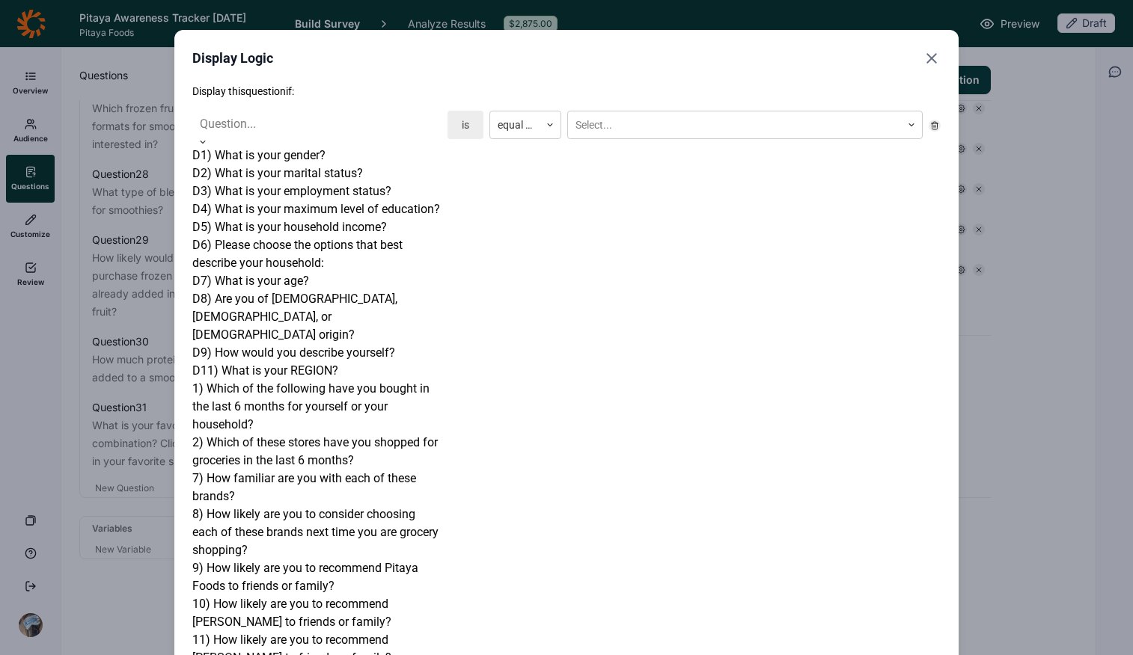
click at [348, 122] on div at bounding box center [317, 124] width 234 height 21
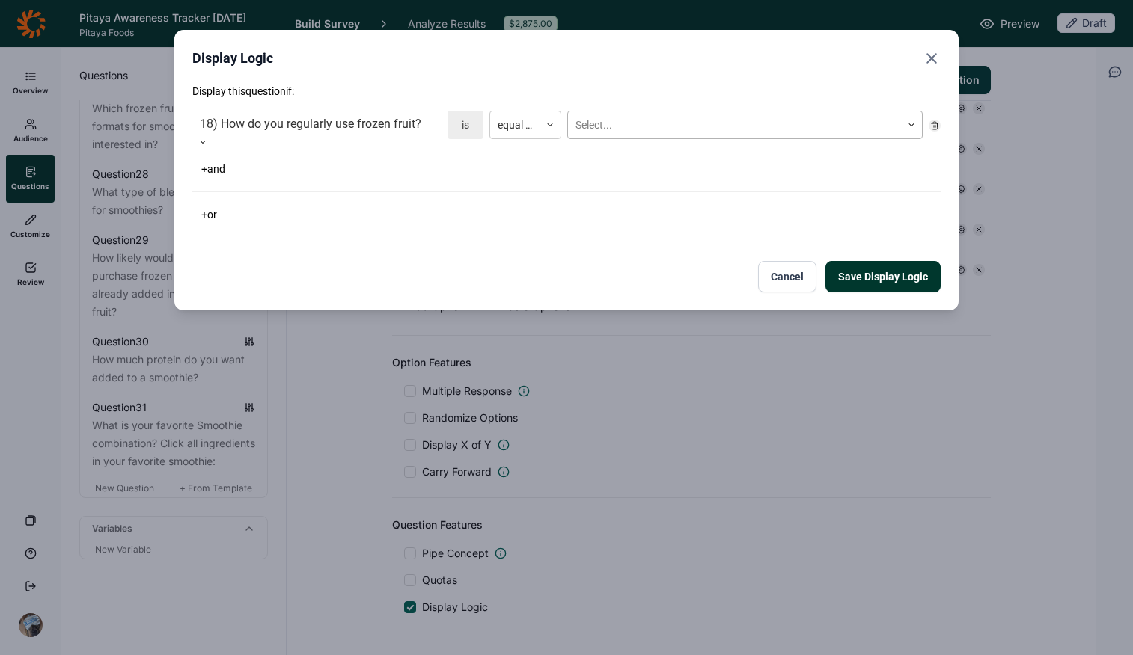
click at [698, 122] on div at bounding box center [734, 125] width 318 height 19
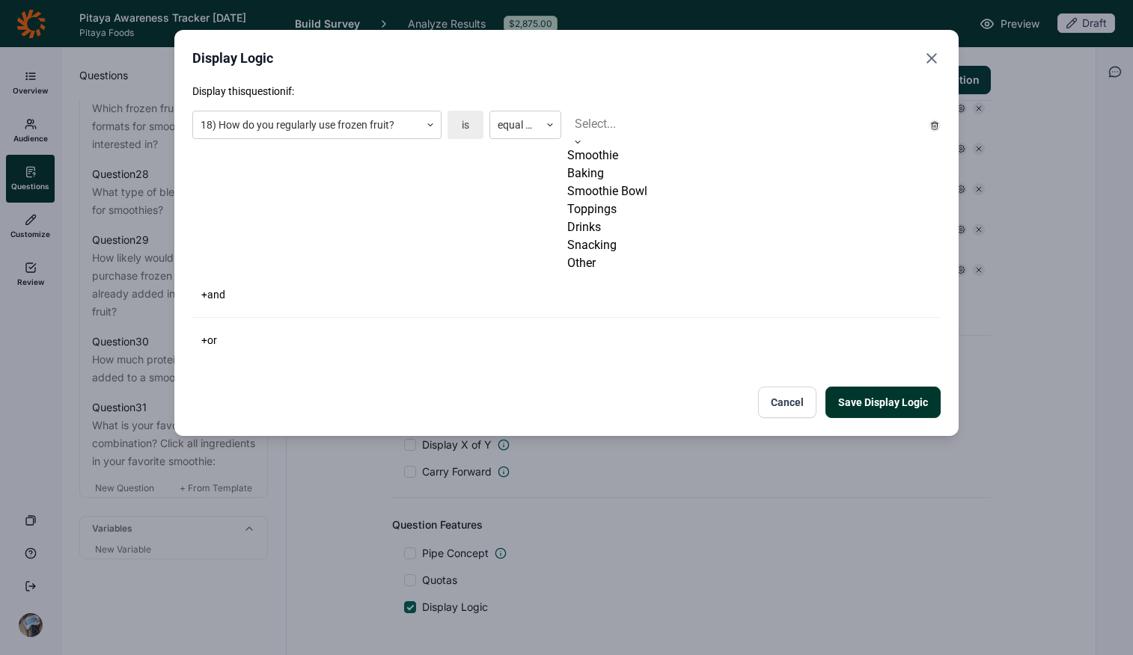
click at [655, 165] on div "Smoothie" at bounding box center [744, 156] width 355 height 18
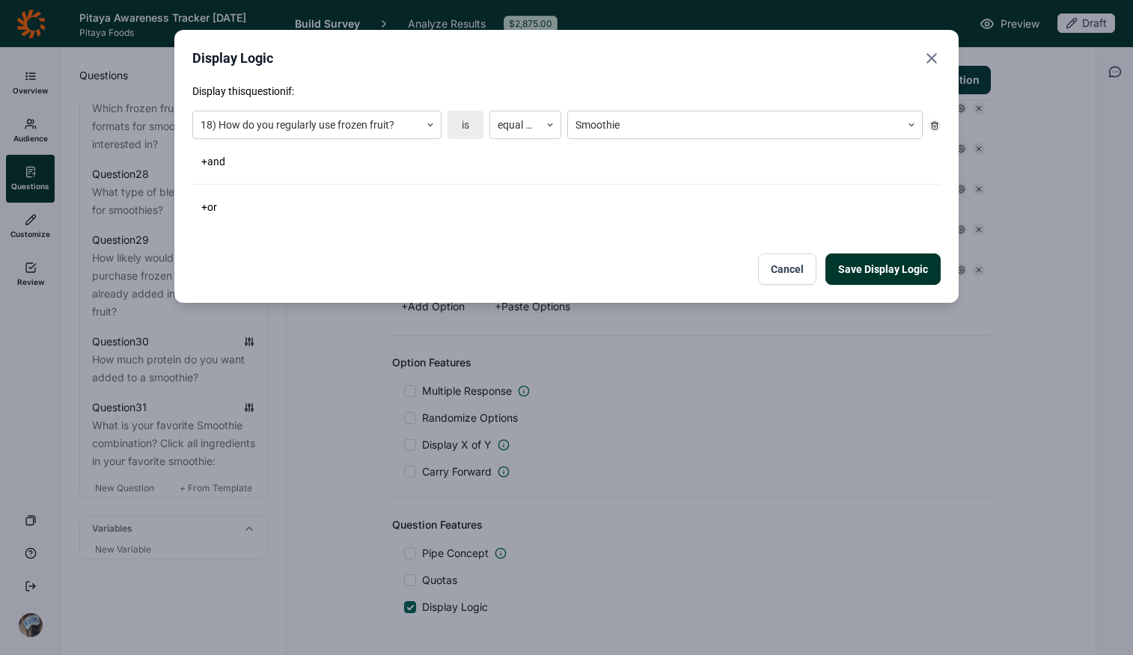
click at [659, 216] on div "+ or" at bounding box center [566, 207] width 748 height 21
click at [881, 271] on button "Save Display Logic" at bounding box center [882, 269] width 115 height 31
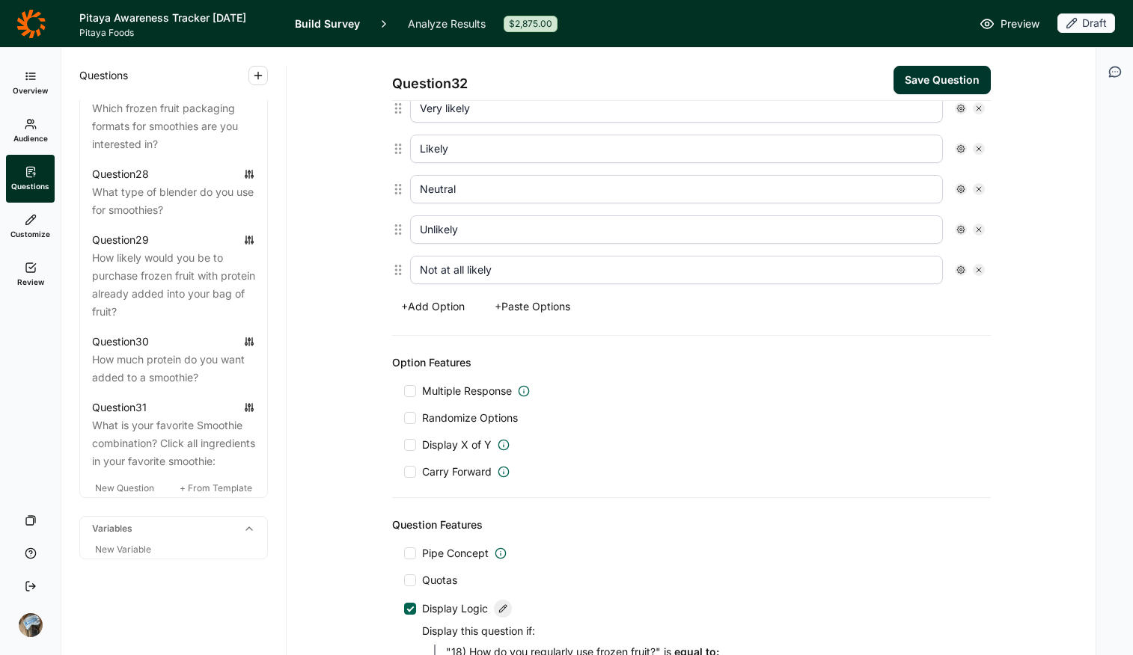
click at [907, 81] on button "Save Question" at bounding box center [941, 80] width 97 height 28
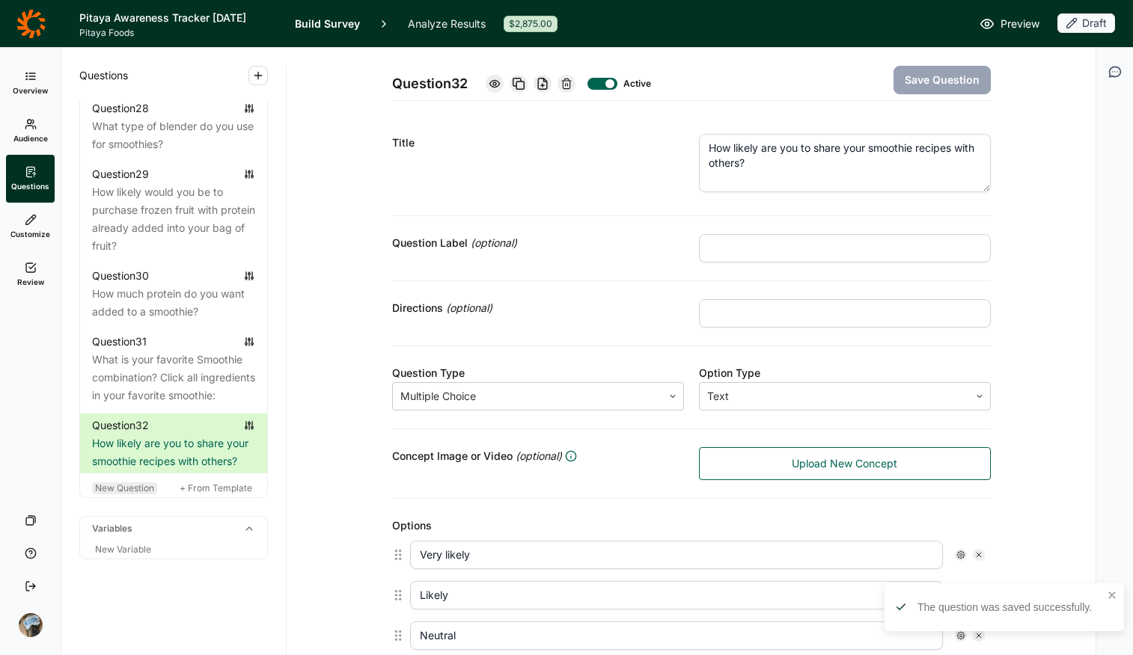
click at [108, 494] on span "New Question" at bounding box center [124, 488] width 59 height 11
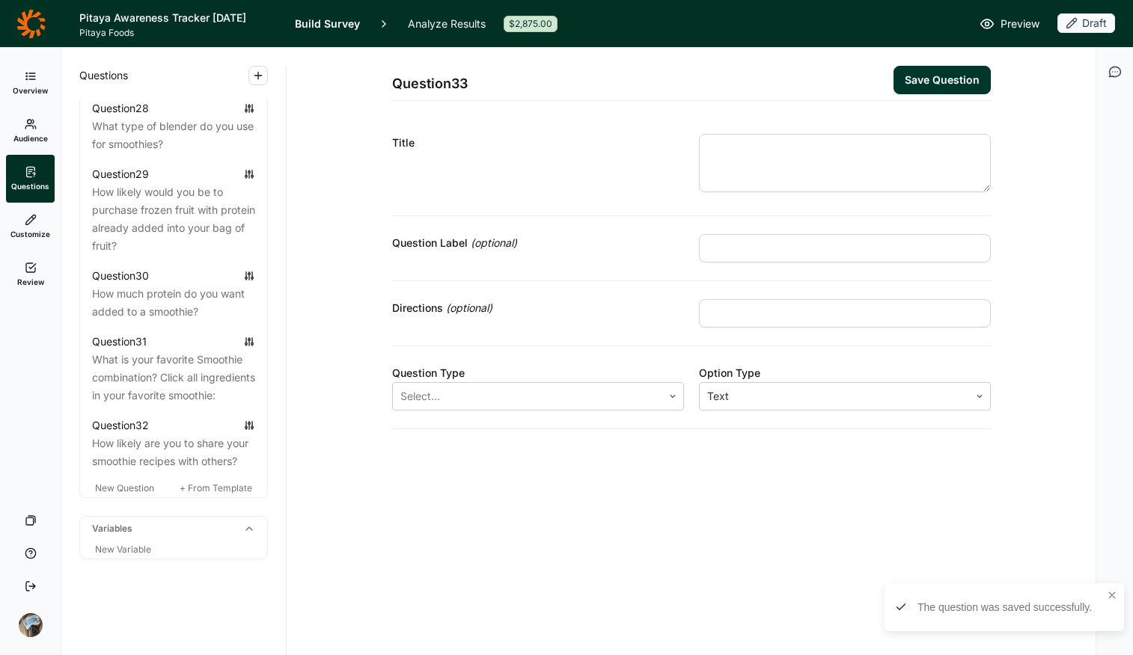
click at [799, 159] on textarea at bounding box center [845, 163] width 292 height 58
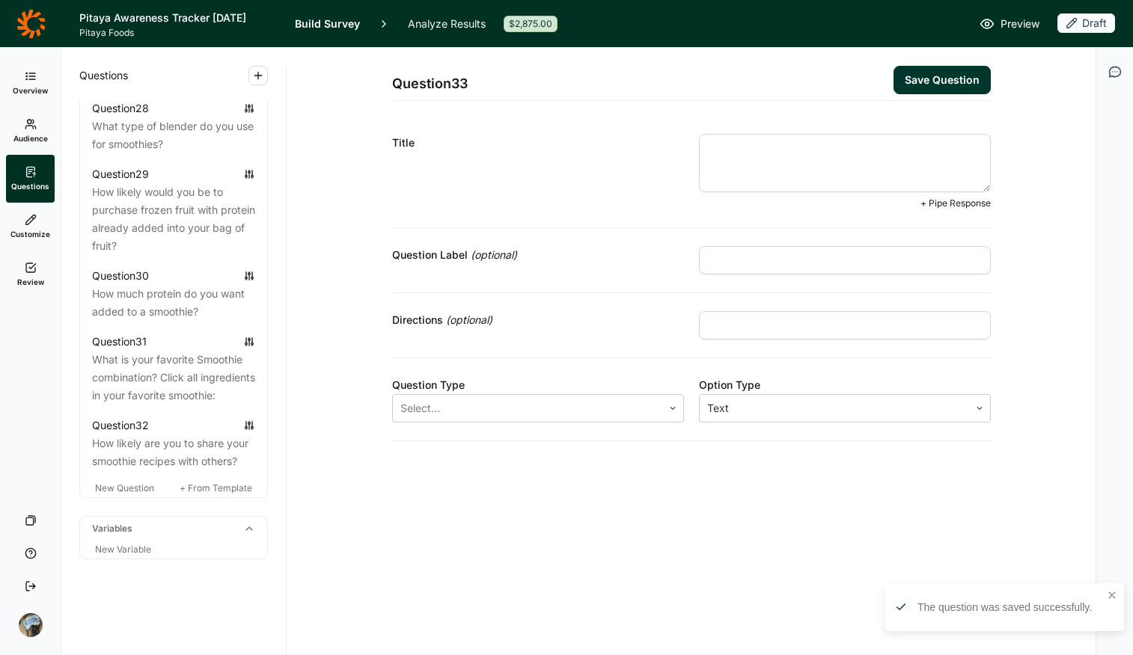
paste textarea "how often do you make smoothies?"
click at [713, 149] on textarea "how often do you make smoothies?" at bounding box center [845, 163] width 292 height 58
type textarea "How often do you make smoothies?"
click at [542, 414] on div at bounding box center [527, 408] width 254 height 21
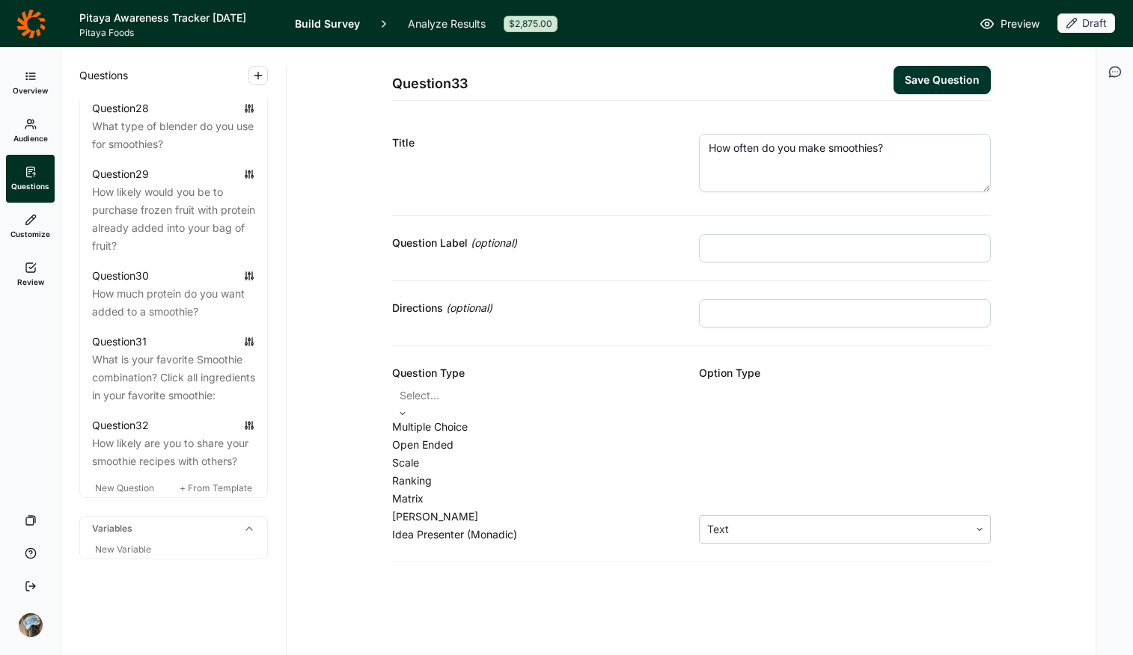
click at [536, 436] on div "Multiple Choice" at bounding box center [538, 427] width 292 height 18
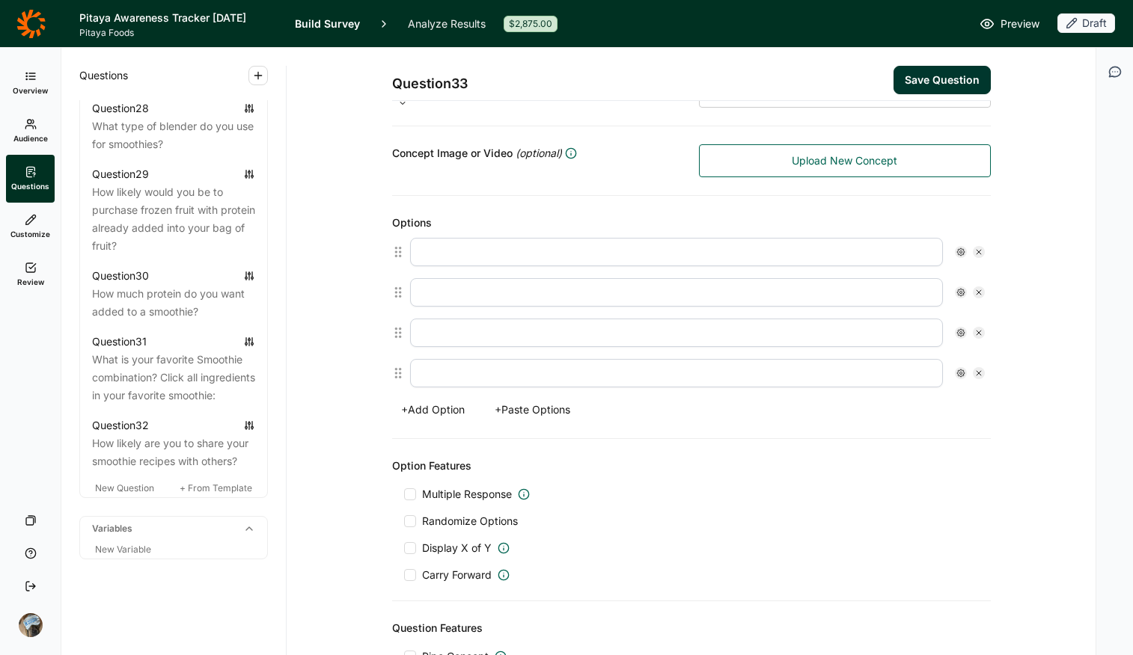
scroll to position [321, 0]
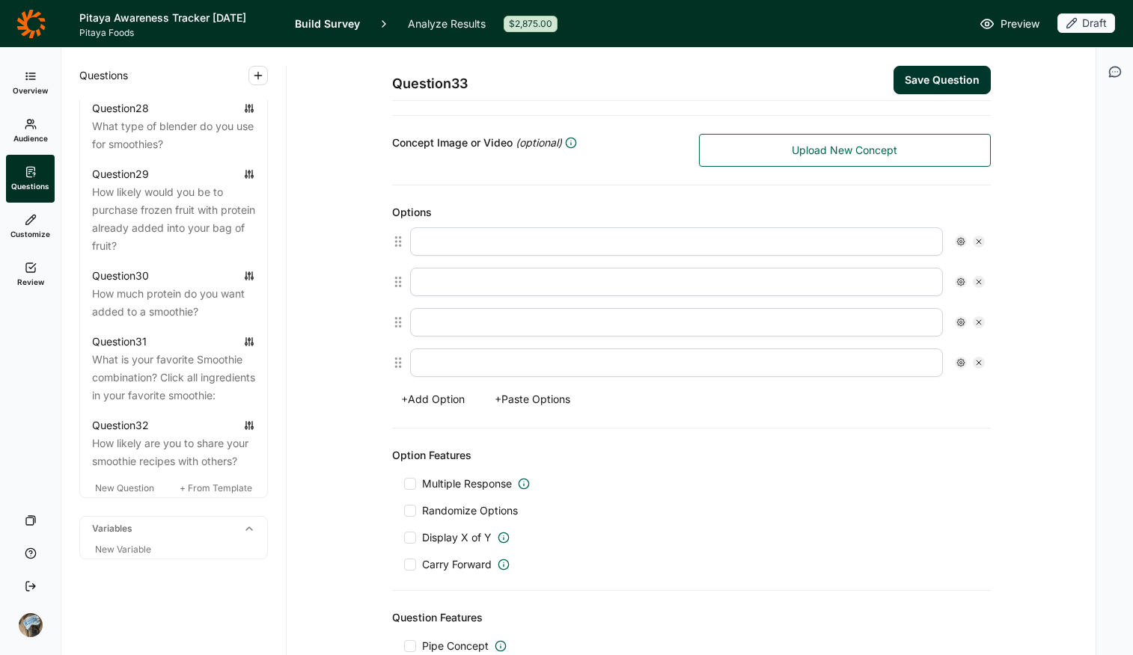
click at [548, 393] on button "+ Paste Options" at bounding box center [533, 399] width 94 height 21
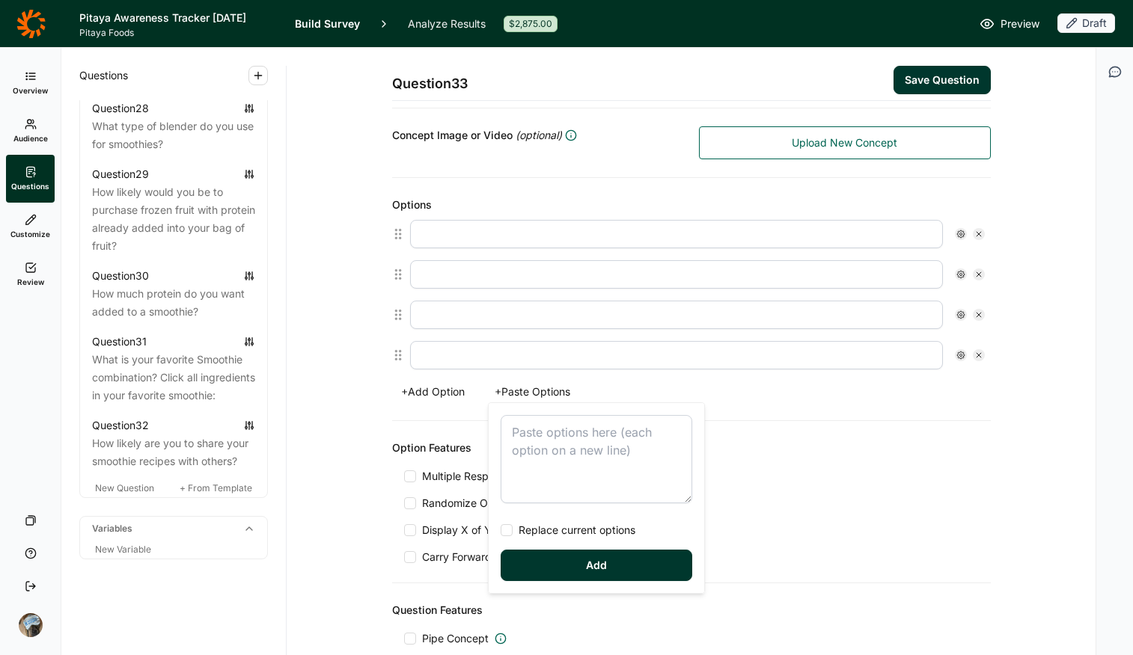
click at [586, 437] on textarea at bounding box center [597, 459] width 192 height 88
type textarea "how often do you make smoothies?"
drag, startPoint x: 595, startPoint y: 460, endPoint x: 418, endPoint y: 367, distance: 200.1
click at [418, 367] on div "Options + Add Option + Paste Options how often do you make smoothies? Replace c…" at bounding box center [691, 299] width 599 height 243
drag, startPoint x: 595, startPoint y: 453, endPoint x: 447, endPoint y: 377, distance: 166.0
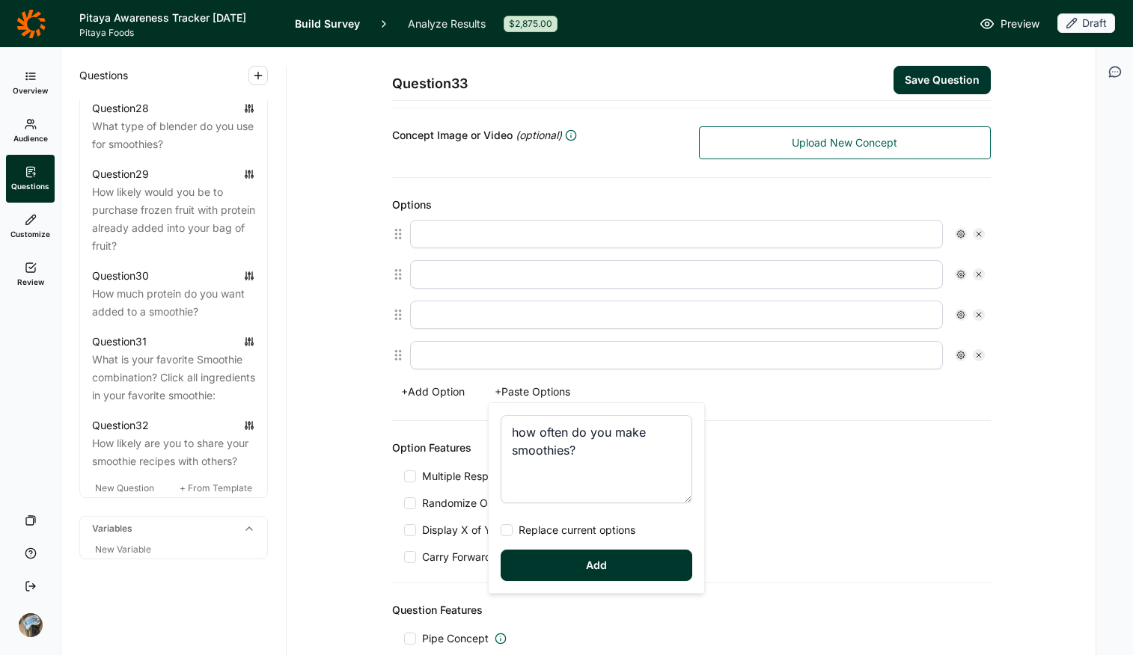
click at [447, 377] on div "Options + Add Option + Paste Options how often do you make smoothies? Replace c…" at bounding box center [691, 299] width 599 height 243
drag, startPoint x: 588, startPoint y: 459, endPoint x: 477, endPoint y: 407, distance: 122.2
click at [477, 407] on div "Options + Add Option + Paste Options how often do you make smoothies? Replace c…" at bounding box center [691, 299] width 599 height 243
click at [569, 456] on textarea "how often do you make smoothies?" at bounding box center [597, 459] width 192 height 88
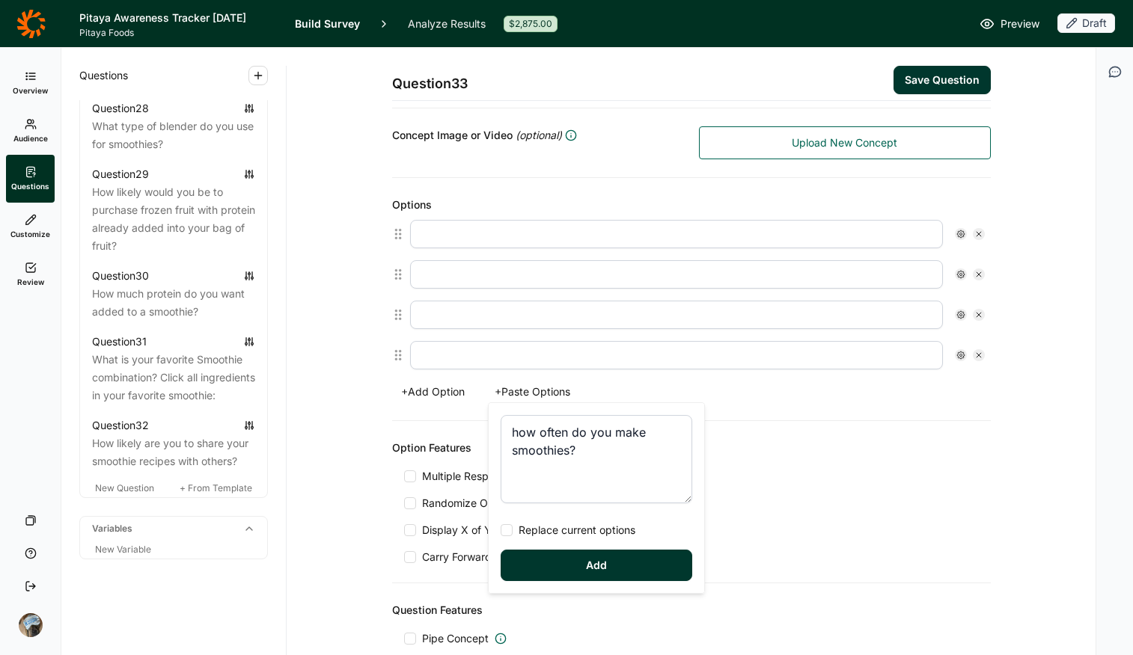
click at [569, 456] on textarea "how often do you make smoothies?" at bounding box center [597, 459] width 192 height 88
type textarea "Once per month Once every other week Once per week More than 2x per week More t…"
click at [588, 519] on div "Once per month Once every other week Once per week More than 2x per week More t…" at bounding box center [596, 498] width 215 height 190
click at [595, 519] on span "Replace current options" at bounding box center [574, 530] width 123 height 15
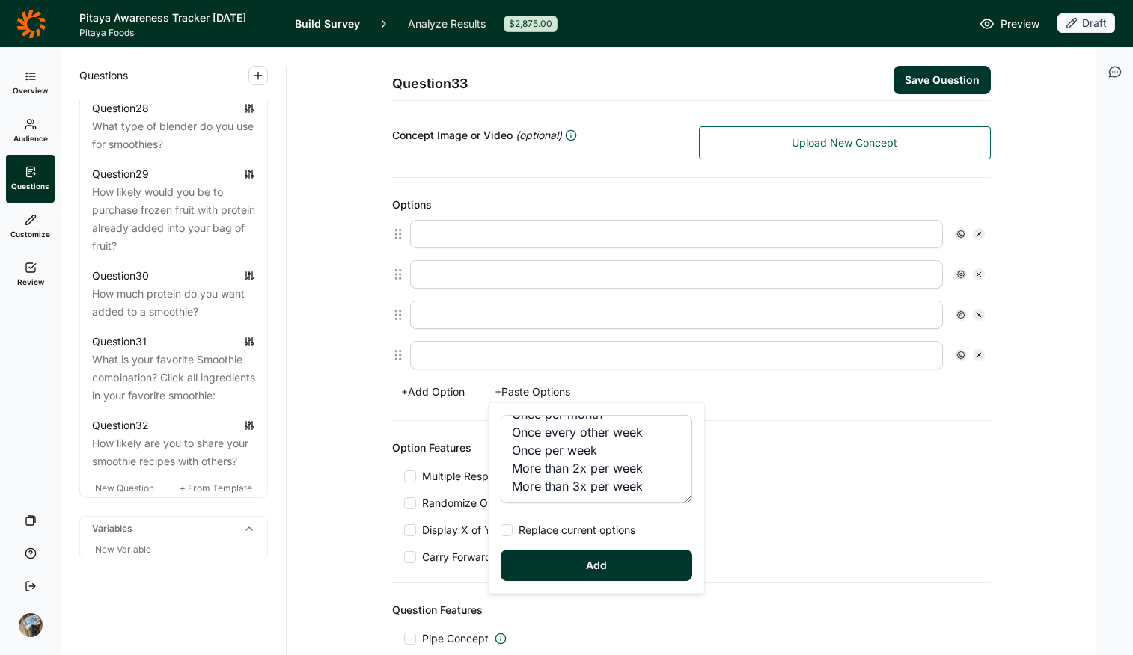
click at [501, 519] on input "Replace current options" at bounding box center [501, 530] width 0 height 0
click at [611, 519] on button "Add" at bounding box center [597, 565] width 192 height 31
type input "Once per month"
type input "Once every other week"
type input "Once per week"
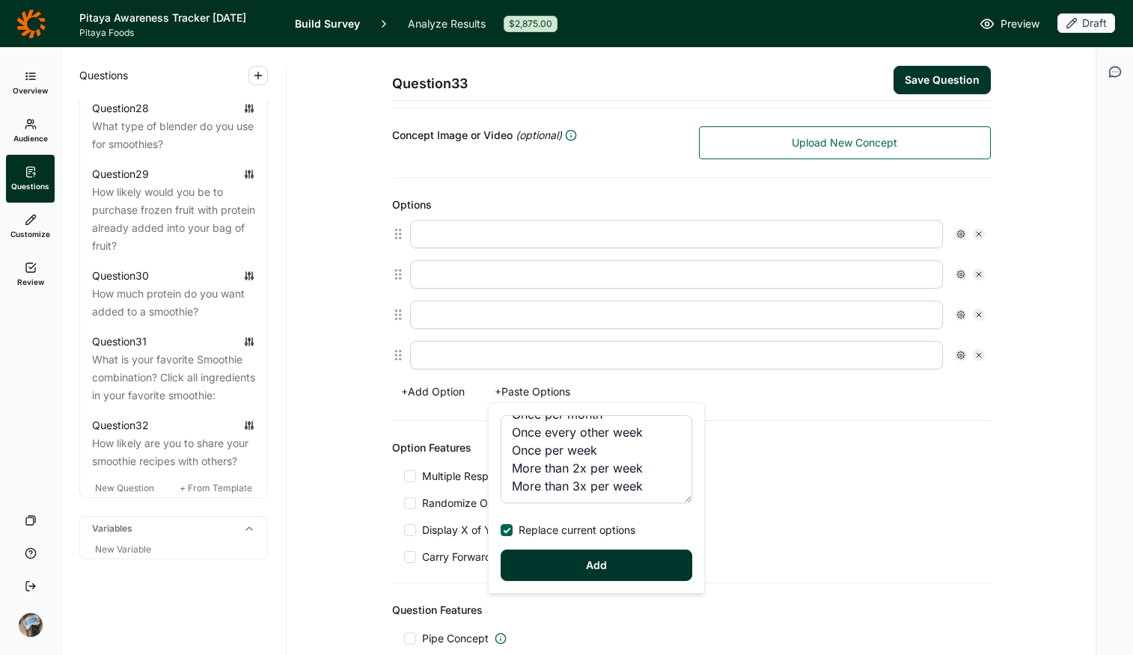
type input "More than 2x per week"
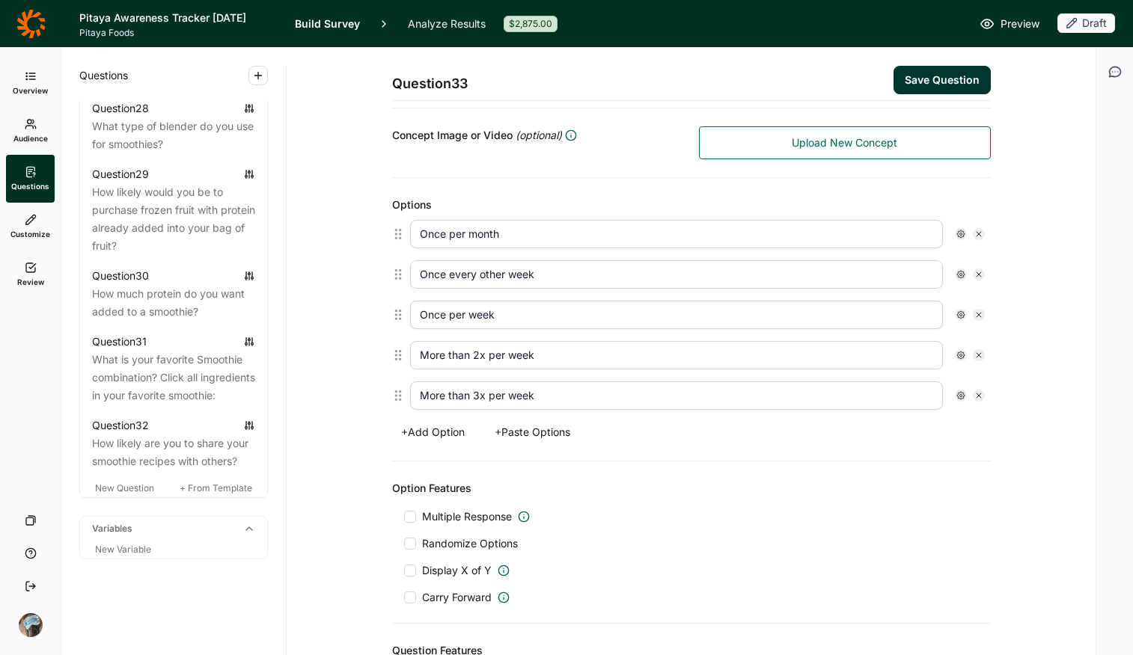
click at [423, 434] on button "+ Add Option" at bounding box center [433, 432] width 82 height 21
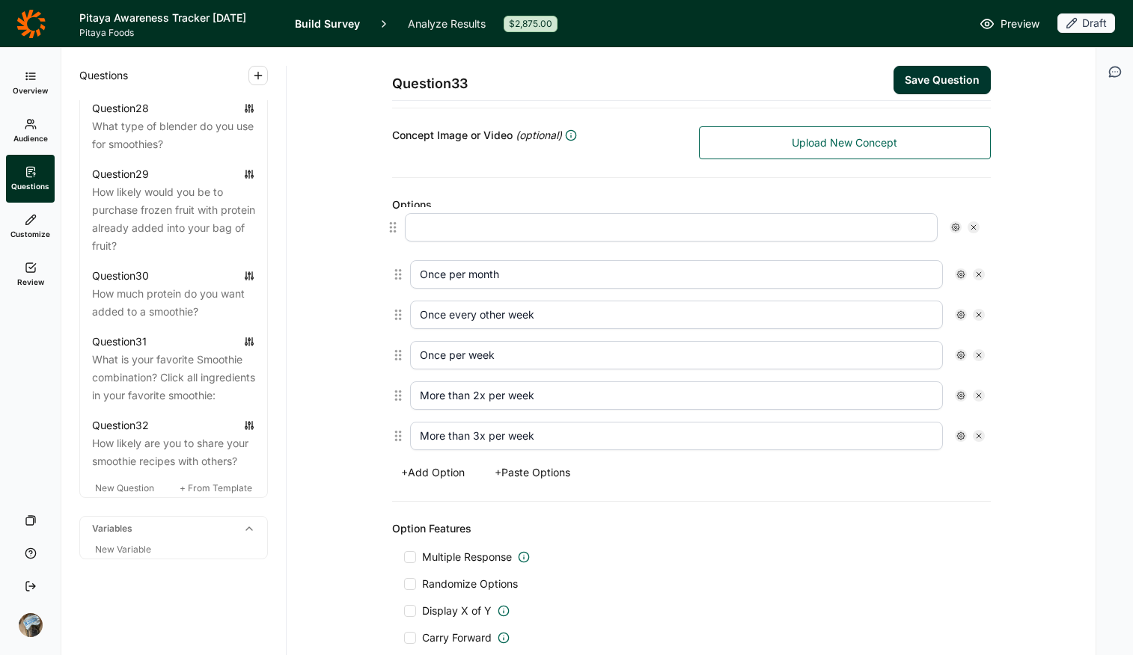
drag, startPoint x: 388, startPoint y: 435, endPoint x: 391, endPoint y: 218, distance: 216.2
click at [392, 218] on div "Once per month Once every other week Once per week More than 2x per week More t…" at bounding box center [691, 335] width 599 height 242
type input "Once per month"
type input "Once every other week"
type input "Once per week"
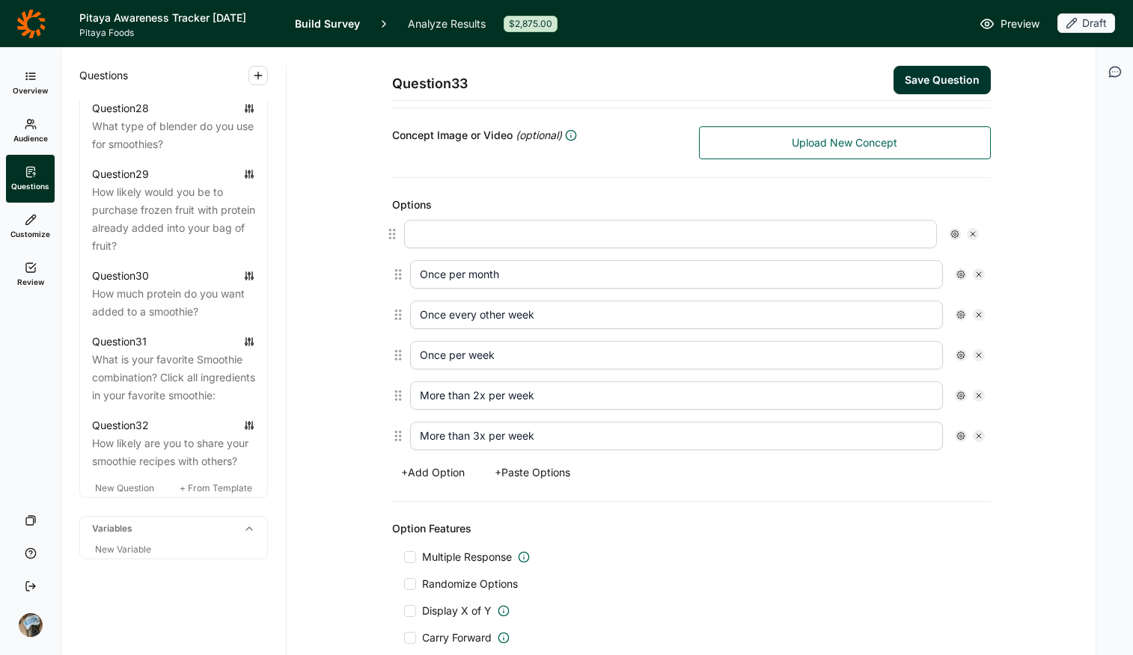
type input "More than 2x per week"
type input "More than 3x per week"
drag, startPoint x: 516, startPoint y: 269, endPoint x: 349, endPoint y: 267, distance: 166.9
click at [349, 267] on div "Question 33 Save Question Title How often do you make smoothies? Question Label…" at bounding box center [691, 299] width 773 height 1144
click at [445, 234] on input "text" at bounding box center [676, 234] width 533 height 28
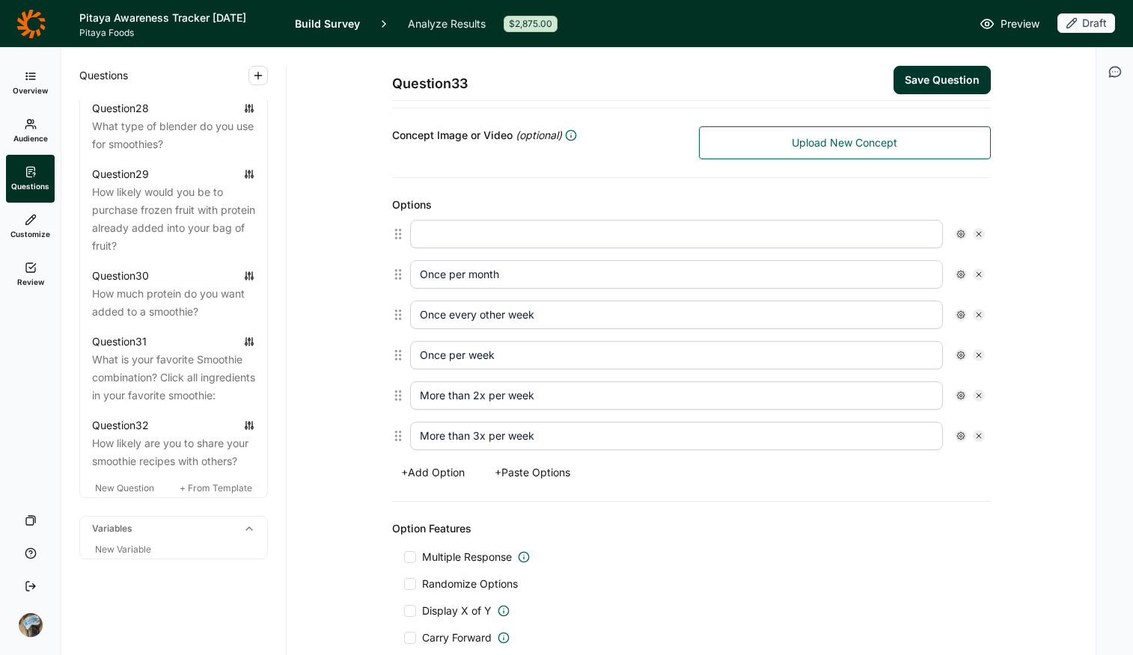
paste input "Once per month"
click at [420, 231] on input "Once per month" at bounding box center [676, 234] width 533 height 28
type input "Less than once per month"
click at [691, 519] on div "Multiple Response Randomize Options Display X of Y Carry Forward" at bounding box center [691, 598] width 575 height 96
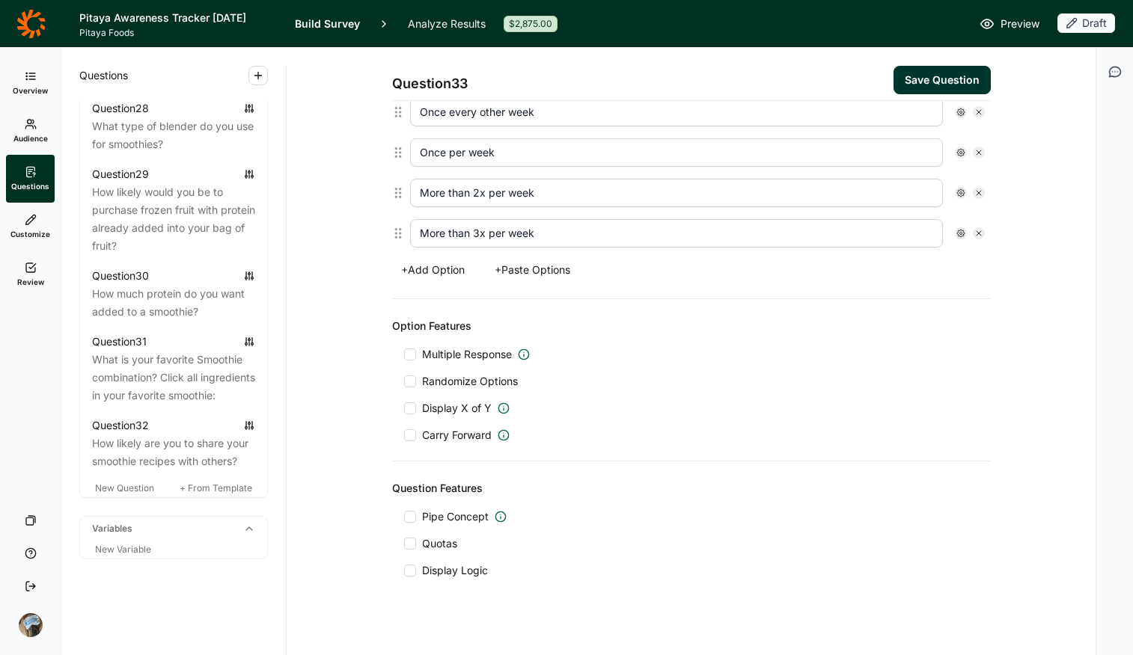
scroll to position [536, 0]
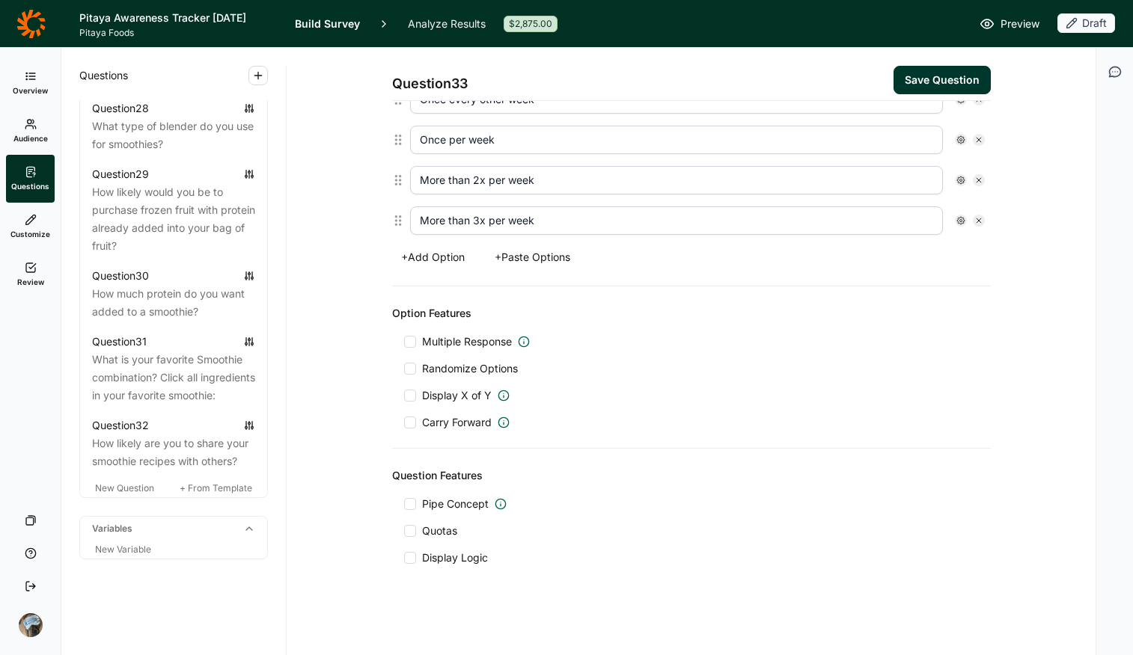
click at [427, 519] on span "Display Logic" at bounding box center [455, 558] width 66 height 15
click at [404, 519] on input "Display Logic" at bounding box center [404, 558] width 0 height 0
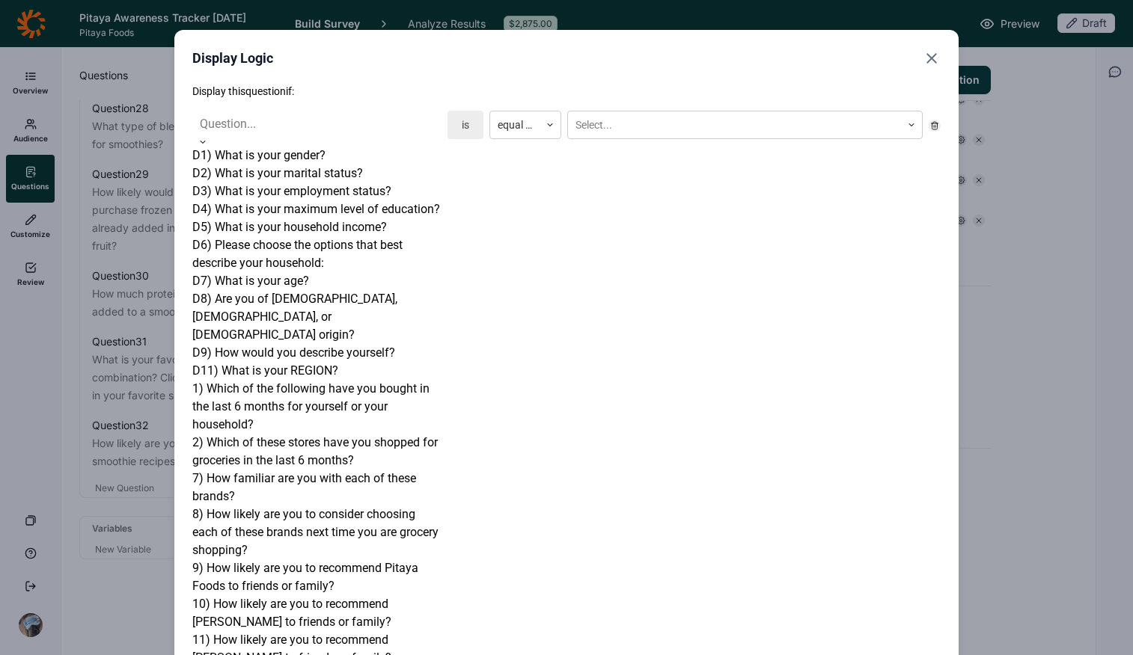
click at [352, 130] on div at bounding box center [317, 124] width 234 height 21
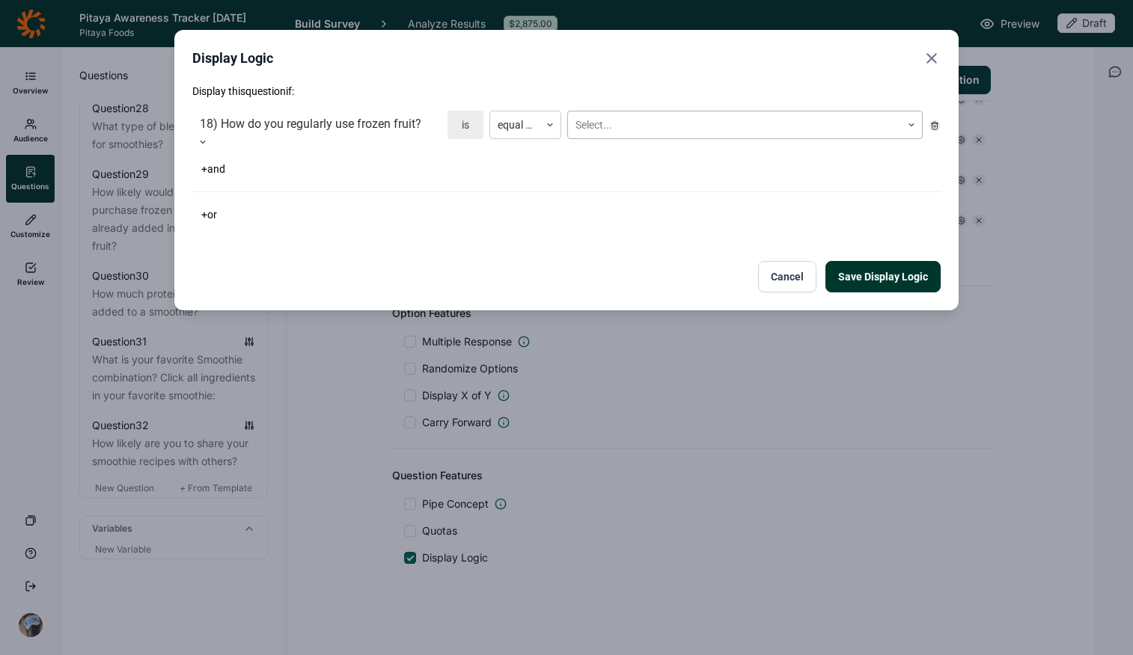
click at [648, 127] on div at bounding box center [734, 125] width 318 height 19
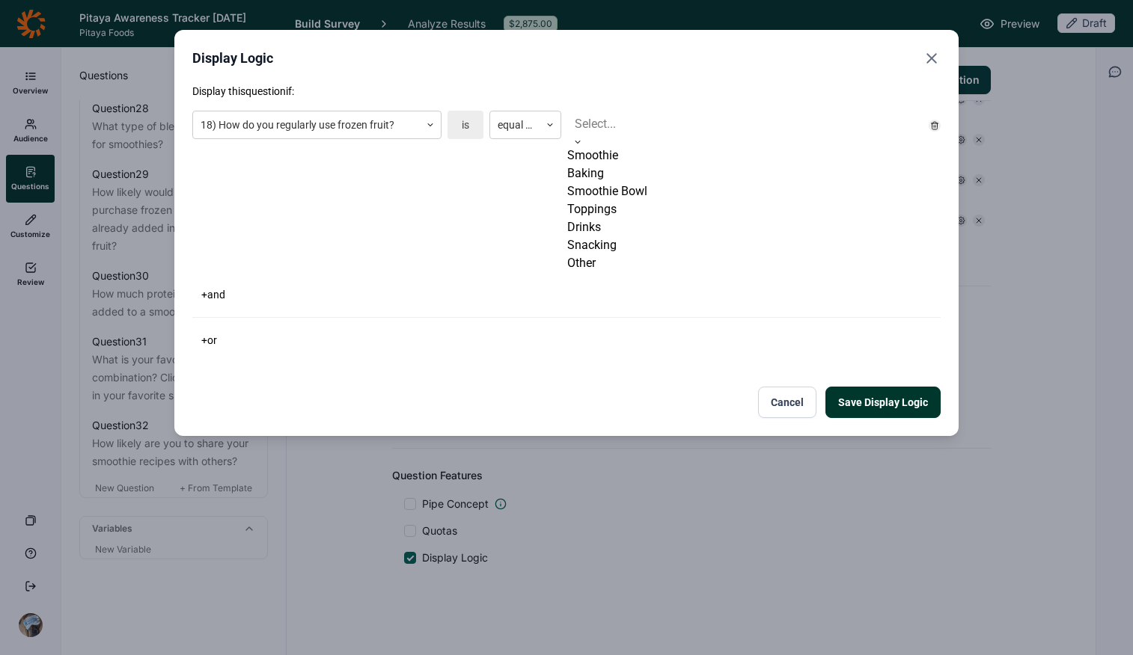
click at [647, 165] on div "Smoothie" at bounding box center [744, 156] width 355 height 18
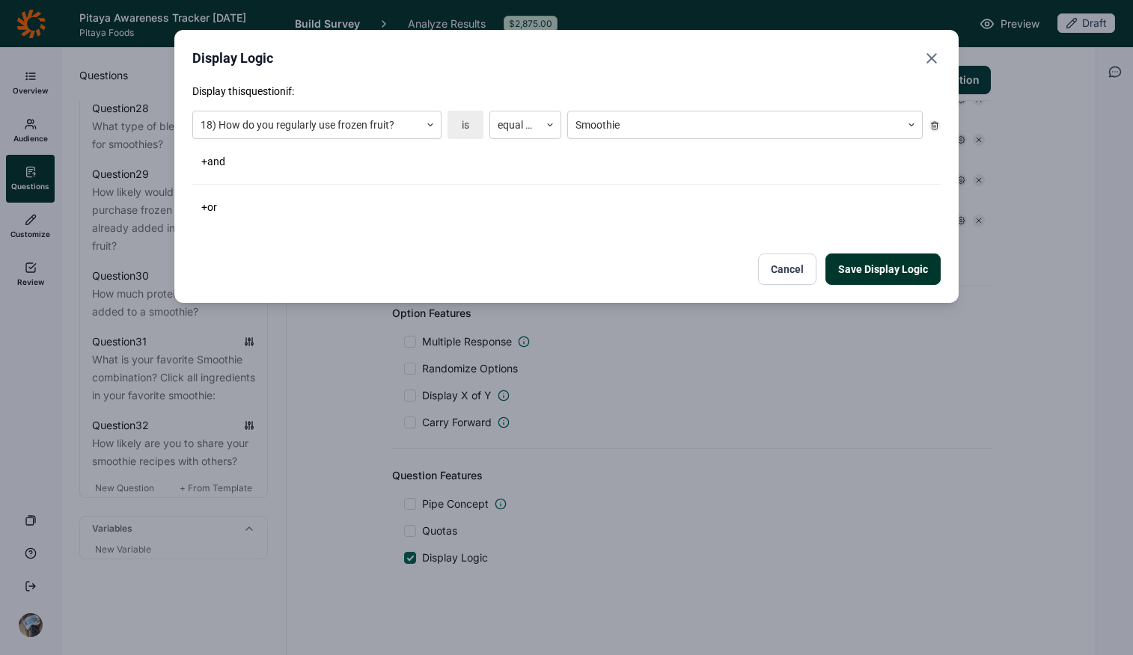
click at [882, 265] on button "Save Display Logic" at bounding box center [882, 269] width 115 height 31
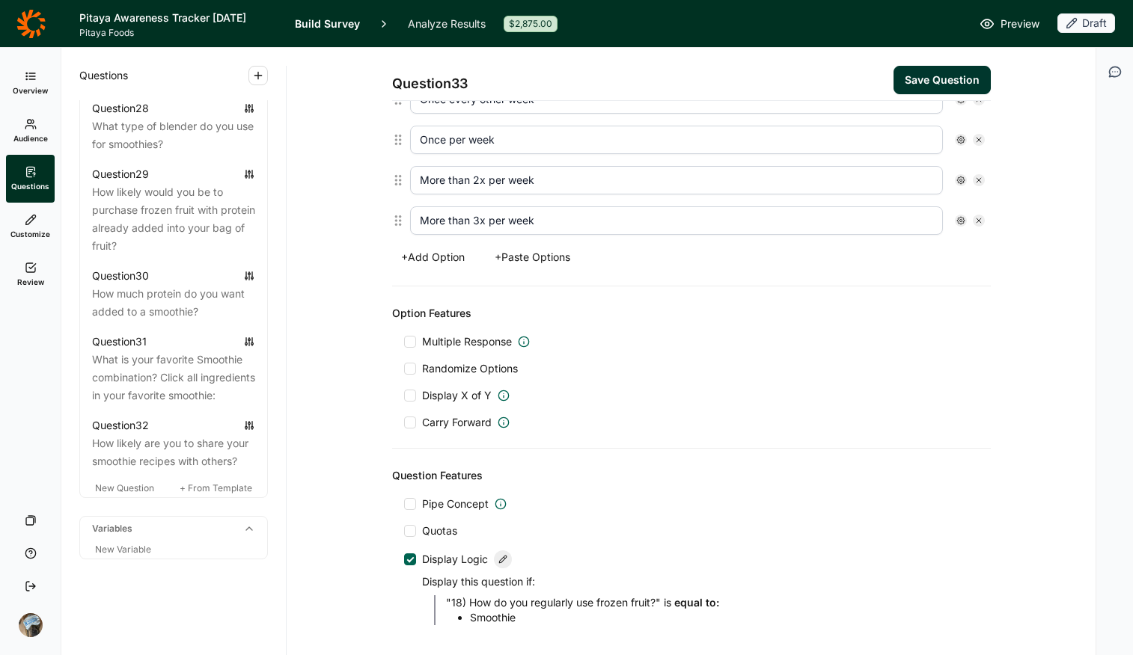
click at [907, 79] on button "Save Question" at bounding box center [941, 80] width 97 height 28
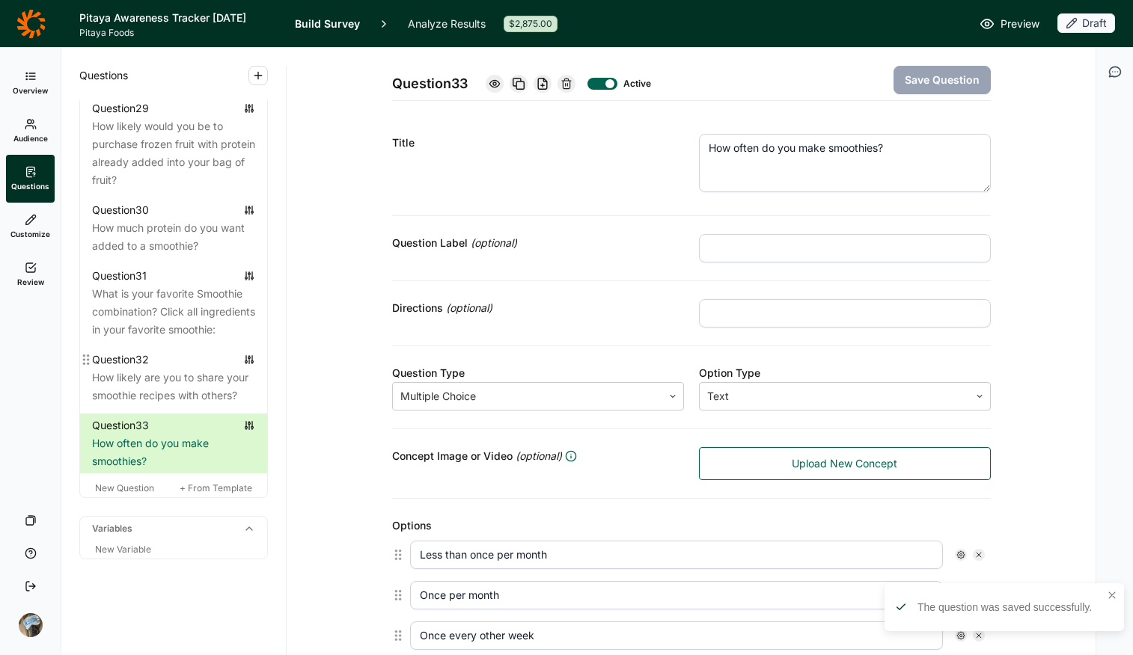
scroll to position [2891, 0]
drag, startPoint x: 126, startPoint y: 490, endPoint x: 383, endPoint y: 415, distance: 268.3
click at [128, 490] on span "New Question" at bounding box center [124, 488] width 59 height 11
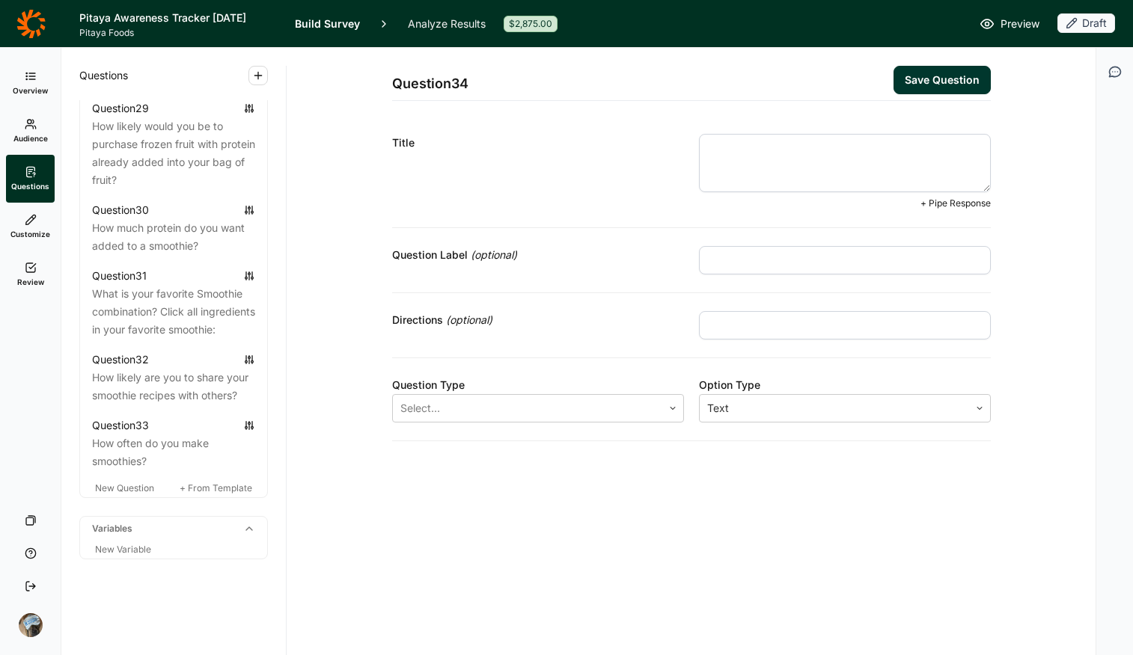
paste textarea "who are you making smoothies for on a regular basis?"
drag, startPoint x: 715, startPoint y: 149, endPoint x: 691, endPoint y: 147, distance: 23.2
click at [691, 147] on div "Title who are you making smoothies for on a regular basis? + Pipe Response" at bounding box center [691, 172] width 599 height 112
click at [907, 150] on textarea "Who are you making smoothies for on a regular basis?" at bounding box center [845, 163] width 292 height 58
click at [905, 153] on textarea "Who are you making smoothies for on a regularly?" at bounding box center [845, 163] width 292 height 58
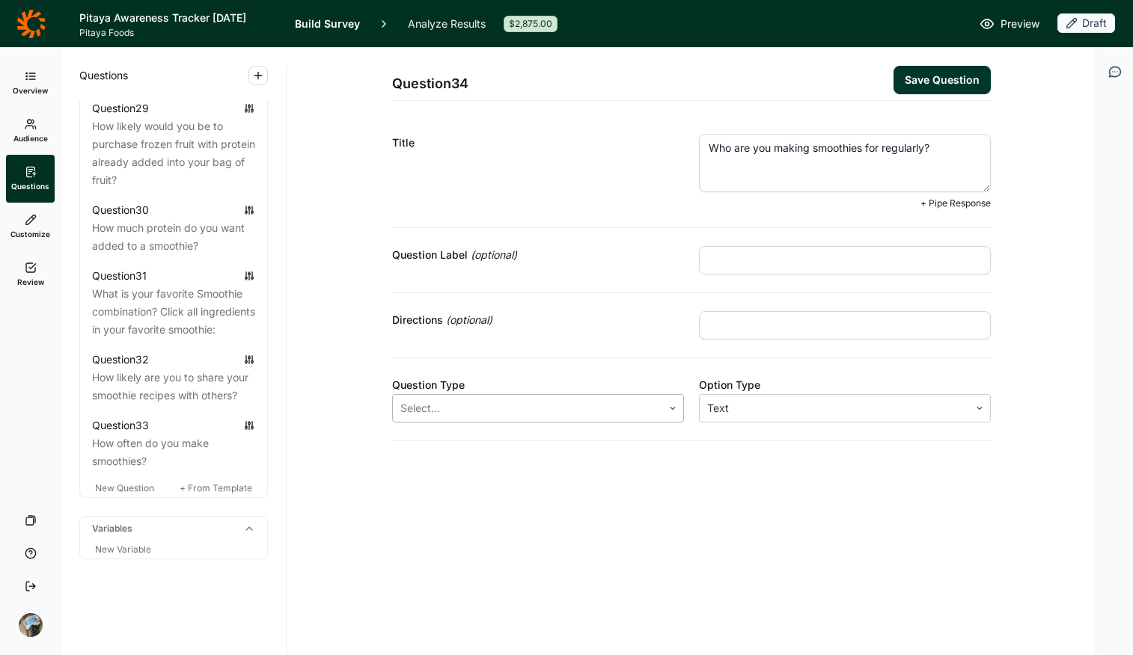
type textarea "Who are you making smoothies for regularly?"
click at [539, 403] on div at bounding box center [527, 408] width 254 height 21
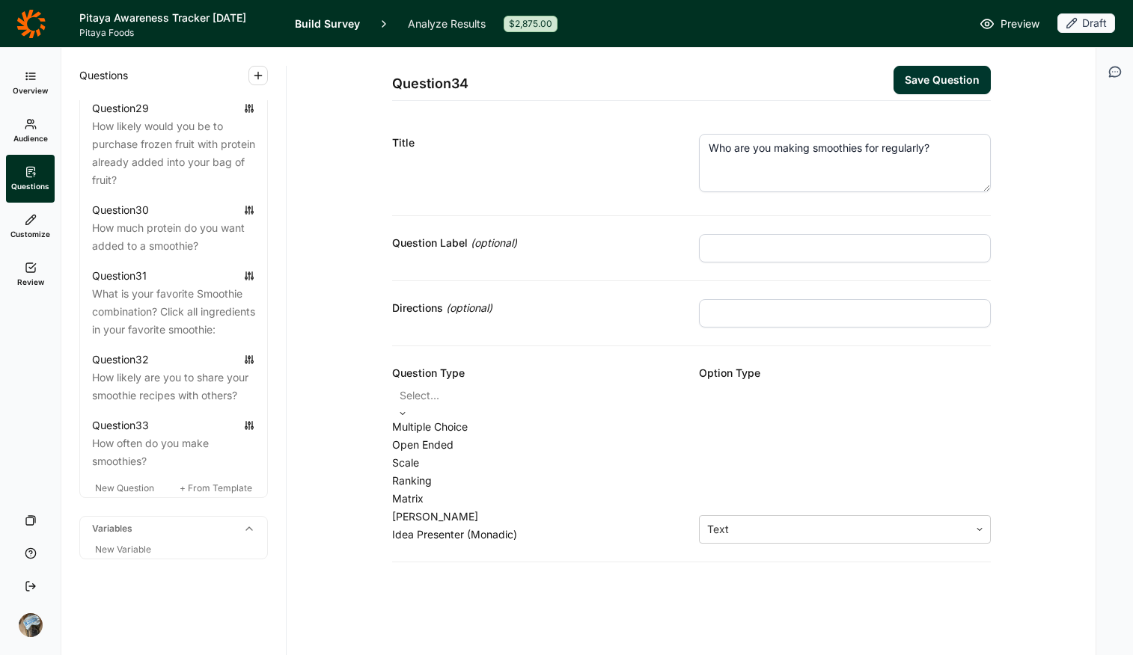
click at [525, 436] on div "Multiple Choice" at bounding box center [538, 427] width 292 height 18
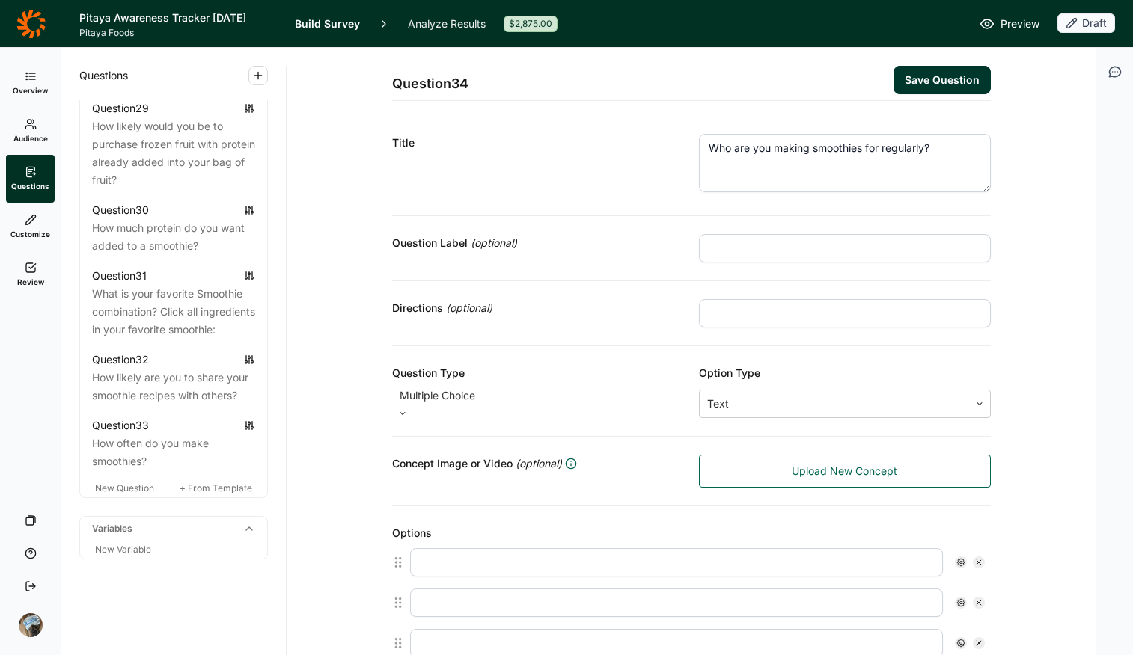
scroll to position [325, 0]
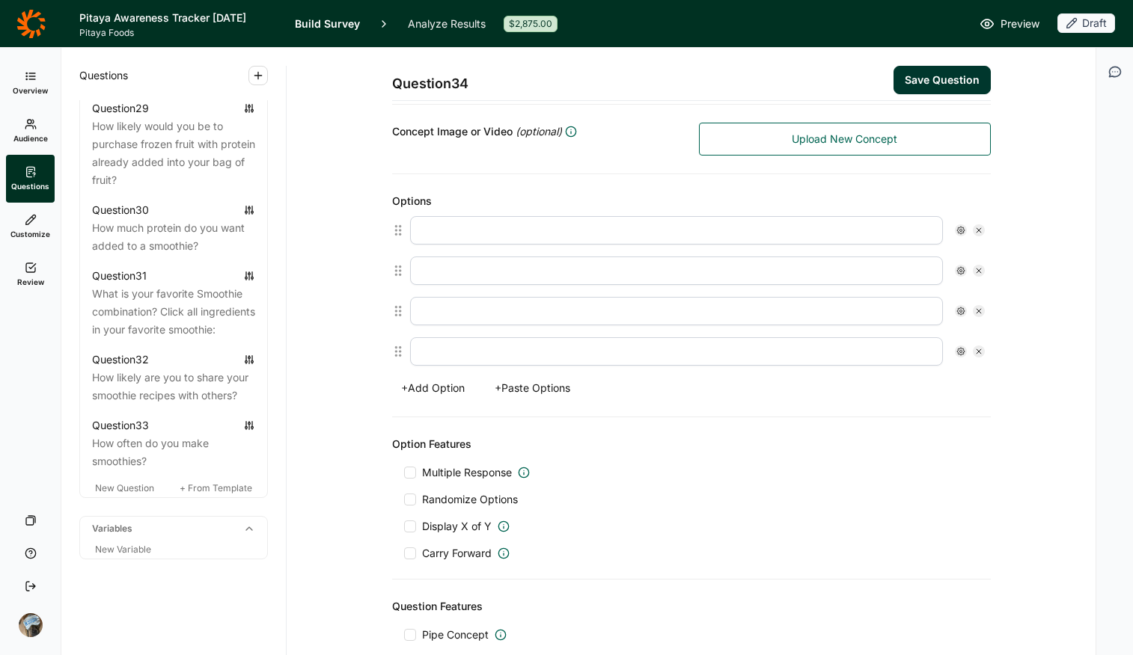
click at [452, 384] on button "+ Add Option" at bounding box center [433, 388] width 82 height 21
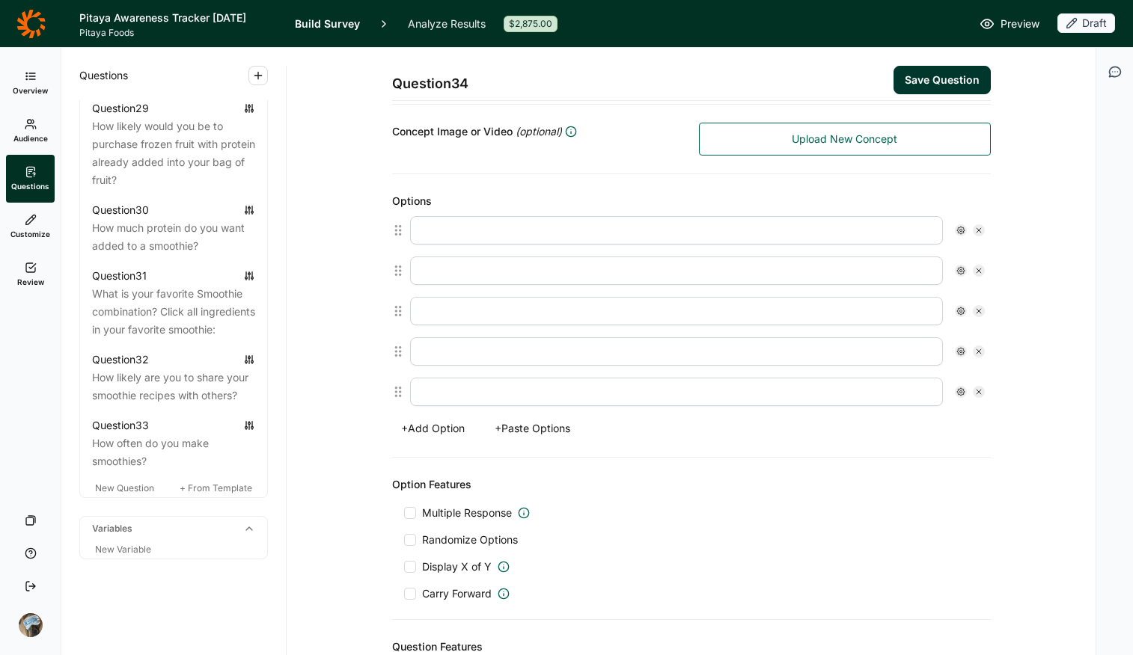
click at [452, 385] on input "text" at bounding box center [676, 392] width 533 height 28
click at [861, 486] on div "Option Features" at bounding box center [691, 485] width 599 height 18
click at [528, 419] on button "+ Paste Options" at bounding box center [533, 428] width 94 height 21
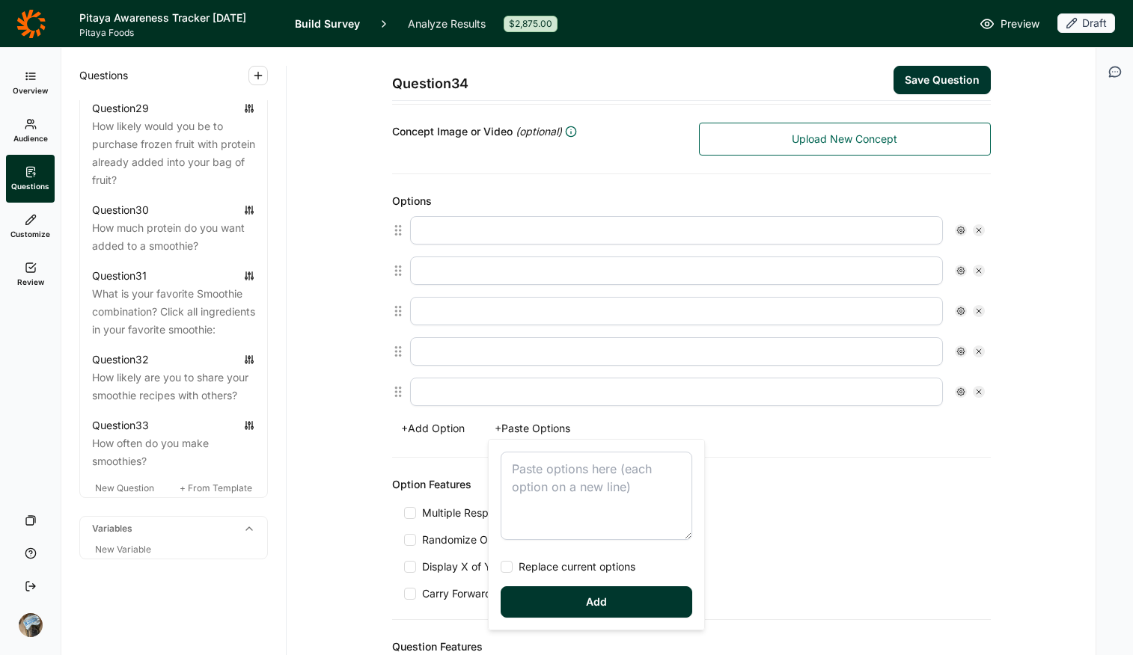
click at [545, 480] on textarea at bounding box center [597, 496] width 192 height 88
click at [566, 502] on textarea "Myself Children Husband Parents Friends Pets" at bounding box center [597, 496] width 192 height 88
type textarea "Myself Children Husband Parents Friends Housemates Pets"
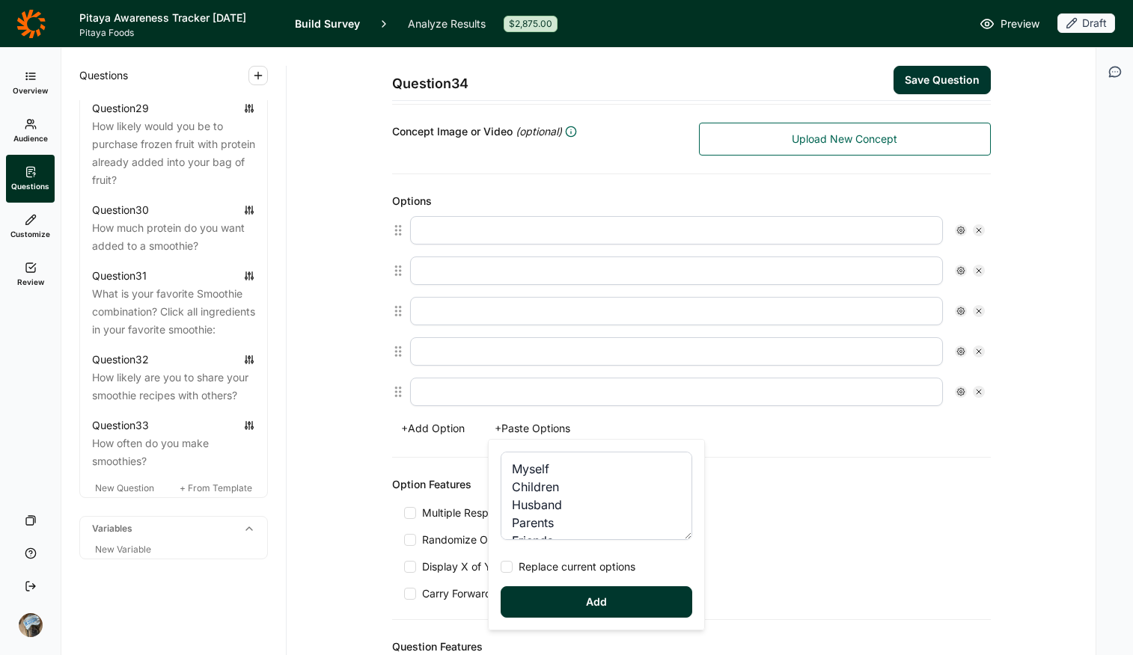
click at [578, 519] on span "Replace current options" at bounding box center [574, 567] width 123 height 15
click at [501, 519] on input "Replace current options" at bounding box center [501, 567] width 0 height 0
click at [593, 519] on button "Add" at bounding box center [597, 602] width 192 height 31
type input "Myself"
type input "Children"
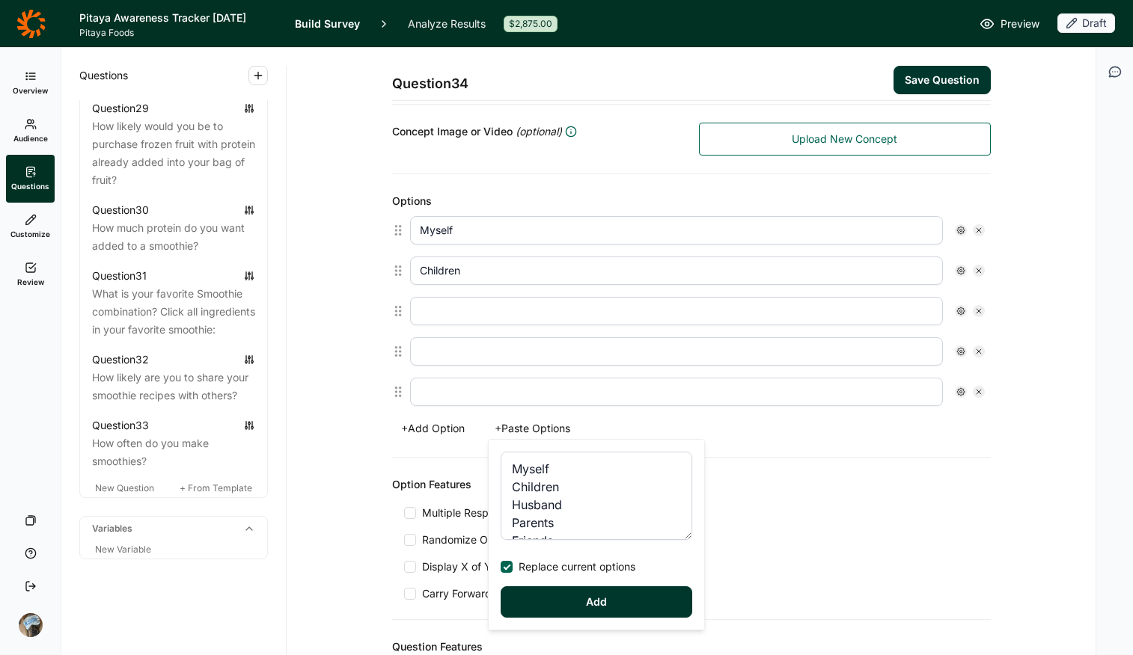
type input "Husband"
type input "Parents"
type input "Friends"
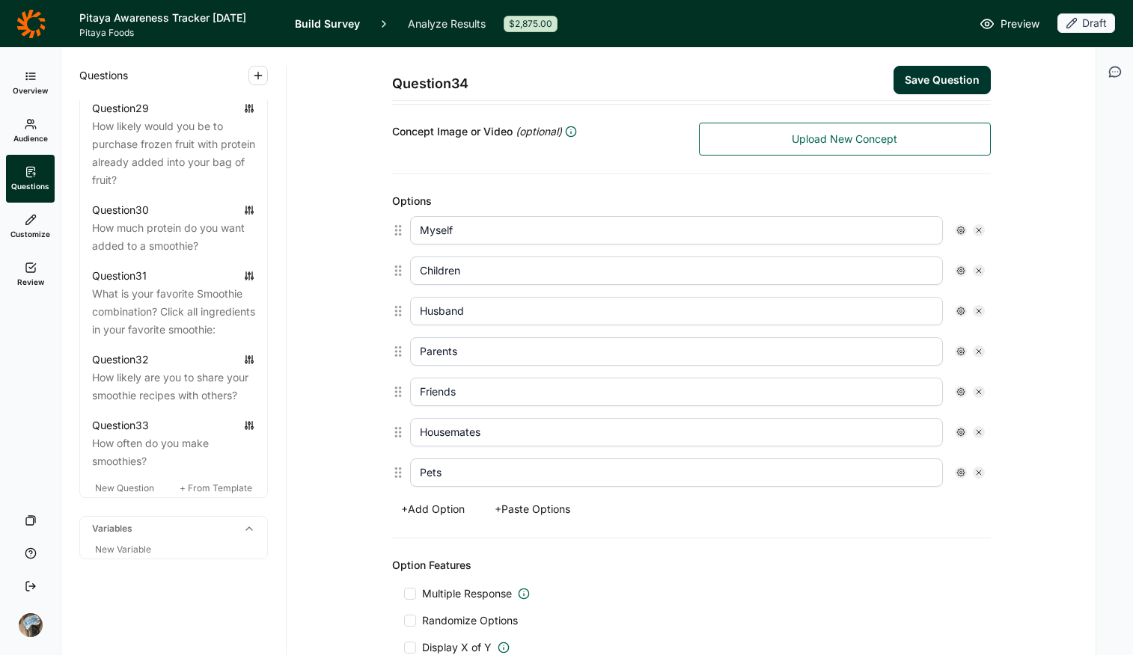
click at [497, 519] on span "Multiple Response" at bounding box center [467, 594] width 90 height 15
click at [404, 519] on input "Multiple Response" at bounding box center [404, 594] width 0 height 0
click at [472, 519] on span "Randomize Options" at bounding box center [467, 634] width 102 height 15
click at [404, 519] on input "Randomize Options" at bounding box center [404, 634] width 0 height 0
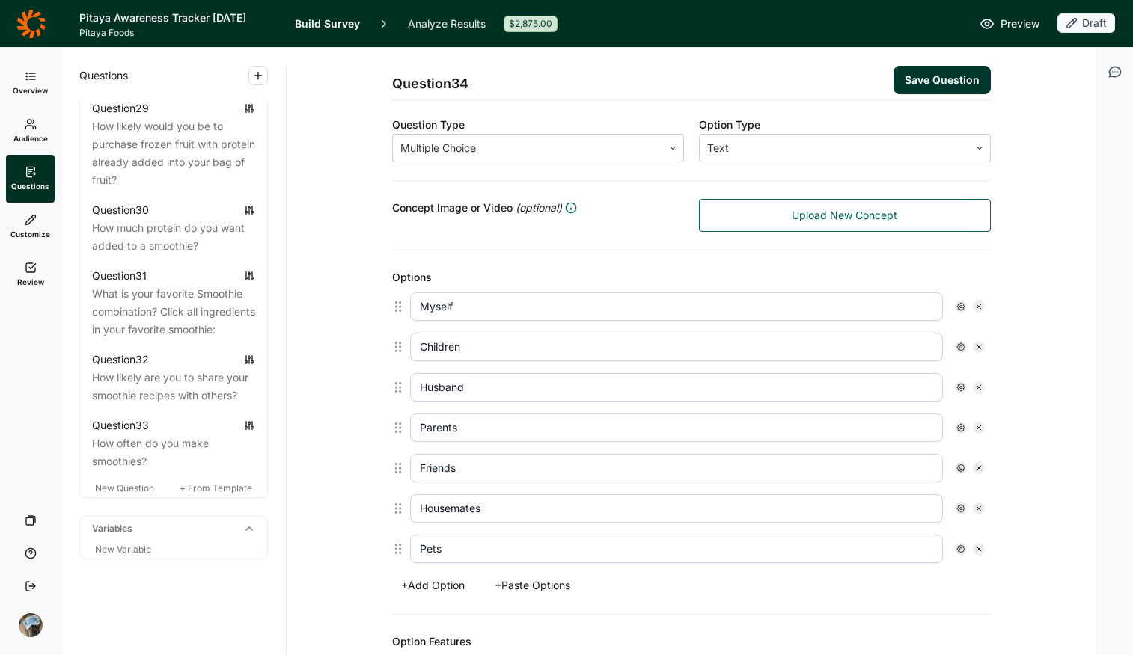
scroll to position [56, 0]
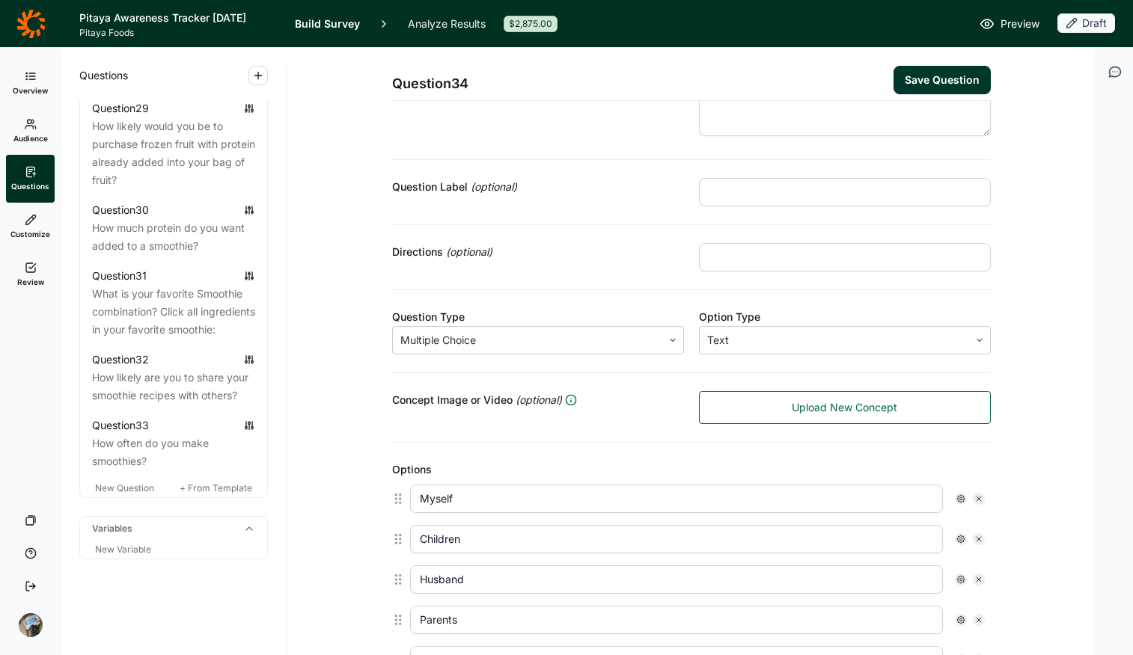
click at [798, 271] on div "Directions (optional)" at bounding box center [691, 257] width 599 height 65
drag, startPoint x: 802, startPoint y: 257, endPoint x: 810, endPoint y: 267, distance: 12.9
click at [802, 256] on input "text" at bounding box center [845, 257] width 292 height 28
type input "Select all that apply"
click at [907, 449] on div "Question 34 Save Question Title Who are you making smoothies for regularly? Que…" at bounding box center [691, 591] width 773 height 1198
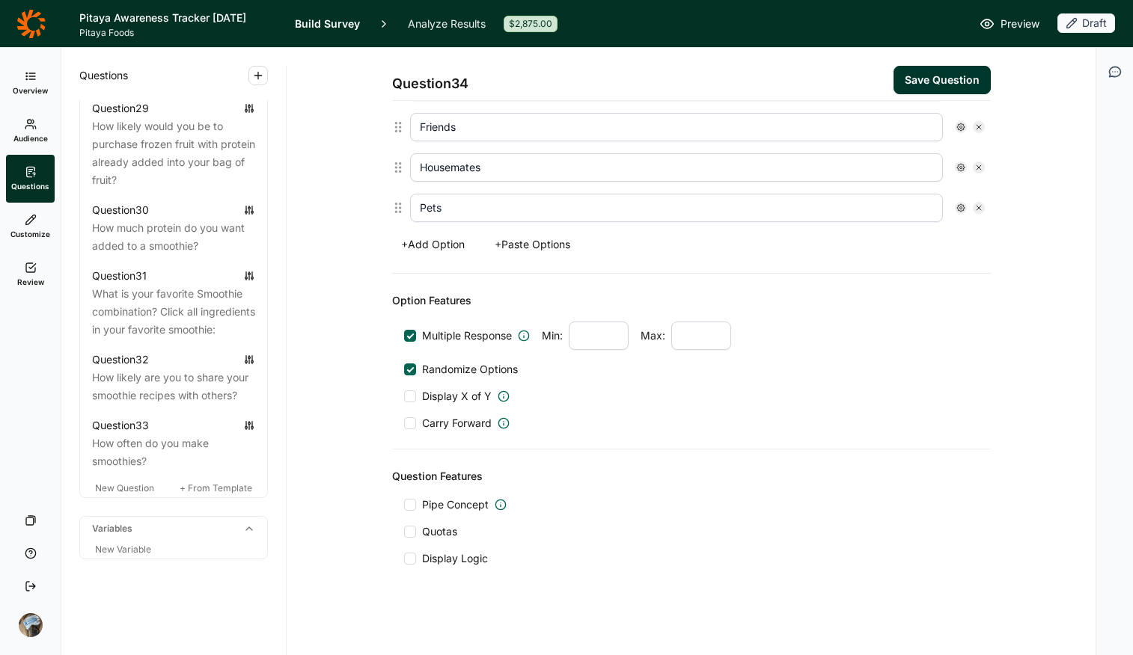
scroll to position [590, 0]
click at [462, 519] on span "Display Logic" at bounding box center [455, 558] width 66 height 15
click at [404, 519] on input "Display Logic" at bounding box center [404, 558] width 0 height 0
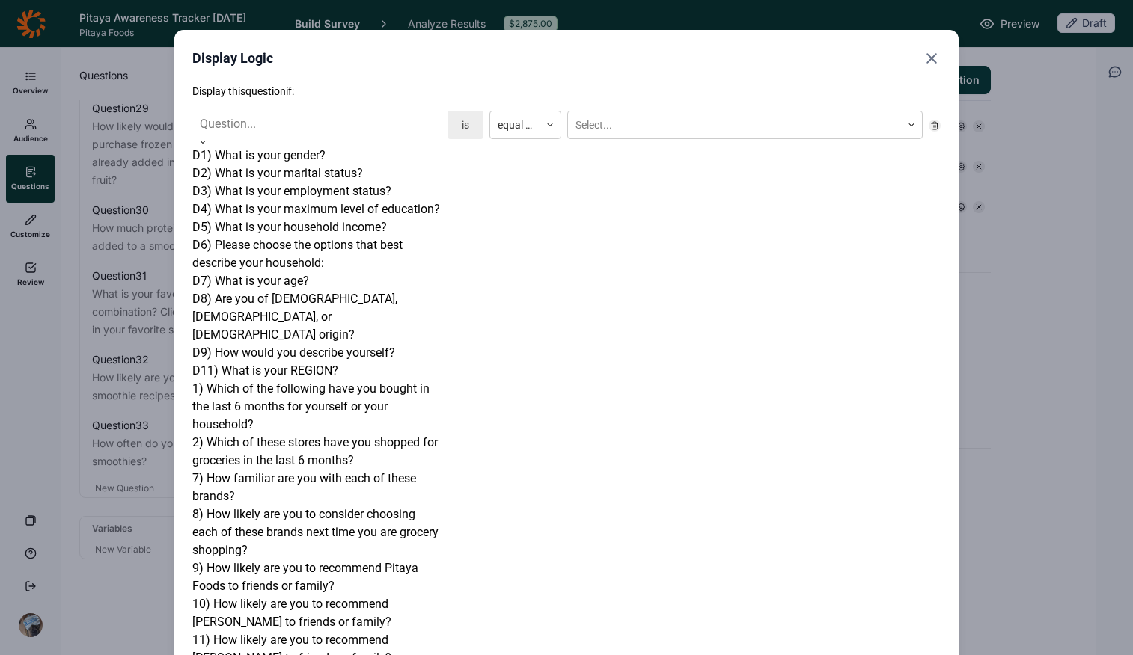
click at [269, 129] on div at bounding box center [317, 124] width 234 height 21
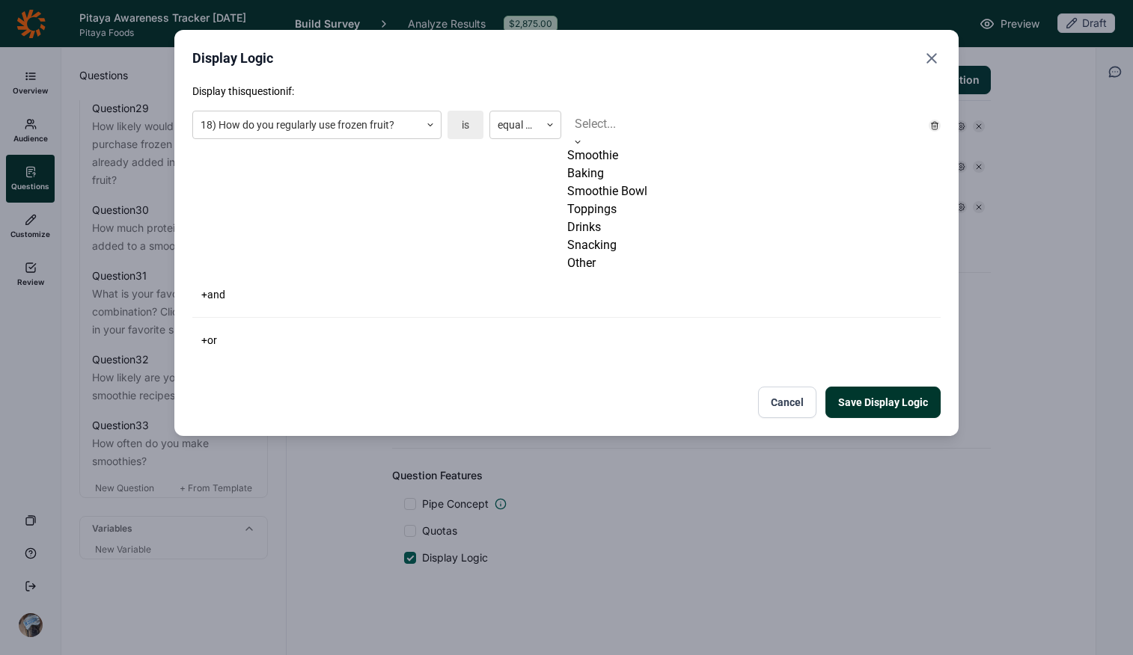
click at [671, 128] on div at bounding box center [745, 124] width 340 height 21
click at [670, 165] on div "Smoothie" at bounding box center [744, 156] width 355 height 18
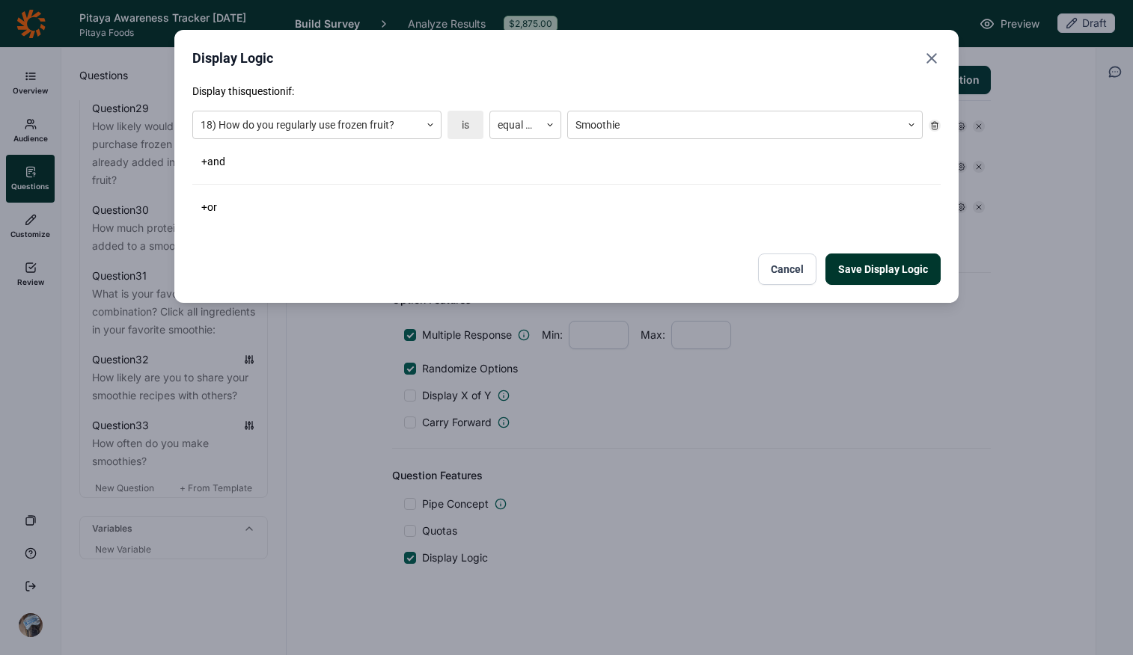
click at [656, 182] on div "Display this question if: 18) How do you regularly use frozen fruit? is equal t…" at bounding box center [566, 151] width 748 height 134
click at [907, 280] on button "Save Display Logic" at bounding box center [882, 269] width 115 height 31
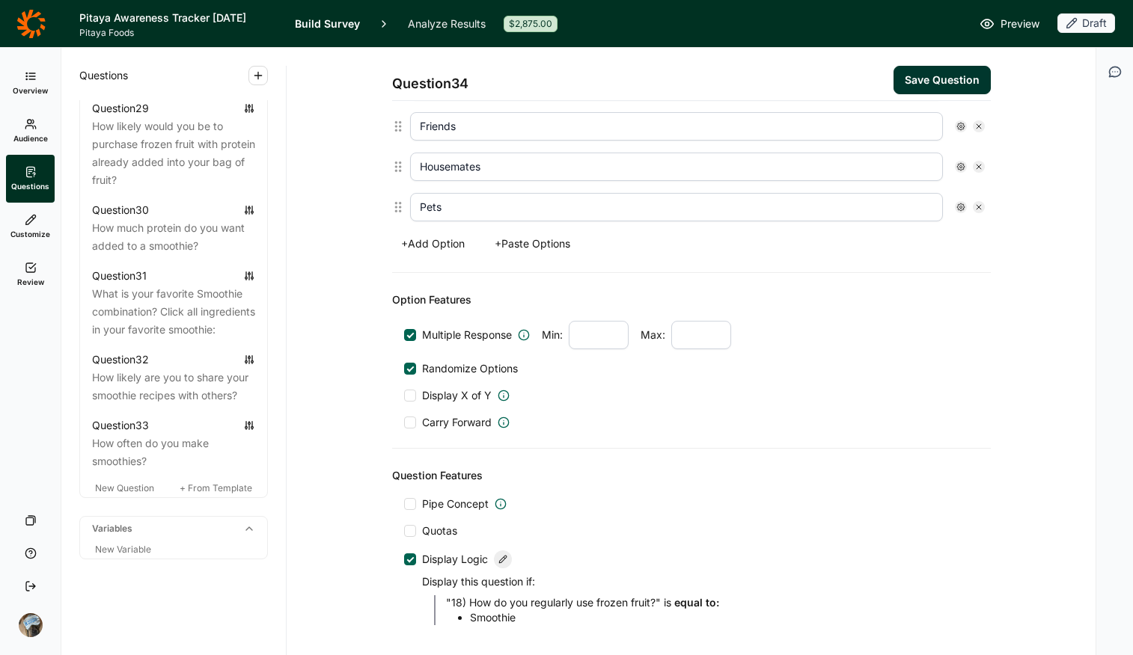
click at [907, 70] on button "Save Question" at bounding box center [941, 80] width 97 height 28
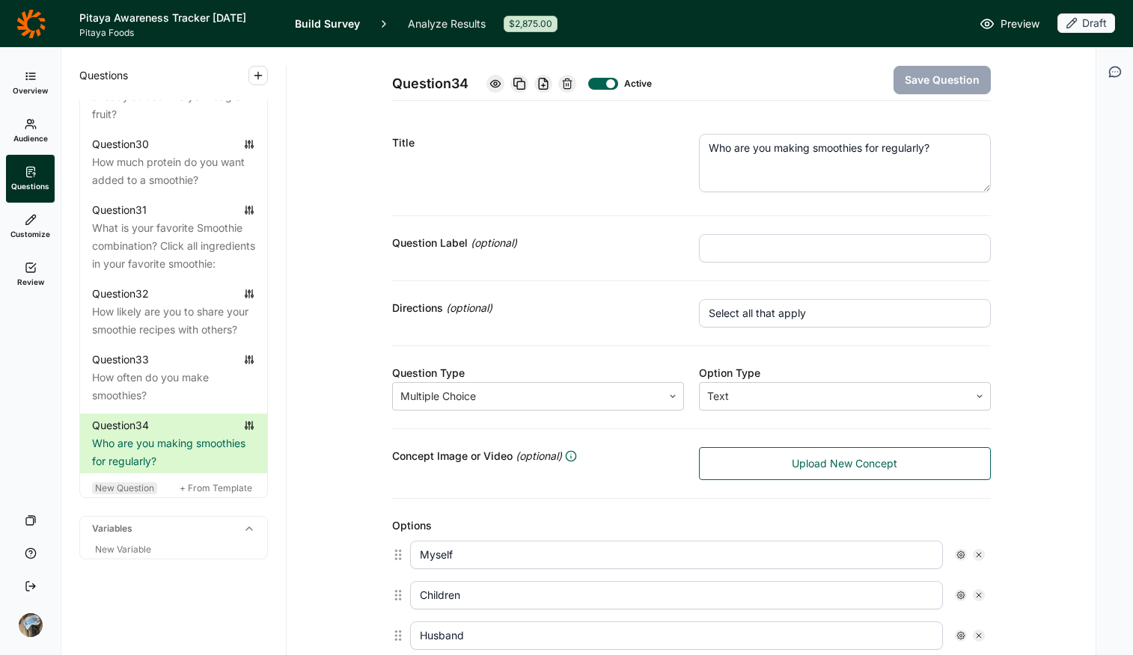
click at [127, 494] on span "New Question" at bounding box center [124, 488] width 59 height 11
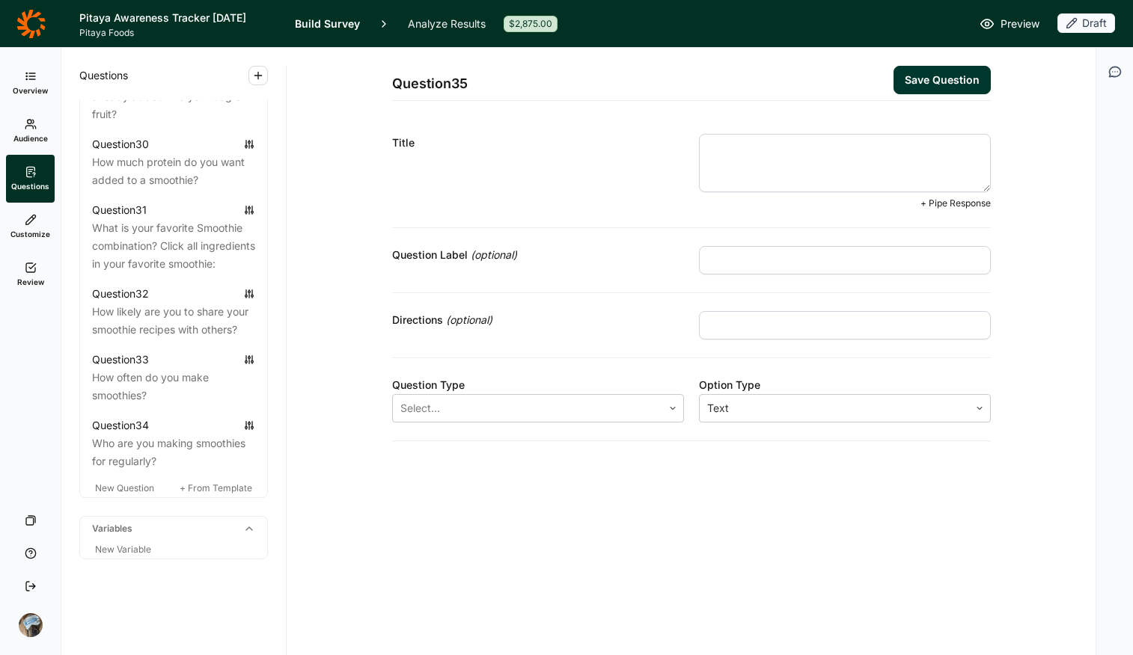
click at [726, 149] on textarea at bounding box center [845, 163] width 292 height 58
paste textarea "where do you eat?"
drag, startPoint x: 715, startPoint y: 151, endPoint x: 640, endPoint y: 147, distance: 74.2
click at [640, 147] on div "Title where do you eat? + Pipe Response" at bounding box center [691, 172] width 599 height 112
click at [796, 144] on textarea "Where do you eat?" at bounding box center [845, 163] width 292 height 58
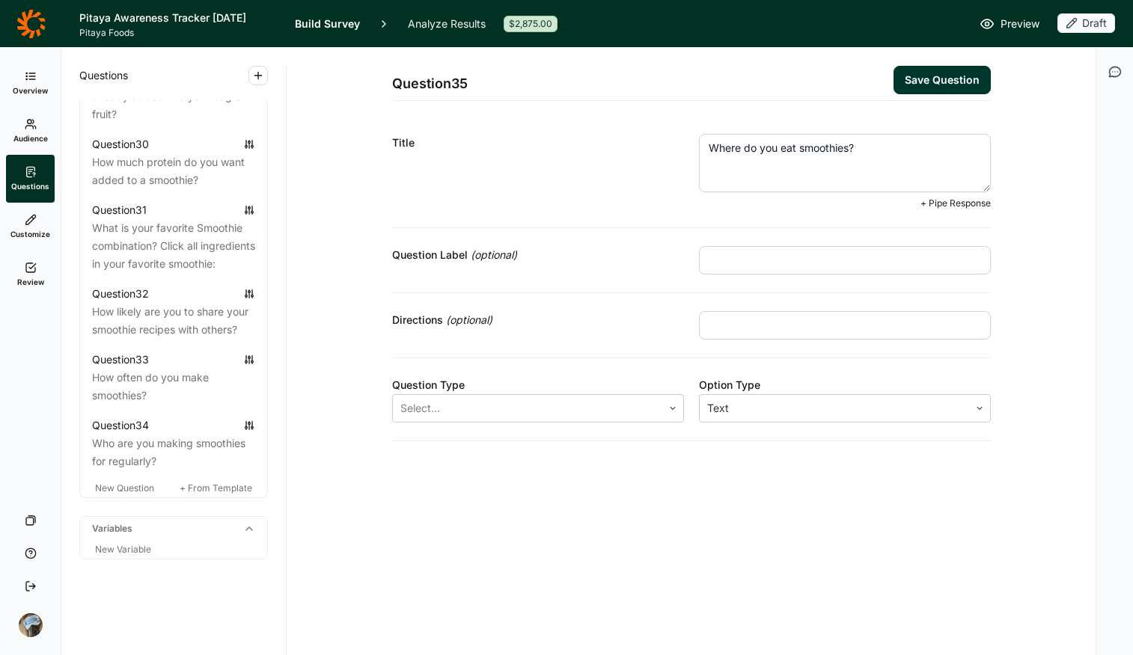
type textarea "Where do you eat smoothies?"
click at [821, 331] on input "text" at bounding box center [845, 325] width 292 height 28
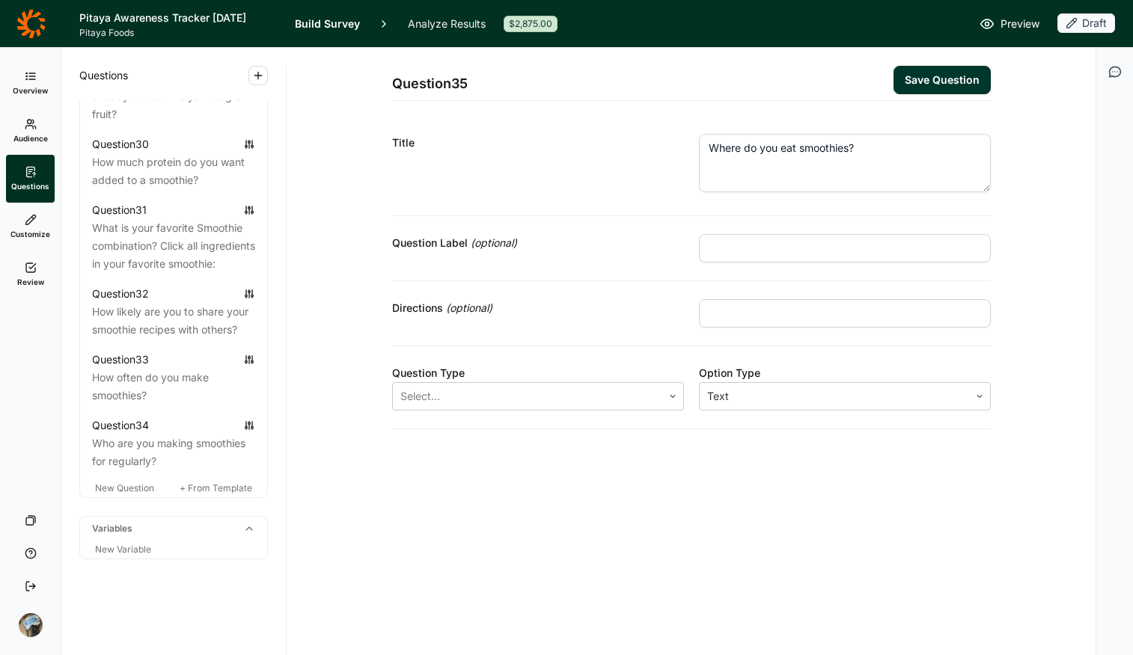
type input "Select all that apply"
click at [491, 394] on div at bounding box center [527, 396] width 254 height 21
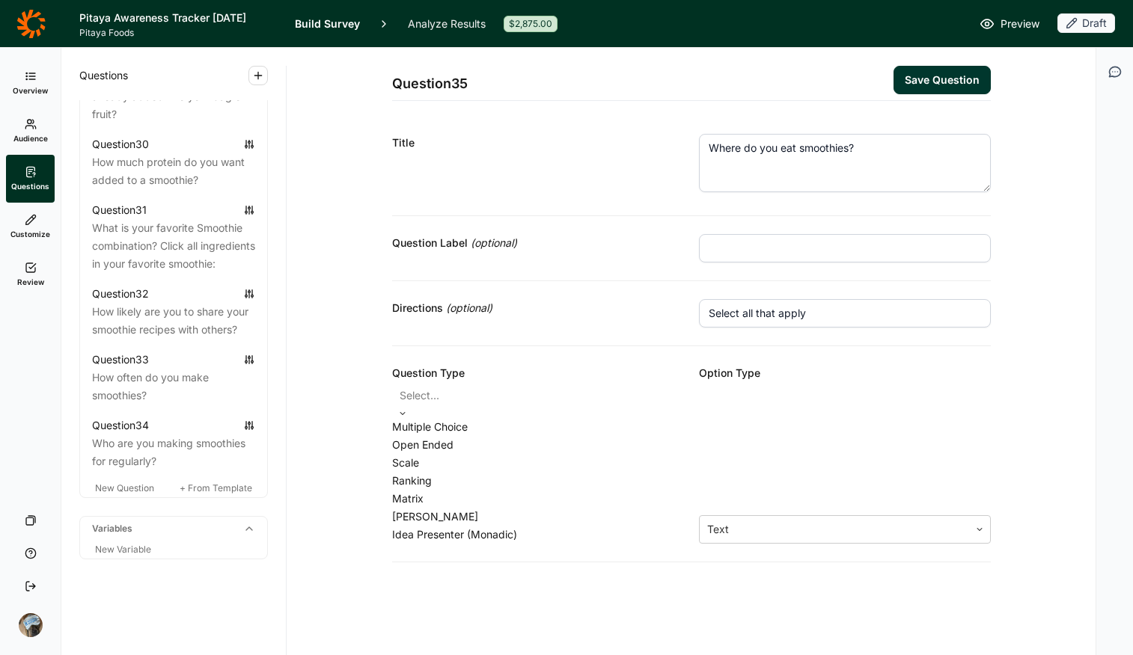
click at [533, 435] on div "Multiple Choice" at bounding box center [538, 427] width 292 height 18
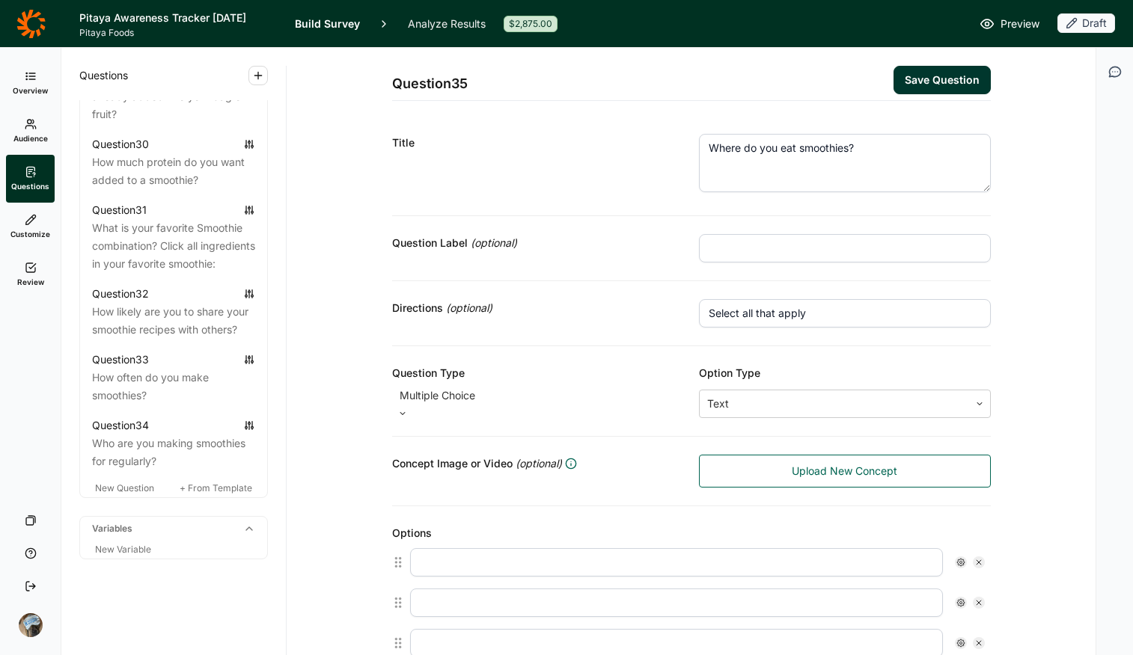
click at [785, 153] on textarea "Where do you eat smoothies?" at bounding box center [845, 163] width 292 height 58
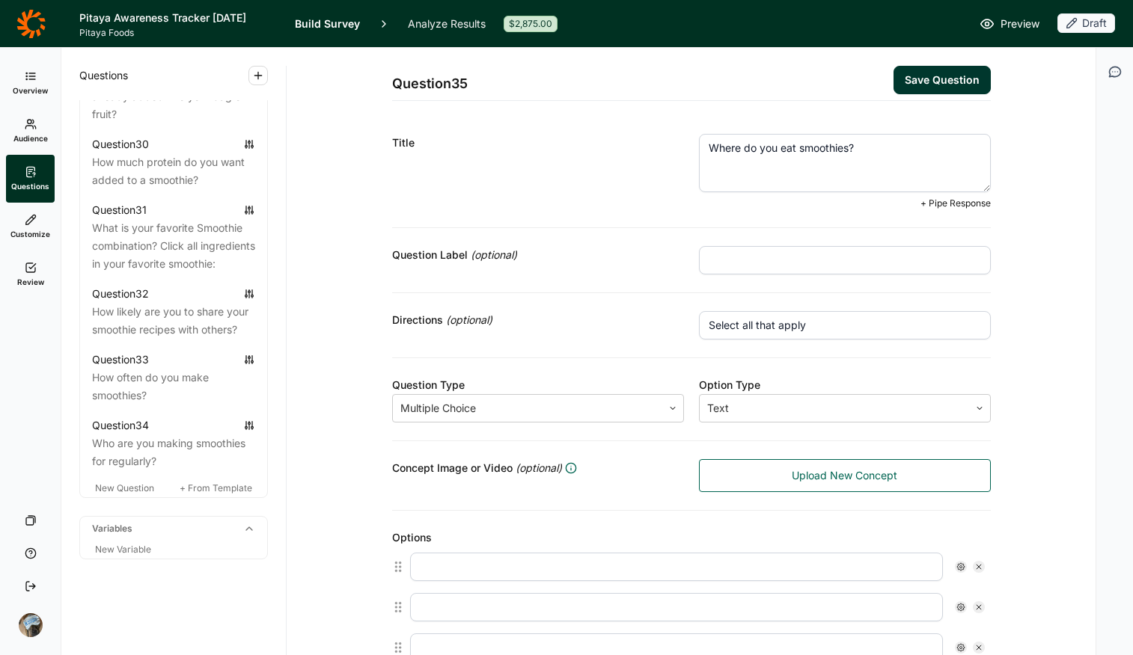
click at [785, 153] on textarea "Where do you eat smoothies?" at bounding box center [845, 163] width 292 height 58
type textarea "Where do you drink smoothies?"
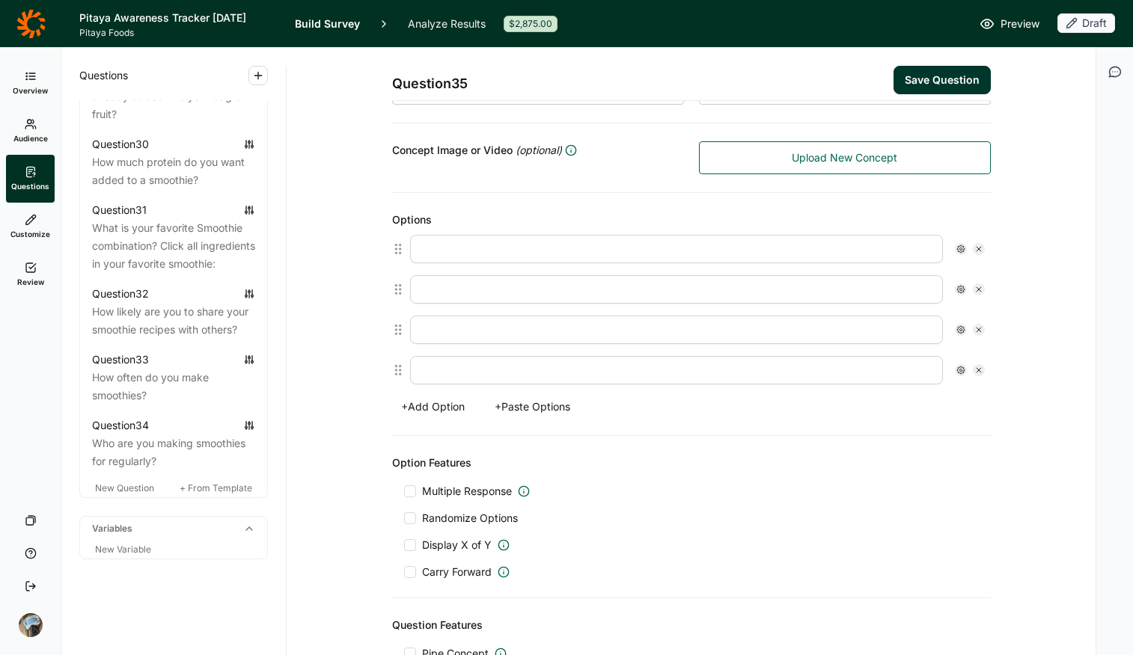
scroll to position [333, 0]
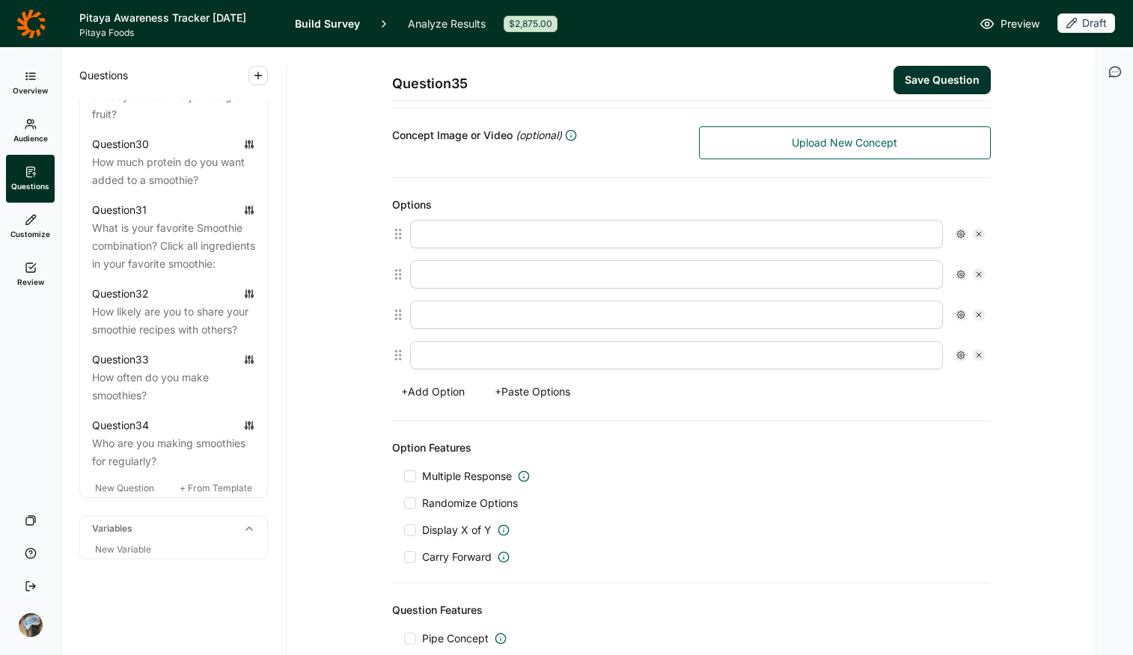
click at [555, 391] on button "+ Paste Options" at bounding box center [533, 392] width 94 height 21
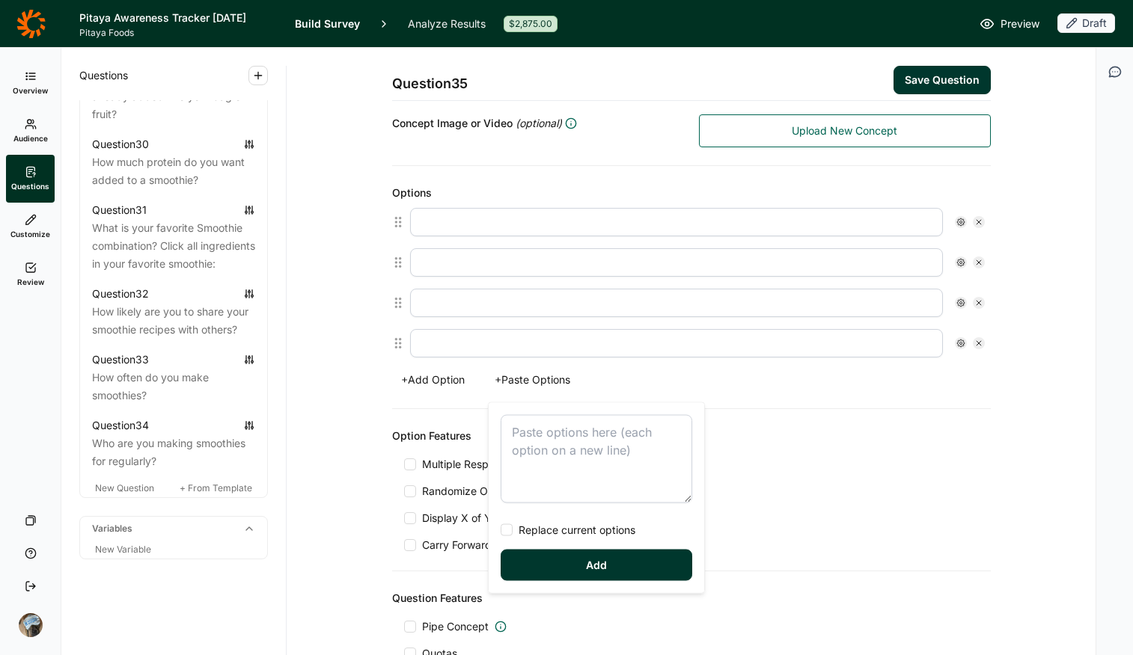
scroll to position [321, 0]
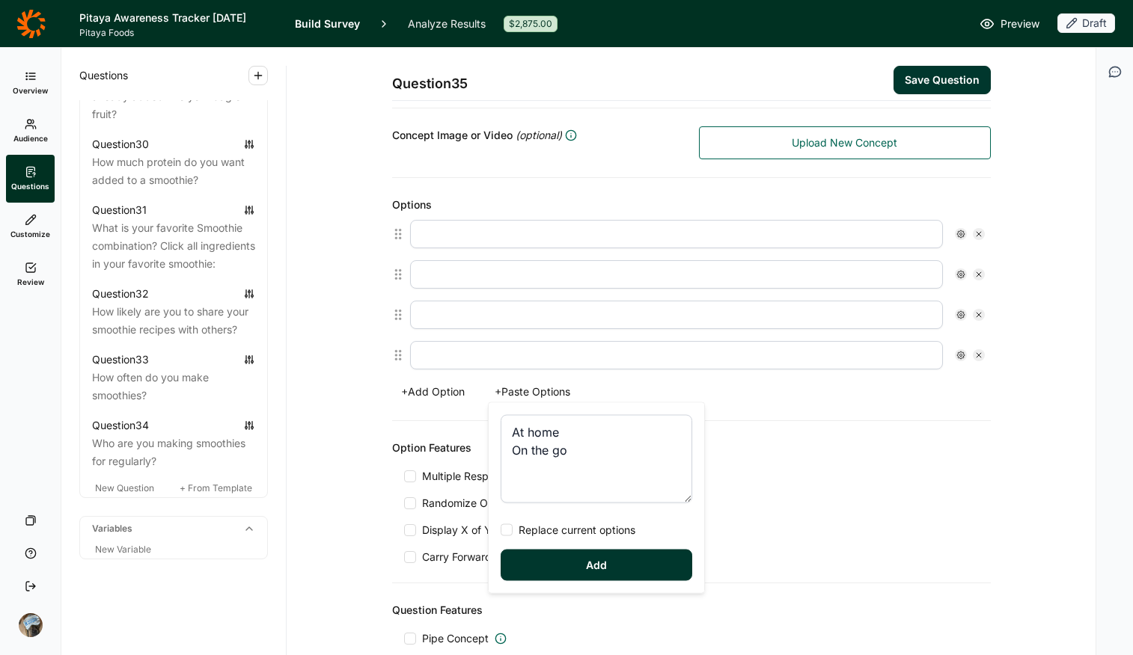
click at [567, 519] on span "Replace current options" at bounding box center [574, 530] width 123 height 15
click at [501, 519] on input "Replace current options" at bounding box center [501, 530] width 0 height 0
type textarea "At home On the go"
click at [568, 519] on button "Add" at bounding box center [597, 565] width 192 height 31
type input "At home"
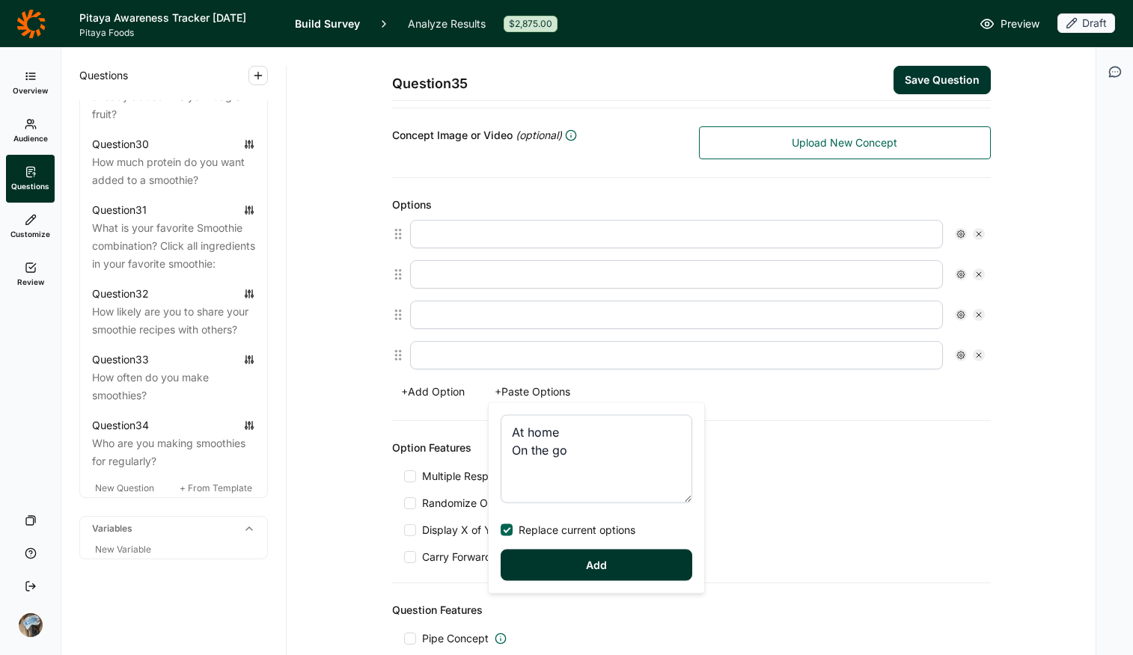
type input "On the go"
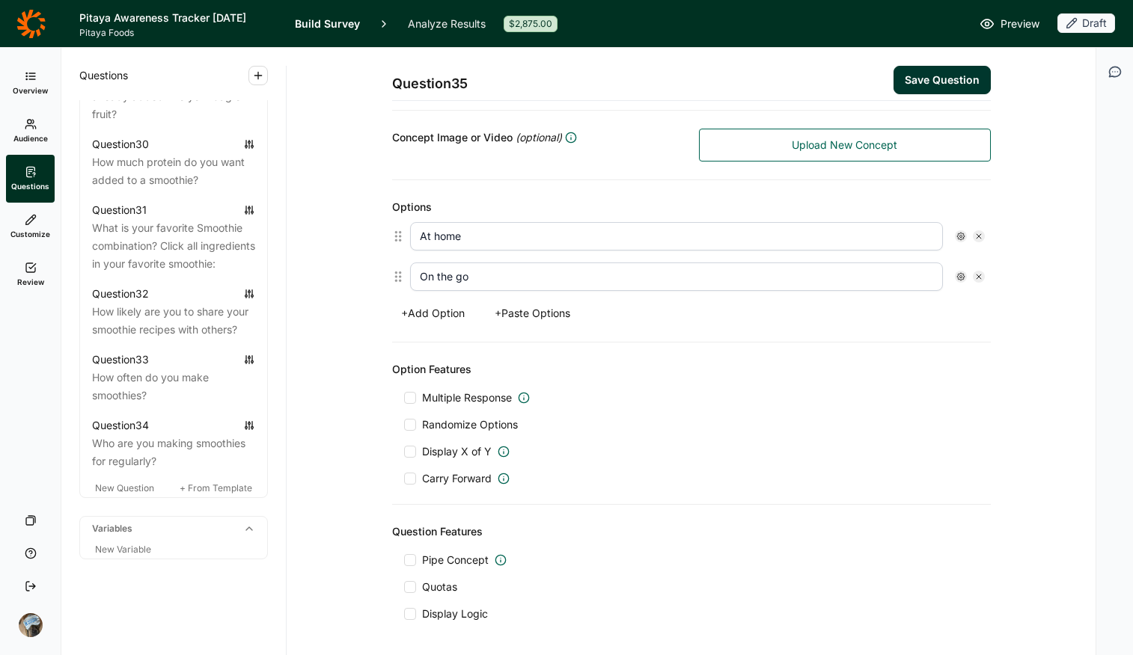
scroll to position [318, 0]
drag, startPoint x: 458, startPoint y: 390, endPoint x: 461, endPoint y: 424, distance: 34.5
click at [458, 394] on div "Option Features Multiple Response Randomize Options Display X of Y Carry Forward" at bounding box center [691, 424] width 599 height 162
click at [468, 398] on span "Multiple Response" at bounding box center [467, 398] width 90 height 15
click at [404, 399] on input "Multiple Response" at bounding box center [404, 399] width 0 height 0
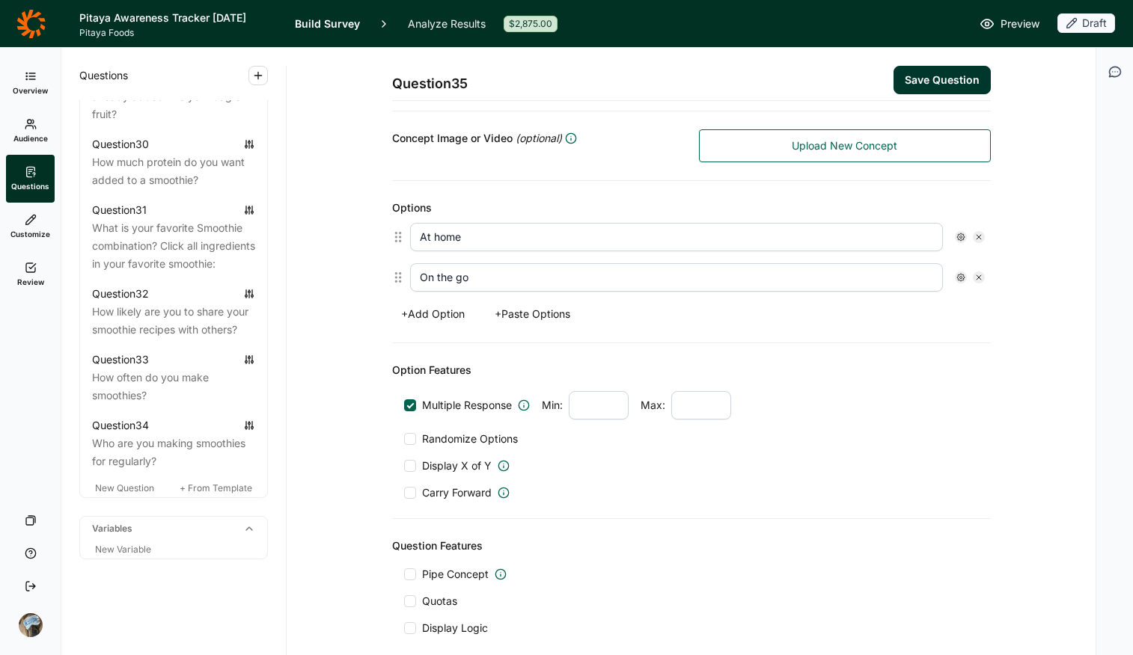
click at [469, 442] on span "Randomize Options" at bounding box center [467, 439] width 102 height 15
click at [404, 439] on input "Randomize Options" at bounding box center [404, 439] width 0 height 0
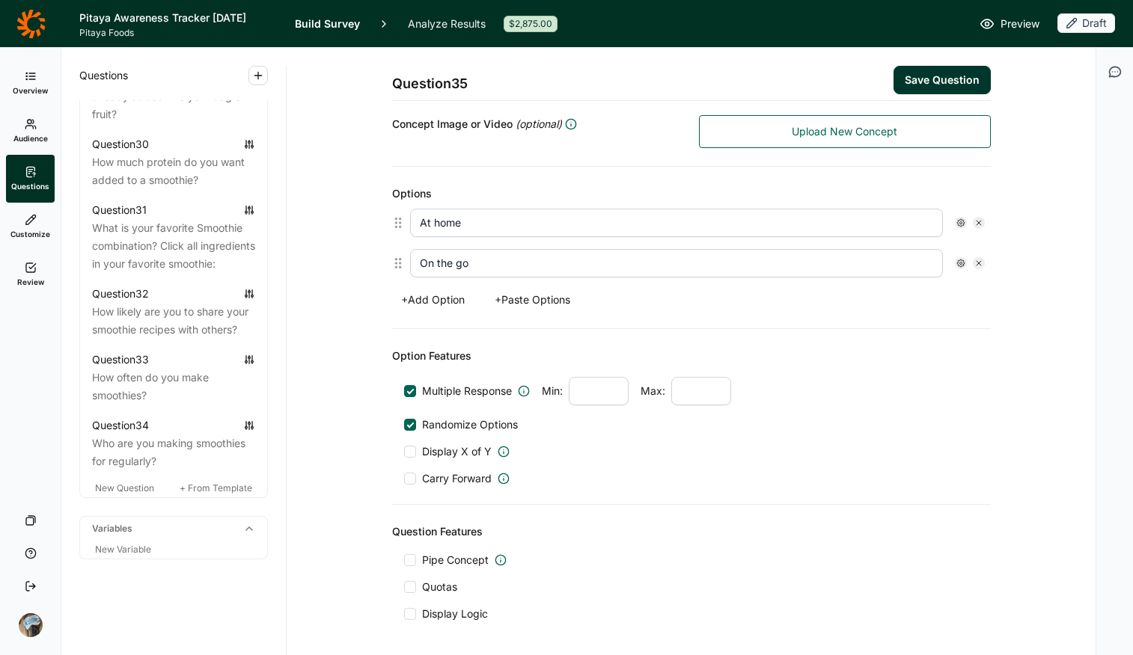
scroll to position [388, 0]
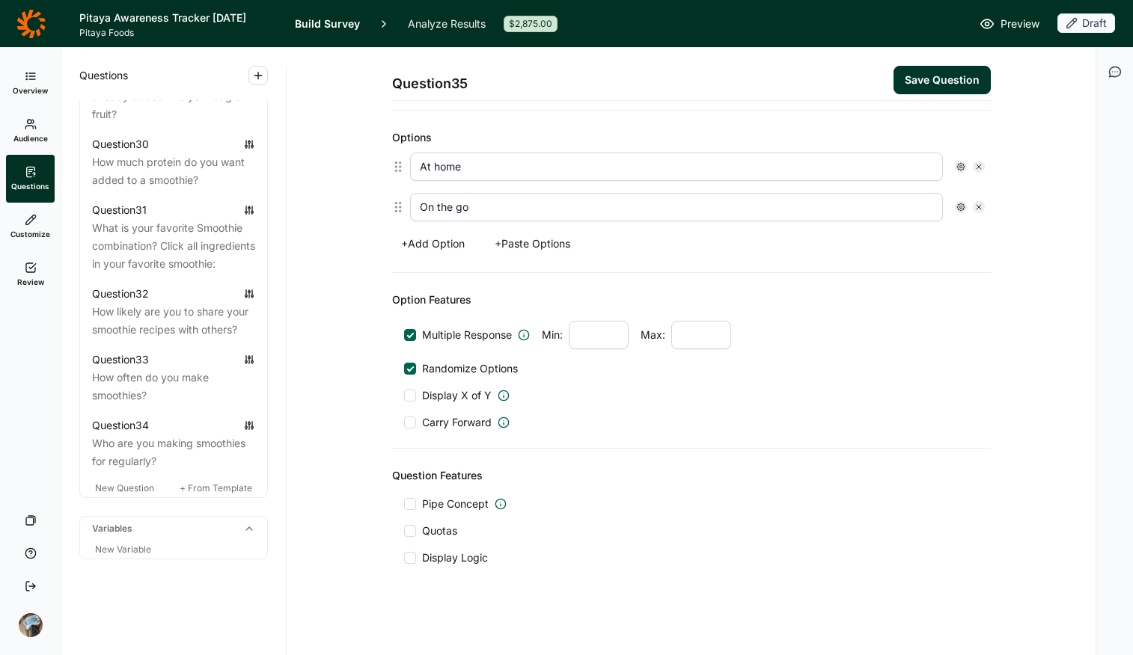
click at [436, 519] on span "Display Logic" at bounding box center [455, 558] width 66 height 15
click at [404, 519] on input "Display Logic" at bounding box center [404, 558] width 0 height 0
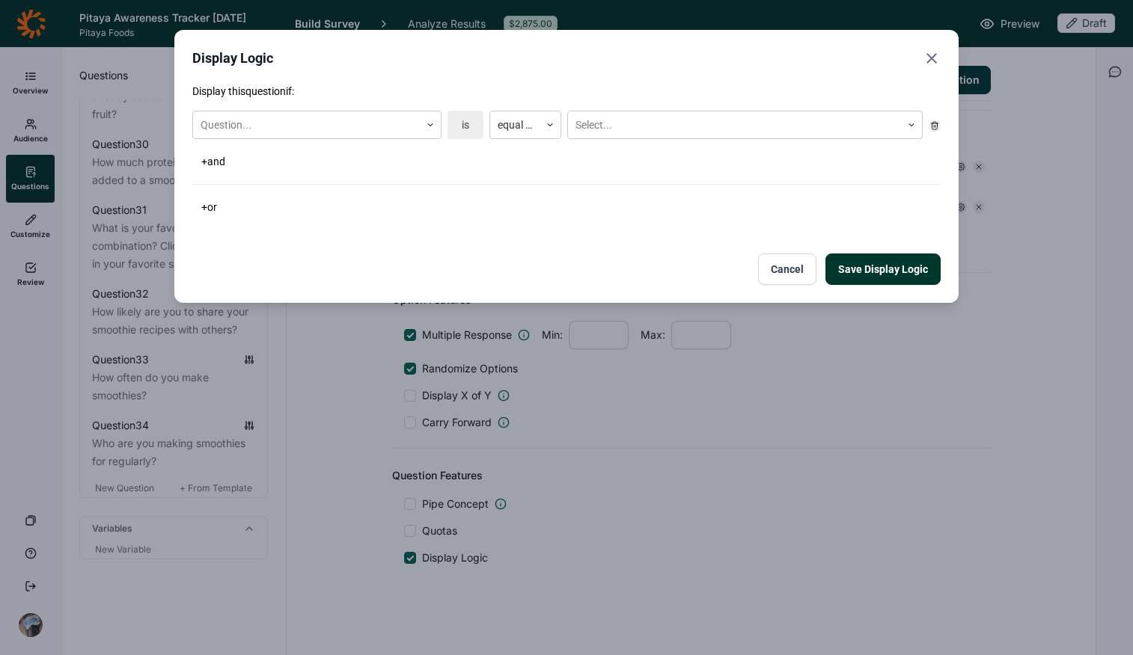
drag, startPoint x: 213, startPoint y: 87, endPoint x: 274, endPoint y: 169, distance: 102.2
click at [212, 88] on p "Display this question if:" at bounding box center [566, 91] width 748 height 15
click at [305, 135] on div "Question..." at bounding box center [306, 125] width 227 height 25
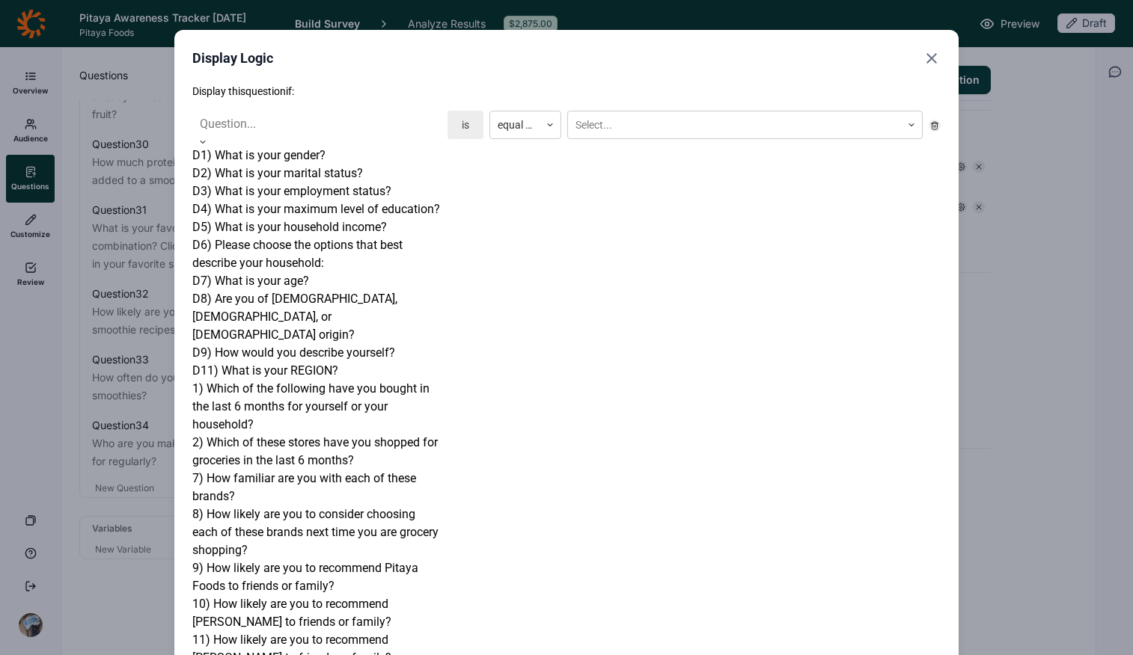
scroll to position [877, 0]
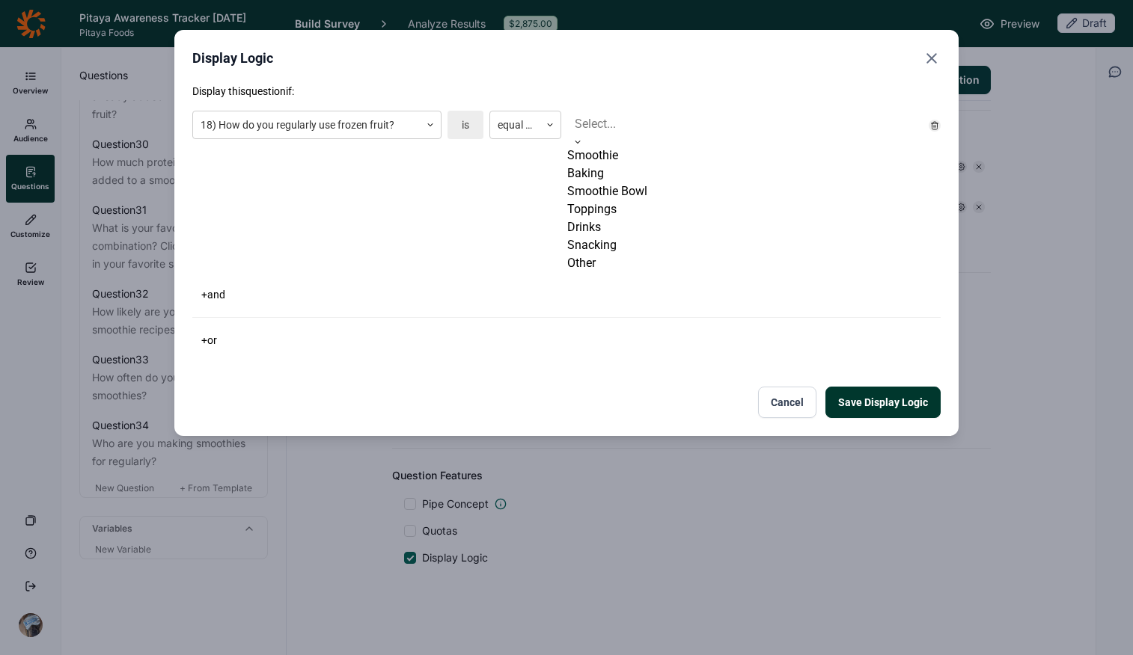
click at [635, 121] on div at bounding box center [745, 124] width 340 height 21
click at [631, 165] on div "Smoothie" at bounding box center [744, 156] width 355 height 18
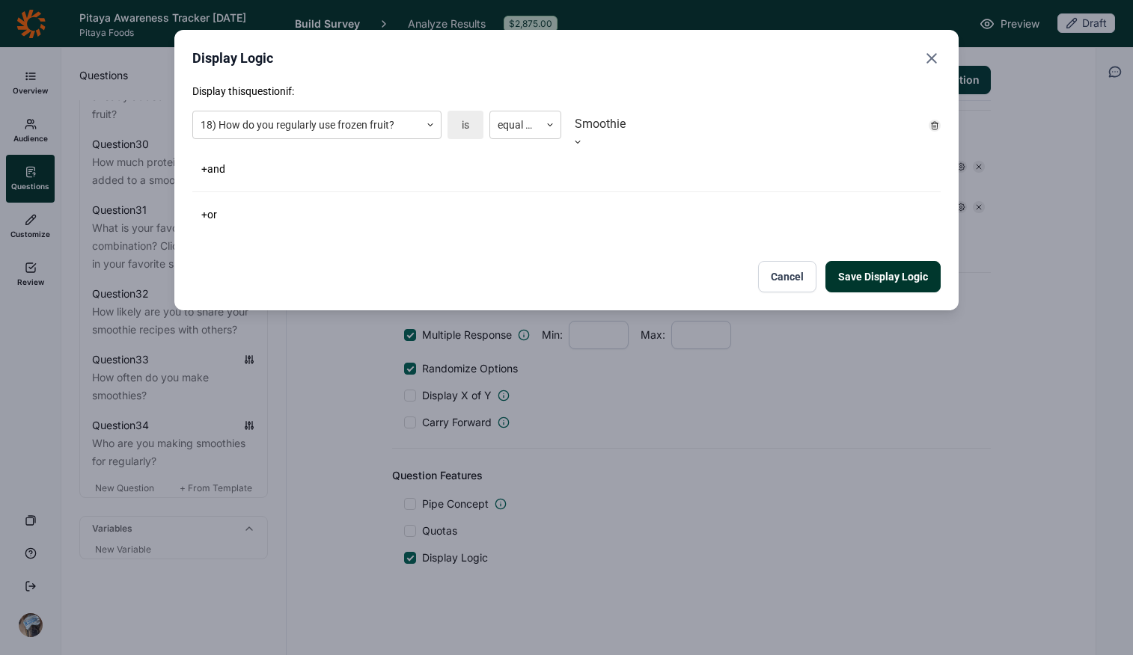
click at [208, 209] on button "+ or" at bounding box center [209, 214] width 34 height 21
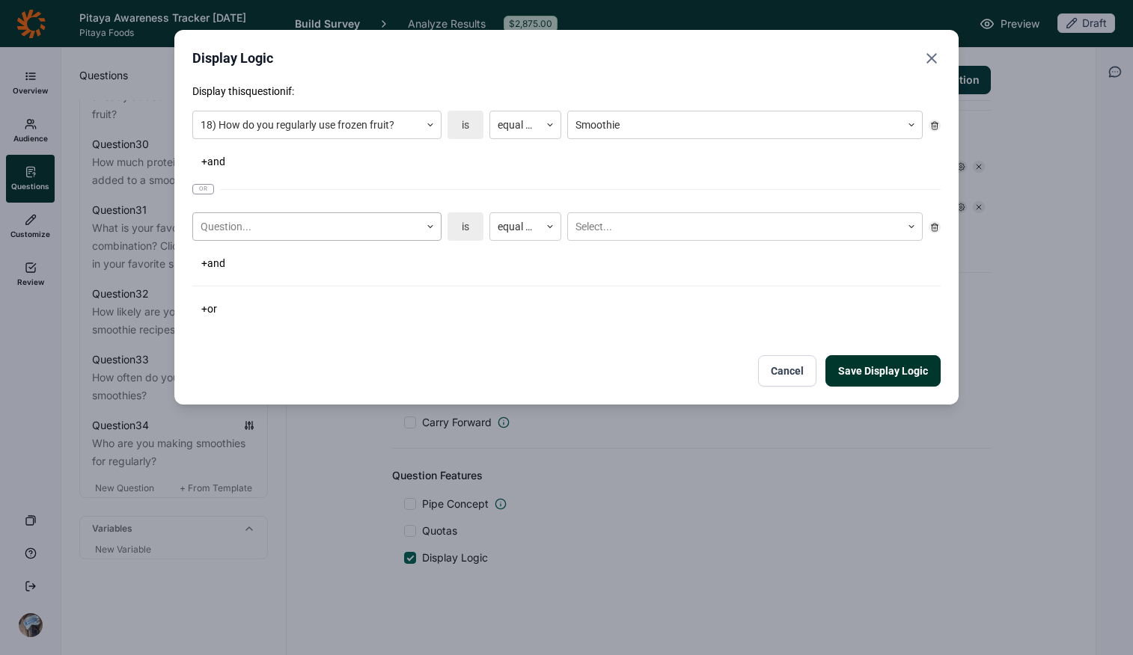
click at [307, 238] on div "Question..." at bounding box center [306, 227] width 227 height 25
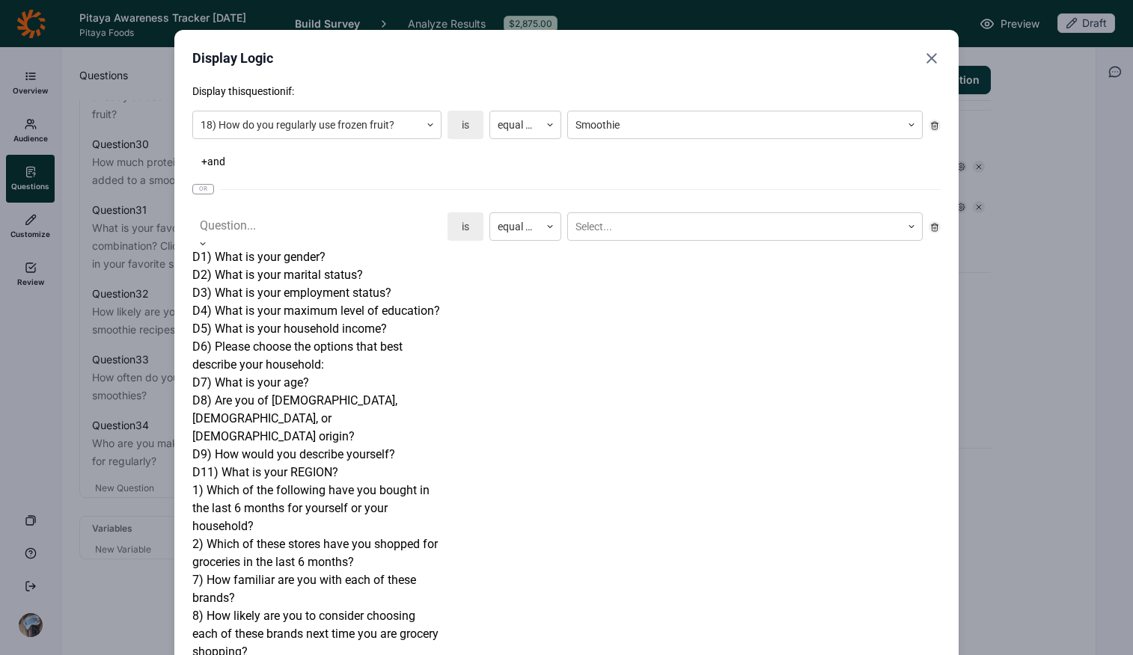
scroll to position [282, 0]
click at [334, 482] on div "1) Which of the following have you bought in the last 6 months for yourself or …" at bounding box center [316, 509] width 249 height 54
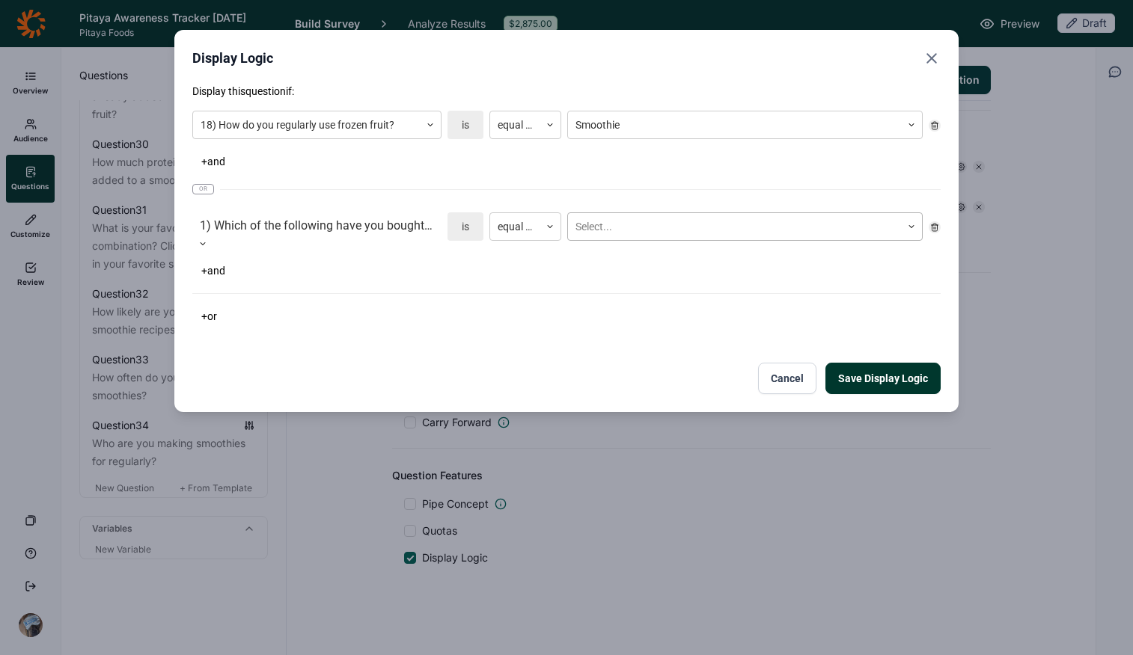
click at [681, 239] on div "Select..." at bounding box center [734, 227] width 333 height 25
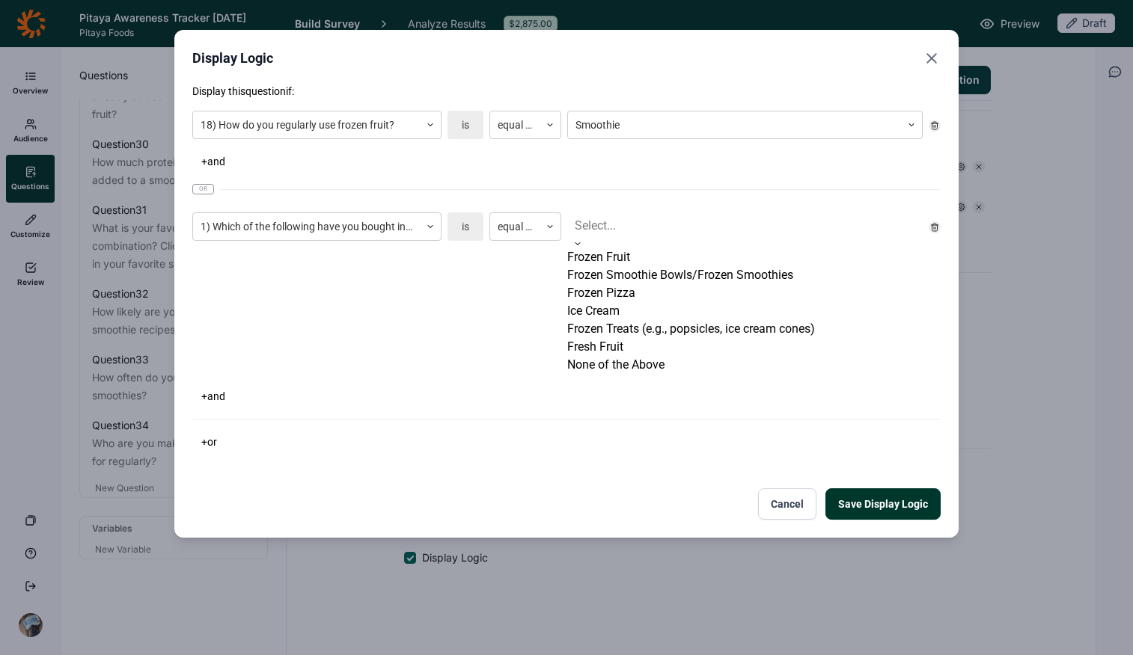
click at [659, 284] on div "Frozen Smoothie Bowls/Frozen Smoothies" at bounding box center [744, 275] width 355 height 18
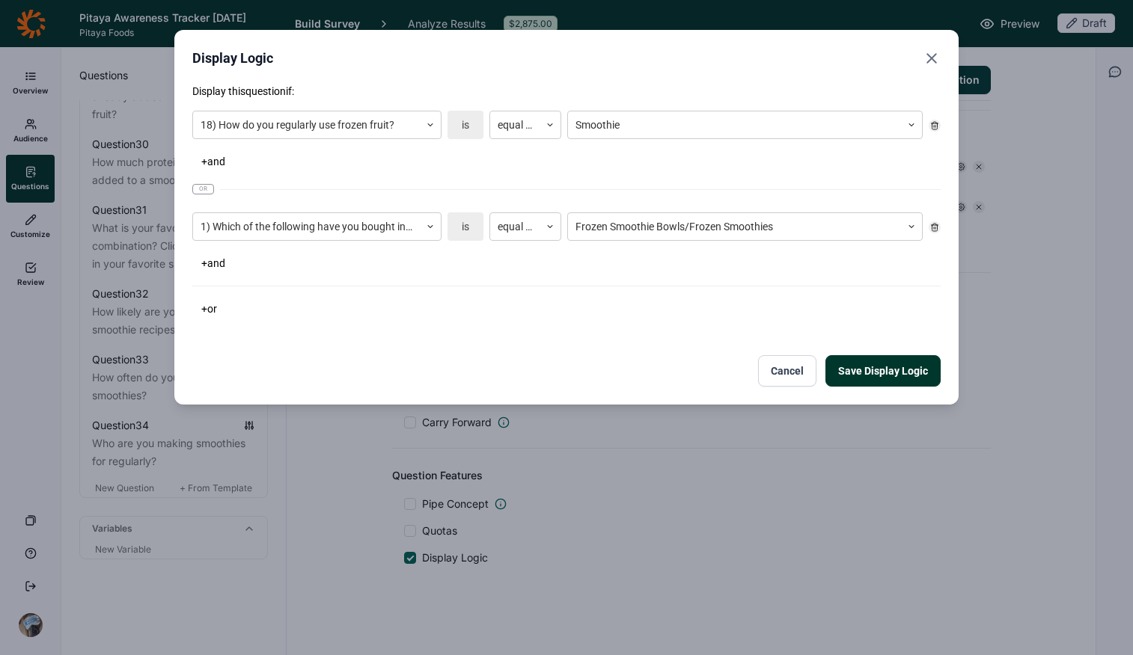
click at [515, 317] on div "+ or" at bounding box center [566, 309] width 748 height 21
click at [897, 368] on button "Save Display Logic" at bounding box center [882, 370] width 115 height 31
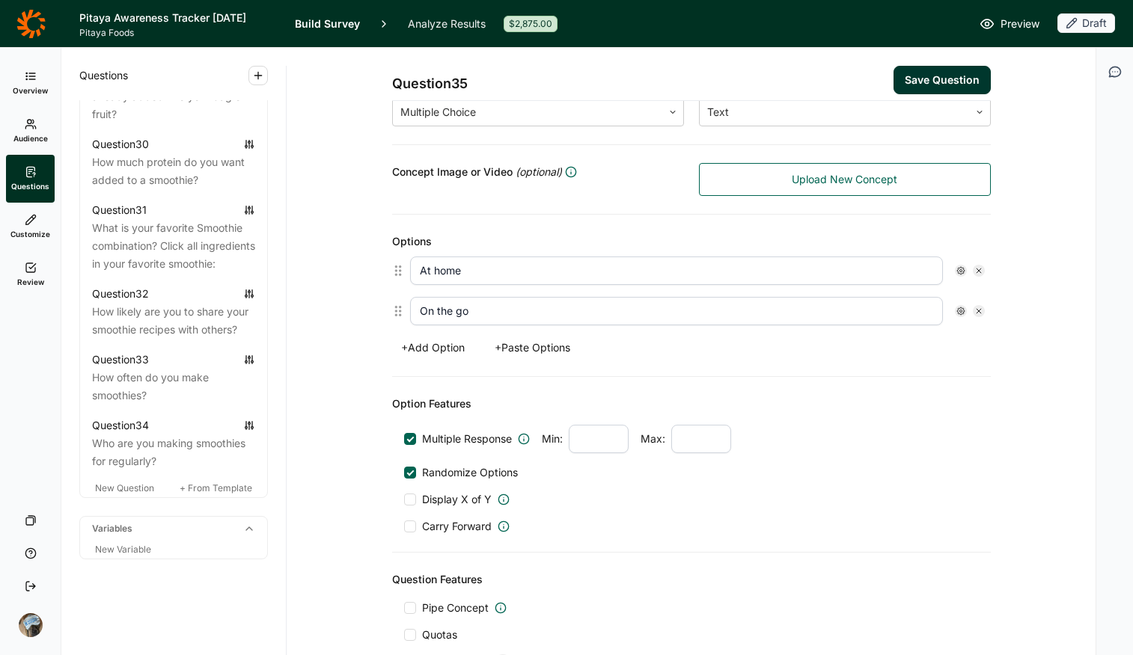
scroll to position [260, 0]
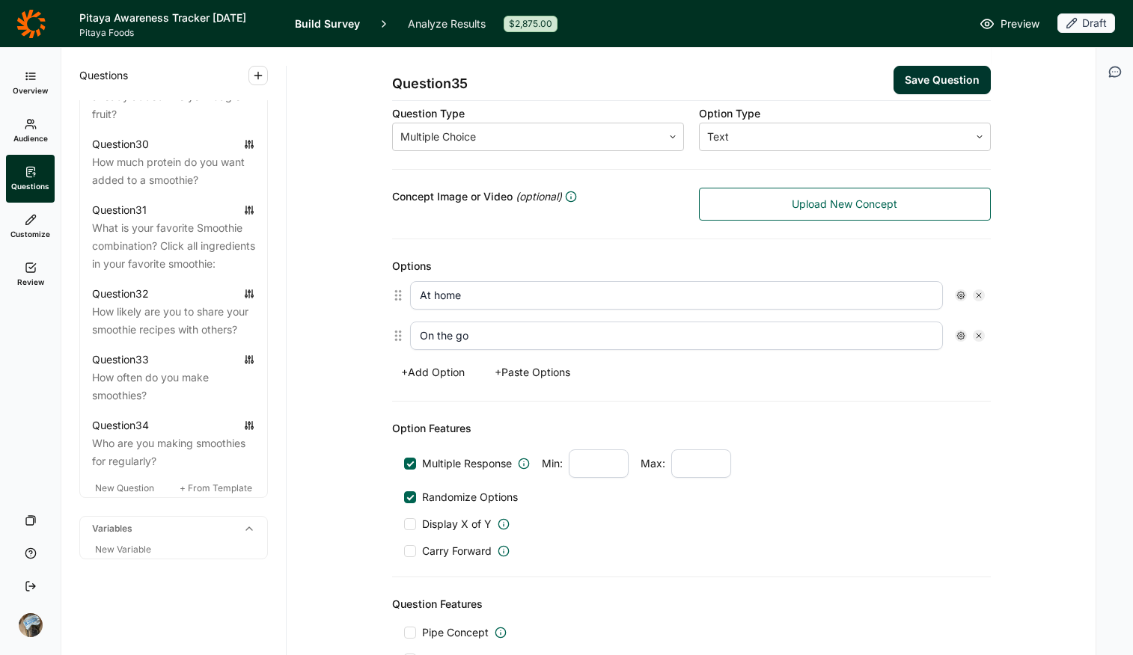
click at [907, 85] on button "Save Question" at bounding box center [941, 80] width 97 height 28
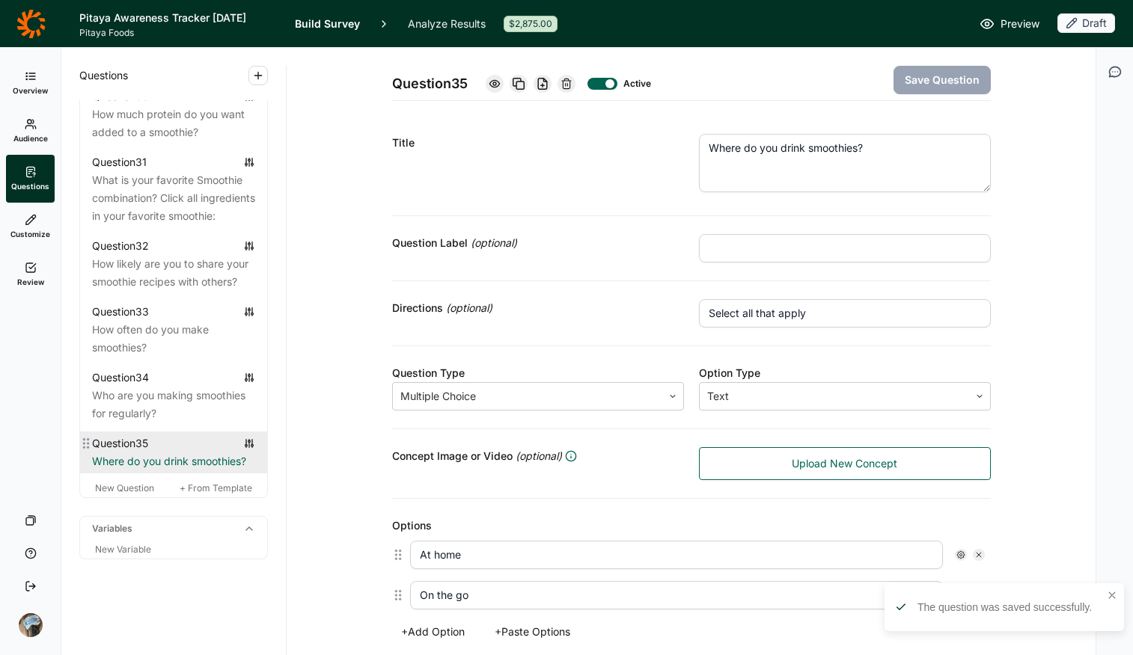
scroll to position [3023, 0]
click at [110, 490] on span "New Question" at bounding box center [124, 488] width 59 height 11
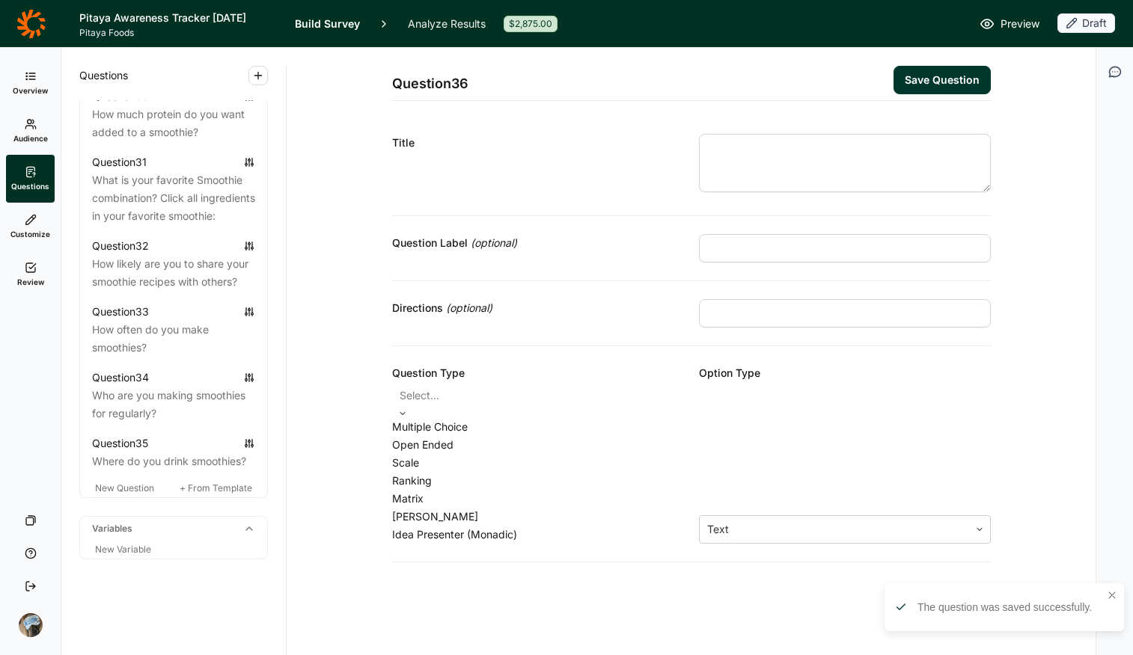
click at [599, 400] on div at bounding box center [538, 395] width 277 height 21
click at [566, 429] on div "Multiple Choice" at bounding box center [538, 427] width 292 height 18
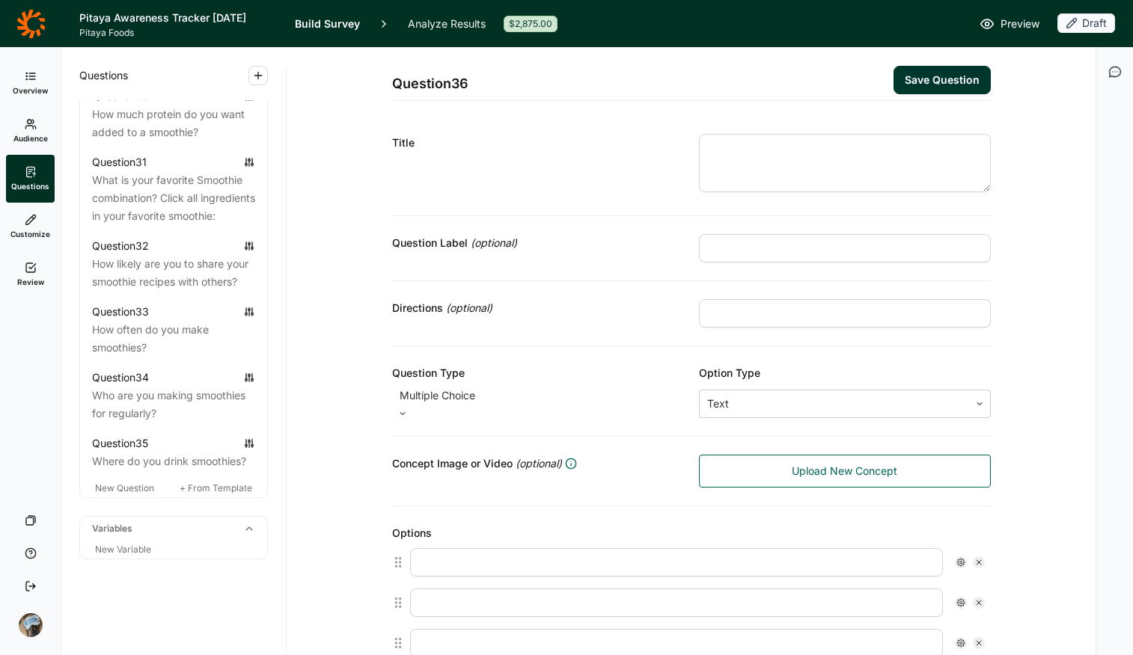
click at [758, 179] on textarea at bounding box center [845, 163] width 292 height 58
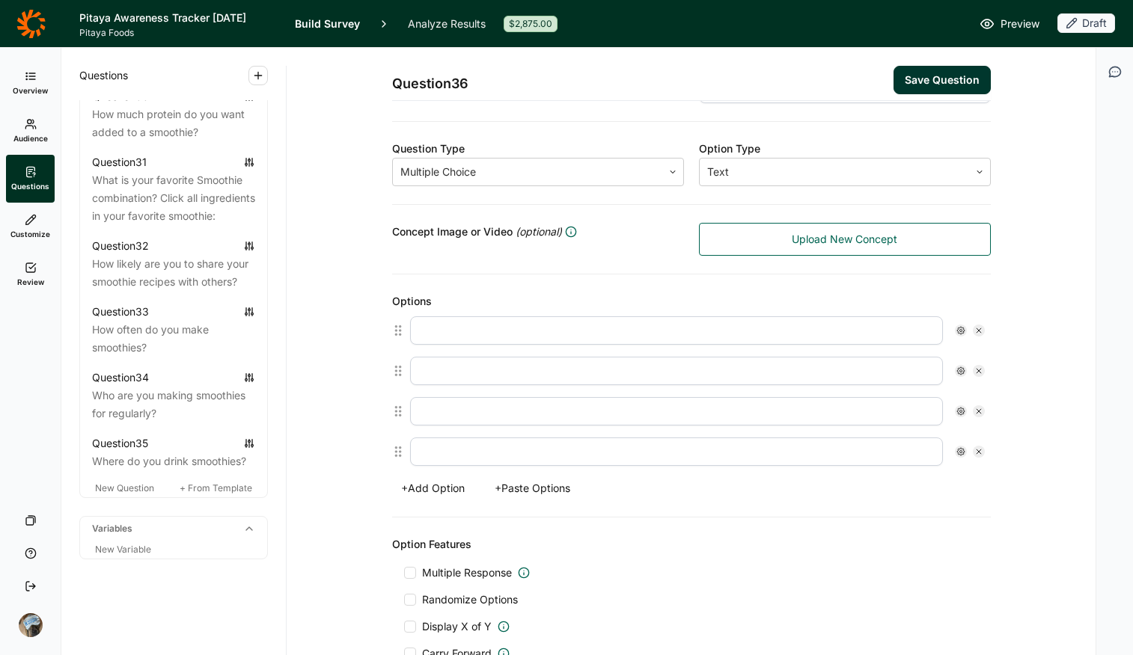
type textarea "How big is your typical smoothie?"
click at [553, 494] on button "+ Paste Options" at bounding box center [533, 488] width 94 height 21
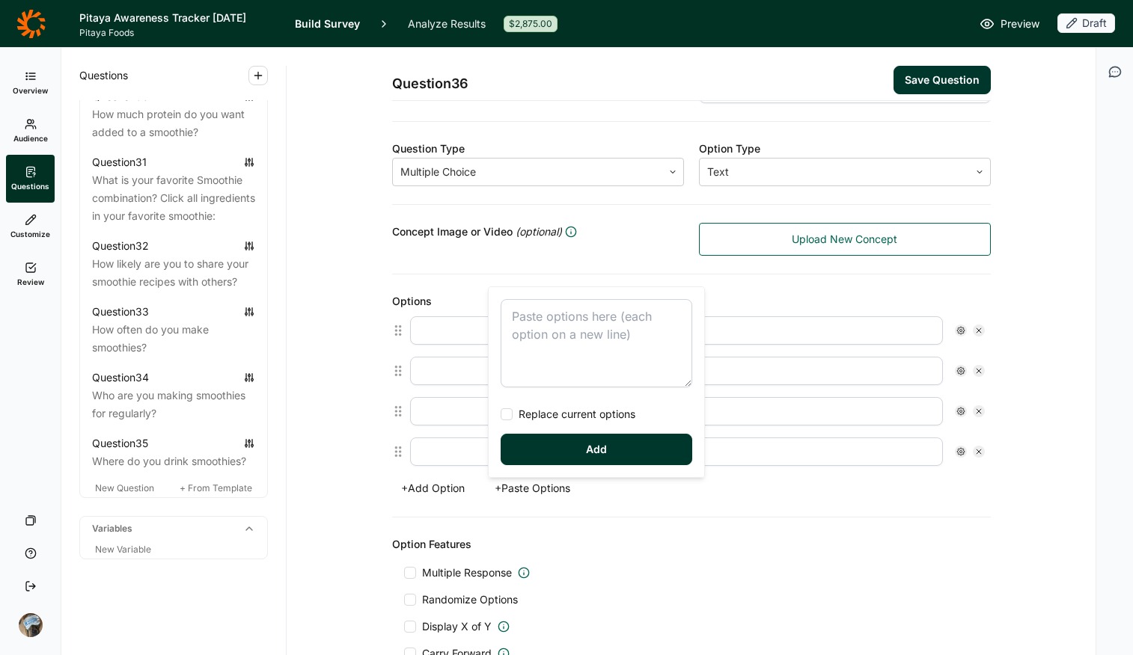
scroll to position [224, 0]
click at [534, 358] on textarea at bounding box center [597, 343] width 192 height 88
click at [530, 410] on span "Replace current options" at bounding box center [574, 414] width 123 height 15
click at [501, 415] on input "Replace current options" at bounding box center [501, 415] width 0 height 0
type textarea "8 oz 12 oz 16 oz 20+ oz"
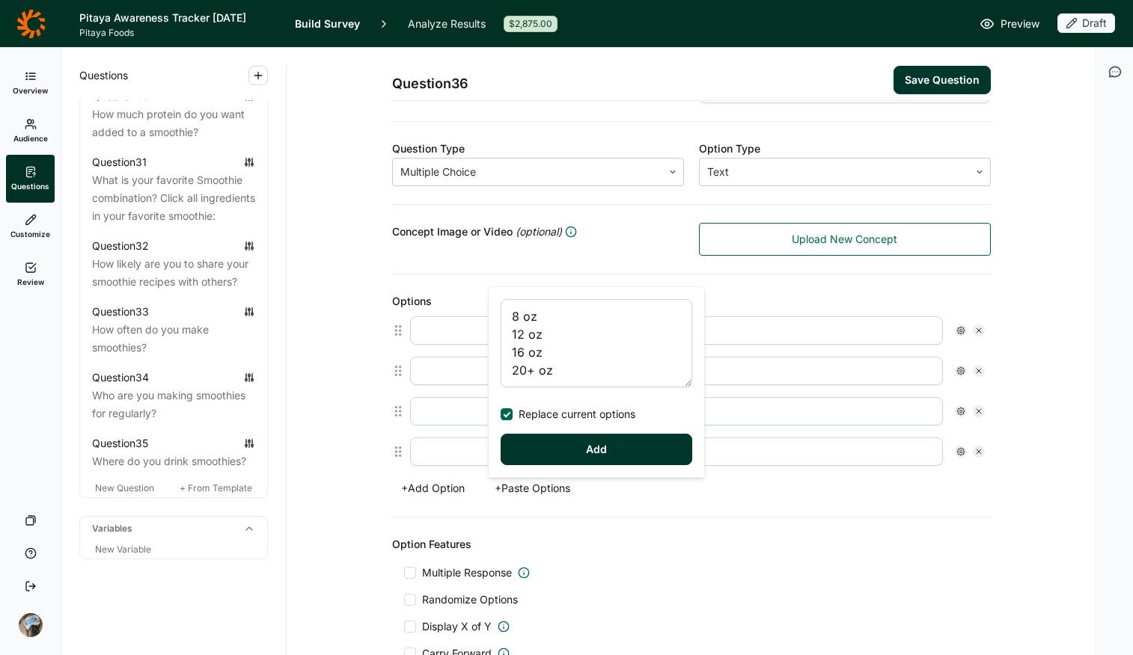
click at [557, 454] on button "Add" at bounding box center [597, 449] width 192 height 31
type input "8 oz"
type input "12 oz"
type input "16 oz"
type input "20+ oz"
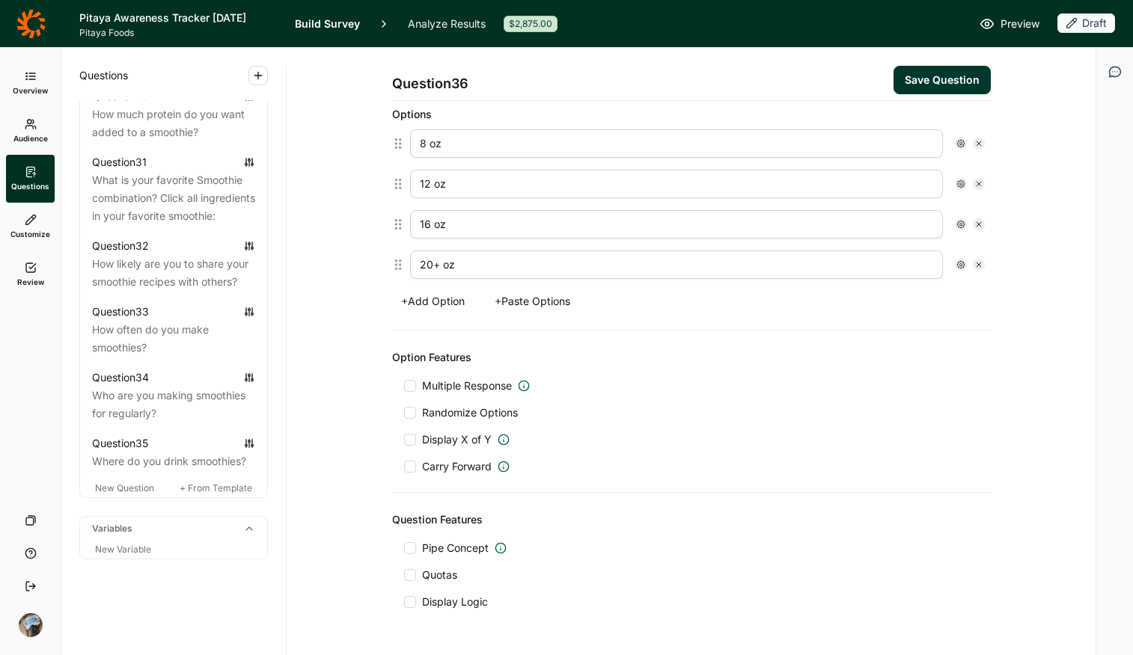
scroll to position [412, 0]
click at [456, 519] on span "Display Logic" at bounding box center [455, 601] width 66 height 15
click at [404, 519] on input "Display Logic" at bounding box center [404, 602] width 0 height 0
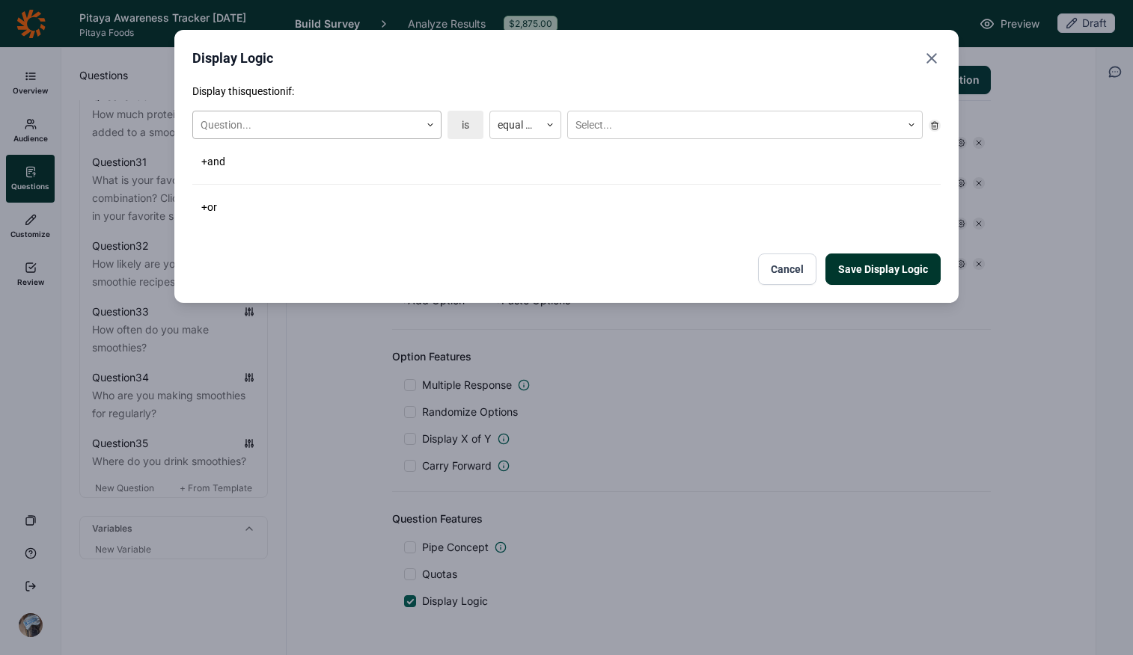
click at [304, 121] on div at bounding box center [307, 125] width 212 height 19
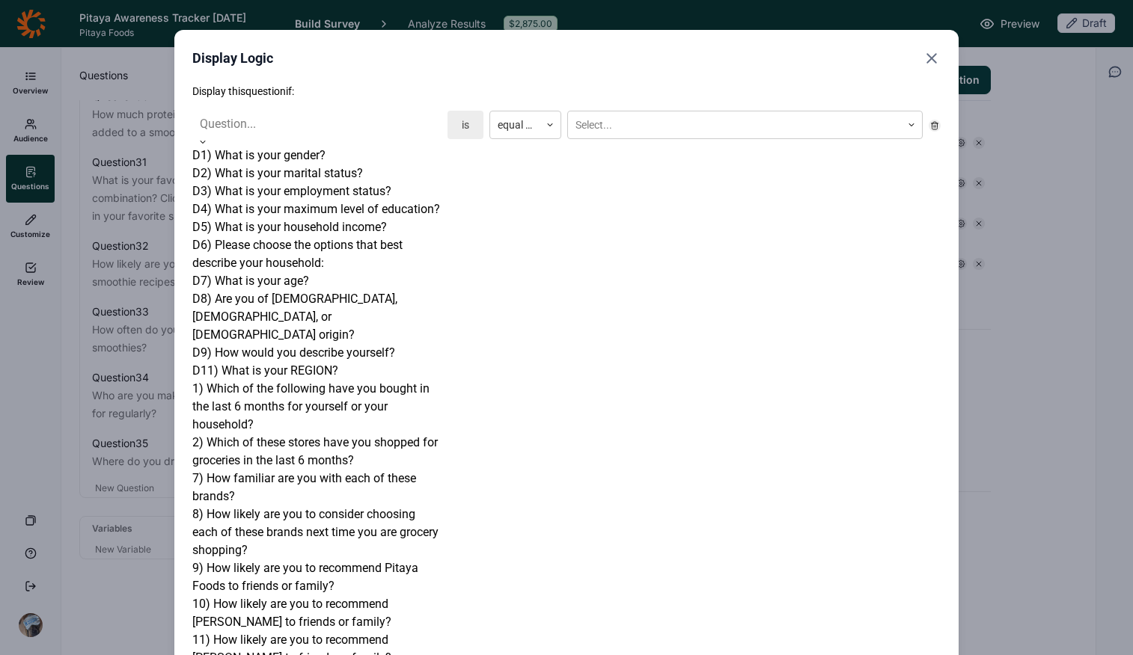
scroll to position [955, 0]
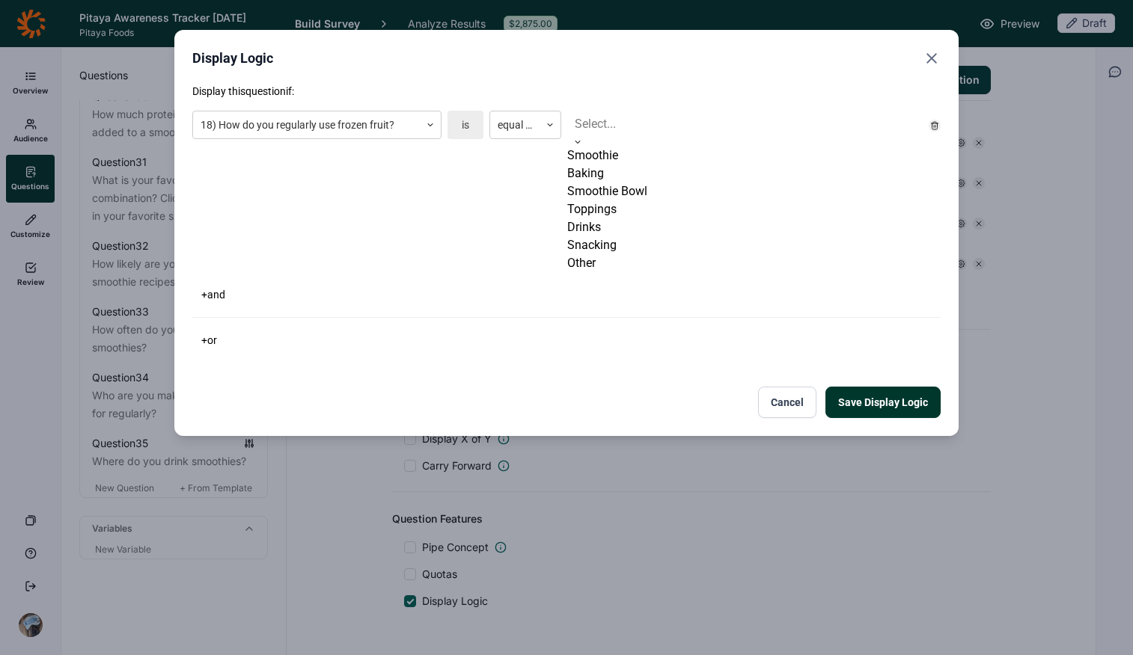
click at [632, 129] on div at bounding box center [745, 124] width 340 height 21
click at [631, 164] on div "Smoothie" at bounding box center [744, 156] width 355 height 18
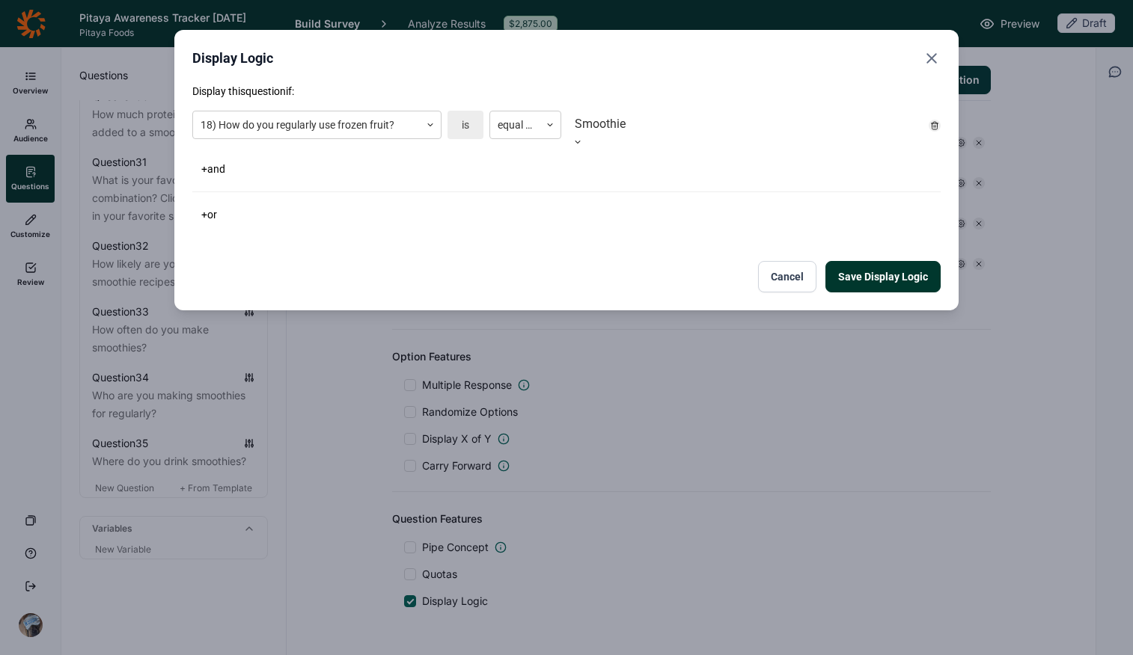
click at [213, 205] on button "+ or" at bounding box center [209, 214] width 34 height 21
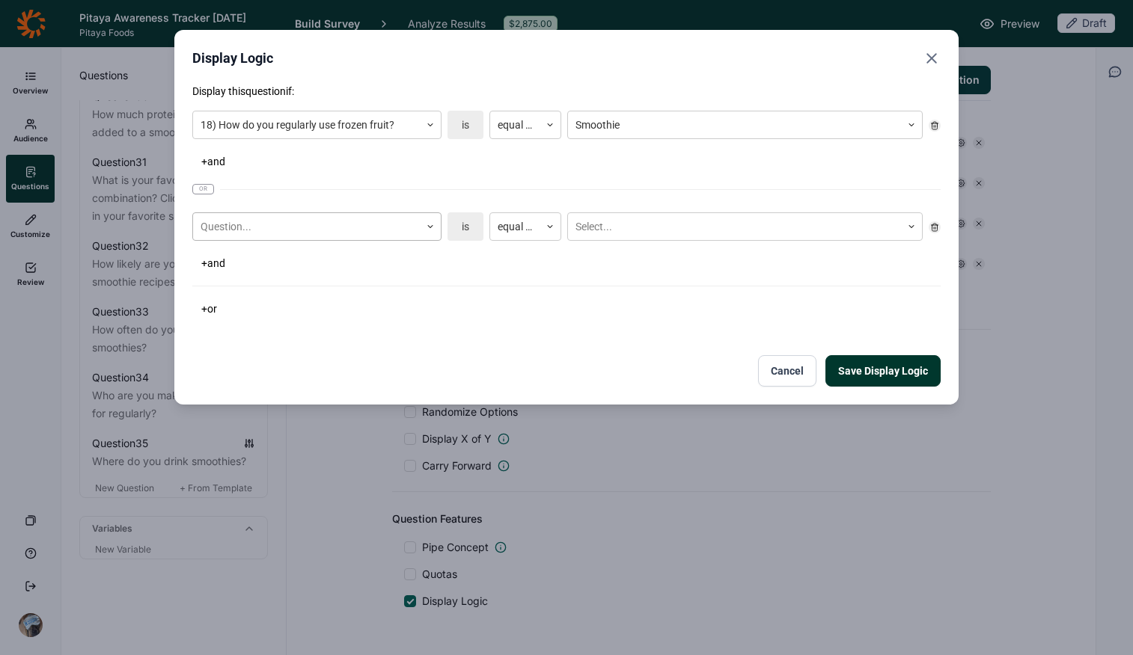
click at [254, 230] on div at bounding box center [307, 227] width 212 height 19
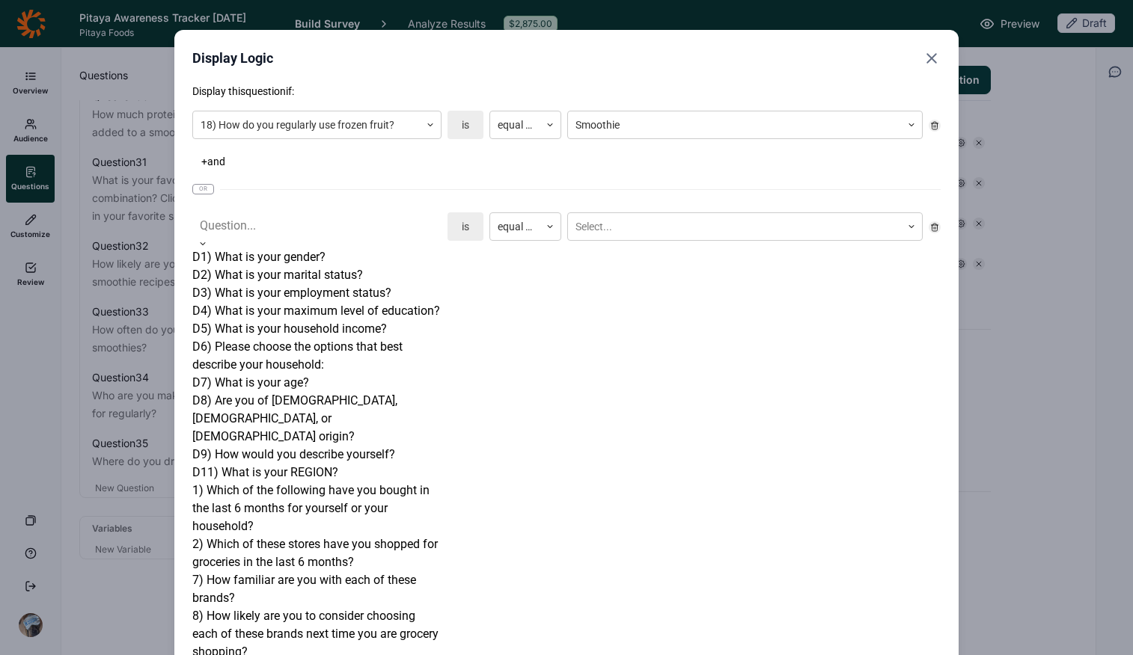
scroll to position [331, 0]
click at [304, 482] on div "1) Which of the following have you bought in the last 6 months for yourself or …" at bounding box center [316, 509] width 249 height 54
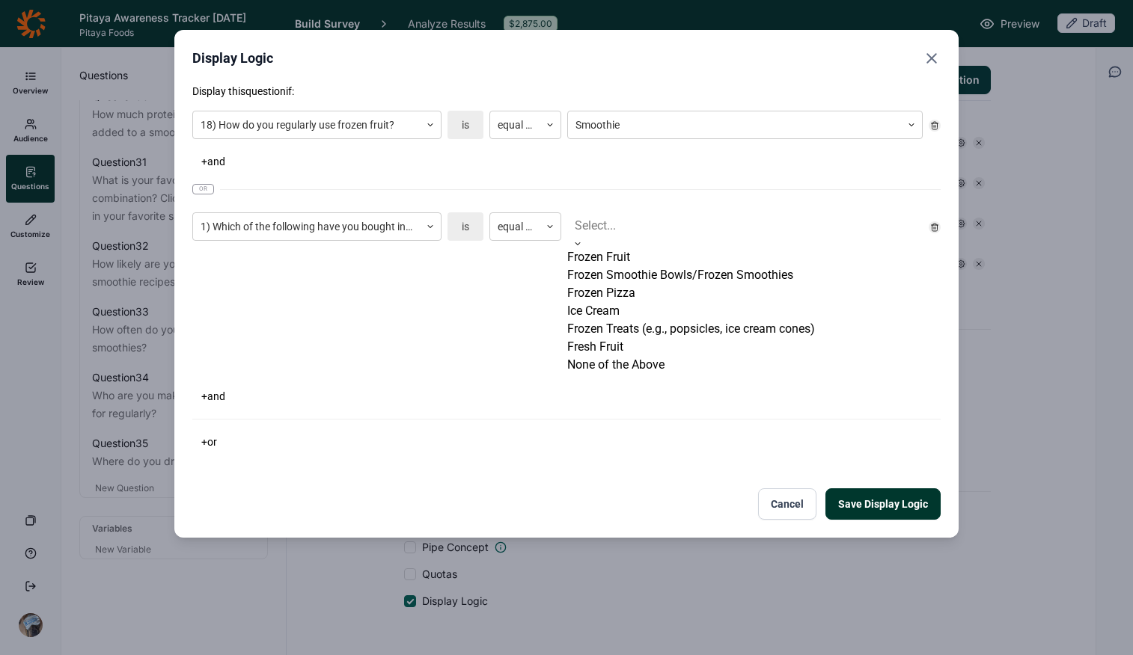
click at [698, 218] on div at bounding box center [745, 225] width 340 height 21
click at [679, 284] on div "Frozen Smoothie Bowls/Frozen Smoothies" at bounding box center [744, 275] width 355 height 18
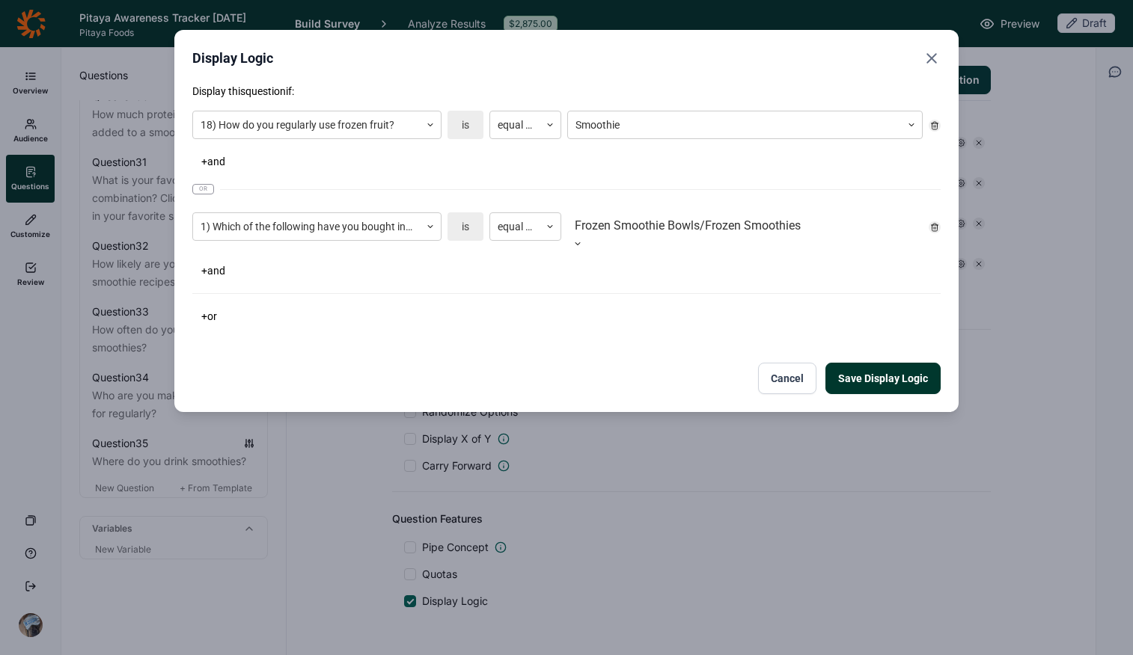
click at [471, 346] on div "Display this question if: 18) How do you regularly use frozen fruit? is equal t…" at bounding box center [566, 239] width 748 height 311
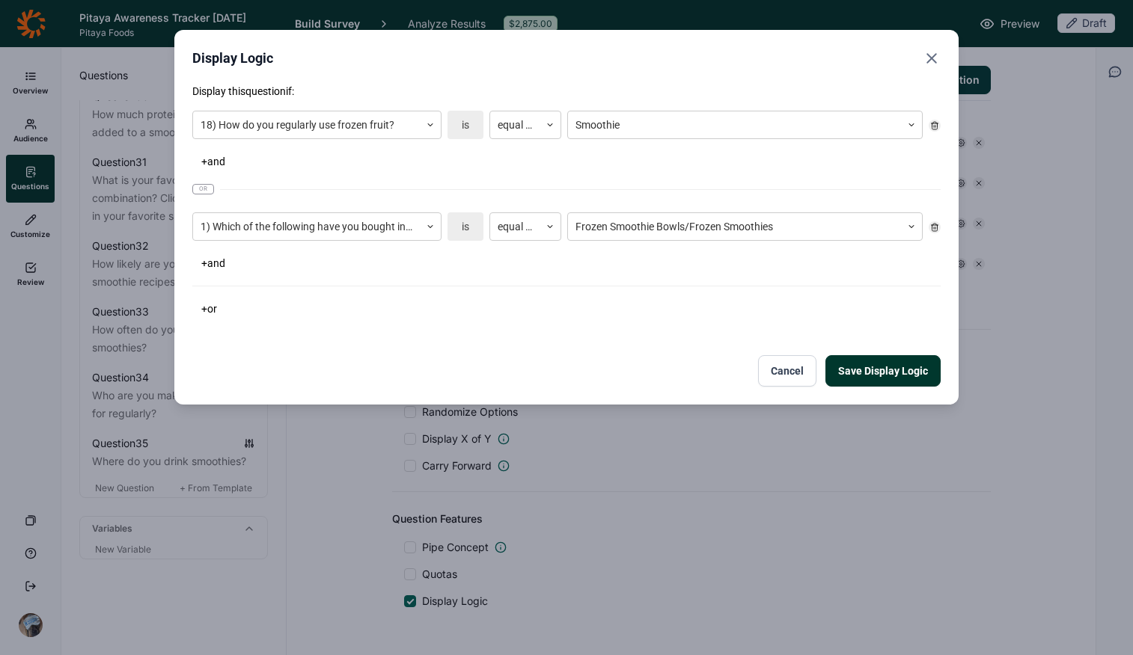
click at [896, 371] on button "Save Display Logic" at bounding box center [882, 370] width 115 height 31
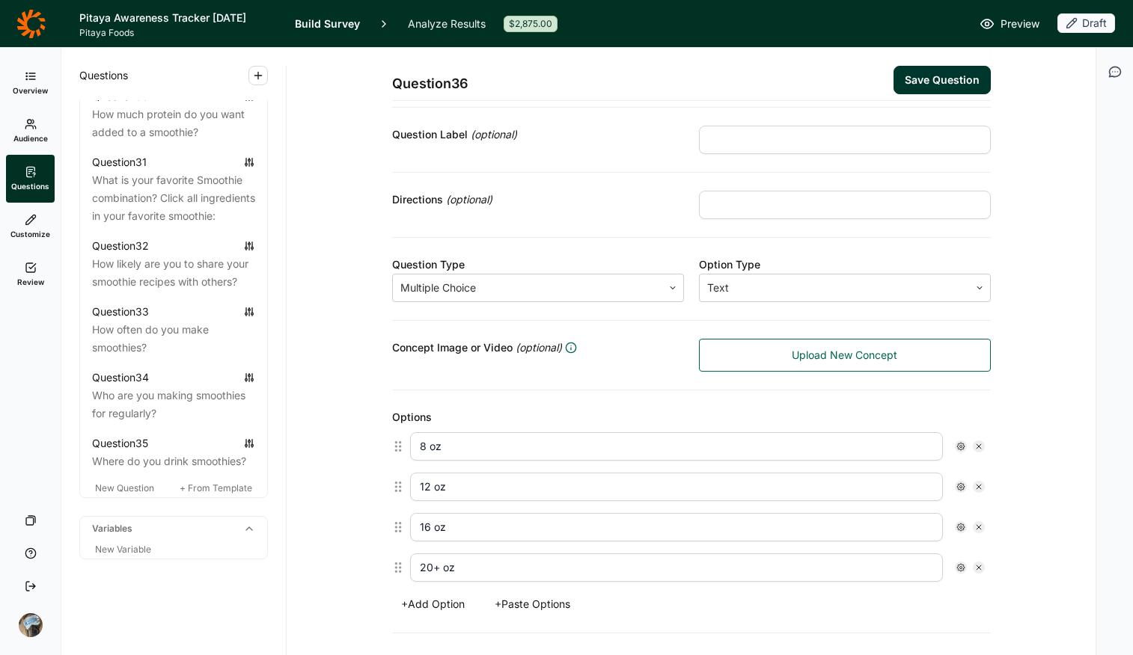
scroll to position [0, 0]
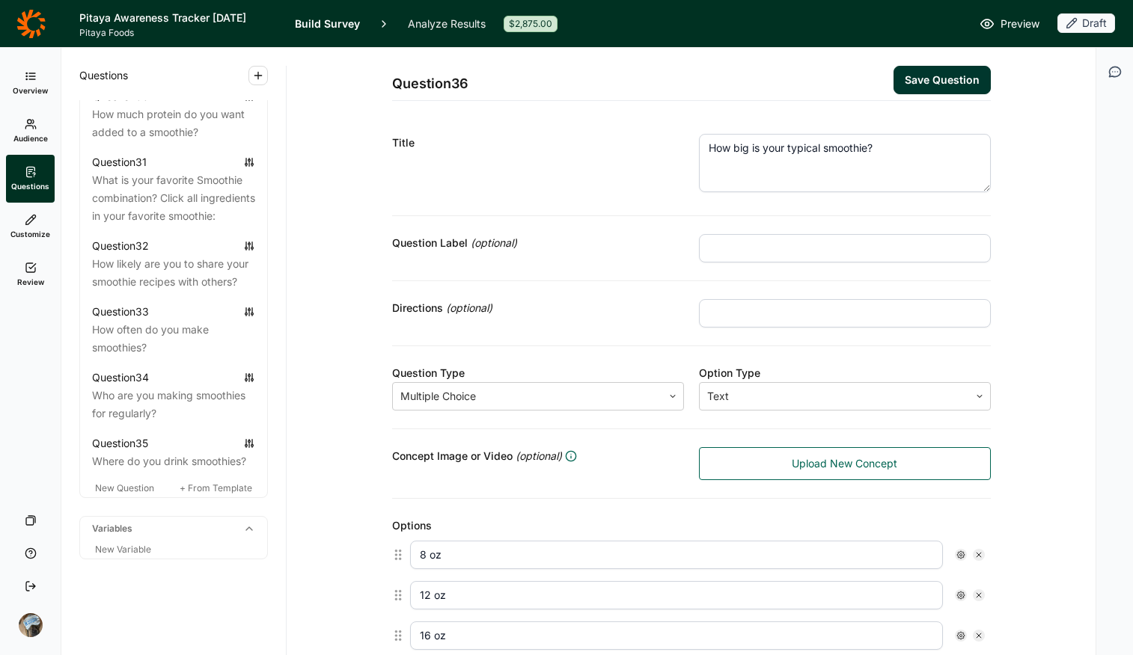
click at [907, 76] on button "Save Question" at bounding box center [941, 80] width 97 height 28
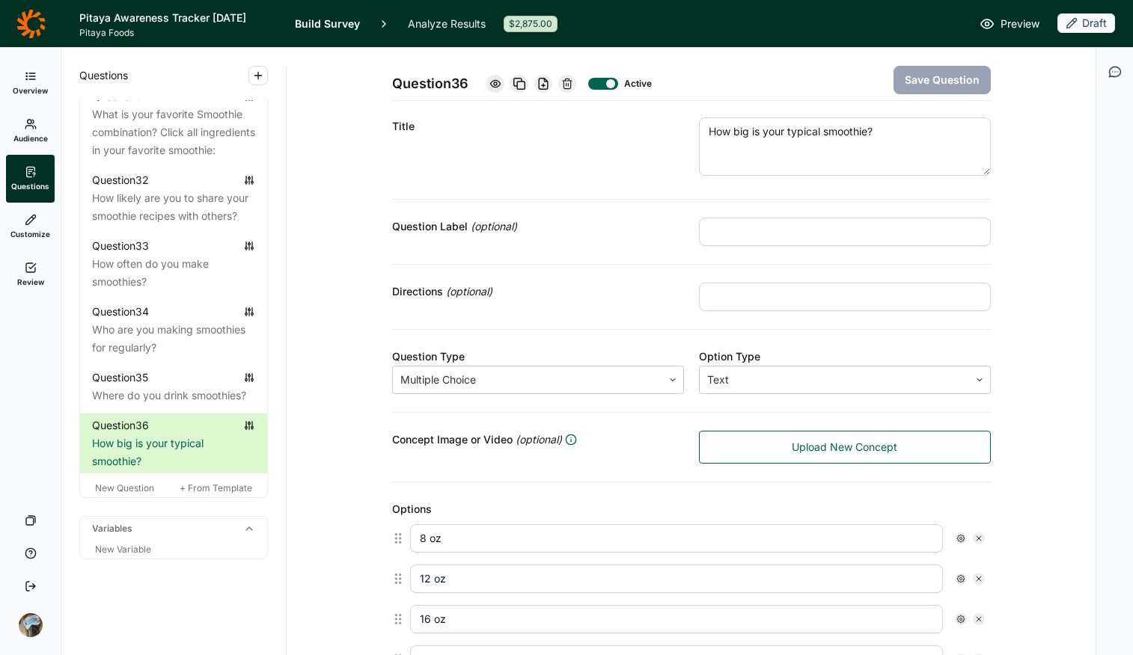
scroll to position [212, 0]
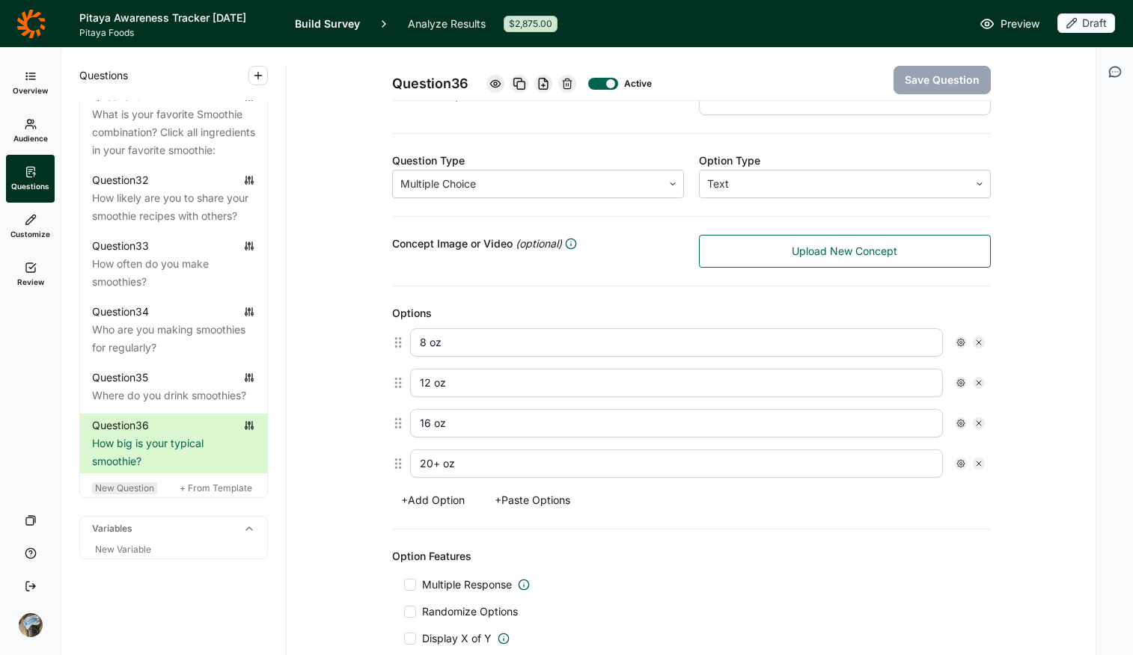
click at [119, 494] on span "New Question" at bounding box center [124, 488] width 59 height 11
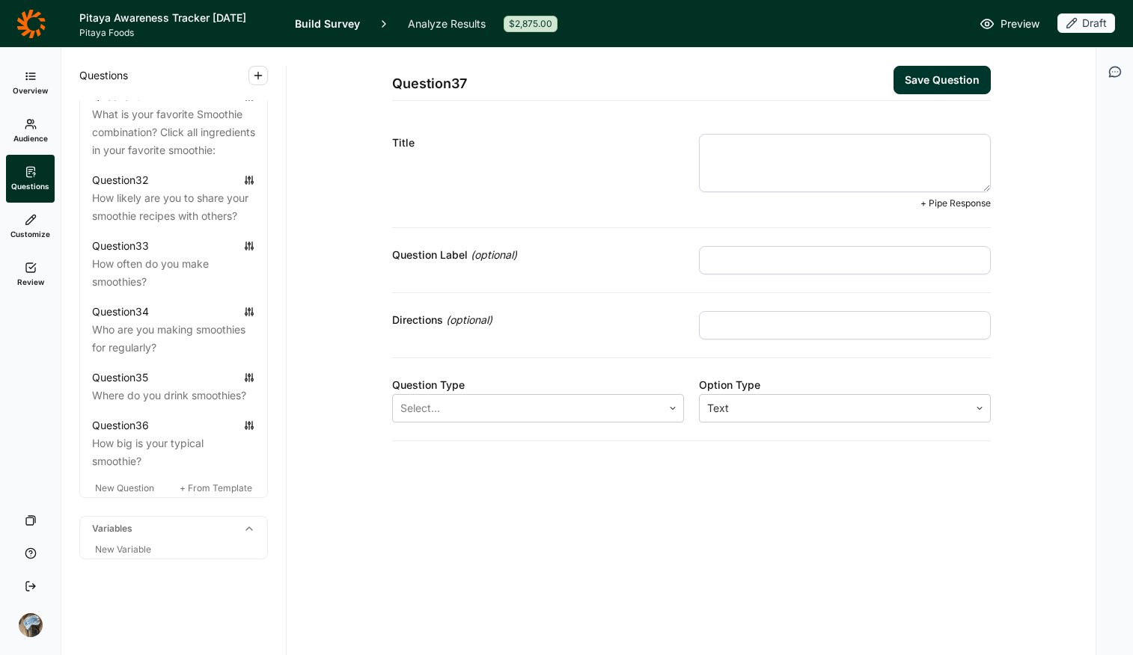
paste textarea "what prevents you from making more smoothies:"
drag, startPoint x: 707, startPoint y: 147, endPoint x: 687, endPoint y: 147, distance: 20.2
click at [687, 147] on div "Title what prevents you from making more smoothies: + Pipe Response" at bounding box center [691, 172] width 599 height 112
click at [907, 148] on textarea "What prevents you from making more smoothies:" at bounding box center [845, 163] width 292 height 58
click at [612, 400] on div at bounding box center [527, 408] width 254 height 21
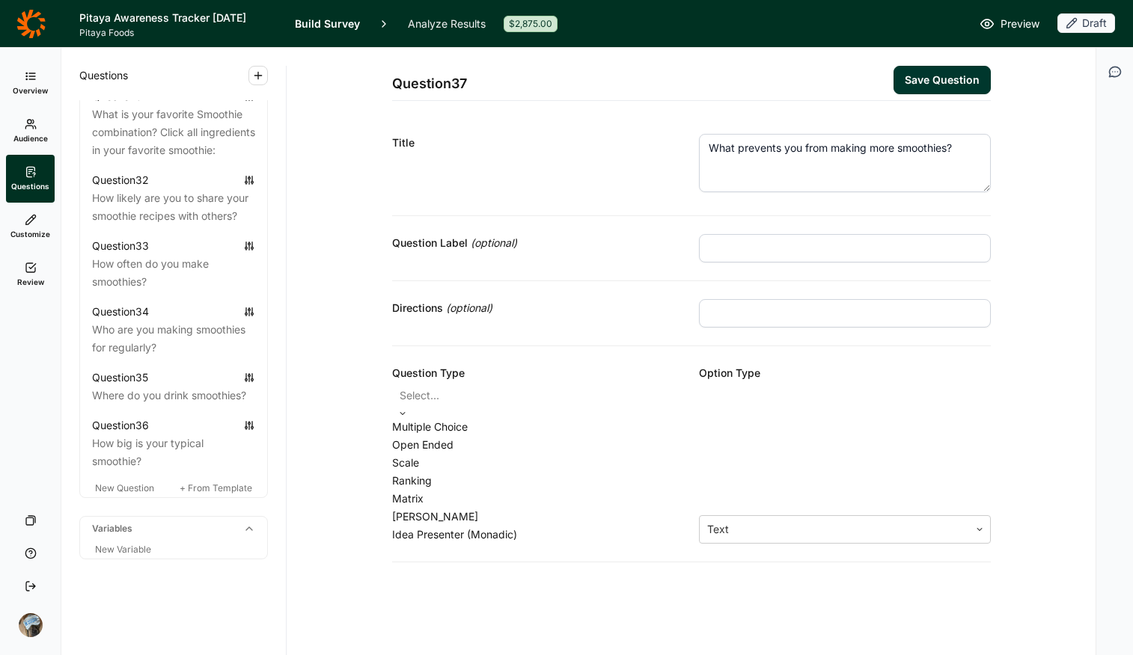
click at [559, 436] on div "Multiple Choice" at bounding box center [538, 427] width 292 height 18
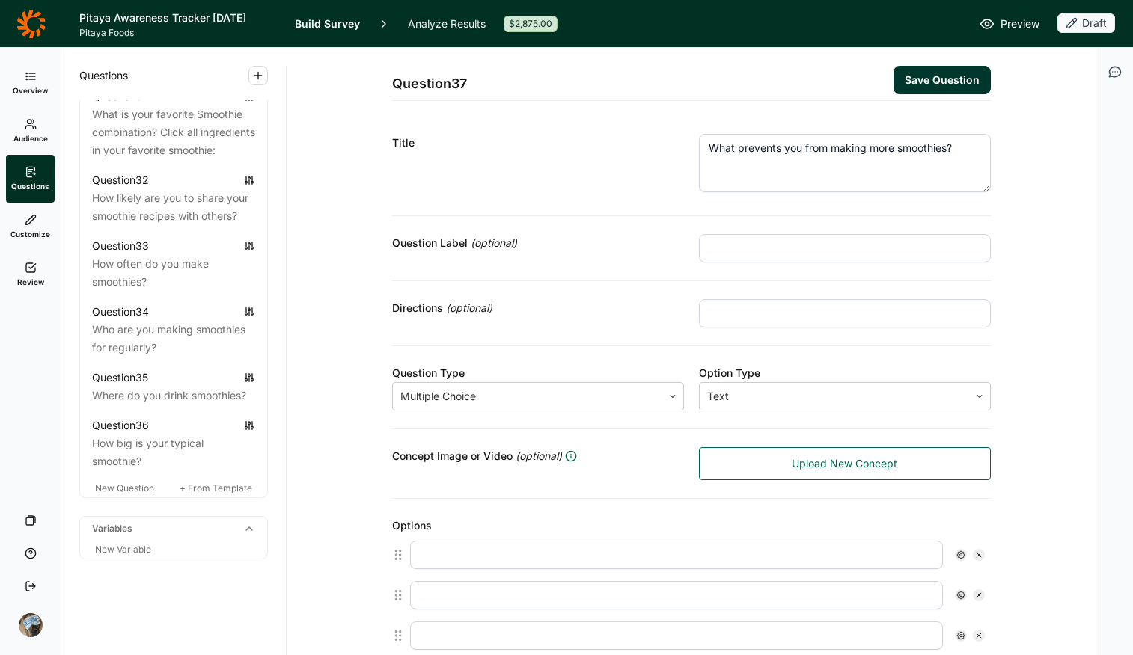
click at [794, 323] on input "text" at bounding box center [845, 313] width 292 height 28
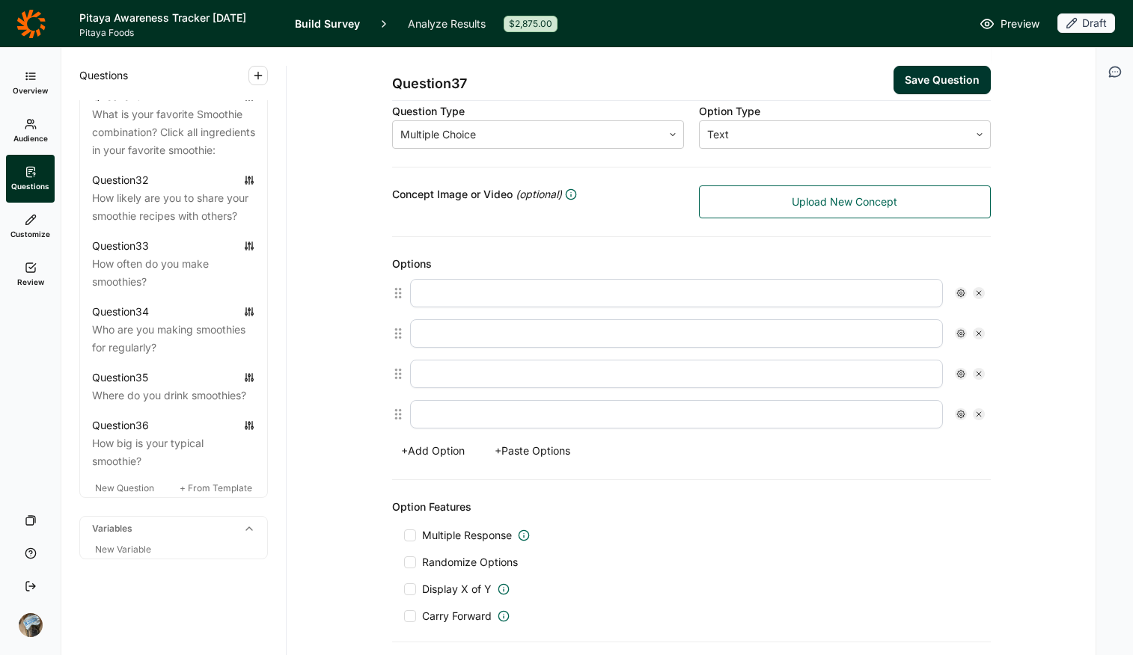
scroll to position [364, 0]
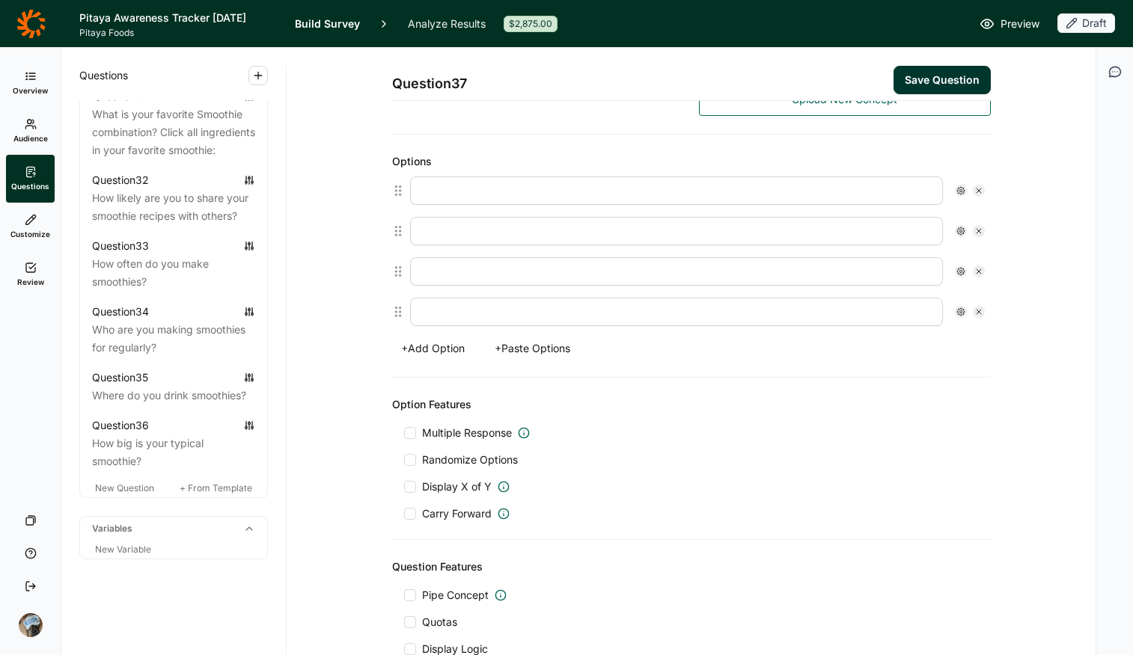
click at [530, 340] on button "+ Paste Options" at bounding box center [533, 348] width 94 height 21
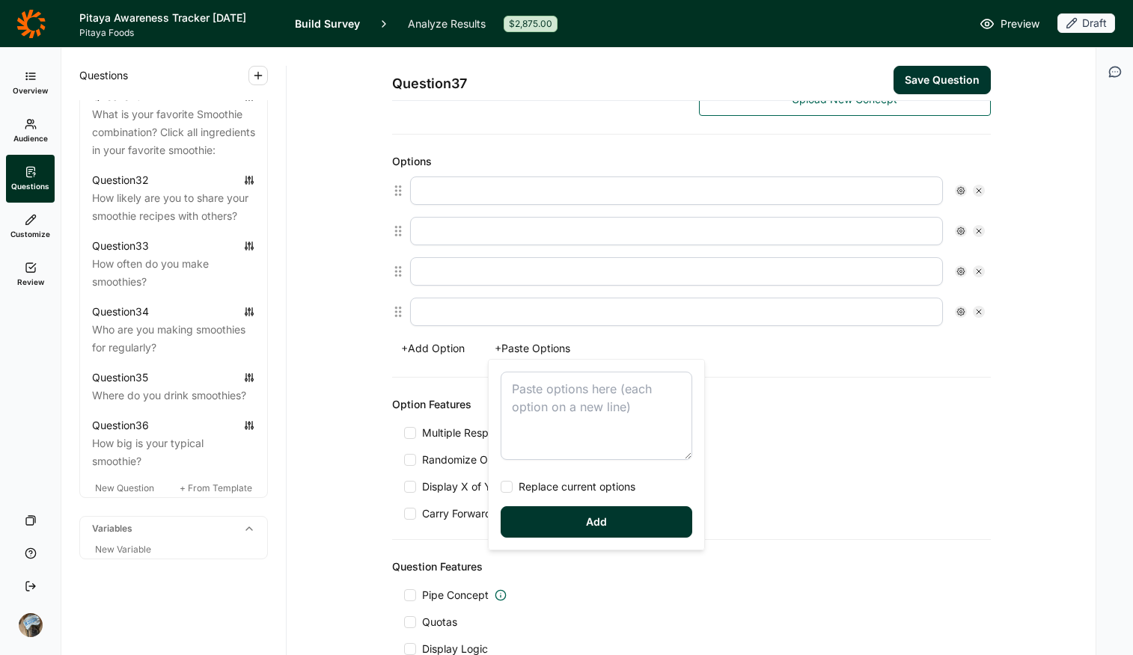
click at [578, 405] on textarea at bounding box center [597, 416] width 192 height 88
click at [518, 479] on div "Too expensive Prep time – not convenient Big mess Too much sugar Not filling en…" at bounding box center [596, 455] width 215 height 190
click at [523, 489] on span "Replace current options" at bounding box center [574, 487] width 123 height 15
click at [501, 487] on input "Replace current options" at bounding box center [501, 487] width 0 height 0
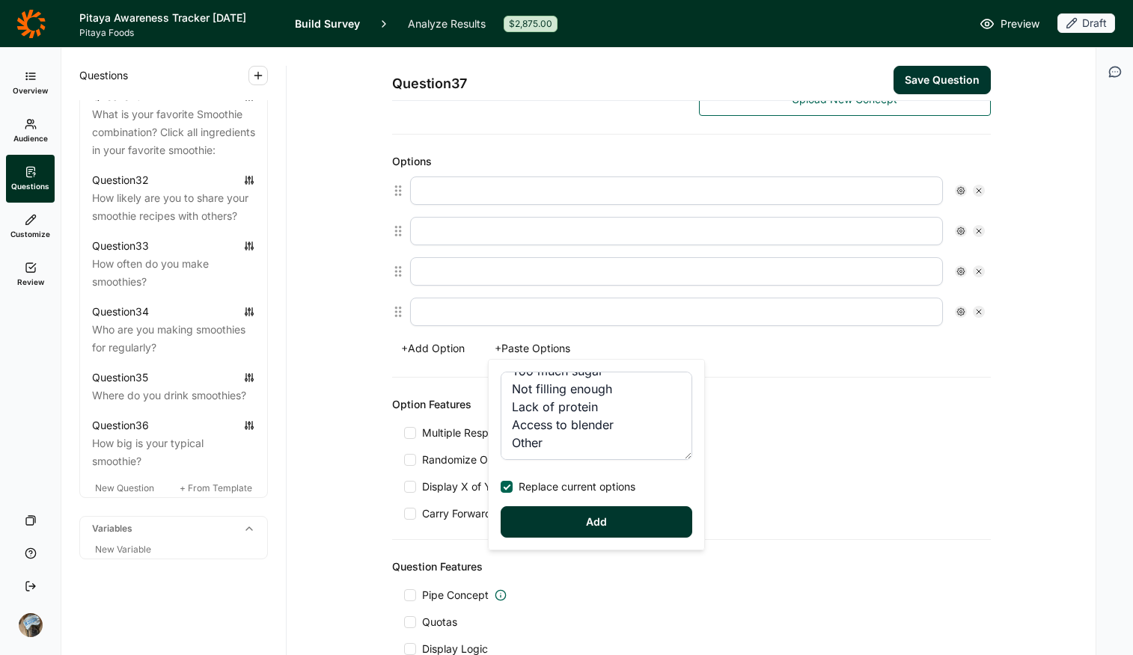
click at [539, 519] on button "Add" at bounding box center [597, 522] width 192 height 31
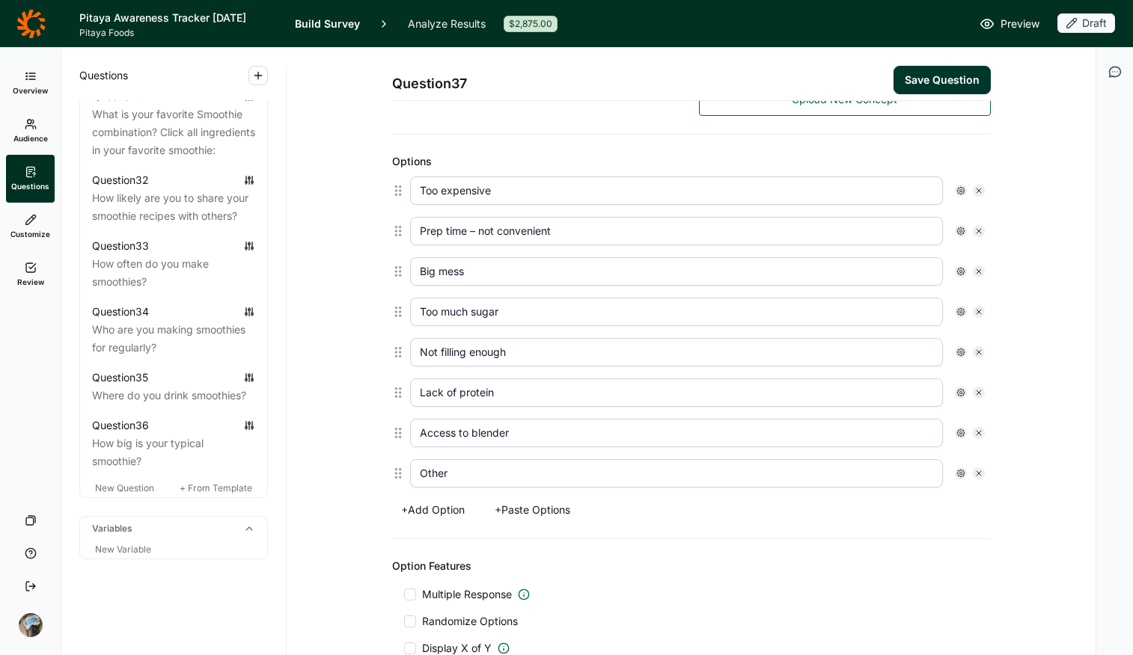
scroll to position [388, 0]
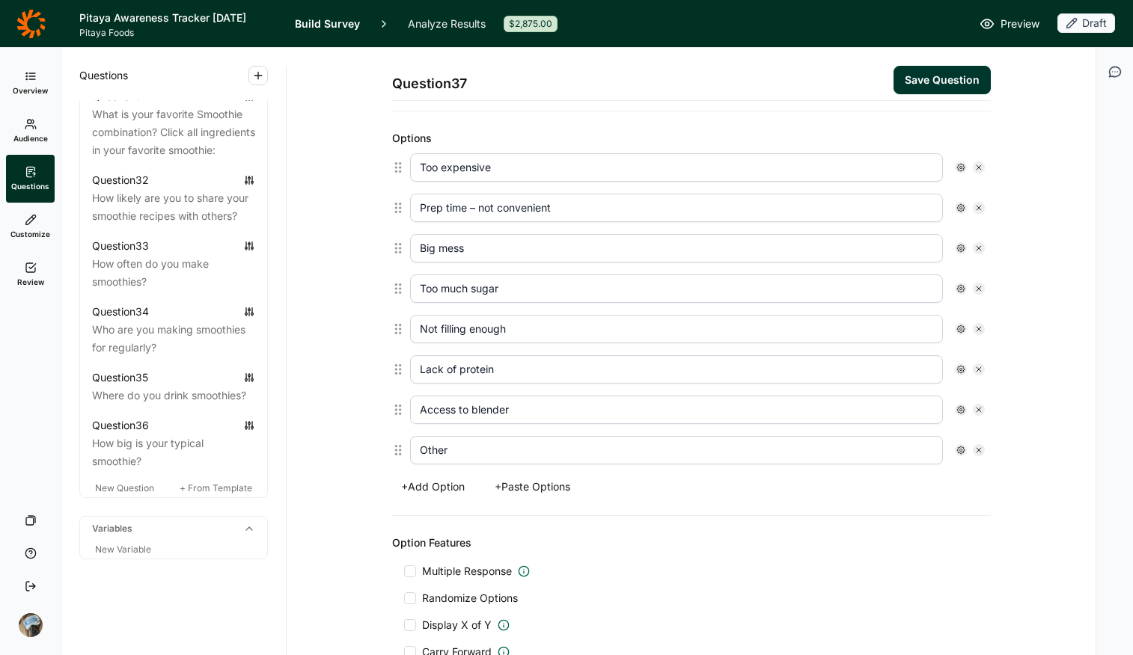
click at [474, 519] on span "Multiple Response" at bounding box center [467, 571] width 90 height 15
click at [404, 519] on input "Multiple Response" at bounding box center [404, 572] width 0 height 0
click at [465, 519] on span "Randomize Options" at bounding box center [467, 612] width 102 height 15
click at [404, 519] on input "Randomize Options" at bounding box center [404, 612] width 0 height 0
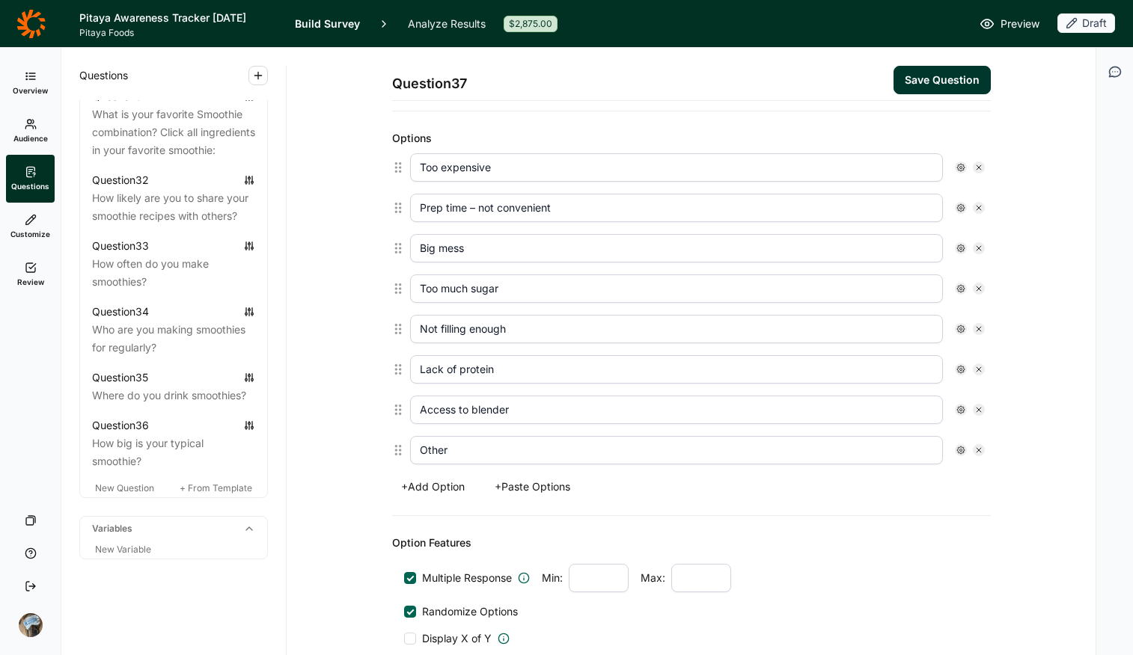
click at [907, 450] on div "Other" at bounding box center [697, 450] width 575 height 28
click at [907, 450] on div at bounding box center [961, 450] width 12 height 12
click at [907, 519] on span "Anchor" at bounding box center [993, 518] width 41 height 15
click at [907, 519] on input "Anchor" at bounding box center [961, 519] width 0 height 0
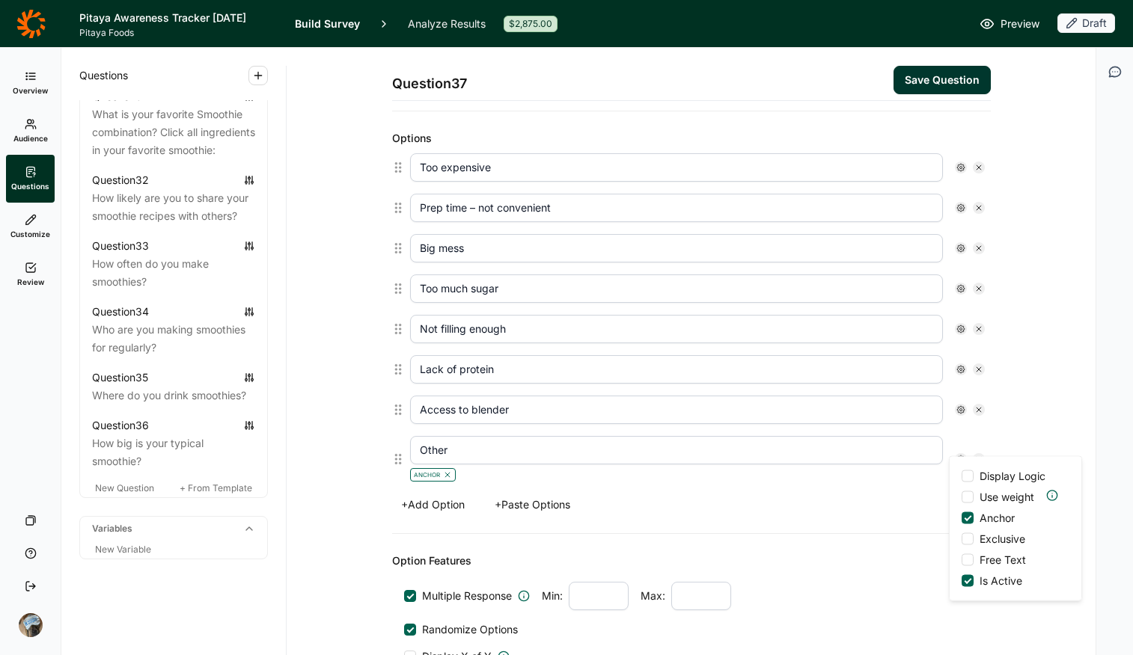
click at [907, 519] on span "Free Text" at bounding box center [999, 560] width 52 height 15
click at [907, 519] on input "Free Text" at bounding box center [961, 560] width 0 height 0
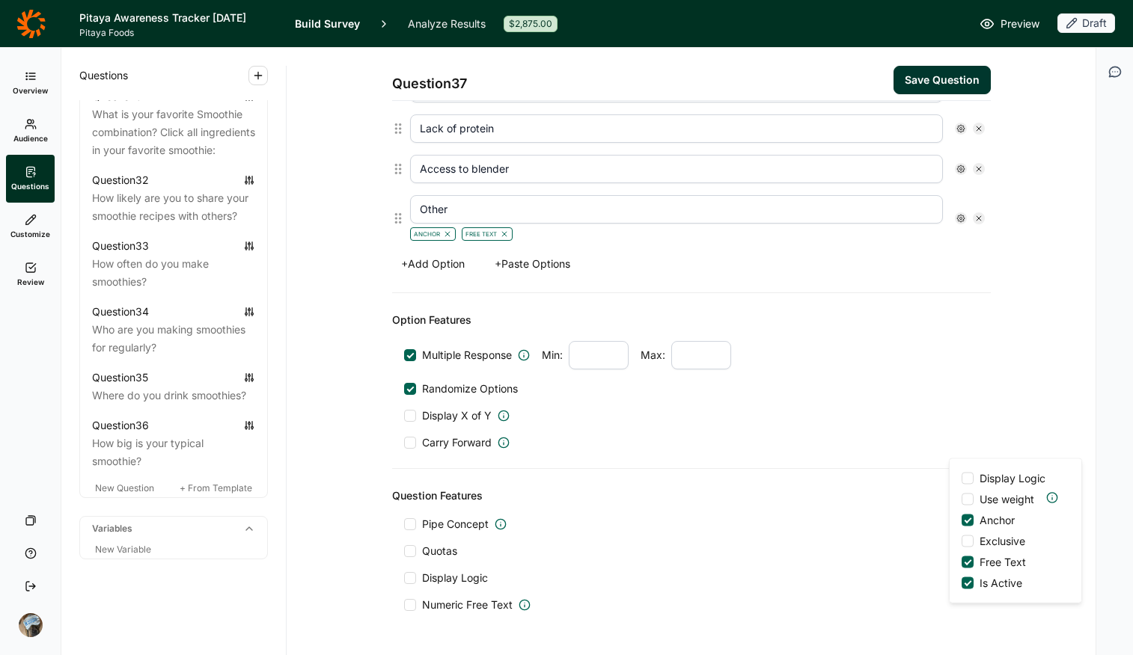
scroll to position [676, 0]
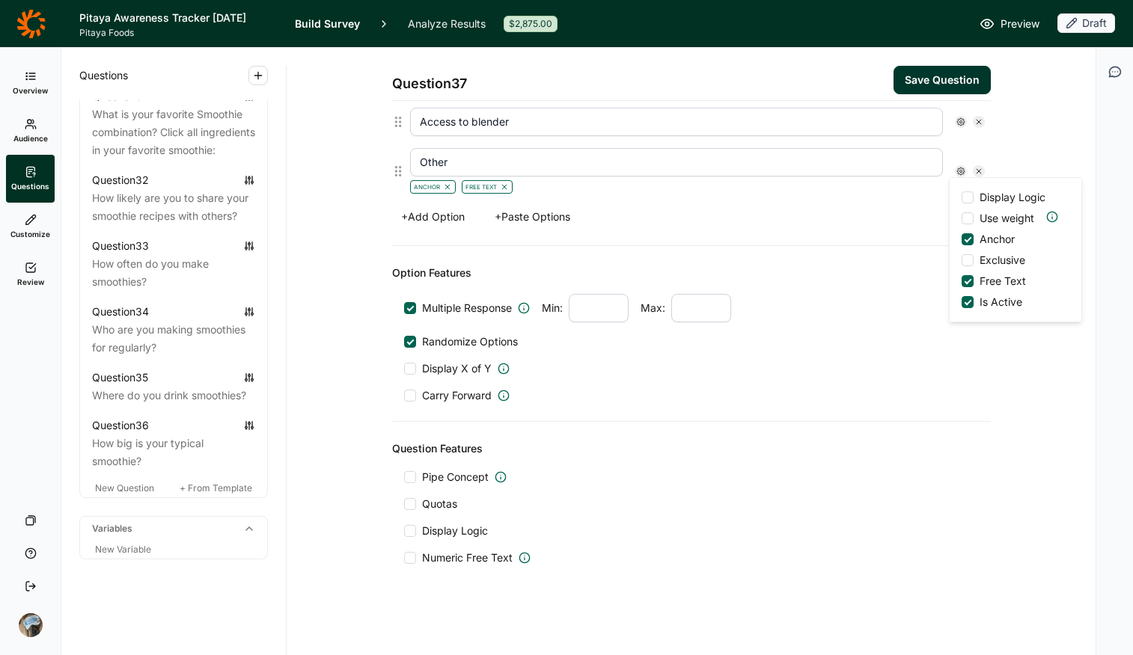
click at [440, 519] on span "Display Logic" at bounding box center [455, 531] width 66 height 15
click at [404, 519] on input "Display Logic" at bounding box center [404, 531] width 0 height 0
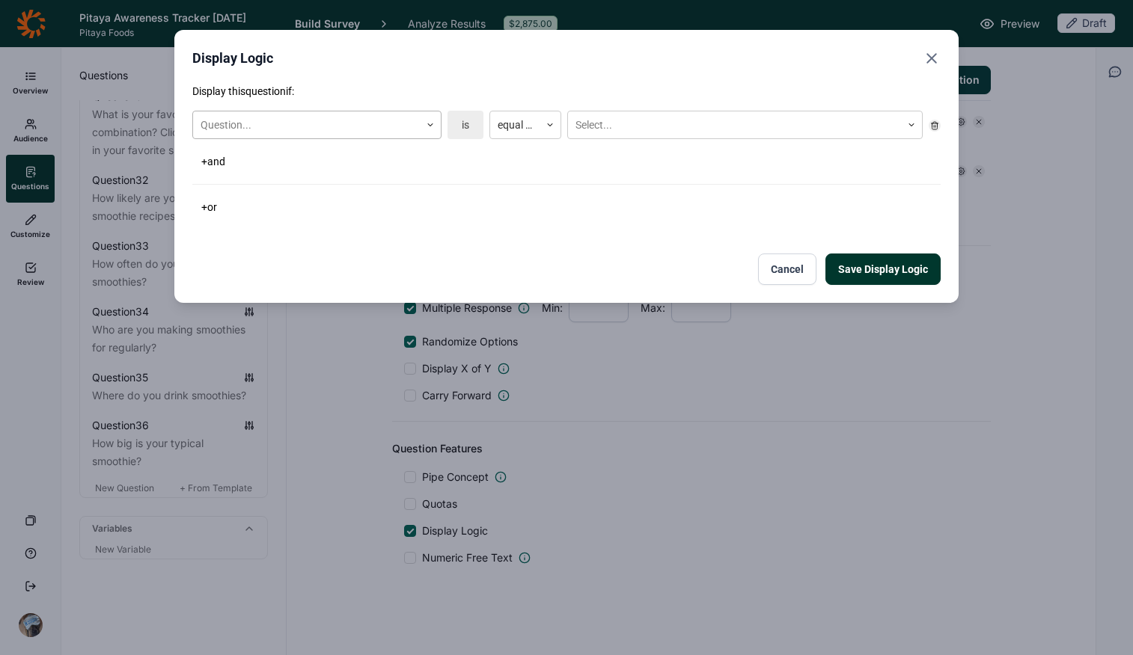
click at [358, 129] on div at bounding box center [307, 125] width 212 height 19
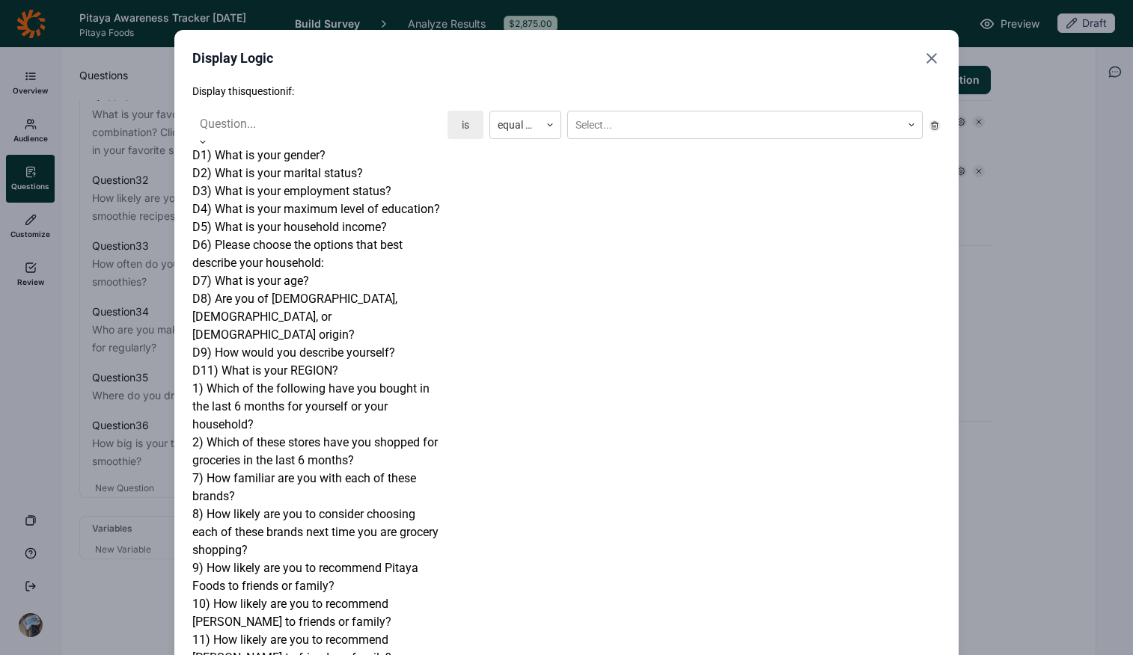
scroll to position [978, 0]
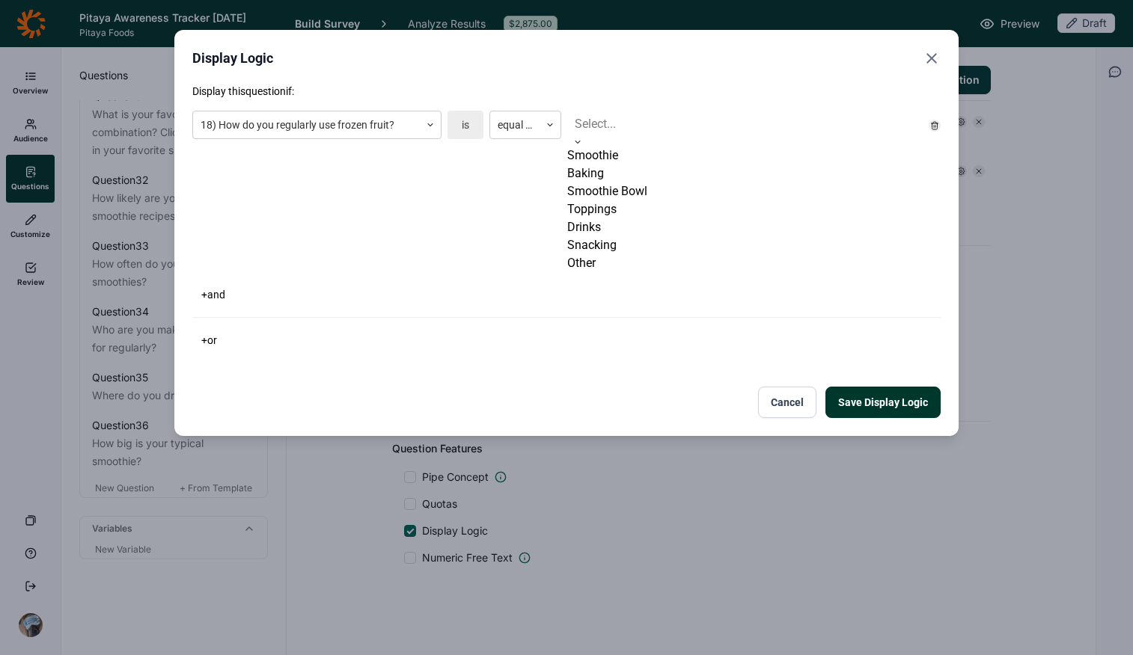
click at [654, 135] on div "Select..." at bounding box center [744, 124] width 355 height 27
click at [652, 165] on div "Smoothie" at bounding box center [744, 156] width 355 height 18
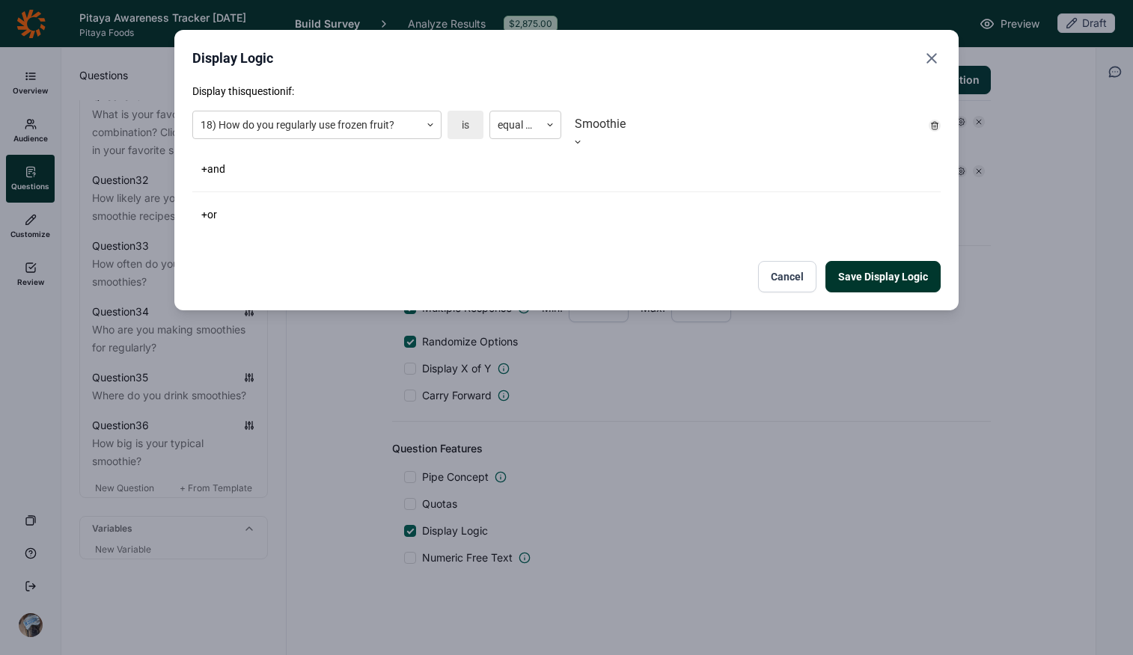
click at [887, 273] on button "Save Display Logic" at bounding box center [882, 276] width 115 height 31
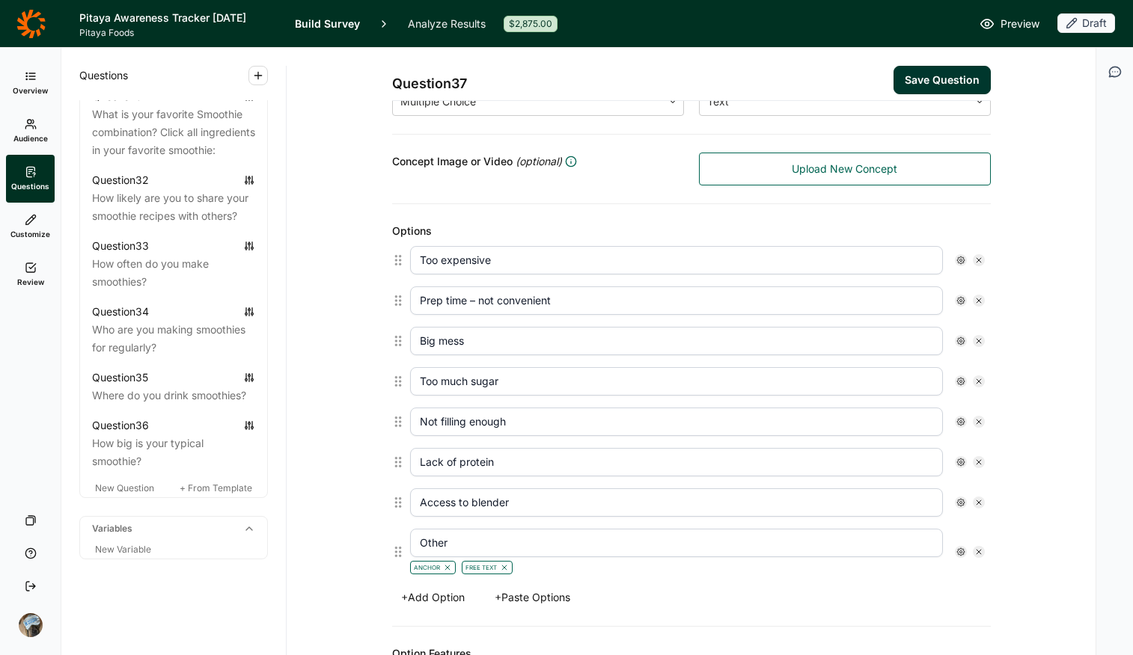
scroll to position [273, 0]
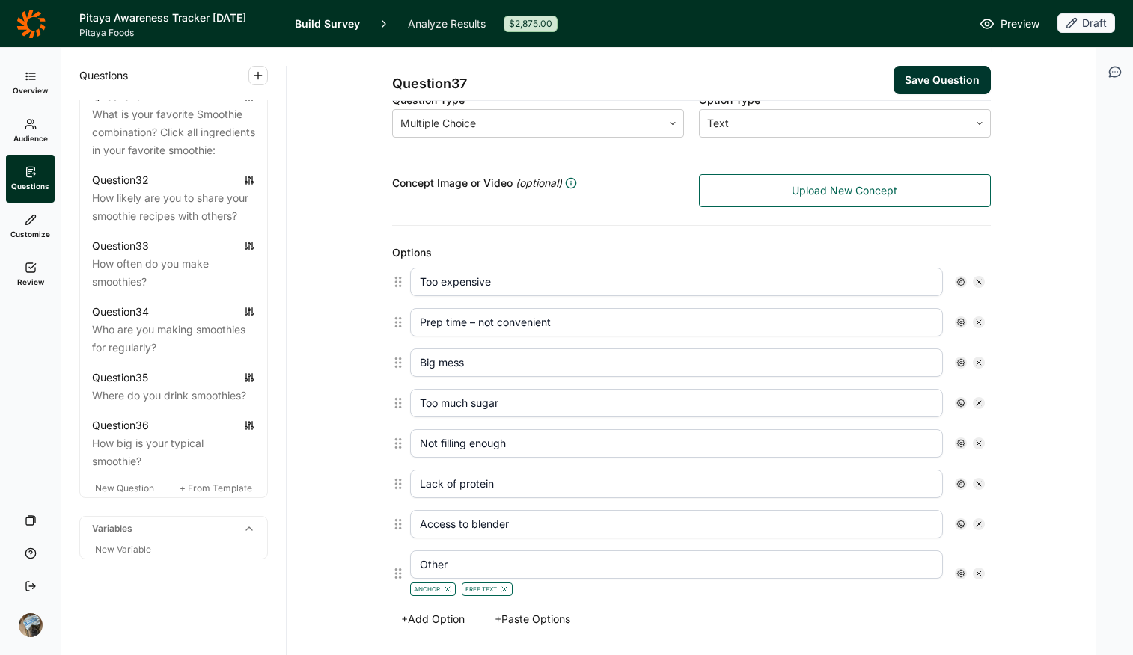
click at [907, 80] on button "Save Question" at bounding box center [941, 80] width 97 height 28
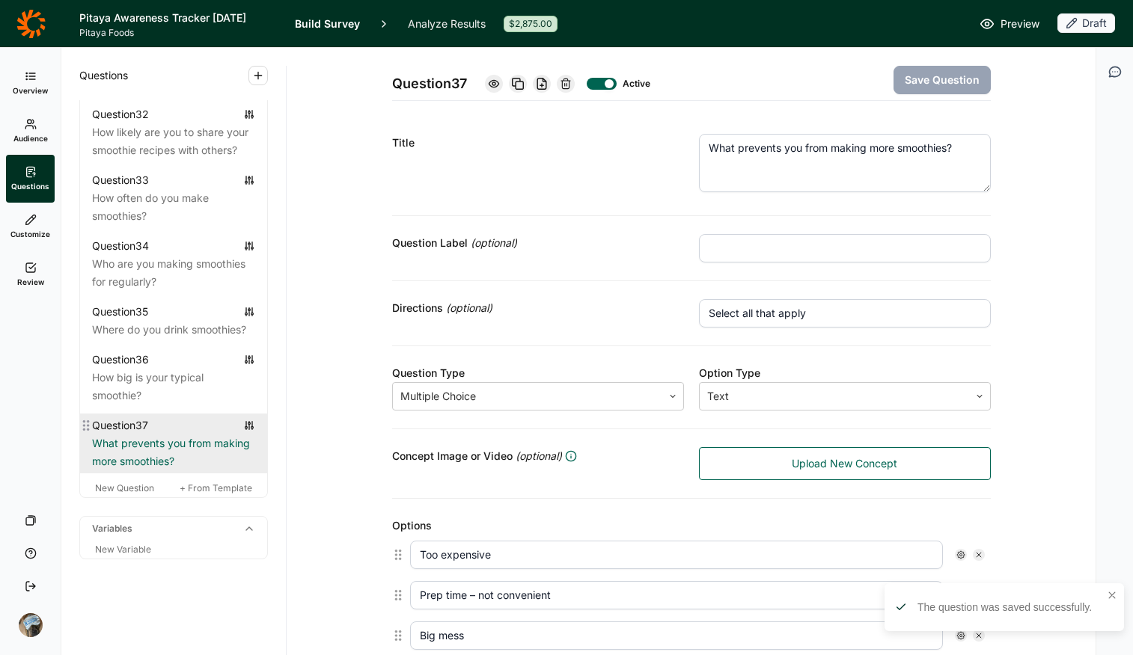
scroll to position [3154, 0]
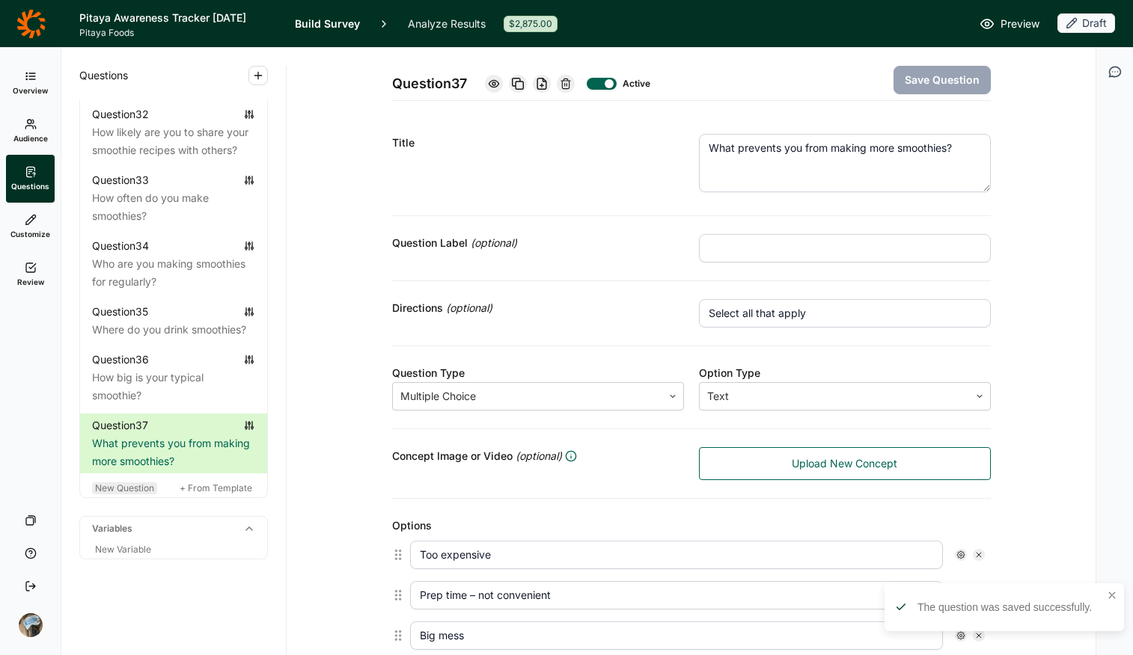
click at [137, 486] on span "New Question" at bounding box center [124, 488] width 59 height 11
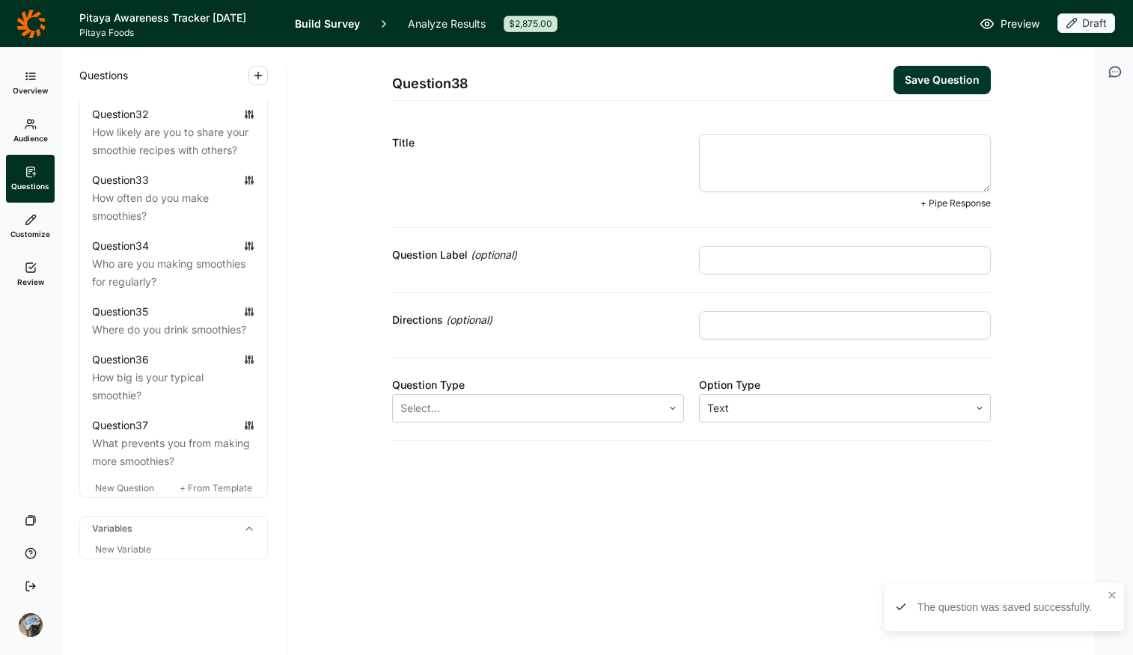
click at [819, 156] on textarea at bounding box center [845, 163] width 292 height 58
paste textarea "what could frozen-fruit companies do to help you make smoothies easier?"
drag, startPoint x: 714, startPoint y: 150, endPoint x: 688, endPoint y: 147, distance: 25.5
click at [688, 147] on div "Title what could frozen-fruit companies do to help you make smoothies easier? +…" at bounding box center [691, 172] width 599 height 112
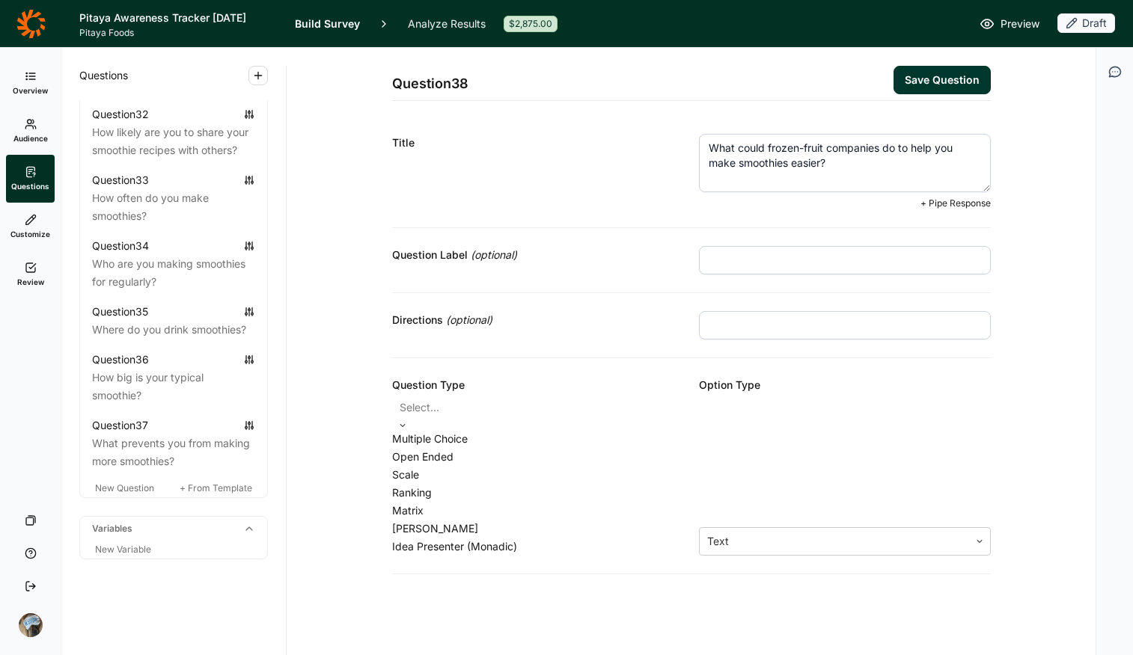
click at [506, 411] on div at bounding box center [538, 407] width 277 height 21
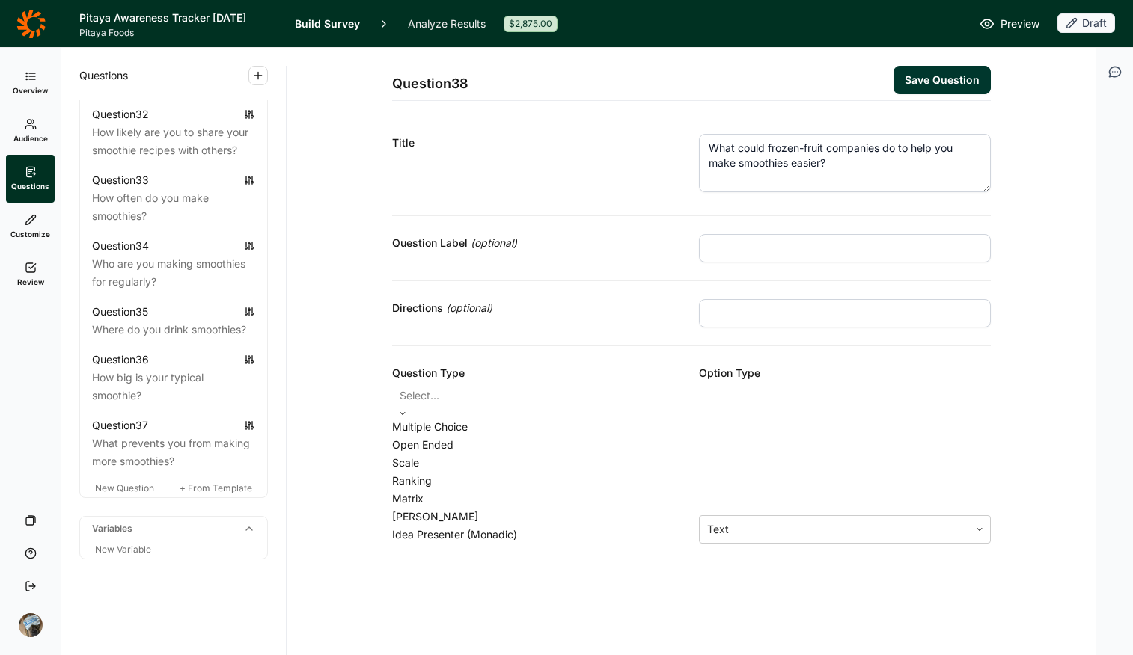
click at [494, 436] on div "Multiple Choice" at bounding box center [538, 427] width 292 height 18
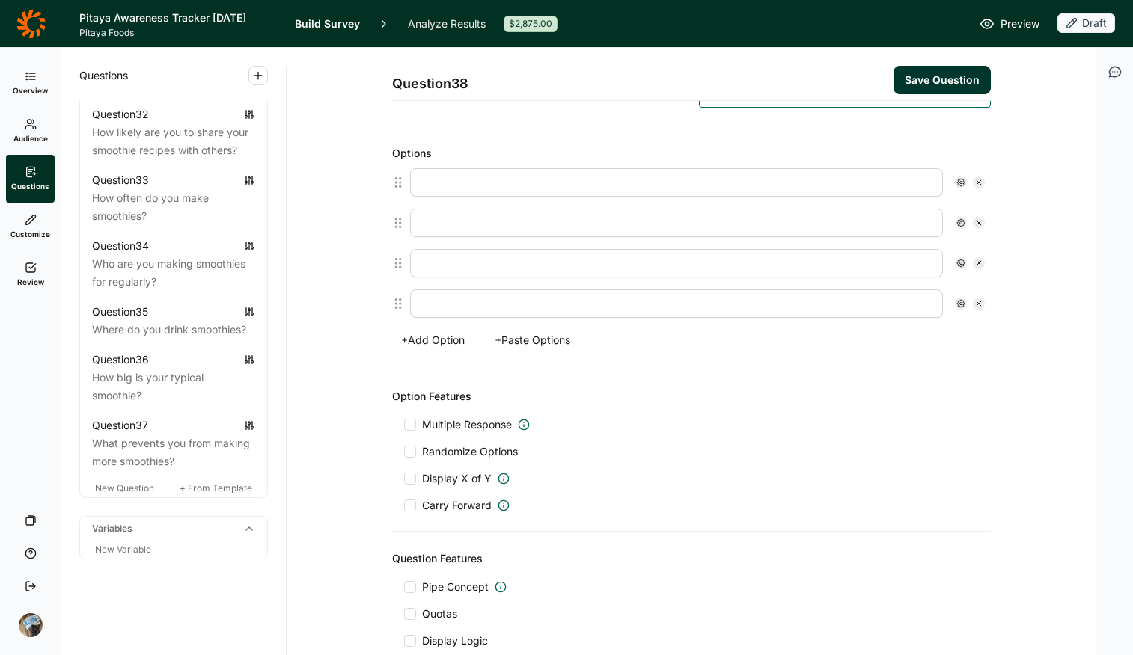
scroll to position [400, 0]
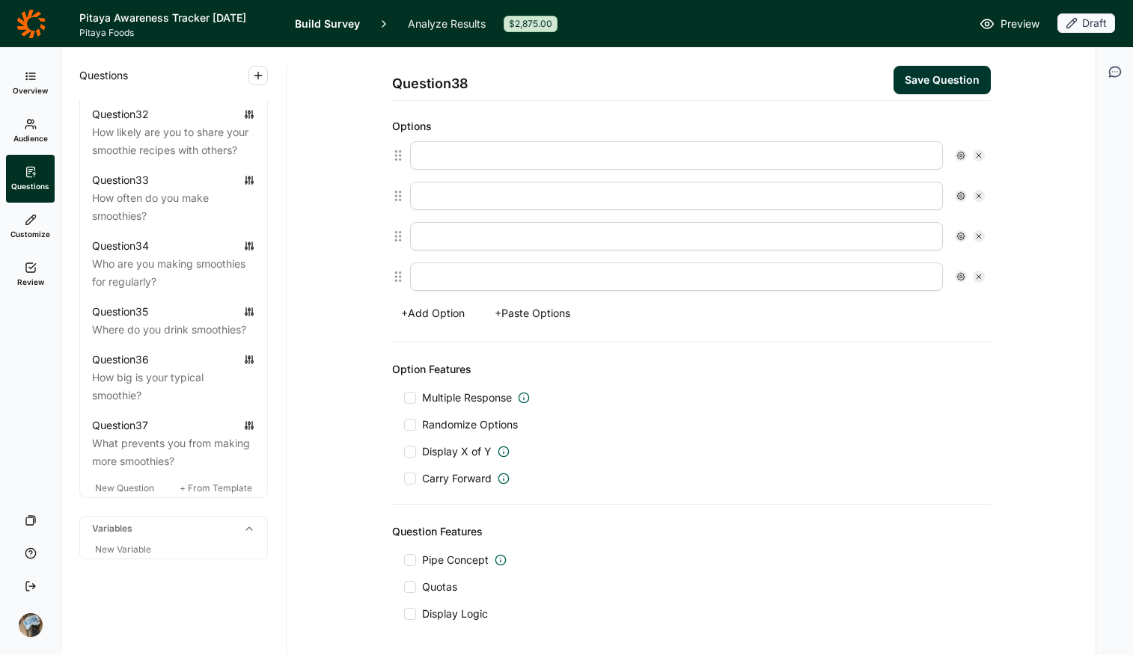
click at [510, 296] on div "Options + Add Option + Paste Options" at bounding box center [691, 221] width 599 height 243
click at [516, 316] on button "+ Paste Options" at bounding box center [533, 313] width 94 height 21
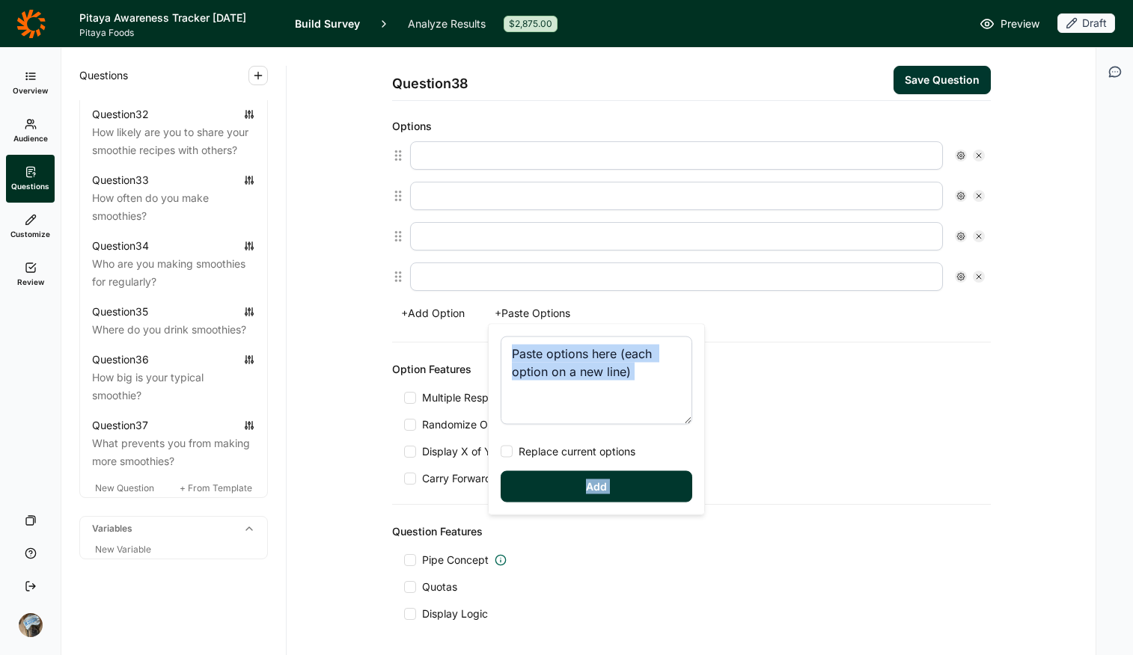
click at [524, 364] on textarea at bounding box center [597, 381] width 192 height 88
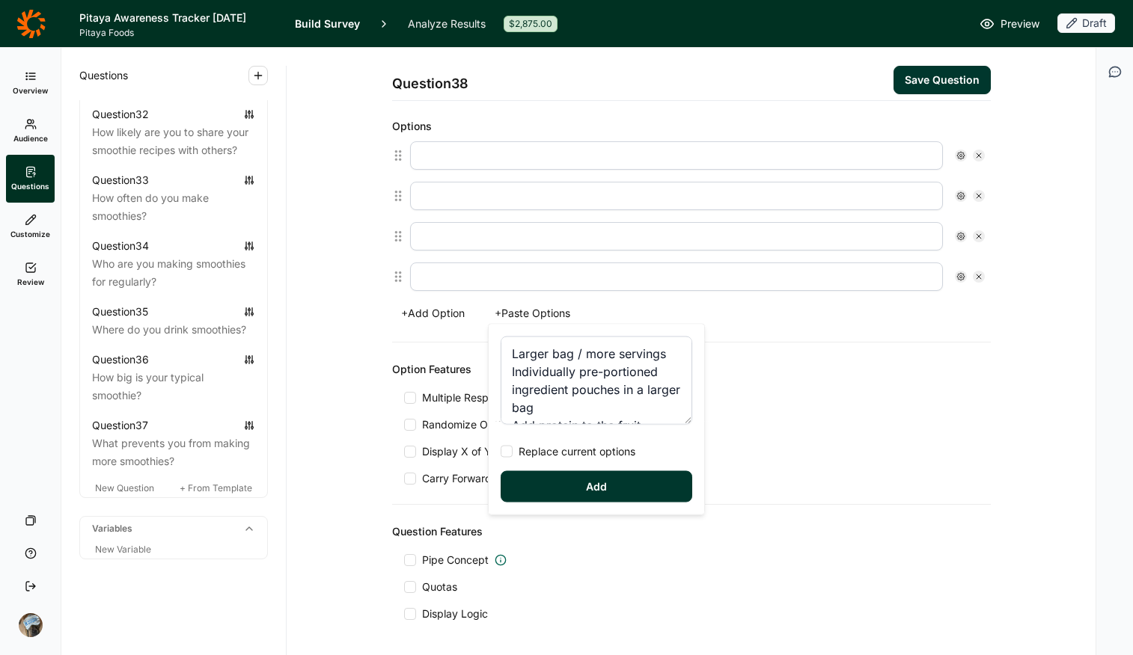
click at [572, 449] on span "Replace current options" at bounding box center [574, 451] width 123 height 15
click at [501, 452] on input "Replace current options" at bounding box center [501, 452] width 0 height 0
click at [583, 489] on button "Add" at bounding box center [597, 486] width 192 height 31
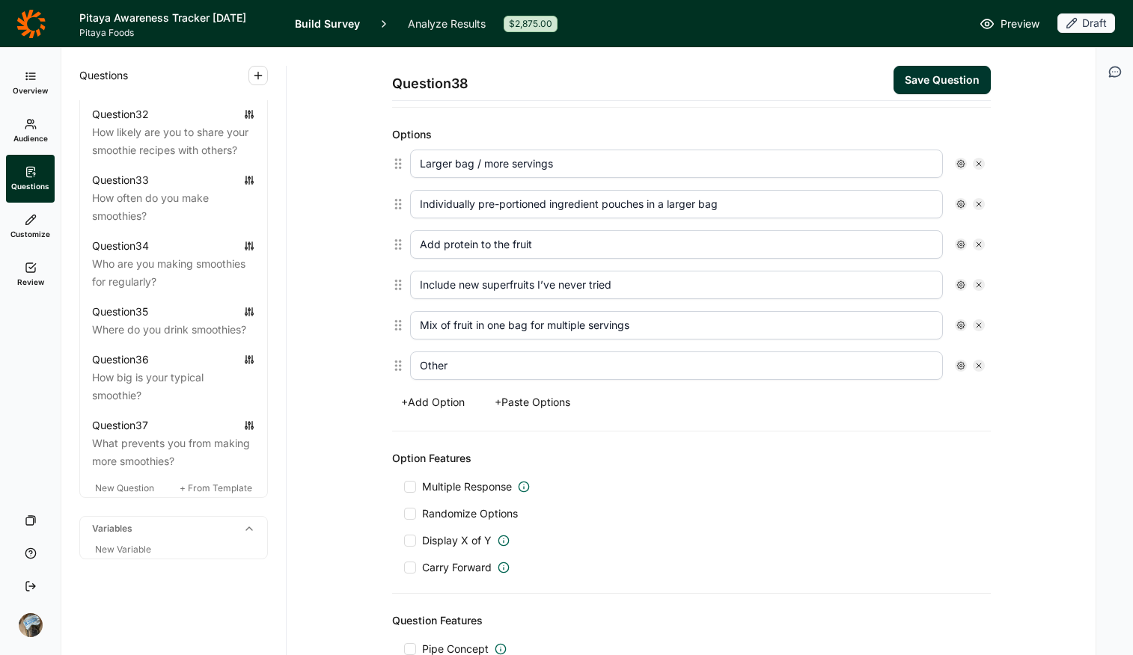
scroll to position [391, 0]
click at [441, 486] on span "Multiple Response" at bounding box center [467, 487] width 90 height 15
click at [404, 488] on input "Multiple Response" at bounding box center [404, 488] width 0 height 0
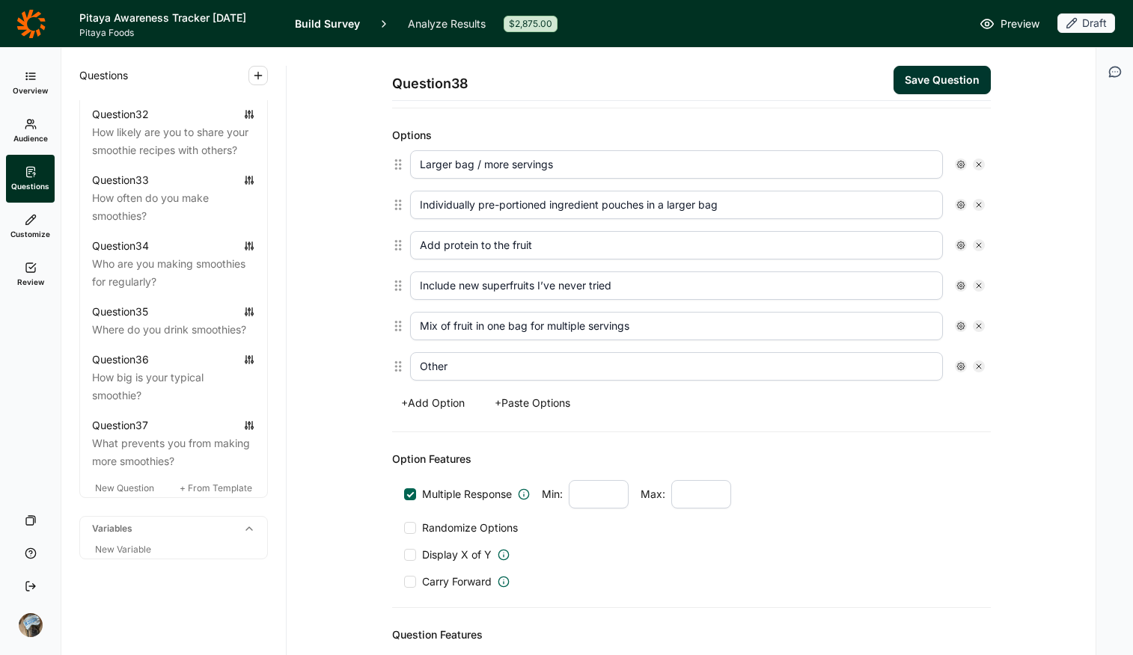
click at [442, 519] on span "Randomize Options" at bounding box center [467, 528] width 102 height 15
click at [404, 519] on input "Randomize Options" at bounding box center [404, 528] width 0 height 0
click at [907, 364] on use at bounding box center [960, 366] width 7 height 7
click at [907, 436] on span "Anchor" at bounding box center [993, 434] width 41 height 15
click at [907, 435] on input "Anchor" at bounding box center [961, 435] width 0 height 0
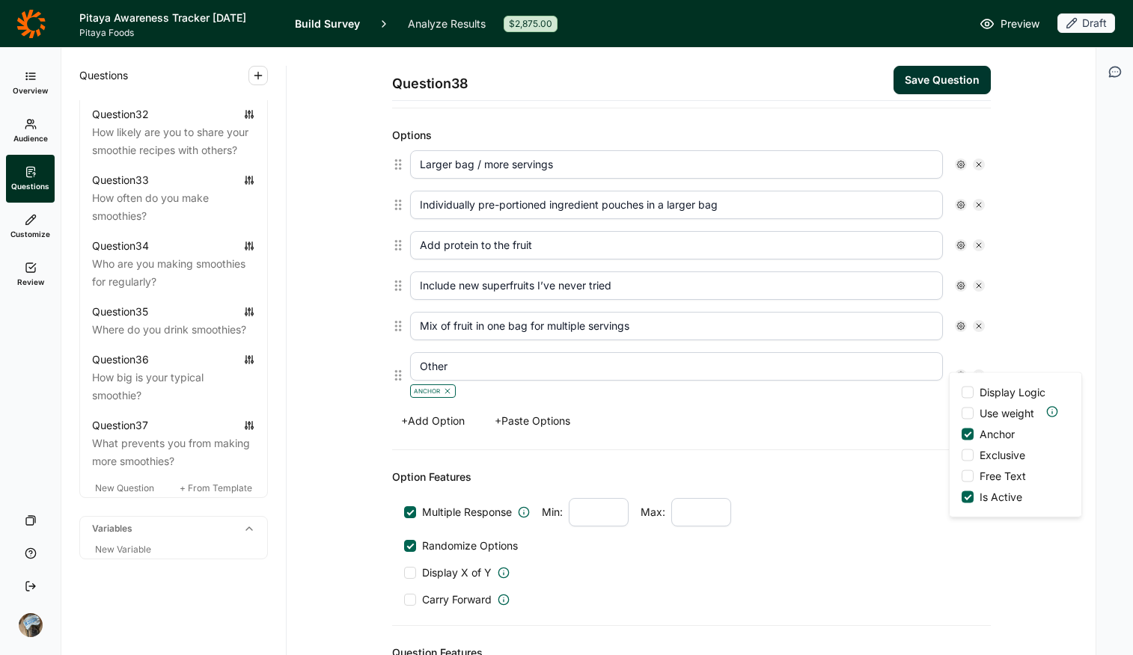
click at [907, 482] on span "Free Text" at bounding box center [999, 476] width 52 height 15
click at [907, 477] on input "Free Text" at bounding box center [961, 477] width 0 height 0
click at [827, 489] on div "Option Features Multiple Response Min: Max: Randomize Options Display X of Y Ca…" at bounding box center [691, 538] width 599 height 176
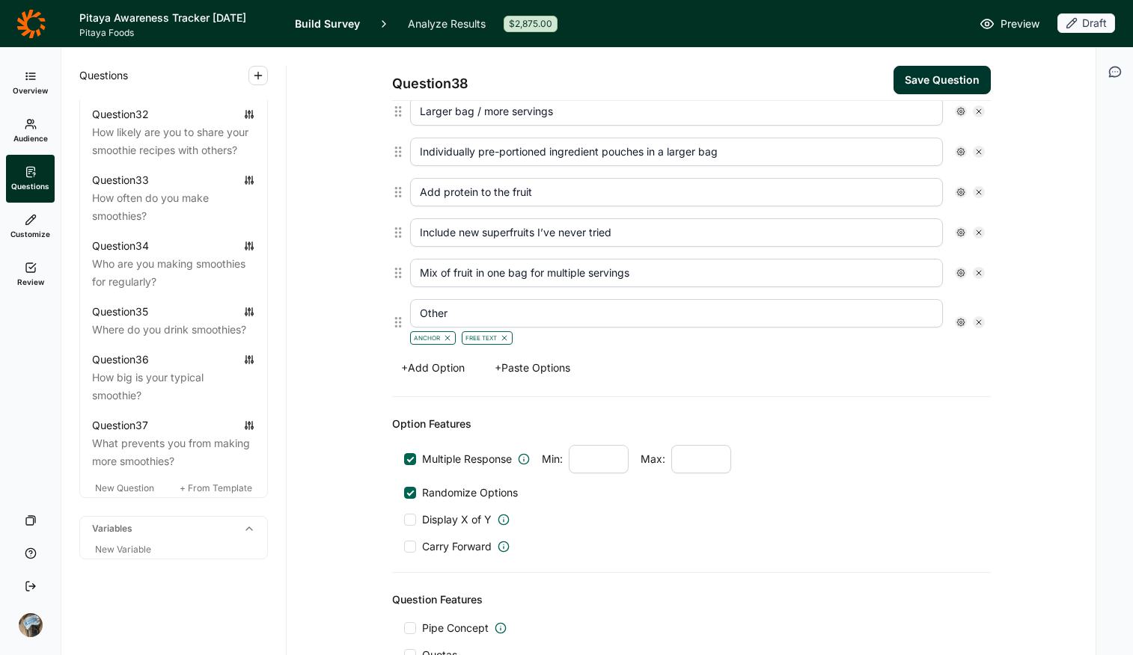
scroll to position [595, 0]
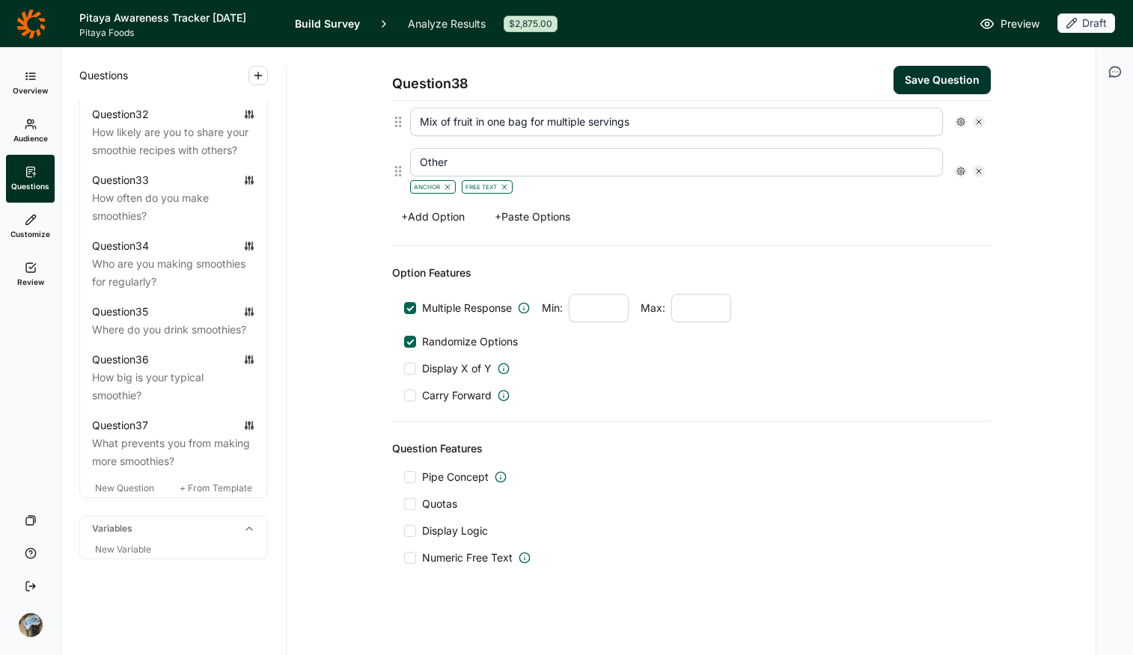
click at [416, 519] on span "Display Logic" at bounding box center [452, 531] width 72 height 15
click at [404, 519] on input "Display Logic" at bounding box center [404, 531] width 0 height 0
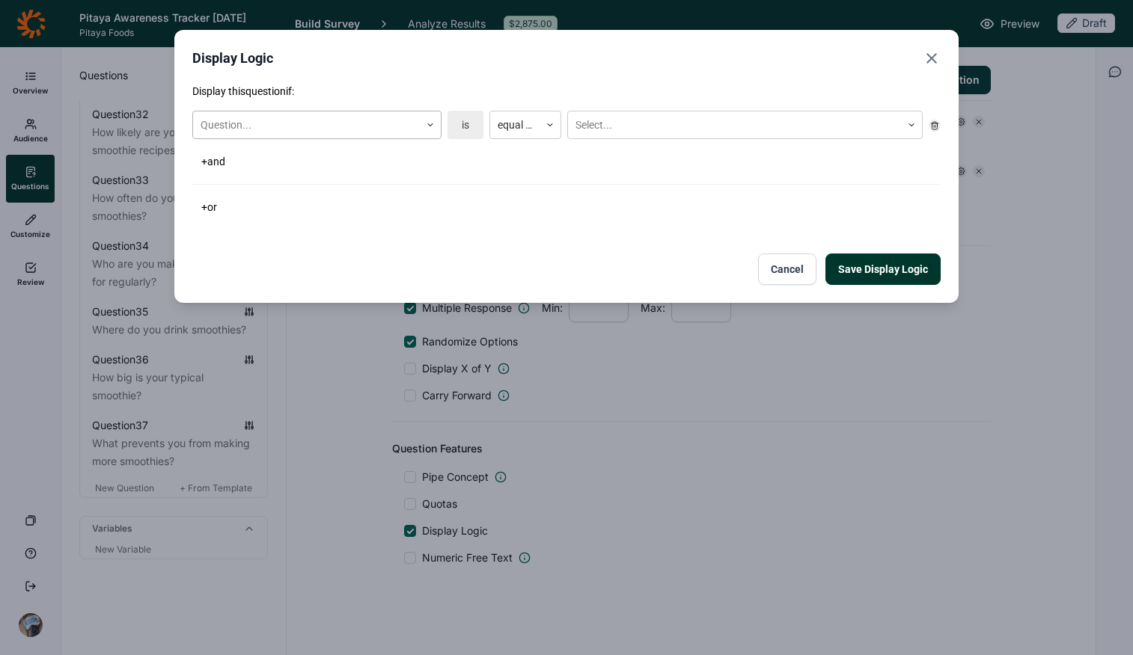
click at [320, 118] on div at bounding box center [307, 125] width 212 height 19
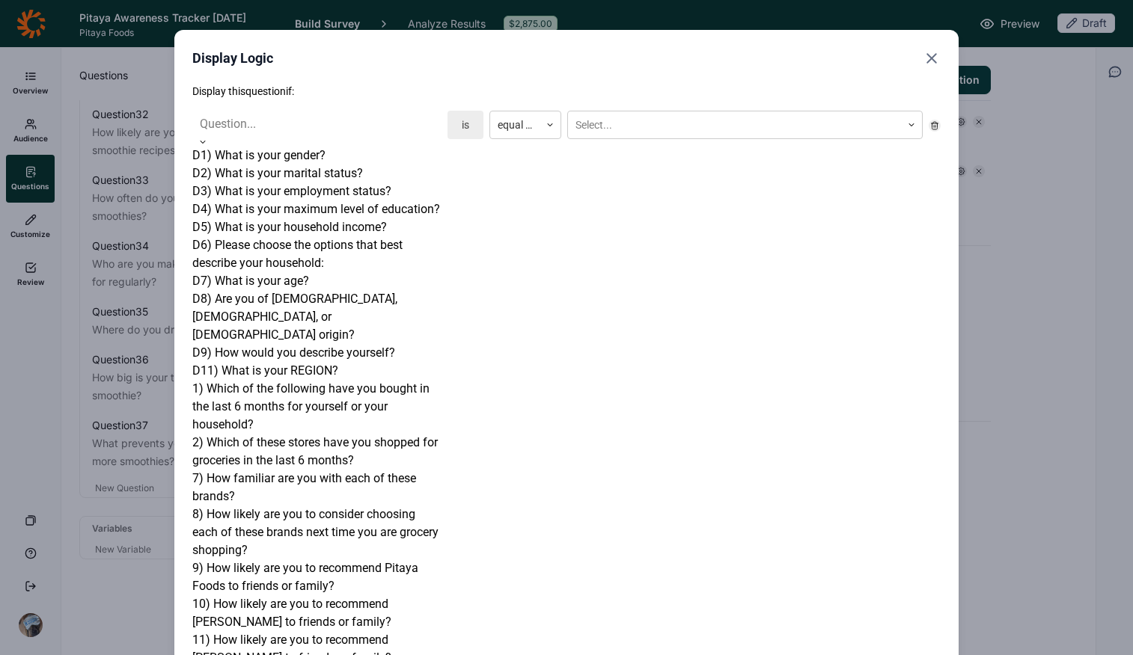
scroll to position [814, 0]
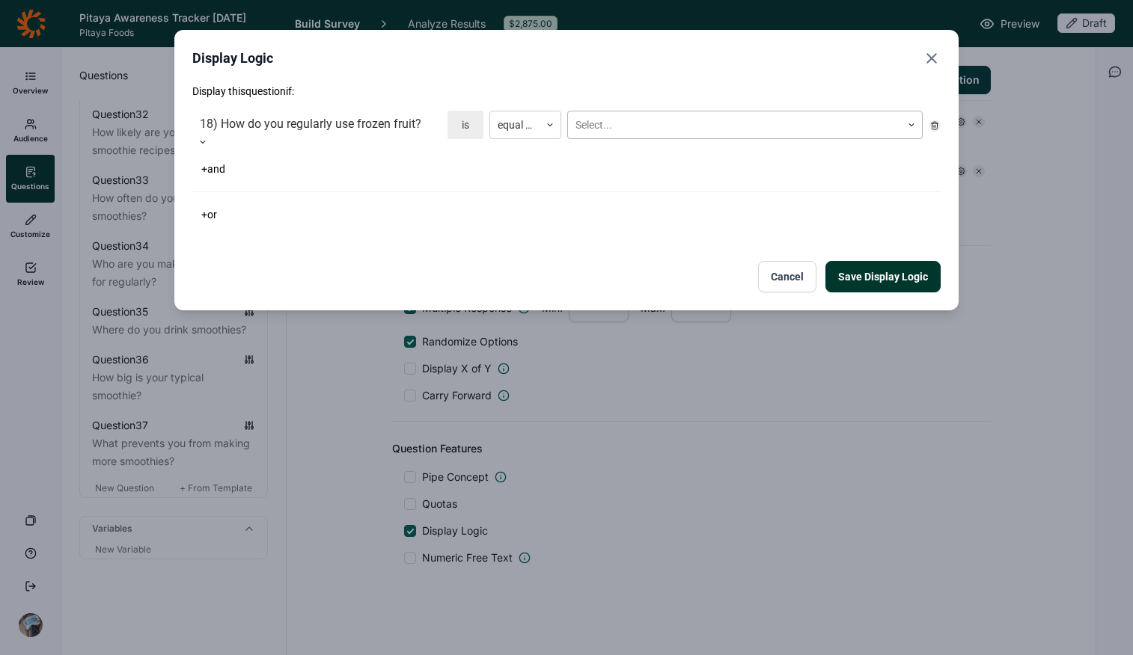
click at [633, 121] on div at bounding box center [734, 125] width 318 height 19
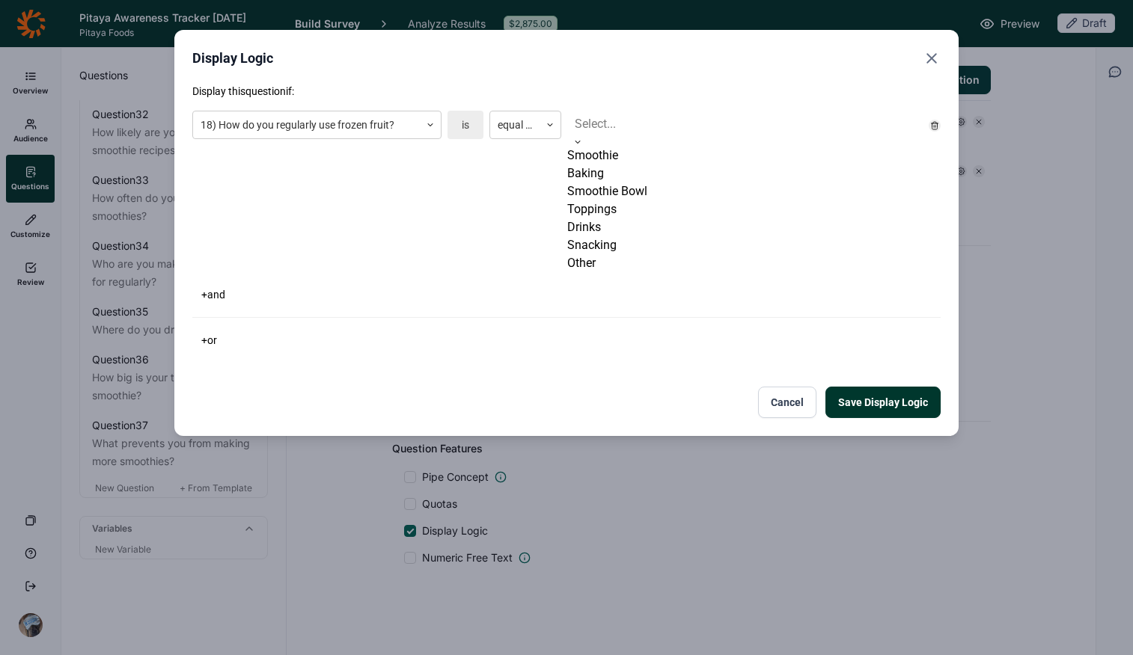
click at [634, 158] on div "Smoothie" at bounding box center [744, 156] width 355 height 18
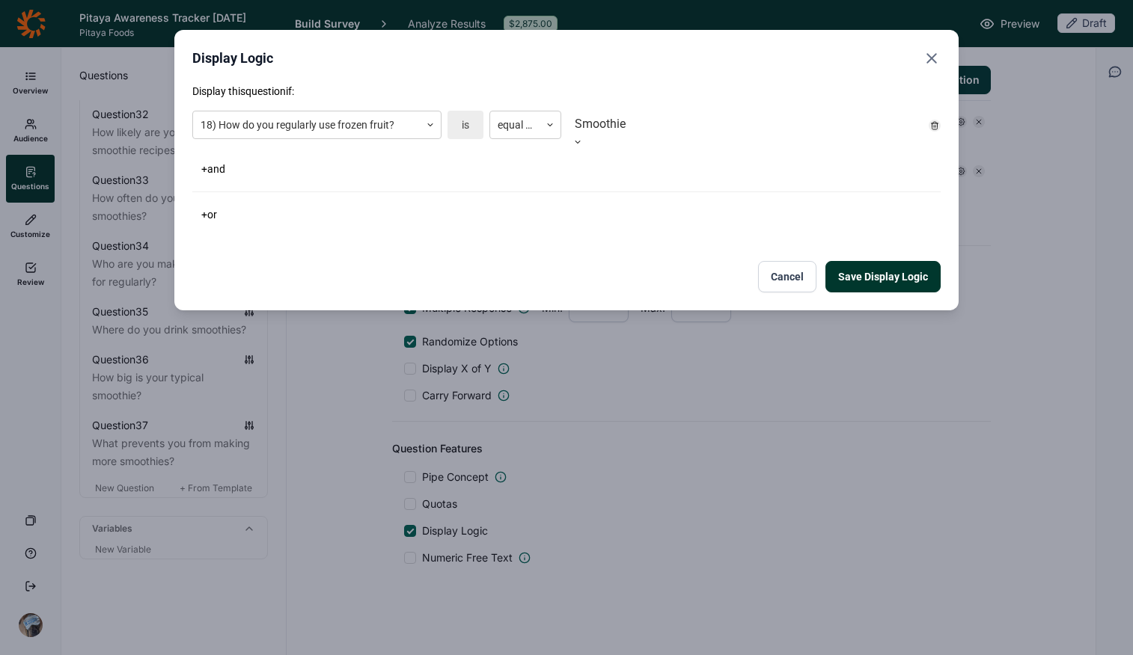
click at [855, 273] on button "Save Display Logic" at bounding box center [882, 276] width 115 height 31
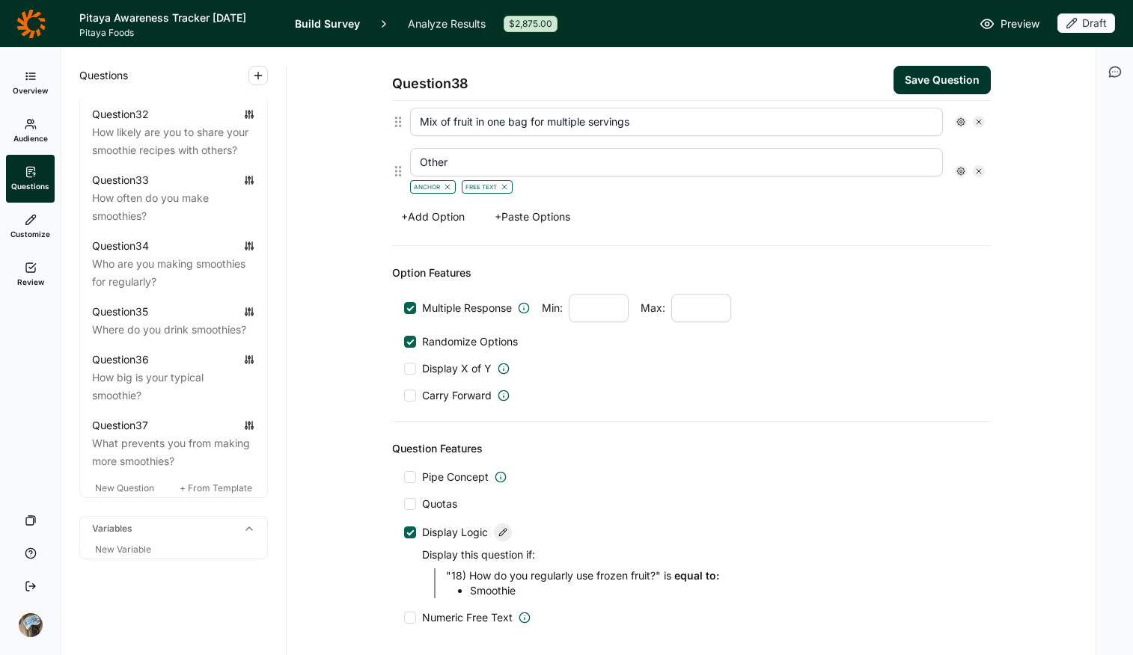
click at [907, 68] on button "Save Question" at bounding box center [941, 80] width 97 height 28
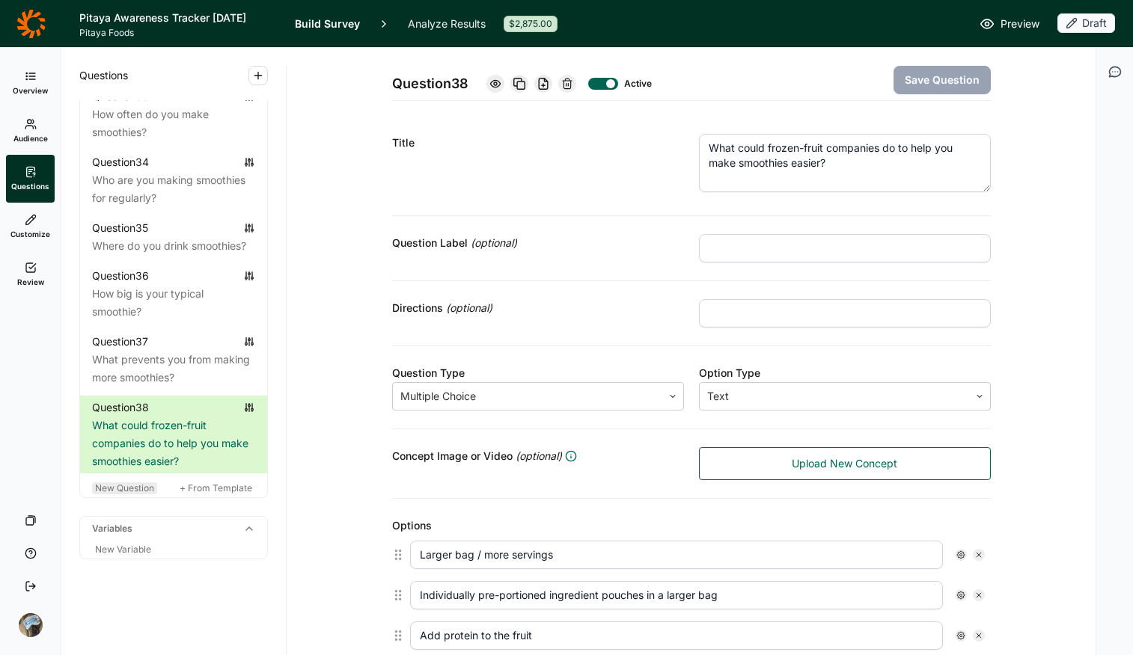
click at [113, 494] on span "New Question" at bounding box center [124, 488] width 59 height 11
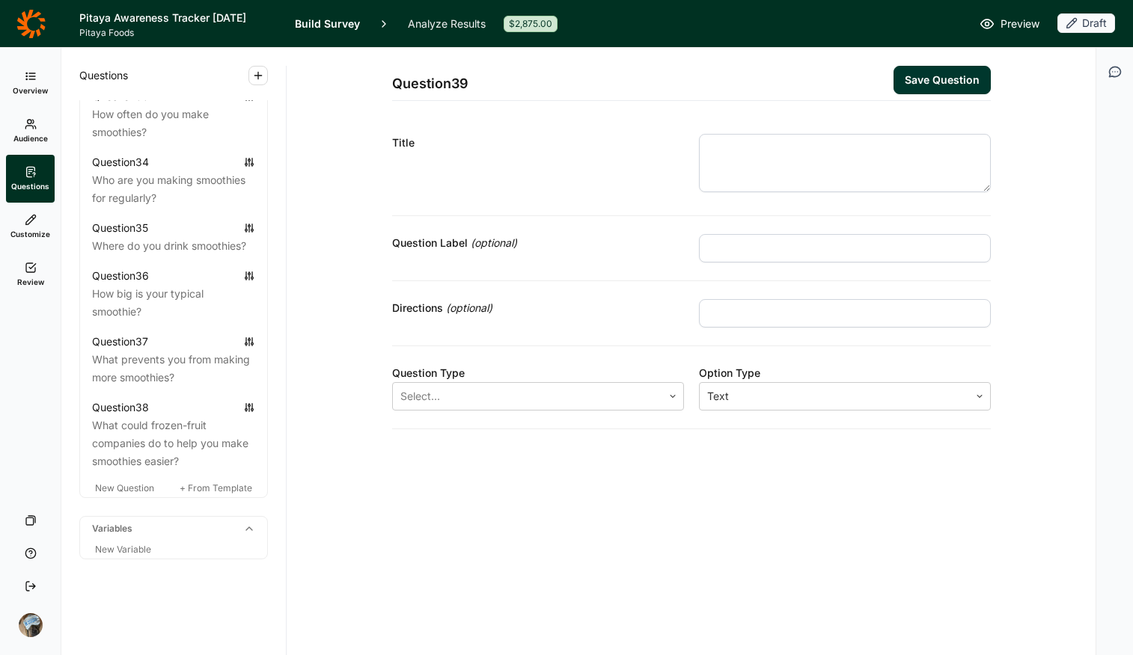
click at [760, 150] on textarea at bounding box center [845, 163] width 292 height 58
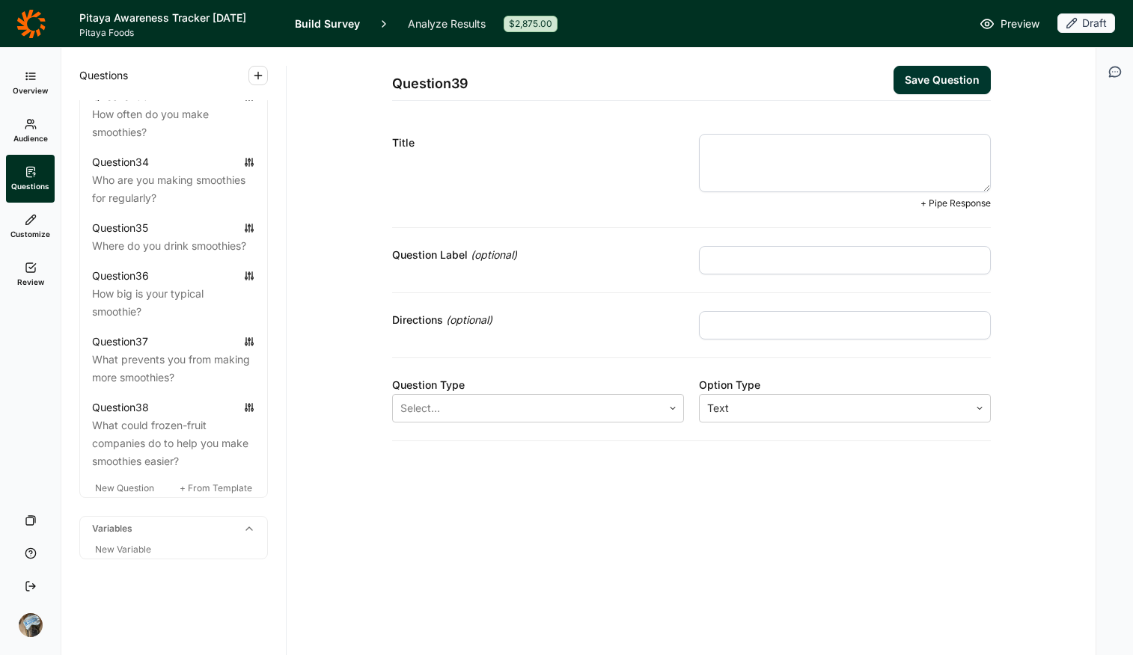
paste textarea "how willing are you to include superfruits in your smoothie?"
drag, startPoint x: 713, startPoint y: 144, endPoint x: 676, endPoint y: 142, distance: 36.7
click at [676, 142] on div "Title how willing are you to include superfruits in your smoothie? + Pipe Respo…" at bounding box center [691, 172] width 599 height 112
click at [540, 412] on div at bounding box center [527, 408] width 254 height 21
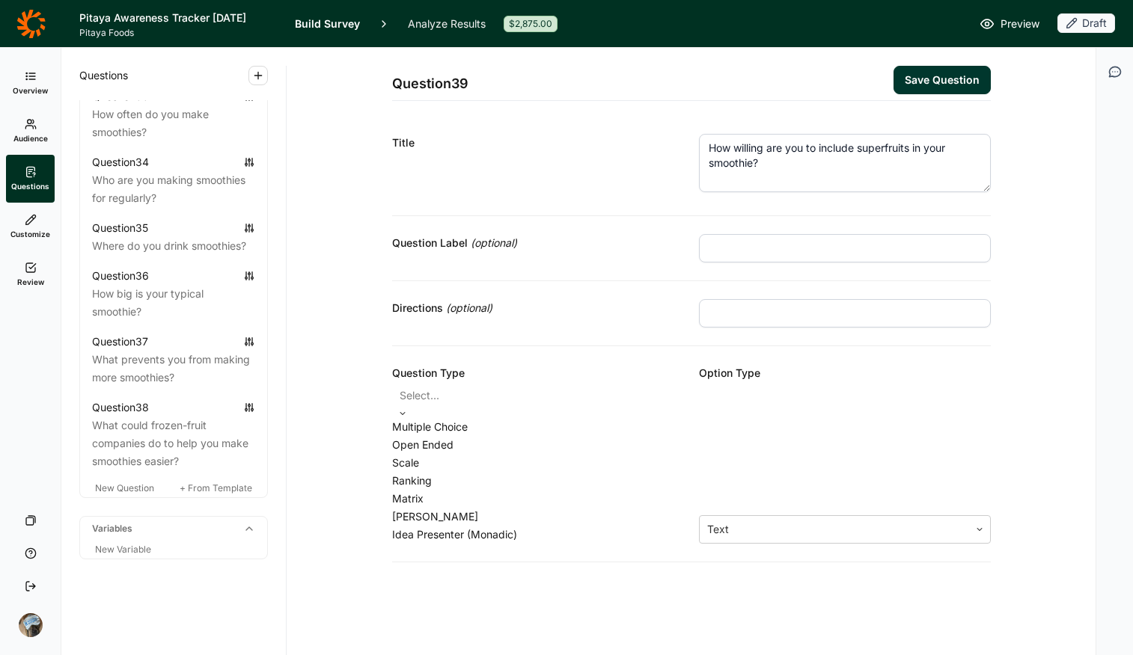
click at [501, 429] on div "Multiple Choice" at bounding box center [538, 427] width 292 height 18
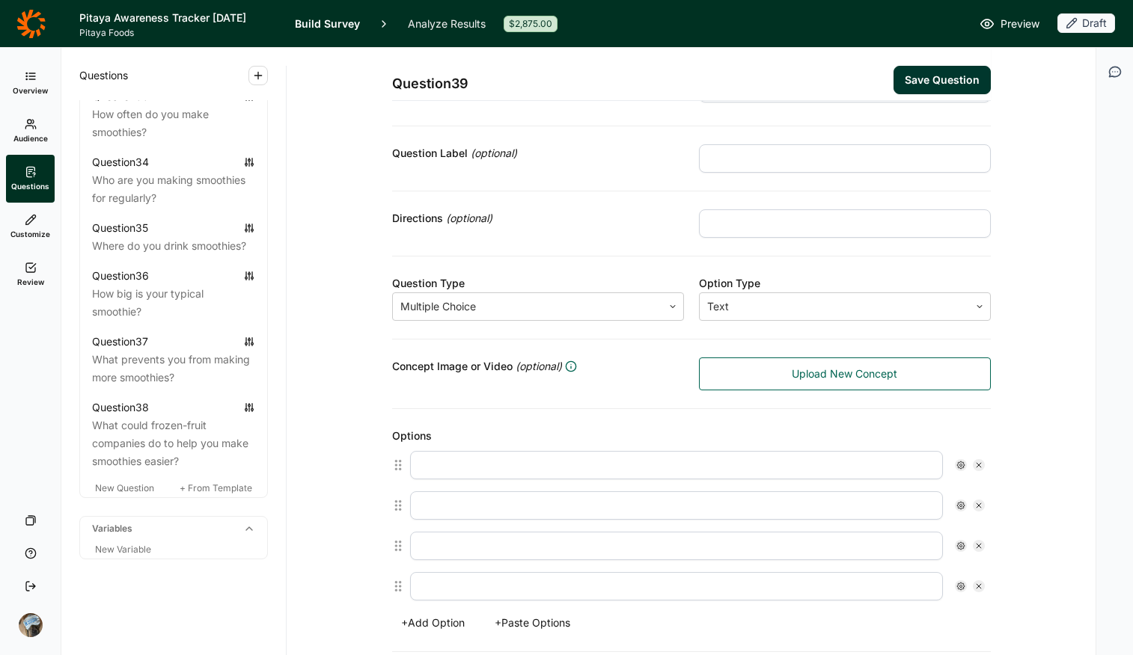
scroll to position [102, 0]
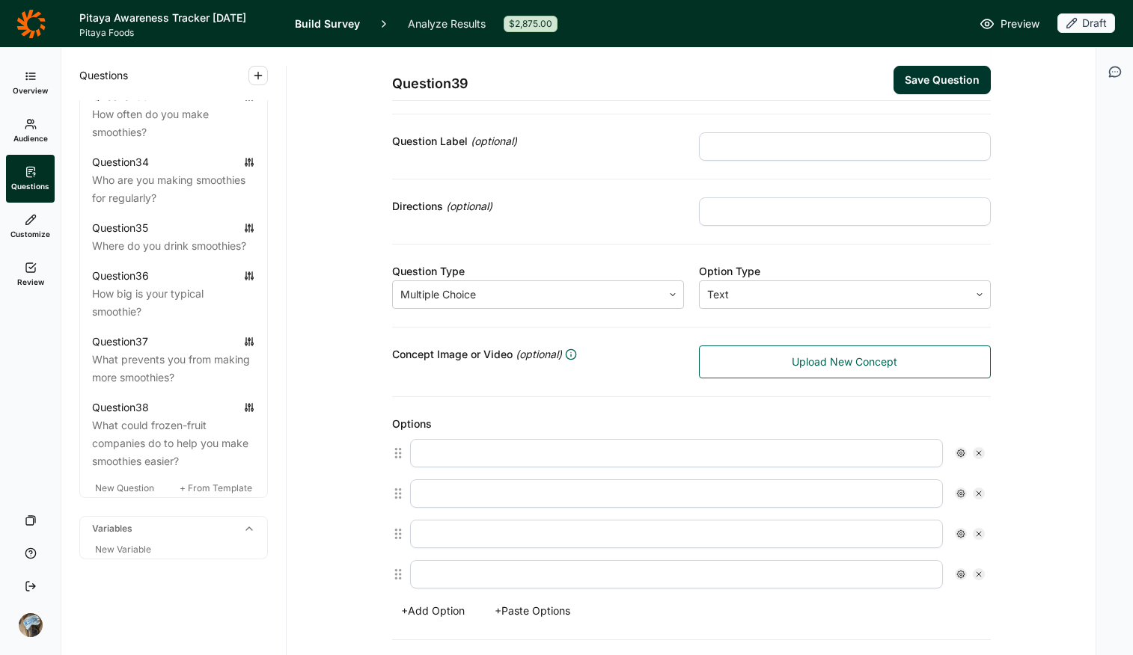
click at [548, 519] on button "+ Paste Options" at bounding box center [533, 611] width 94 height 21
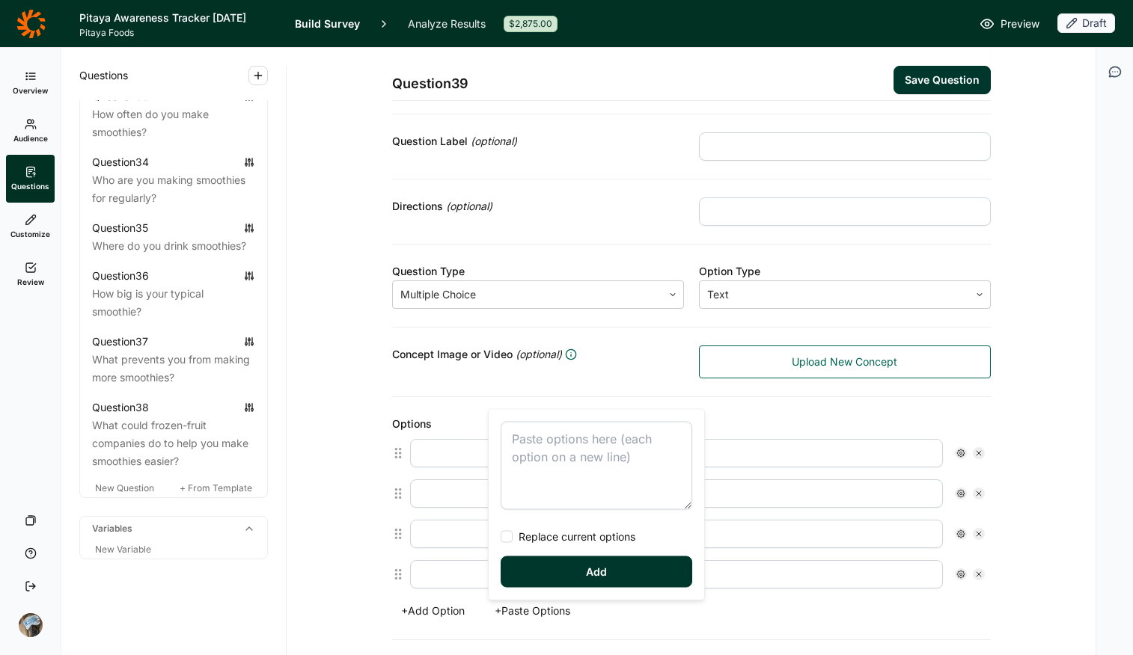
click at [563, 441] on textarea at bounding box center [597, 466] width 192 height 88
click at [539, 519] on span "Replace current options" at bounding box center [574, 537] width 123 height 15
click at [501, 519] on input "Replace current options" at bounding box center [501, 537] width 0 height 0
click at [558, 519] on button "Add" at bounding box center [597, 572] width 192 height 31
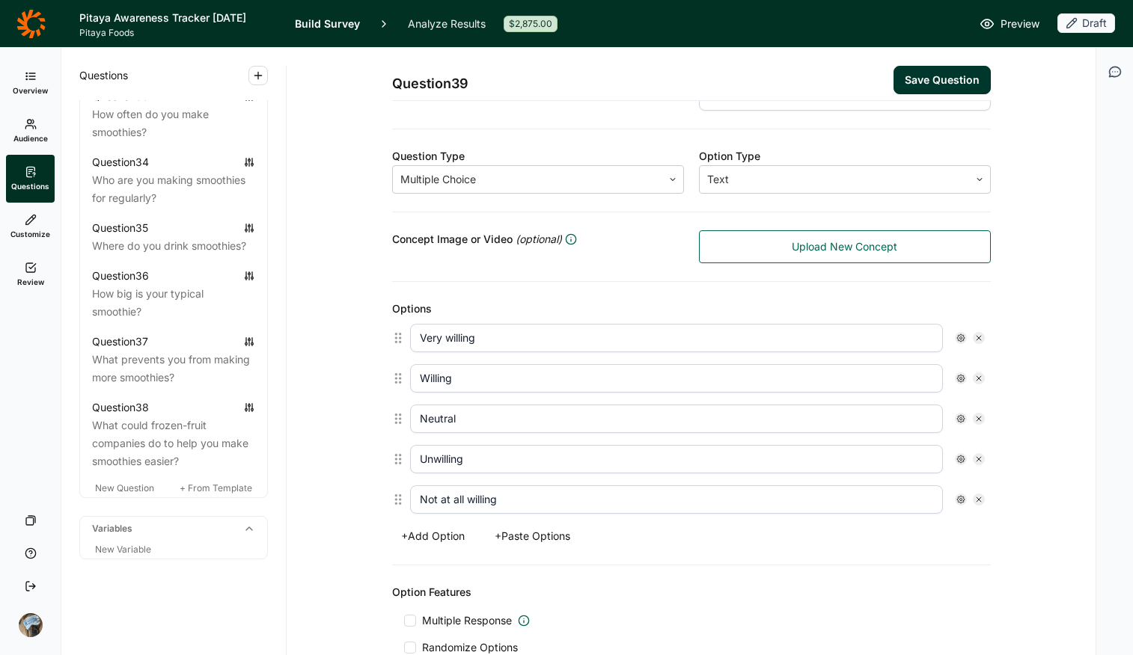
scroll to position [496, 0]
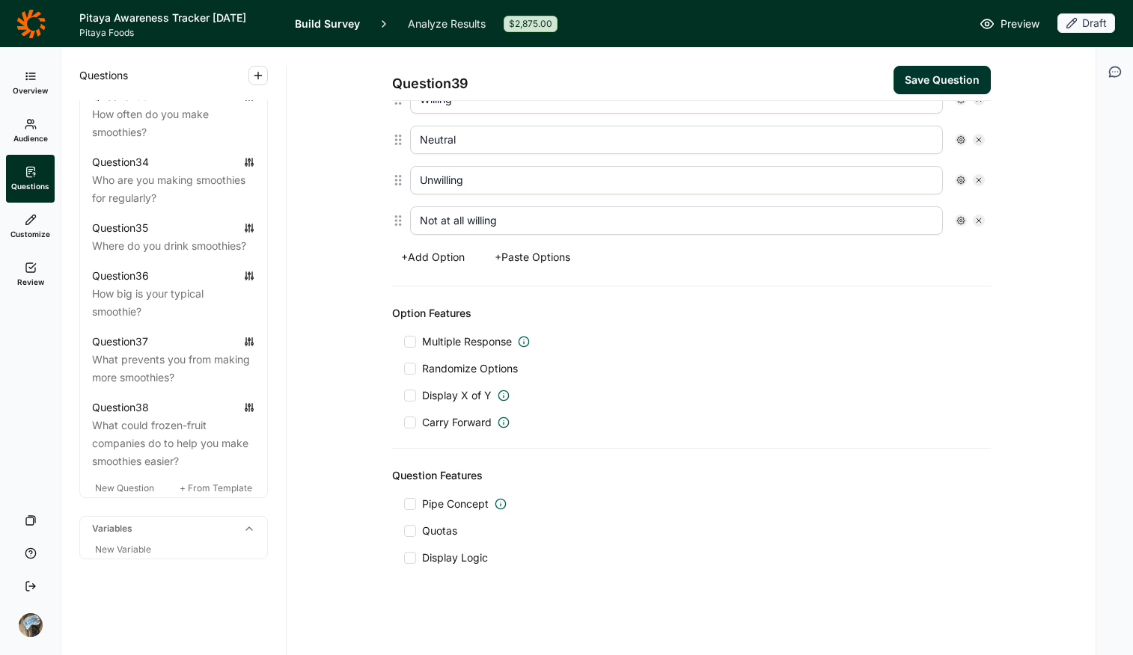
click at [438, 519] on span "Display Logic" at bounding box center [455, 558] width 66 height 15
click at [404, 519] on input "Display Logic" at bounding box center [404, 558] width 0 height 0
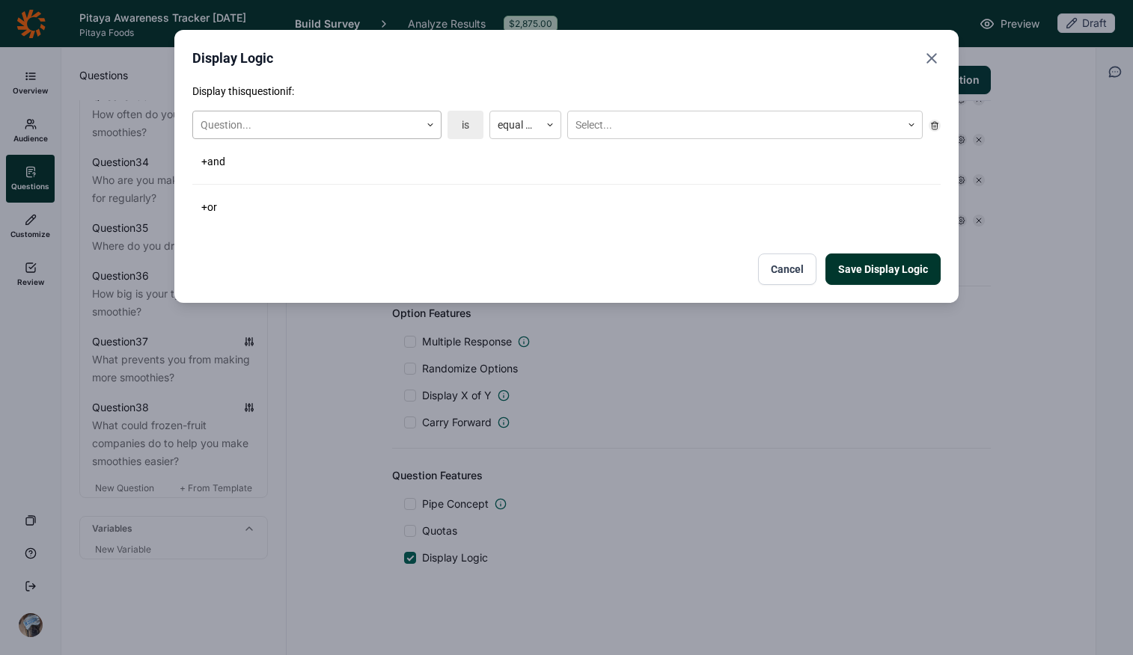
click at [316, 121] on div at bounding box center [307, 125] width 212 height 19
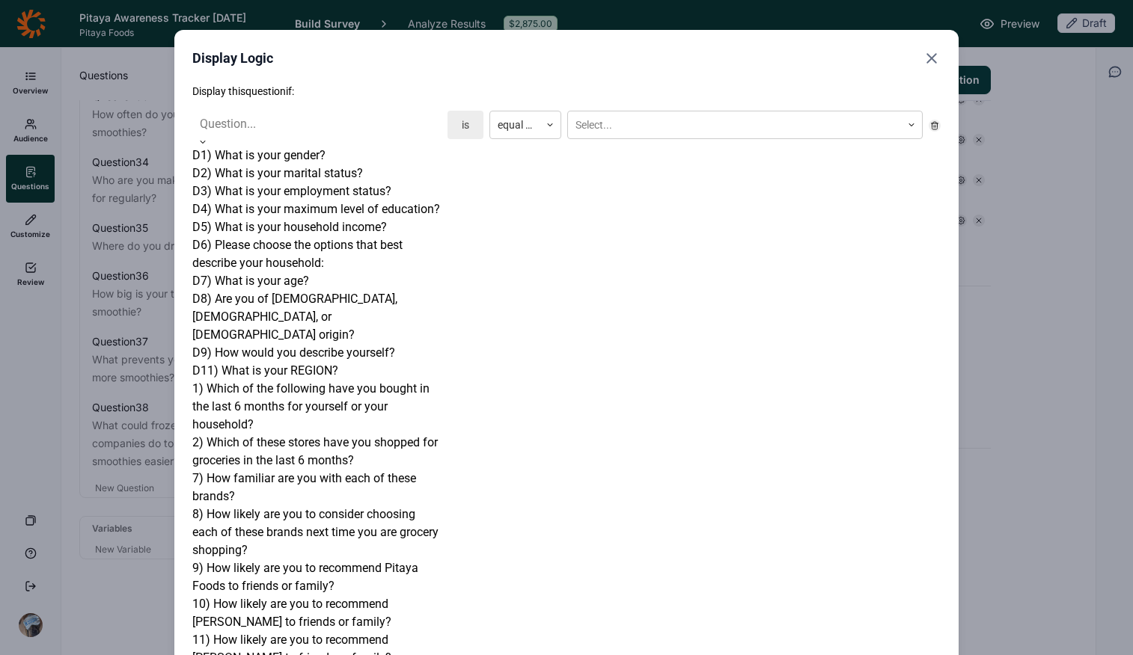
scroll to position [857, 0]
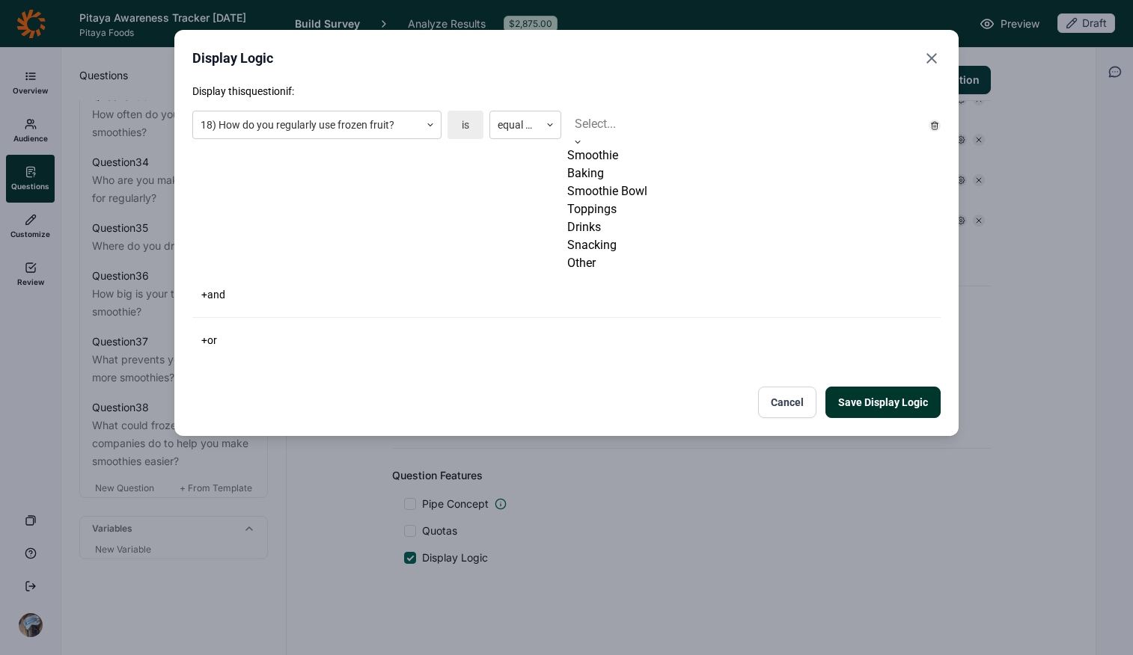
click at [630, 124] on div at bounding box center [745, 124] width 340 height 21
click at [635, 165] on div "Smoothie" at bounding box center [744, 156] width 355 height 18
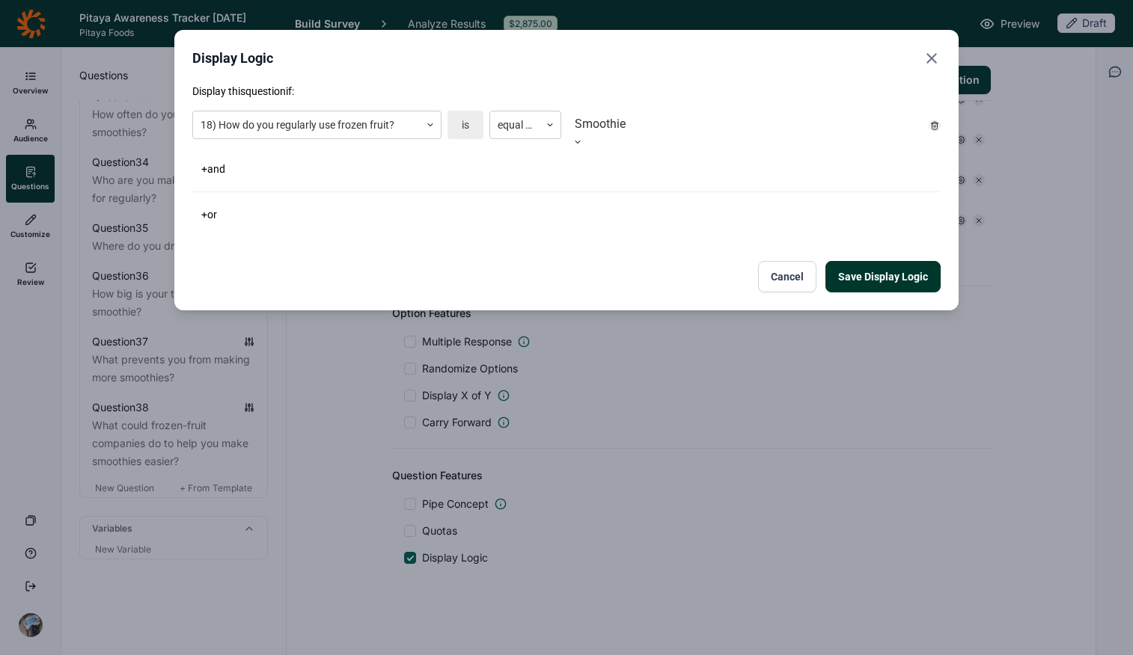
click at [704, 204] on div "+ or" at bounding box center [566, 214] width 748 height 21
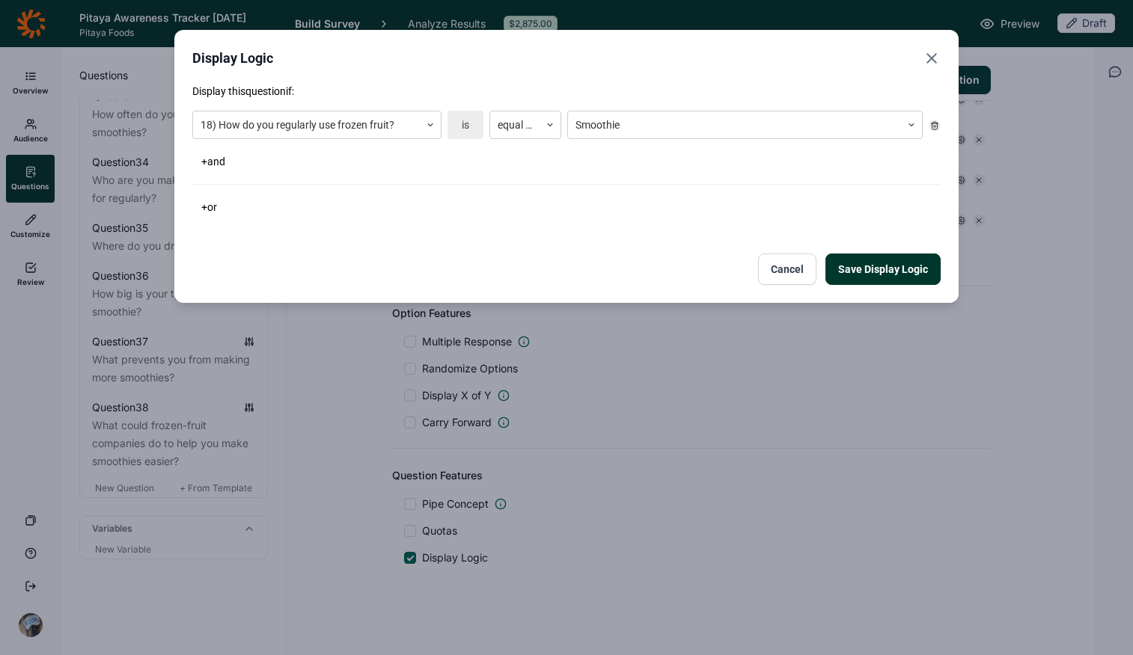
click at [882, 273] on button "Save Display Logic" at bounding box center [882, 269] width 115 height 31
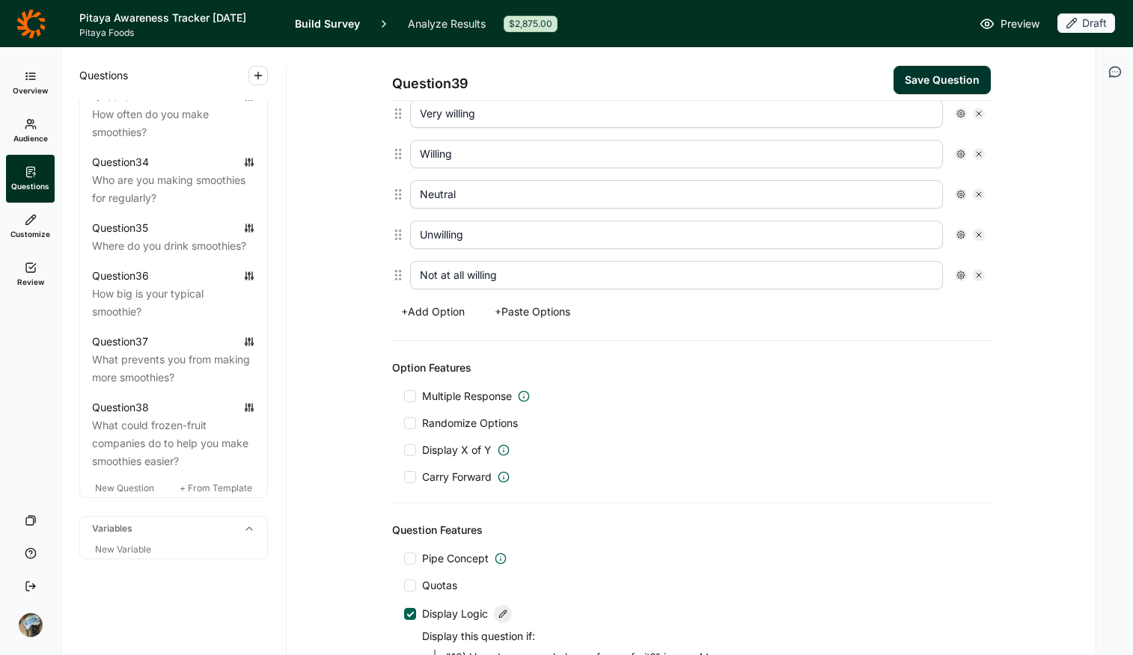
scroll to position [440, 0]
click at [426, 394] on span "Multiple Response" at bounding box center [467, 398] width 90 height 15
click at [404, 398] on input "Multiple Response" at bounding box center [404, 398] width 0 height 0
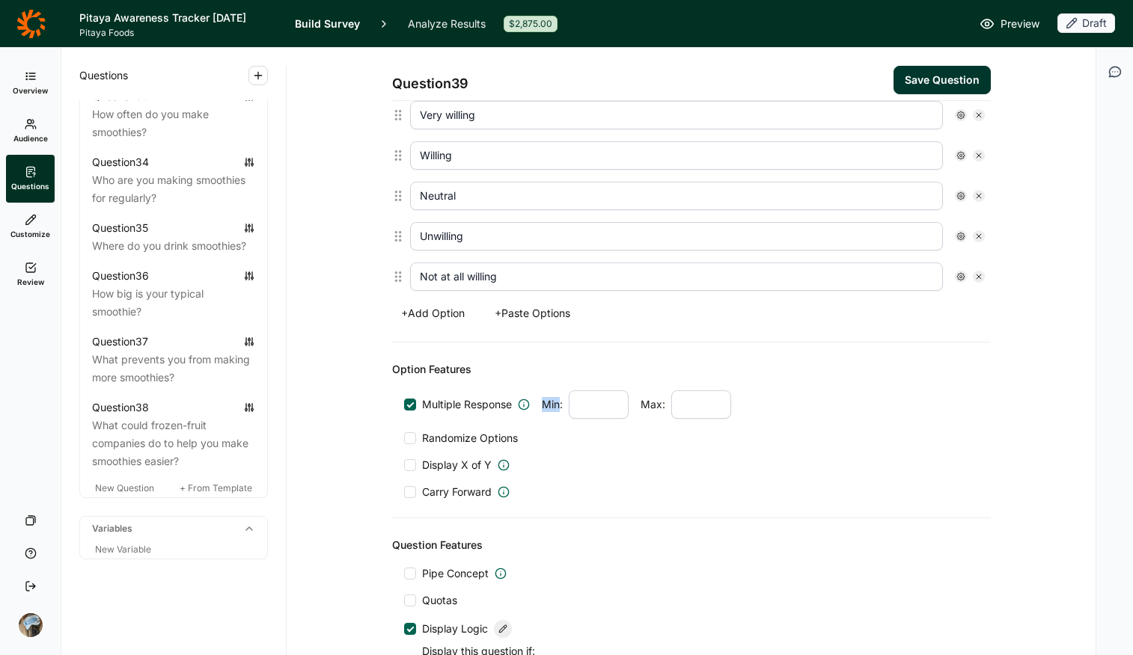
click at [426, 394] on div "Multiple Response Min: Max:" at bounding box center [691, 405] width 575 height 28
click at [428, 395] on div "Multiple Response Min: Max:" at bounding box center [691, 405] width 575 height 28
click at [428, 397] on span "Multiple Response" at bounding box center [467, 404] width 90 height 15
click at [404, 405] on input "Multiple Response" at bounding box center [404, 405] width 0 height 0
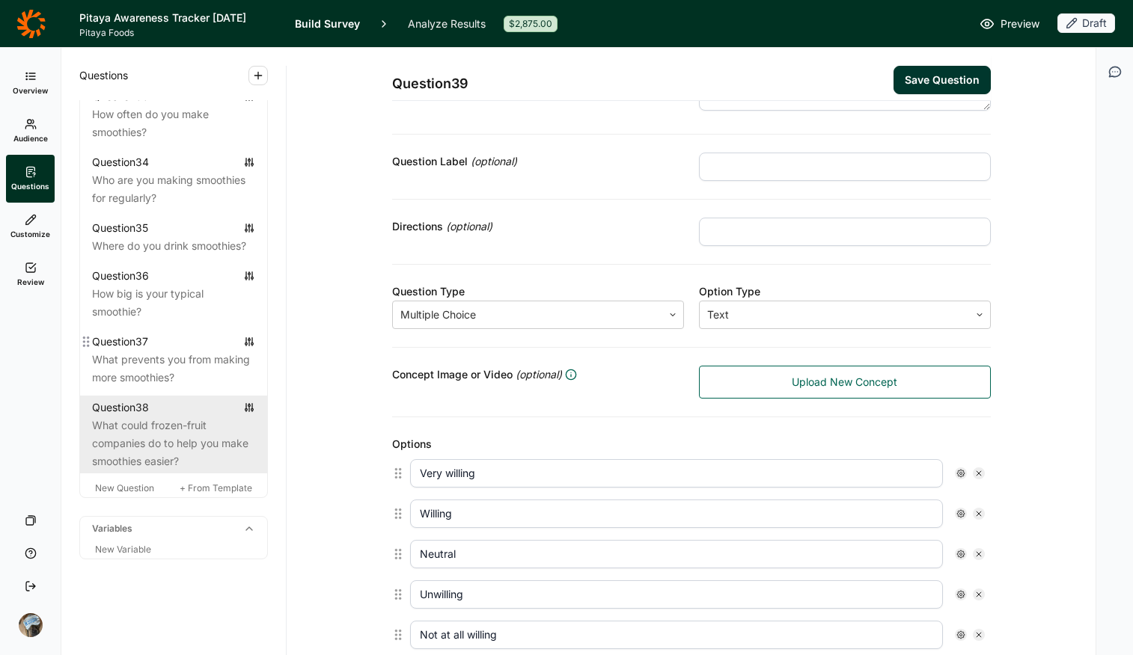
scroll to position [3238, 0]
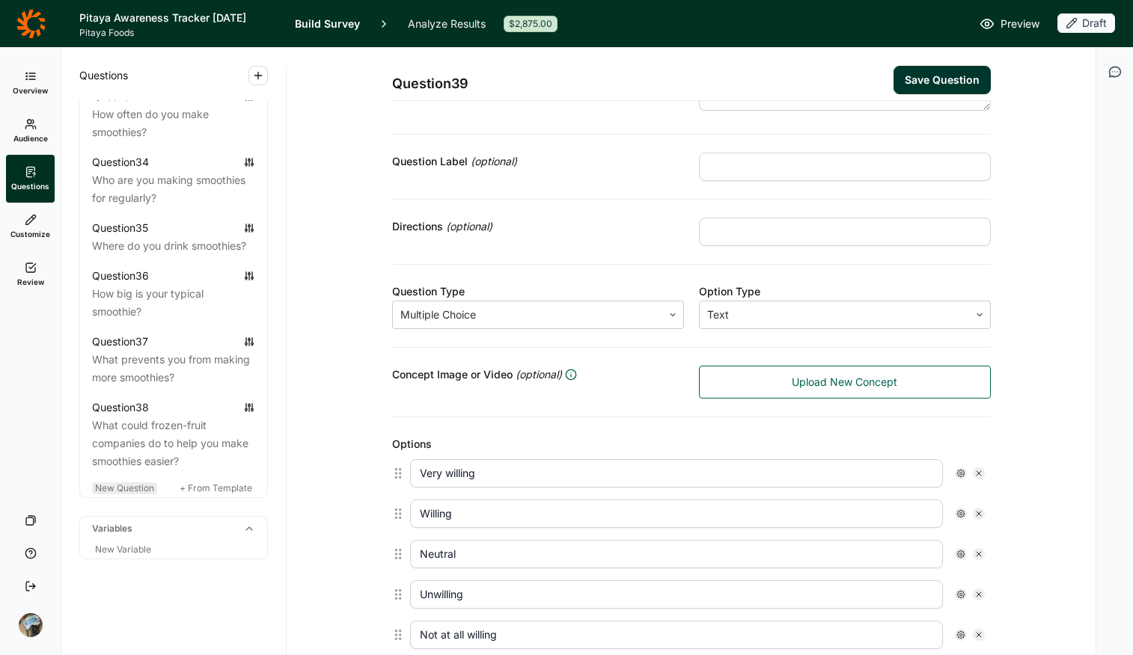
click at [126, 489] on span "New Question" at bounding box center [124, 488] width 59 height 11
click at [132, 484] on span "New Question" at bounding box center [124, 488] width 59 height 11
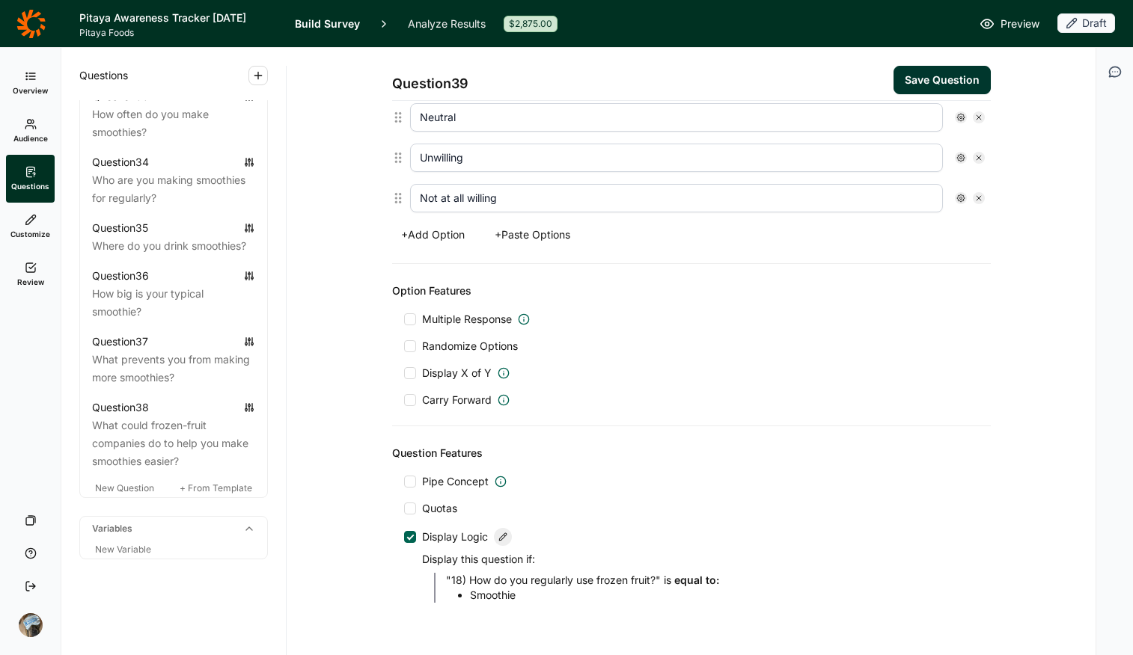
scroll to position [520, 0]
click at [907, 81] on button "Save Question" at bounding box center [941, 80] width 97 height 28
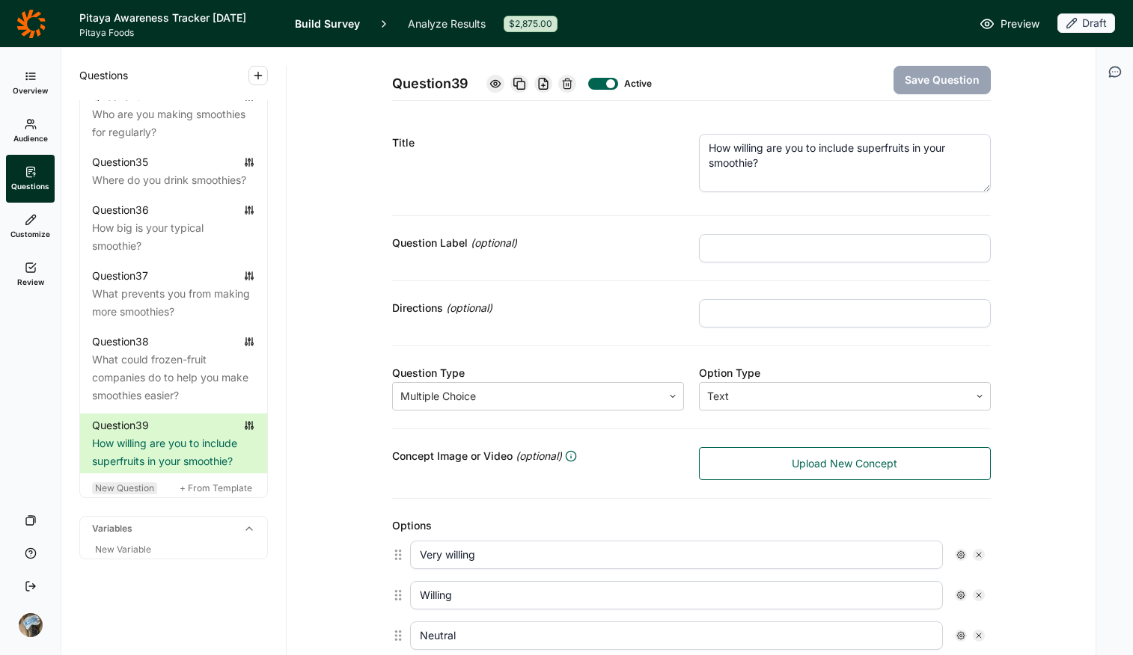
click at [137, 498] on div "New Question + From Template" at bounding box center [173, 489] width 187 height 18
click at [141, 494] on span "New Question" at bounding box center [124, 488] width 59 height 11
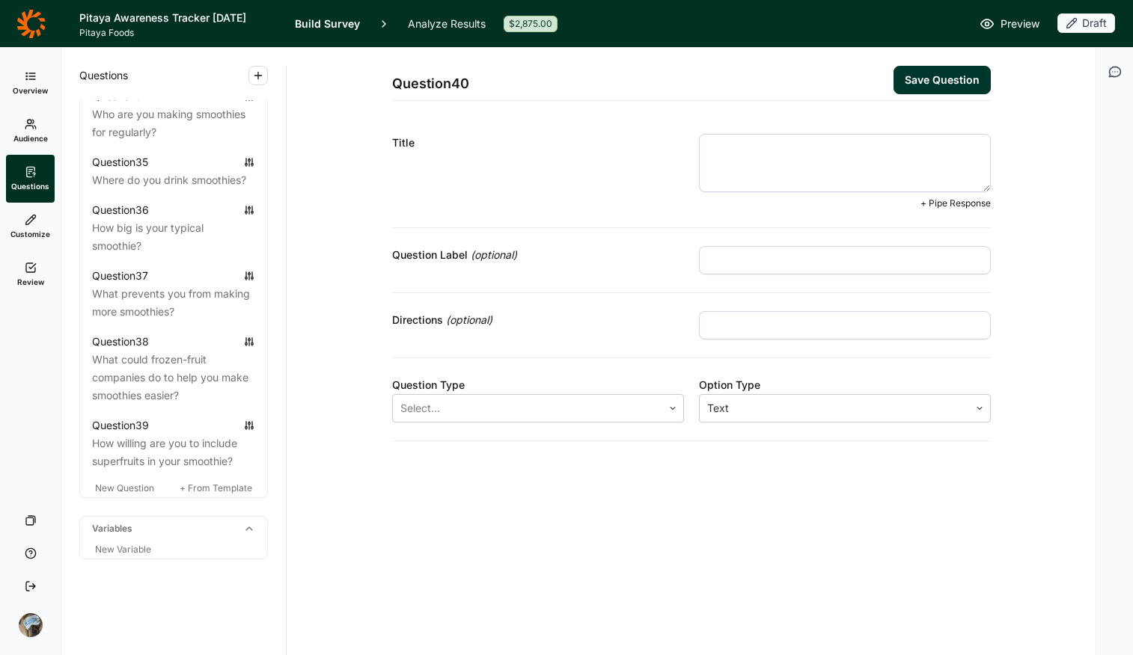
paste textarea "select the fruits you most interested in"
drag, startPoint x: 713, startPoint y: 150, endPoint x: 668, endPoint y: 143, distance: 45.5
click at [668, 143] on div "Title select the fruits you most interested in + Pipe Response" at bounding box center [691, 172] width 599 height 112
click at [907, 143] on textarea "Select the fruits you most interested in" at bounding box center [845, 163] width 292 height 58
click at [759, 328] on input "text" at bounding box center [845, 325] width 292 height 28
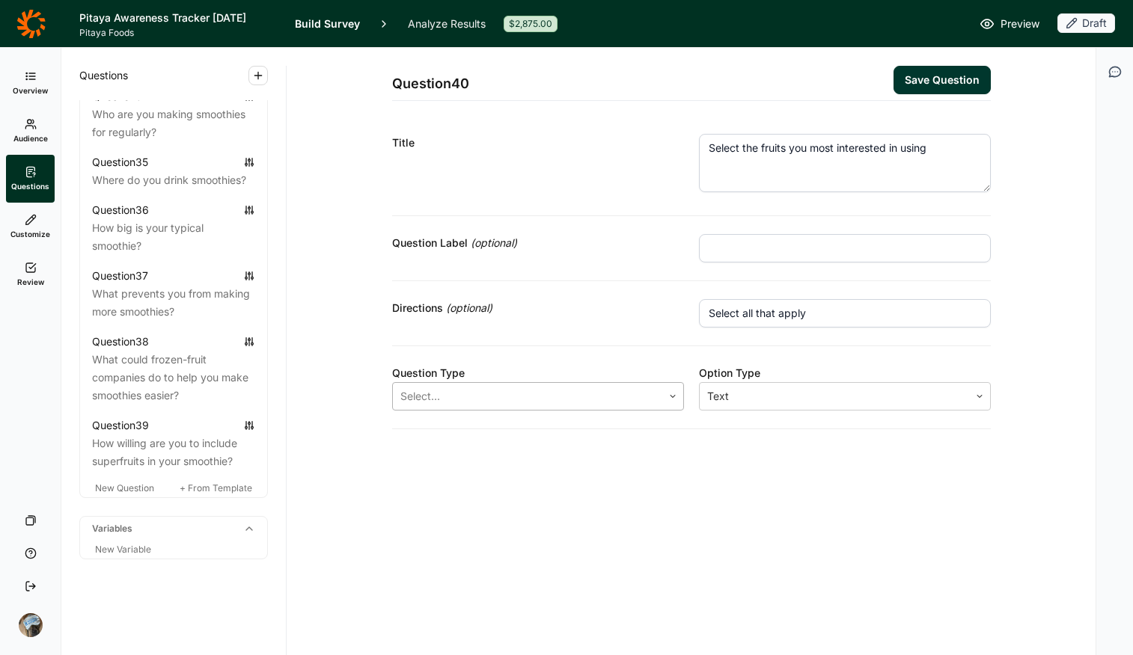
click at [594, 389] on div at bounding box center [527, 396] width 254 height 21
click at [567, 436] on div "Multiple Choice" at bounding box center [538, 427] width 292 height 18
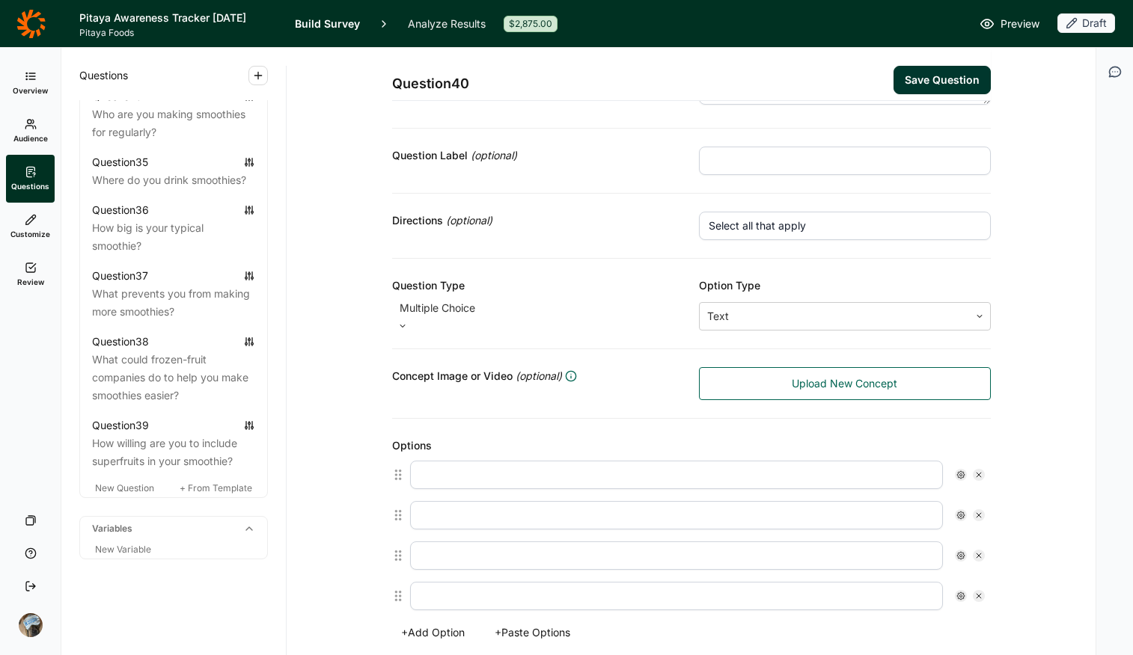
scroll to position [272, 0]
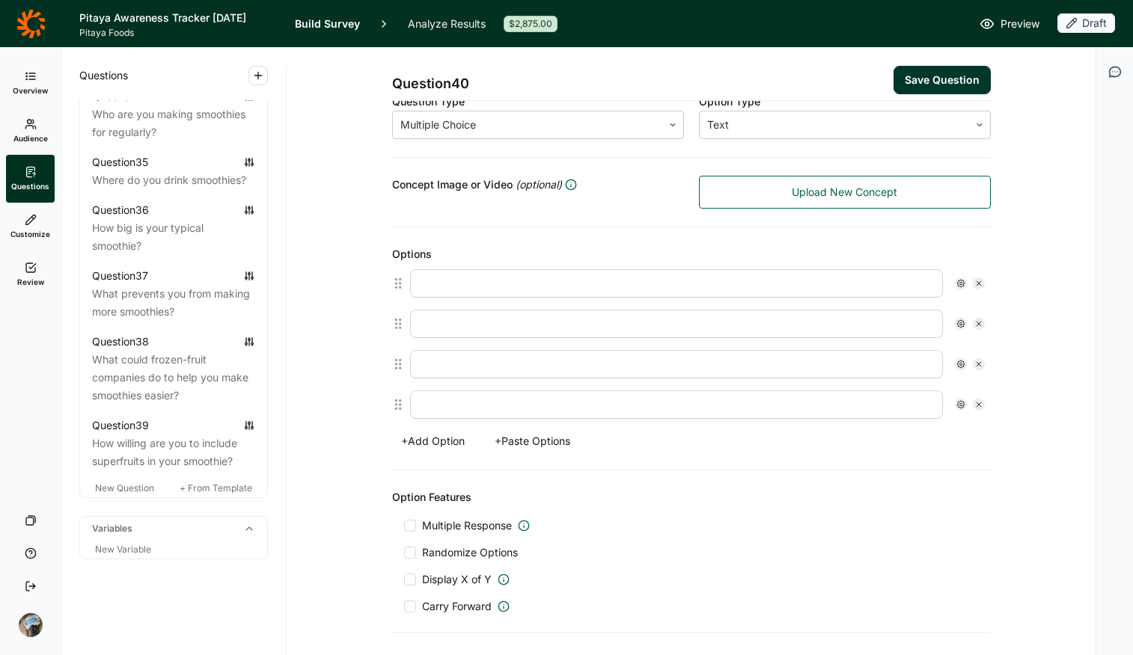
click at [530, 446] on button "+ Paste Options" at bounding box center [533, 441] width 94 height 21
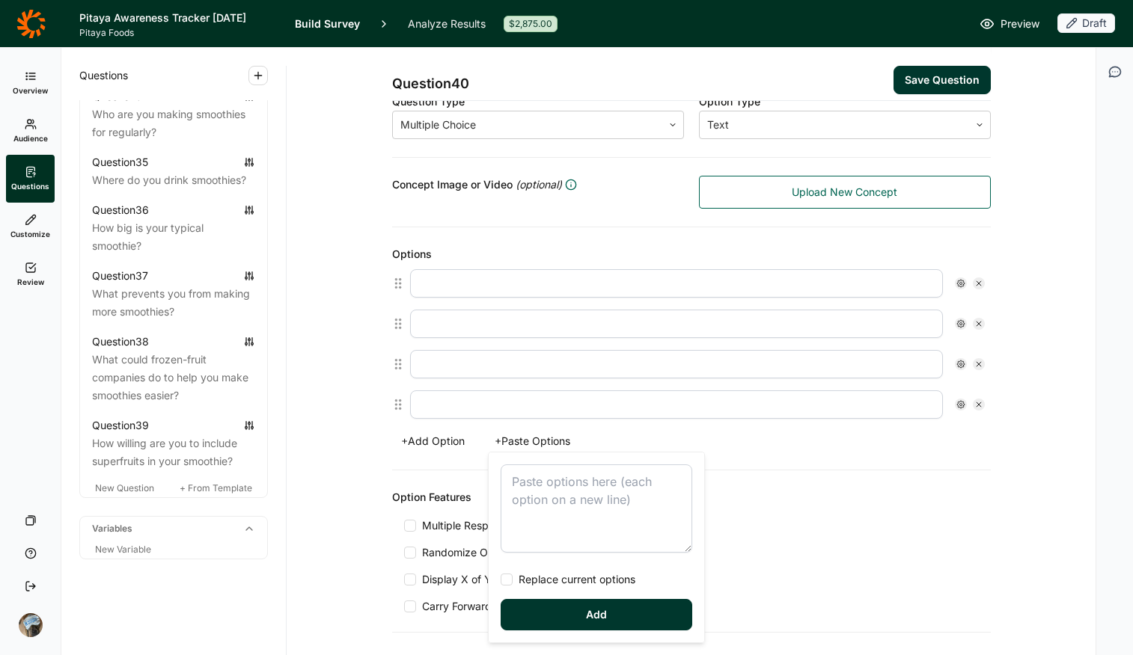
click at [602, 519] on textarea at bounding box center [597, 509] width 192 height 88
click at [541, 519] on span "Replace current options" at bounding box center [574, 579] width 123 height 15
click at [501, 519] on input "Replace current options" at bounding box center [501, 580] width 0 height 0
click at [555, 519] on button "Add" at bounding box center [597, 614] width 192 height 31
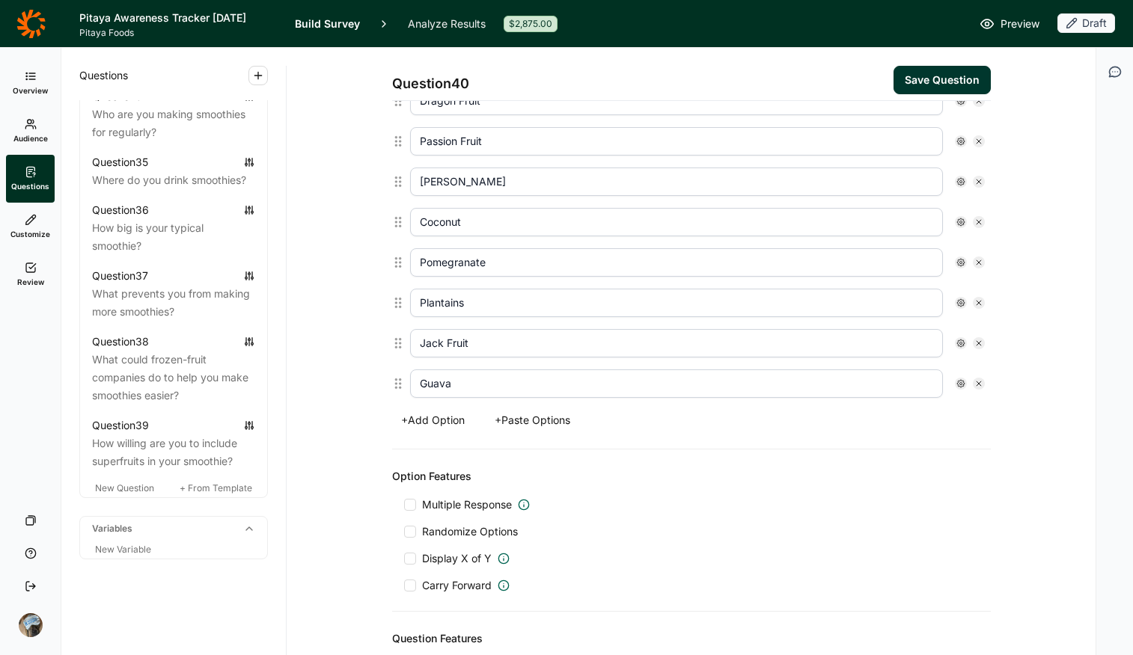
scroll to position [461, 0]
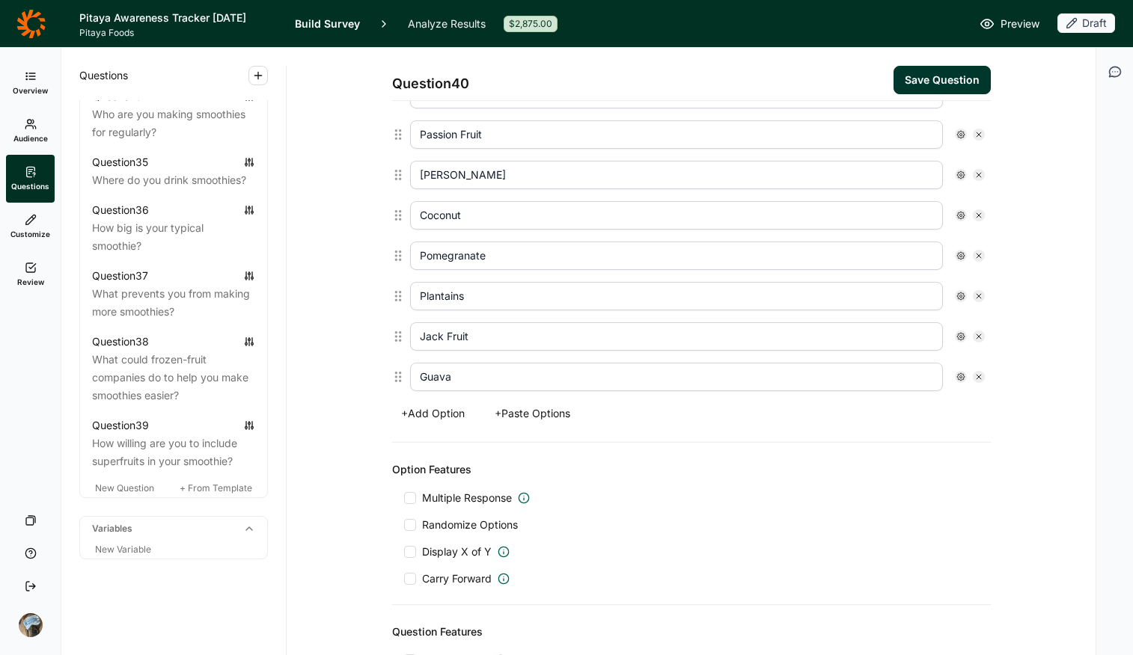
click at [459, 495] on span "Multiple Response" at bounding box center [467, 498] width 90 height 15
click at [404, 498] on input "Multiple Response" at bounding box center [404, 498] width 0 height 0
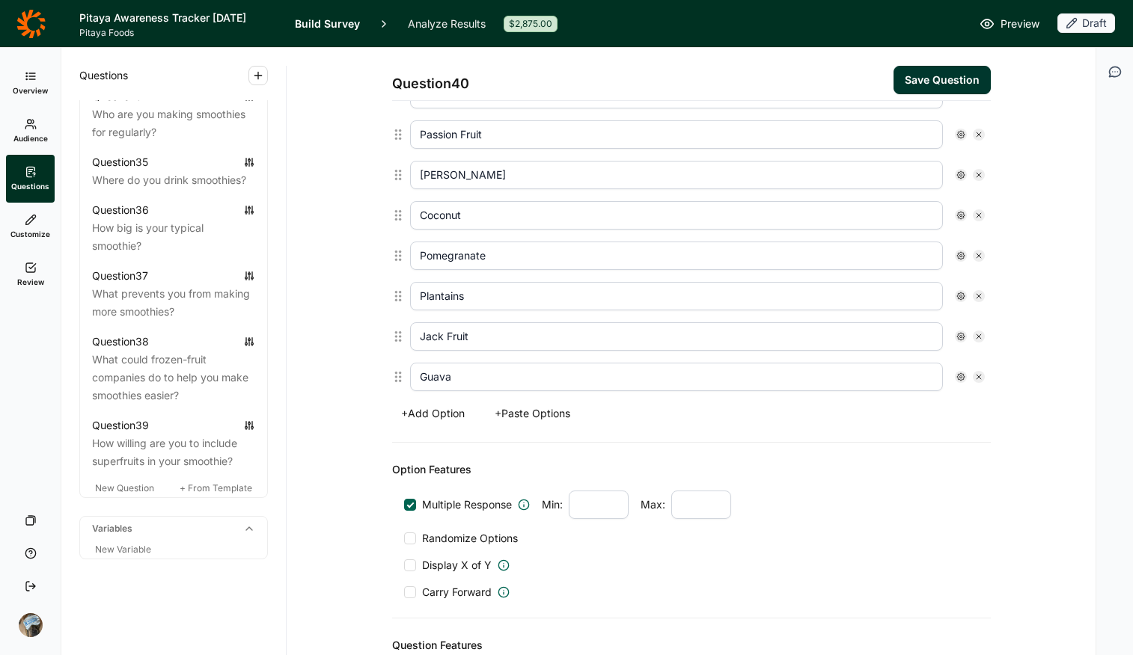
click at [462, 519] on span "Randomize Options" at bounding box center [467, 538] width 102 height 15
click at [404, 519] on input "Randomize Options" at bounding box center [404, 539] width 0 height 0
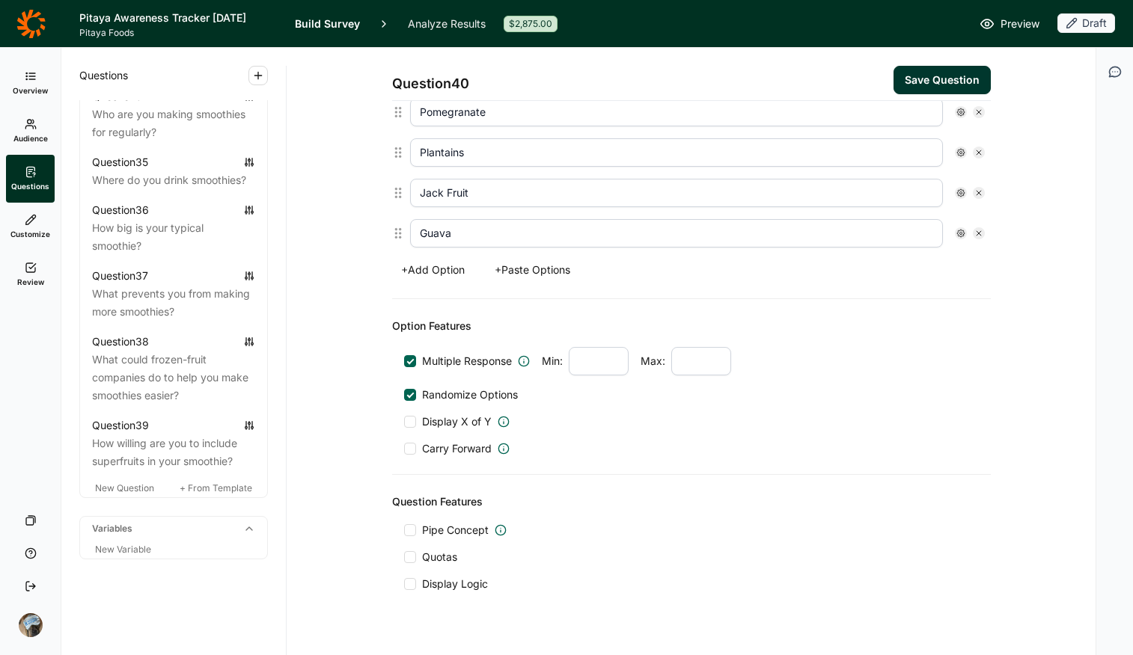
scroll to position [631, 0]
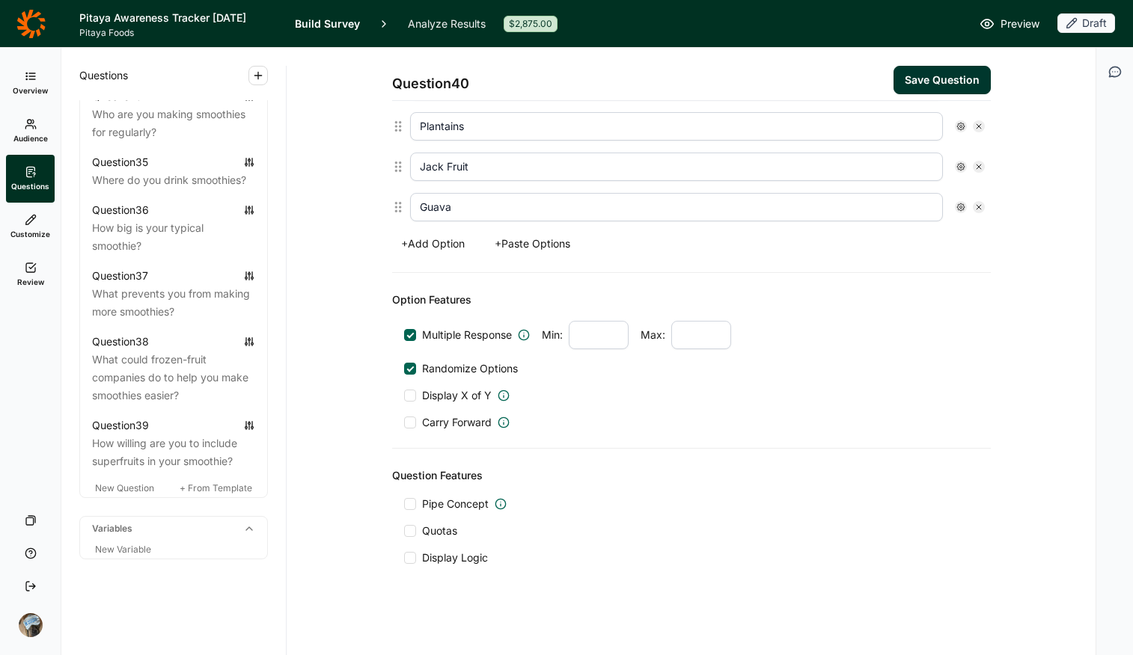
click at [450, 519] on span "Display Logic" at bounding box center [455, 558] width 66 height 15
click at [404, 519] on input "Display Logic" at bounding box center [404, 558] width 0 height 0
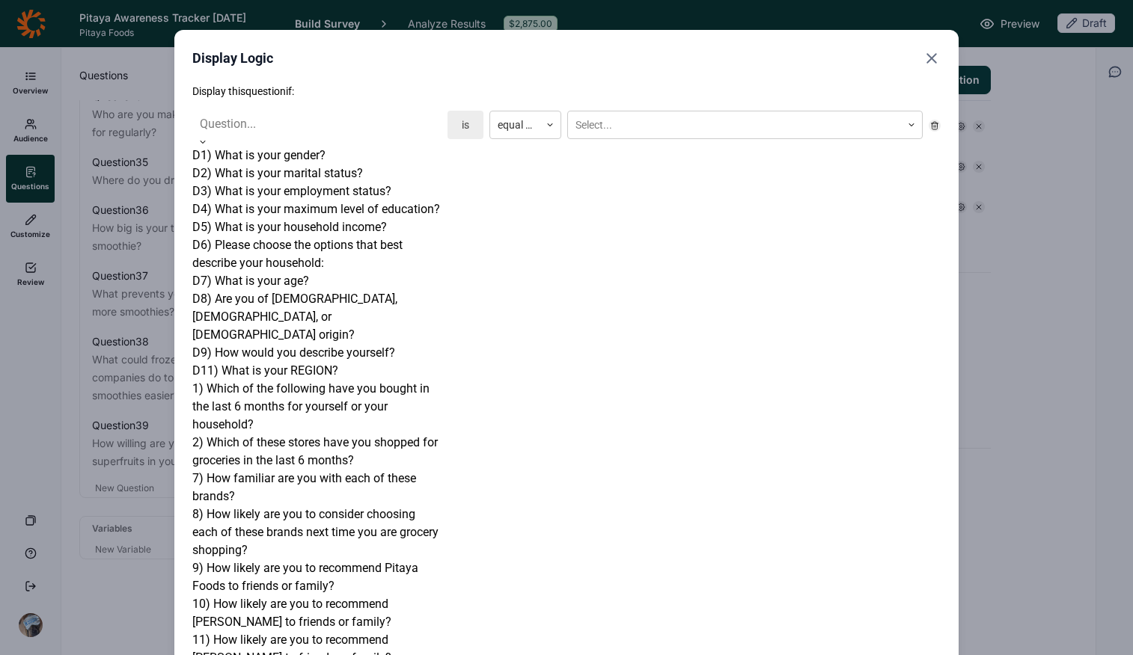
click at [306, 119] on div at bounding box center [317, 124] width 234 height 21
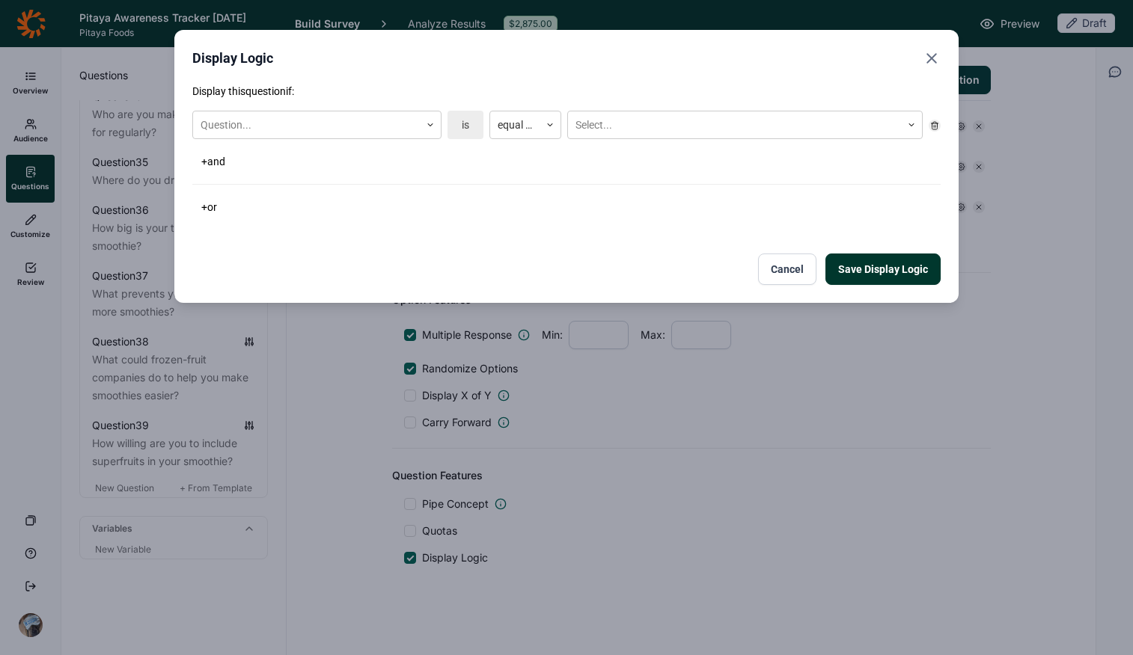
click at [590, 235] on div "Display this question if: Question... is equal to Select... + and + or Save Dis…" at bounding box center [566, 184] width 748 height 201
click at [904, 269] on button "Save Display Logic" at bounding box center [882, 269] width 115 height 31
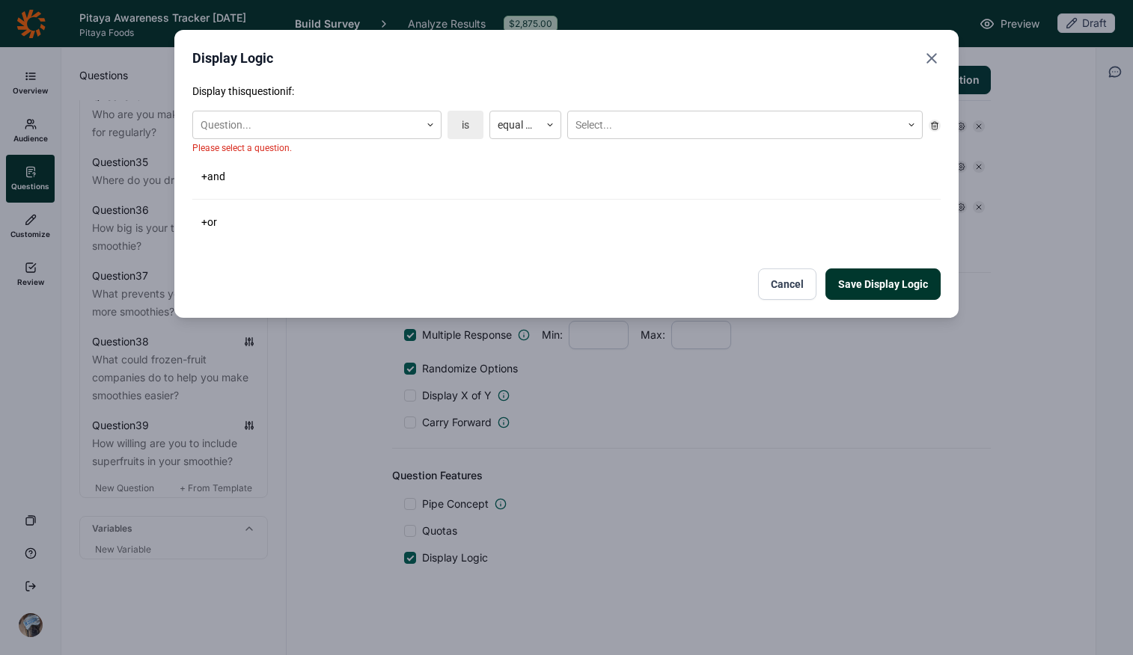
click at [907, 60] on icon "Close" at bounding box center [932, 58] width 18 height 18
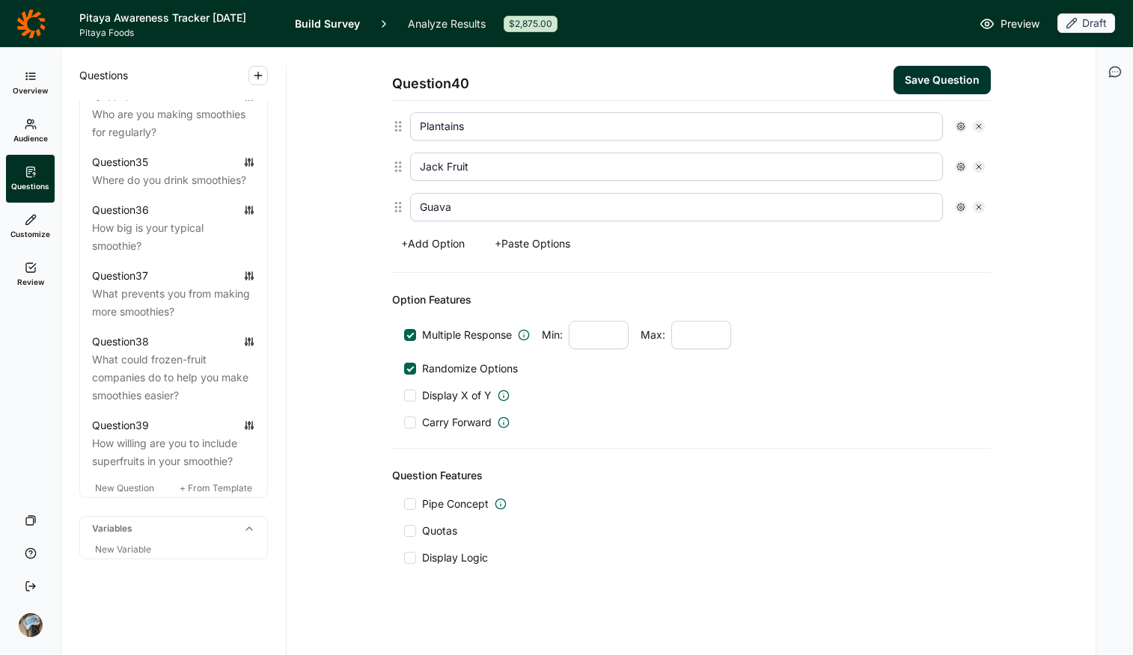
click at [907, 74] on button "Save Question" at bounding box center [941, 80] width 97 height 28
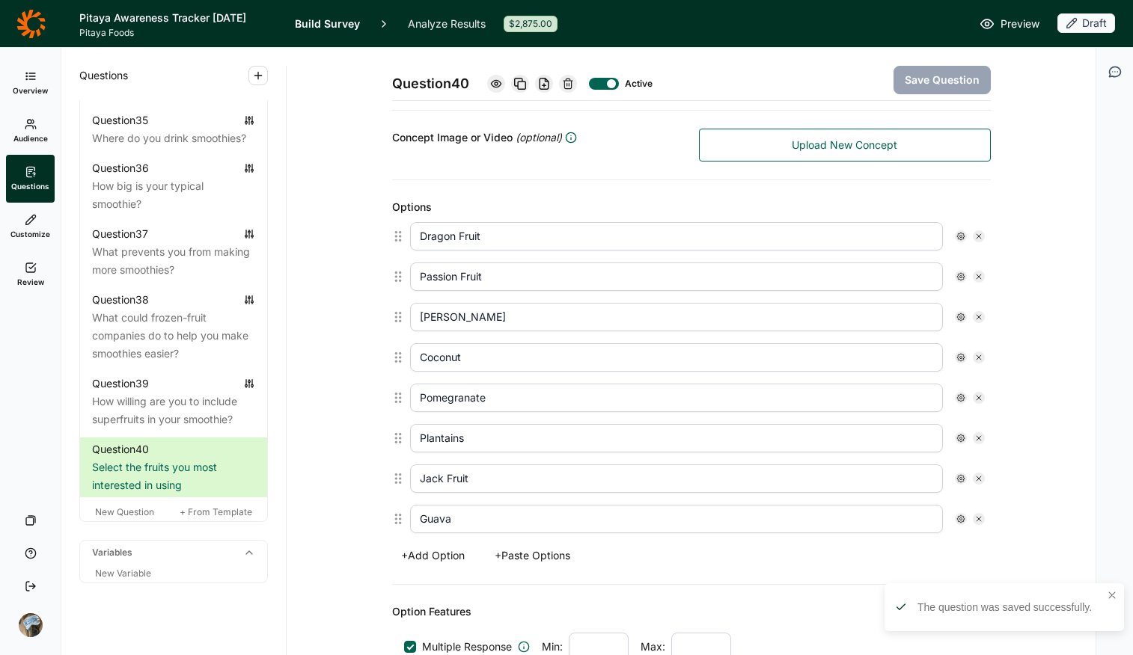
scroll to position [631, 0]
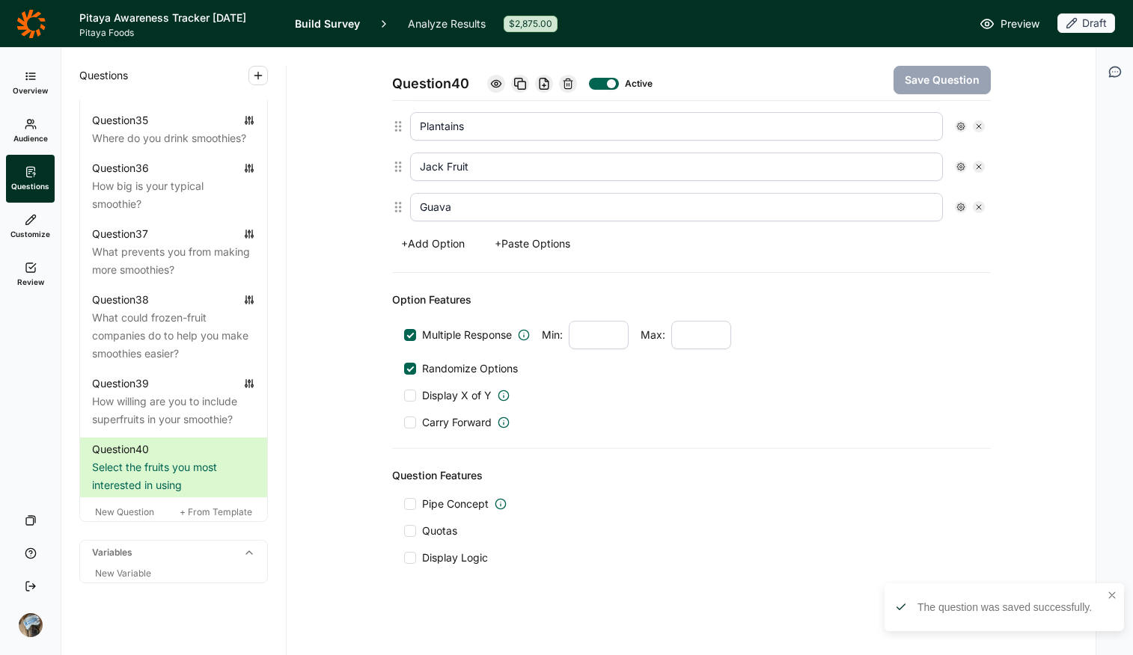
click at [416, 519] on span "Display Logic" at bounding box center [452, 558] width 72 height 15
click at [404, 519] on input "Display Logic" at bounding box center [404, 558] width 0 height 0
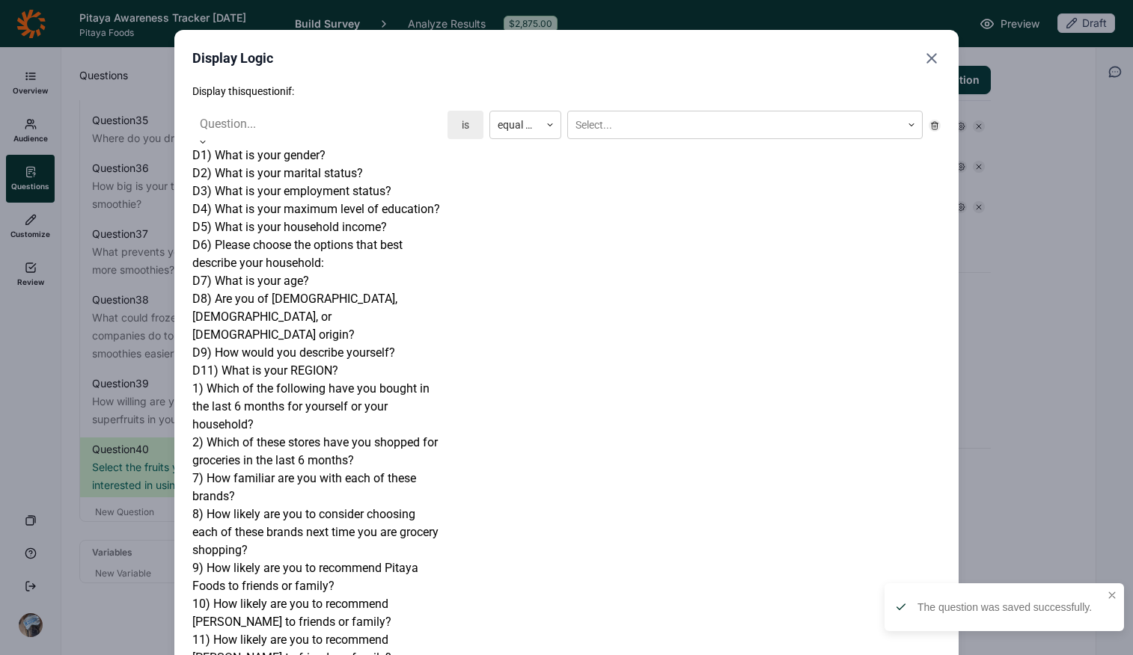
click at [351, 125] on div at bounding box center [317, 124] width 234 height 21
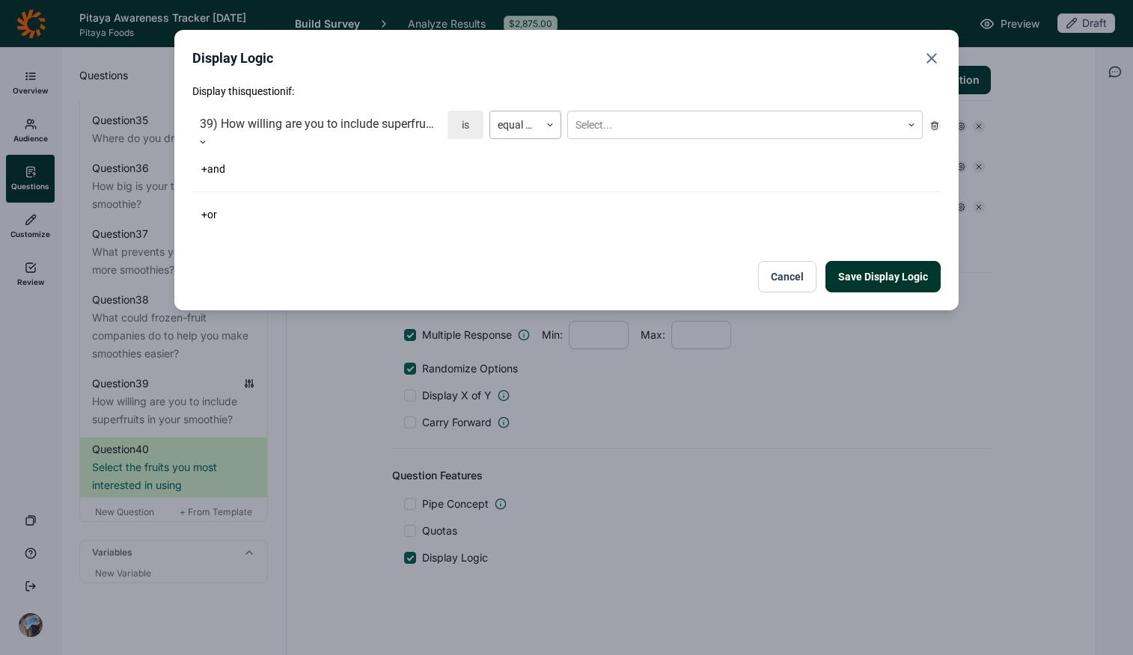
click at [550, 134] on div at bounding box center [549, 124] width 21 height 27
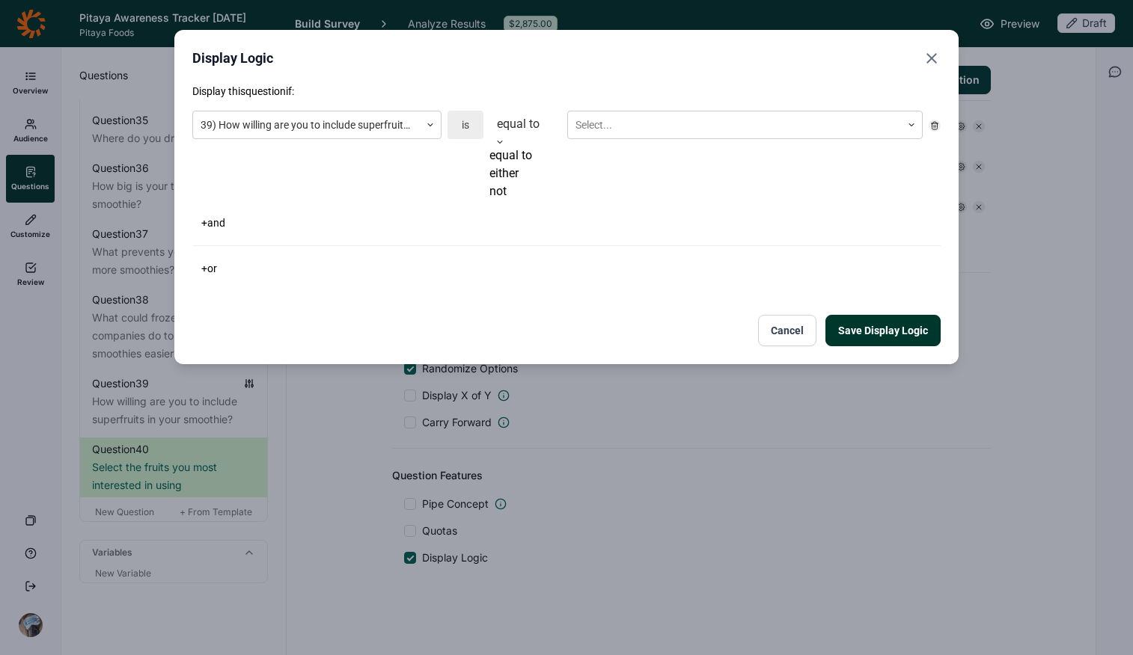
click at [548, 183] on div "either" at bounding box center [525, 174] width 72 height 18
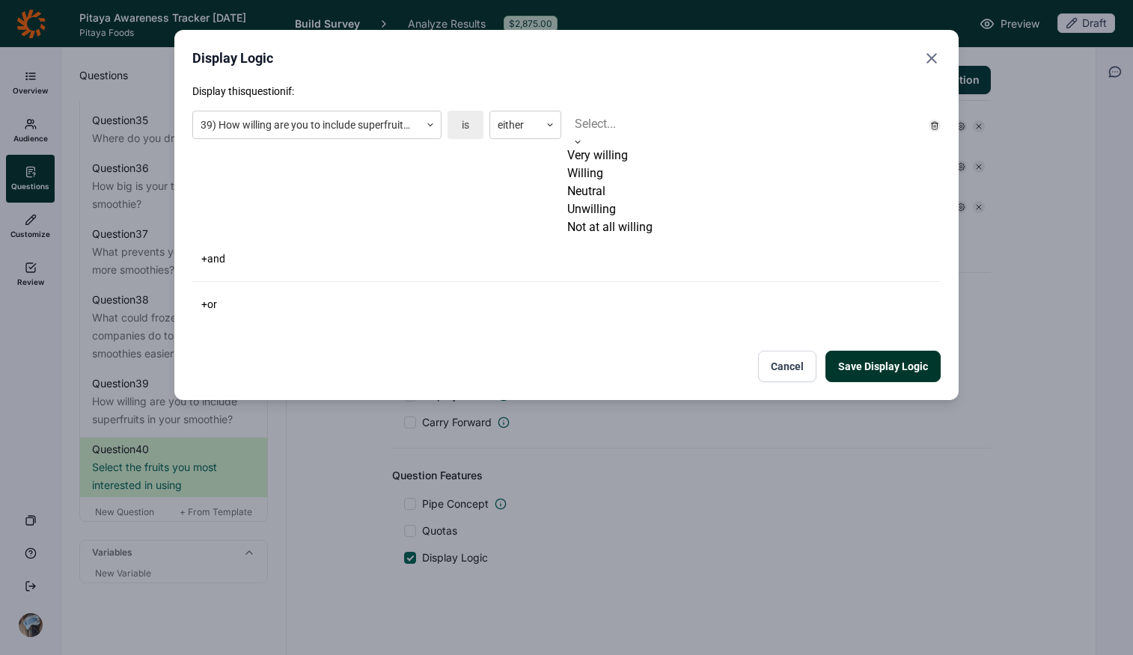
click at [646, 124] on div at bounding box center [745, 124] width 340 height 21
click at [639, 165] on div "Very willing" at bounding box center [744, 156] width 355 height 18
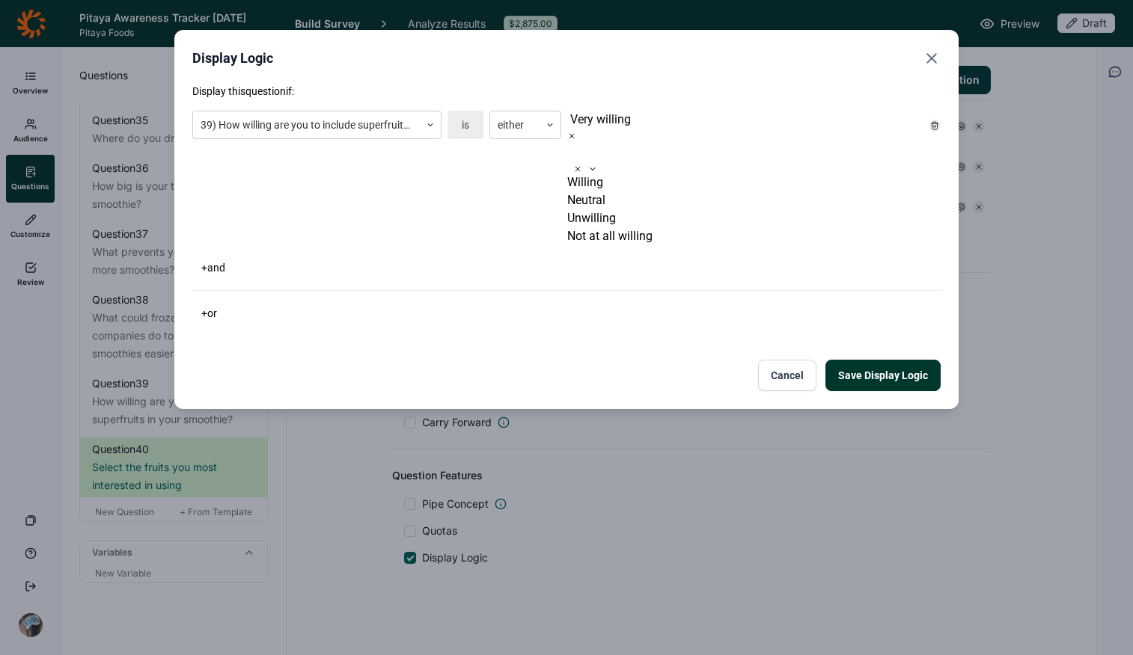
click at [639, 174] on div "Willing" at bounding box center [744, 183] width 355 height 18
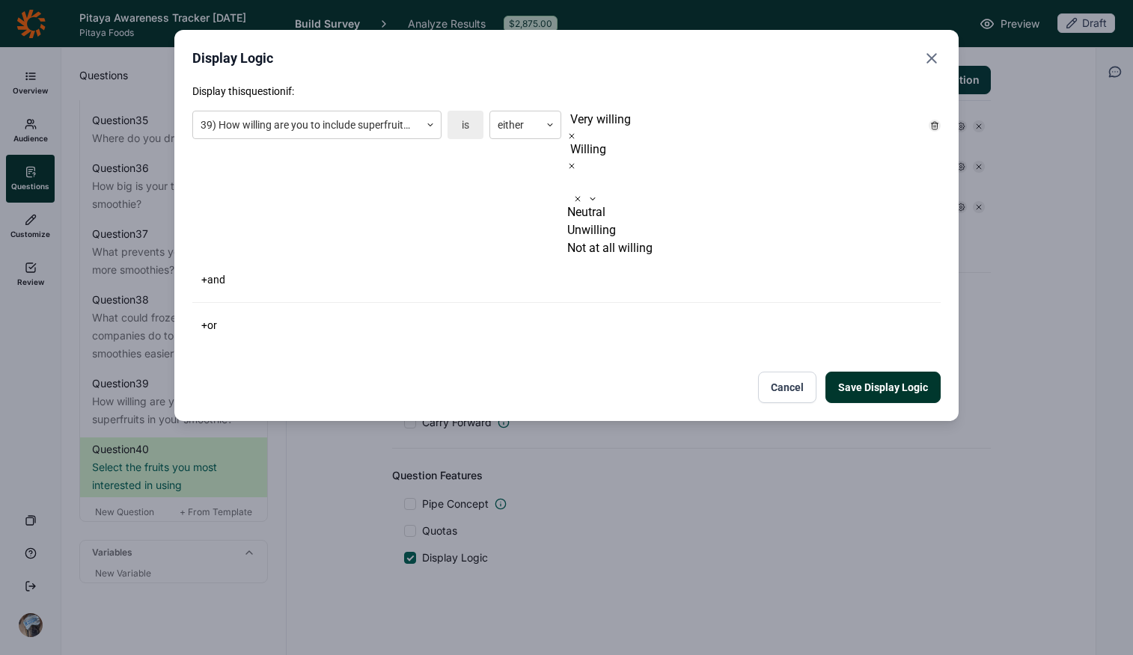
click at [458, 251] on div "Display this question if: 39) How willing are you to include superfruits in you…" at bounding box center [566, 243] width 748 height 319
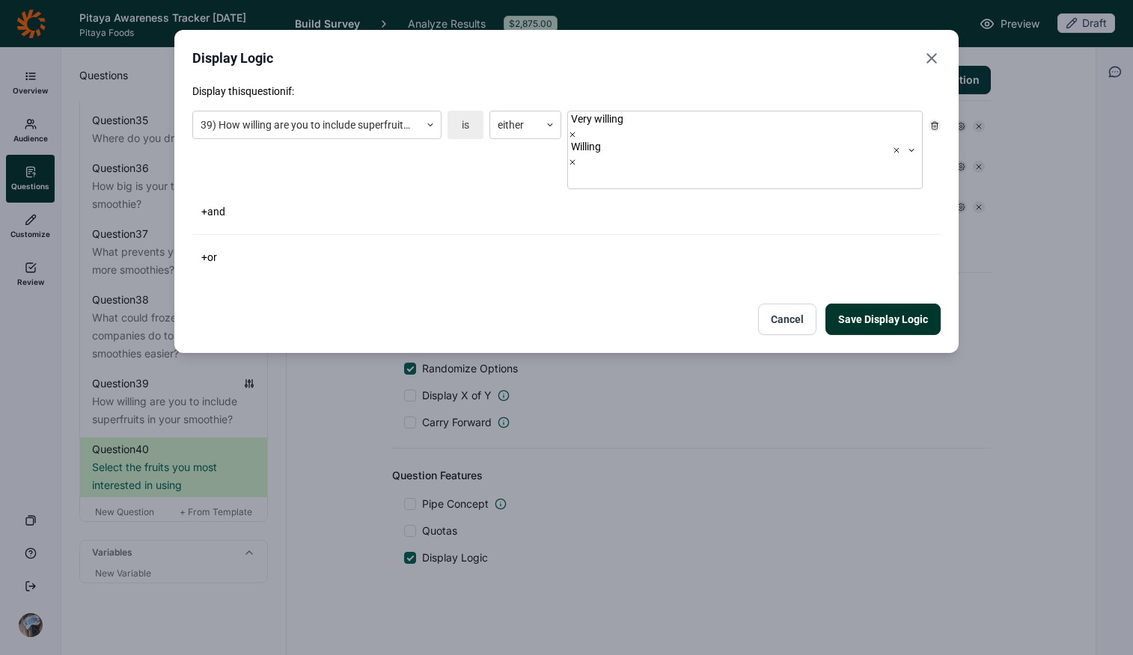
click at [879, 304] on button "Save Display Logic" at bounding box center [882, 319] width 115 height 31
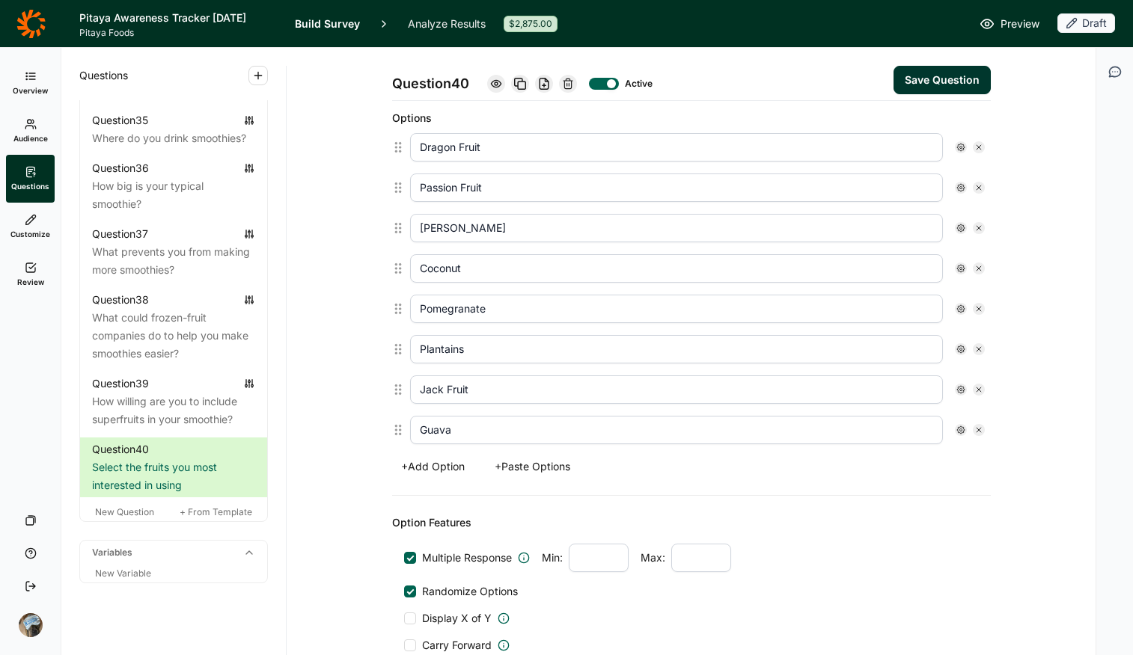
scroll to position [551, 0]
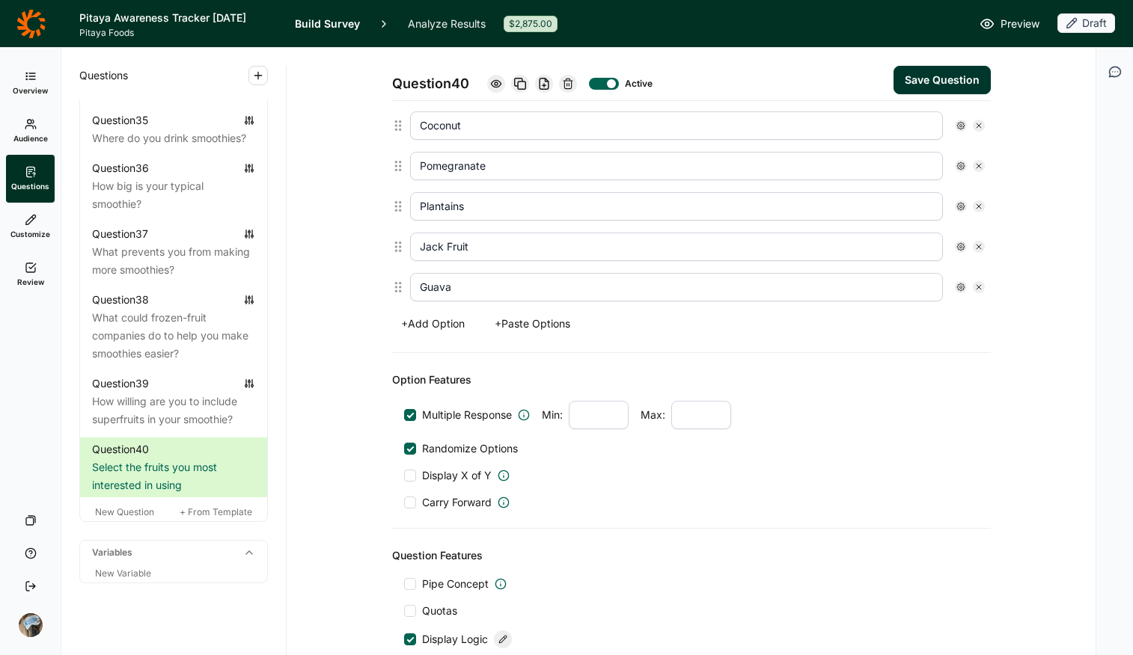
click at [907, 71] on button "Save Question" at bounding box center [941, 80] width 97 height 28
click at [123, 518] on span "New Question" at bounding box center [124, 512] width 59 height 11
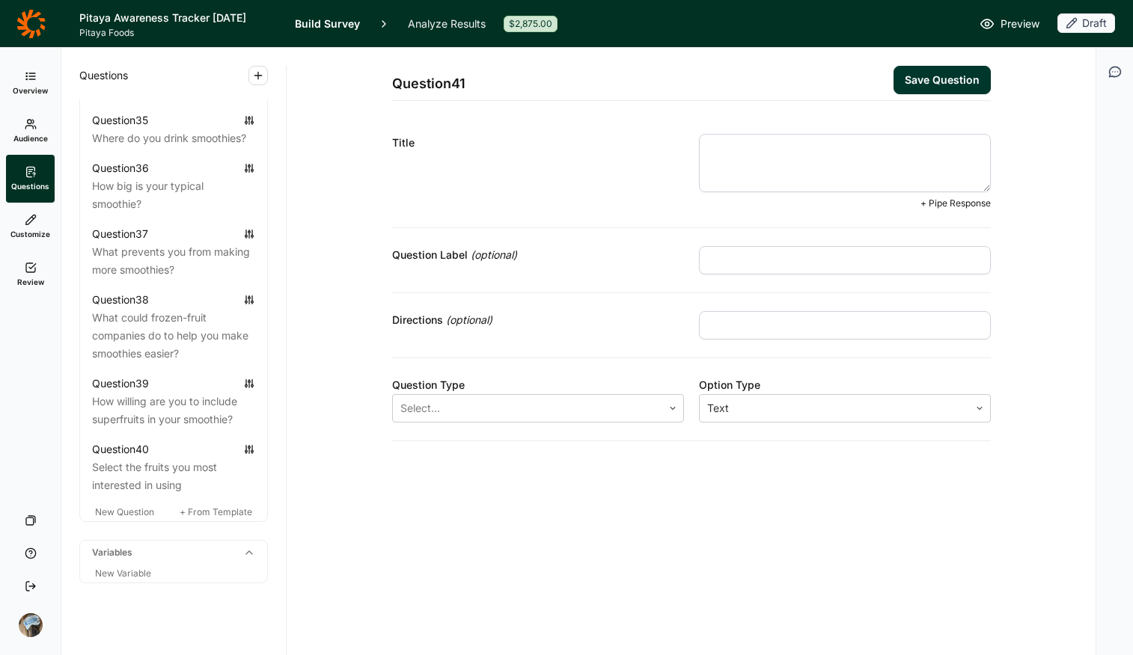
click at [801, 165] on textarea at bounding box center [845, 163] width 292 height 58
click at [605, 415] on div at bounding box center [527, 408] width 254 height 21
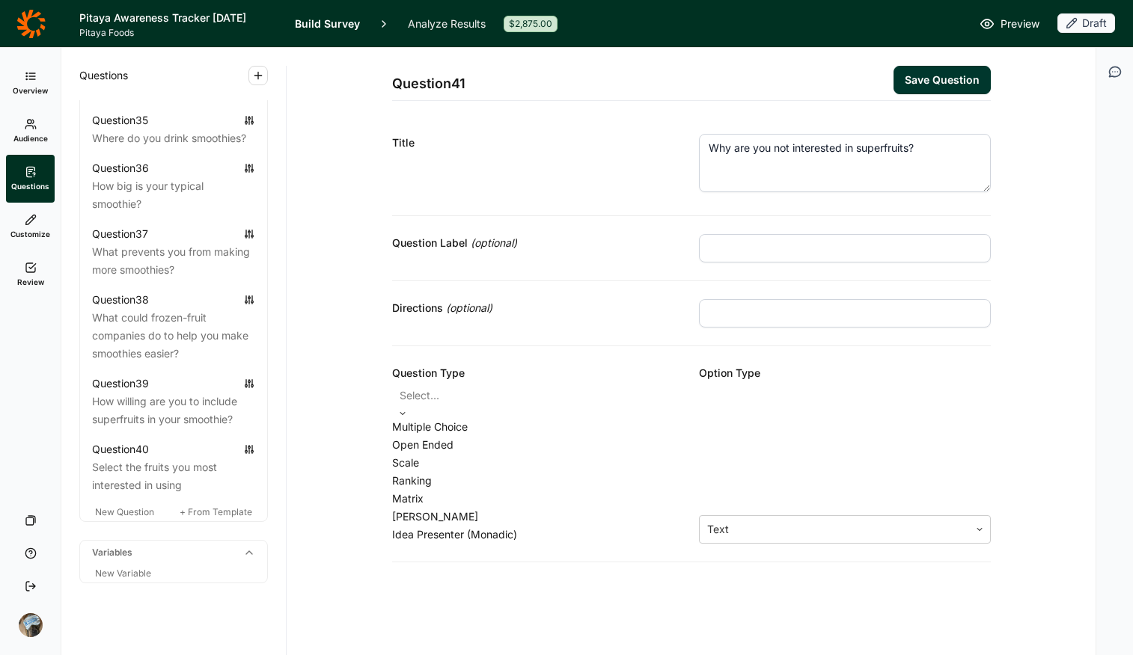
drag, startPoint x: 590, startPoint y: 437, endPoint x: 588, endPoint y: 473, distance: 36.0
click at [588, 473] on div "Multiple Choice Open Ended Scale Ranking Matrix [PERSON_NAME] Idea Presenter (M…" at bounding box center [538, 481] width 292 height 126
click at [588, 454] on div "Open Ended" at bounding box center [538, 445] width 292 height 18
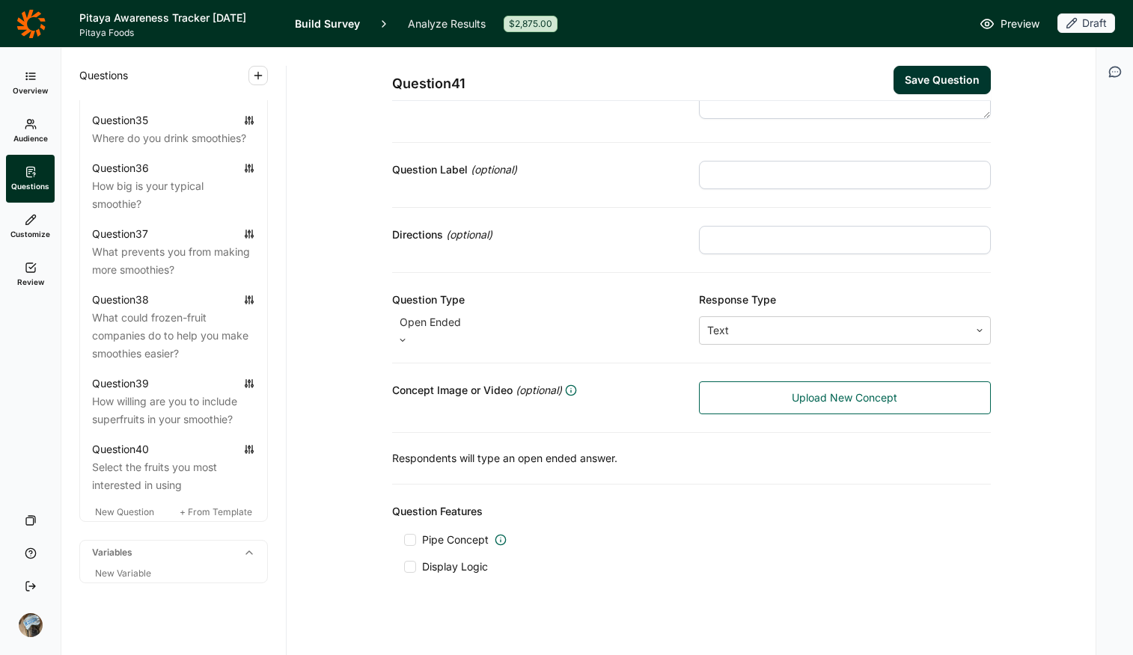
scroll to position [75, 0]
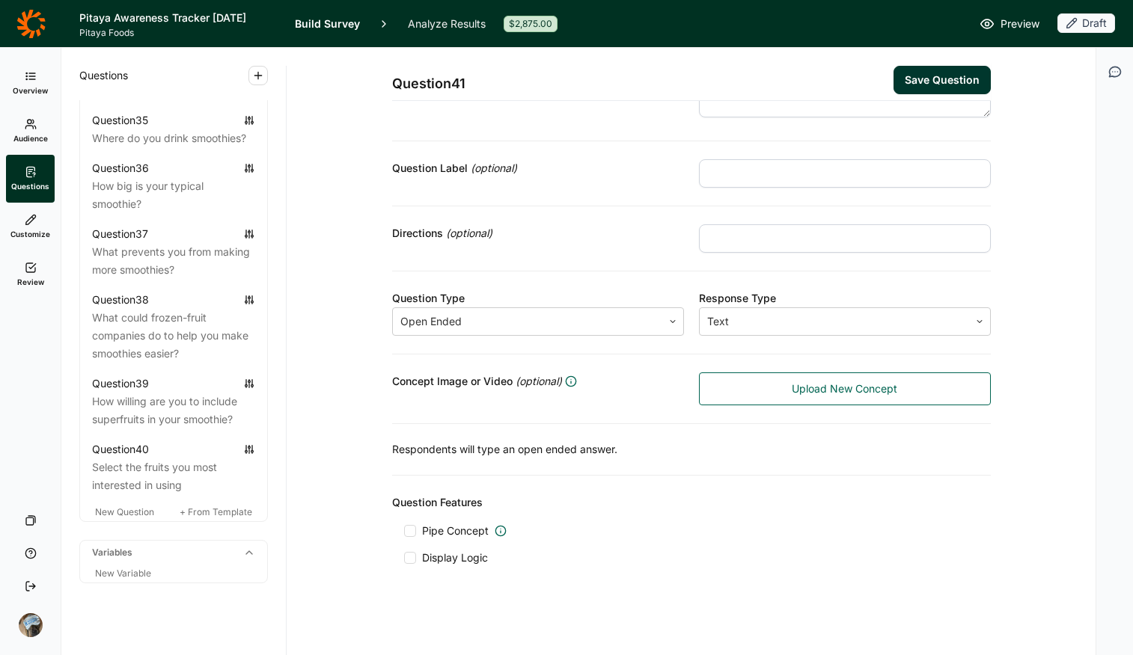
click at [424, 519] on span "Display Logic" at bounding box center [455, 558] width 66 height 15
click at [404, 519] on input "Display Logic" at bounding box center [404, 558] width 0 height 0
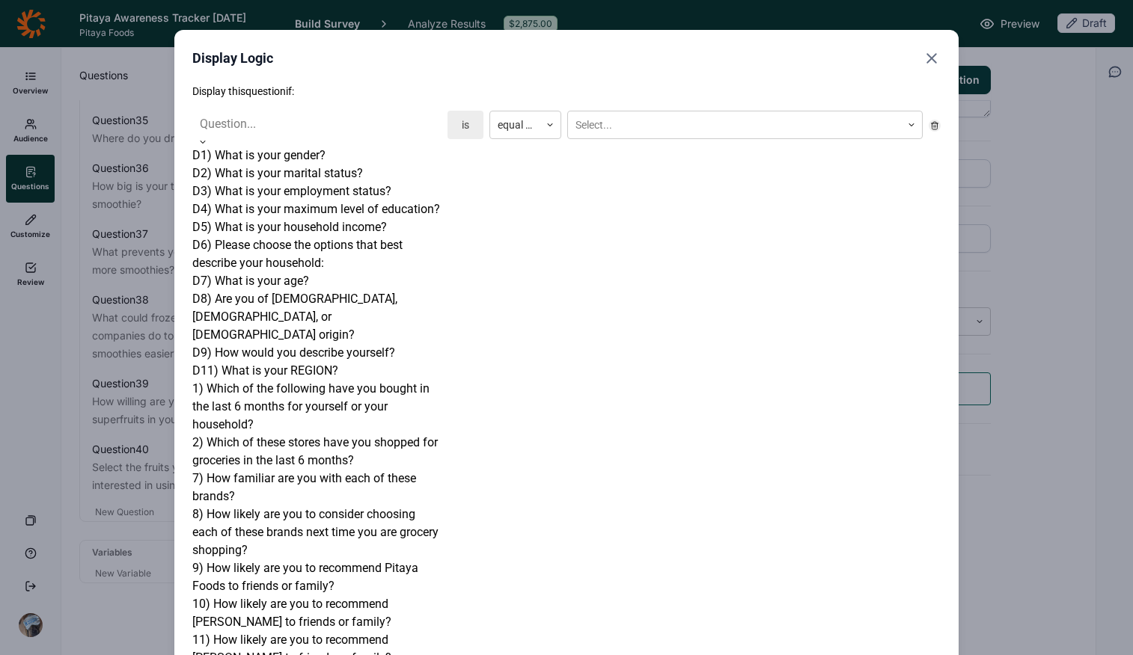
click at [313, 123] on div at bounding box center [317, 124] width 234 height 21
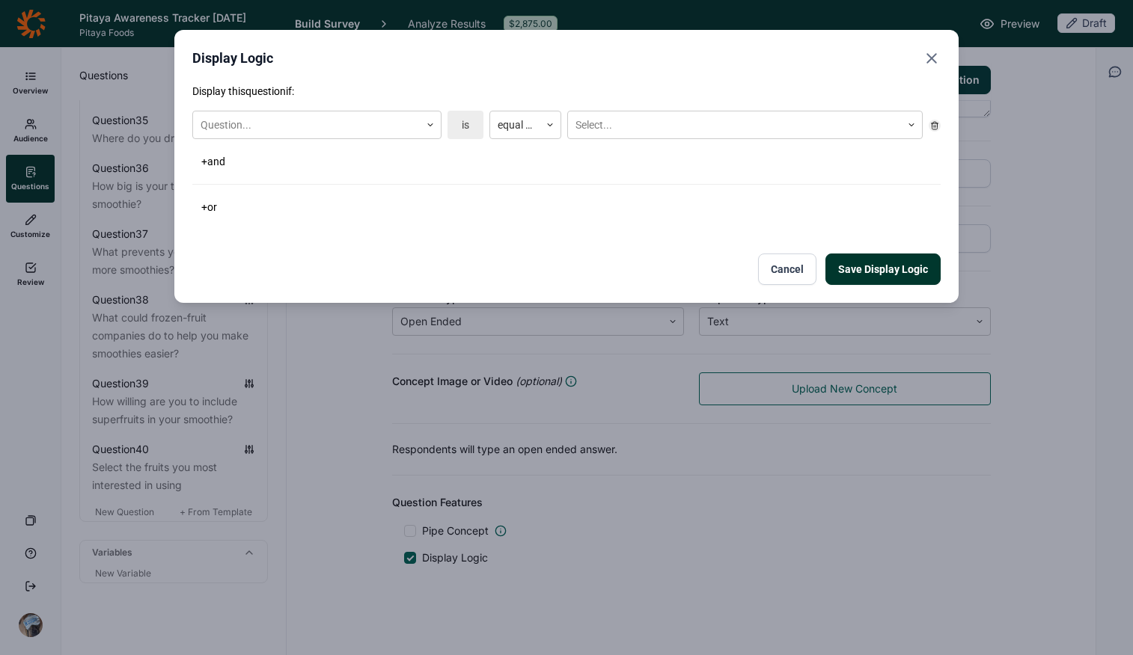
click at [797, 273] on button "Cancel" at bounding box center [787, 269] width 58 height 31
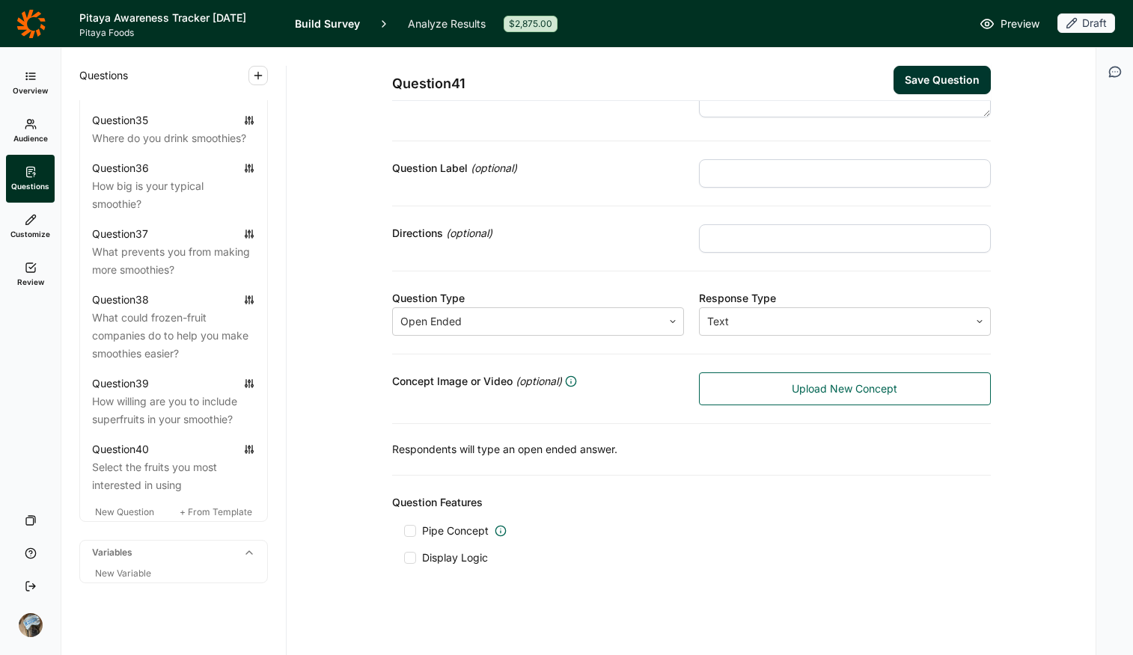
click at [907, 68] on button "Save Question" at bounding box center [941, 80] width 97 height 28
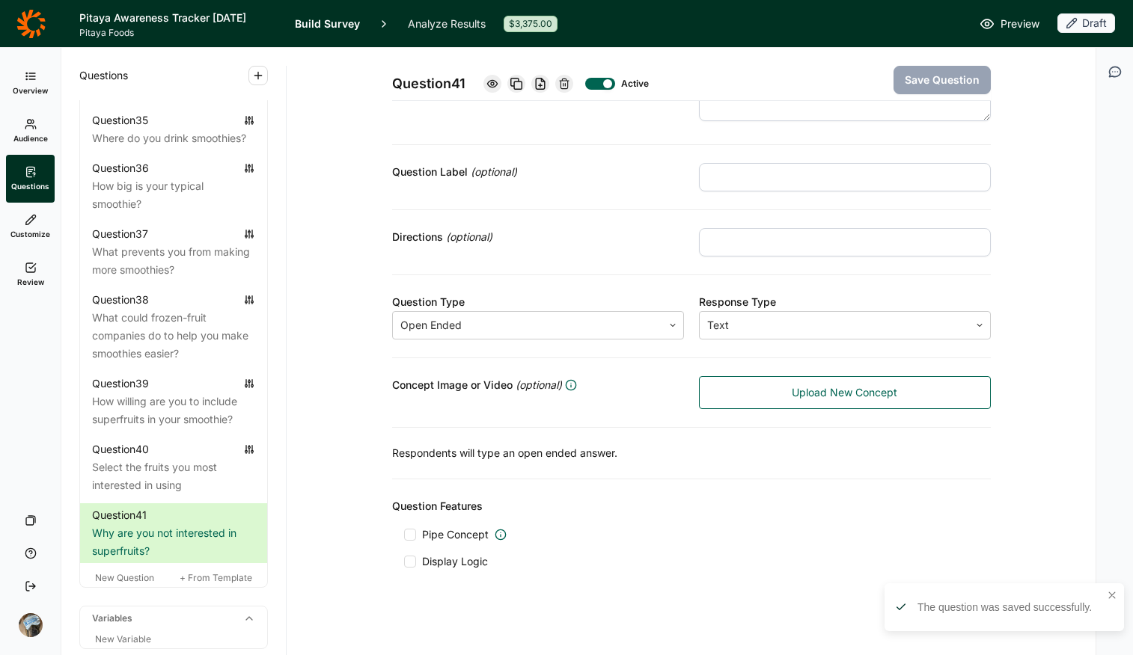
scroll to position [75, 0]
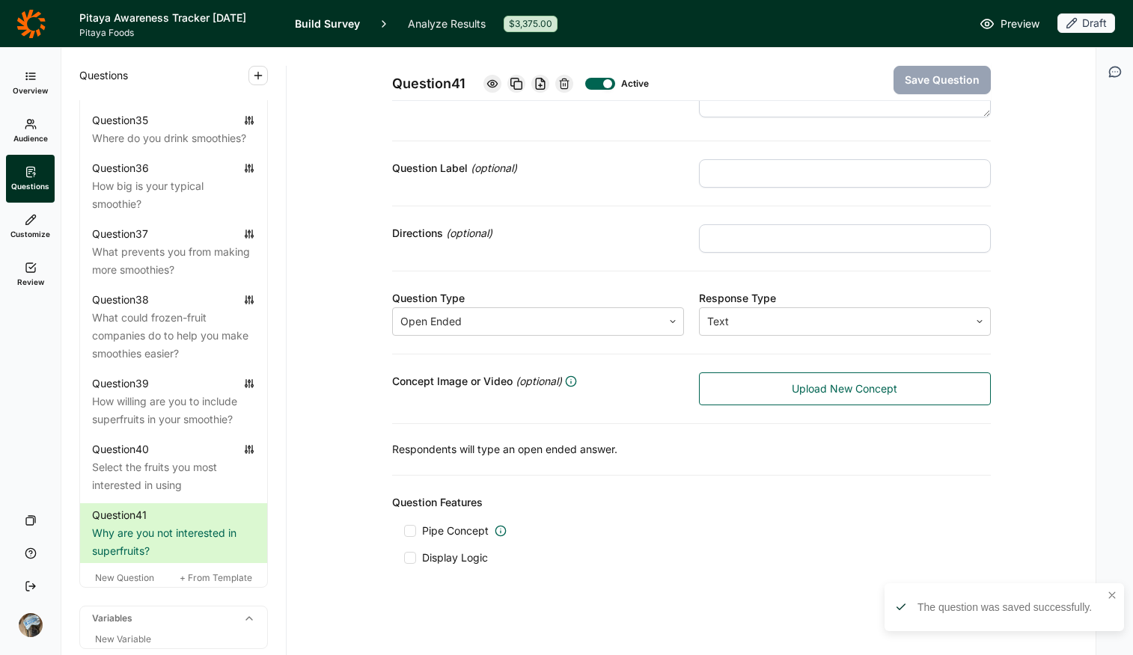
click at [406, 519] on div at bounding box center [410, 558] width 12 height 12
click at [404, 519] on input "Display Logic" at bounding box center [404, 558] width 0 height 0
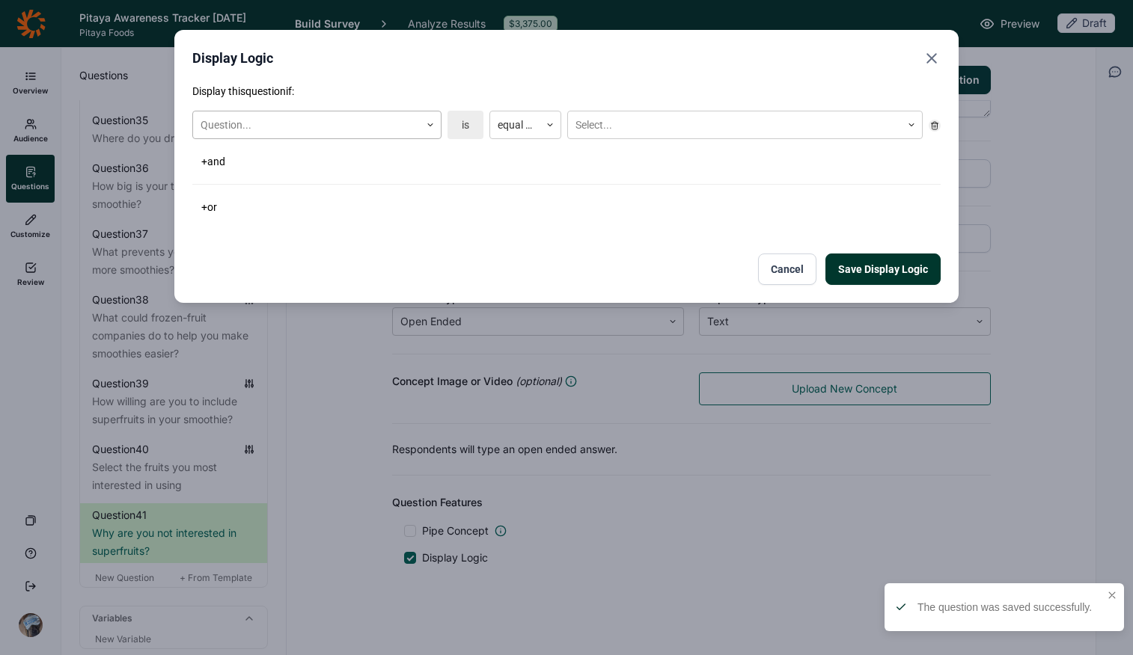
click at [310, 116] on div at bounding box center [307, 125] width 212 height 19
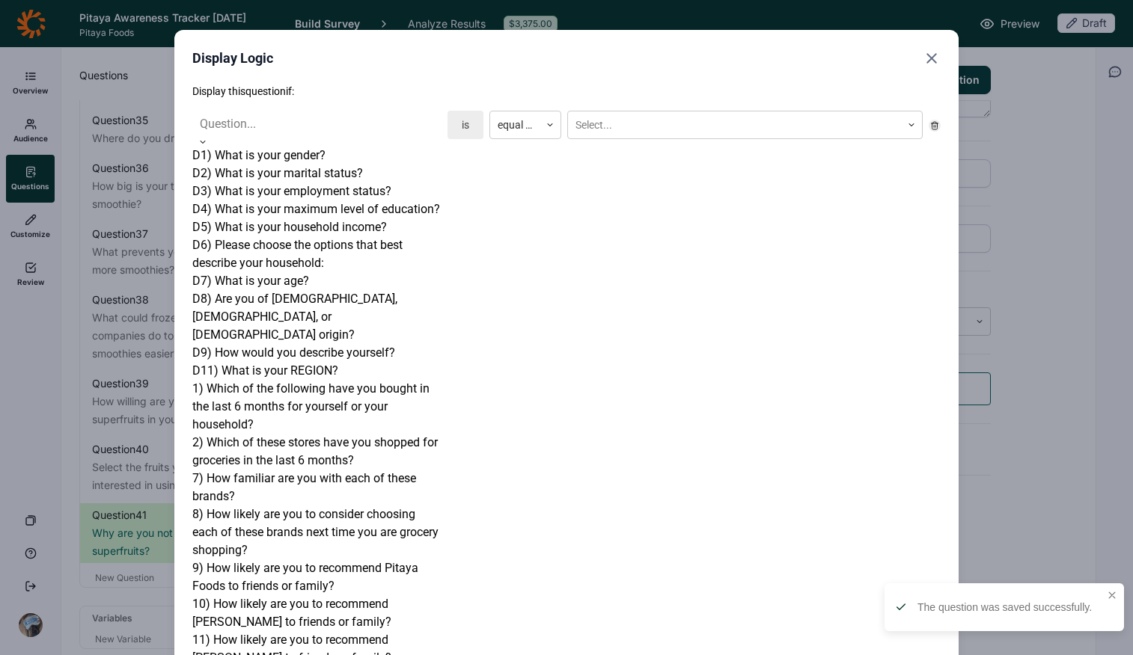
scroll to position [1793, 0]
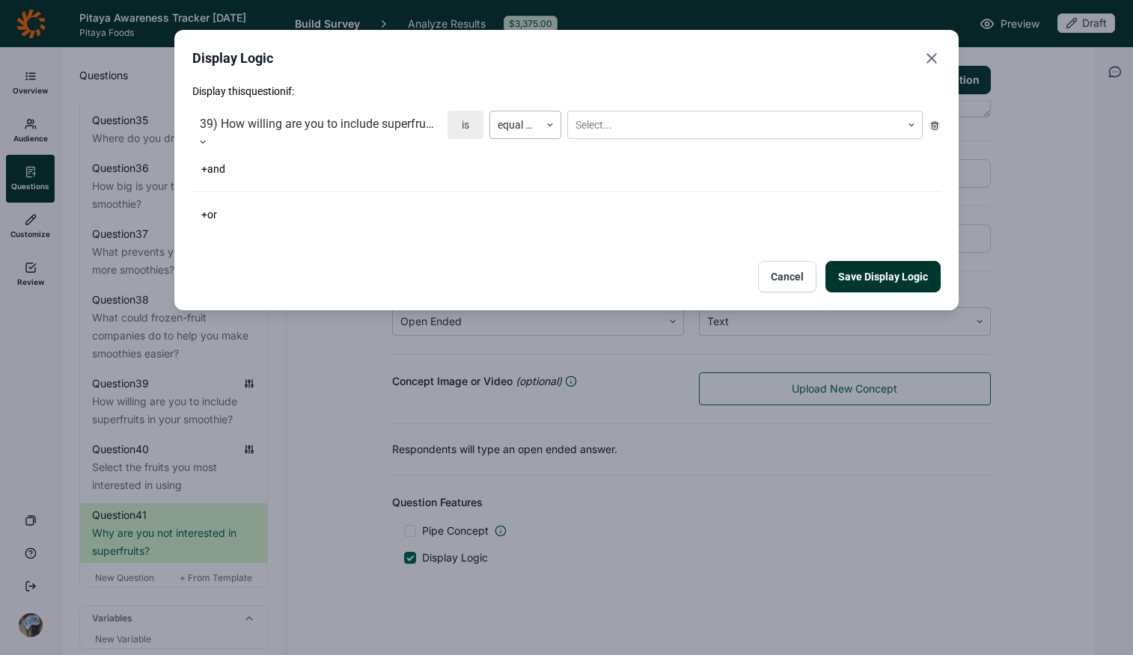
click at [529, 120] on div at bounding box center [515, 125] width 34 height 19
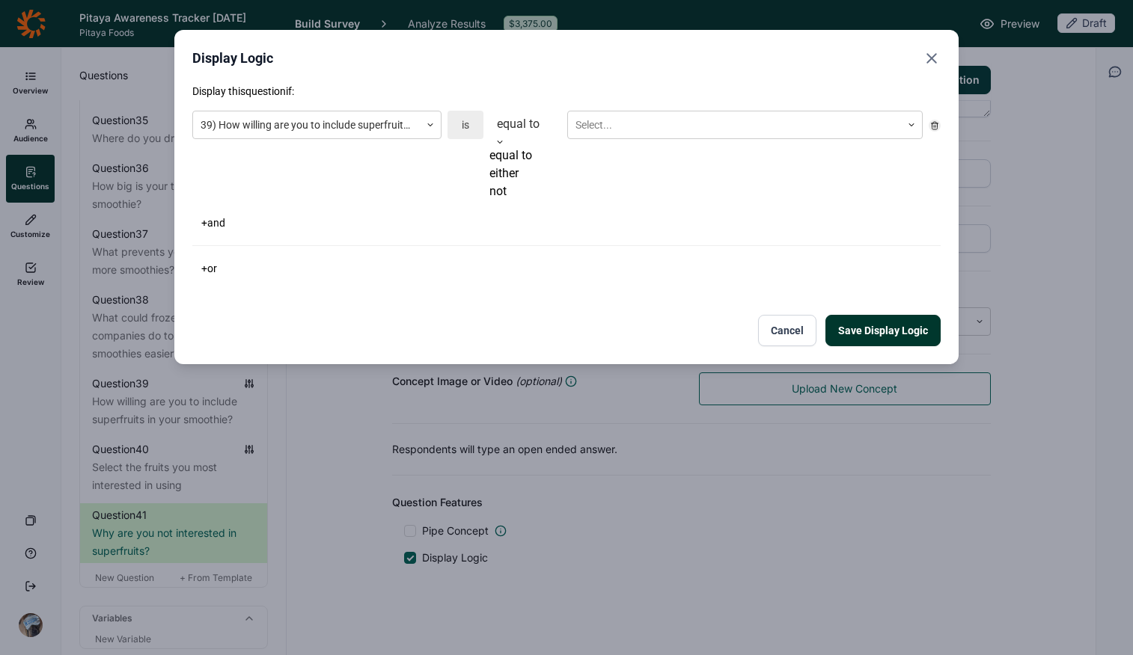
click at [534, 183] on div "either" at bounding box center [525, 174] width 72 height 18
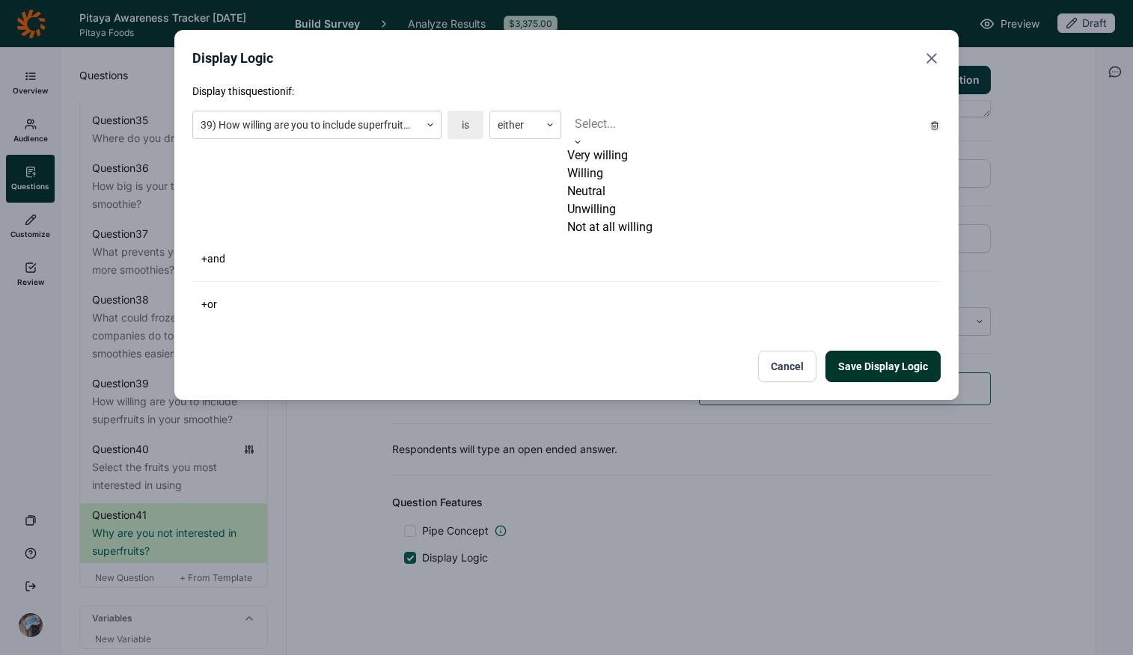
click at [659, 117] on div at bounding box center [745, 124] width 340 height 21
click at [642, 218] on div "Unwilling" at bounding box center [744, 210] width 355 height 18
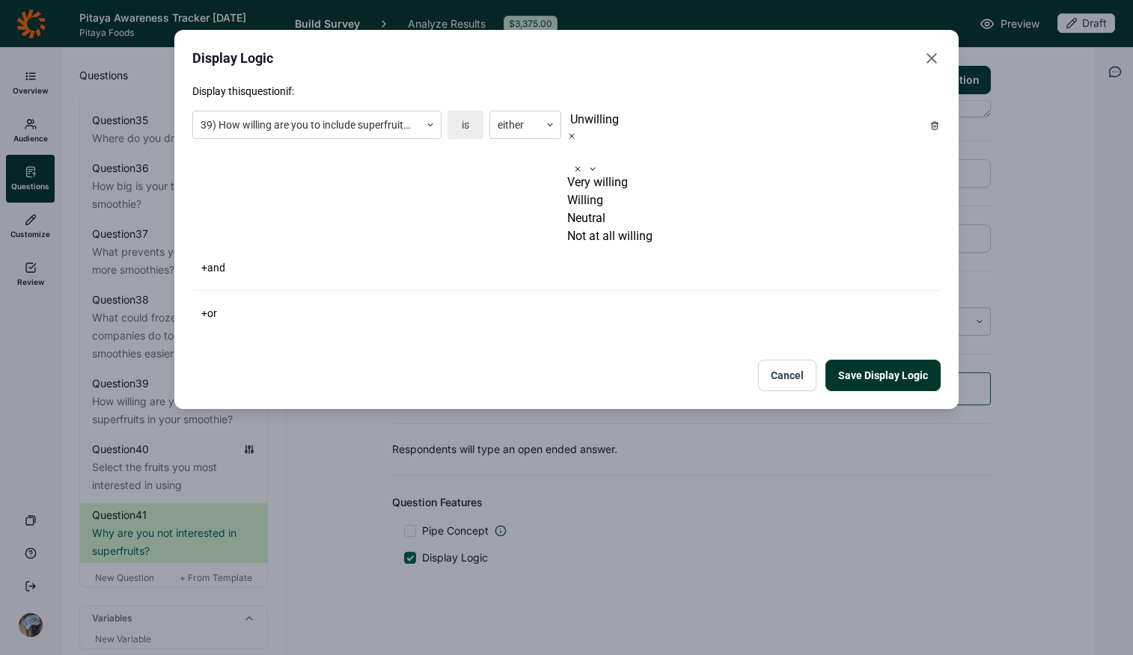
click at [642, 245] on div "Not at all willing" at bounding box center [744, 236] width 355 height 18
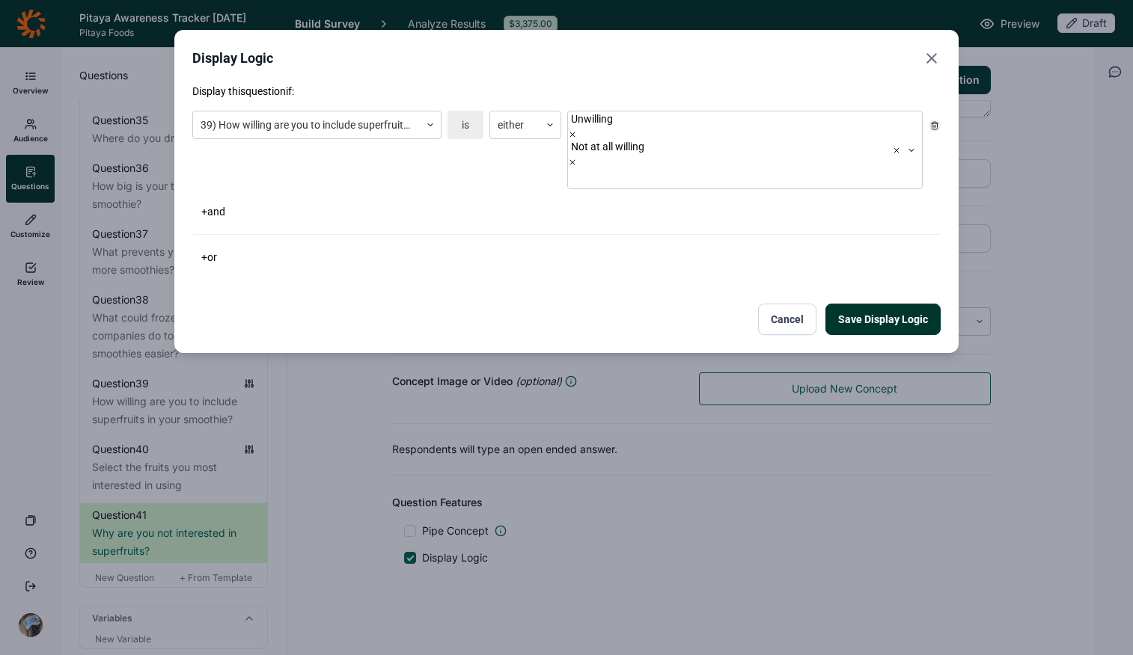
click at [517, 304] on div "Save Display Logic Cancel" at bounding box center [566, 319] width 748 height 31
click at [888, 304] on button "Save Display Logic" at bounding box center [882, 319] width 115 height 31
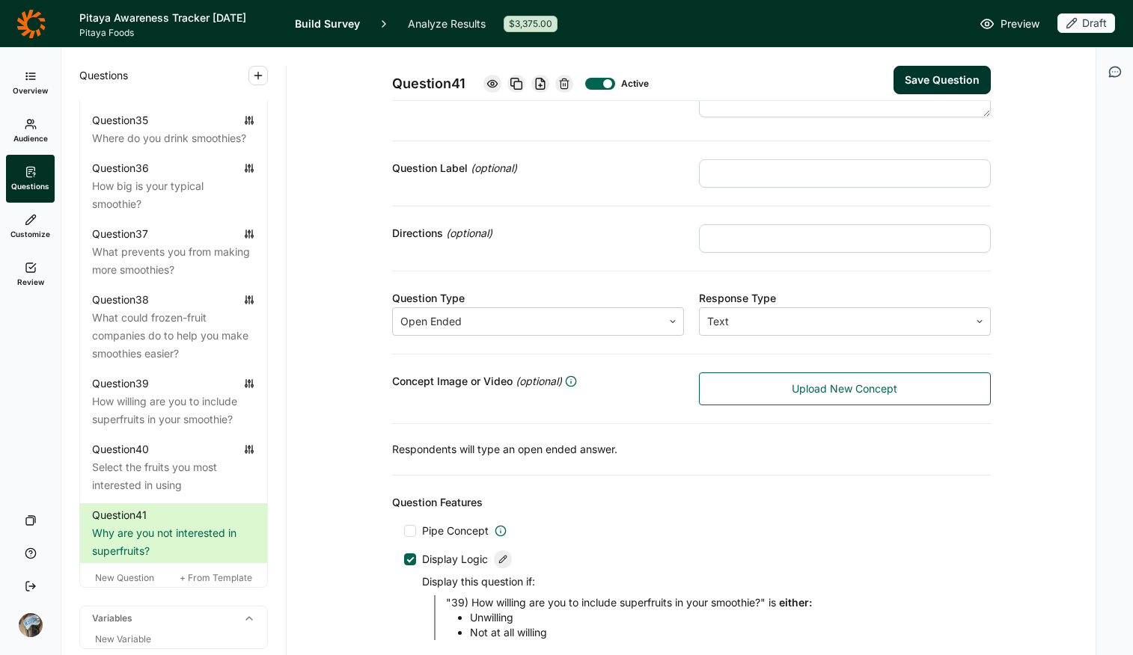
click at [907, 73] on button "Save Question" at bounding box center [941, 80] width 97 height 28
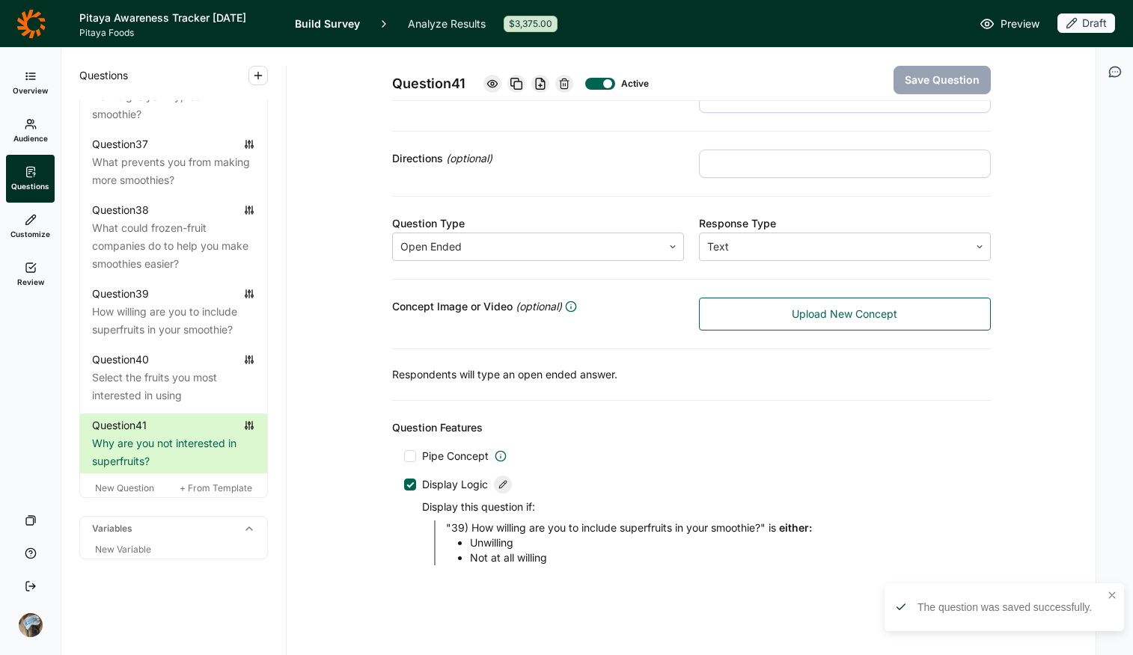
scroll to position [3436, 0]
click at [130, 490] on span "New Question" at bounding box center [124, 488] width 59 height 11
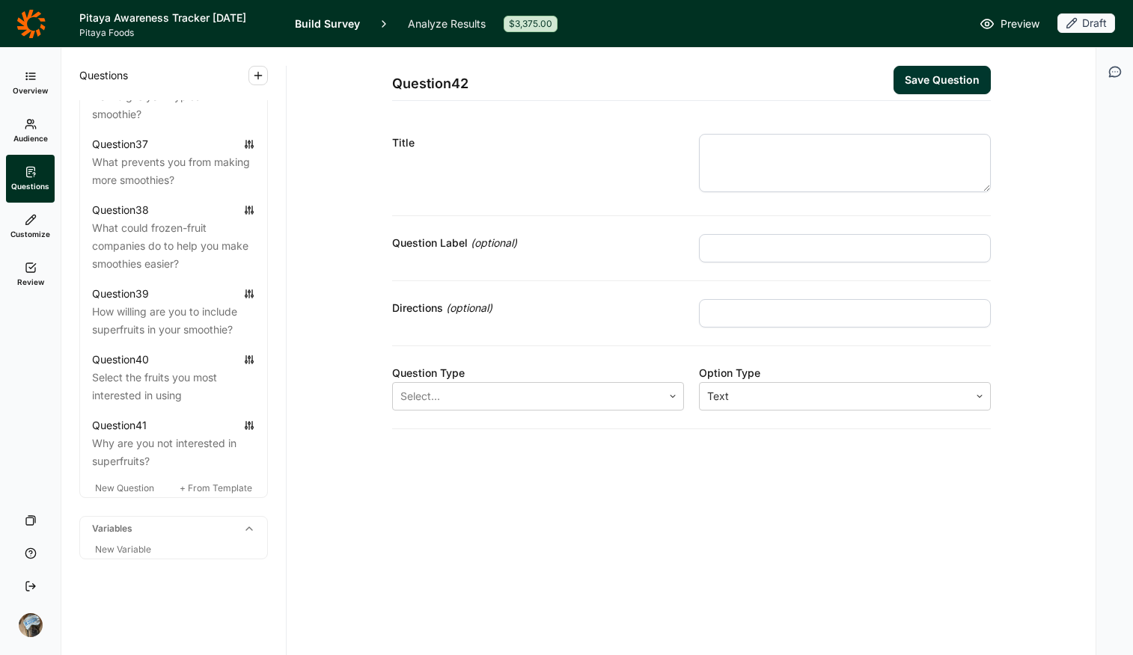
click at [732, 172] on textarea at bounding box center [845, 163] width 292 height 58
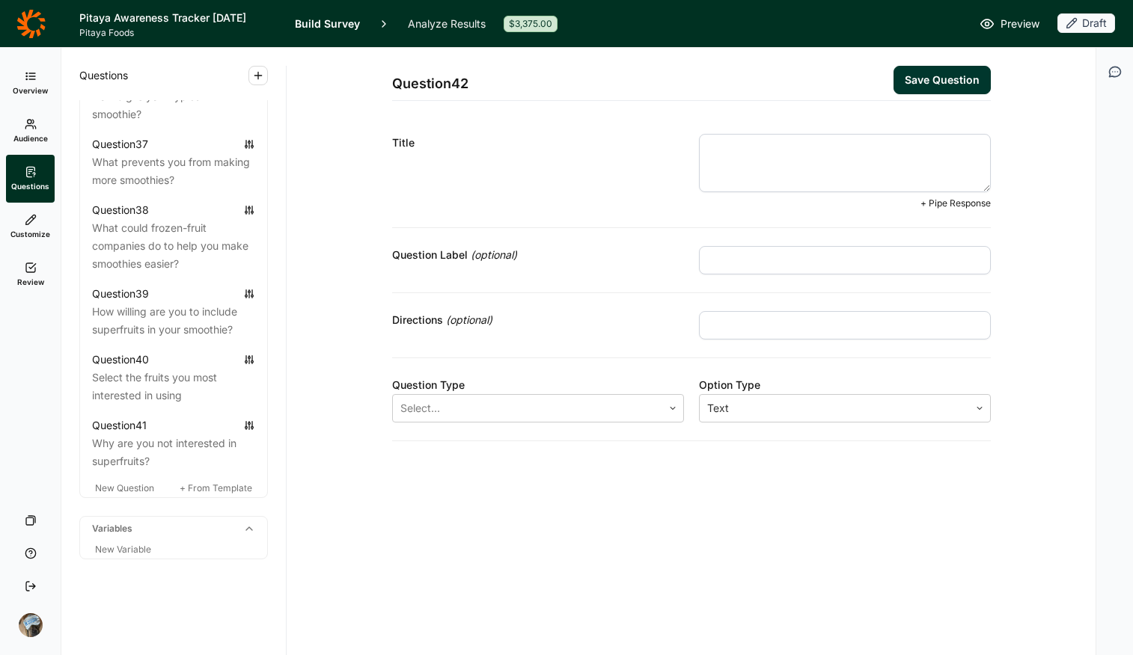
paste textarea "which are your favorite brands in frozen fruit?"
drag, startPoint x: 718, startPoint y: 146, endPoint x: 646, endPoint y: 149, distance: 72.6
click at [646, 149] on div "Title which are your favorite brands in frozen fruit? + Pipe Response" at bounding box center [691, 172] width 599 height 112
click at [585, 162] on div "Title" at bounding box center [538, 172] width 292 height 76
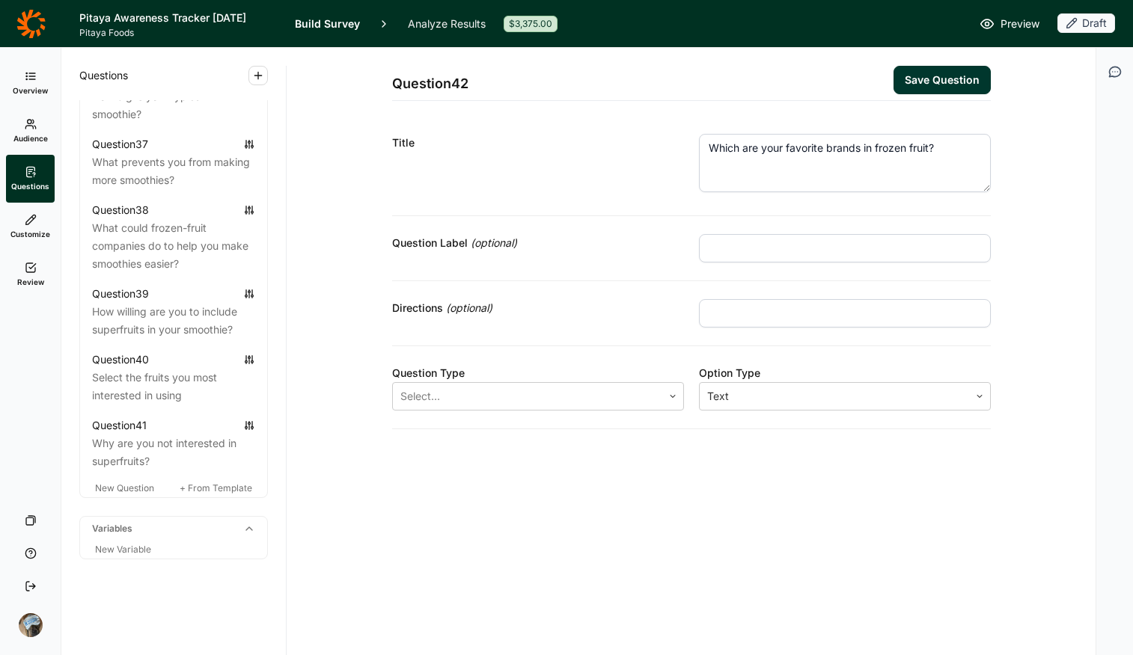
click at [875, 151] on textarea "Which are your favorite brands in frozen fruit?" at bounding box center [845, 163] width 292 height 58
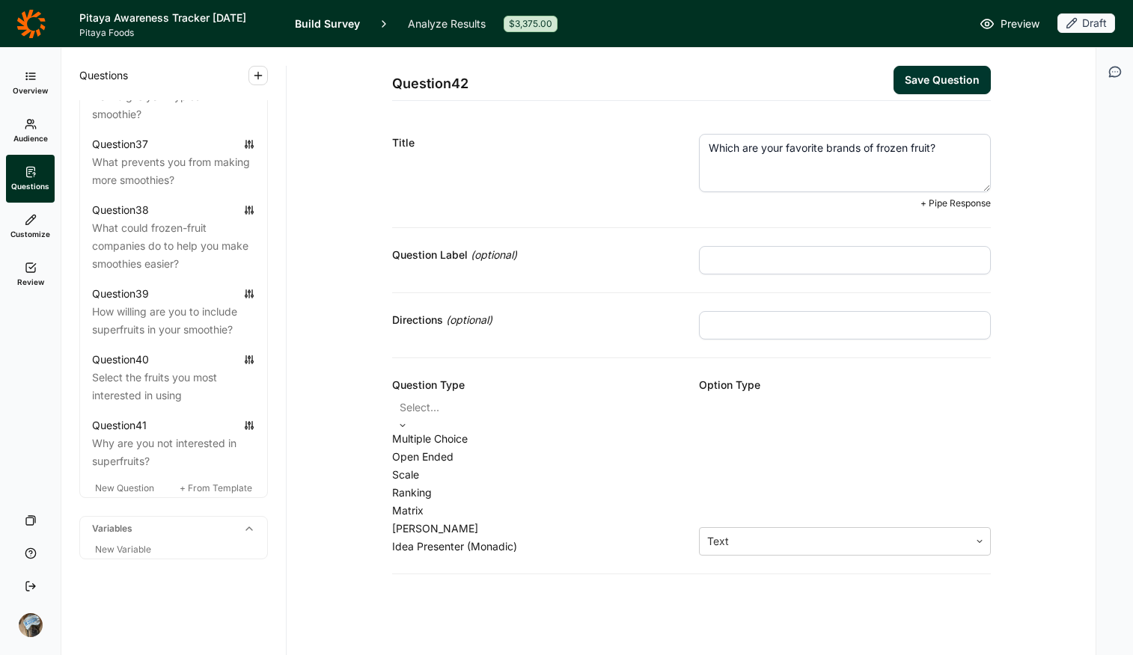
click at [548, 405] on div at bounding box center [538, 407] width 277 height 21
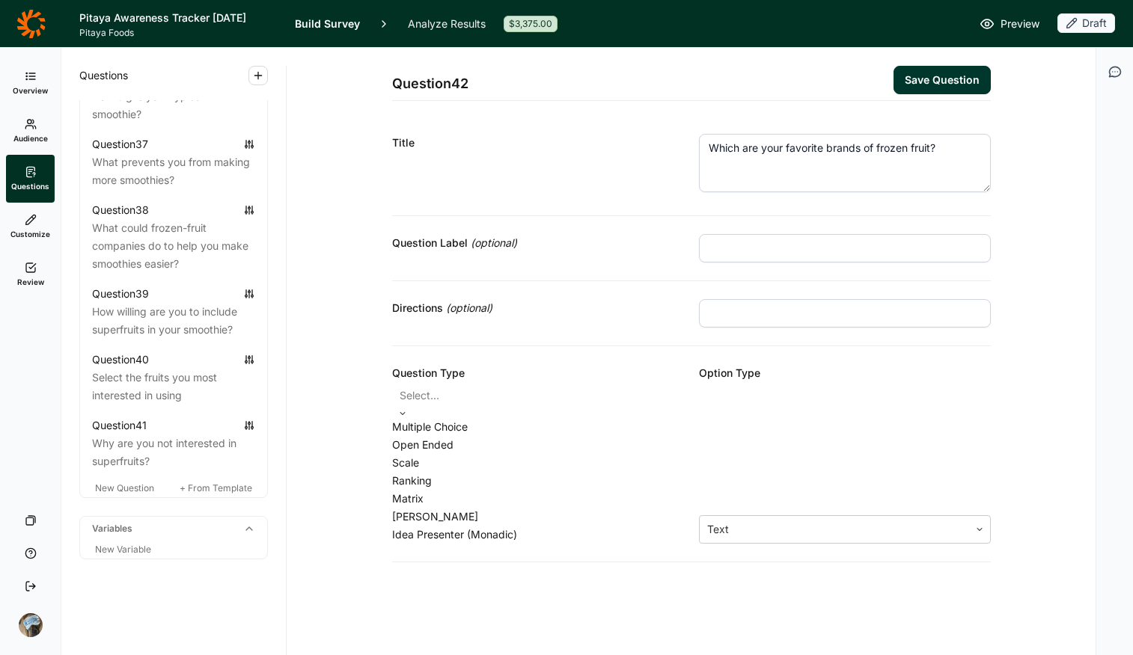
click at [523, 436] on div "Multiple Choice" at bounding box center [538, 427] width 292 height 18
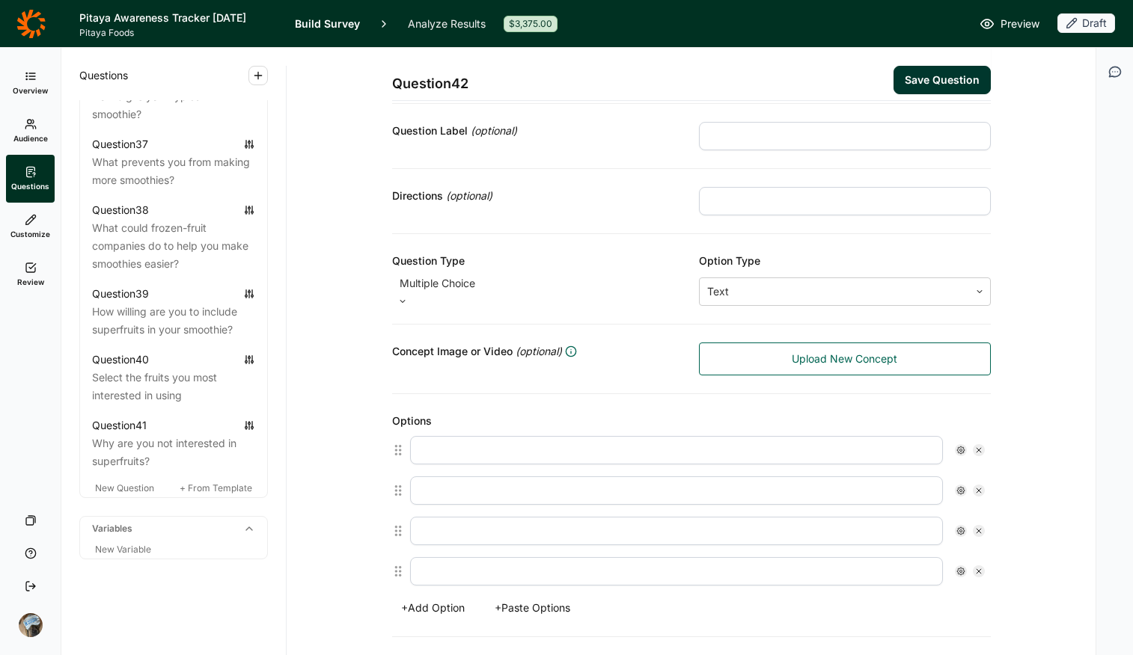
scroll to position [123, 0]
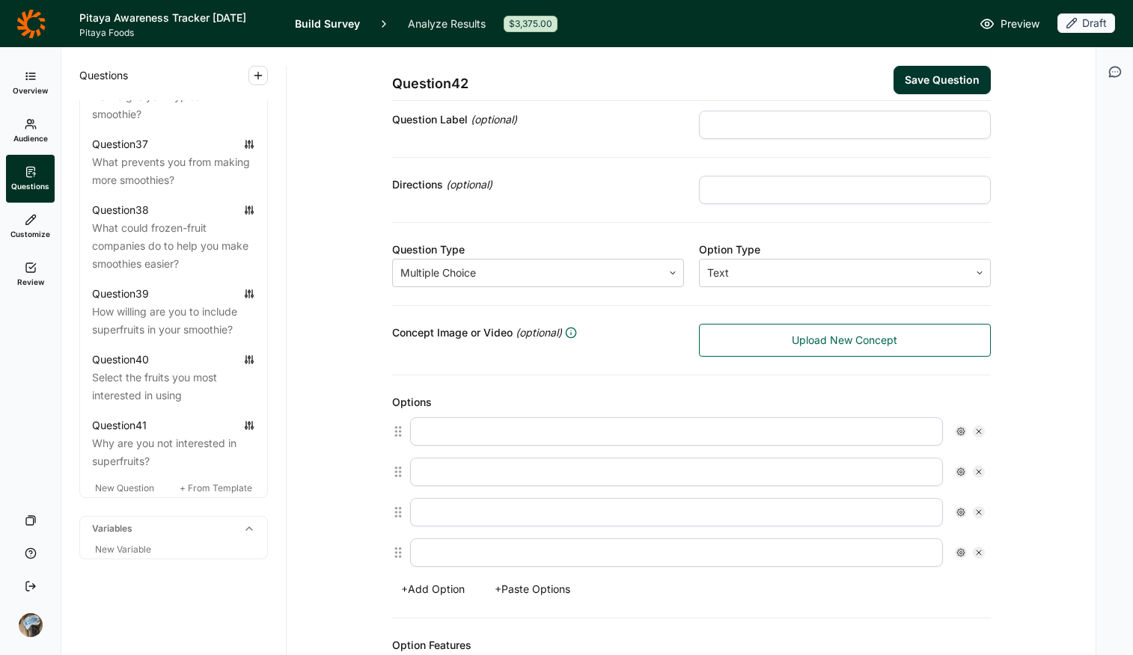
click at [525, 519] on button "+ Paste Options" at bounding box center [533, 589] width 94 height 21
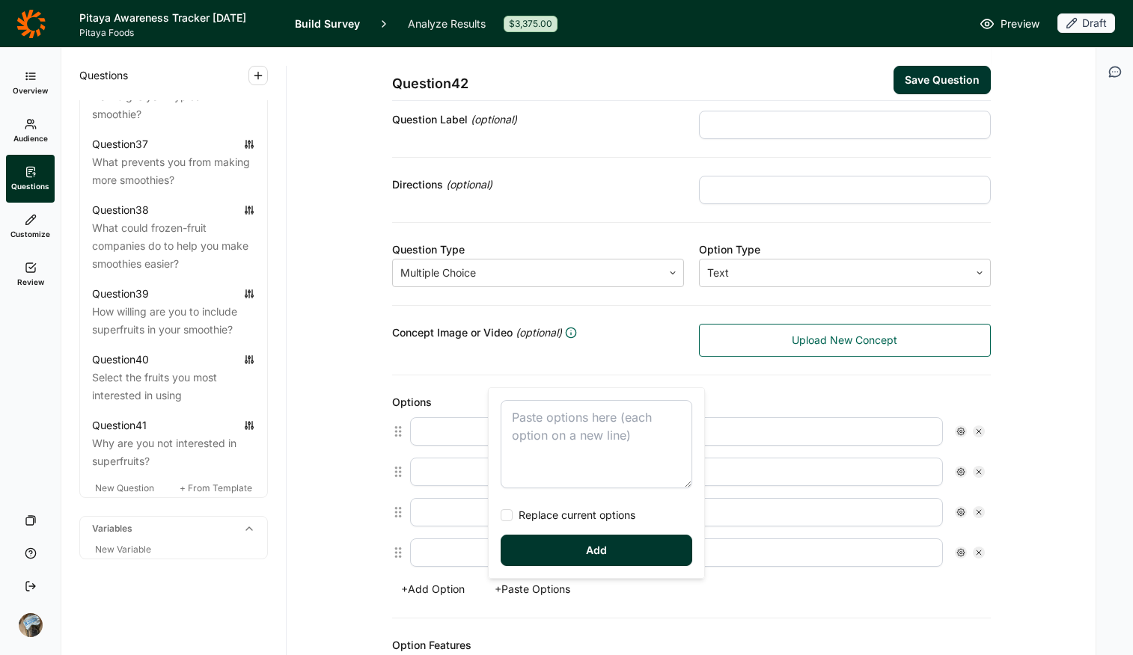
drag, startPoint x: 541, startPoint y: 404, endPoint x: 535, endPoint y: 425, distance: 21.8
click at [541, 404] on textarea at bounding box center [597, 444] width 192 height 88
click at [554, 516] on span "Replace current options" at bounding box center [574, 515] width 123 height 15
click at [501, 516] on input "Replace current options" at bounding box center [501, 516] width 0 height 0
click at [563, 519] on button "Add" at bounding box center [597, 550] width 192 height 31
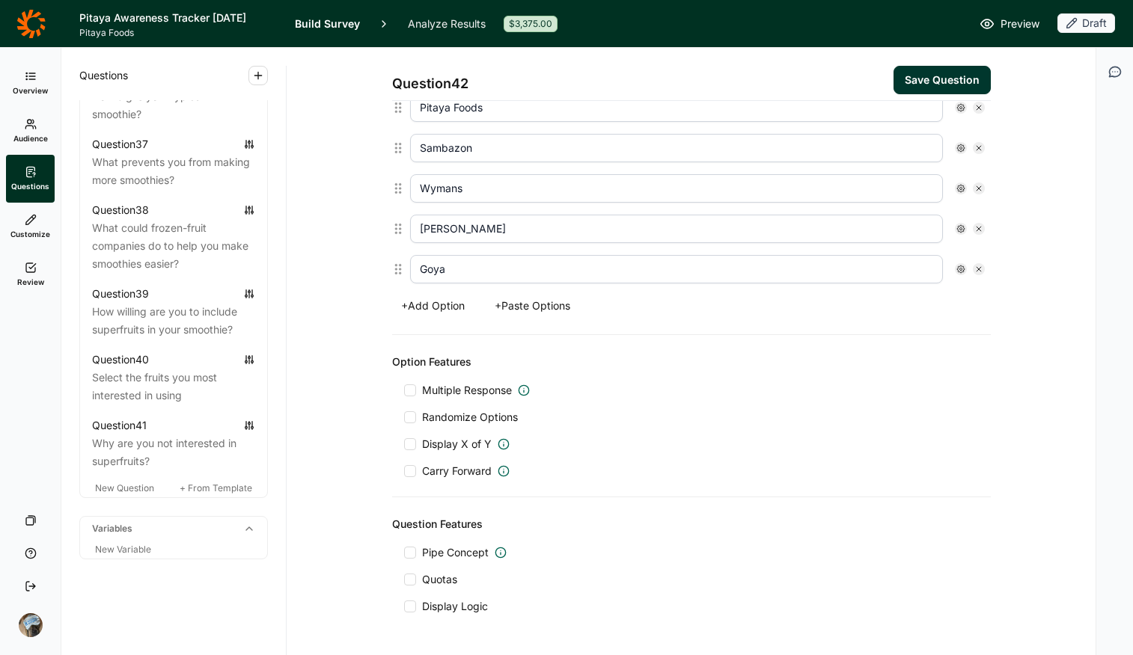
scroll to position [161, 0]
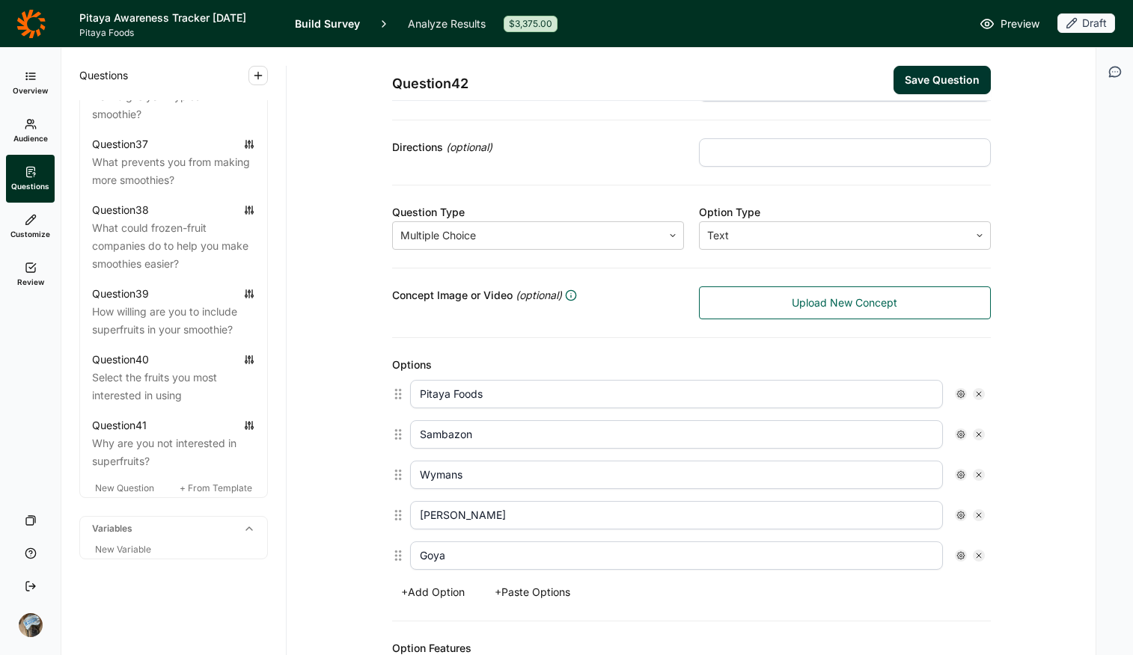
click at [795, 149] on input "text" at bounding box center [845, 152] width 292 height 28
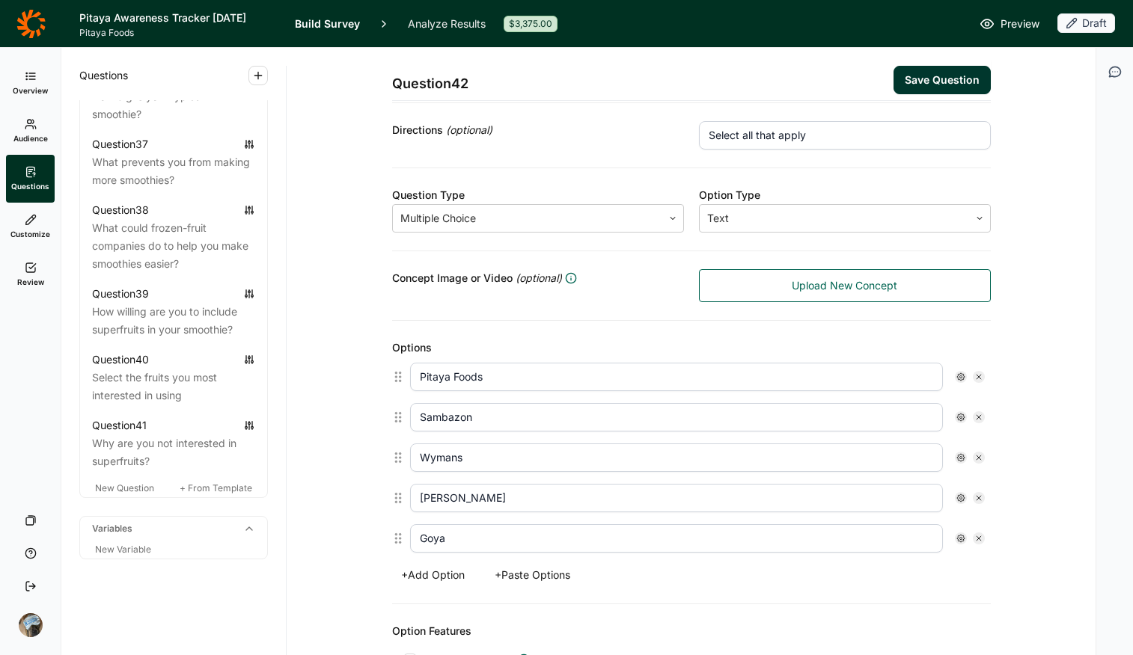
scroll to position [382, 0]
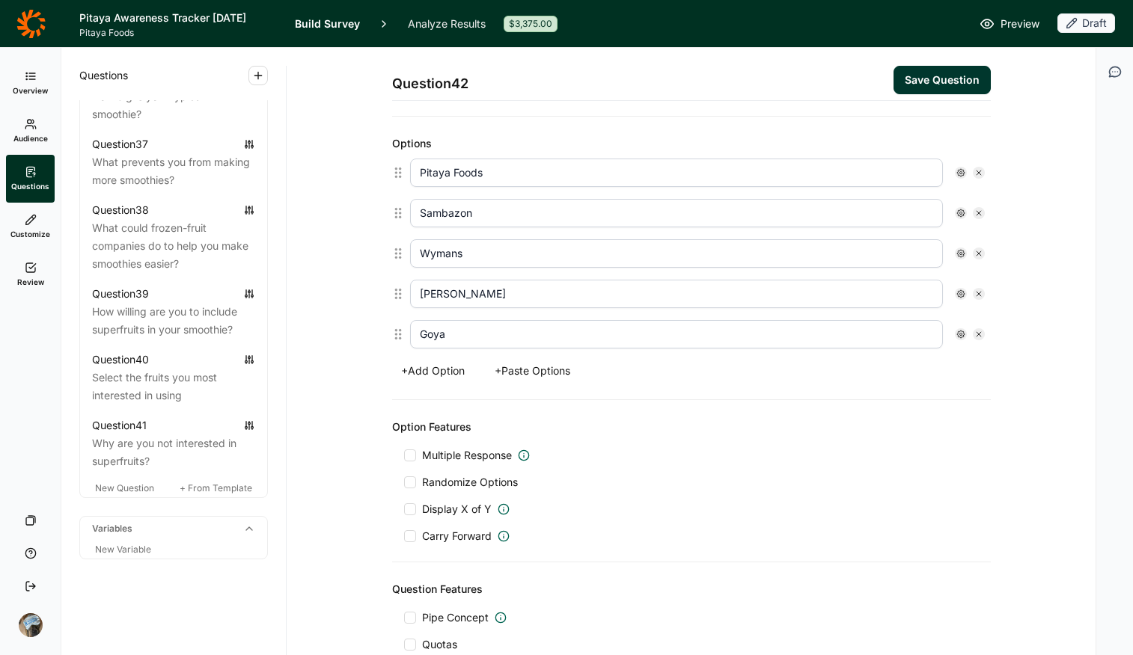
click at [453, 453] on span "Multiple Response" at bounding box center [467, 455] width 90 height 15
click at [404, 456] on input "Multiple Response" at bounding box center [404, 456] width 0 height 0
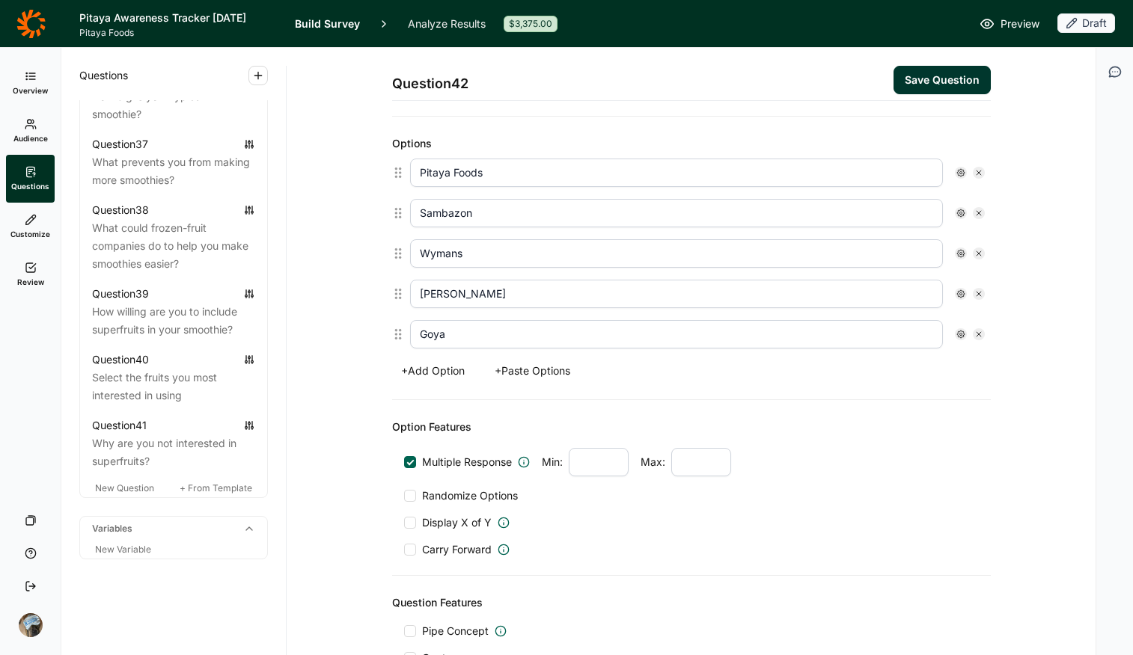
click at [450, 502] on span "Randomize Options" at bounding box center [467, 496] width 102 height 15
click at [404, 496] on input "Randomize Options" at bounding box center [404, 496] width 0 height 0
click at [438, 366] on button "+ Add Option" at bounding box center [433, 371] width 82 height 21
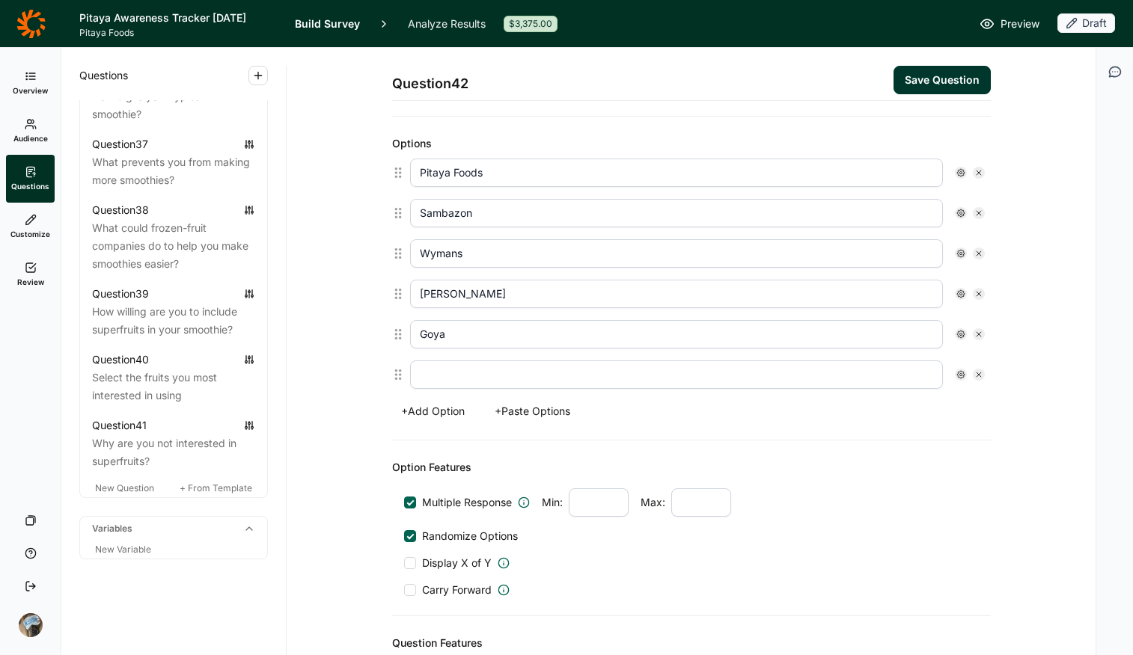
click at [474, 375] on input "text" at bounding box center [676, 375] width 533 height 28
click at [907, 376] on icon at bounding box center [960, 374] width 9 height 9
click at [907, 481] on span "Free Text" at bounding box center [999, 484] width 52 height 15
click at [907, 485] on input "Free Text" at bounding box center [961, 485] width 0 height 0
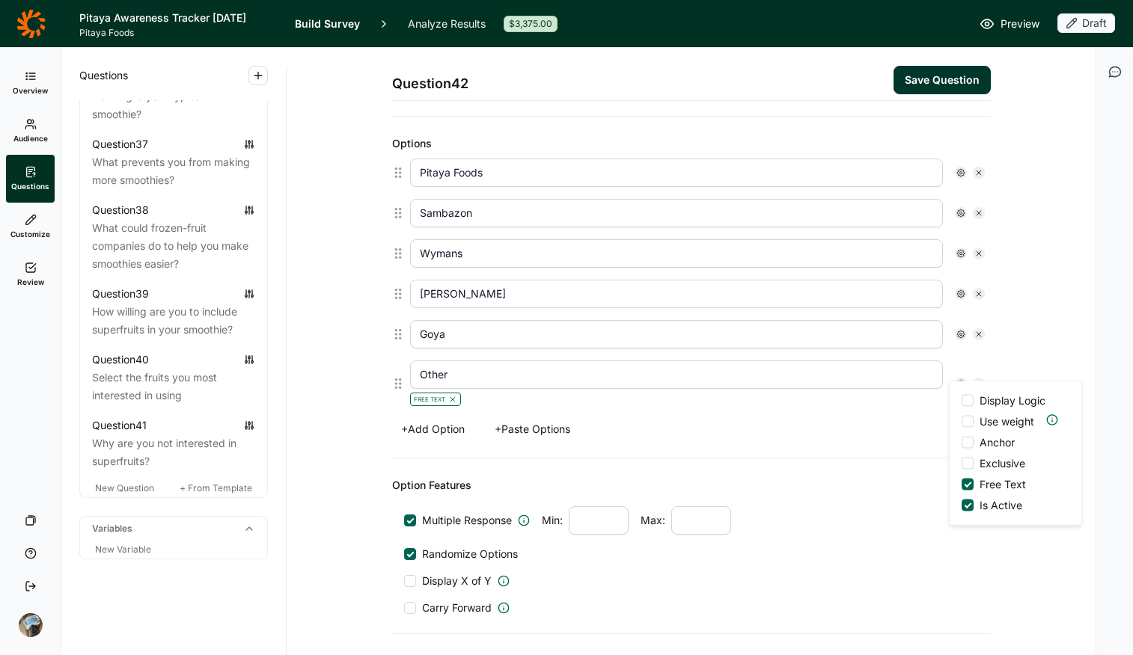
click at [907, 432] on div "Display Logic Use weight Anchor Exclusive Free Text Is Active" at bounding box center [1015, 454] width 132 height 144
click at [907, 438] on span "Anchor" at bounding box center [993, 442] width 41 height 15
click at [907, 443] on input "Anchor" at bounding box center [961, 443] width 0 height 0
click at [907, 78] on button "Save Question" at bounding box center [941, 80] width 97 height 28
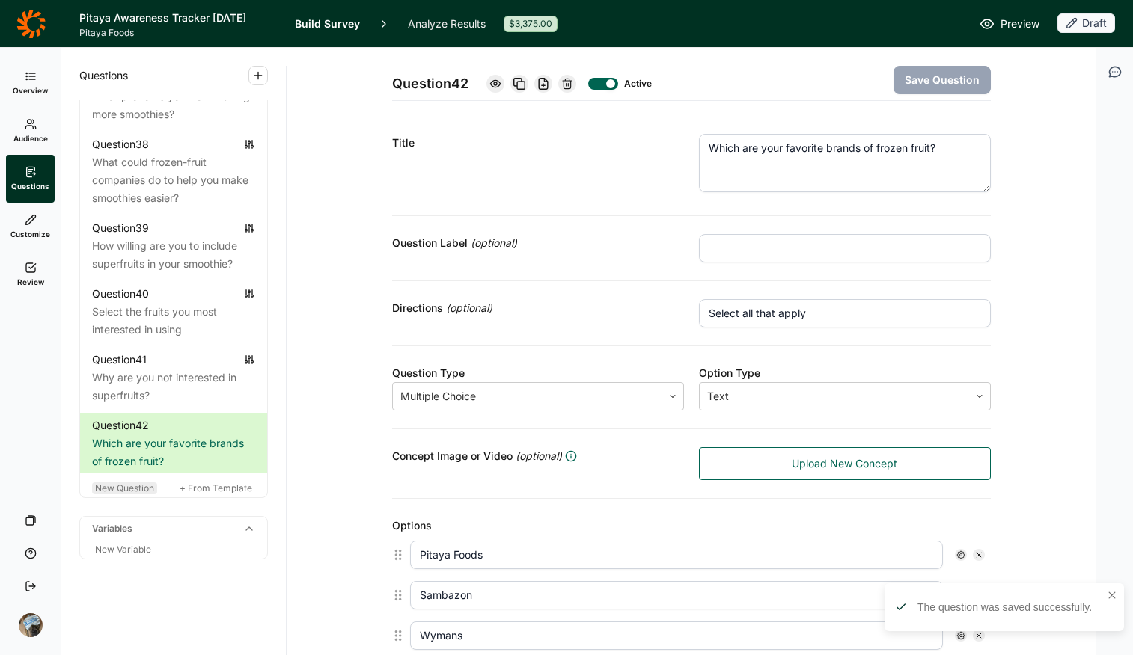
click at [110, 494] on span "New Question" at bounding box center [124, 488] width 59 height 11
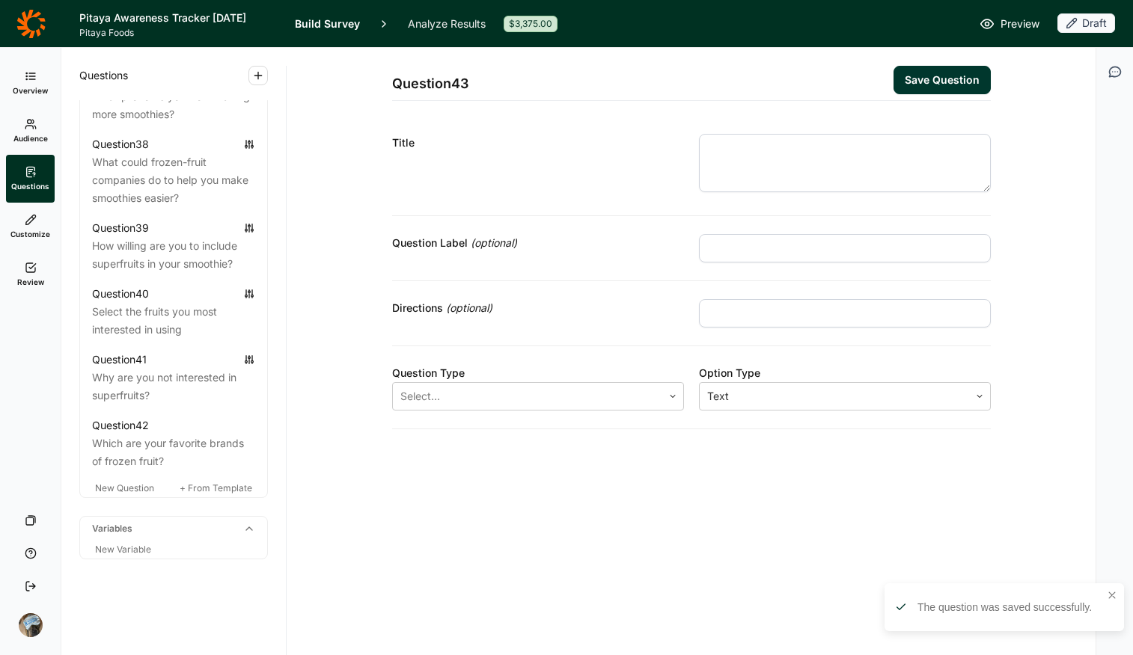
click at [783, 153] on textarea at bounding box center [845, 163] width 292 height 58
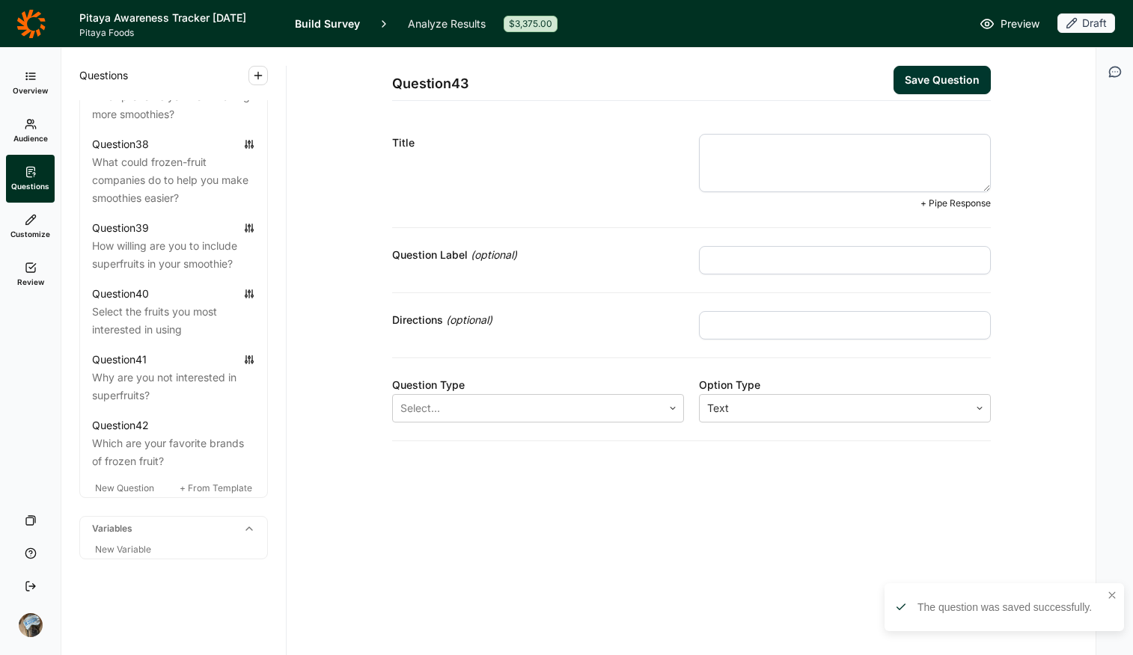
paste textarea "are the reason you choose"
click at [706, 151] on textarea "are the reason you choose" at bounding box center [845, 163] width 292 height 58
click at [807, 152] on textarea "What are the reason you choose" at bounding box center [845, 163] width 292 height 58
click at [907, 152] on textarea "What are the reasons you choose" at bounding box center [845, 163] width 292 height 58
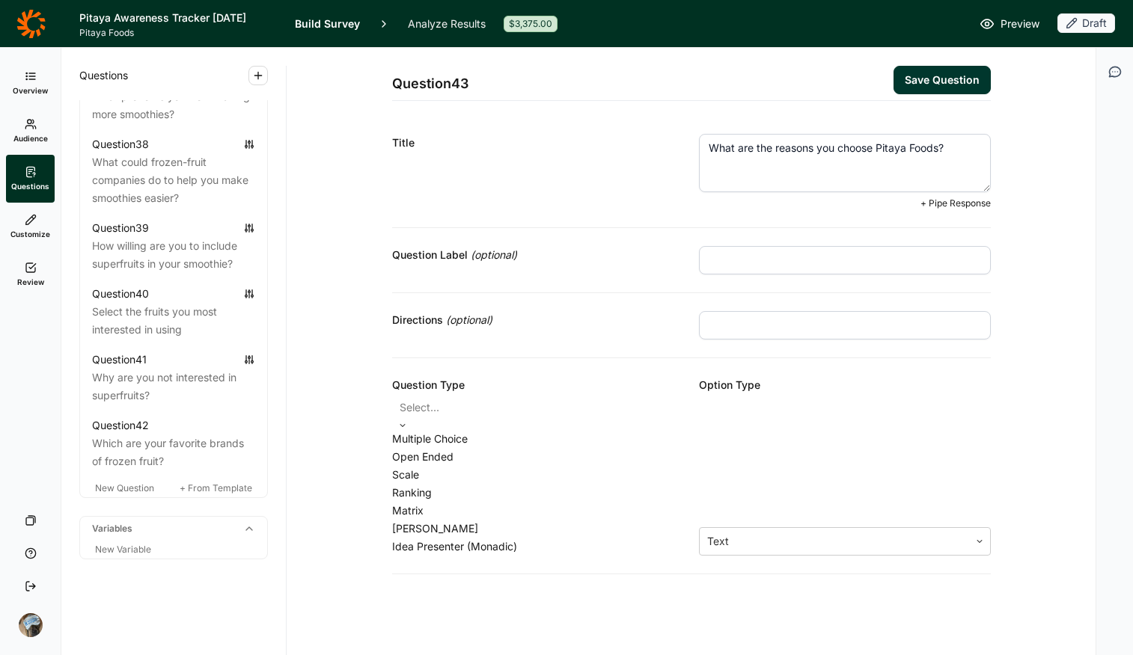
click at [527, 415] on div at bounding box center [538, 407] width 277 height 21
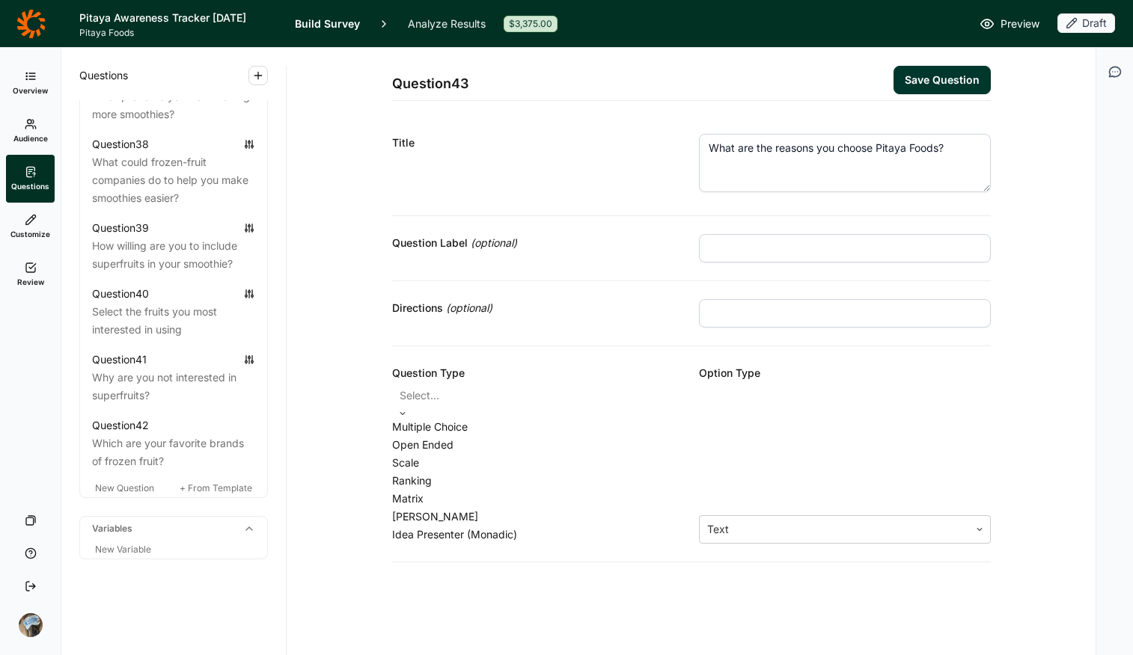
click at [522, 436] on div "Multiple Choice" at bounding box center [538, 427] width 292 height 18
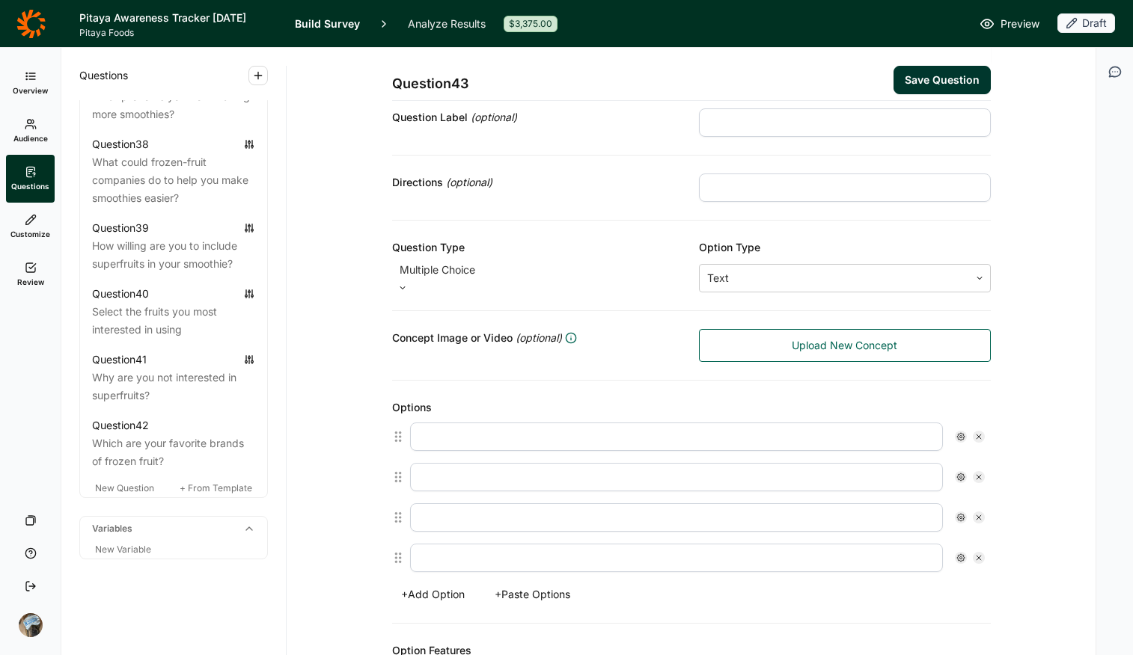
scroll to position [198, 0]
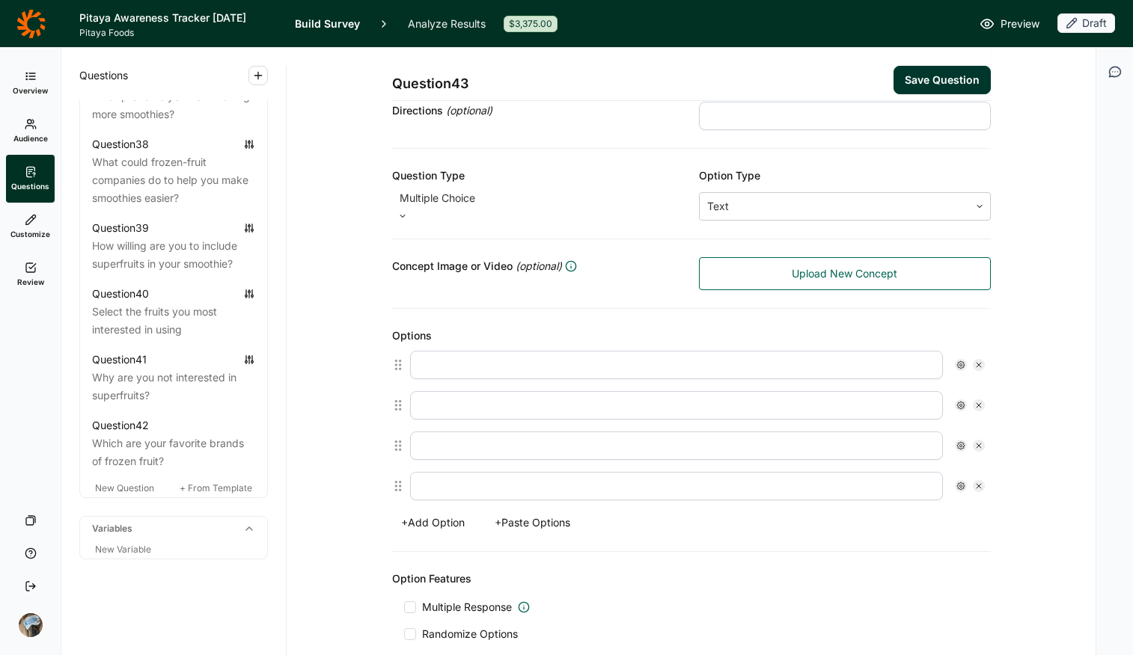
click at [509, 519] on button "+ Paste Options" at bounding box center [533, 523] width 94 height 21
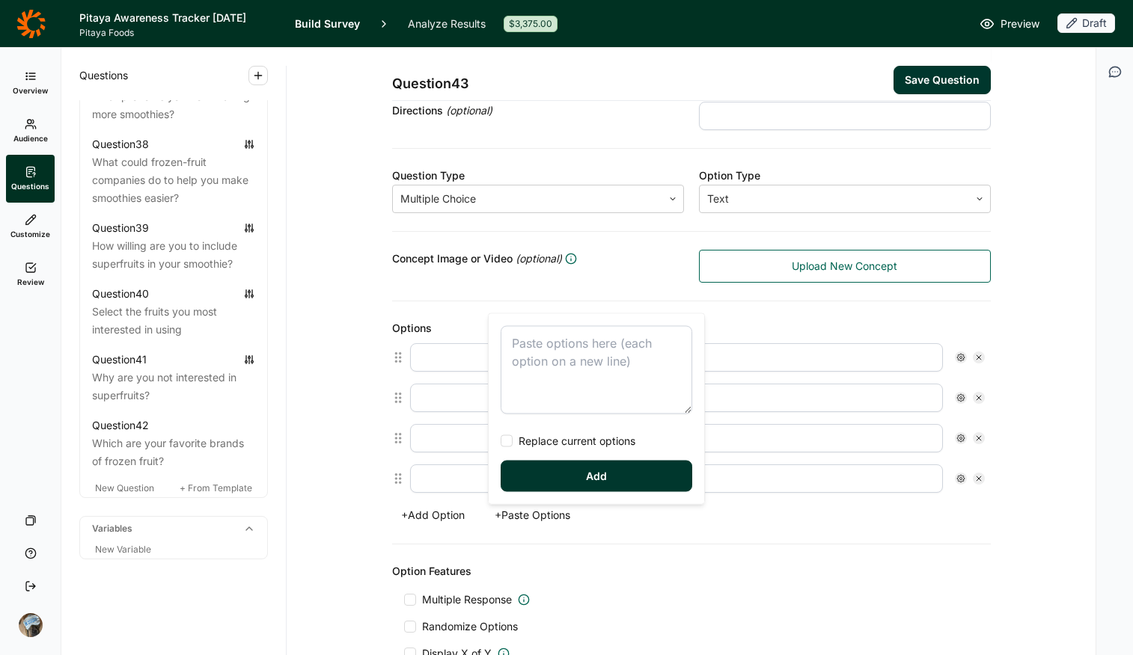
click at [569, 358] on textarea at bounding box center [597, 370] width 192 height 88
click at [551, 447] on span "Replace current options" at bounding box center [574, 441] width 123 height 15
click at [501, 441] on input "Replace current options" at bounding box center [501, 441] width 0 height 0
click at [566, 482] on button "Add" at bounding box center [597, 476] width 192 height 31
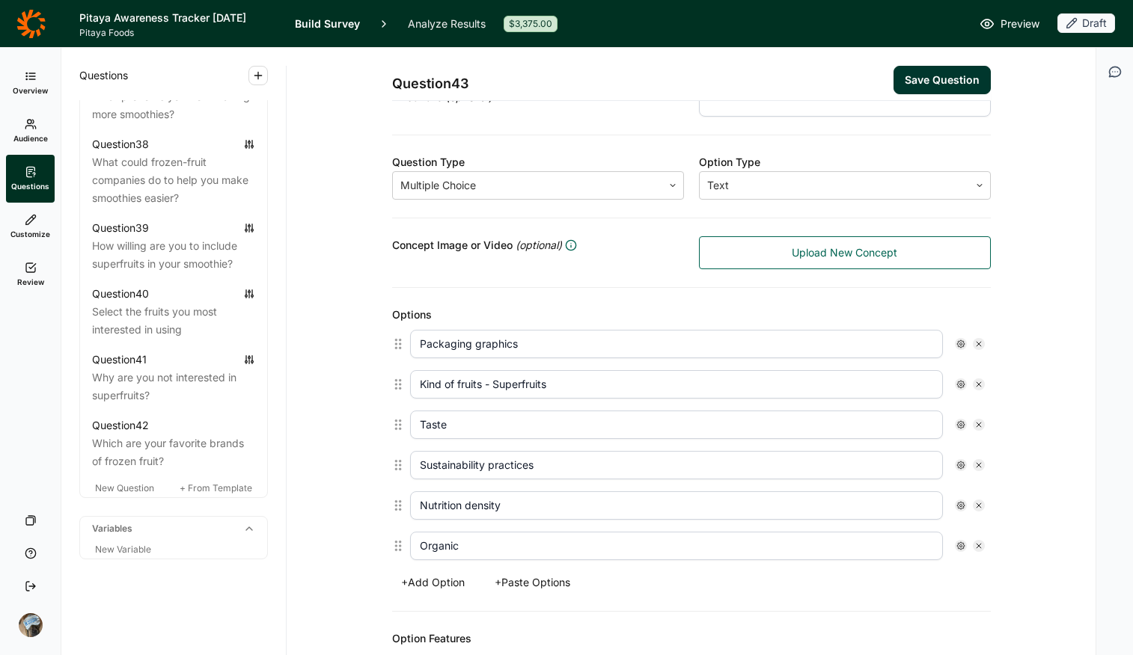
scroll to position [376, 0]
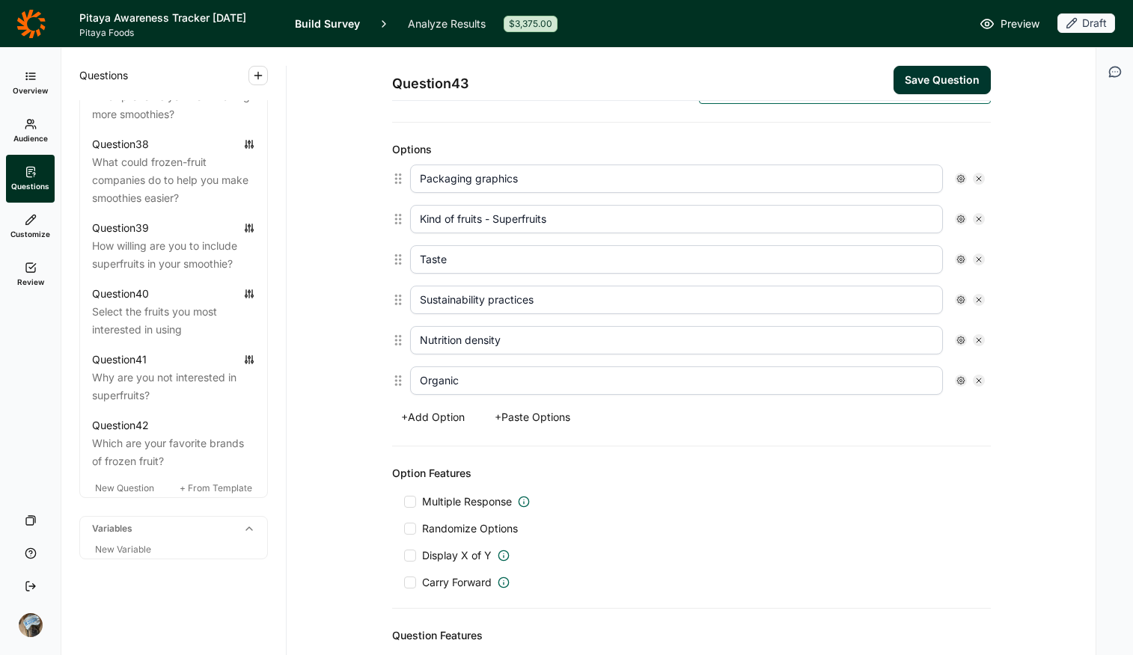
click at [483, 504] on span "Multiple Response" at bounding box center [467, 502] width 90 height 15
click at [404, 502] on input "Multiple Response" at bounding box center [404, 502] width 0 height 0
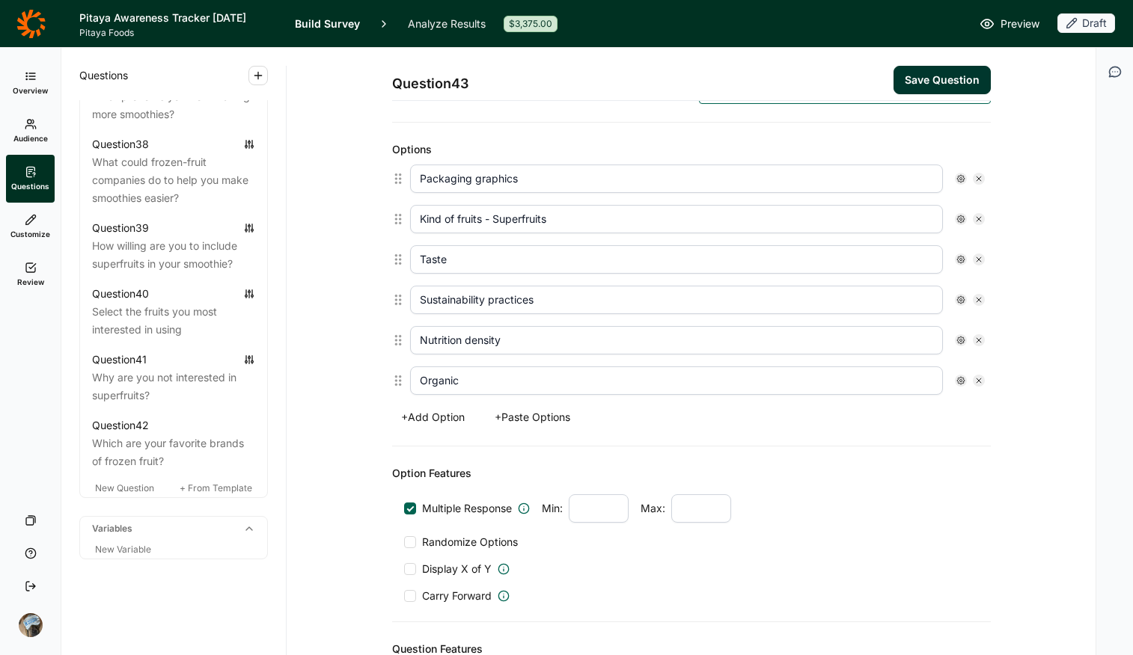
click at [482, 519] on span "Randomize Options" at bounding box center [467, 542] width 102 height 15
click at [404, 519] on input "Randomize Options" at bounding box center [404, 542] width 0 height 0
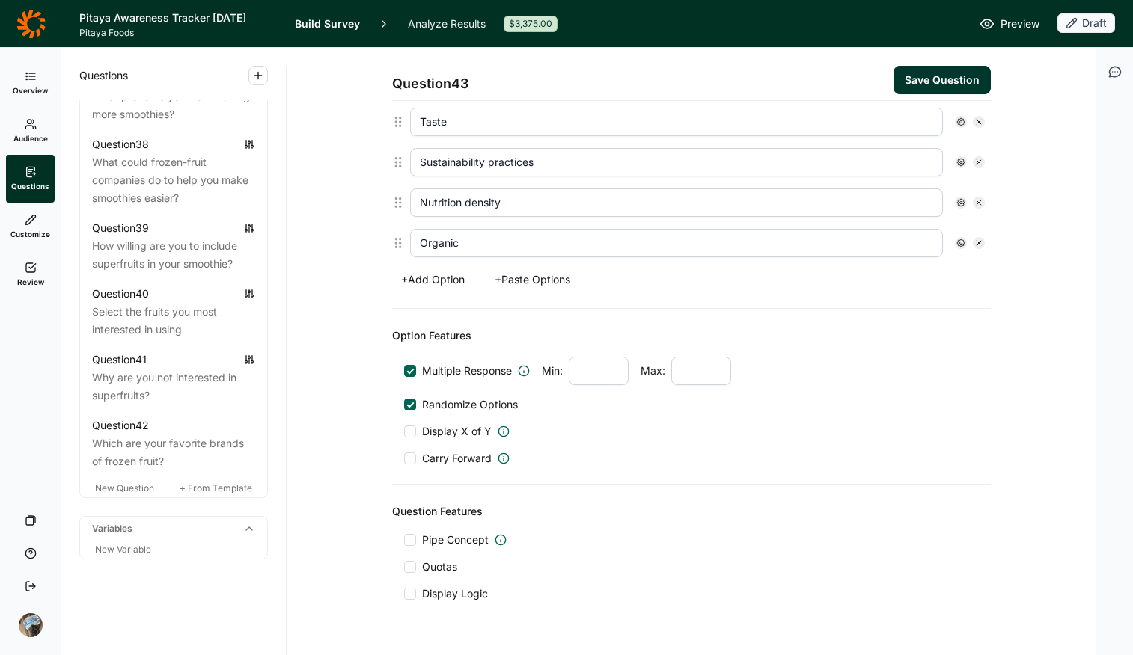
scroll to position [550, 0]
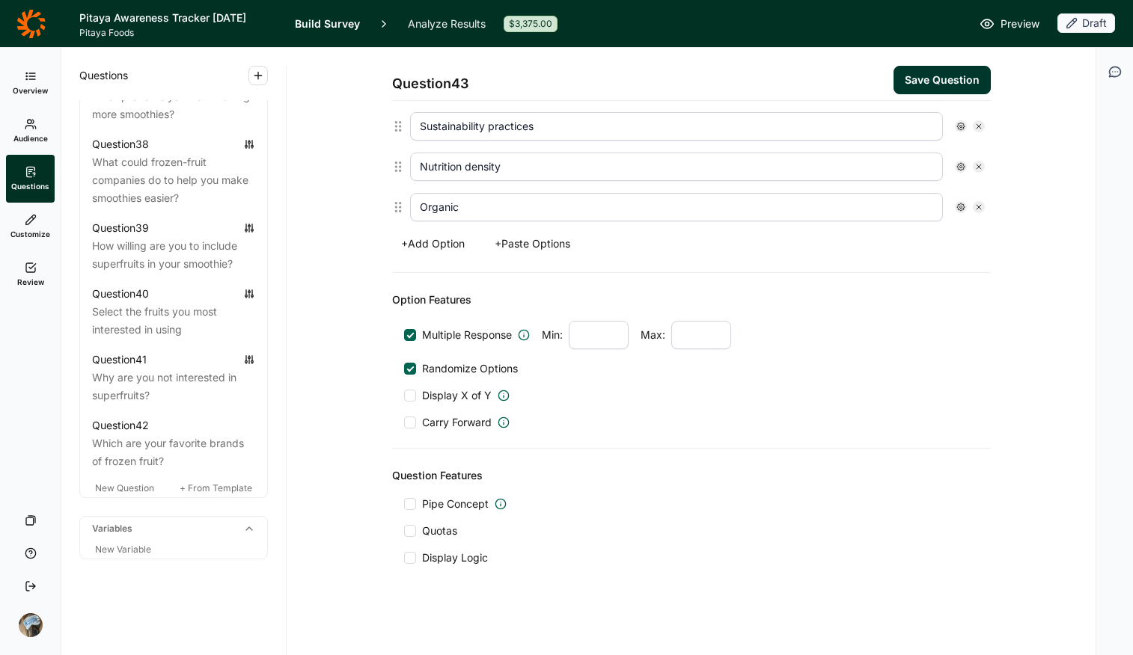
click at [907, 82] on button "Save Question" at bounding box center [941, 80] width 97 height 28
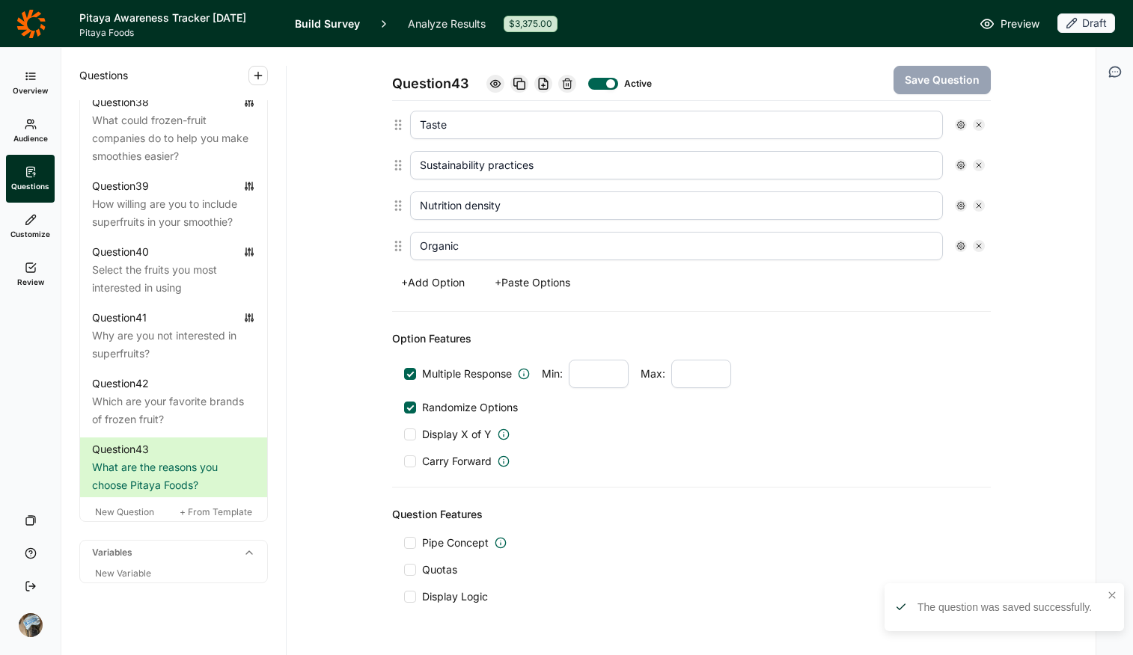
scroll to position [550, 0]
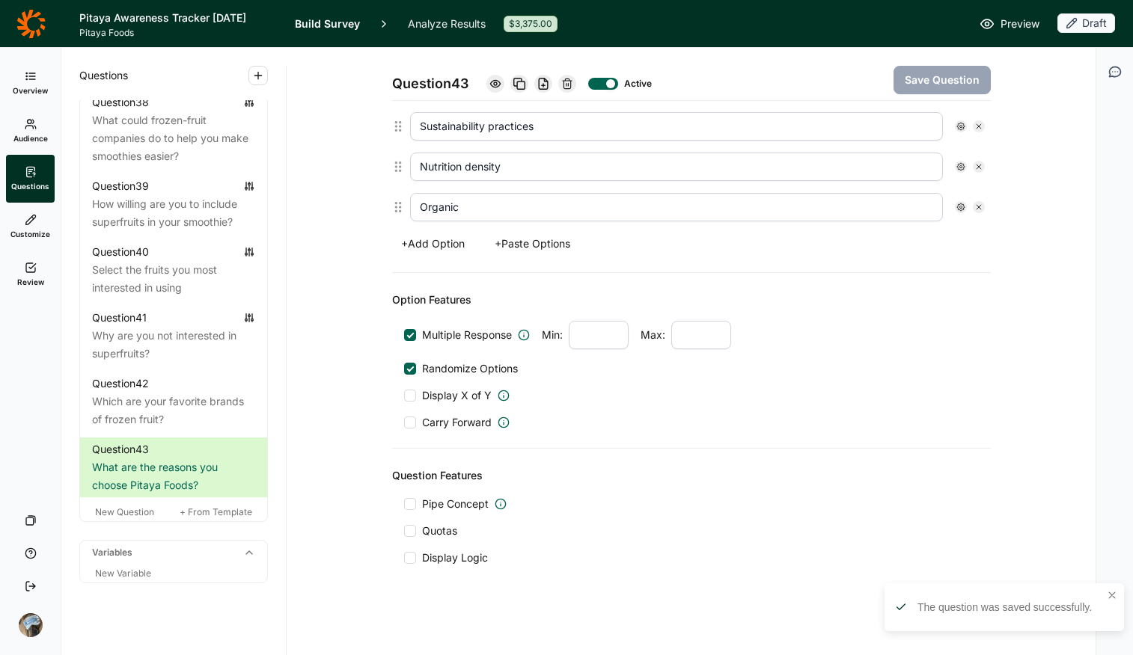
click at [439, 519] on span "Display Logic" at bounding box center [455, 558] width 66 height 15
click at [404, 519] on input "Display Logic" at bounding box center [404, 558] width 0 height 0
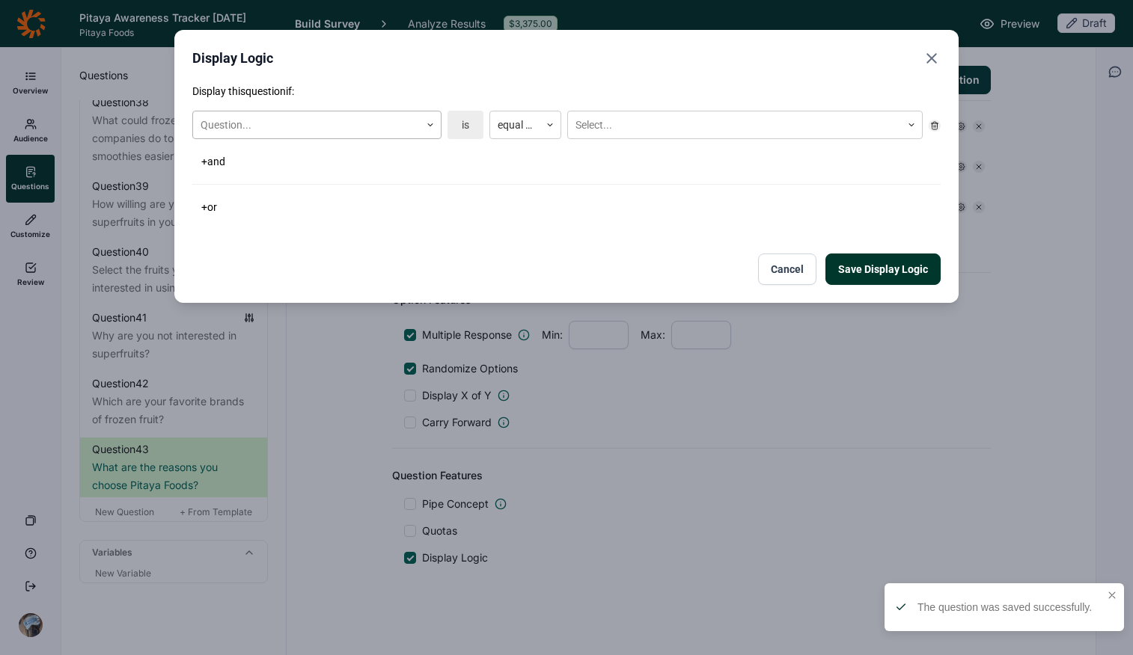
click at [344, 125] on div at bounding box center [307, 125] width 212 height 19
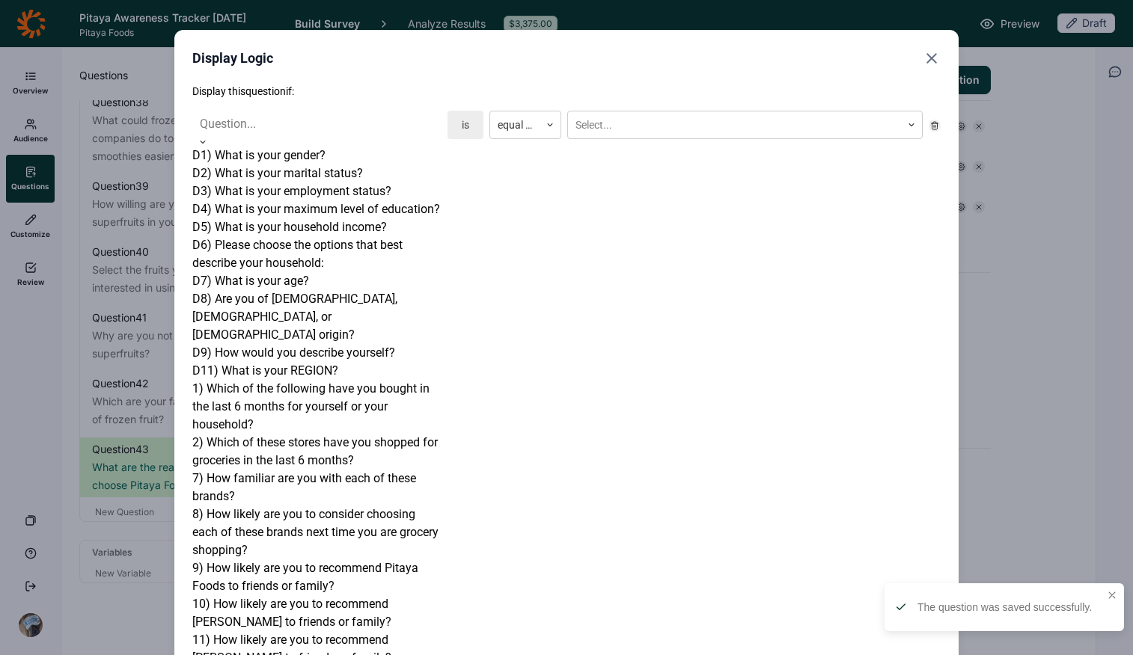
scroll to position [1841, 0]
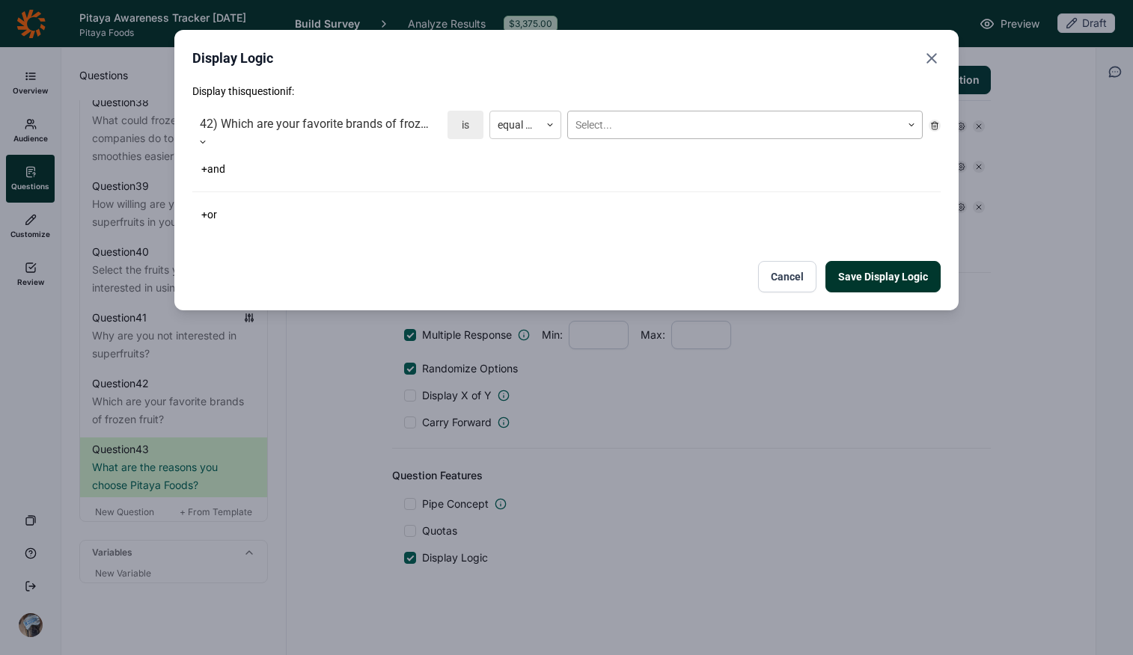
click at [652, 132] on div at bounding box center [734, 125] width 318 height 19
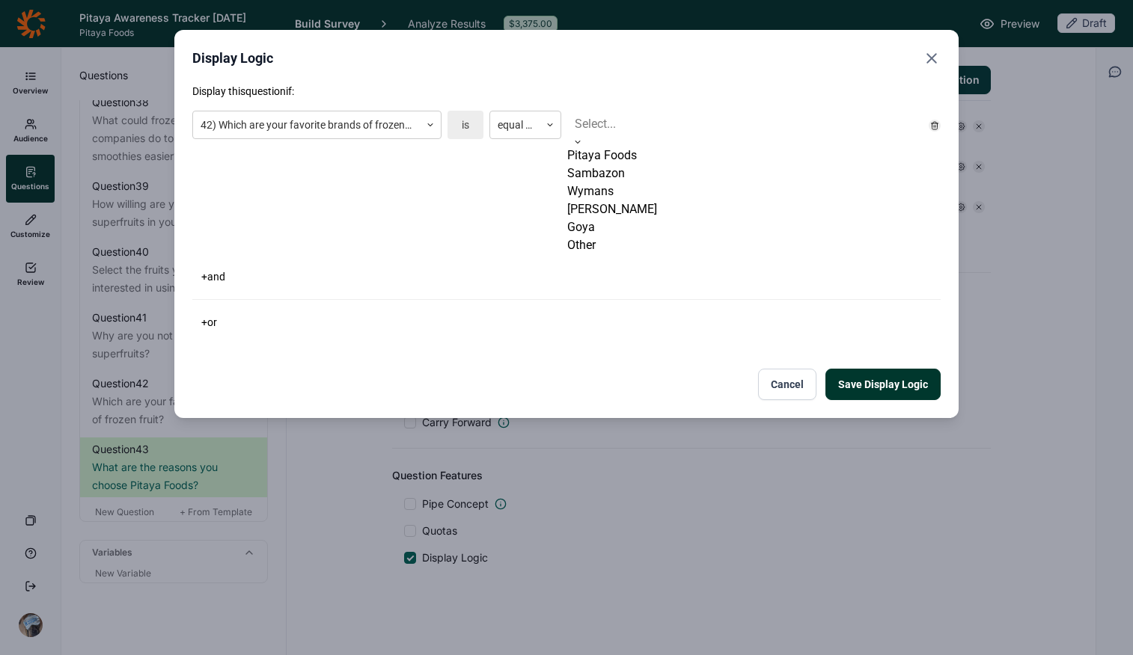
click at [631, 165] on div "Pitaya Foods" at bounding box center [744, 156] width 355 height 18
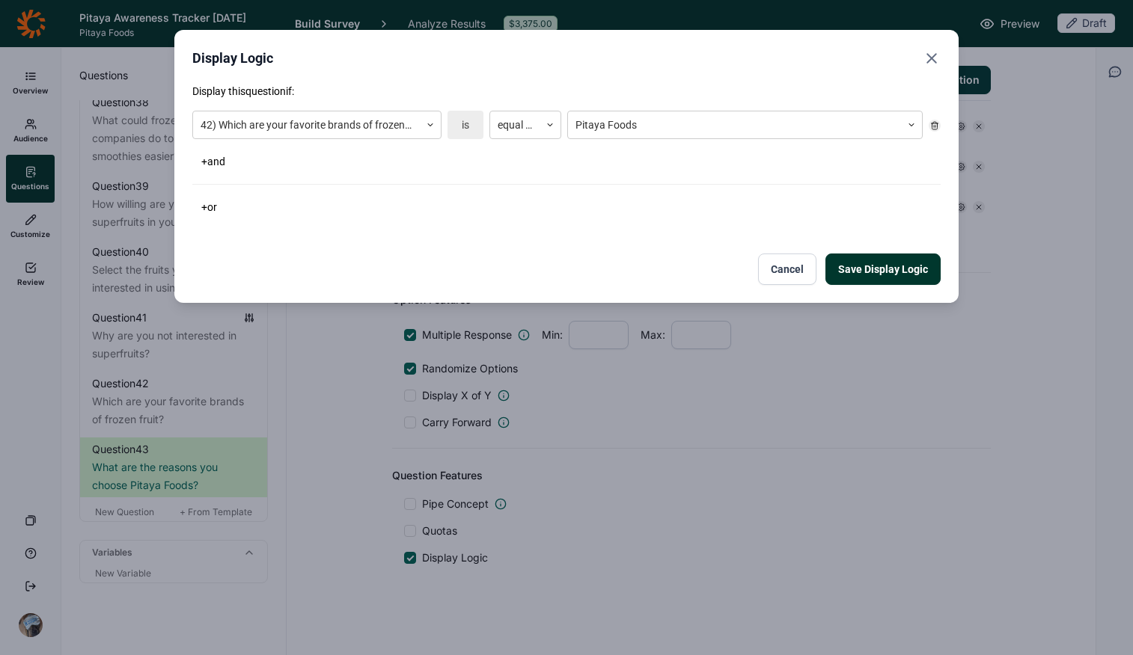
click at [873, 265] on button "Save Display Logic" at bounding box center [882, 269] width 115 height 31
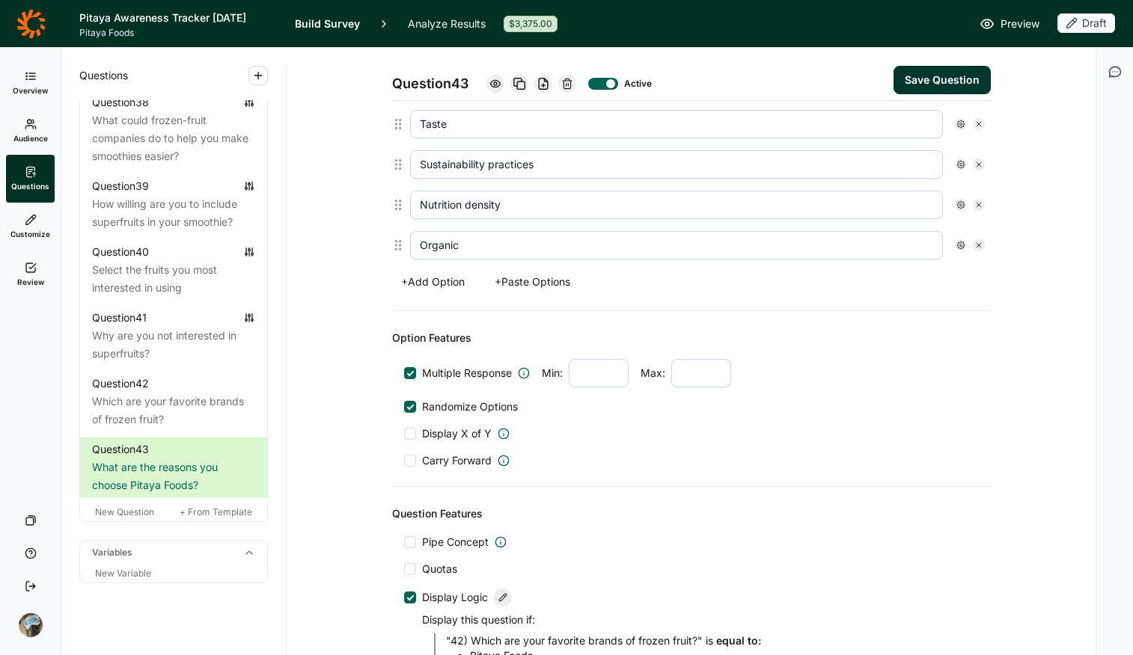
scroll to position [311, 0]
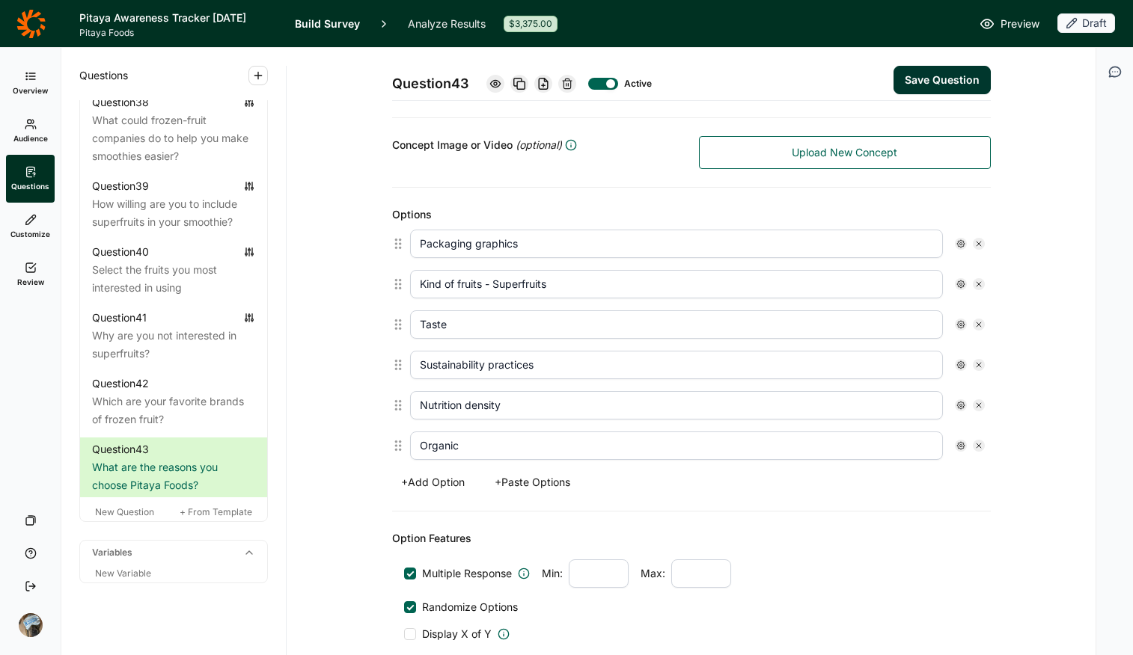
click at [440, 484] on button "+ Add Option" at bounding box center [433, 482] width 82 height 21
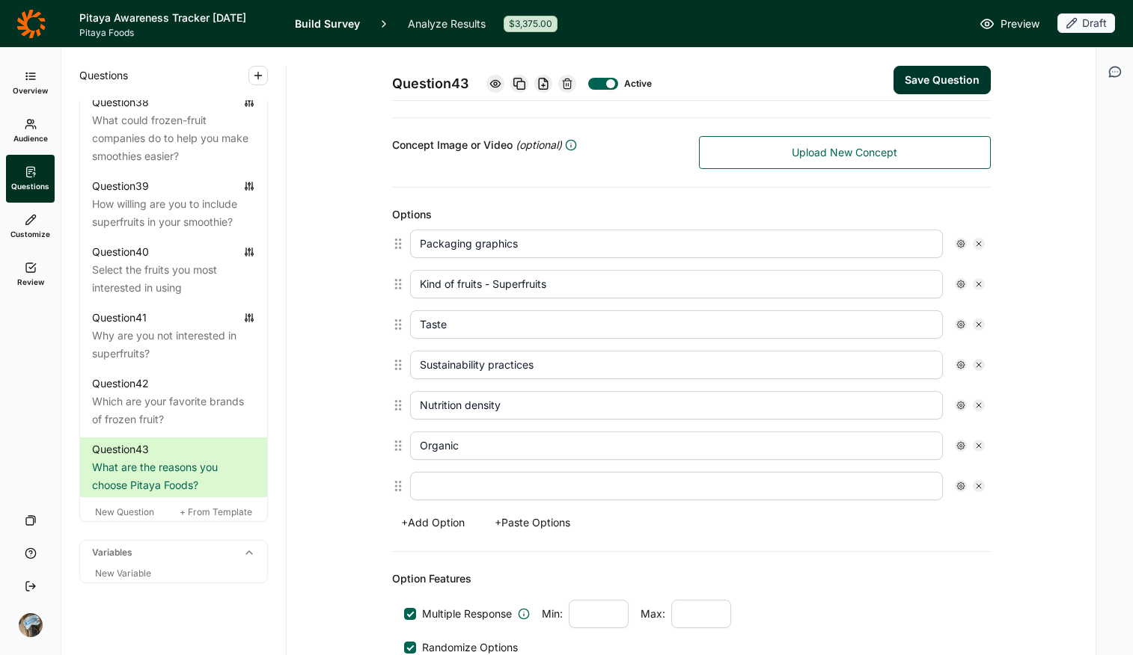
click at [469, 480] on input "text" at bounding box center [676, 486] width 533 height 28
click at [907, 486] on use at bounding box center [960, 486] width 7 height 7
click at [907, 519] on div at bounding box center [967, 554] width 12 height 12
click at [907, 519] on input "Anchor" at bounding box center [961, 554] width 0 height 0
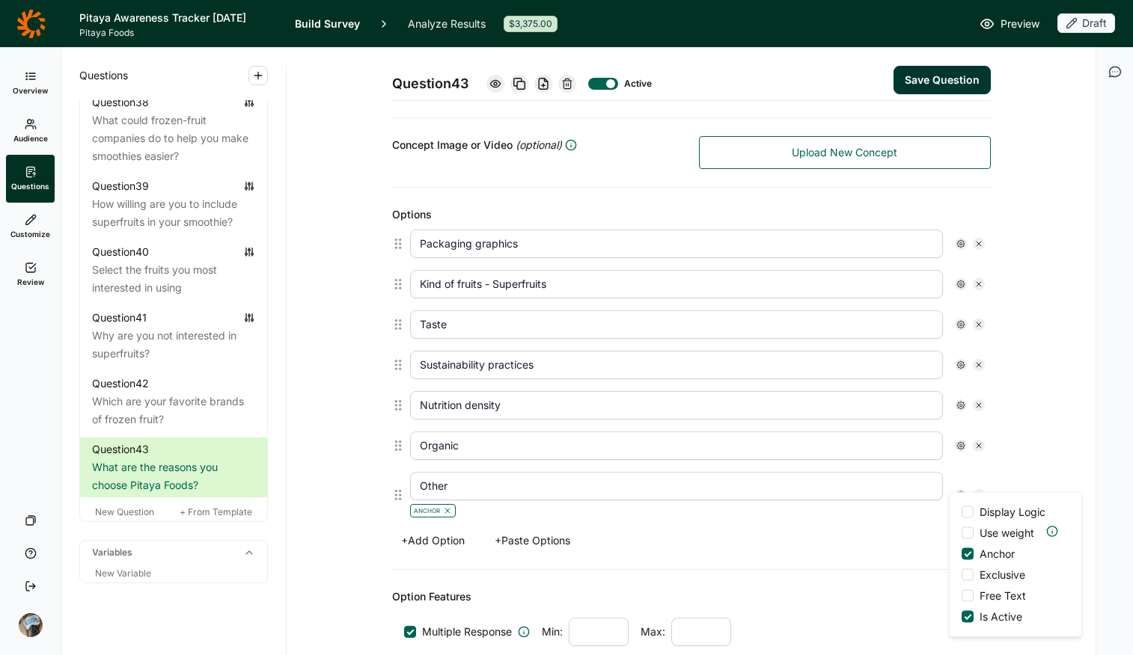
click at [907, 519] on div at bounding box center [967, 596] width 12 height 12
click at [907, 519] on input "Free Text" at bounding box center [961, 596] width 0 height 0
click at [889, 519] on div "Option Features" at bounding box center [691, 597] width 599 height 18
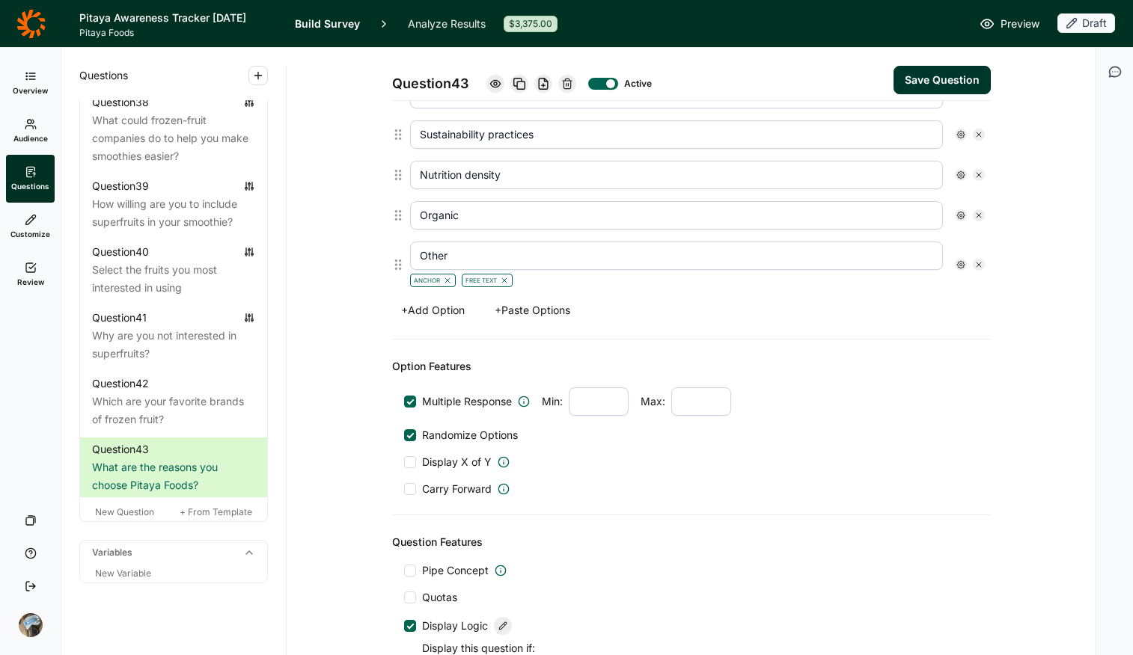
scroll to position [385, 0]
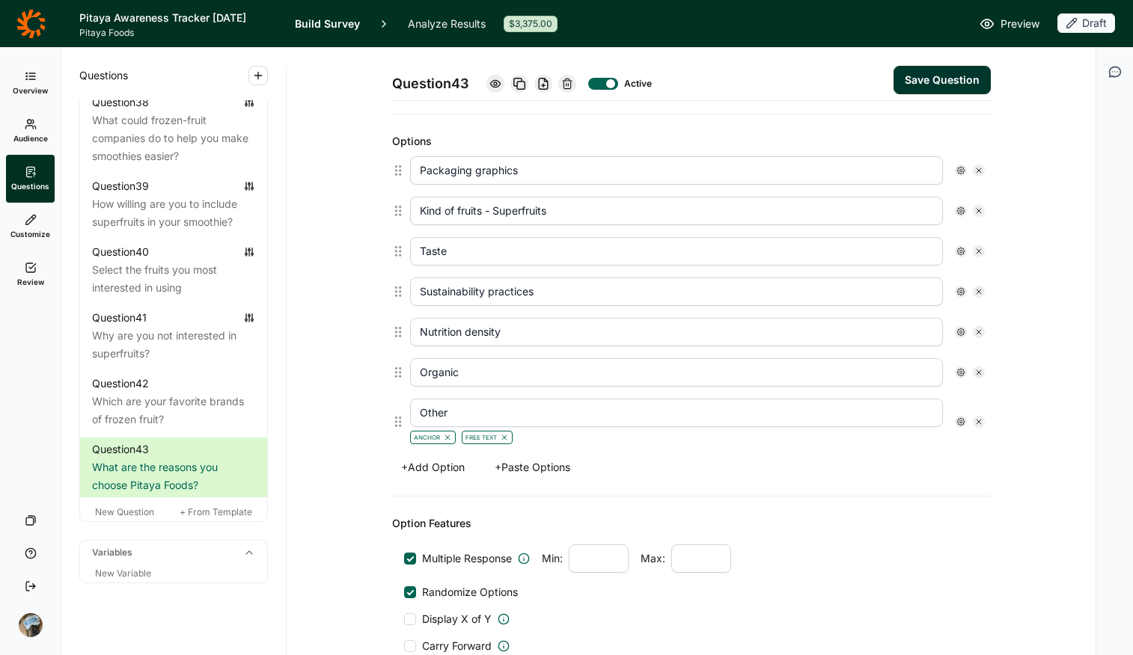
click at [907, 78] on button "Save Question" at bounding box center [941, 80] width 97 height 28
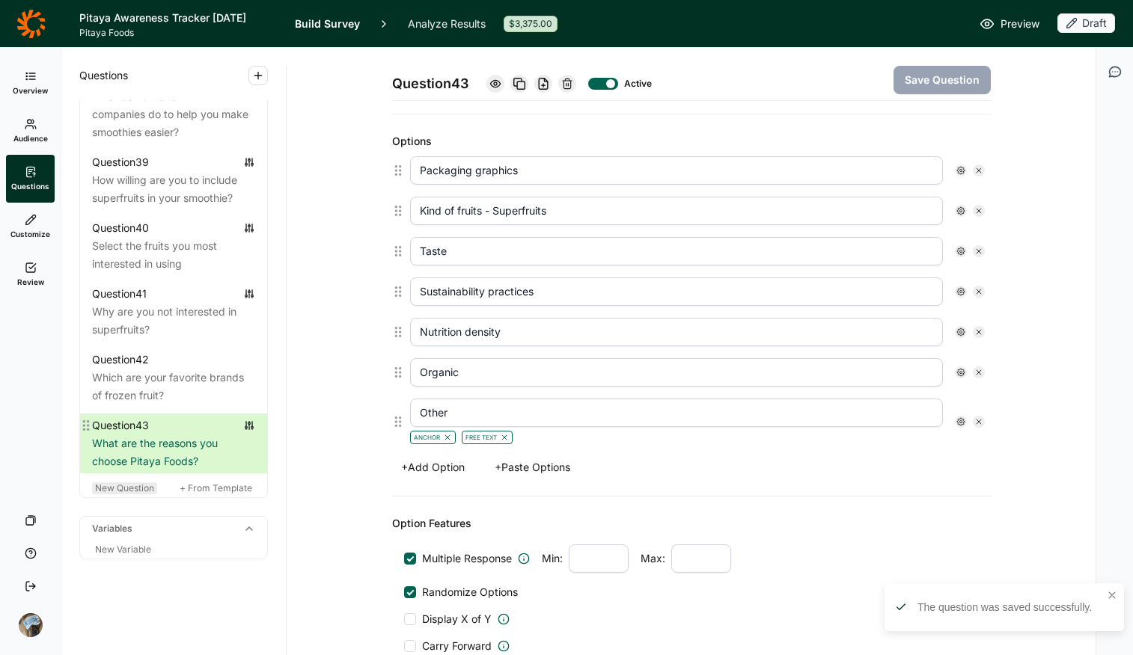
scroll to position [3568, 0]
click at [144, 484] on span "New Question" at bounding box center [124, 488] width 59 height 11
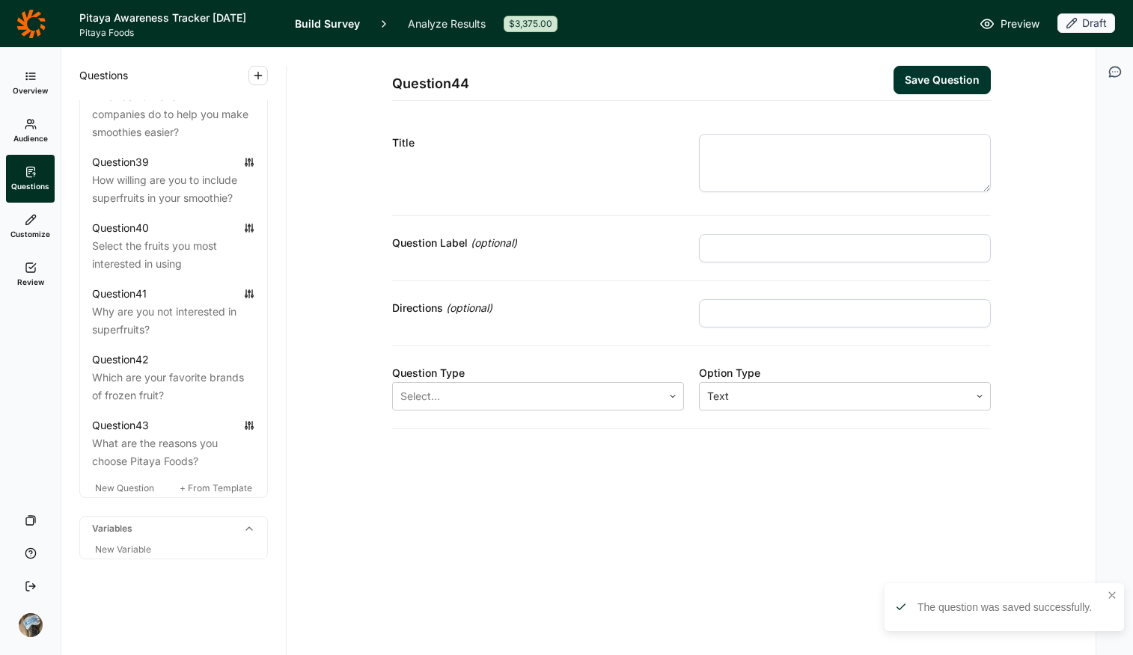
click at [735, 161] on textarea at bounding box center [845, 163] width 292 height 58
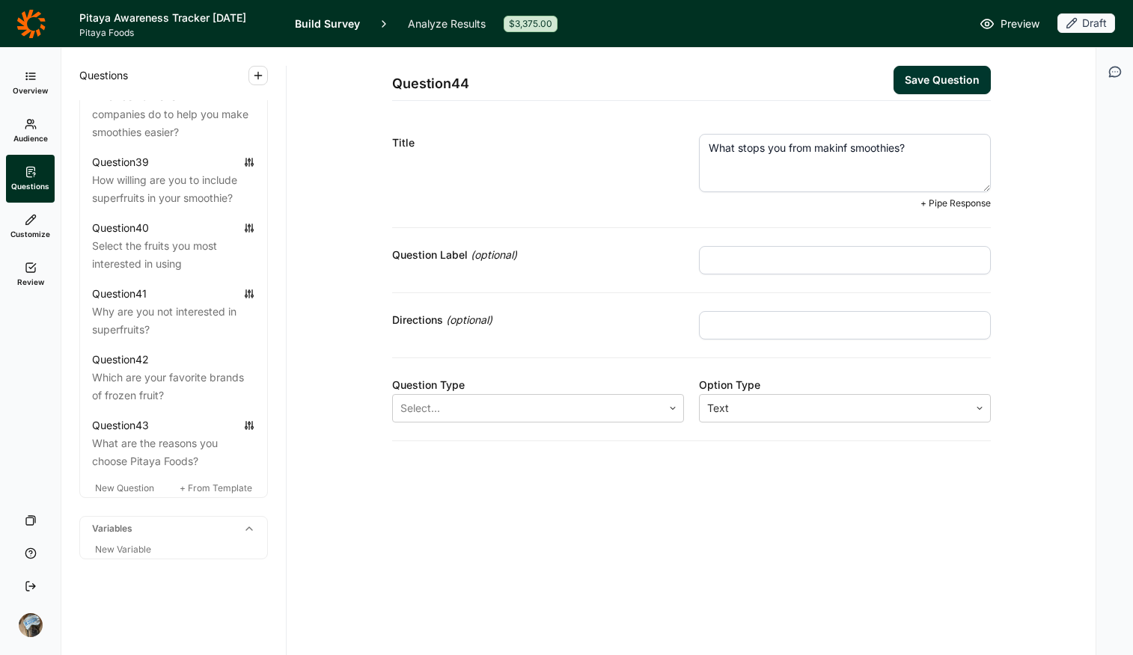
click at [849, 145] on textarea "What stops you from makinf smoothies?" at bounding box center [845, 163] width 292 height 58
click at [481, 397] on div "Select..." at bounding box center [538, 407] width 292 height 27
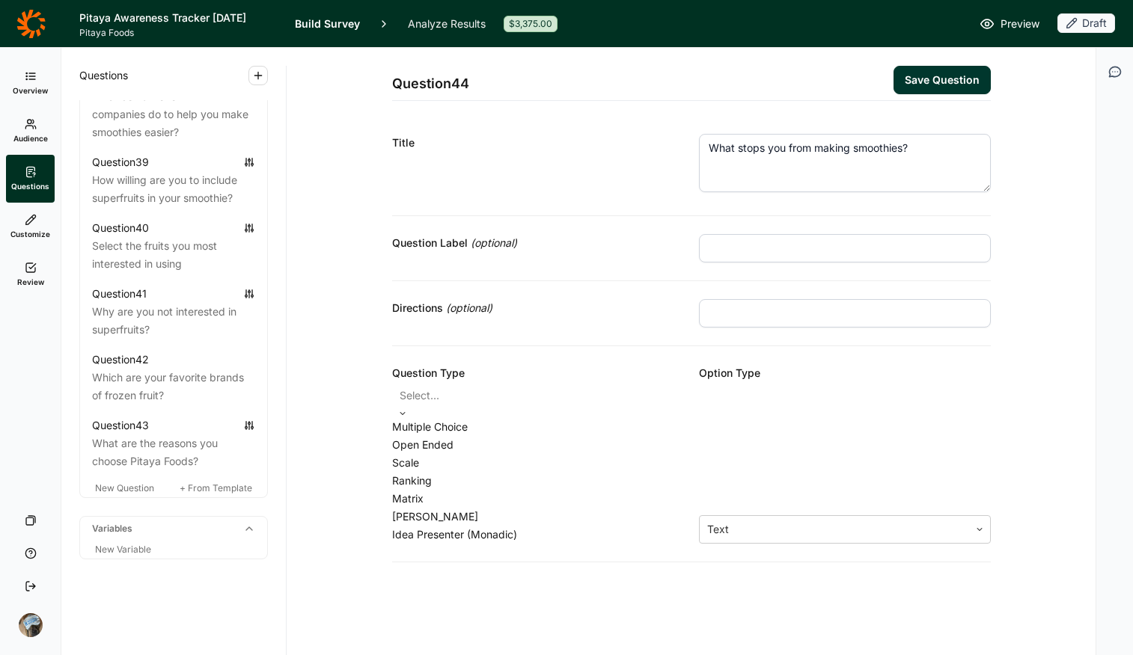
click at [483, 432] on div "Multiple Choice" at bounding box center [538, 427] width 292 height 18
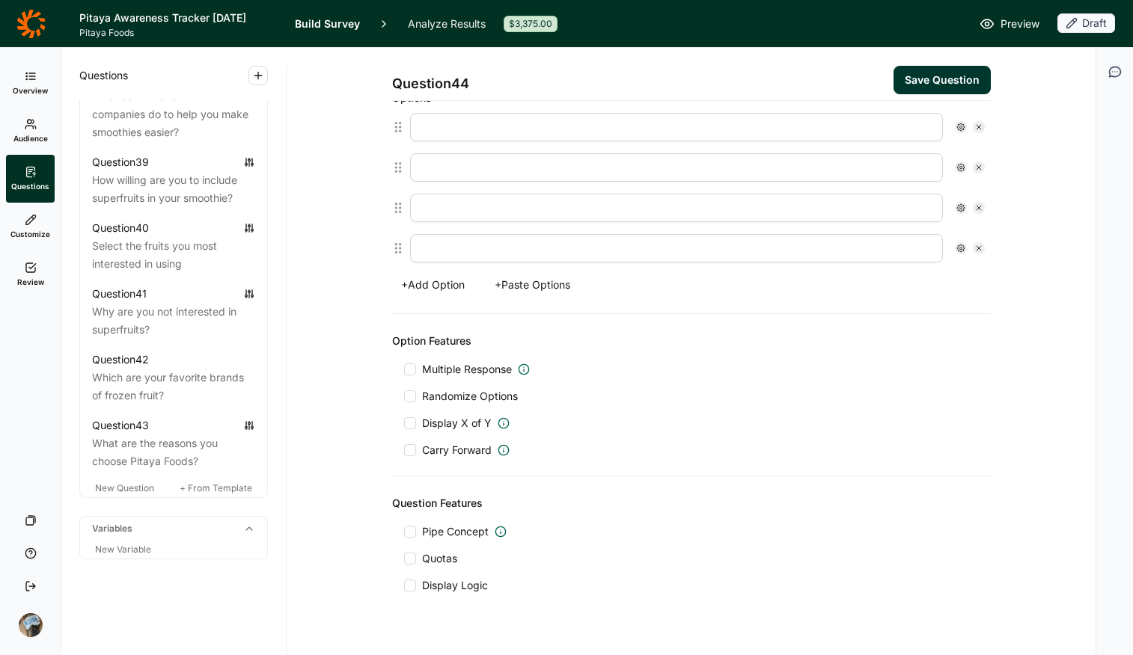
scroll to position [434, 0]
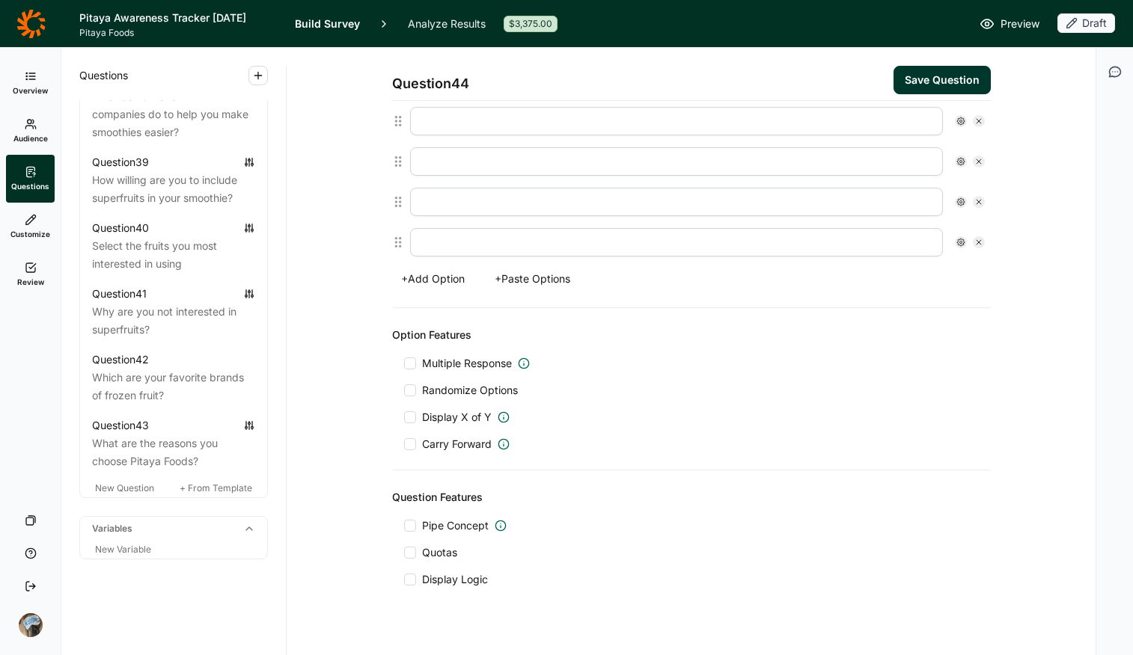
click at [530, 284] on button "+ Paste Options" at bounding box center [533, 279] width 94 height 21
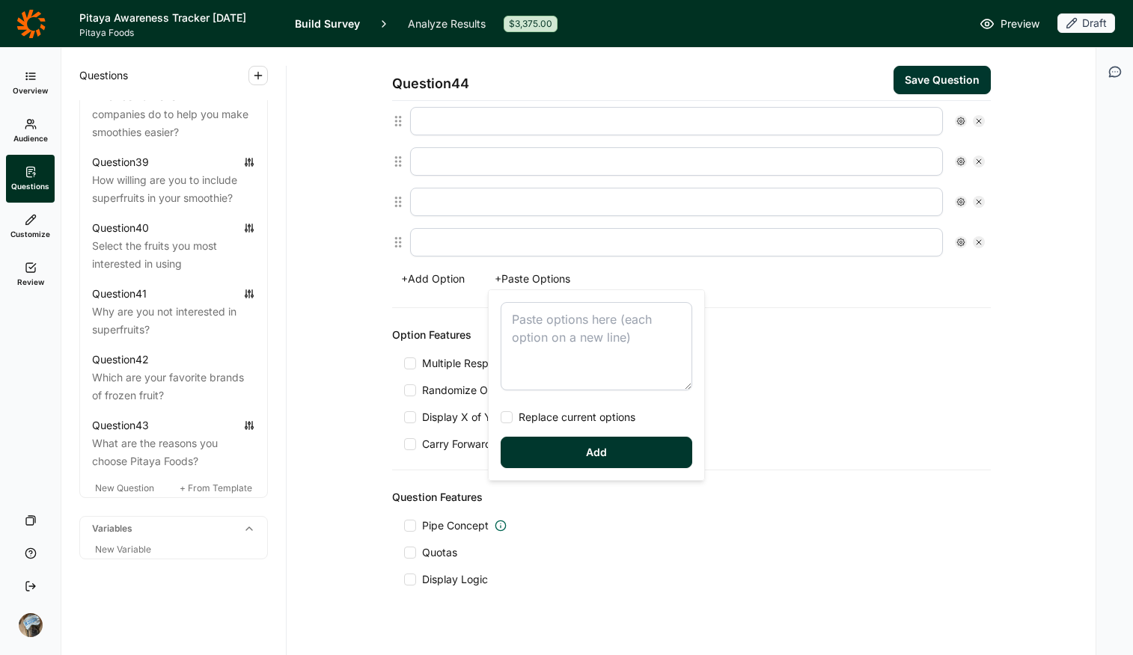
click at [561, 346] on textarea at bounding box center [597, 346] width 192 height 88
drag, startPoint x: 602, startPoint y: 467, endPoint x: 703, endPoint y: 478, distance: 101.6
click at [664, 519] on div "Question 44 Save Question Title What stops you from making smoothies? Question …" at bounding box center [691, 109] width 599 height 991
click at [582, 410] on span "Replace current options" at bounding box center [574, 417] width 123 height 15
click at [501, 418] on input "Replace current options" at bounding box center [501, 418] width 0 height 0
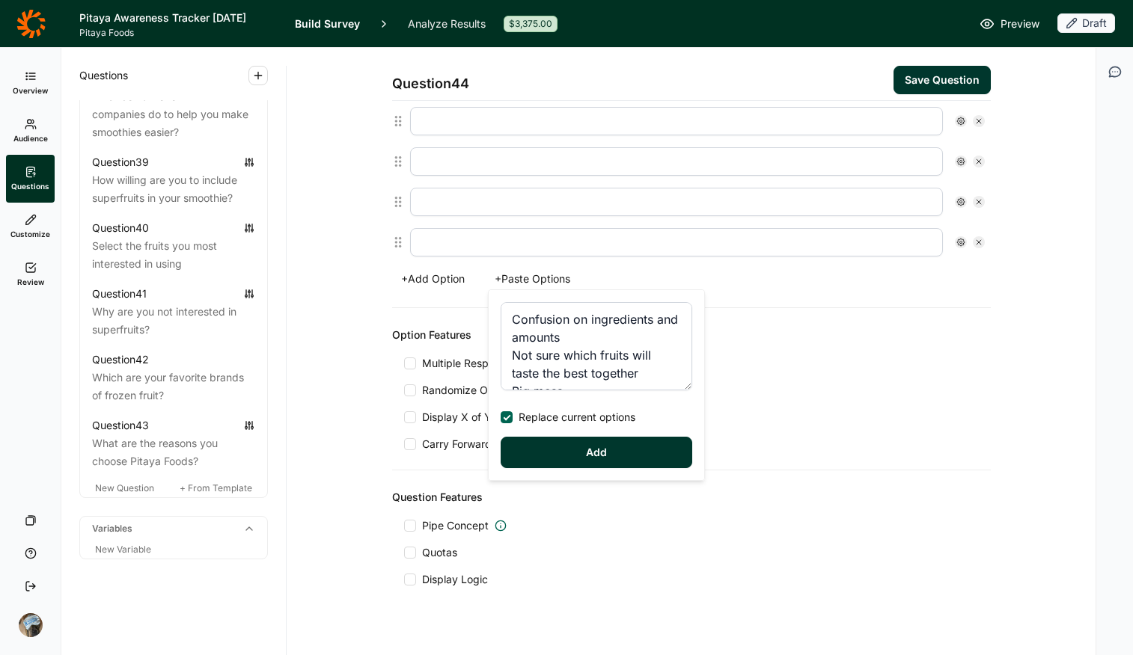
click at [591, 447] on button "Add" at bounding box center [597, 452] width 192 height 31
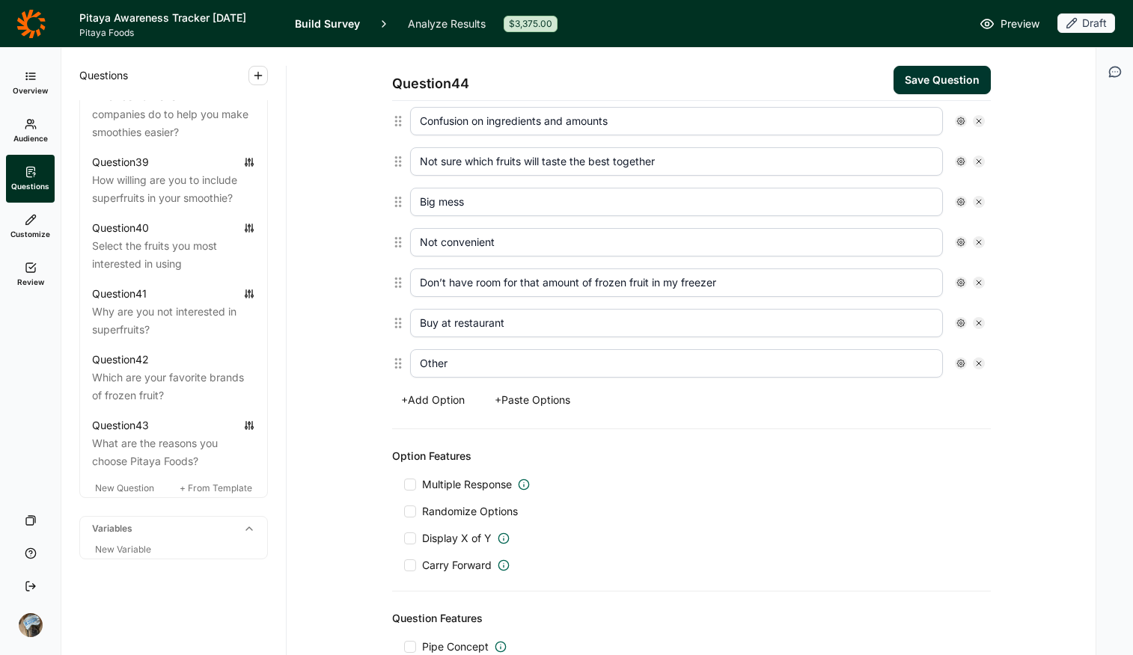
click at [454, 490] on span "Multiple Response" at bounding box center [467, 484] width 90 height 15
click at [404, 485] on input "Multiple Response" at bounding box center [404, 485] width 0 height 0
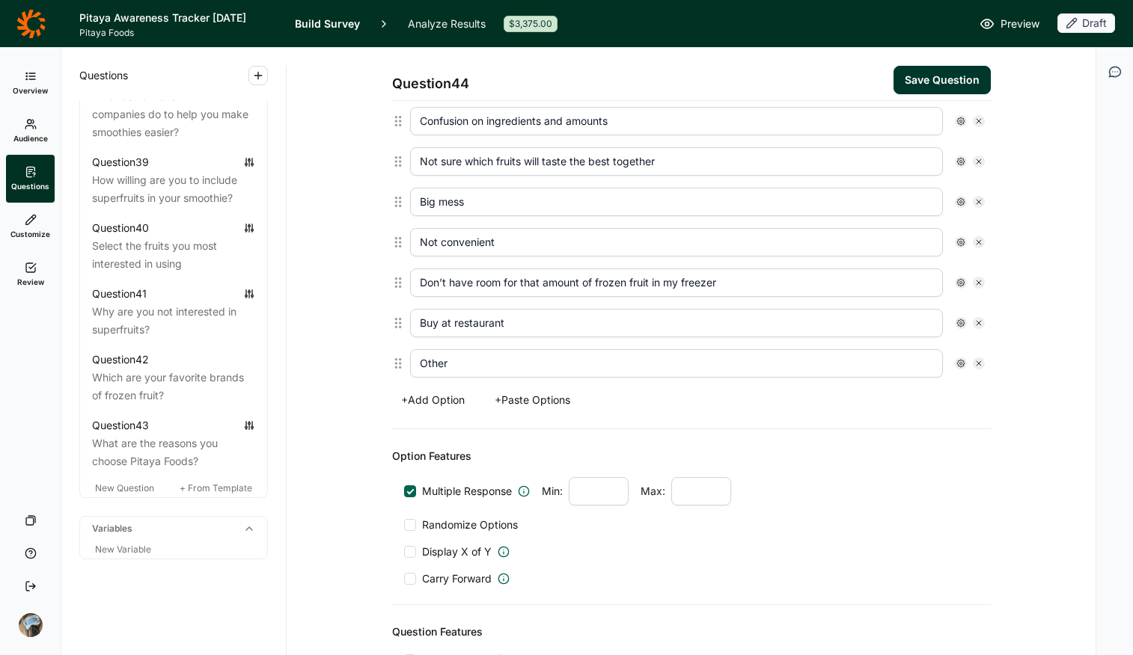
drag, startPoint x: 449, startPoint y: 527, endPoint x: 492, endPoint y: 516, distance: 43.9
click at [449, 519] on span "Randomize Options" at bounding box center [467, 525] width 102 height 15
click at [404, 519] on input "Randomize Options" at bounding box center [404, 525] width 0 height 0
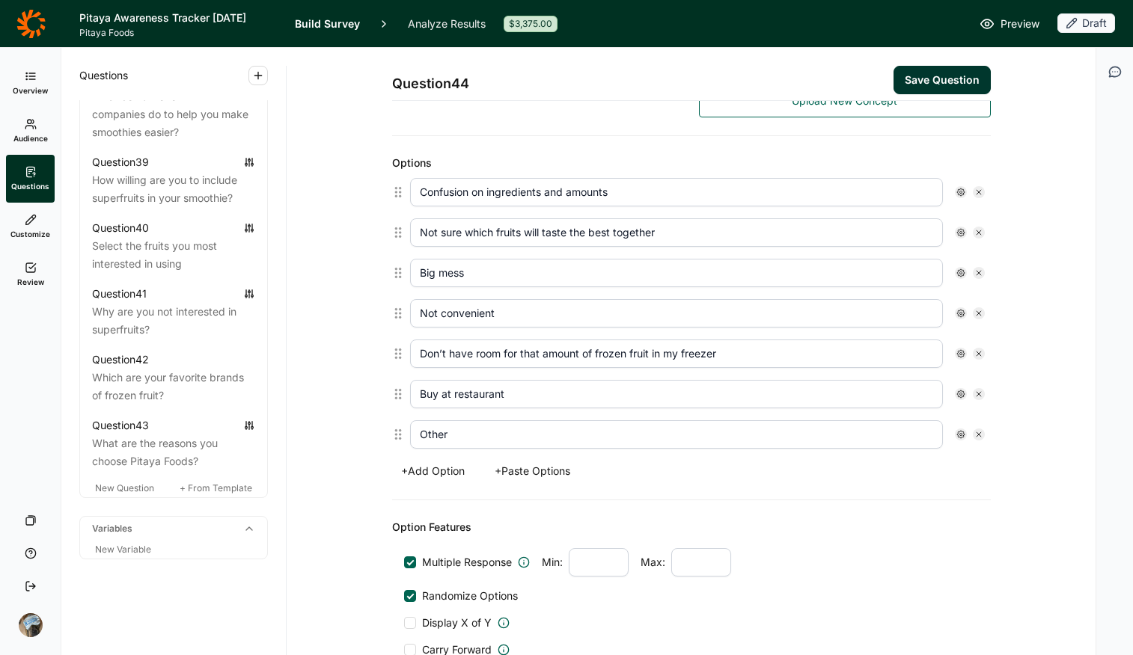
scroll to position [127, 0]
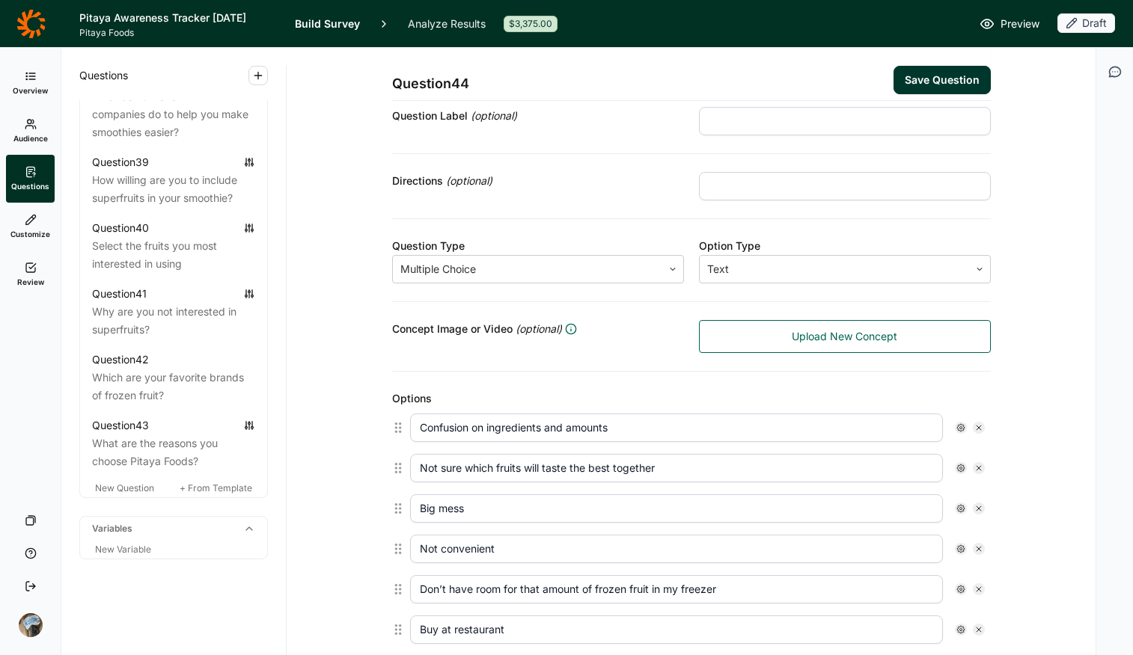
drag, startPoint x: 768, startPoint y: 183, endPoint x: 769, endPoint y: 191, distance: 8.4
click at [768, 183] on input "text" at bounding box center [845, 186] width 292 height 28
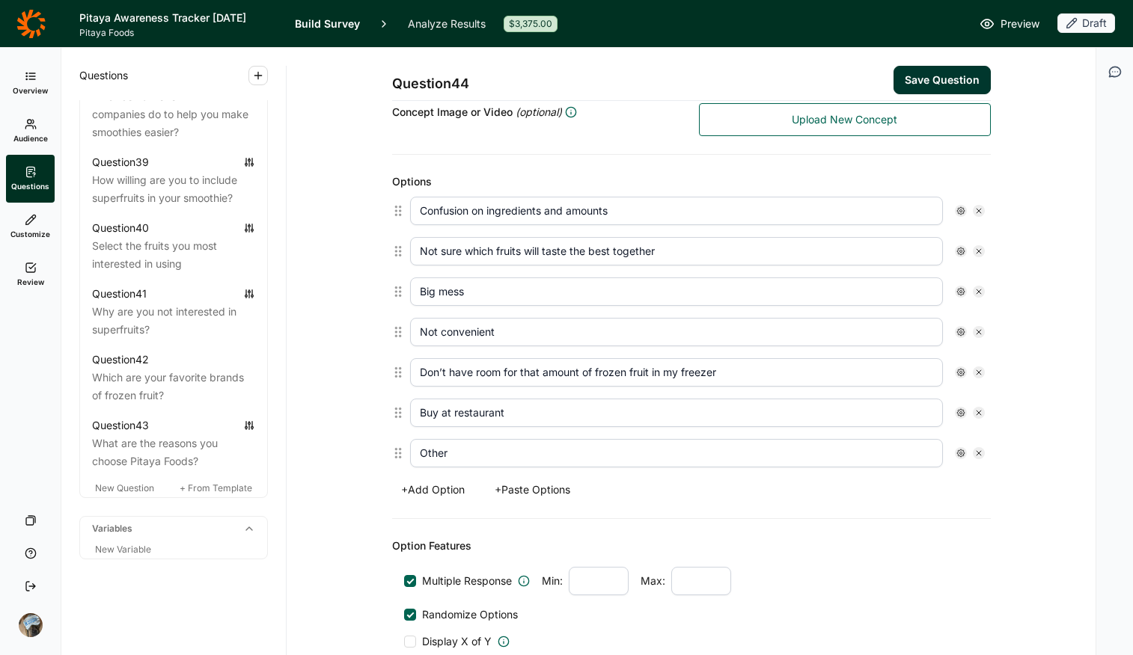
scroll to position [443, 0]
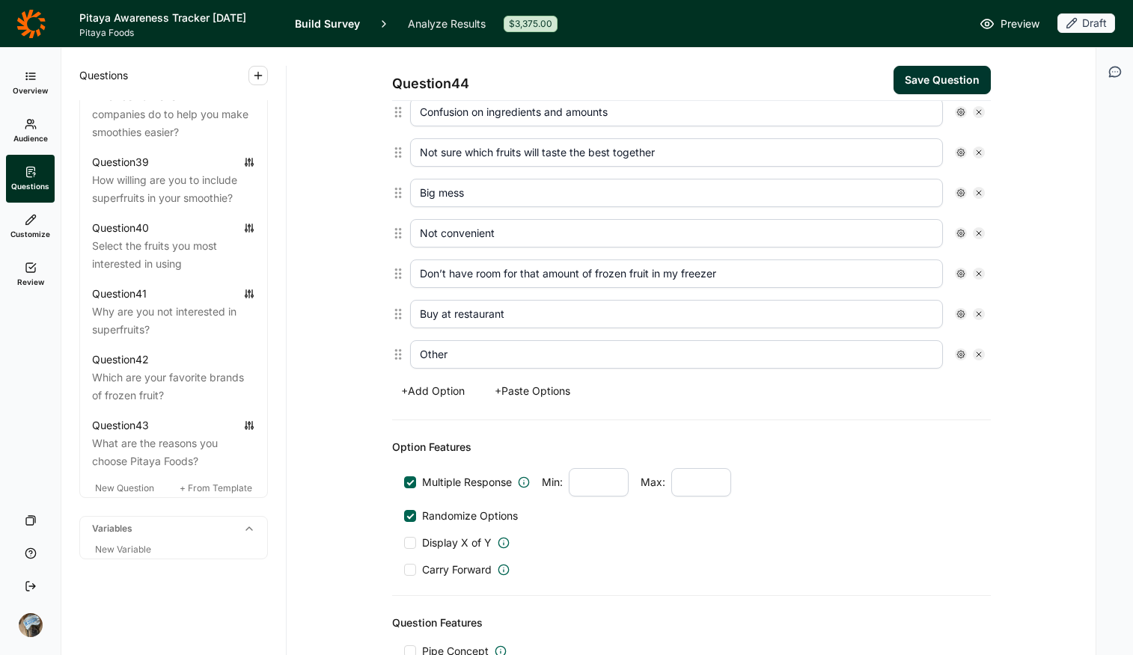
click at [907, 355] on use at bounding box center [960, 354] width 7 height 7
click at [907, 420] on span "Anchor" at bounding box center [993, 422] width 41 height 15
click at [907, 423] on input "Anchor" at bounding box center [961, 423] width 0 height 0
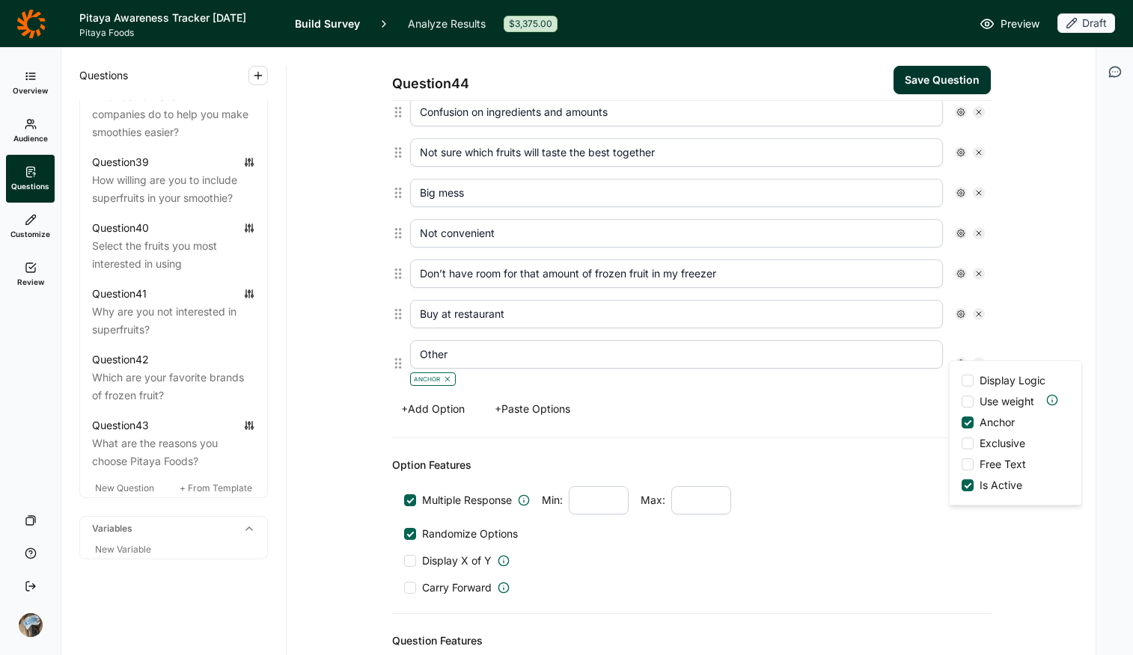
click at [907, 454] on div "Display Logic Use weight Anchor Exclusive Free Text Is Active" at bounding box center [1015, 433] width 132 height 144
click at [907, 465] on div "Display Logic Use weight Anchor Exclusive Free Text Is Active" at bounding box center [1015, 433] width 132 height 144
click at [907, 462] on div at bounding box center [967, 465] width 12 height 12
click at [907, 465] on input "Free Text" at bounding box center [961, 465] width 0 height 0
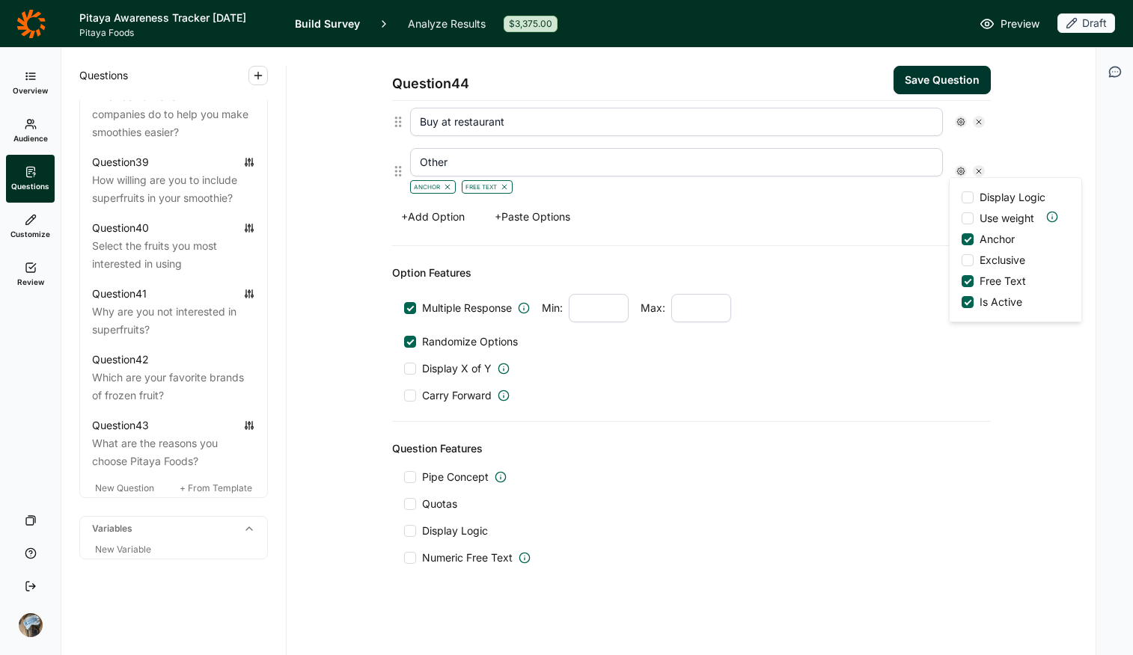
click at [430, 519] on span "Display Logic" at bounding box center [455, 531] width 66 height 15
click at [404, 519] on input "Display Logic" at bounding box center [404, 531] width 0 height 0
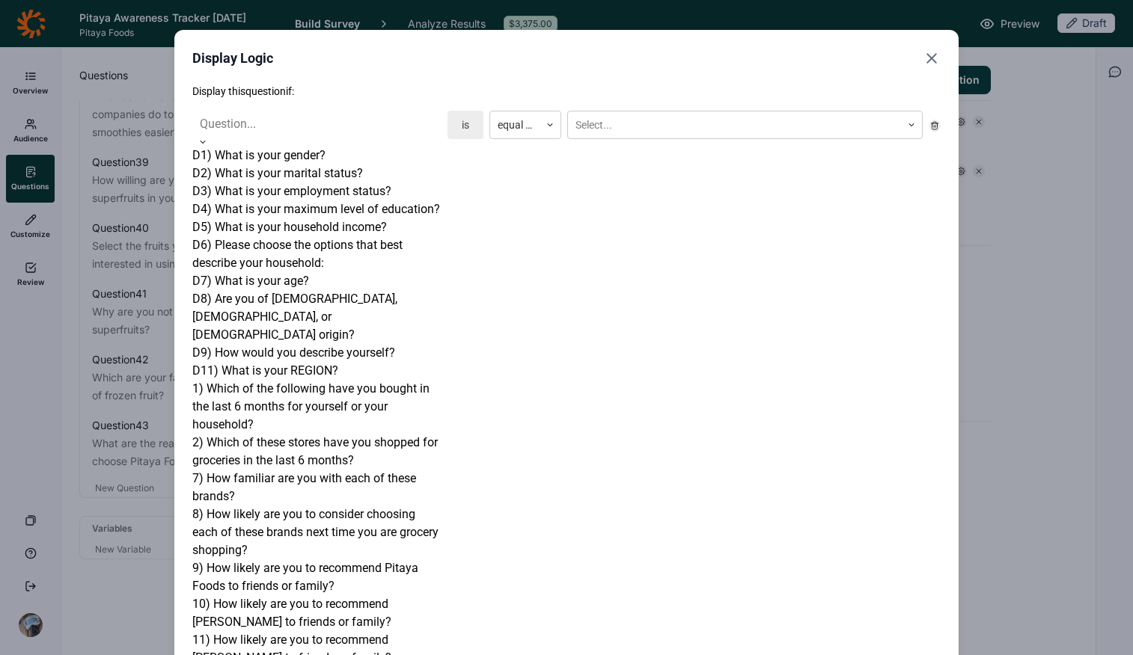
click at [293, 138] on div "Question..." at bounding box center [316, 129] width 249 height 36
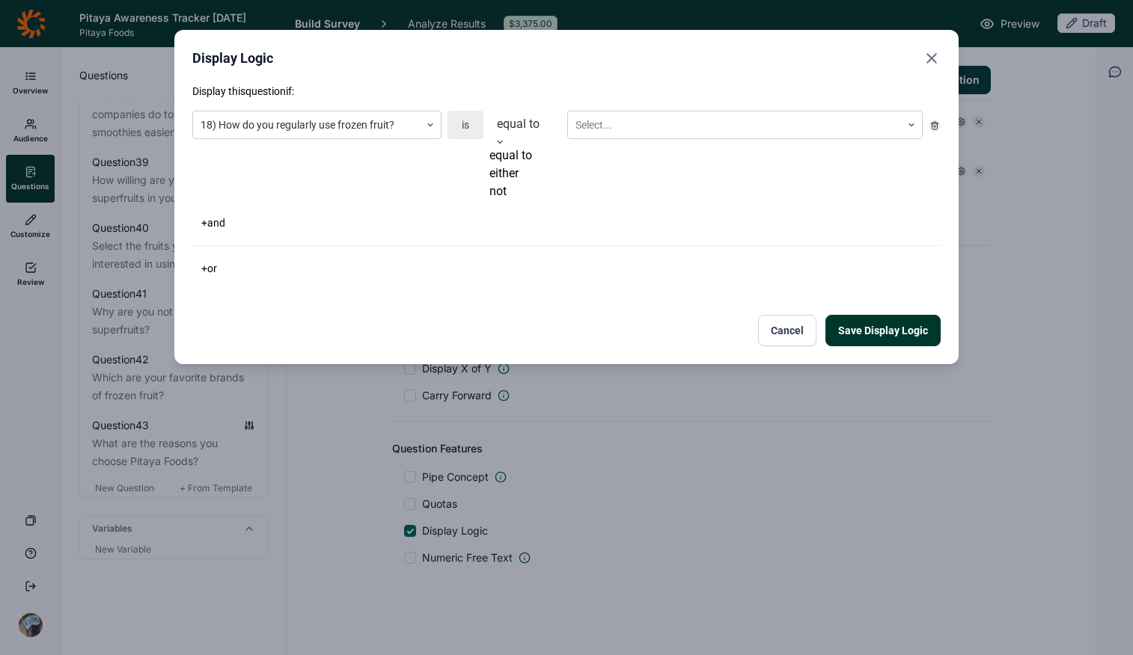
click at [520, 128] on div at bounding box center [525, 124] width 57 height 21
click at [525, 201] on div "not" at bounding box center [525, 192] width 72 height 18
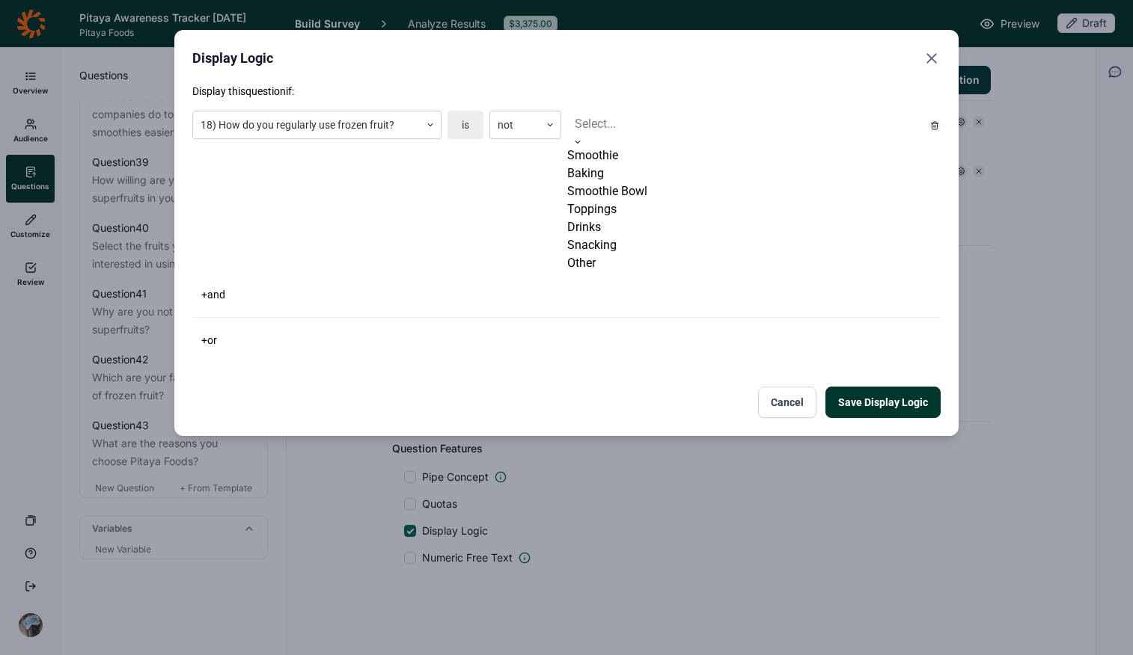
click at [701, 125] on div at bounding box center [745, 124] width 340 height 21
drag, startPoint x: 670, startPoint y: 180, endPoint x: 678, endPoint y: 162, distance: 19.8
click at [683, 153] on div "Smoothie Baking Smoothie Bowl Toppings Drinks Snacking Other" at bounding box center [744, 210] width 355 height 126
click at [678, 162] on div "Smoothie" at bounding box center [744, 156] width 355 height 18
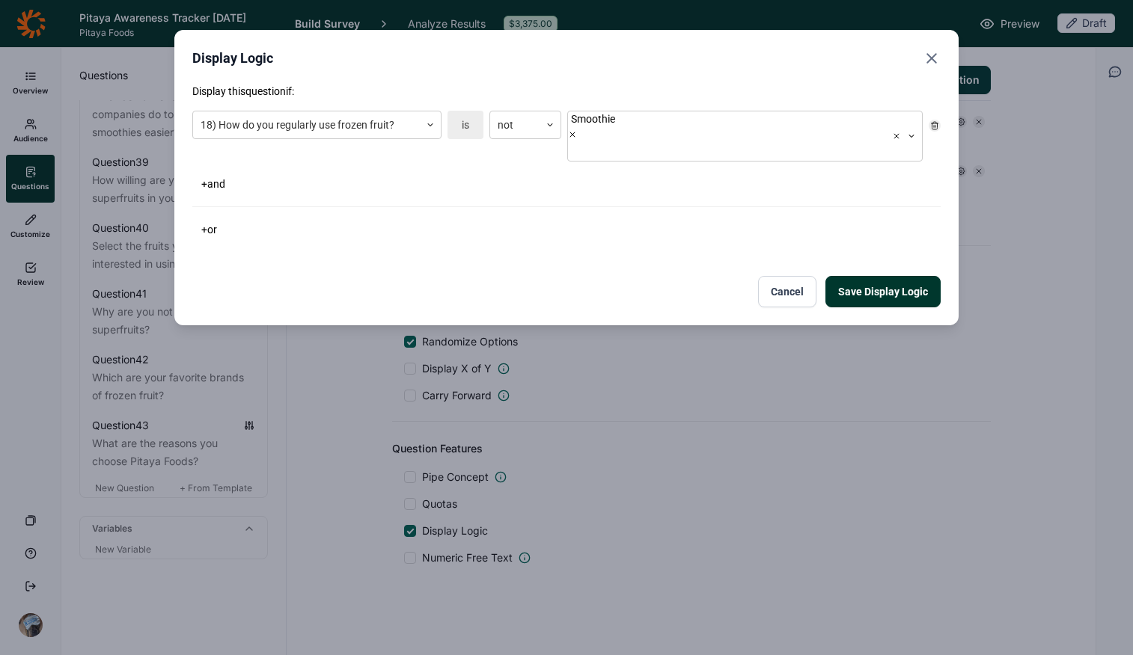
click at [384, 219] on div "+ or" at bounding box center [566, 229] width 748 height 21
click at [901, 276] on button "Save Display Logic" at bounding box center [882, 291] width 115 height 31
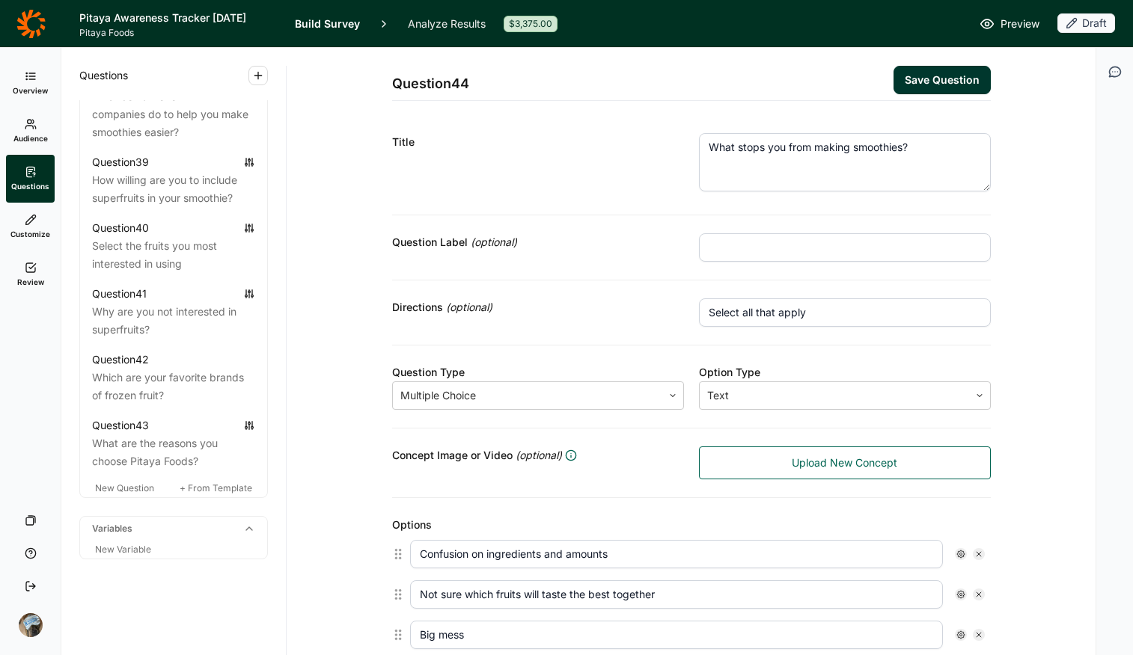
scroll to position [0, 0]
click at [907, 76] on button "Save Question" at bounding box center [941, 80] width 97 height 28
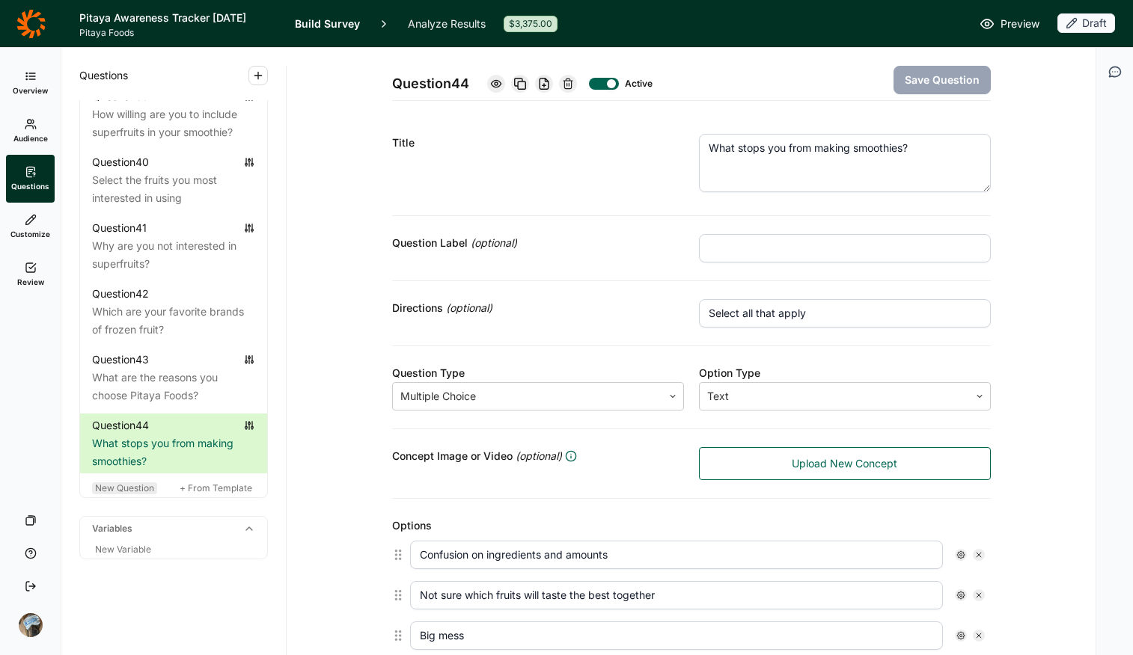
click at [132, 494] on span "New Question" at bounding box center [124, 488] width 59 height 11
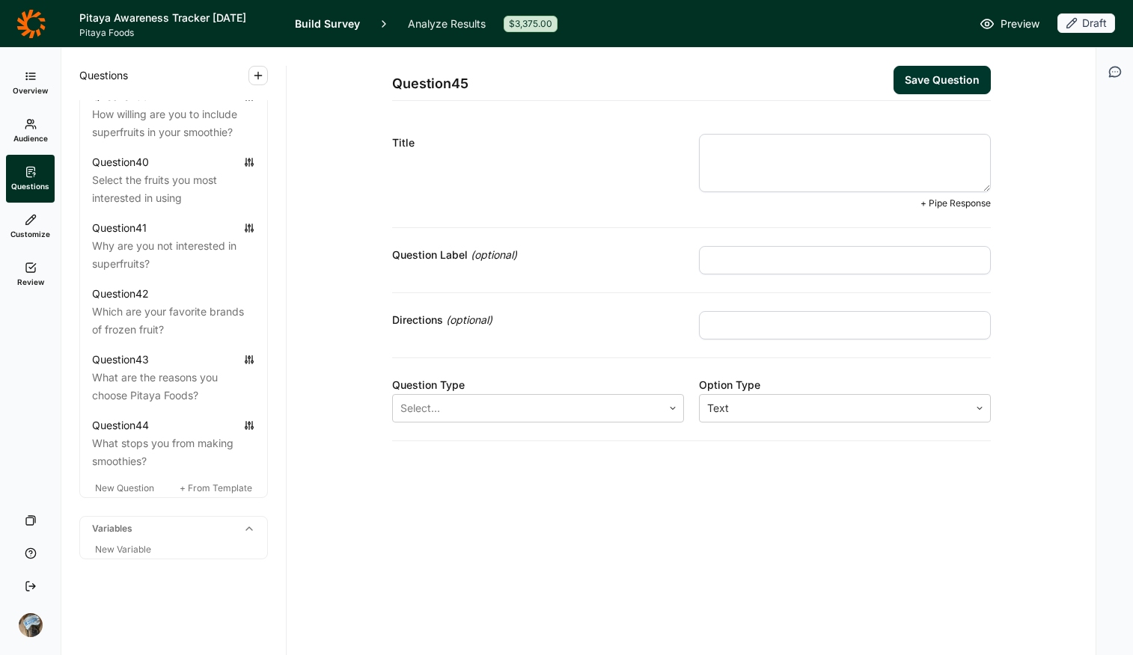
click at [745, 145] on textarea at bounding box center [845, 163] width 292 height 58
paste textarea "what are the most important certifications:"
drag, startPoint x: 712, startPoint y: 147, endPoint x: 664, endPoint y: 143, distance: 48.1
click at [664, 143] on div "Title what are the most important certifications: + Pipe Response" at bounding box center [691, 172] width 599 height 112
click at [907, 136] on textarea "What are the most important certifications:" at bounding box center [845, 163] width 292 height 58
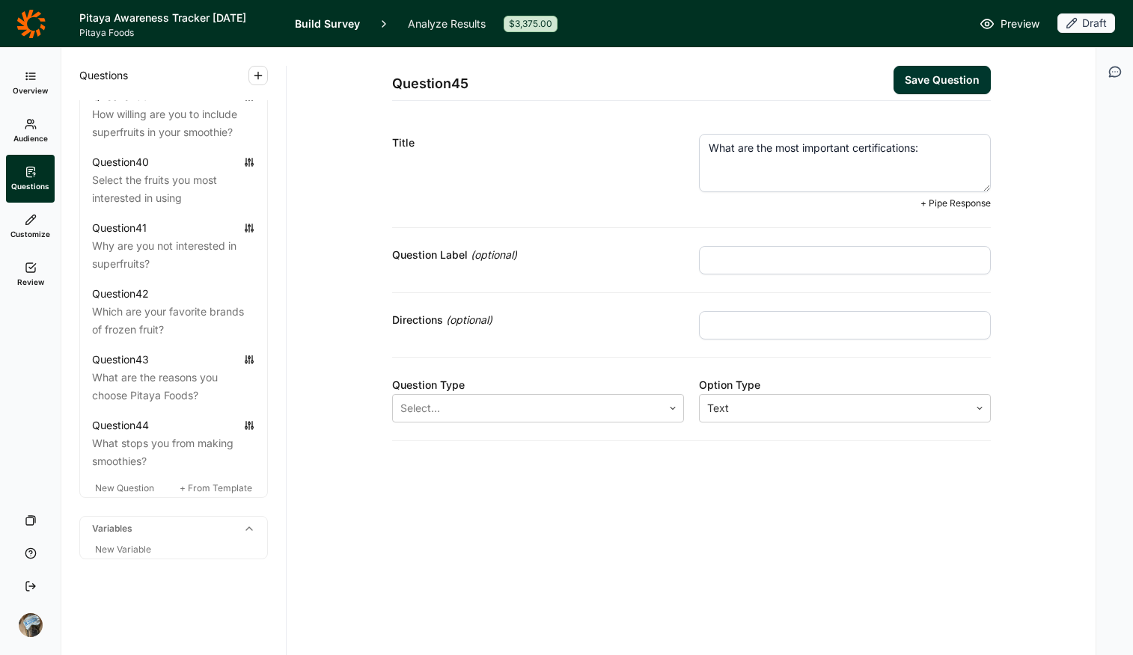
click at [907, 154] on textarea "What are the most important certifications:" at bounding box center [845, 163] width 292 height 58
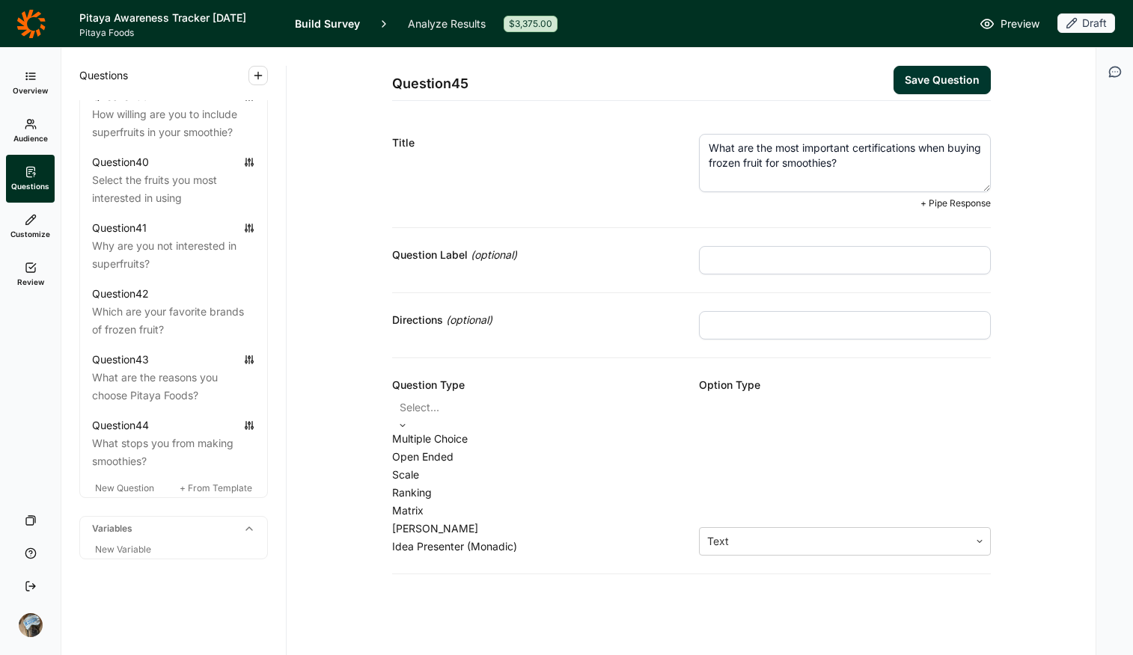
click at [535, 396] on div "Select..." at bounding box center [538, 407] width 292 height 27
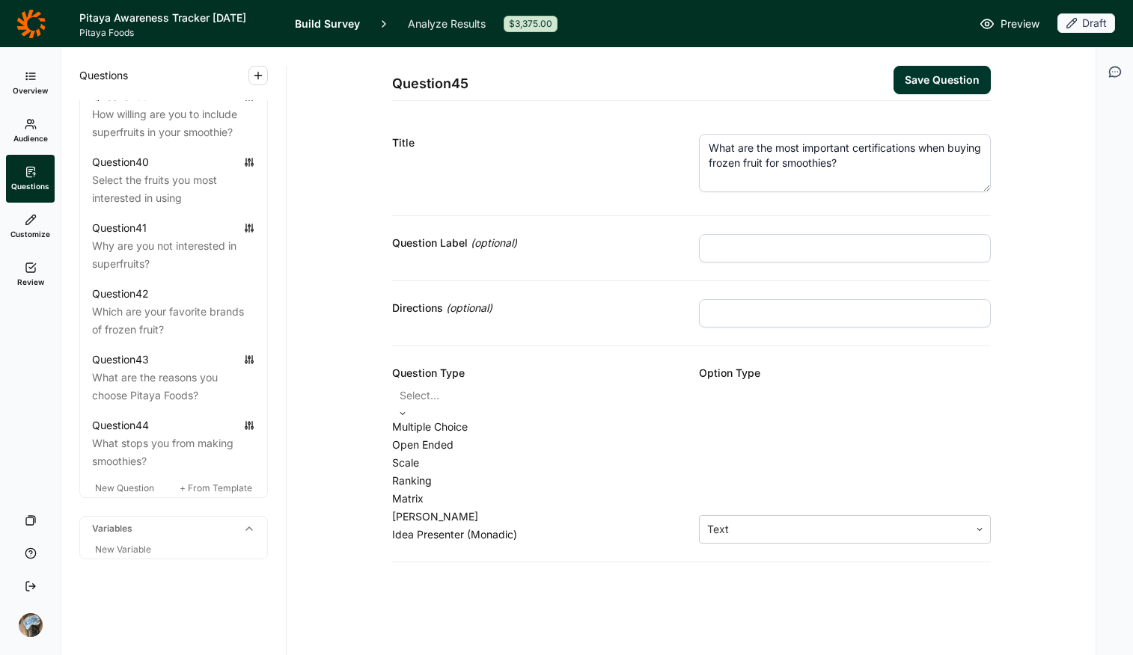
click at [520, 427] on div "Multiple Choice" at bounding box center [538, 427] width 292 height 18
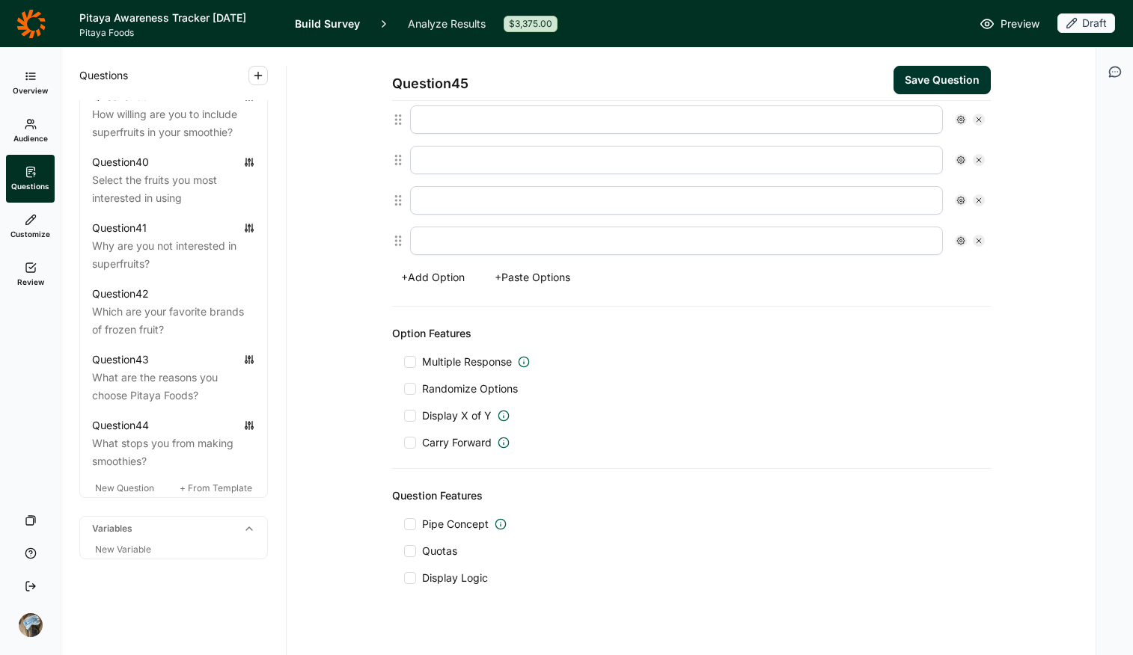
scroll to position [362, 0]
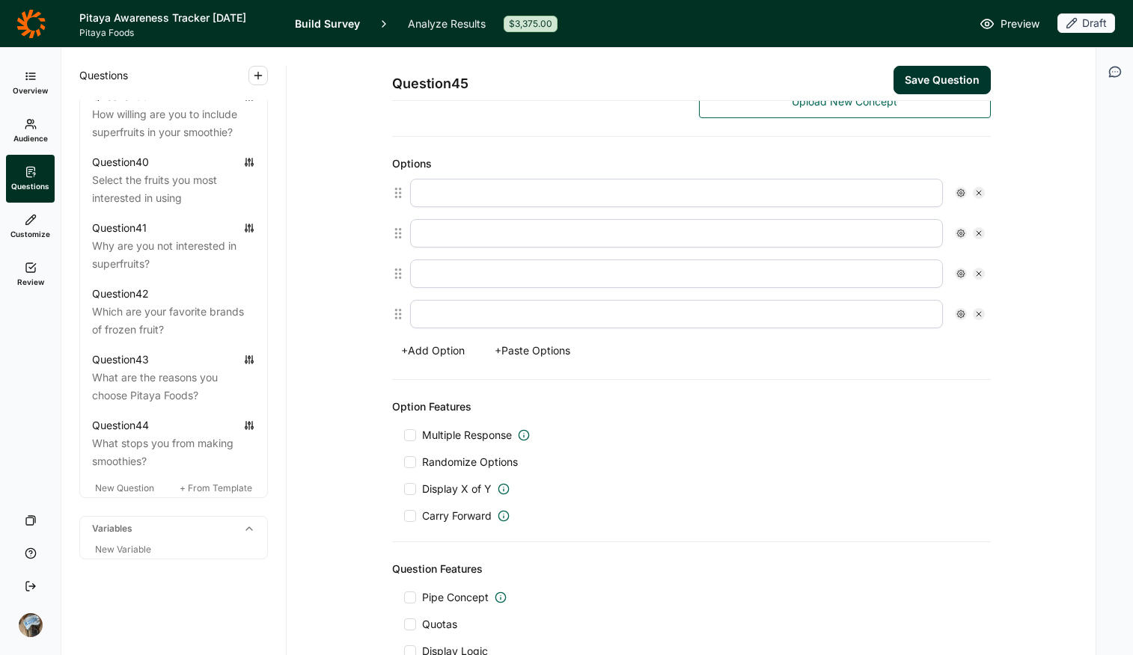
click at [501, 346] on button "+ Paste Options" at bounding box center [533, 350] width 94 height 21
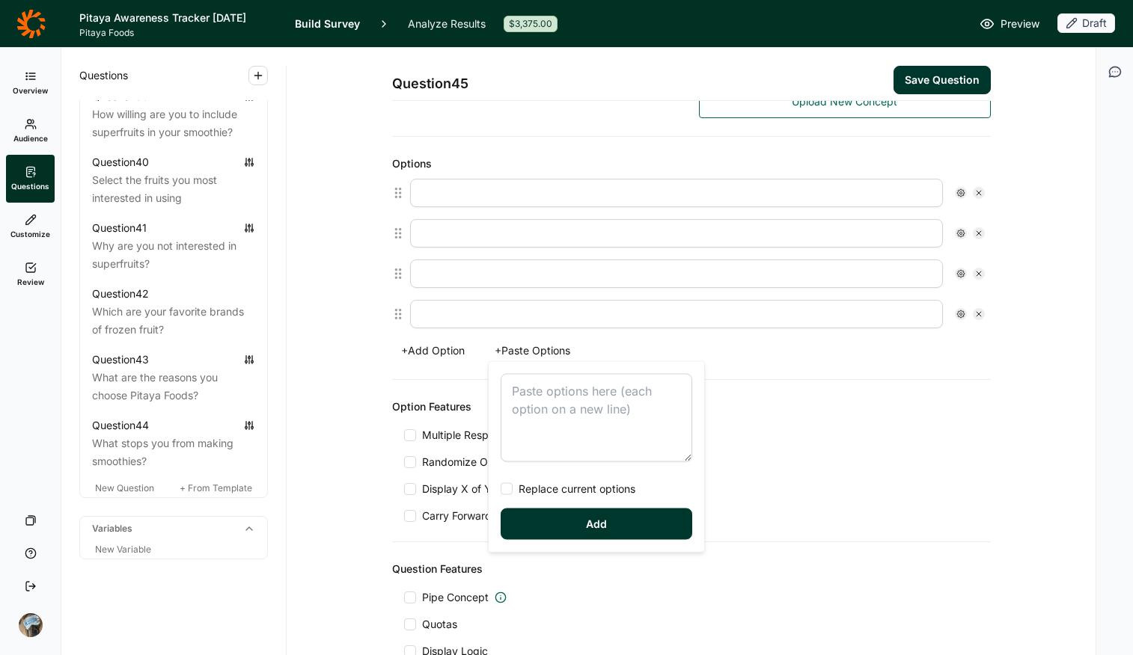
click at [551, 392] on textarea at bounding box center [597, 418] width 192 height 88
click at [544, 498] on div "Vegan Gluten Free Dairy Free Kosher Organic All Natural B Corporation Replace c…" at bounding box center [596, 457] width 215 height 190
click at [551, 484] on span "Replace current options" at bounding box center [574, 489] width 123 height 15
click at [501, 489] on input "Replace current options" at bounding box center [501, 489] width 0 height 0
click at [572, 519] on button "Add" at bounding box center [597, 524] width 192 height 31
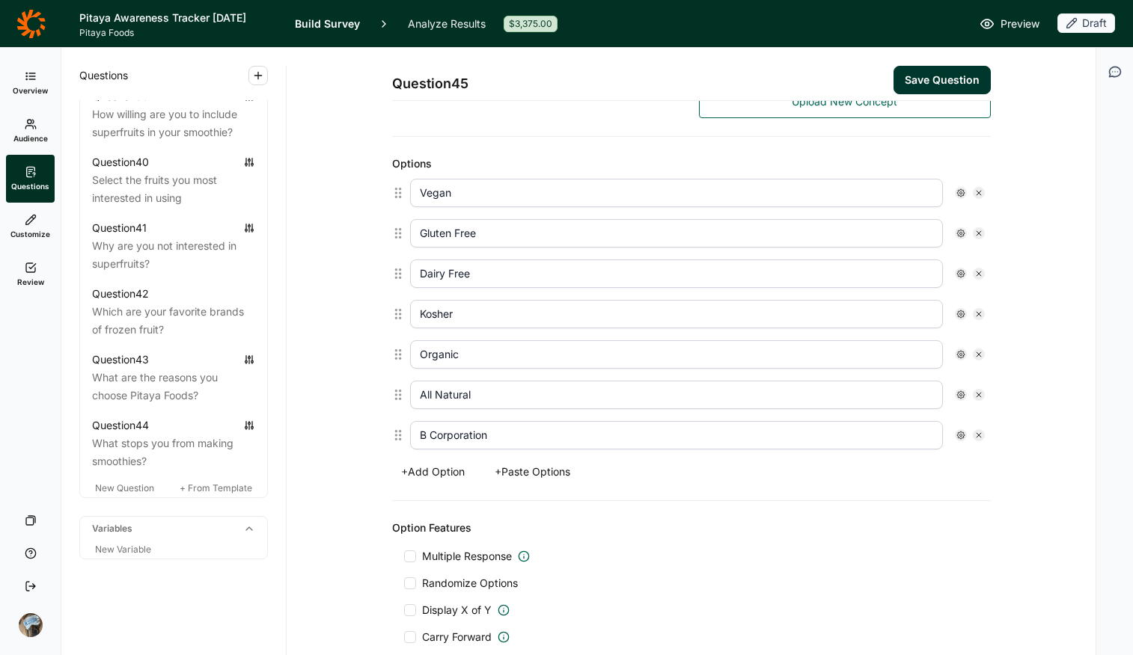
click at [447, 472] on button "+ Add Option" at bounding box center [433, 472] width 82 height 21
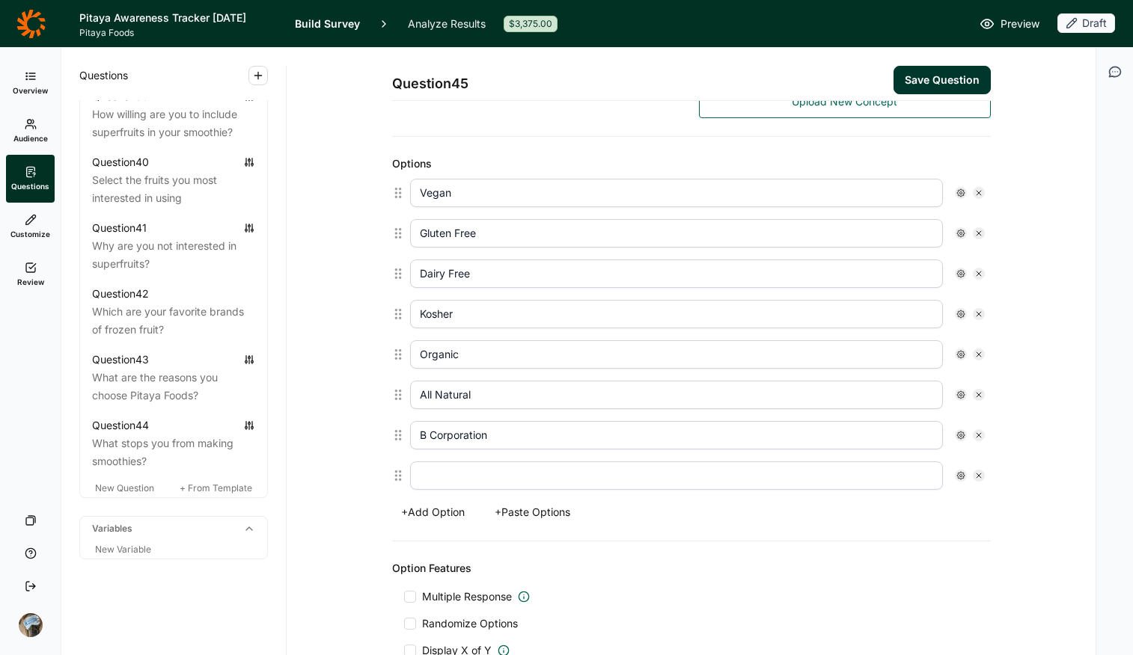
click at [446, 473] on input "text" at bounding box center [676, 476] width 533 height 28
click at [486, 519] on span "Multiple Response" at bounding box center [467, 597] width 90 height 15
click at [404, 519] on input "Multiple Response" at bounding box center [404, 597] width 0 height 0
click at [464, 519] on span "Randomize Options" at bounding box center [467, 637] width 102 height 15
click at [404, 519] on input "Randomize Options" at bounding box center [404, 637] width 0 height 0
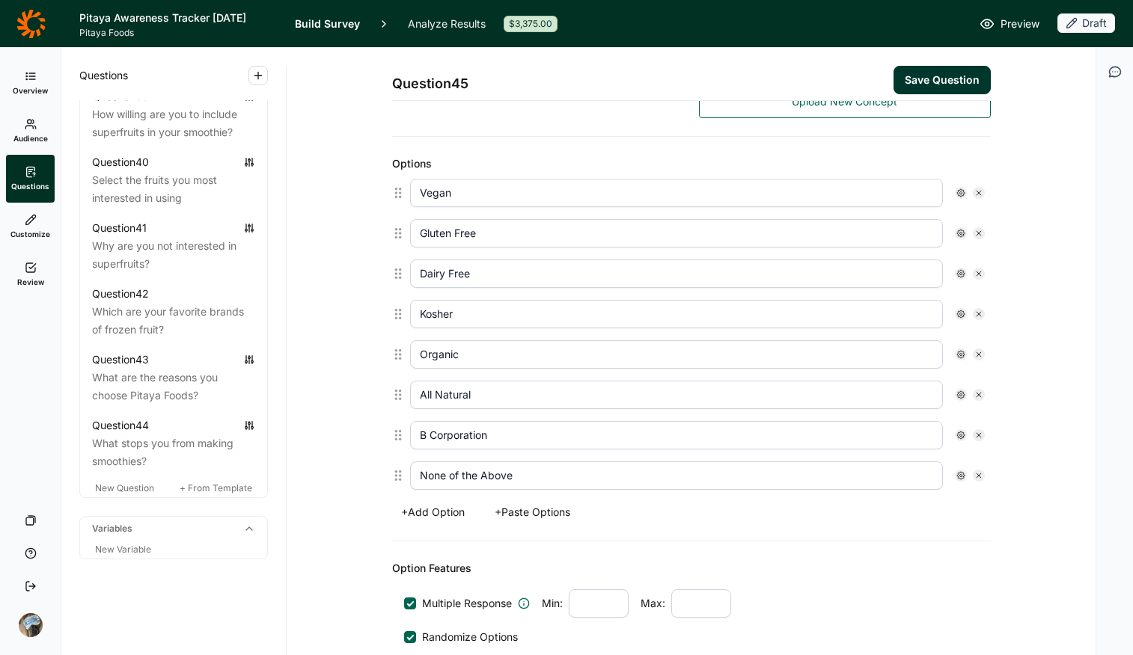
click at [907, 477] on div at bounding box center [961, 476] width 12 height 12
click at [907, 519] on span "Anchor" at bounding box center [993, 543] width 41 height 15
click at [907, 519] on input "Anchor" at bounding box center [961, 544] width 0 height 0
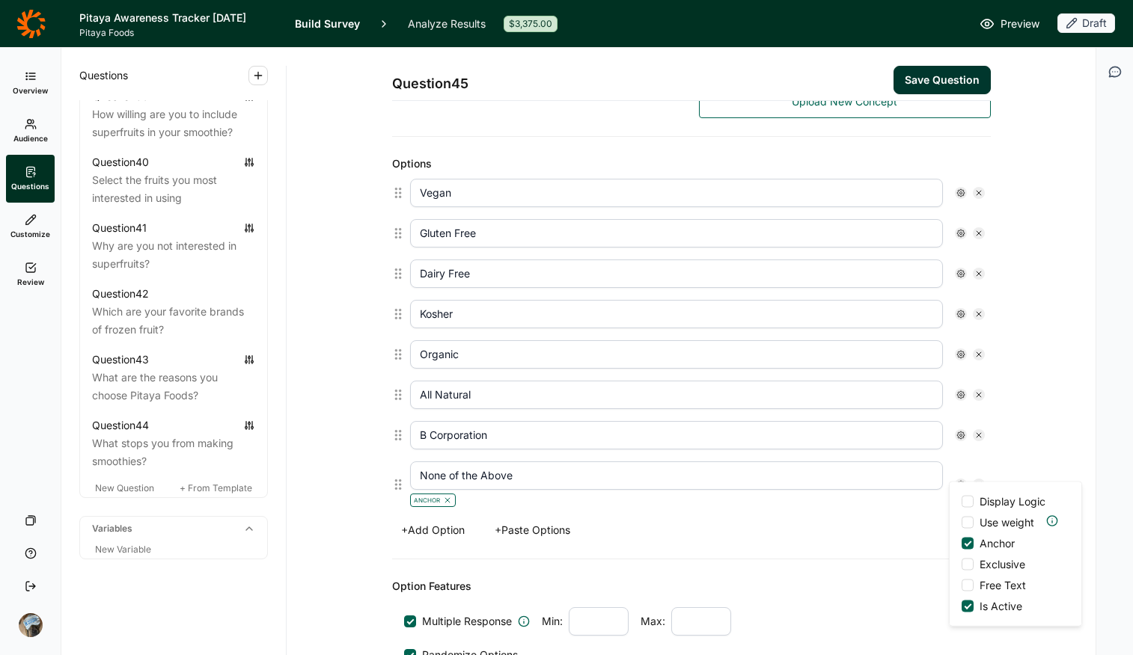
click at [907, 519] on span "Exclusive" at bounding box center [999, 564] width 52 height 15
click at [907, 519] on input "Exclusive" at bounding box center [961, 565] width 0 height 0
click at [907, 256] on div "Question 45 Save Question Title What are the most important certifications when…" at bounding box center [691, 314] width 773 height 1256
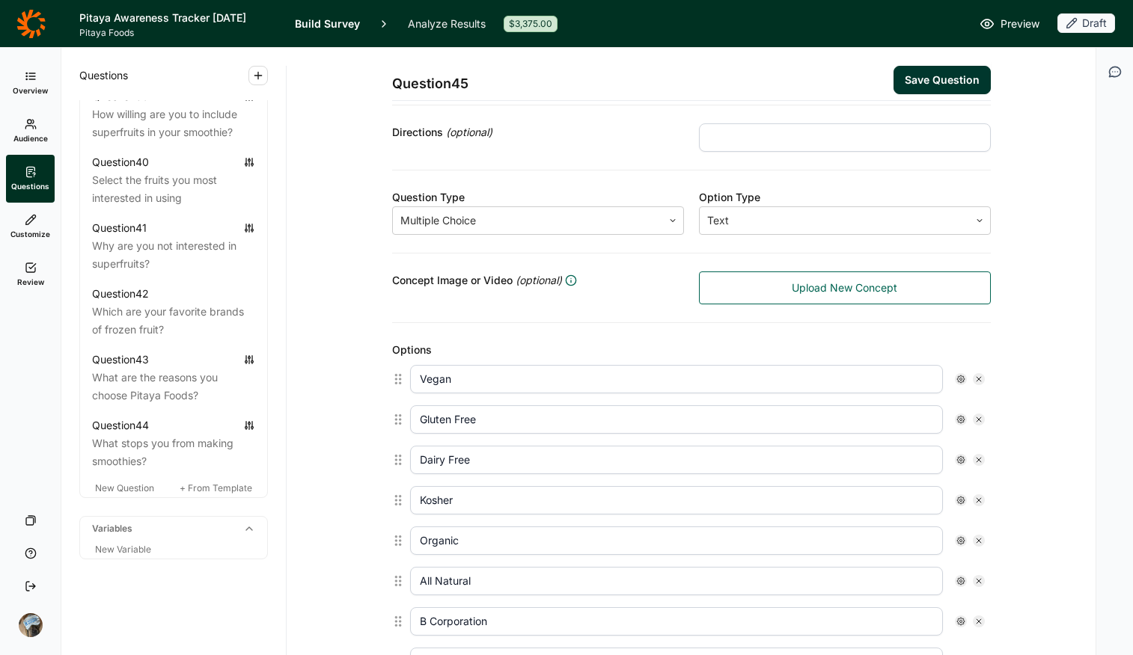
scroll to position [0, 0]
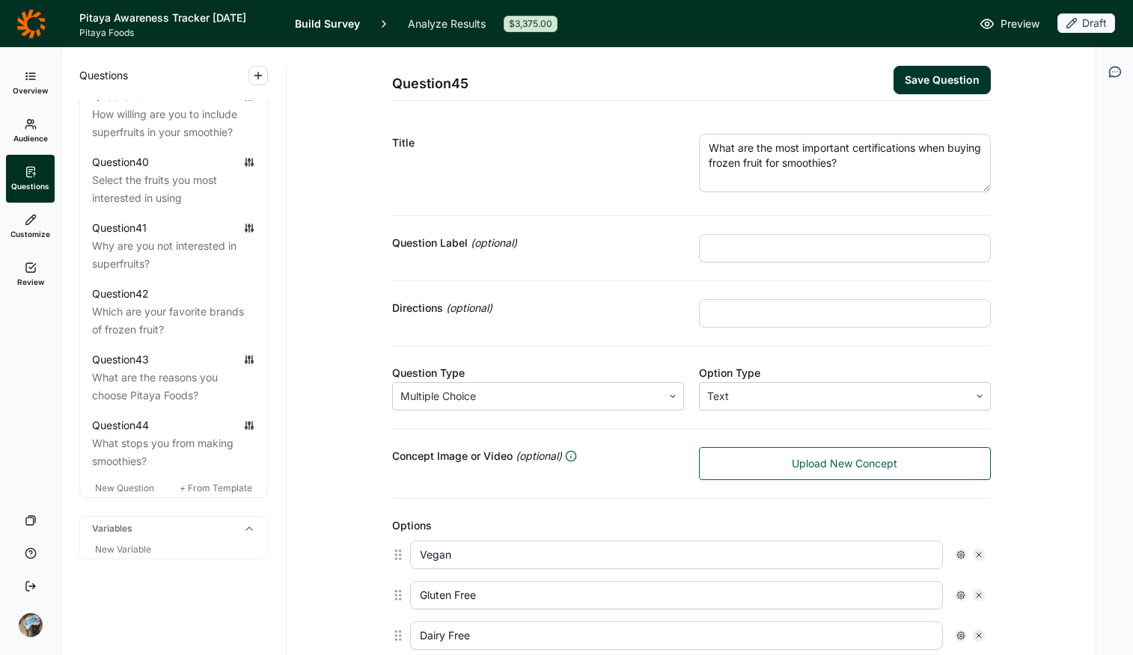
click at [766, 332] on div "Directions (optional)" at bounding box center [691, 313] width 599 height 65
click at [765, 311] on input "text" at bounding box center [845, 313] width 292 height 28
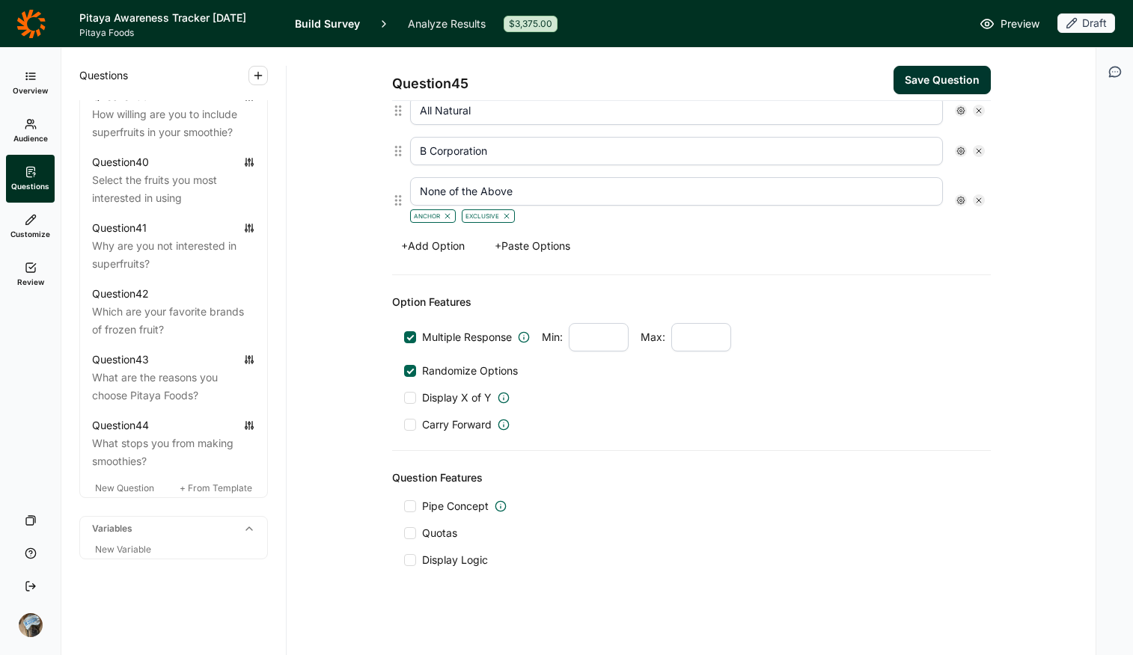
scroll to position [649, 0]
click at [416, 519] on span "Display Logic" at bounding box center [452, 558] width 72 height 15
click at [404, 519] on input "Display Logic" at bounding box center [404, 558] width 0 height 0
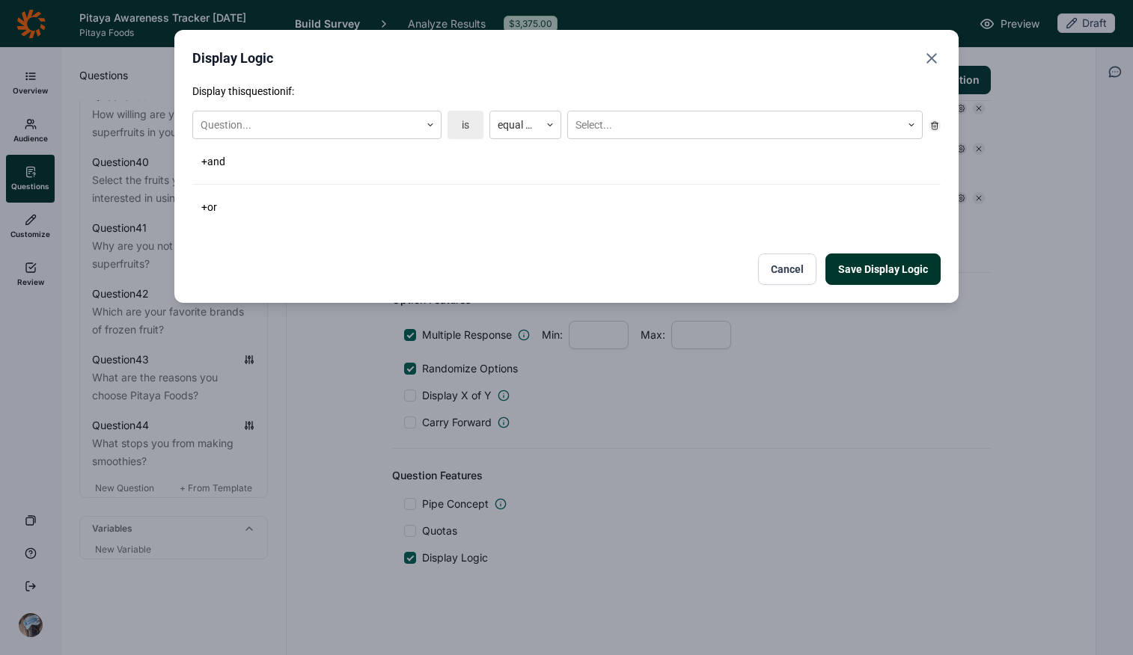
click at [275, 96] on p "Display this question if:" at bounding box center [566, 91] width 748 height 15
click at [287, 131] on div at bounding box center [307, 125] width 212 height 19
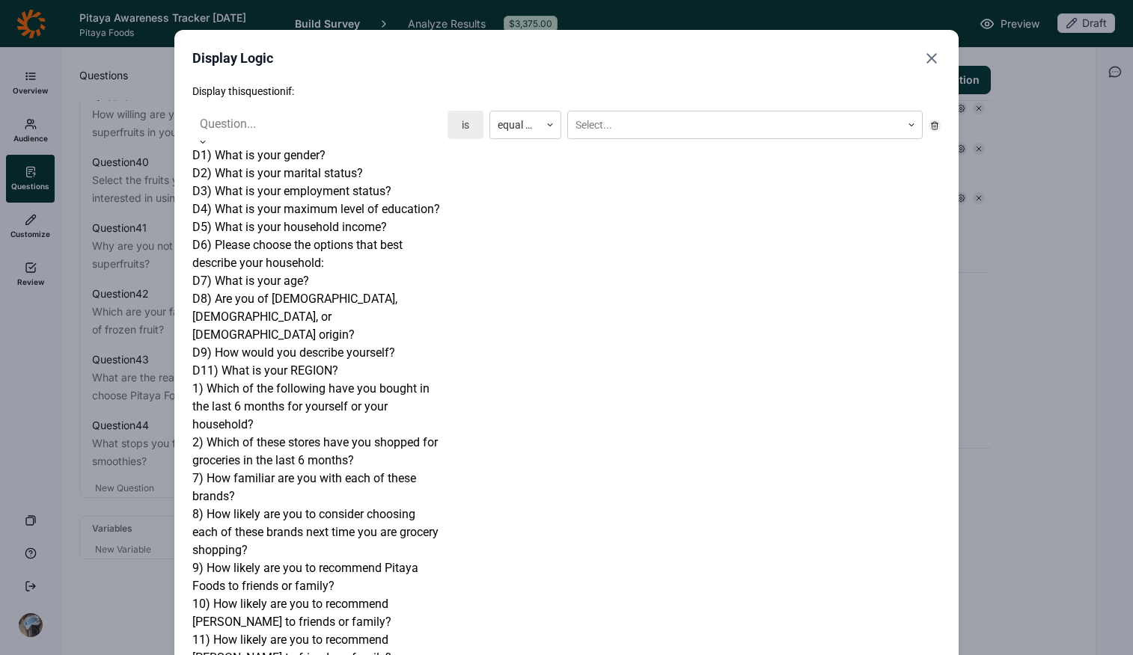
scroll to position [861, 0]
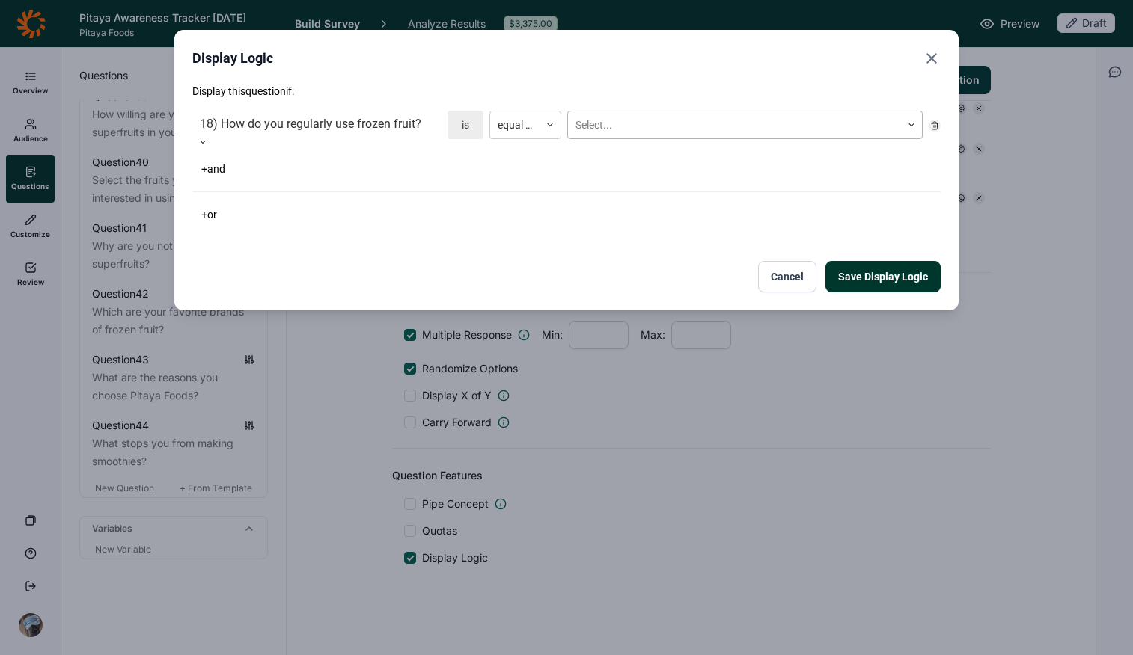
click at [609, 123] on div at bounding box center [734, 125] width 318 height 19
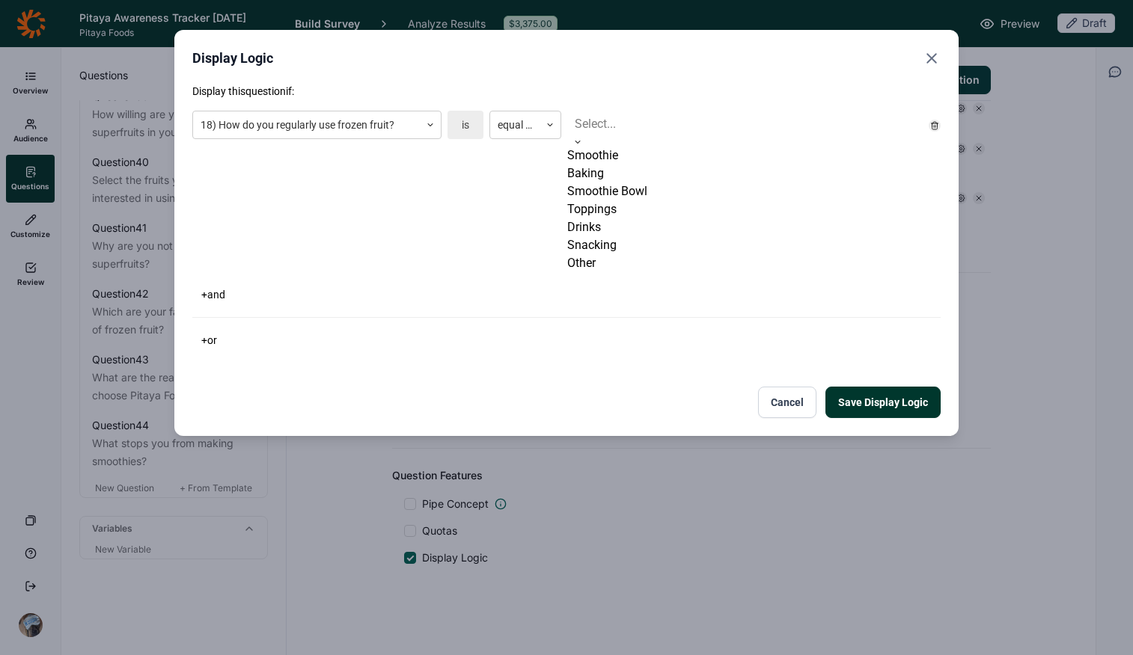
click at [614, 165] on div "Smoothie" at bounding box center [744, 156] width 355 height 18
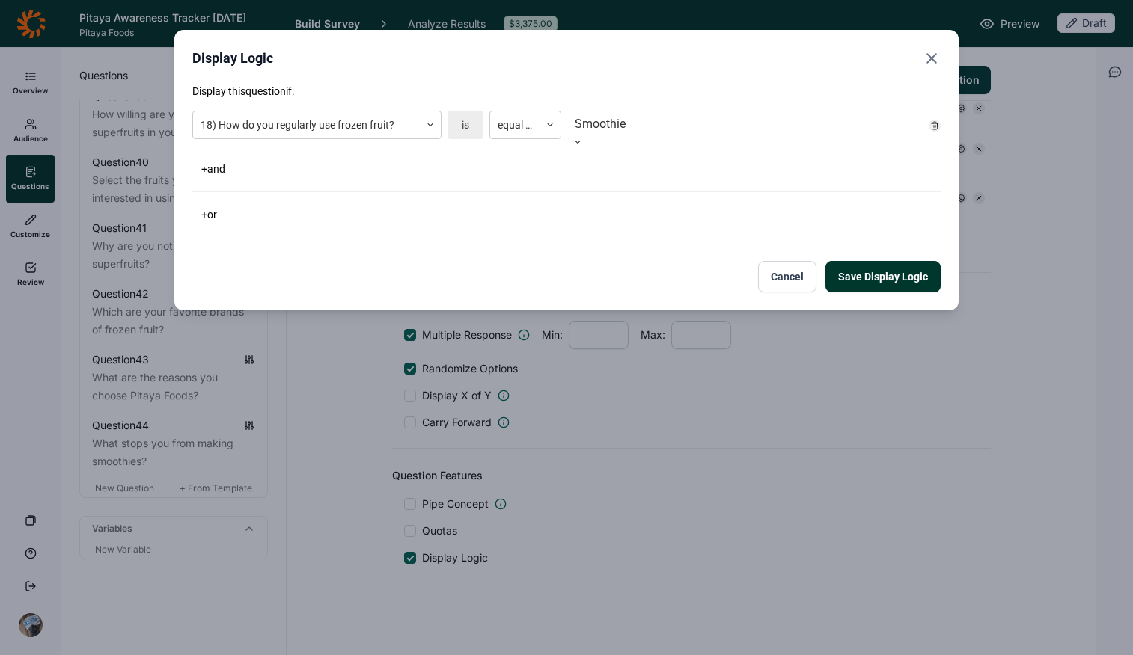
drag, startPoint x: 432, startPoint y: 232, endPoint x: 687, endPoint y: 239, distance: 254.5
click at [432, 233] on div "Display this question if: 18) How do you regularly use frozen fruit? is equal t…" at bounding box center [566, 188] width 748 height 209
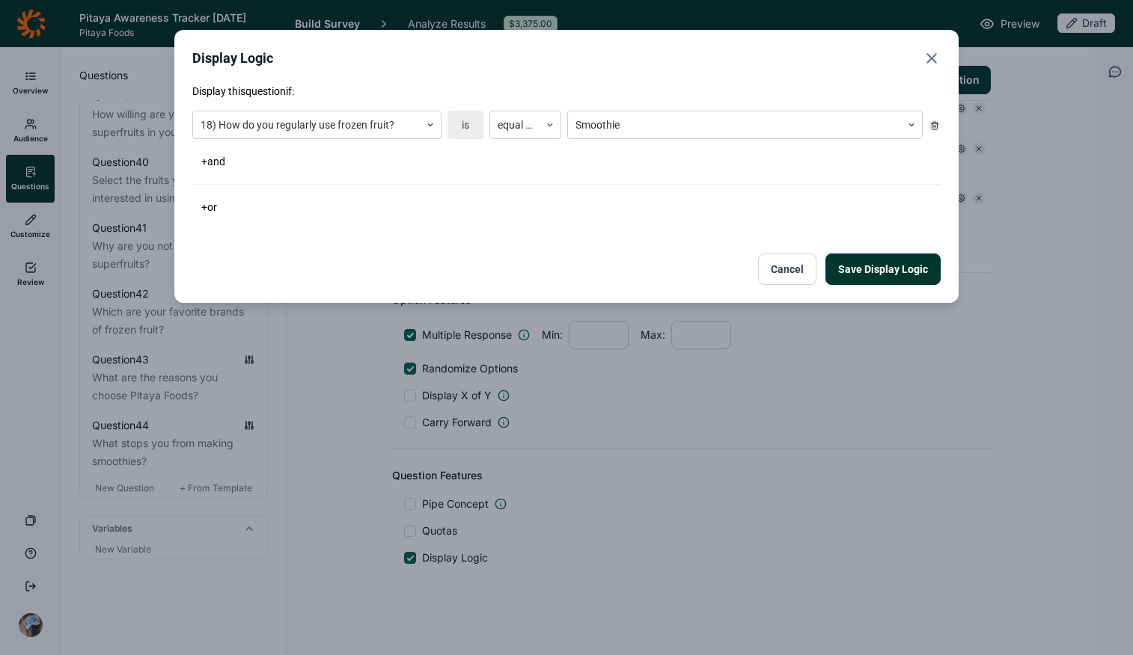
click at [879, 278] on button "Save Display Logic" at bounding box center [882, 269] width 115 height 31
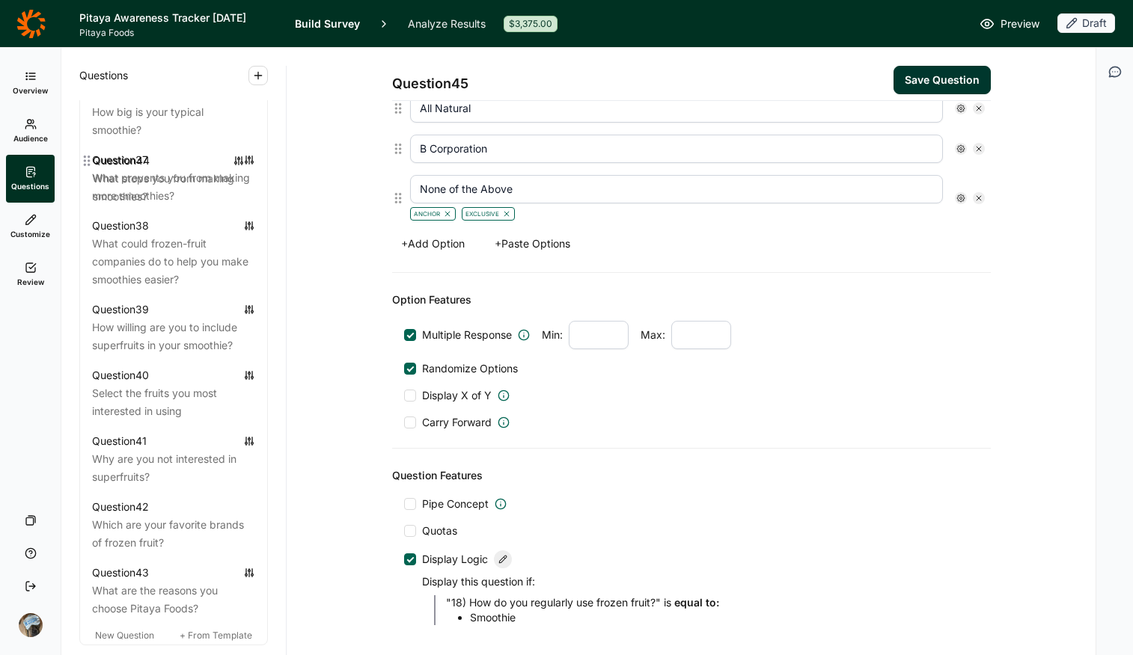
scroll to position [3378, 0]
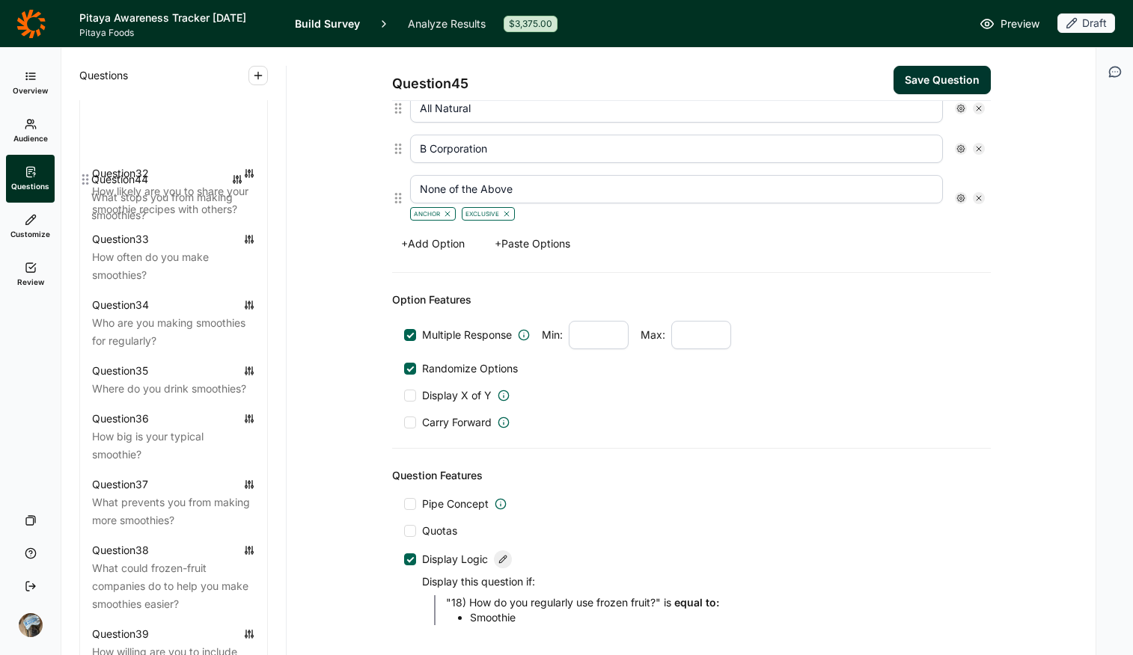
drag, startPoint x: 88, startPoint y: 492, endPoint x: 86, endPoint y: 177, distance: 315.0
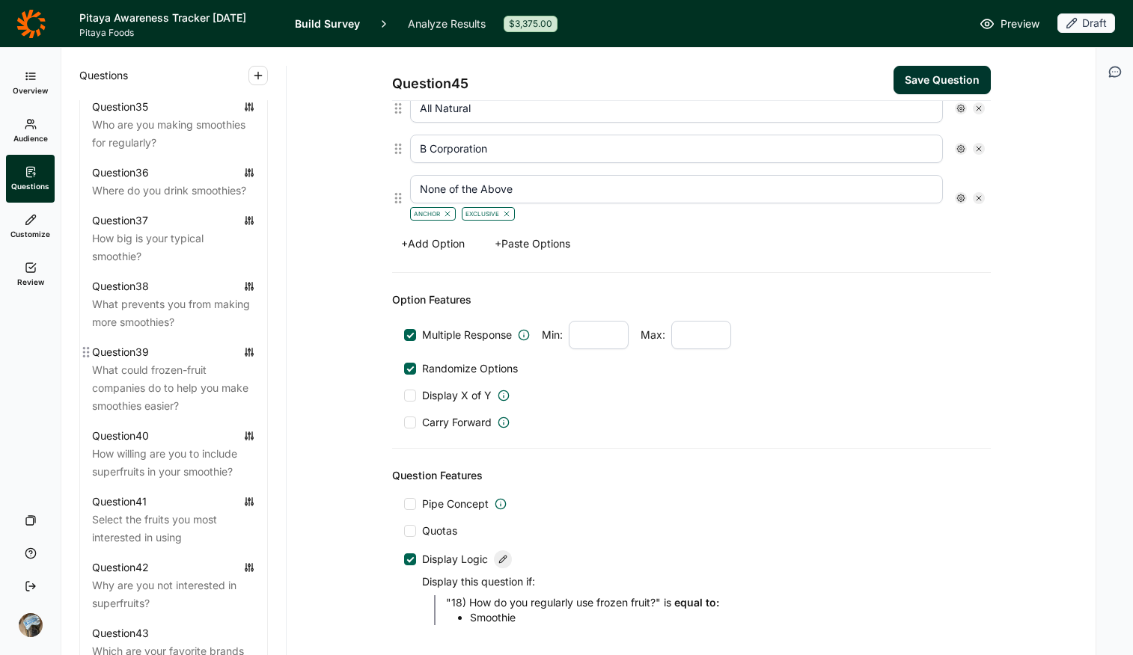
scroll to position [3633, 0]
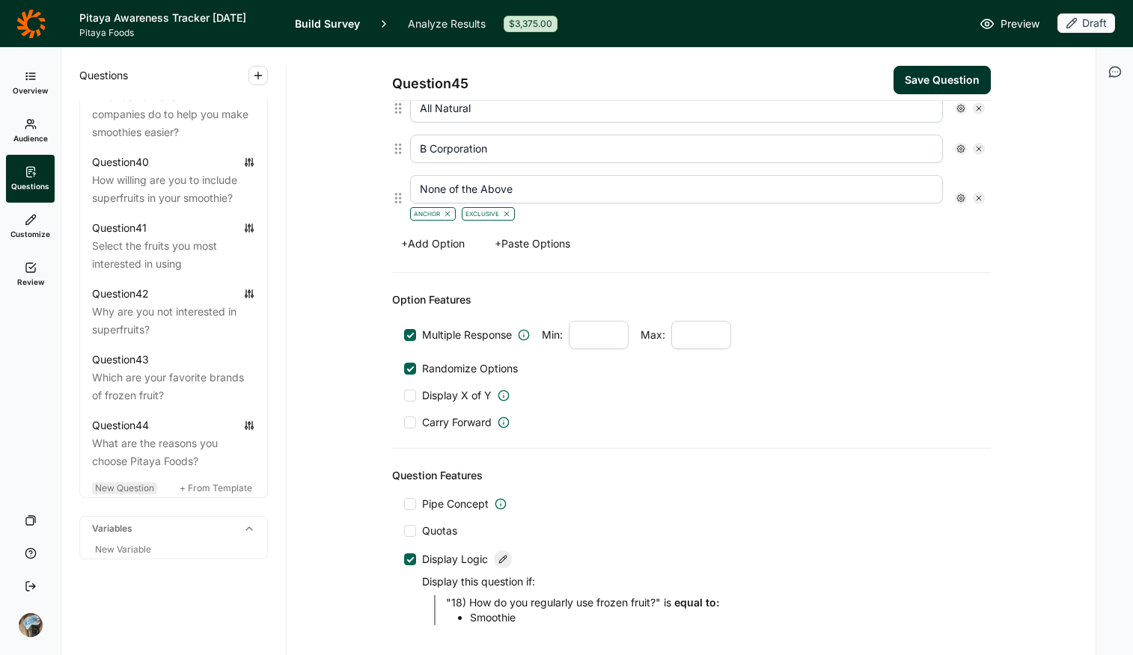
click at [133, 492] on span "New Question" at bounding box center [124, 488] width 59 height 11
click at [135, 487] on span "New Question" at bounding box center [124, 488] width 59 height 11
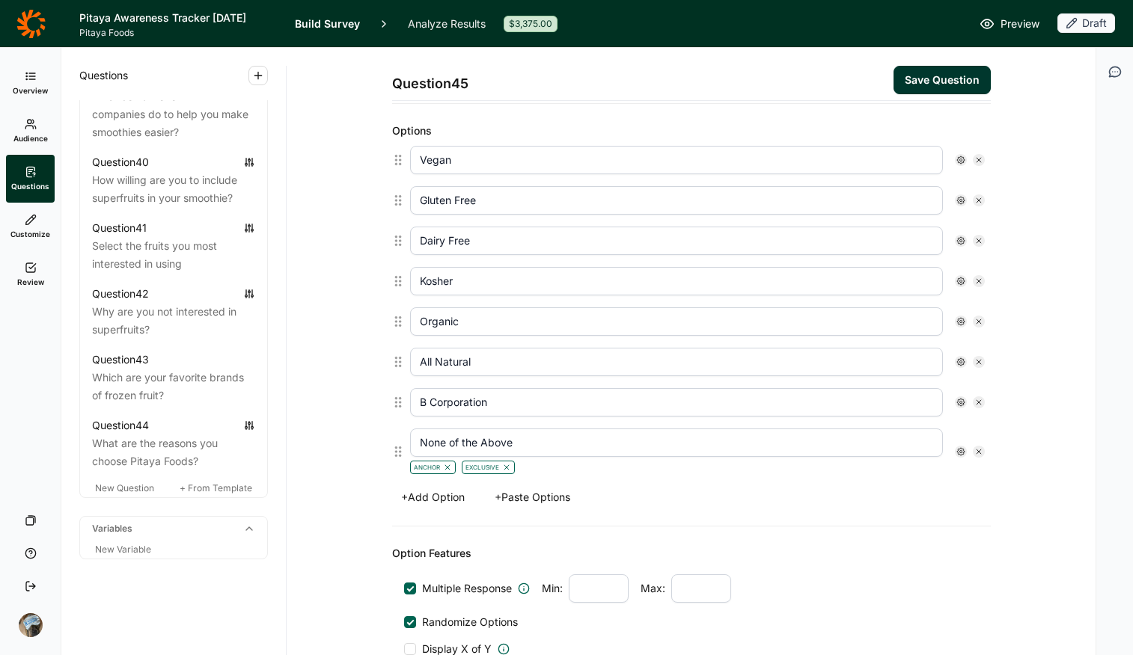
scroll to position [290, 0]
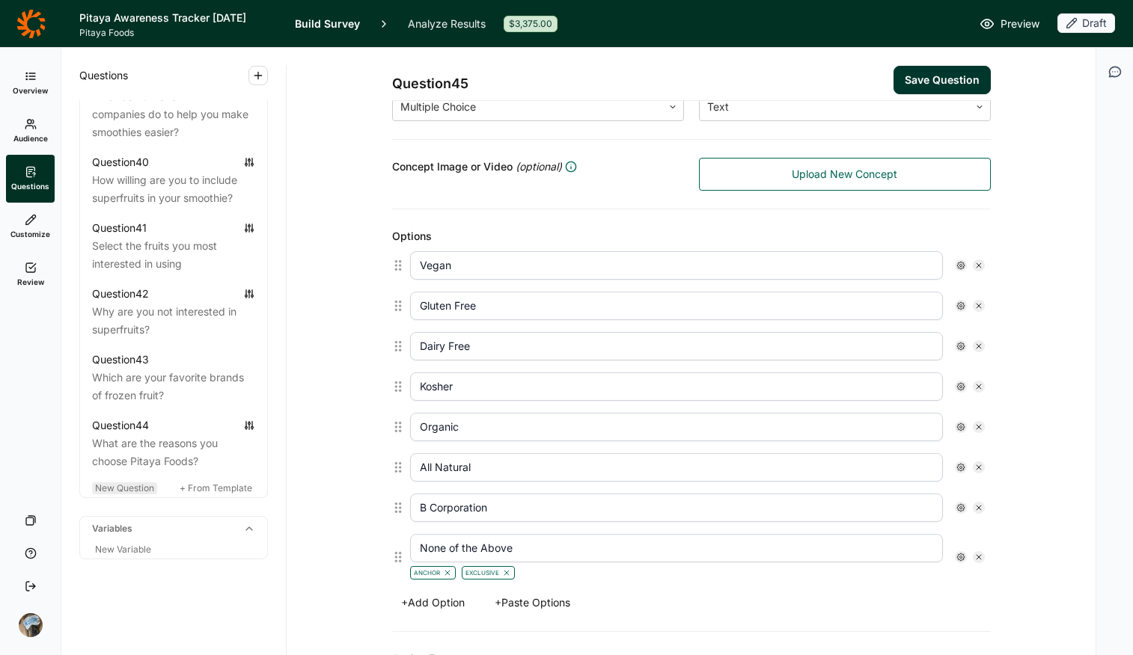
click at [120, 484] on span "New Question" at bounding box center [124, 488] width 59 height 11
click at [907, 70] on button "Save Question" at bounding box center [941, 80] width 97 height 28
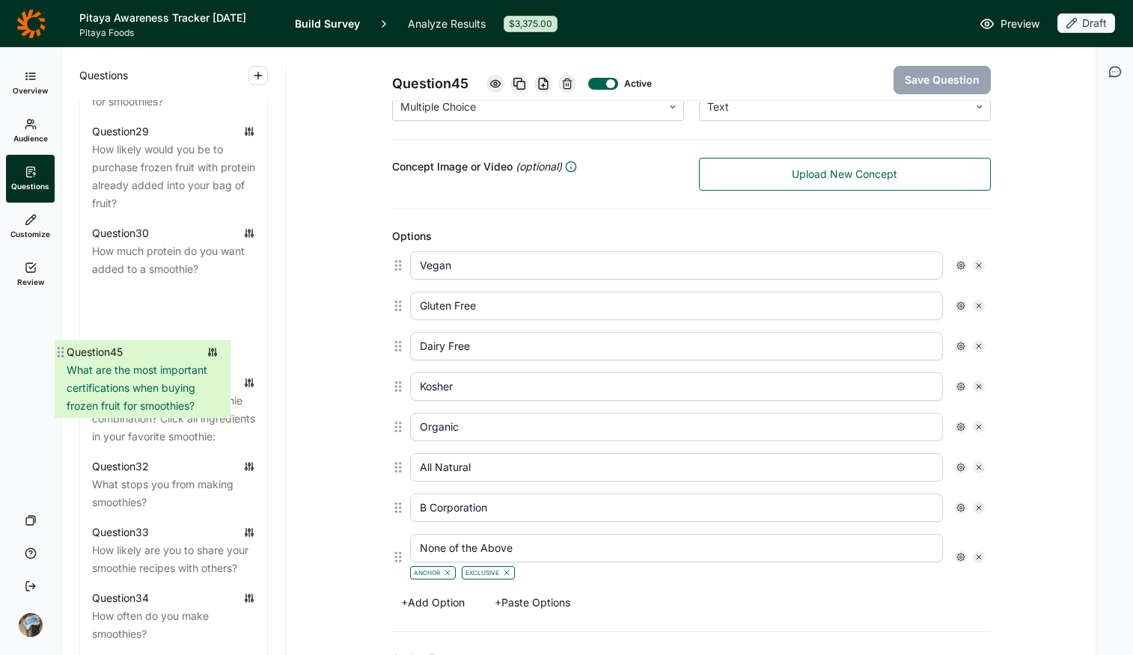
scroll to position [2778, 0]
drag, startPoint x: 91, startPoint y: 426, endPoint x: 94, endPoint y: 347, distance: 79.4
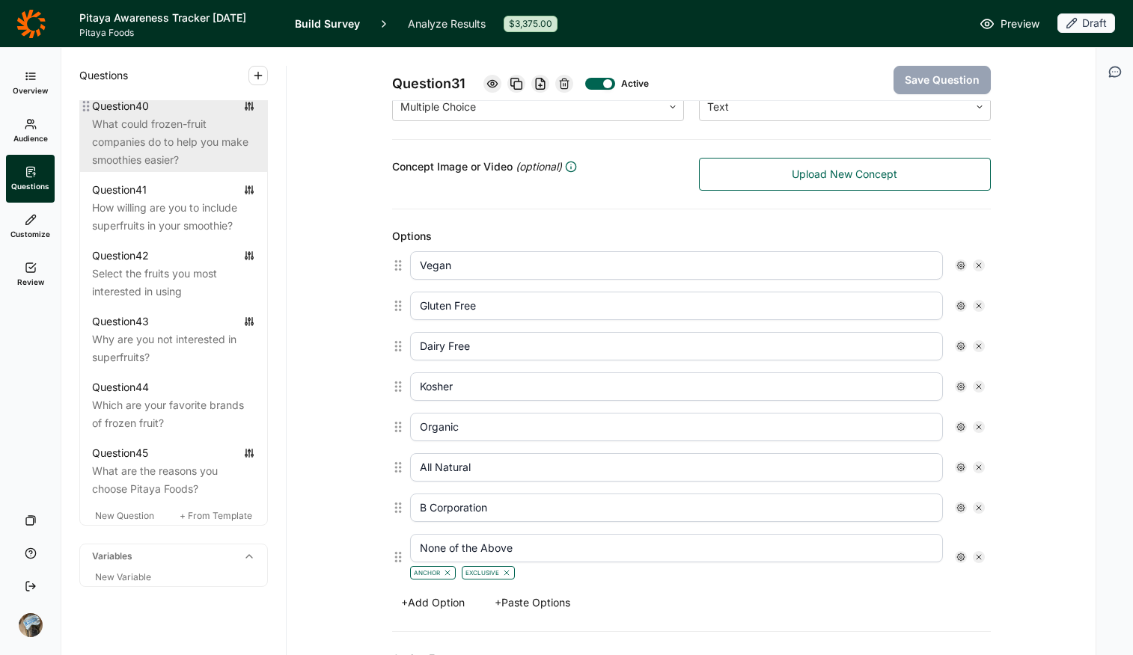
scroll to position [3717, 0]
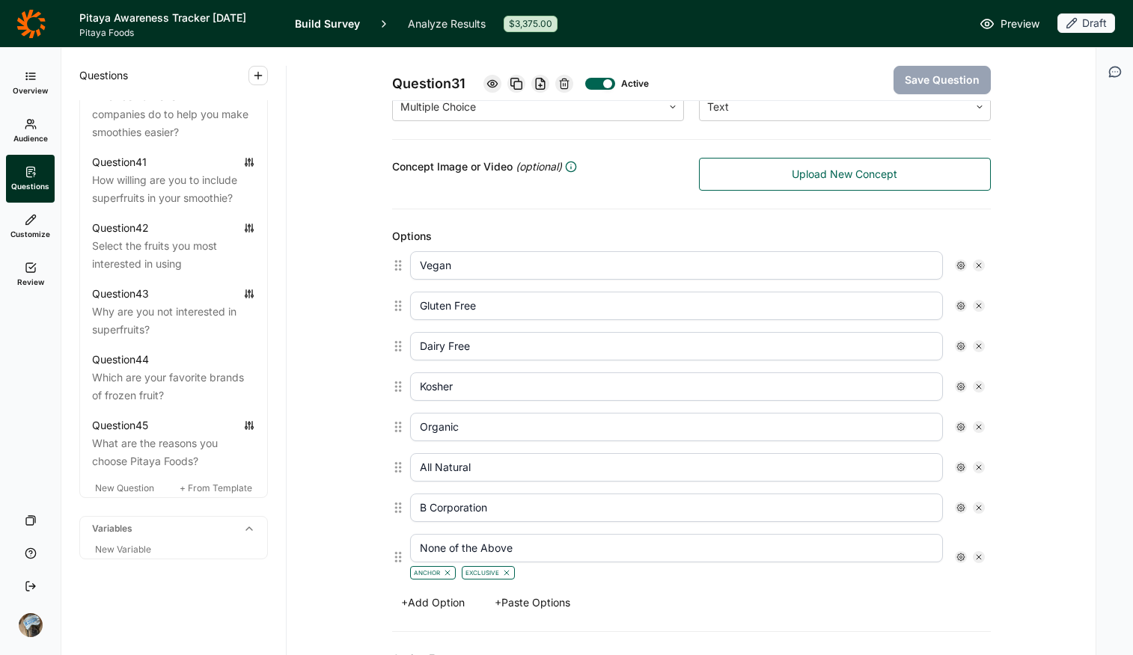
click at [130, 480] on div "New Question + From Template" at bounding box center [173, 489] width 187 height 18
click at [129, 489] on span "New Question" at bounding box center [124, 488] width 59 height 11
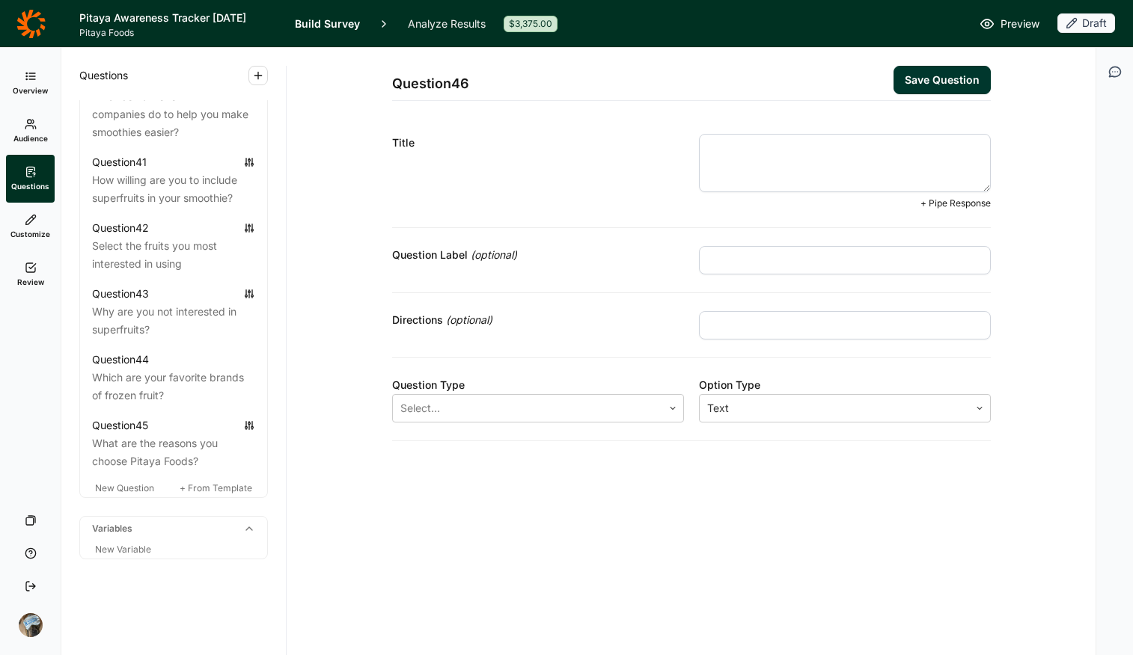
click at [819, 164] on textarea at bounding box center [845, 163] width 292 height 58
paste textarea "which of the following levels of Organic certification is acceptable"
drag, startPoint x: 718, startPoint y: 141, endPoint x: 693, endPoint y: 145, distance: 25.0
click at [693, 145] on div "Title which of the following levels of Organic certification is acceptable + Pi…" at bounding box center [691, 172] width 599 height 112
click at [870, 171] on textarea "Which of the following levels of Organic certification is acceptable" at bounding box center [845, 163] width 292 height 58
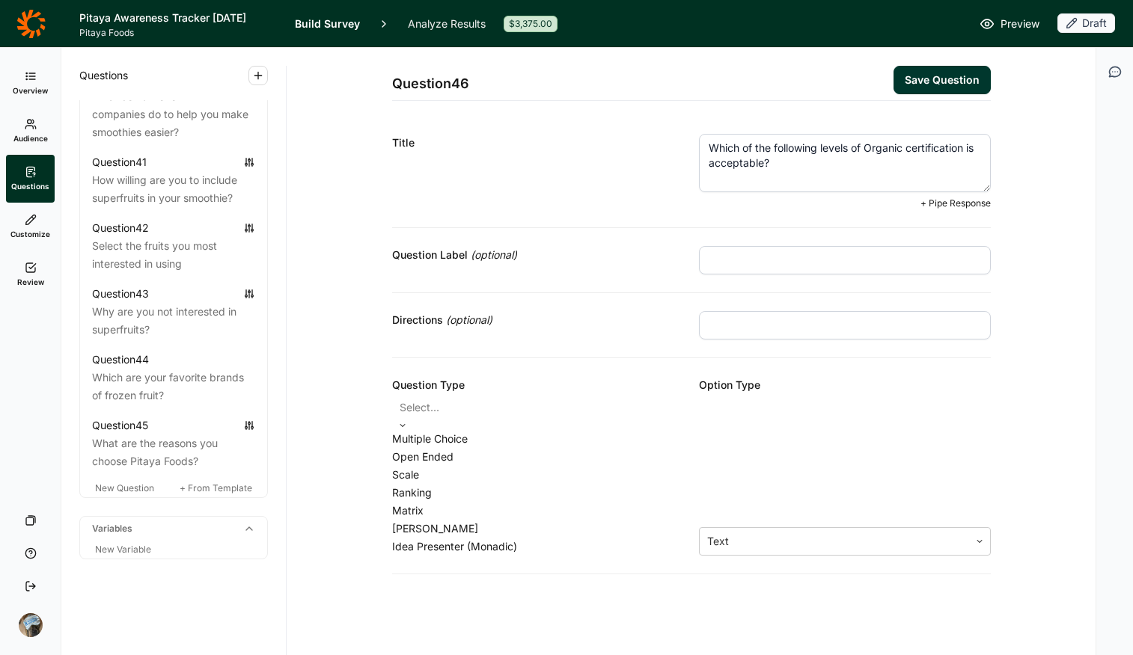
click at [474, 401] on div at bounding box center [538, 407] width 277 height 21
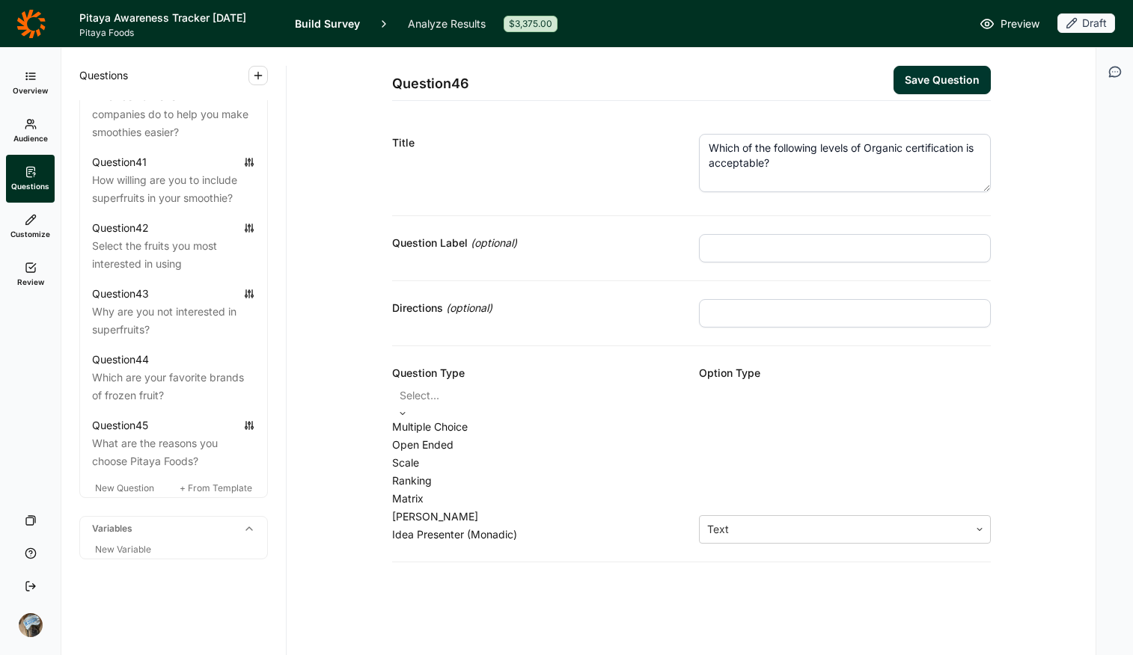
click at [479, 434] on div "Multiple Choice" at bounding box center [538, 427] width 292 height 18
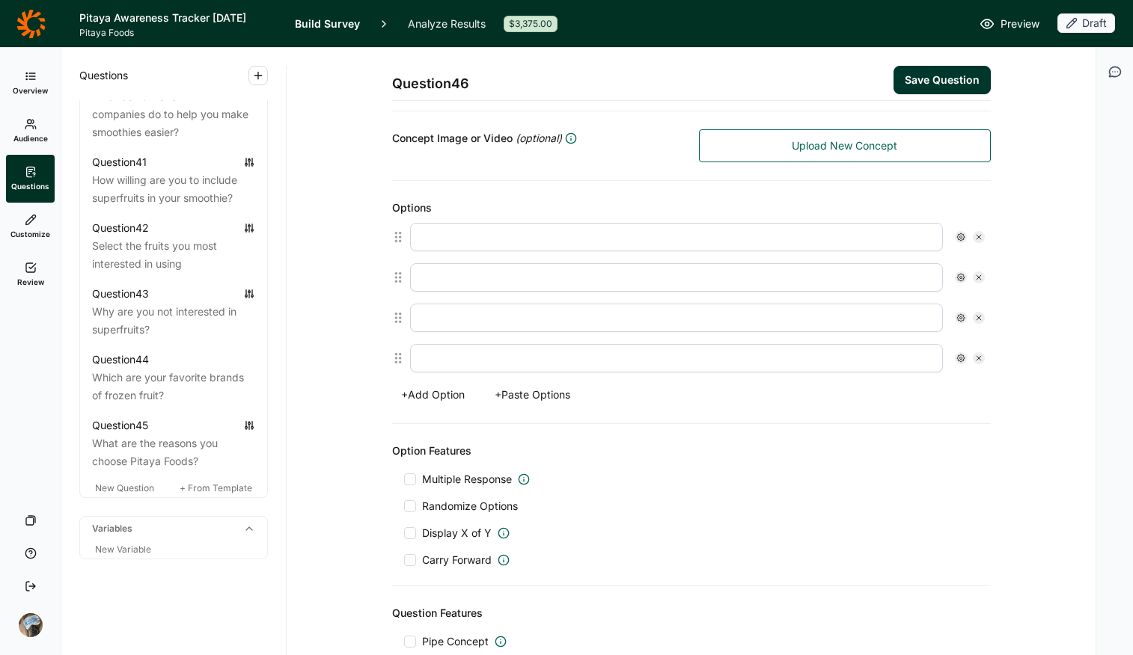
scroll to position [456, 0]
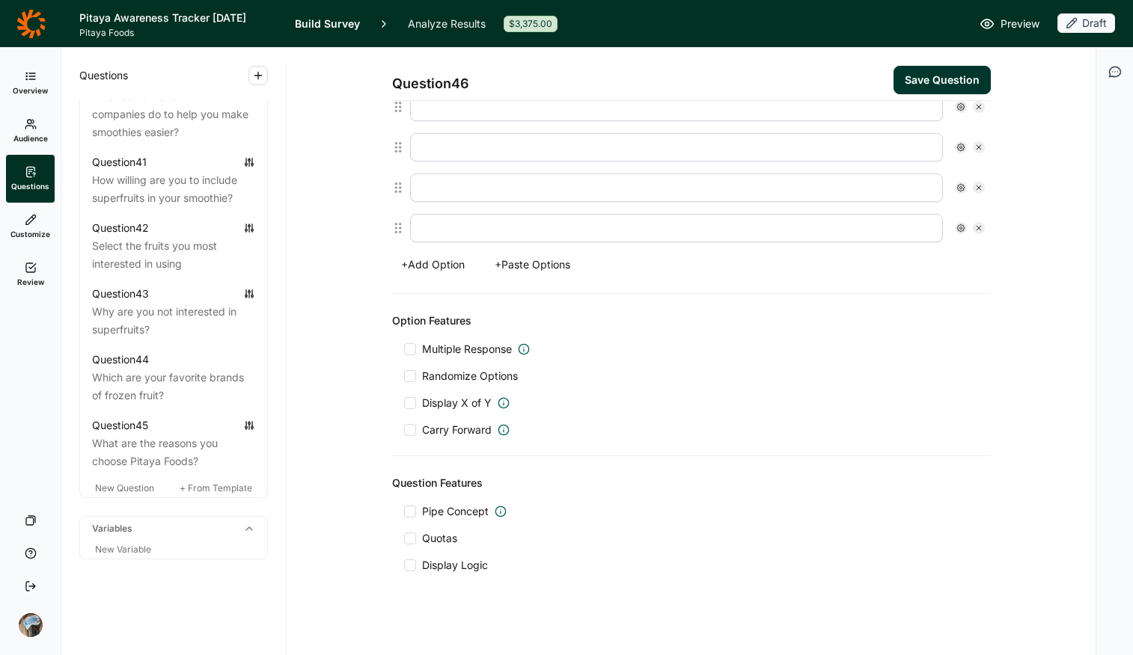
click at [506, 257] on button "+ Paste Options" at bounding box center [533, 264] width 94 height 21
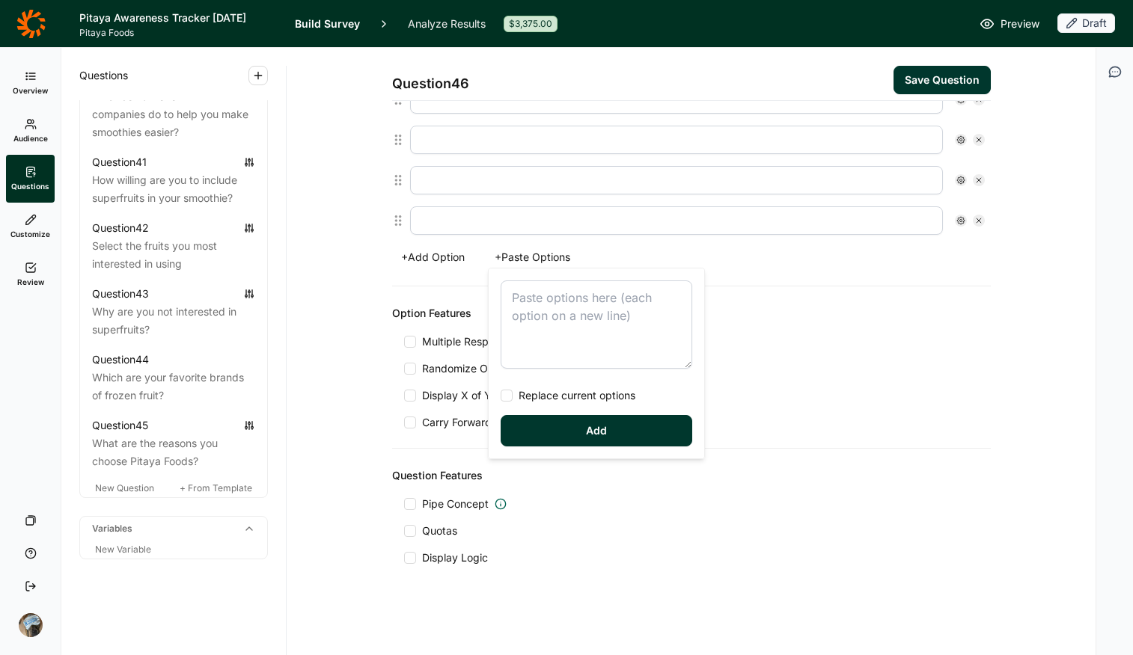
click at [553, 331] on textarea at bounding box center [597, 325] width 192 height 88
click at [570, 395] on span "Replace current options" at bounding box center [574, 395] width 123 height 15
click at [501, 396] on input "Replace current options" at bounding box center [501, 396] width 0 height 0
click at [587, 426] on button "Add" at bounding box center [597, 430] width 192 height 31
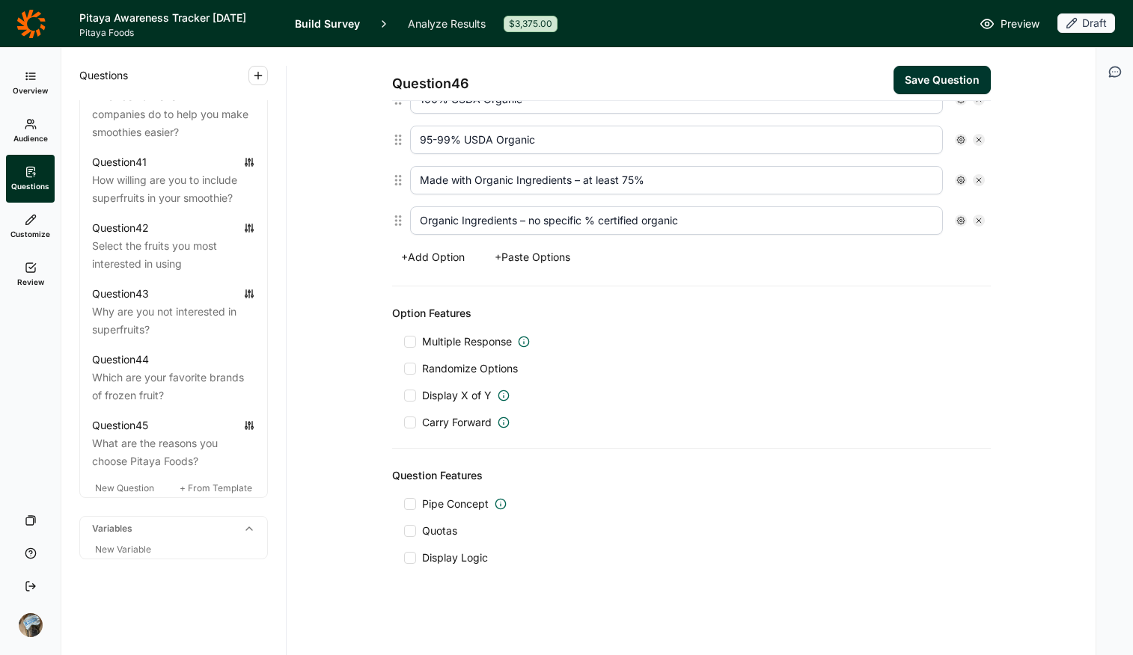
click at [440, 341] on span "Multiple Response" at bounding box center [467, 341] width 90 height 15
click at [404, 342] on input "Multiple Response" at bounding box center [404, 342] width 0 height 0
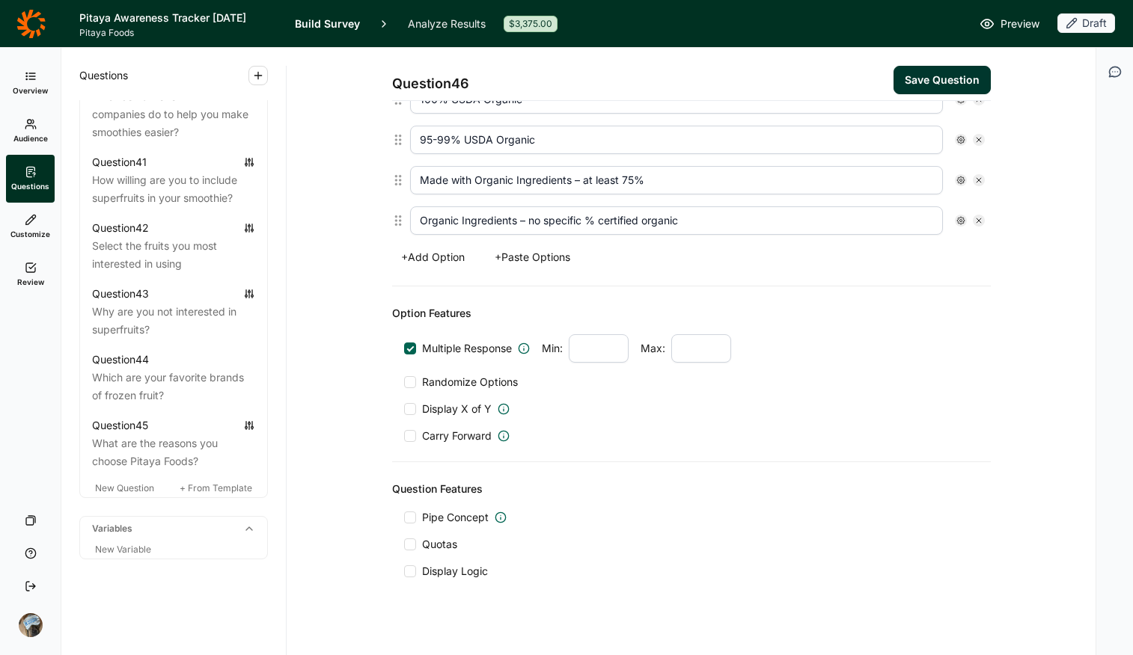
click at [445, 383] on span "Randomize Options" at bounding box center [467, 382] width 102 height 15
click at [404, 382] on input "Randomize Options" at bounding box center [404, 382] width 0 height 0
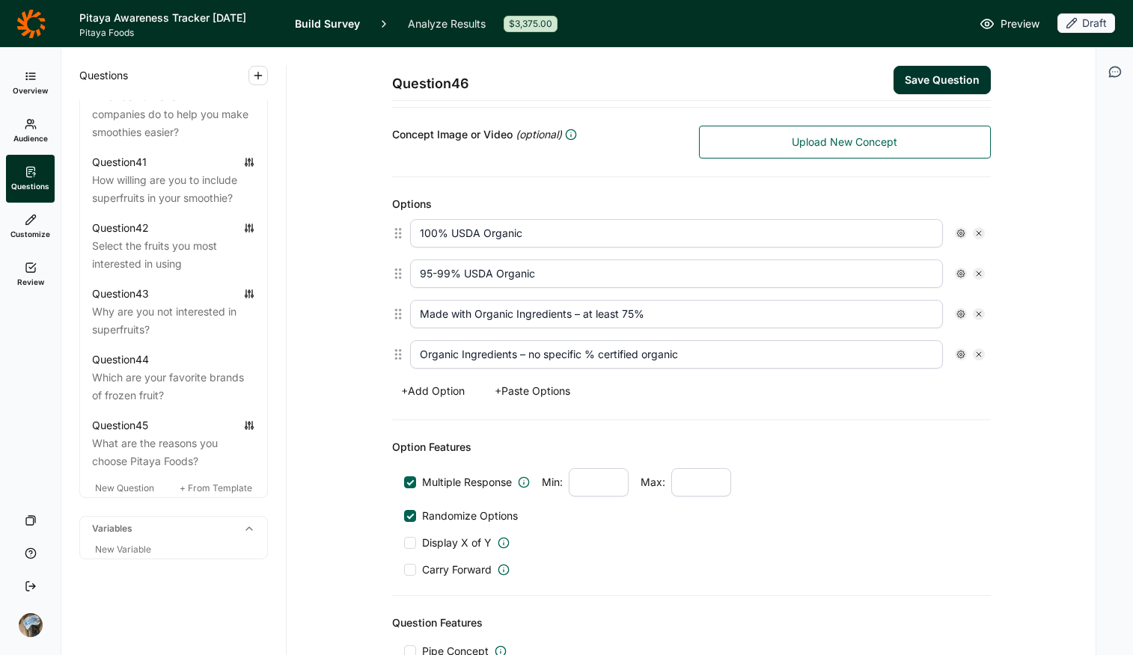
scroll to position [196, 0]
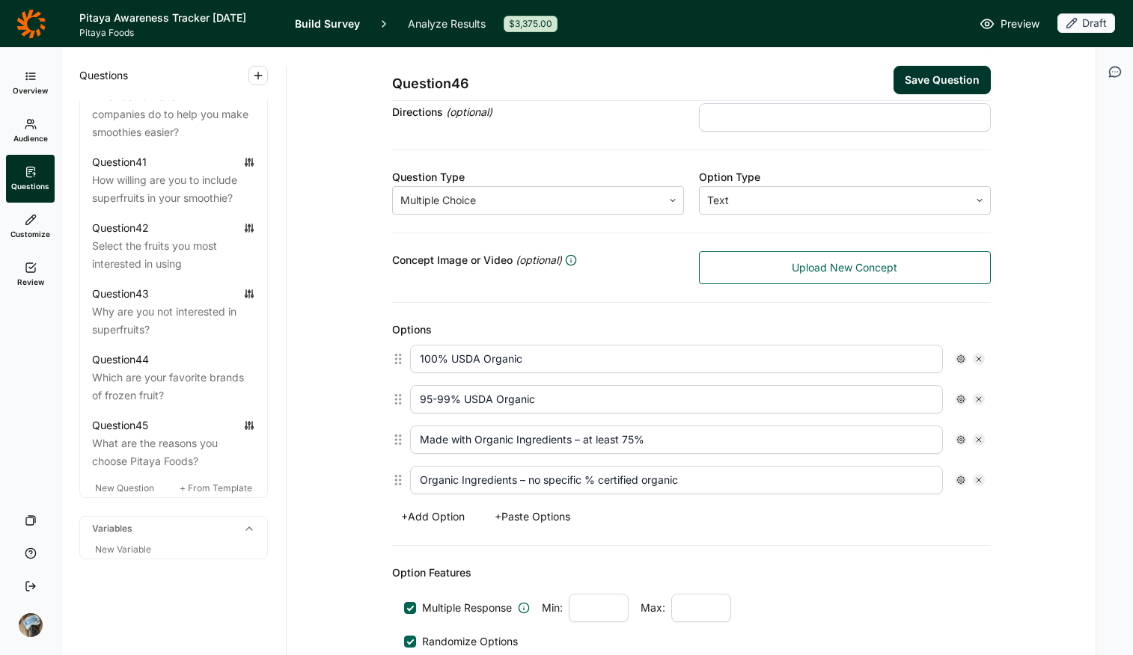
click at [783, 100] on div "Question 46 Save Question" at bounding box center [691, 74] width 599 height 53
click at [777, 120] on input "text" at bounding box center [845, 117] width 292 height 28
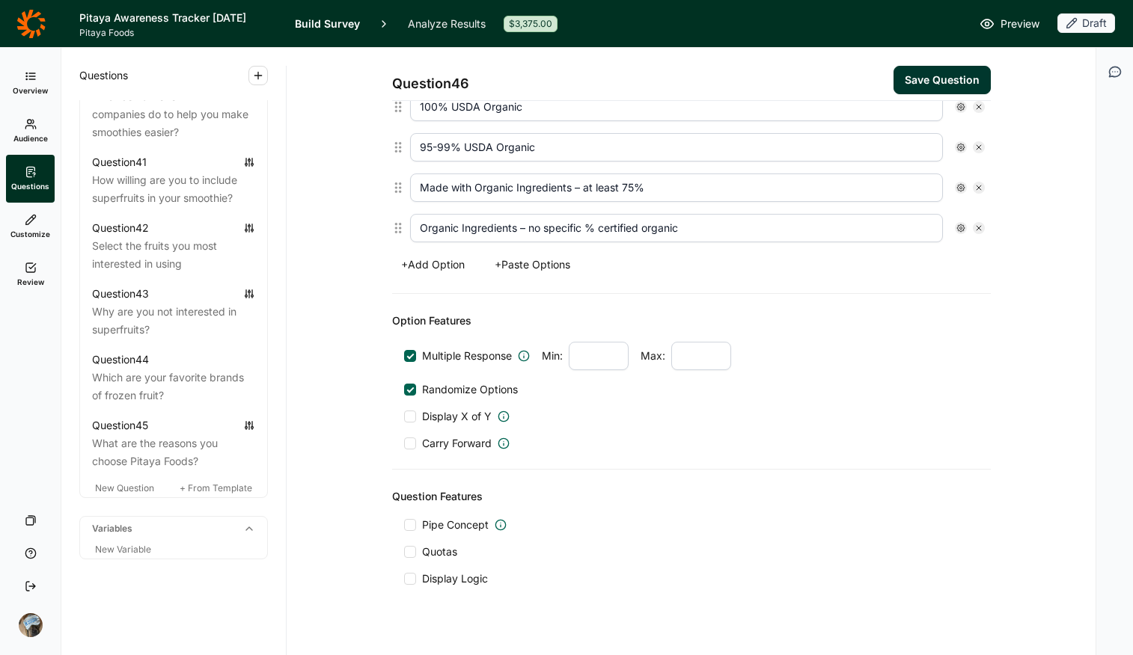
scroll to position [469, 0]
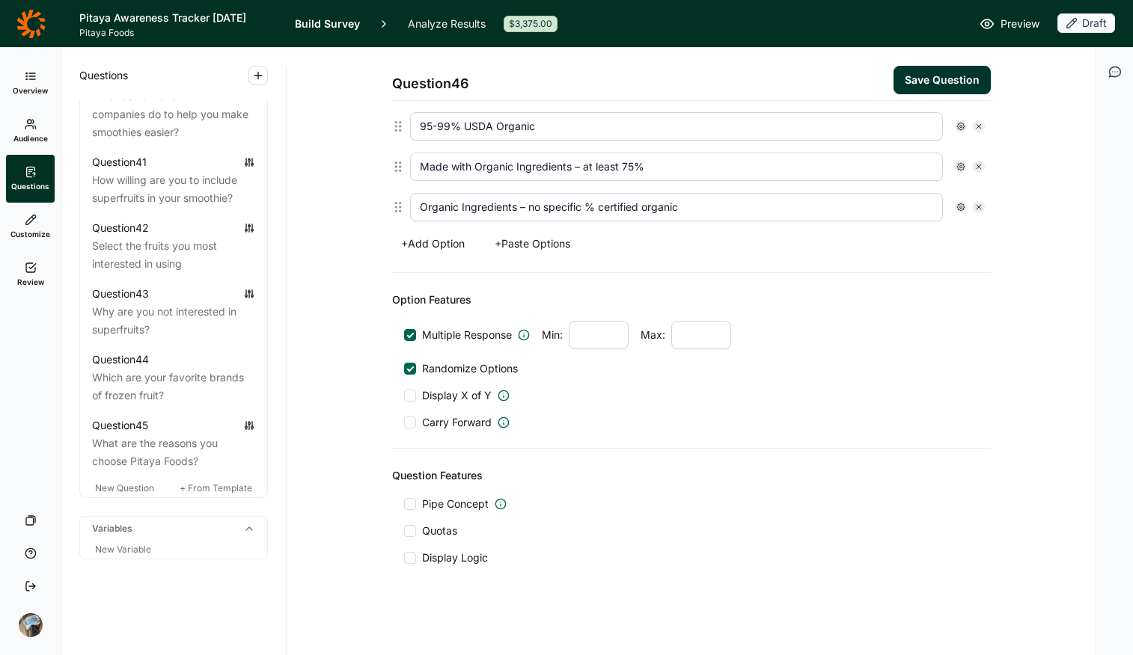
click at [432, 519] on span "Display Logic" at bounding box center [455, 558] width 66 height 15
click at [404, 519] on input "Display Logic" at bounding box center [404, 558] width 0 height 0
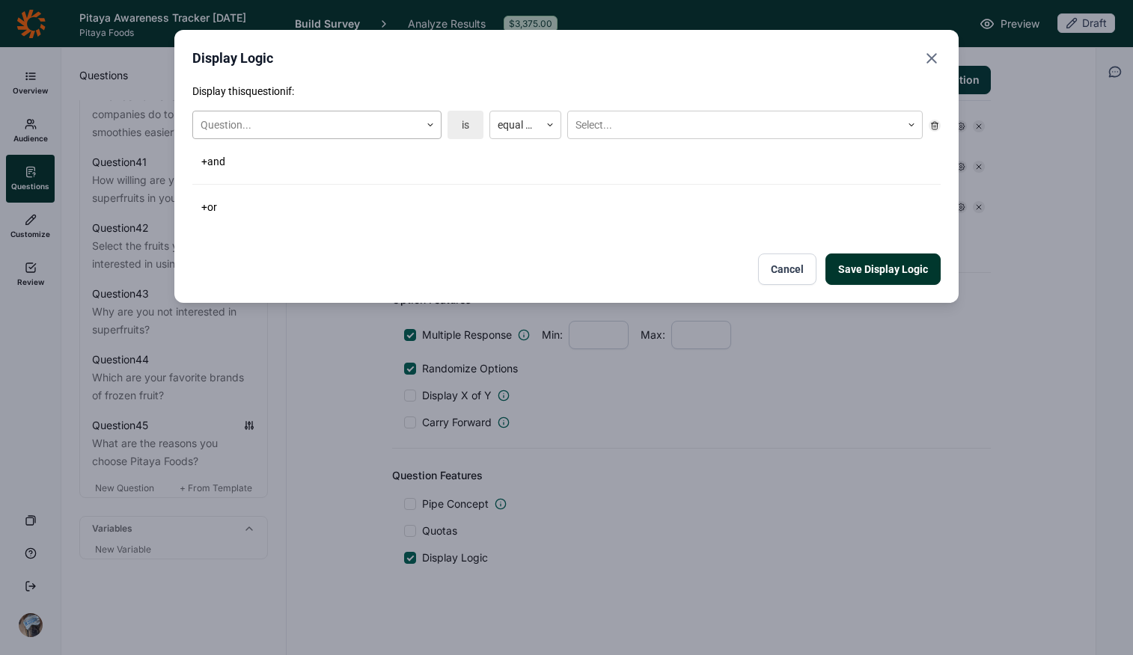
click at [319, 120] on div at bounding box center [307, 125] width 212 height 19
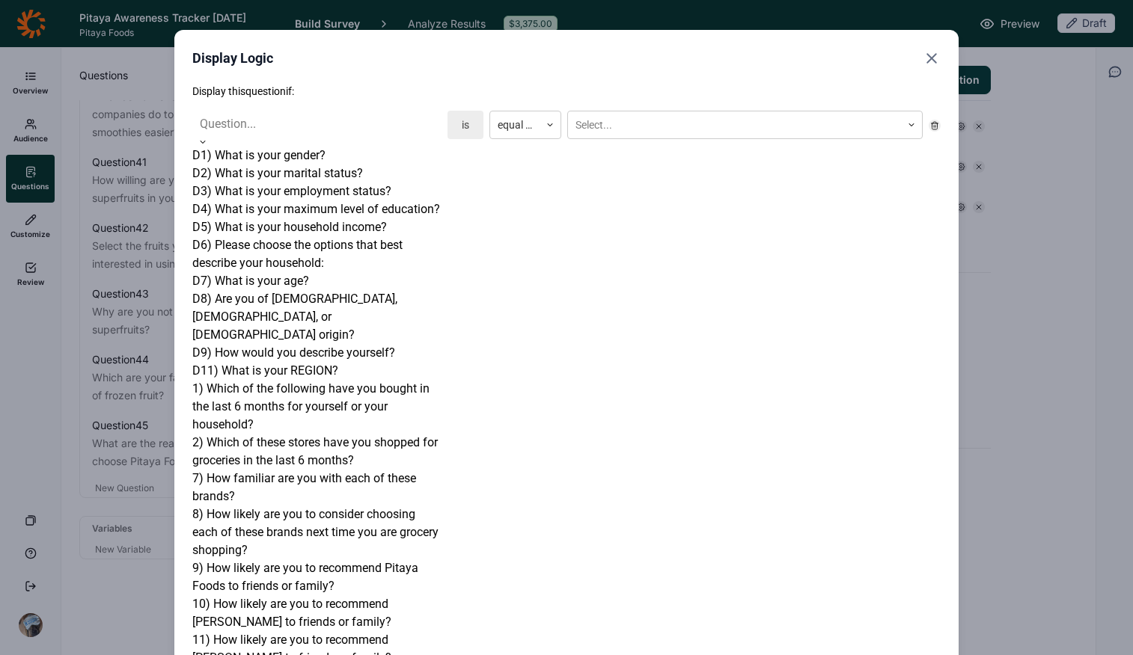
scroll to position [1460, 0]
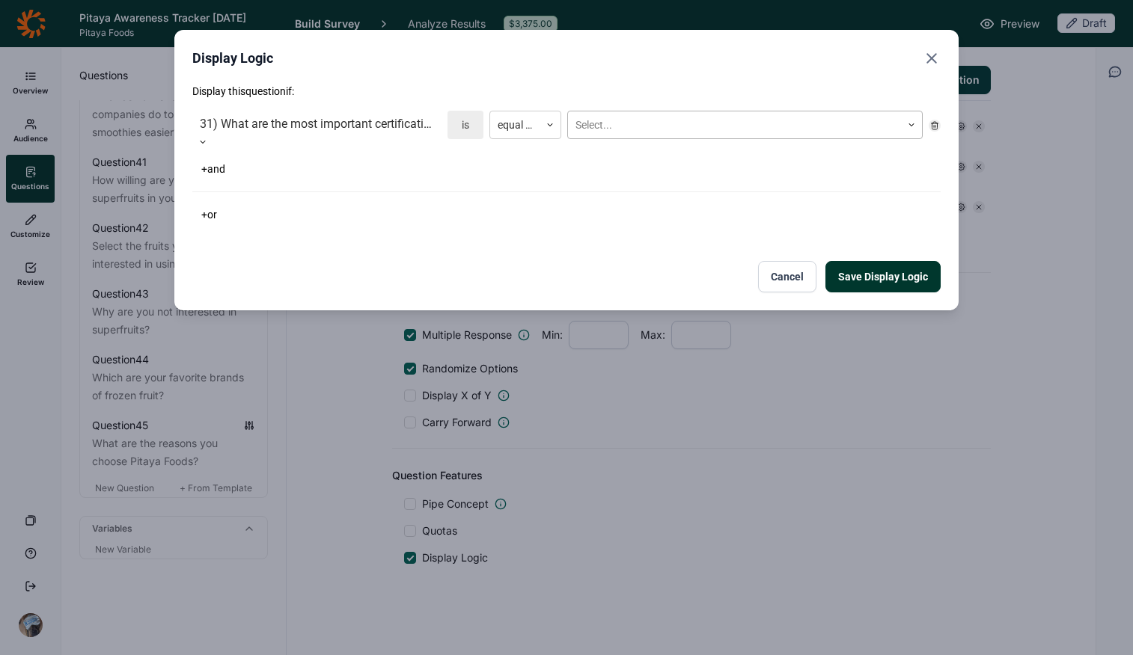
click at [614, 123] on div at bounding box center [734, 125] width 318 height 19
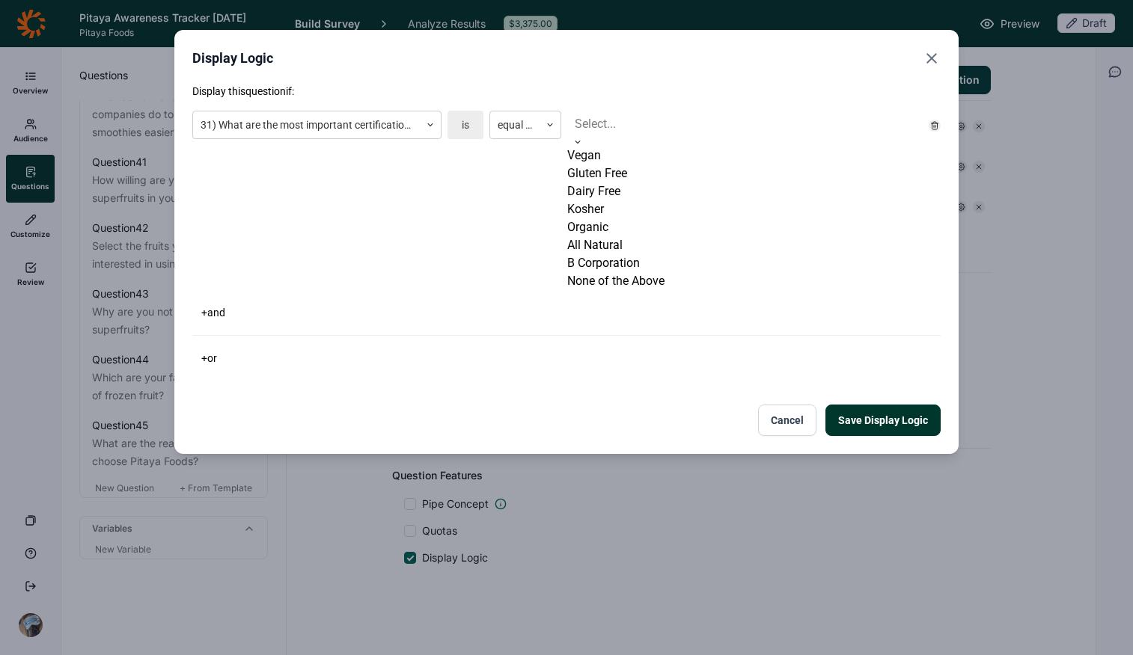
click at [615, 236] on div "Organic" at bounding box center [744, 227] width 355 height 18
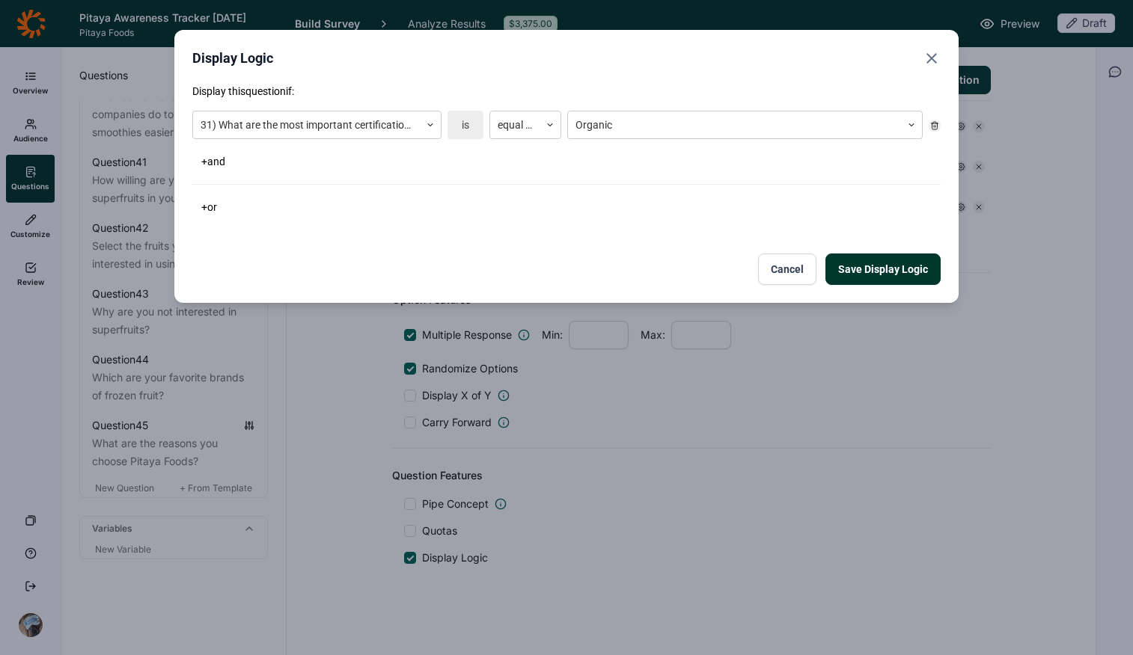
click at [539, 284] on div "Save Display Logic Cancel" at bounding box center [566, 269] width 748 height 31
click at [883, 275] on button "Save Display Logic" at bounding box center [882, 269] width 115 height 31
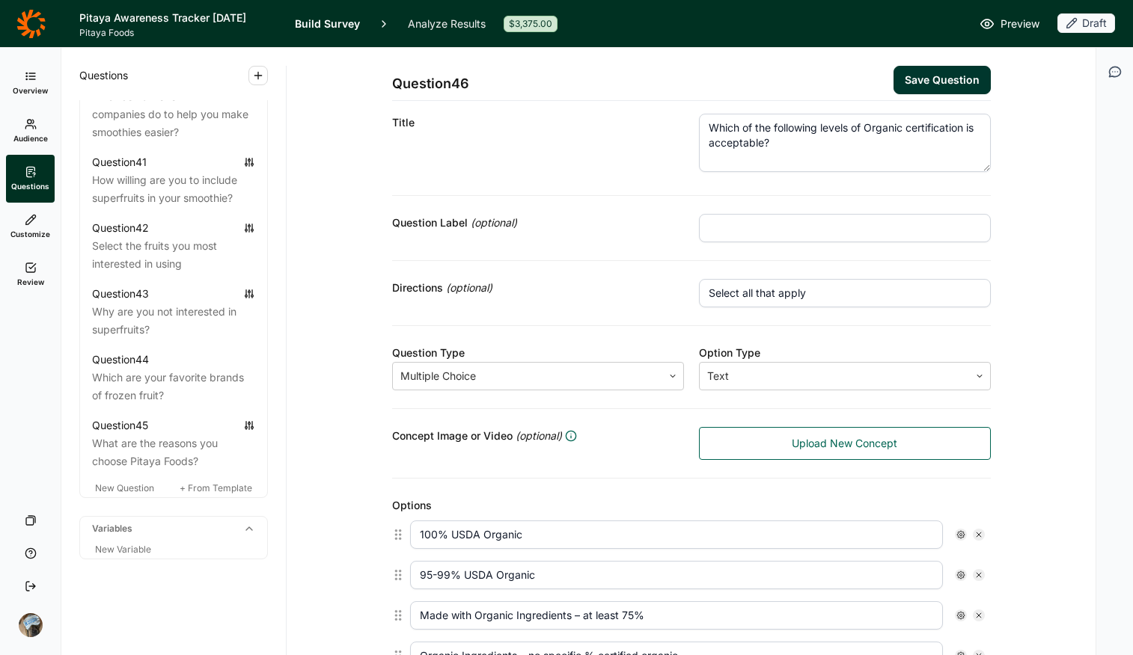
scroll to position [0, 0]
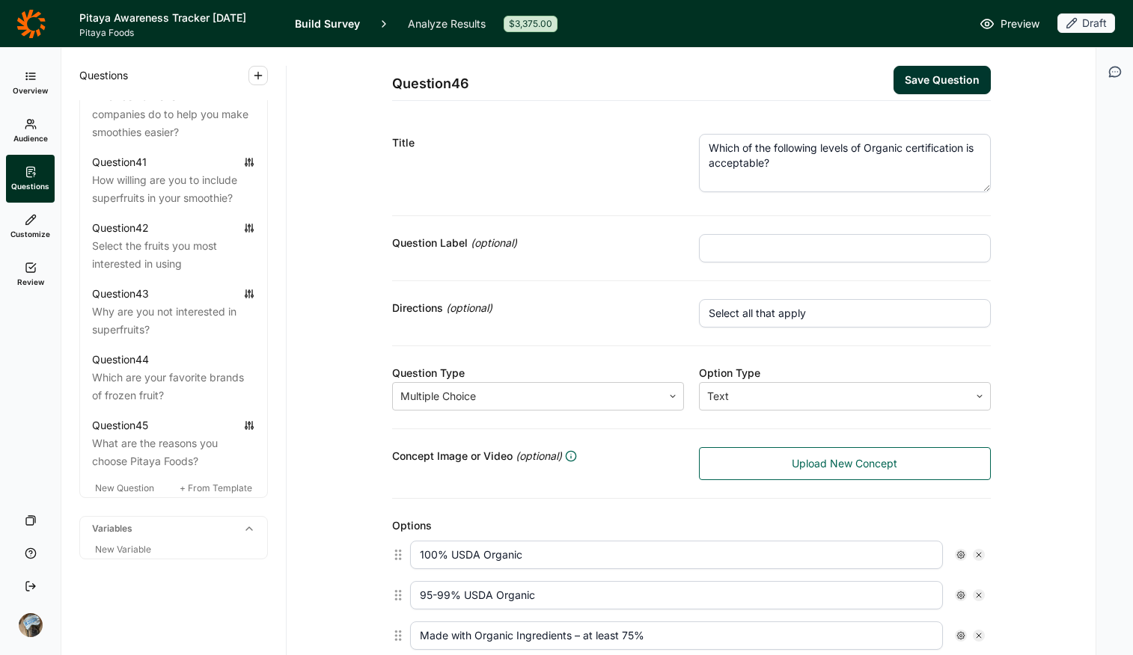
click at [907, 69] on button "Save Question" at bounding box center [941, 80] width 97 height 28
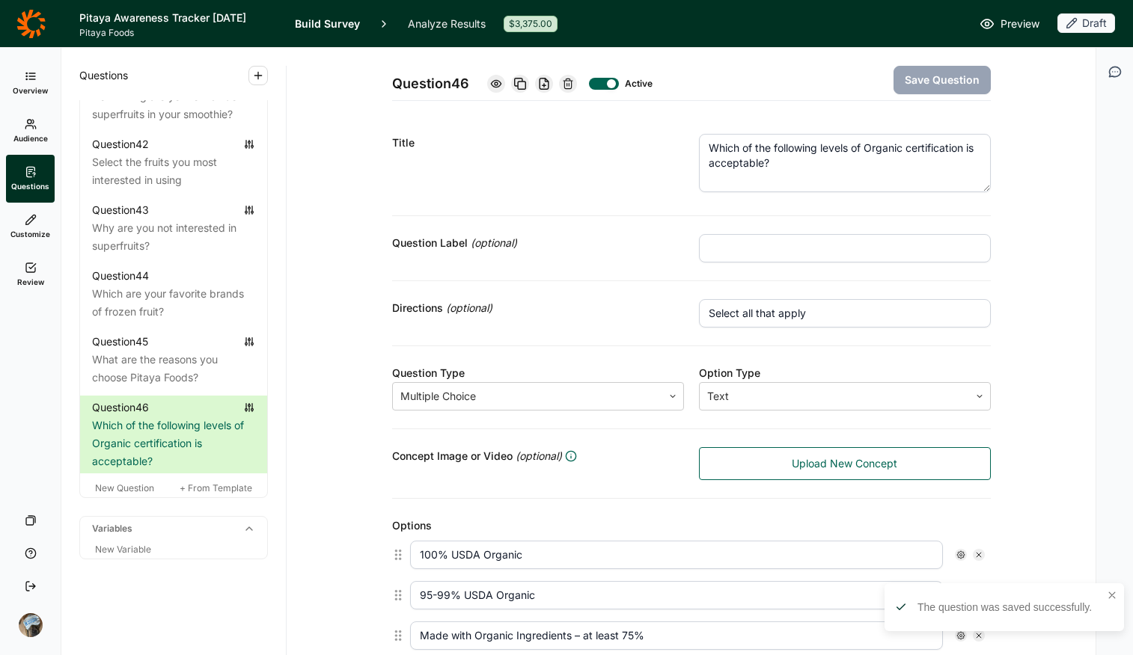
scroll to position [3801, 0]
click at [120, 485] on span "New Question" at bounding box center [124, 488] width 59 height 11
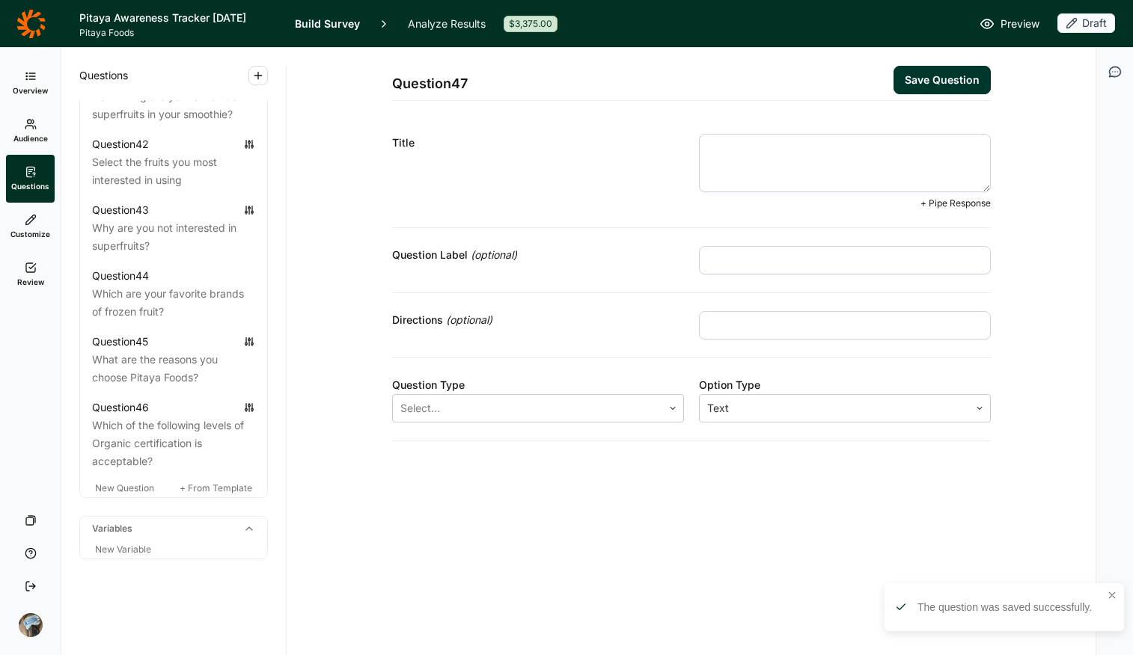
click at [724, 183] on textarea at bounding box center [845, 163] width 292 height 58
click at [534, 419] on div "Select..." at bounding box center [527, 408] width 269 height 27
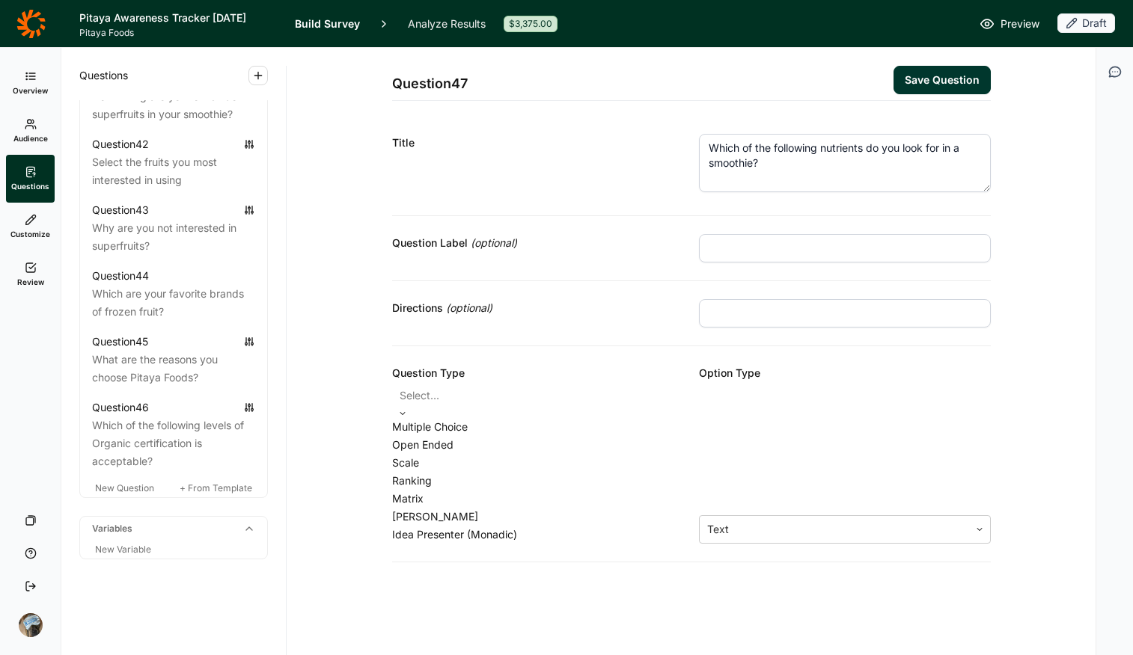
click at [526, 436] on div "Multiple Choice" at bounding box center [538, 427] width 292 height 18
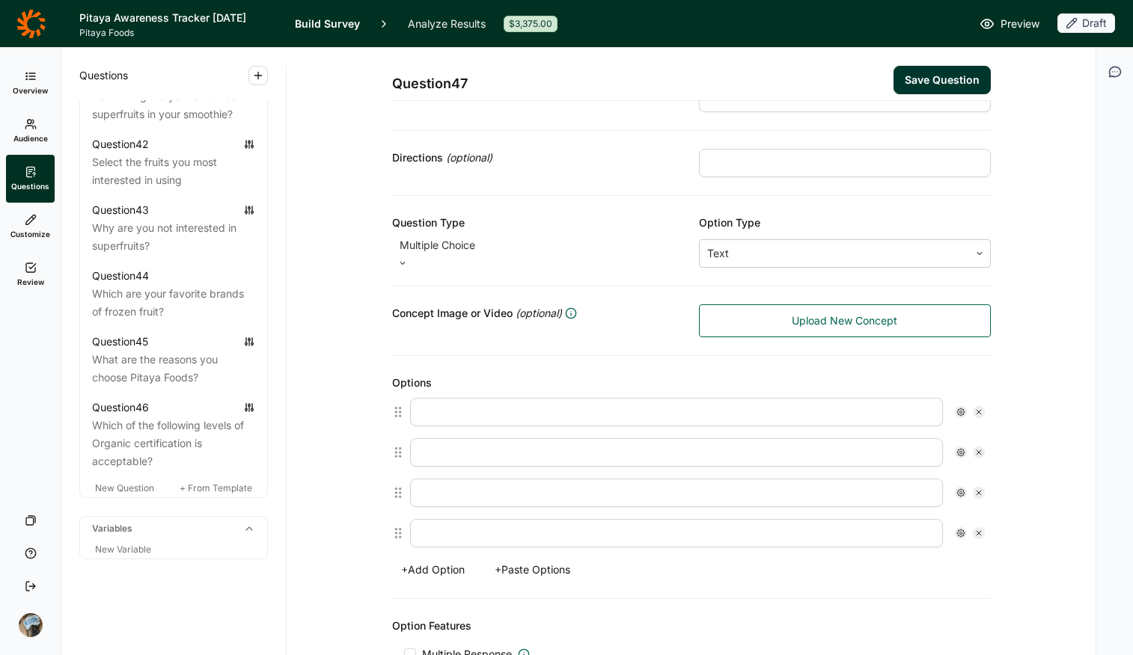
scroll to position [319, 0]
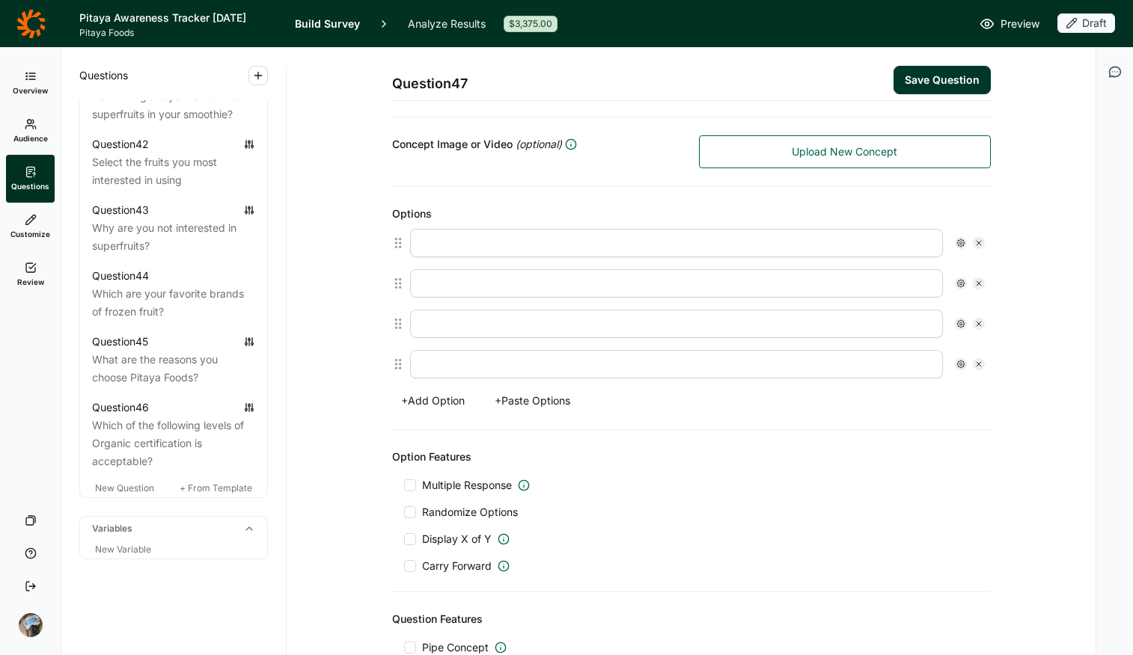
click at [542, 392] on button "+ Paste Options" at bounding box center [533, 401] width 94 height 21
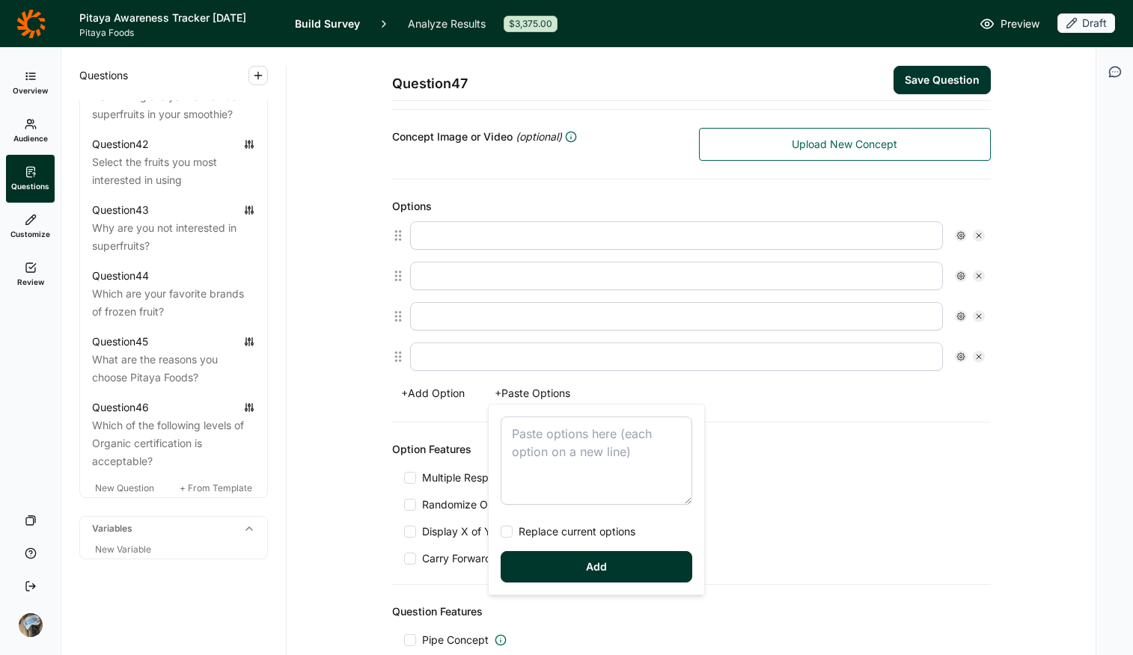
click at [558, 434] on textarea at bounding box center [597, 461] width 192 height 88
click at [545, 519] on span "Replace current options" at bounding box center [574, 532] width 123 height 15
click at [501, 519] on input "Replace current options" at bounding box center [501, 532] width 0 height 0
click at [569, 519] on button "Add" at bounding box center [597, 566] width 192 height 31
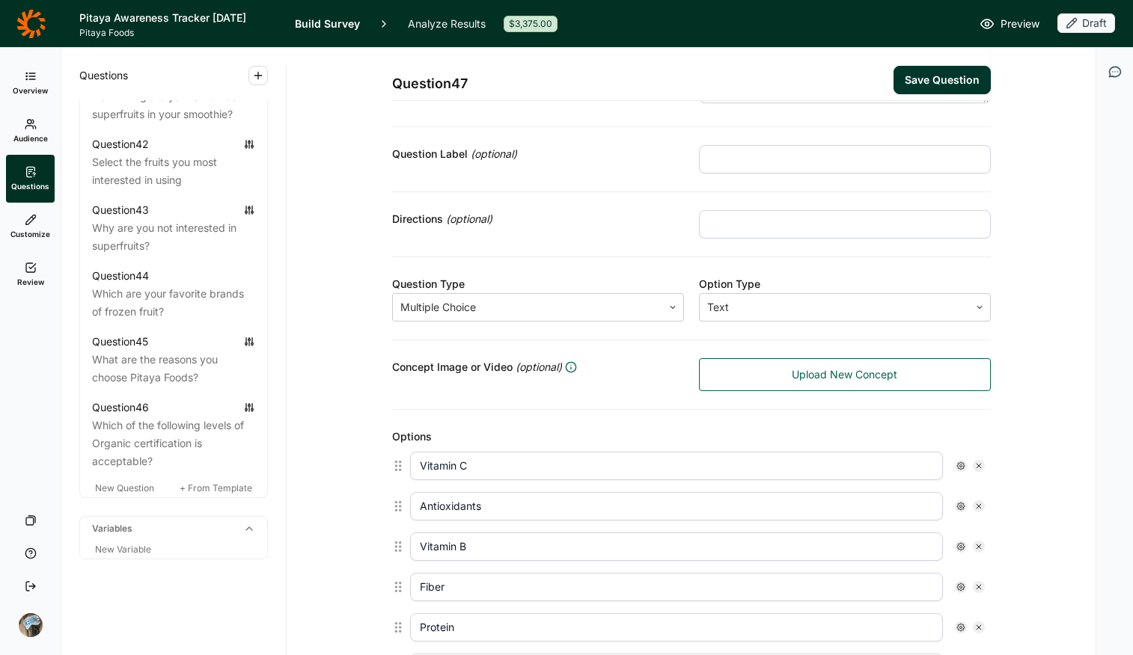
scroll to position [49, 0]
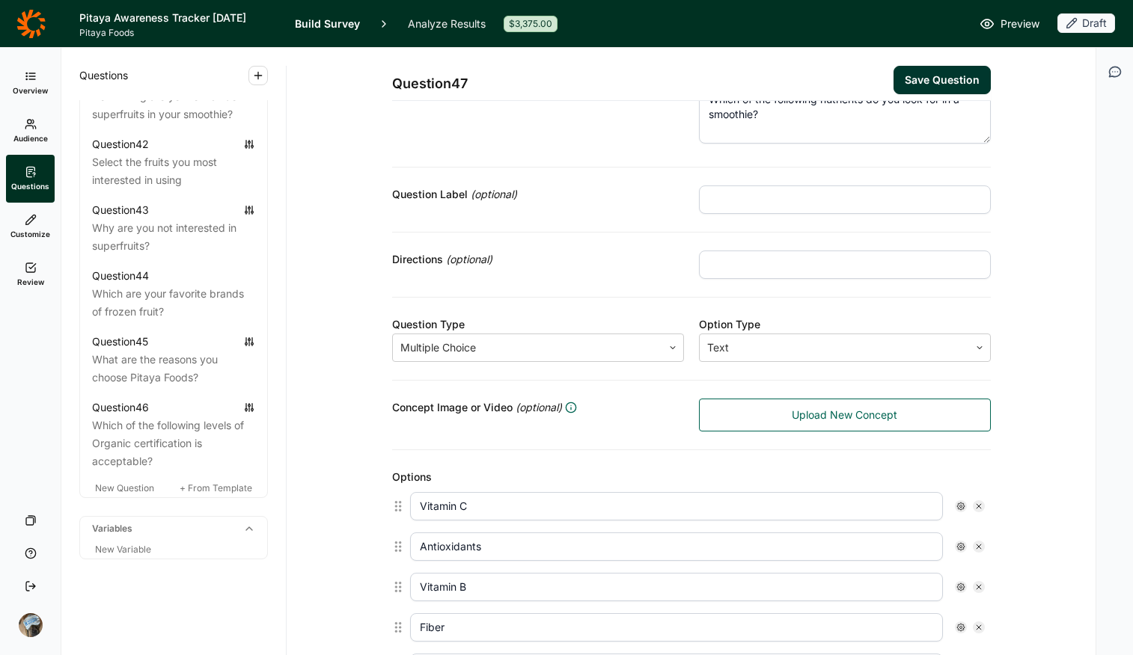
click at [798, 268] on input "text" at bounding box center [845, 265] width 292 height 28
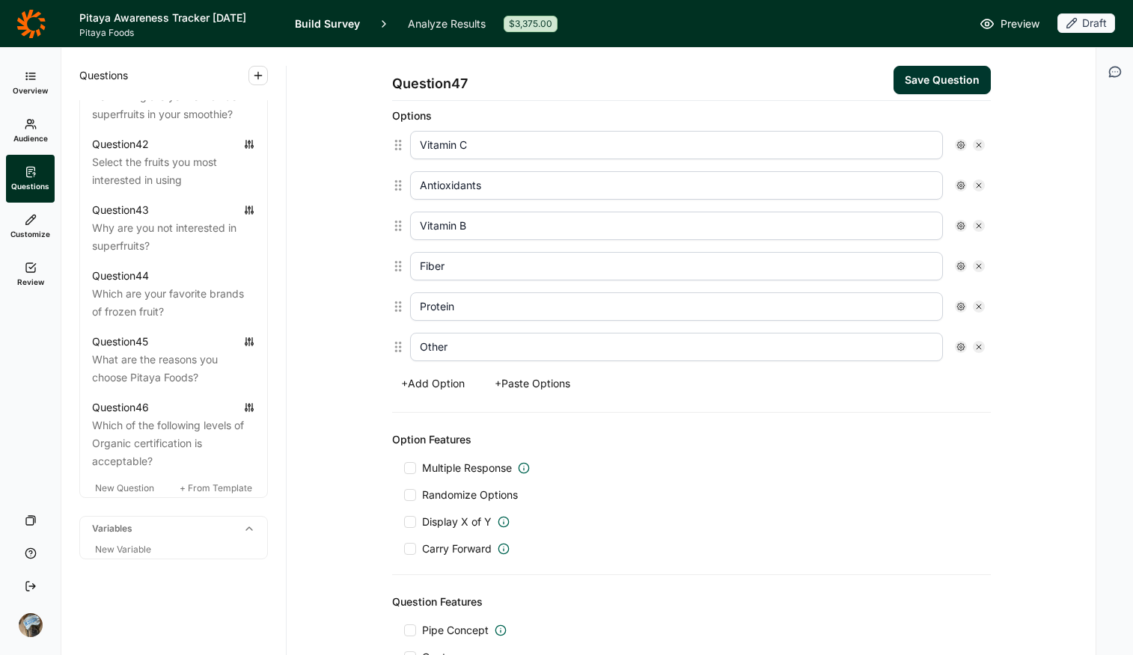
scroll to position [414, 0]
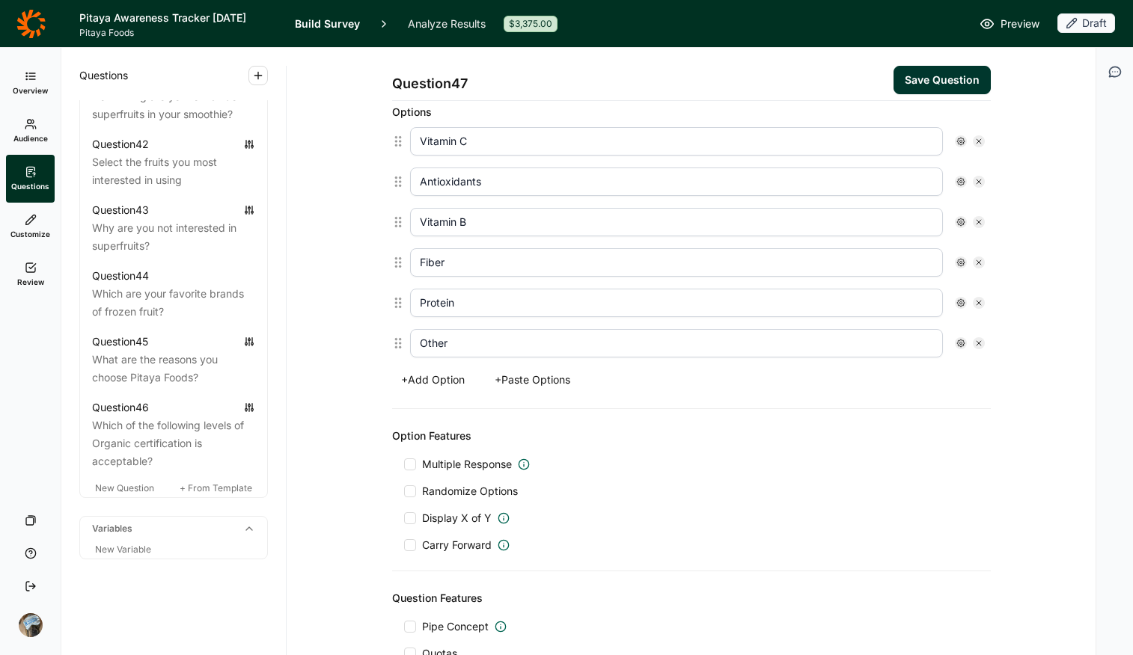
click at [438, 458] on span "Multiple Response" at bounding box center [467, 464] width 90 height 15
click at [404, 465] on input "Multiple Response" at bounding box center [404, 465] width 0 height 0
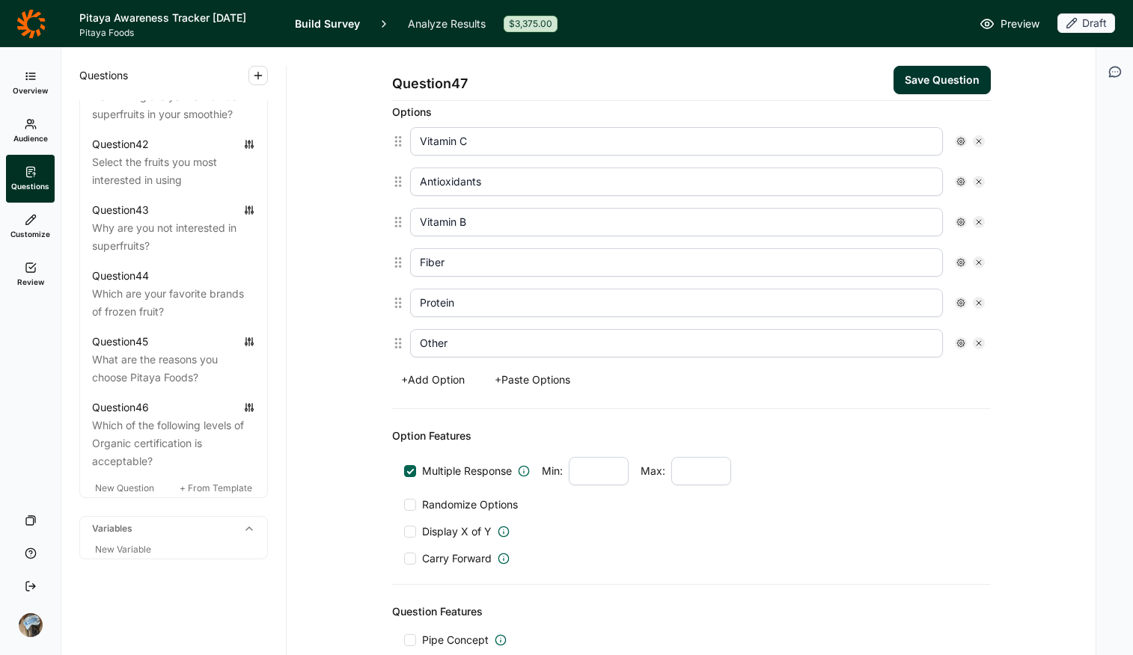
click at [438, 502] on span "Randomize Options" at bounding box center [467, 505] width 102 height 15
click at [404, 505] on input "Randomize Options" at bounding box center [404, 505] width 0 height 0
click at [907, 343] on icon at bounding box center [960, 343] width 9 height 9
click at [907, 411] on span "Anchor" at bounding box center [993, 411] width 41 height 15
click at [907, 412] on input "Anchor" at bounding box center [961, 412] width 0 height 0
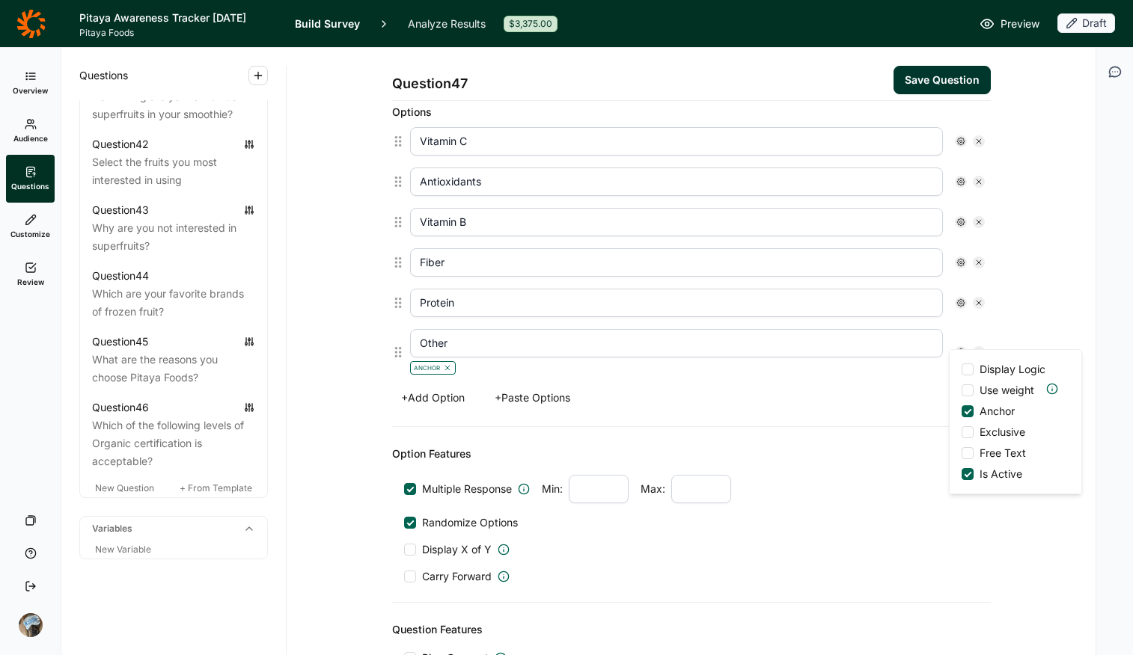
click at [907, 458] on span "Free Text" at bounding box center [999, 453] width 52 height 15
click at [907, 453] on input "Free Text" at bounding box center [961, 453] width 0 height 0
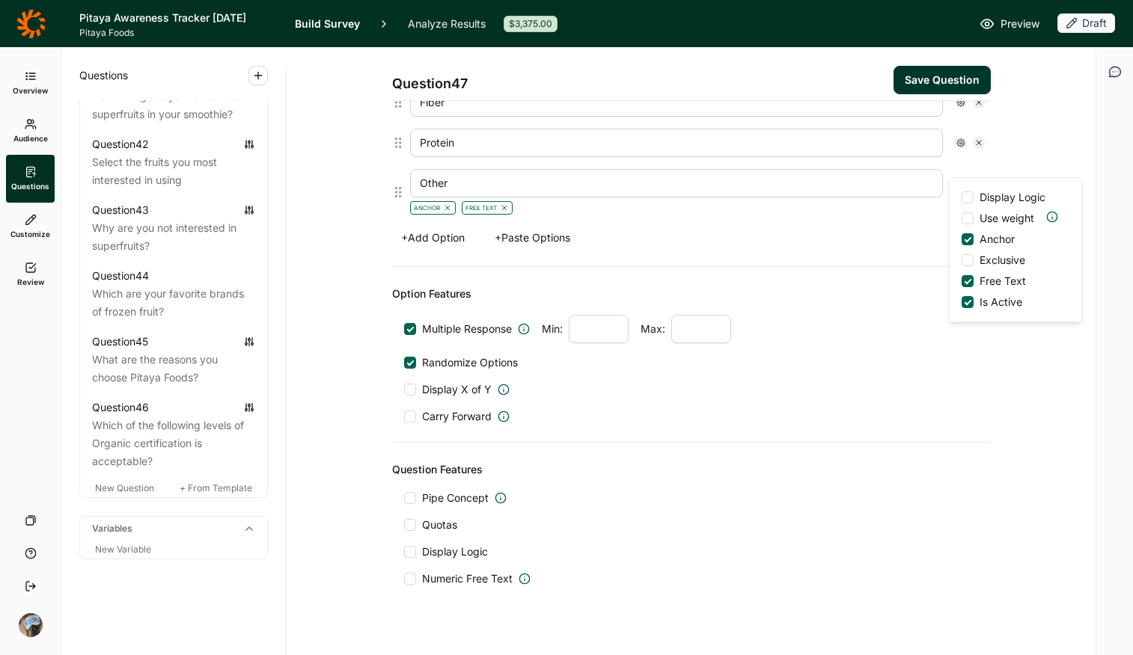
scroll to position [595, 0]
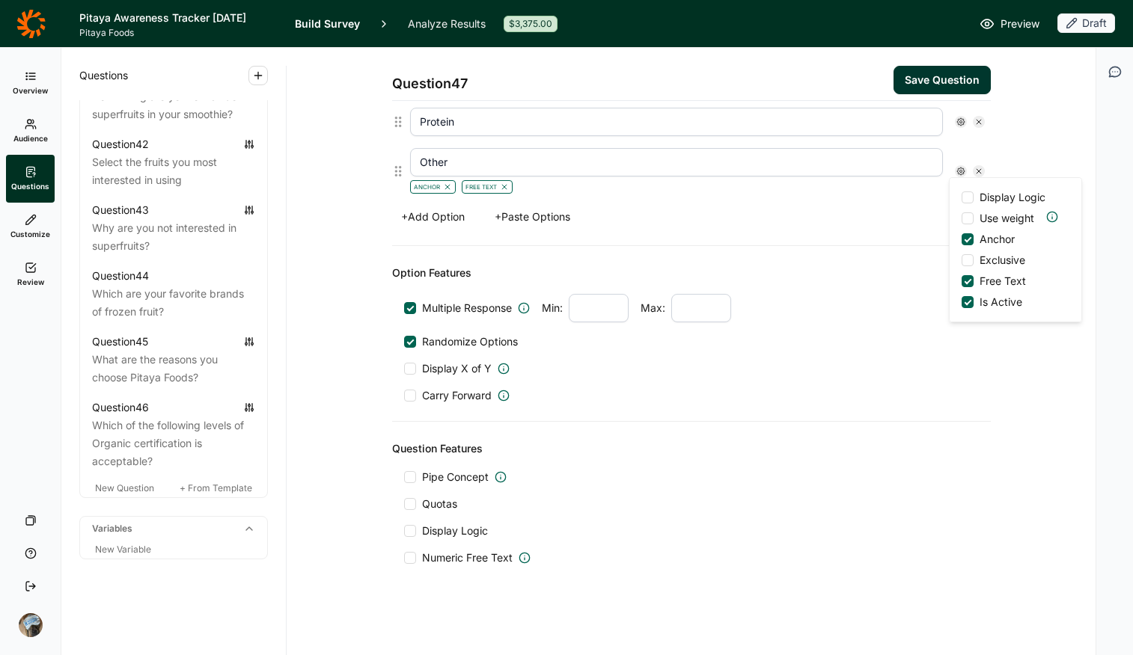
click at [460, 519] on span "Display Logic" at bounding box center [455, 531] width 66 height 15
click at [404, 519] on input "Display Logic" at bounding box center [404, 531] width 0 height 0
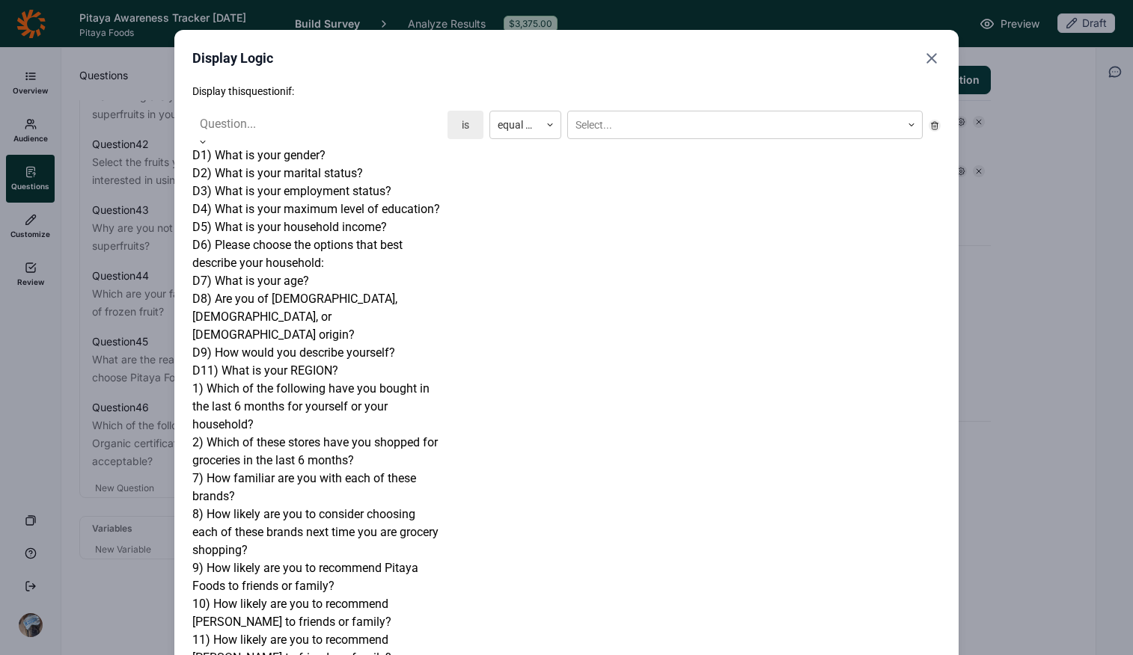
click at [255, 129] on div at bounding box center [317, 124] width 234 height 21
click at [290, 380] on div "1) Which of the following have you bought in the last 6 months for yourself or …" at bounding box center [316, 407] width 249 height 54
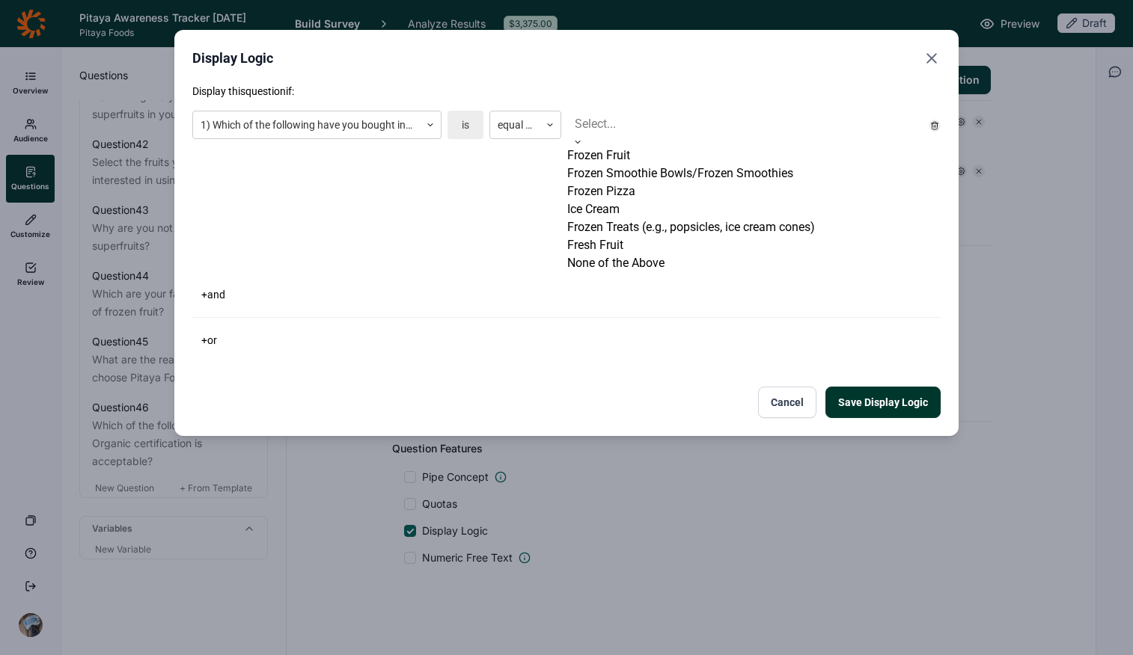
click at [629, 131] on div at bounding box center [745, 124] width 340 height 21
click at [646, 183] on div "Frozen Smoothie Bowls/Frozen Smoothies" at bounding box center [744, 174] width 355 height 18
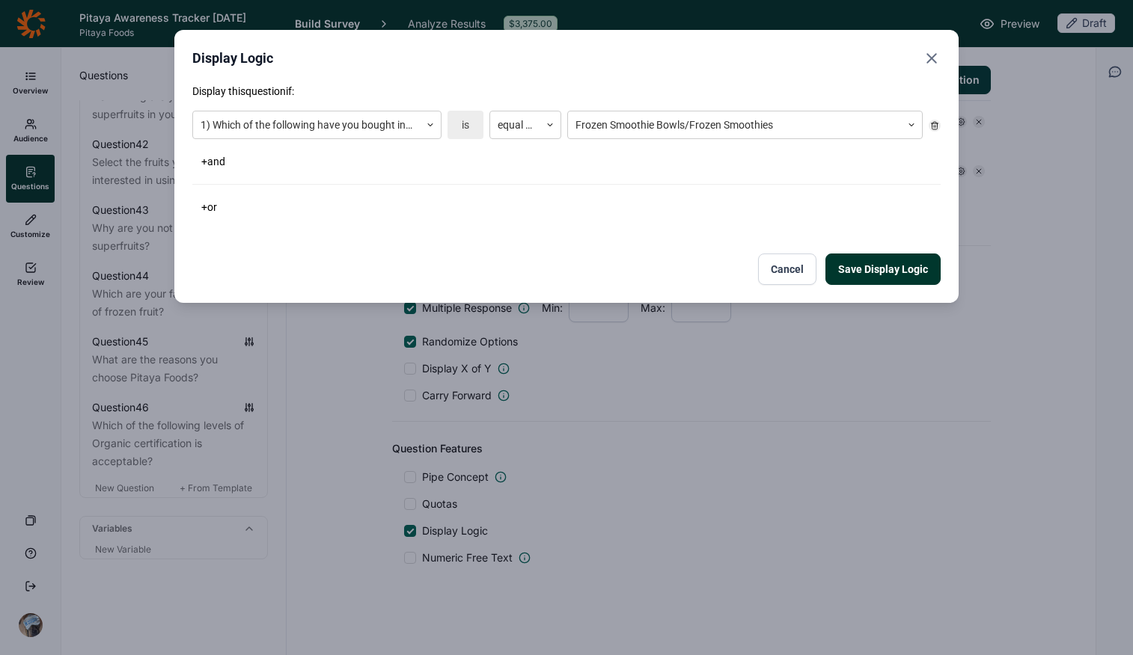
click at [214, 205] on button "+ or" at bounding box center [209, 207] width 34 height 21
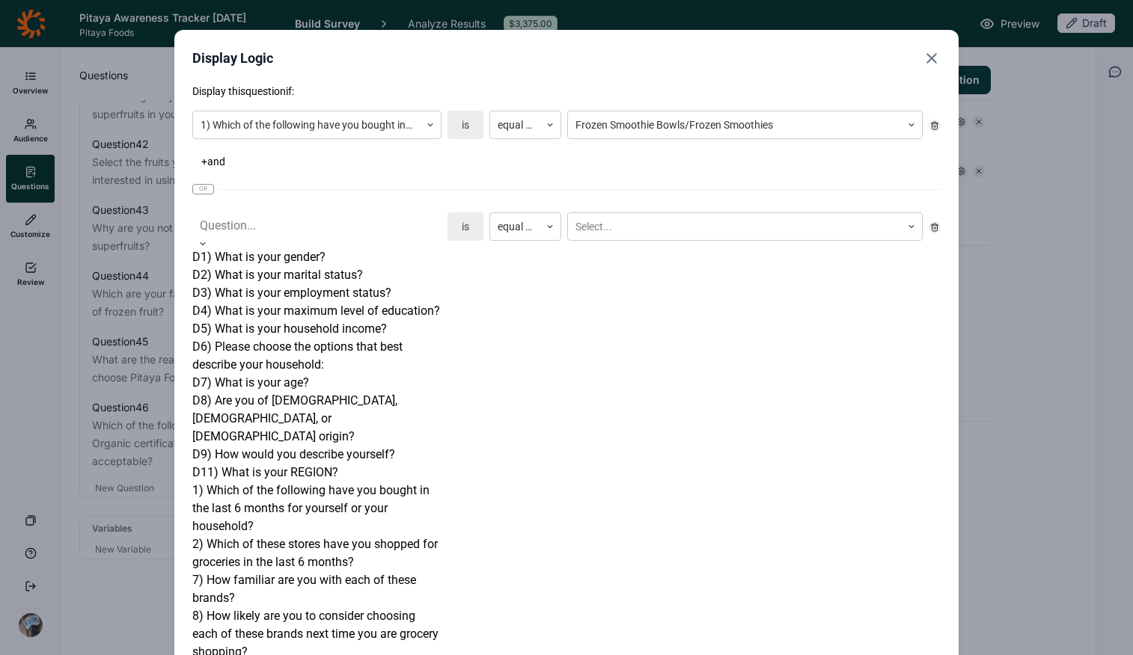
click at [254, 228] on div at bounding box center [317, 225] width 234 height 21
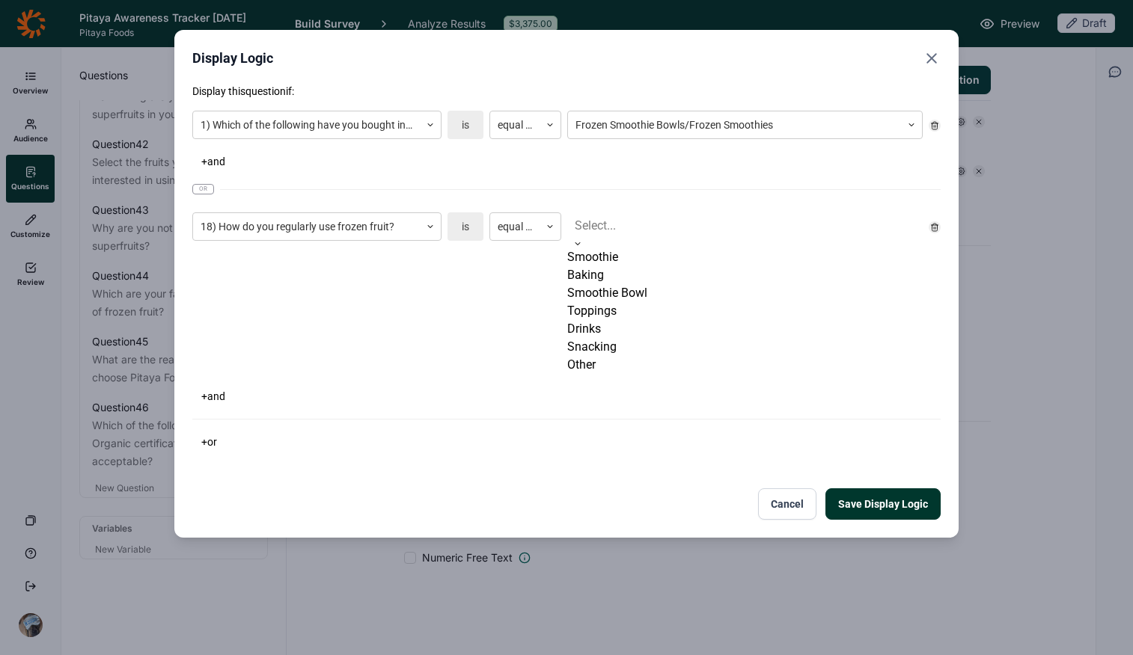
click at [586, 230] on div at bounding box center [745, 225] width 340 height 21
drag, startPoint x: 605, startPoint y: 263, endPoint x: 582, endPoint y: 274, distance: 25.1
click at [605, 263] on div "Smoothie" at bounding box center [744, 257] width 355 height 18
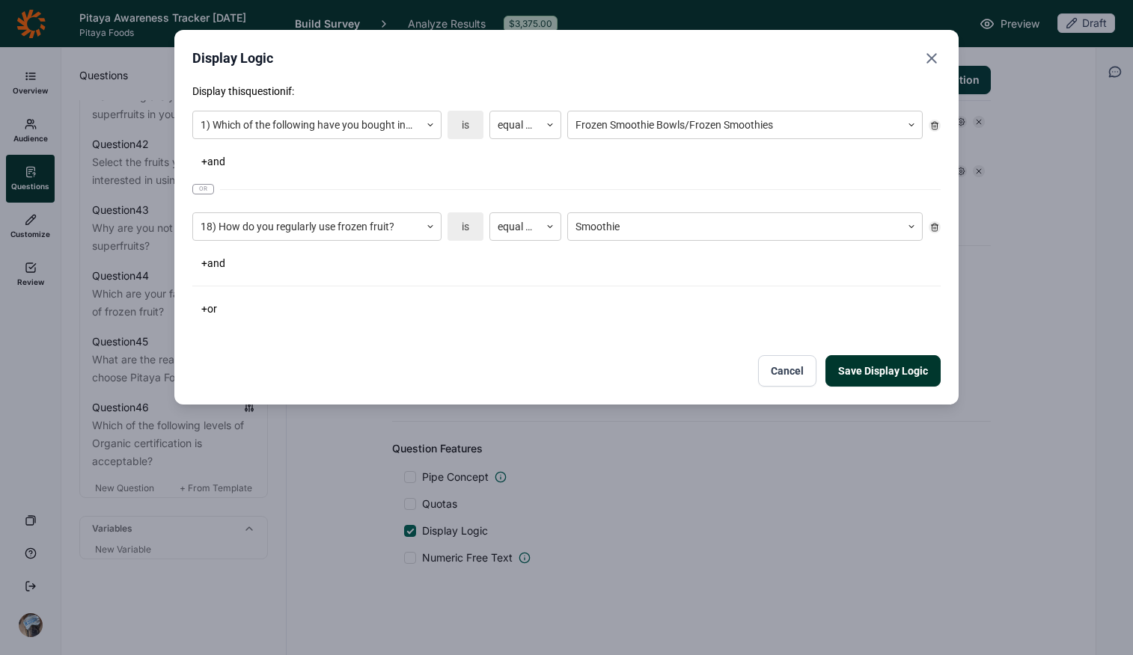
drag, startPoint x: 430, startPoint y: 331, endPoint x: 774, endPoint y: 342, distance: 344.3
click at [433, 332] on div "Display this question if: 1) Which of the following have you bought in the last…" at bounding box center [566, 235] width 748 height 303
click at [907, 364] on button "Save Display Logic" at bounding box center [882, 370] width 115 height 31
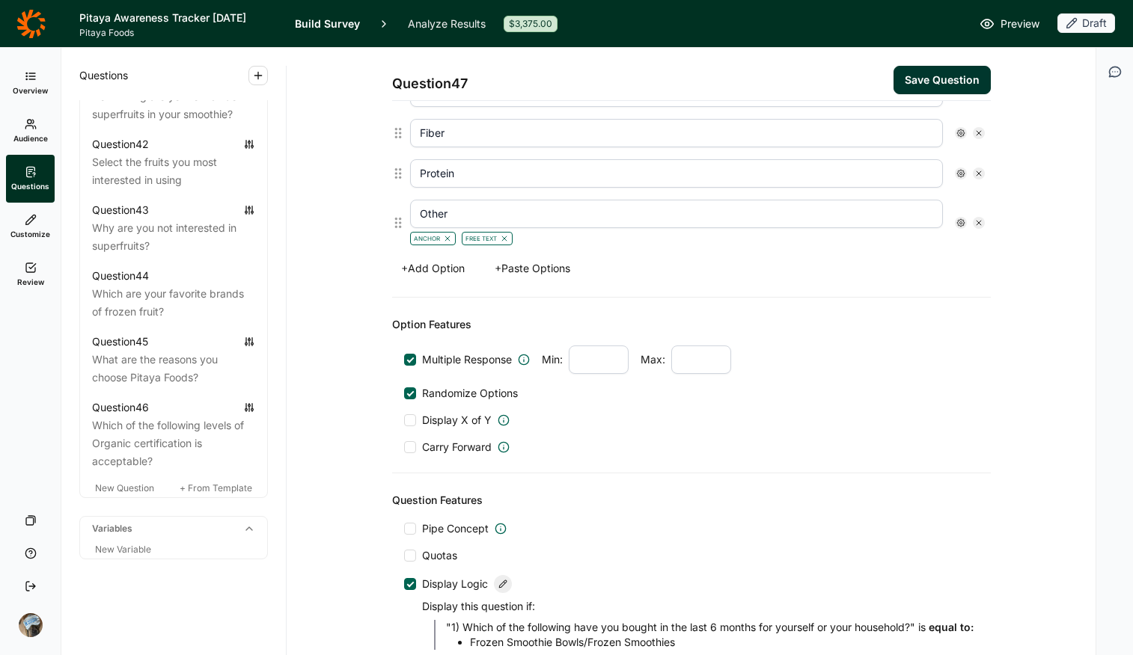
scroll to position [336, 0]
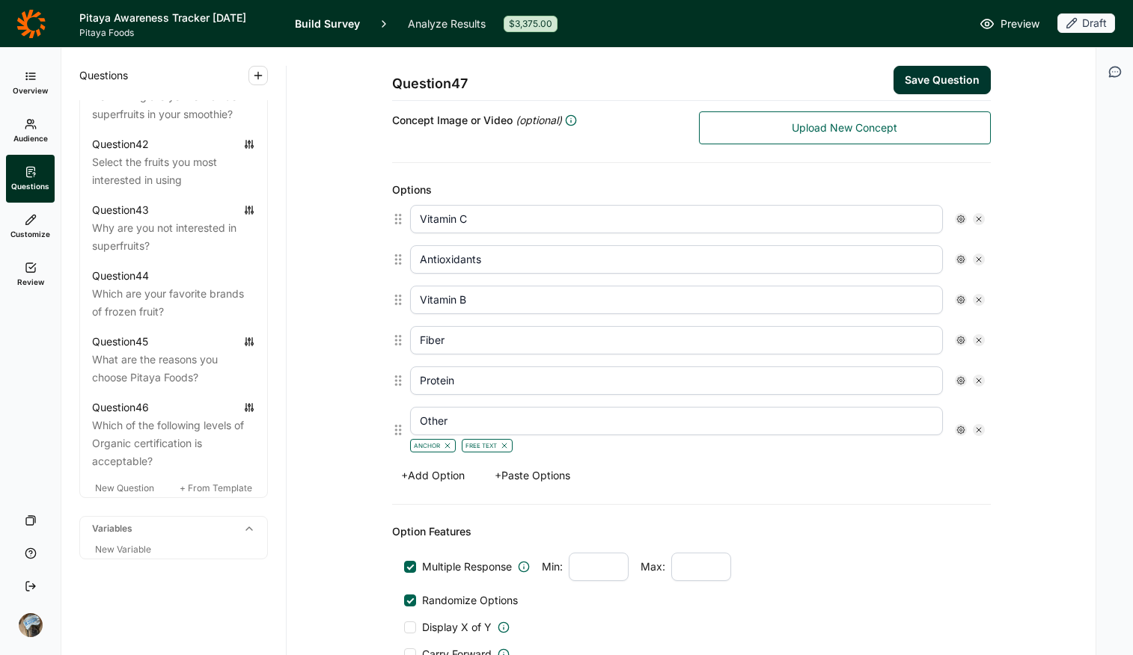
click at [907, 77] on button "Save Question" at bounding box center [941, 80] width 97 height 28
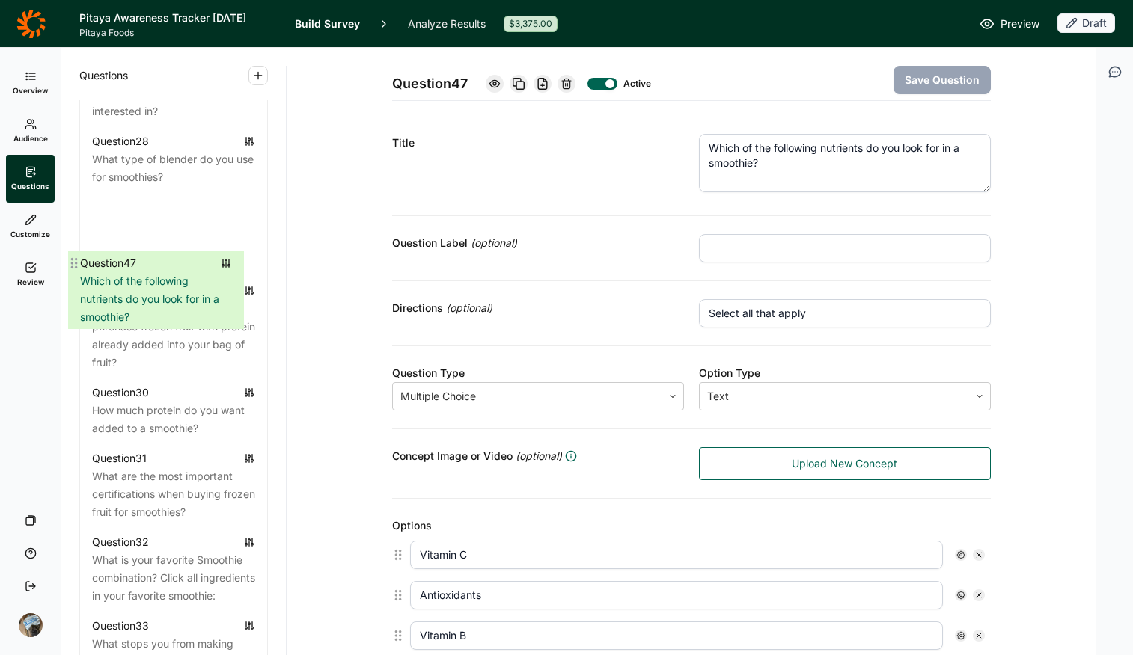
scroll to position [2675, 0]
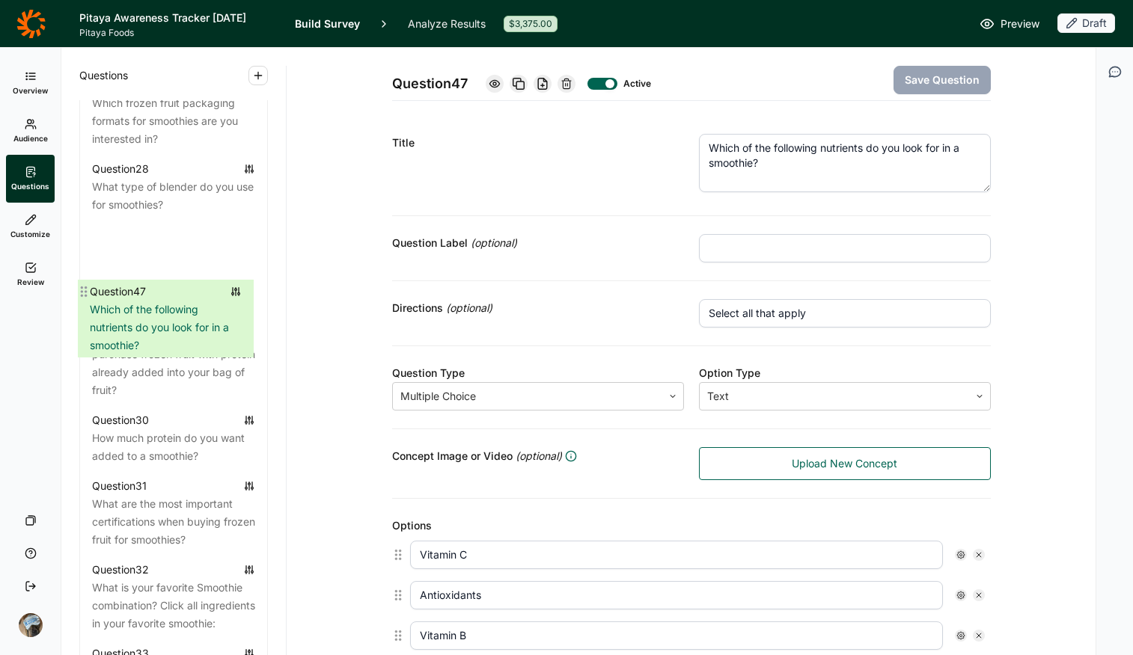
drag, startPoint x: 90, startPoint y: 489, endPoint x: 90, endPoint y: 285, distance: 204.3
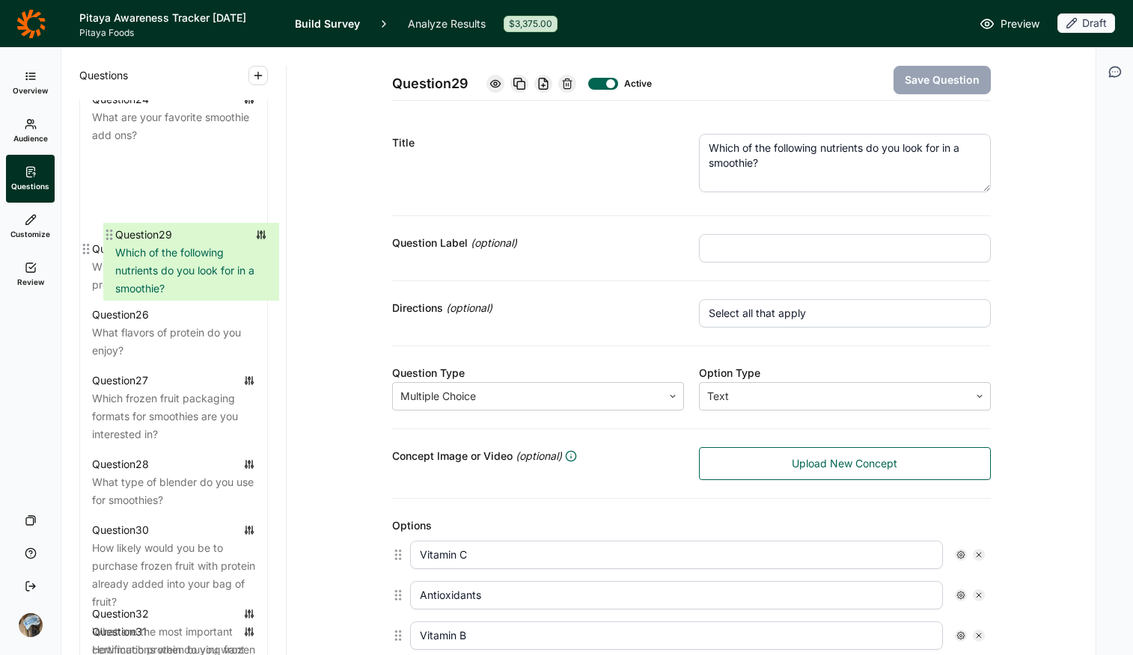
scroll to position [2432, 0]
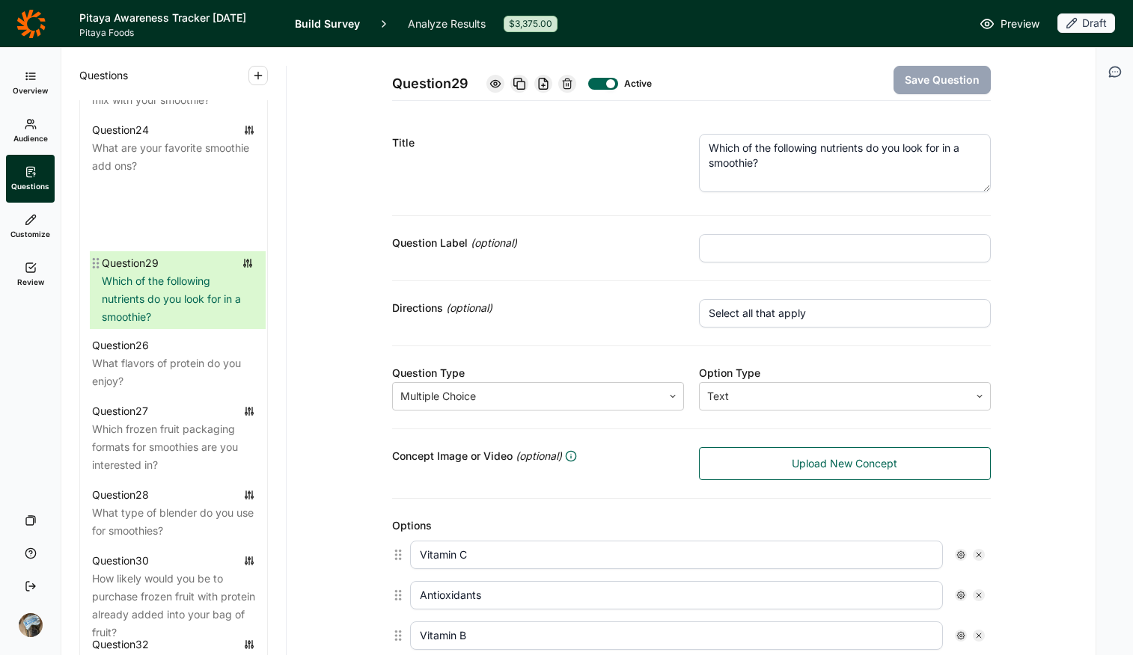
drag, startPoint x: 89, startPoint y: 295, endPoint x: 97, endPoint y: 261, distance: 34.5
click at [97, 261] on div "Question 1 Which of the following have you bought in the last 6 months for your…" at bounding box center [173, 94] width 187 height 3448
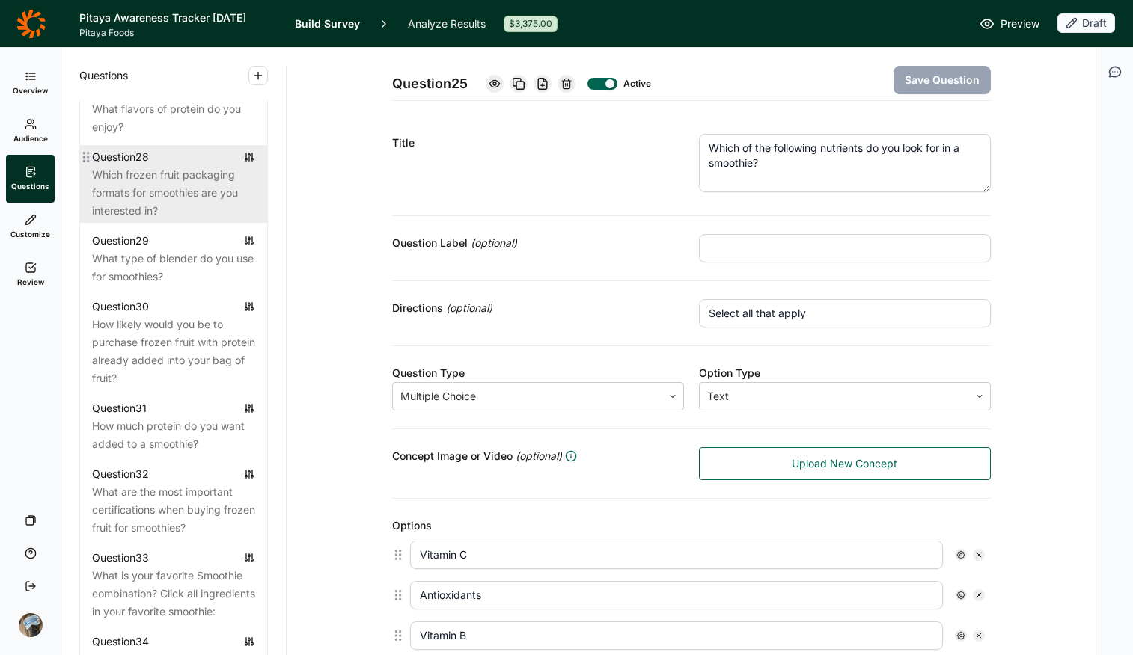
scroll to position [2658, 0]
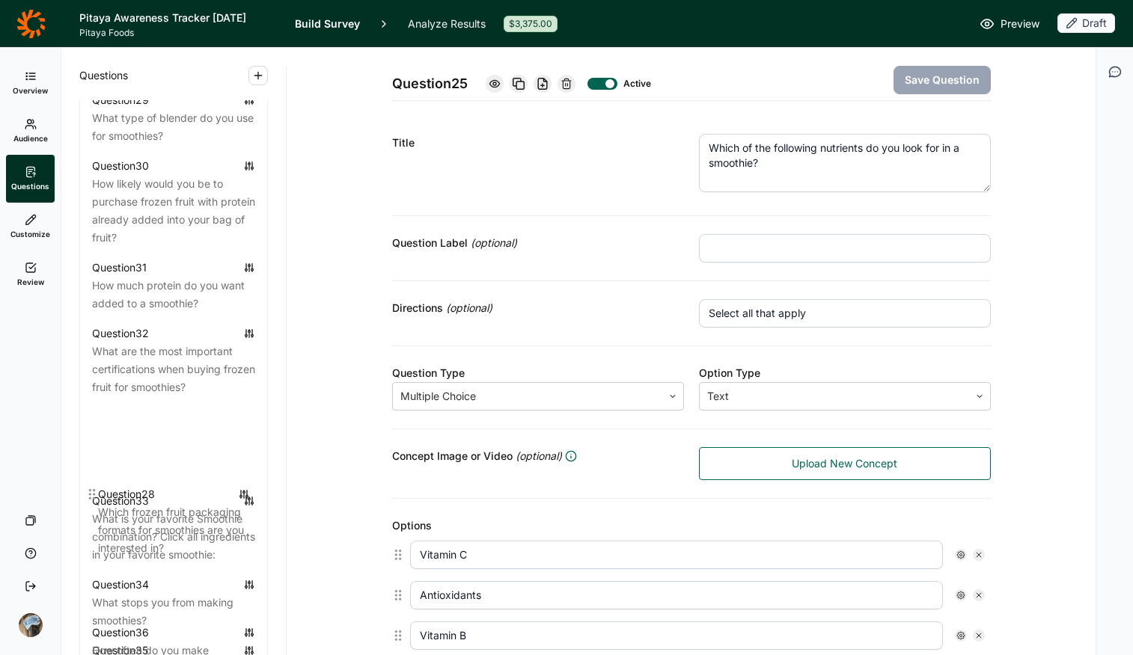
drag, startPoint x: 89, startPoint y: 239, endPoint x: 97, endPoint y: 503, distance: 263.5
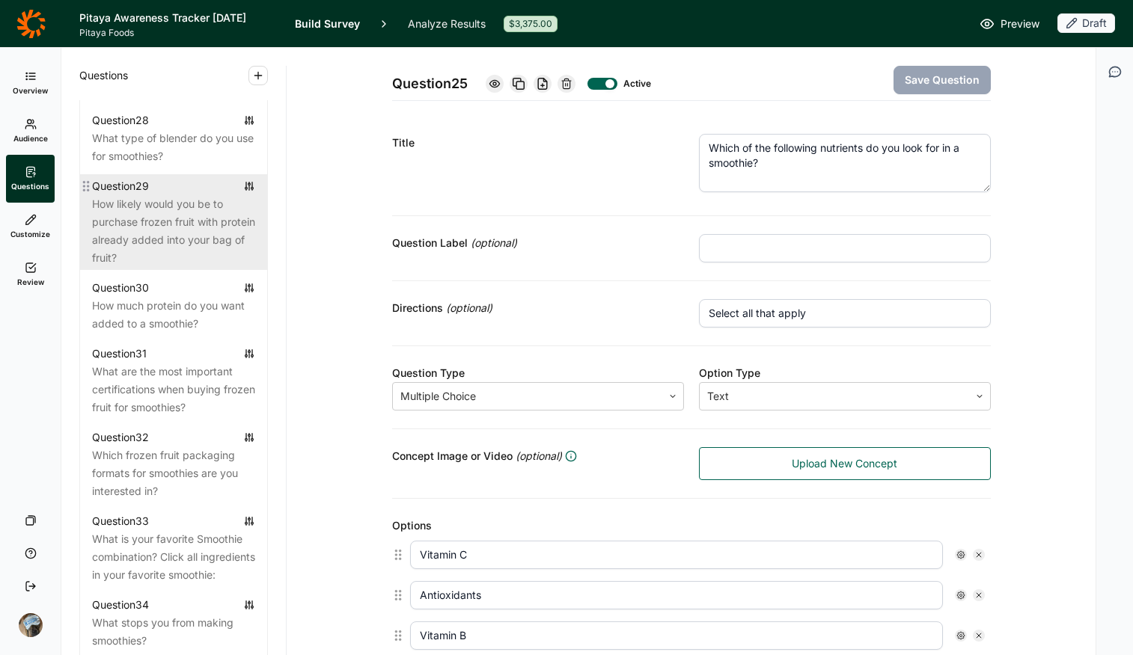
scroll to position [2705, 0]
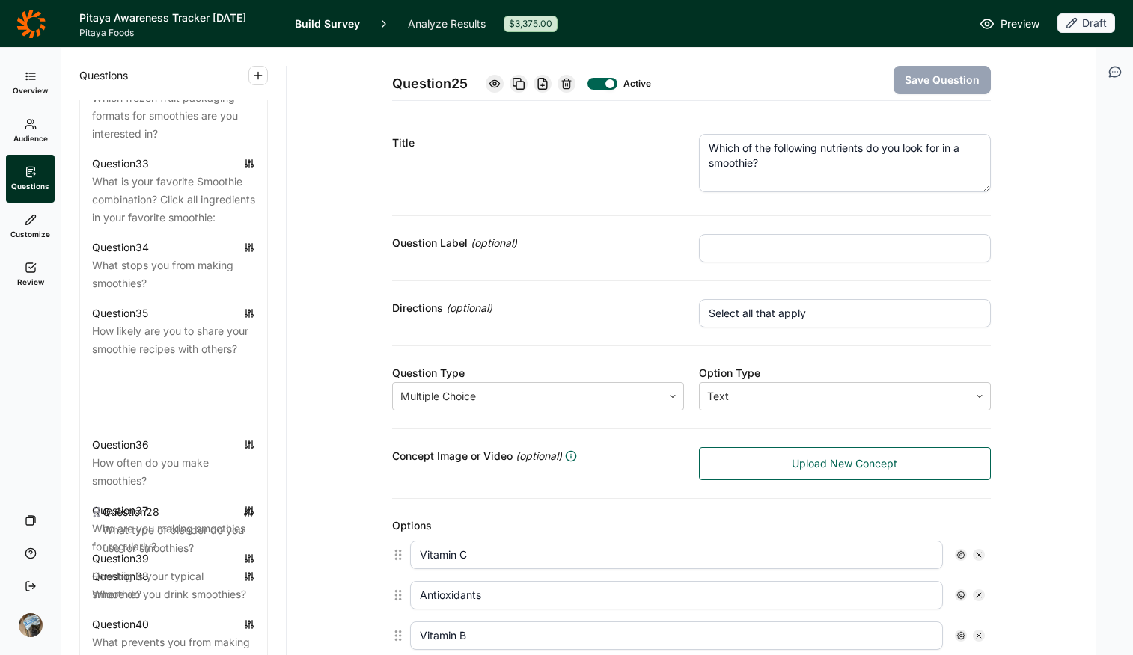
drag, startPoint x: 90, startPoint y: 195, endPoint x: 101, endPoint y: 516, distance: 321.2
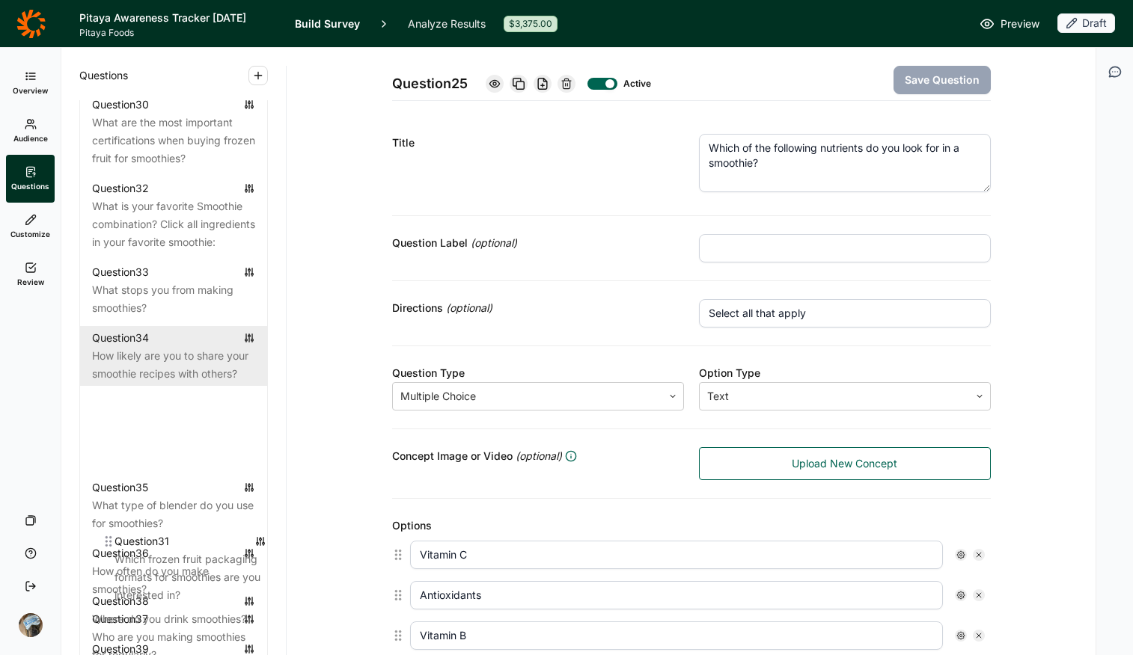
scroll to position [2905, 0]
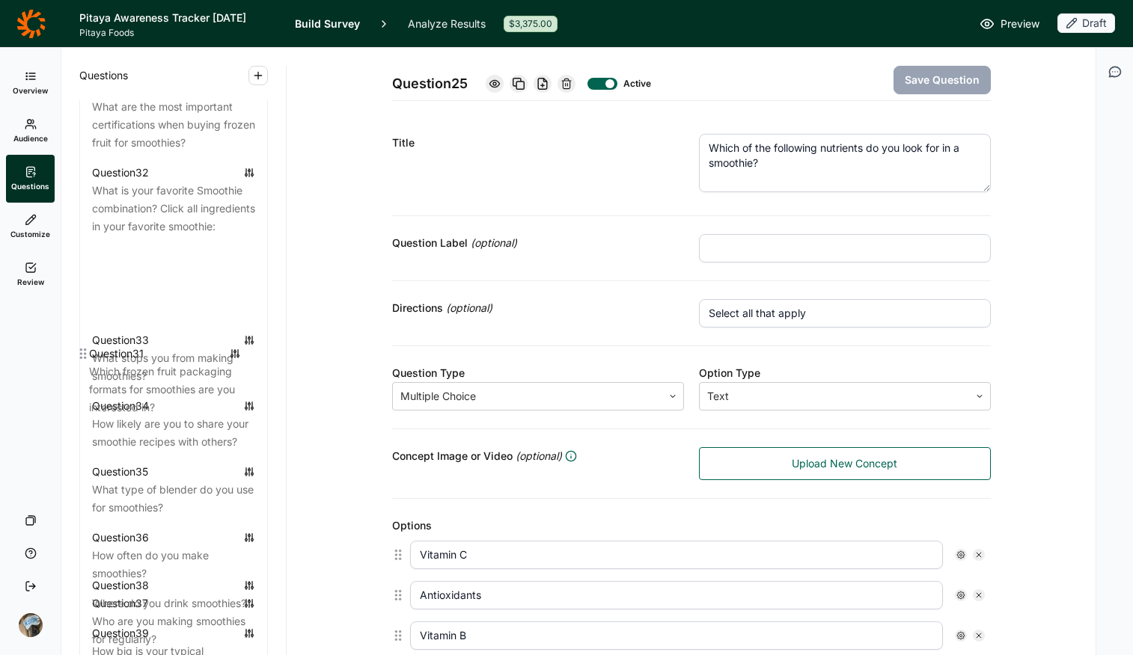
drag, startPoint x: 90, startPoint y: 386, endPoint x: 87, endPoint y: 361, distance: 25.6
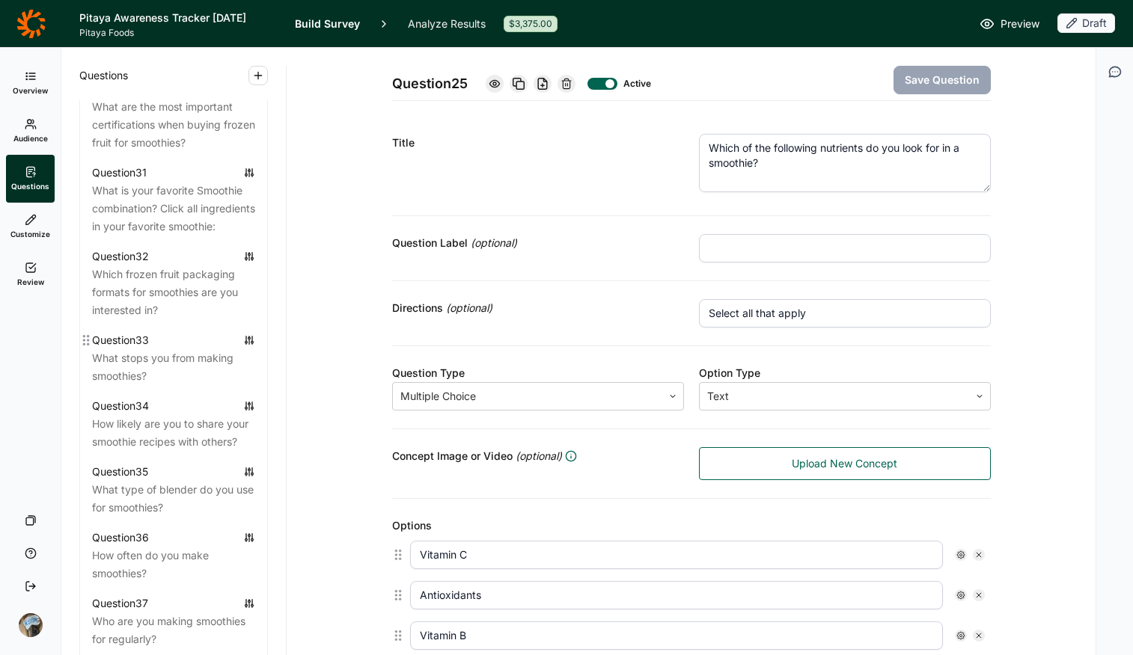
drag, startPoint x: 150, startPoint y: 446, endPoint x: 281, endPoint y: 397, distance: 139.2
click at [150, 385] on div "What stops you from making smoothies?" at bounding box center [173, 367] width 163 height 36
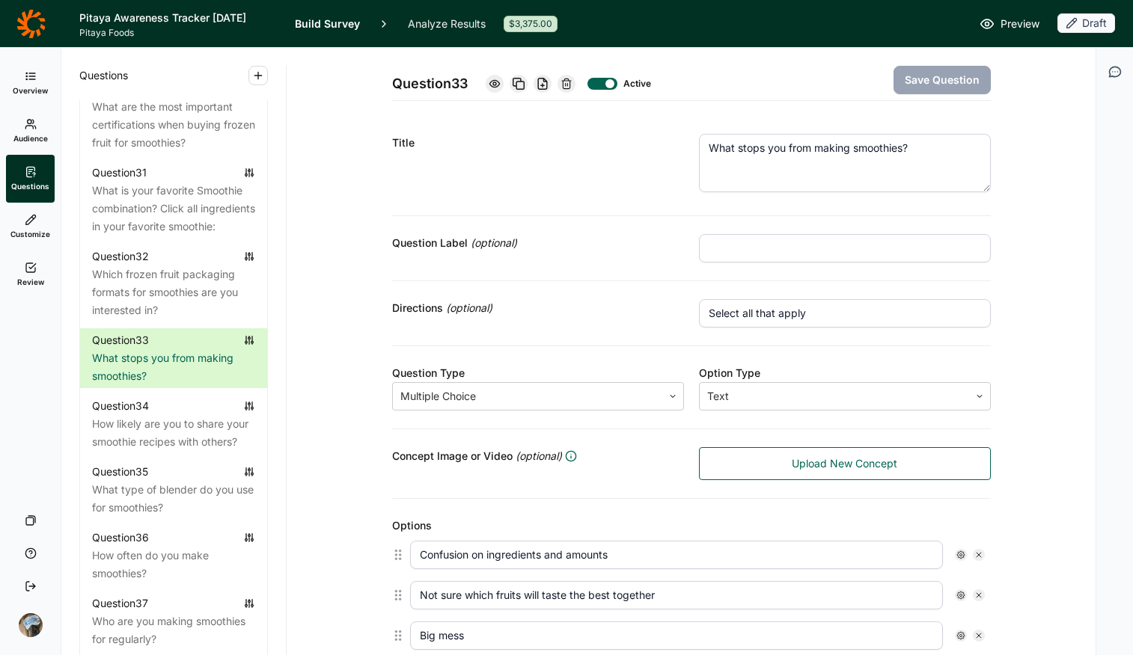
click at [839, 156] on textarea "What stops you from making smoothies?" at bounding box center [845, 163] width 292 height 58
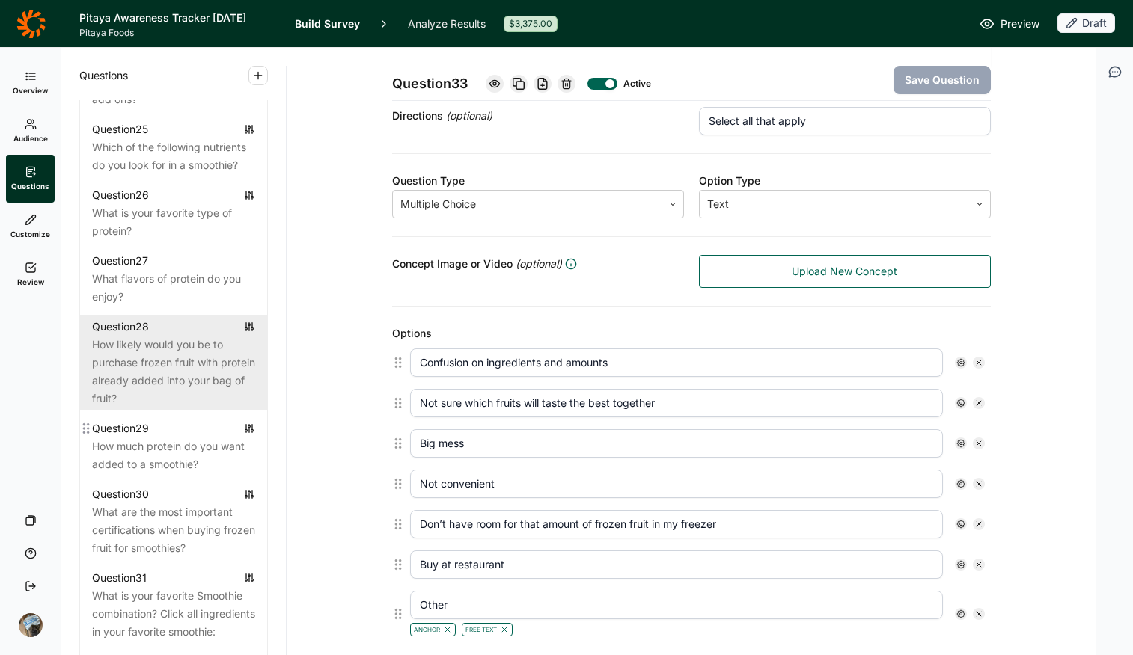
scroll to position [2502, 0]
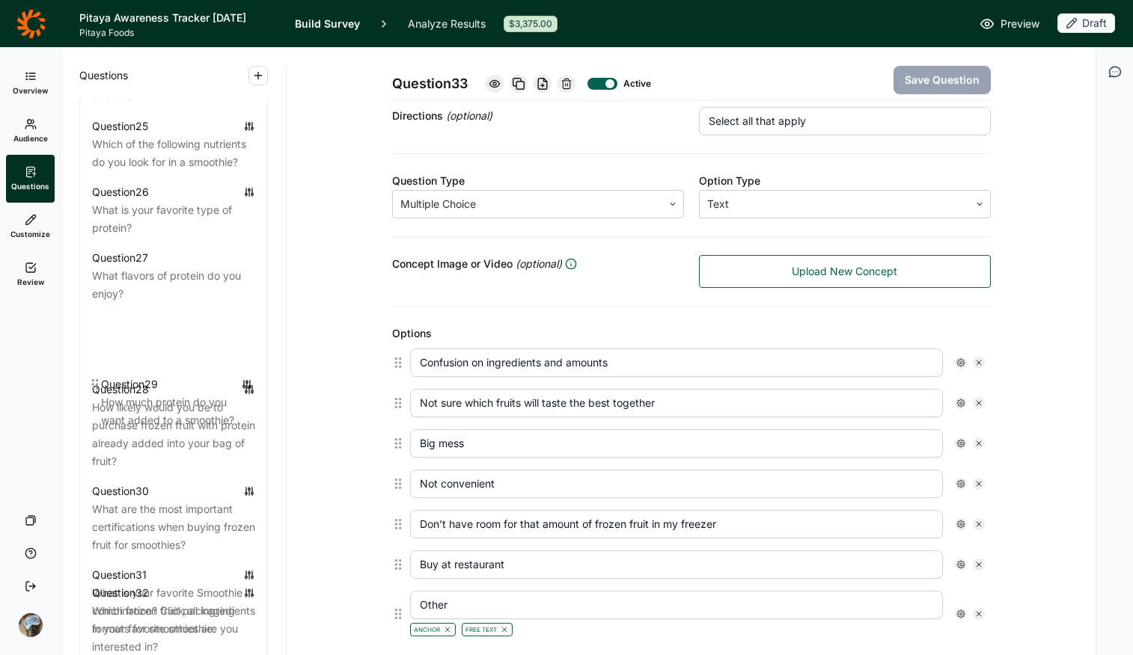
drag, startPoint x: 88, startPoint y: 496, endPoint x: 97, endPoint y: 382, distance: 114.8
click at [97, 379] on div "Question 1 Which of the following have you bought in the last 6 months for your…" at bounding box center [173, 16] width 187 height 3430
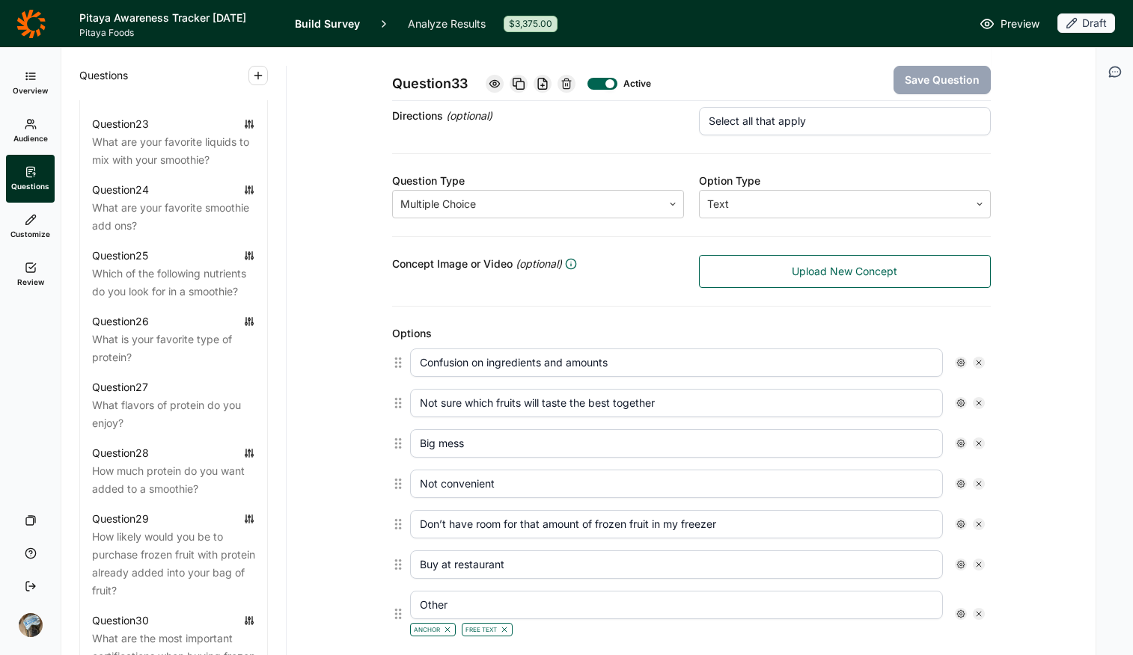
scroll to position [2350, 0]
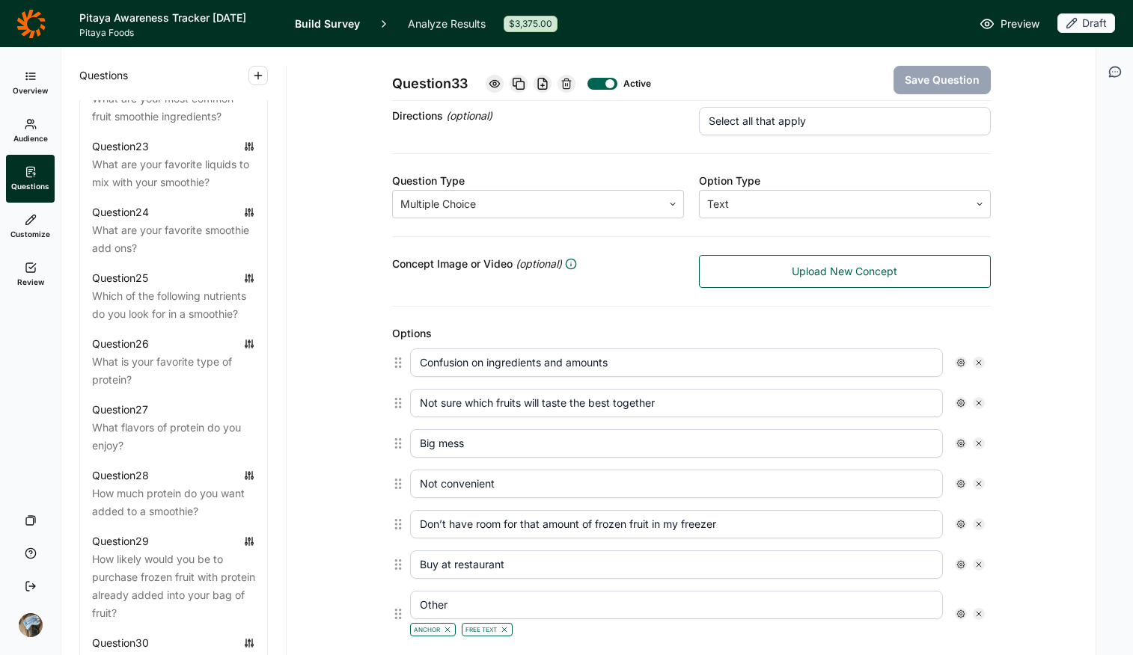
click at [30, 264] on icon at bounding box center [31, 268] width 12 height 12
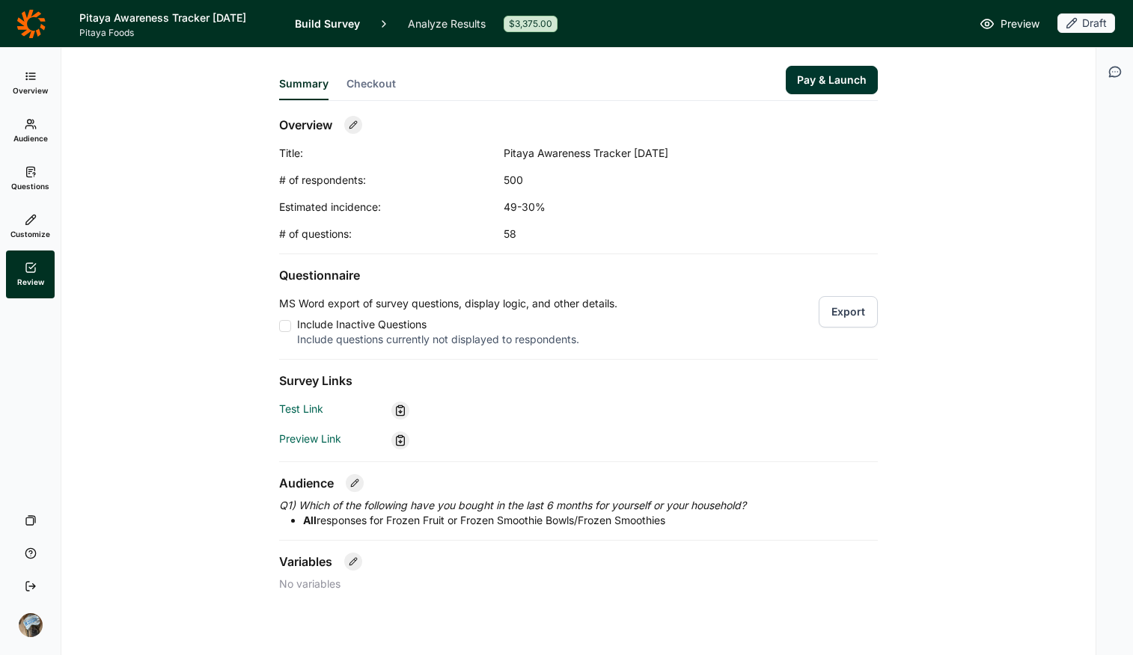
click at [845, 302] on button "Export" at bounding box center [848, 311] width 59 height 31
